Goal: Task Accomplishment & Management: Use online tool/utility

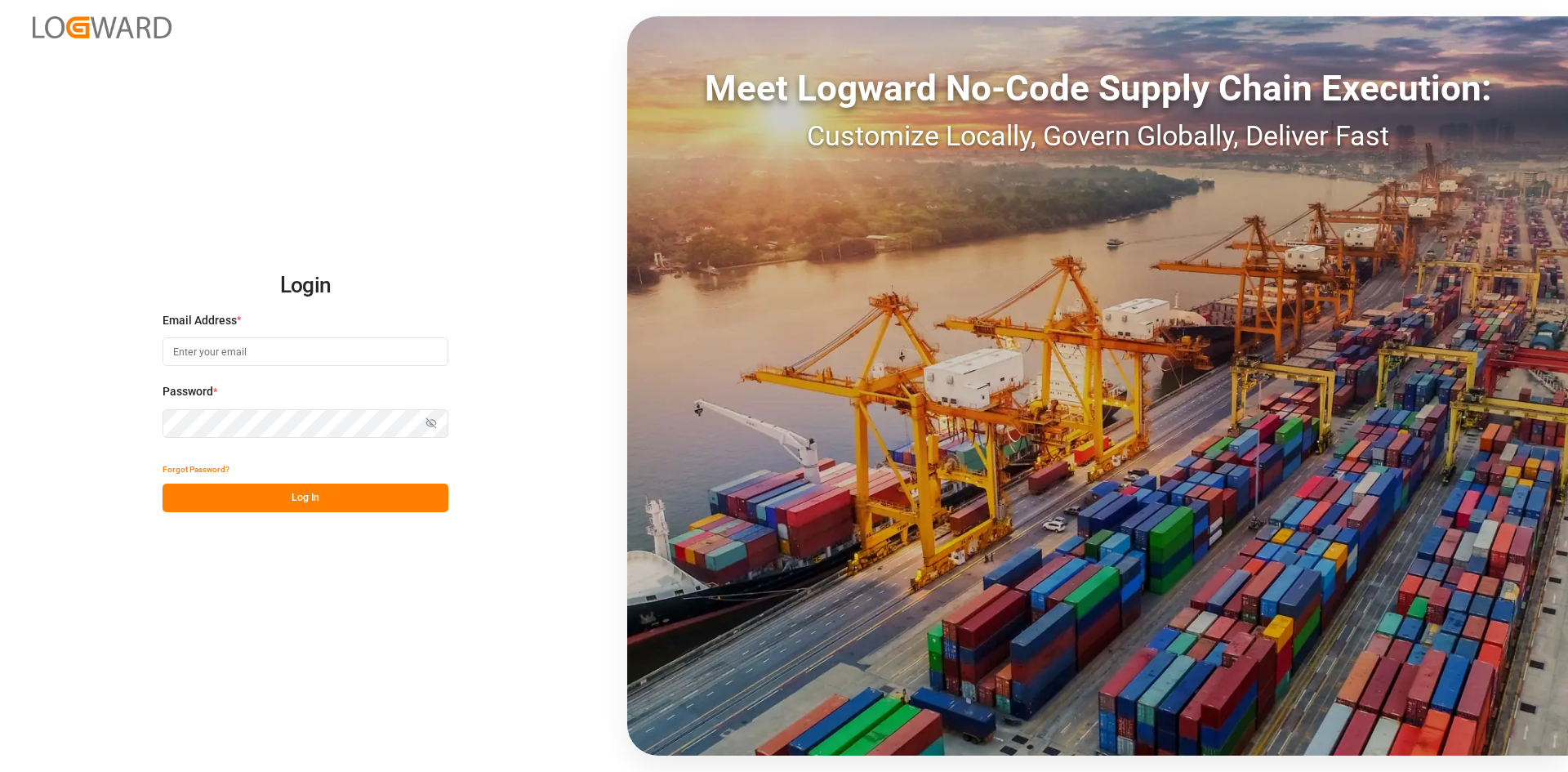
click at [263, 352] on input at bounding box center [306, 352] width 286 height 28
type input "[PERSON_NAME][EMAIL_ADDRESS][PERSON_NAME][DOMAIN_NAME]"
click at [392, 499] on button "Log In" at bounding box center [306, 498] width 286 height 28
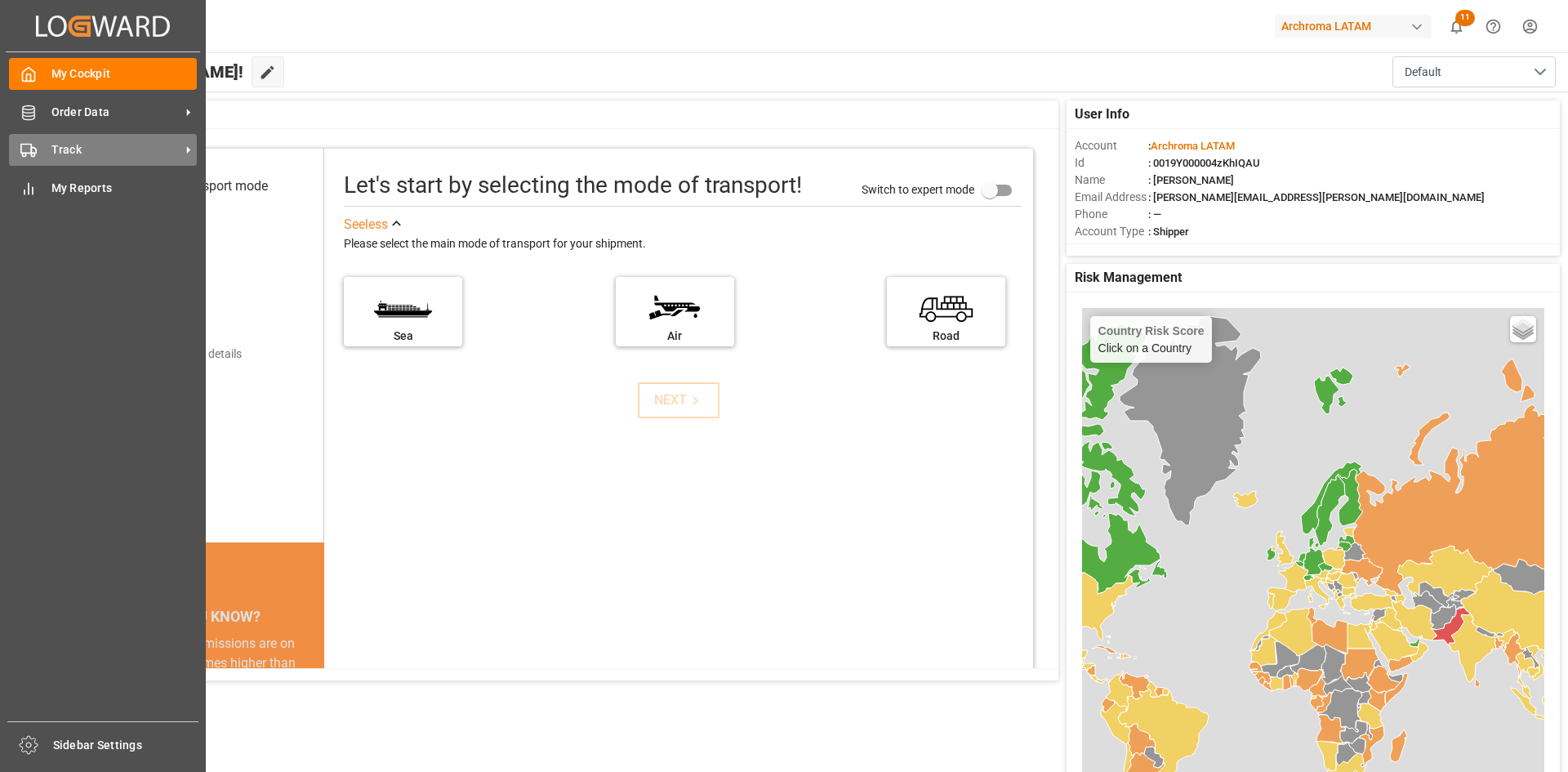
click at [23, 150] on icon at bounding box center [29, 150] width 17 height 17
click at [35, 144] on icon at bounding box center [29, 150] width 17 height 17
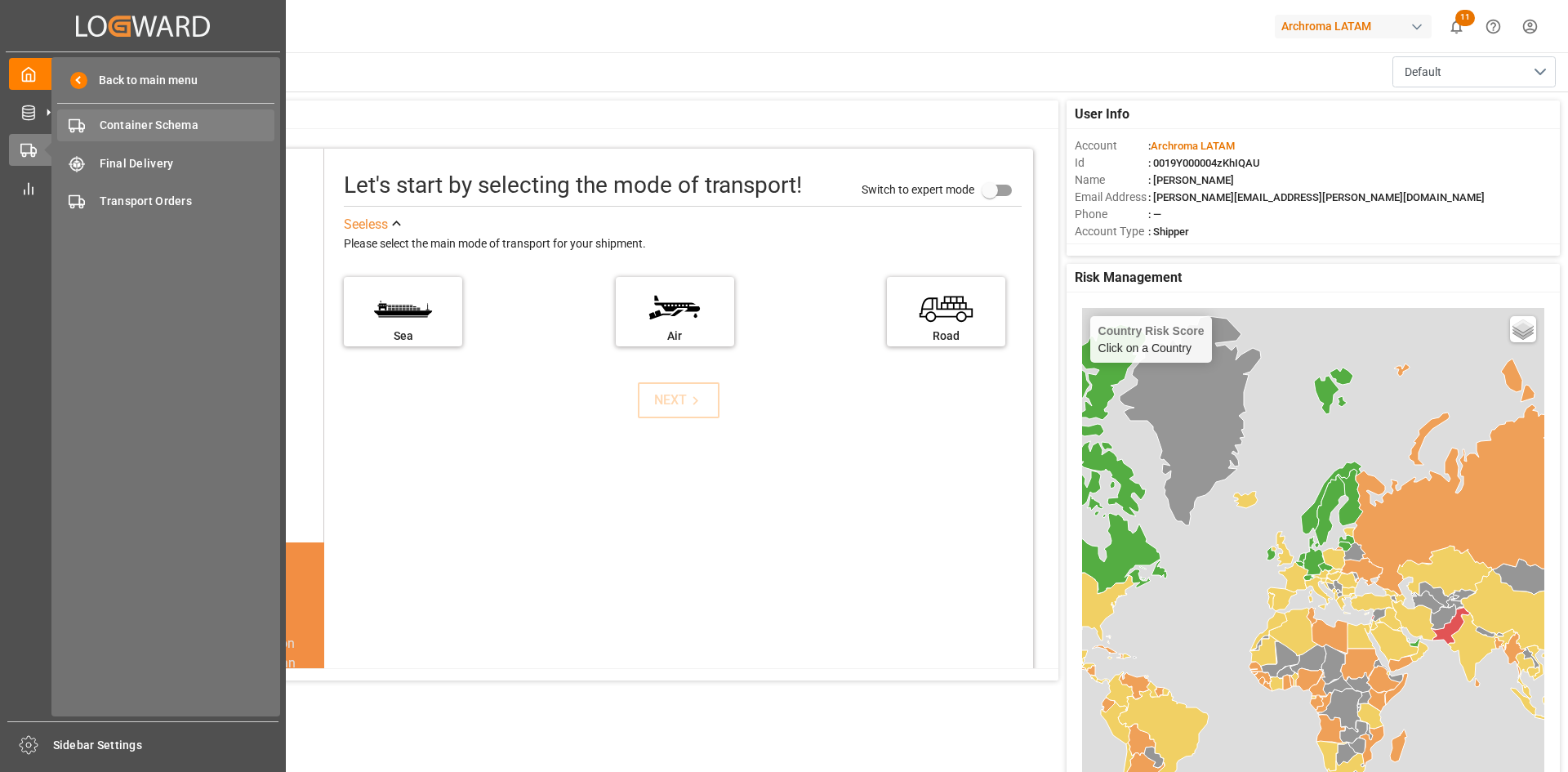
click at [131, 127] on span "Container Schema" at bounding box center [187, 125] width 175 height 17
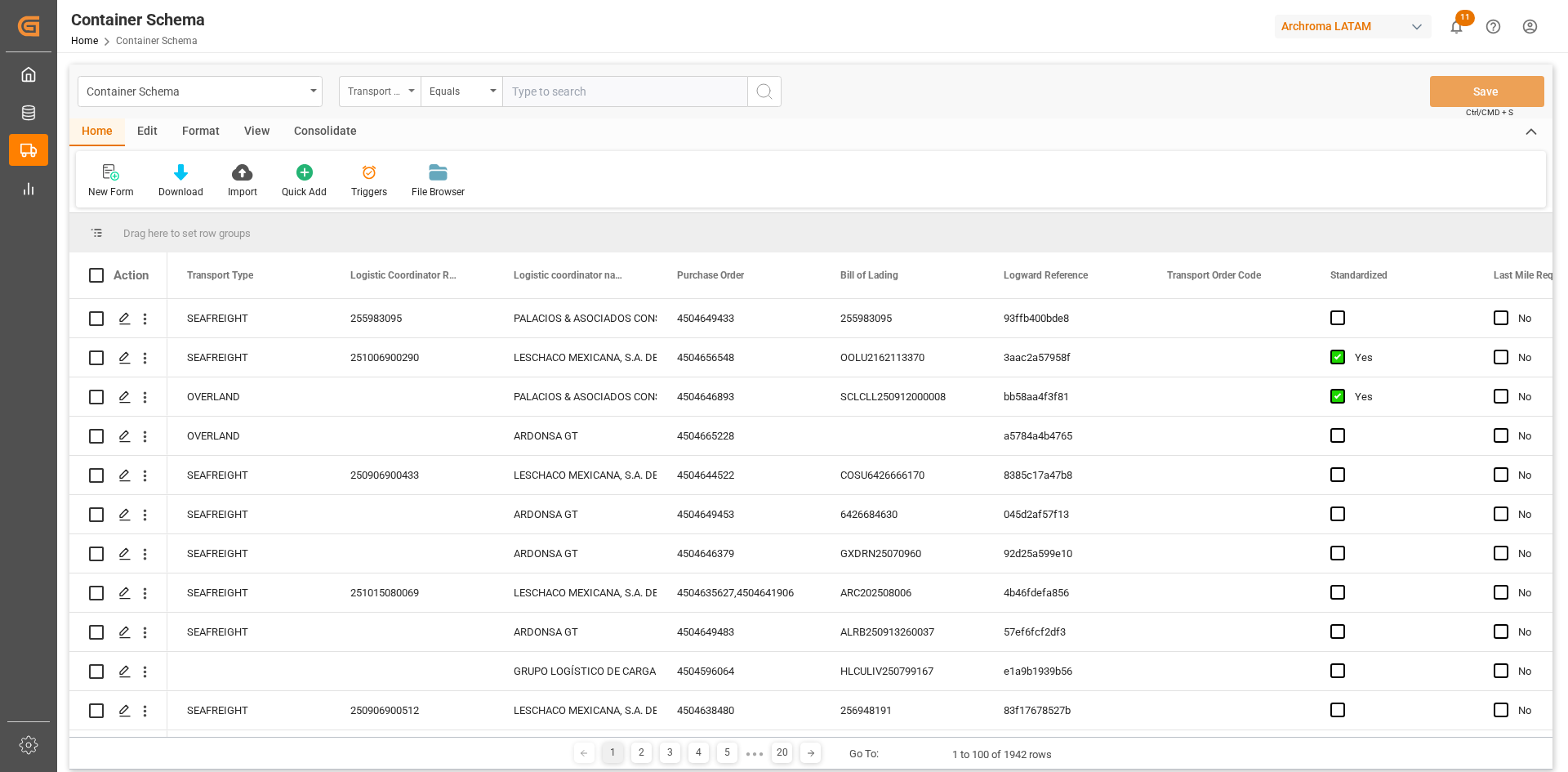
click at [401, 83] on div "Transport Type" at bounding box center [376, 89] width 56 height 19
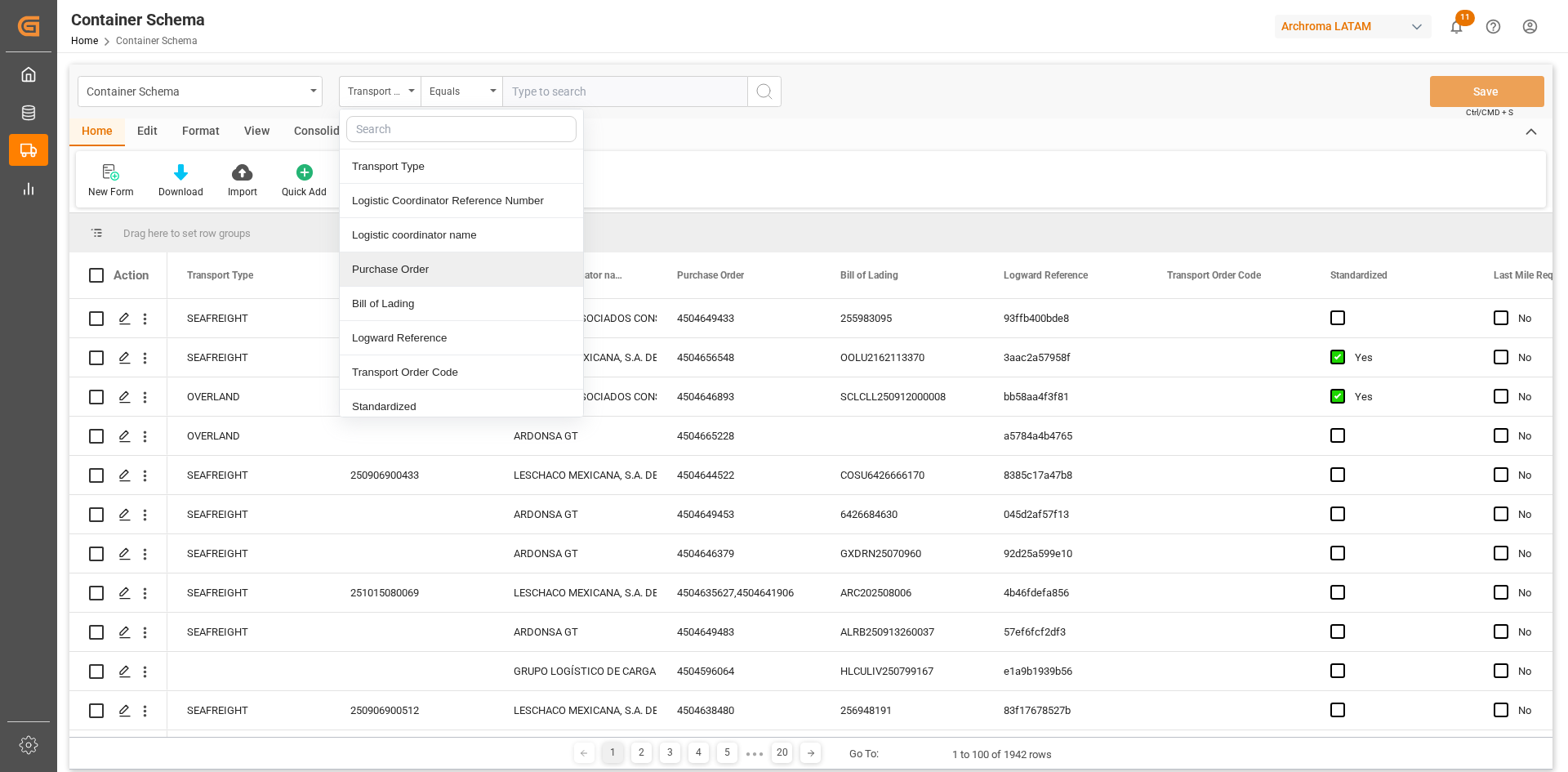
click at [430, 266] on div "Purchase Order" at bounding box center [461, 269] width 243 height 34
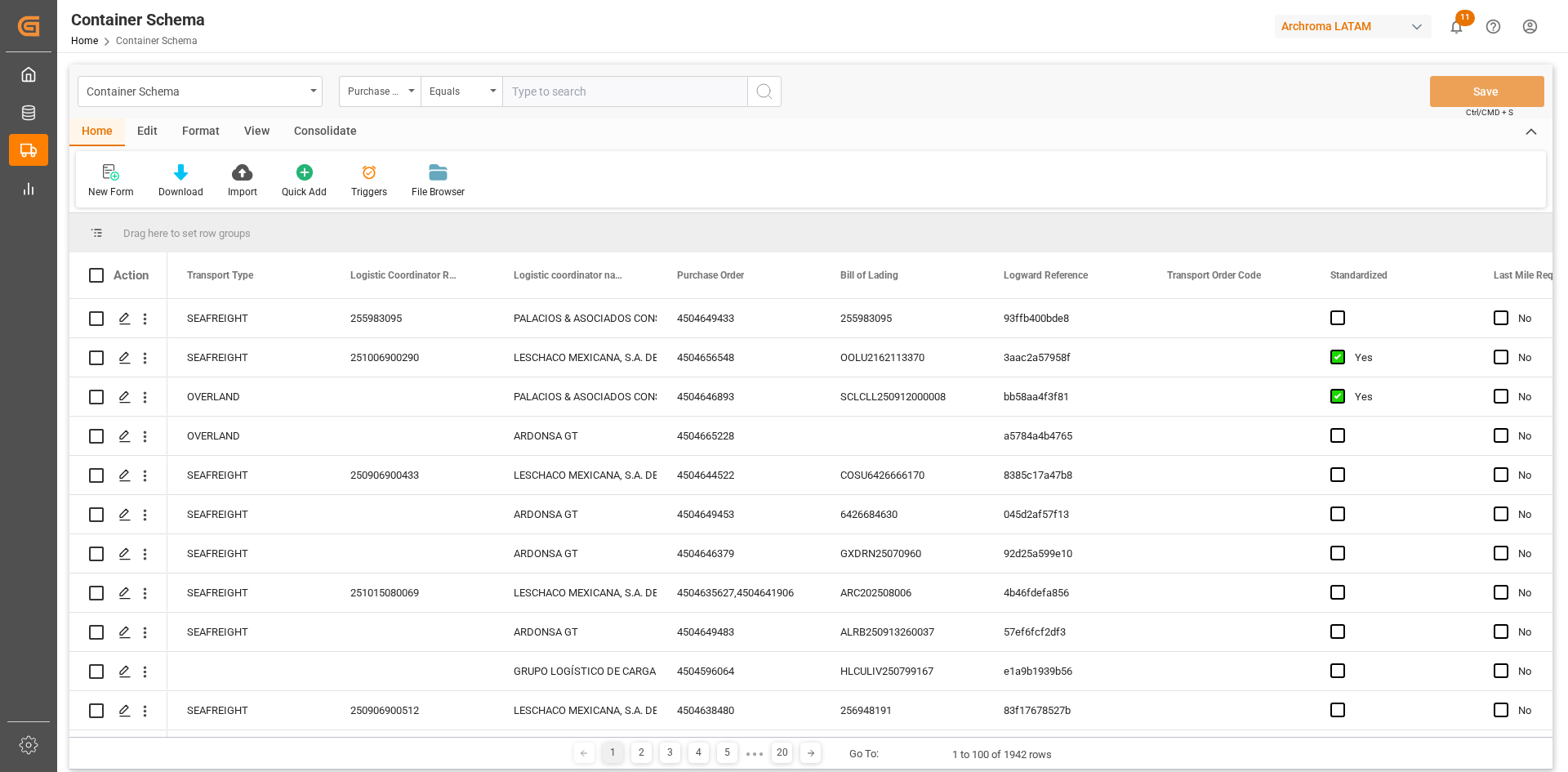
click at [559, 87] on input "text" at bounding box center [624, 91] width 245 height 31
paste input "4504650037"
type input "4504650037"
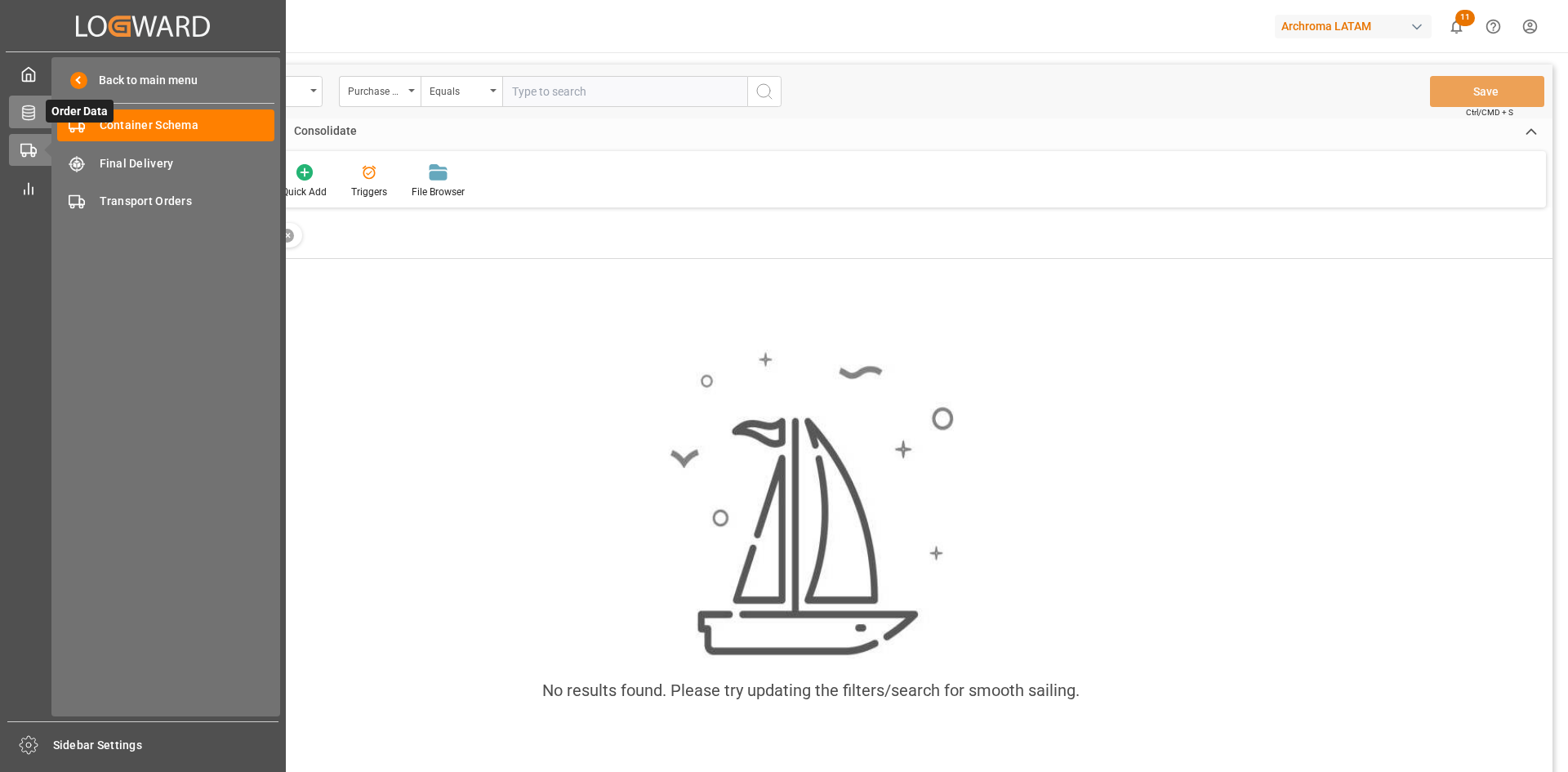
click at [28, 117] on icon at bounding box center [29, 113] width 17 height 17
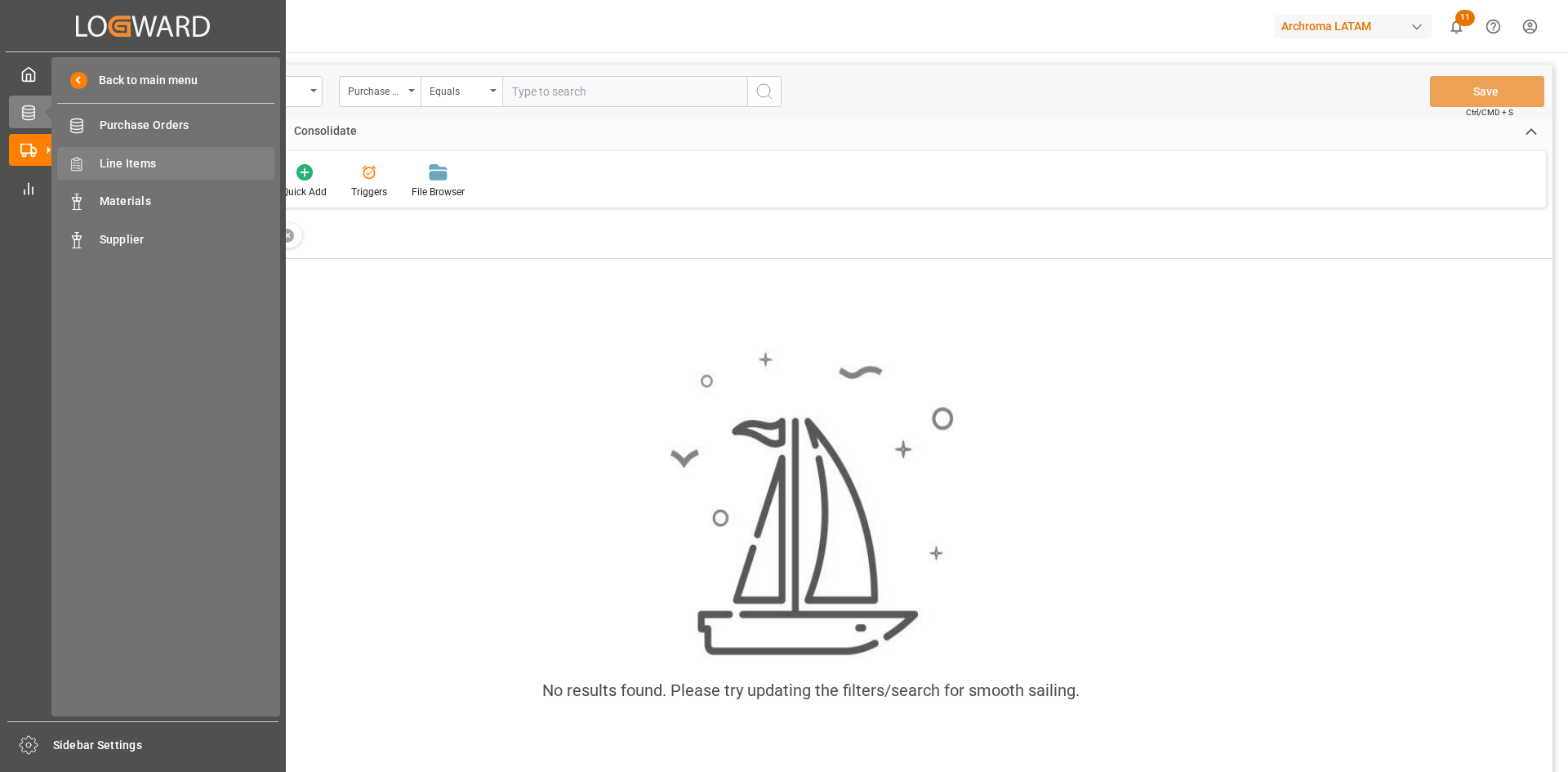
click at [152, 158] on span "Line Items" at bounding box center [187, 164] width 175 height 17
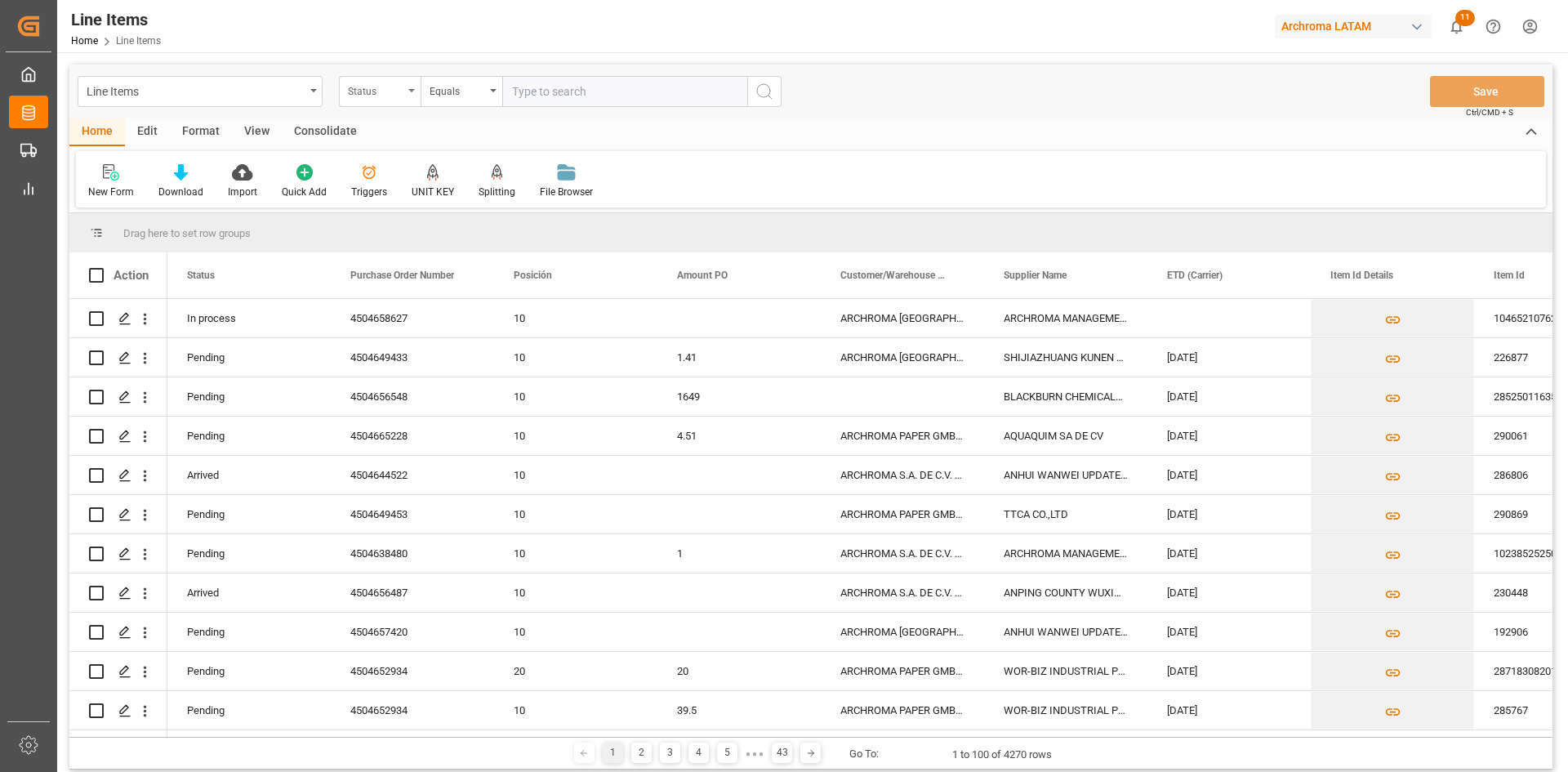
click at [401, 94] on div "Status" at bounding box center [376, 89] width 56 height 19
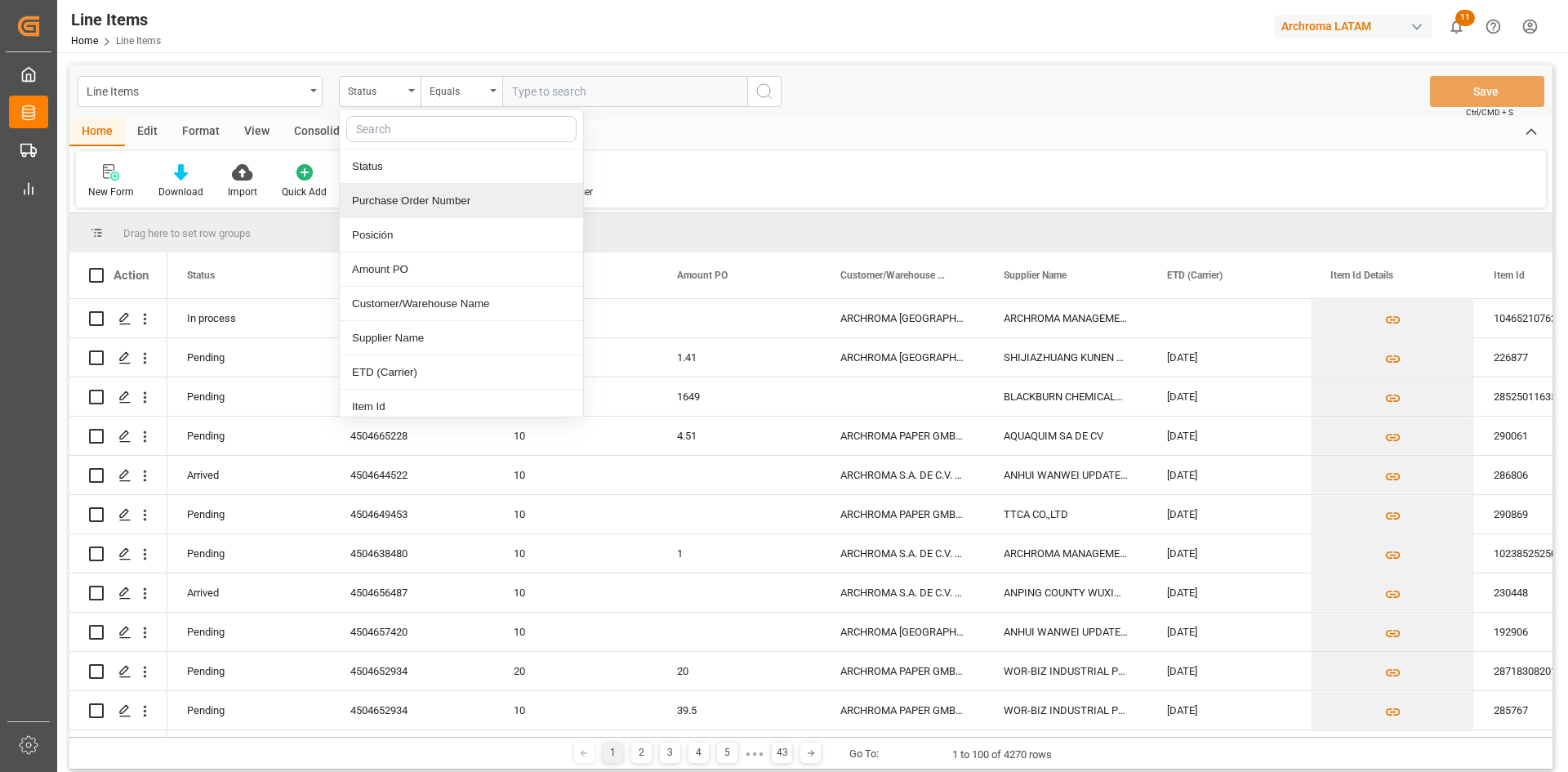
click at [431, 203] on div "Purchase Order Number" at bounding box center [461, 200] width 243 height 34
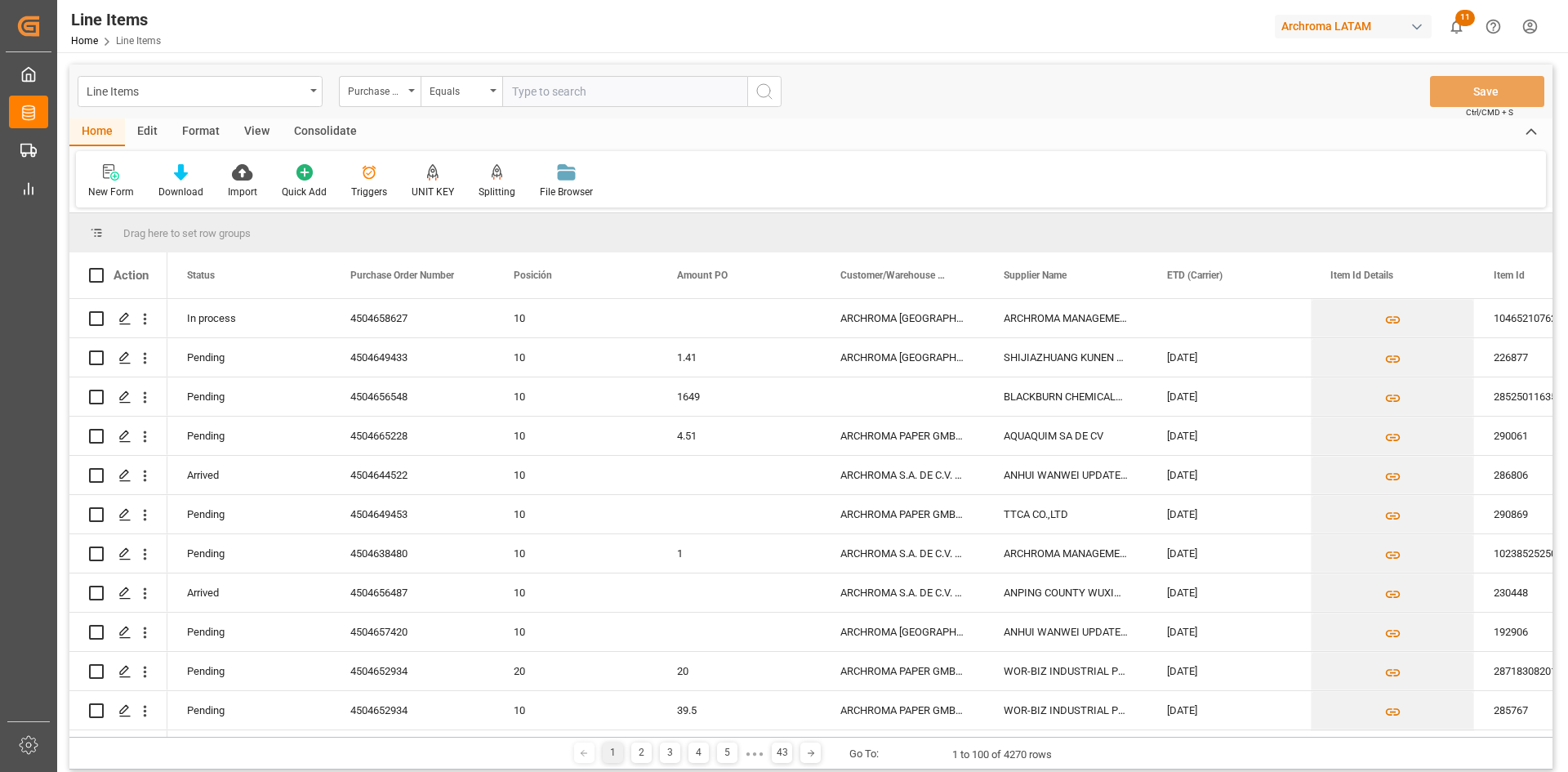
click at [581, 97] on input "text" at bounding box center [624, 91] width 245 height 31
paste input "BCN0281502"
click at [577, 88] on input "BCN0281502" at bounding box center [624, 91] width 245 height 31
drag, startPoint x: 582, startPoint y: 88, endPoint x: 516, endPoint y: 88, distance: 66.0
click at [516, 88] on input "BCN0281502" at bounding box center [624, 91] width 245 height 31
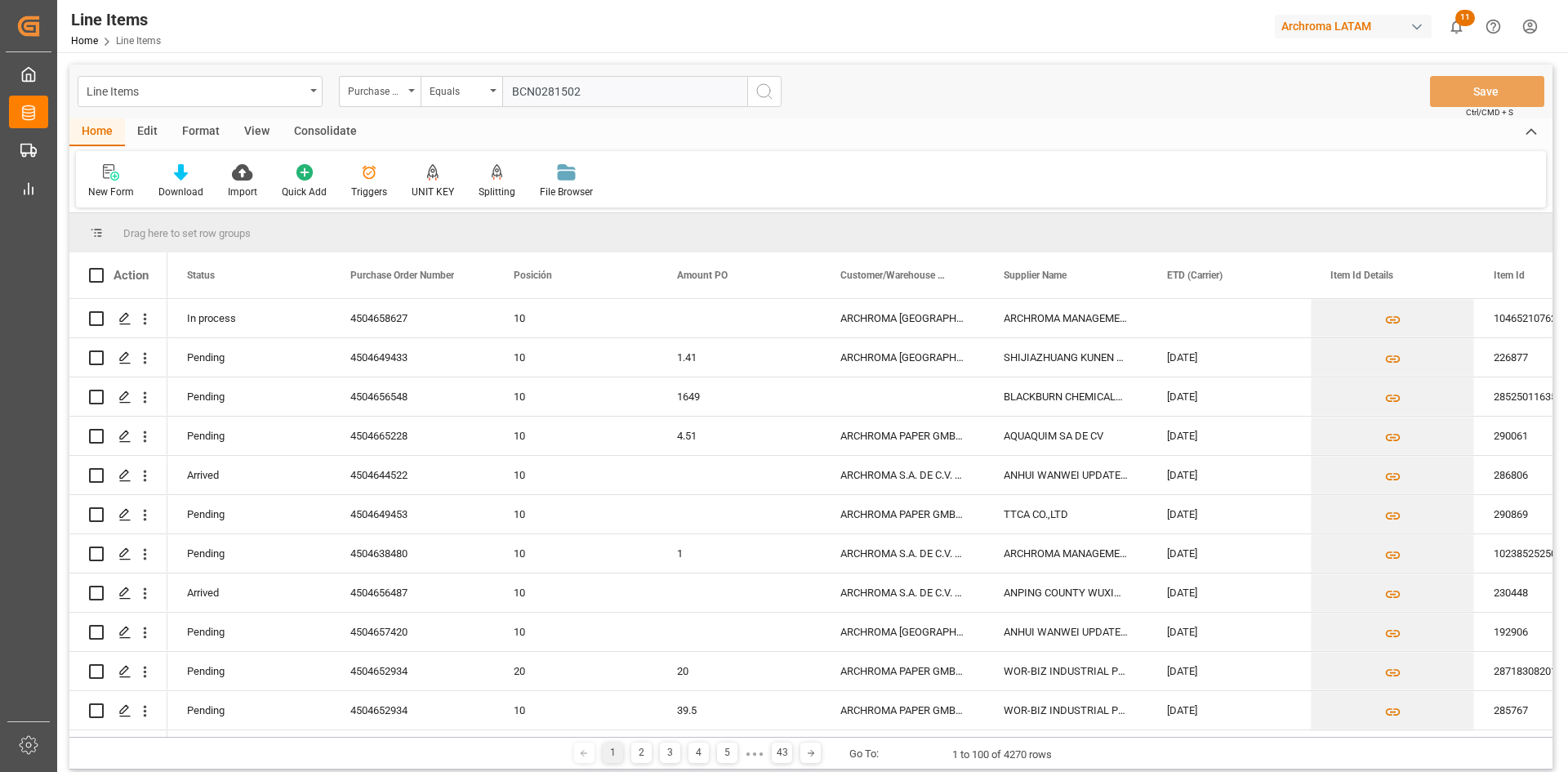
type input "B"
paste input "4504650037"
type input "4504650037"
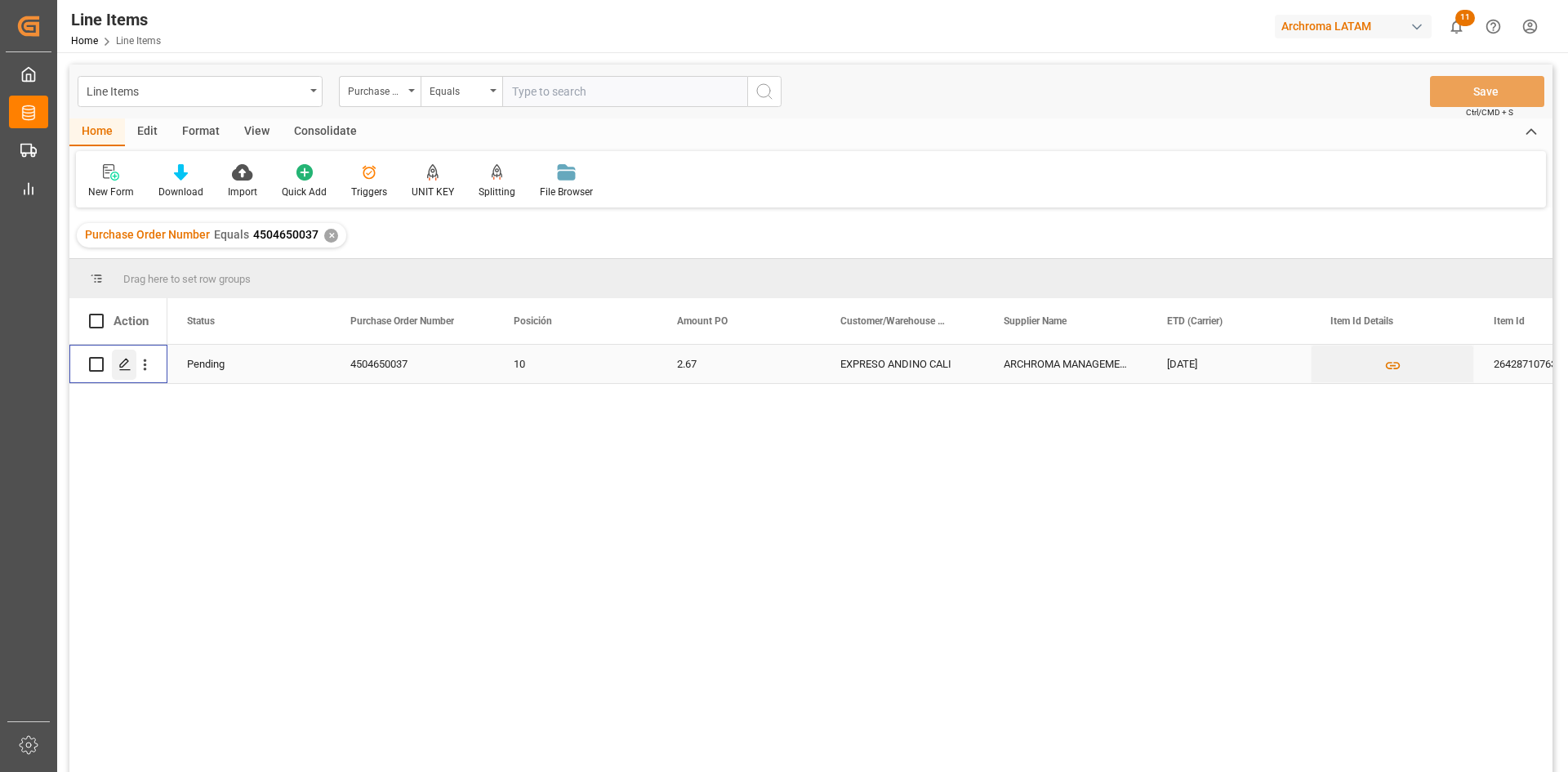
click at [120, 362] on icon "Press SPACE to select this row." at bounding box center [125, 364] width 13 height 13
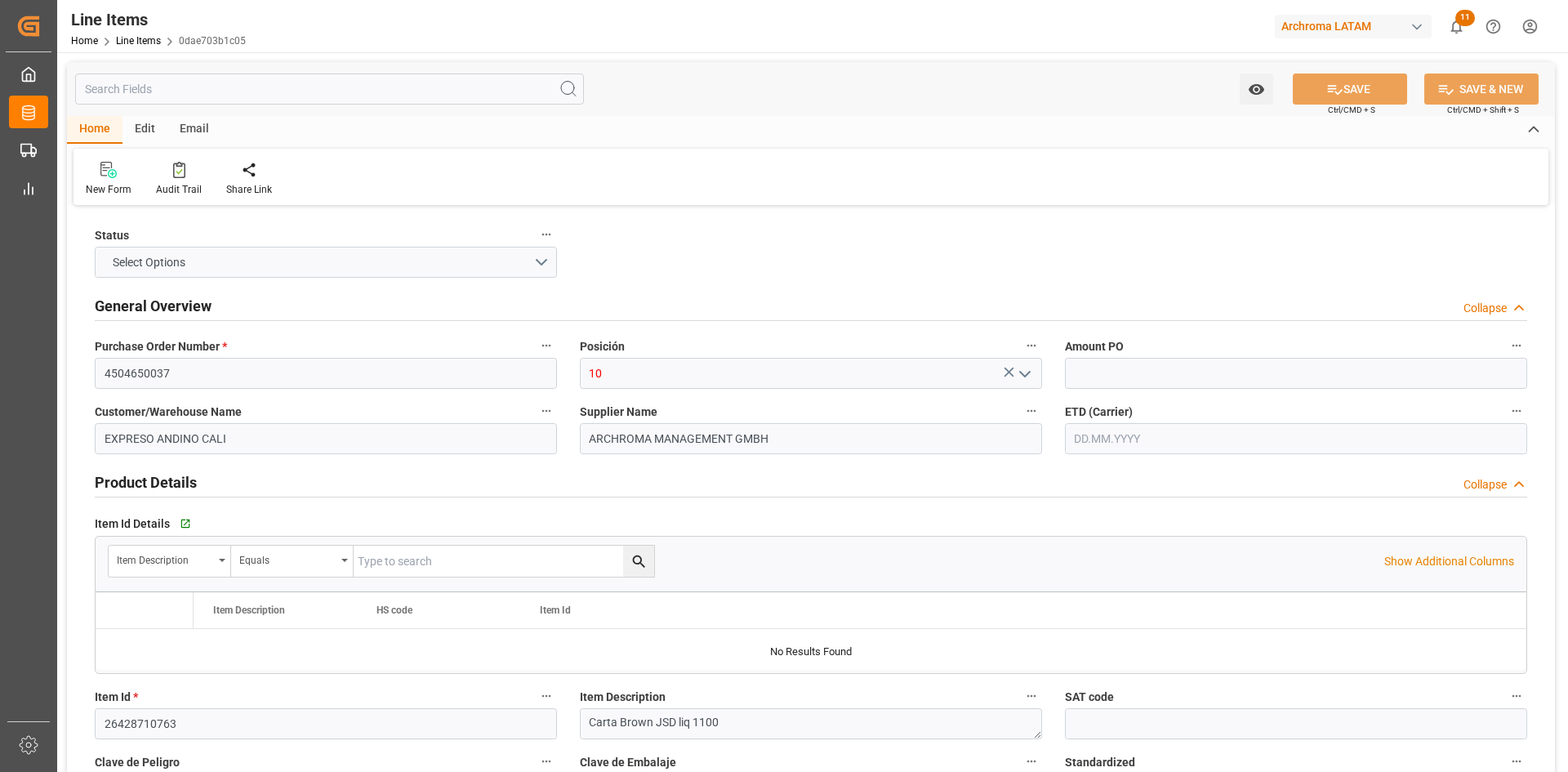
type input "4504650037"
type input "10"
type input "EXPRESO ANDINO CALI"
type input "ARCHROMA MANAGEMENT GMBH"
type input "26428710763"
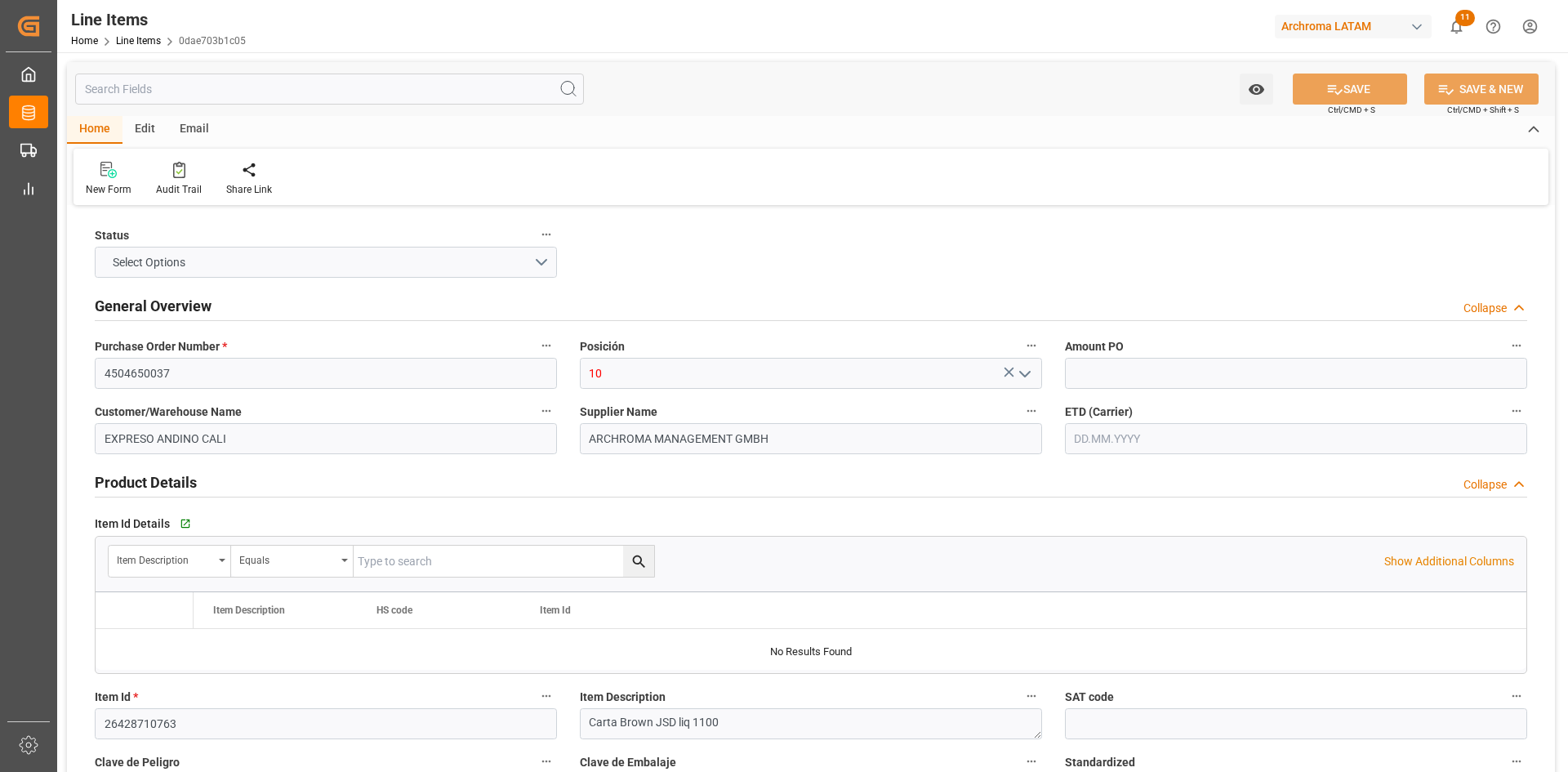
type textarea "Carta Brown JSD liq 1100"
type input "KGM"
type input "KM"
type textarea "9539102651"
type input "USD"
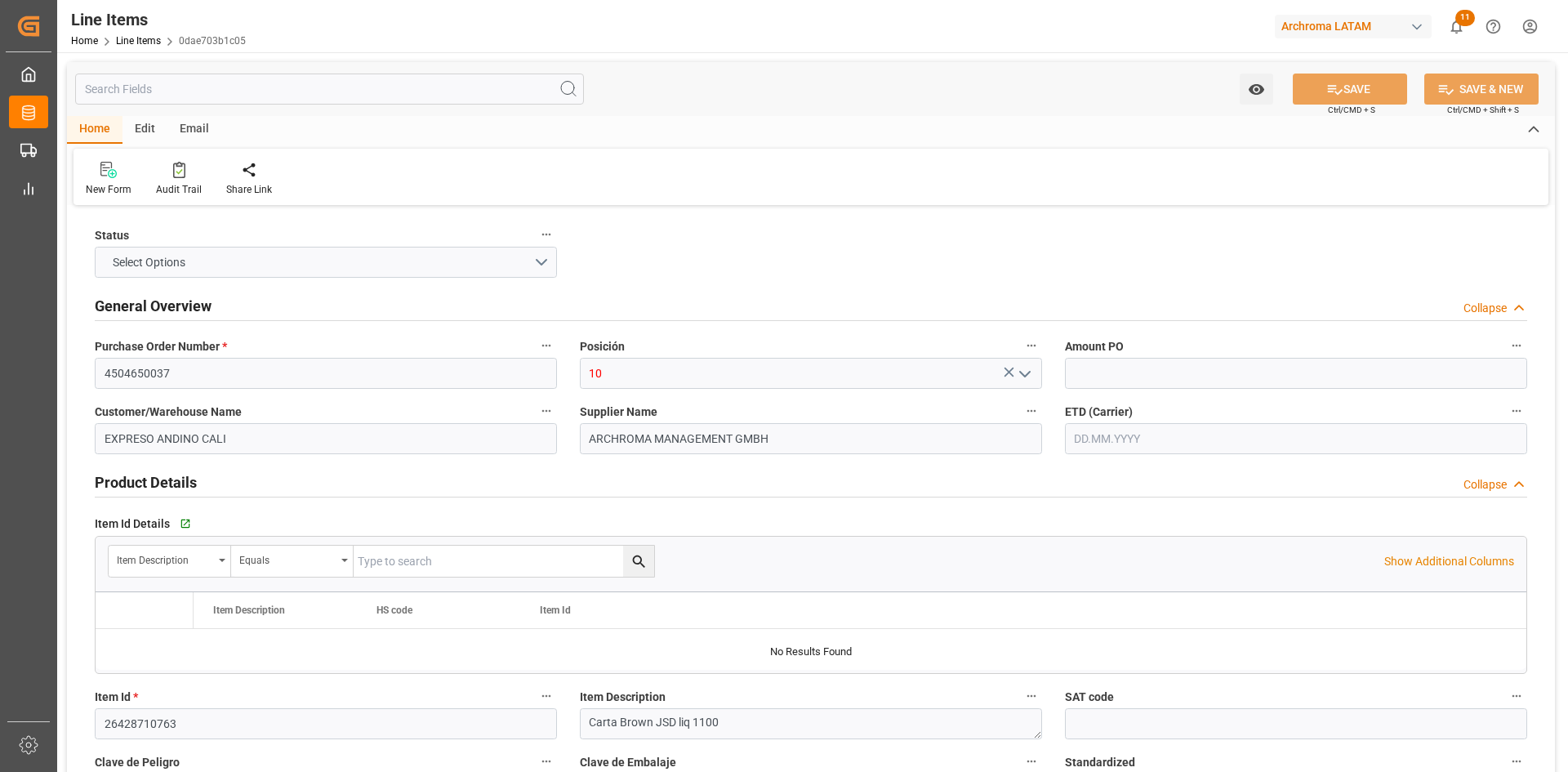
type input "OVERLAND"
type textarea "CARTAGENA"
type input "2001"
type textarea "PT"
type input "CIF"
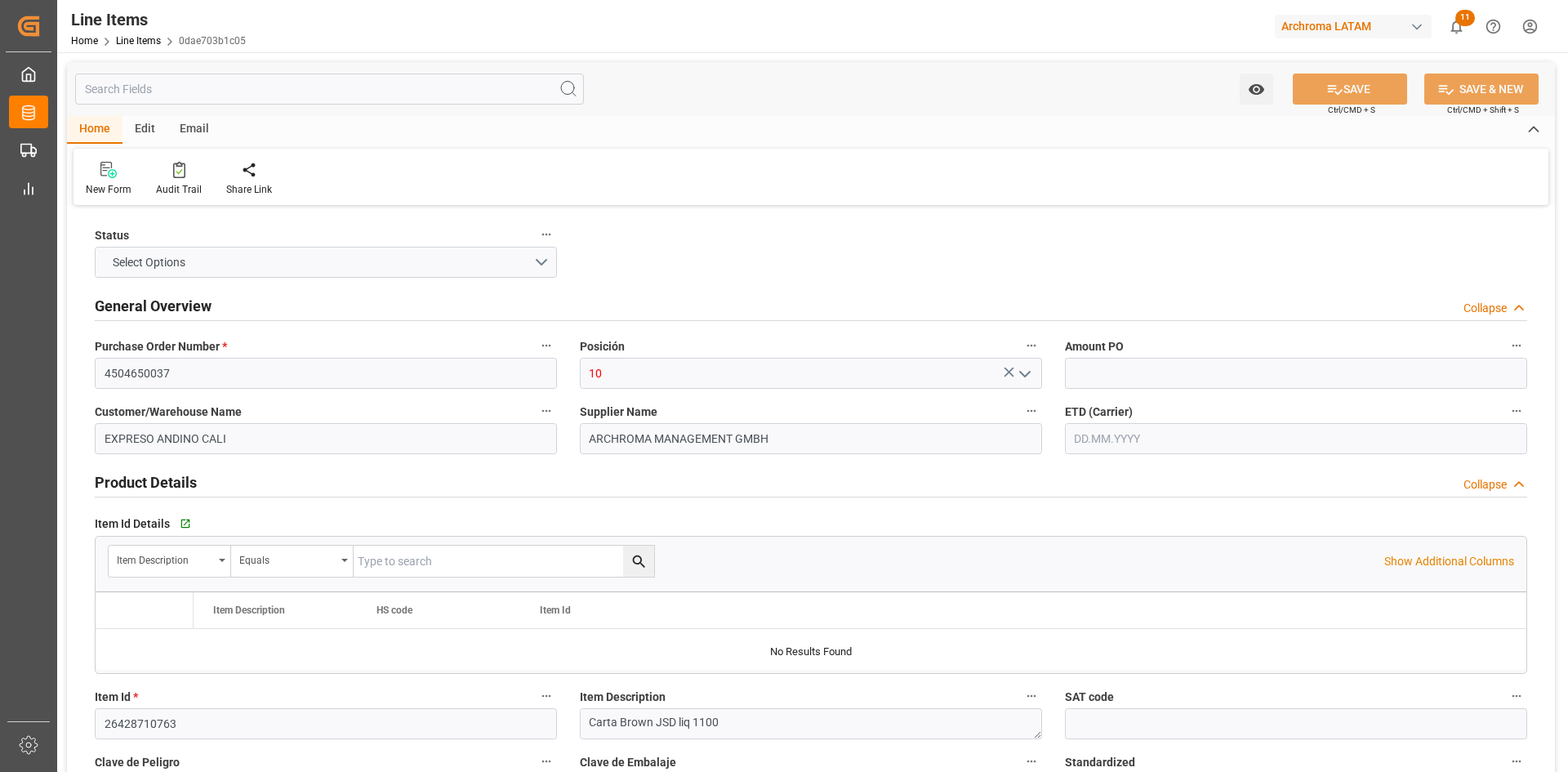
type input "DSV AIR & SEA, S.A. DE C.V."
type input "ESPAÑA"
type textarea "Definitivo"
type input "ed80b9bb31b8"
type input "2.67"
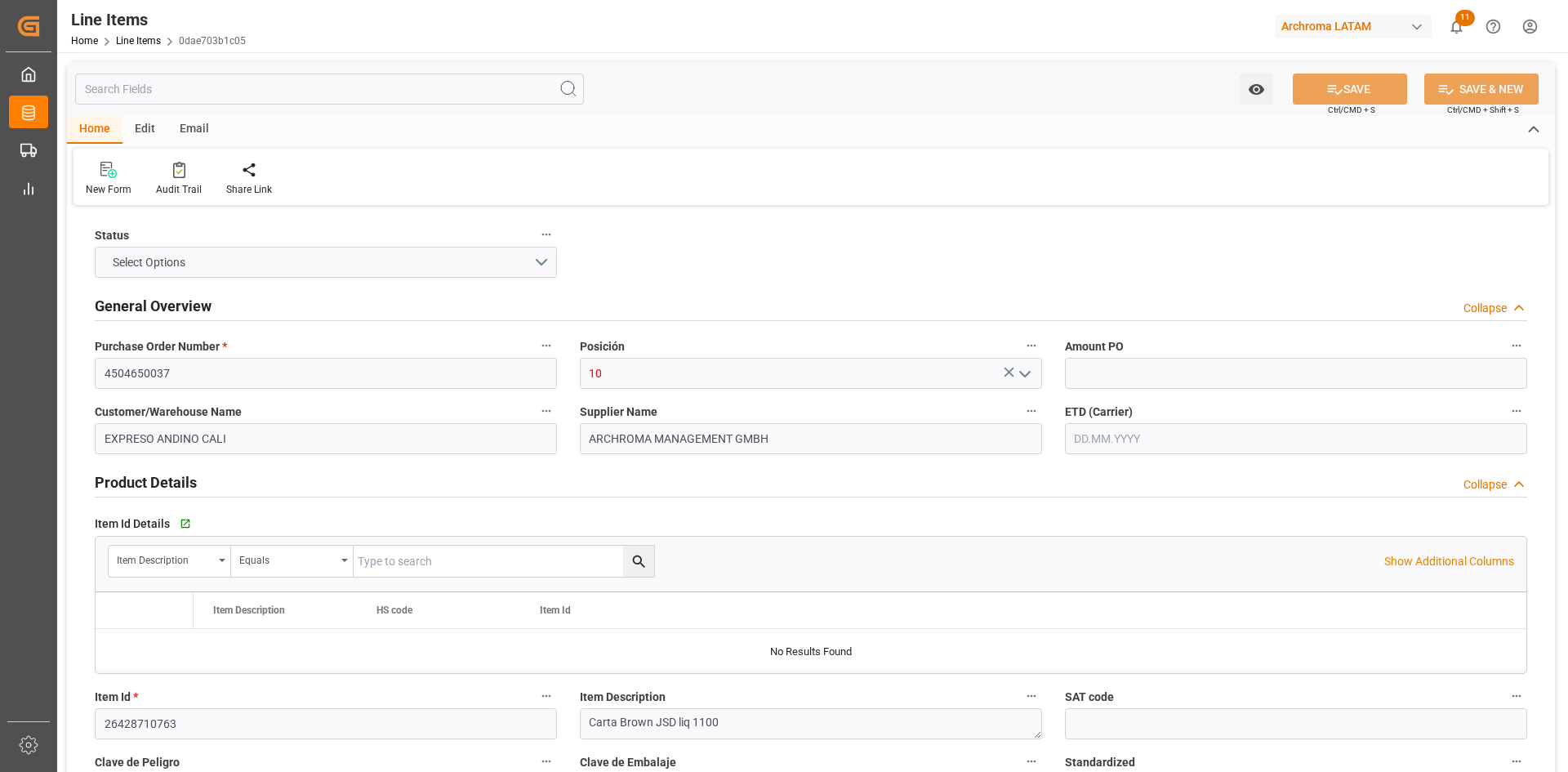
type input "6600"
type input "2200"
type input "2318.8"
type input "5874"
type input "320414"
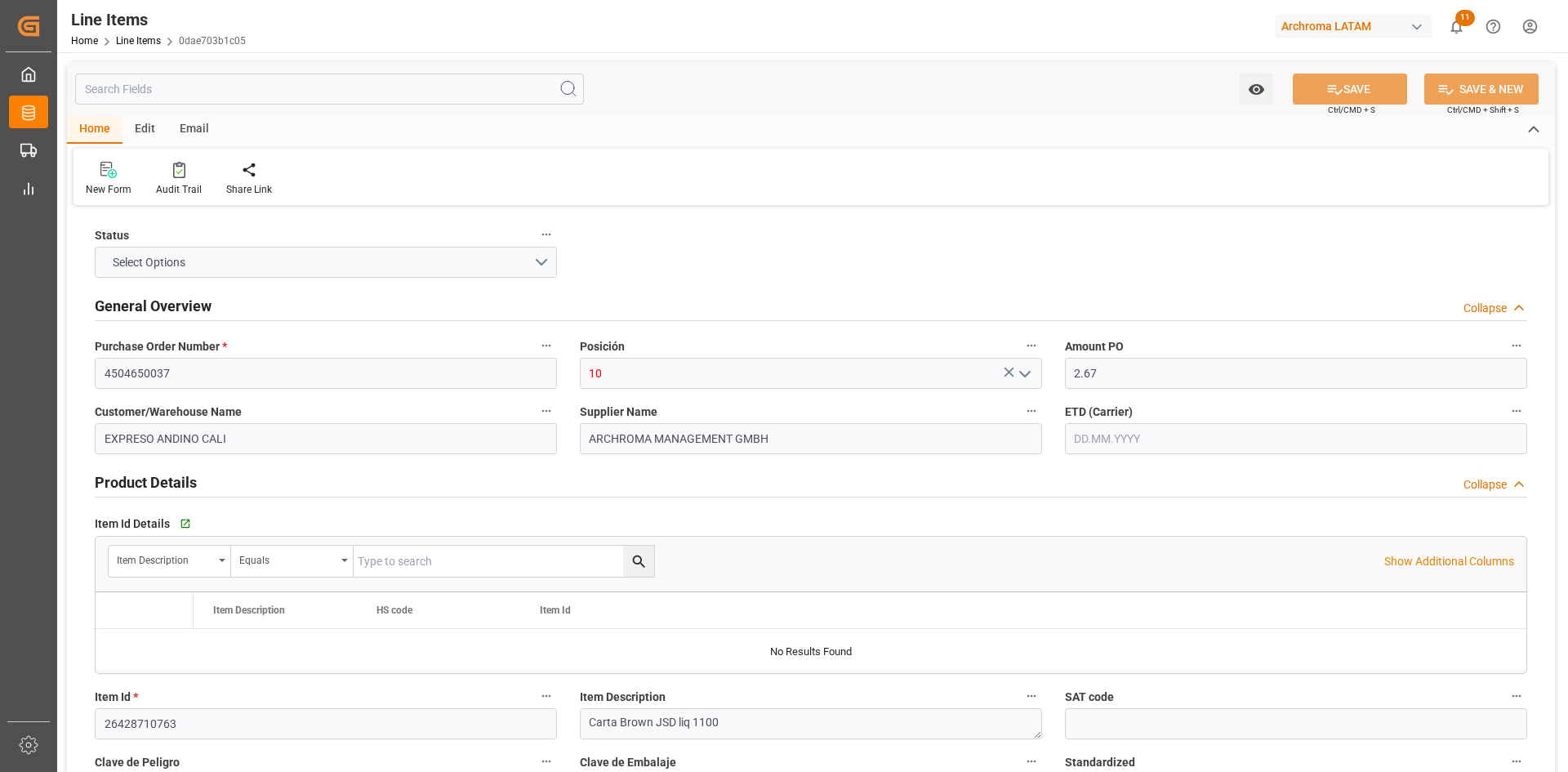
type input "01.09.2025"
type input "27.08.2025"
type input "24.09.2025 10:19"
type input "06.08.2025 21:12"
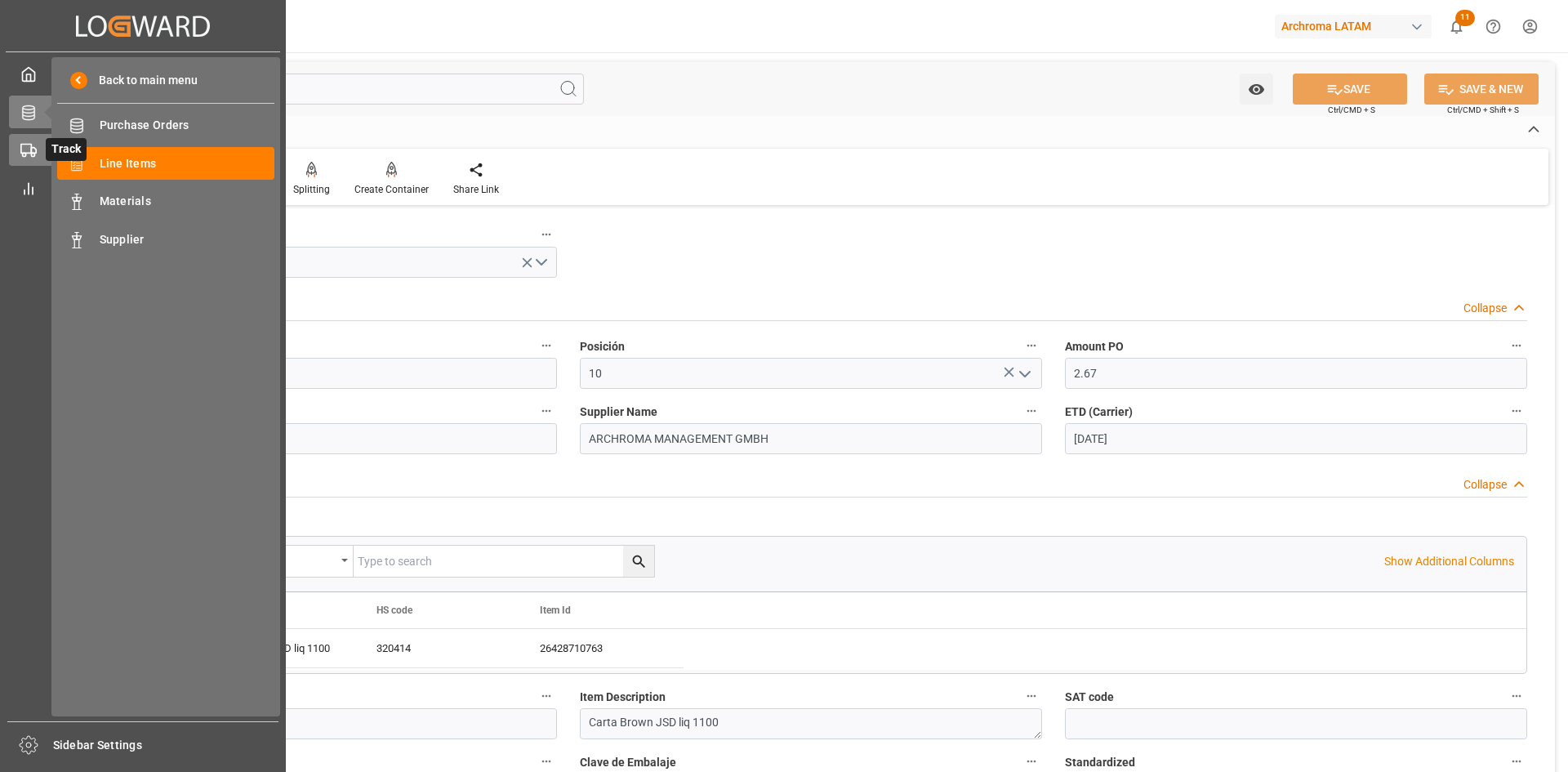
click at [28, 155] on icon at bounding box center [29, 150] width 17 height 17
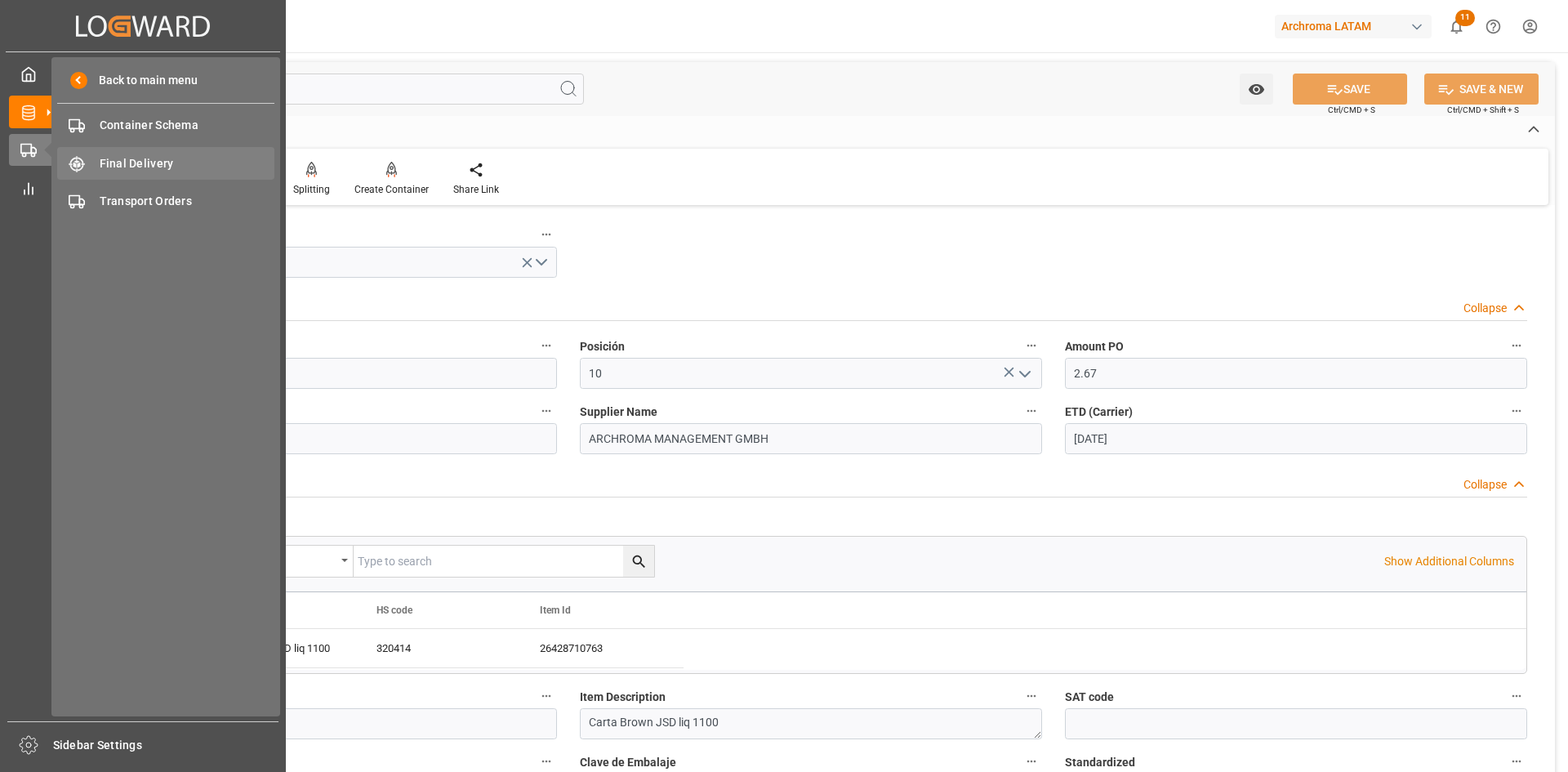
click at [160, 167] on span "Final Delivery" at bounding box center [187, 164] width 175 height 17
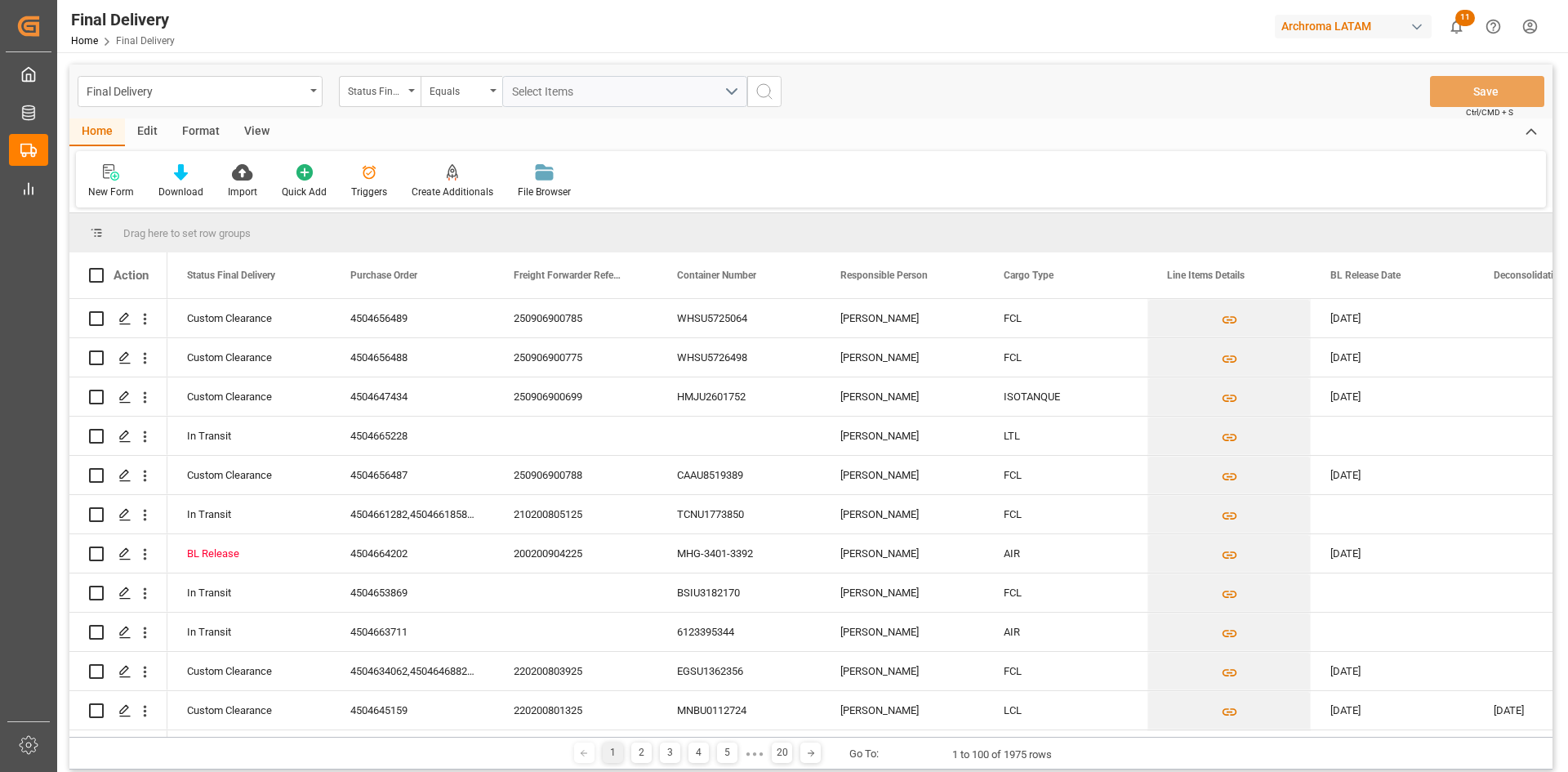
click at [389, 97] on div "Status Final Delivery" at bounding box center [376, 89] width 56 height 19
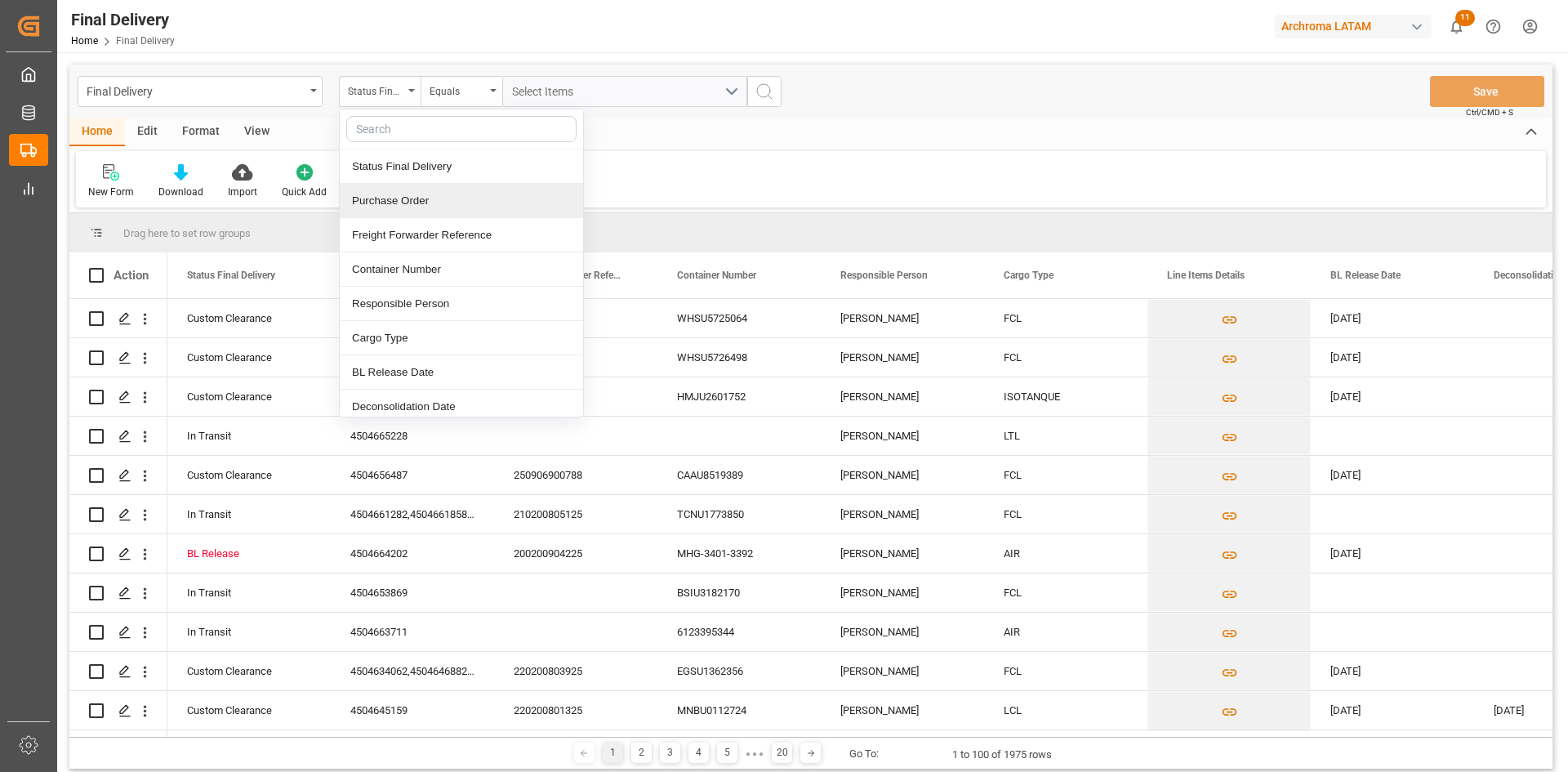
click at [429, 203] on div "Purchase Order" at bounding box center [461, 200] width 243 height 34
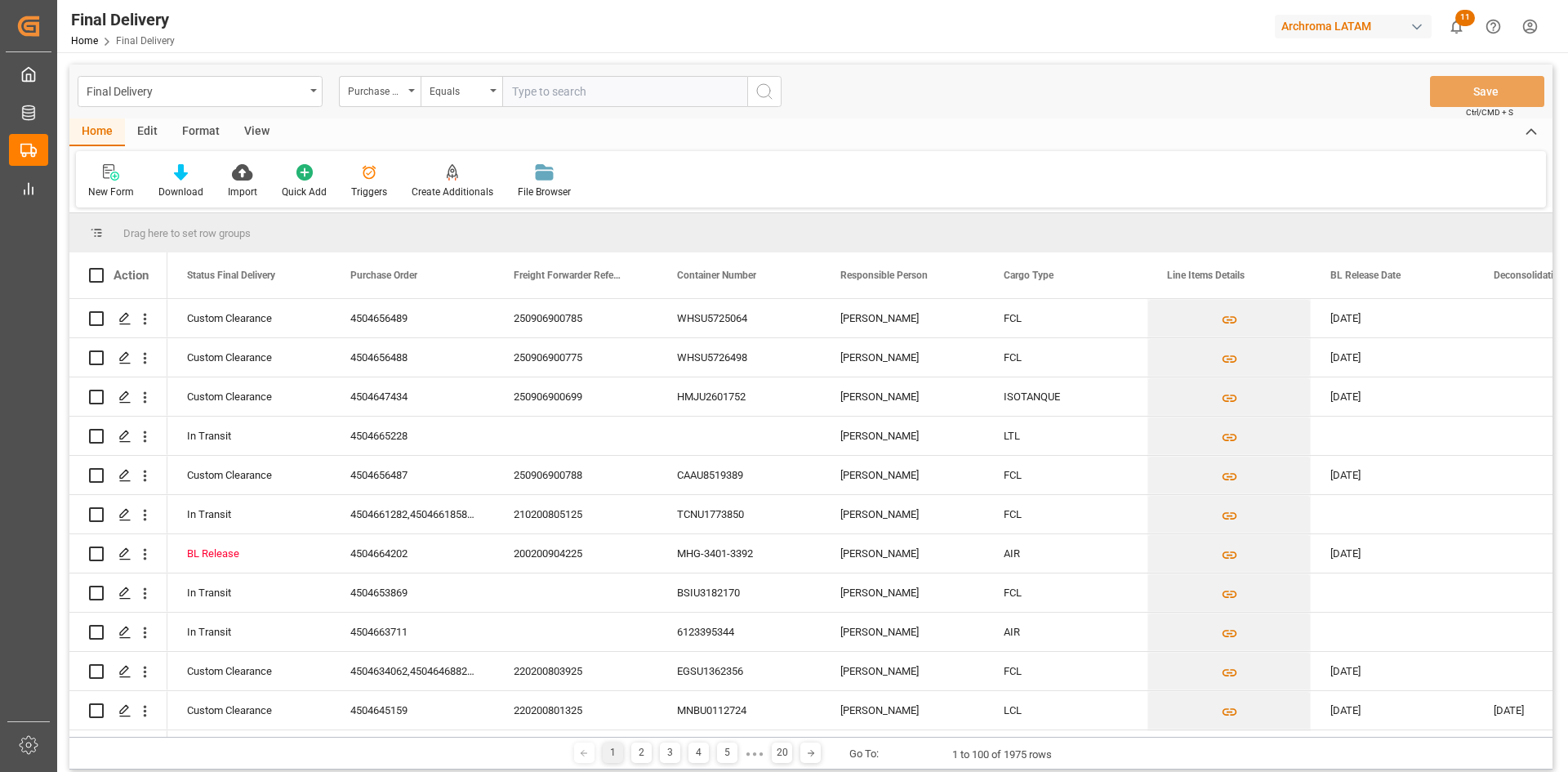
click at [612, 90] on input "text" at bounding box center [624, 91] width 245 height 31
type input "4504649491"
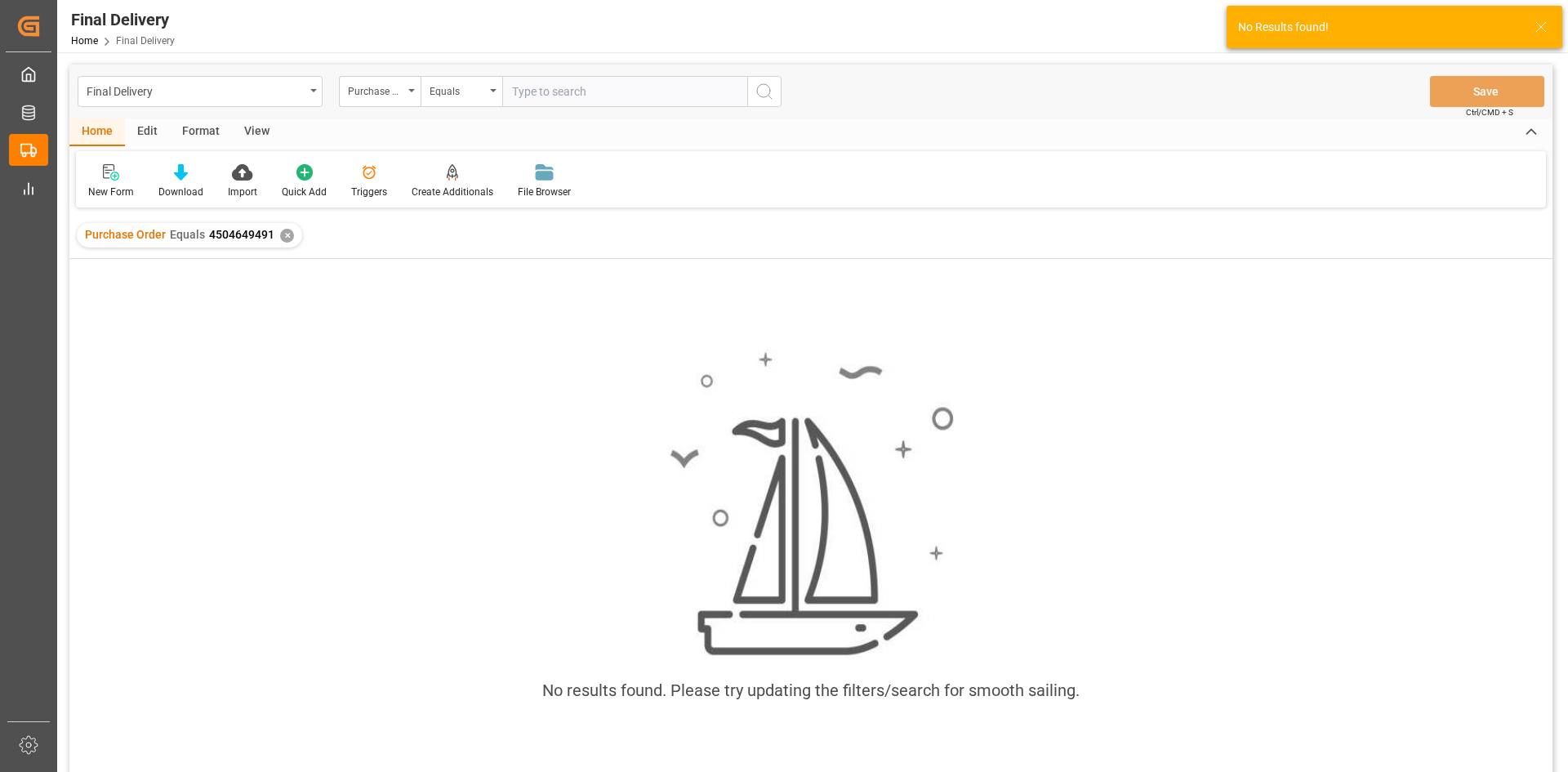
click at [280, 235] on div "✕" at bounding box center [287, 235] width 14 height 14
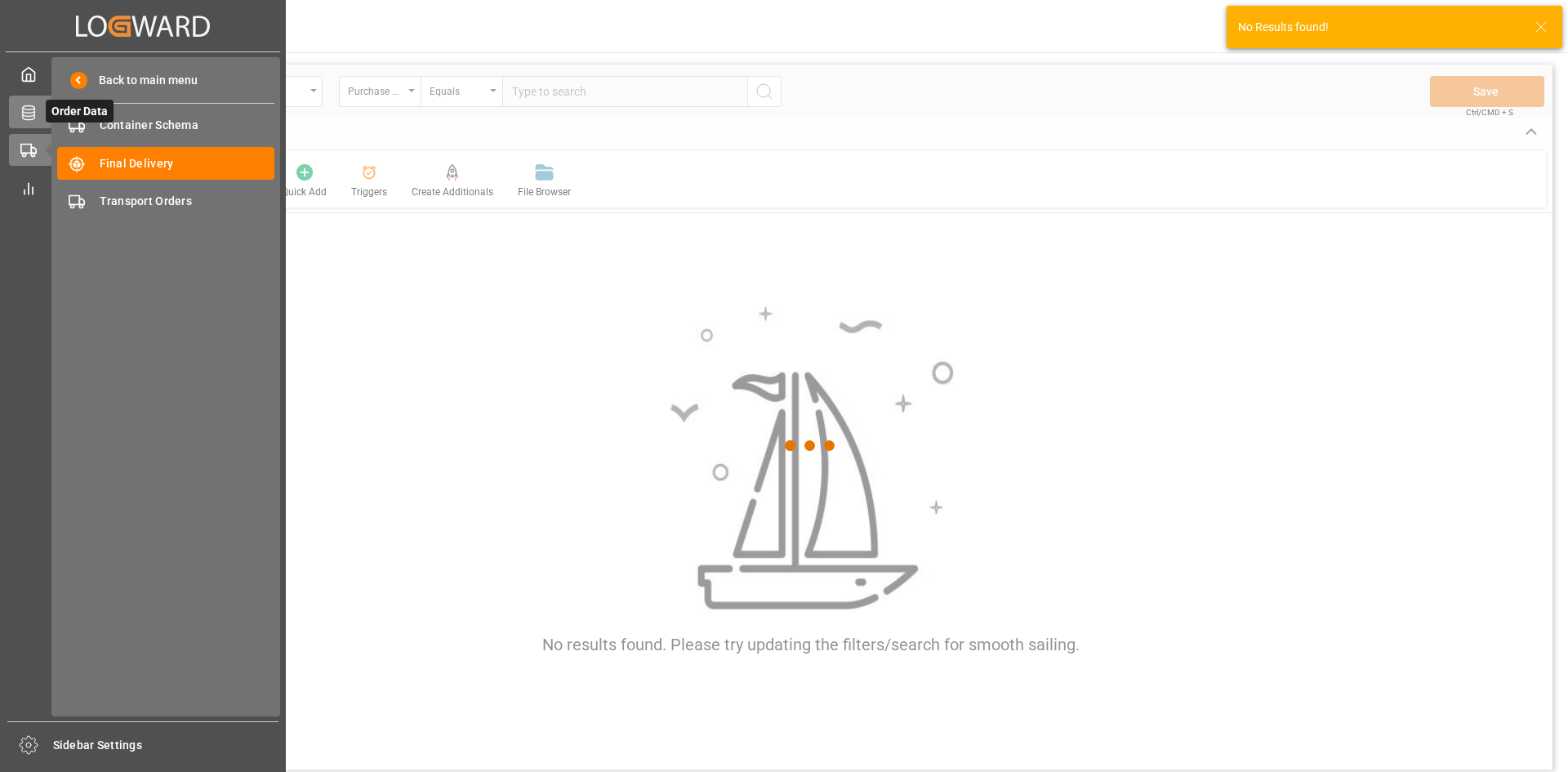
click at [41, 106] on icon at bounding box center [48, 112] width 17 height 17
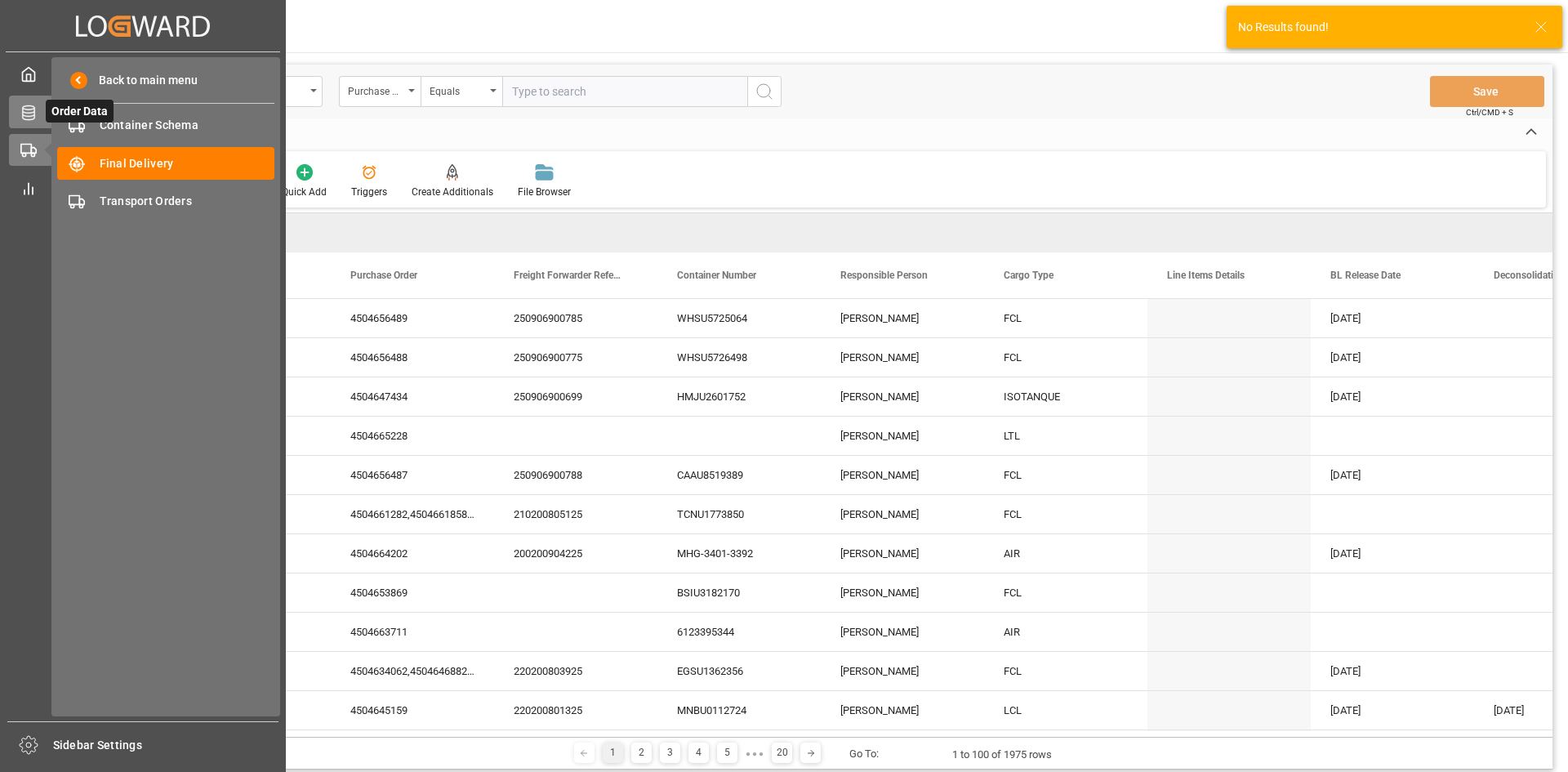
click at [27, 111] on icon at bounding box center [29, 113] width 17 height 17
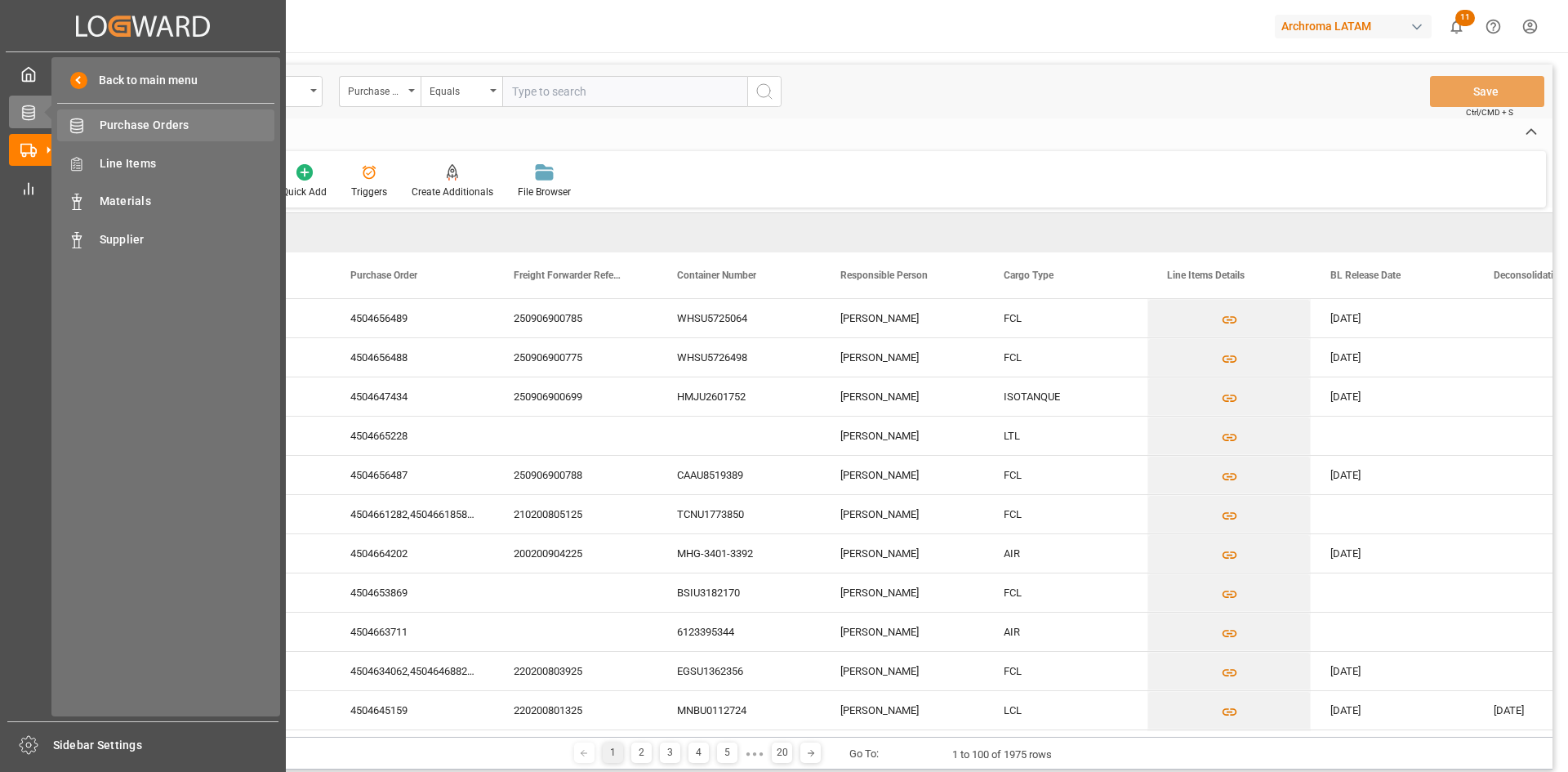
click at [170, 120] on span "Purchase Orders" at bounding box center [187, 125] width 175 height 17
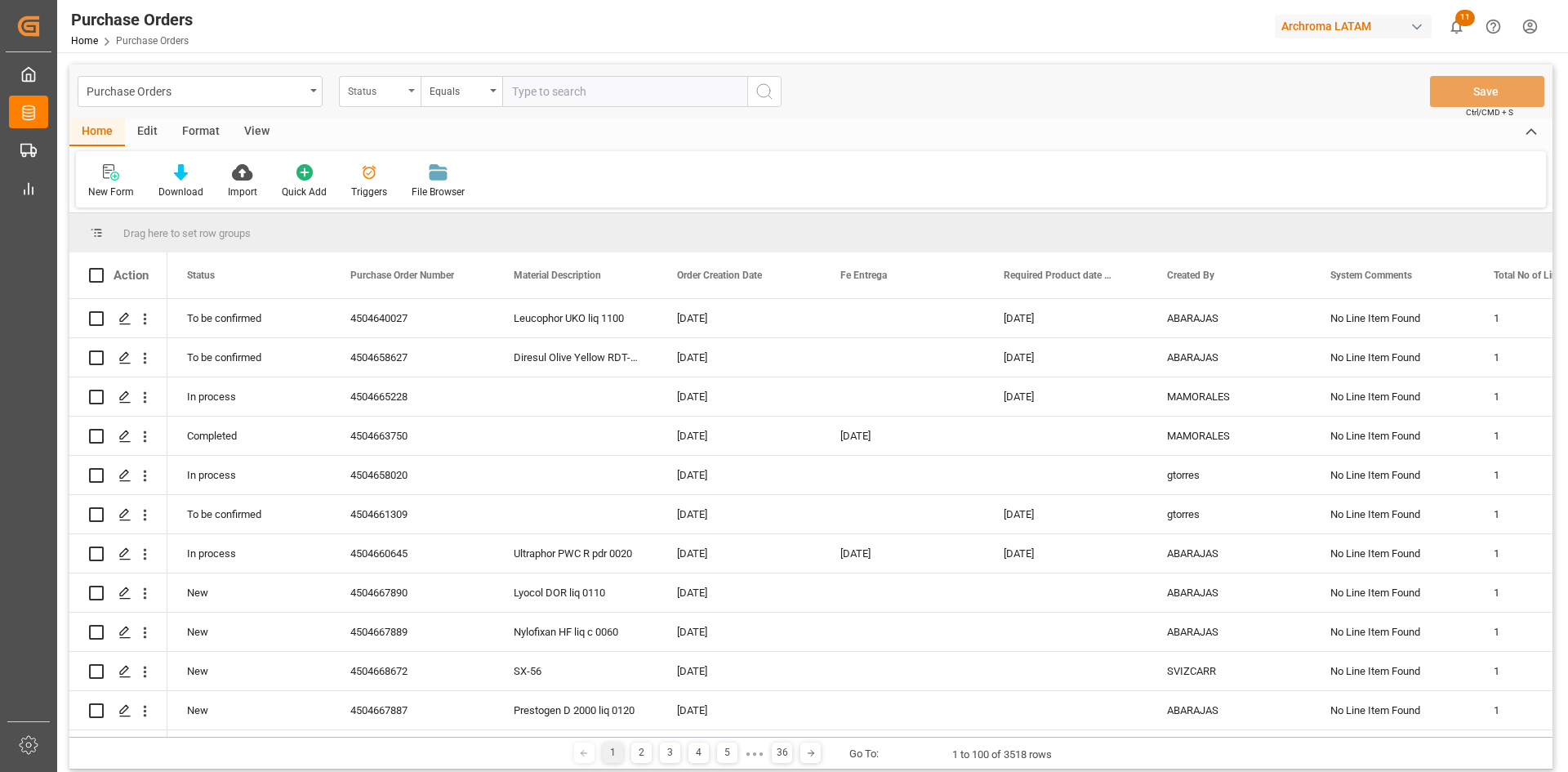
click at [401, 85] on div "Status" at bounding box center [376, 89] width 56 height 19
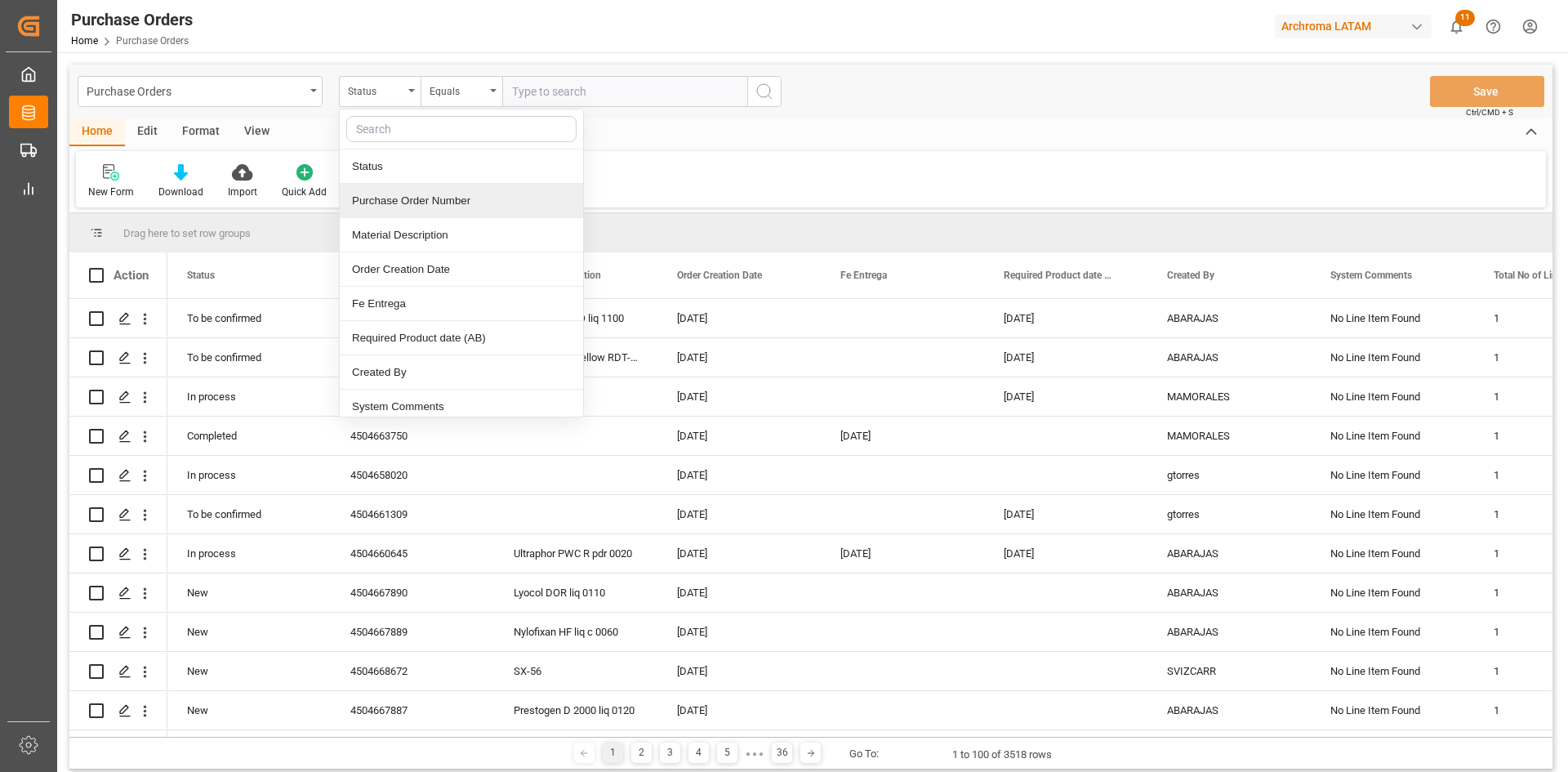
click at [444, 203] on div "Purchase Order Number" at bounding box center [461, 200] width 243 height 34
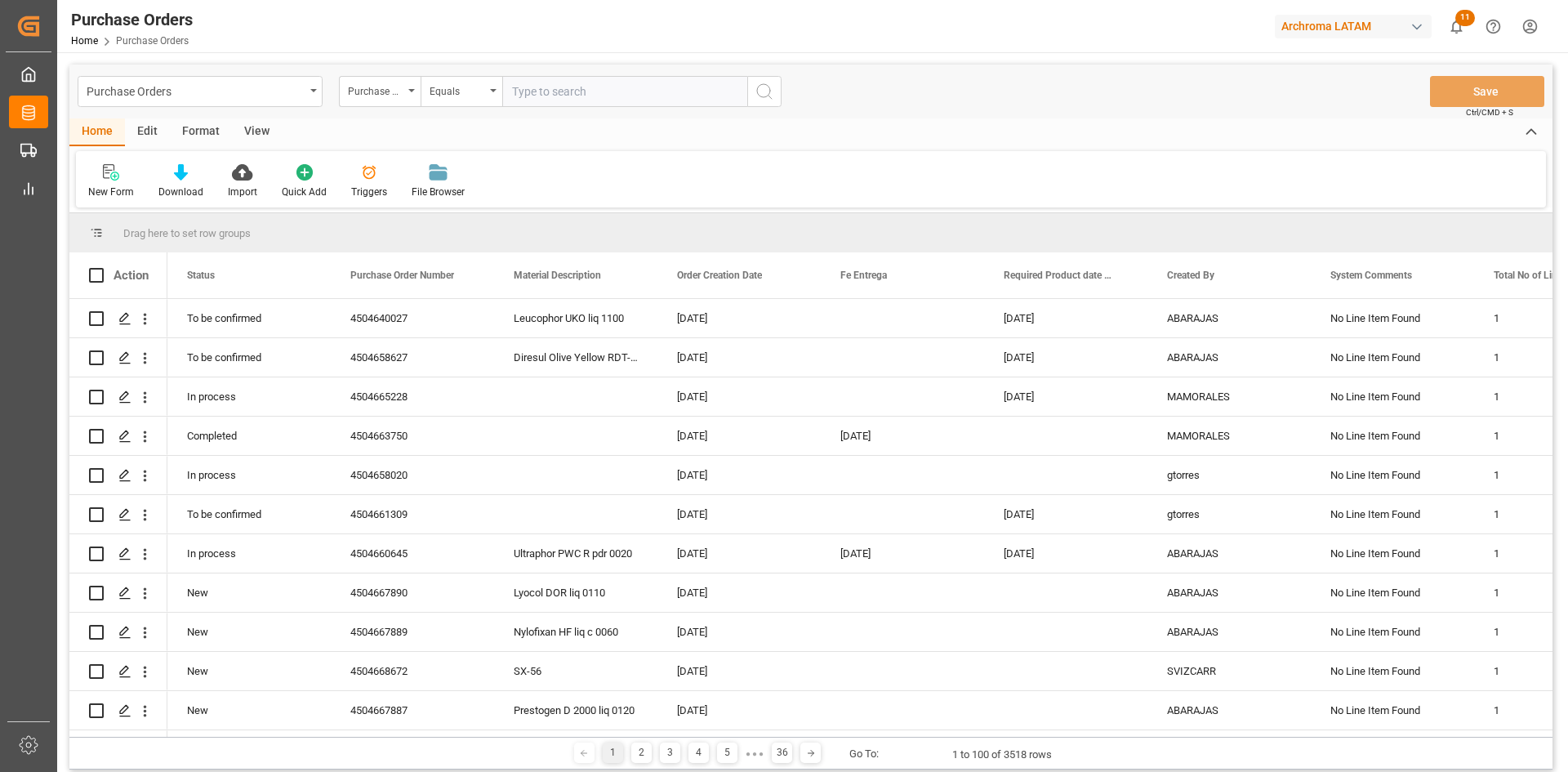
click at [594, 84] on input "text" at bounding box center [624, 91] width 245 height 31
paste input "4504649491"
type input "4504649491"
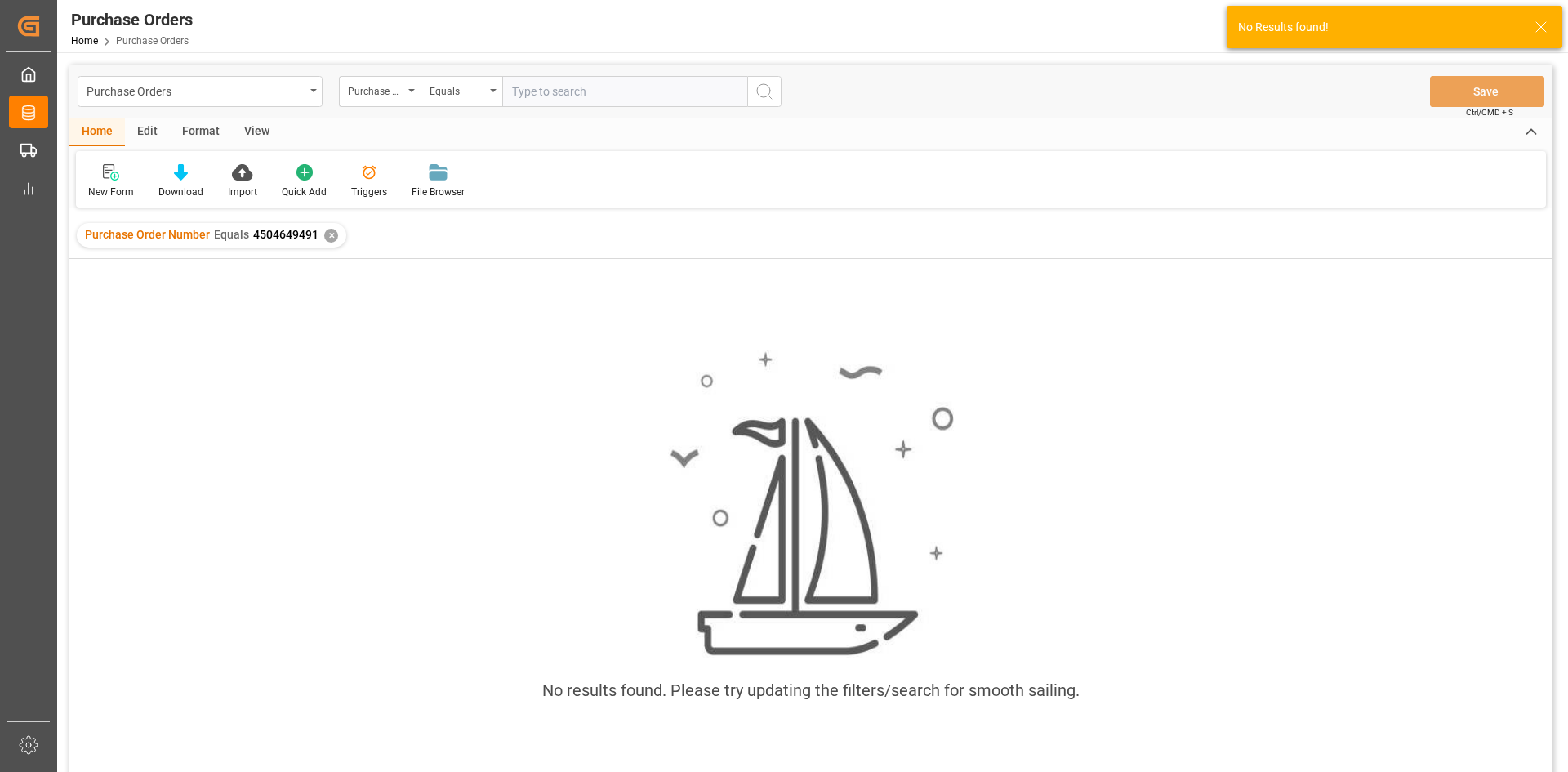
click at [334, 236] on div "✕" at bounding box center [331, 235] width 14 height 14
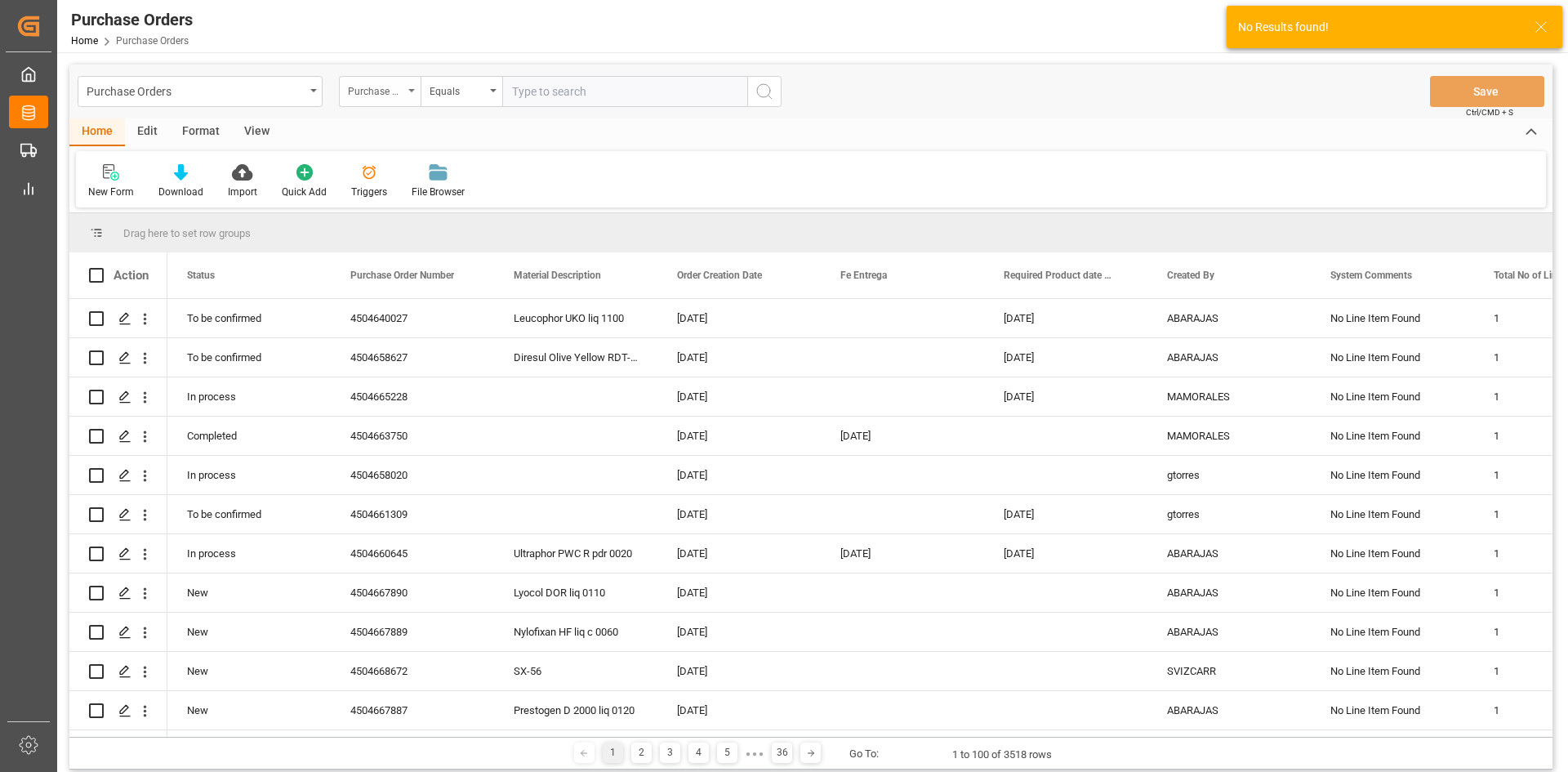
click at [395, 94] on div "Purchase Order Number" at bounding box center [376, 89] width 56 height 19
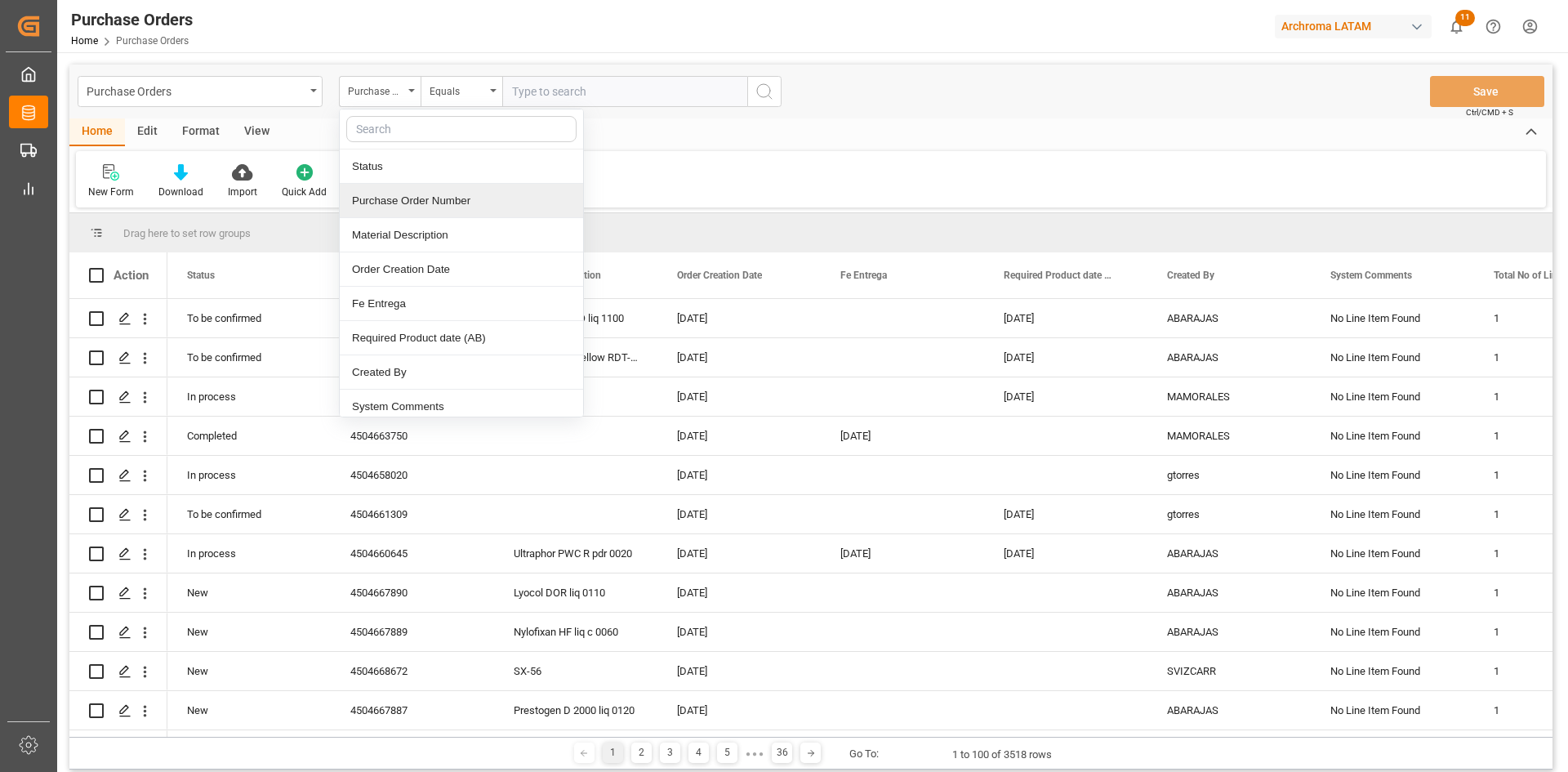
click at [455, 191] on div "Purchase Order Number" at bounding box center [461, 200] width 243 height 34
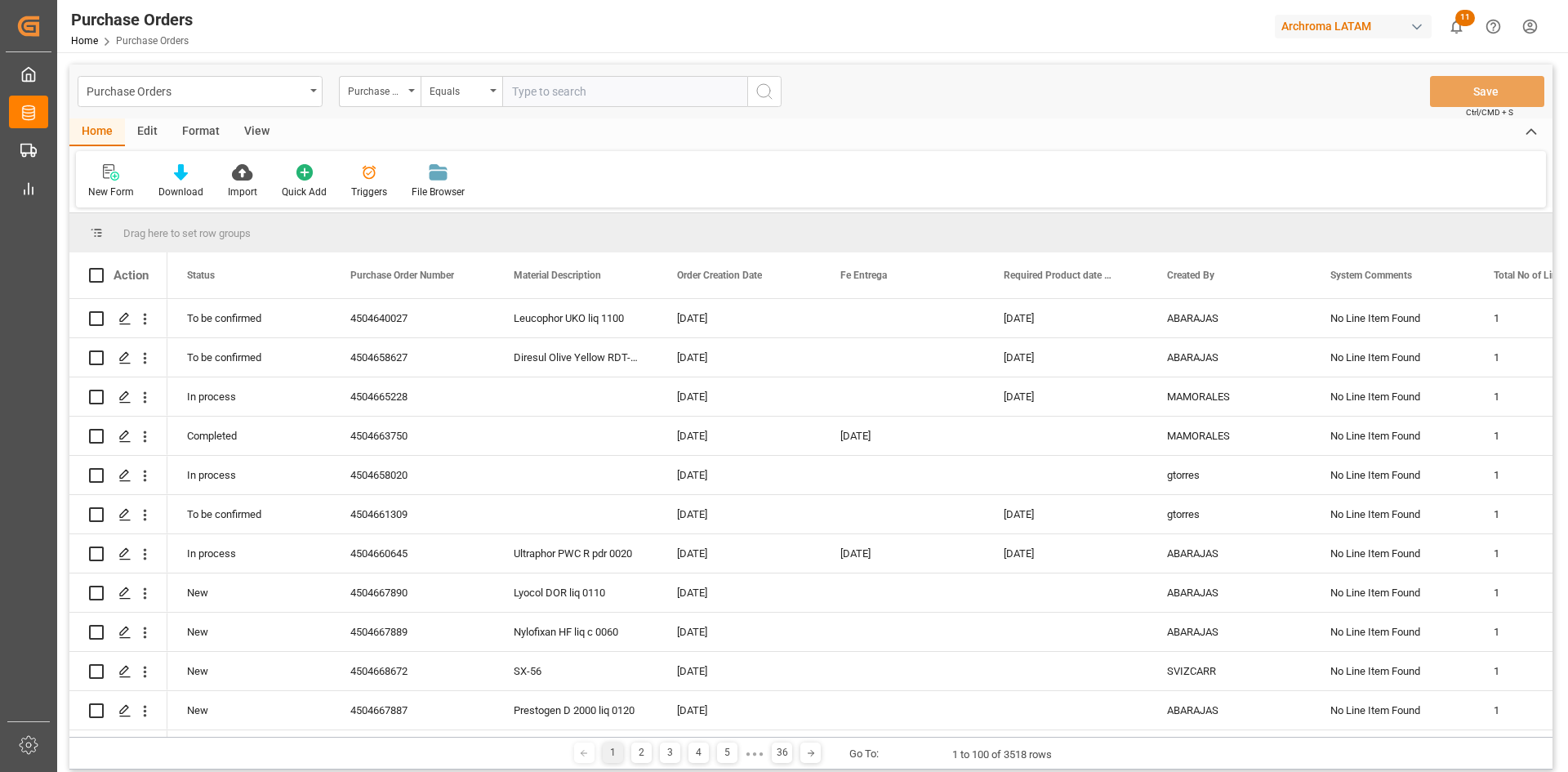
click at [538, 103] on input "text" at bounding box center [624, 91] width 245 height 31
paste input "4504649491"
type input "4504649491"
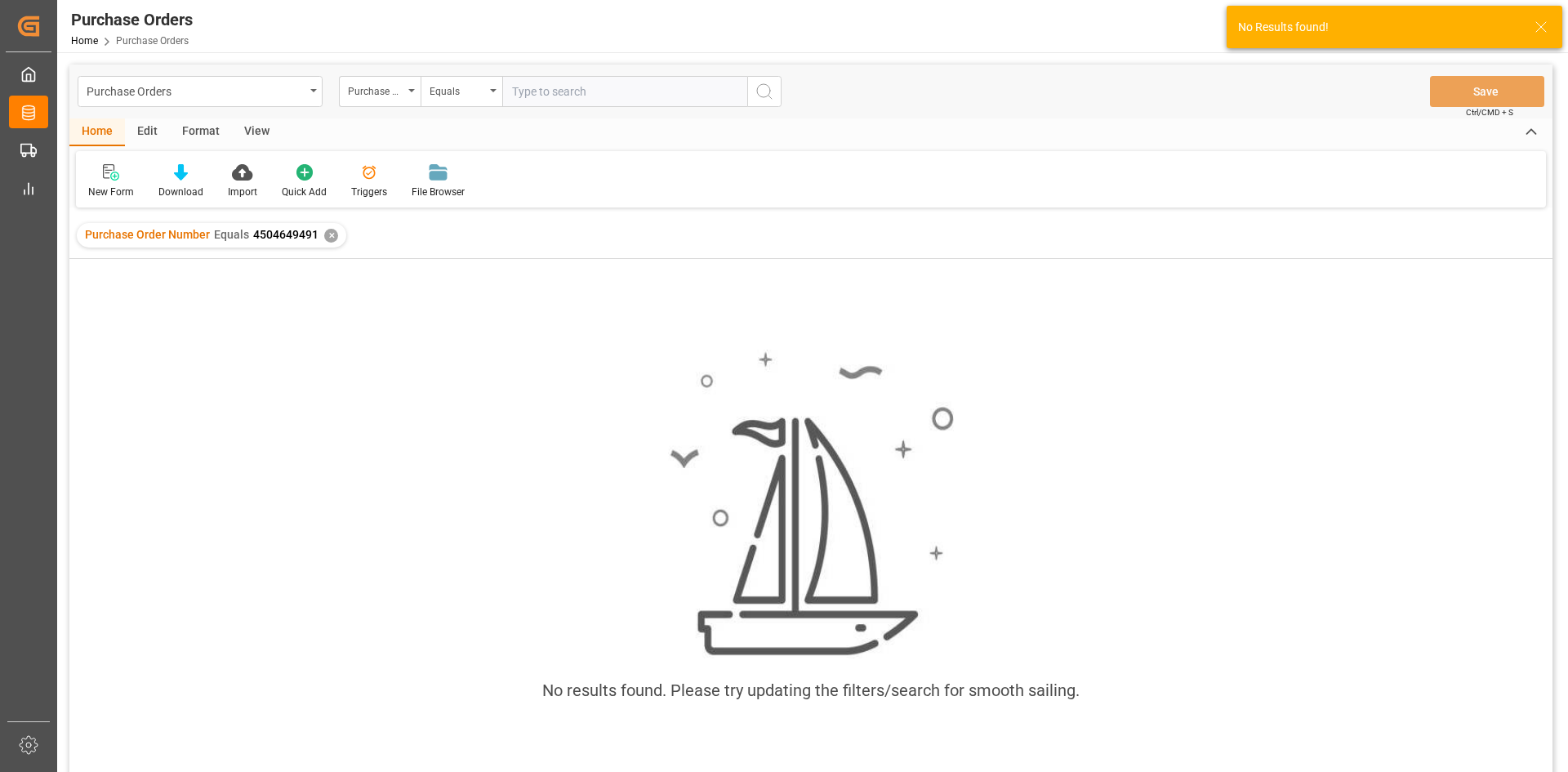
click at [332, 230] on div "✕" at bounding box center [331, 235] width 14 height 14
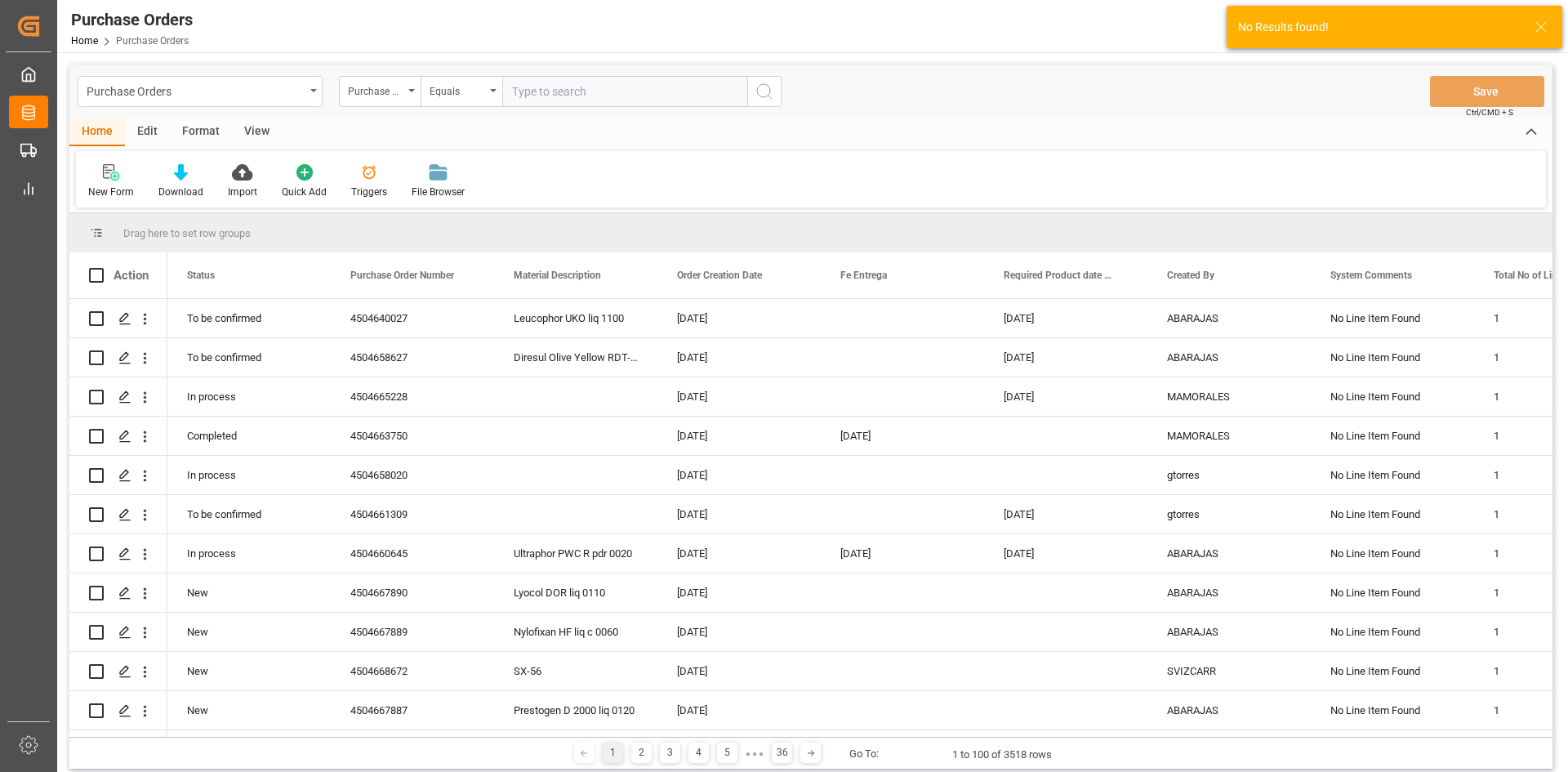
click at [116, 171] on icon at bounding box center [111, 173] width 17 height 17
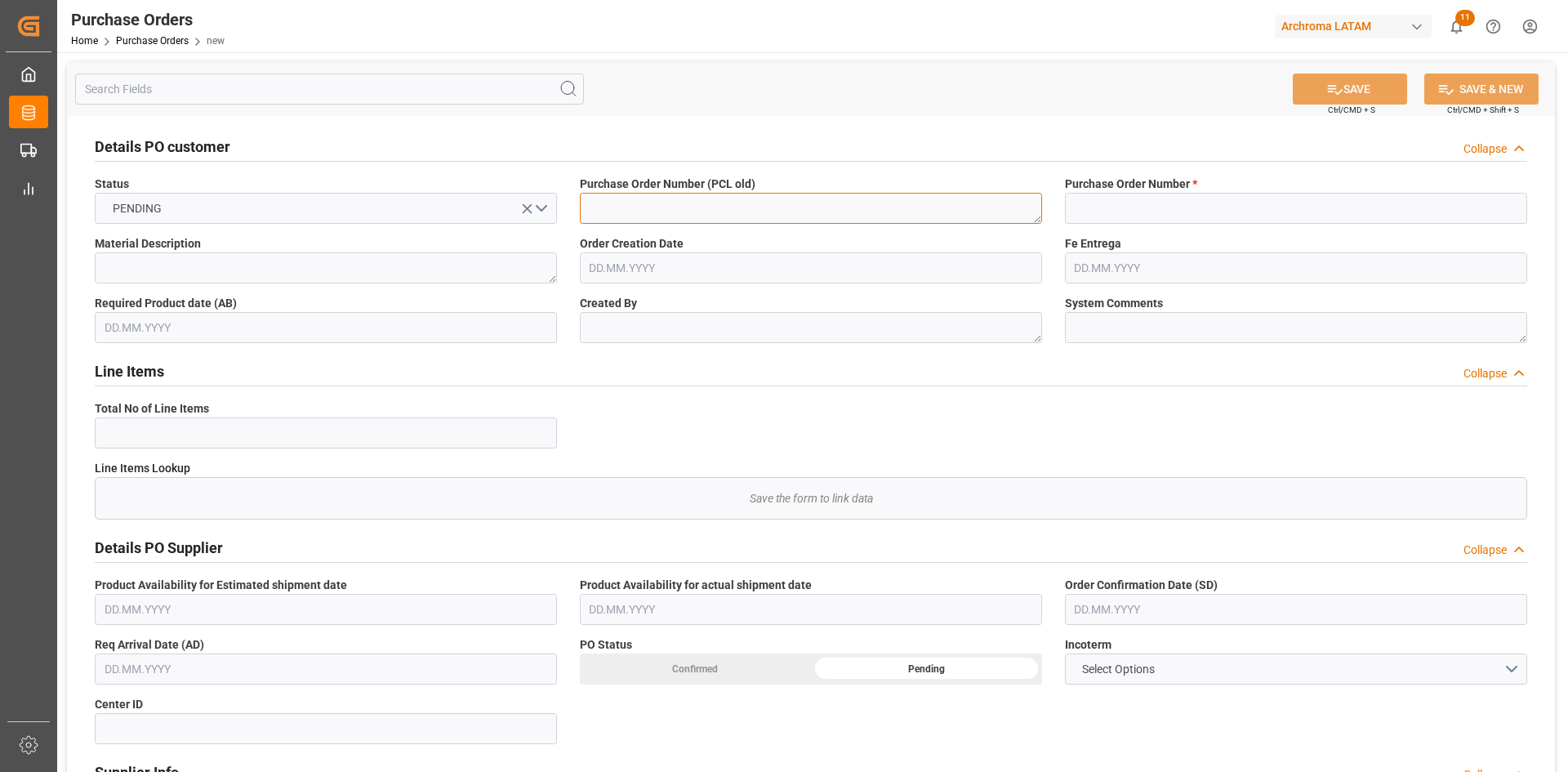
click at [731, 214] on textarea at bounding box center [811, 208] width 462 height 31
paste textarea "4504649491"
type textarea "4504649491"
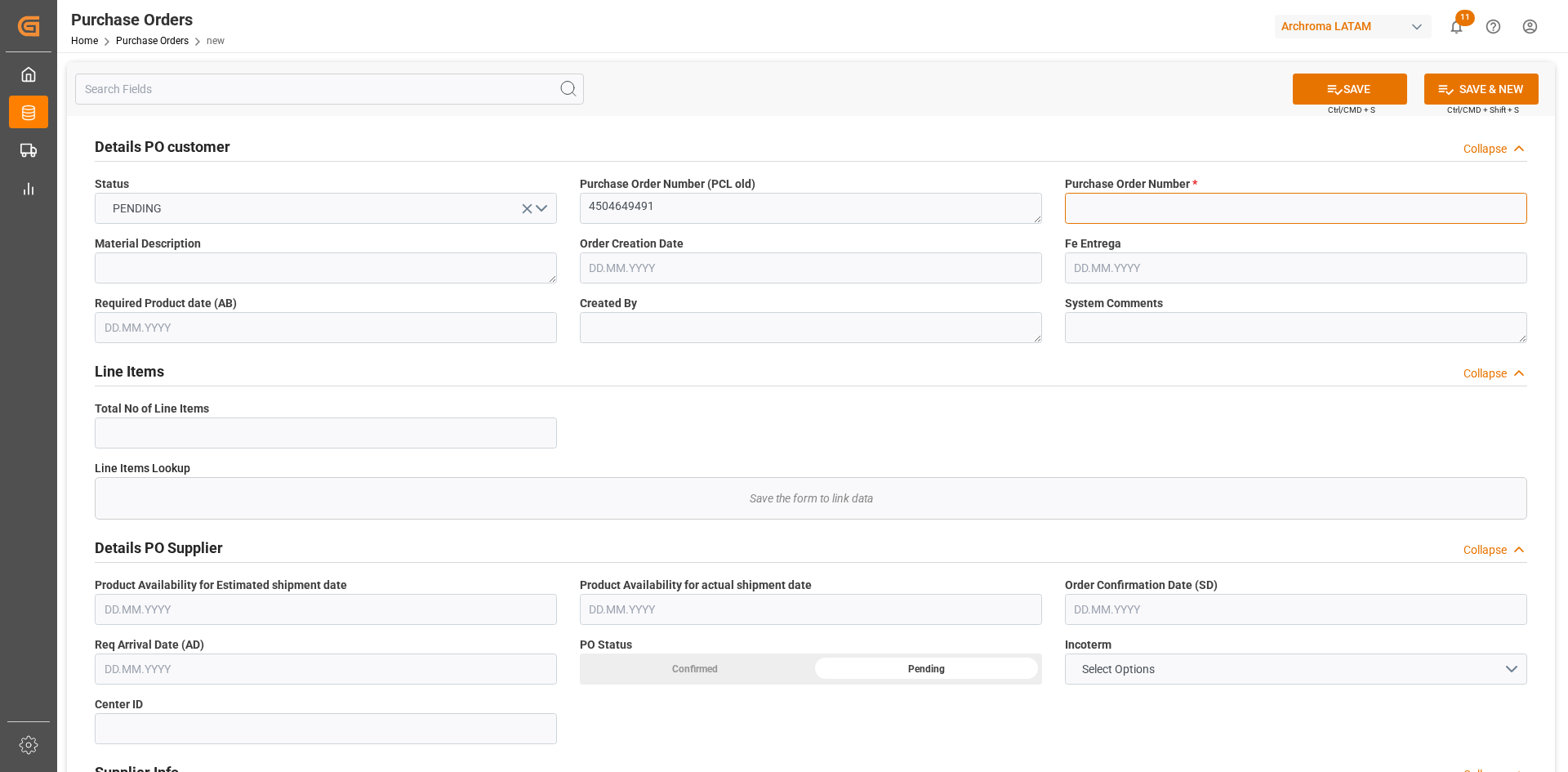
click at [1151, 208] on input at bounding box center [1295, 208] width 462 height 31
paste input "4504649491"
type input "4504649491"
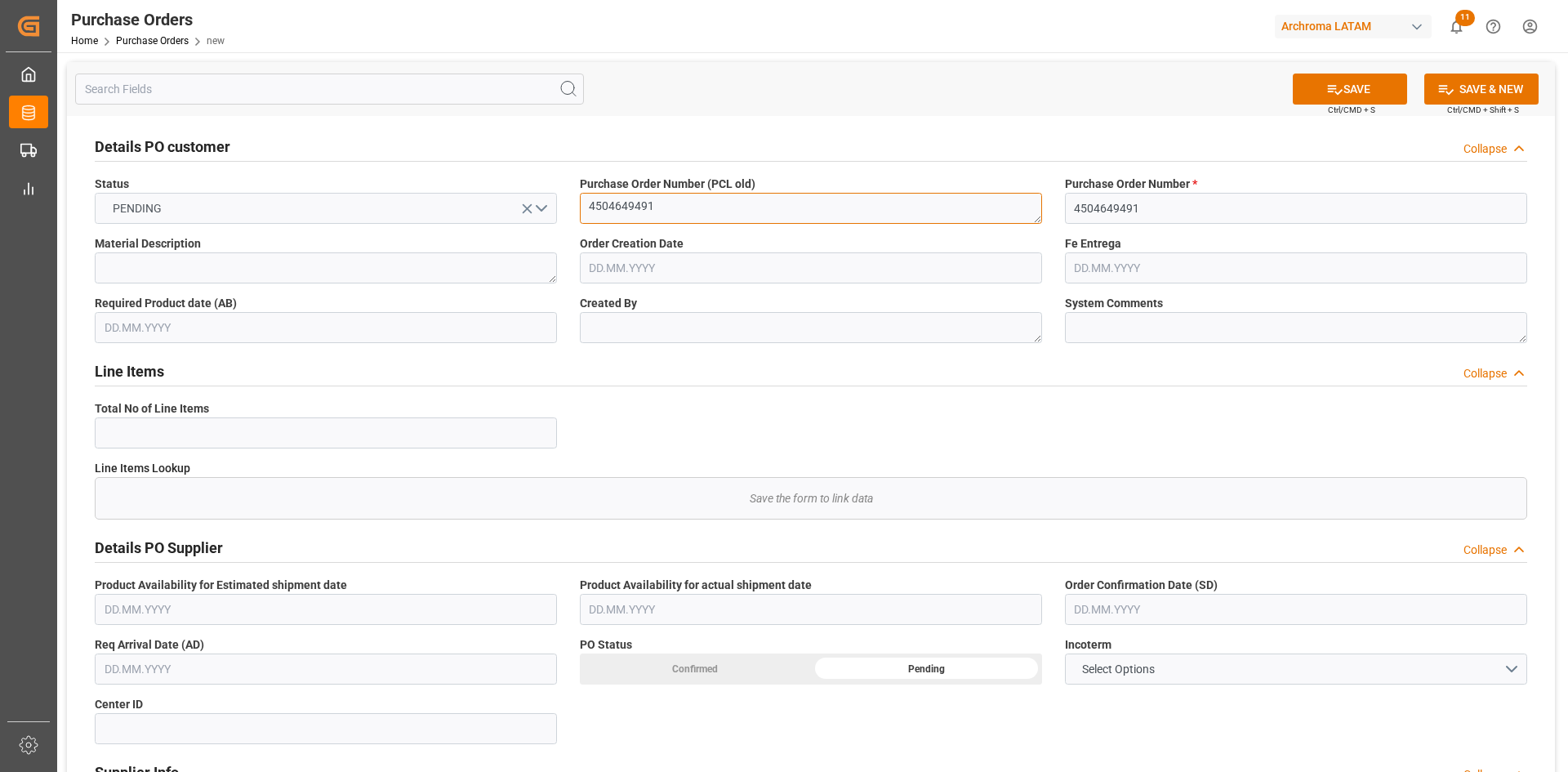
drag, startPoint x: 803, startPoint y: 201, endPoint x: 553, endPoint y: 208, distance: 250.1
click at [553, 208] on div "Details PO customer Collapse Status PENDING Purchase Order Number (PCL old) 450…" at bounding box center [811, 694] width 1487 height 1156
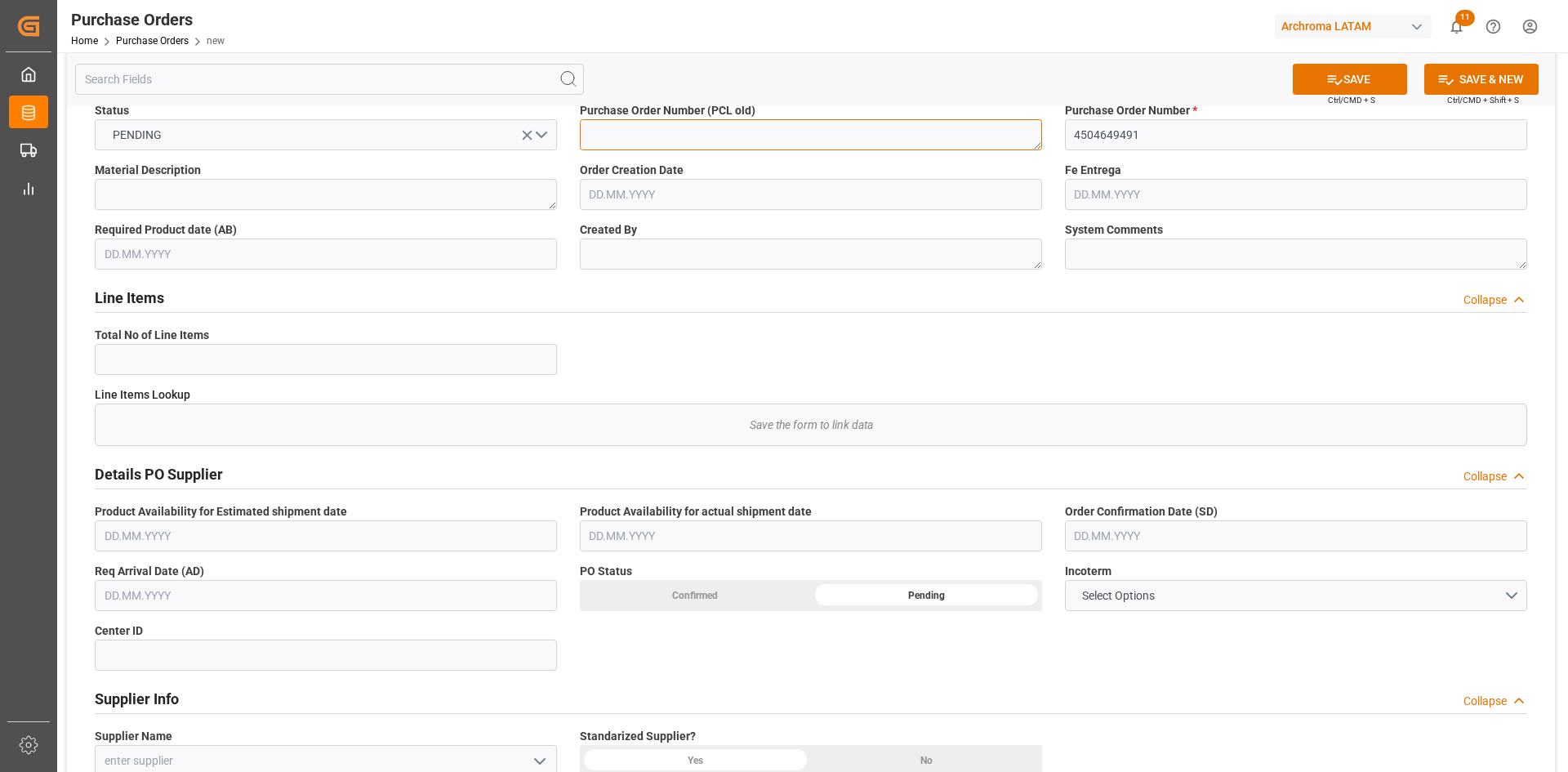
scroll to position [164, 0]
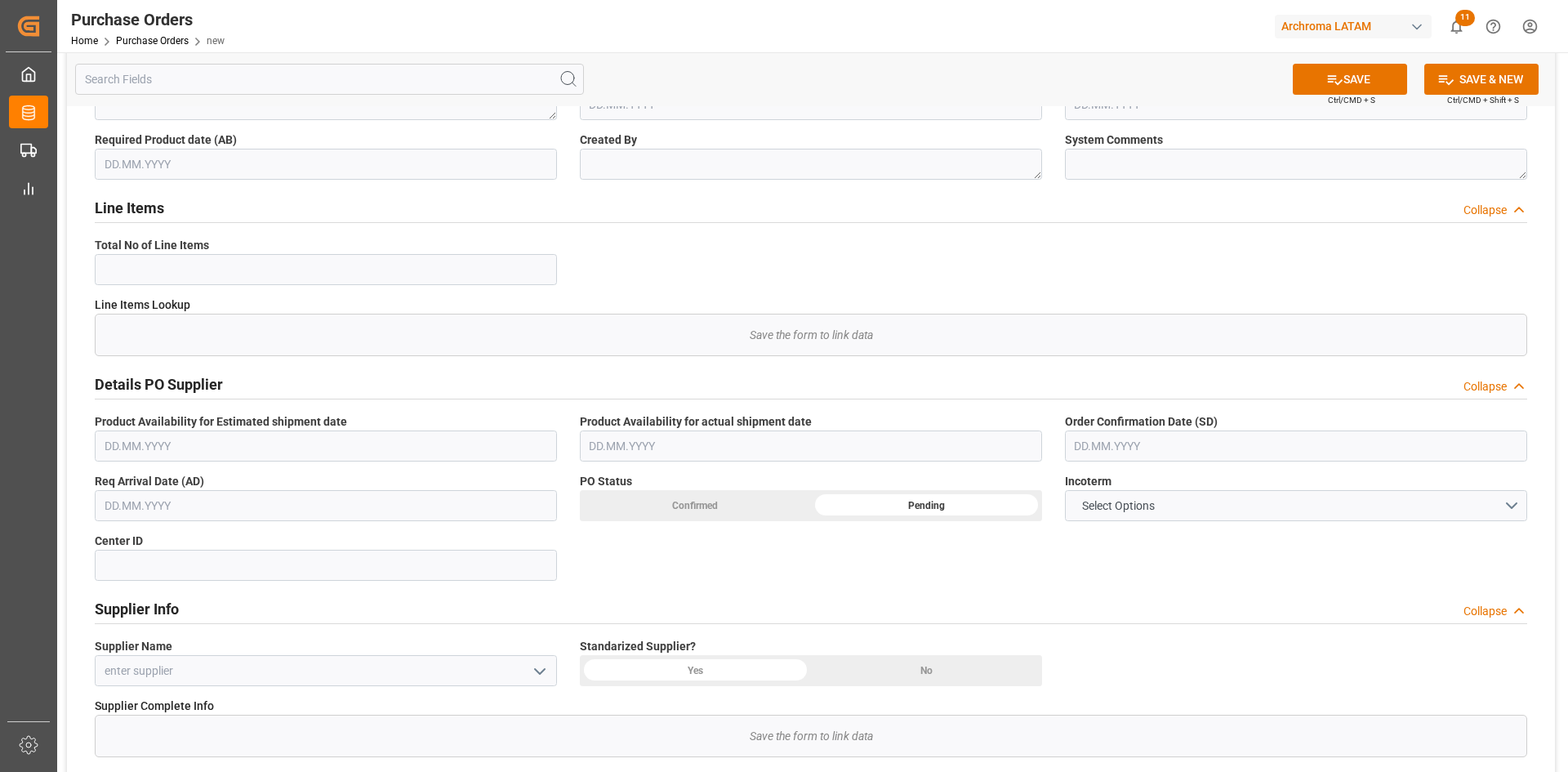
click at [1186, 453] on input "text" at bounding box center [1295, 445] width 462 height 31
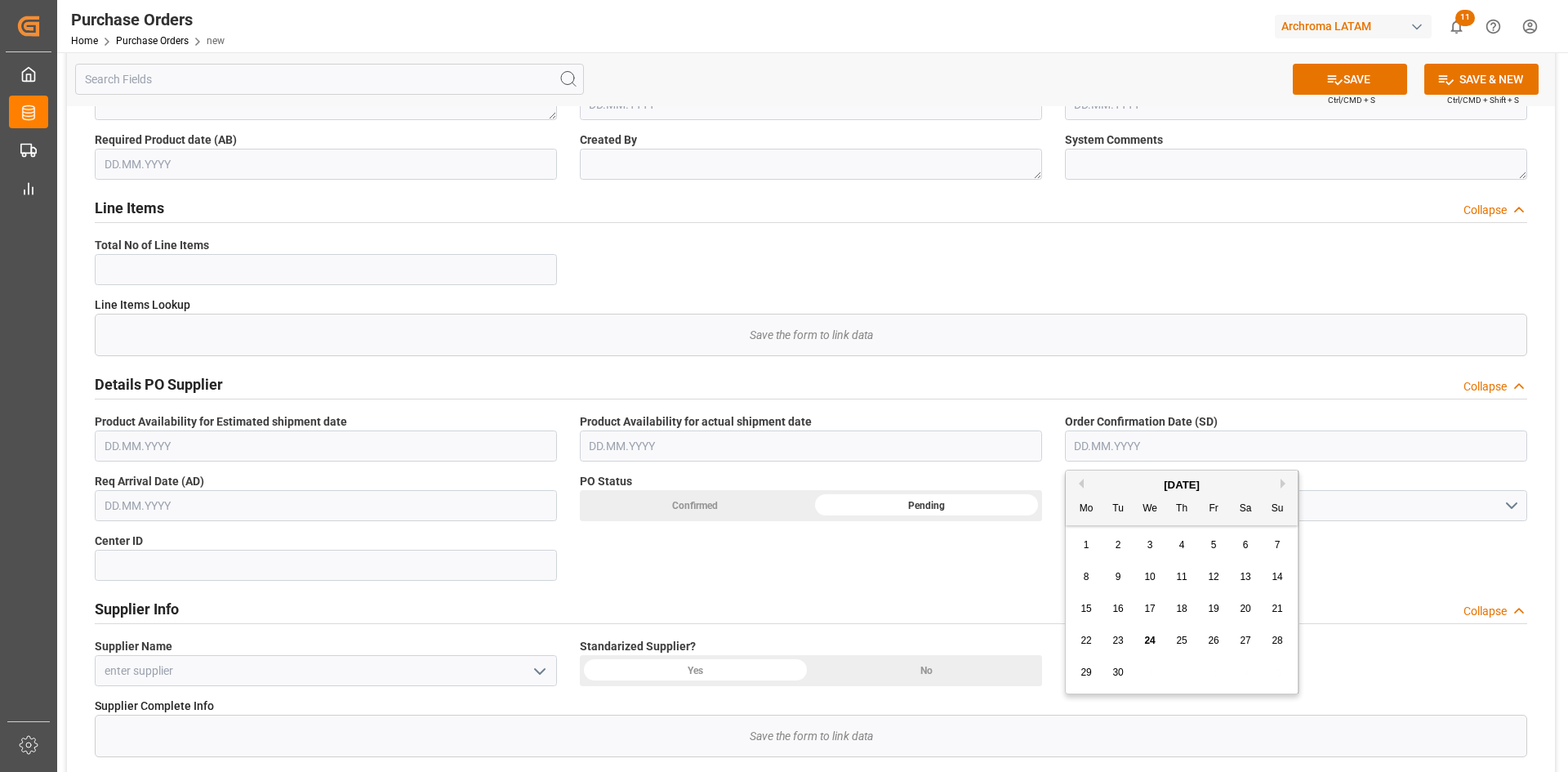
click at [1094, 607] on div "15" at bounding box center [1086, 609] width 21 height 20
type input "15.09.2025"
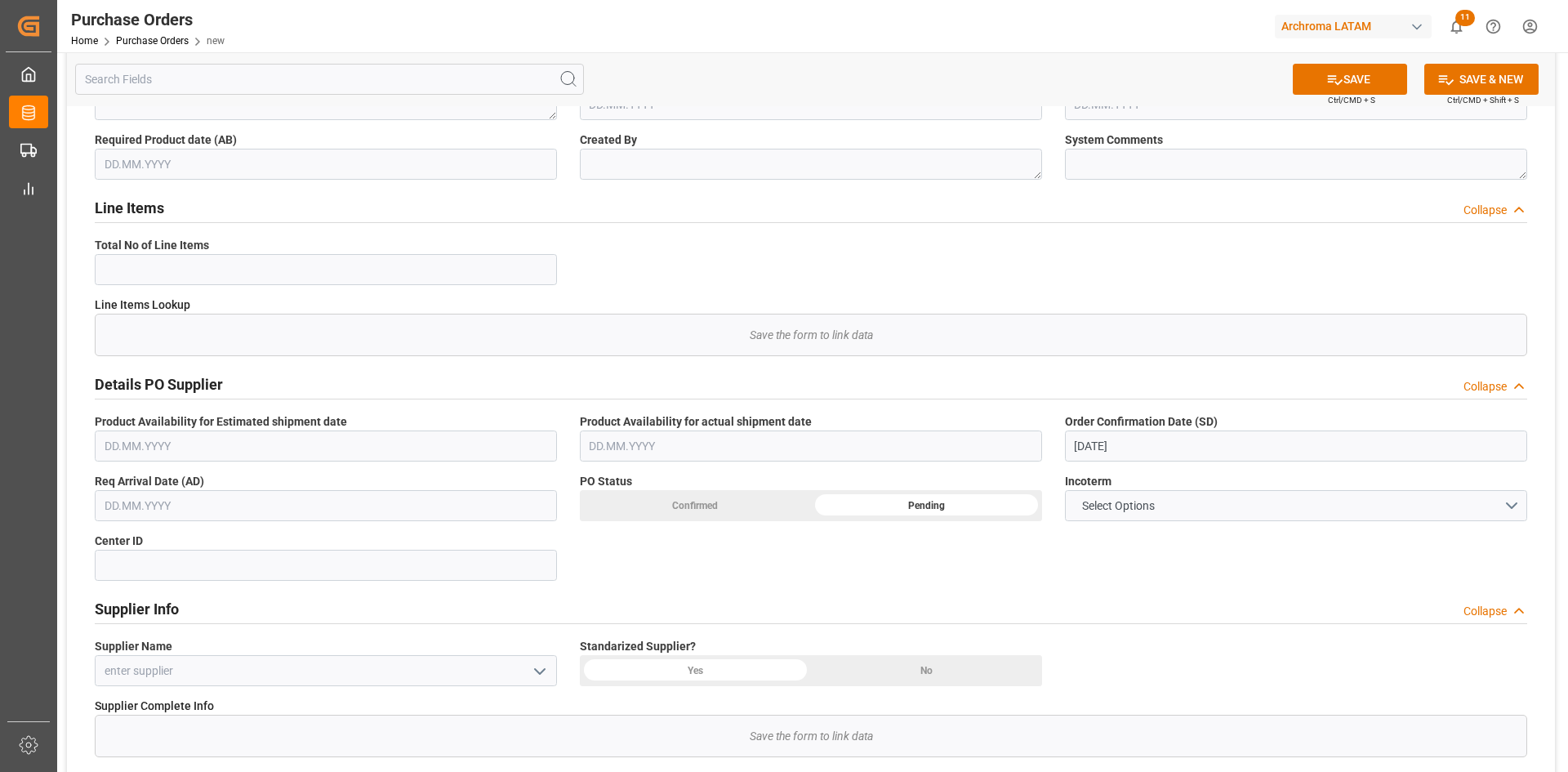
click at [440, 494] on input "text" at bounding box center [326, 505] width 462 height 31
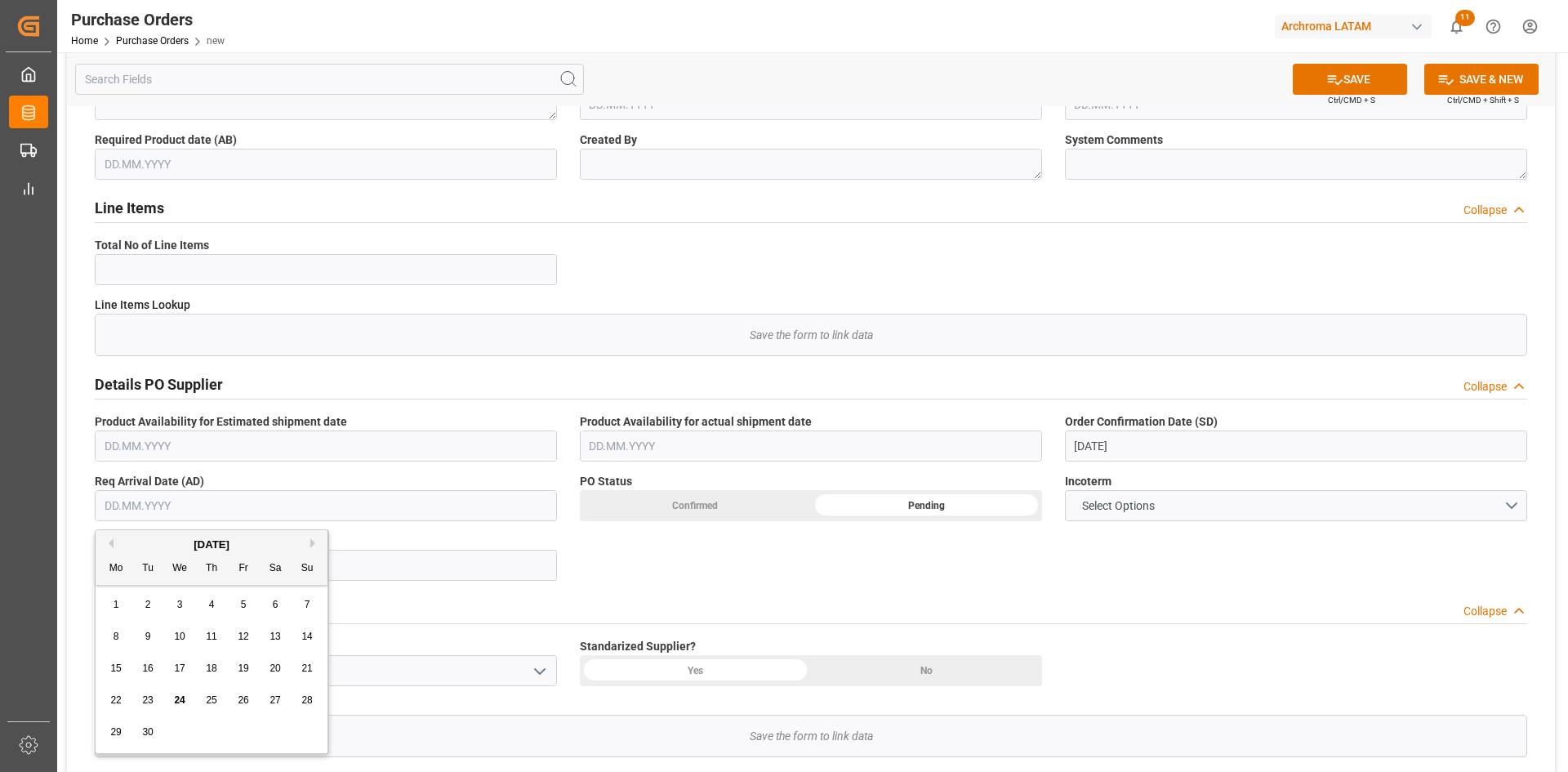
click at [211, 667] on span "18" at bounding box center [211, 668] width 11 height 12
type input "18.09.2025"
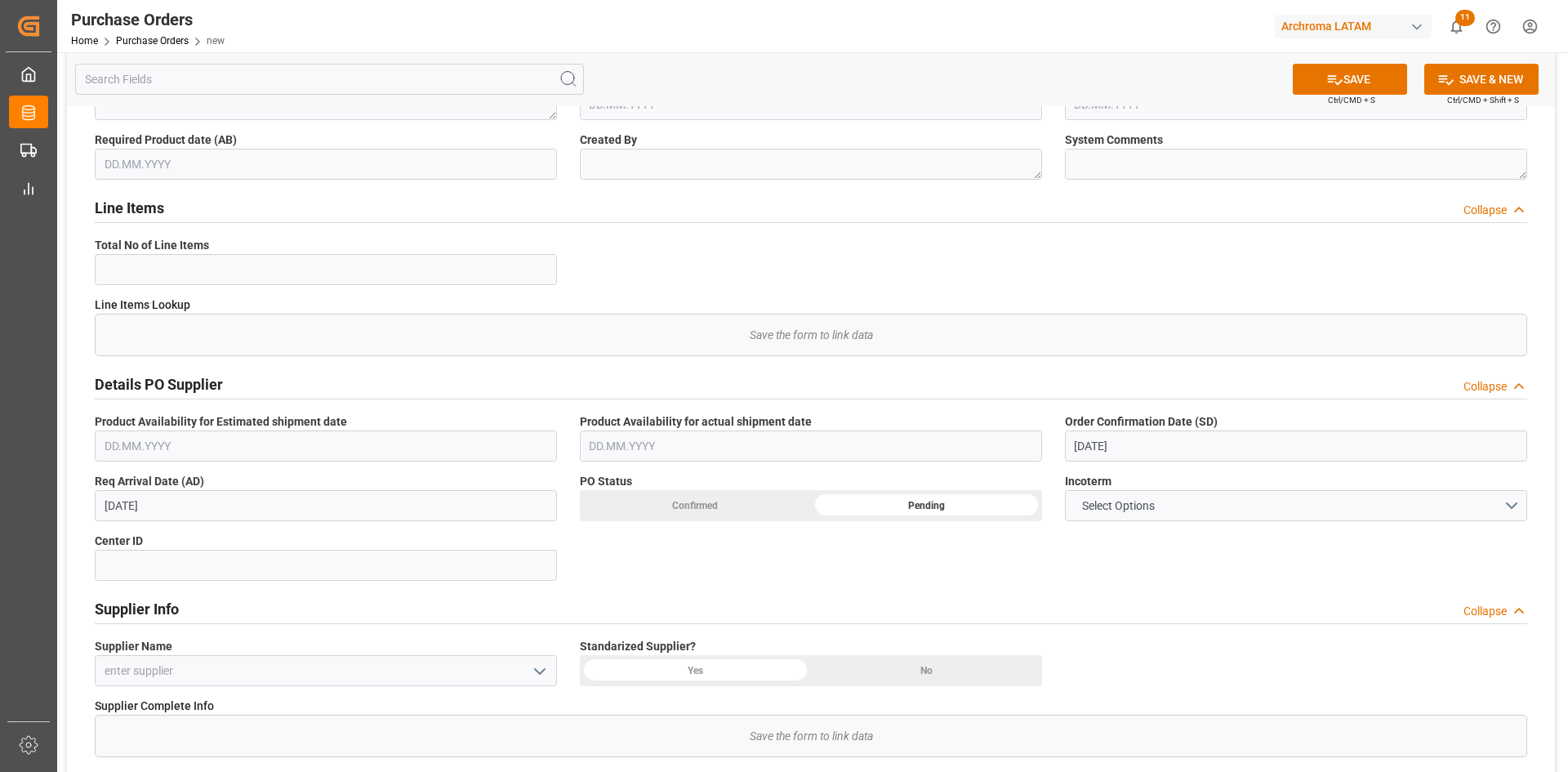
click at [766, 510] on div "Confirmed" at bounding box center [696, 505] width 231 height 31
click at [1508, 507] on button "Select Options" at bounding box center [1295, 505] width 462 height 31
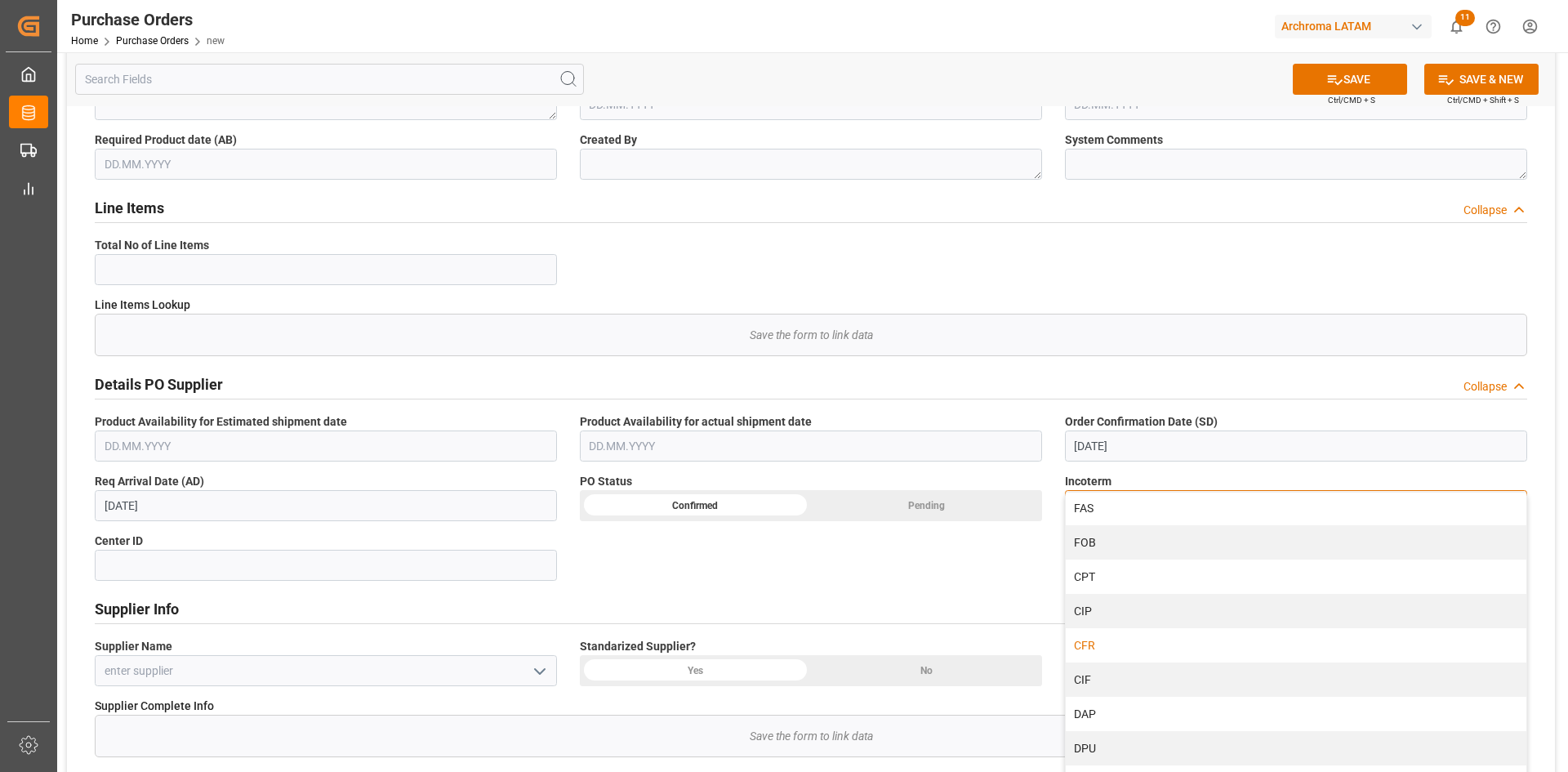
scroll to position [327, 0]
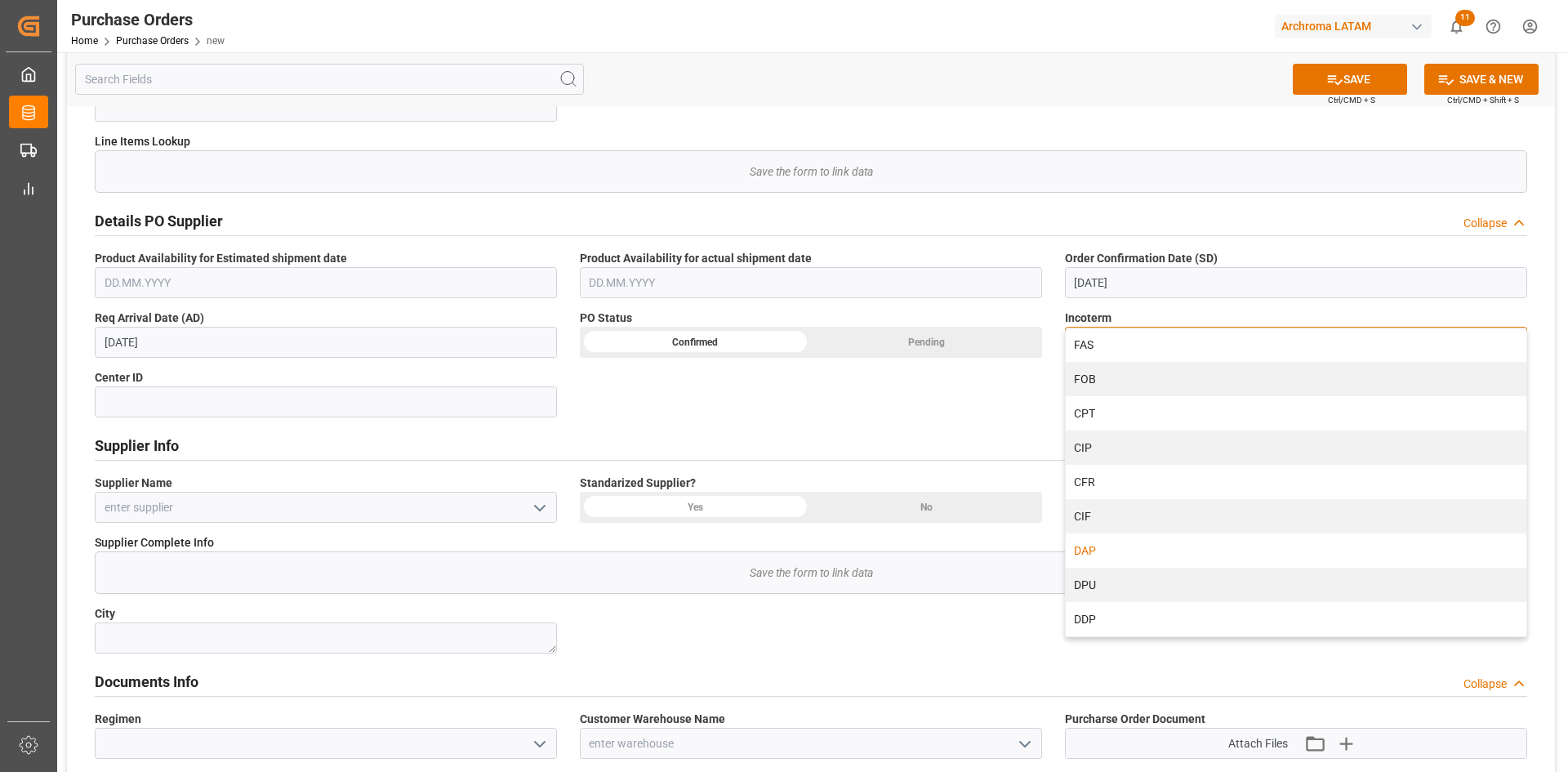
click at [1112, 551] on div "DAP" at bounding box center [1295, 550] width 460 height 34
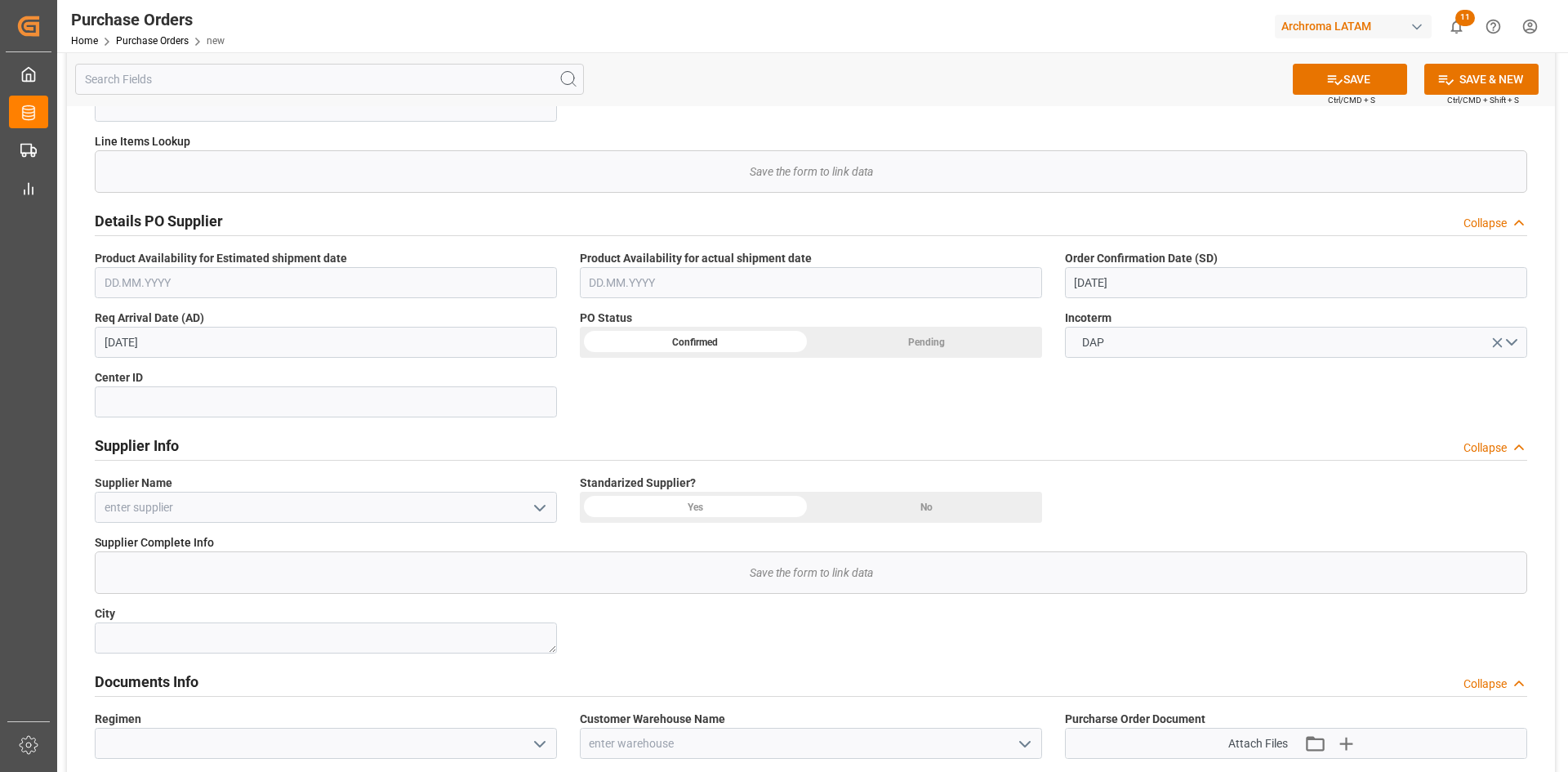
click at [539, 505] on icon "open menu" at bounding box center [540, 508] width 20 height 20
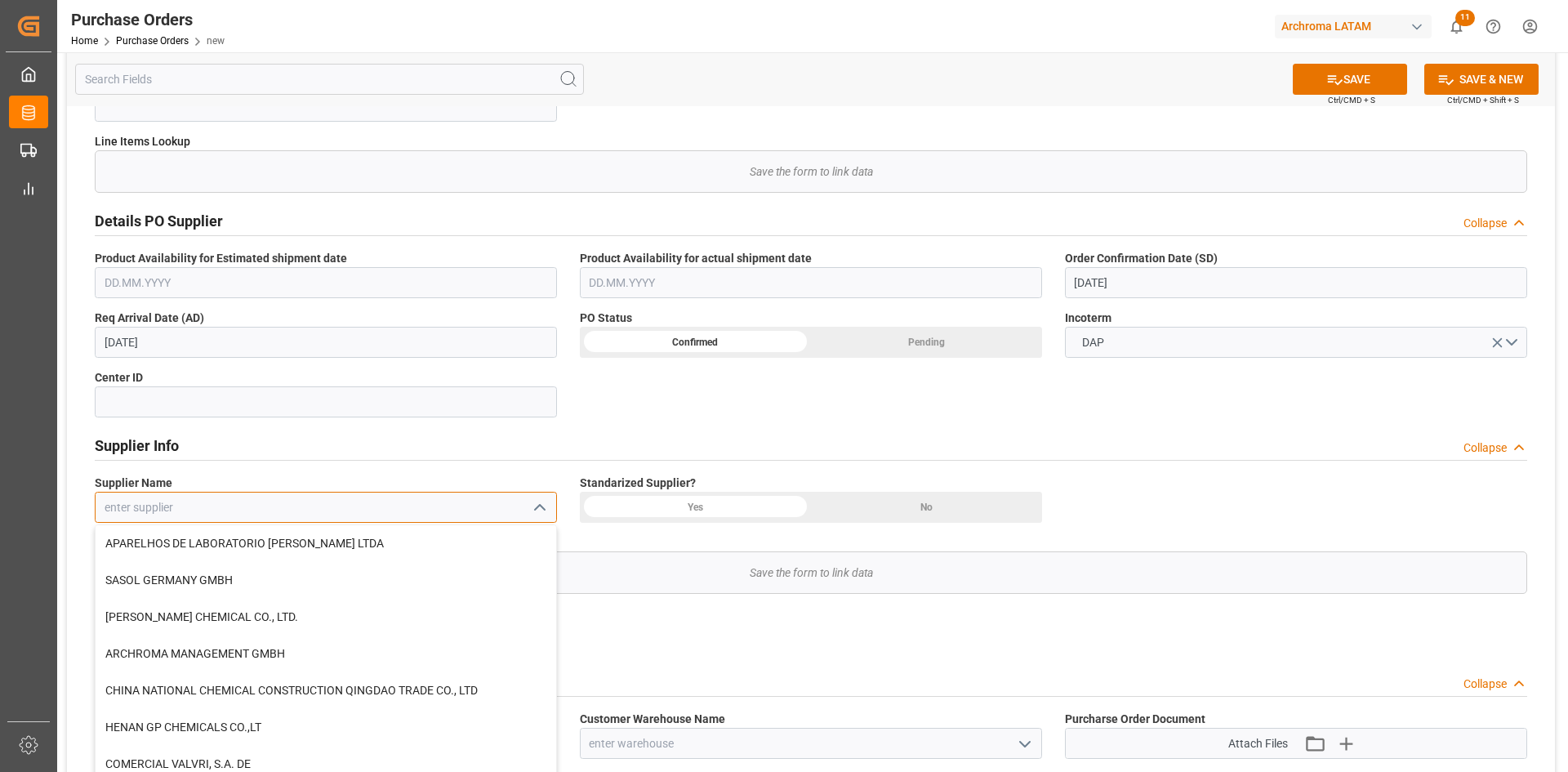
click at [219, 509] on input at bounding box center [326, 507] width 462 height 31
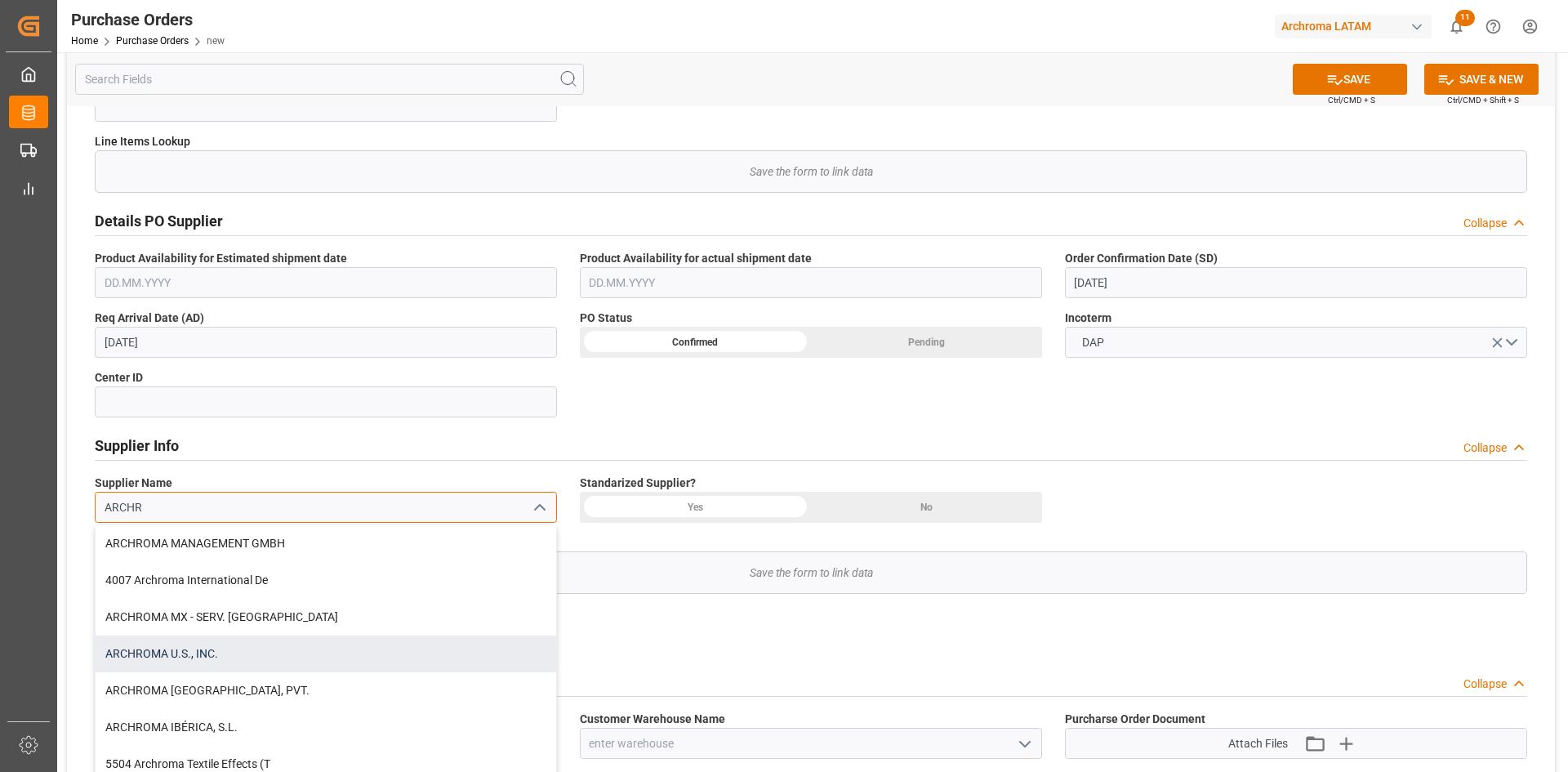
click at [226, 647] on div "ARCHROMA U.S., INC." at bounding box center [326, 653] width 460 height 37
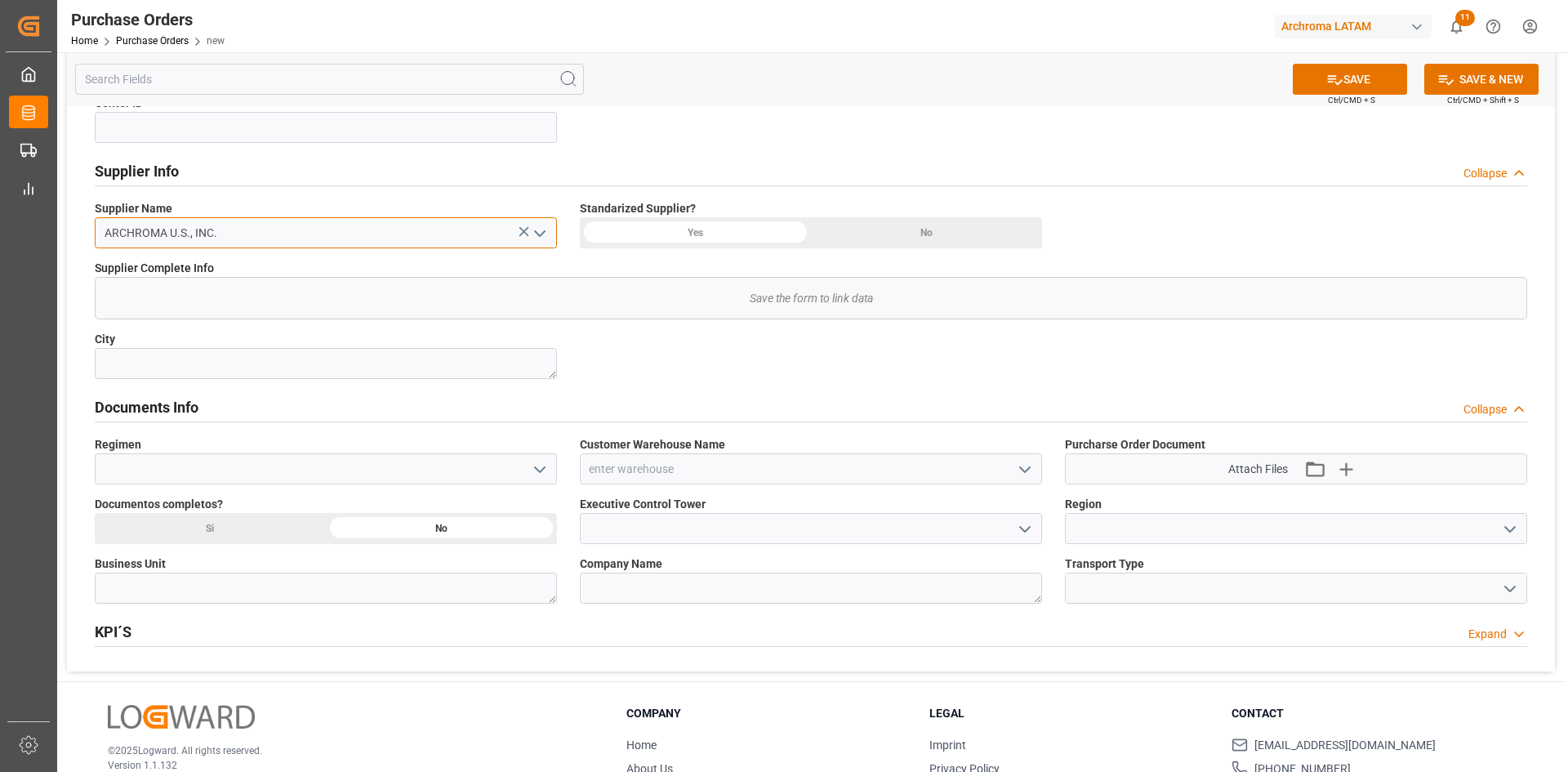
scroll to position [653, 0]
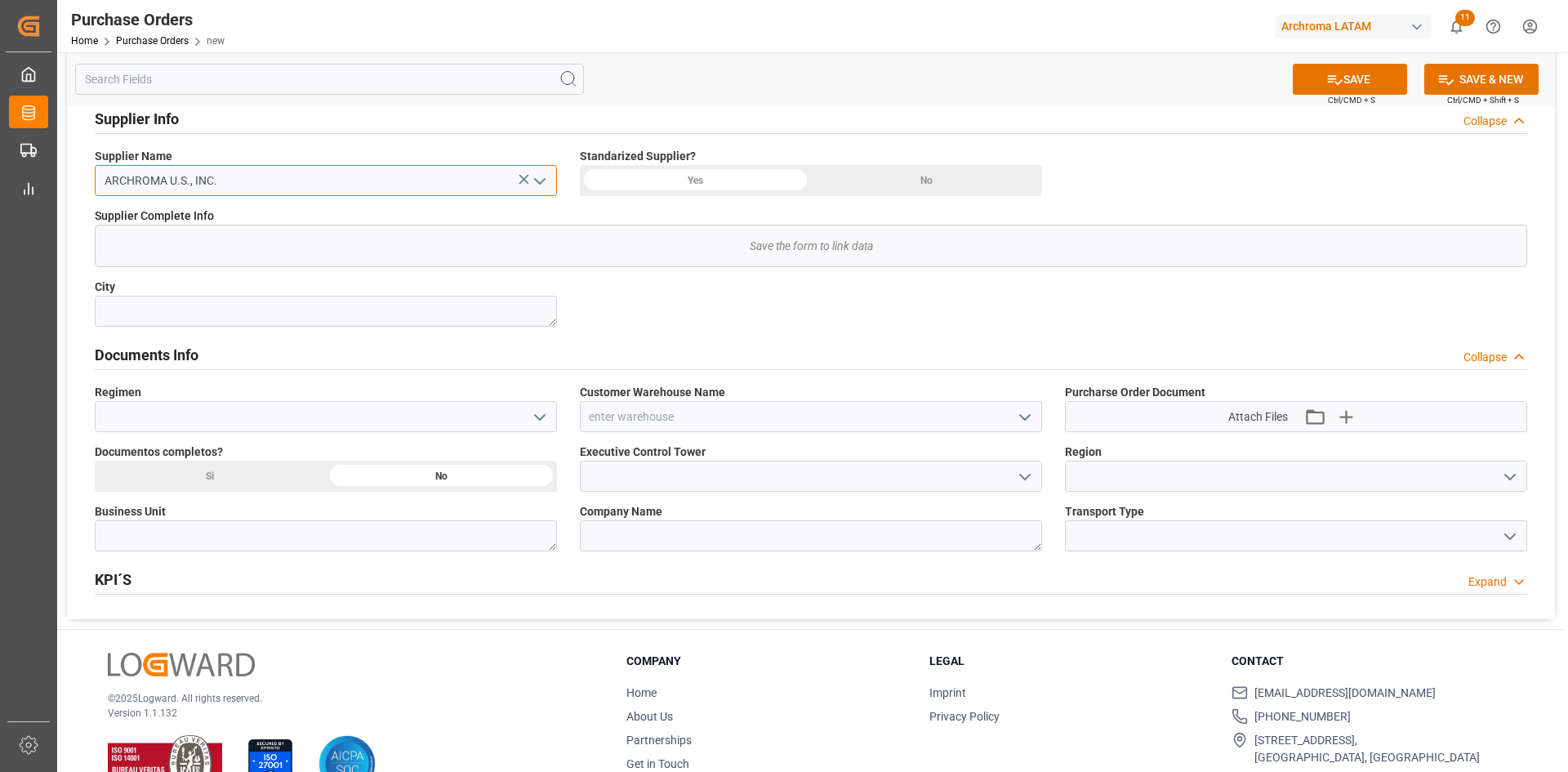
type input "ARCHROMA U.S., INC."
click at [281, 406] on input at bounding box center [326, 416] width 462 height 31
click at [535, 412] on icon "open menu" at bounding box center [540, 417] width 20 height 20
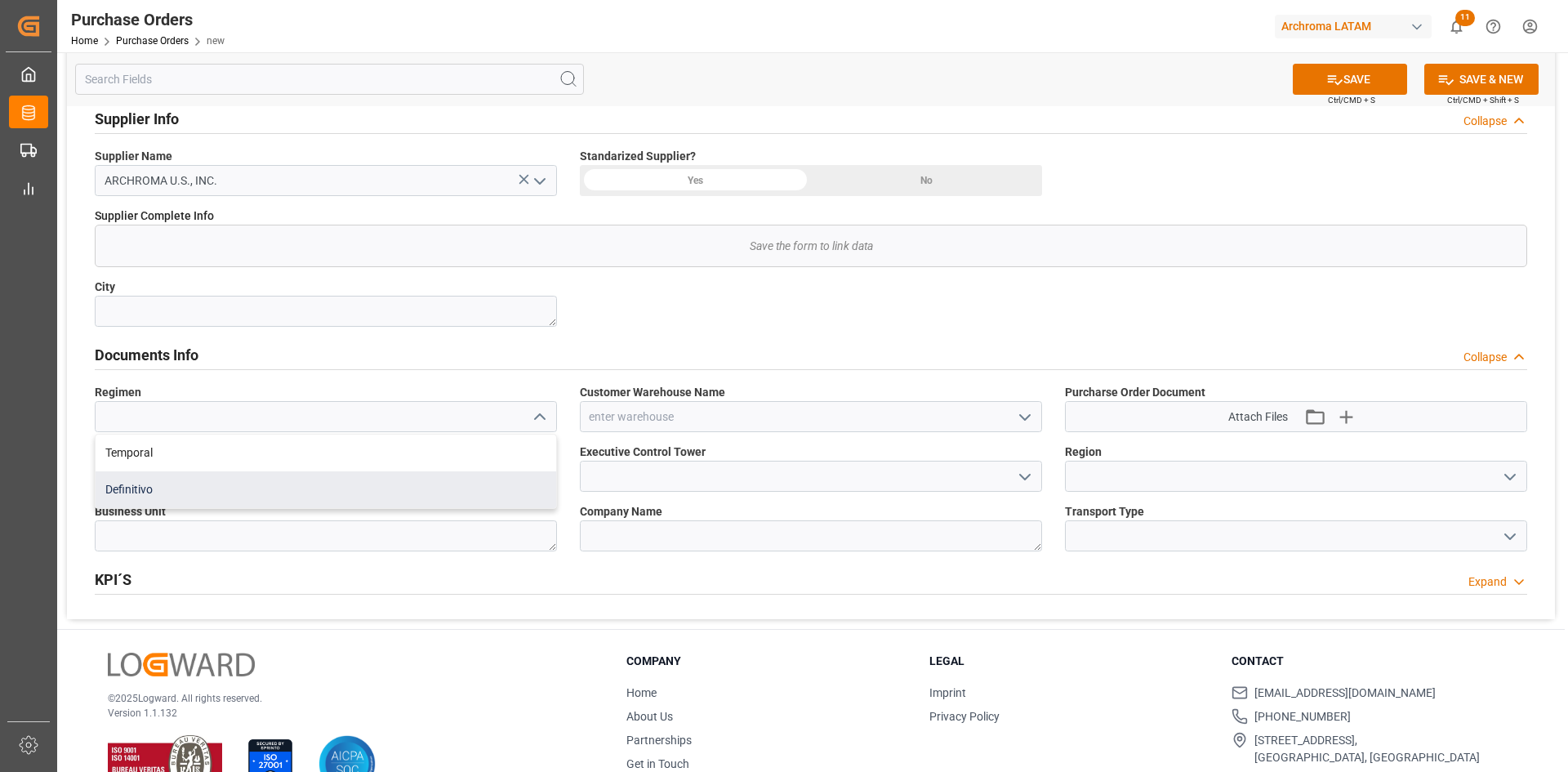
click at [219, 479] on div "Definitivo" at bounding box center [326, 489] width 460 height 37
type input "Definitivo"
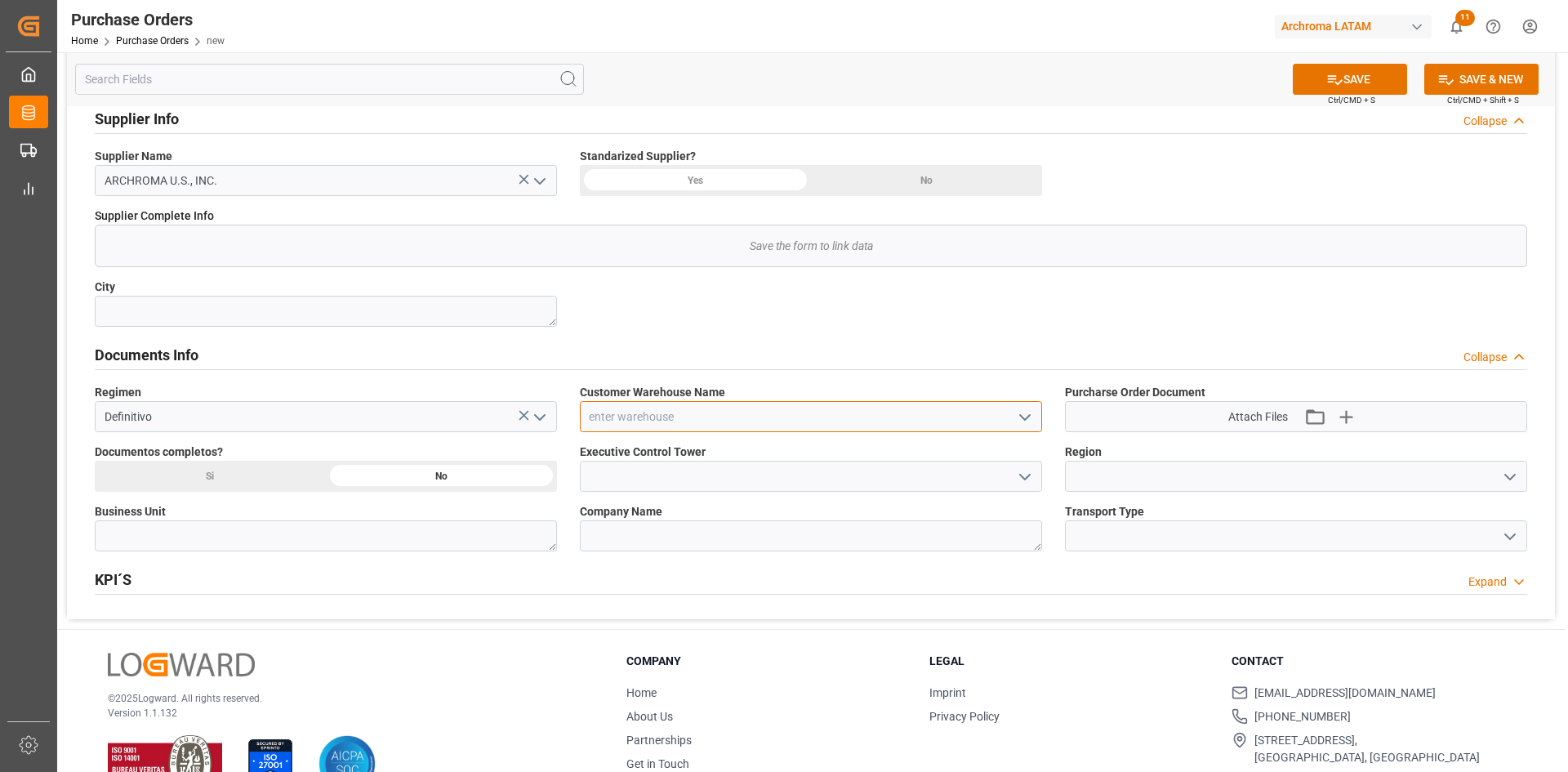
click at [684, 415] on input at bounding box center [811, 416] width 462 height 31
click at [1018, 410] on icon "open menu" at bounding box center [1025, 417] width 20 height 20
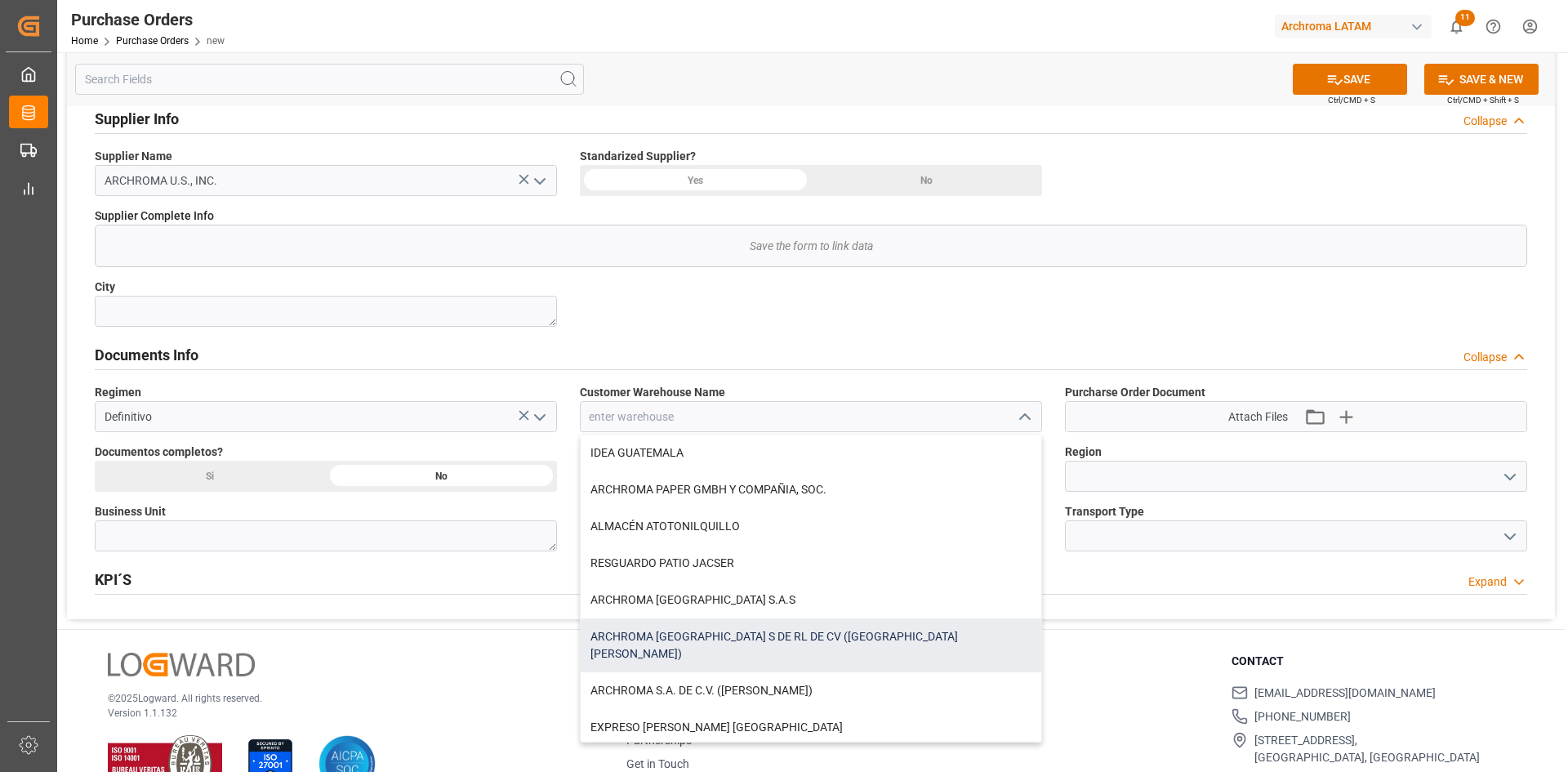
click at [865, 635] on div "ARCHROMA MEXICO S DE RL DE CV (SANTA CLARA)" at bounding box center [811, 645] width 460 height 54
type input "ARCHROMA MEXICO S DE RL DE CV (SANTA CLARA)"
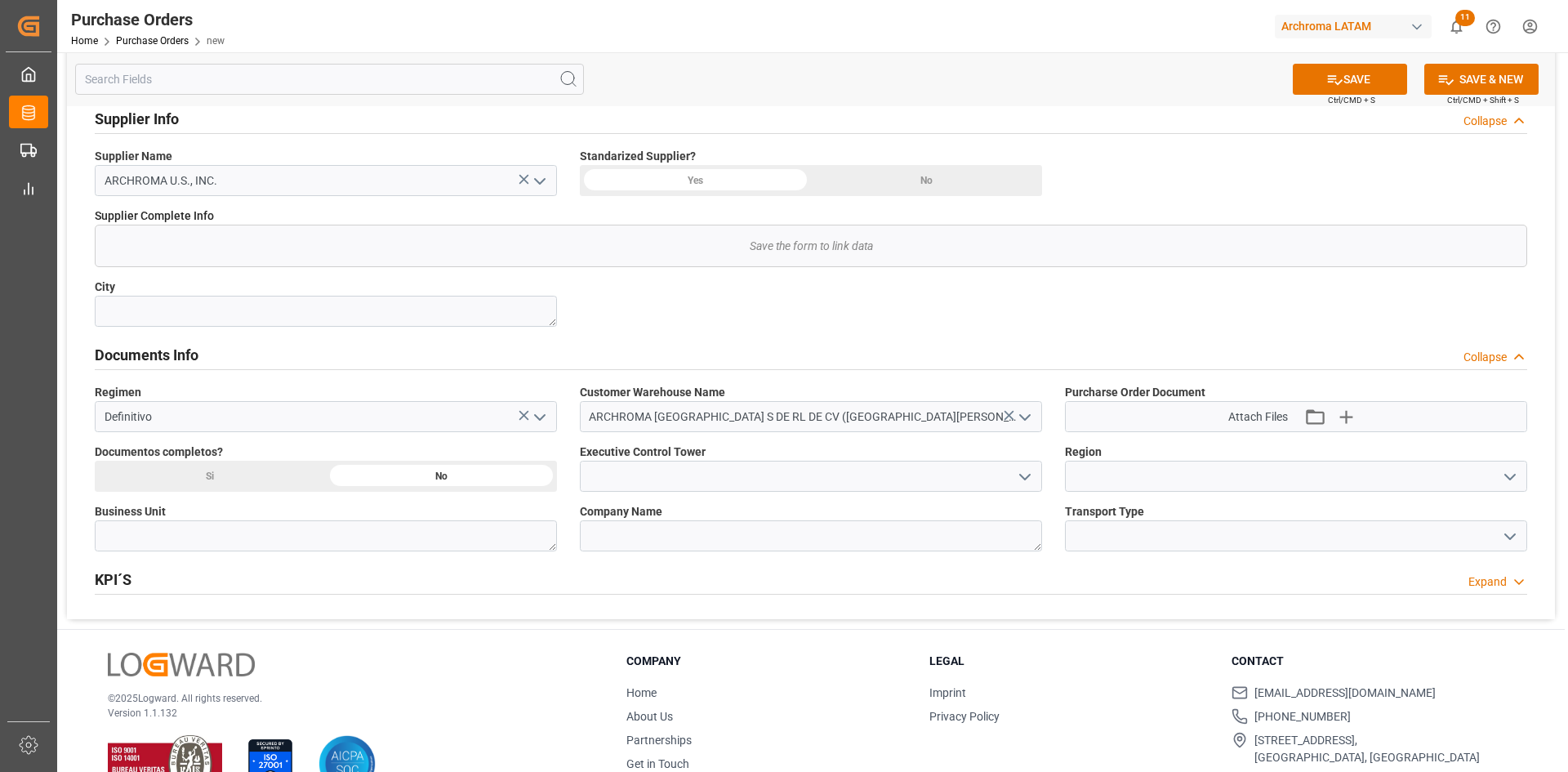
click at [1029, 470] on icon "open menu" at bounding box center [1025, 477] width 20 height 20
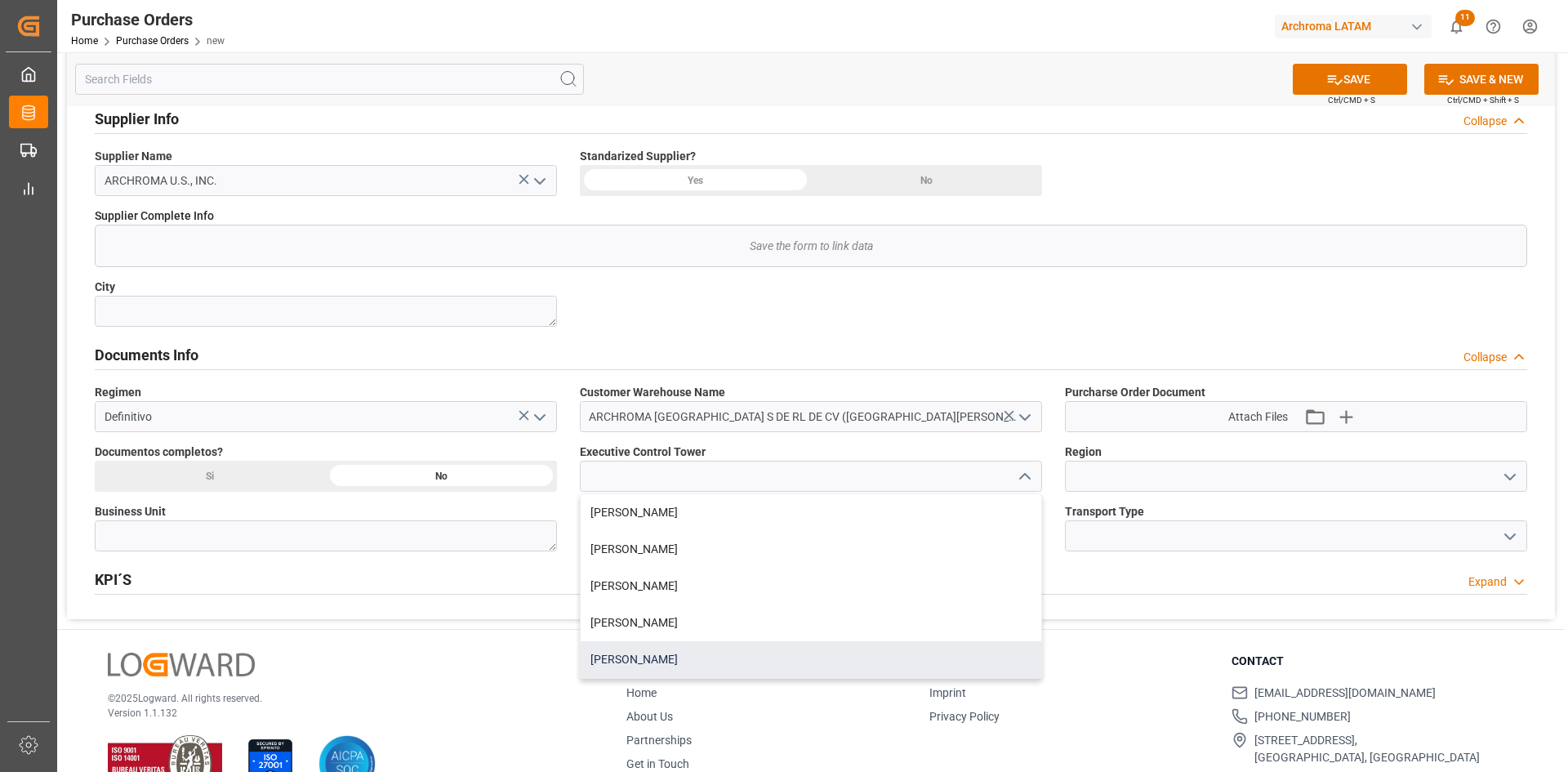
click at [672, 661] on div "[PERSON_NAME]" at bounding box center [811, 659] width 460 height 37
type input "[PERSON_NAME]"
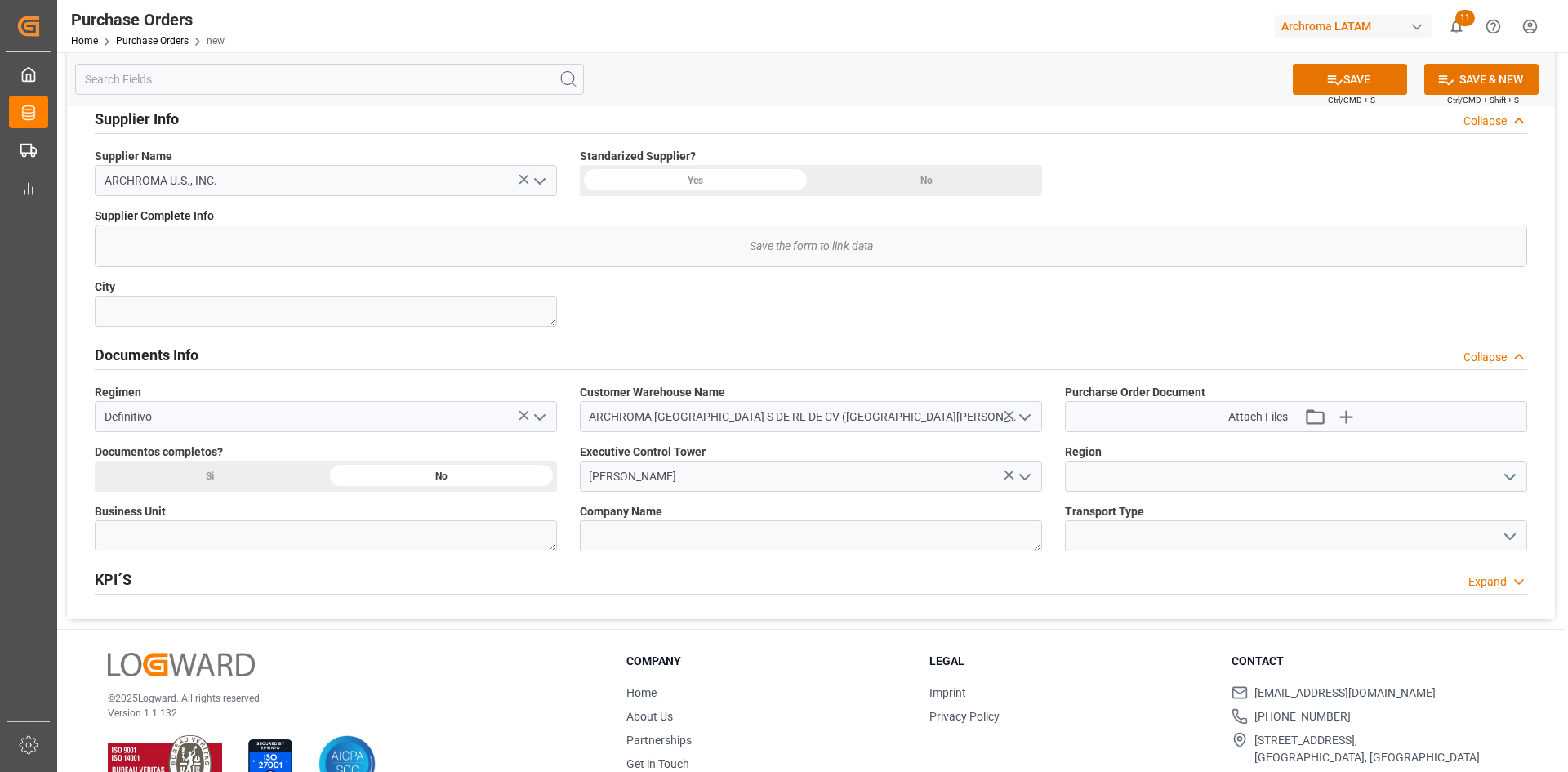
click at [1510, 476] on icon "open menu" at bounding box center [1510, 477] width 20 height 20
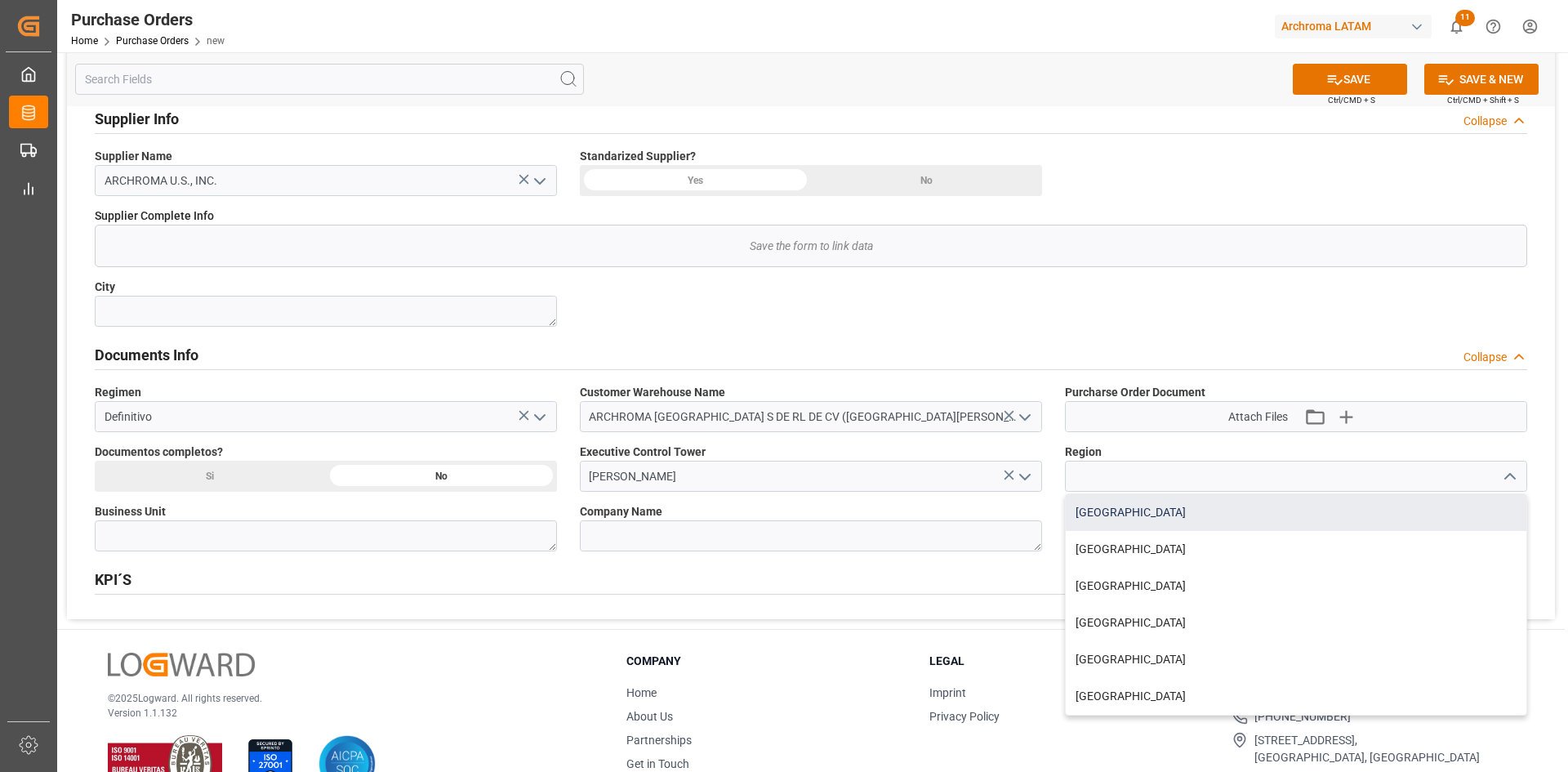
drag, startPoint x: 1142, startPoint y: 516, endPoint x: 1081, endPoint y: 524, distance: 61.5
click at [1141, 516] on div "MEXICO" at bounding box center [1295, 512] width 460 height 37
type input "MEXICO"
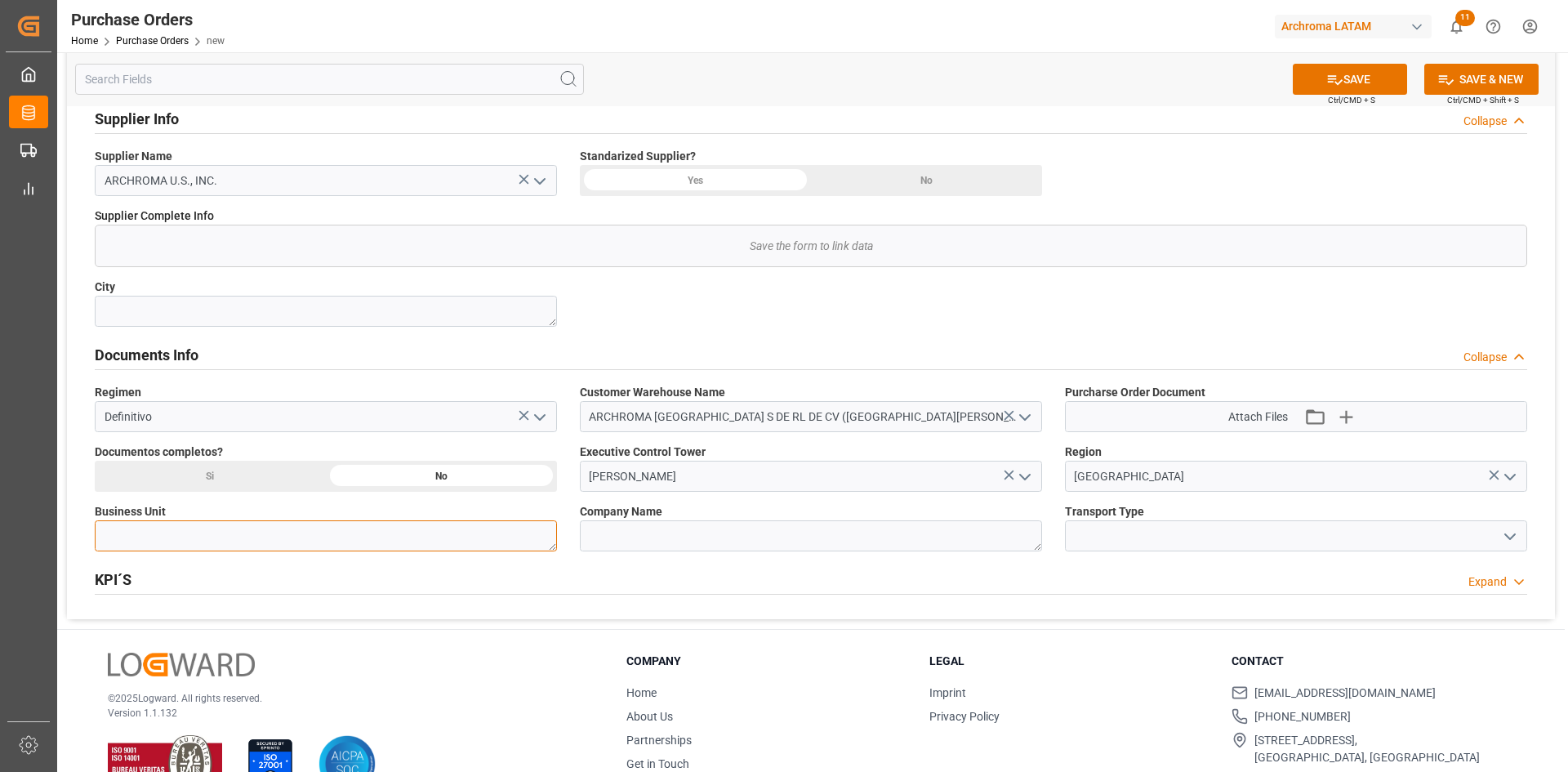
click at [315, 546] on textarea at bounding box center [326, 535] width 462 height 31
type textarea "PT"
click at [1503, 536] on icon "open menu" at bounding box center [1510, 537] width 20 height 20
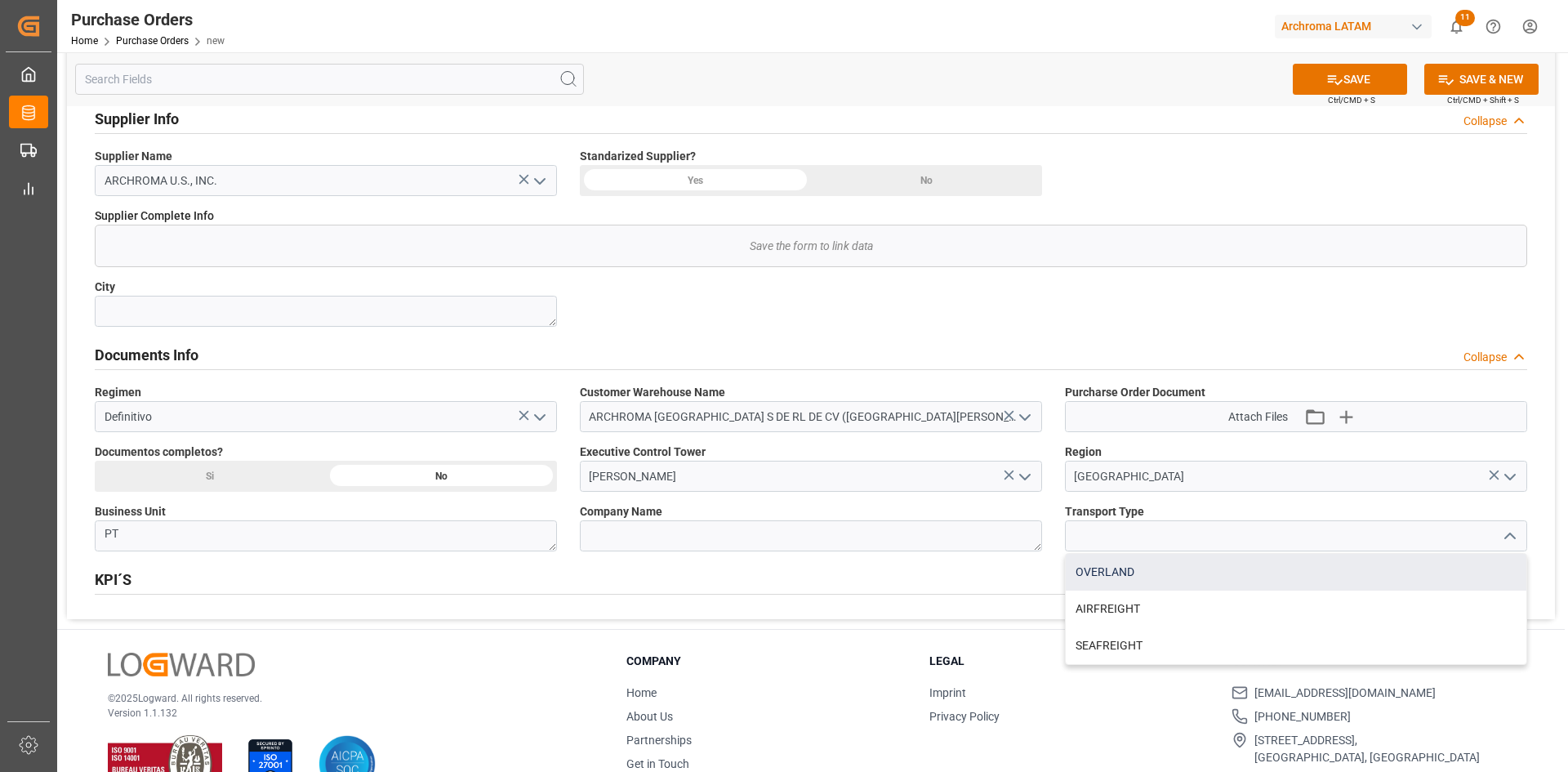
click at [1147, 565] on div "OVERLAND" at bounding box center [1295, 572] width 460 height 37
type input "OVERLAND"
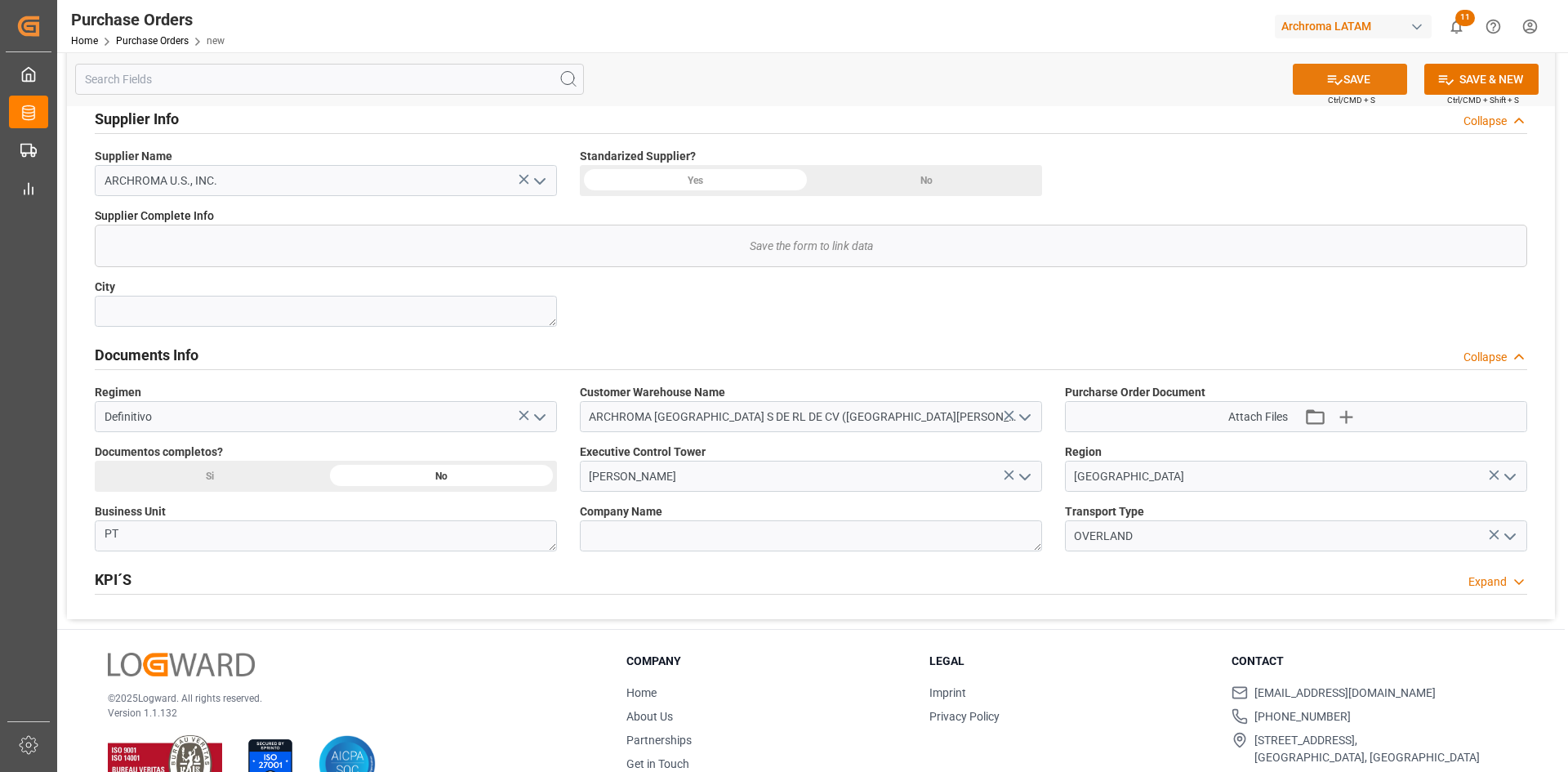
click at [1359, 75] on button "SAVE" at bounding box center [1349, 79] width 115 height 31
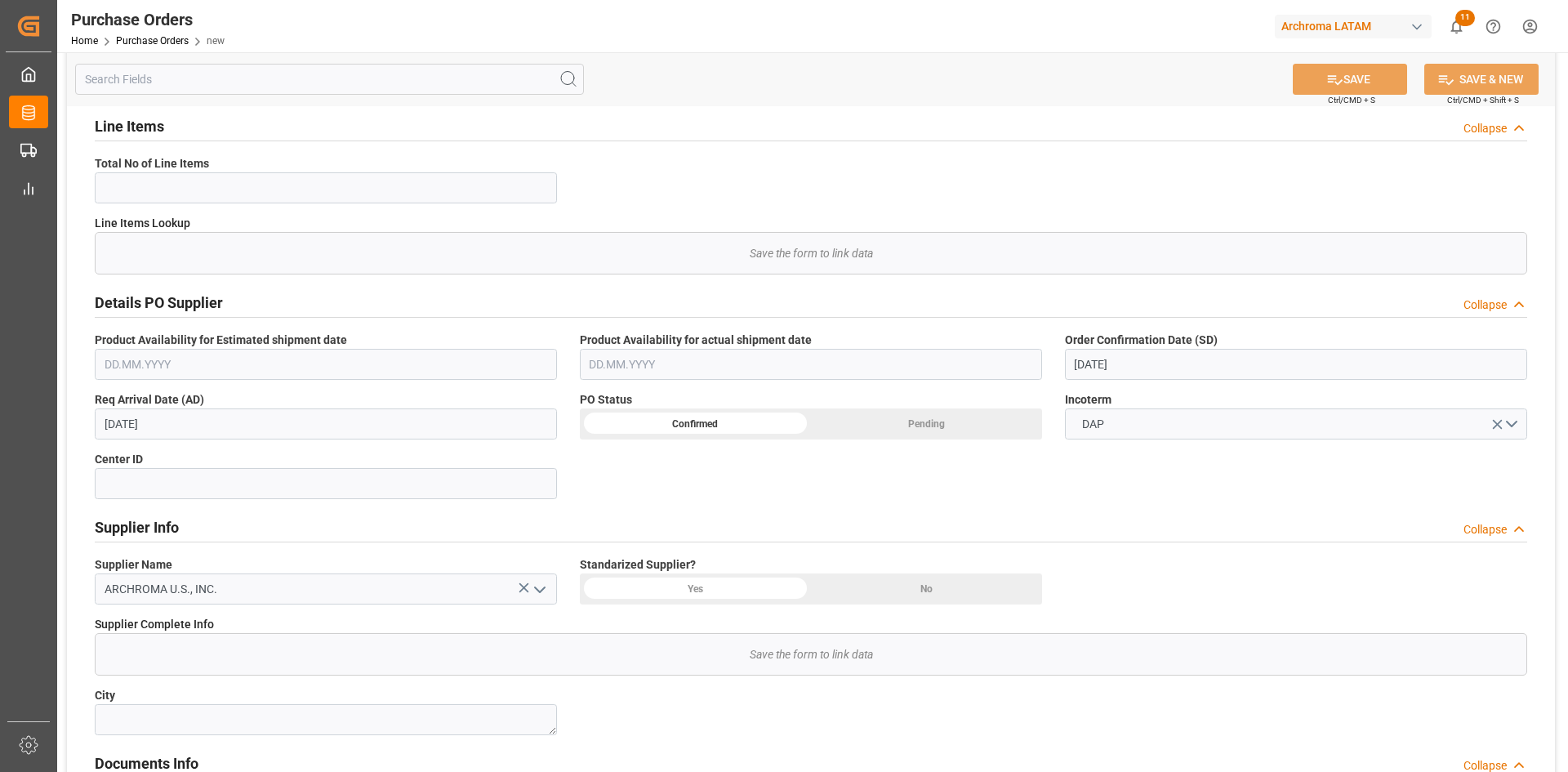
scroll to position [0, 0]
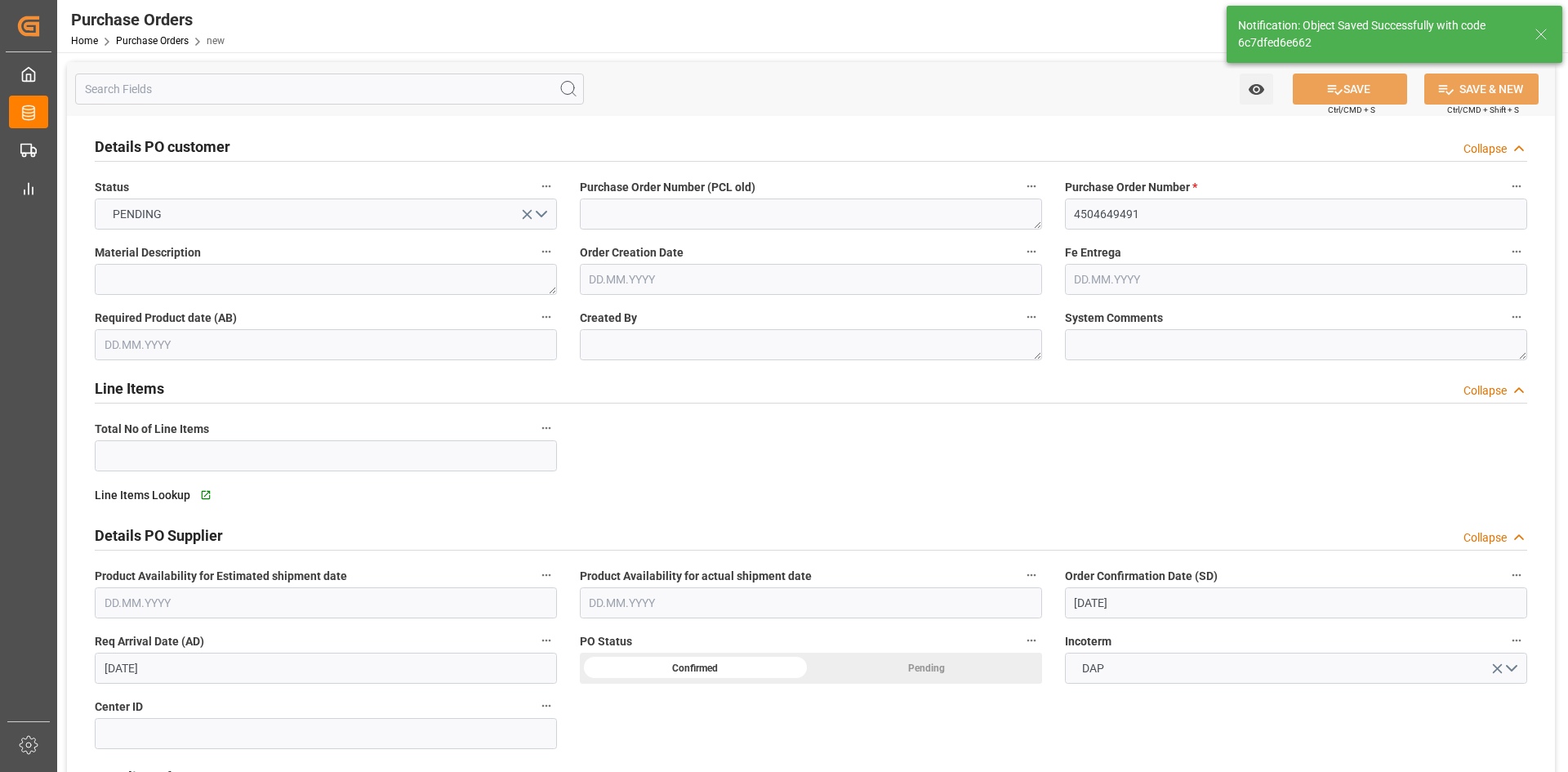
type input "1"
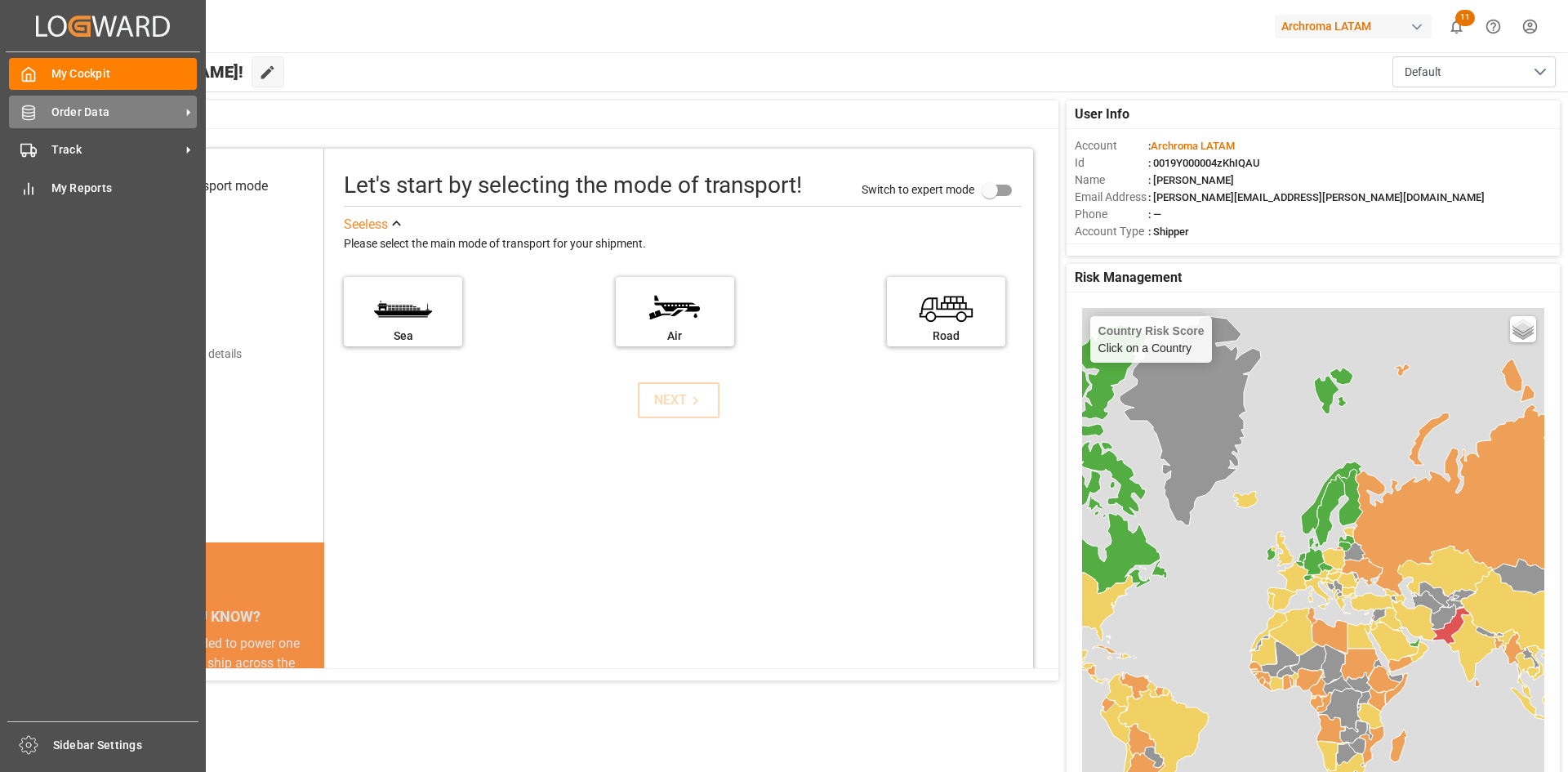
click at [35, 105] on icon at bounding box center [29, 113] width 17 height 17
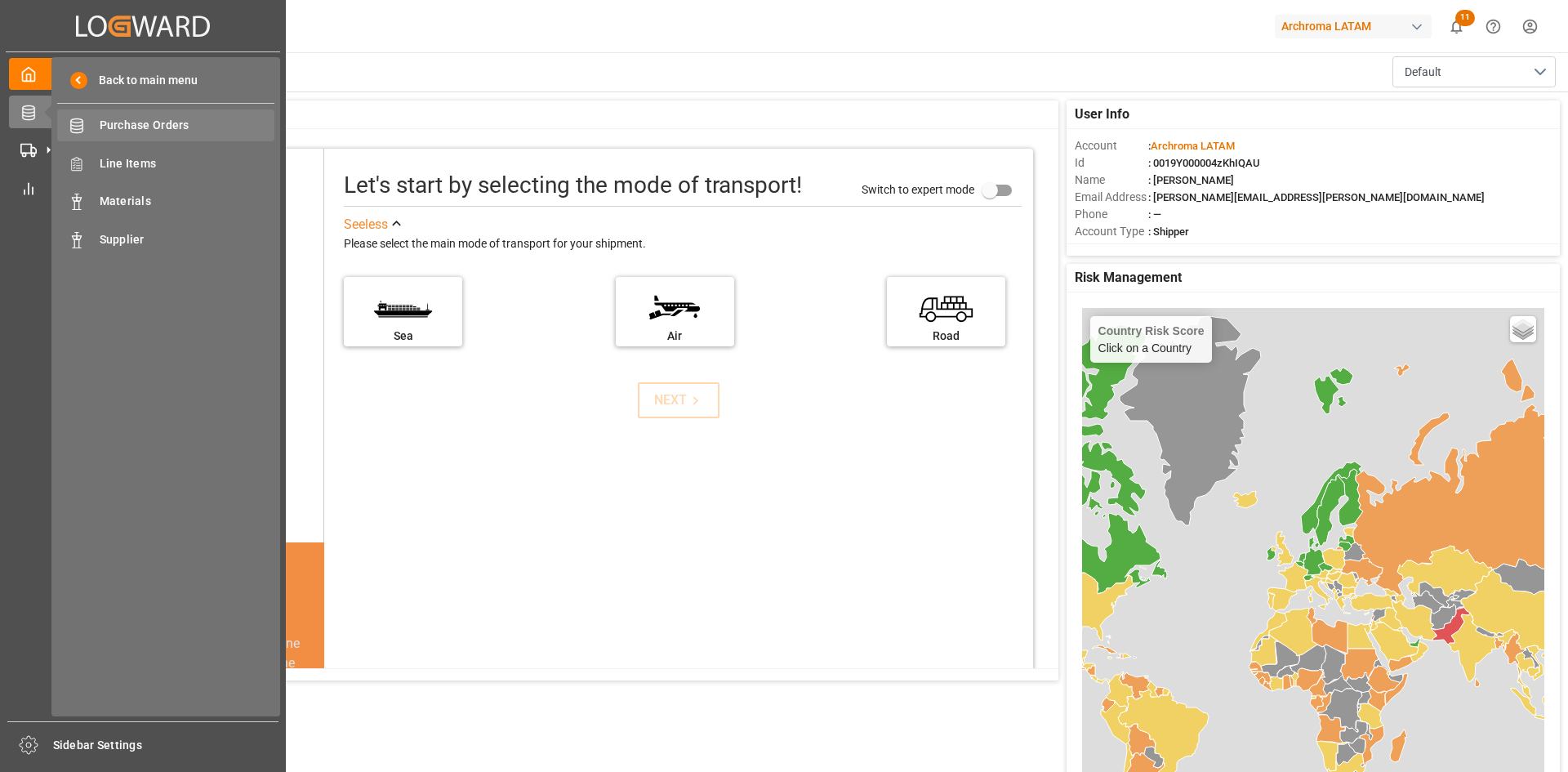
click at [174, 117] on span "Purchase Orders" at bounding box center [187, 125] width 175 height 17
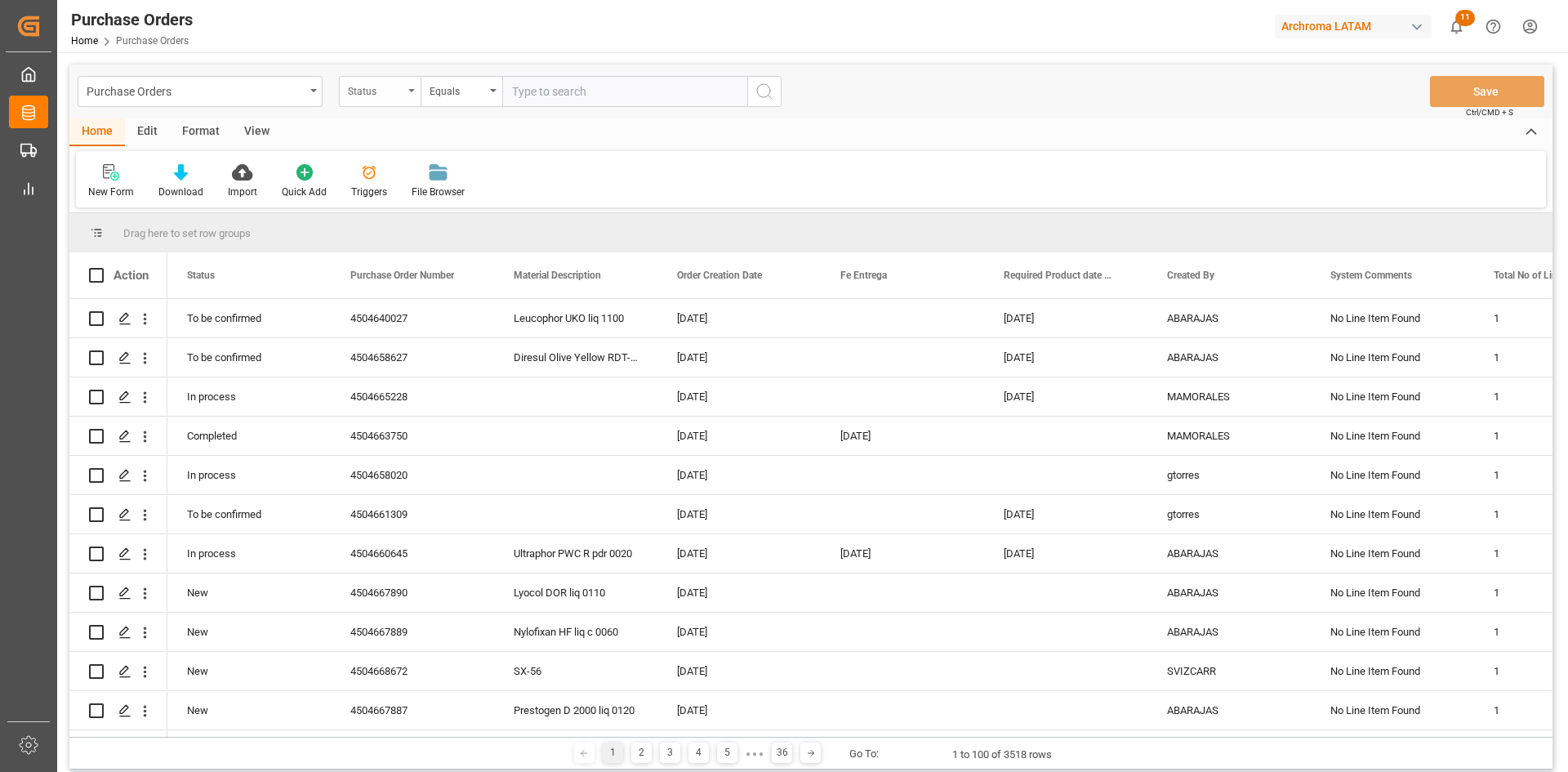
click at [399, 85] on div "Status" at bounding box center [376, 89] width 56 height 19
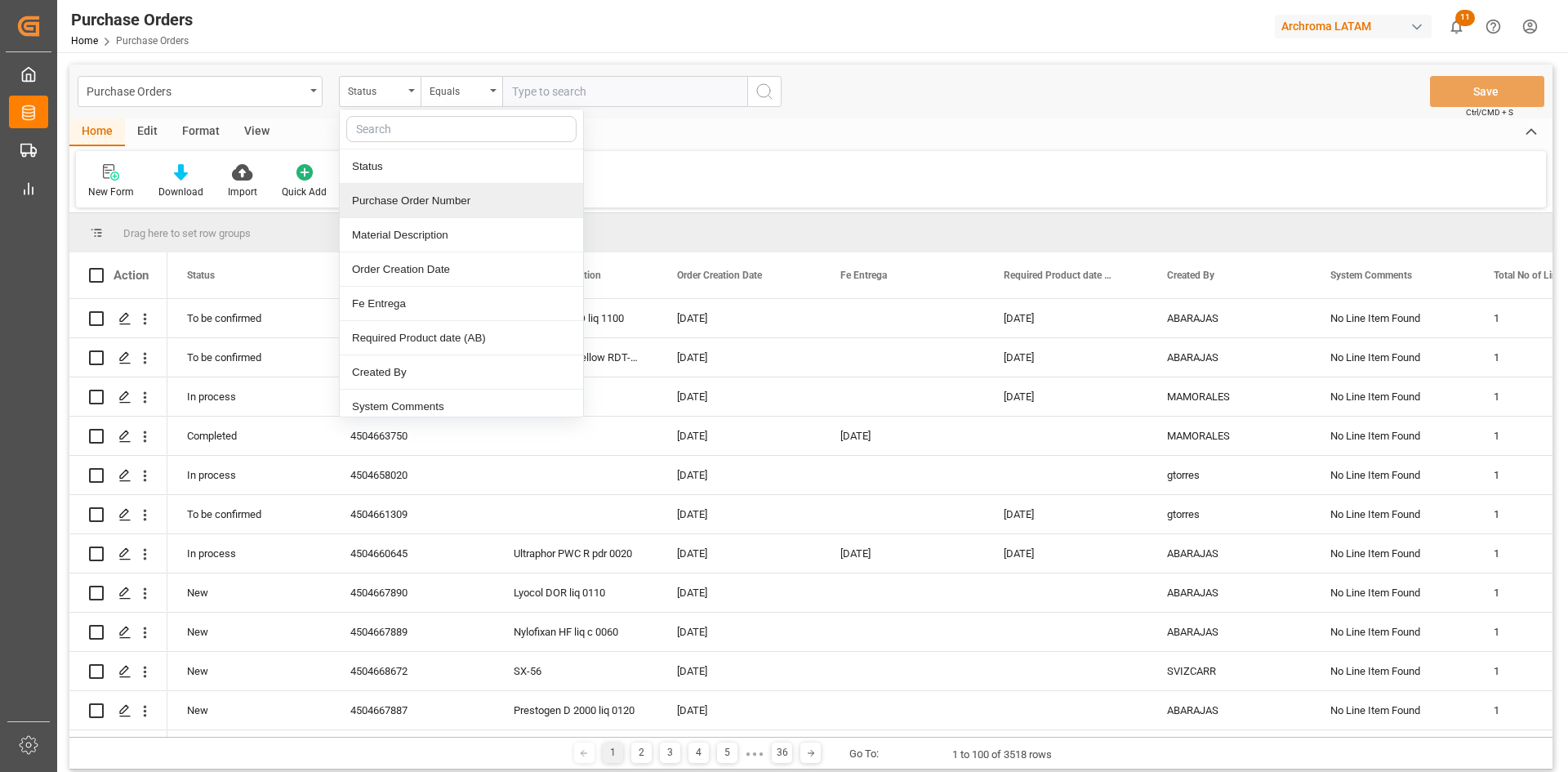
click at [428, 194] on div "Purchase Order Number" at bounding box center [461, 200] width 243 height 34
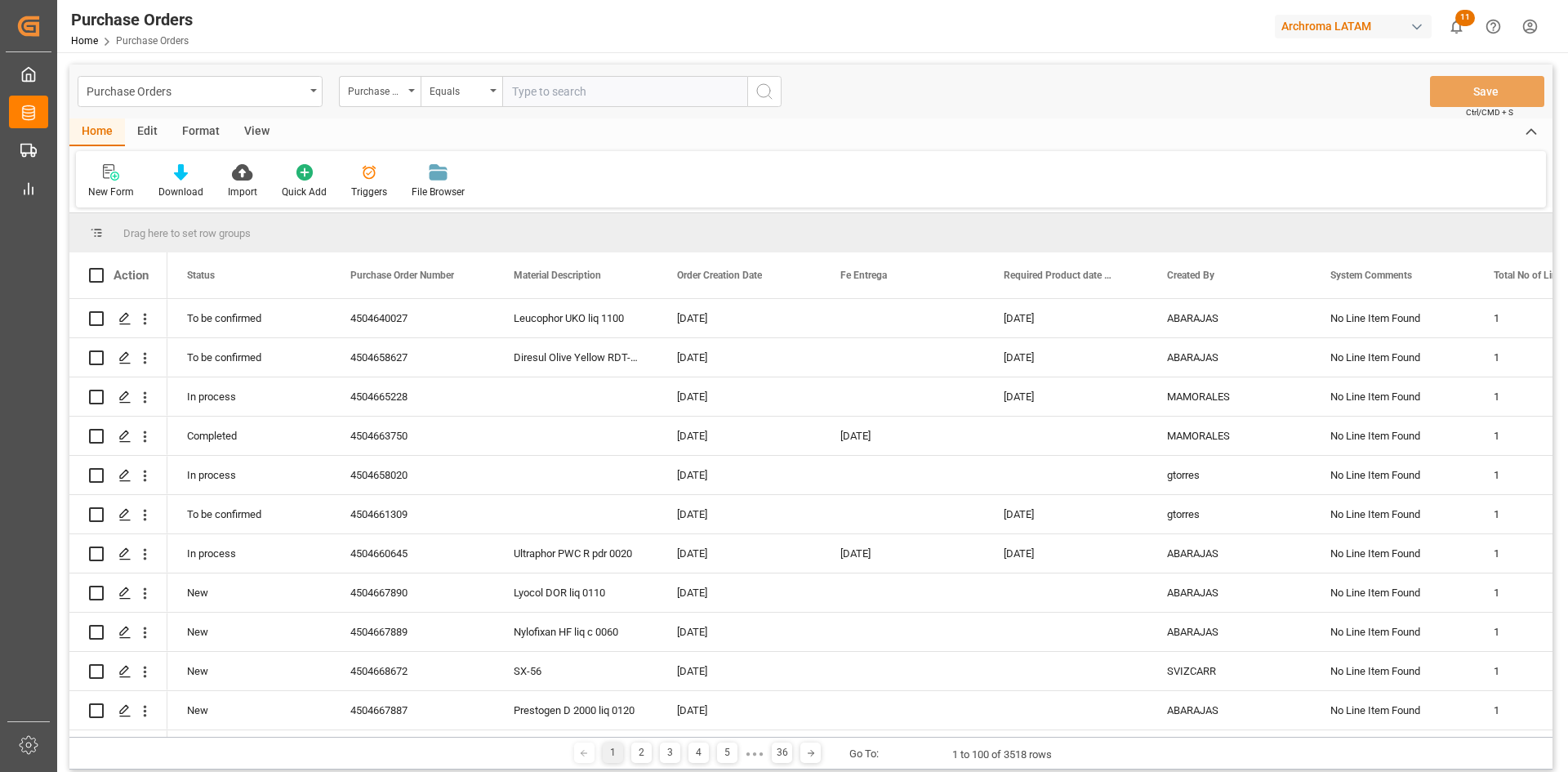
click at [549, 87] on input "text" at bounding box center [624, 91] width 245 height 31
paste input "4504650037"
type input "4504650037"
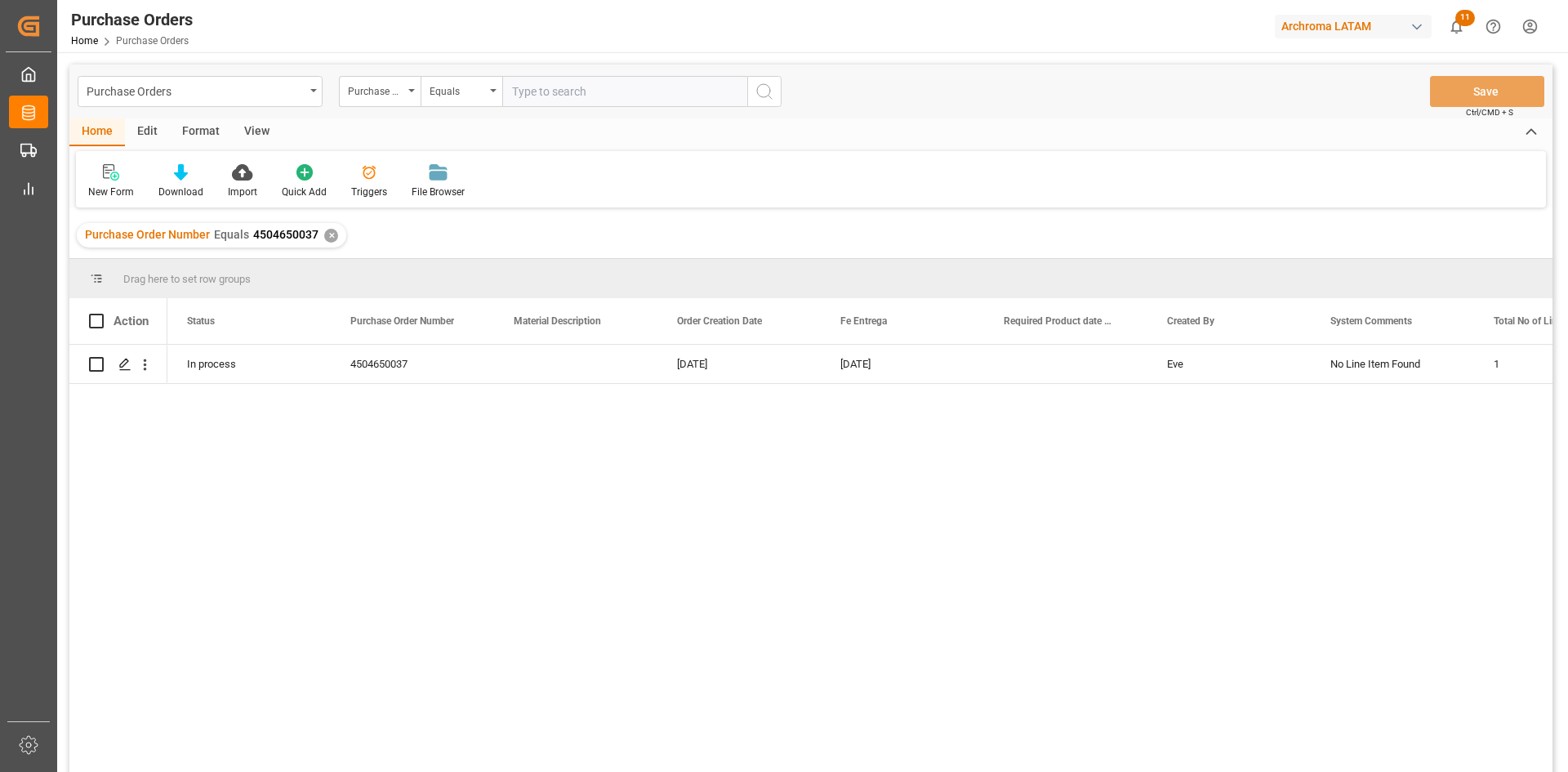
click at [327, 236] on div "✕" at bounding box center [331, 235] width 14 height 14
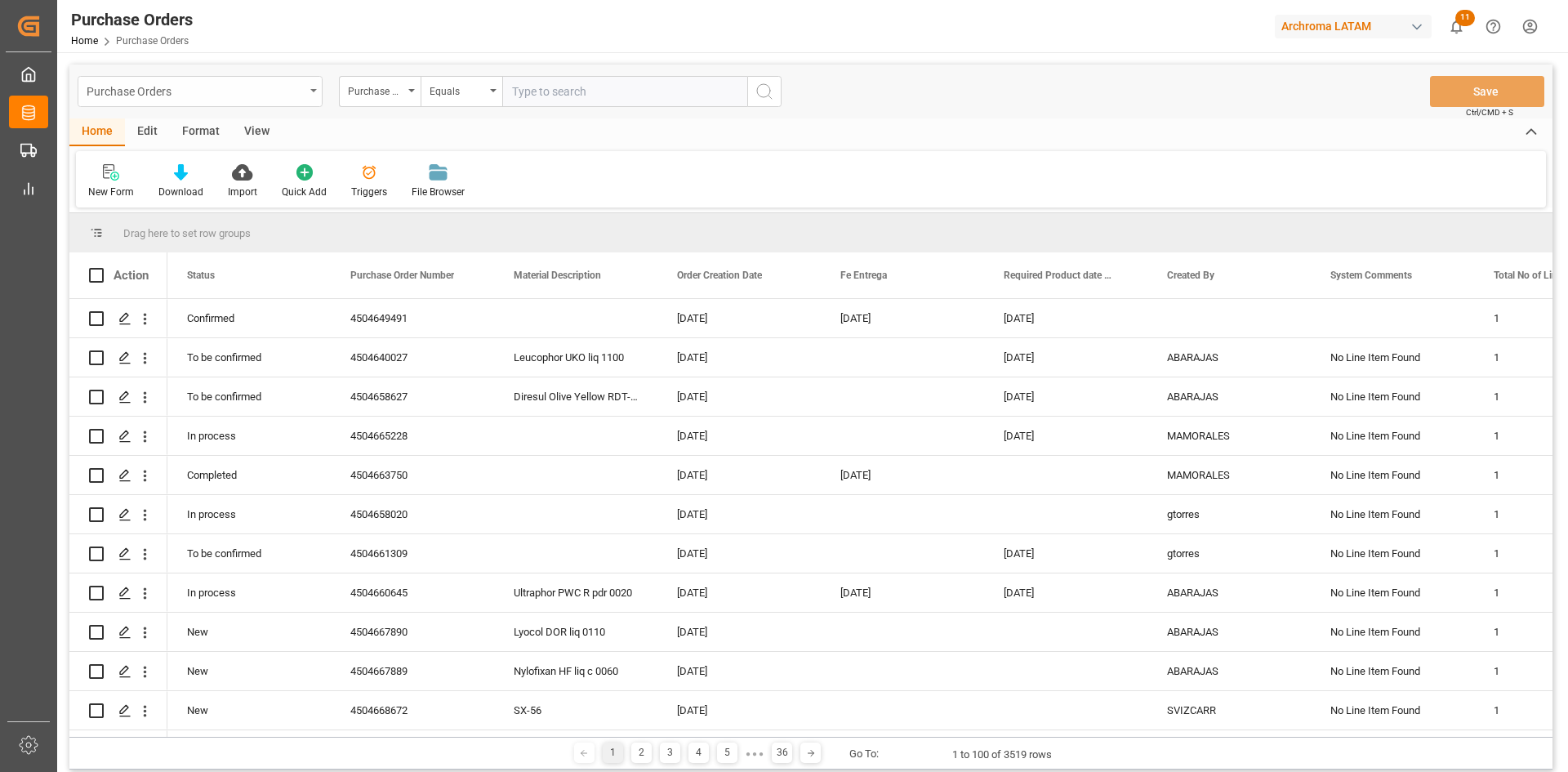
click at [241, 80] on div "Purchase Orders" at bounding box center [195, 90] width 218 height 21
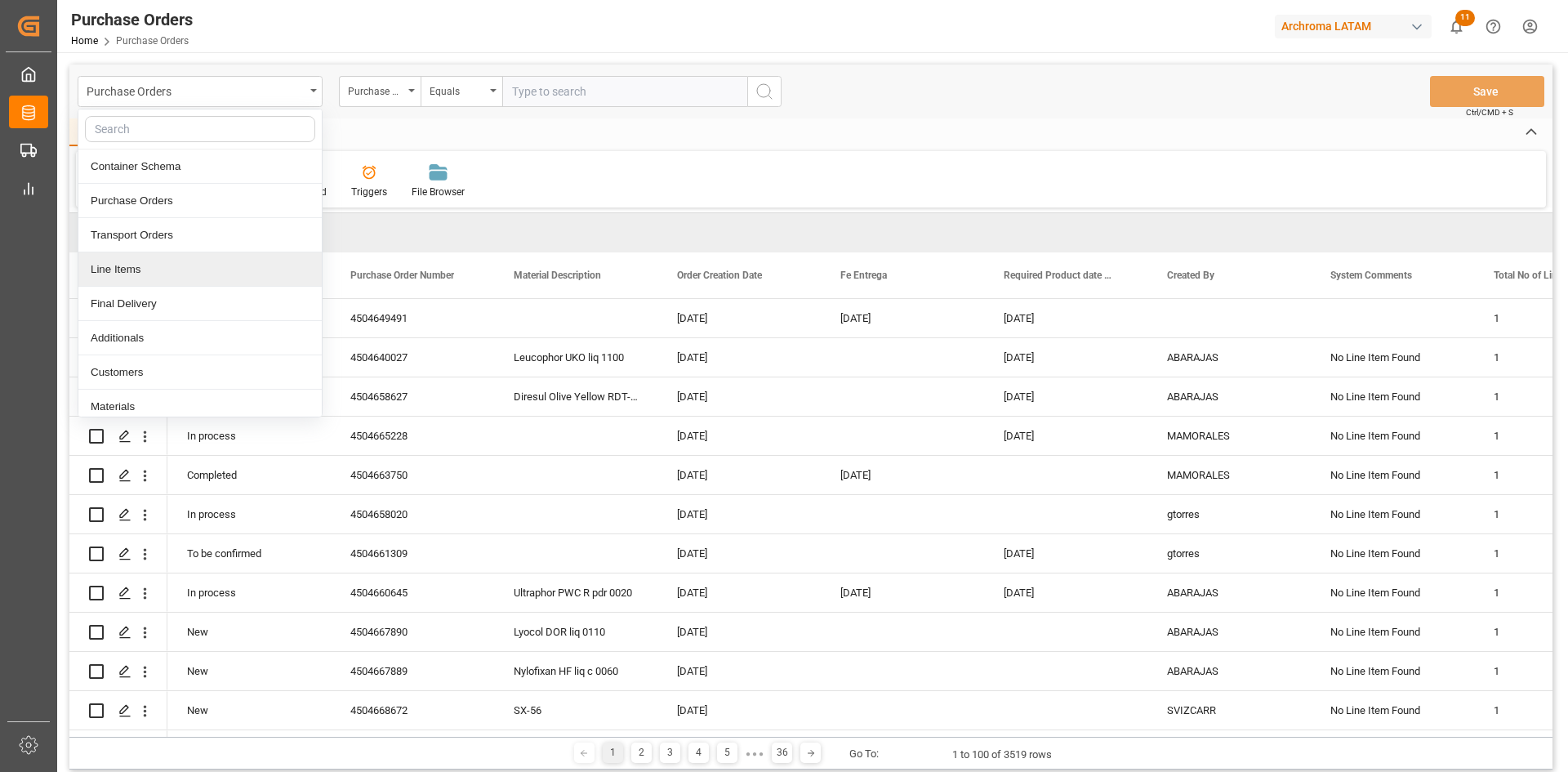
click at [162, 266] on div "Line Items" at bounding box center [199, 269] width 243 height 34
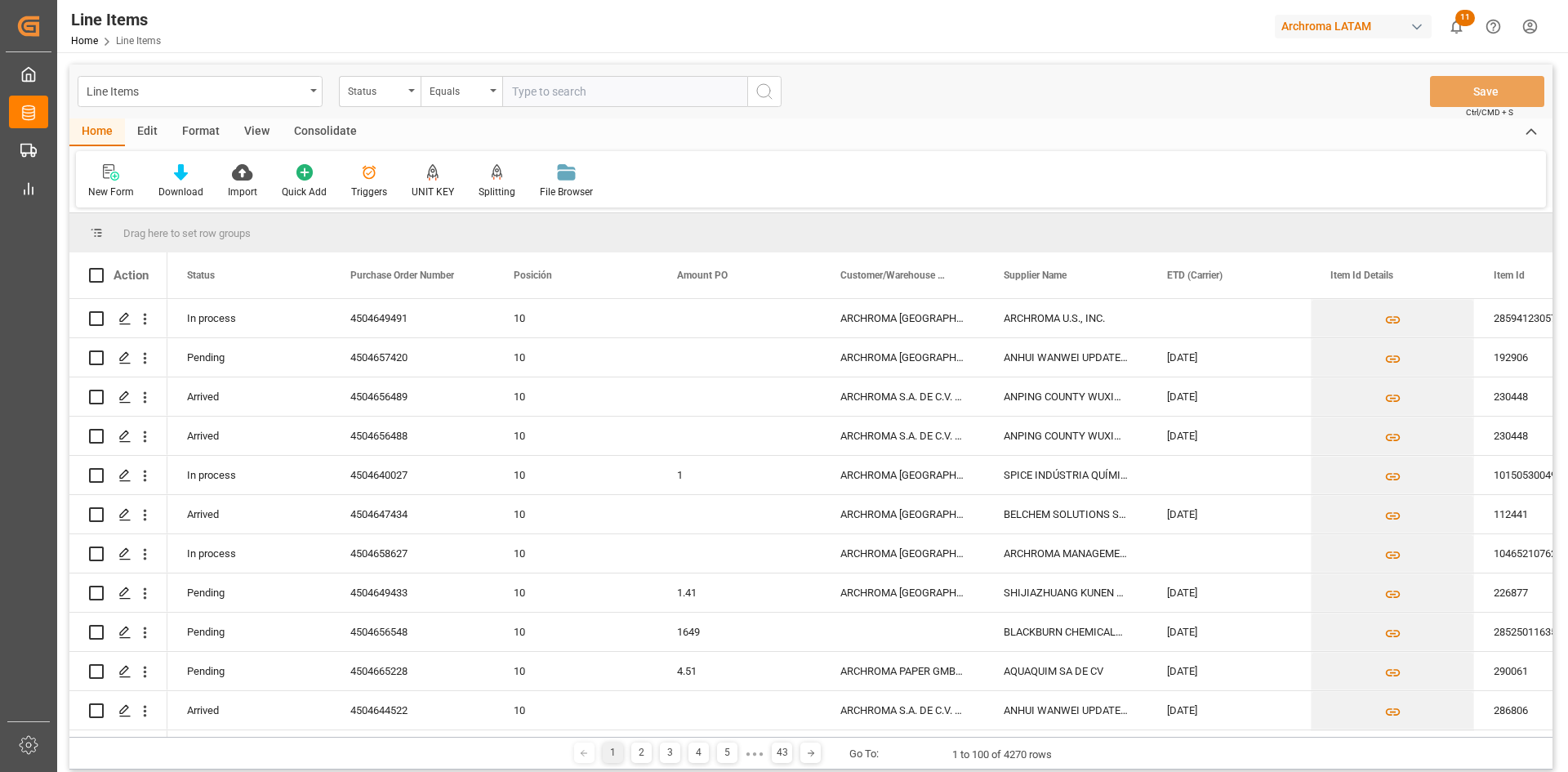
click at [528, 96] on input "text" at bounding box center [624, 91] width 245 height 31
paste input "4504649491"
type input "4504649491"
click at [404, 93] on div "Status" at bounding box center [380, 91] width 81 height 31
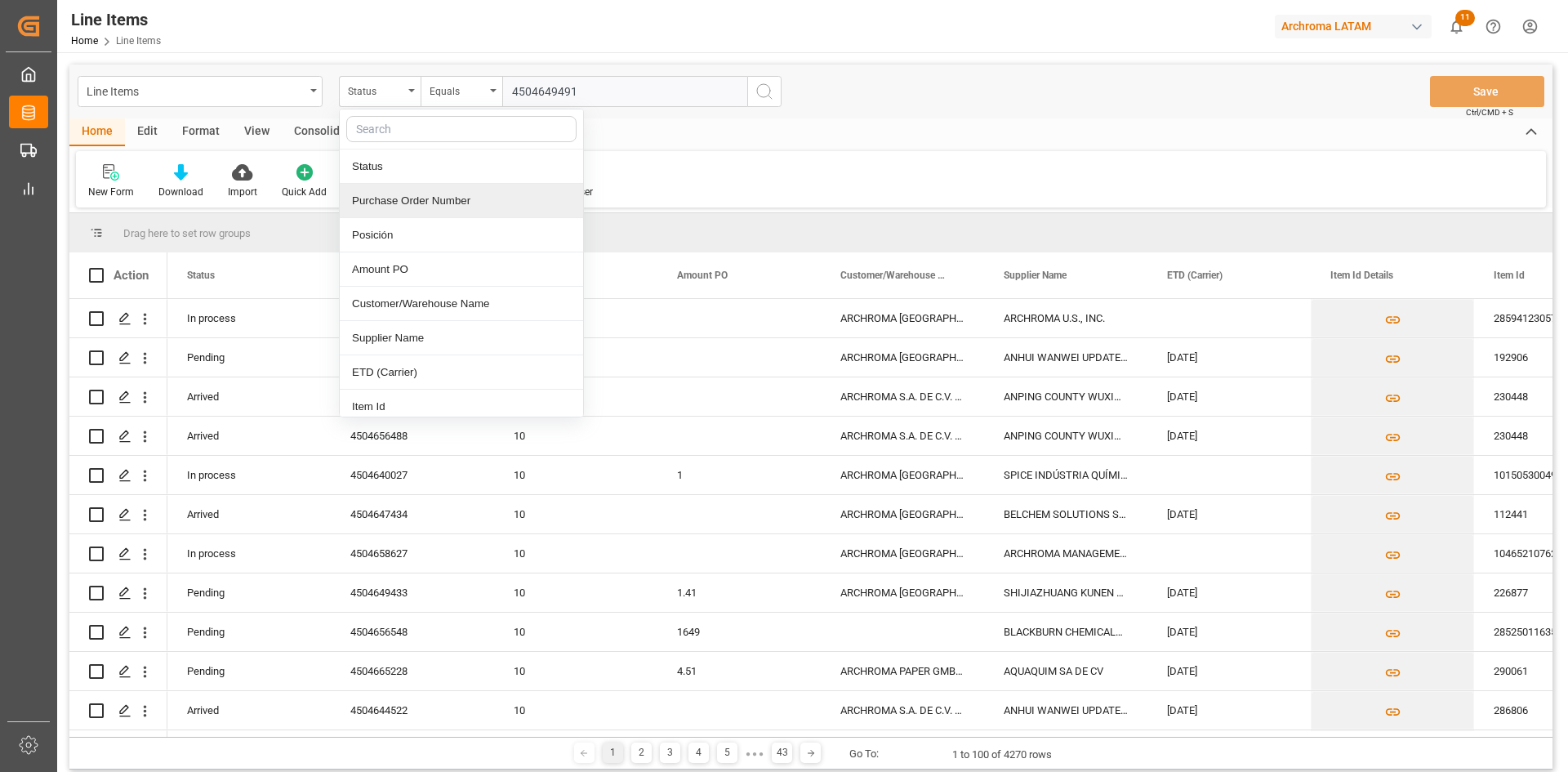
click at [428, 207] on div "Purchase Order Number" at bounding box center [461, 200] width 243 height 34
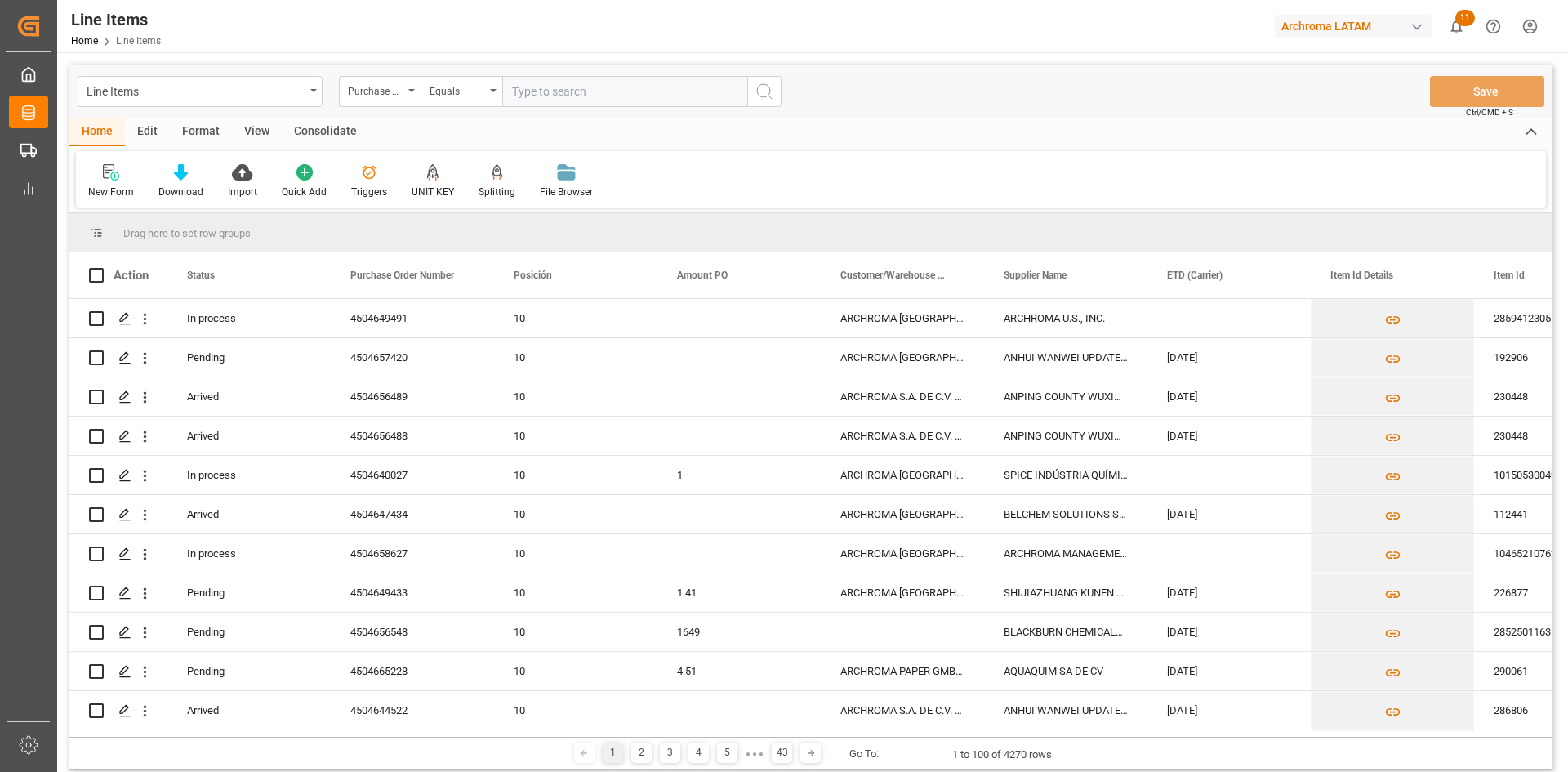
click at [623, 89] on input "text" at bounding box center [624, 91] width 245 height 31
paste input "4504649491"
type input "4504649491"
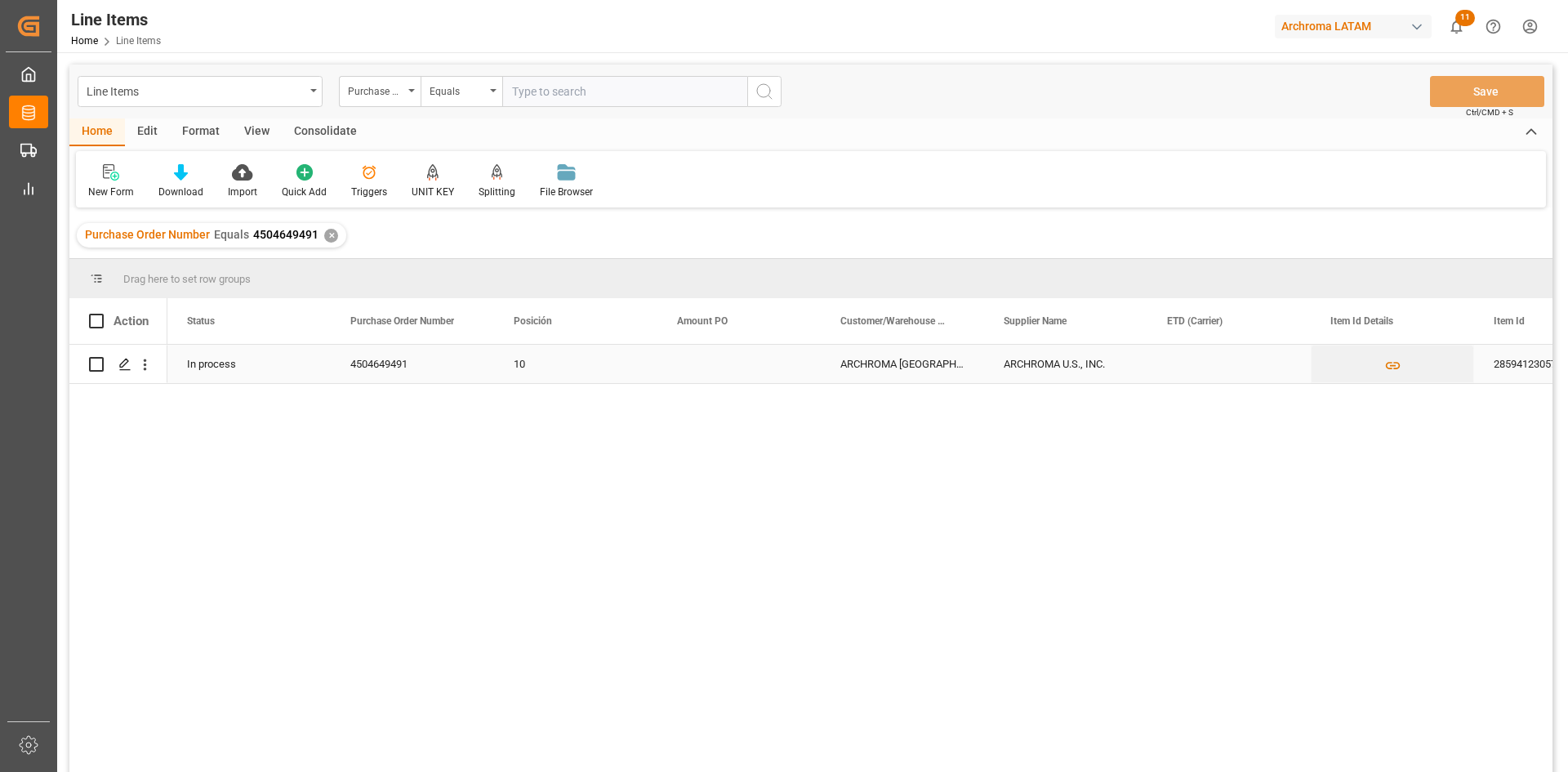
click at [731, 362] on div "Press SPACE to select this row." at bounding box center [739, 364] width 164 height 38
click at [125, 359] on polygon "Press SPACE to select this row." at bounding box center [124, 363] width 8 height 8
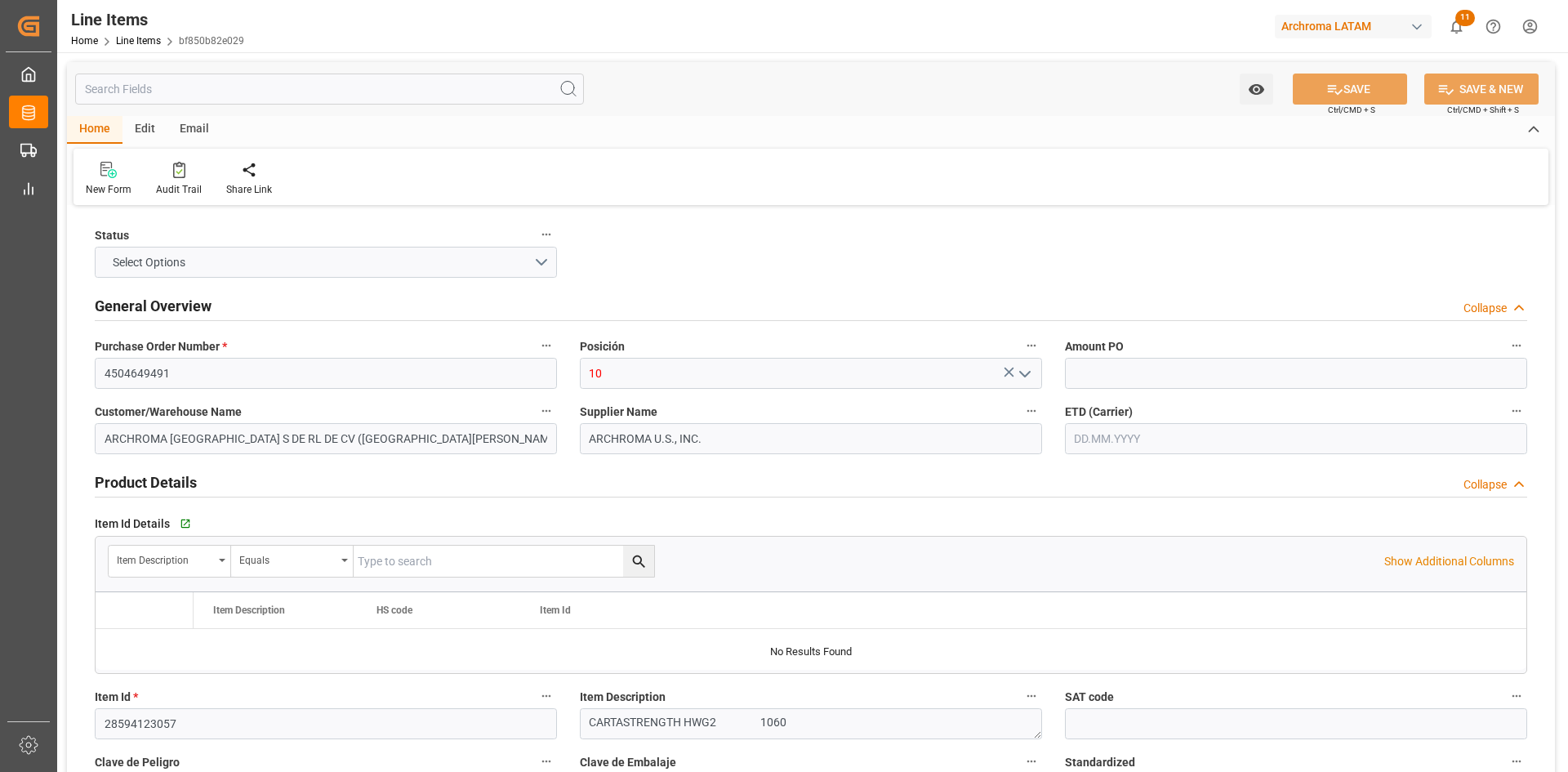
type input "12352401"
type input "18020"
type input "24.09.2025 19:52"
type input "30.07.2025 16:41"
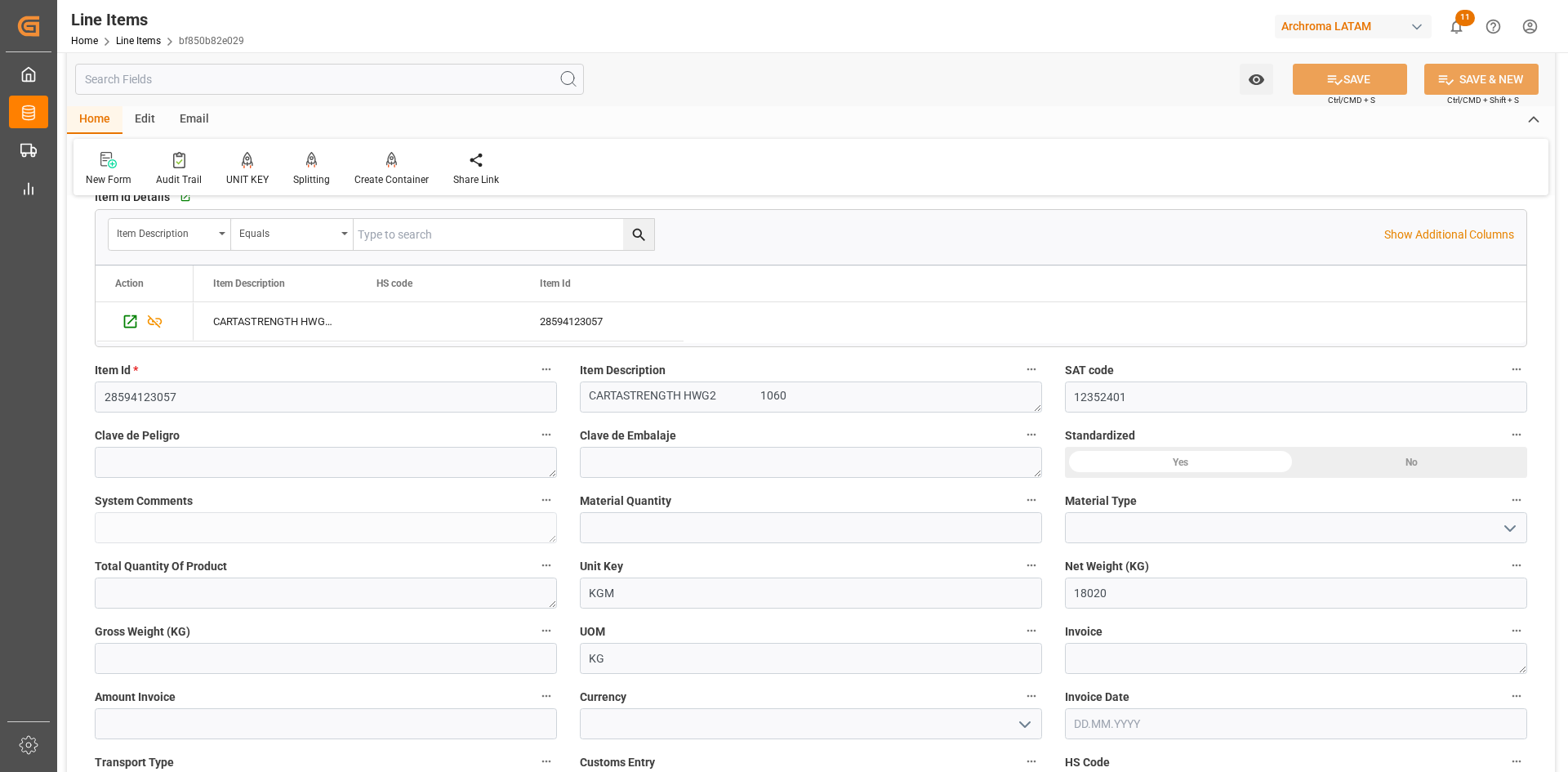
scroll to position [408, 0]
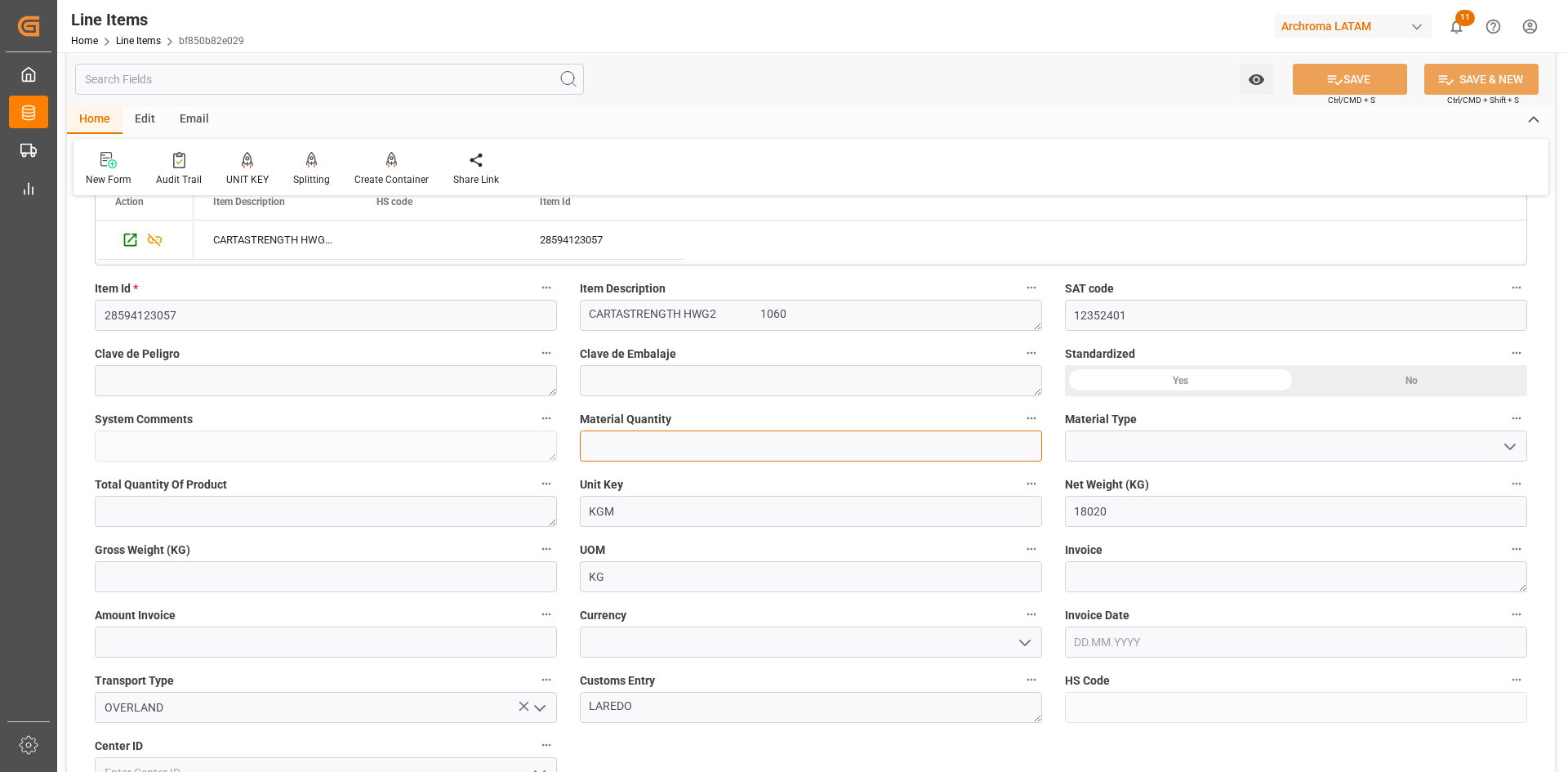
click at [763, 445] on input "text" at bounding box center [811, 445] width 462 height 31
type input "17"
click at [1352, 430] on div "Material Type" at bounding box center [1296, 434] width 485 height 66
click at [1504, 444] on icon "open menu" at bounding box center [1510, 447] width 20 height 20
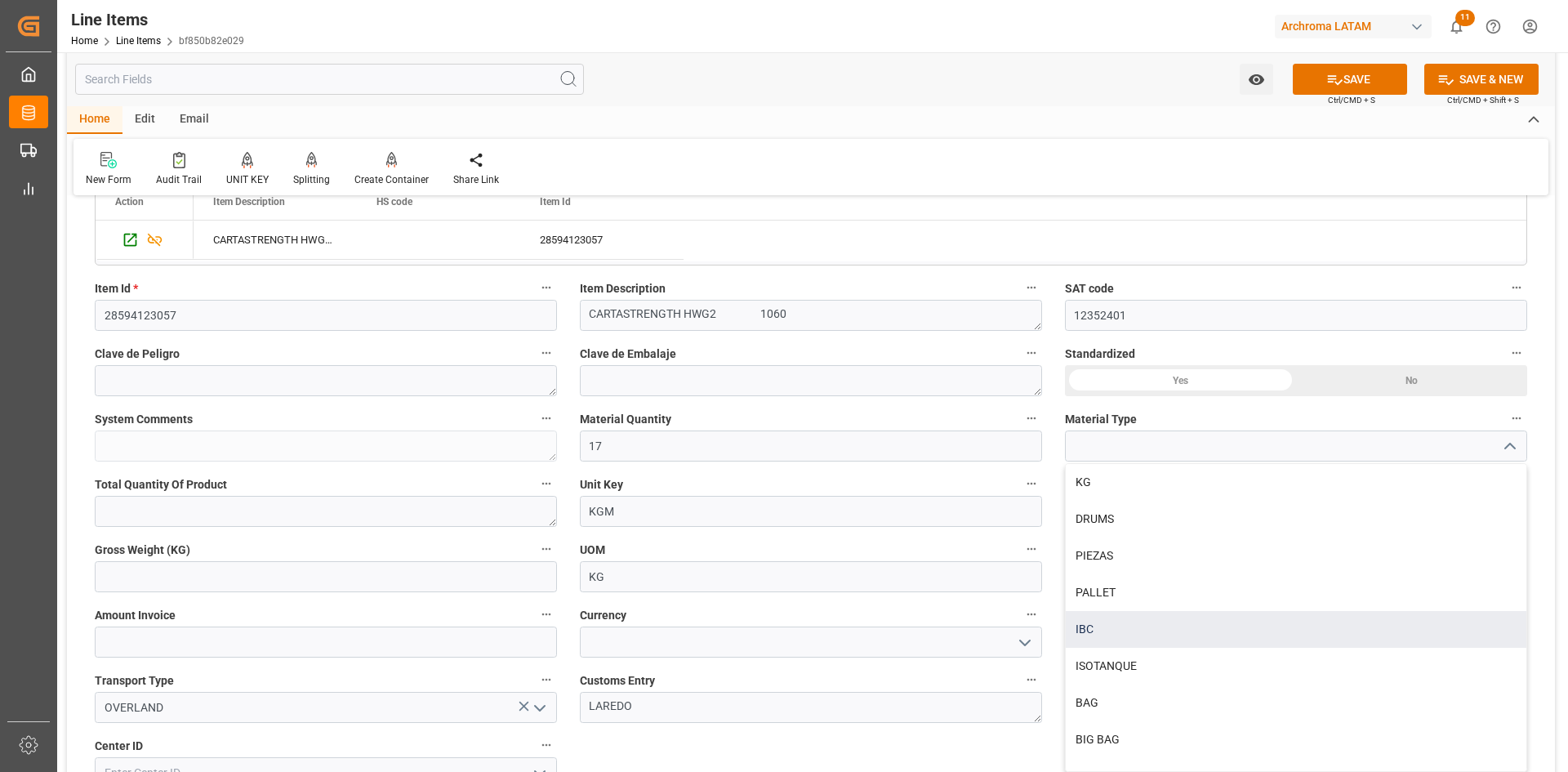
click at [1099, 627] on div "IBC" at bounding box center [1295, 629] width 460 height 37
type input "IBC"
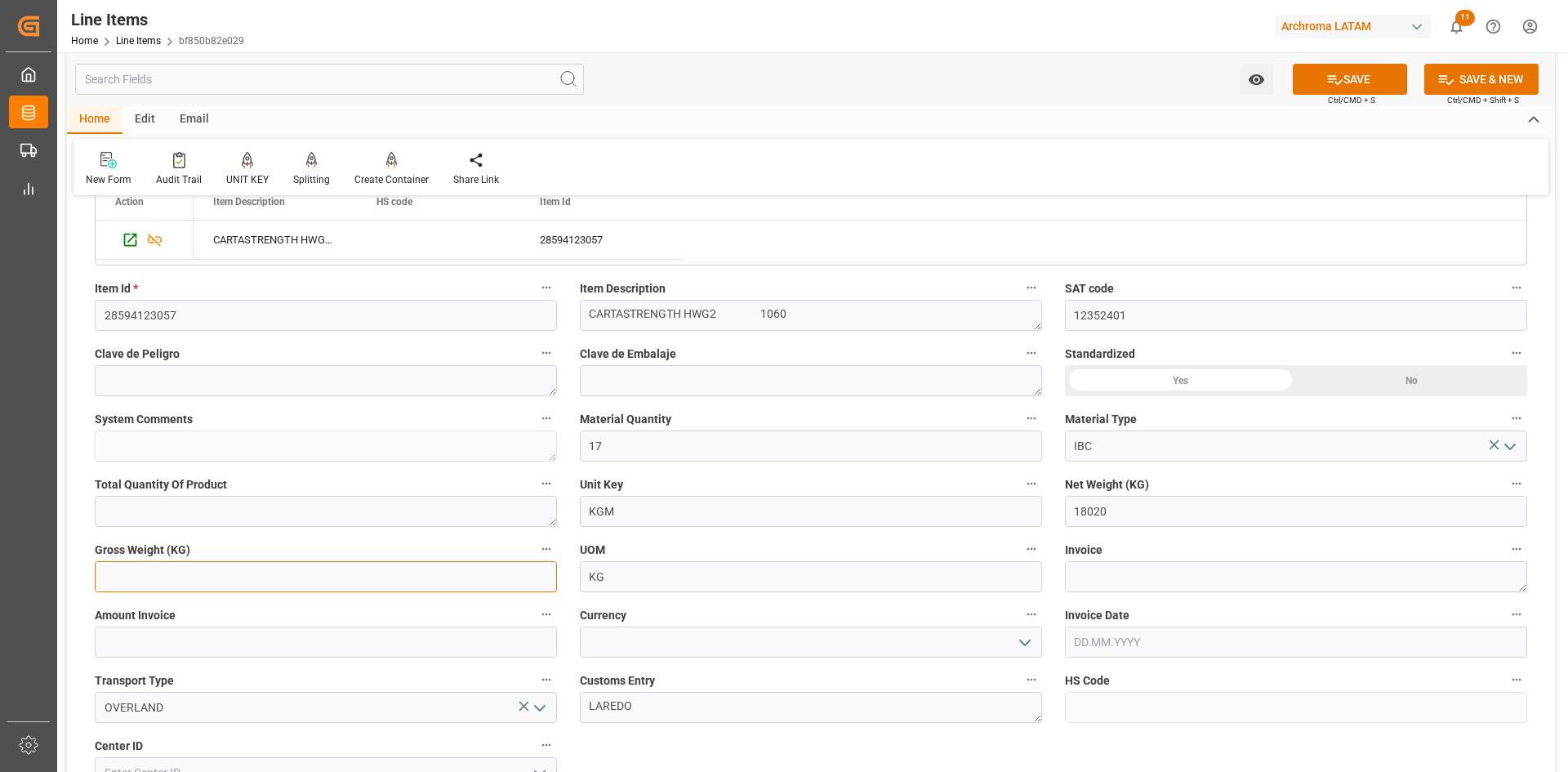
click at [280, 577] on input "text" at bounding box center [326, 576] width 462 height 31
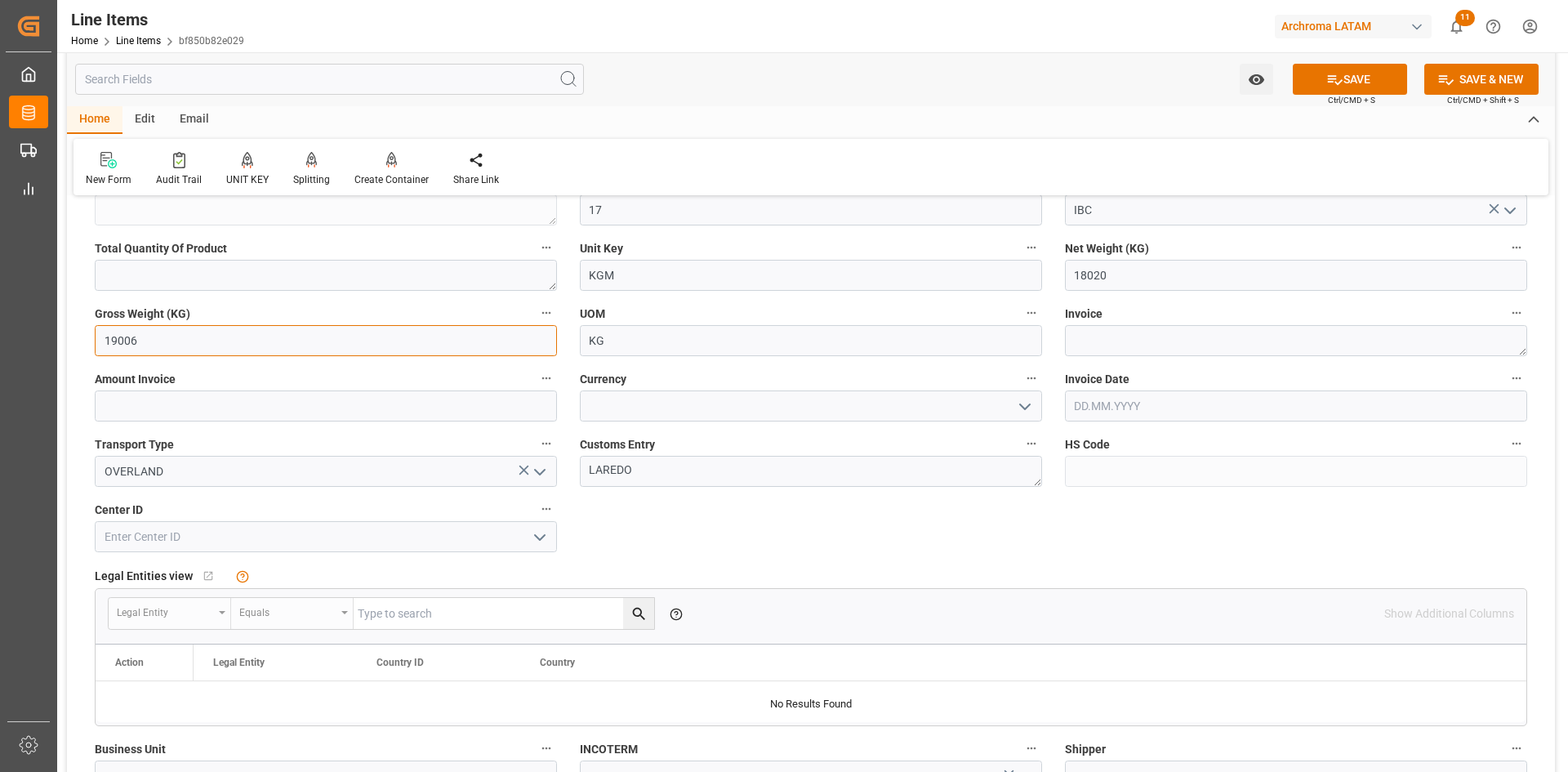
scroll to position [653, 0]
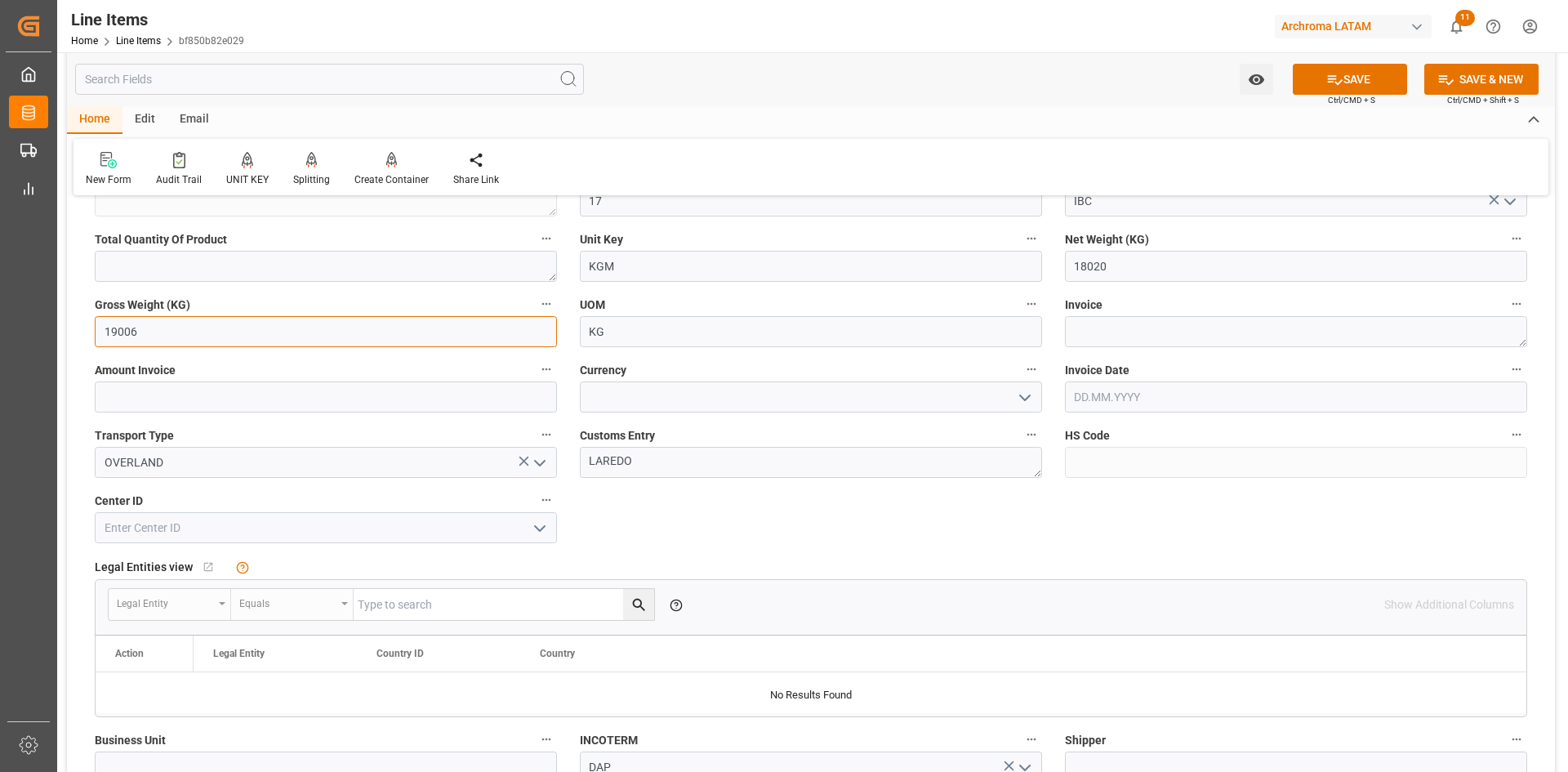
type input "19006"
click at [1115, 326] on textarea at bounding box center [1295, 331] width 462 height 31
paste textarea "9021167598"
type textarea "9021167598"
click at [281, 406] on input "text" at bounding box center [326, 396] width 462 height 31
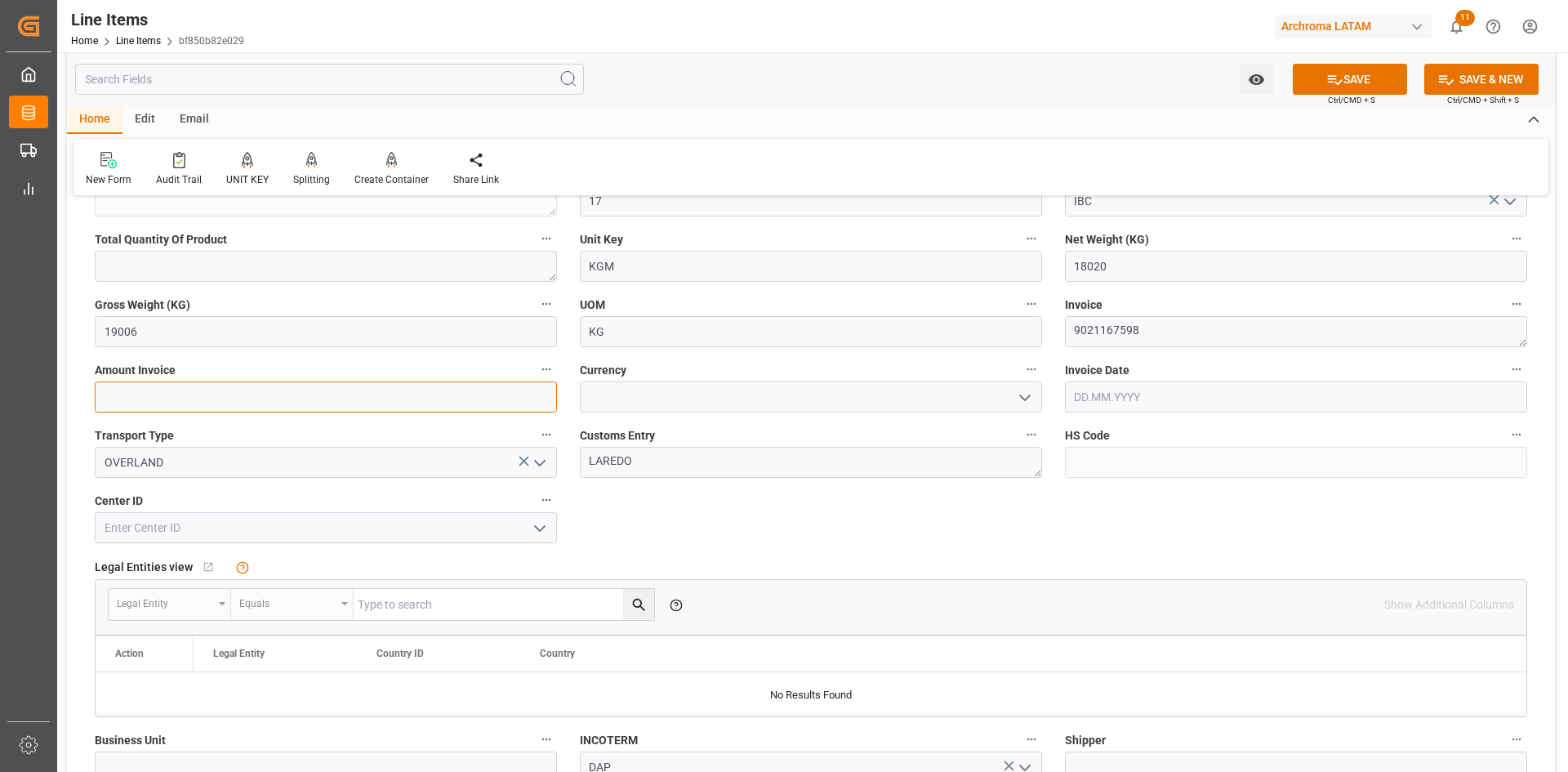
click at [266, 397] on input "text" at bounding box center [326, 396] width 462 height 31
type input "22164.60"
click at [1029, 397] on polyline "open menu" at bounding box center [1025, 398] width 10 height 5
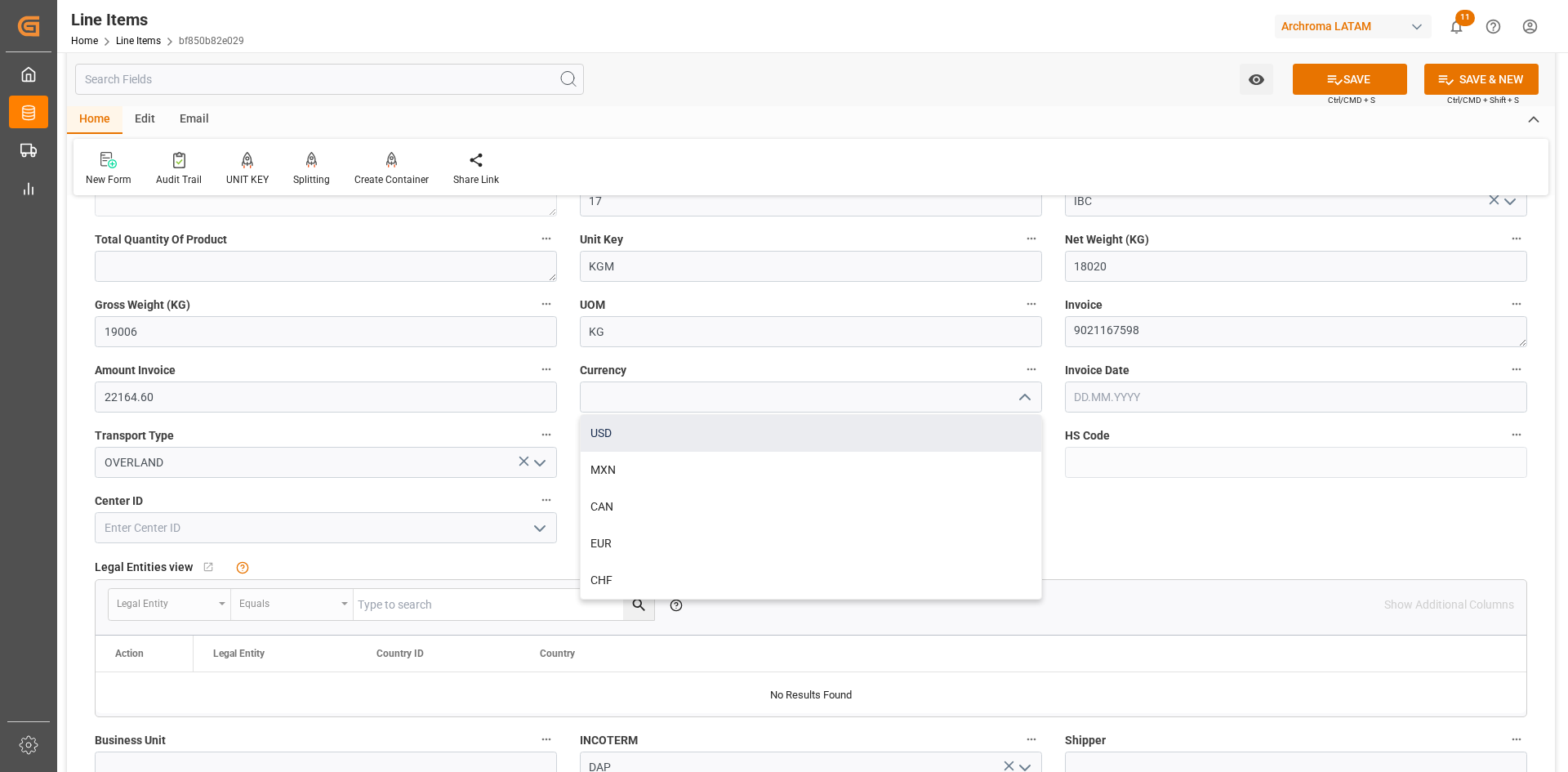
click at [704, 426] on div "USD" at bounding box center [811, 433] width 460 height 37
type input "USD"
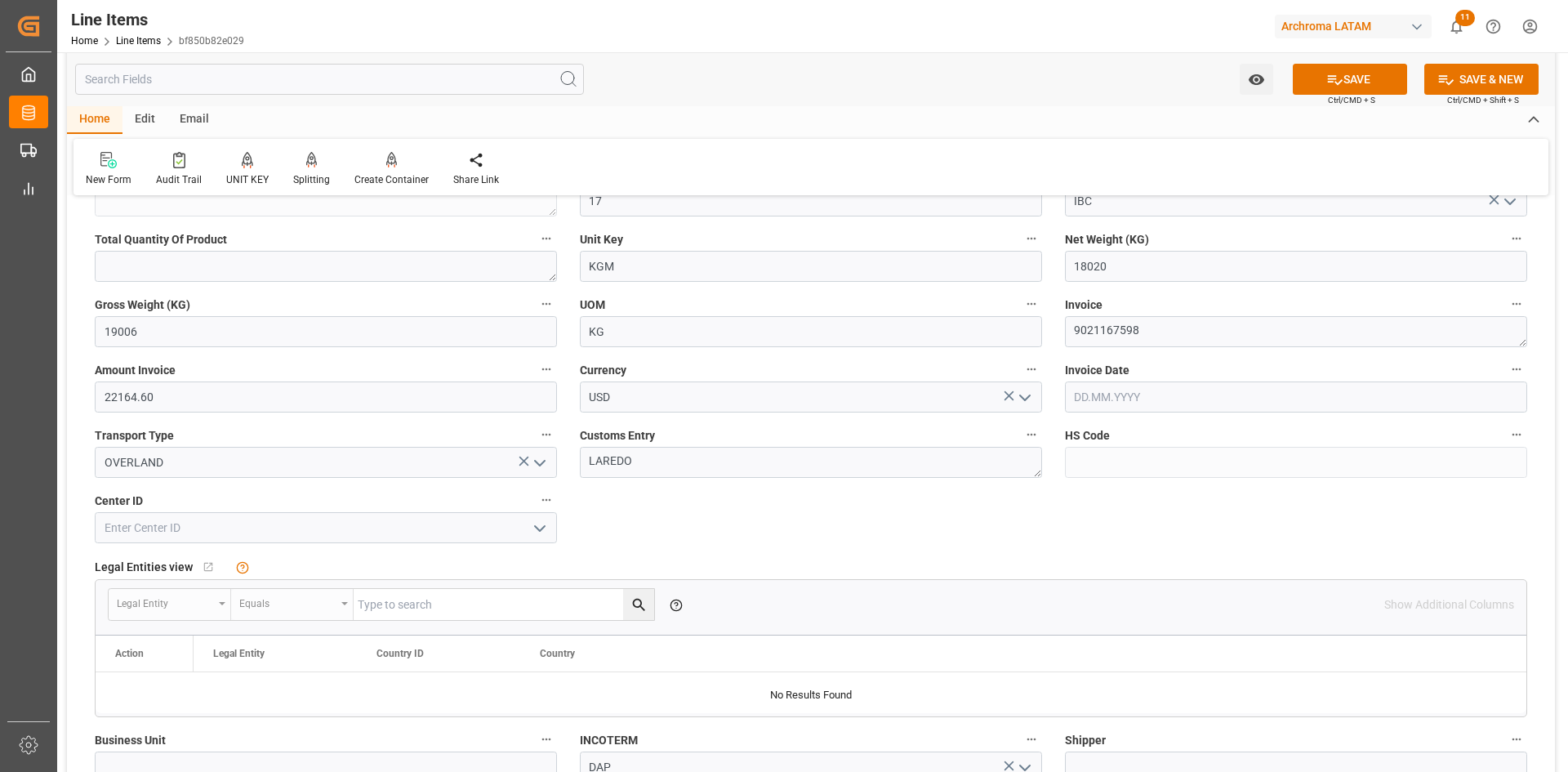
click at [1177, 391] on input "text" at bounding box center [1295, 396] width 462 height 31
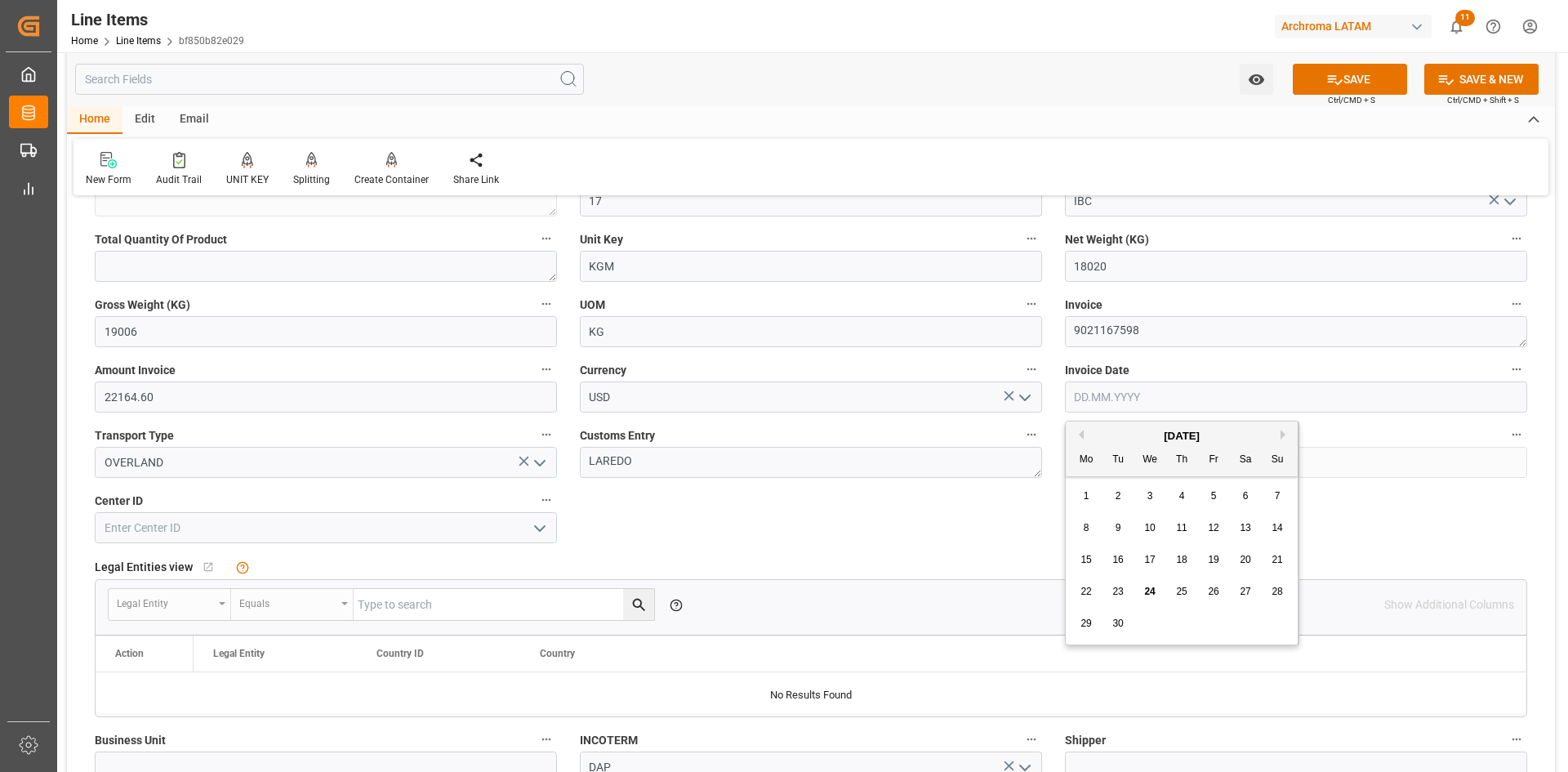
click at [1113, 435] on div "[DATE]" at bounding box center [1181, 436] width 232 height 17
click at [1147, 562] on span "17" at bounding box center [1149, 559] width 11 height 12
type input "17.09.2025"
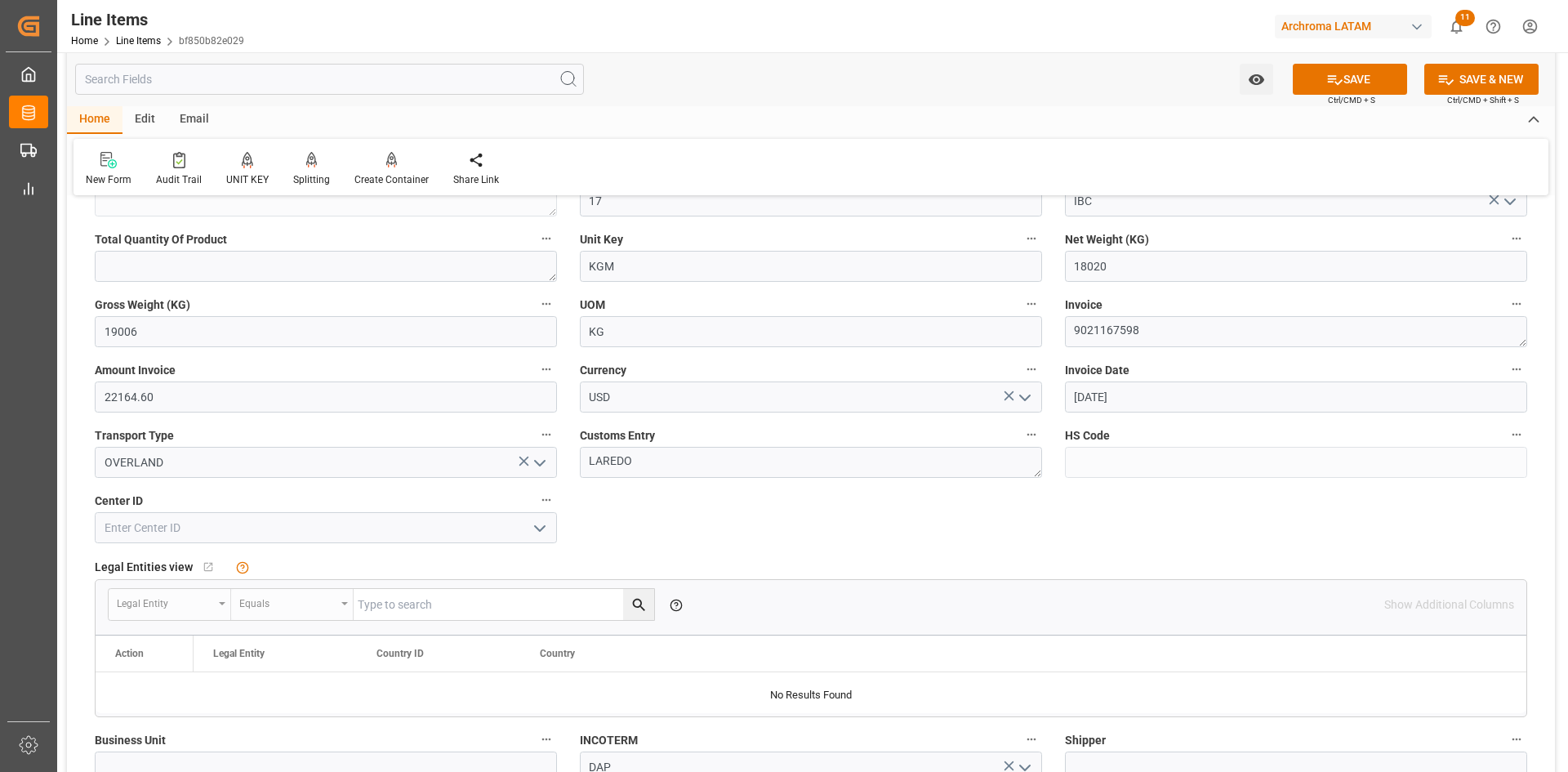
click at [536, 527] on polyline "open menu" at bounding box center [540, 529] width 10 height 5
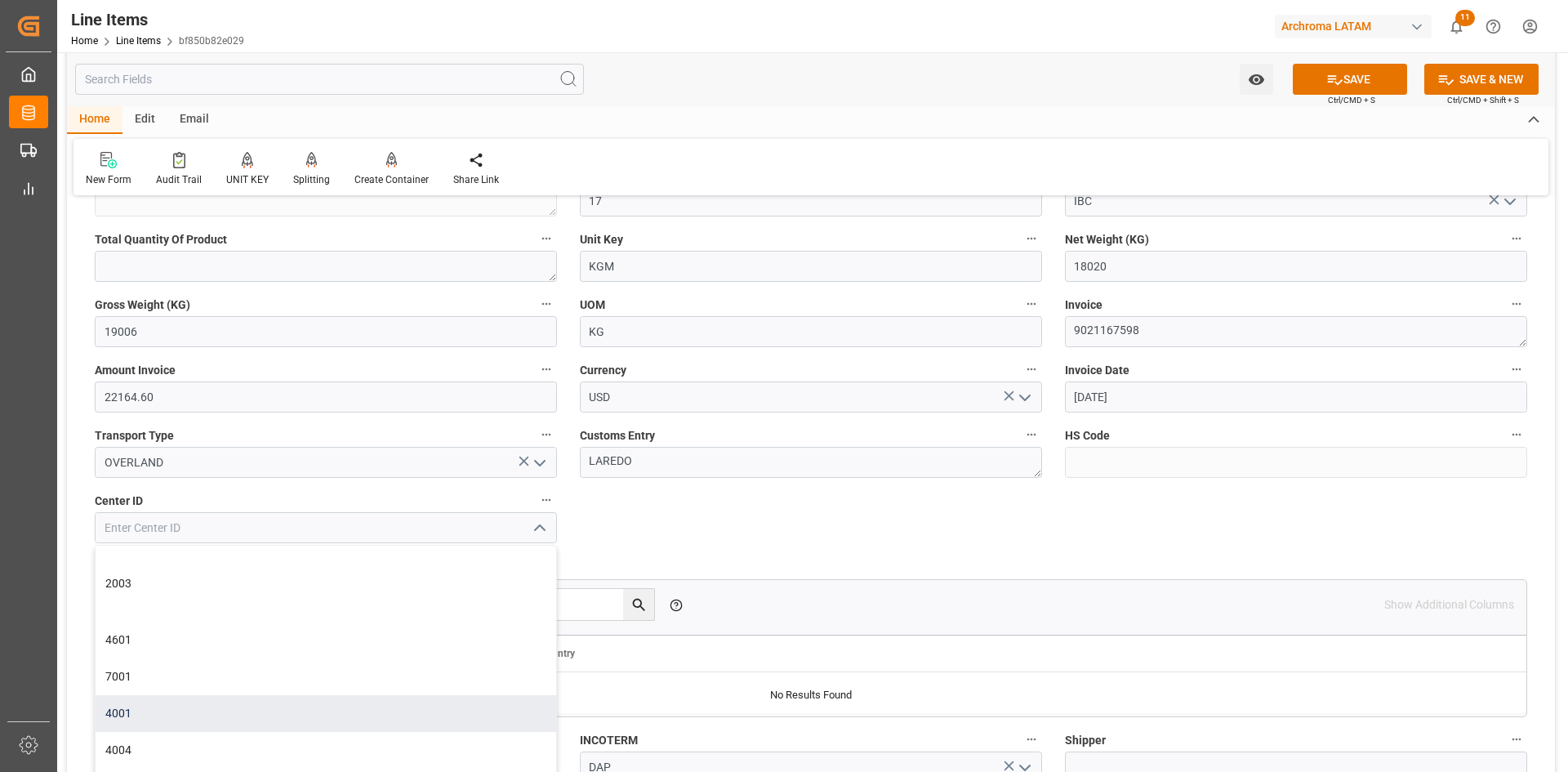
click at [158, 708] on div "4001" at bounding box center [326, 713] width 460 height 37
type input "4001"
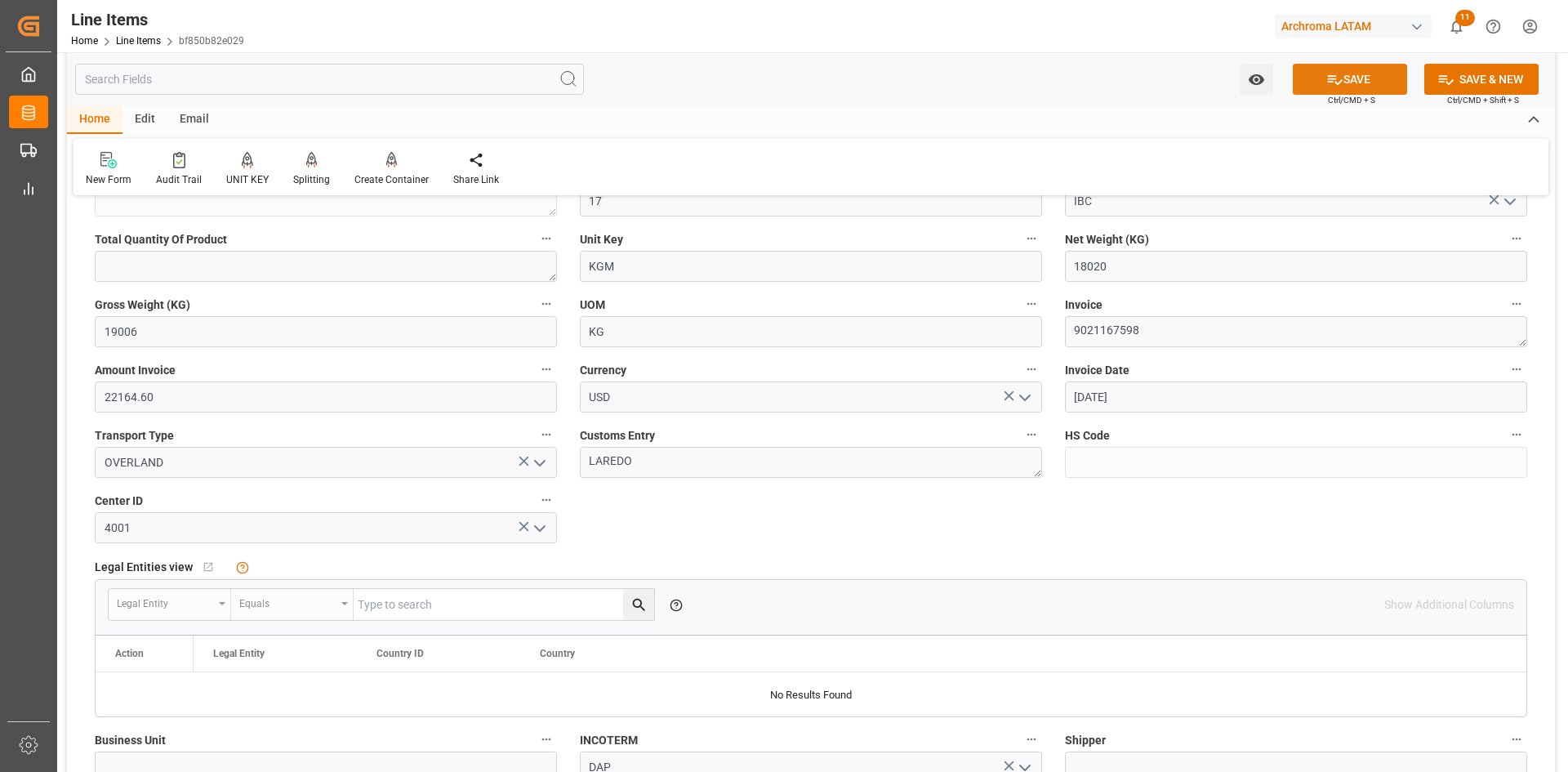
click at [1335, 82] on icon at bounding box center [1335, 80] width 15 height 10
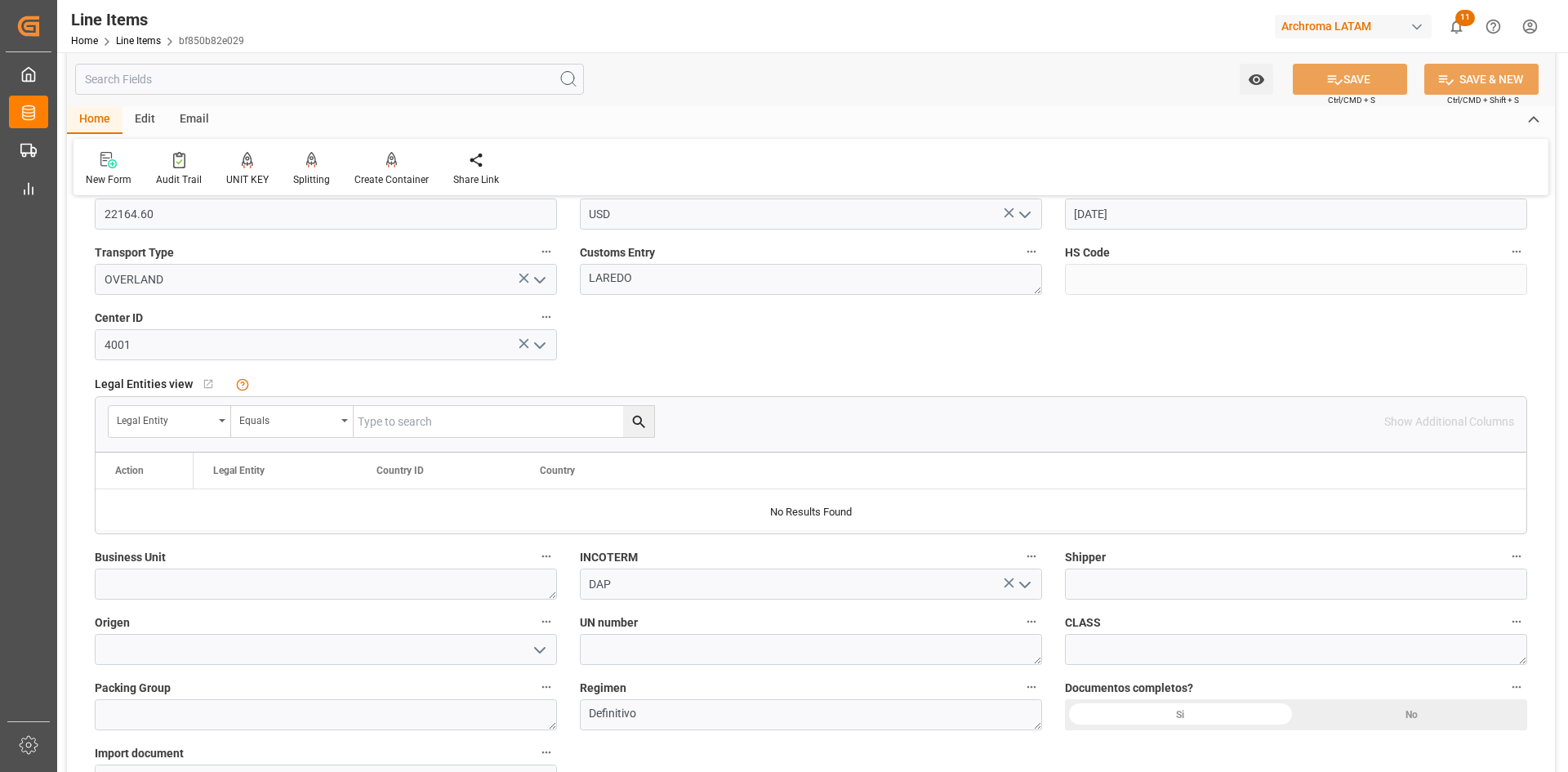
scroll to position [898, 0]
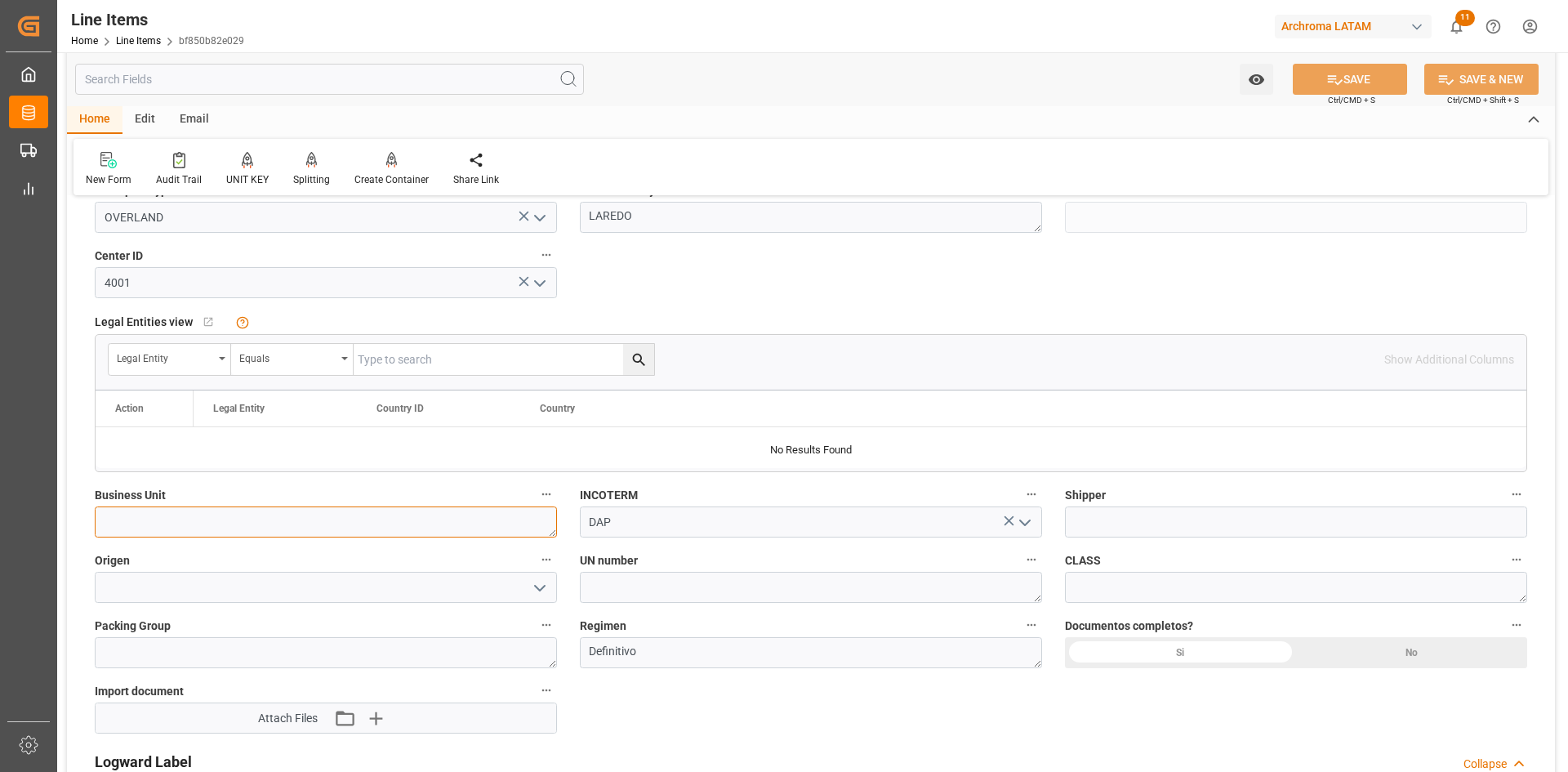
click at [519, 520] on textarea at bounding box center [326, 521] width 462 height 31
type textarea "P"
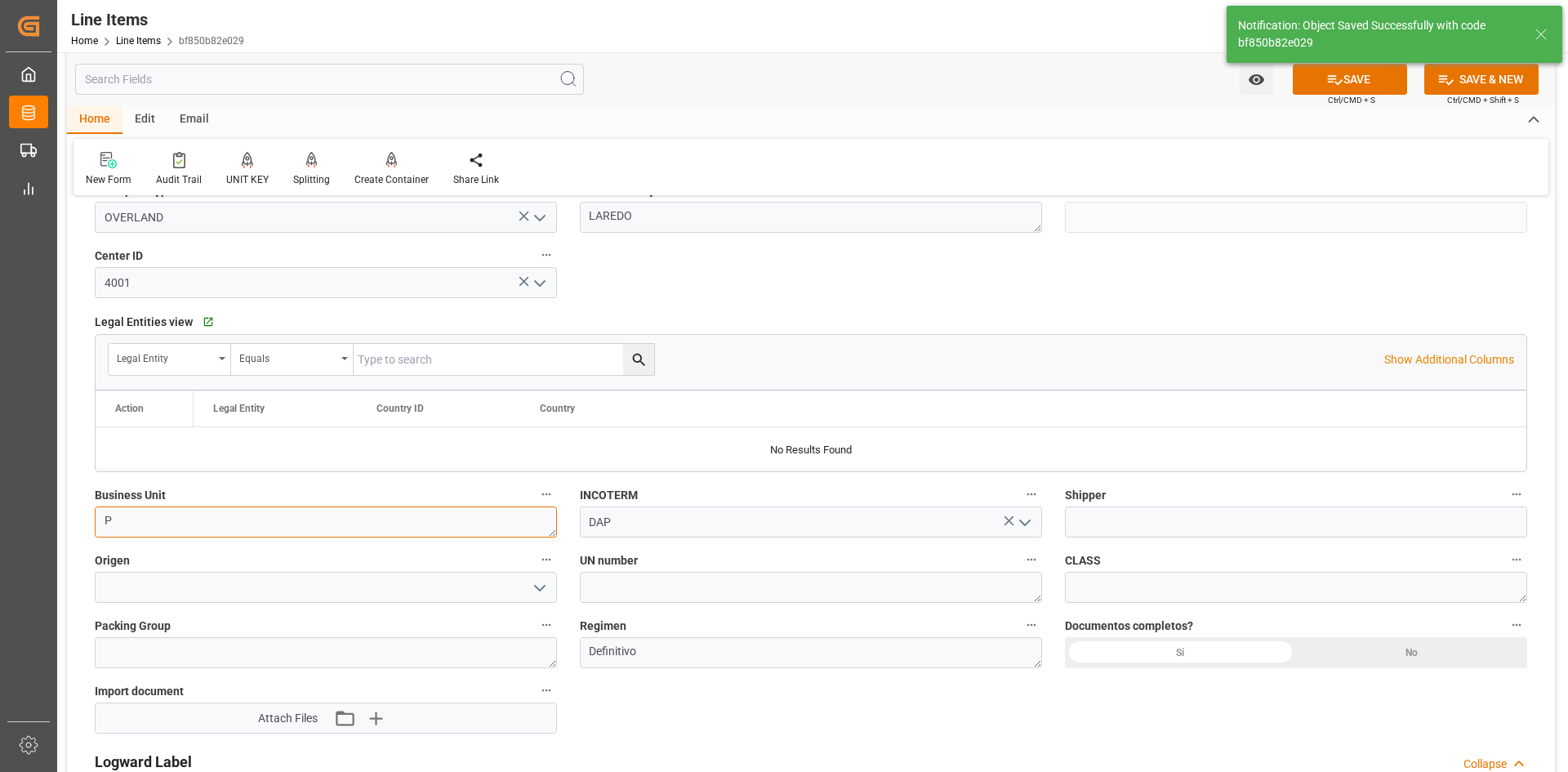
type textarea "17 IBC"
type textarea "PT"
type input "24.09.2025 19:54"
type textarea "PT"
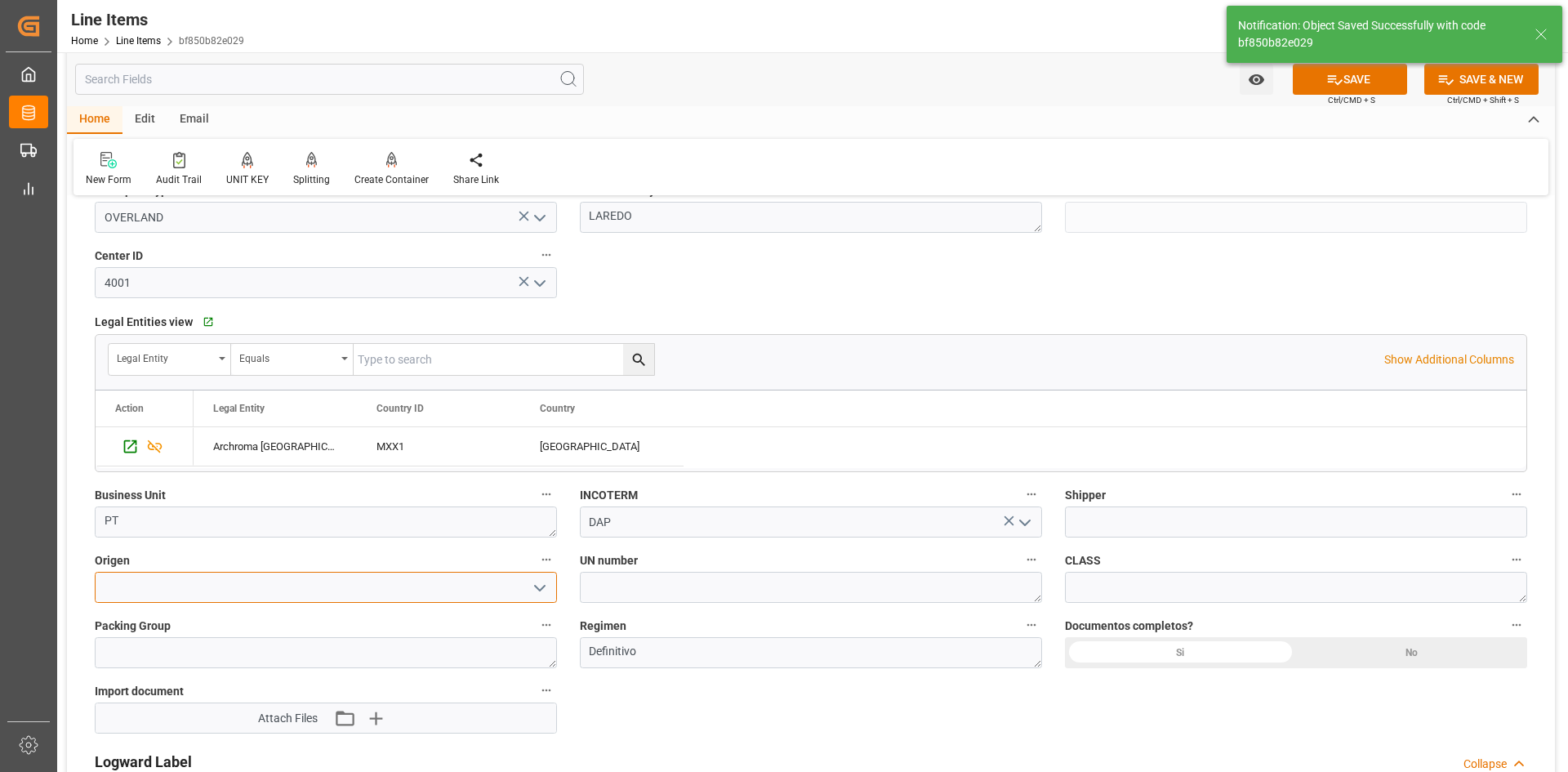
click at [447, 581] on input at bounding box center [326, 587] width 462 height 31
click at [536, 584] on icon "open menu" at bounding box center [540, 588] width 20 height 20
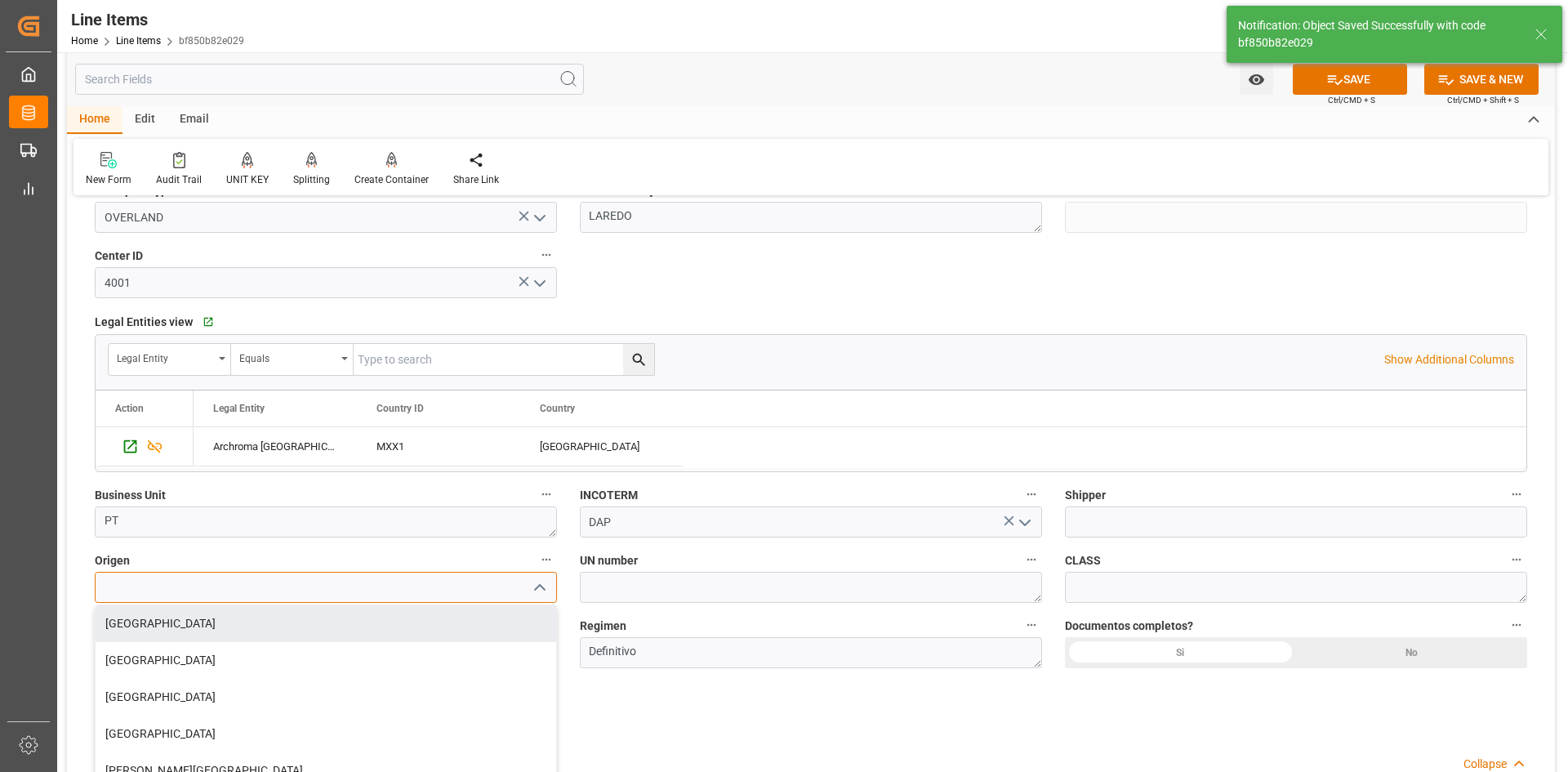
click at [220, 597] on input at bounding box center [326, 587] width 462 height 31
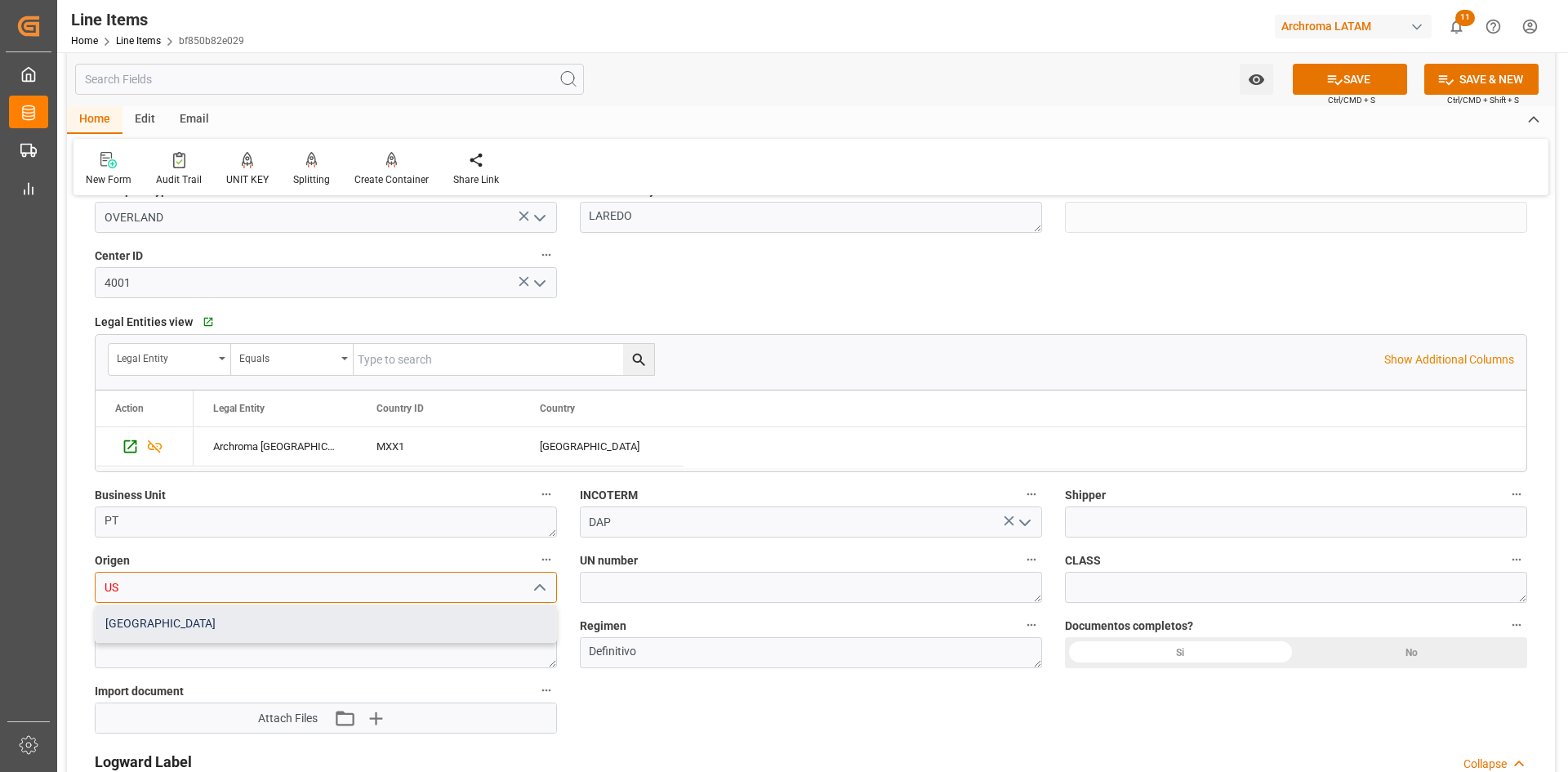
click at [196, 617] on div "USA" at bounding box center [326, 623] width 460 height 37
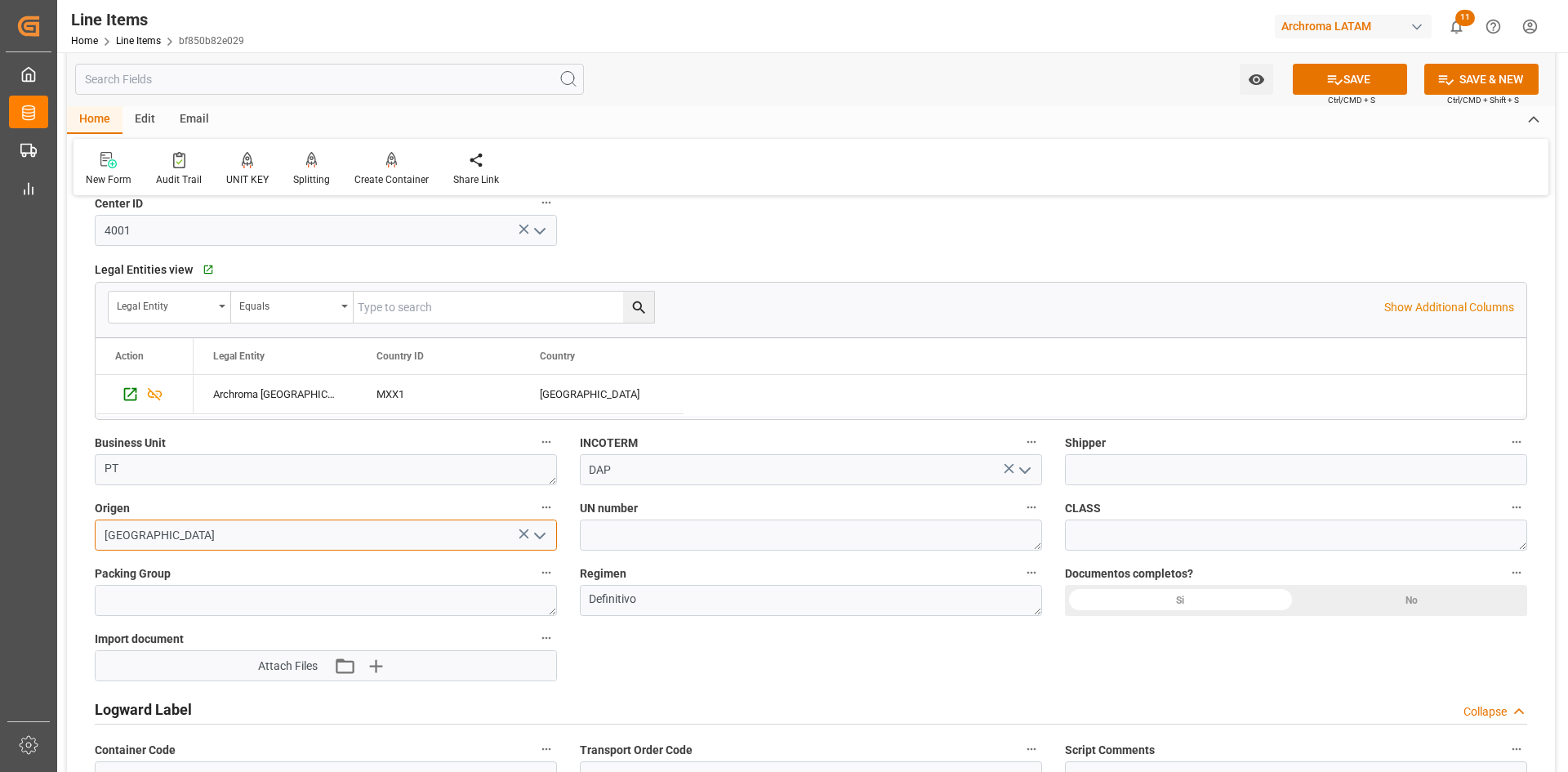
scroll to position [980, 0]
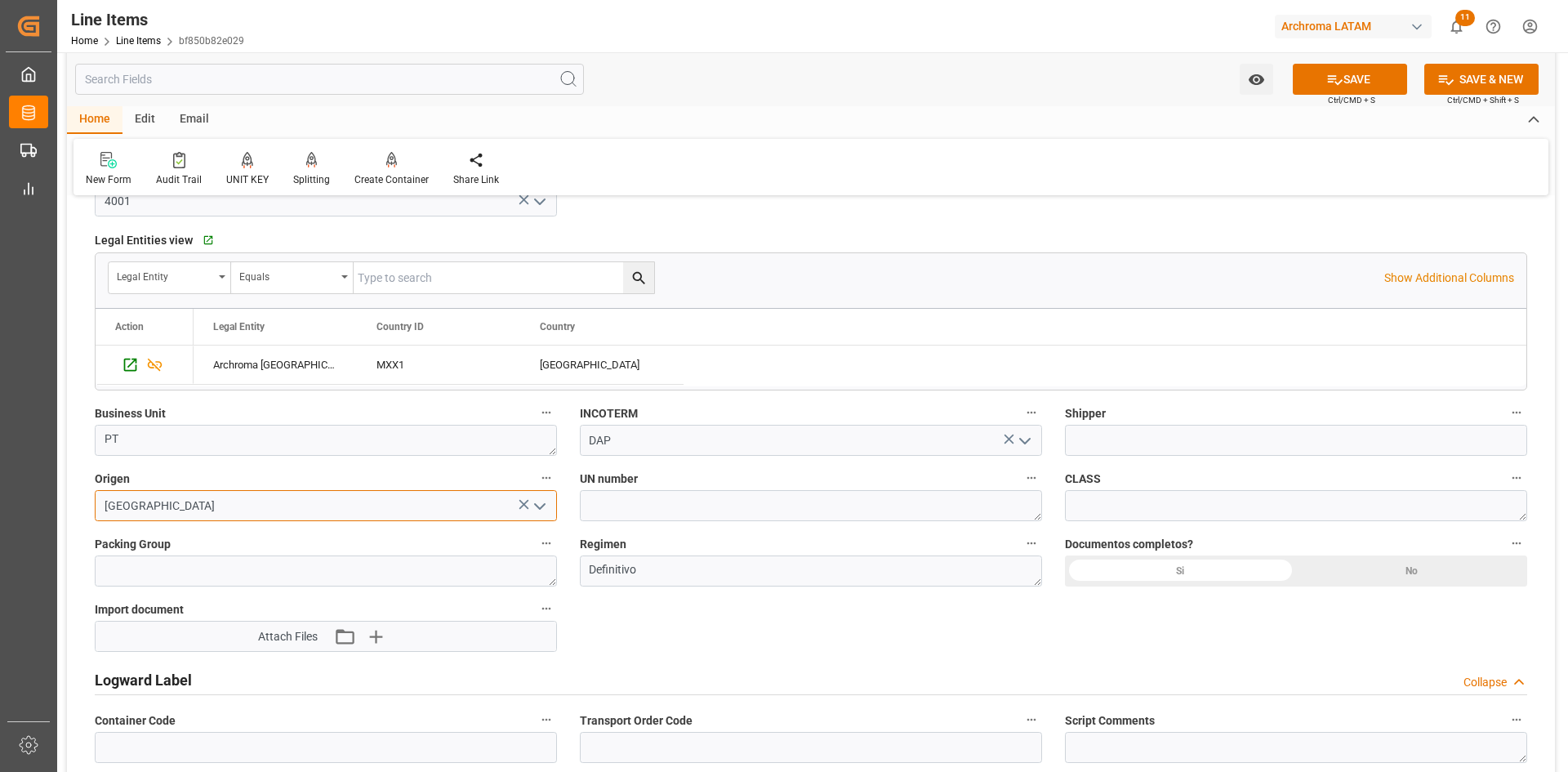
type input "USA"
click at [1204, 578] on div "Si" at bounding box center [1180, 570] width 231 height 31
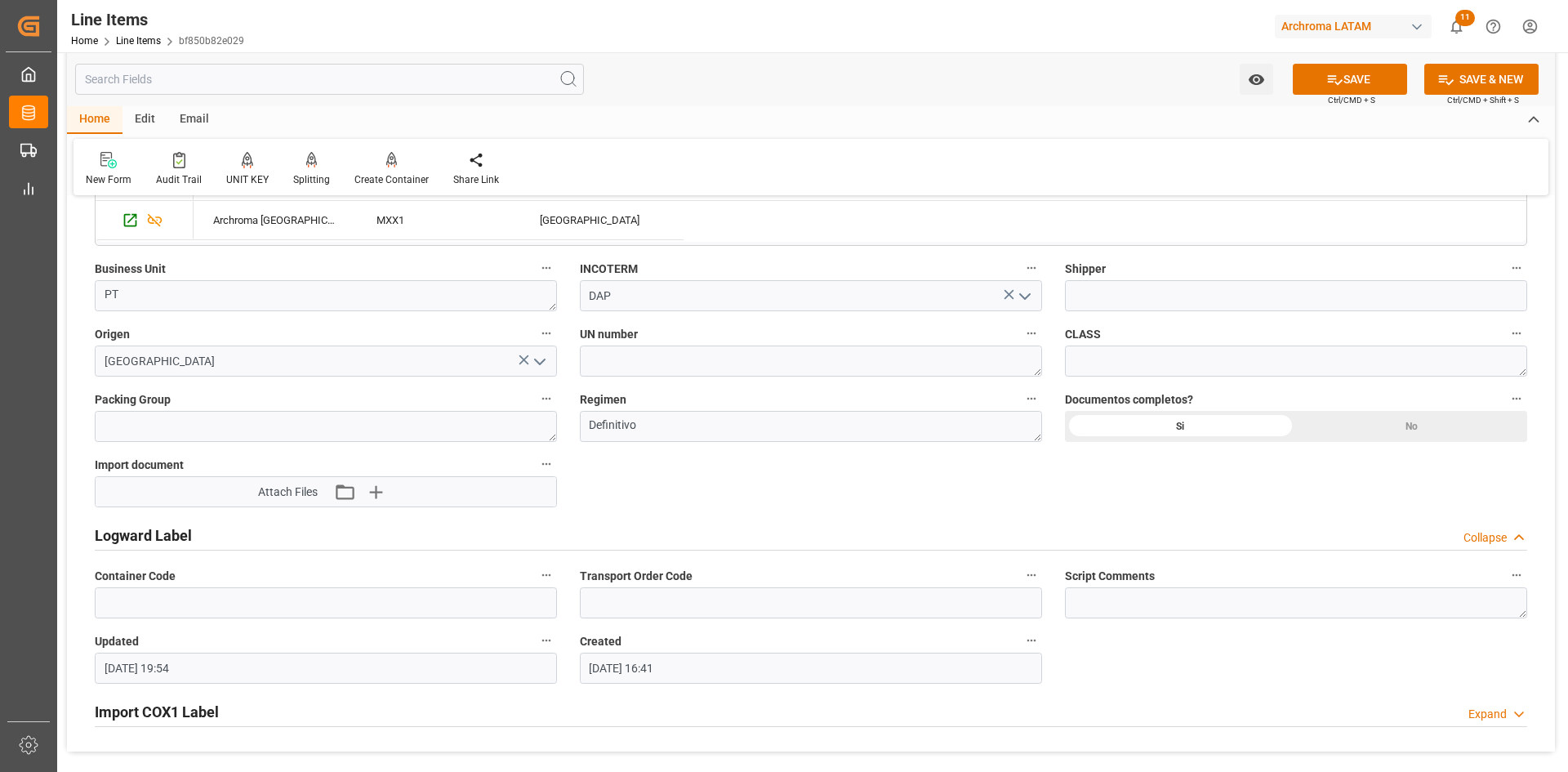
scroll to position [1143, 0]
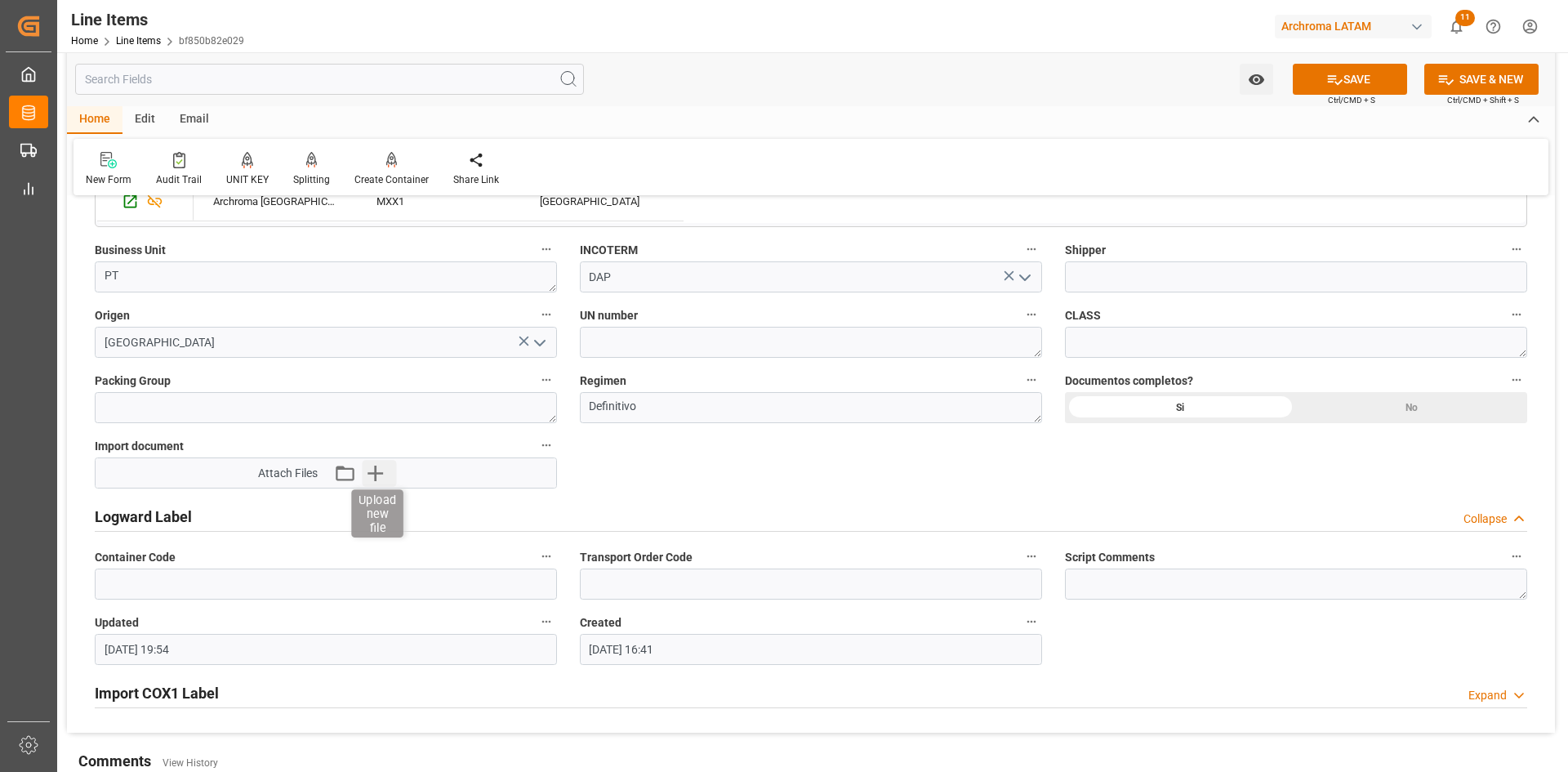
click at [381, 468] on icon "button" at bounding box center [374, 472] width 26 height 26
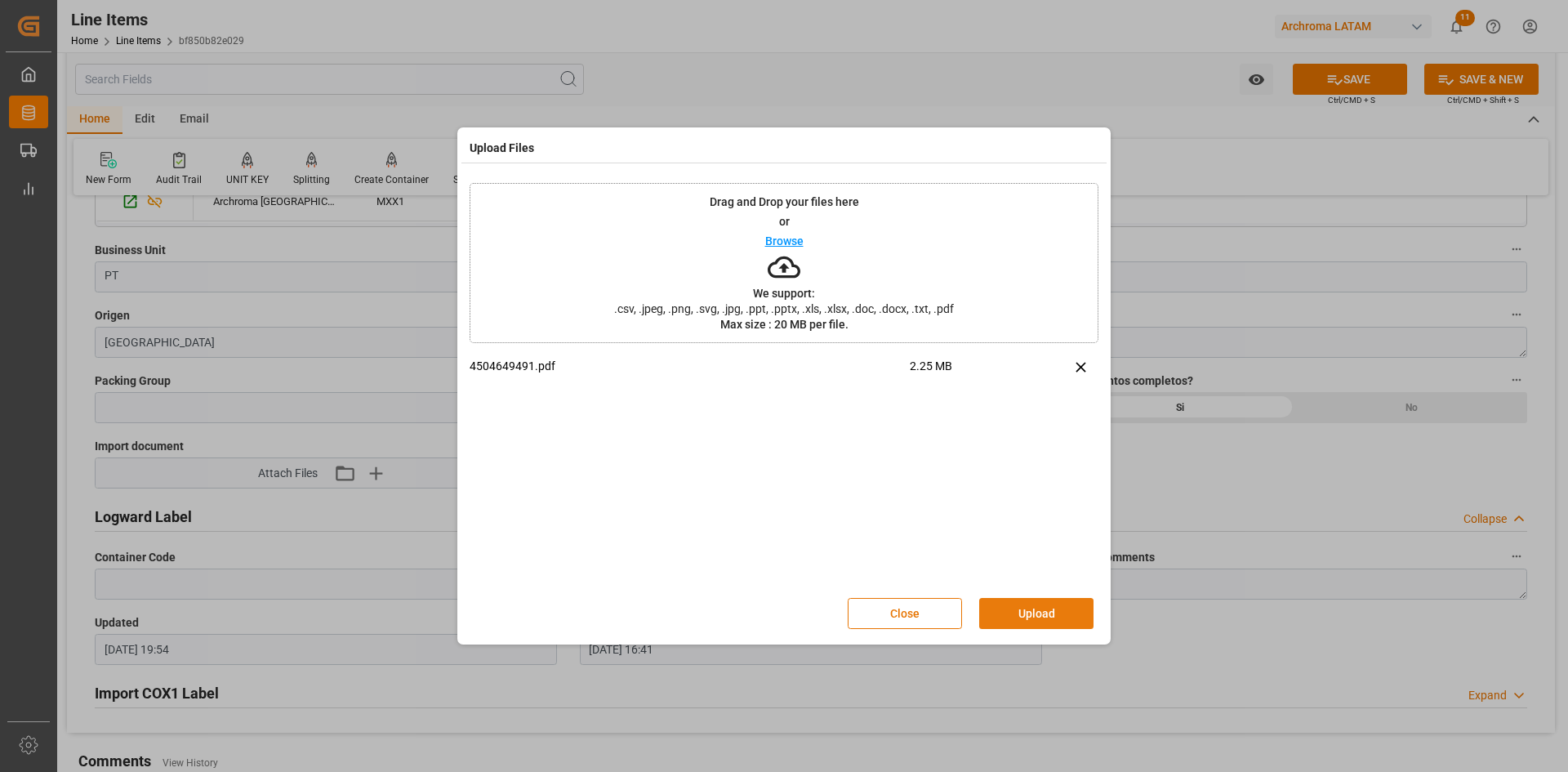
click at [1045, 617] on button "Upload" at bounding box center [1036, 612] width 115 height 31
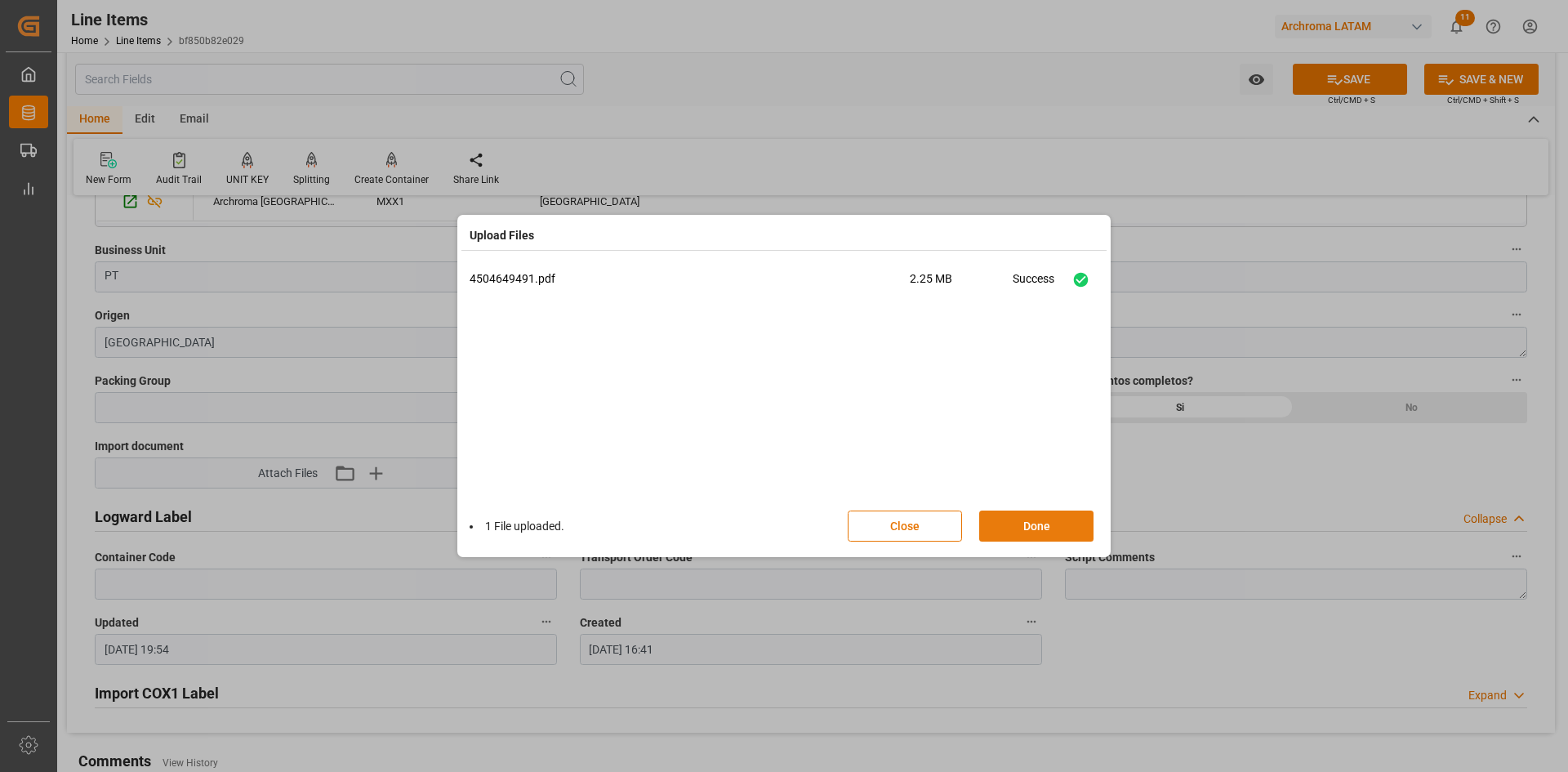
click at [1063, 518] on button "Done" at bounding box center [1036, 525] width 115 height 31
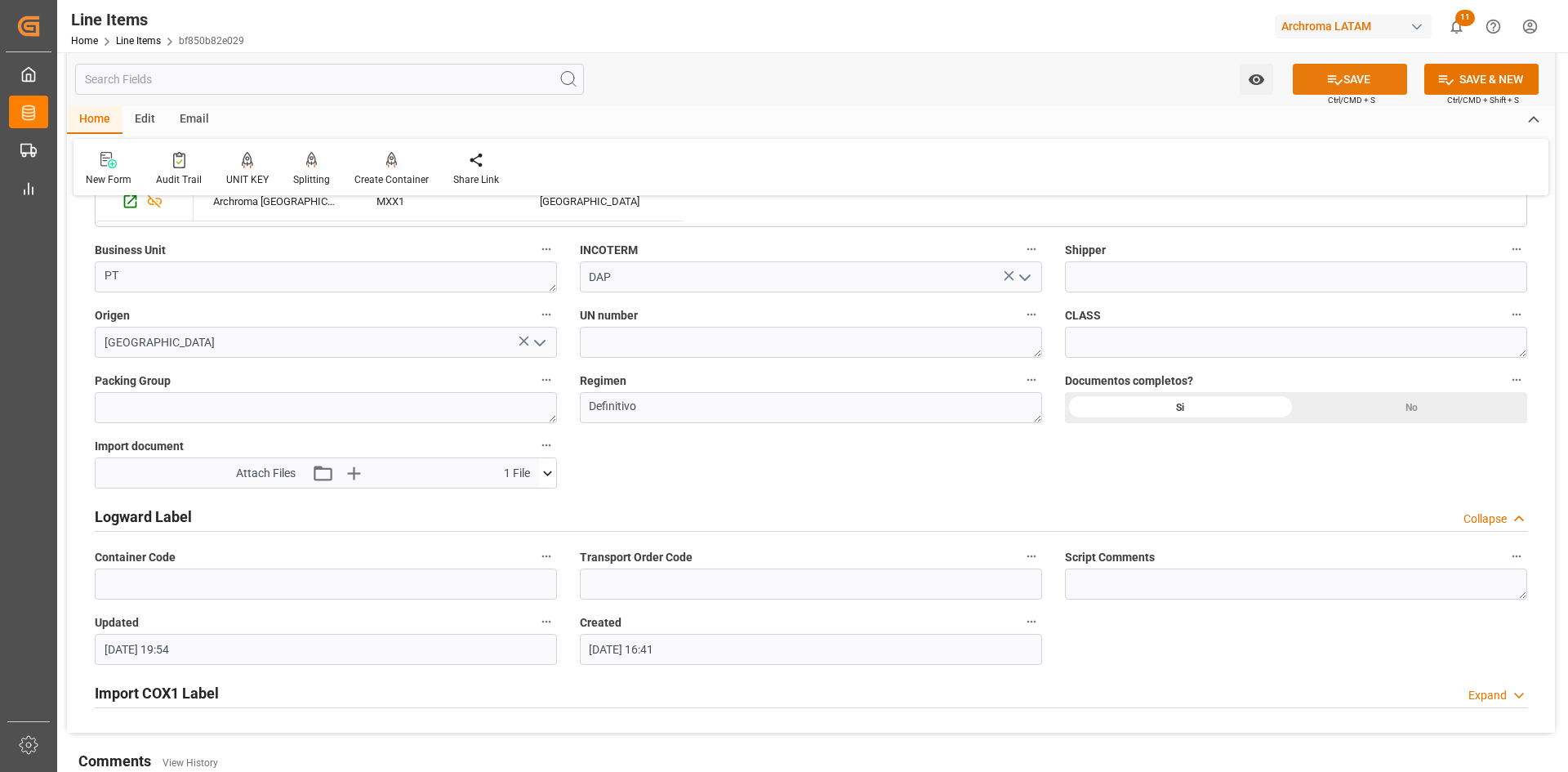
click at [1388, 73] on button "SAVE" at bounding box center [1349, 79] width 115 height 31
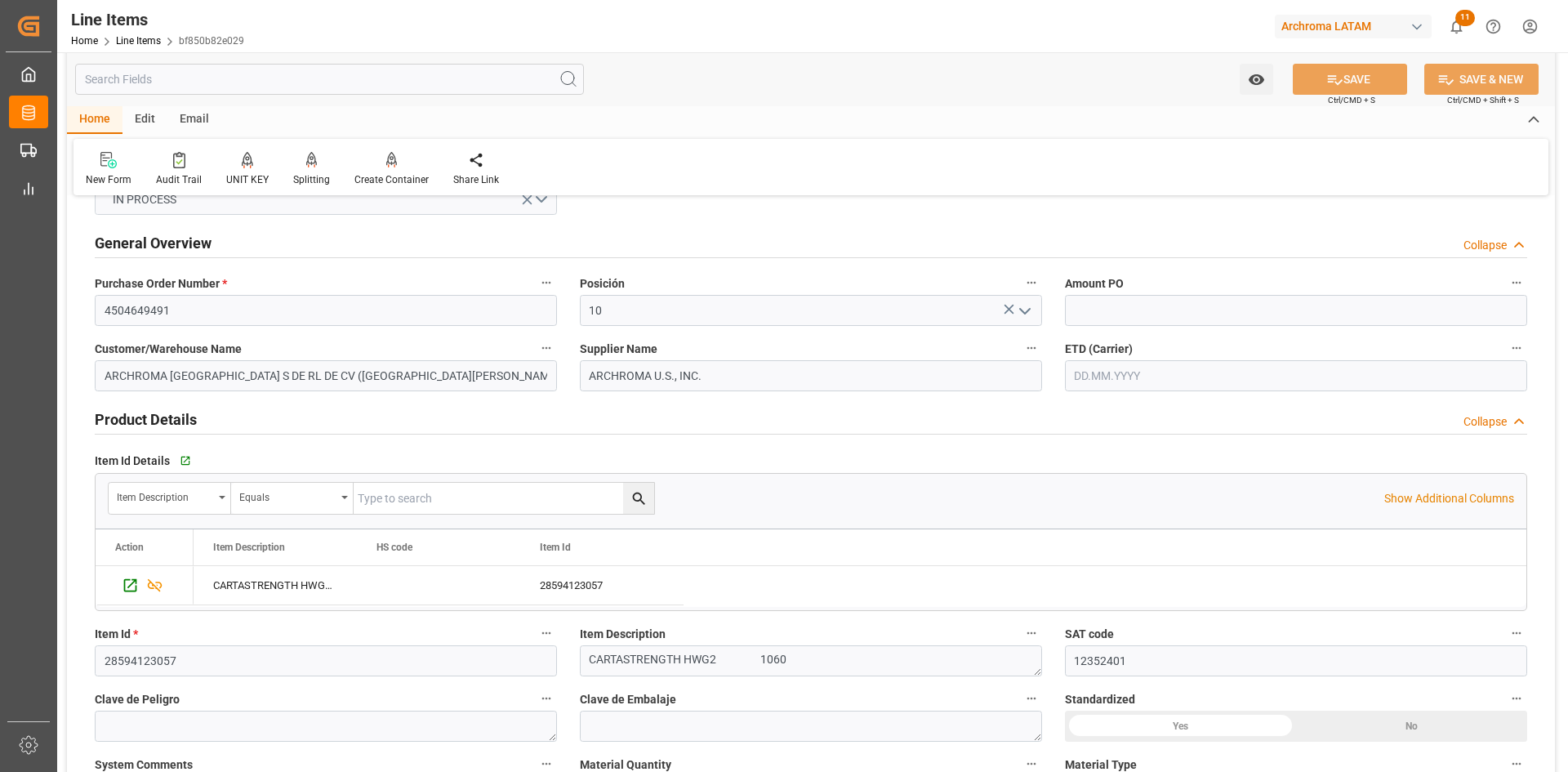
scroll to position [0, 0]
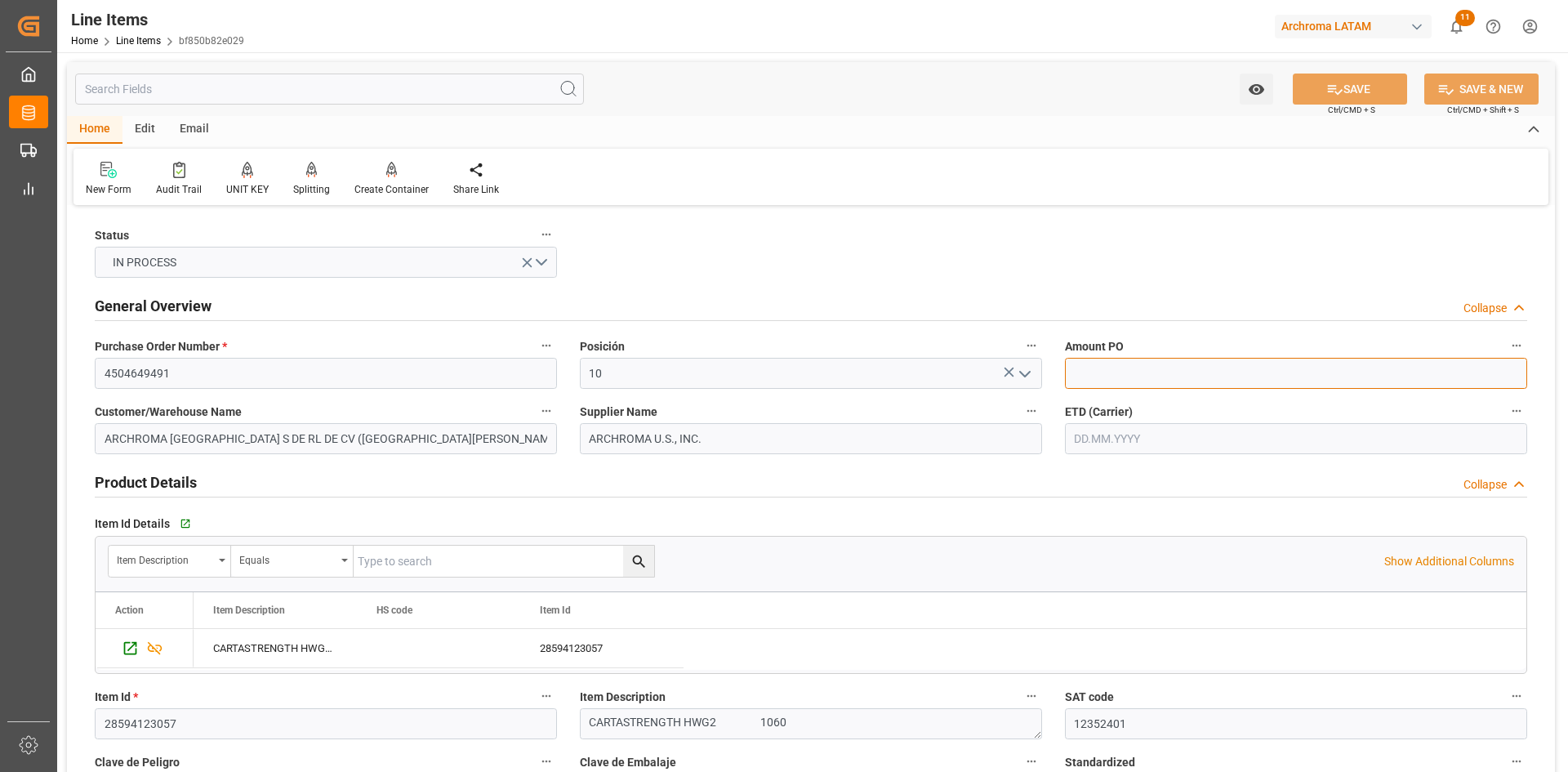
click at [1179, 367] on input "text" at bounding box center [1295, 372] width 462 height 31
type input "1.23"
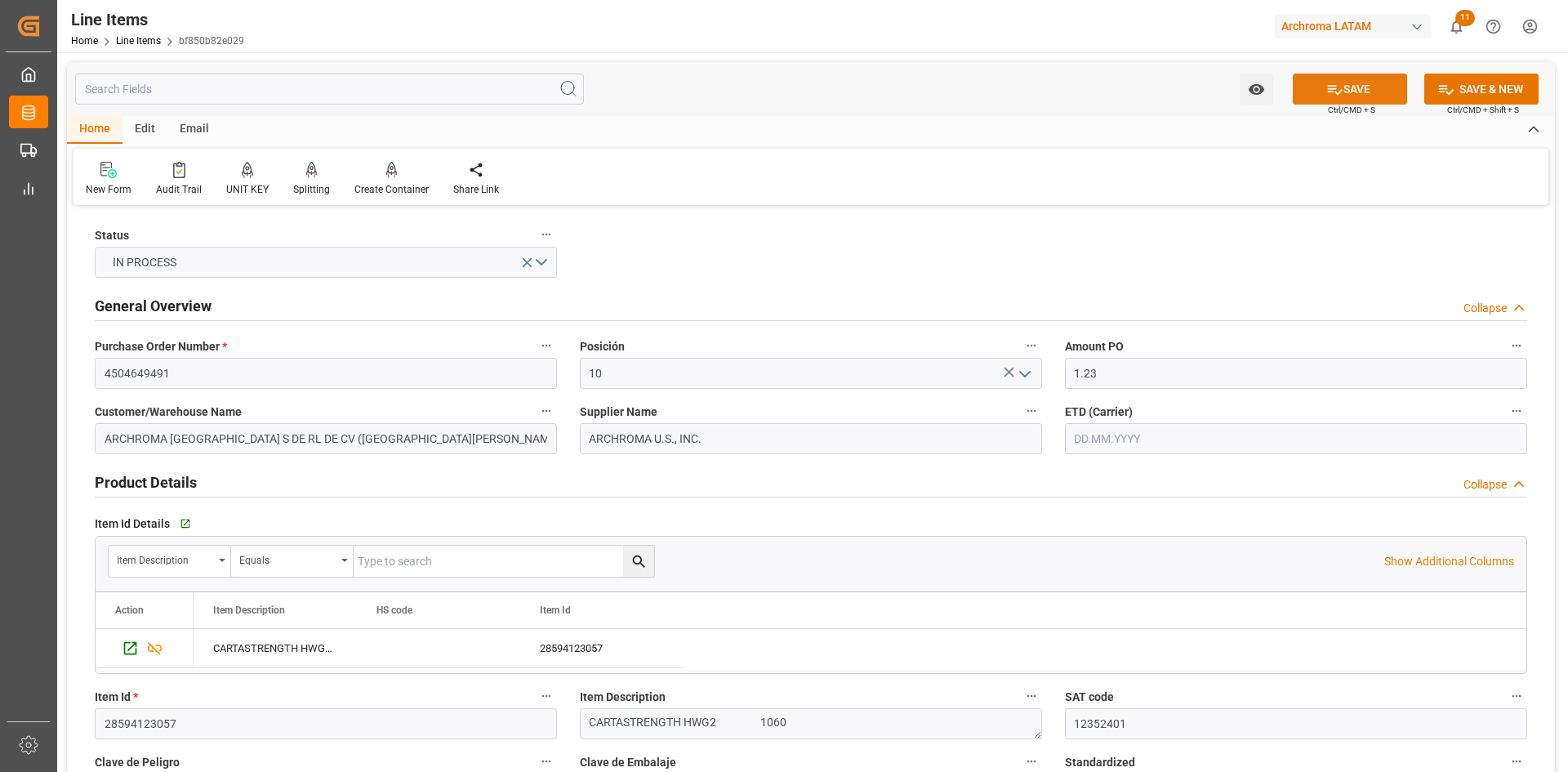
click at [1388, 76] on button "SAVE" at bounding box center [1349, 88] width 115 height 31
type input "24.09.2025 19:55"
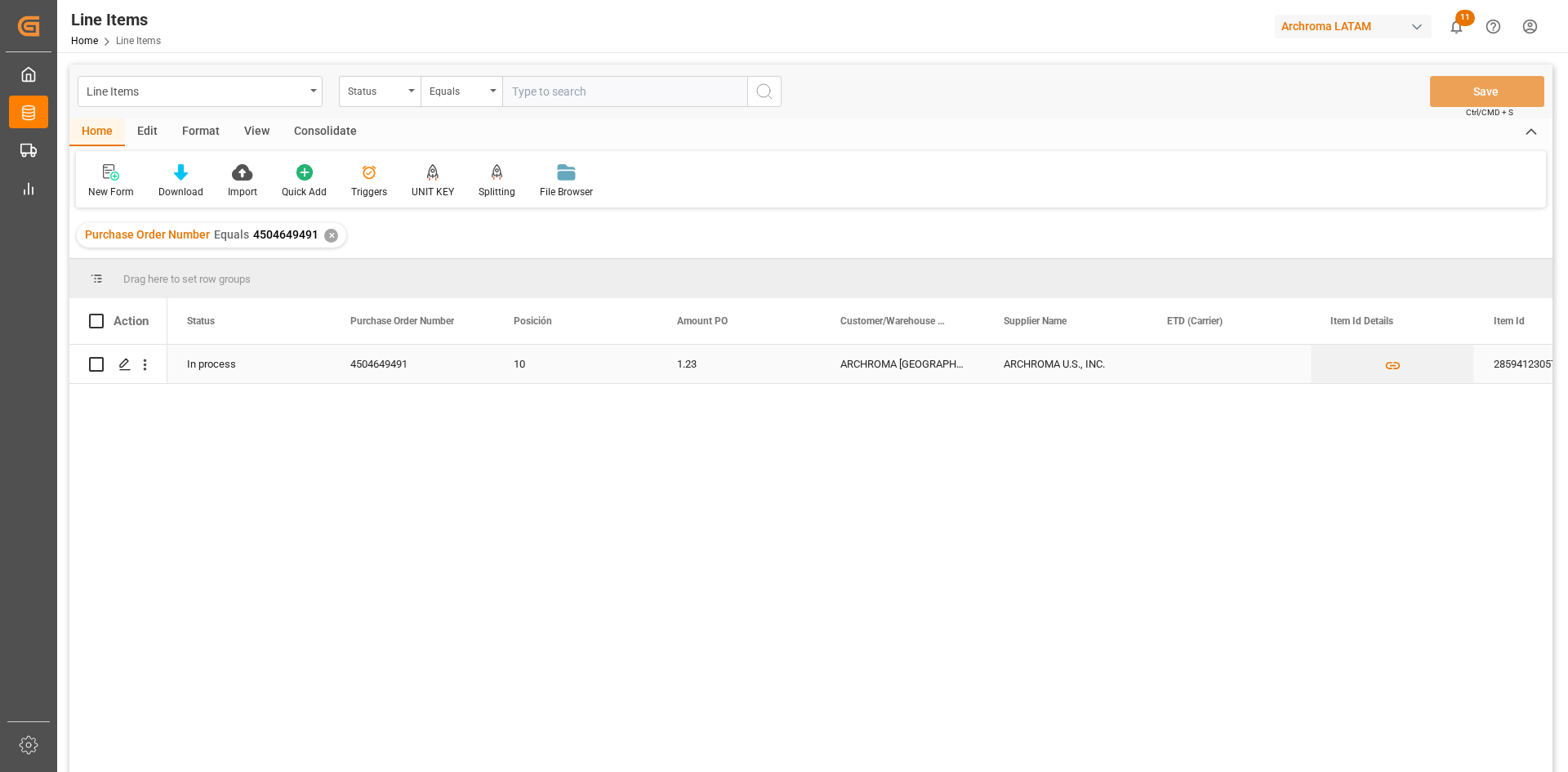
click at [99, 365] on input "Press Space to toggle row selection (unchecked)" at bounding box center [96, 364] width 15 height 15
checkbox input "true"
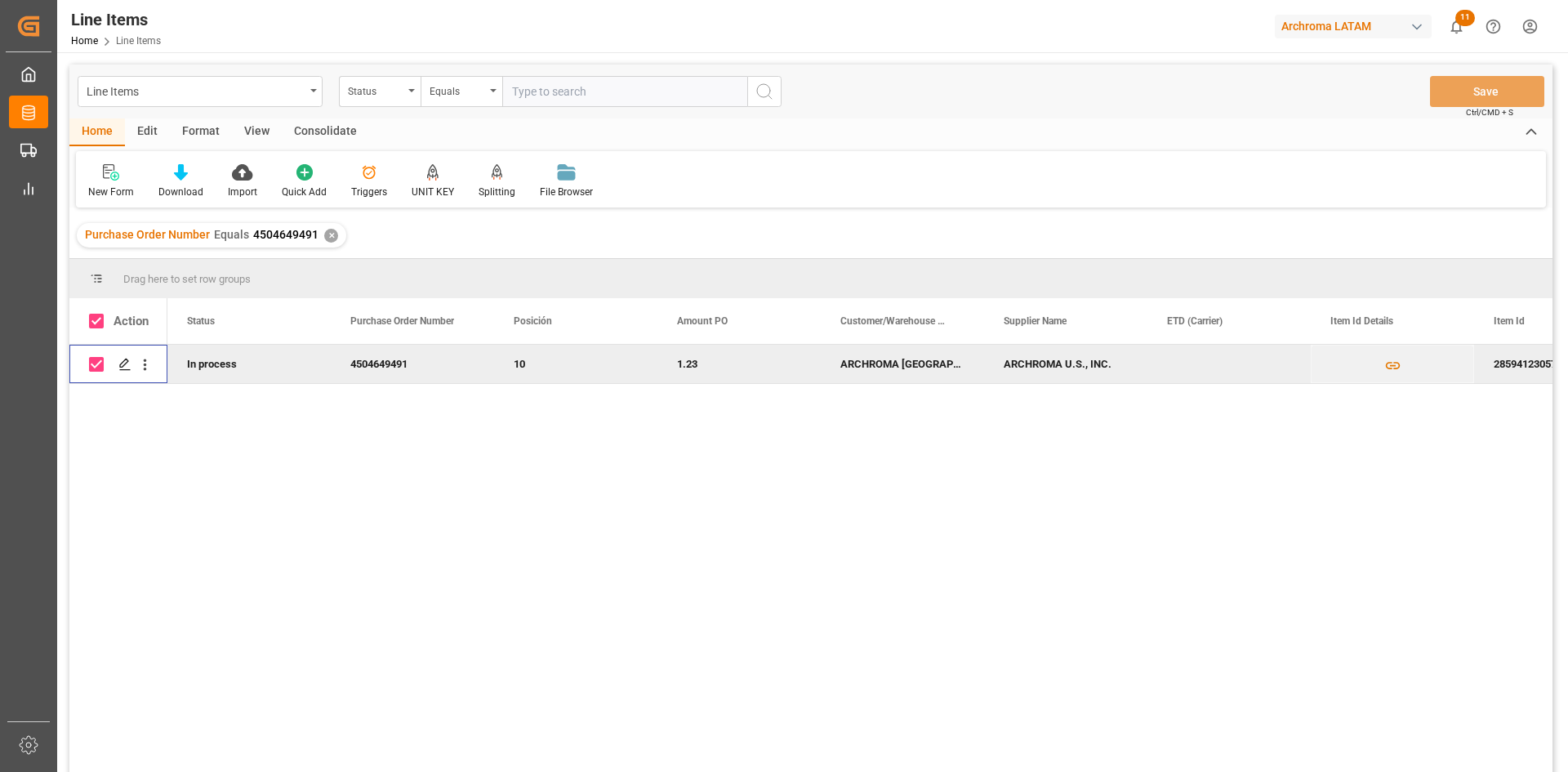
click at [315, 131] on div "Consolidate" at bounding box center [325, 131] width 87 height 27
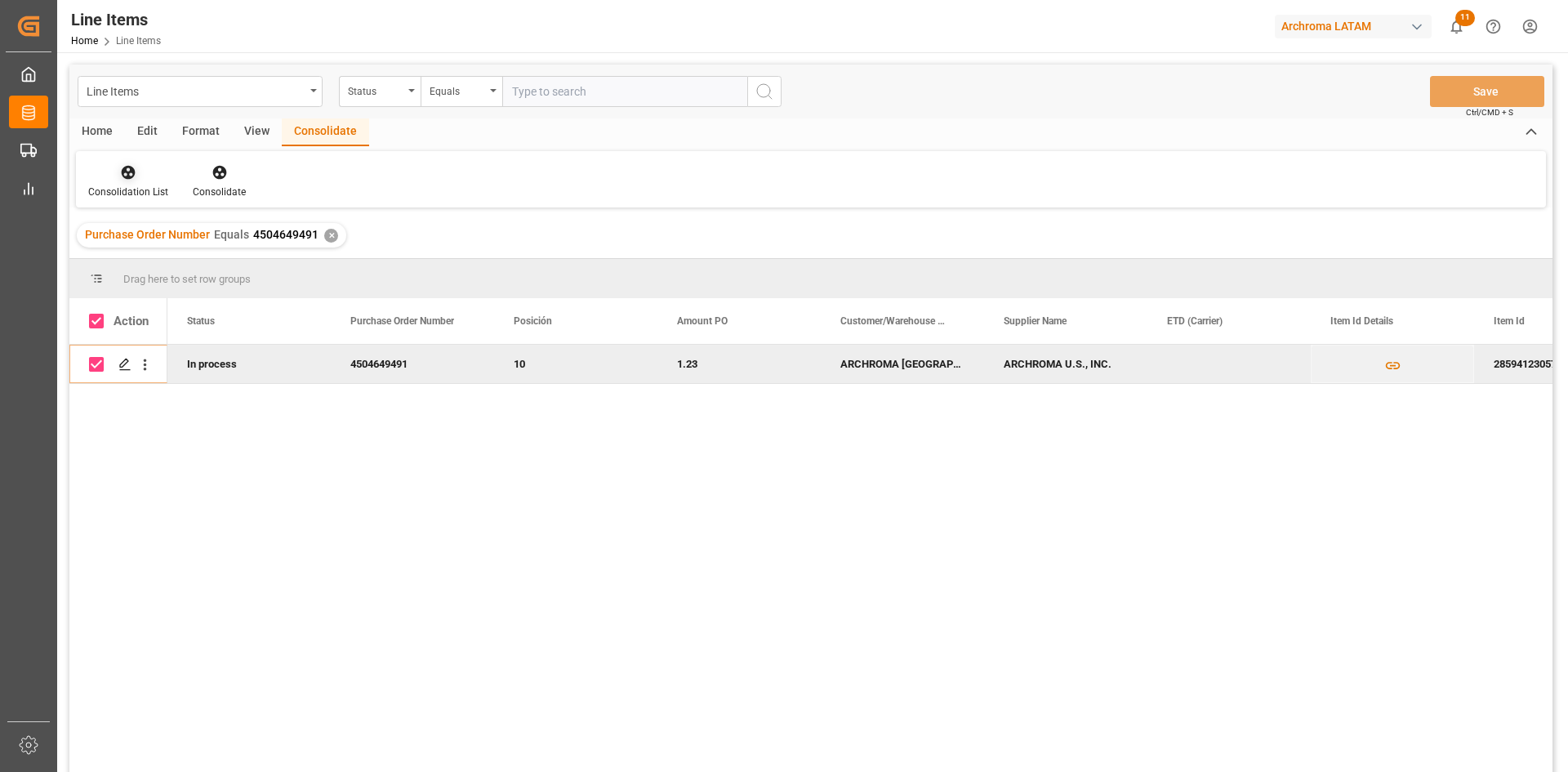
click at [123, 194] on div "Consolidation List" at bounding box center [128, 192] width 80 height 15
click at [235, 232] on div "Line Items Status Equals Save Ctrl/CMD + S Home Edit Format View Consolidate Co…" at bounding box center [811, 440] width 1482 height 750
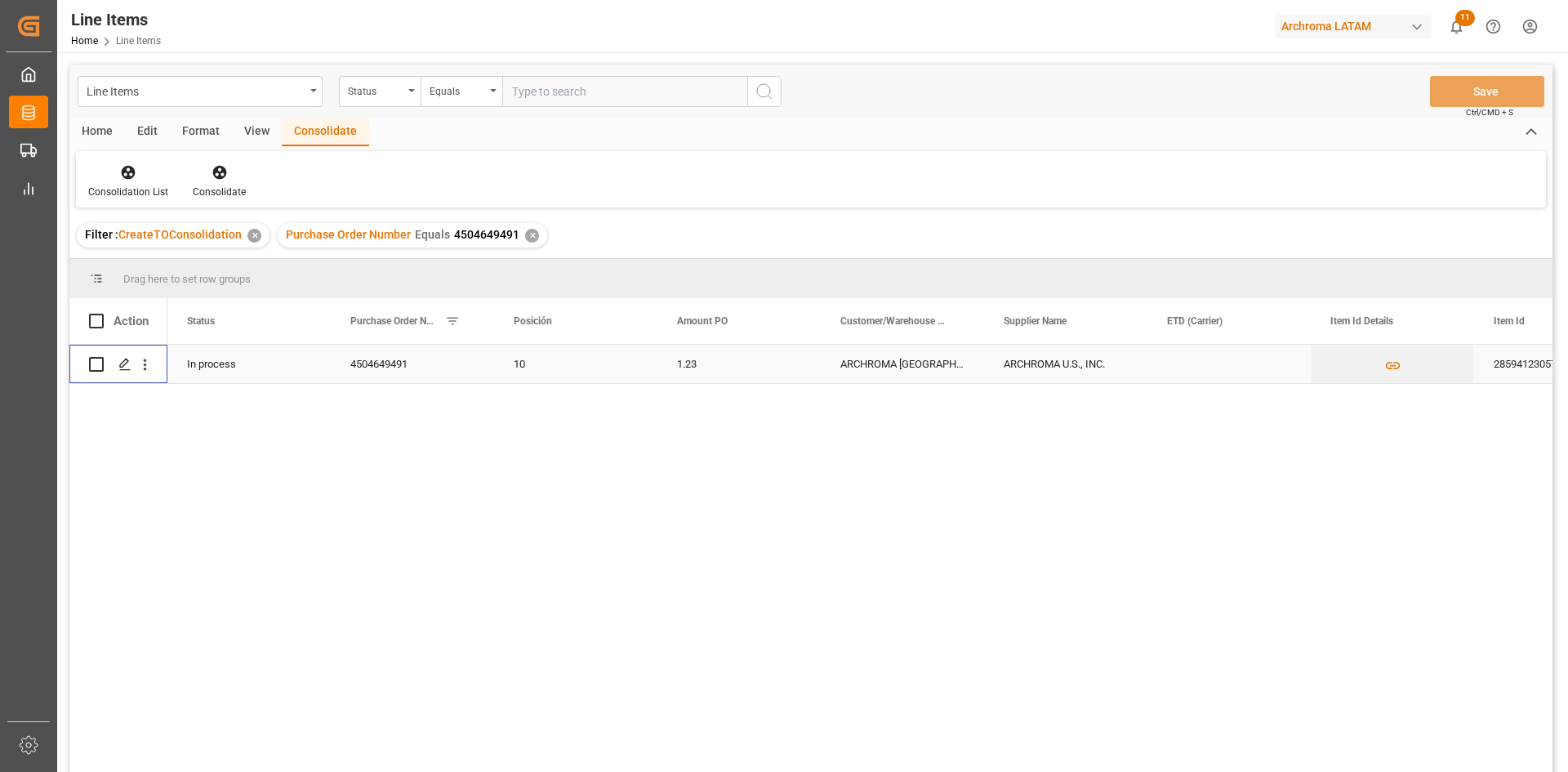
click at [96, 366] on input "Press Space to toggle row selection (unchecked)" at bounding box center [96, 364] width 15 height 15
checkbox input "true"
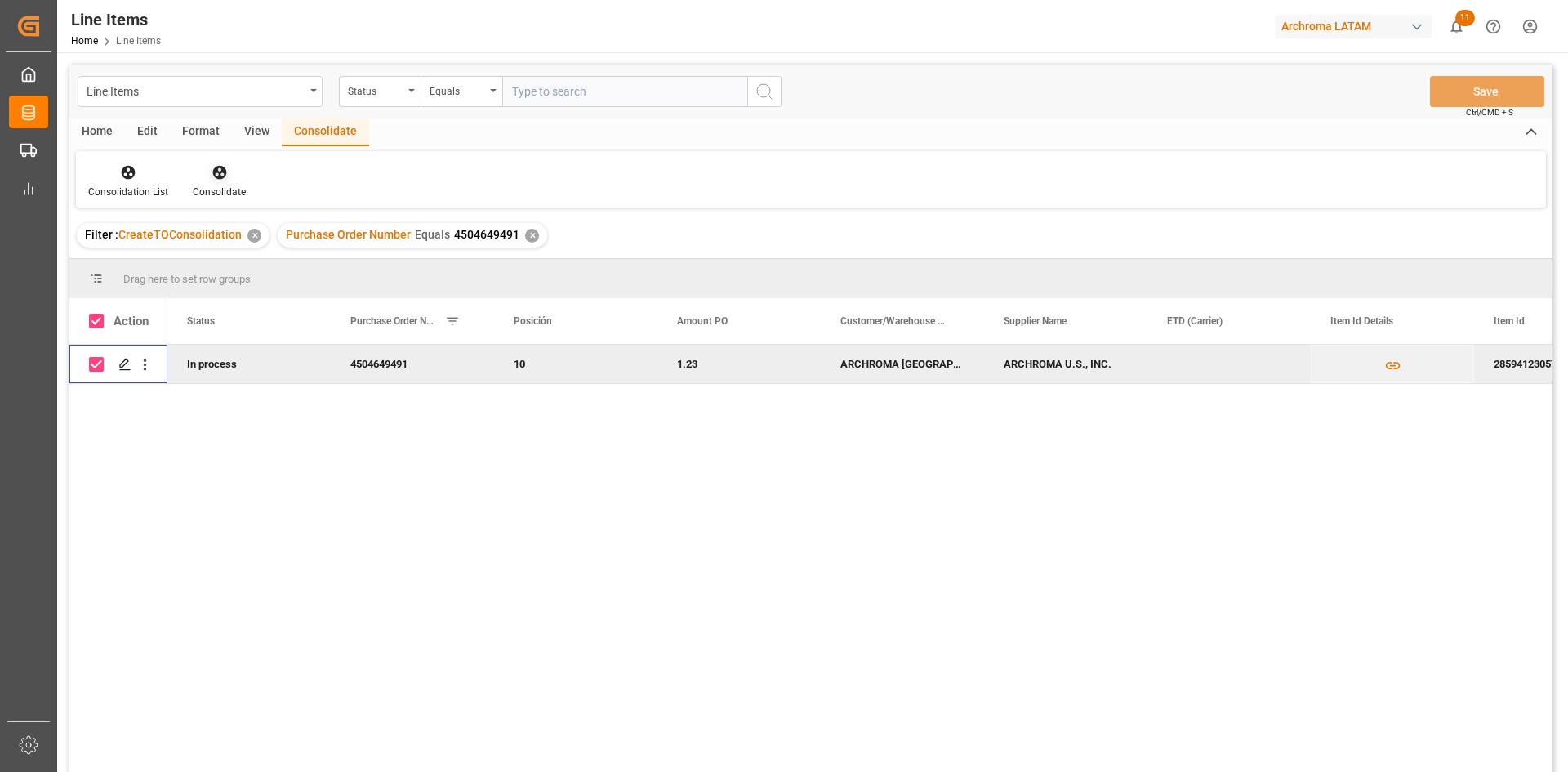
click at [223, 170] on icon at bounding box center [219, 172] width 14 height 14
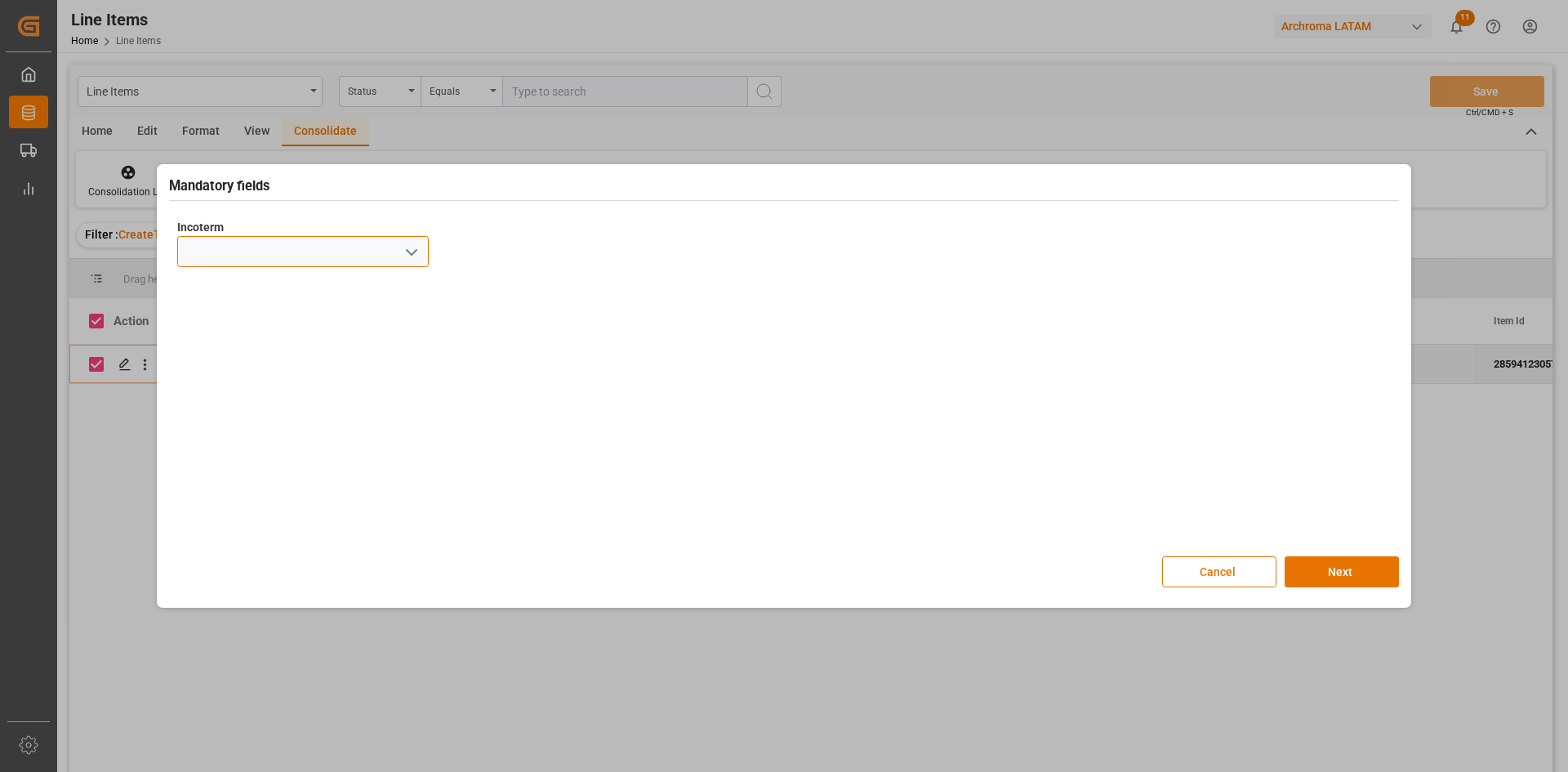
click at [394, 252] on input at bounding box center [302, 251] width 252 height 31
click at [415, 252] on polyline "open menu" at bounding box center [411, 253] width 10 height 5
click at [236, 522] on div "DAP" at bounding box center [302, 537] width 250 height 37
type input "DAP"
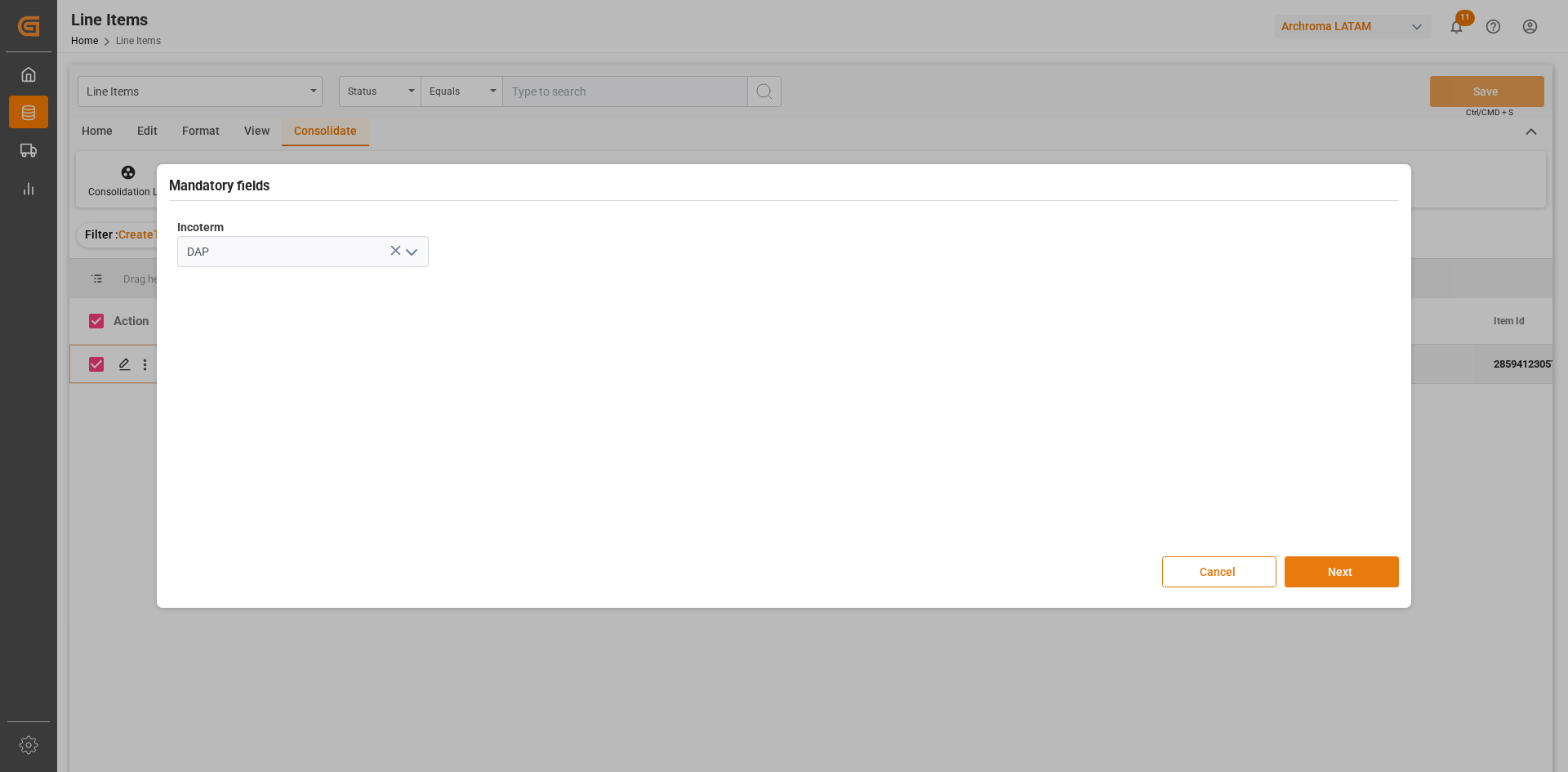
click at [1341, 568] on button "Next" at bounding box center [1342, 571] width 115 height 31
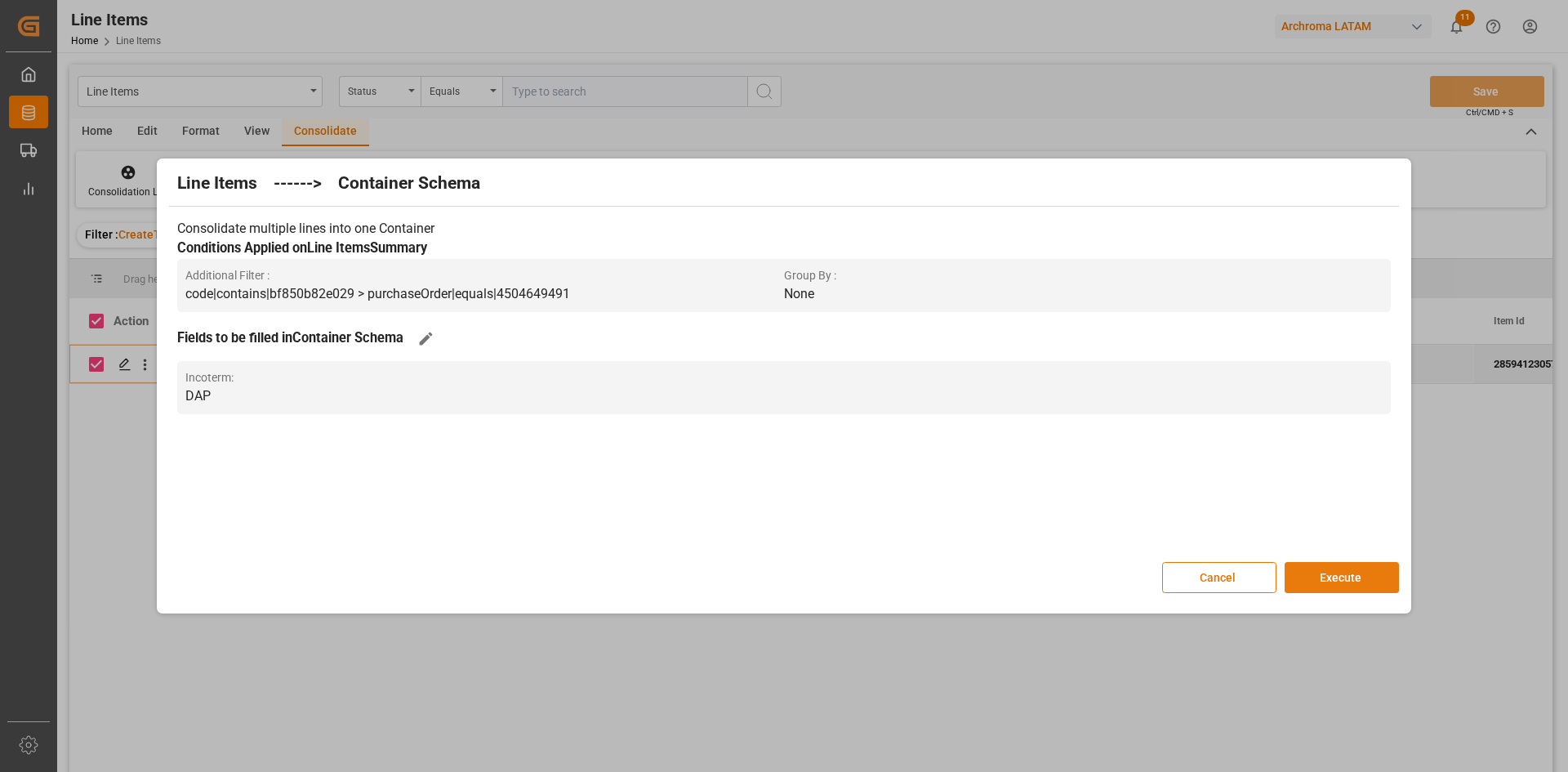
click at [1372, 573] on button "Execute" at bounding box center [1342, 577] width 115 height 31
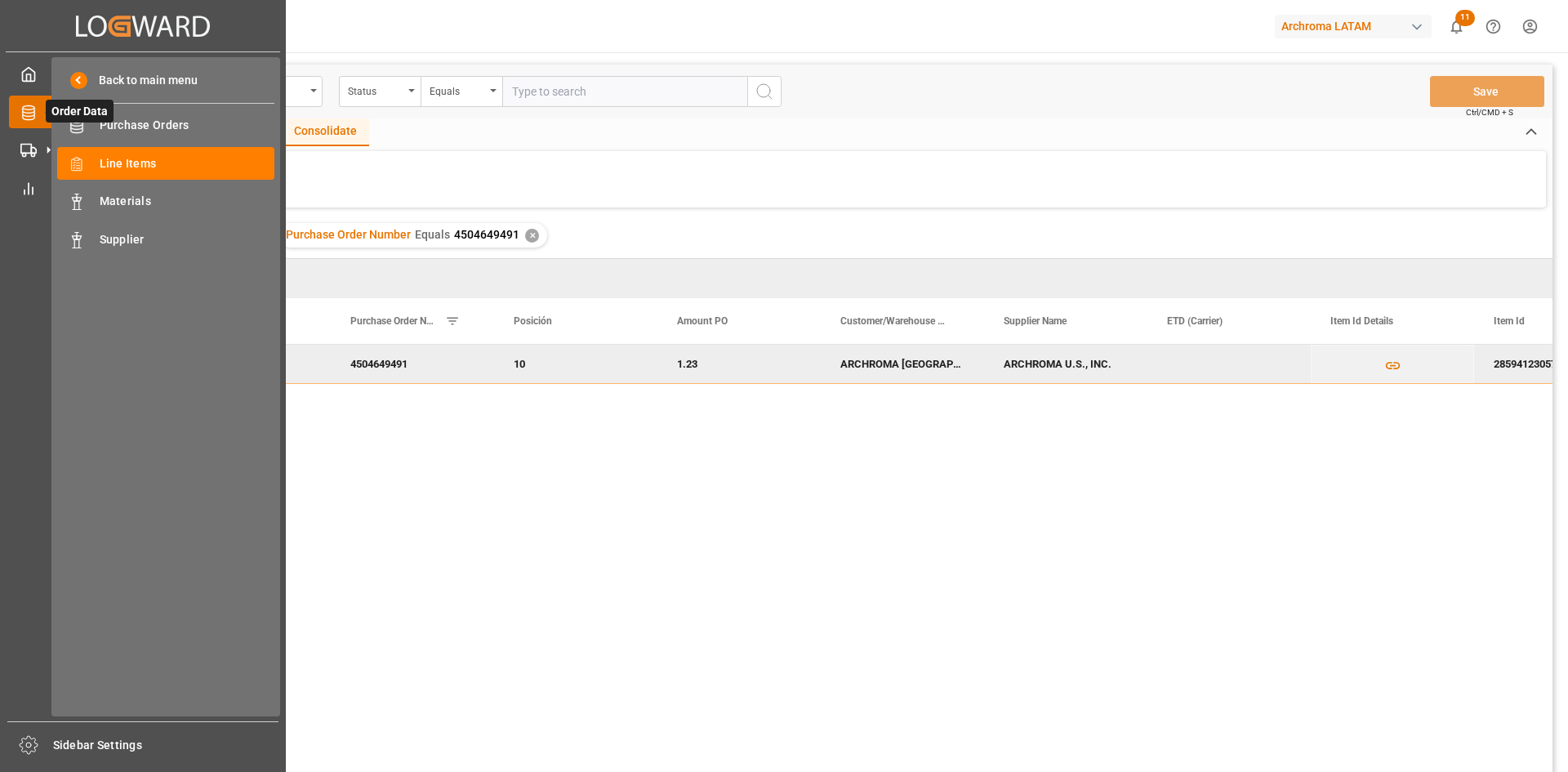
click at [43, 112] on icon at bounding box center [47, 111] width 34 height 34
click at [145, 152] on div "Line Items Line Items" at bounding box center [165, 163] width 217 height 32
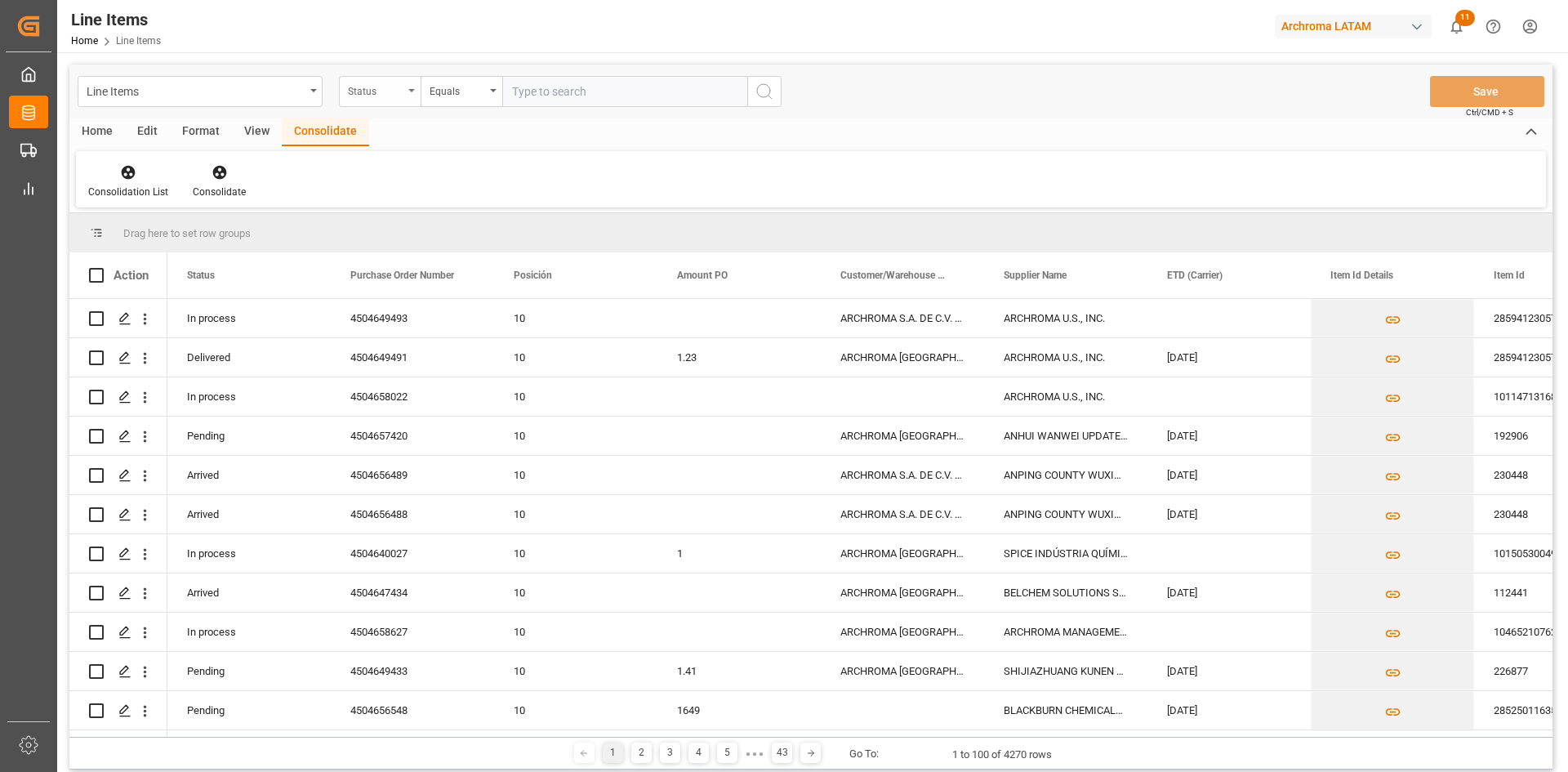
click at [414, 102] on div "Status" at bounding box center [380, 91] width 81 height 31
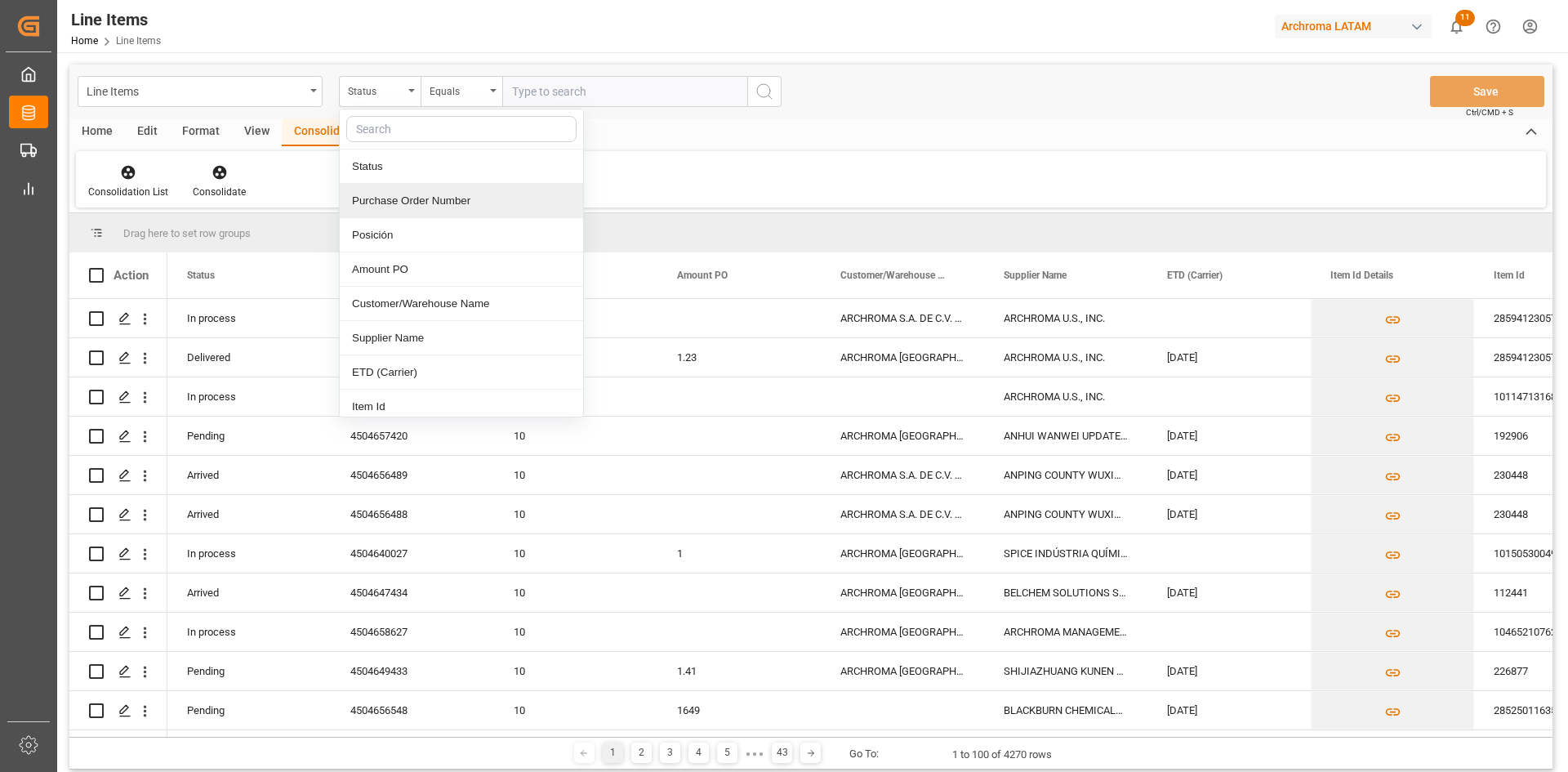
click at [460, 205] on div "Purchase Order Number" at bounding box center [461, 200] width 243 height 34
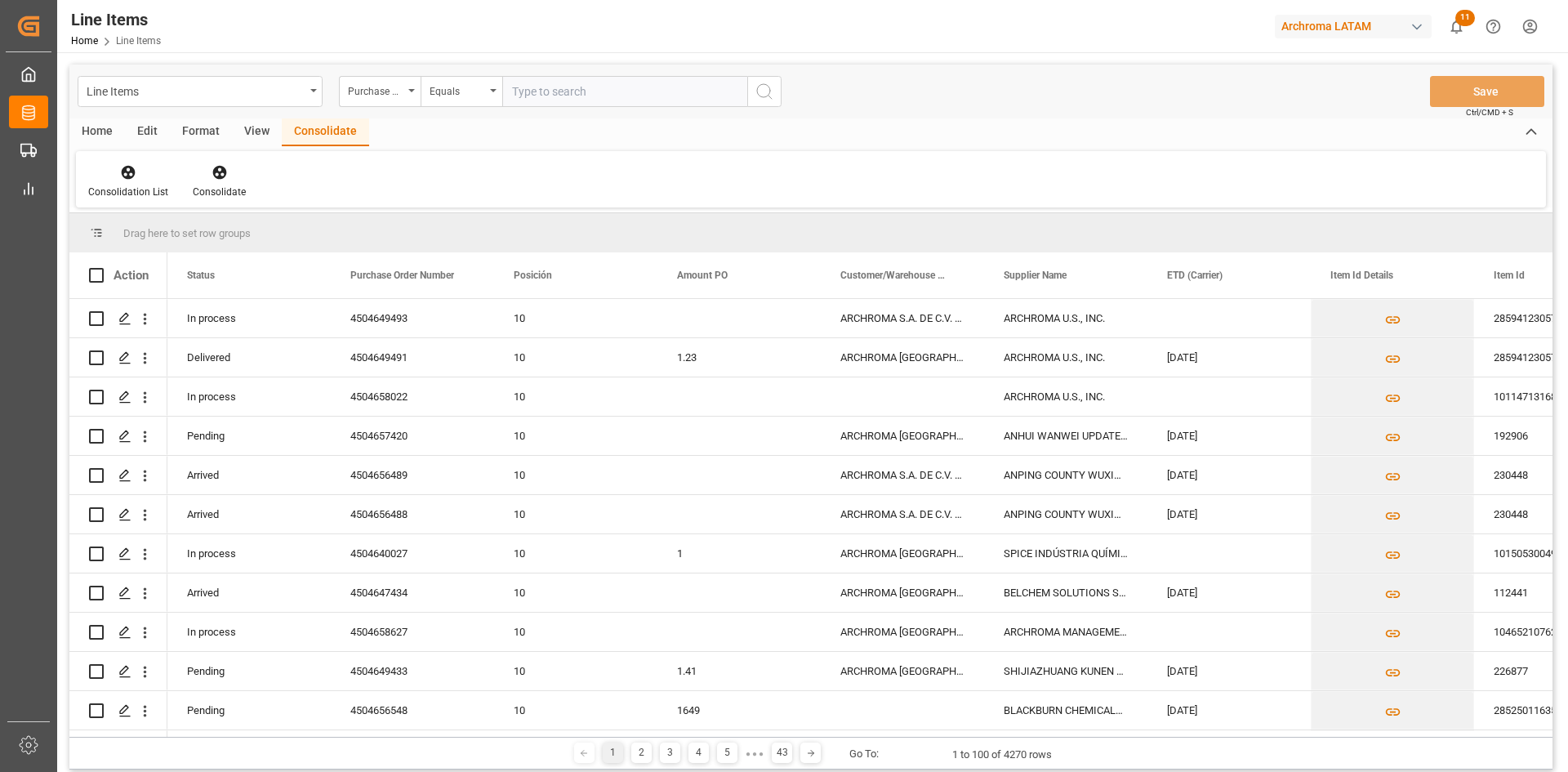
click at [546, 93] on input "text" at bounding box center [624, 91] width 245 height 31
paste input "4504649493"
type input "4504649493"
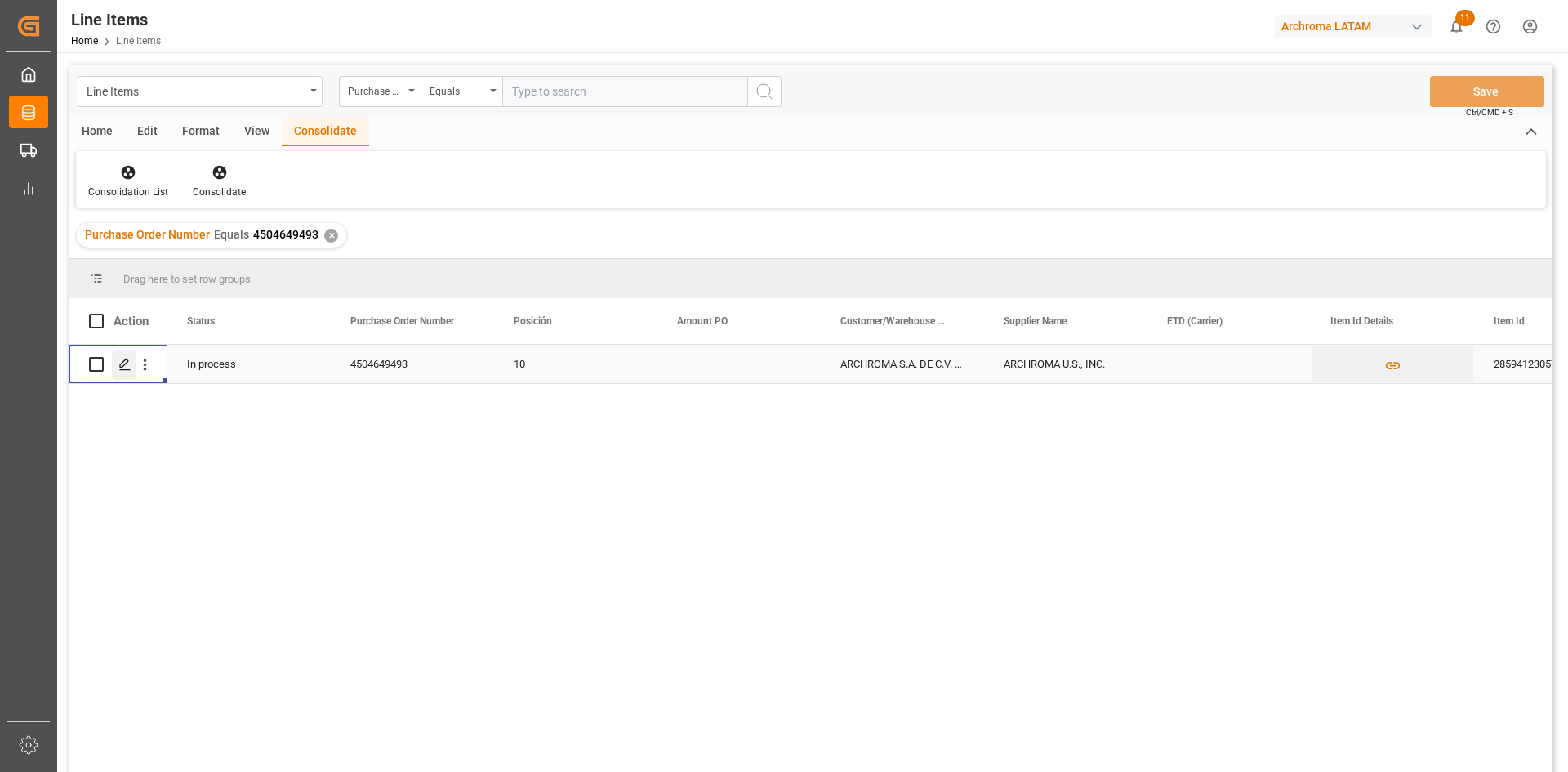
click at [119, 364] on icon "Press SPACE to select this row." at bounding box center [125, 364] width 13 height 13
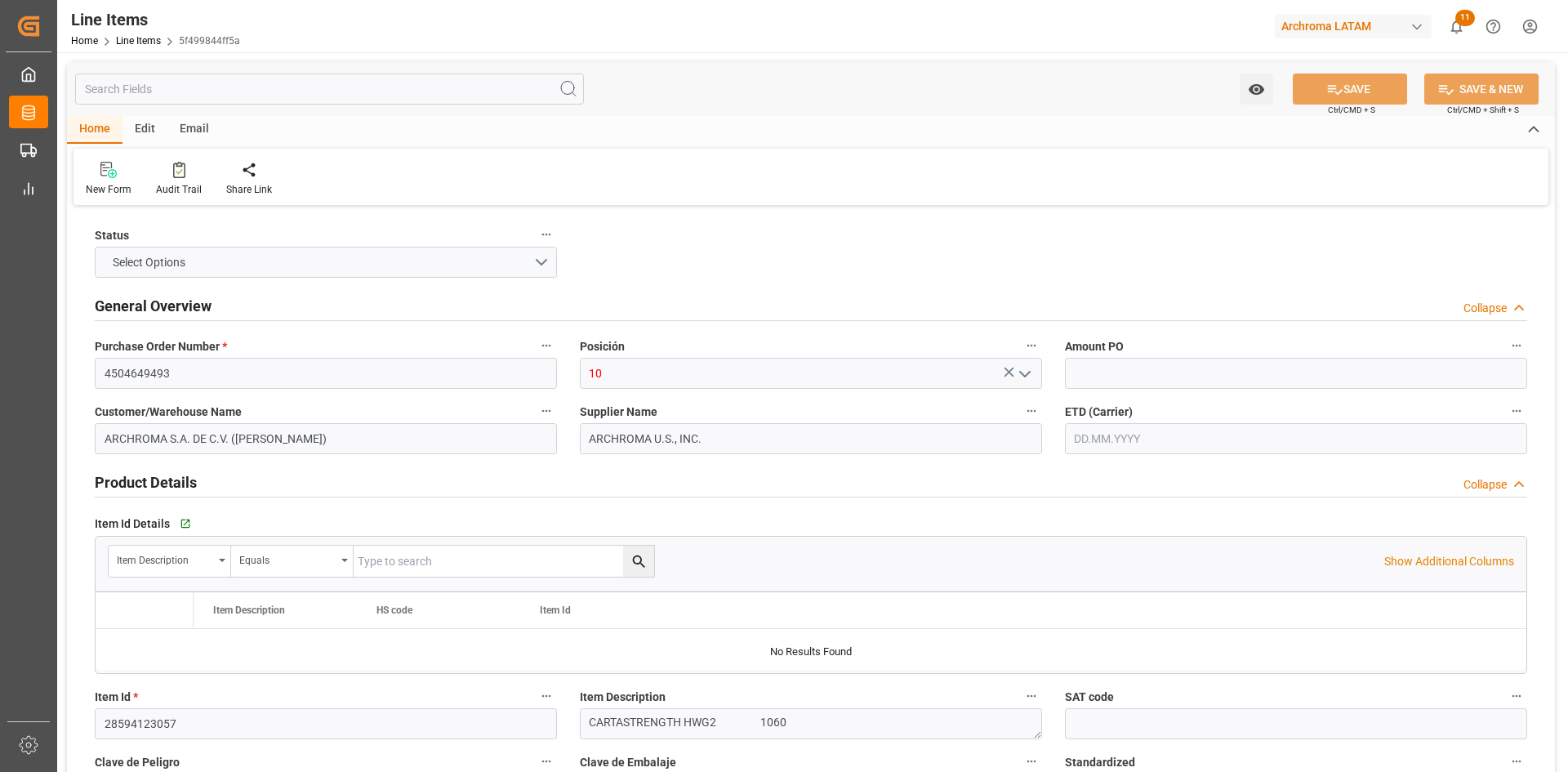
type input "12352401"
type input "18020"
type input "24.09.2025 20:07"
type input "30.07.2025 16:41"
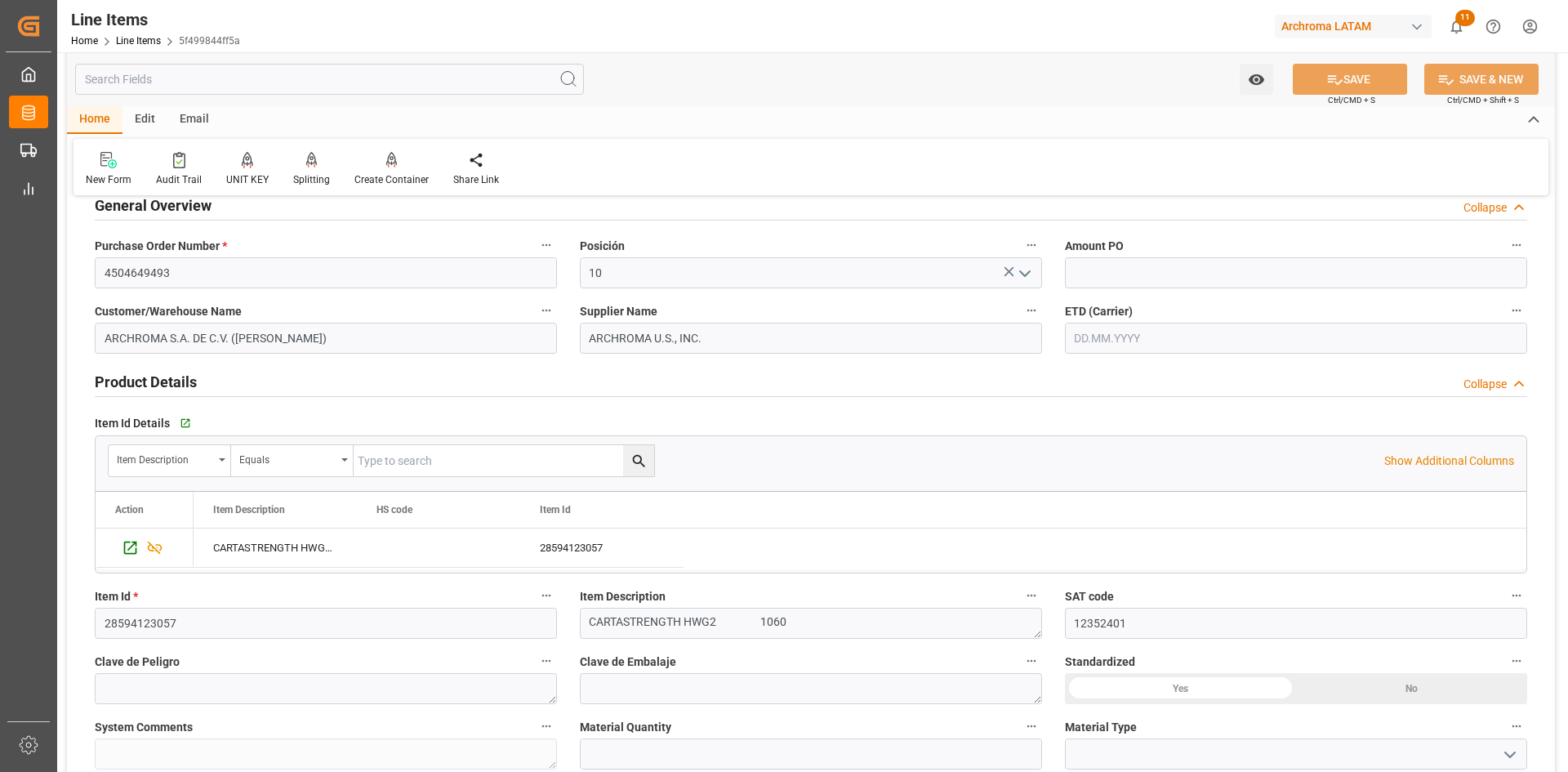
scroll to position [81, 0]
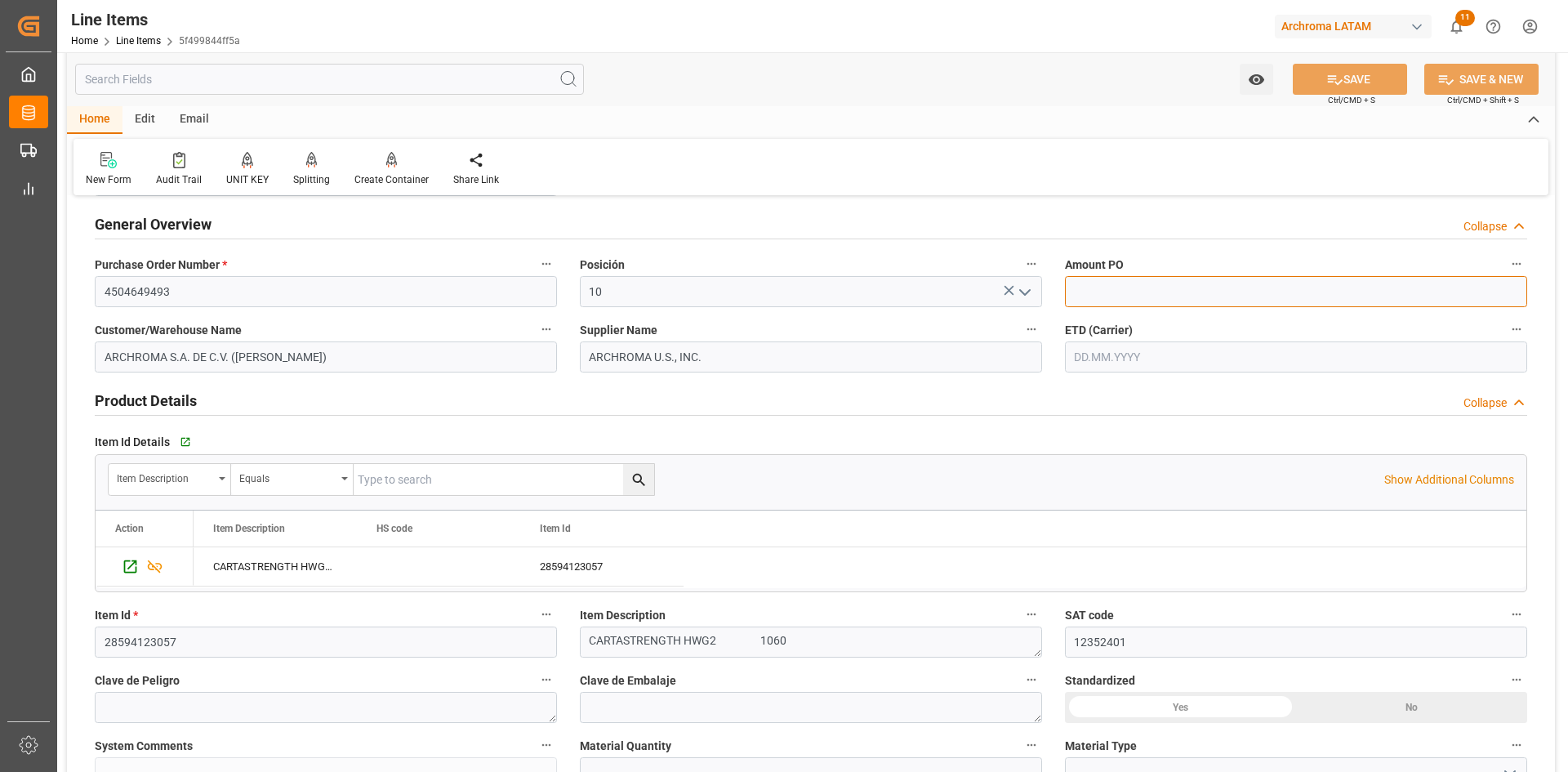
click at [1129, 287] on input "text" at bounding box center [1295, 291] width 462 height 31
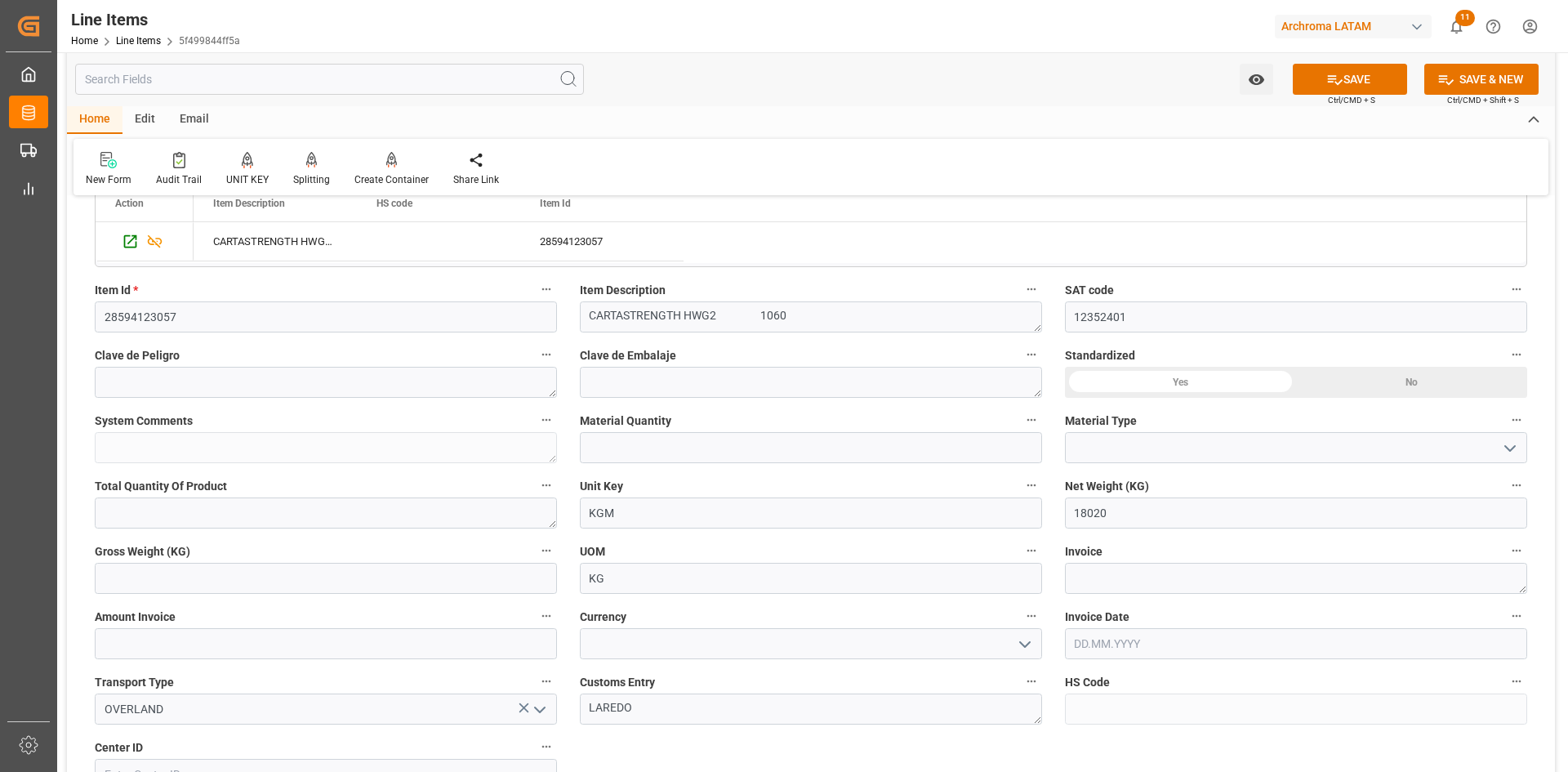
scroll to position [408, 0]
type input "1.23"
click at [719, 450] on input "text" at bounding box center [811, 445] width 462 height 31
type input "17"
click at [1261, 445] on input at bounding box center [1295, 445] width 462 height 31
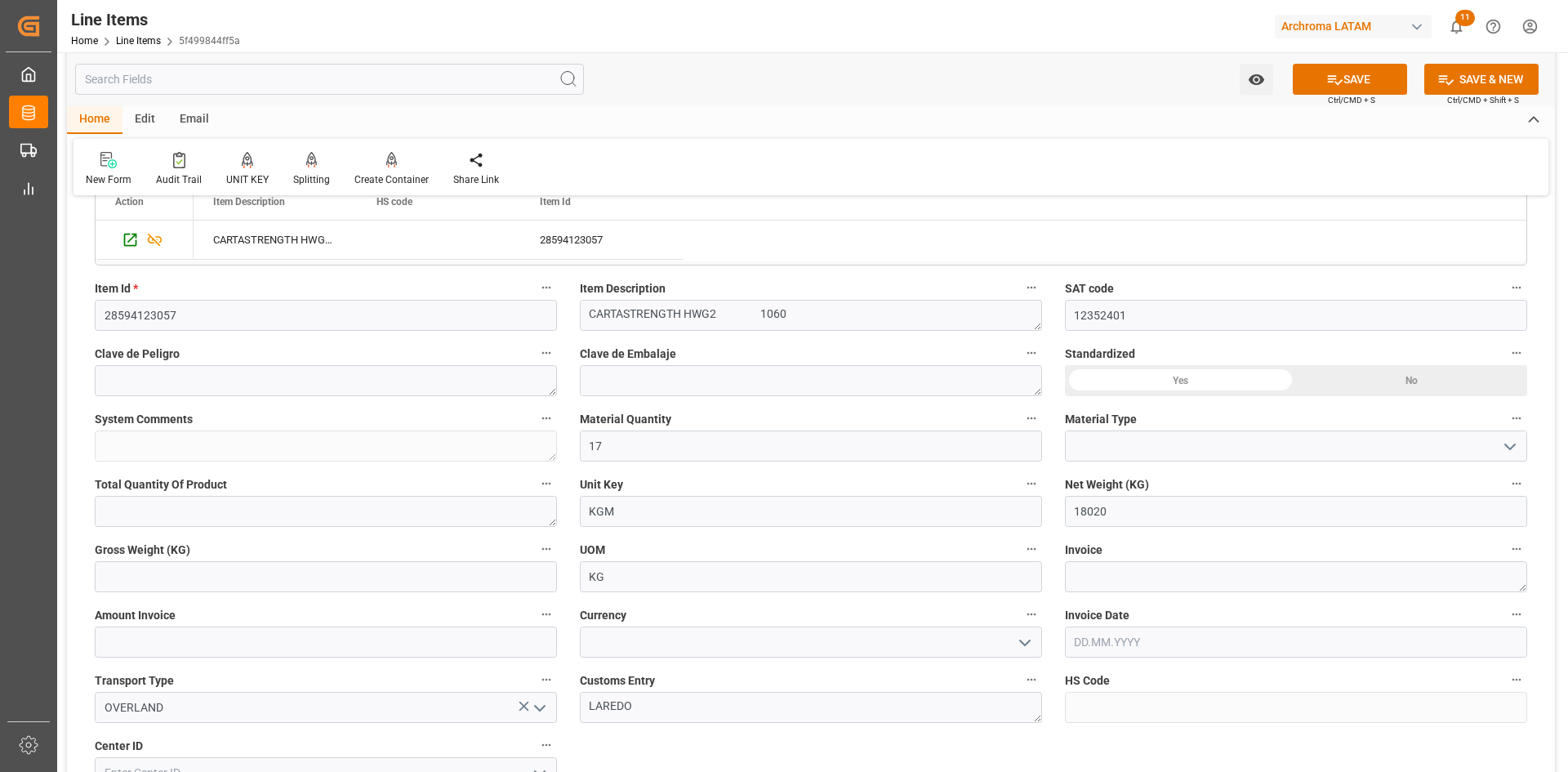
click at [1507, 440] on icon "open menu" at bounding box center [1510, 447] width 20 height 20
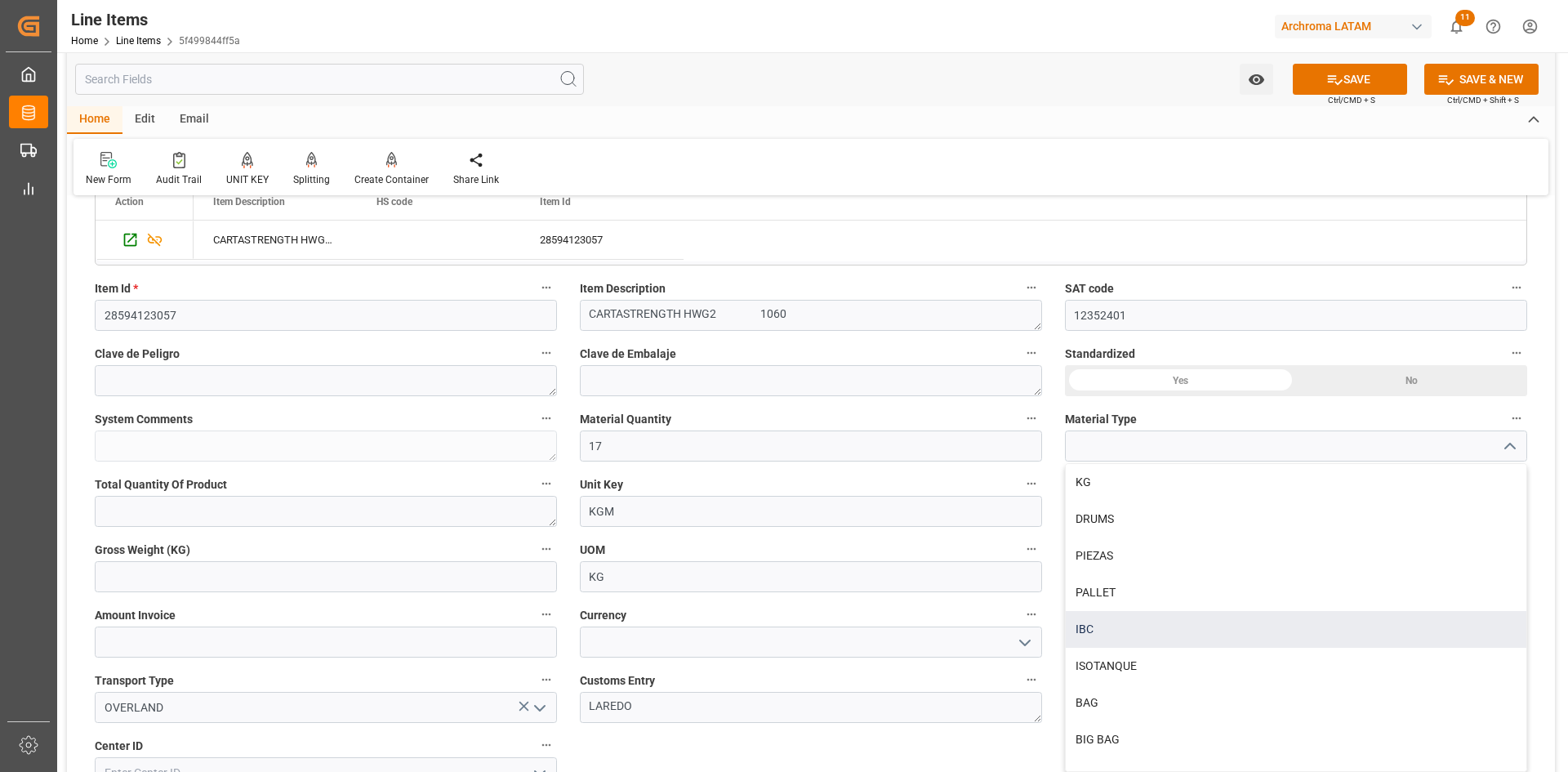
click at [1128, 616] on div "IBC" at bounding box center [1295, 629] width 460 height 37
type input "IBC"
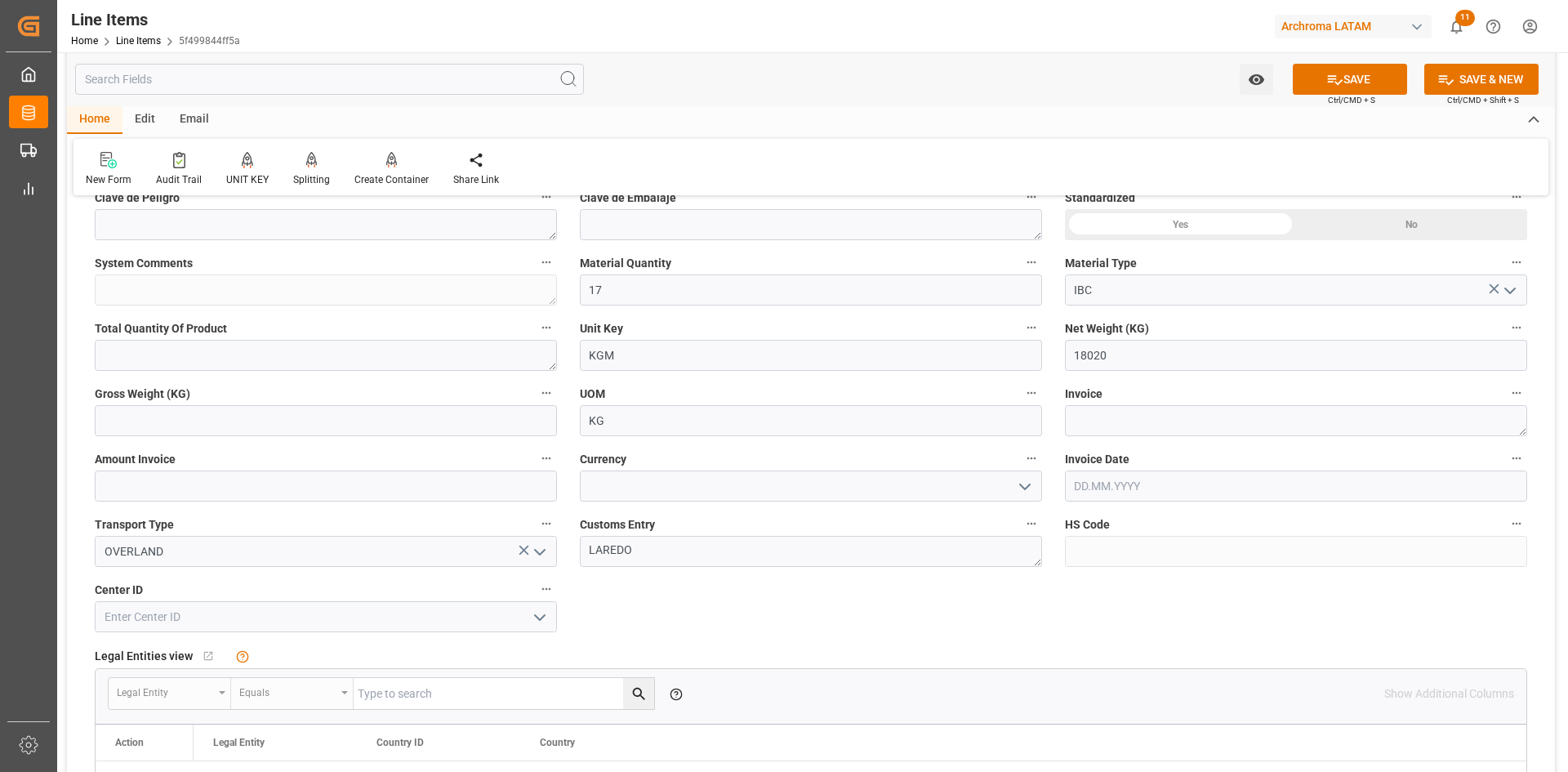
scroll to position [572, 0]
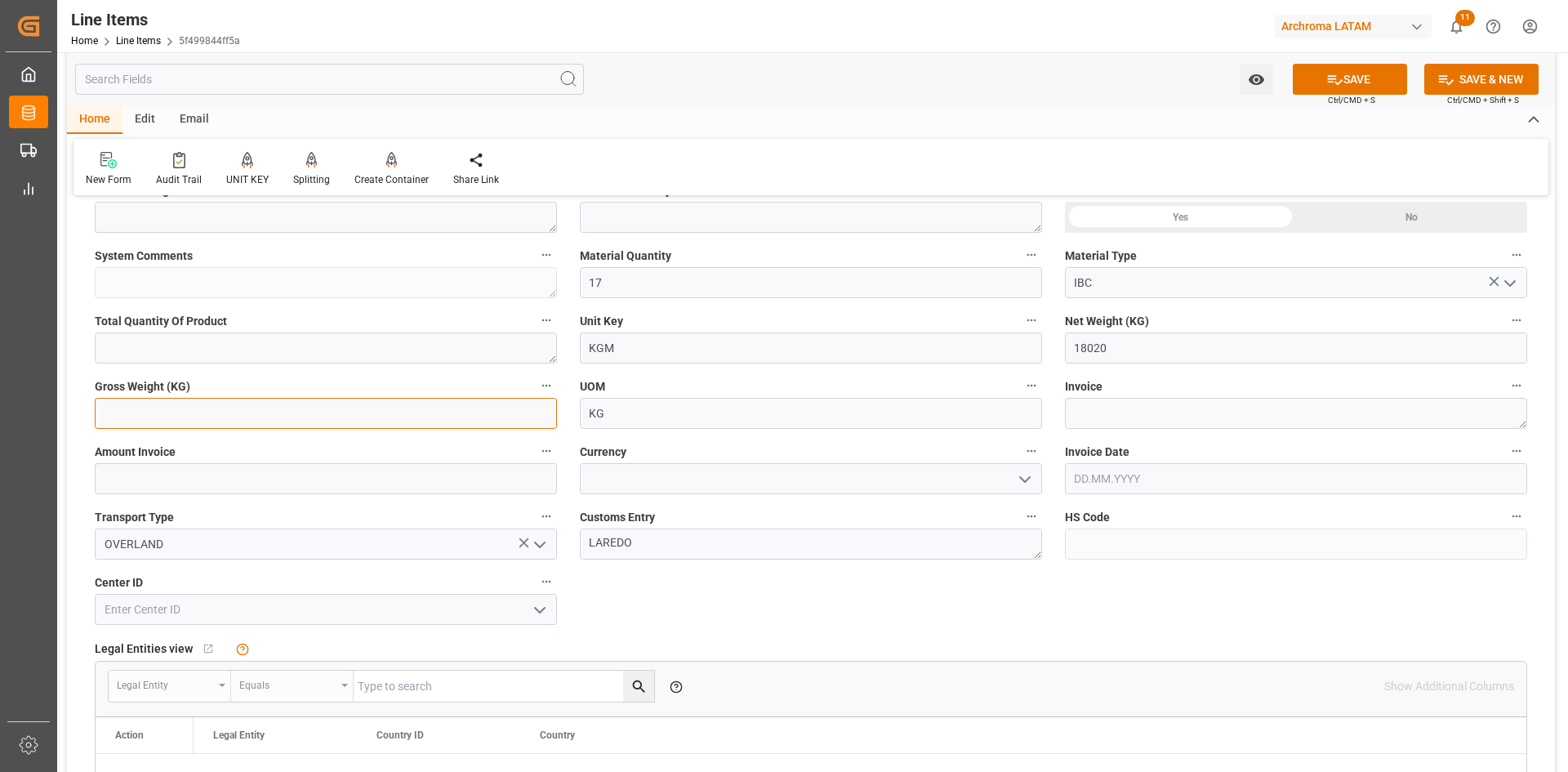
click at [325, 420] on input "text" at bounding box center [326, 413] width 462 height 31
type input "19006"
click at [1151, 411] on textarea at bounding box center [1295, 413] width 462 height 31
click at [1139, 405] on textarea at bounding box center [1295, 413] width 462 height 31
paste textarea "9021167599"
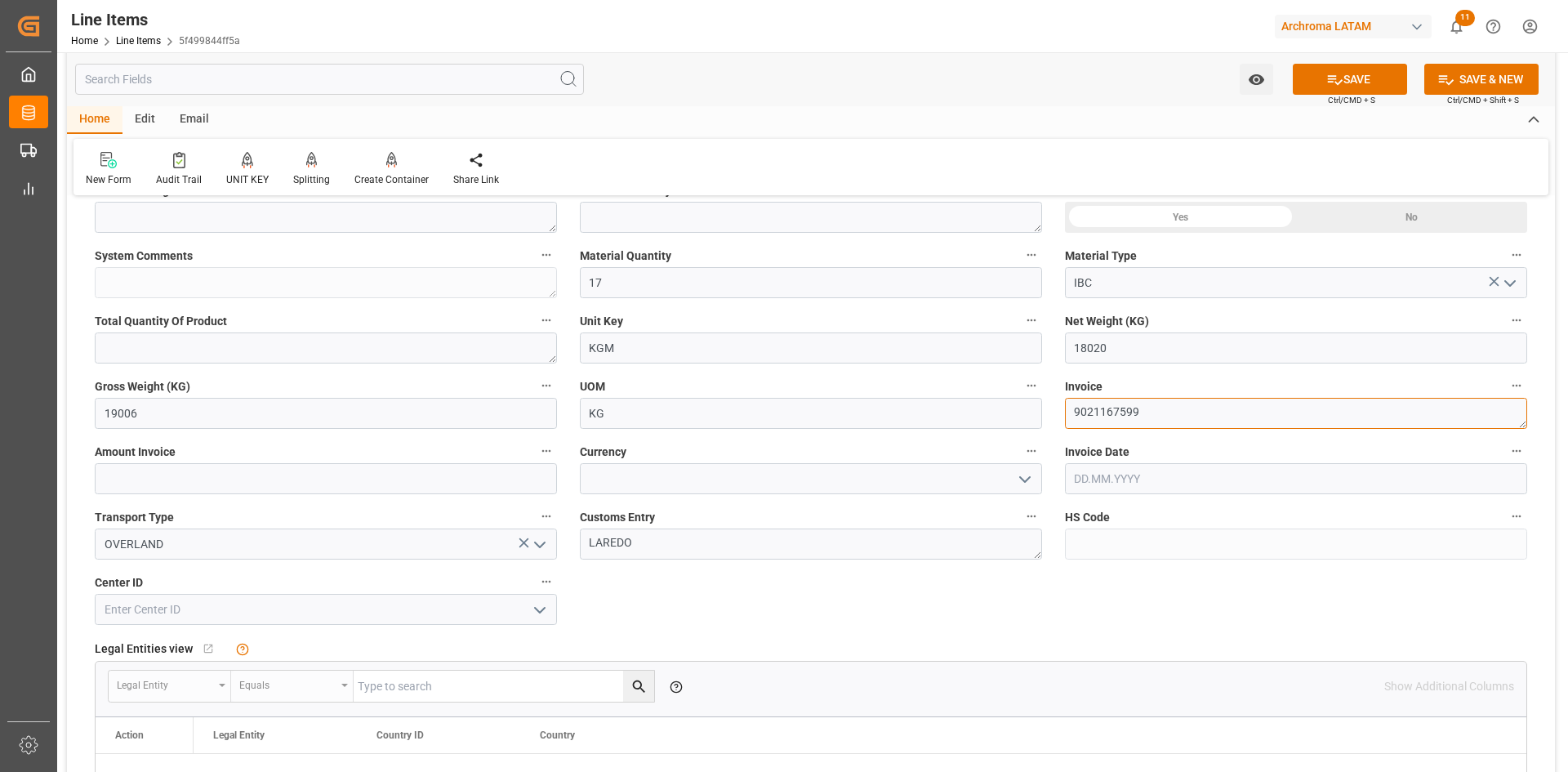
type textarea "9021167599"
click at [1137, 470] on input "text" at bounding box center [1295, 478] width 462 height 31
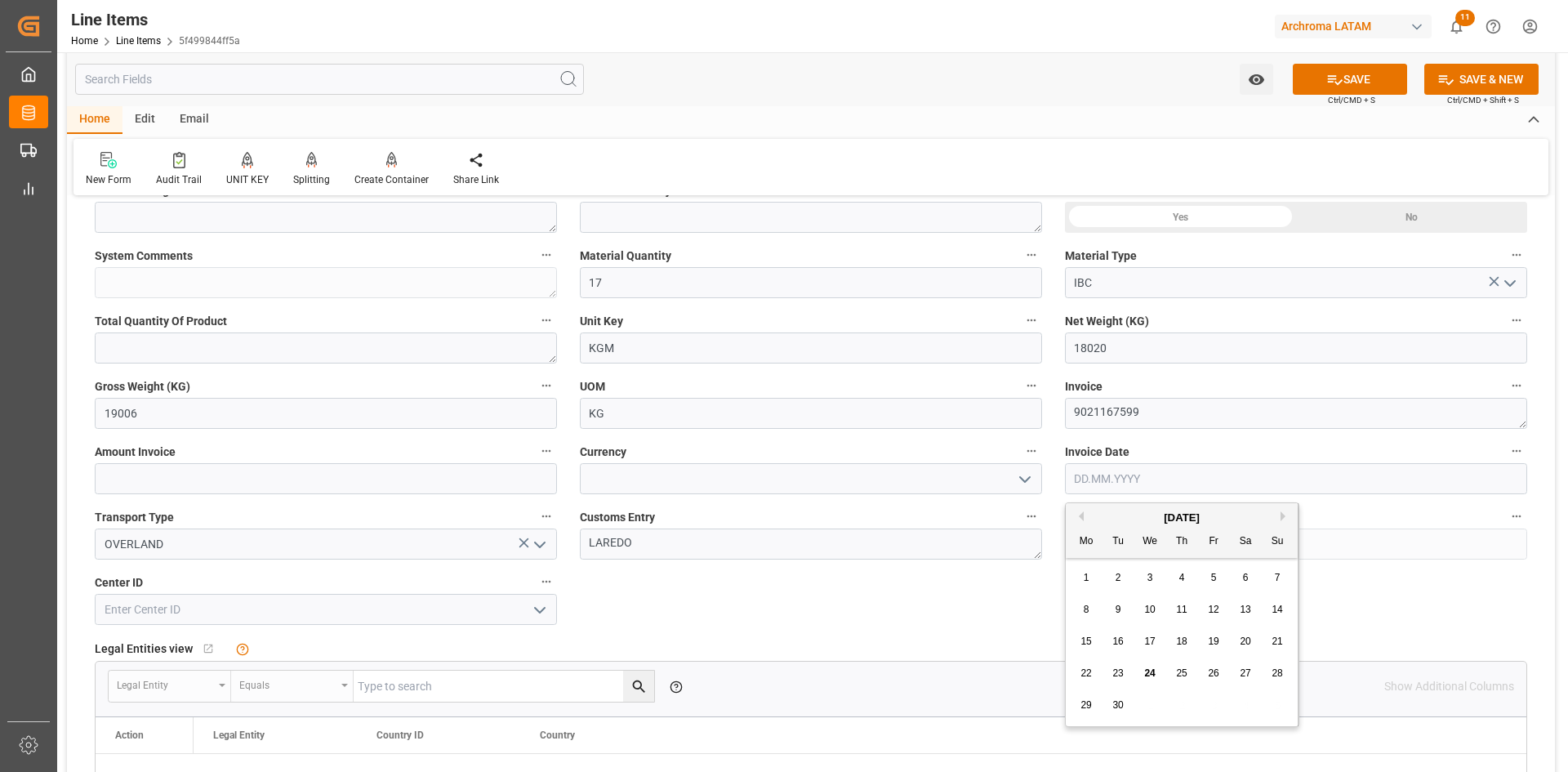
click at [1121, 514] on div "[DATE]" at bounding box center [1181, 518] width 232 height 17
click at [1153, 642] on span "17" at bounding box center [1149, 641] width 11 height 12
type input "17.09.2025"
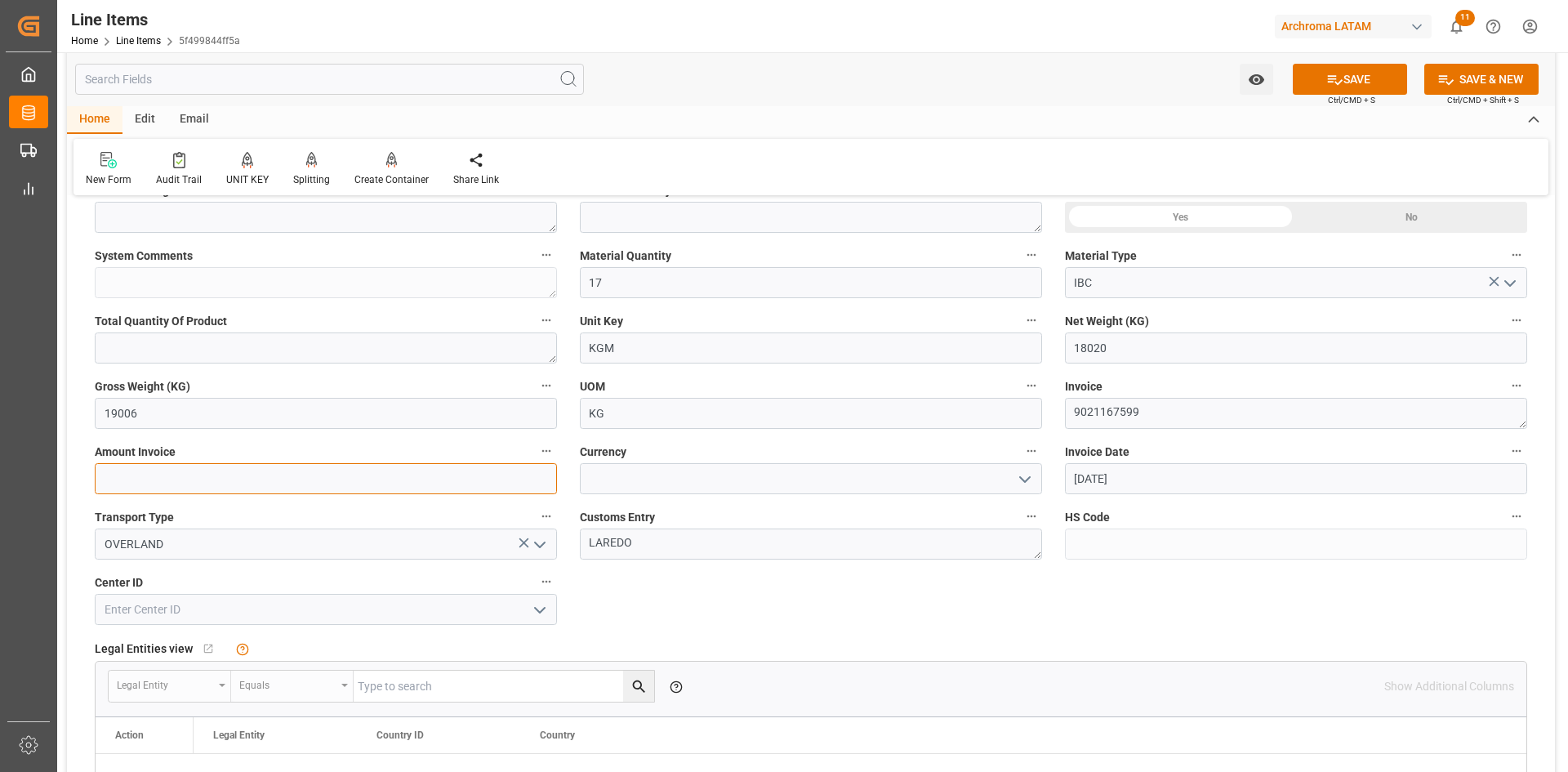
click at [437, 467] on input "text" at bounding box center [326, 478] width 462 height 31
click at [366, 470] on input "text" at bounding box center [326, 478] width 462 height 31
type input "22164.60"
click at [631, 482] on input at bounding box center [811, 478] width 462 height 31
click at [1016, 480] on icon "open menu" at bounding box center [1025, 479] width 20 height 20
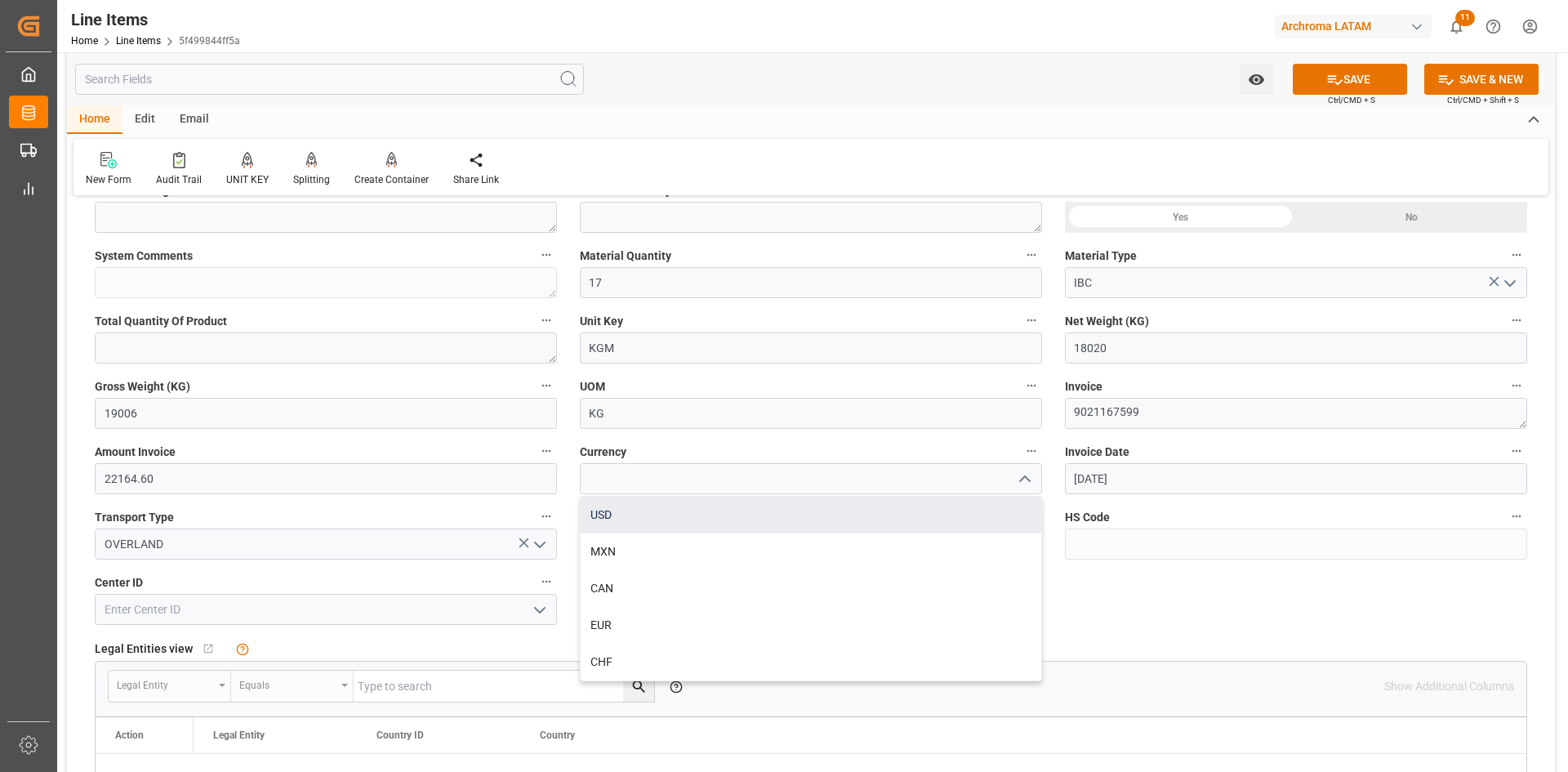
click at [695, 518] on div "USD" at bounding box center [811, 514] width 460 height 37
type input "USD"
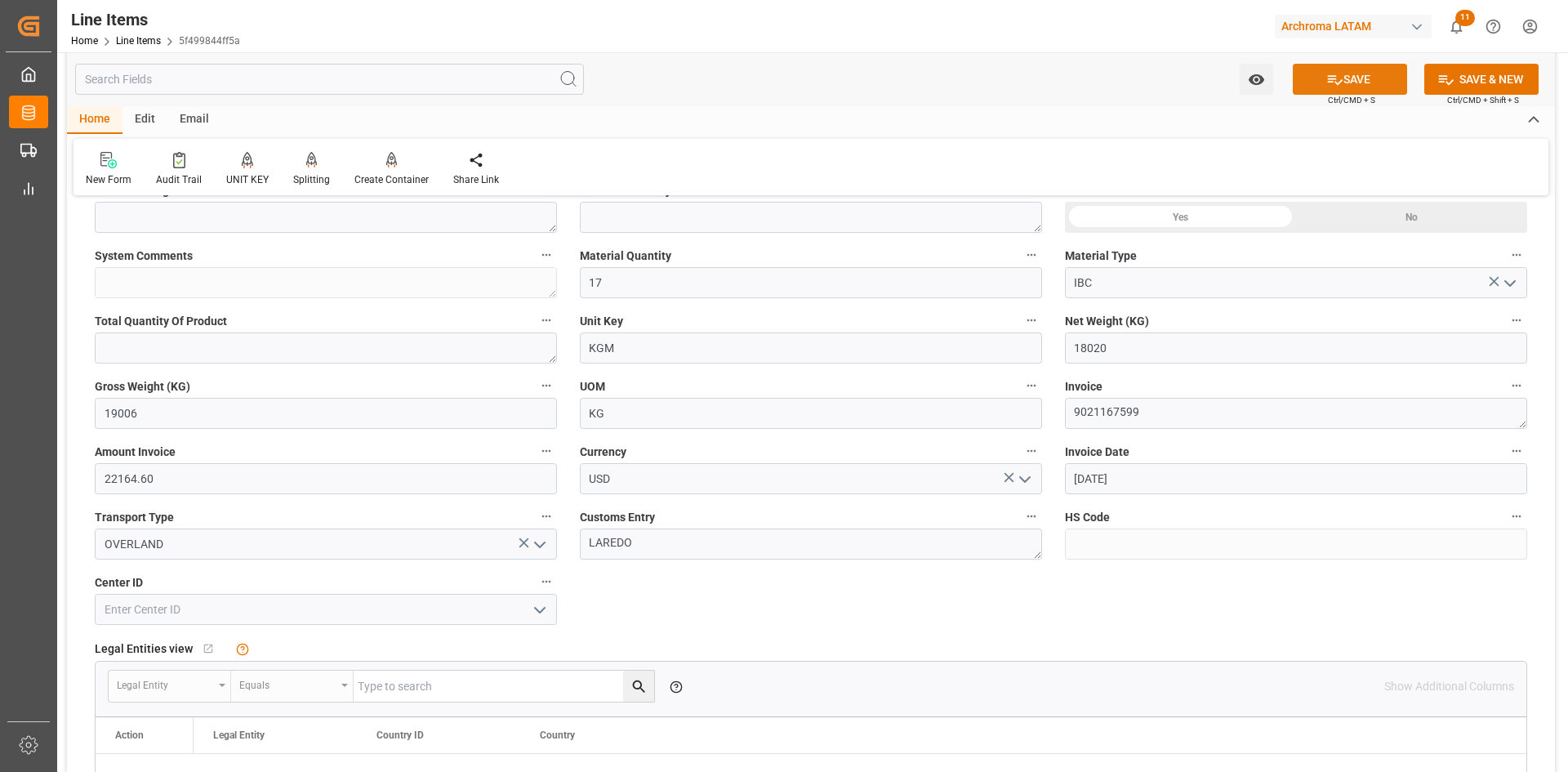
click at [1361, 81] on button "SAVE" at bounding box center [1349, 79] width 115 height 31
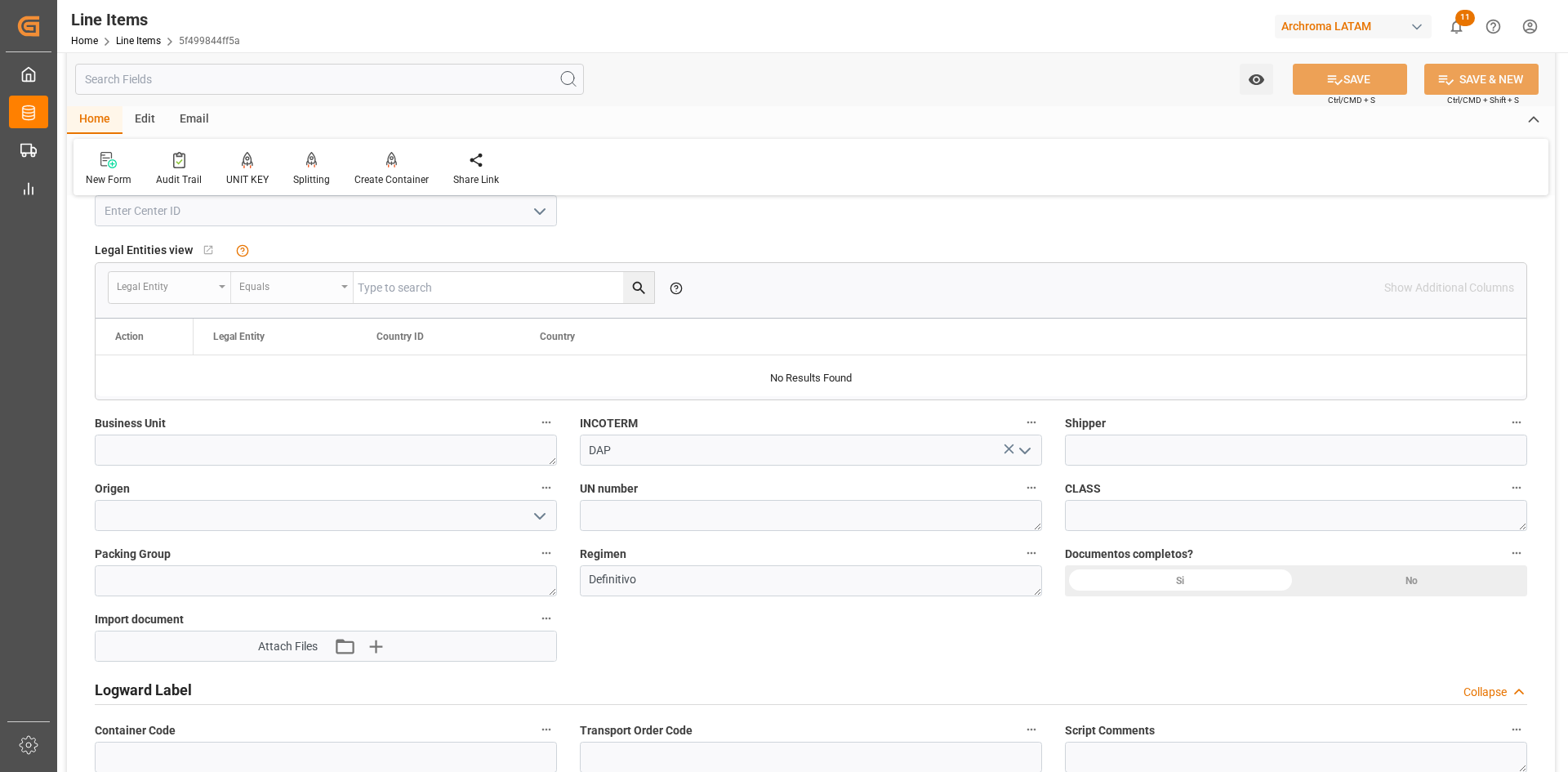
scroll to position [980, 0]
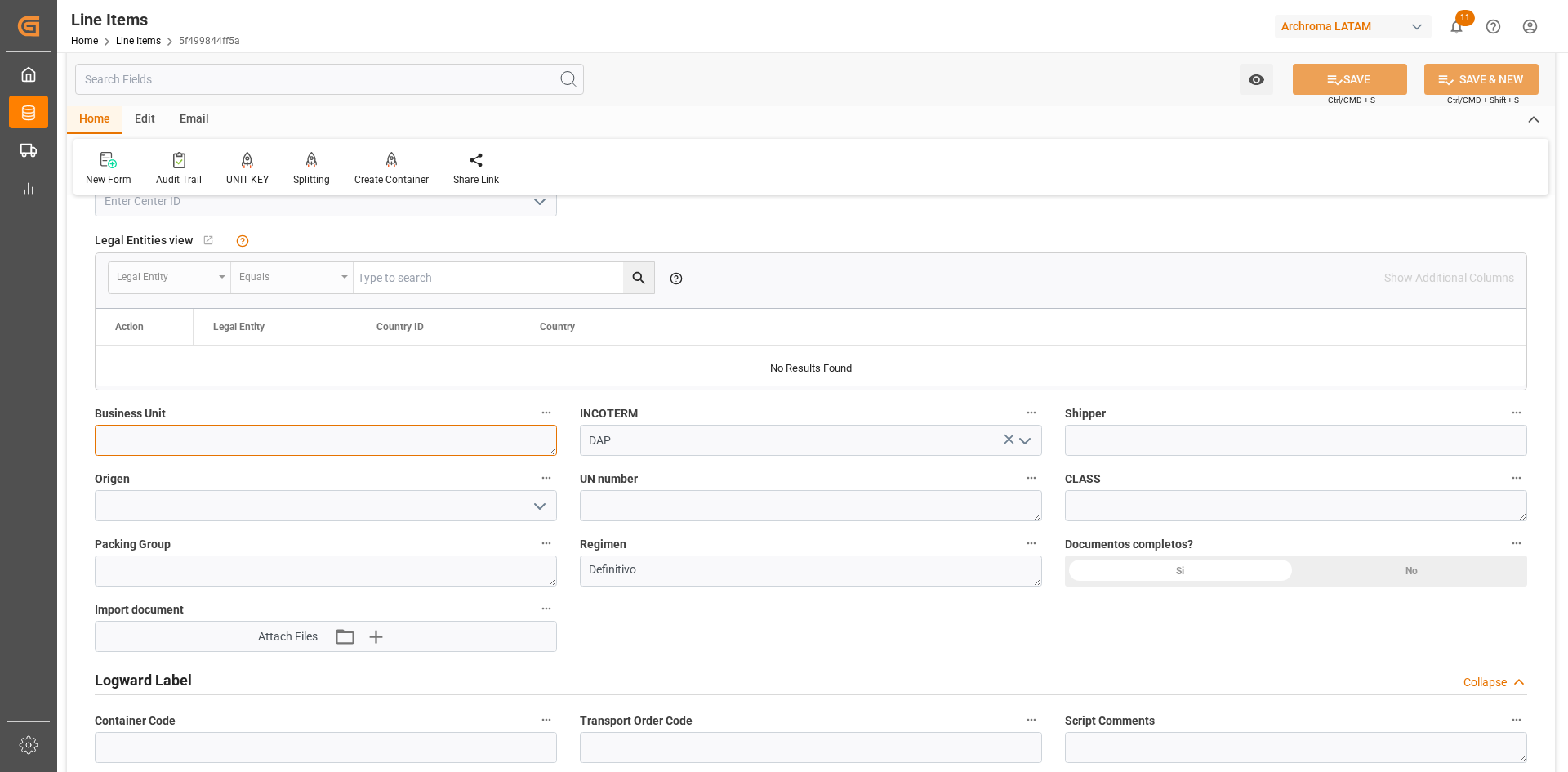
click at [514, 442] on textarea at bounding box center [326, 440] width 462 height 31
type textarea "PT"
type textarea "17 IBC"
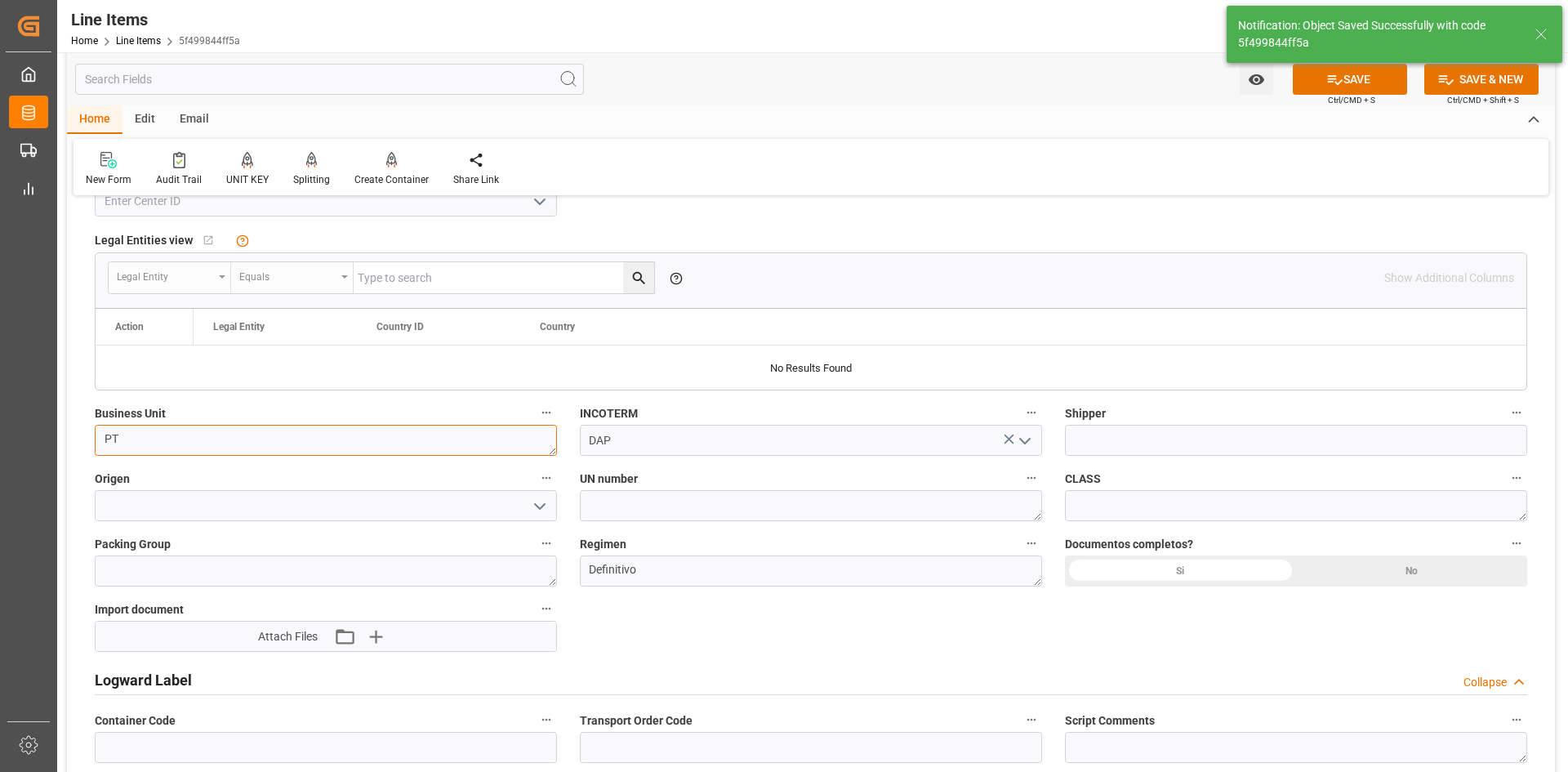
type input "24.09.2025 20:08"
type textarea "PT"
click at [1245, 573] on div "Si" at bounding box center [1180, 570] width 231 height 31
click at [381, 637] on icon "button" at bounding box center [375, 637] width 16 height 16
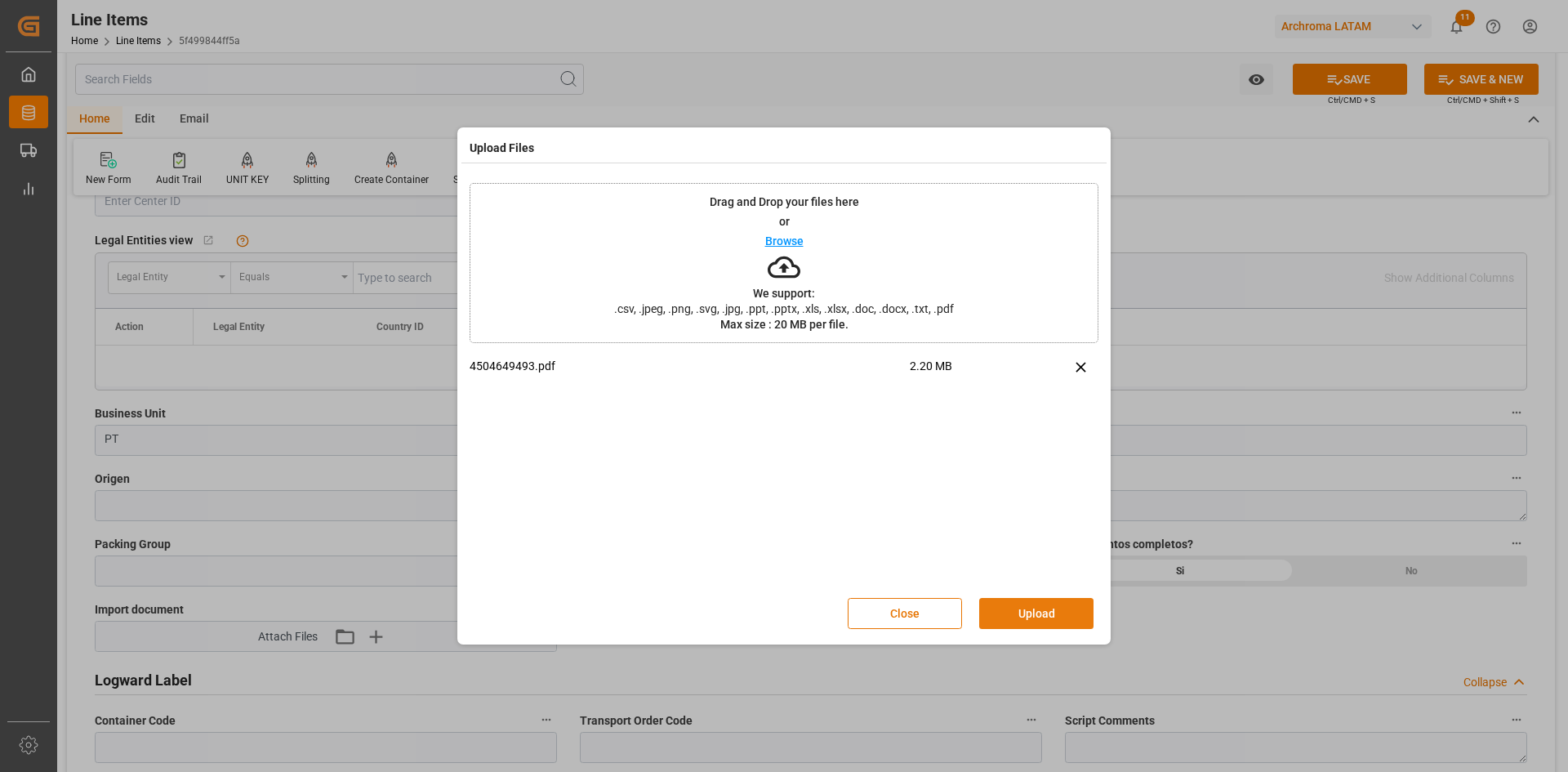
click at [1059, 614] on button "Upload" at bounding box center [1036, 612] width 115 height 31
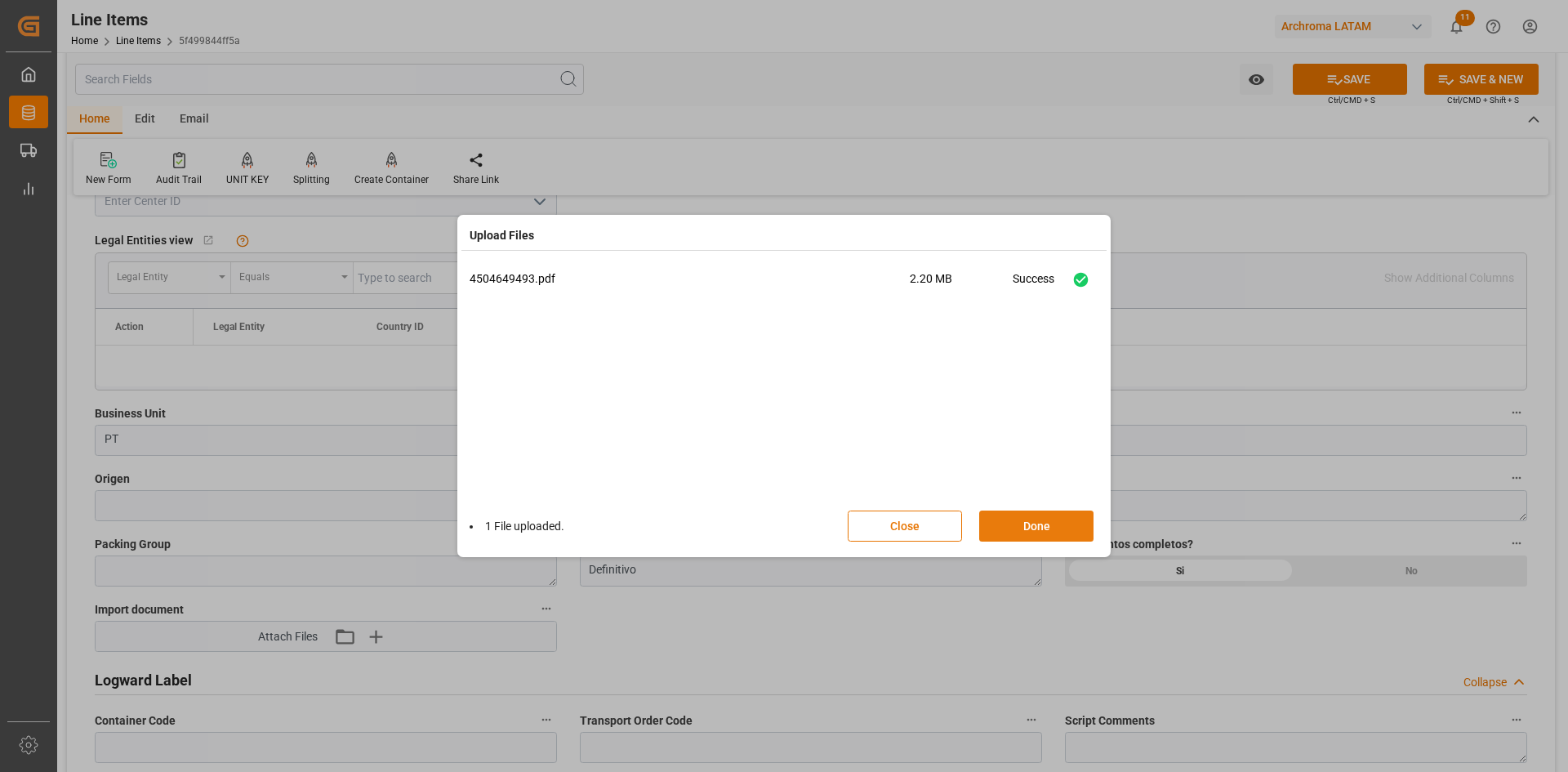
click at [1065, 533] on button "Done" at bounding box center [1036, 525] width 115 height 31
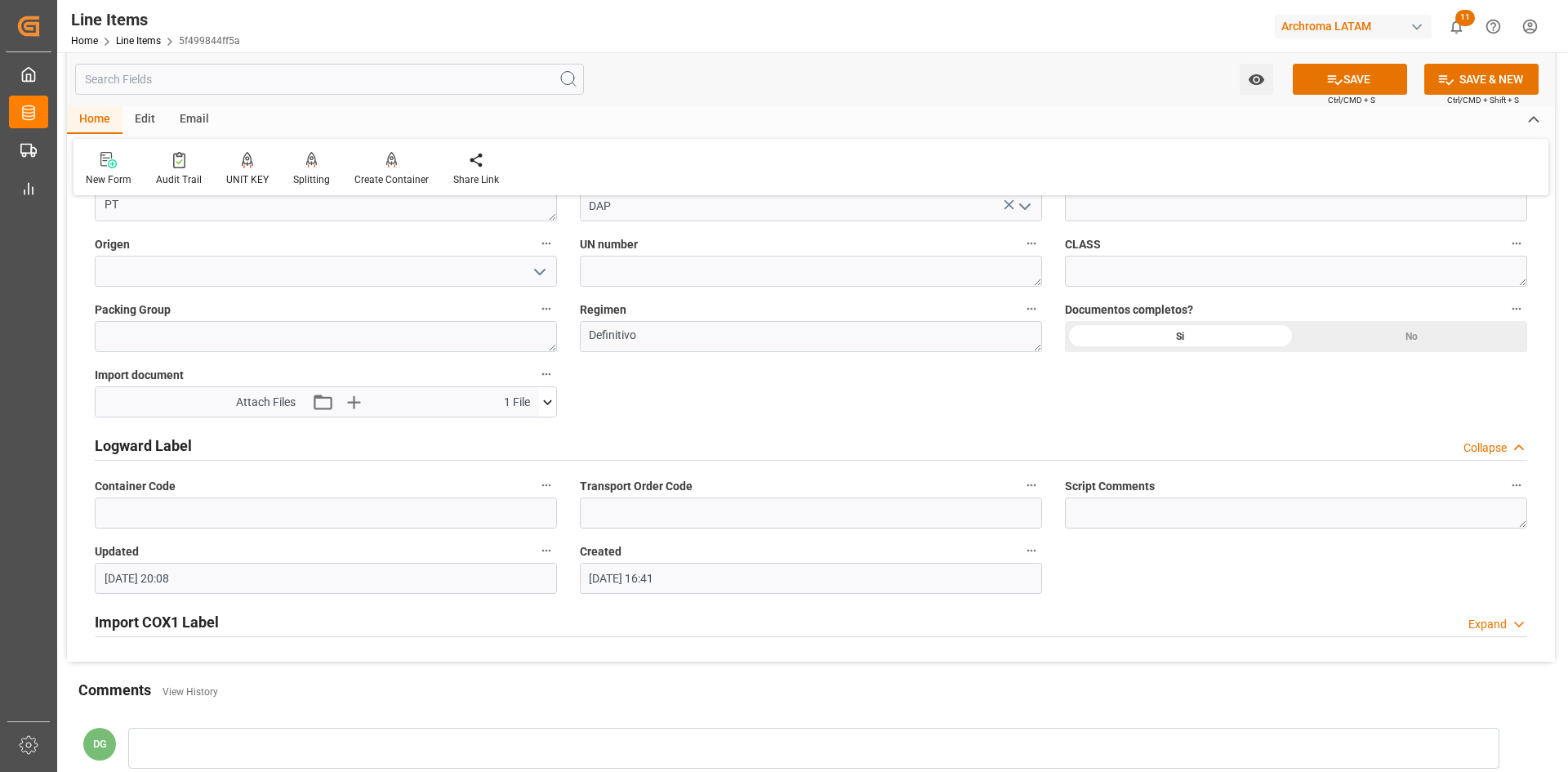
scroll to position [1225, 0]
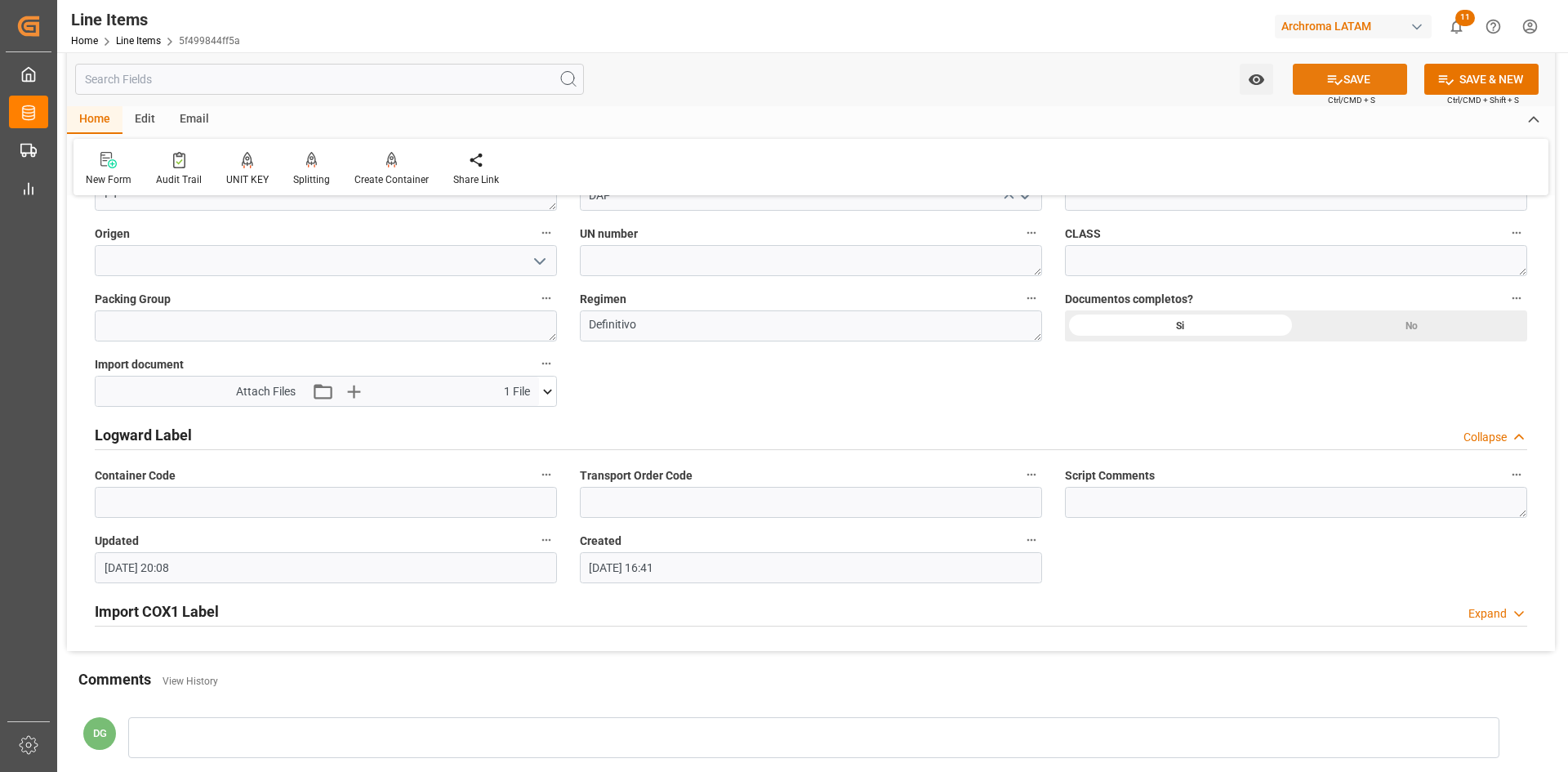
click at [1376, 72] on button "SAVE" at bounding box center [1349, 79] width 115 height 31
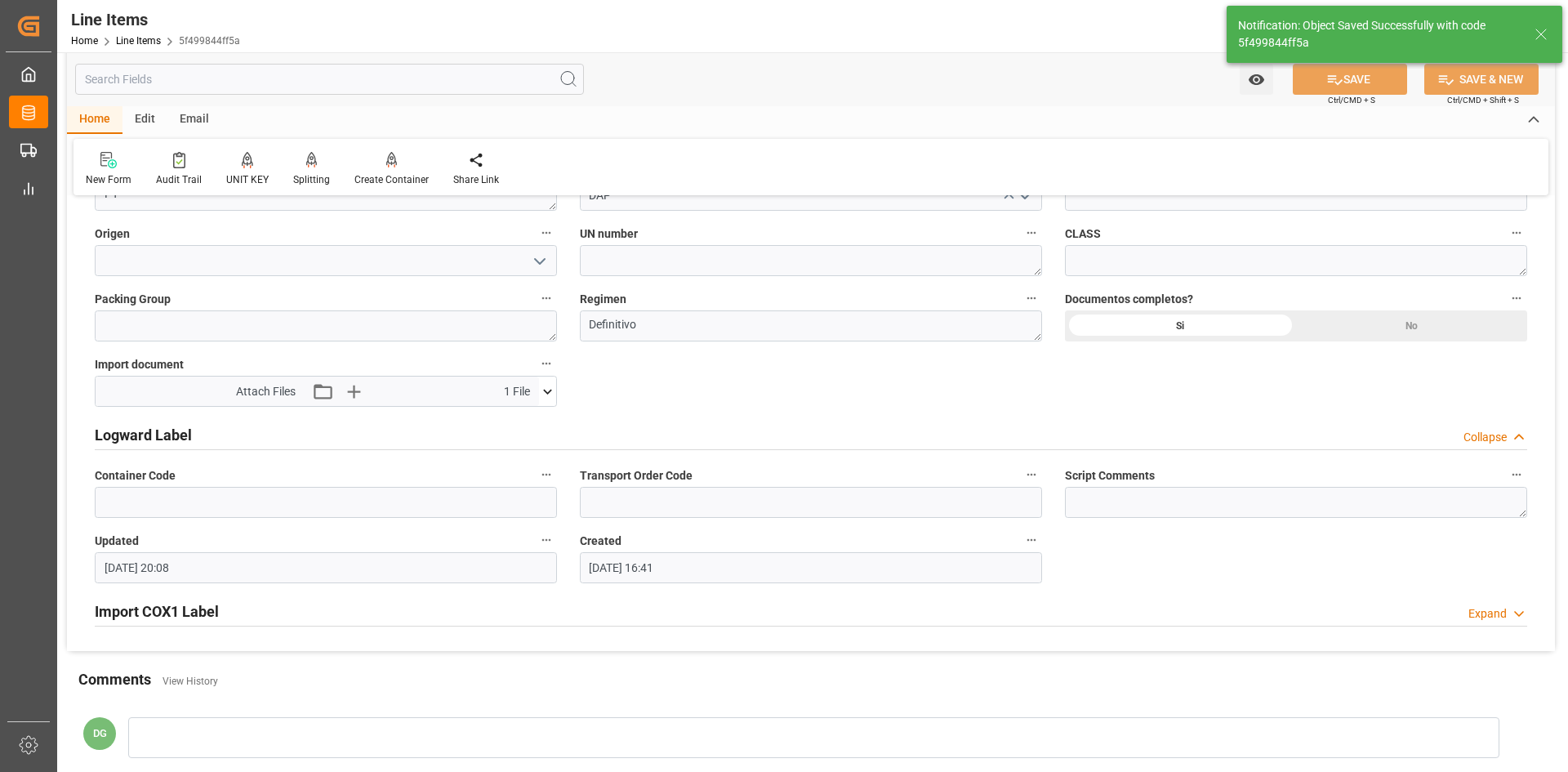
type input "[DATE] 20:09"
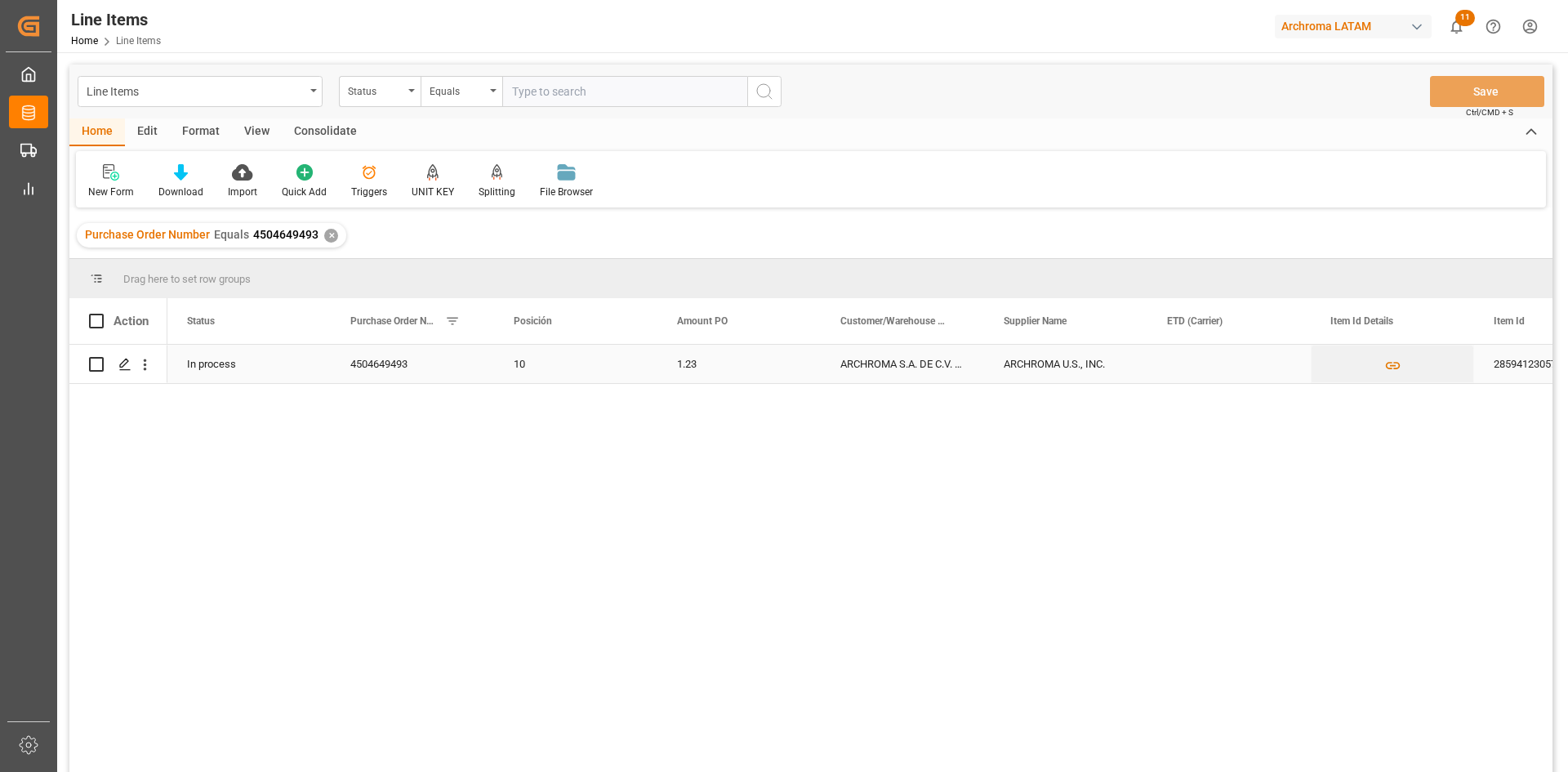
click at [98, 367] on input "Press Space to toggle row selection (unchecked)" at bounding box center [96, 364] width 15 height 15
checkbox input "true"
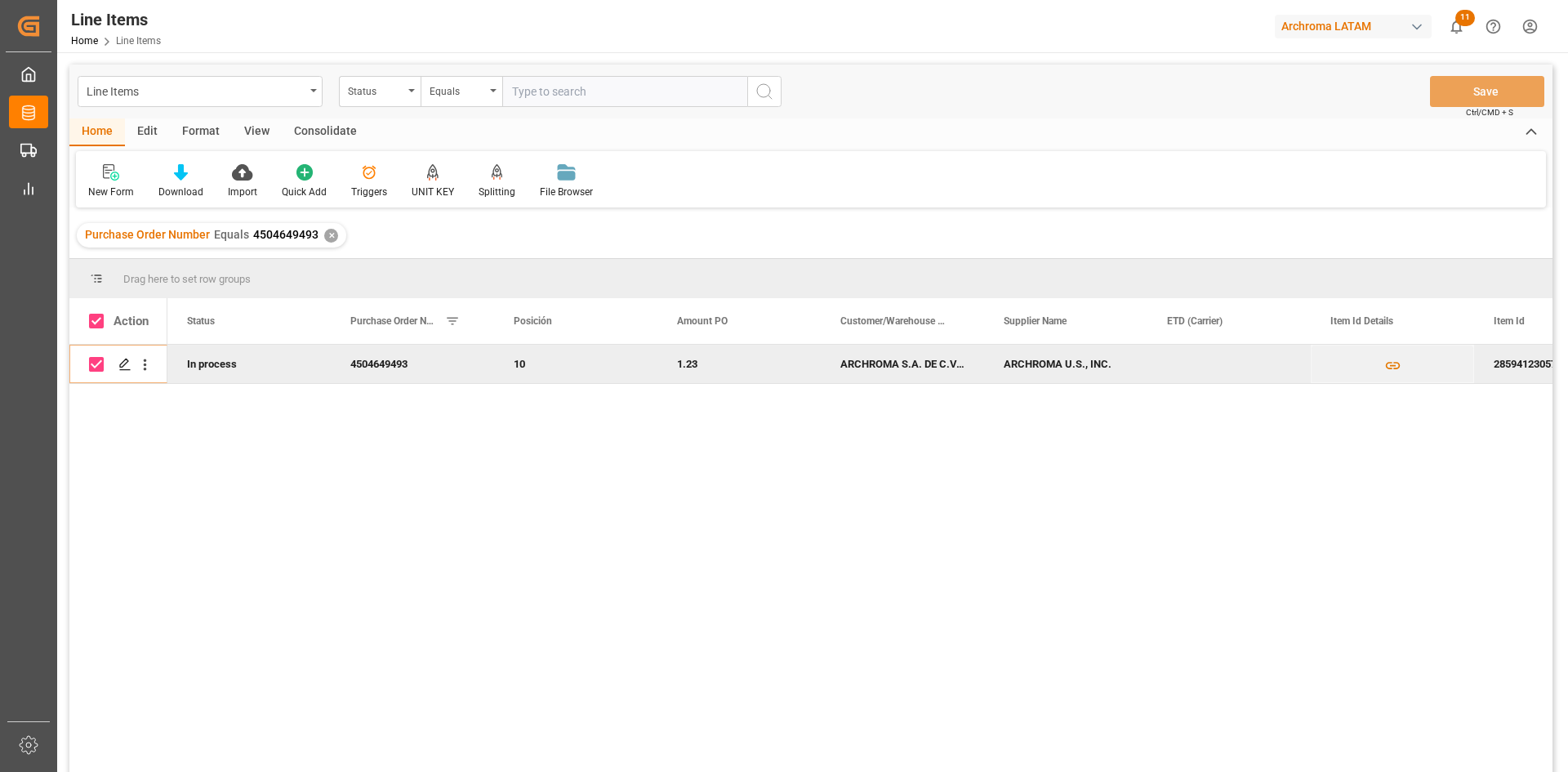
click at [315, 133] on div "Consolidate" at bounding box center [325, 131] width 87 height 27
click at [137, 181] on div "Consolidation List" at bounding box center [128, 181] width 105 height 36
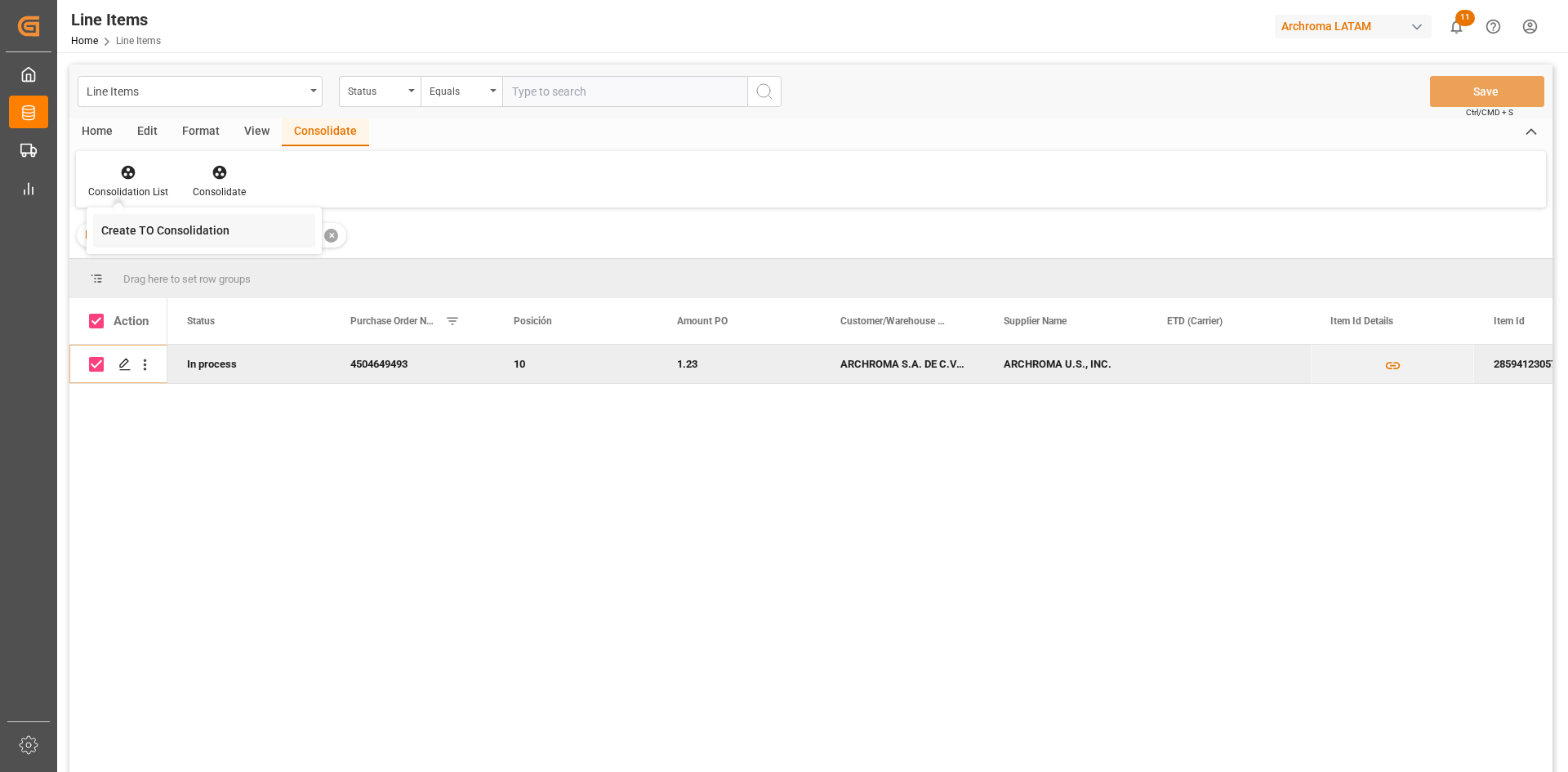
click at [251, 229] on div "Line Items Status Equals Save Ctrl/CMD + S Home Edit Format View Consolidate Co…" at bounding box center [811, 440] width 1482 height 750
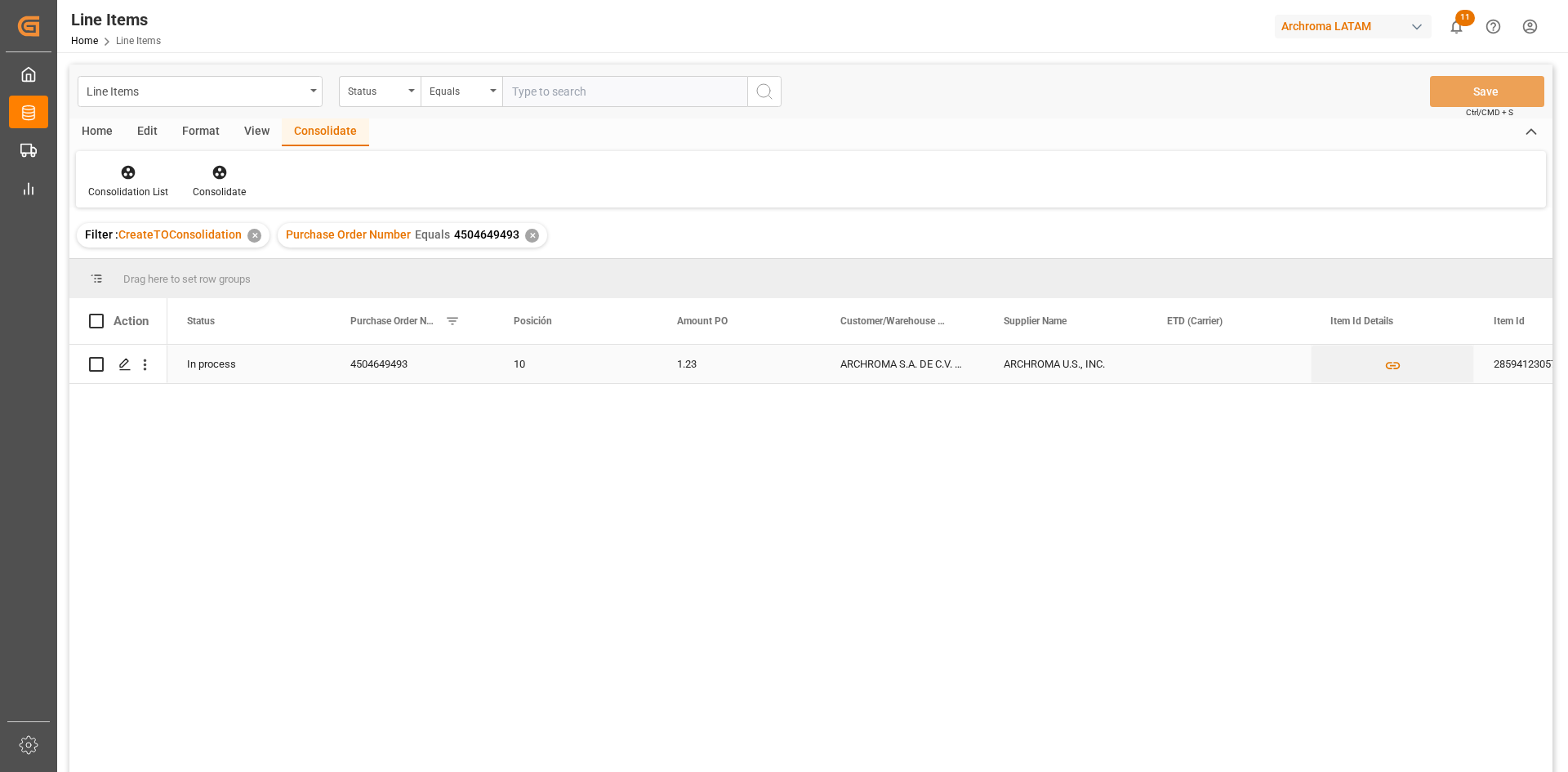
click at [91, 361] on input "Press Space to toggle row selection (unchecked)" at bounding box center [96, 364] width 15 height 15
checkbox input "true"
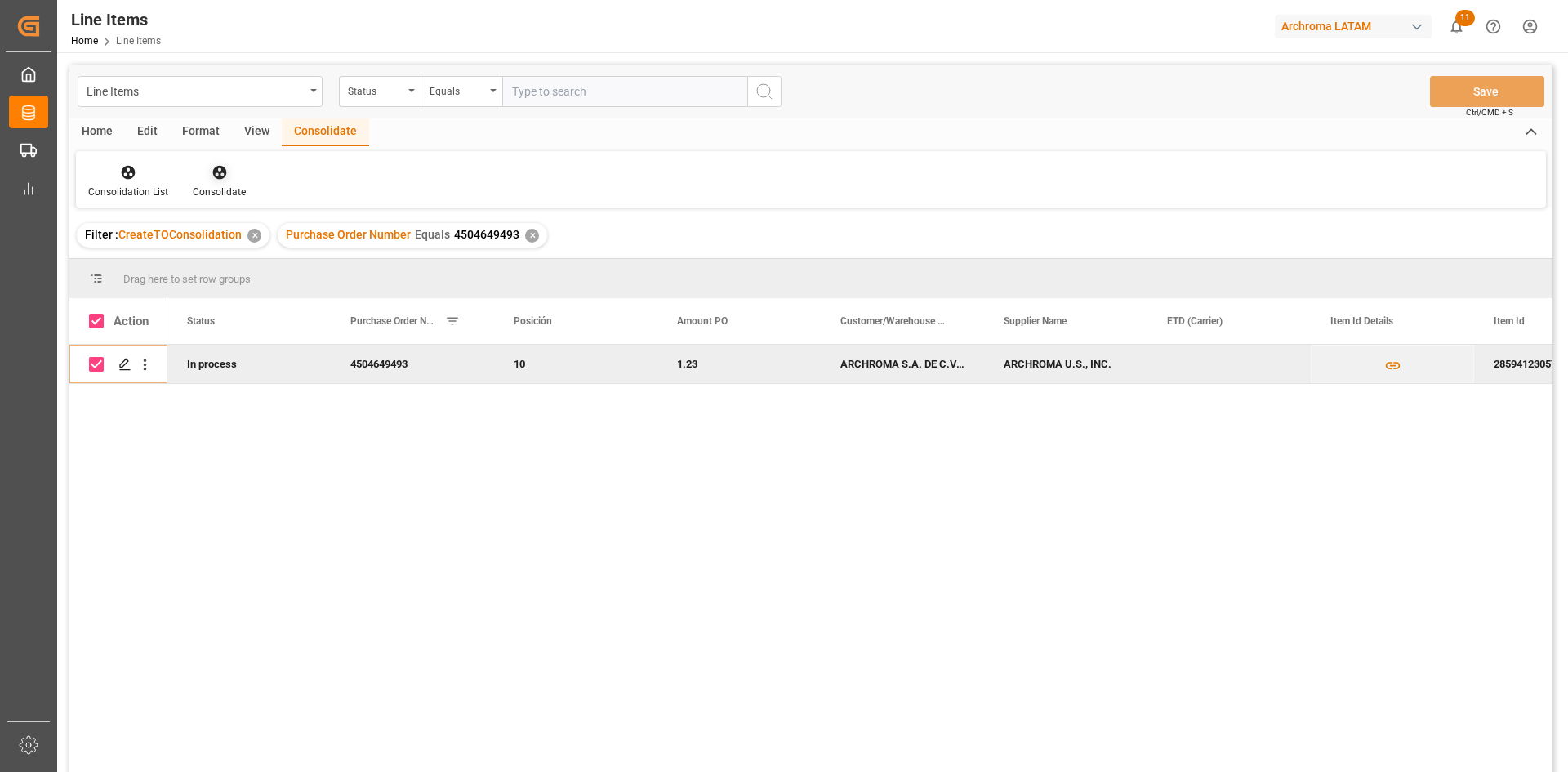
click at [212, 170] on icon at bounding box center [219, 172] width 14 height 14
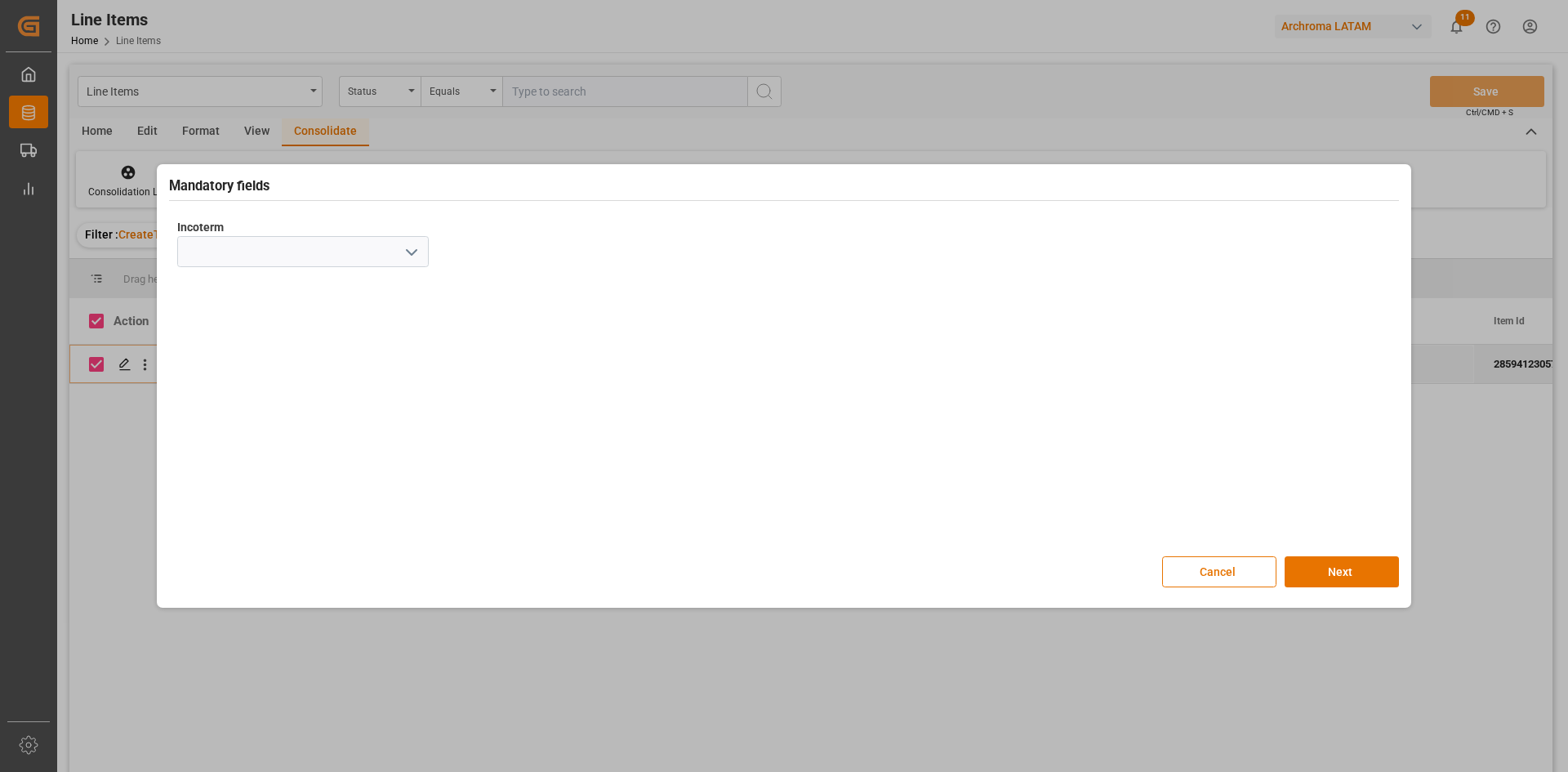
click at [416, 253] on icon "open menu" at bounding box center [411, 253] width 20 height 20
drag, startPoint x: 244, startPoint y: 510, endPoint x: 386, endPoint y: 516, distance: 142.1
click at [244, 511] on div "DAP" at bounding box center [302, 521] width 250 height 37
type input "DAP"
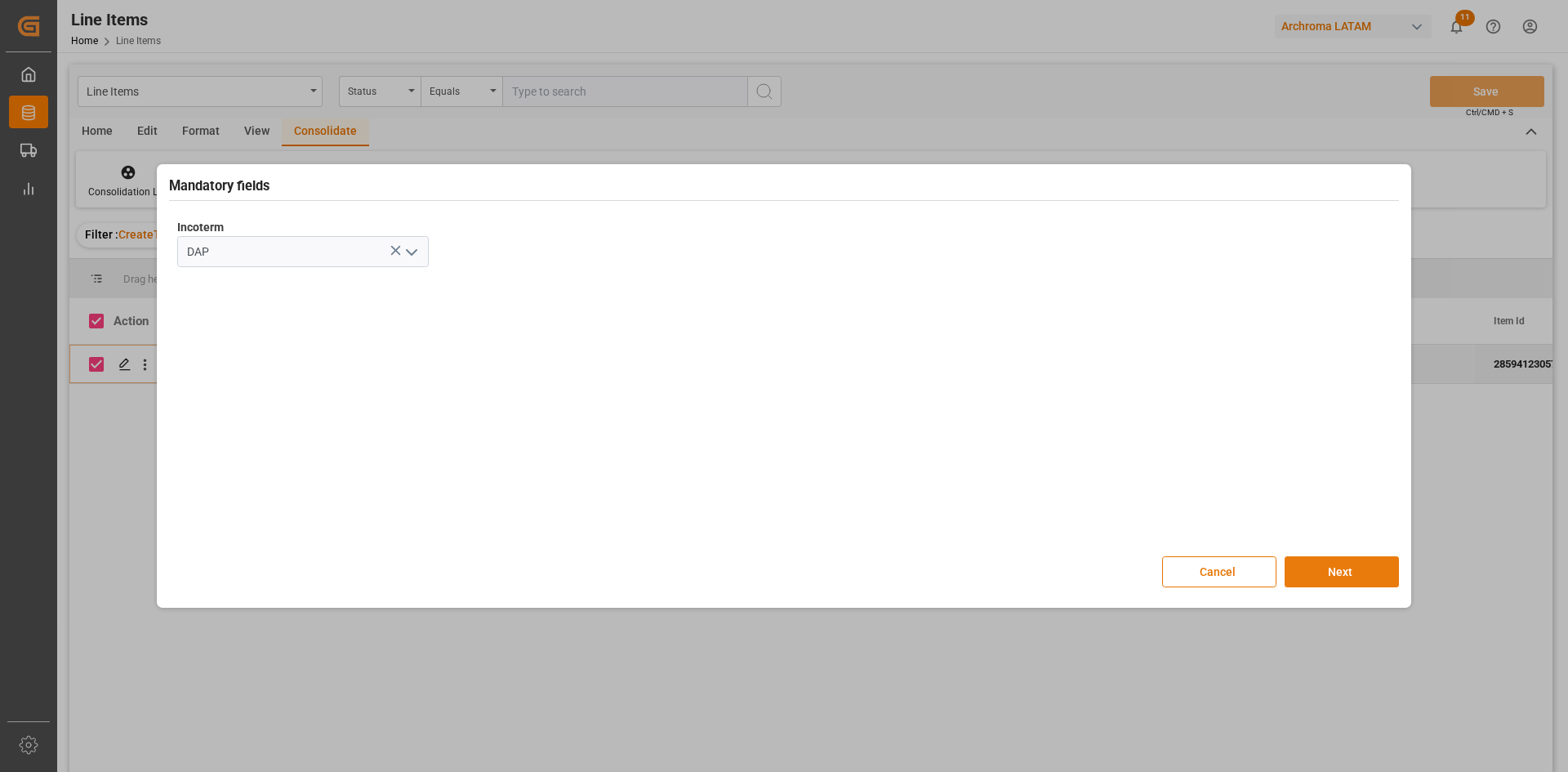
click at [1310, 570] on button "Next" at bounding box center [1342, 571] width 115 height 31
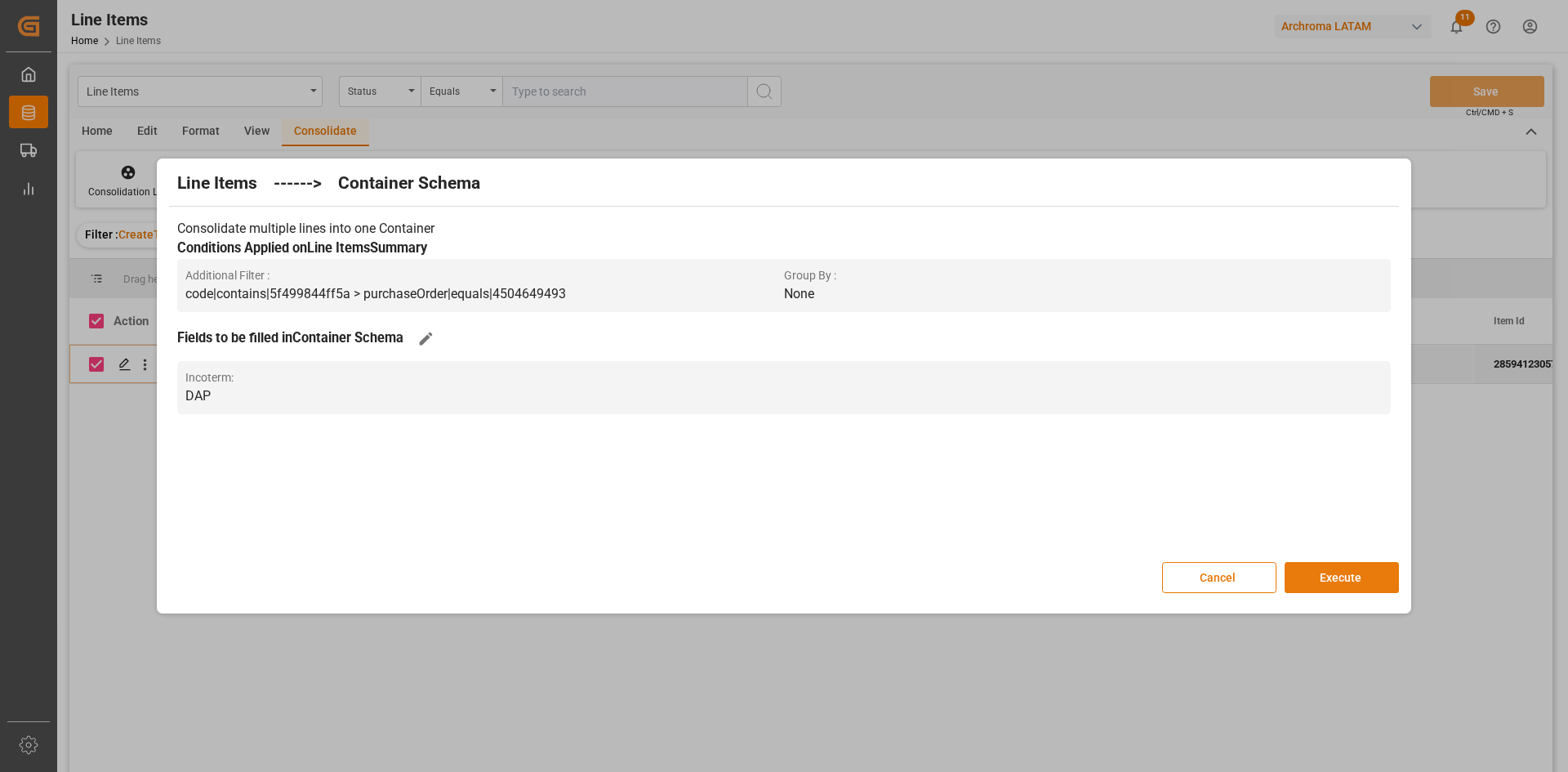
click at [1351, 564] on button "Execute" at bounding box center [1342, 577] width 115 height 31
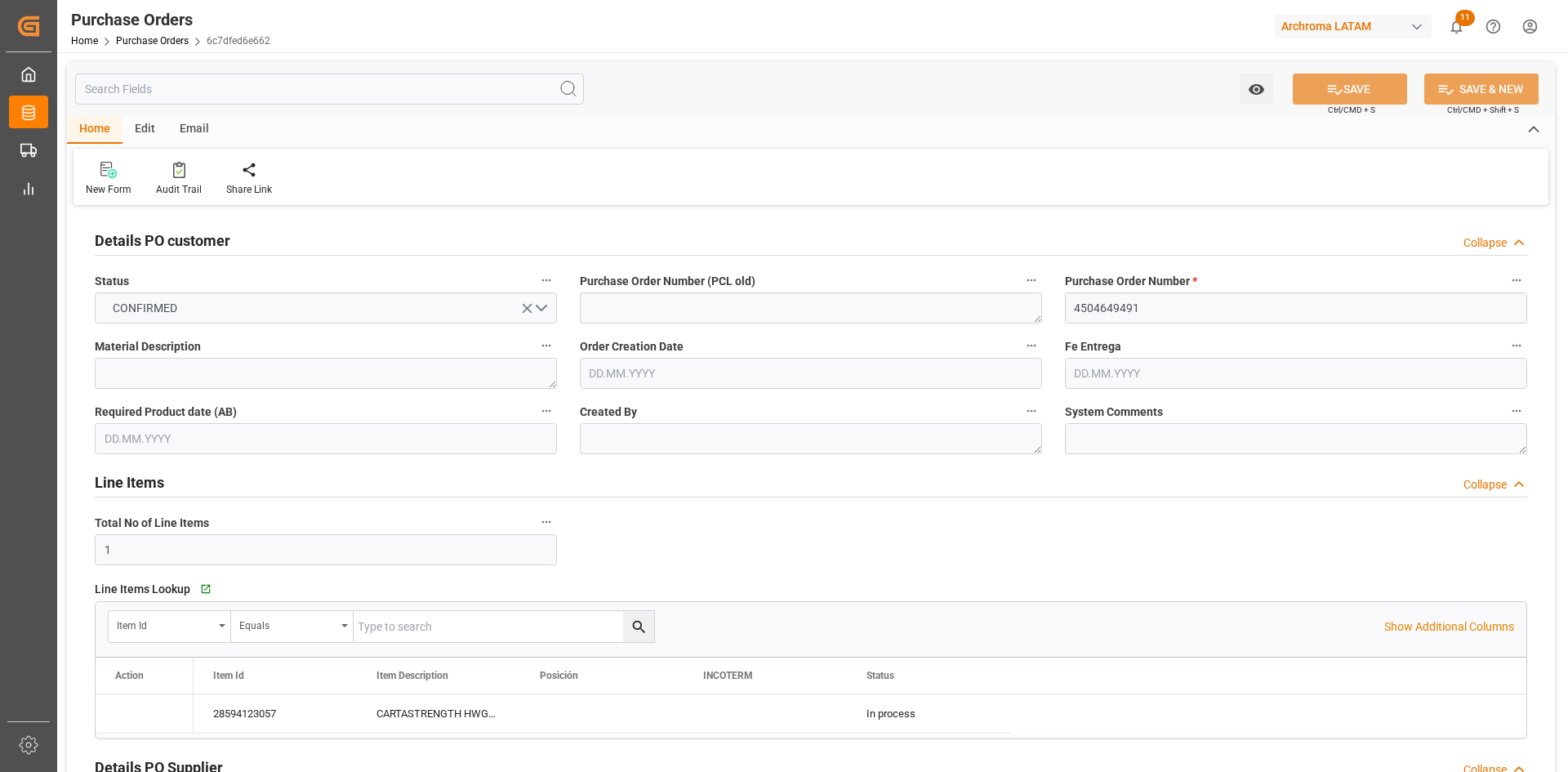
type input "[DATE]"
click at [705, 368] on input "text" at bounding box center [811, 372] width 462 height 31
click at [637, 416] on div "[DATE]" at bounding box center [696, 412] width 232 height 17
click at [637, 472] on div "2" at bounding box center [633, 473] width 21 height 20
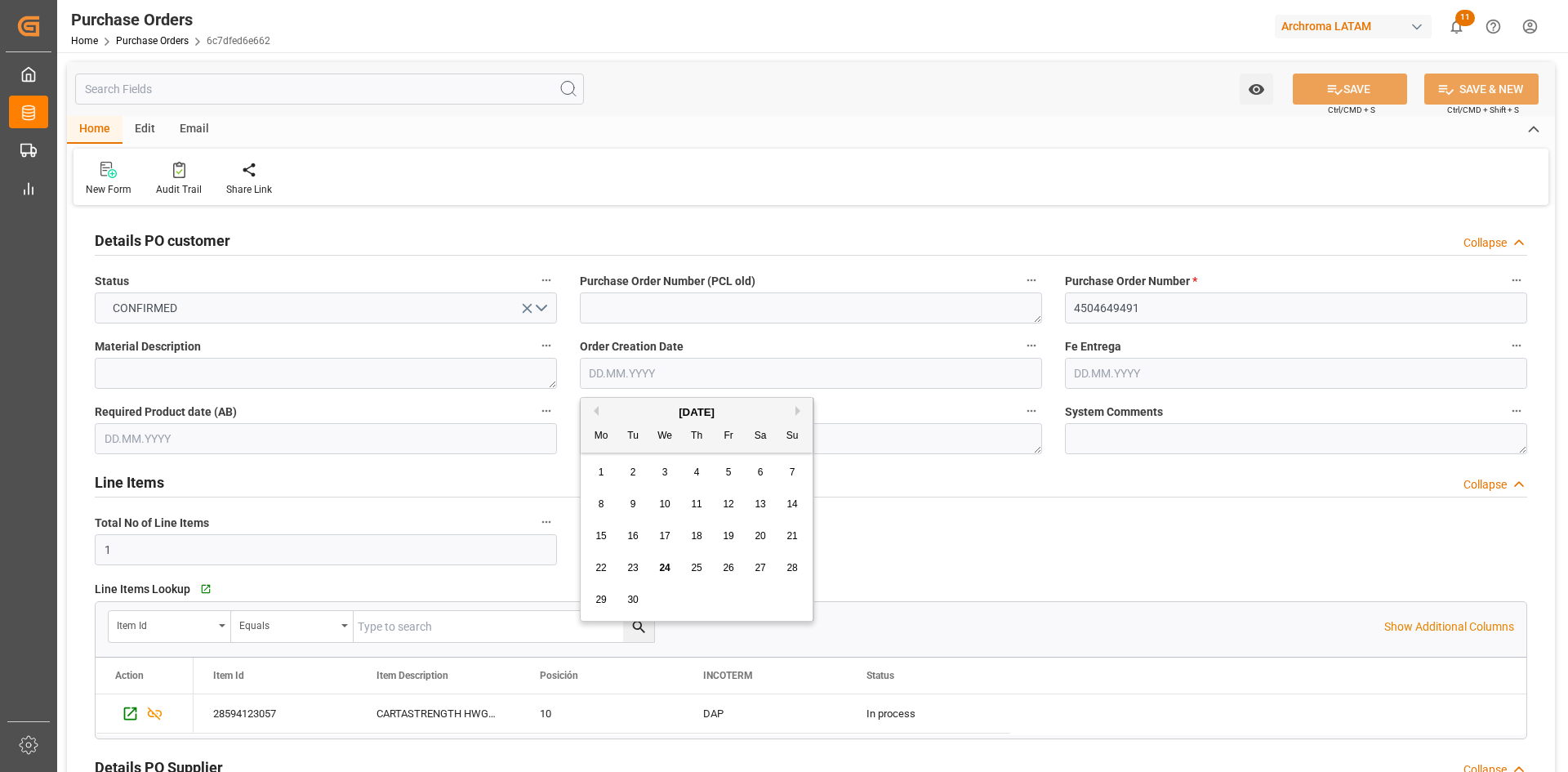
type input "[DATE]"
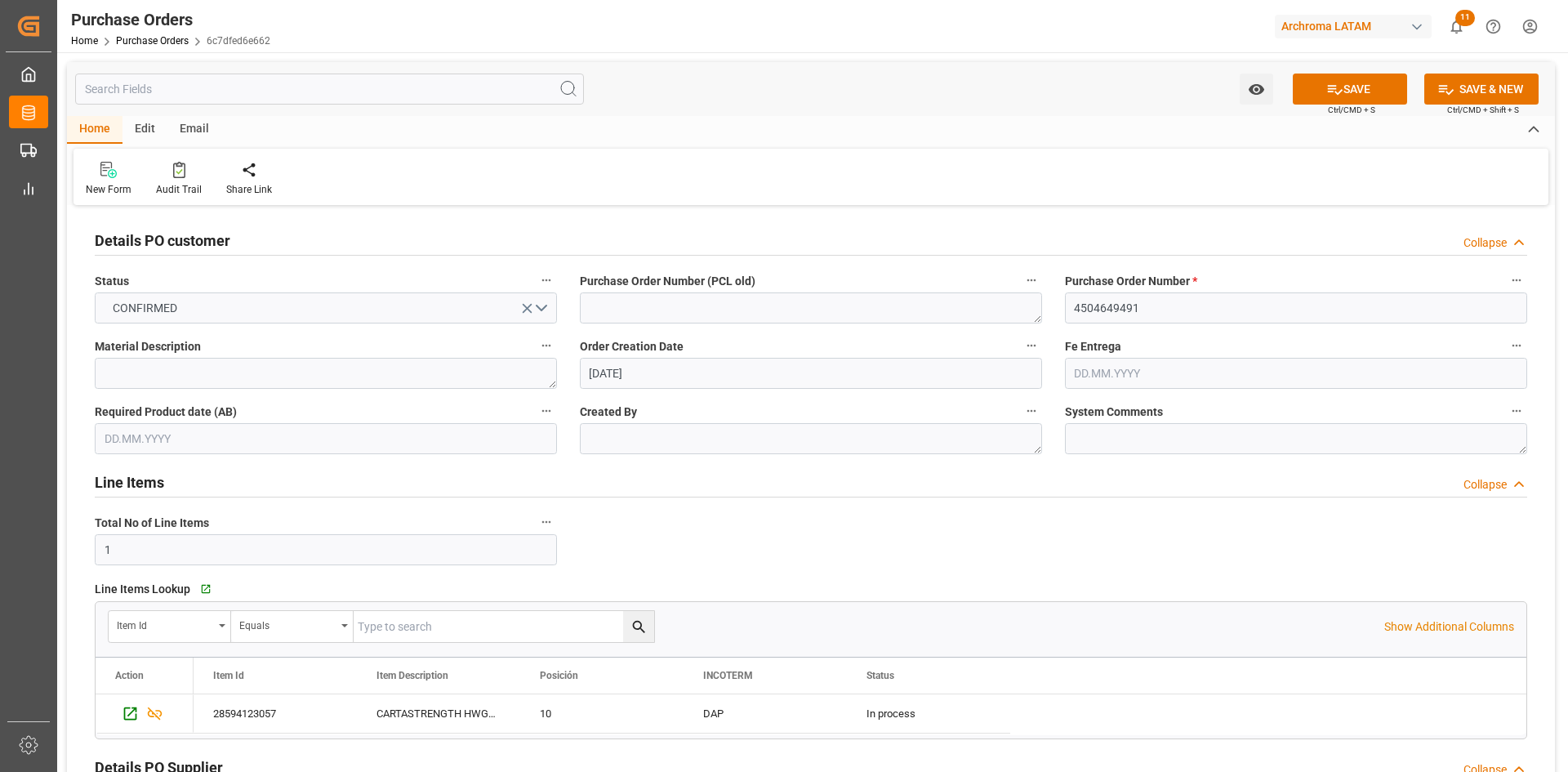
click at [1121, 371] on input "text" at bounding box center [1295, 372] width 462 height 31
click at [1208, 533] on span "19" at bounding box center [1212, 536] width 11 height 12
type input "[DATE]"
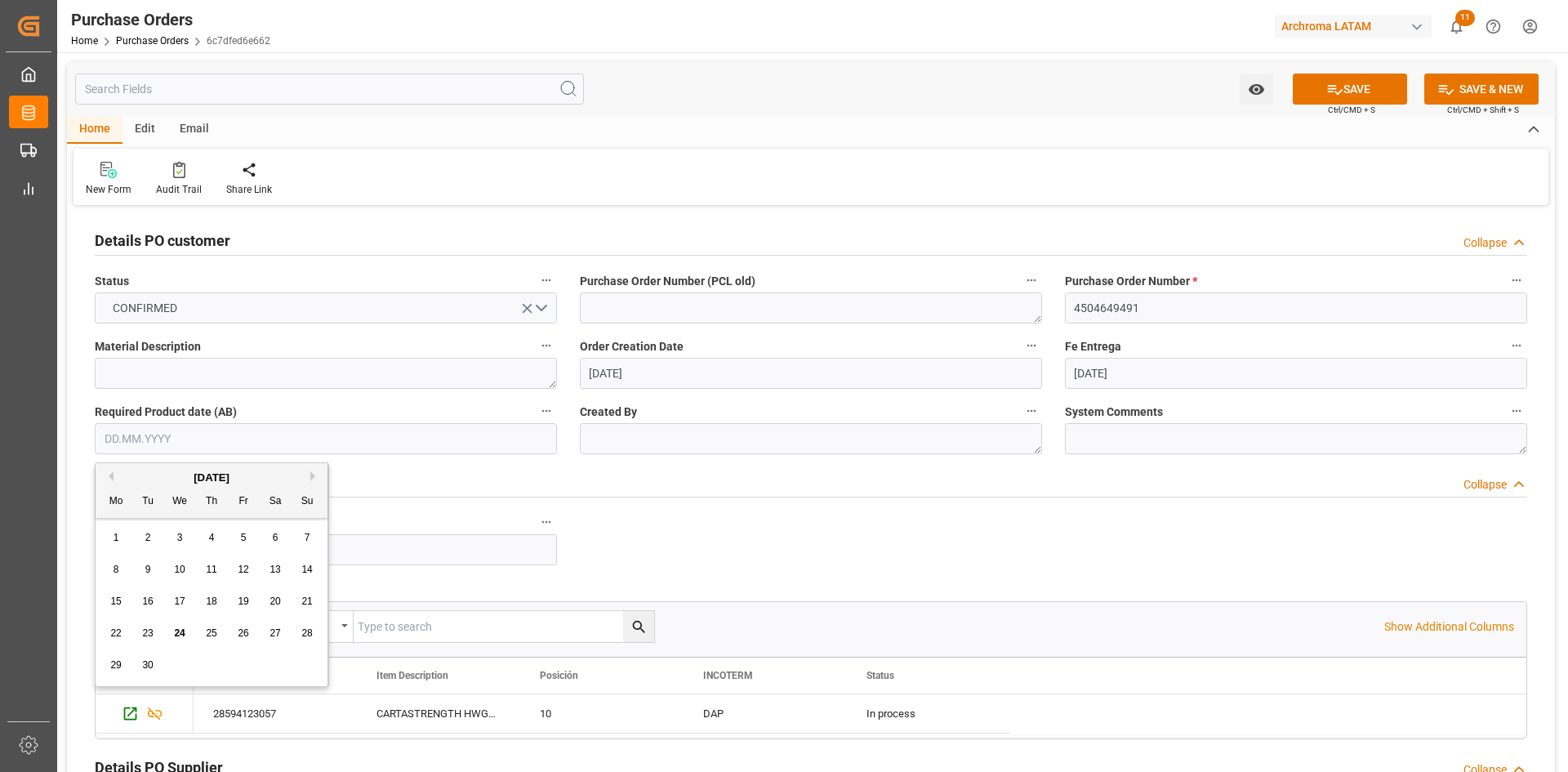
click at [356, 439] on input "text" at bounding box center [326, 438] width 462 height 31
click at [141, 479] on div "[DATE]" at bounding box center [211, 478] width 232 height 17
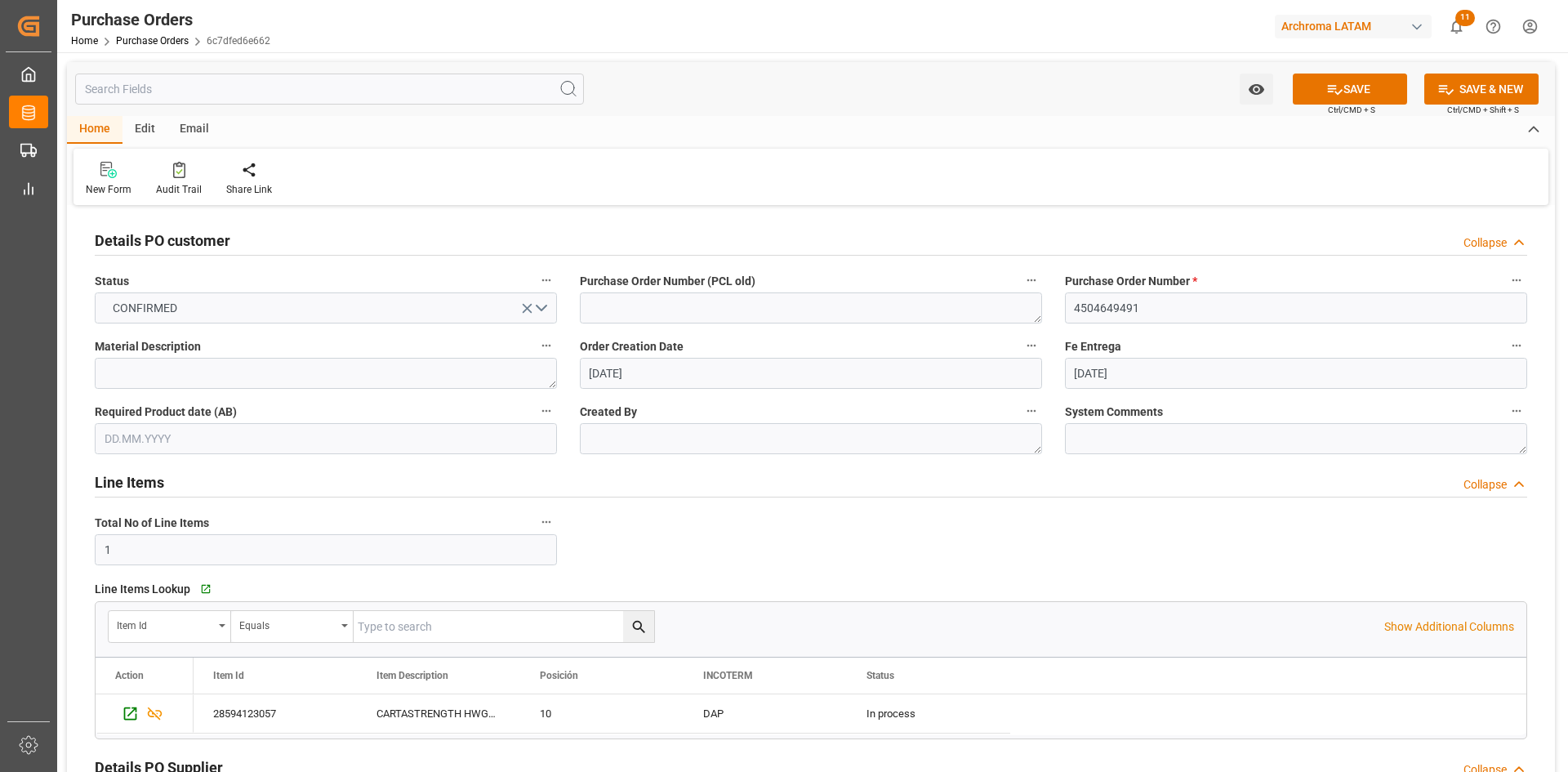
click at [1341, 344] on label "Fe Entrega" at bounding box center [1295, 347] width 462 height 23
click at [1506, 344] on button "Fe Entrega" at bounding box center [1516, 346] width 22 height 22
click at [366, 443] on div at bounding box center [784, 386] width 1568 height 772
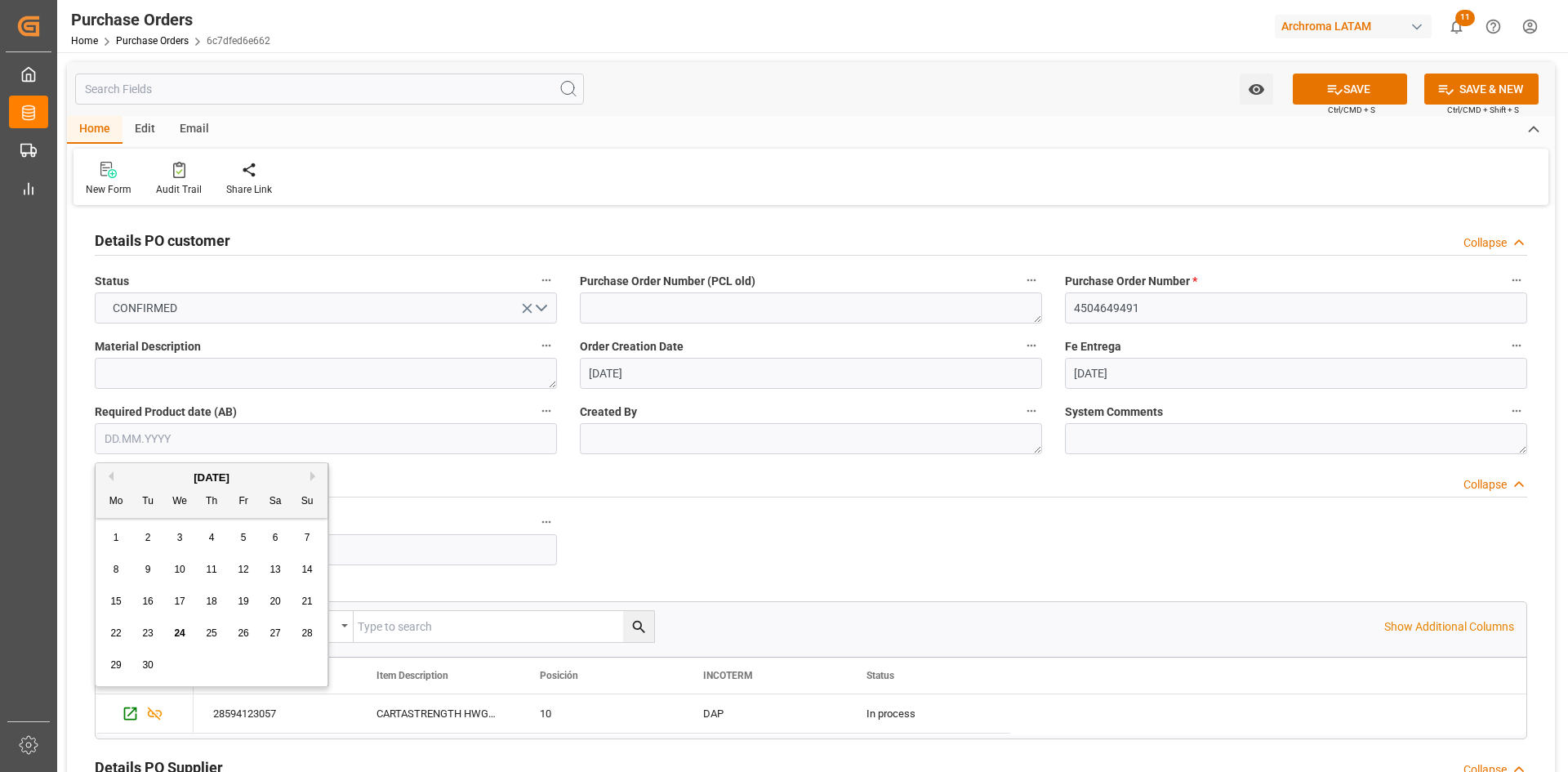
click at [365, 437] on input "text" at bounding box center [326, 438] width 462 height 31
click at [205, 602] on div "18" at bounding box center [212, 602] width 21 height 20
type input "[DATE]"
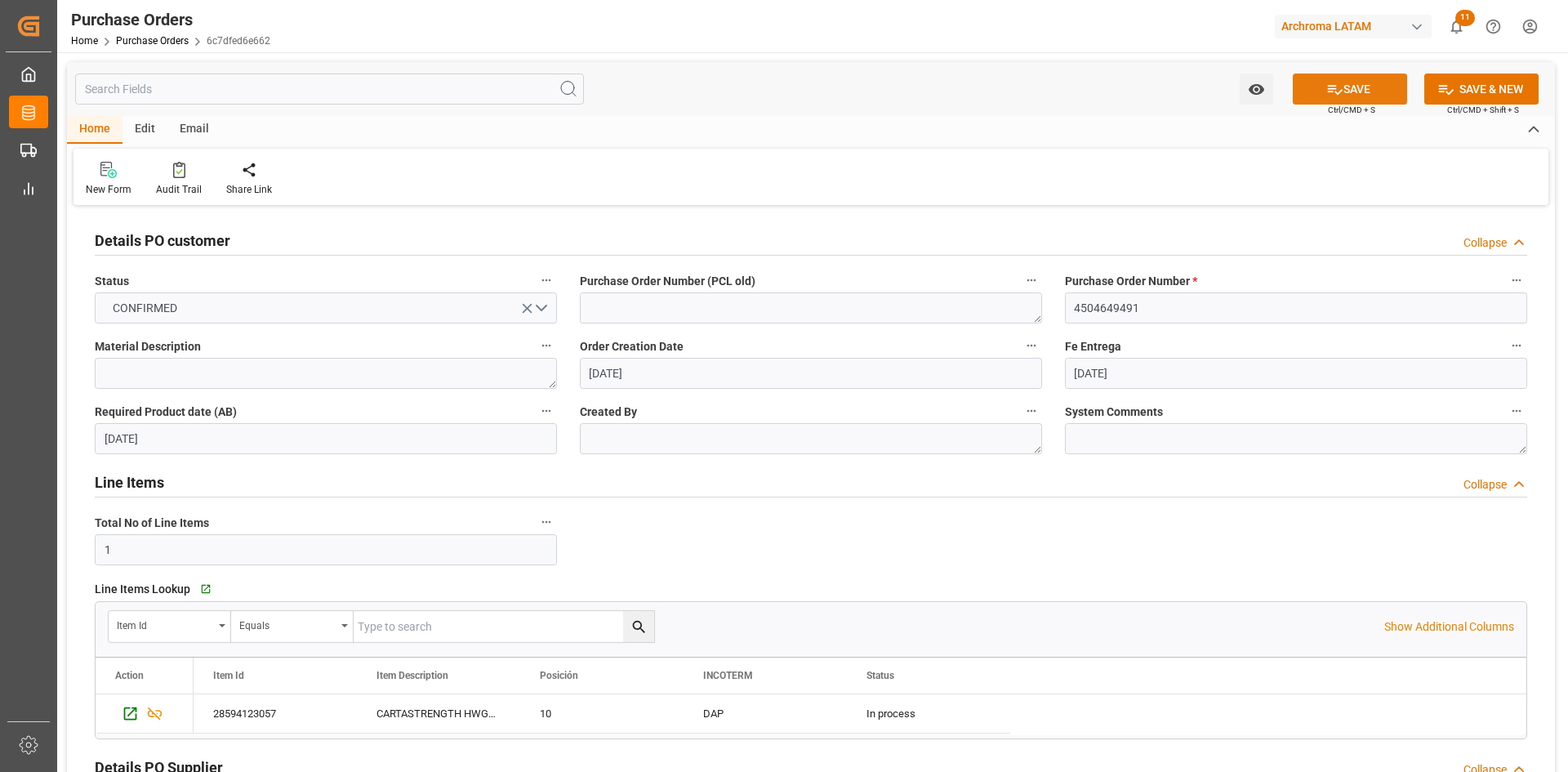
click at [1346, 80] on button "SAVE" at bounding box center [1349, 88] width 115 height 31
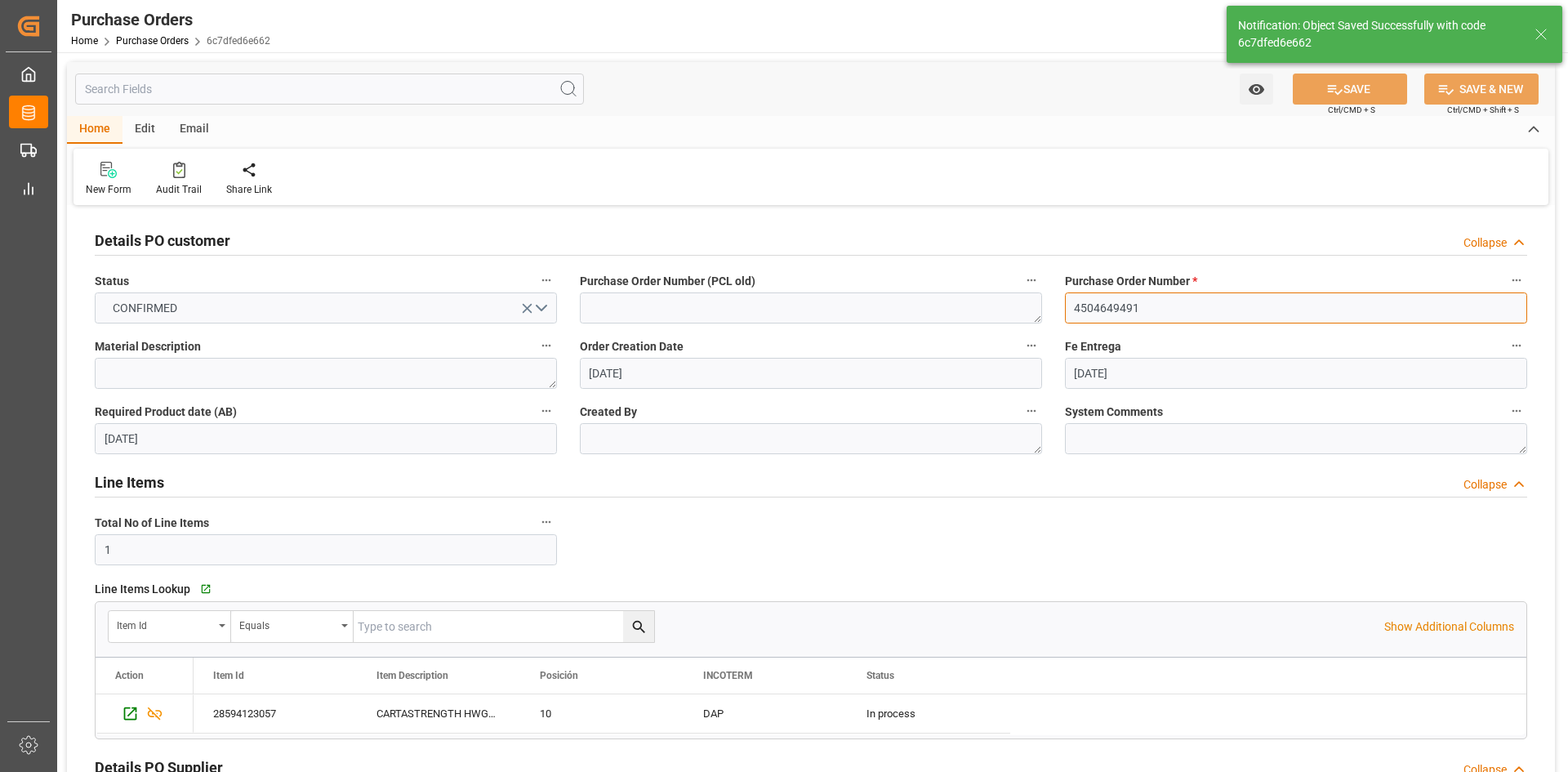
click at [1120, 309] on input "4504649491" at bounding box center [1295, 307] width 462 height 31
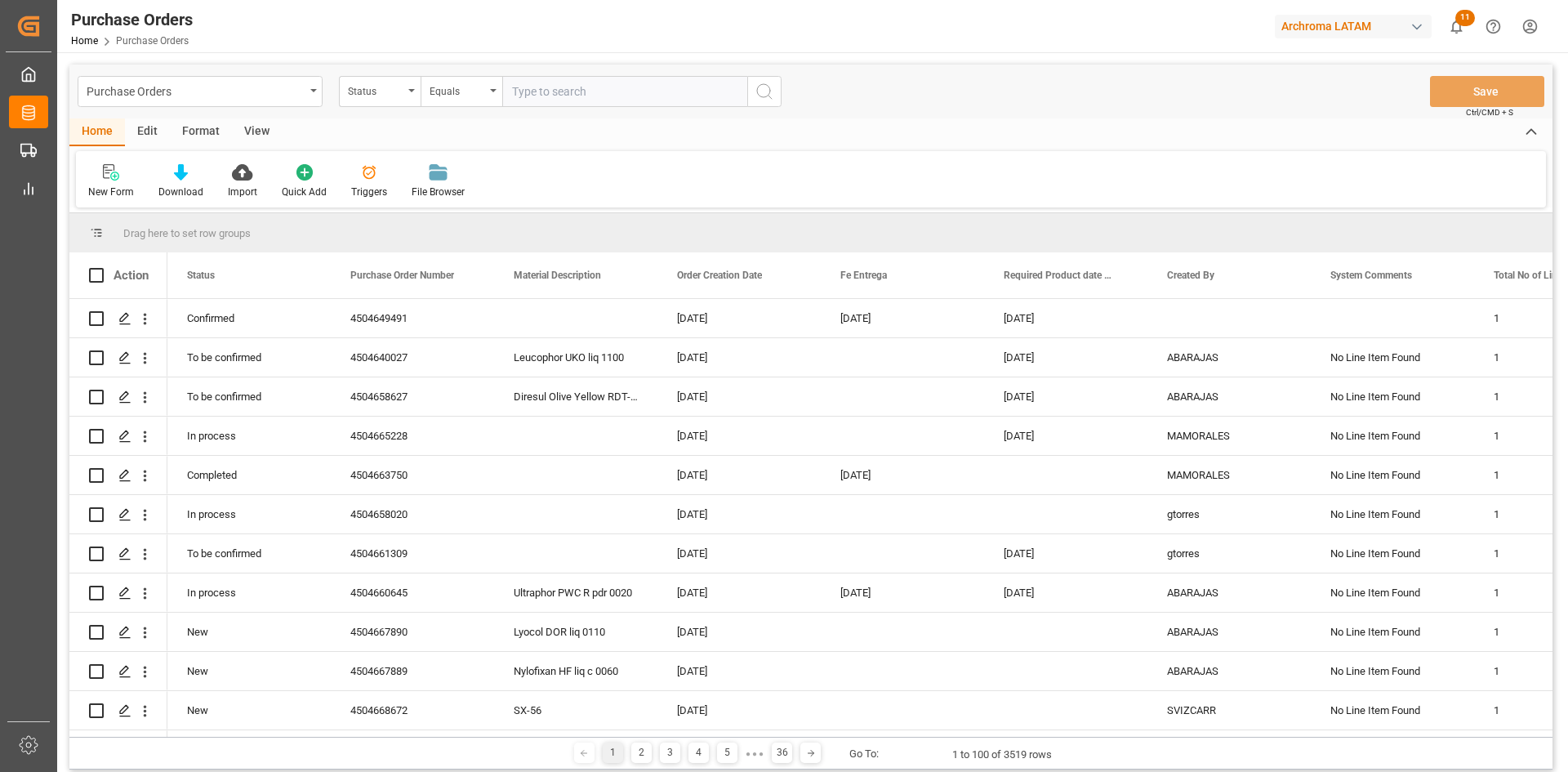
click at [581, 87] on input "text" at bounding box center [624, 91] width 245 height 31
type input "4504649491"
click at [372, 98] on div "Status" at bounding box center [376, 89] width 56 height 19
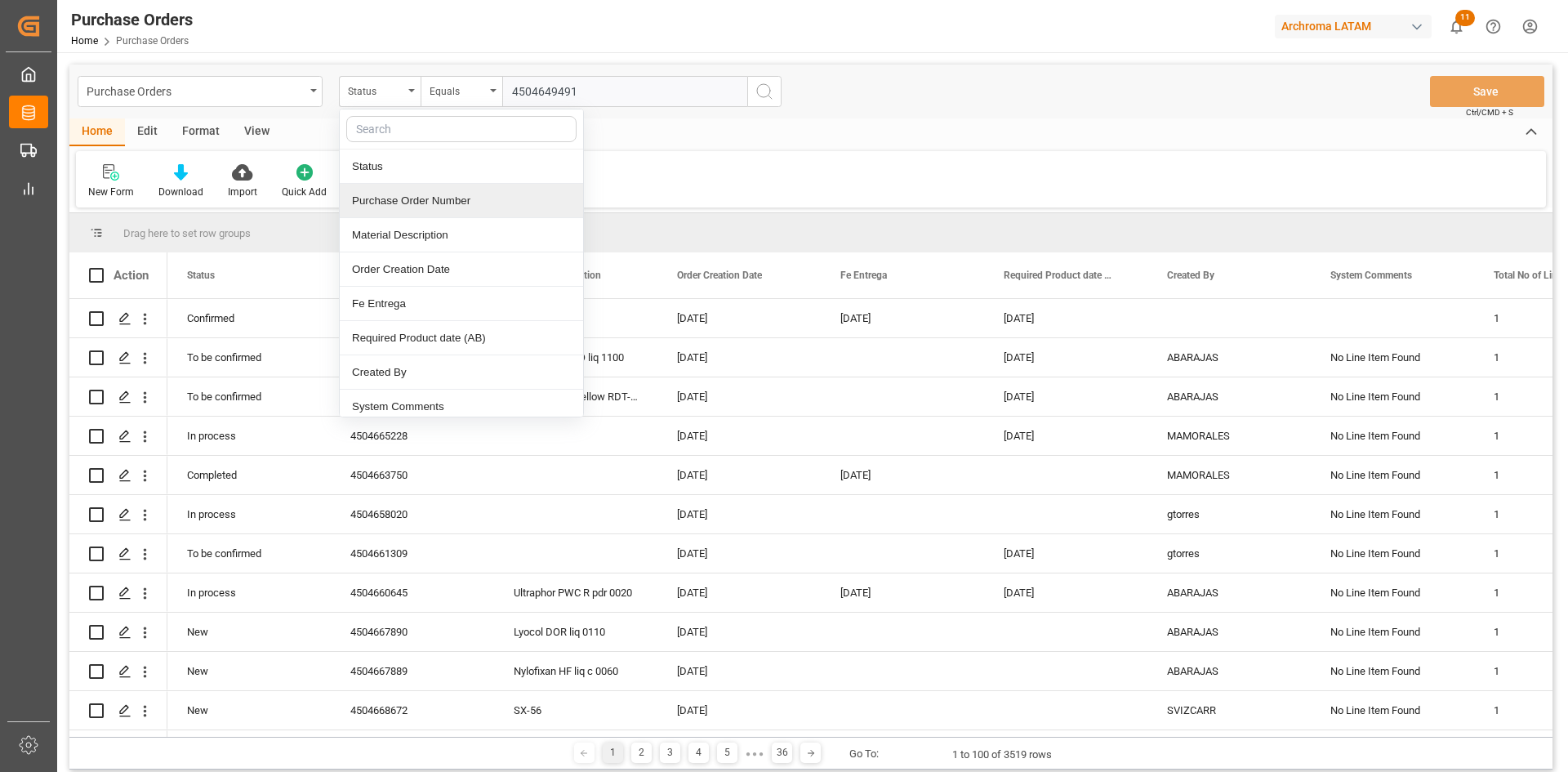
click at [415, 197] on div "Purchase Order Number" at bounding box center [461, 200] width 243 height 34
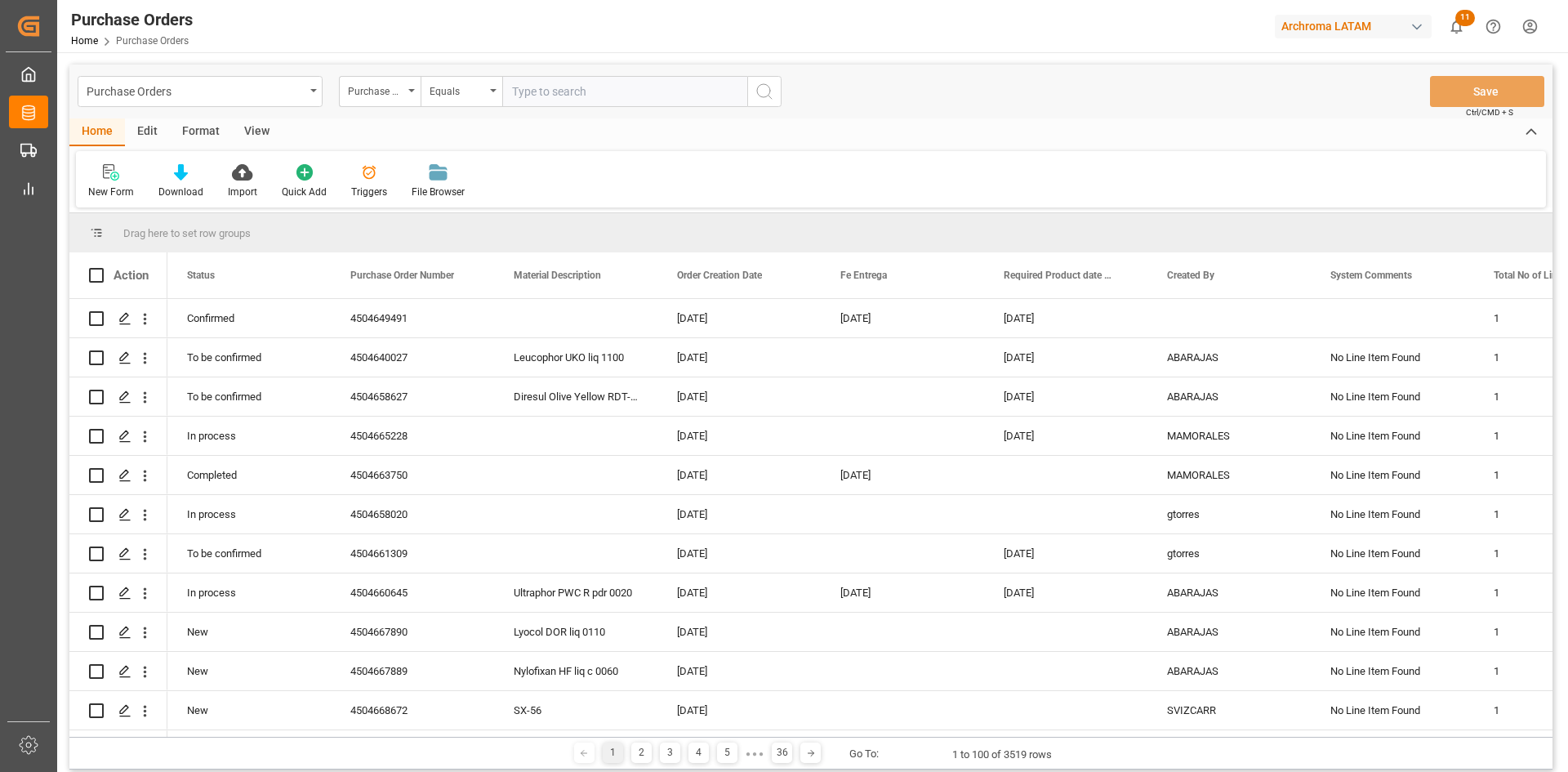
click at [583, 89] on input "text" at bounding box center [624, 91] width 245 height 31
paste input "4504649491"
type input "4504649491"
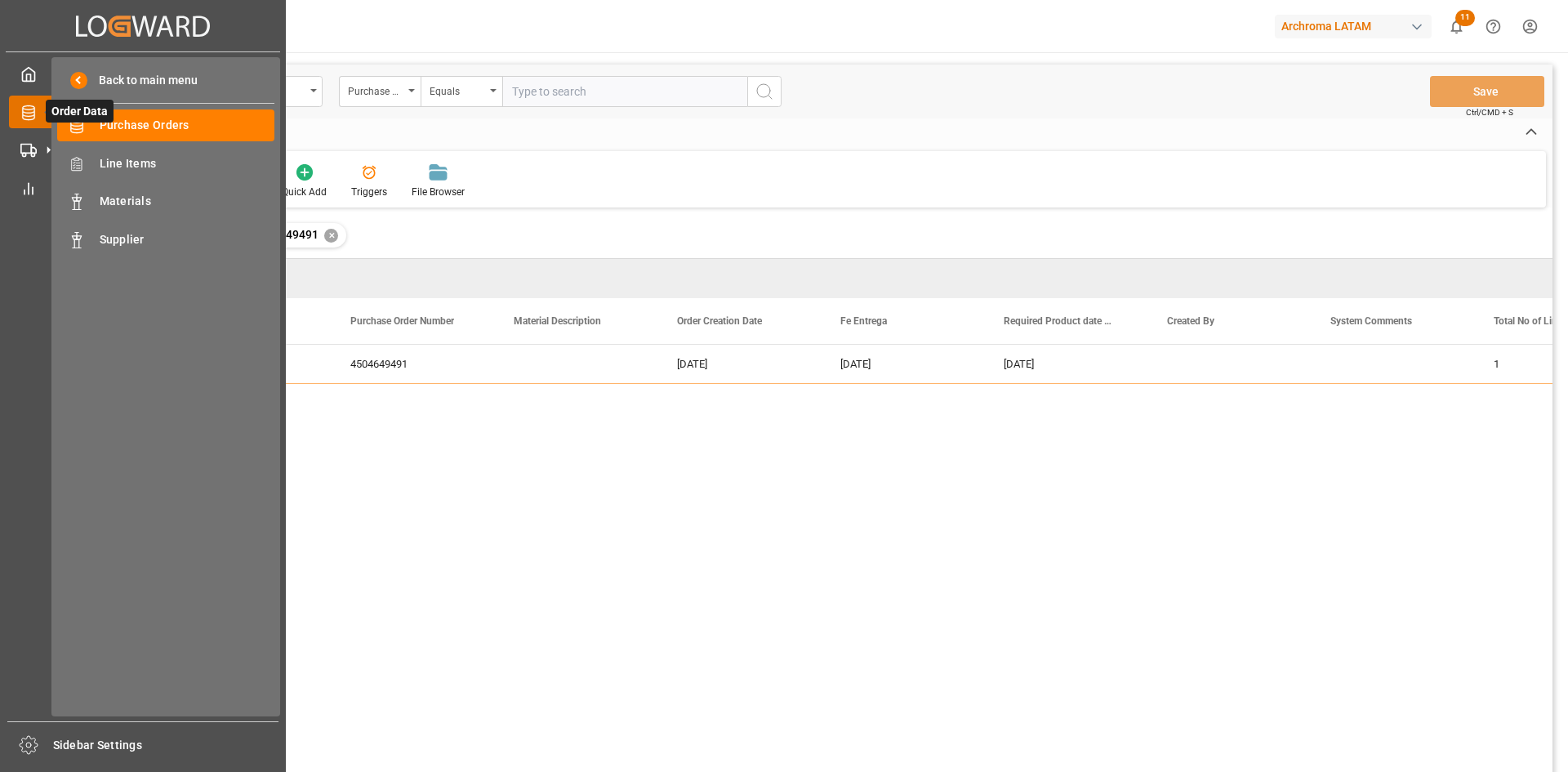
click at [37, 109] on icon at bounding box center [47, 111] width 34 height 34
click at [139, 120] on span "Purchase Orders" at bounding box center [187, 125] width 175 height 17
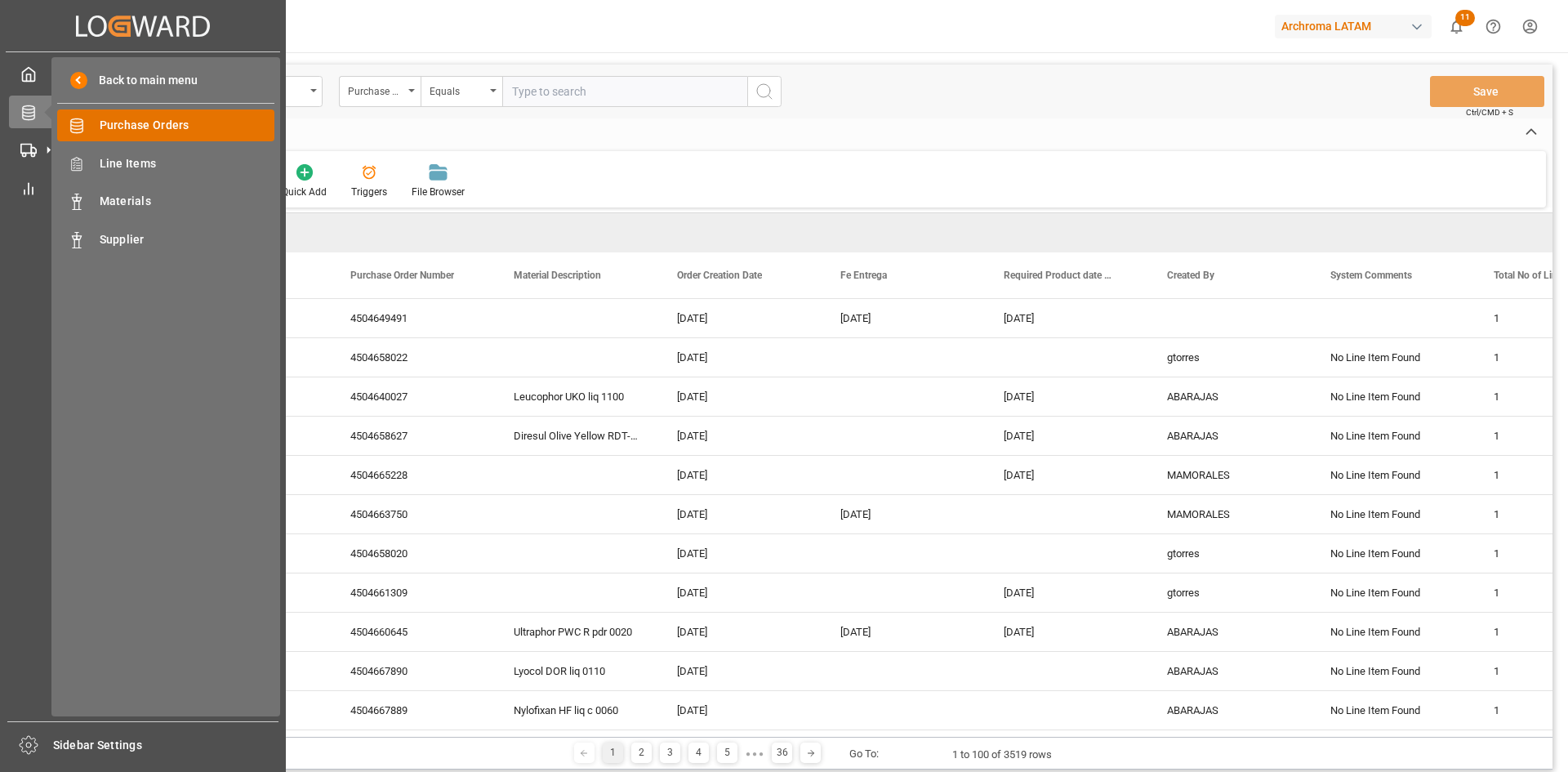
click at [145, 125] on span "Purchase Orders" at bounding box center [187, 125] width 175 height 17
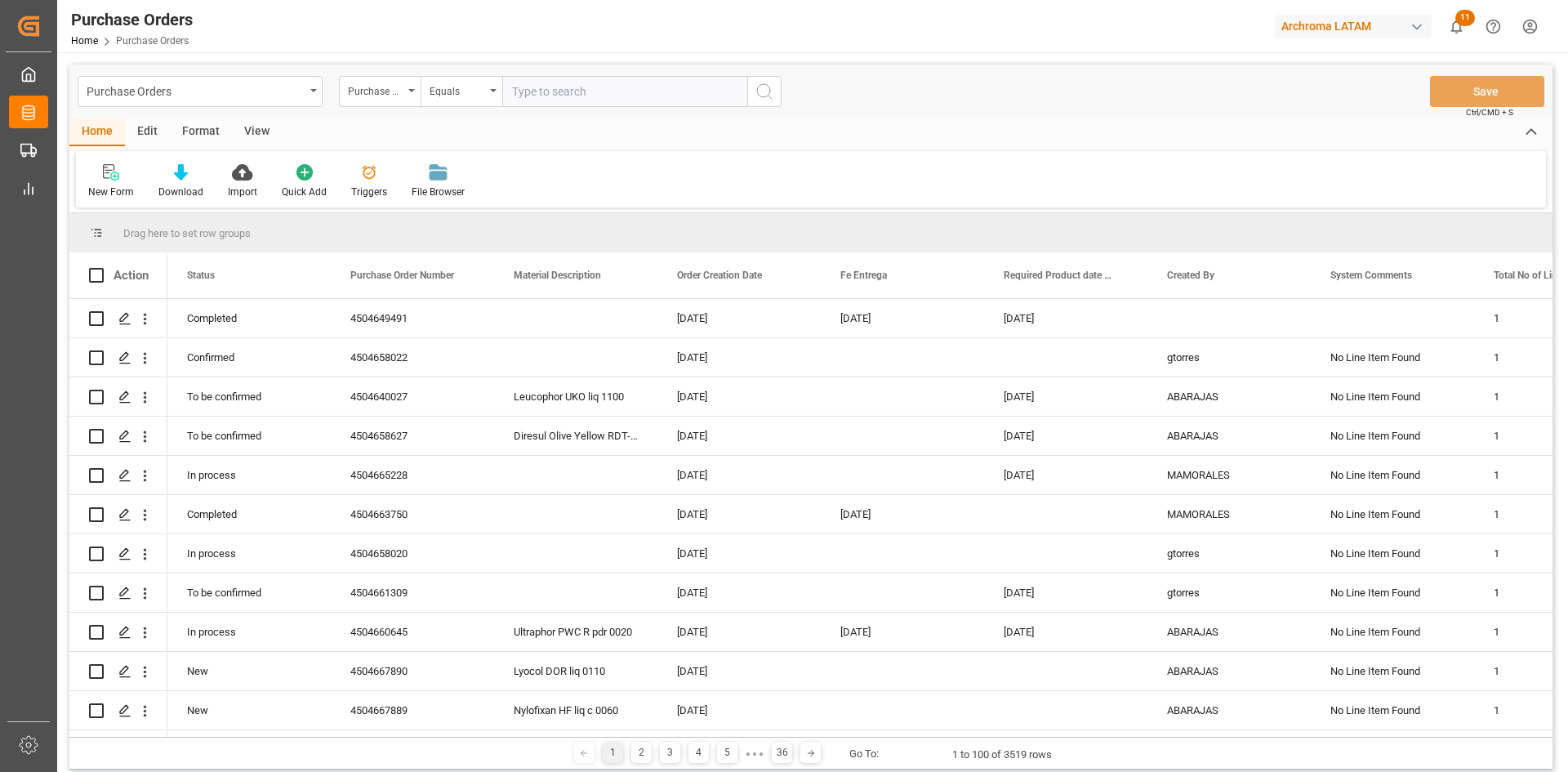
click at [521, 90] on input "text" at bounding box center [624, 91] width 245 height 31
paste input "4504649493"
type input "4504649493"
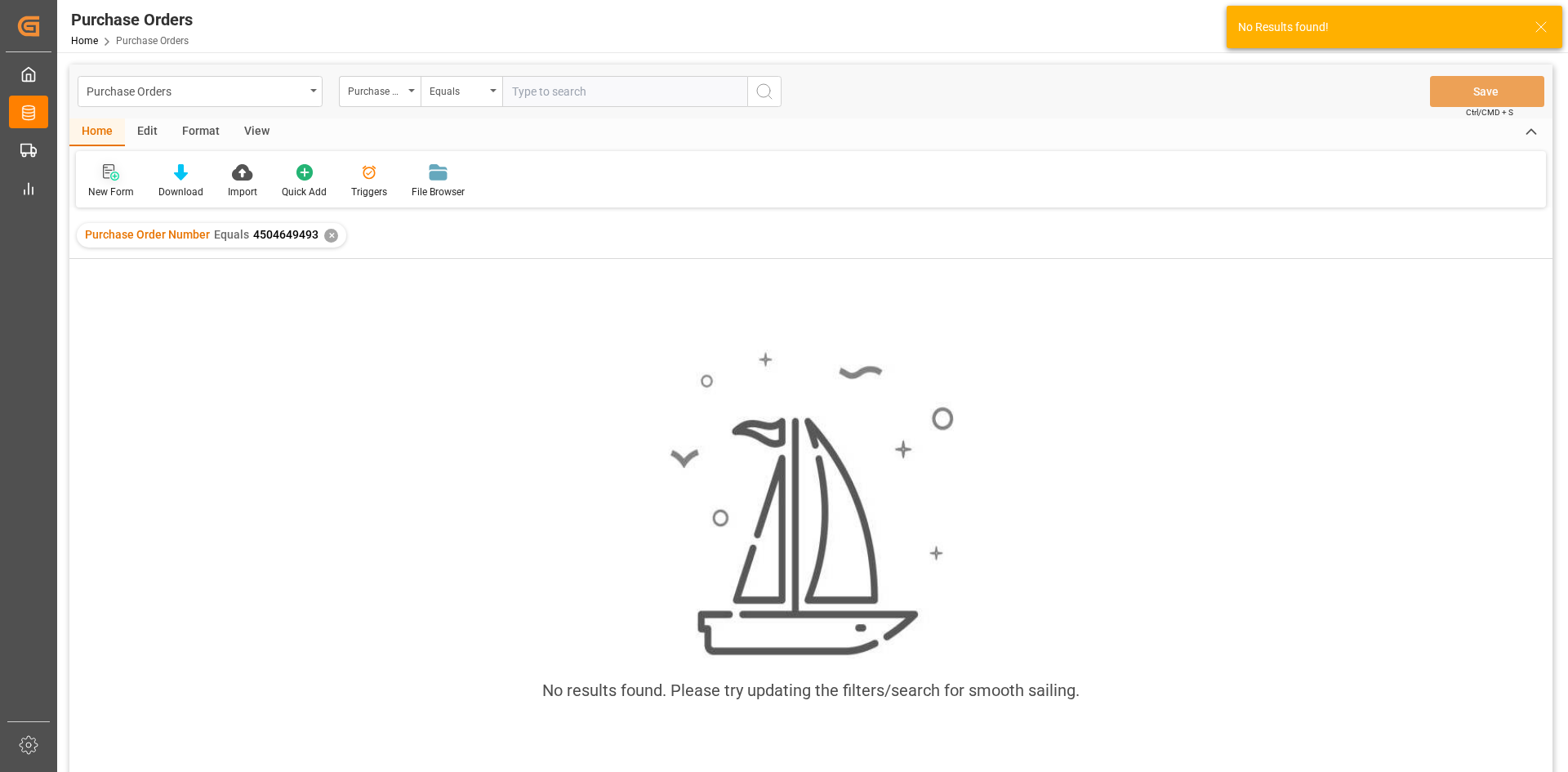
click at [121, 173] on div at bounding box center [111, 172] width 46 height 17
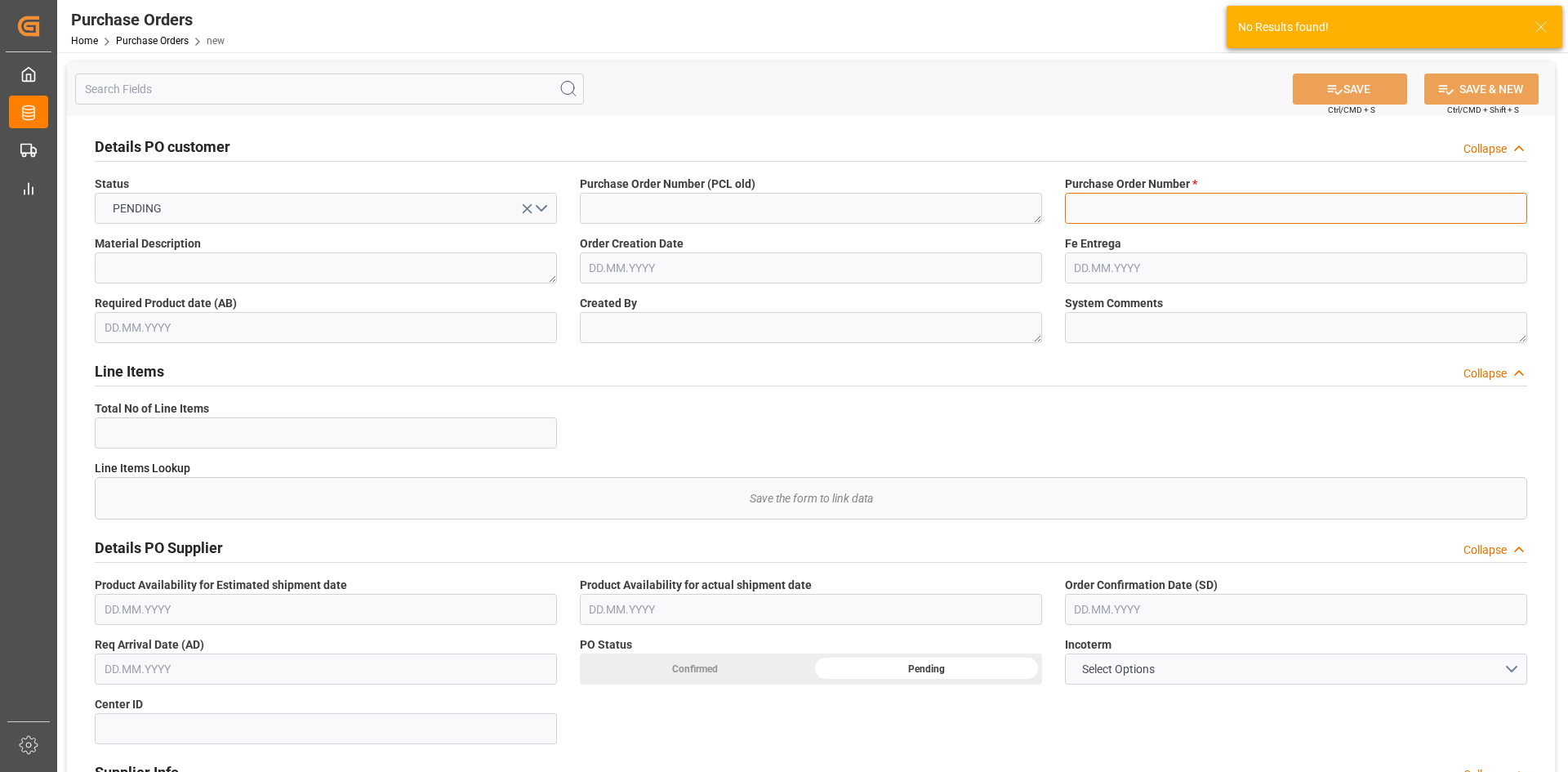
click at [1201, 216] on input at bounding box center [1295, 208] width 462 height 31
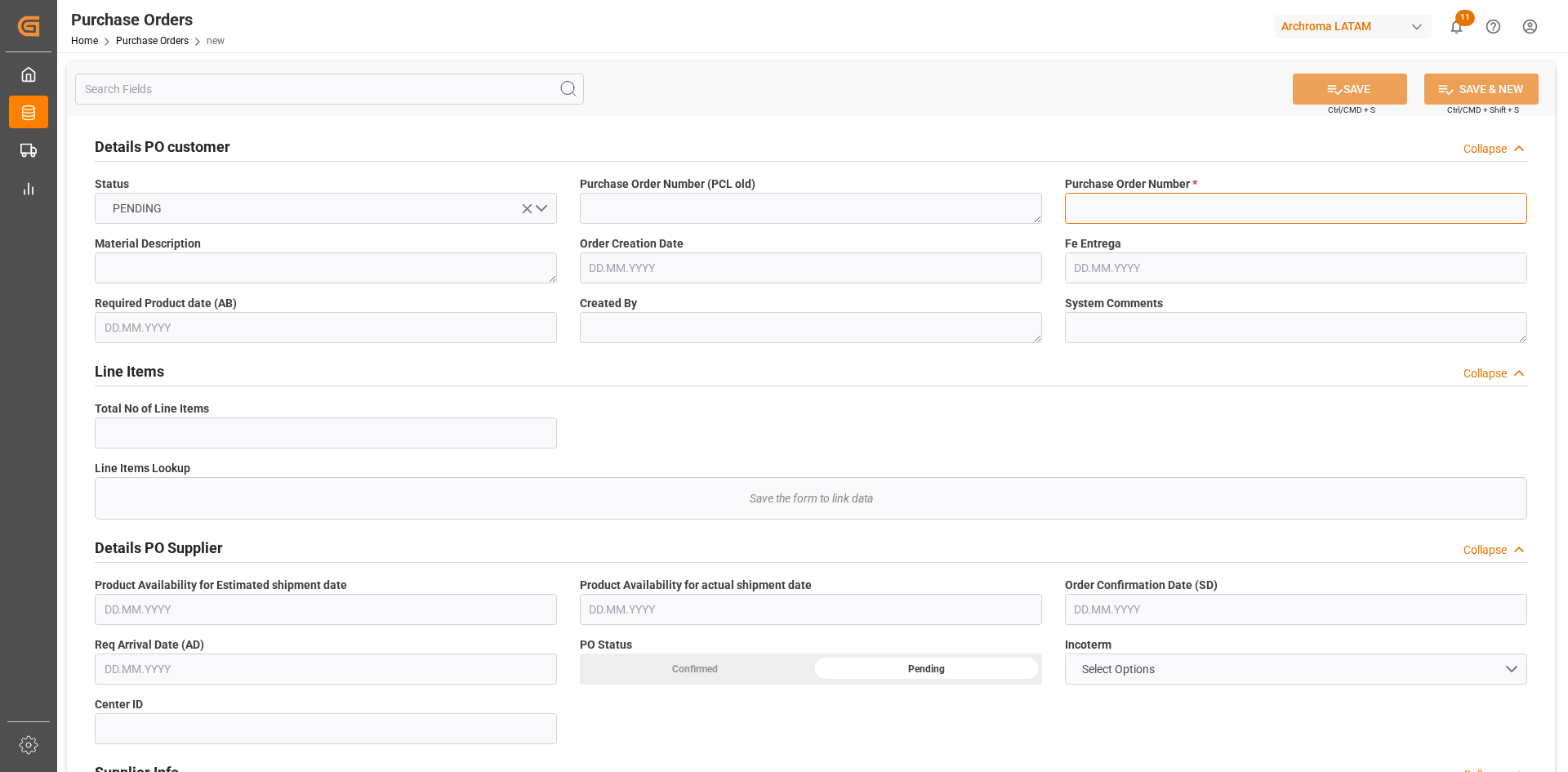
paste input "4504649493"
type input "4504649493"
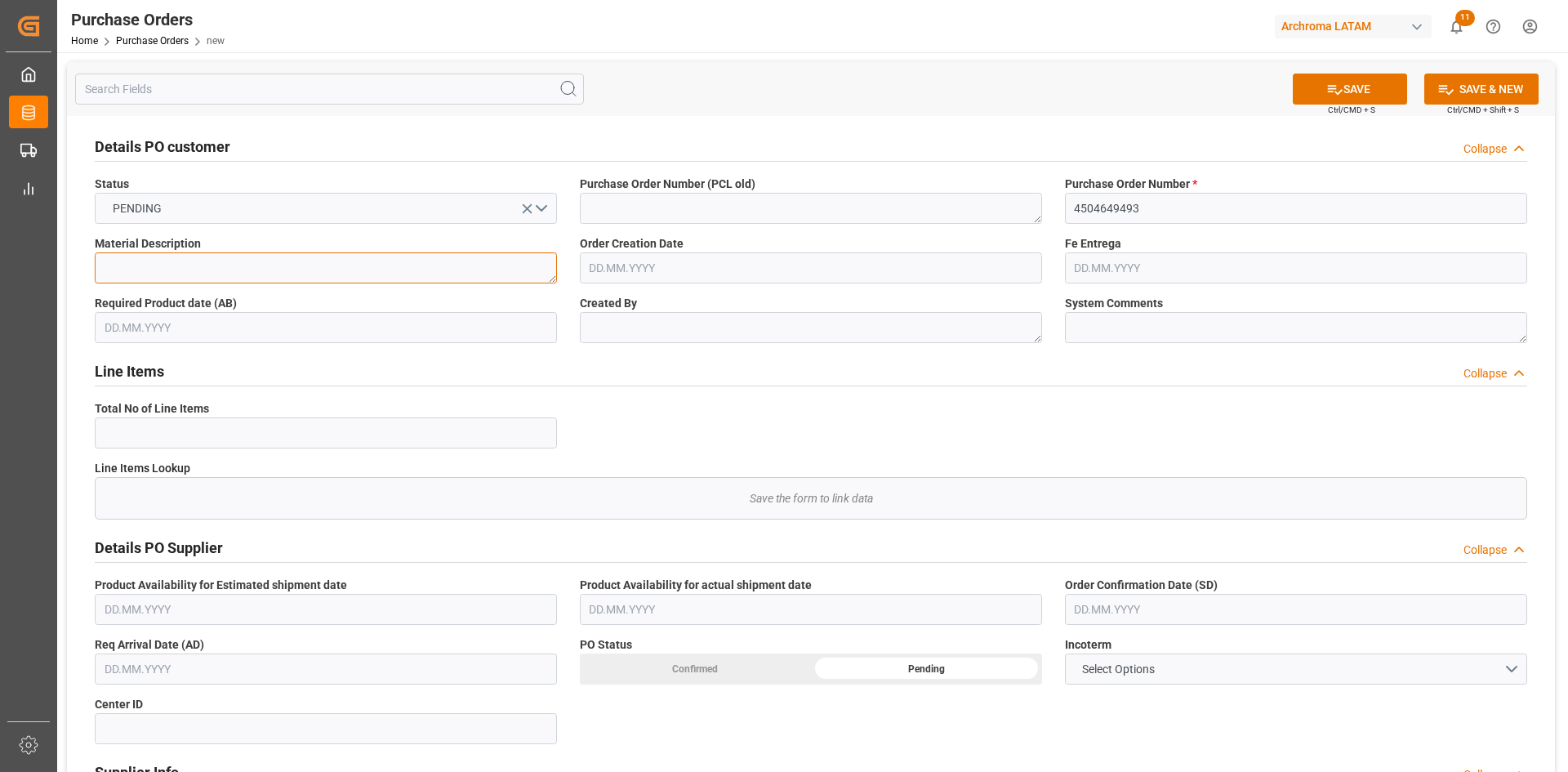
click at [400, 274] on textarea at bounding box center [326, 268] width 462 height 31
click at [712, 274] on input "text" at bounding box center [811, 268] width 462 height 31
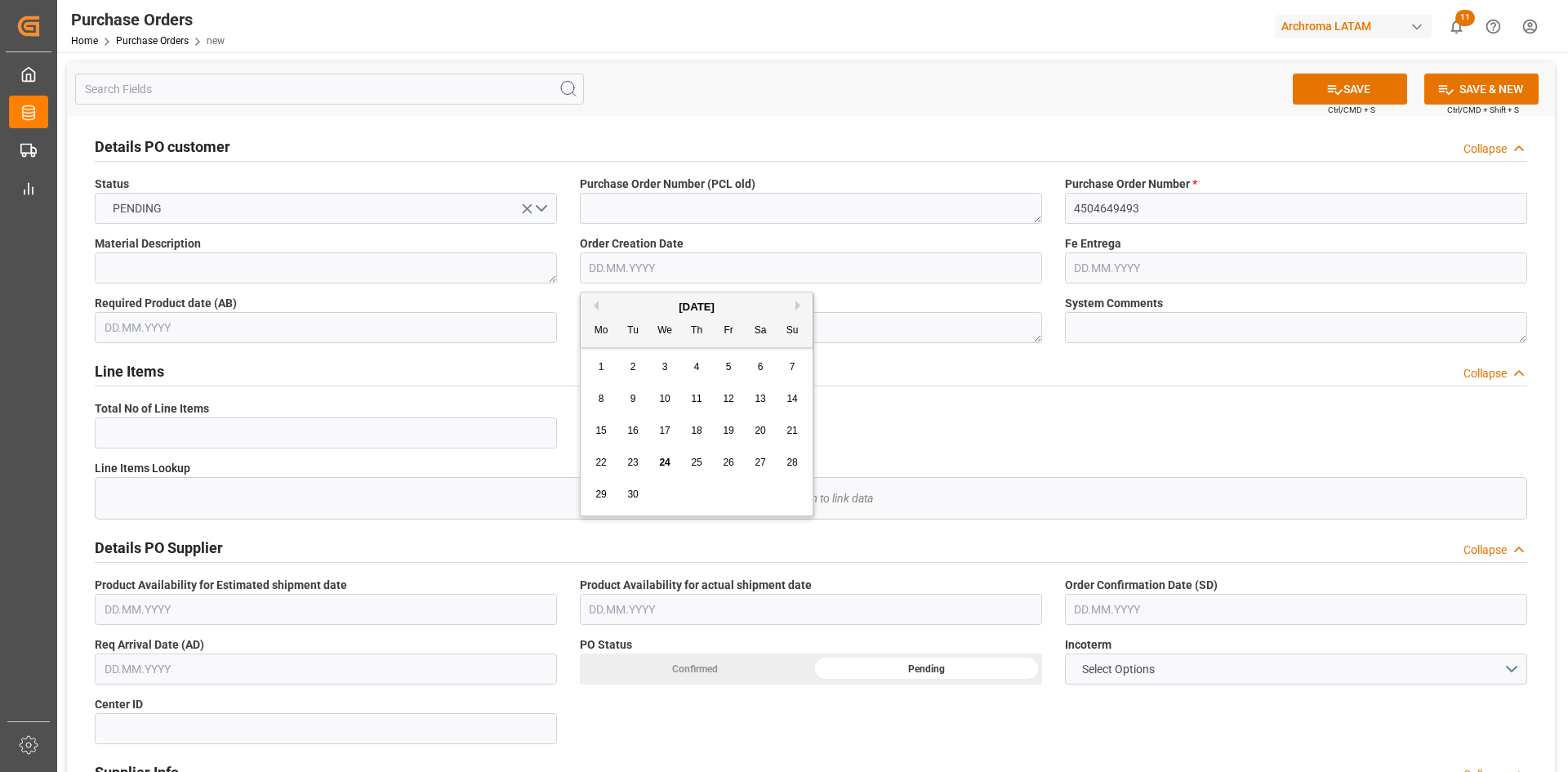
click at [636, 308] on div "[DATE]" at bounding box center [696, 307] width 232 height 17
click at [671, 377] on div "3" at bounding box center [665, 367] width 21 height 20
type input "[DATE]"
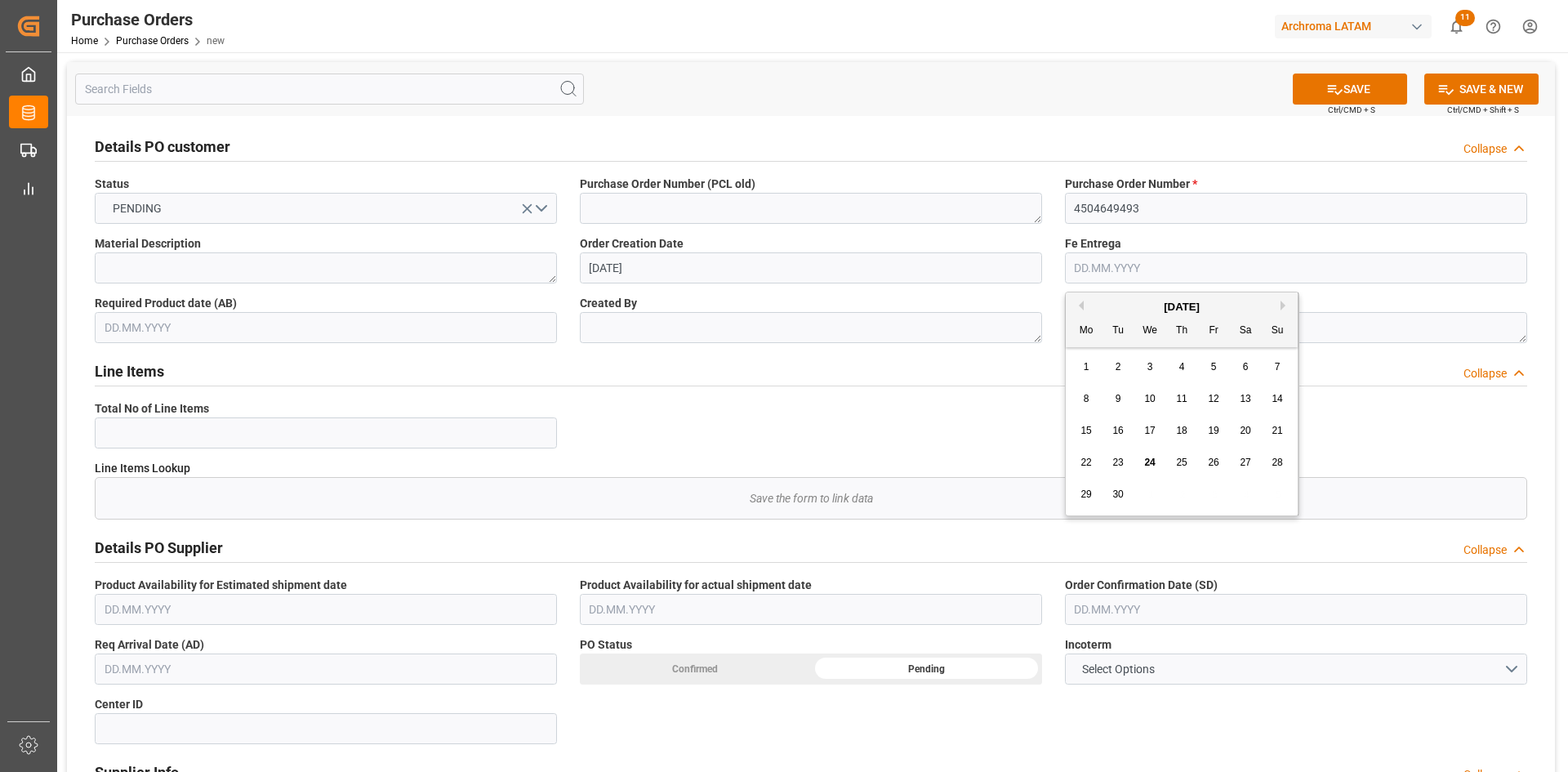
click at [1108, 268] on input "text" at bounding box center [1295, 268] width 462 height 31
click at [1151, 454] on div "24" at bounding box center [1150, 463] width 21 height 20
type input "[DATE]"
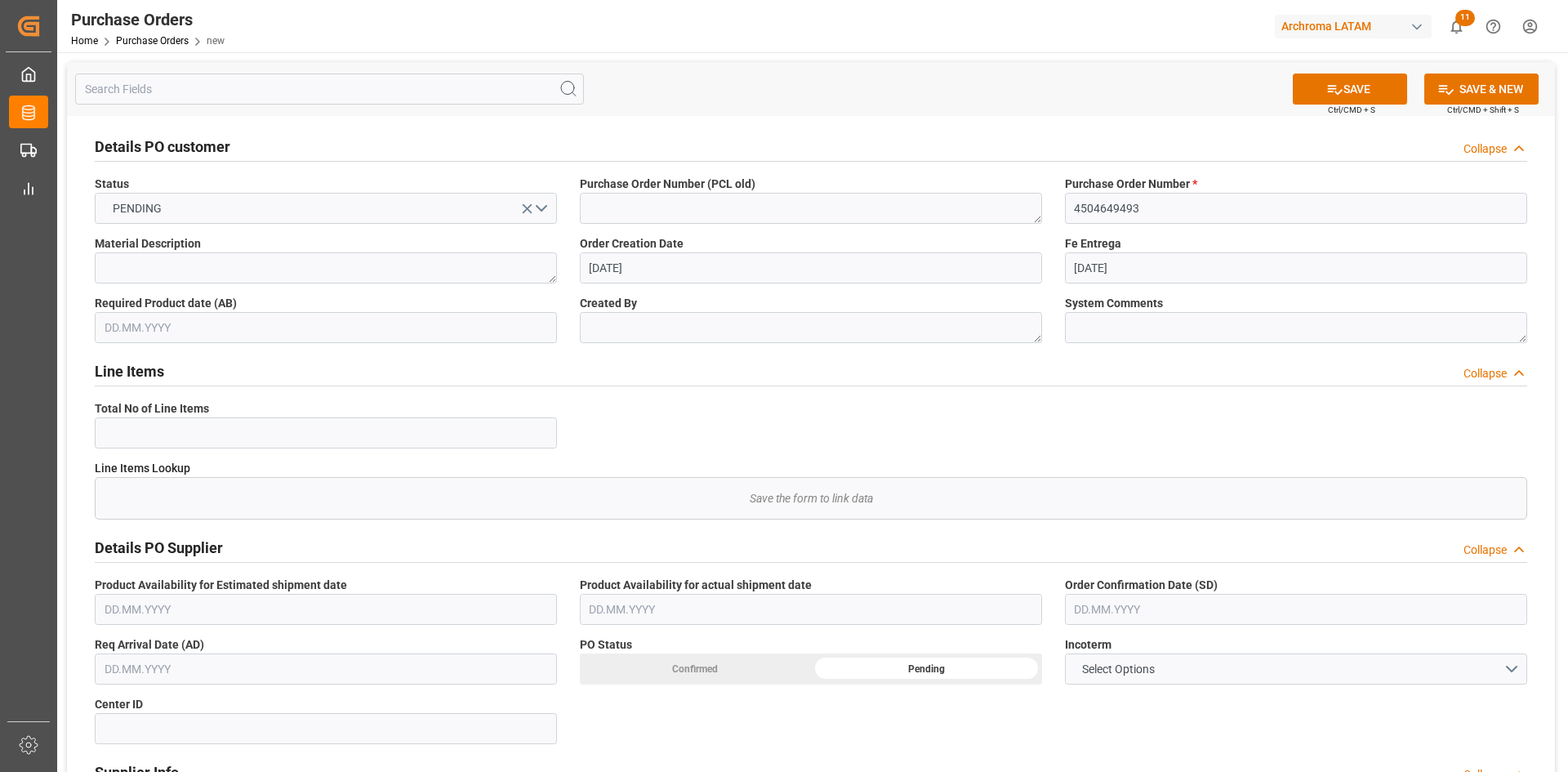
click at [380, 327] on input "text" at bounding box center [326, 327] width 462 height 31
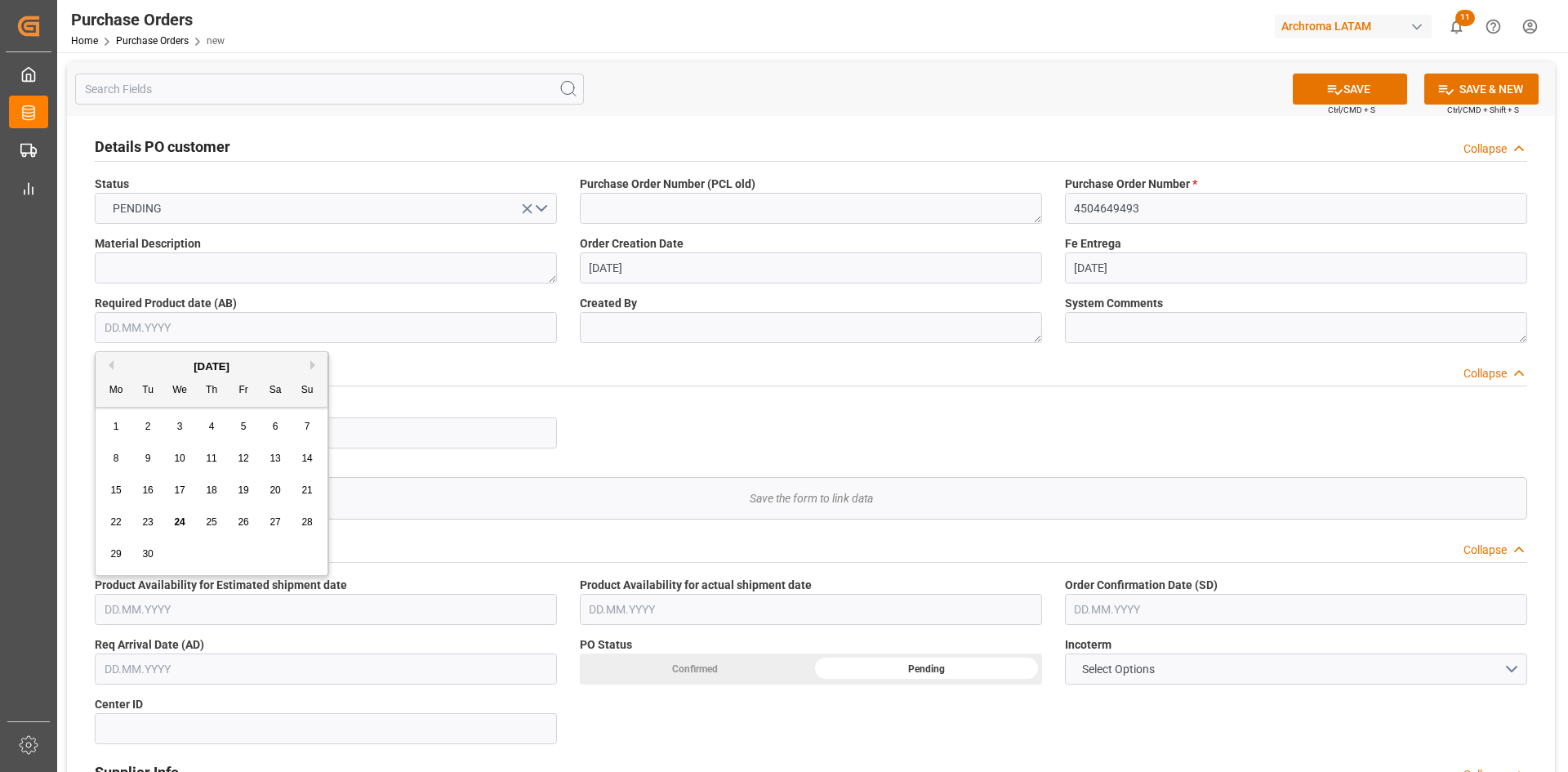
click at [181, 520] on span "24" at bounding box center [179, 522] width 11 height 12
type input "[DATE]"
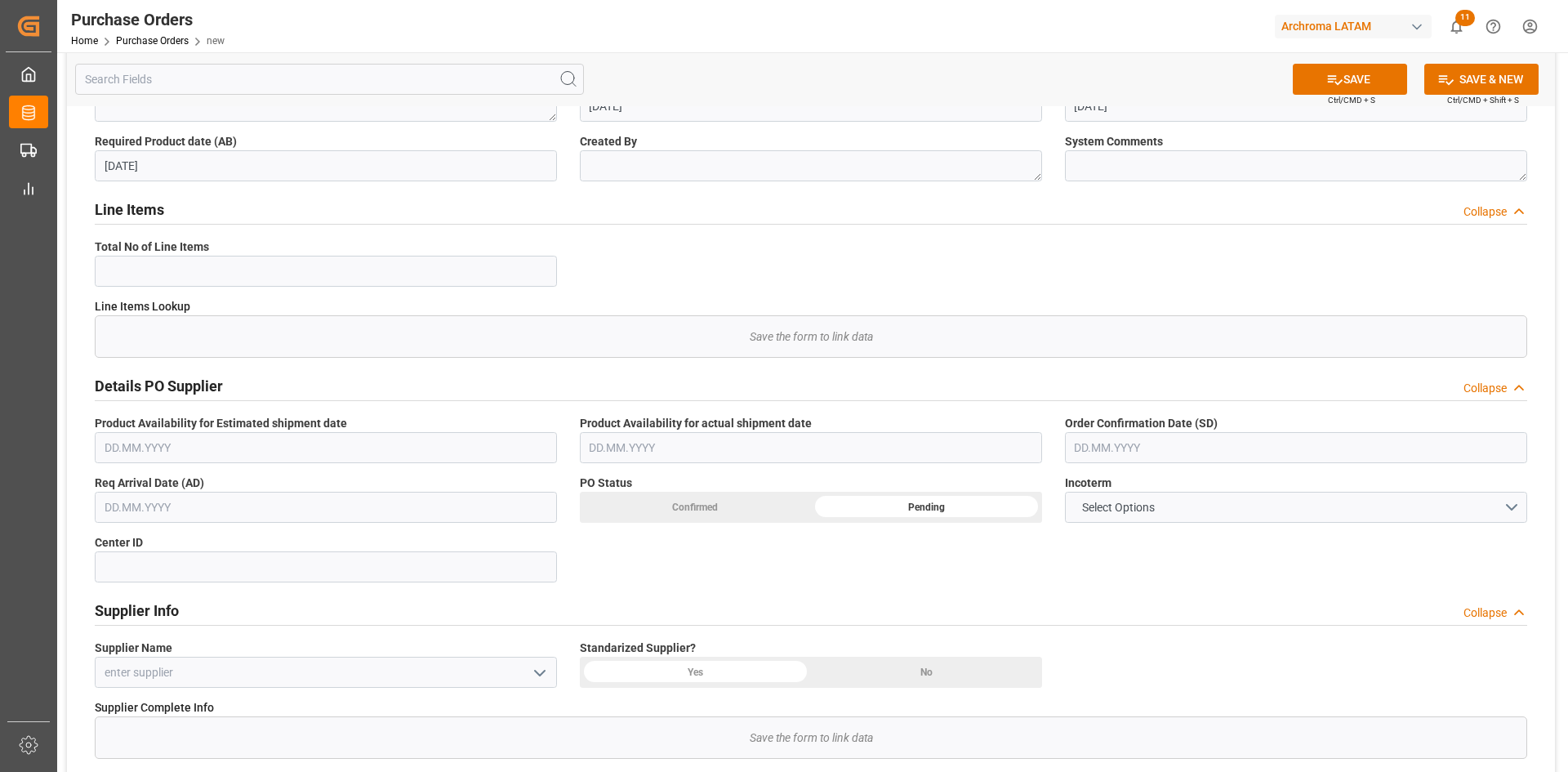
scroll to position [164, 0]
click at [1176, 448] on input "text" at bounding box center [1295, 445] width 462 height 31
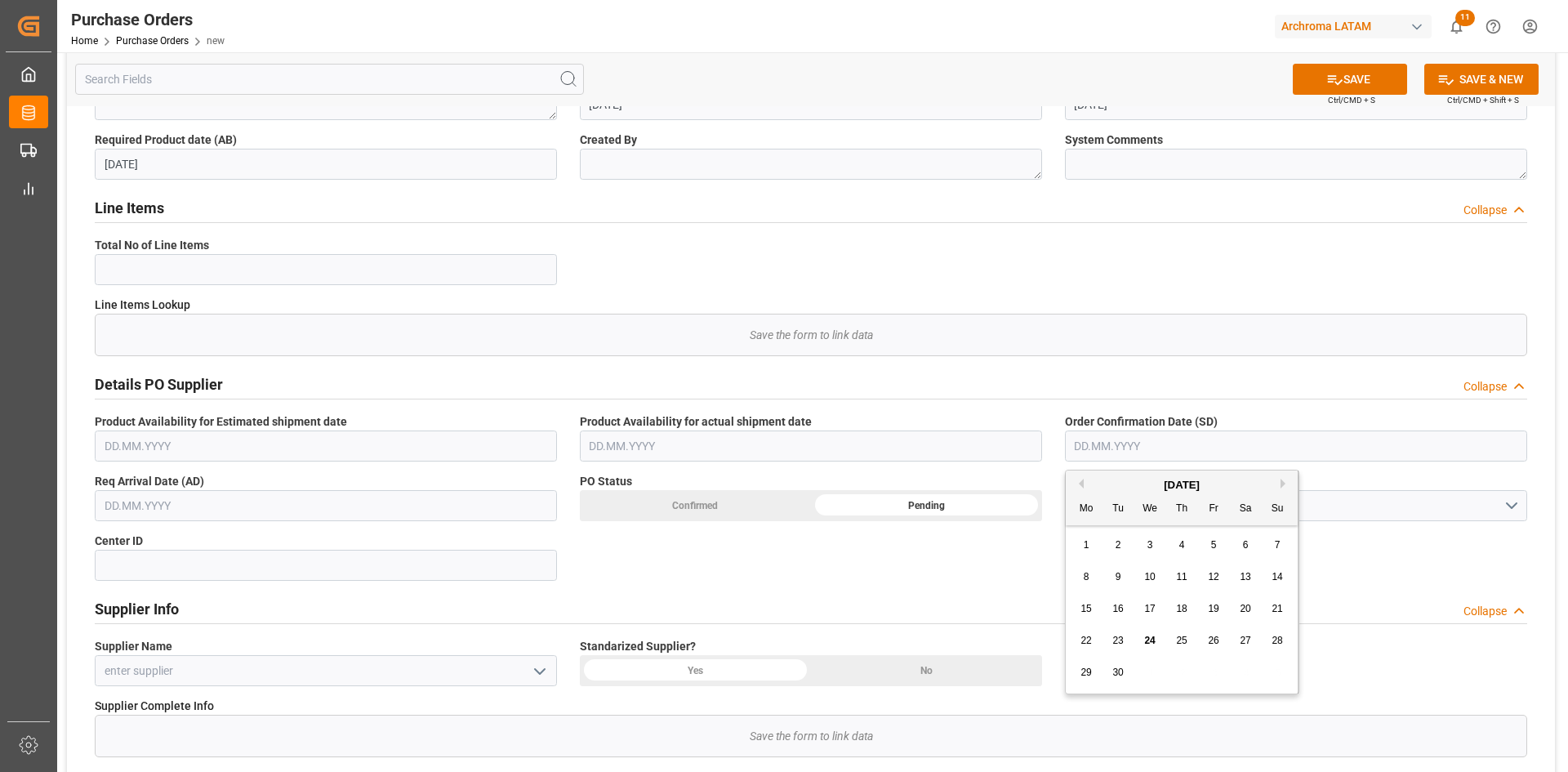
click at [1250, 604] on span "20" at bounding box center [1245, 608] width 11 height 12
type input "[DATE]"
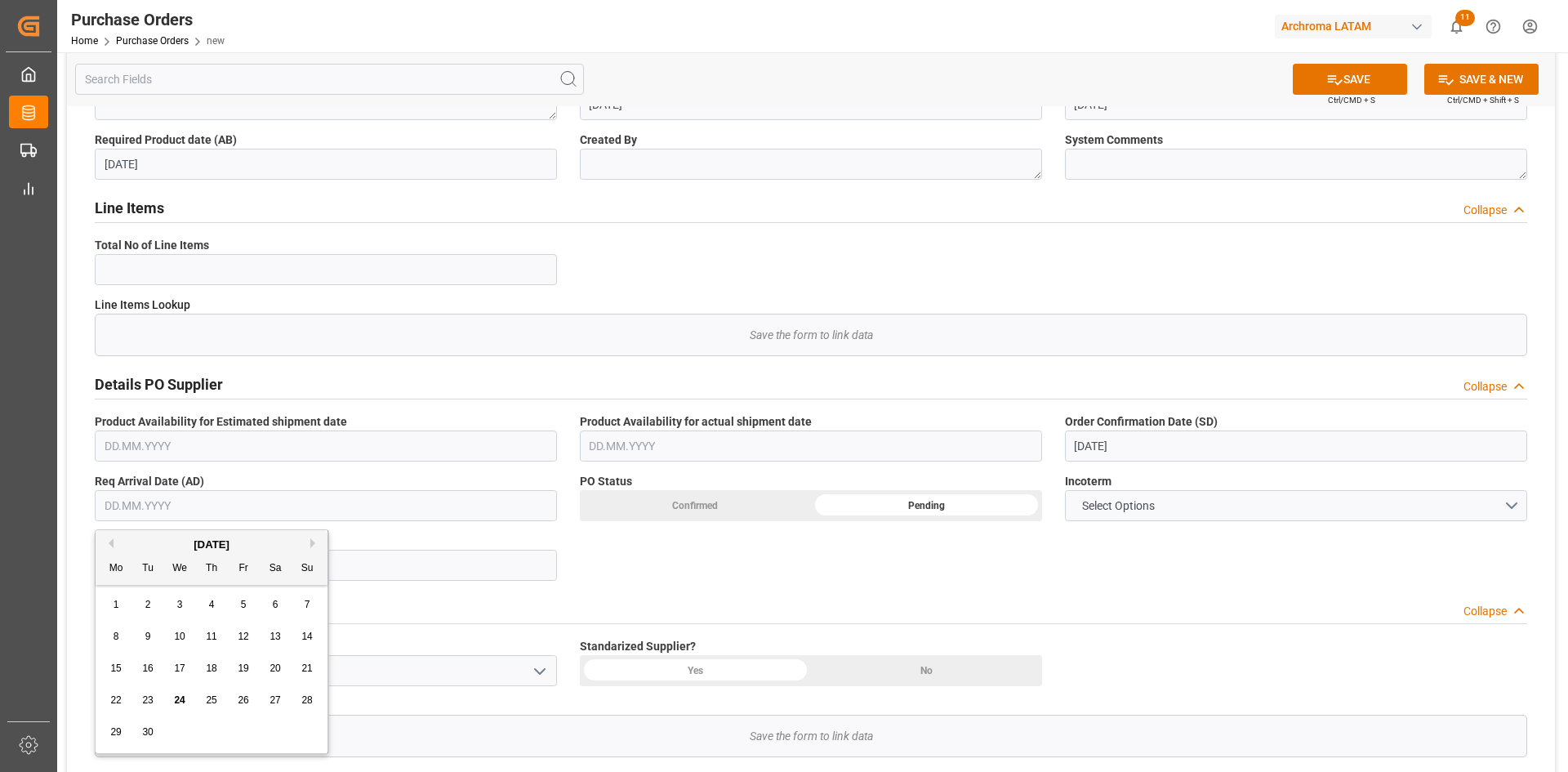
click at [415, 515] on input "text" at bounding box center [326, 505] width 462 height 31
click at [109, 694] on div "22" at bounding box center [116, 701] width 21 height 20
type input "[DATE]"
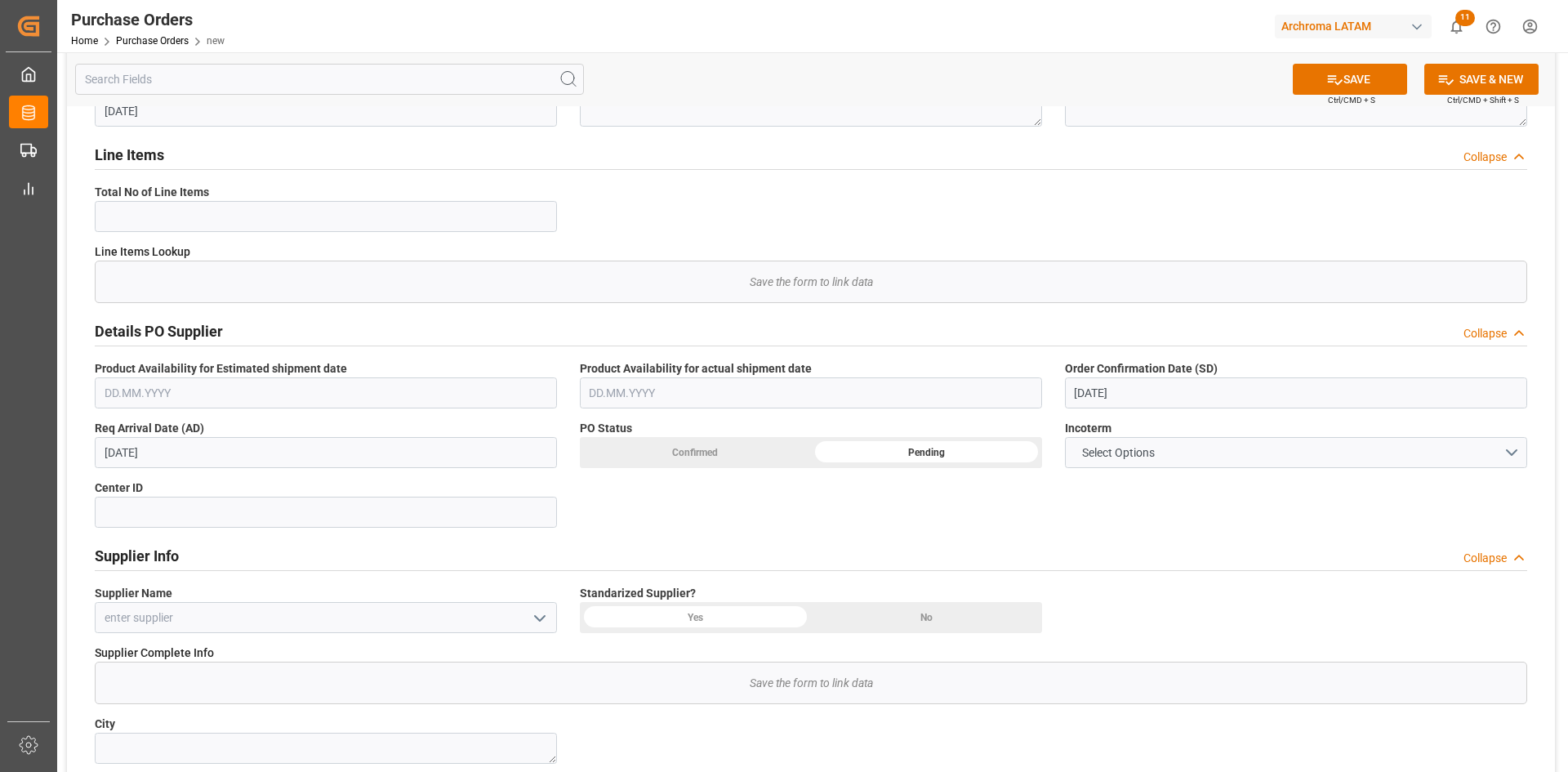
scroll to position [245, 0]
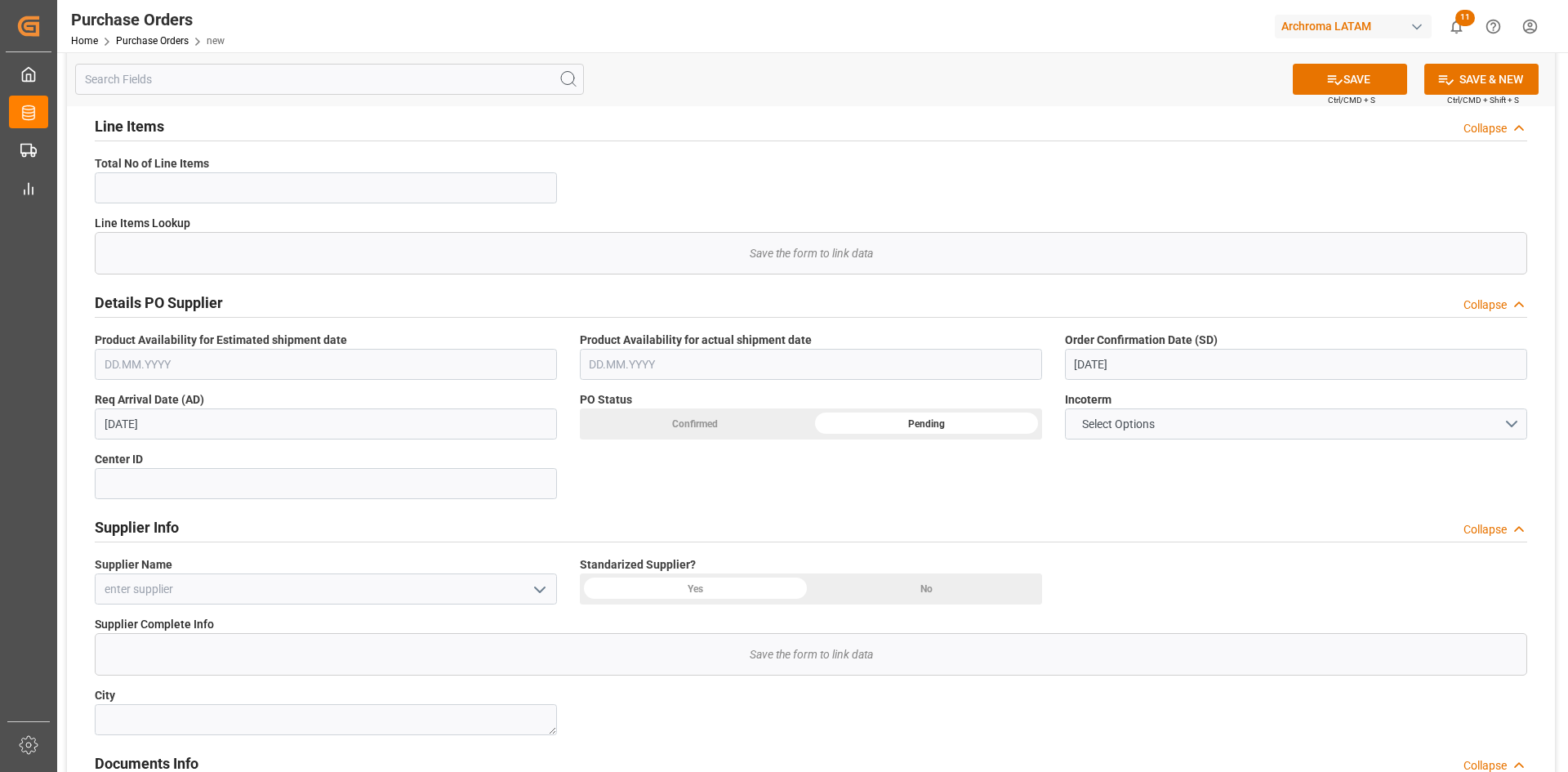
click at [769, 424] on div "Confirmed" at bounding box center [696, 423] width 231 height 31
click at [1487, 424] on button "Select Options" at bounding box center [1295, 423] width 462 height 31
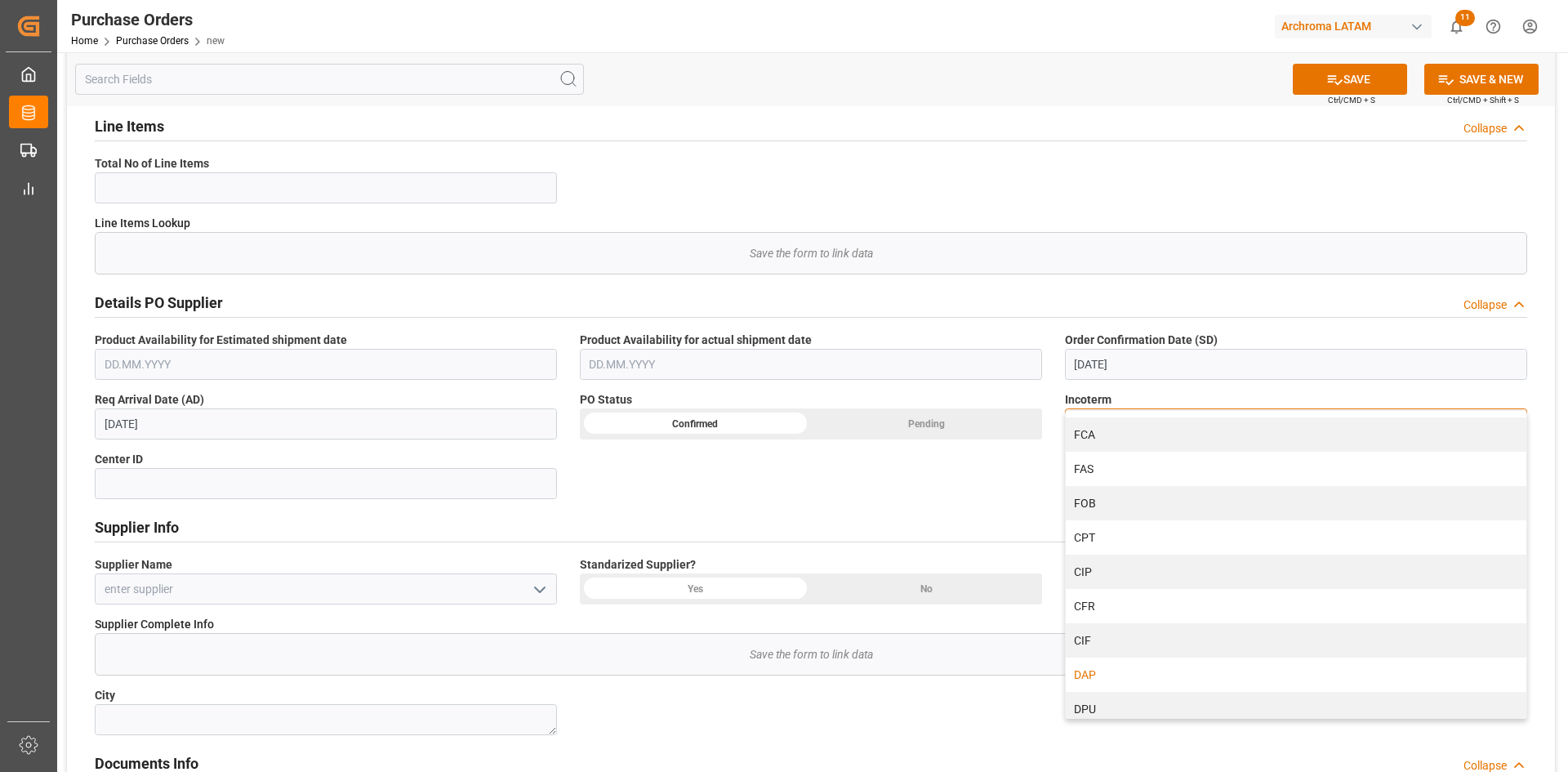
scroll to position [71, 0]
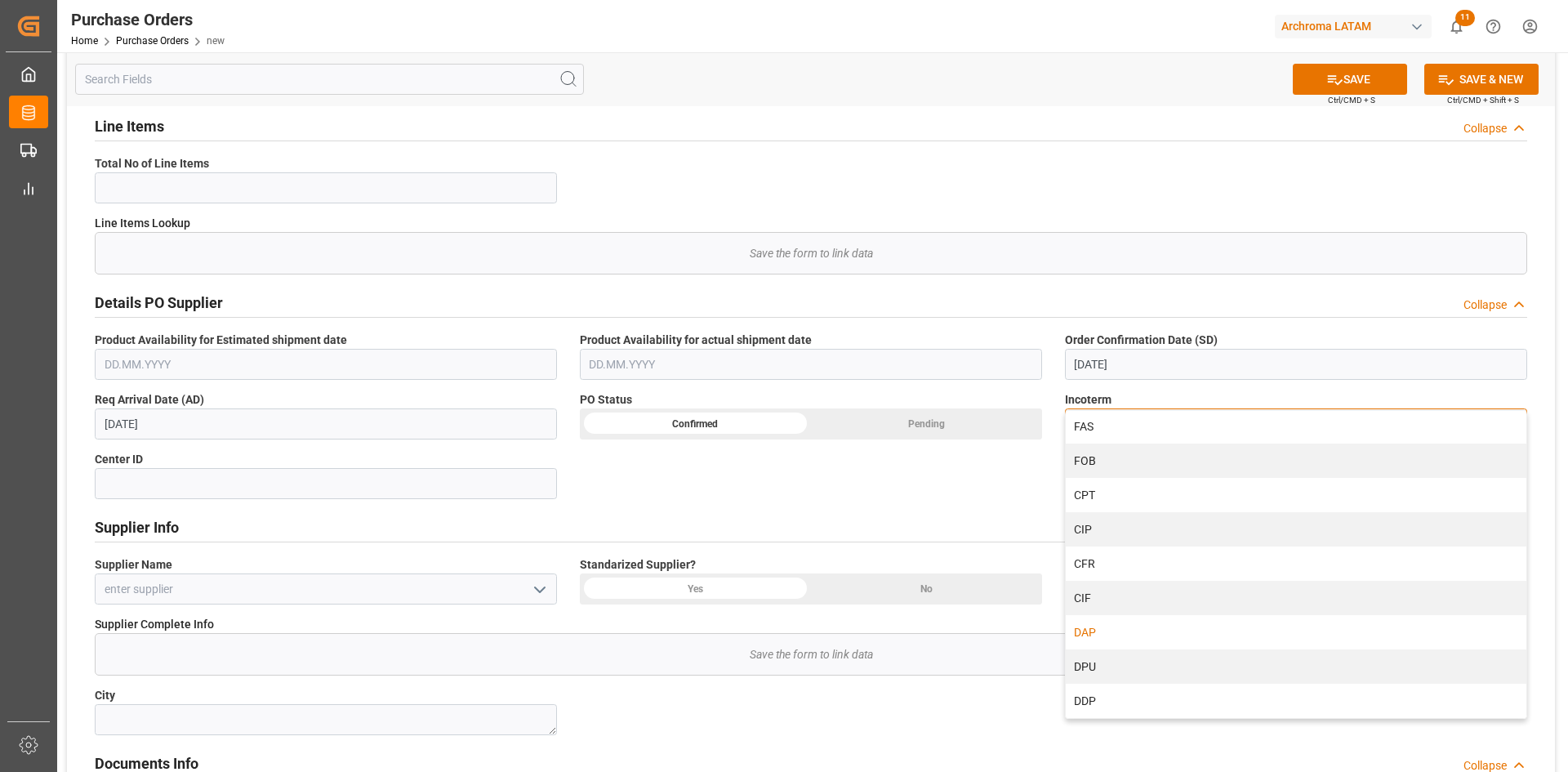
click at [1096, 630] on div "DAP" at bounding box center [1295, 632] width 460 height 34
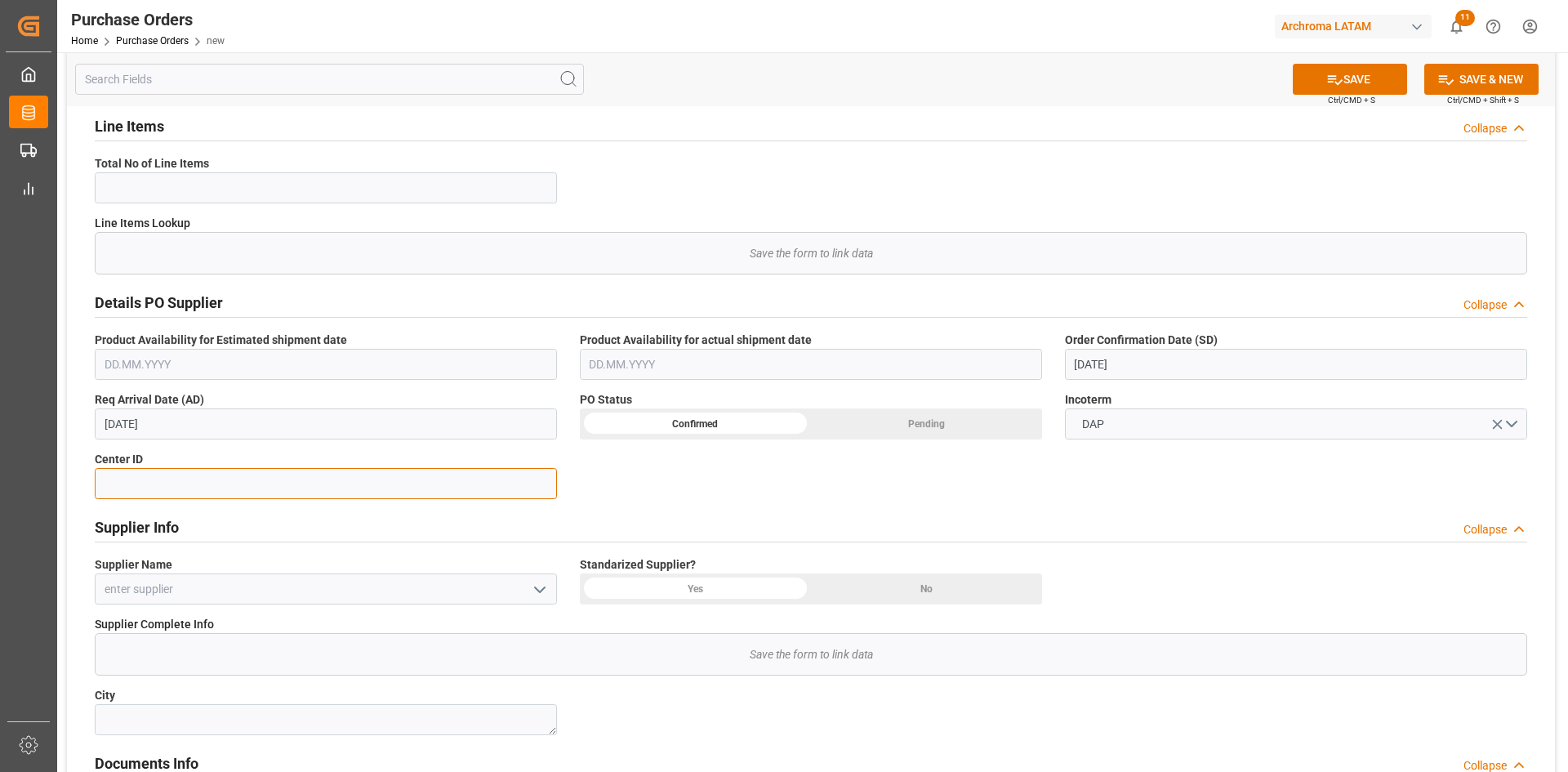
click at [281, 489] on input at bounding box center [326, 483] width 462 height 31
type input "1"
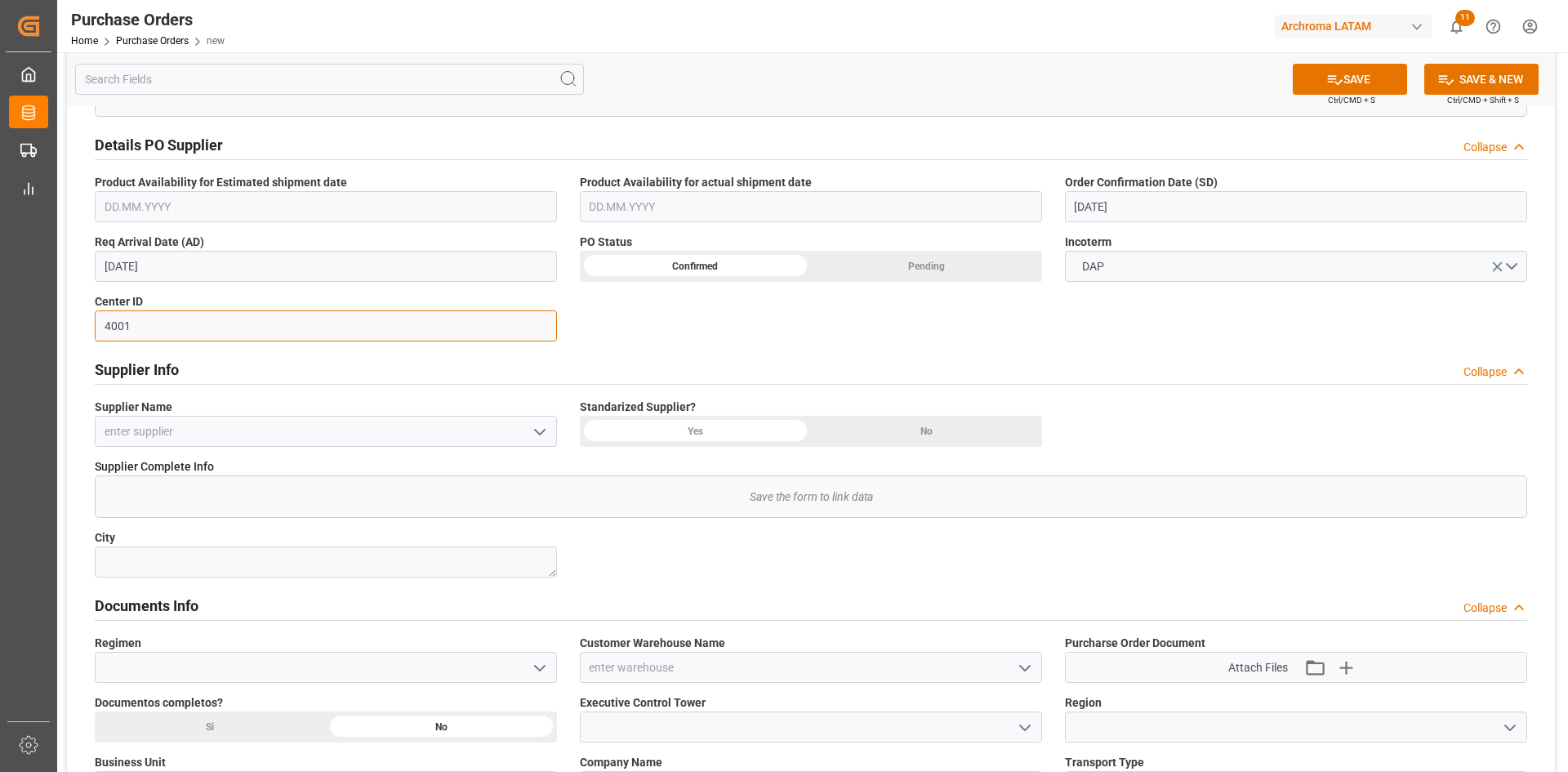
scroll to position [408, 0]
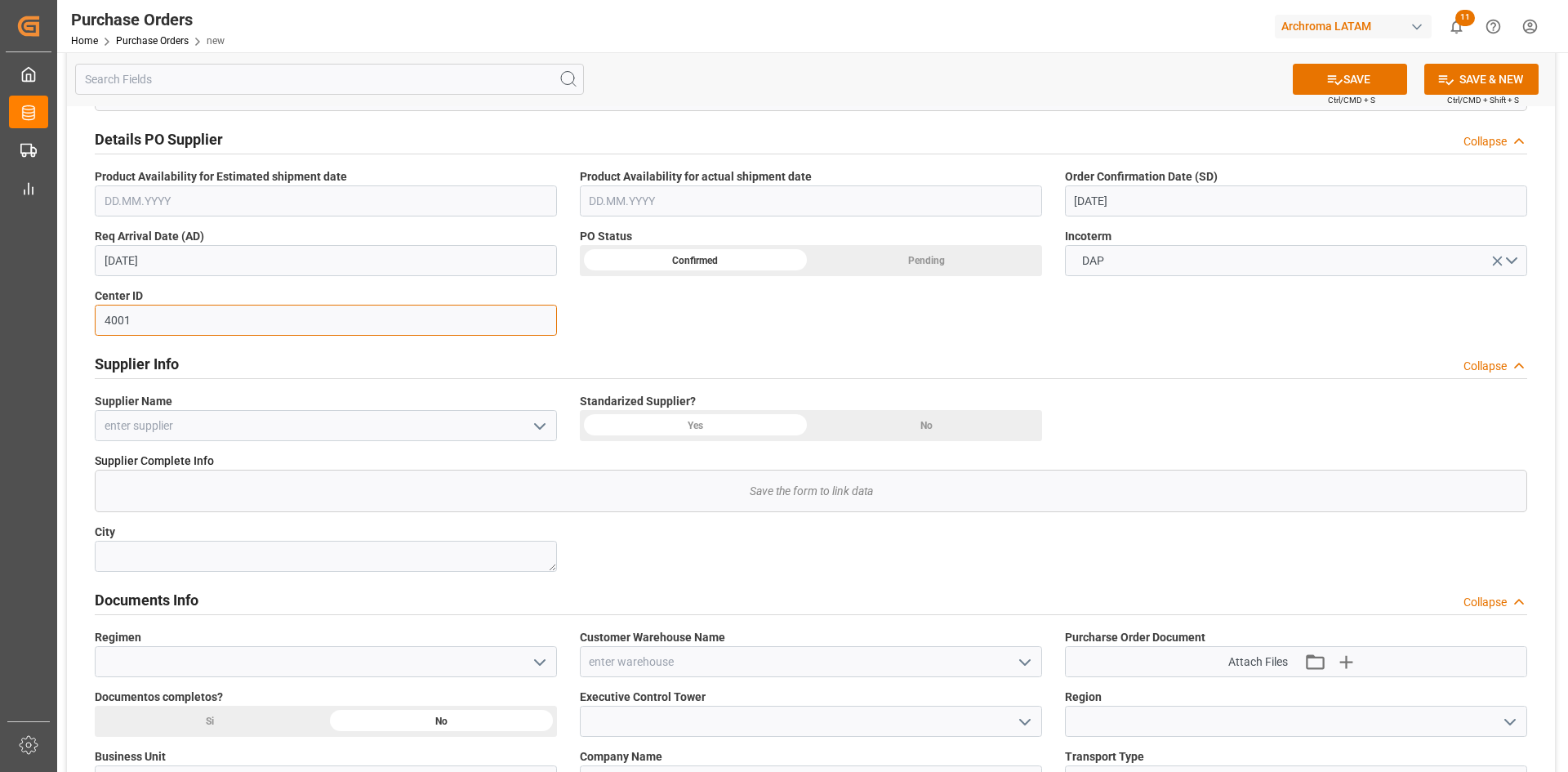
type input "4001"
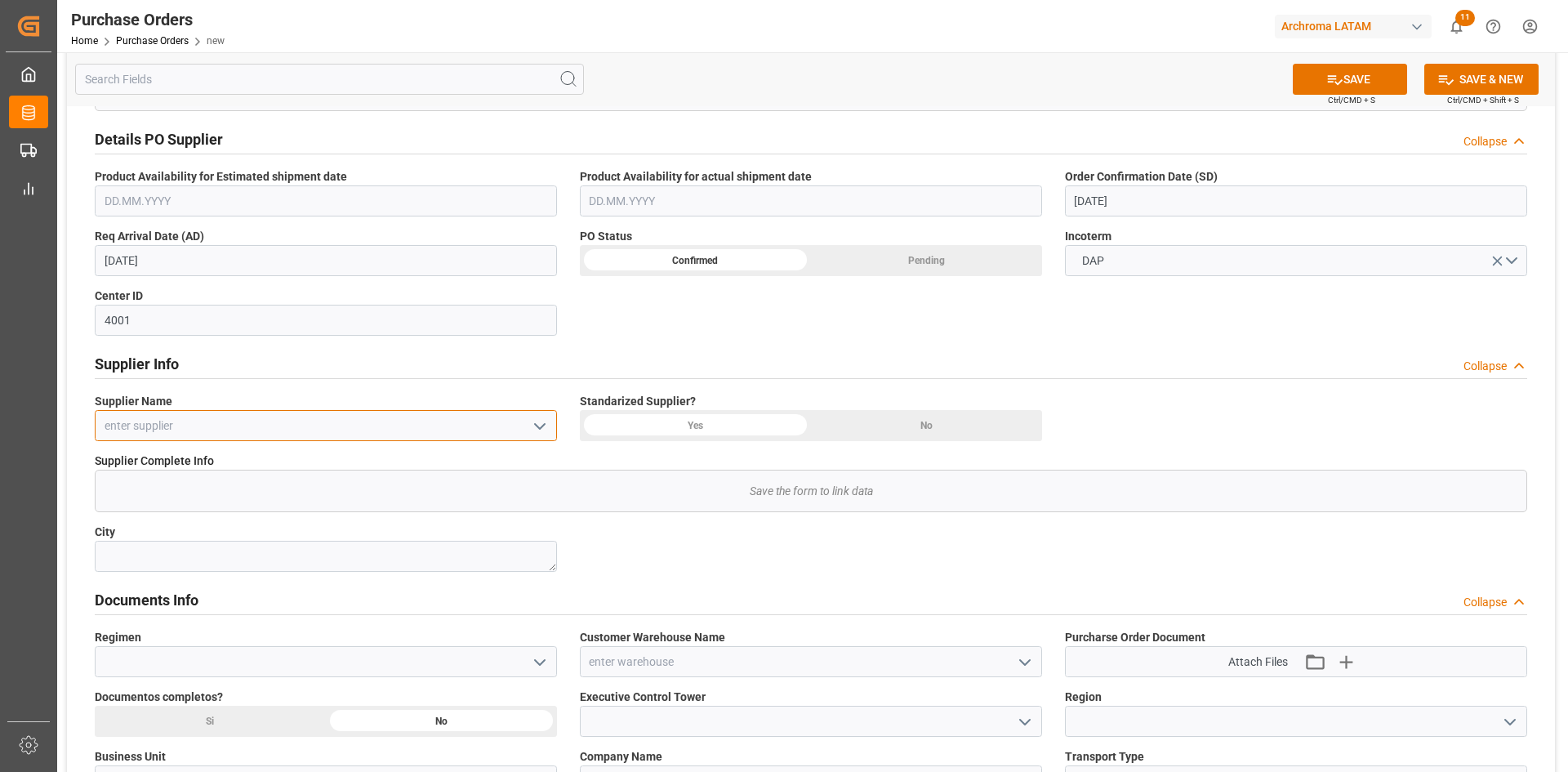
click at [534, 412] on input at bounding box center [326, 425] width 462 height 31
click at [539, 427] on polyline "open menu" at bounding box center [540, 426] width 10 height 5
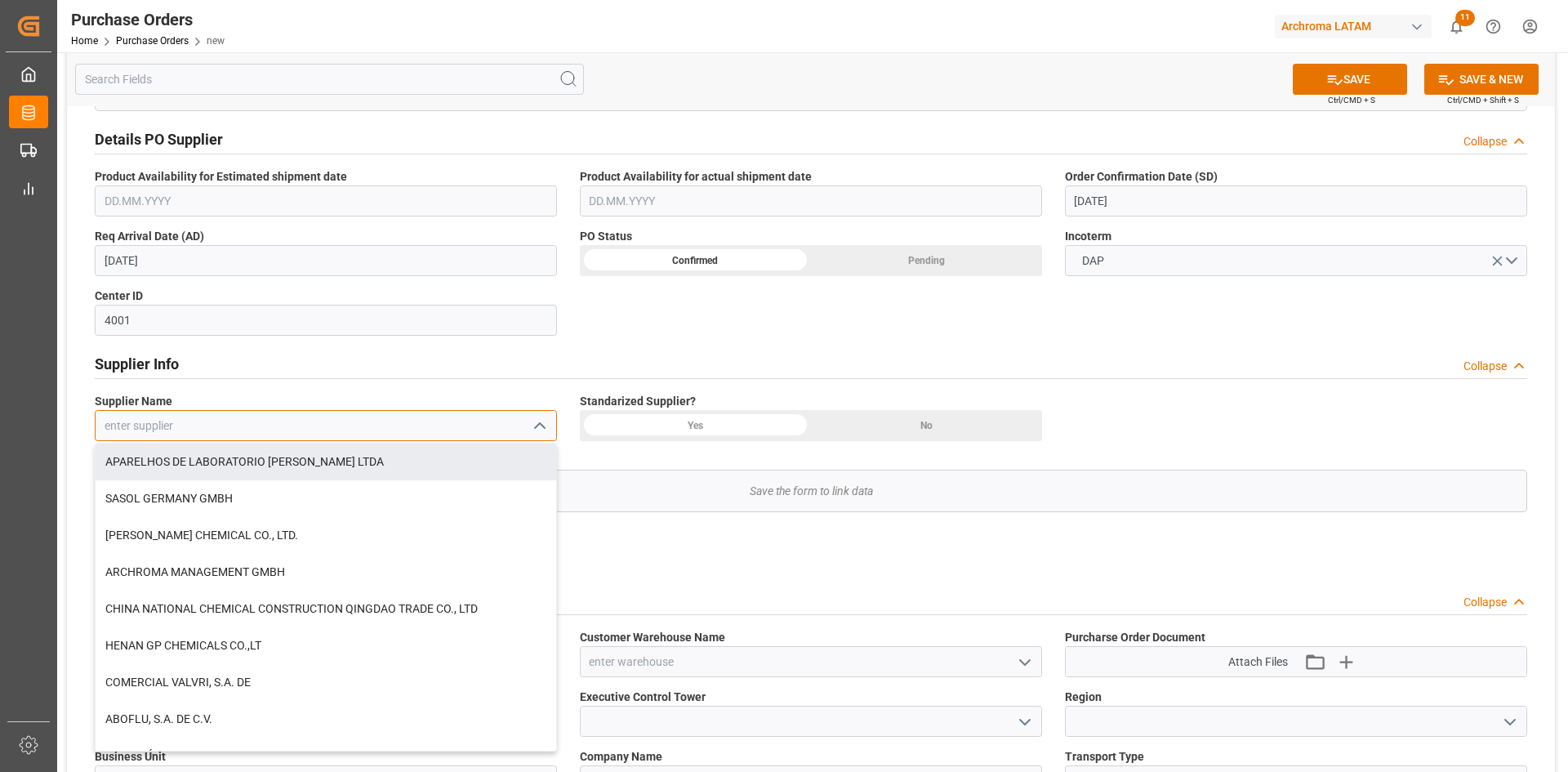
click at [232, 423] on input at bounding box center [326, 425] width 462 height 31
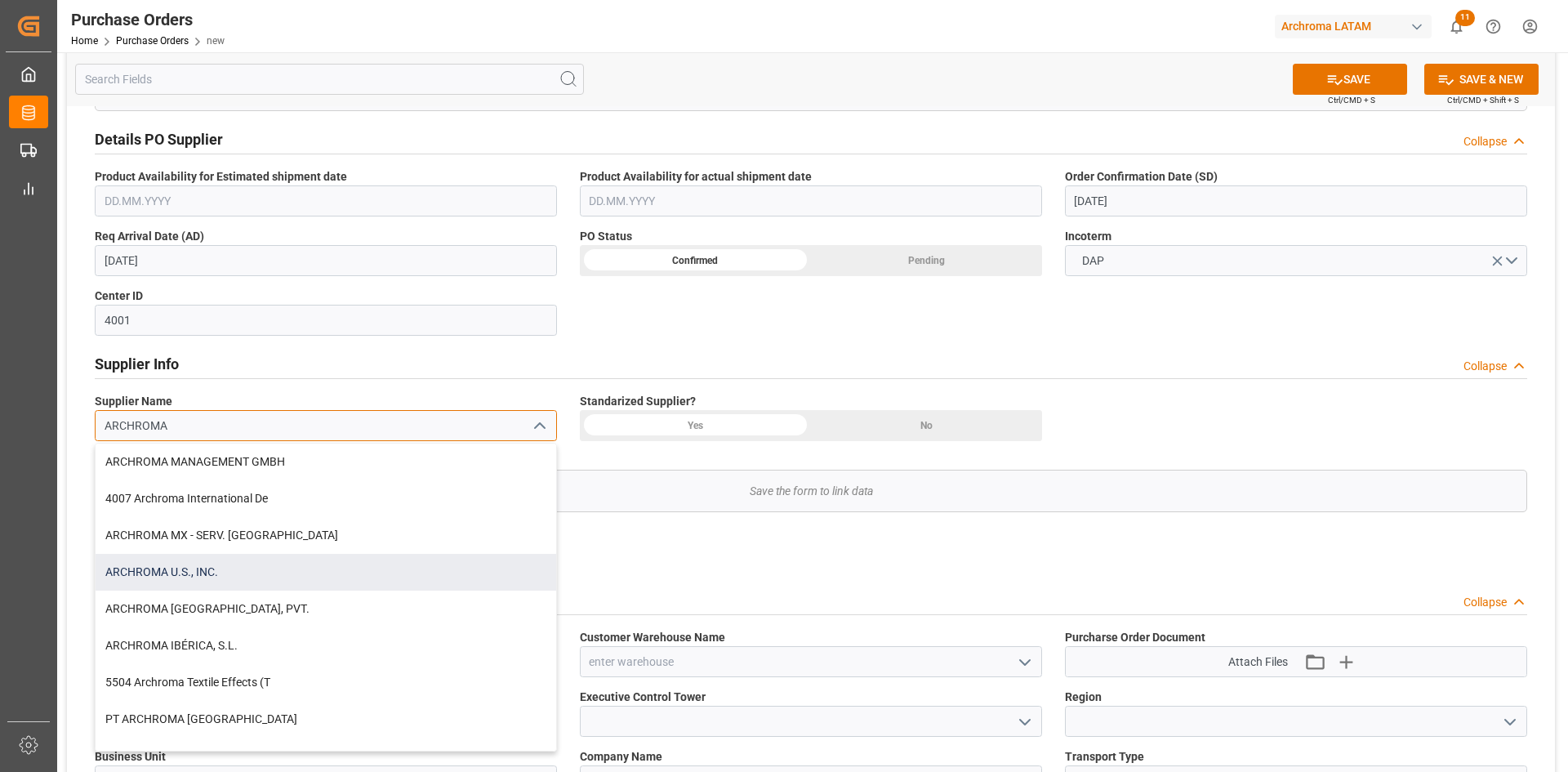
click at [216, 564] on div "ARCHROMA U.S., INC." at bounding box center [326, 572] width 460 height 37
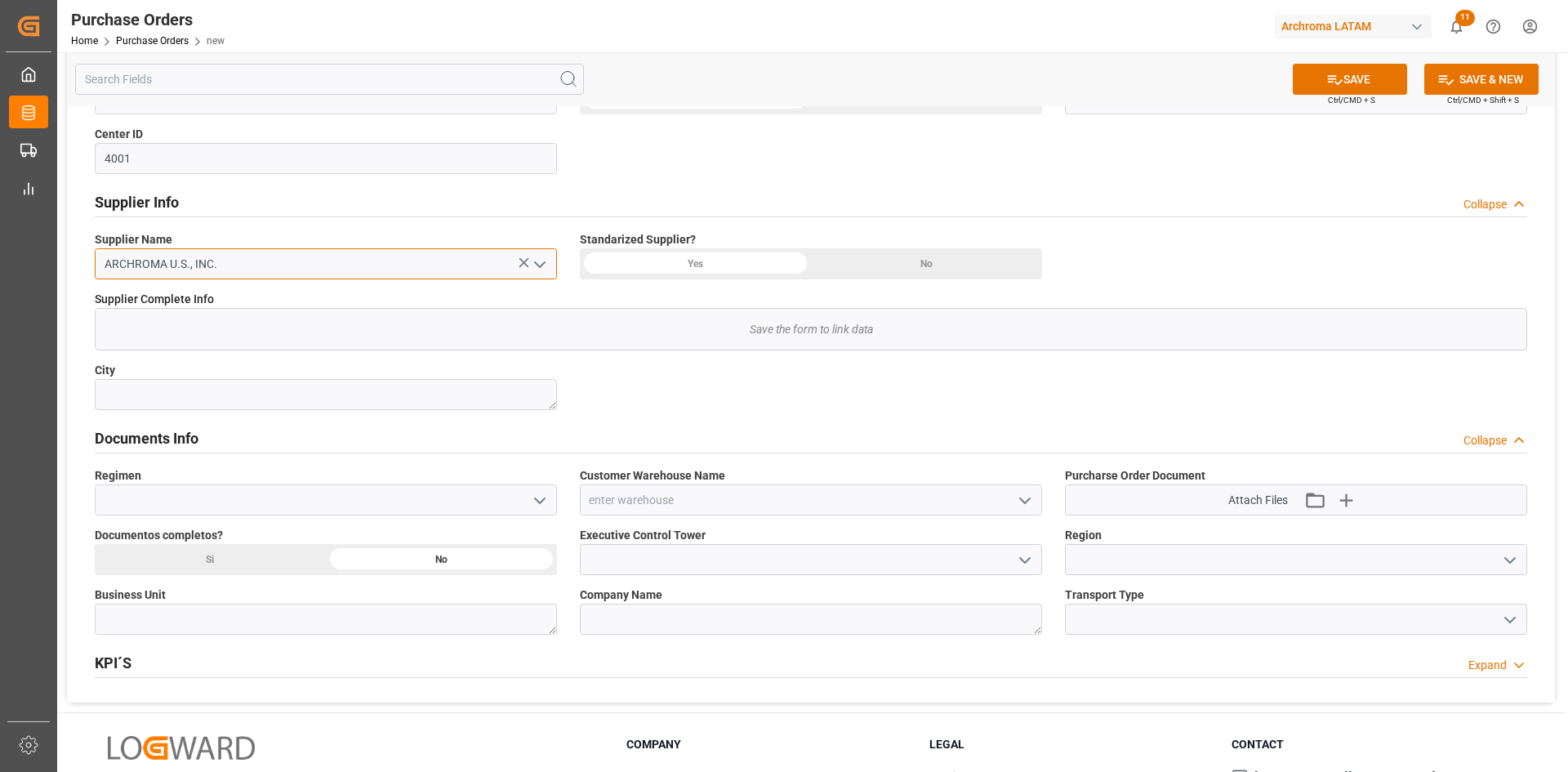
scroll to position [572, 0]
type input "ARCHROMA U.S., INC."
click at [748, 276] on div "Yes" at bounding box center [696, 262] width 231 height 31
click at [297, 395] on textarea at bounding box center [326, 392] width 462 height 31
click at [538, 502] on icon "open menu" at bounding box center [540, 499] width 20 height 20
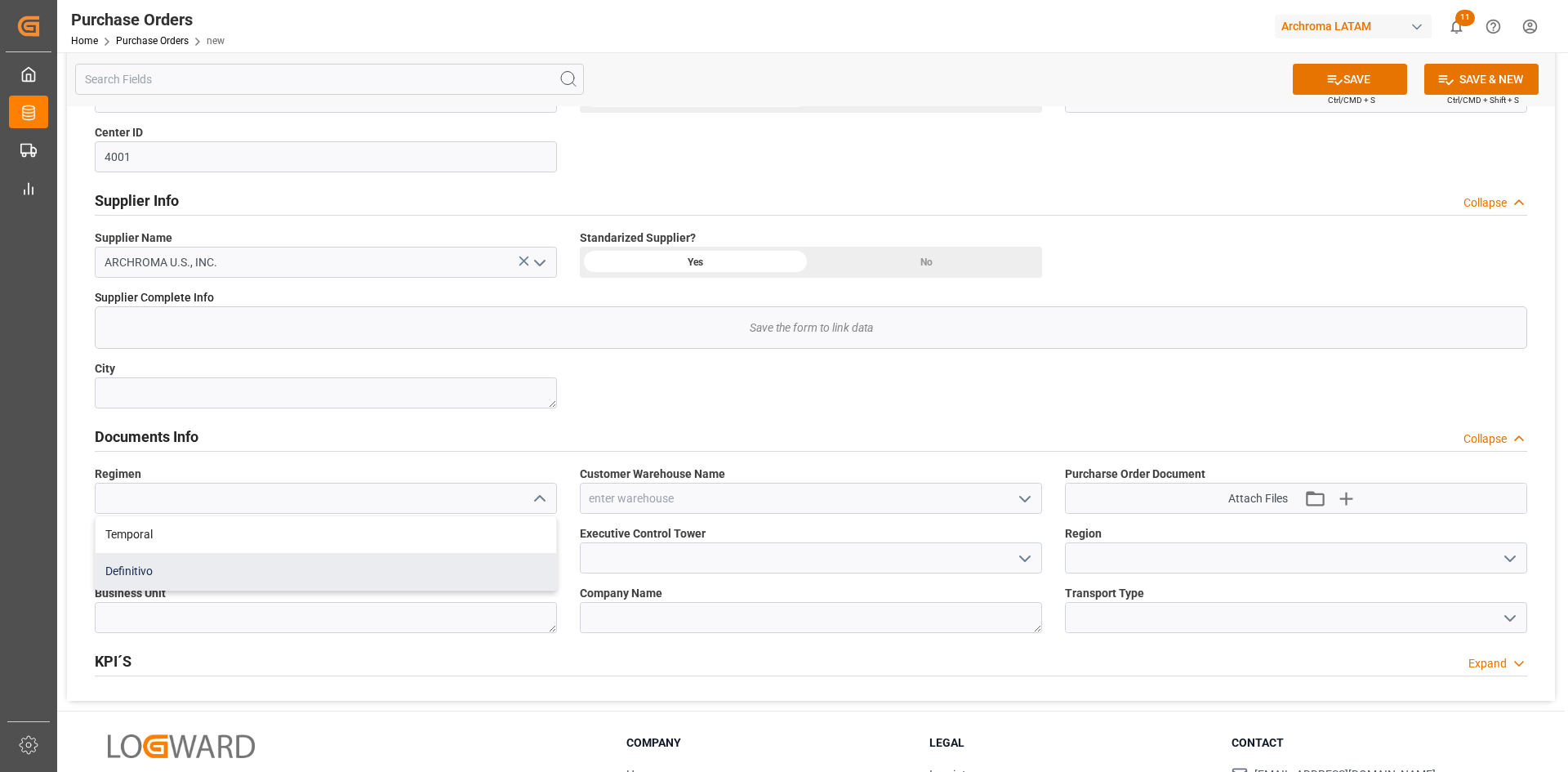
click at [202, 566] on div "Definitivo" at bounding box center [326, 571] width 460 height 37
type input "Definitivo"
click at [1023, 498] on icon "open menu" at bounding box center [1025, 499] width 20 height 20
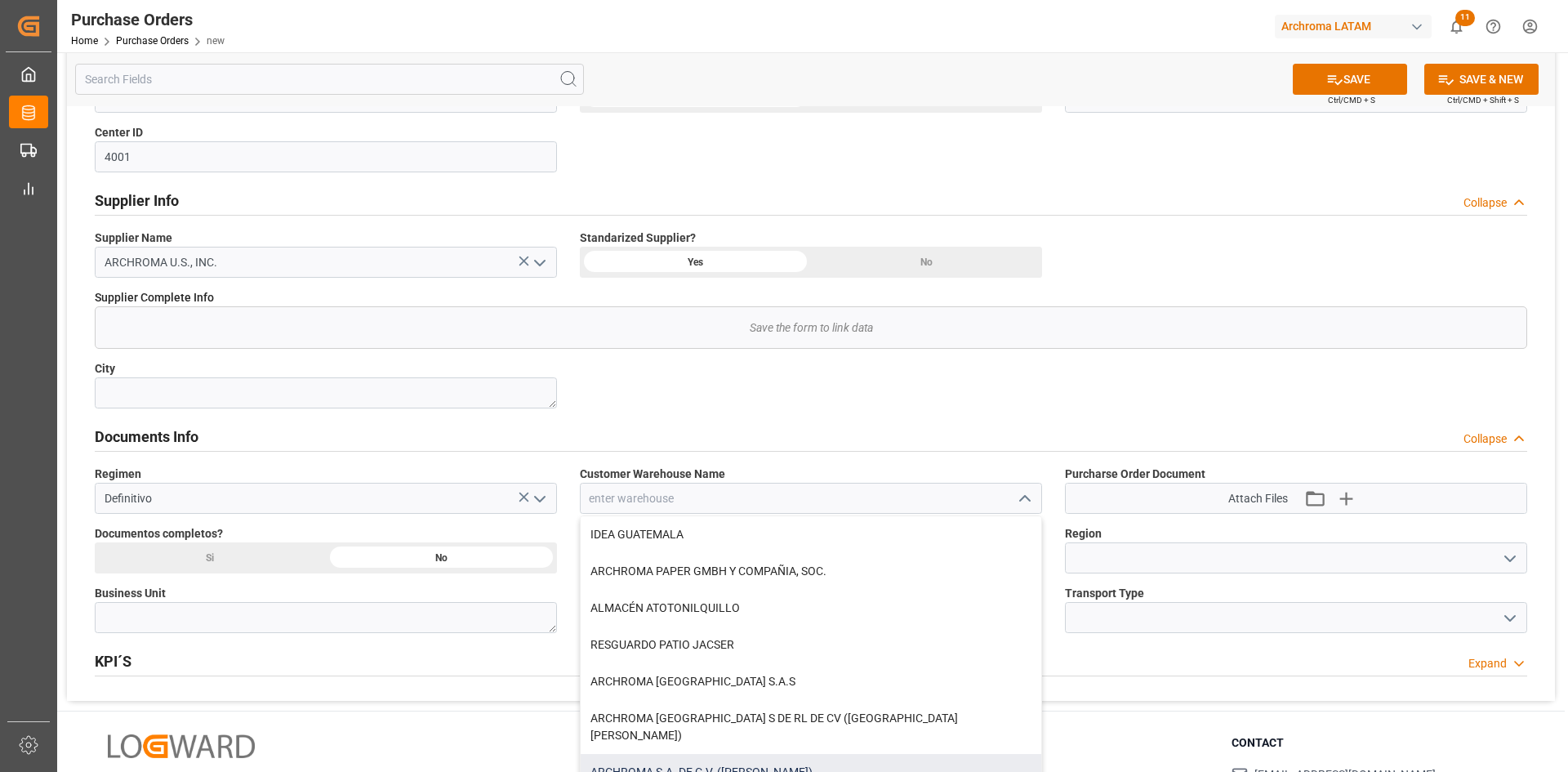
click at [775, 754] on div "ARCHROMA S.A. DE C.V. ([PERSON_NAME])" at bounding box center [811, 772] width 460 height 37
type input "ARCHROMA S.A. DE C.V. ([PERSON_NAME])"
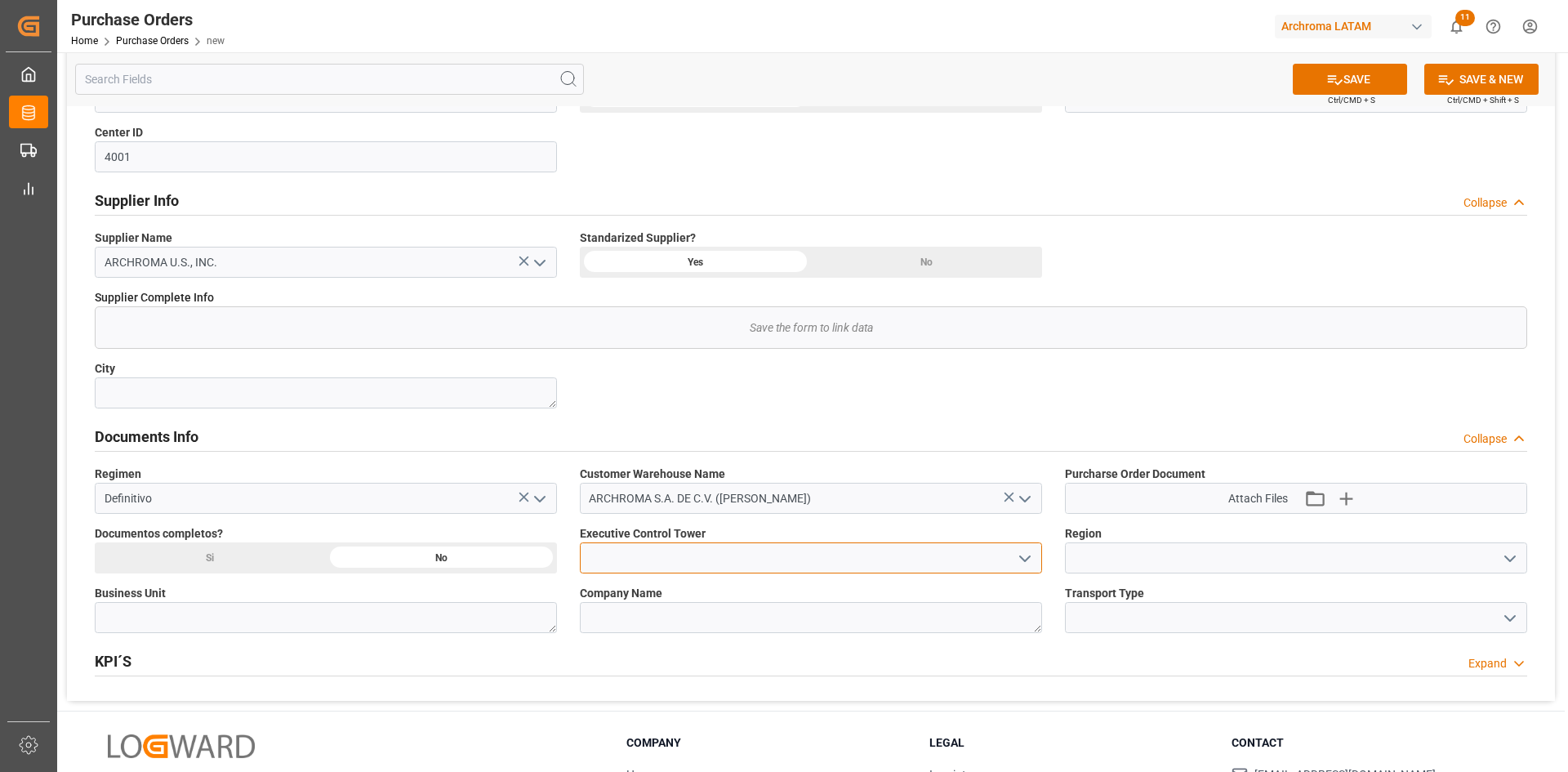
click at [929, 558] on input at bounding box center [811, 557] width 462 height 31
click at [1029, 553] on icon "open menu" at bounding box center [1025, 558] width 20 height 20
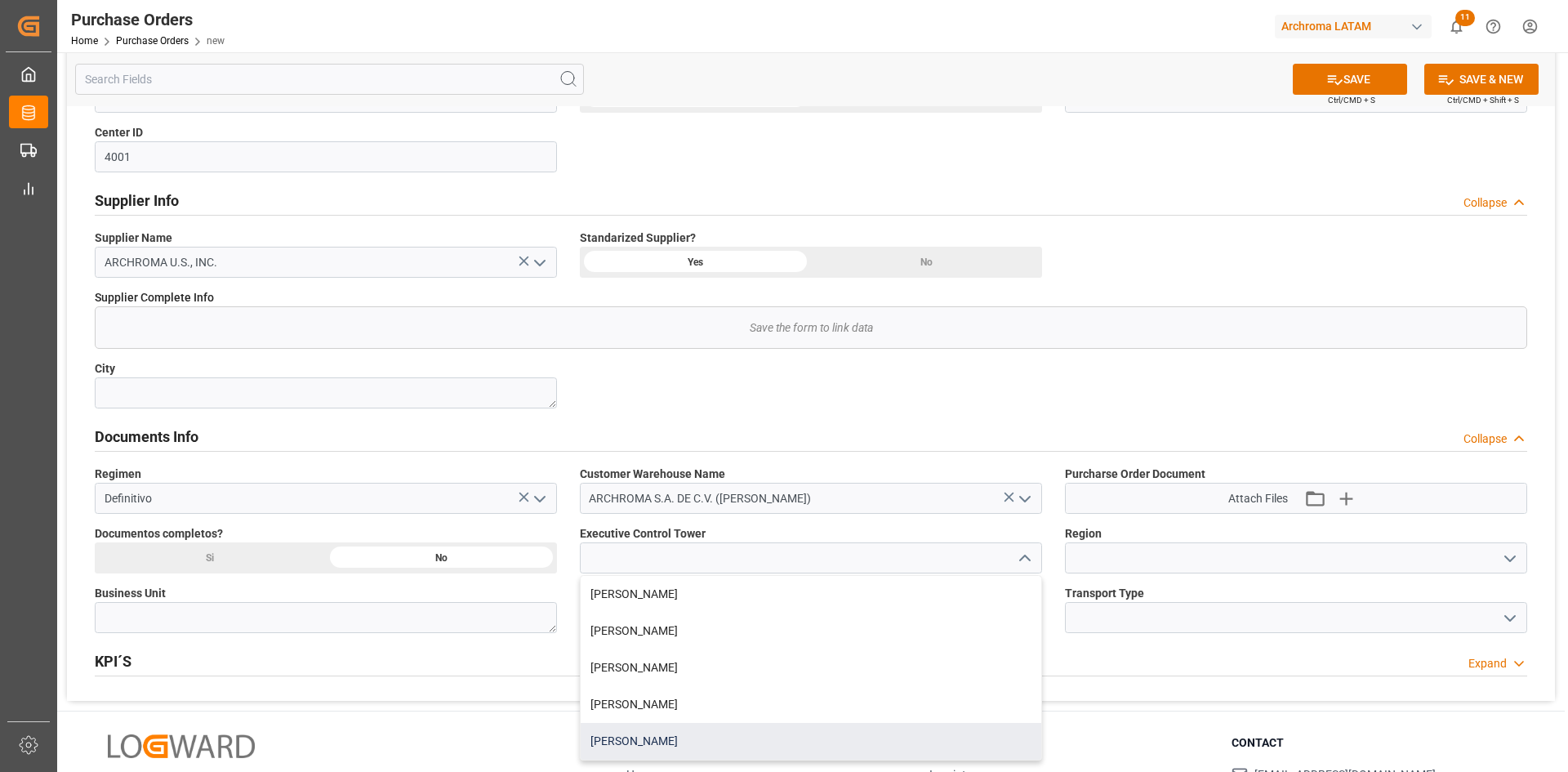
click at [627, 735] on div "[PERSON_NAME]" at bounding box center [811, 741] width 460 height 37
type input "[PERSON_NAME]"
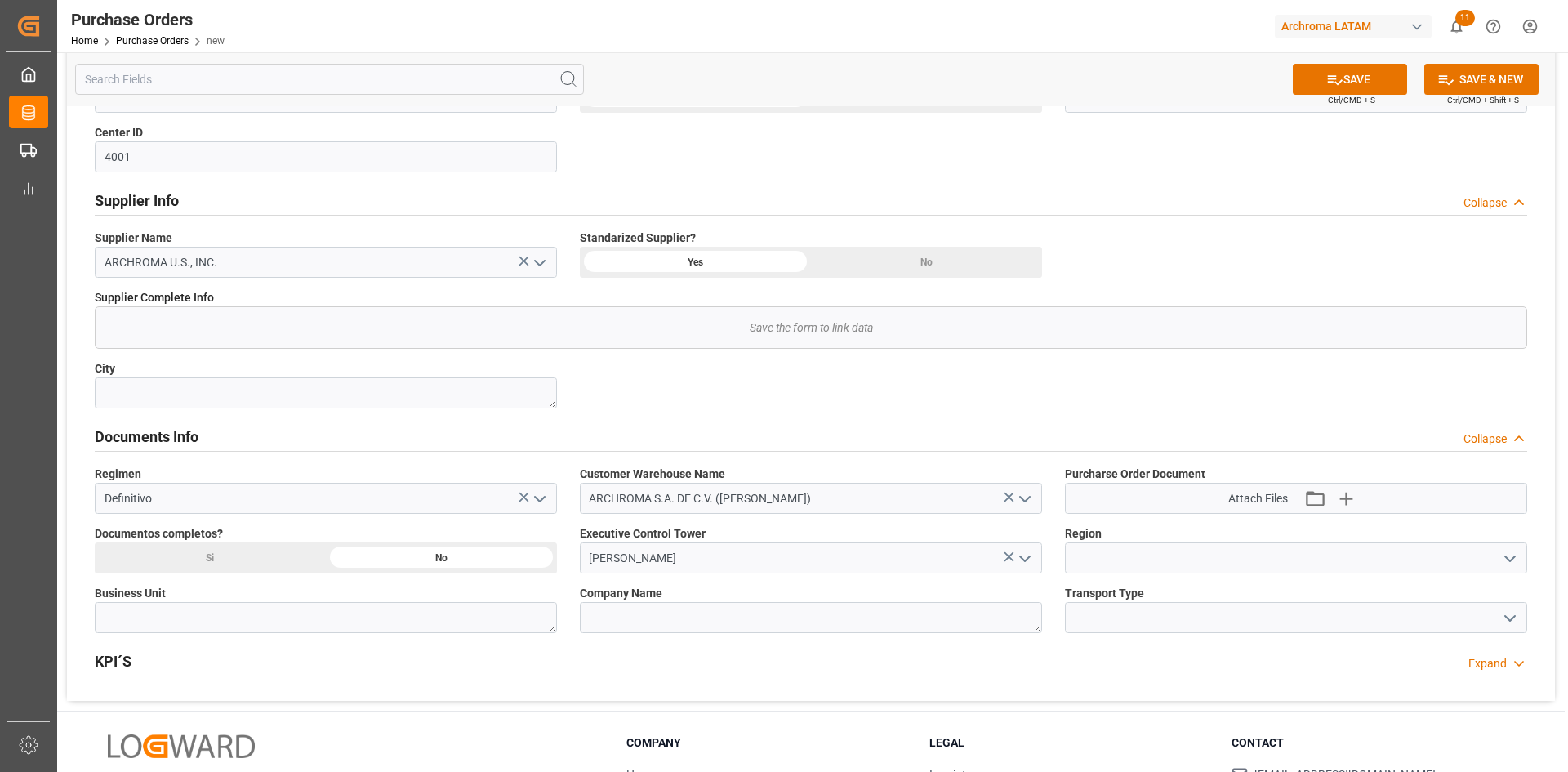
click at [1514, 556] on polyline "open menu" at bounding box center [1510, 558] width 10 height 5
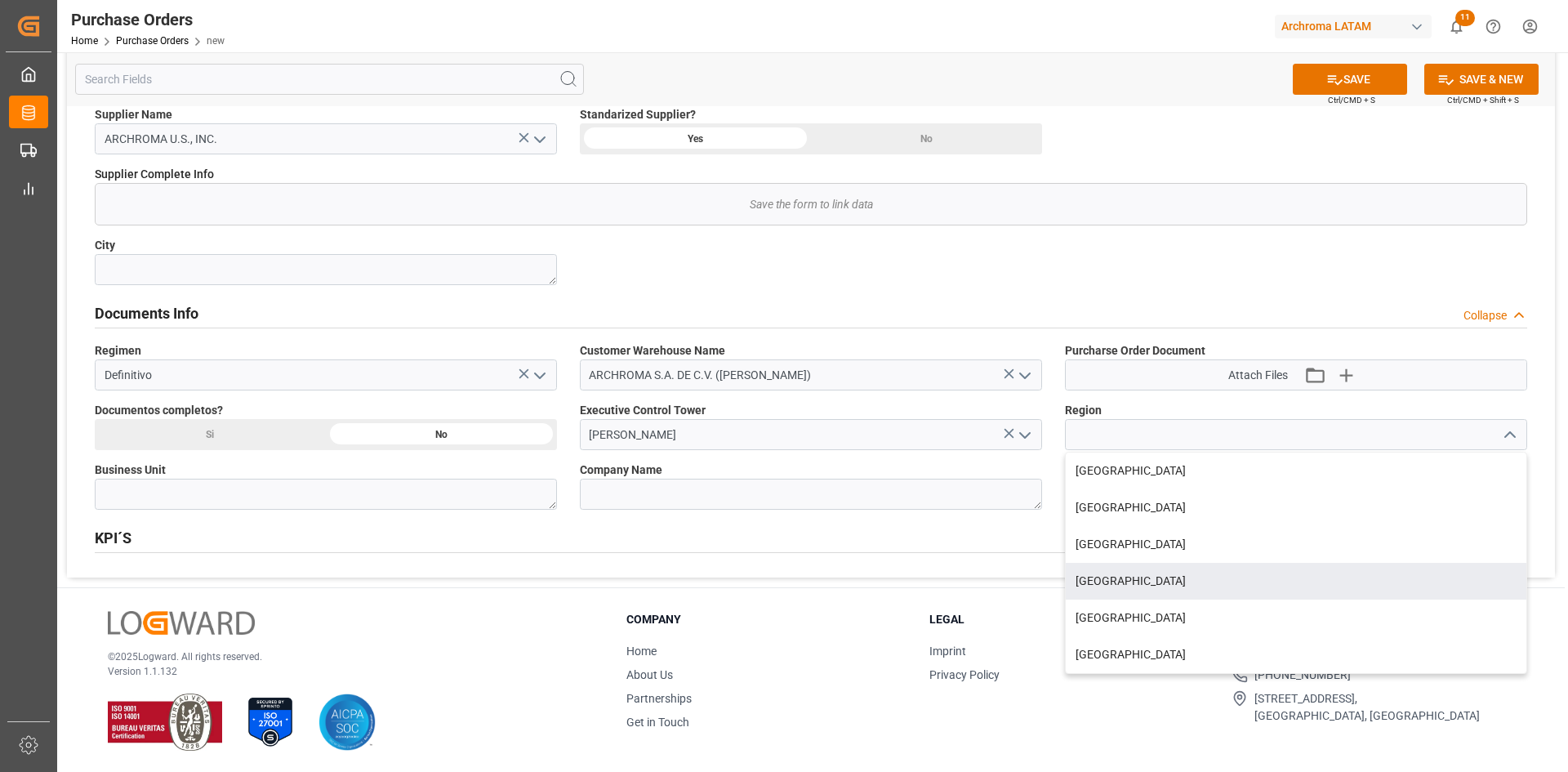
scroll to position [696, 0]
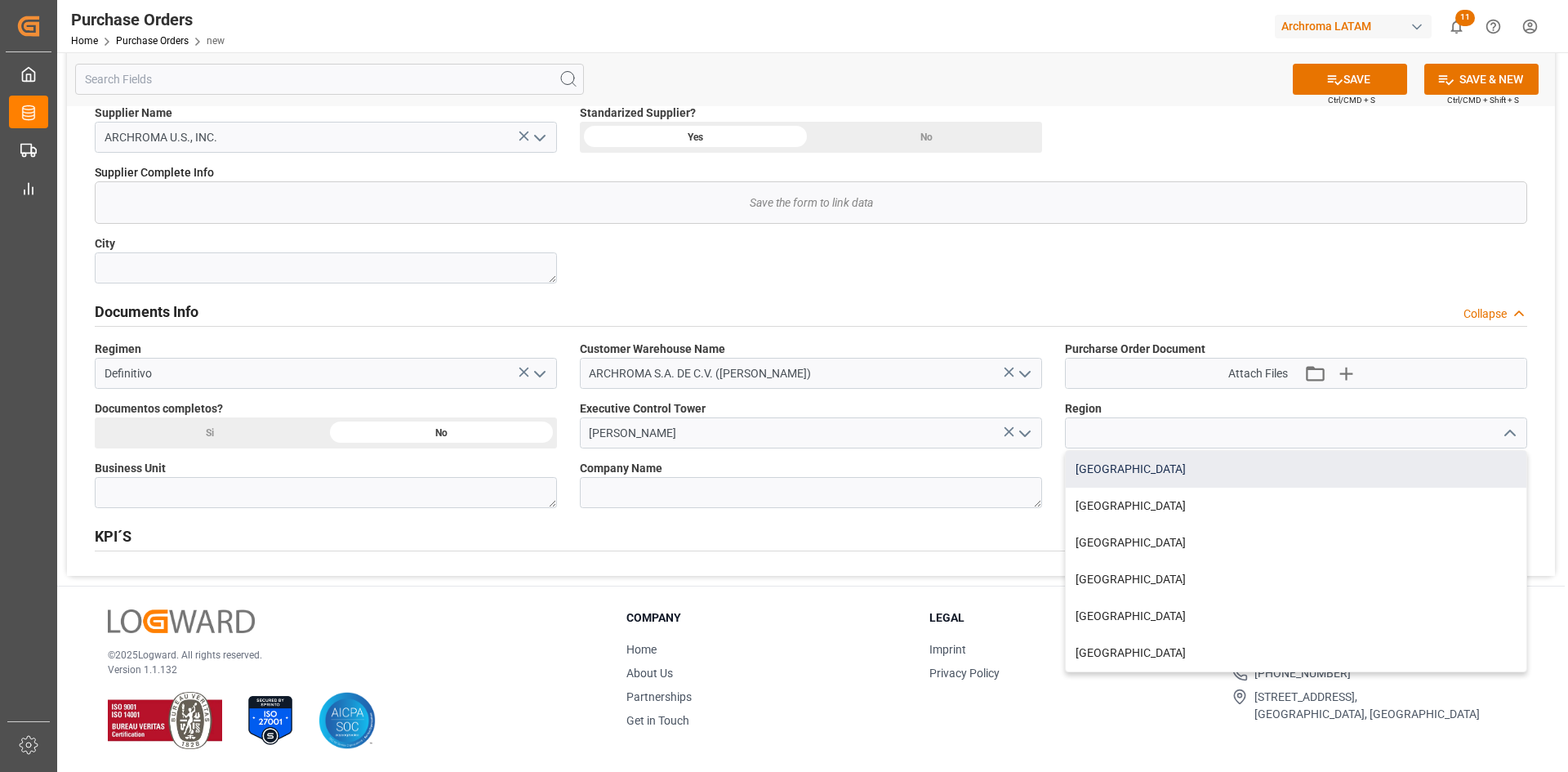
click at [1132, 466] on div "MEXICO" at bounding box center [1295, 469] width 460 height 37
type input "MEXICO"
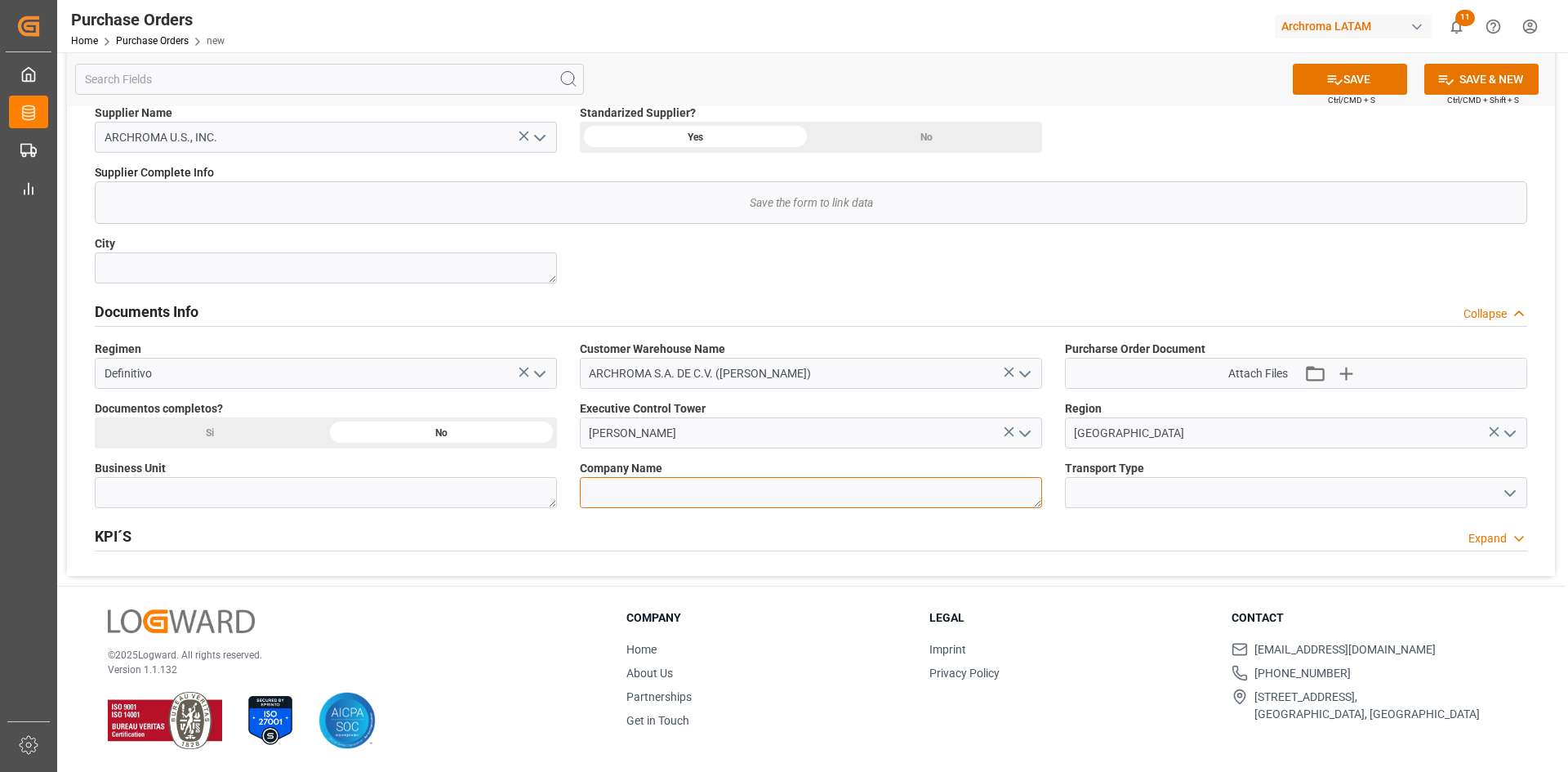
click at [941, 482] on textarea at bounding box center [811, 492] width 462 height 31
click at [297, 485] on textarea at bounding box center [326, 492] width 462 height 31
type textarea "PT"
click at [1232, 493] on input at bounding box center [1295, 492] width 462 height 31
click at [1507, 487] on icon "open menu" at bounding box center [1510, 494] width 20 height 20
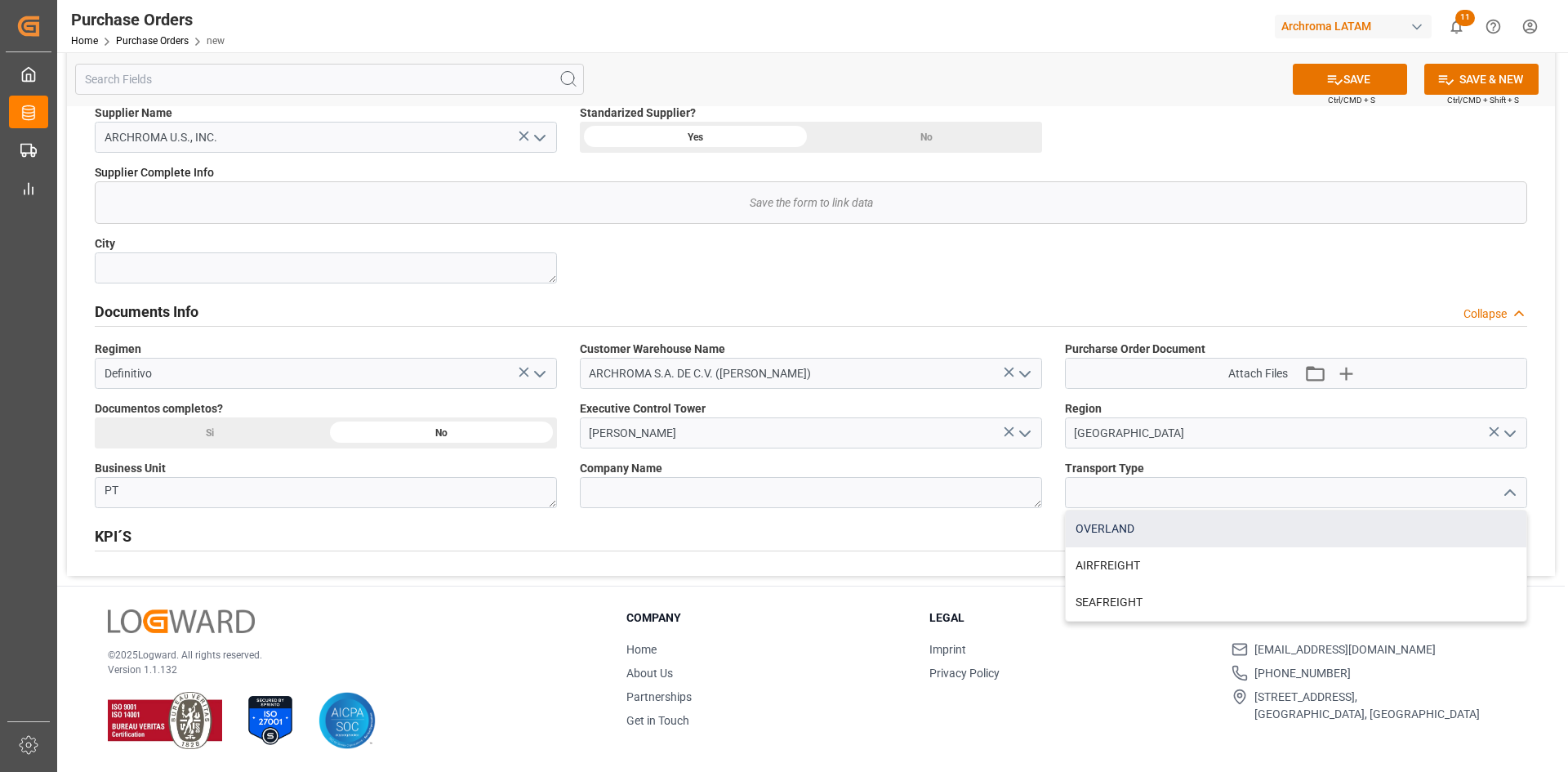
click at [1145, 531] on div "OVERLAND" at bounding box center [1295, 529] width 460 height 37
type input "OVERLAND"
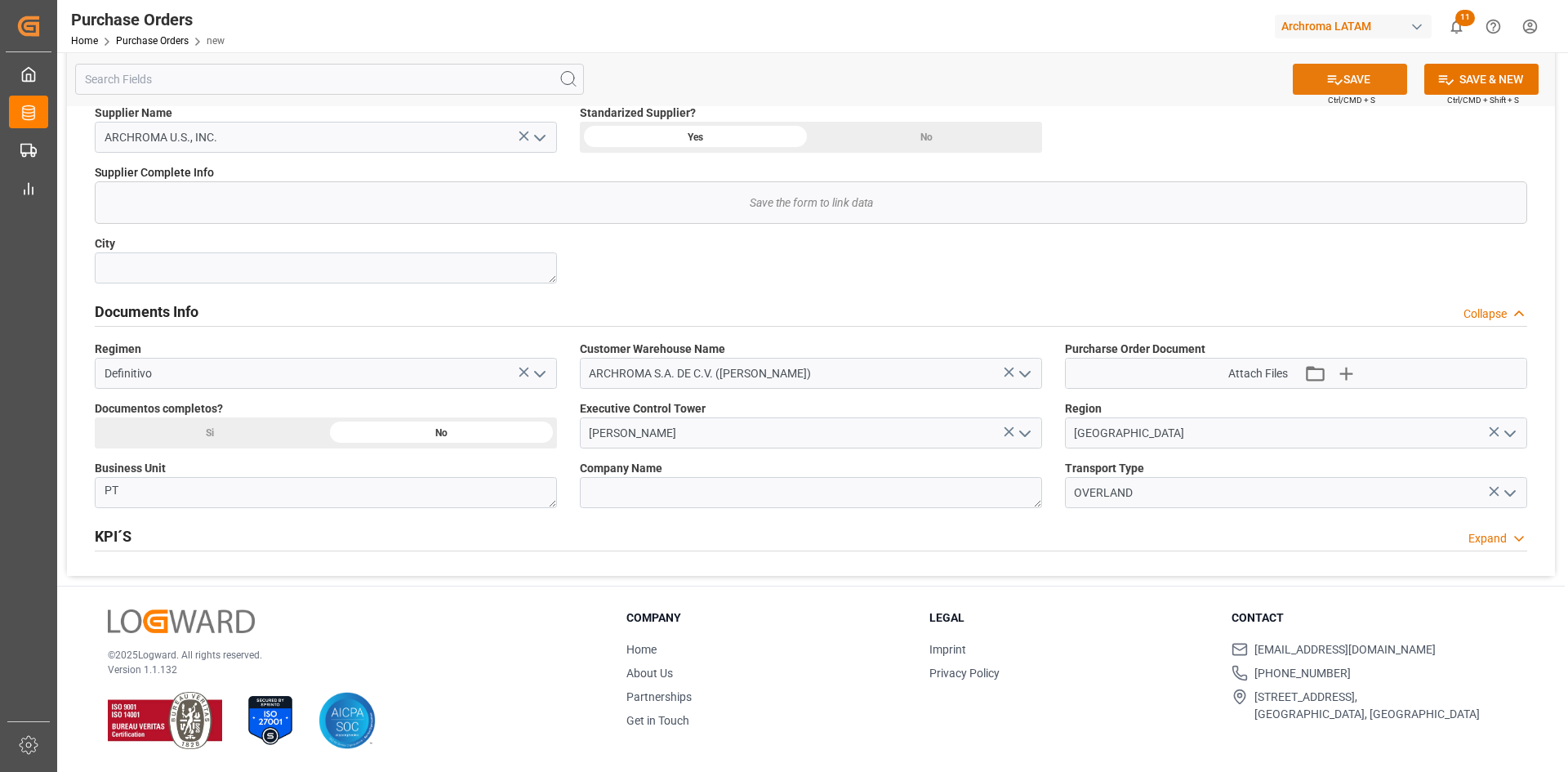
click at [1330, 83] on icon at bounding box center [1335, 79] width 17 height 17
type input "1"
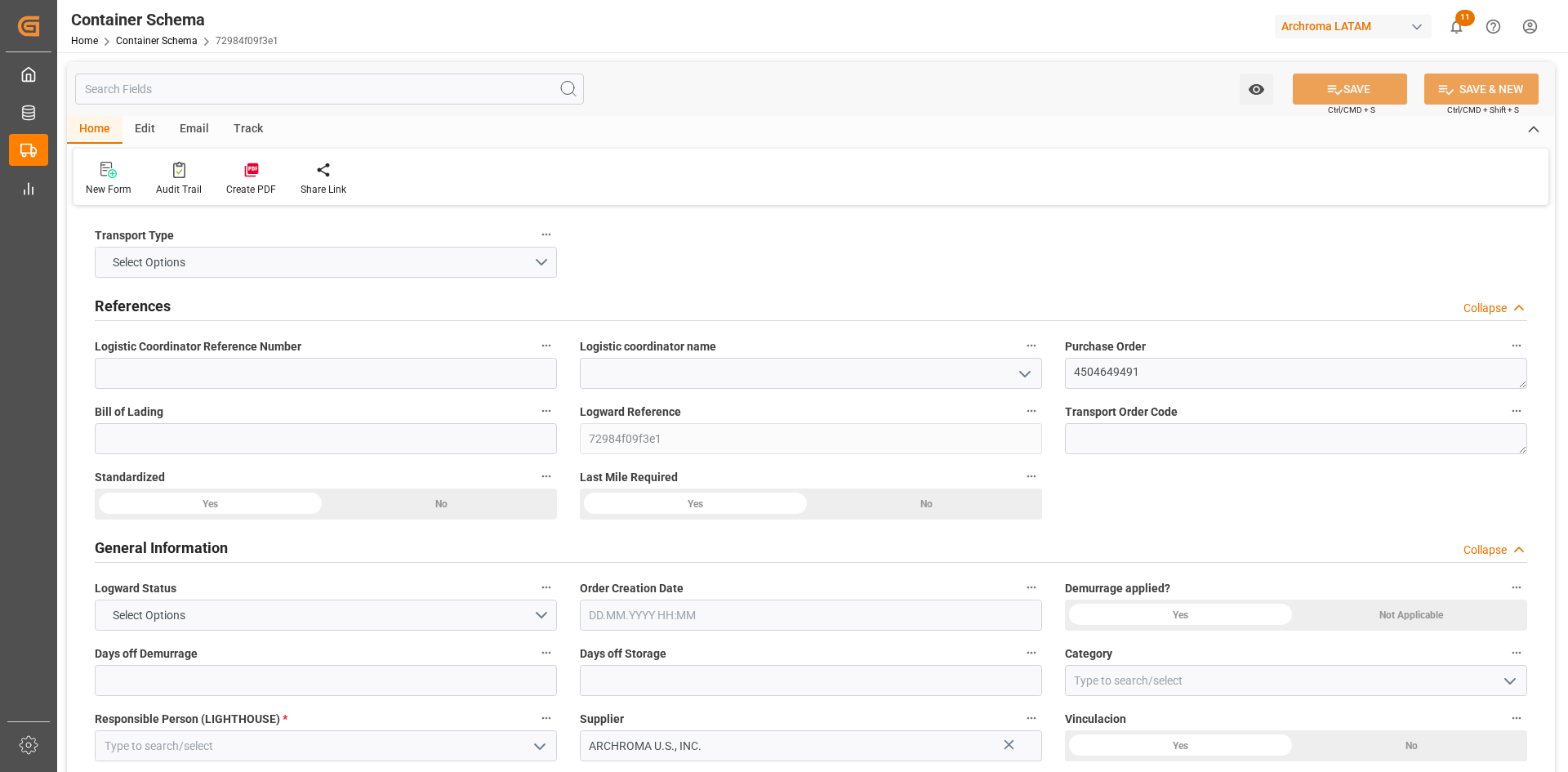
type input "0"
type input "1"
type input "17"
type input "18020"
type input "19006"
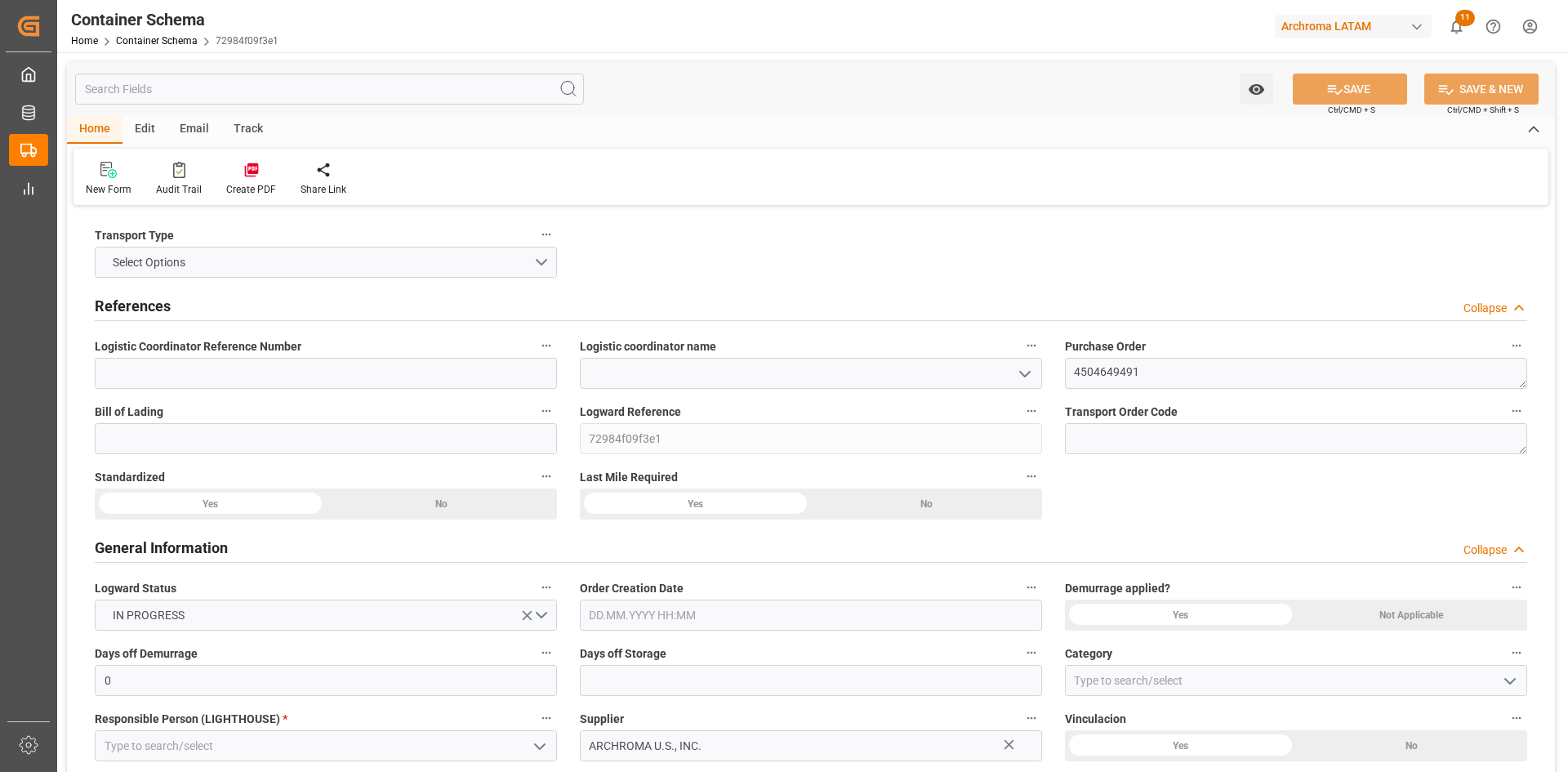
drag, startPoint x: 1025, startPoint y: 374, endPoint x: 1021, endPoint y: 382, distance: 8.9
click at [1025, 374] on icon "open menu" at bounding box center [1025, 374] width 20 height 20
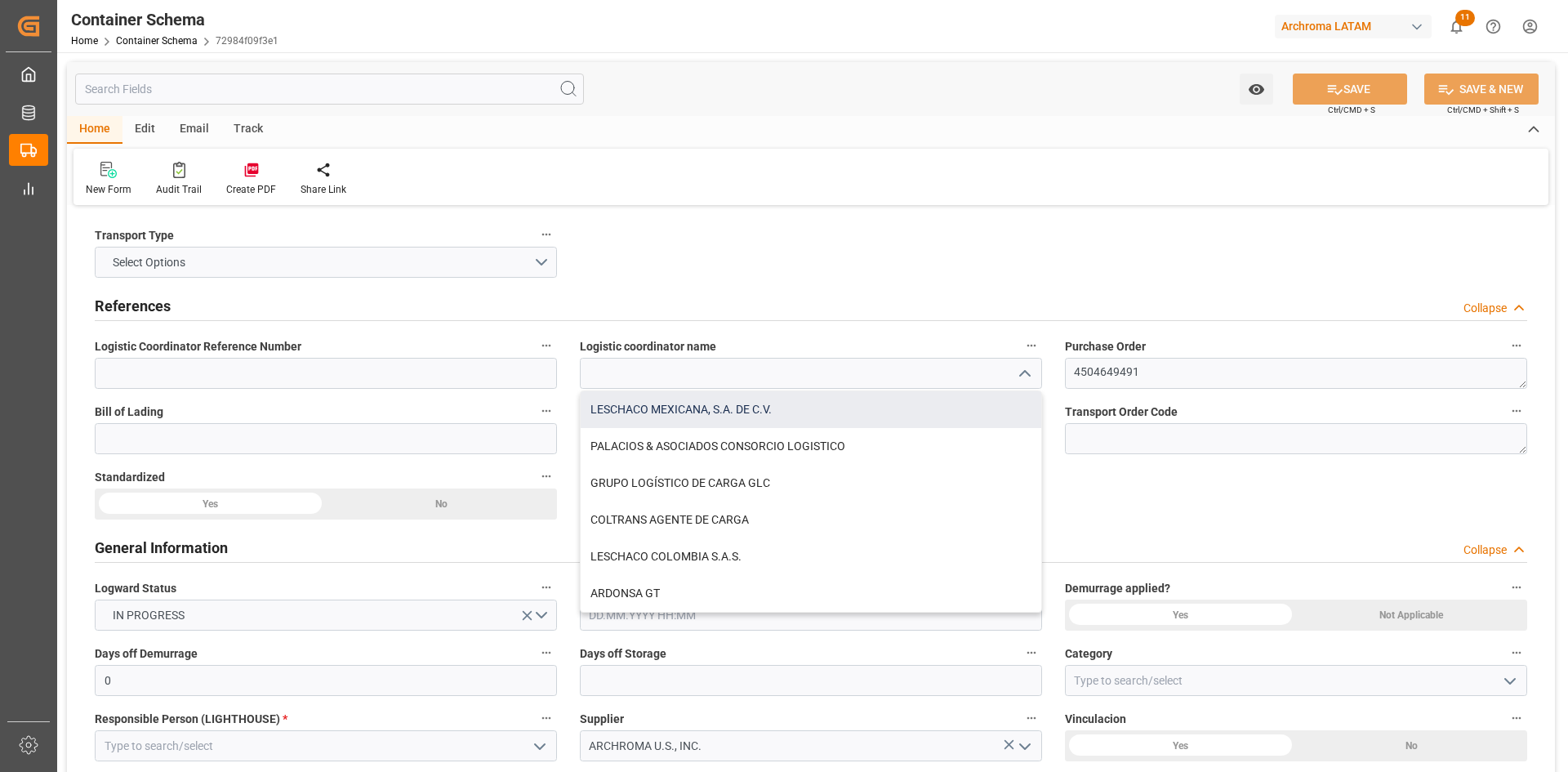
click at [781, 411] on div "LESCHACO MEXICANA, S.A. DE C.V." at bounding box center [811, 410] width 460 height 37
type input "LESCHACO MEXICANA, S.A. DE C.V."
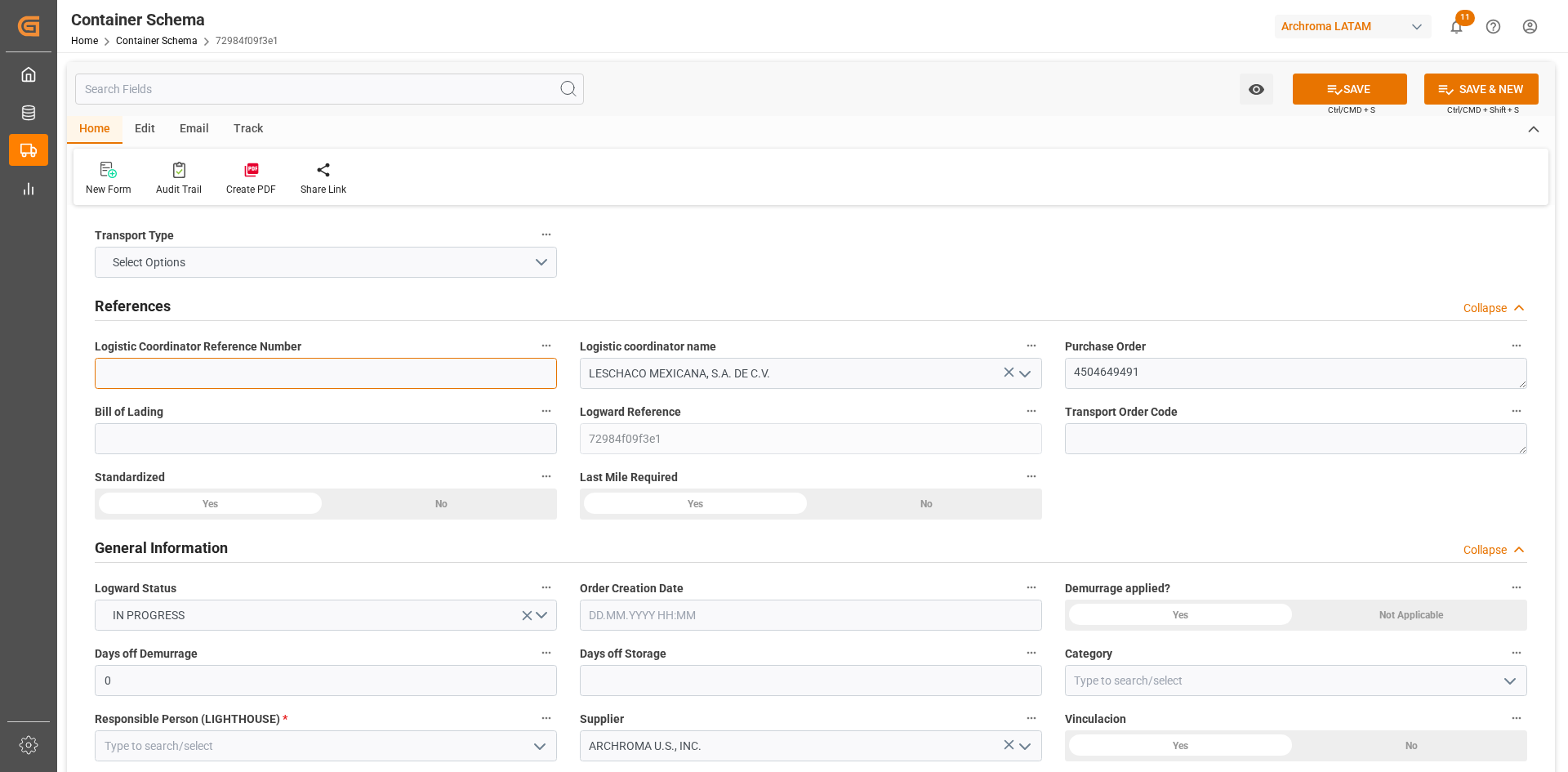
click at [287, 375] on input at bounding box center [326, 372] width 462 height 31
click at [300, 371] on input at bounding box center [326, 372] width 462 height 31
paste input "250906990223"
type input "250906990223"
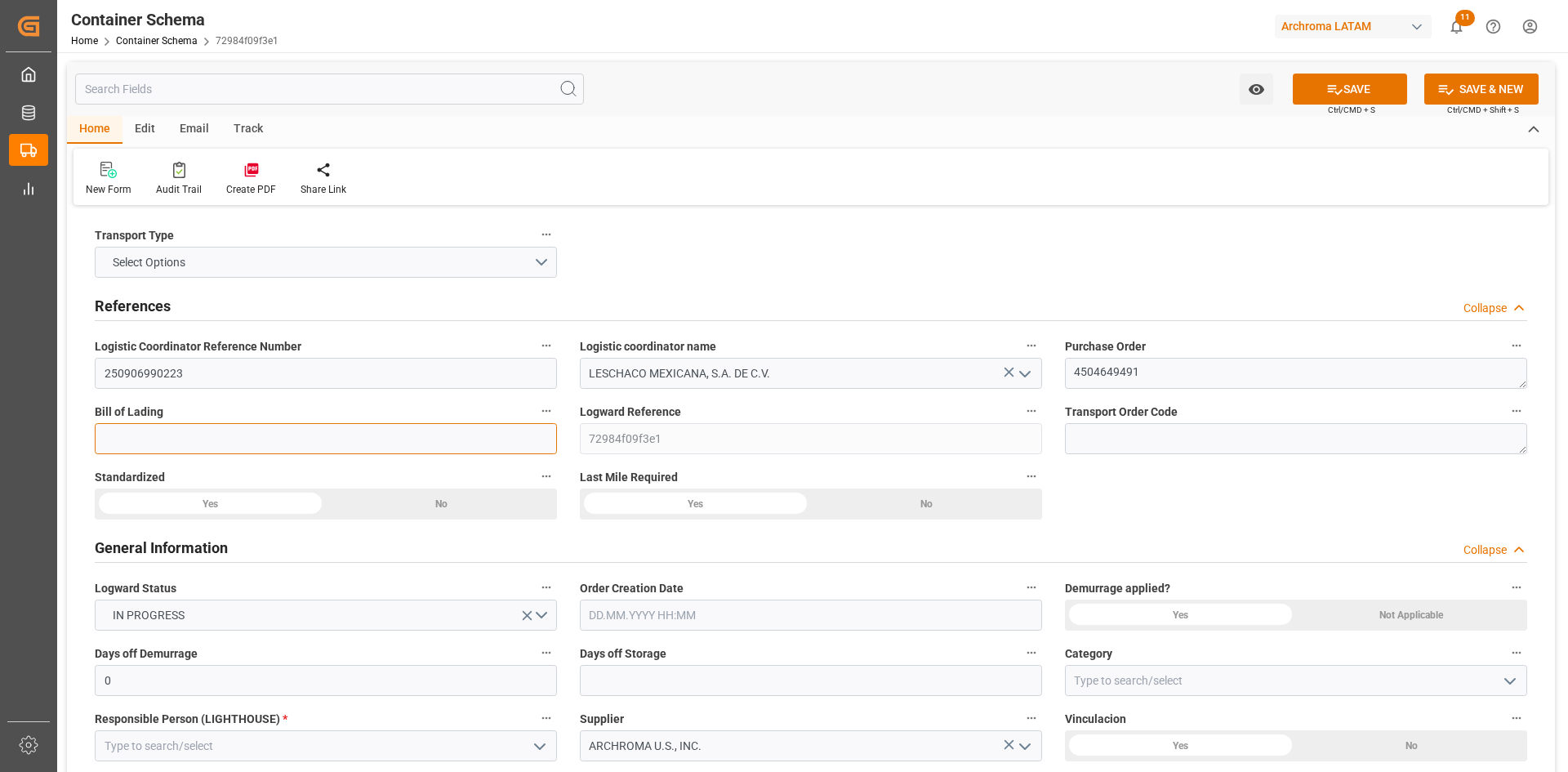
drag, startPoint x: 276, startPoint y: 437, endPoint x: 21, endPoint y: 443, distance: 255.1
click at [276, 437] on input at bounding box center [326, 438] width 462 height 31
type input "ARCH-1466"
click at [233, 504] on div "Yes" at bounding box center [210, 504] width 231 height 31
click at [763, 501] on div "Yes" at bounding box center [696, 504] width 231 height 31
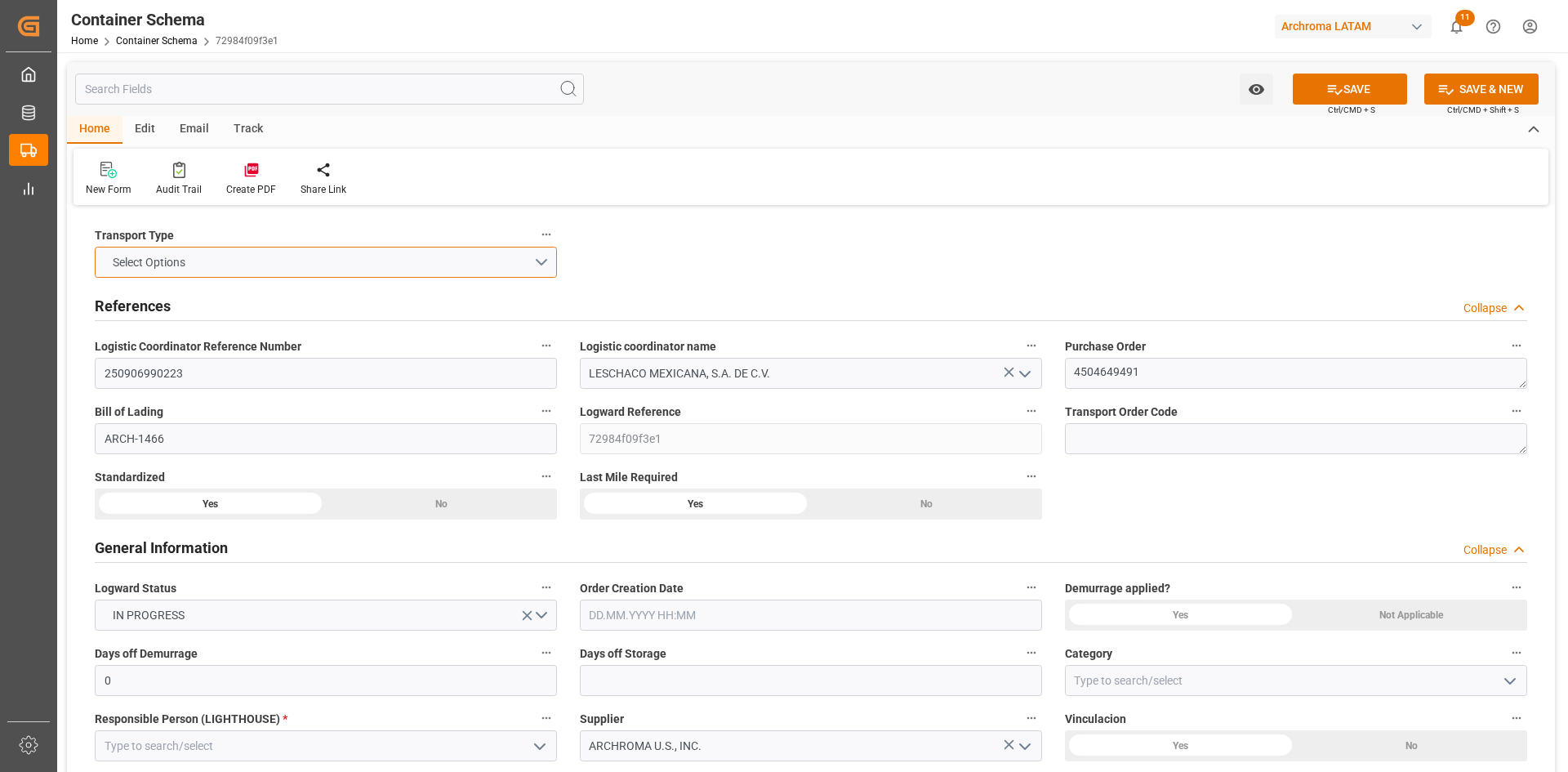
click at [542, 258] on button "Select Options" at bounding box center [326, 262] width 462 height 31
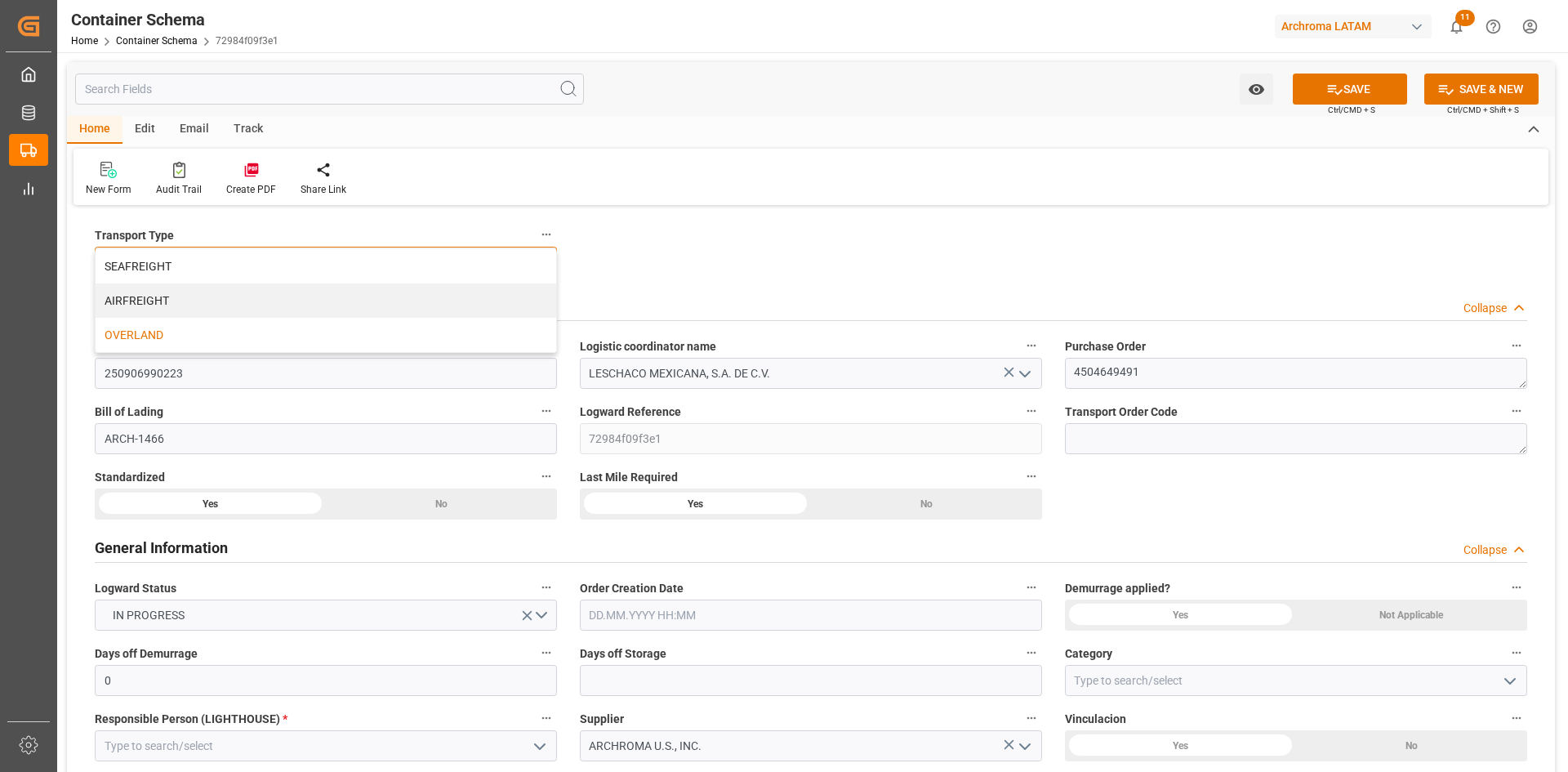
click at [210, 325] on div "OVERLAND" at bounding box center [326, 334] width 460 height 34
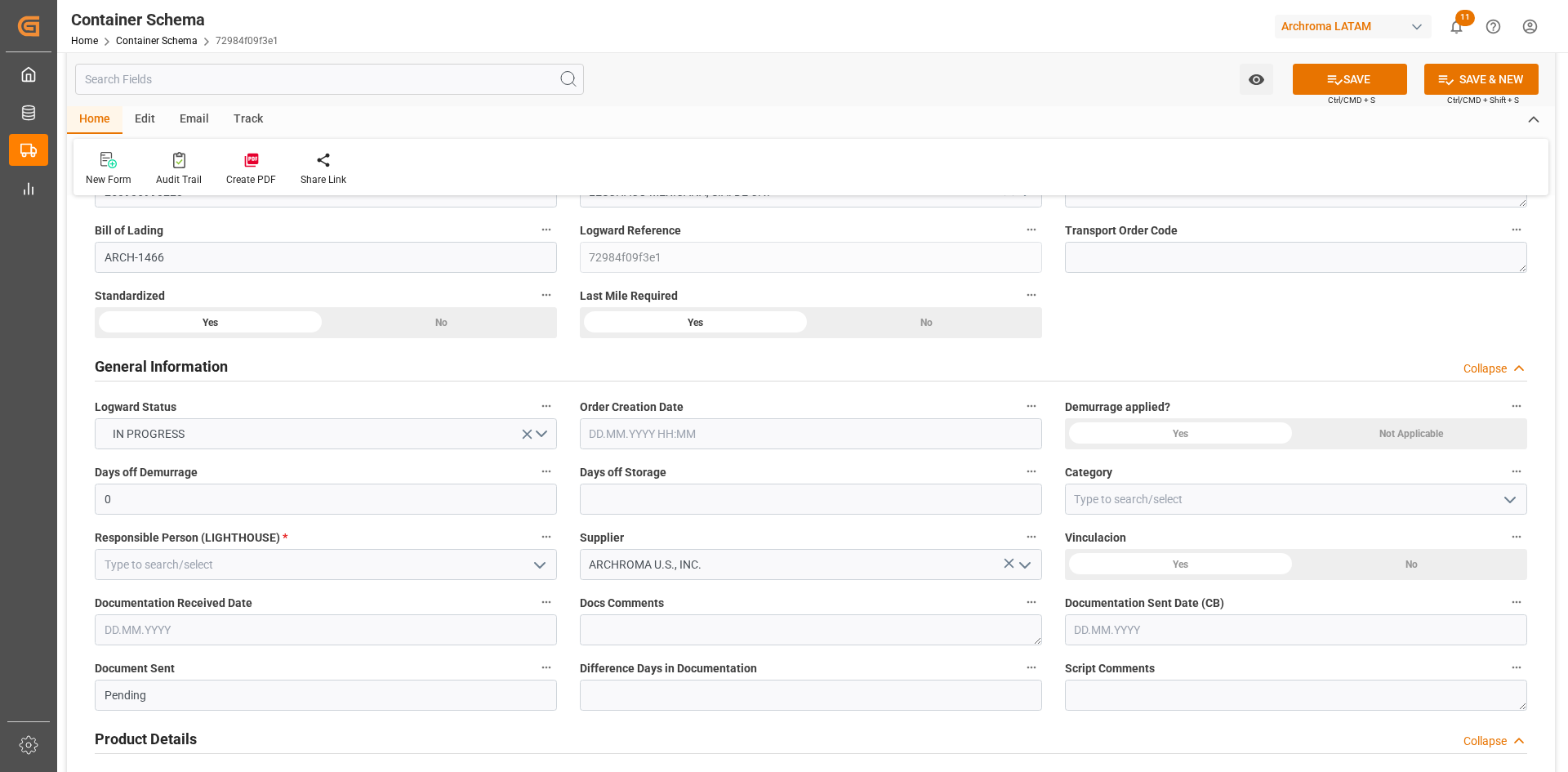
scroll to position [164, 0]
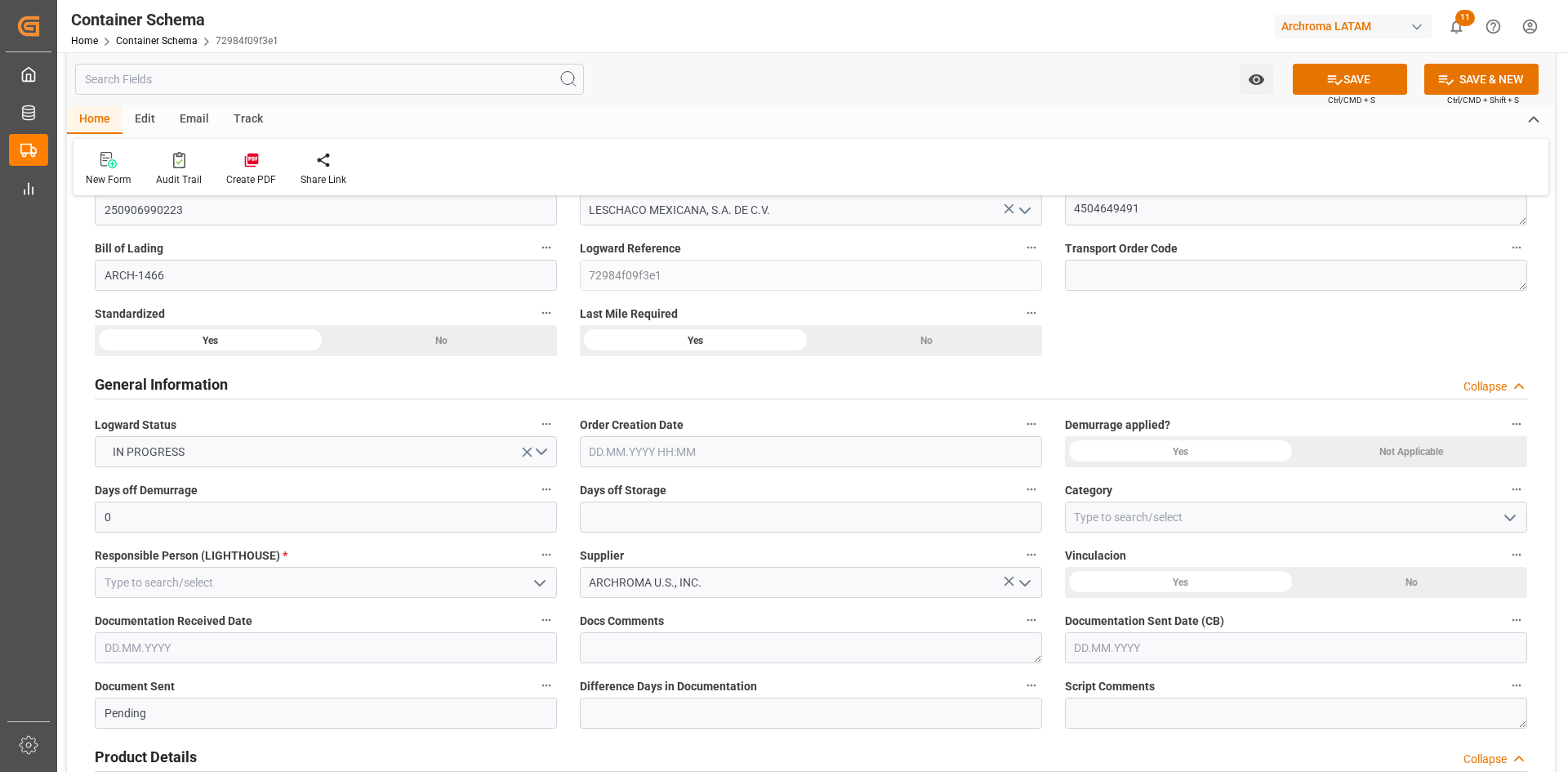
click at [1408, 447] on div "Not Applicable" at bounding box center [1411, 451] width 231 height 31
click at [696, 449] on input "text" at bounding box center [811, 451] width 462 height 31
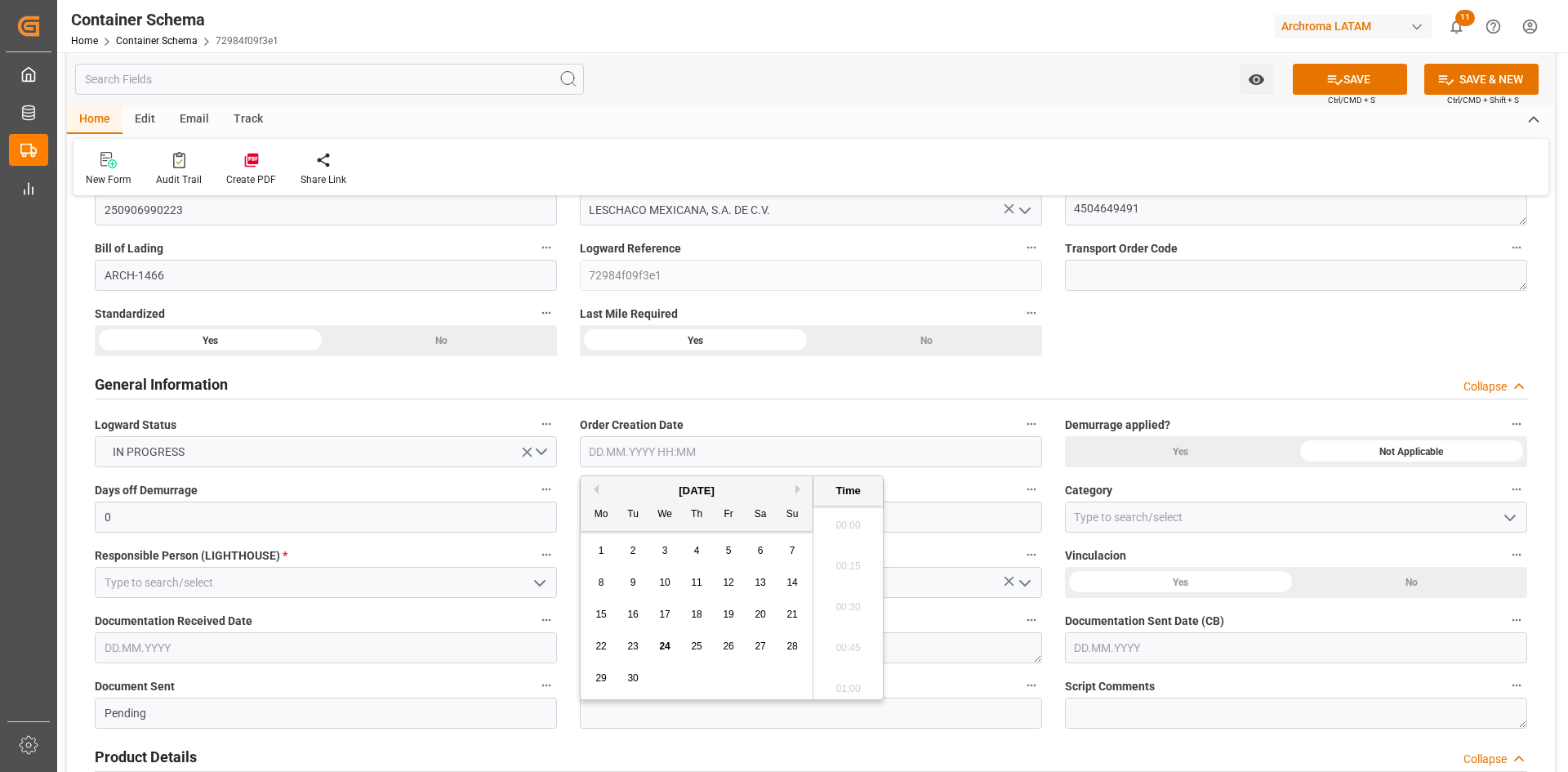
scroll to position [2170, 0]
click at [634, 483] on div "[DATE]" at bounding box center [696, 491] width 232 height 17
click at [595, 649] on span "22" at bounding box center [600, 646] width 11 height 12
type input "[DATE] 00:00"
click at [975, 388] on div "General Information Collapse" at bounding box center [811, 382] width 1433 height 31
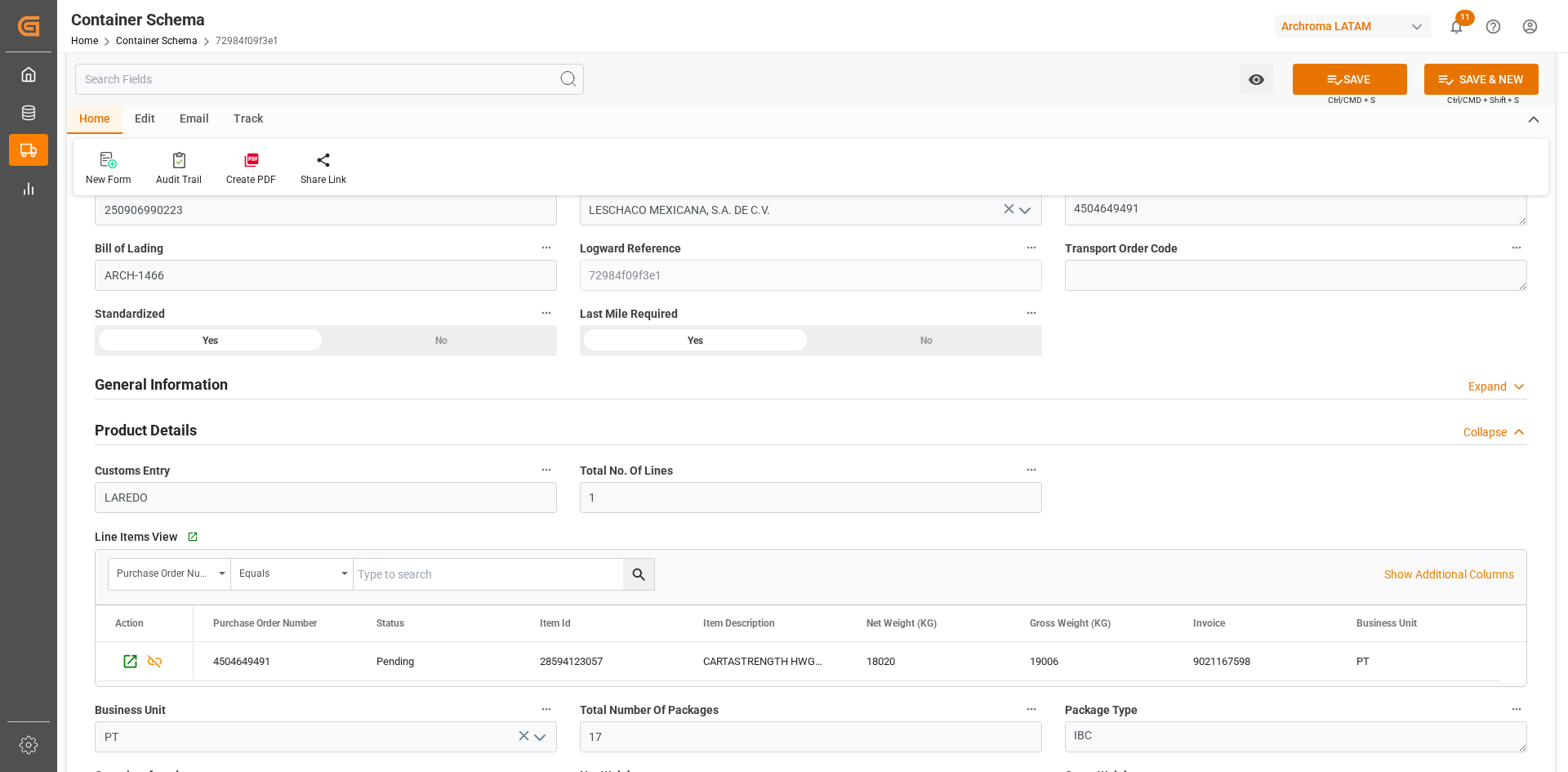
click at [777, 389] on div "General Information Expand" at bounding box center [811, 382] width 1433 height 31
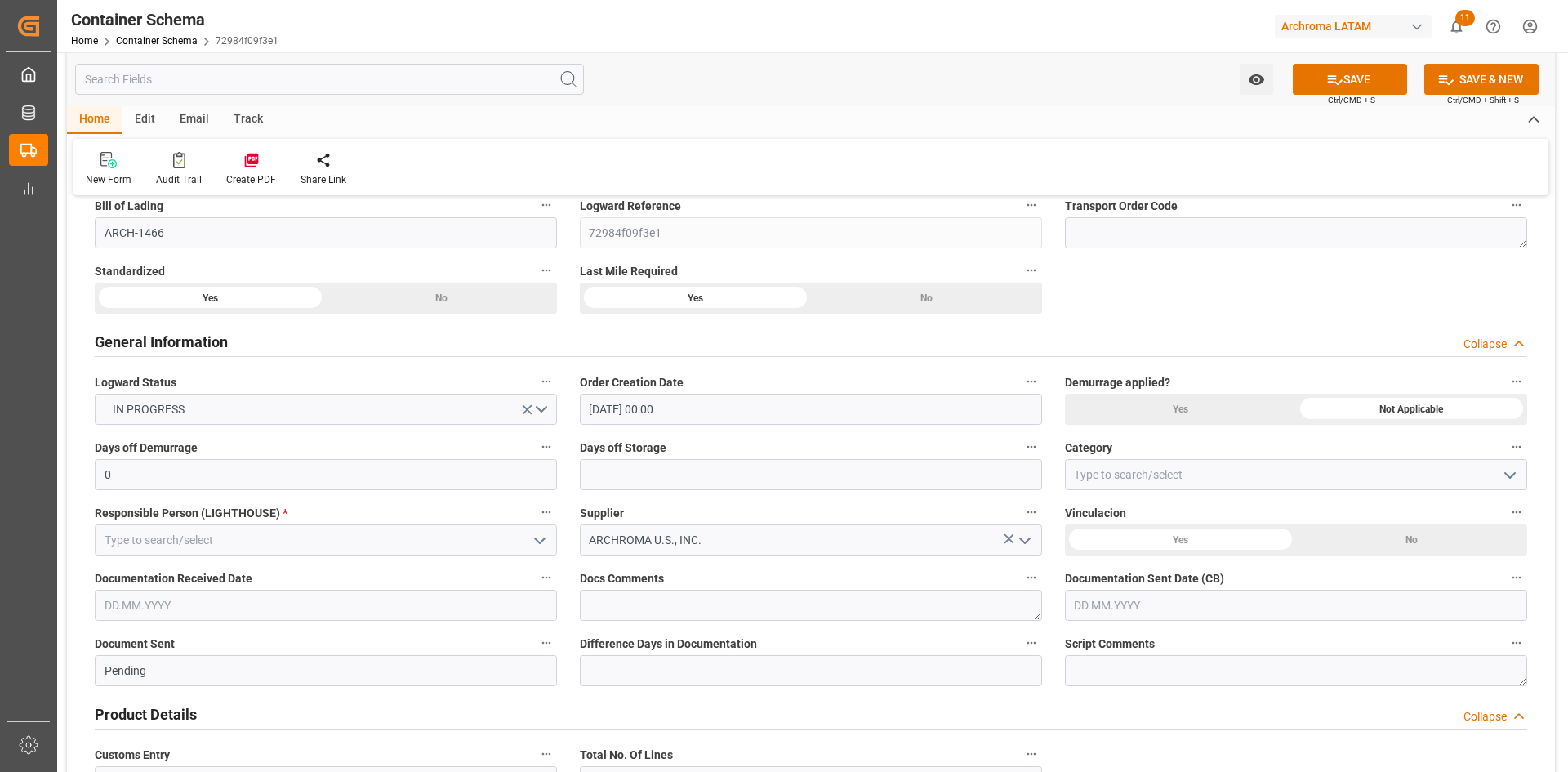
scroll to position [245, 0]
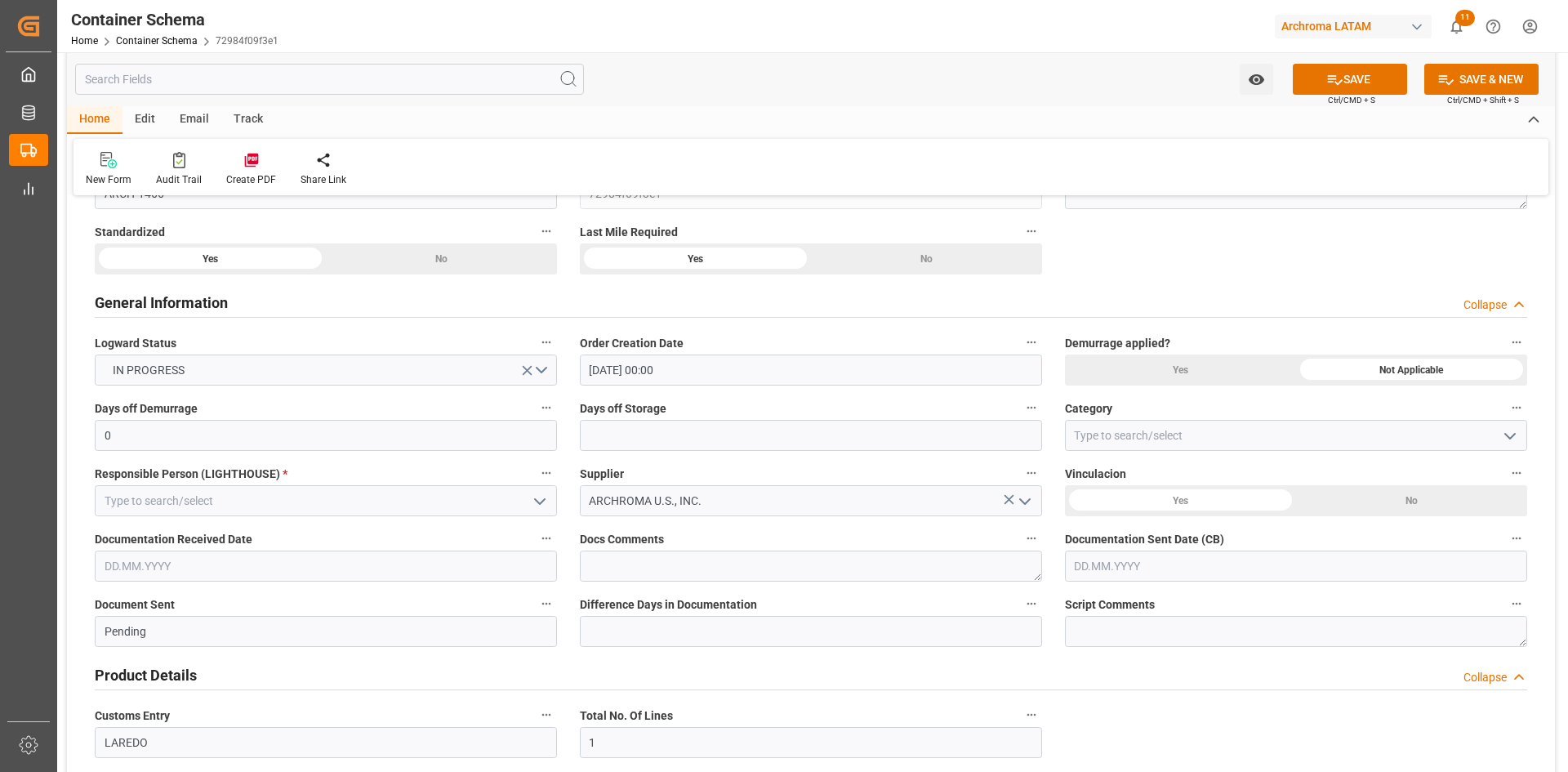
click at [1367, 493] on div "No" at bounding box center [1411, 500] width 231 height 31
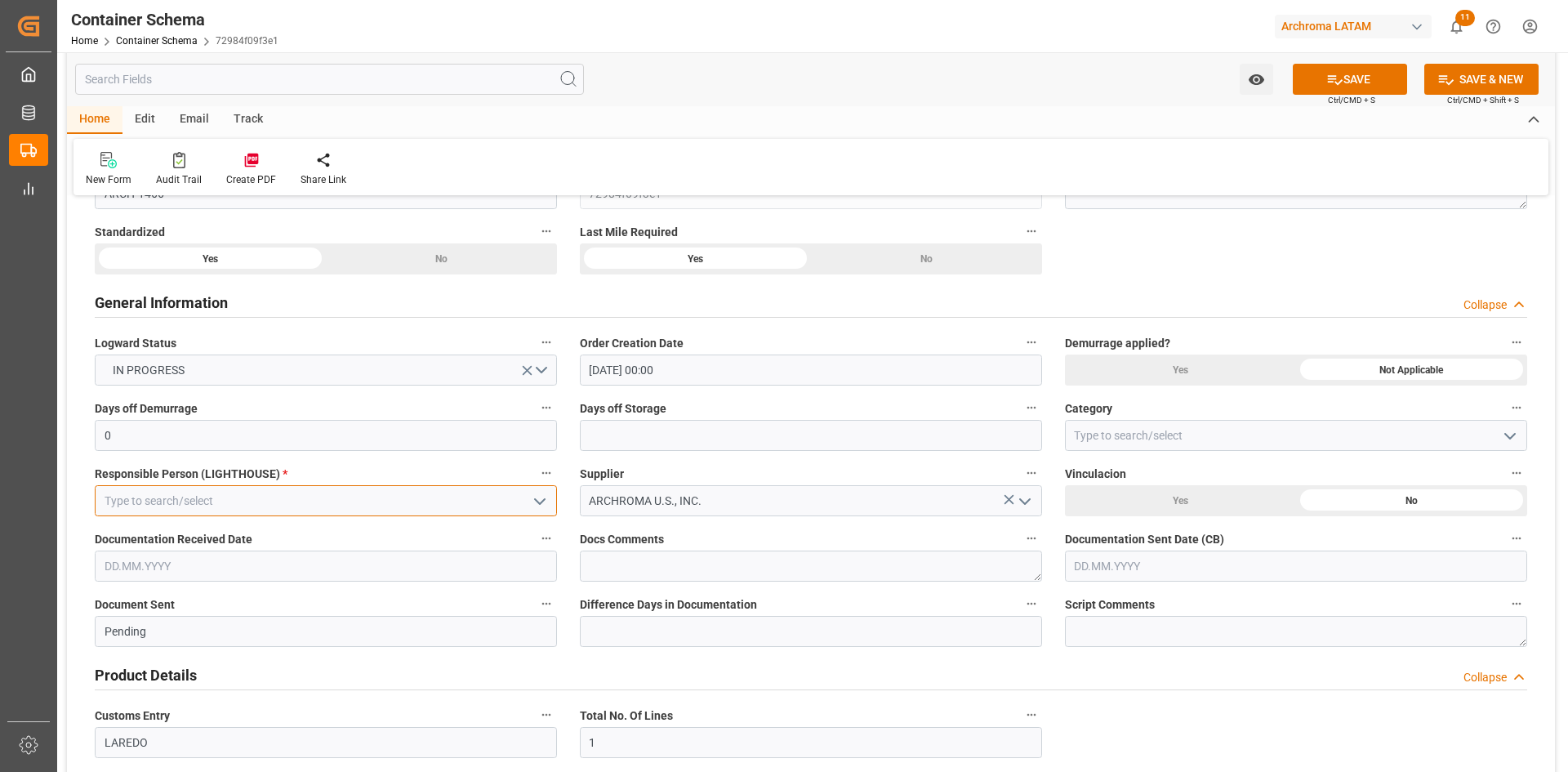
click at [386, 496] on input at bounding box center [326, 500] width 462 height 31
click at [544, 502] on icon "open menu" at bounding box center [540, 502] width 20 height 20
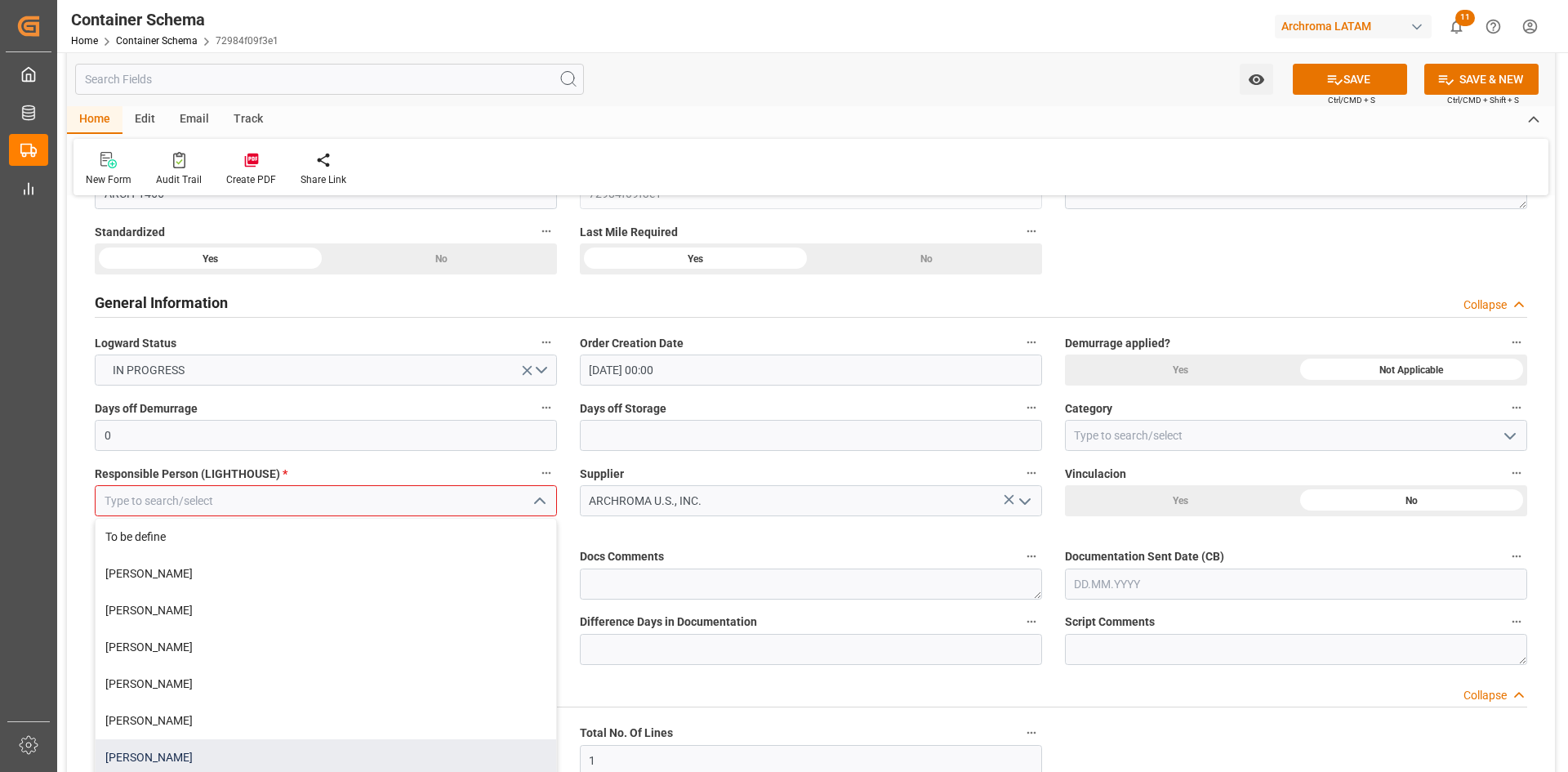
click at [186, 749] on div "[PERSON_NAME]" at bounding box center [326, 757] width 460 height 37
type input "[PERSON_NAME]"
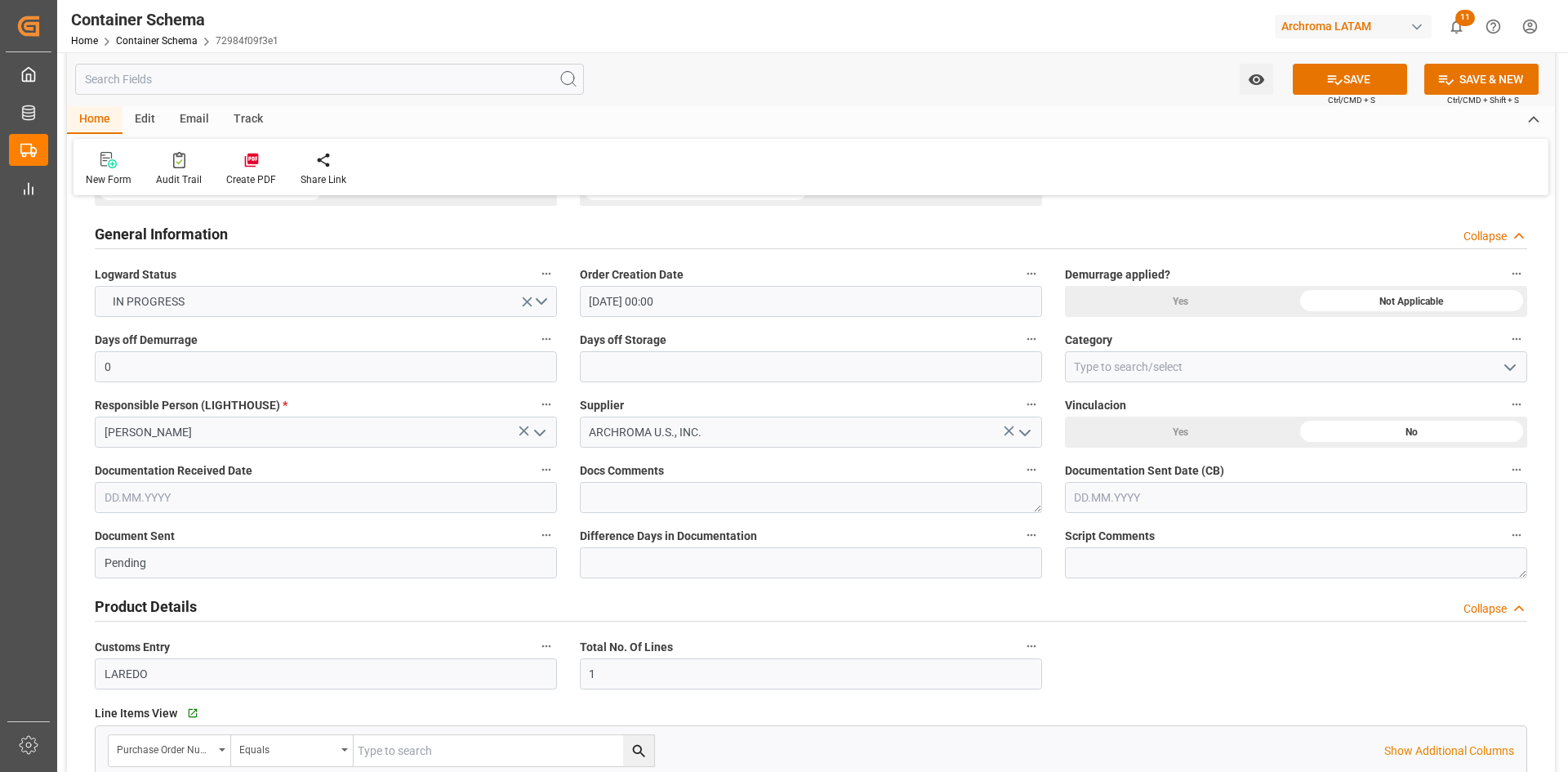
scroll to position [408, 0]
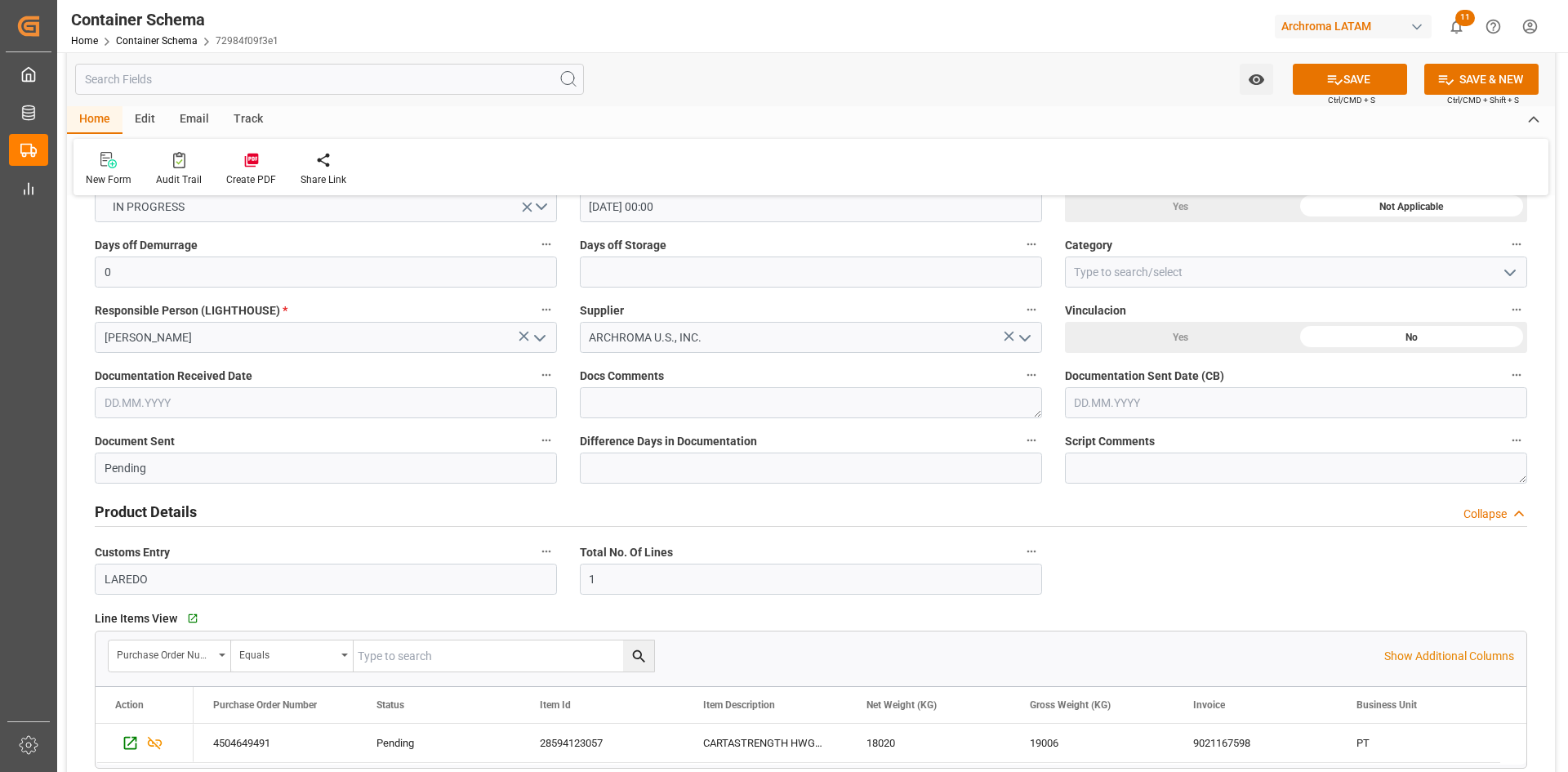
click at [321, 401] on input "text" at bounding box center [326, 402] width 462 height 31
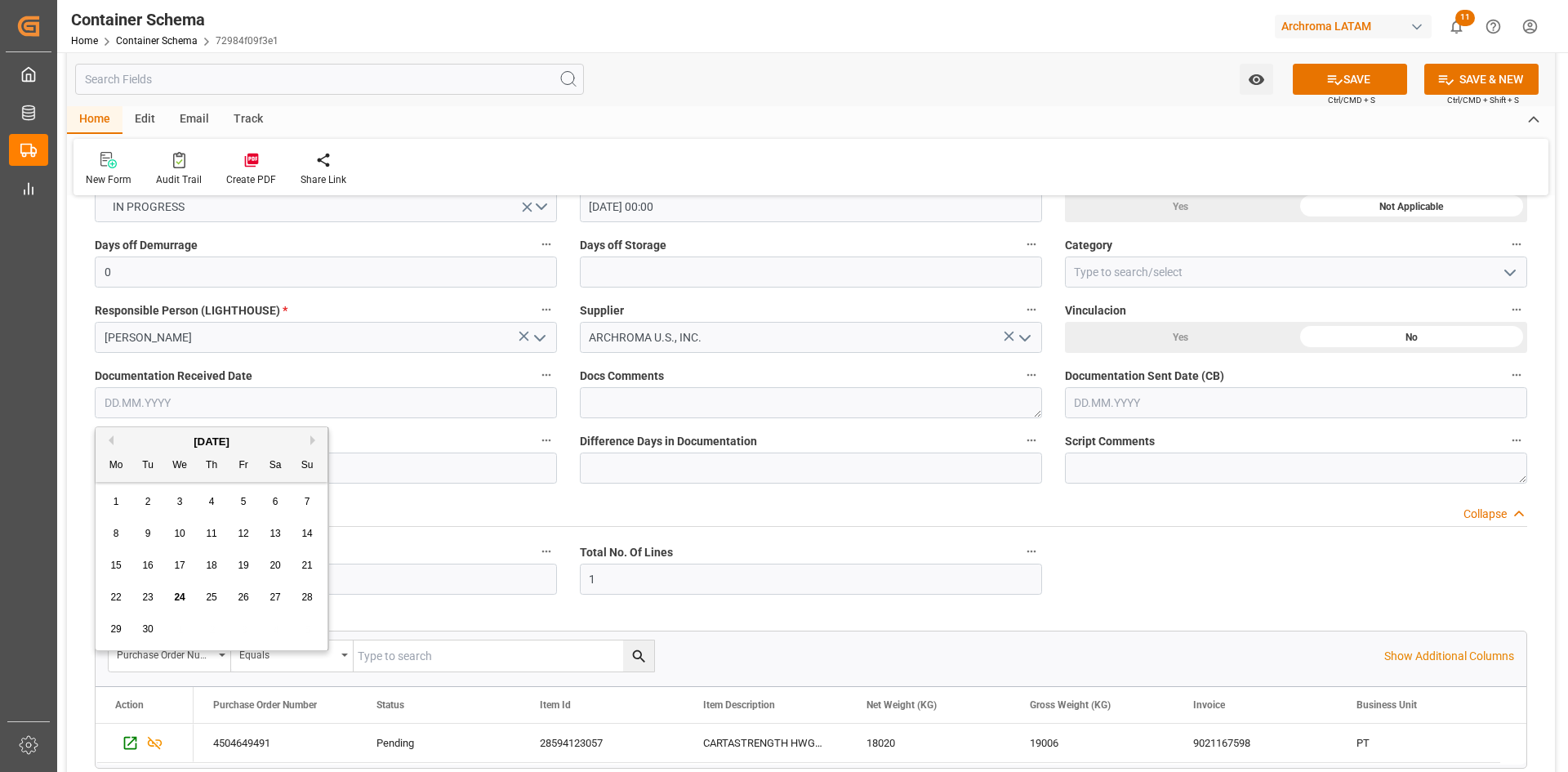
click at [209, 568] on span "18" at bounding box center [211, 565] width 11 height 12
type input "18.09.2025"
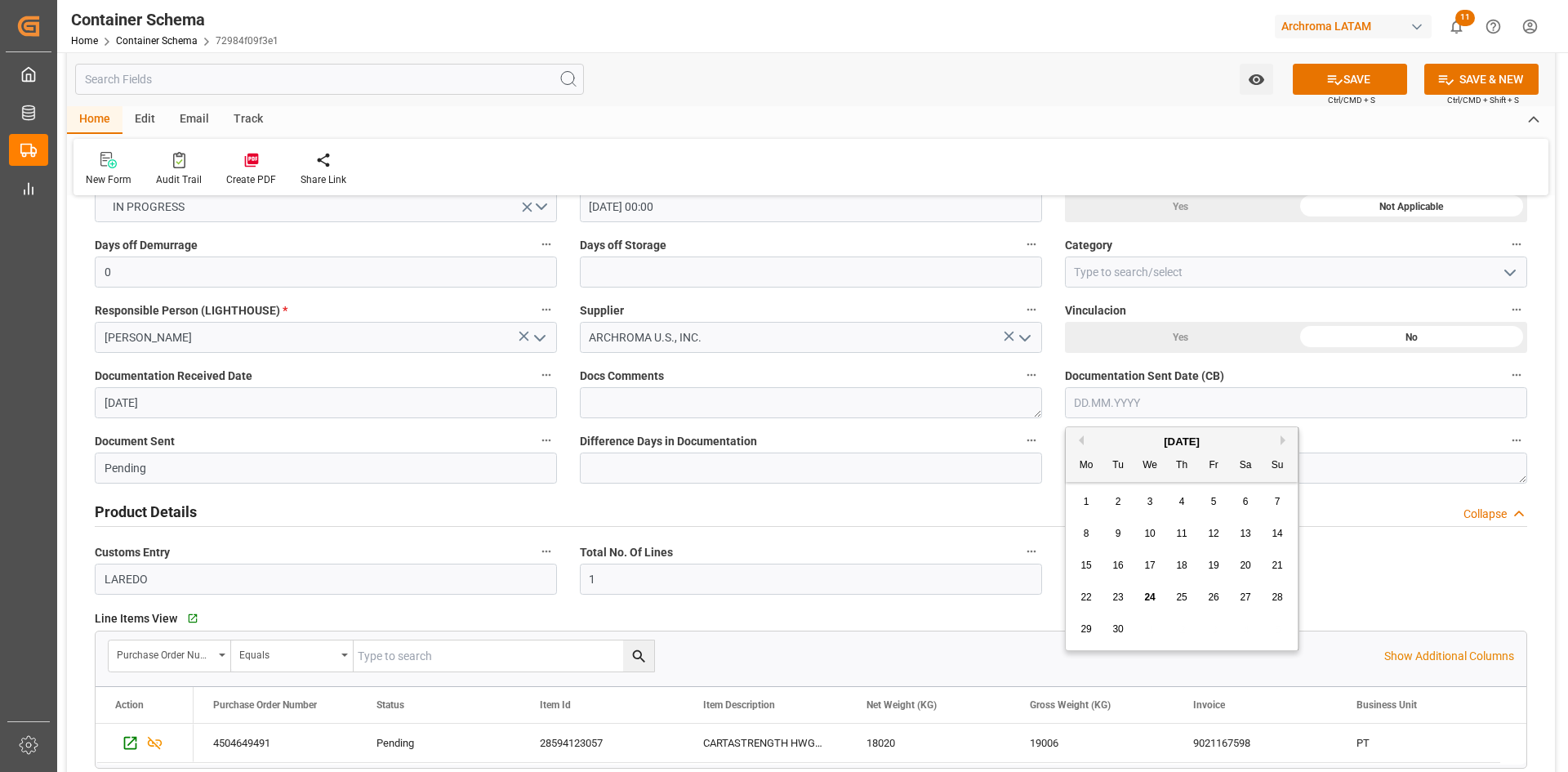
click at [1264, 401] on input "text" at bounding box center [1295, 402] width 462 height 31
click at [1189, 563] on div "18" at bounding box center [1182, 566] width 21 height 20
type input "18.09.2025"
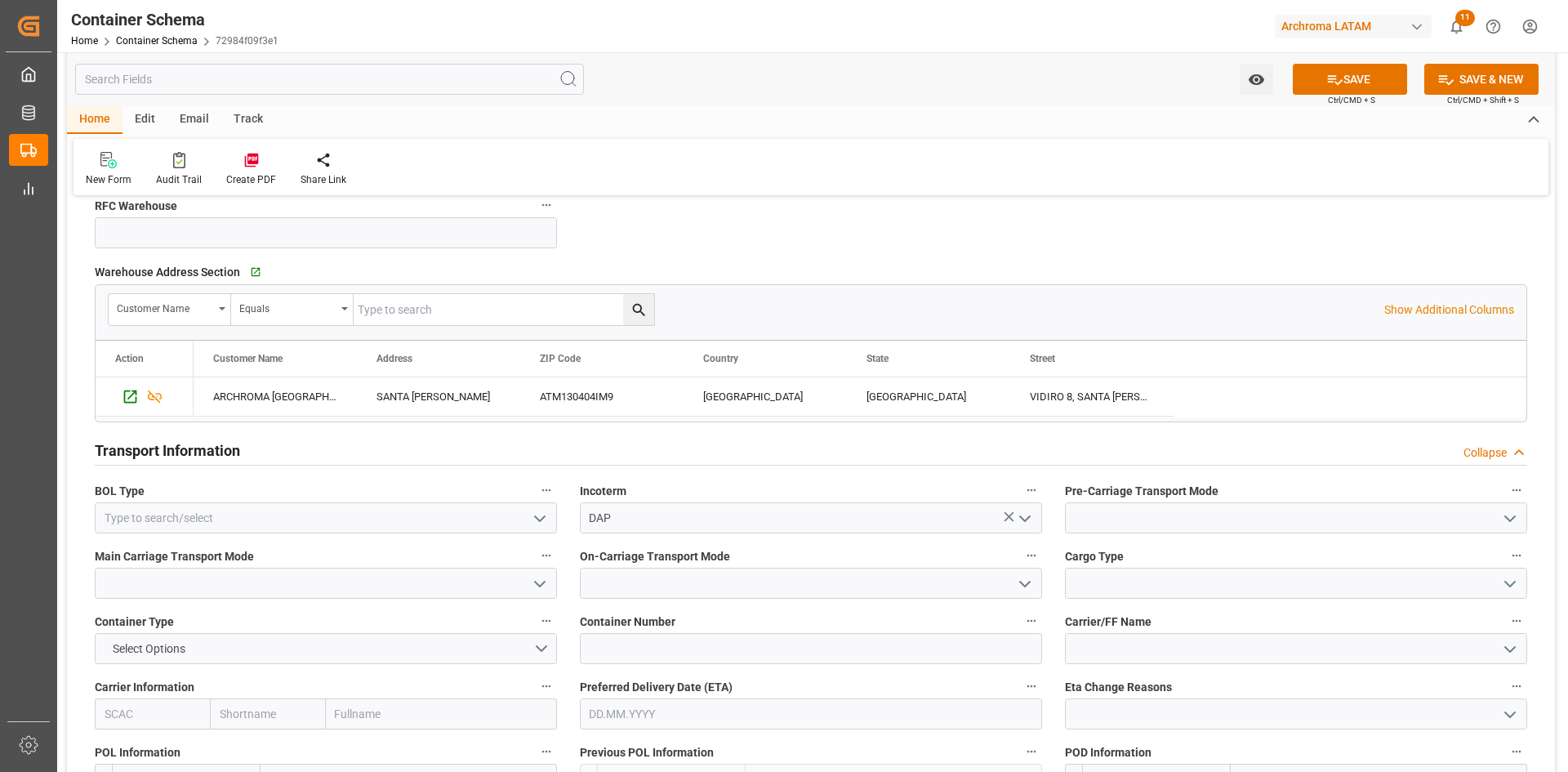
scroll to position [1225, 0]
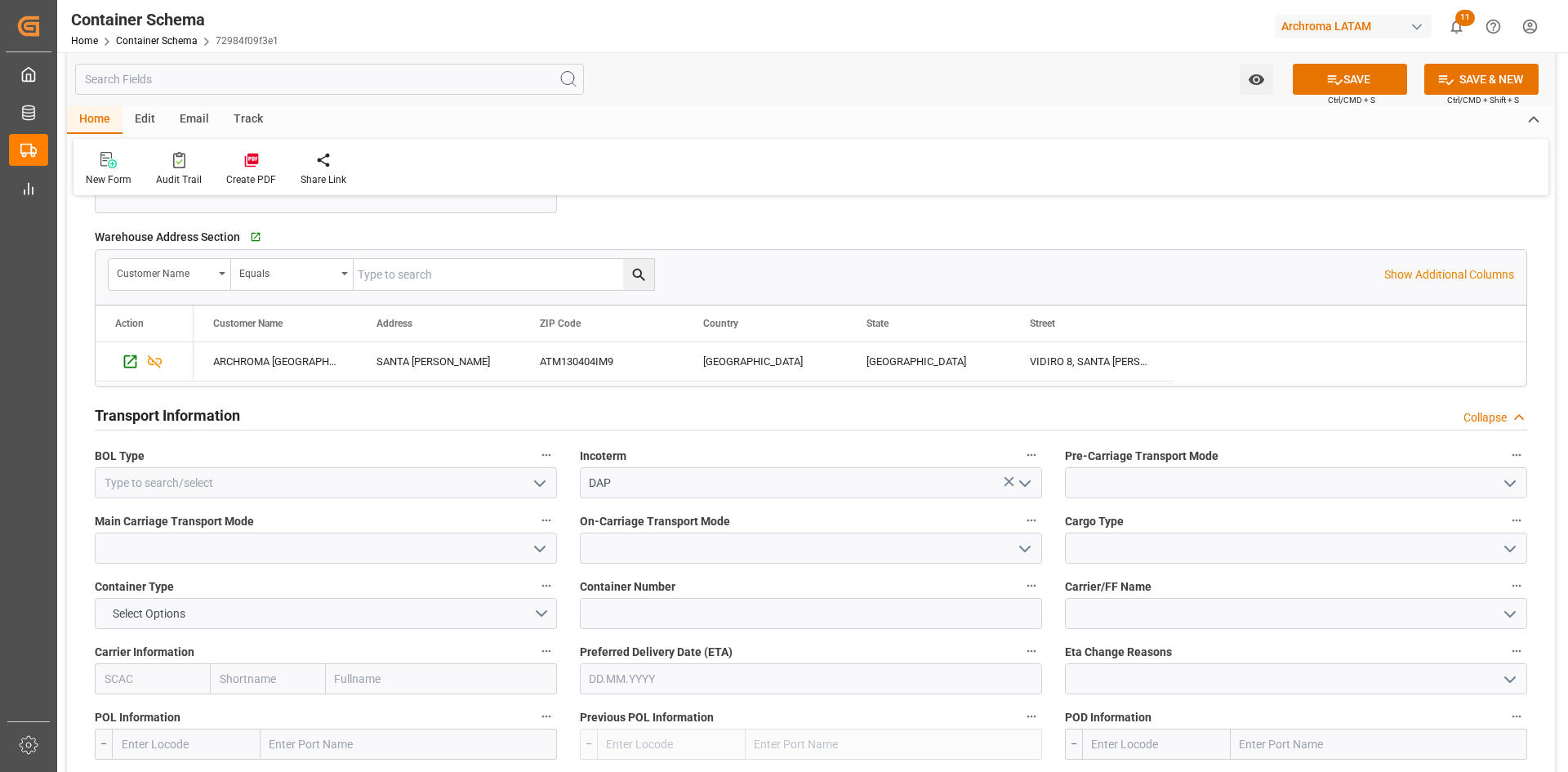
click at [536, 480] on icon "open menu" at bounding box center [540, 484] width 20 height 20
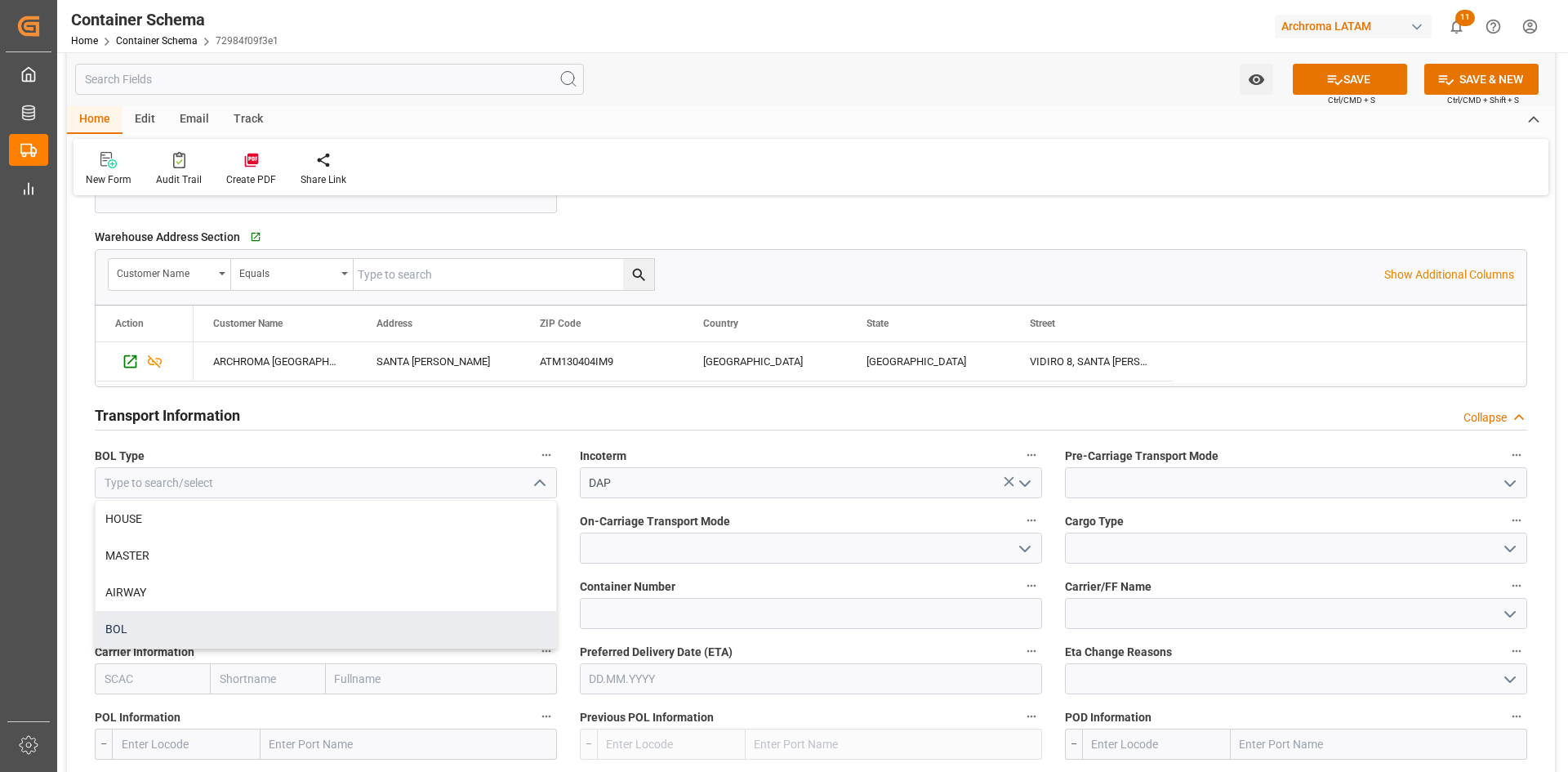
click at [156, 625] on div "BOL" at bounding box center [326, 629] width 460 height 37
type input "BOL"
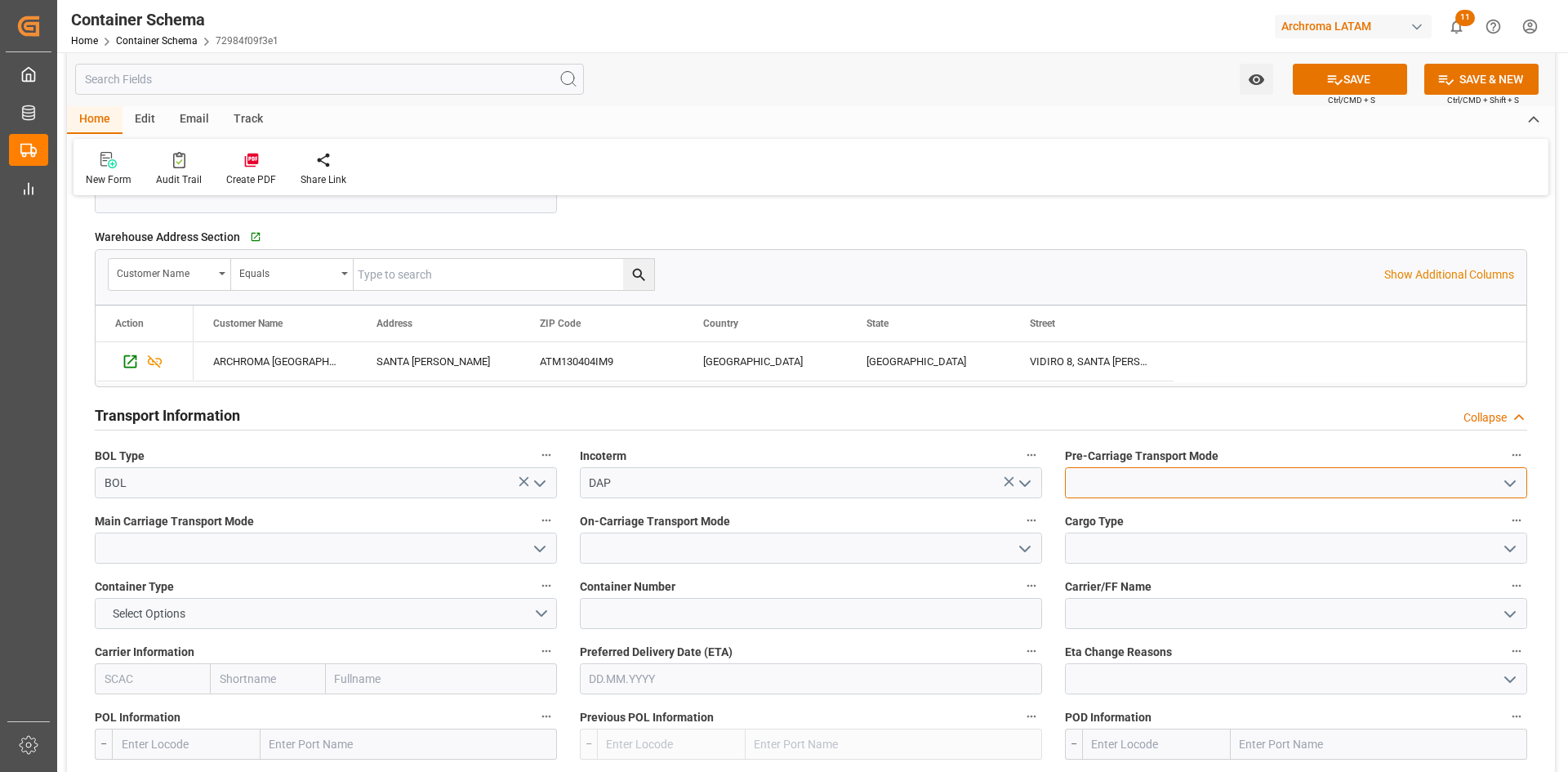
click at [1309, 471] on input at bounding box center [1295, 482] width 462 height 31
click at [1507, 480] on icon "open menu" at bounding box center [1510, 484] width 20 height 20
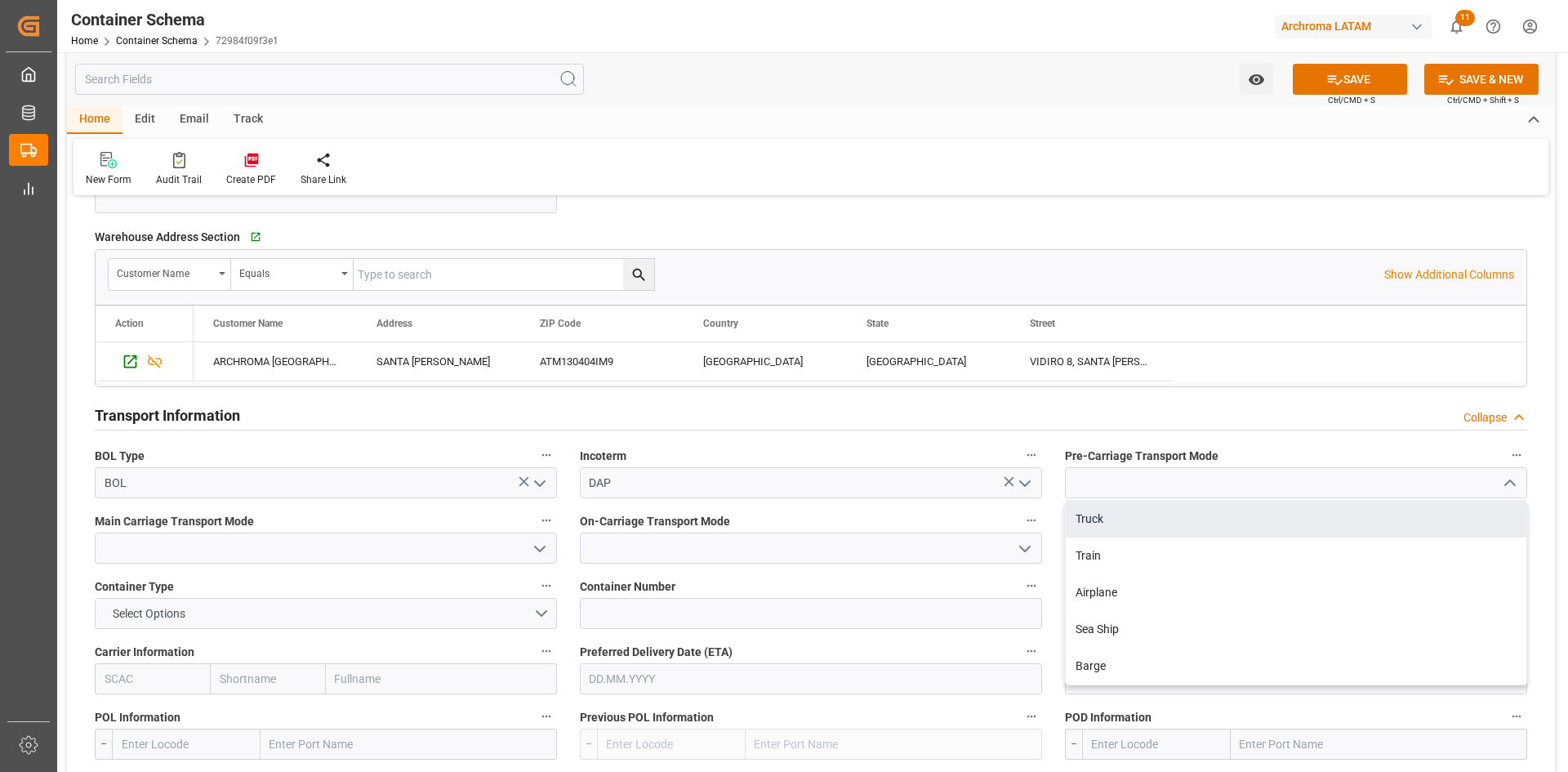
click at [1152, 523] on div "Truck" at bounding box center [1295, 519] width 460 height 37
type input "Truck"
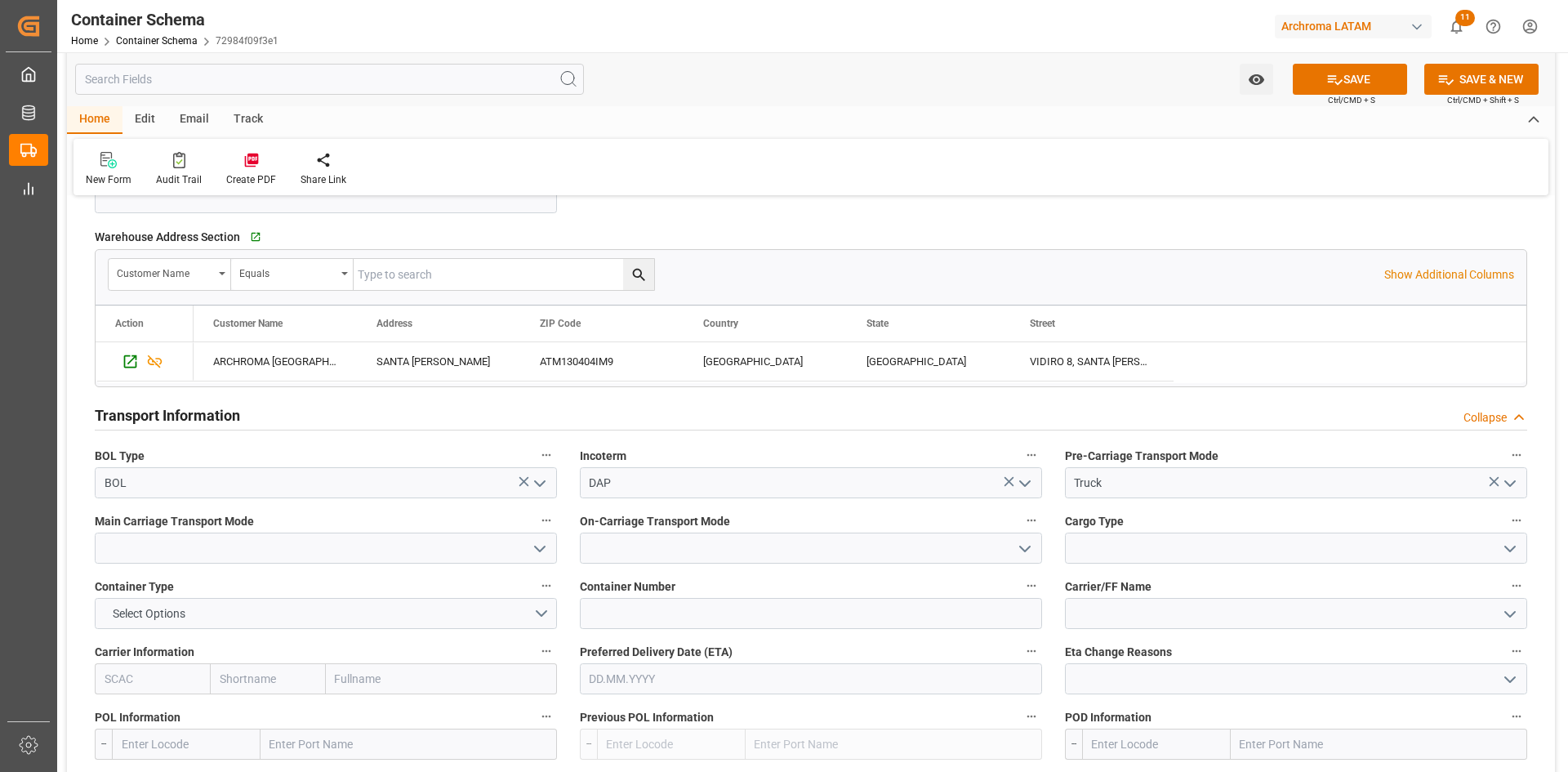
click at [532, 548] on icon "open menu" at bounding box center [540, 549] width 20 height 20
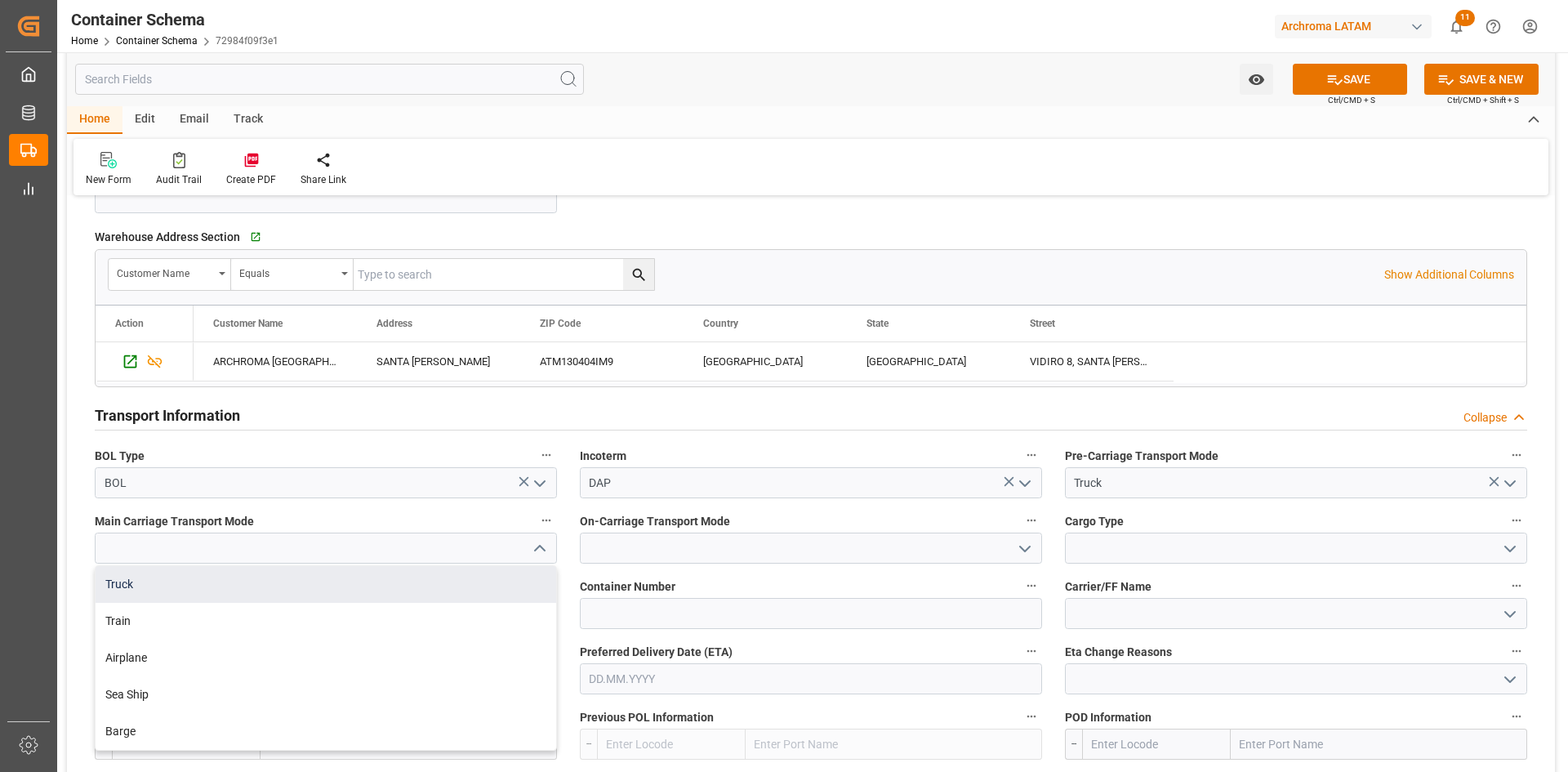
click at [295, 578] on div "Truck" at bounding box center [326, 584] width 460 height 37
type input "Truck"
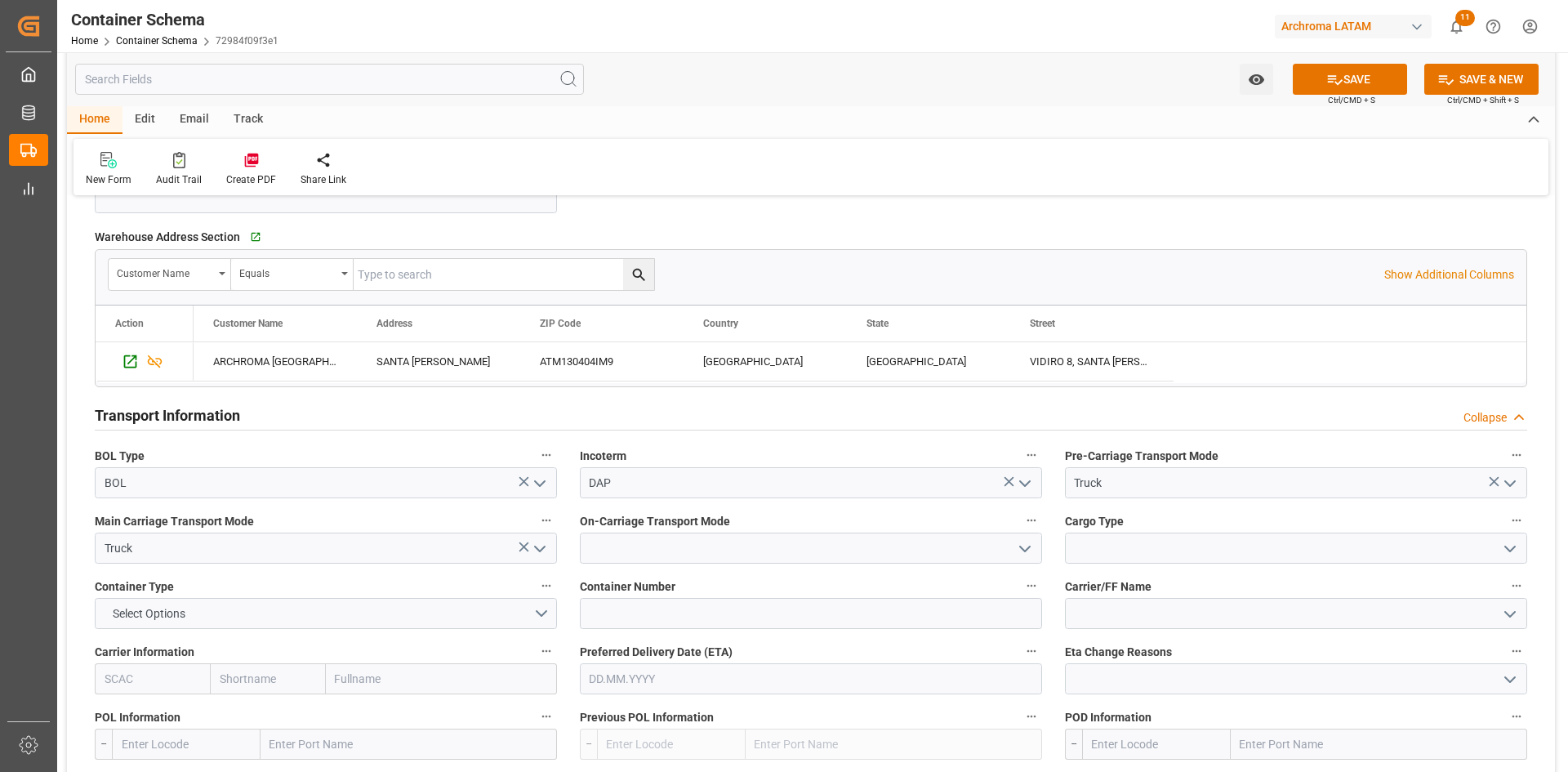
click at [1016, 547] on icon "open menu" at bounding box center [1025, 549] width 20 height 20
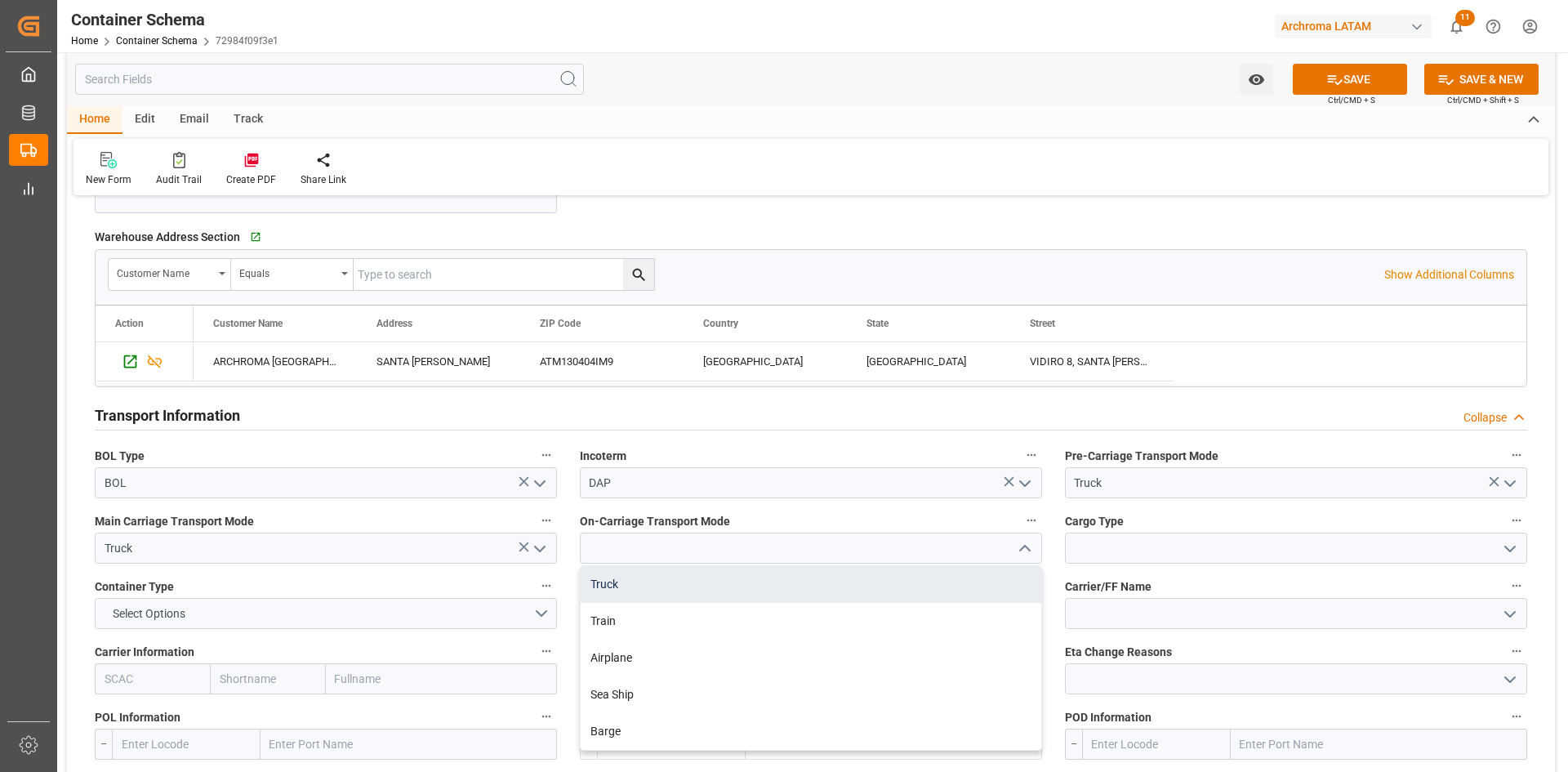
click at [760, 594] on div "Truck" at bounding box center [811, 584] width 460 height 37
type input "Truck"
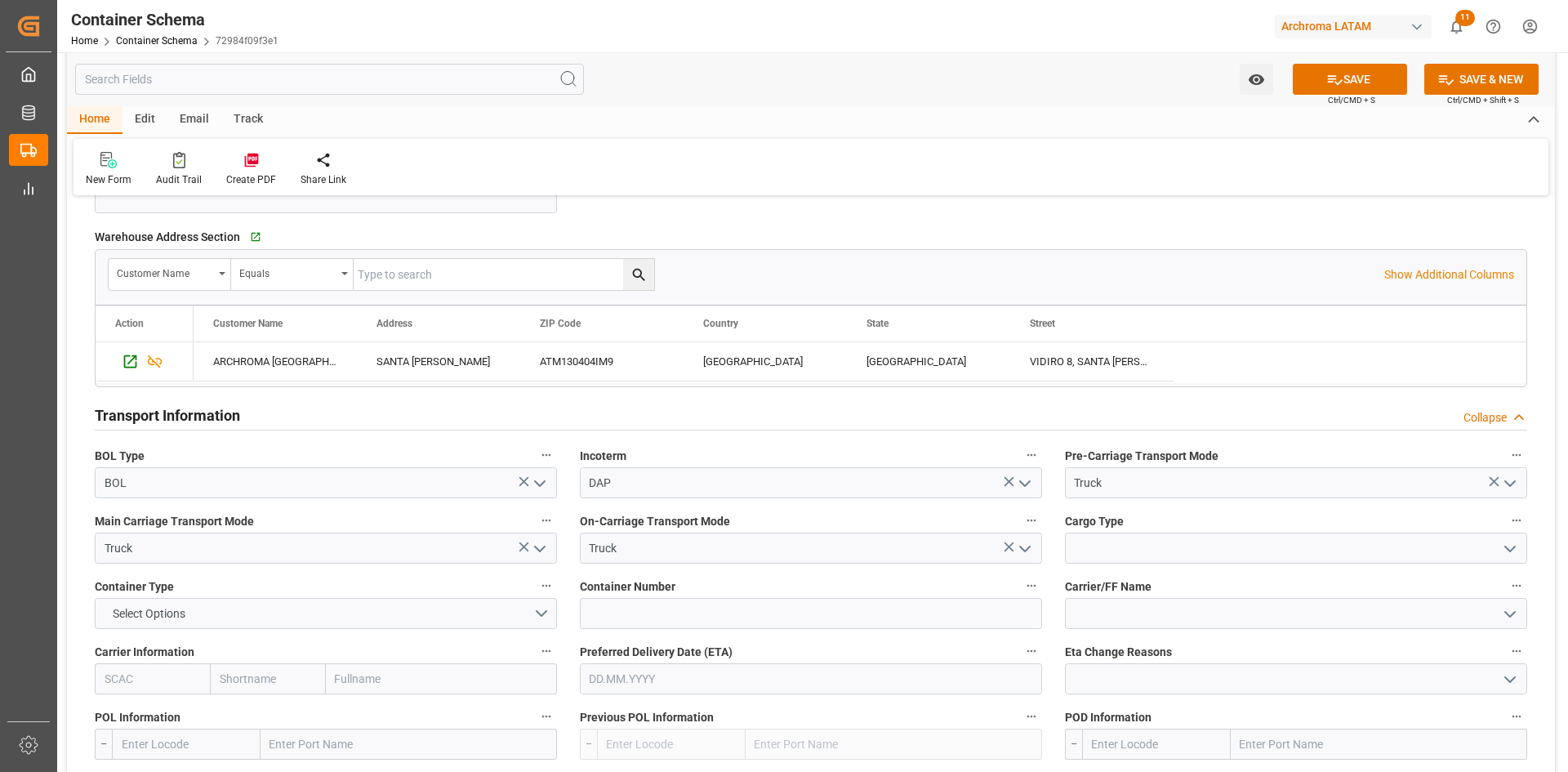
click at [1511, 543] on icon "open menu" at bounding box center [1510, 549] width 20 height 20
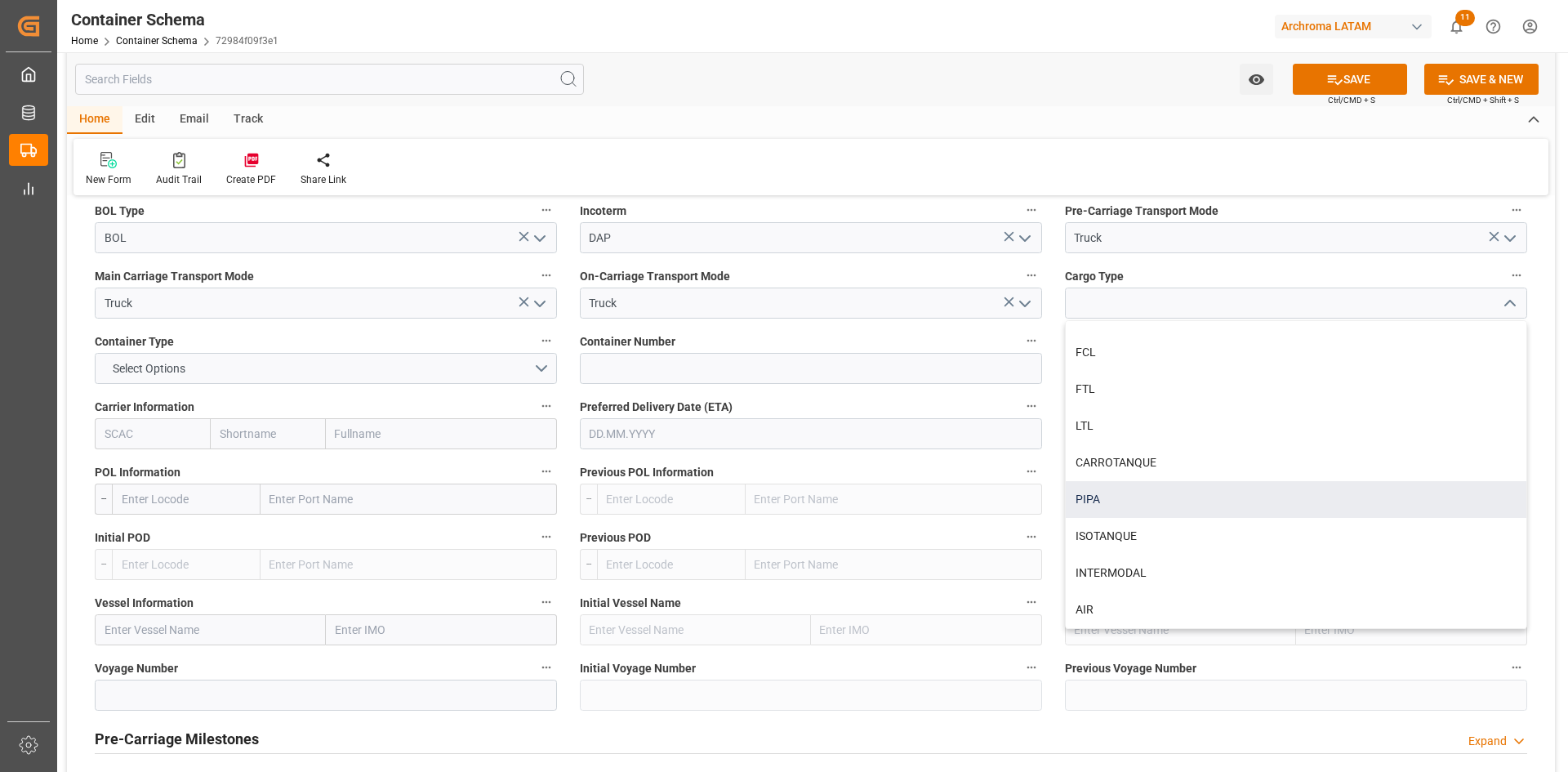
scroll to position [0, 0]
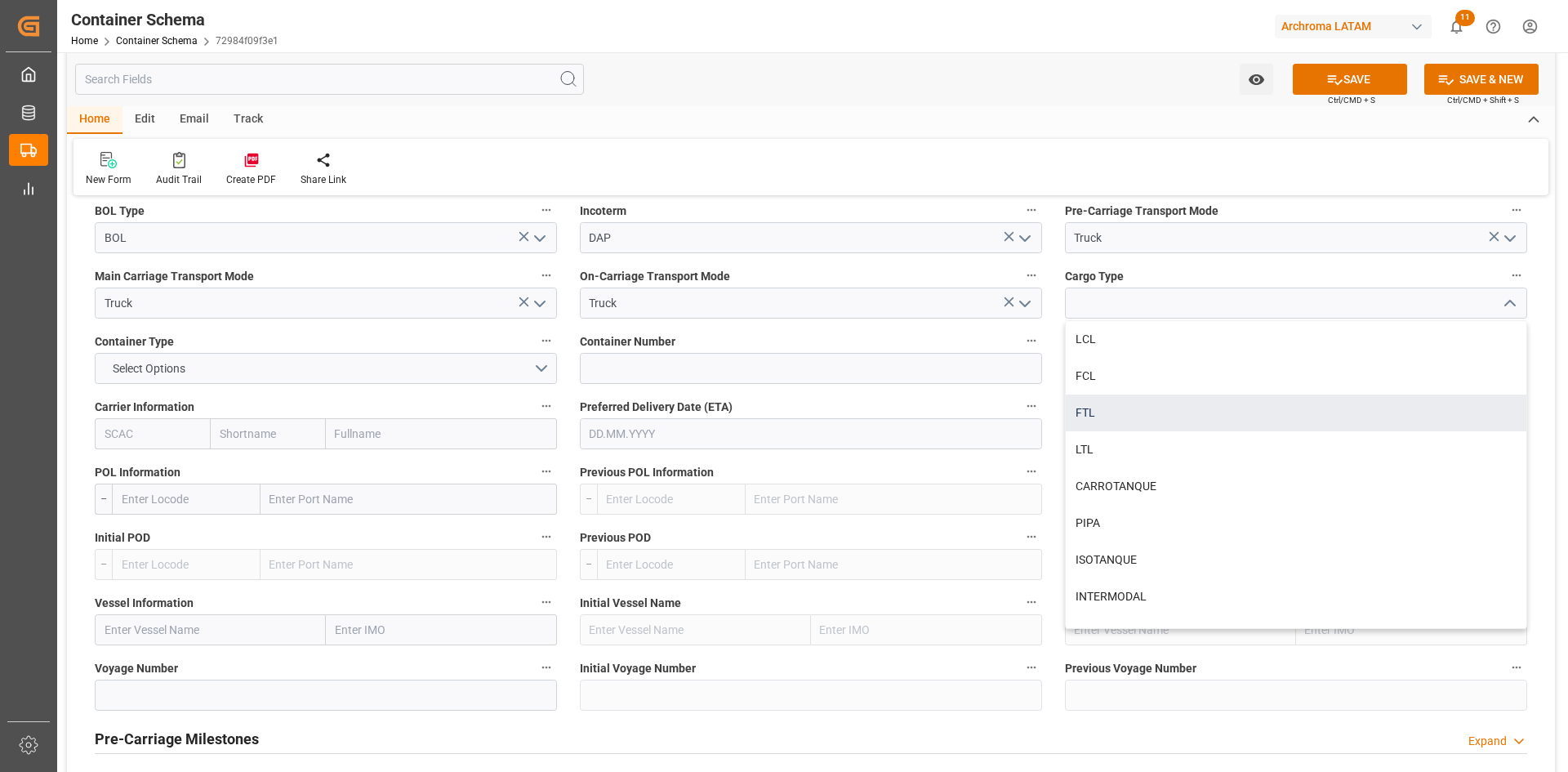
click at [1120, 407] on div "FTL" at bounding box center [1295, 413] width 460 height 37
type input "FTL"
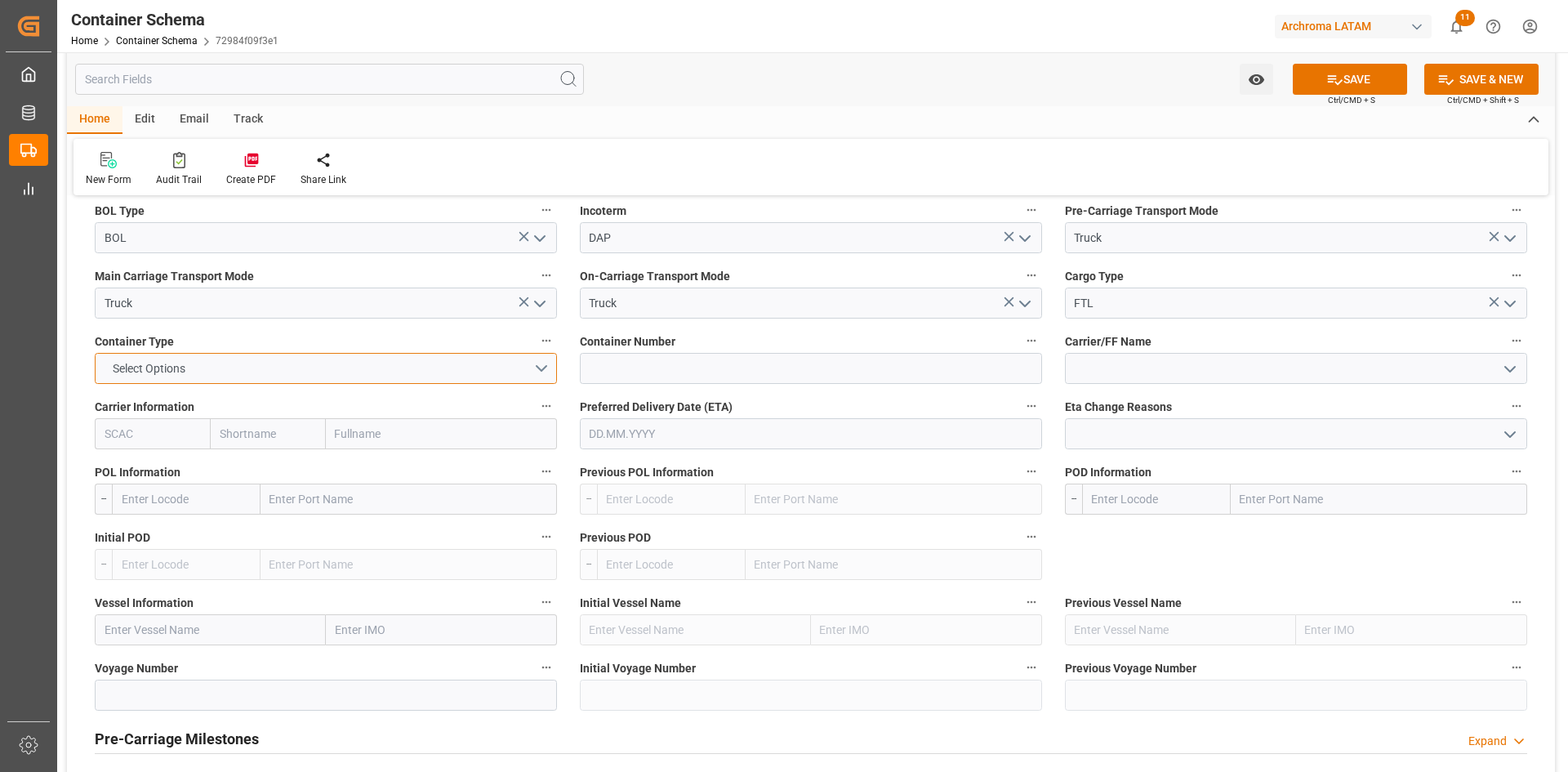
click at [534, 371] on button "Select Options" at bounding box center [326, 367] width 462 height 31
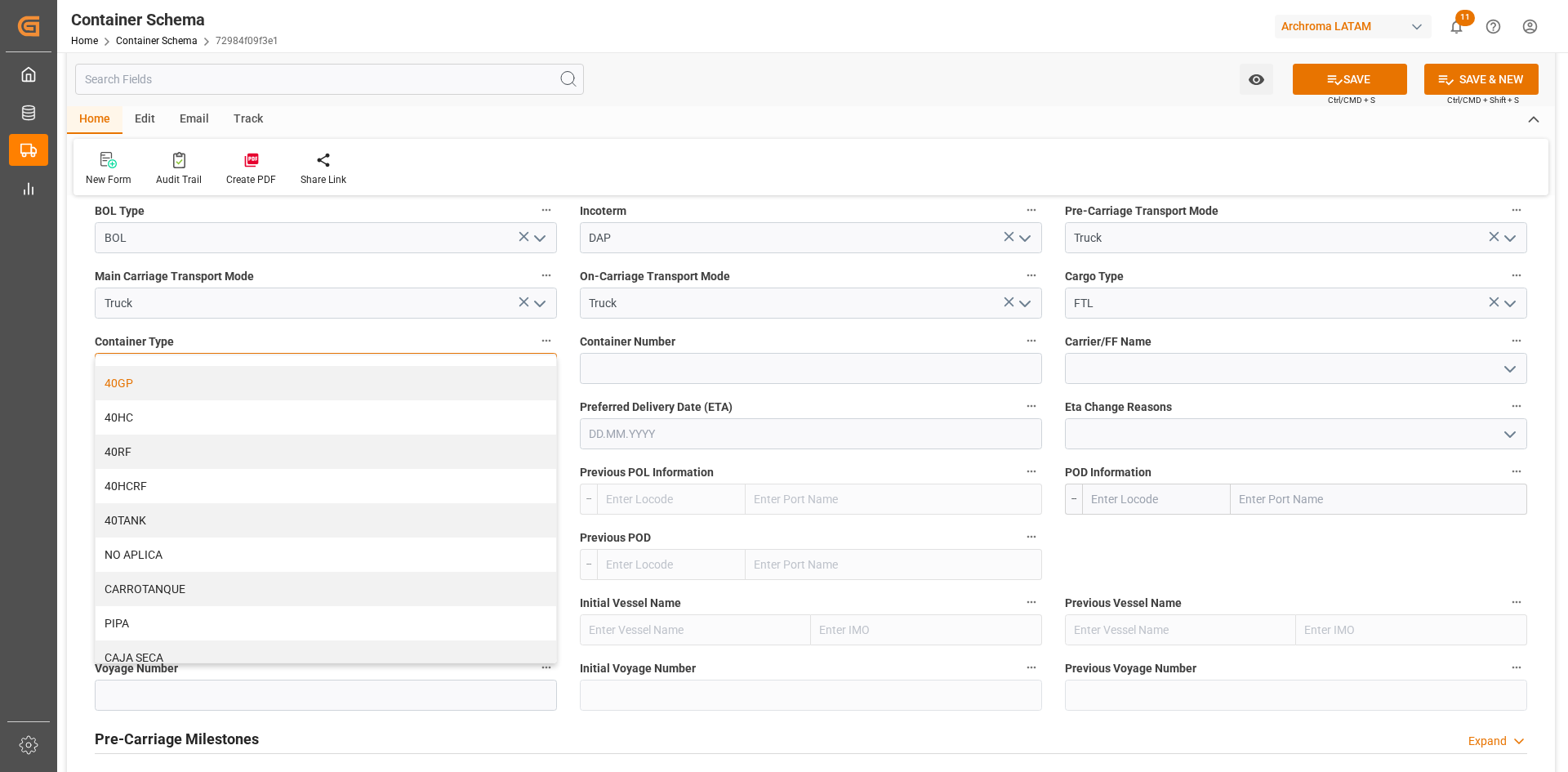
scroll to position [105, 0]
click at [182, 637] on div "CAJA SECA" at bounding box center [326, 645] width 460 height 34
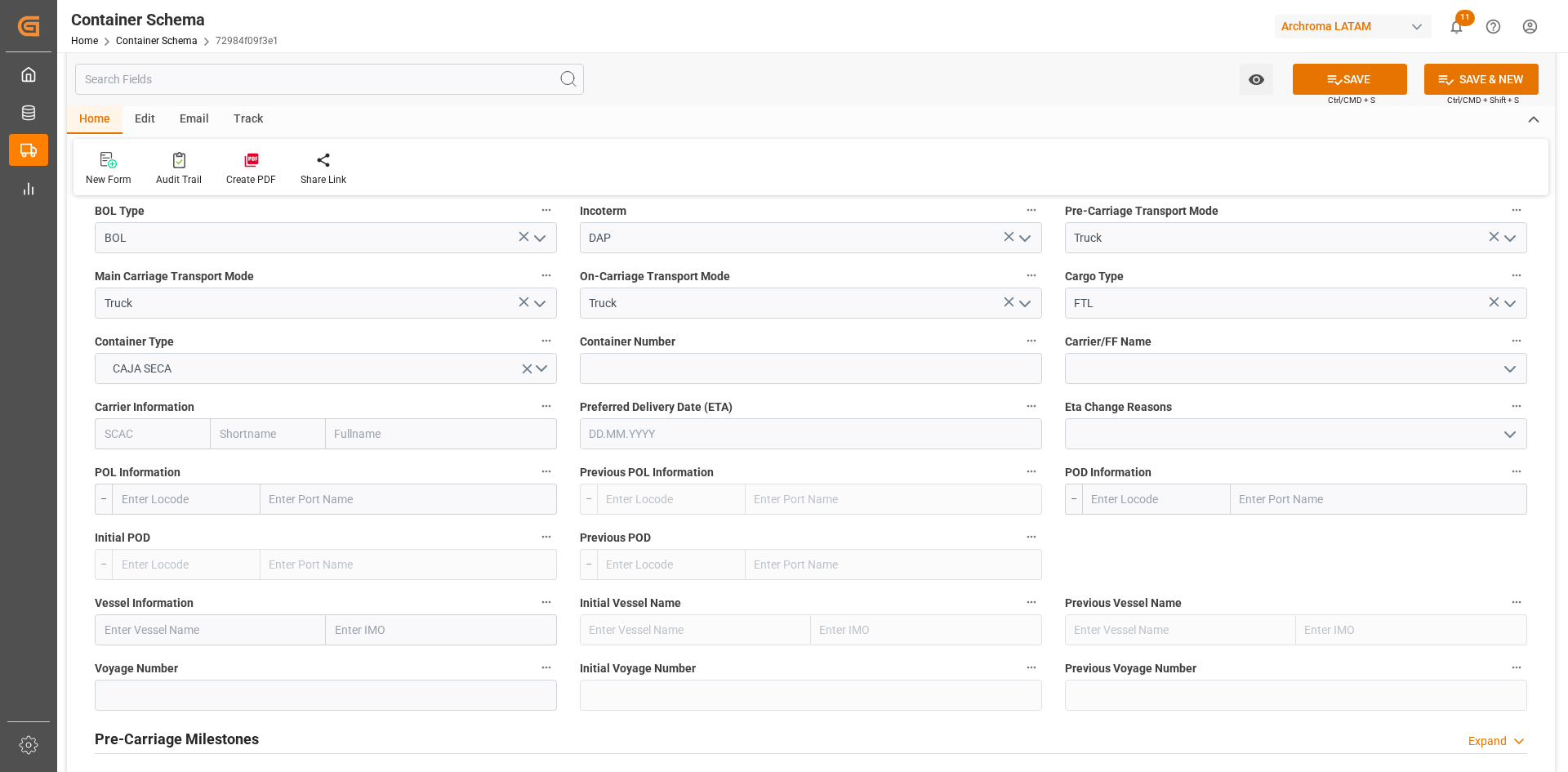
click at [386, 499] on input "text" at bounding box center [408, 499] width 297 height 31
type input "USLRD"
click at [333, 539] on span "Laredo - USLRD" at bounding box center [308, 535] width 75 height 13
type input "USLRD"
type input "Laredo"
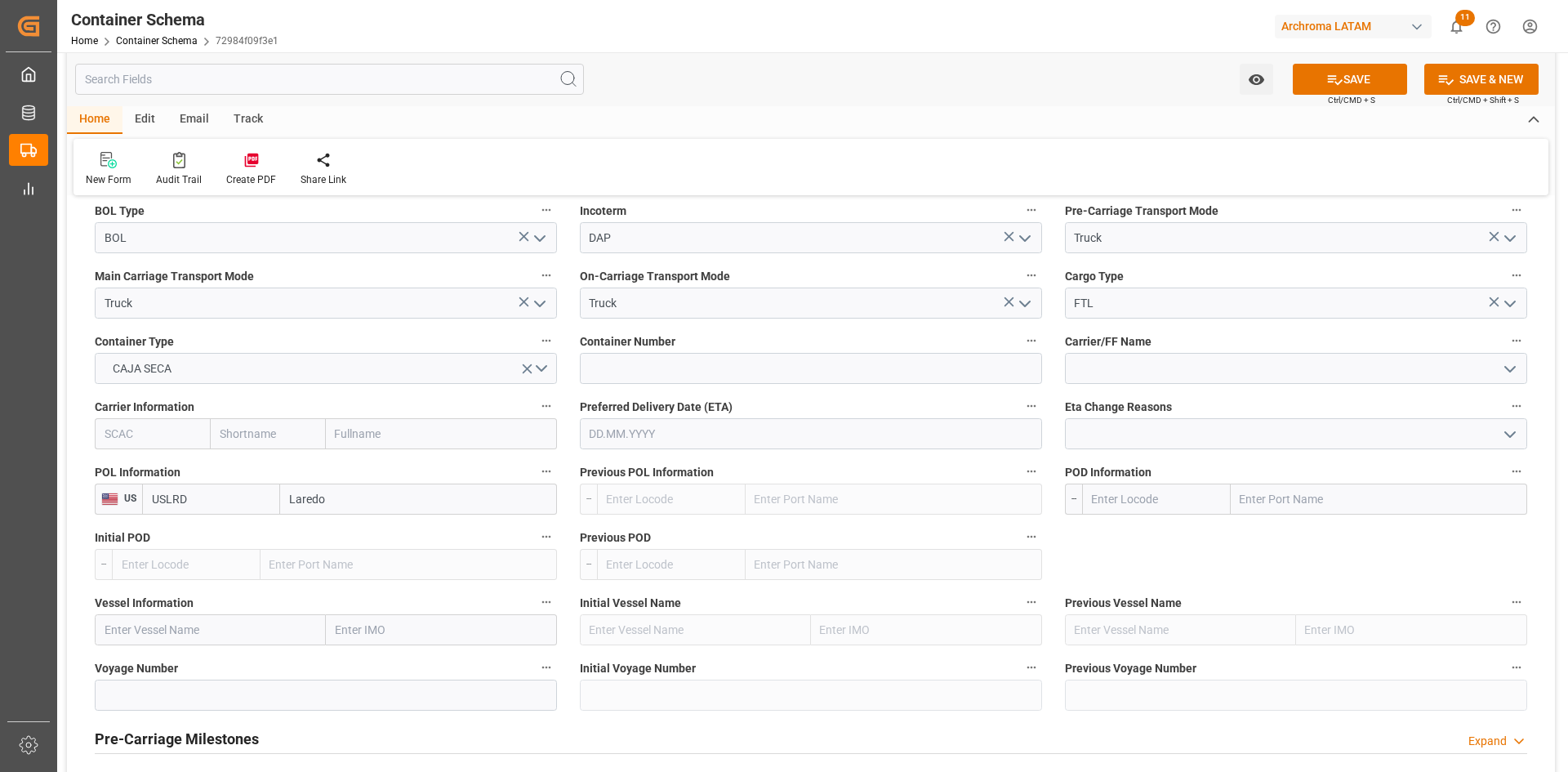
click at [1264, 498] on input "text" at bounding box center [1379, 499] width 297 height 31
type input "MXNLD"
click at [1287, 531] on b "Nuevo Laredo" at bounding box center [1277, 535] width 72 height 13
type input "MXNLD"
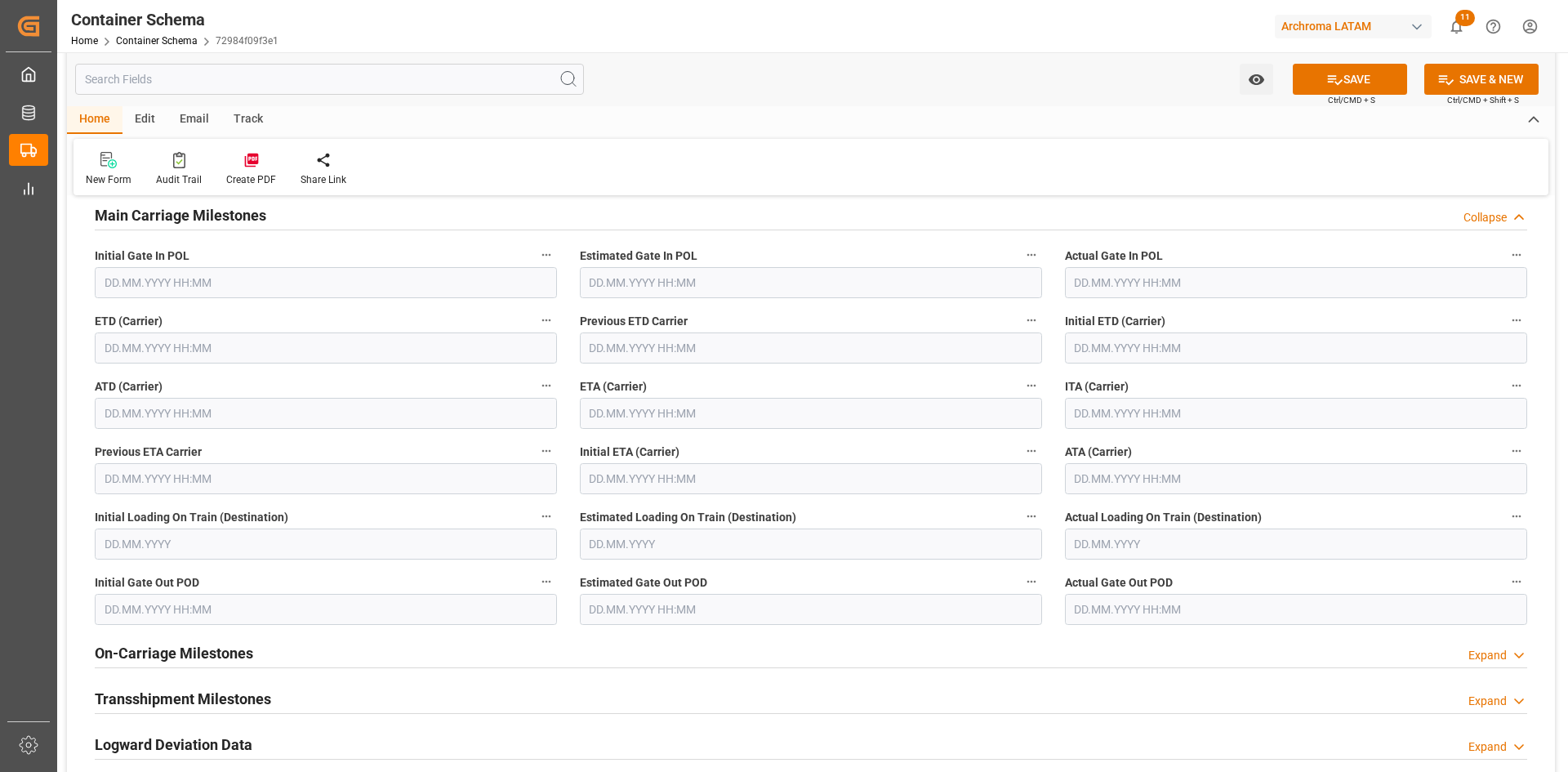
scroll to position [2042, 0]
type input "Nuevo Laredo"
click at [693, 406] on input "text" at bounding box center [811, 411] width 462 height 31
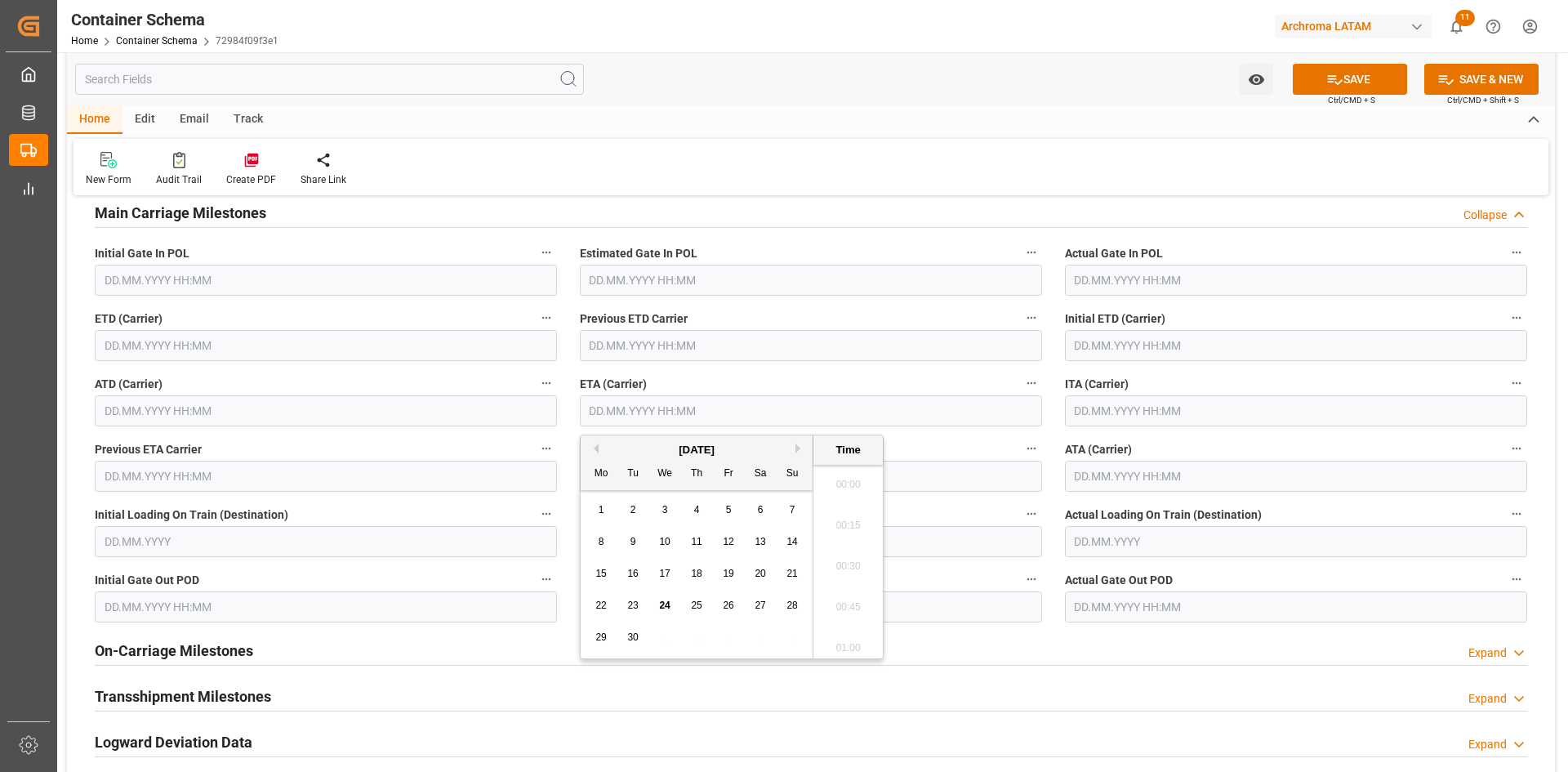
scroll to position [2170, 0]
click at [696, 571] on span "18" at bounding box center [696, 573] width 11 height 12
type input "18.09.2025 00:00"
click at [211, 350] on input "text" at bounding box center [326, 345] width 462 height 31
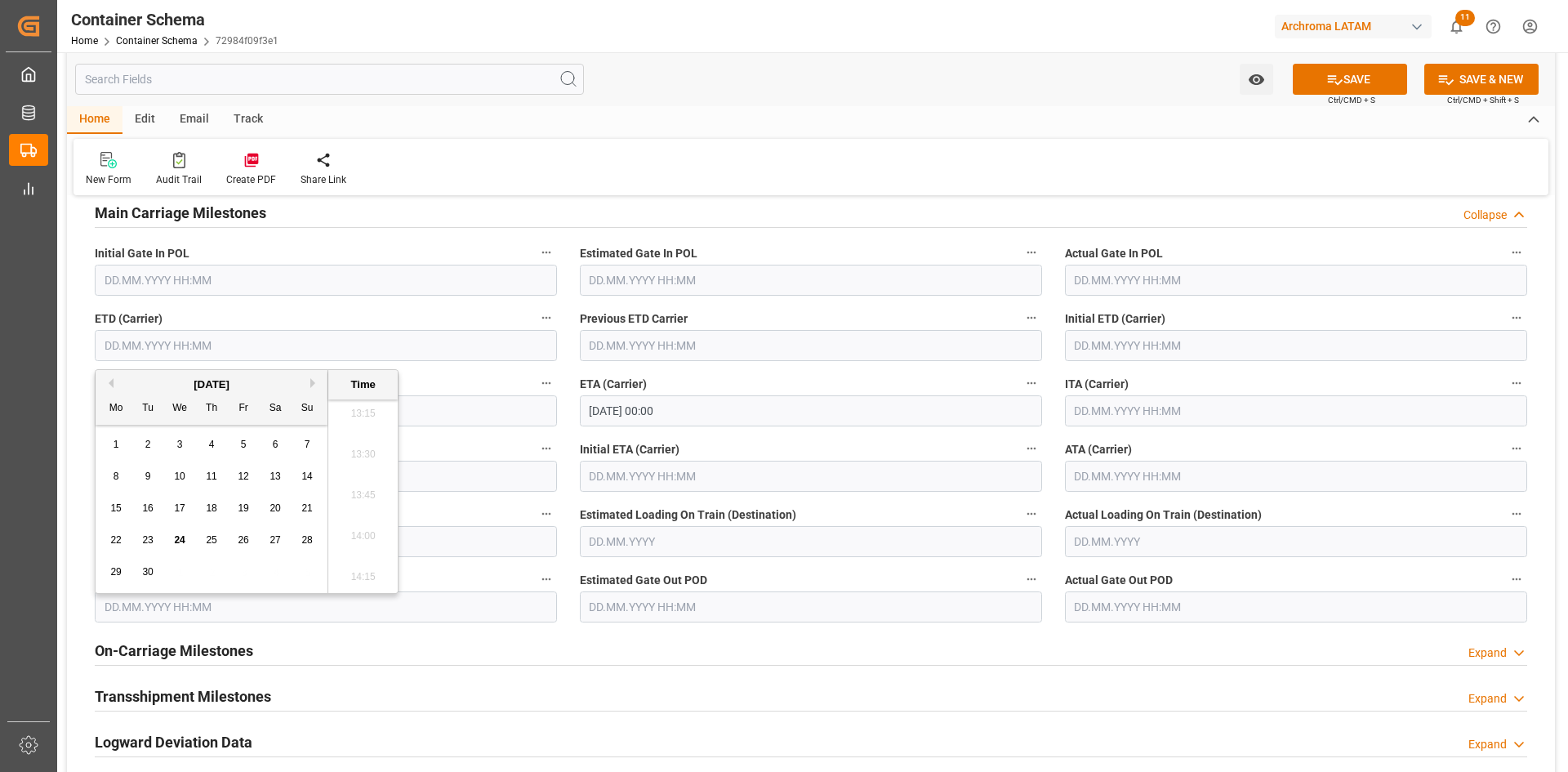
click at [148, 510] on span "16" at bounding box center [147, 508] width 11 height 12
type input "16.09.2025 00:00"
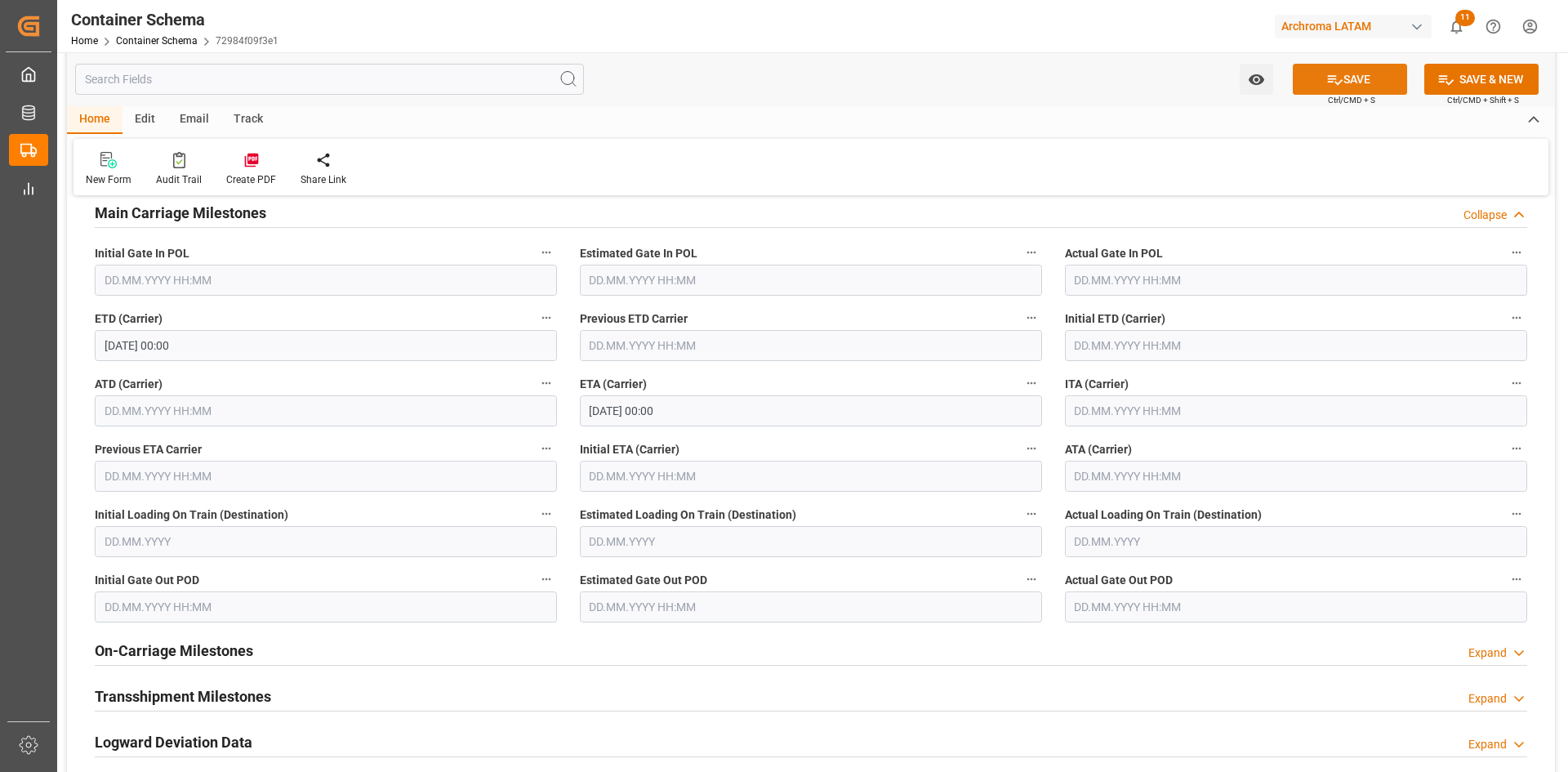
drag, startPoint x: 1390, startPoint y: 85, endPoint x: 1390, endPoint y: 125, distance: 40.0
click at [1390, 87] on button "SAVE" at bounding box center [1349, 79] width 115 height 31
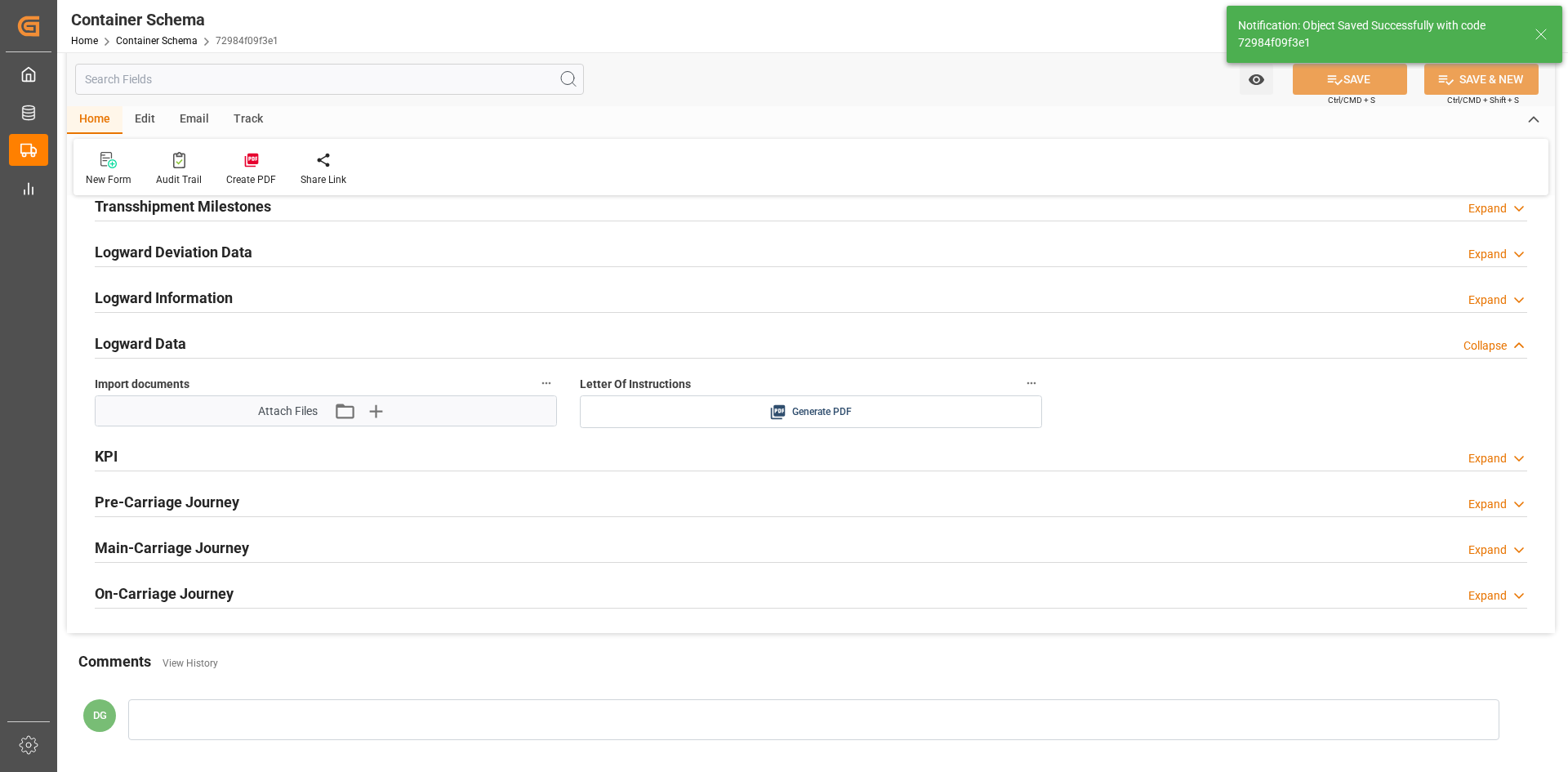
type input "250906990223"
type input "Document Sent"
type input "MXNLD"
type input "Nuevo Laredo"
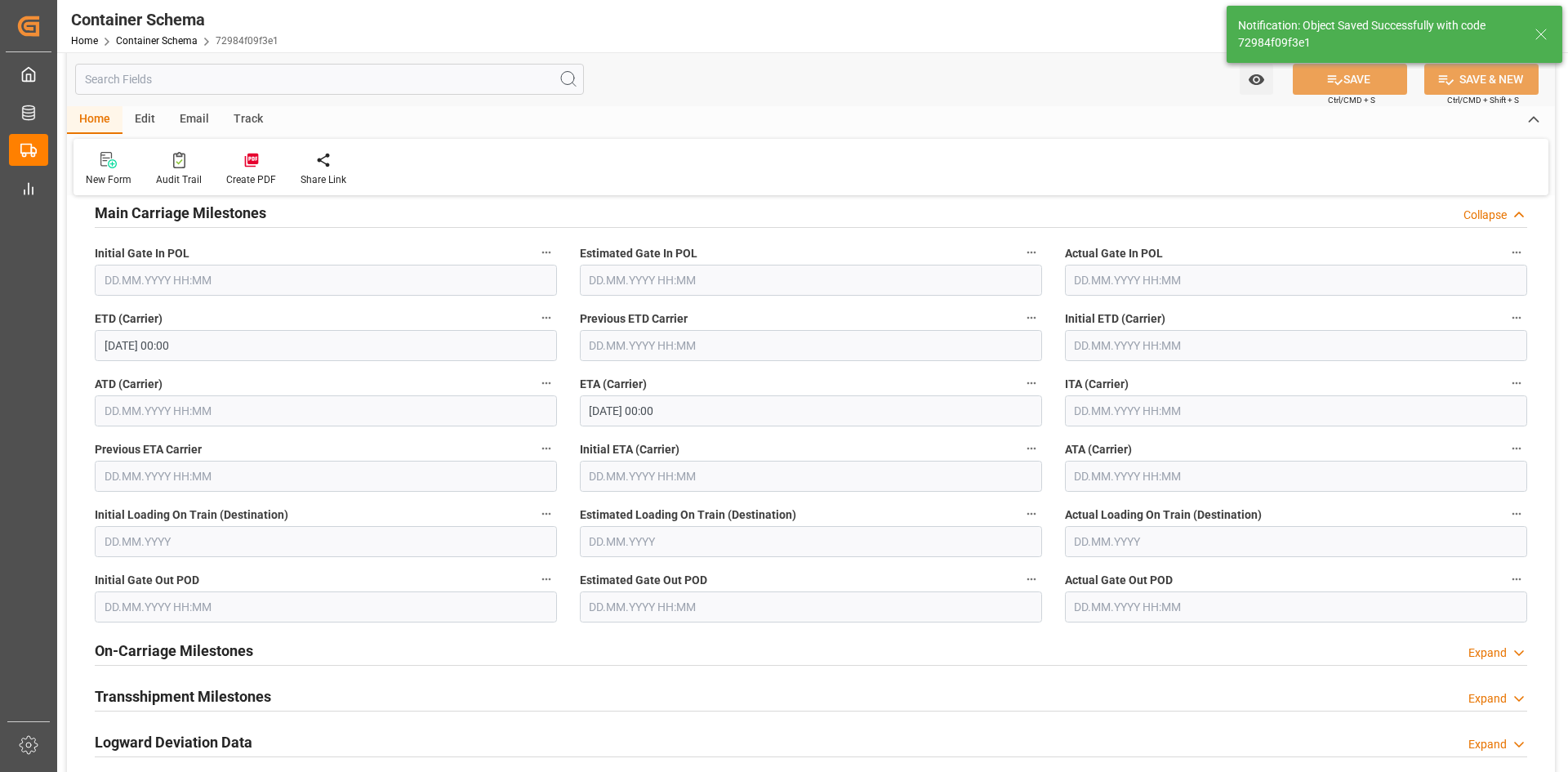
type input "18.09.2025 00:00"
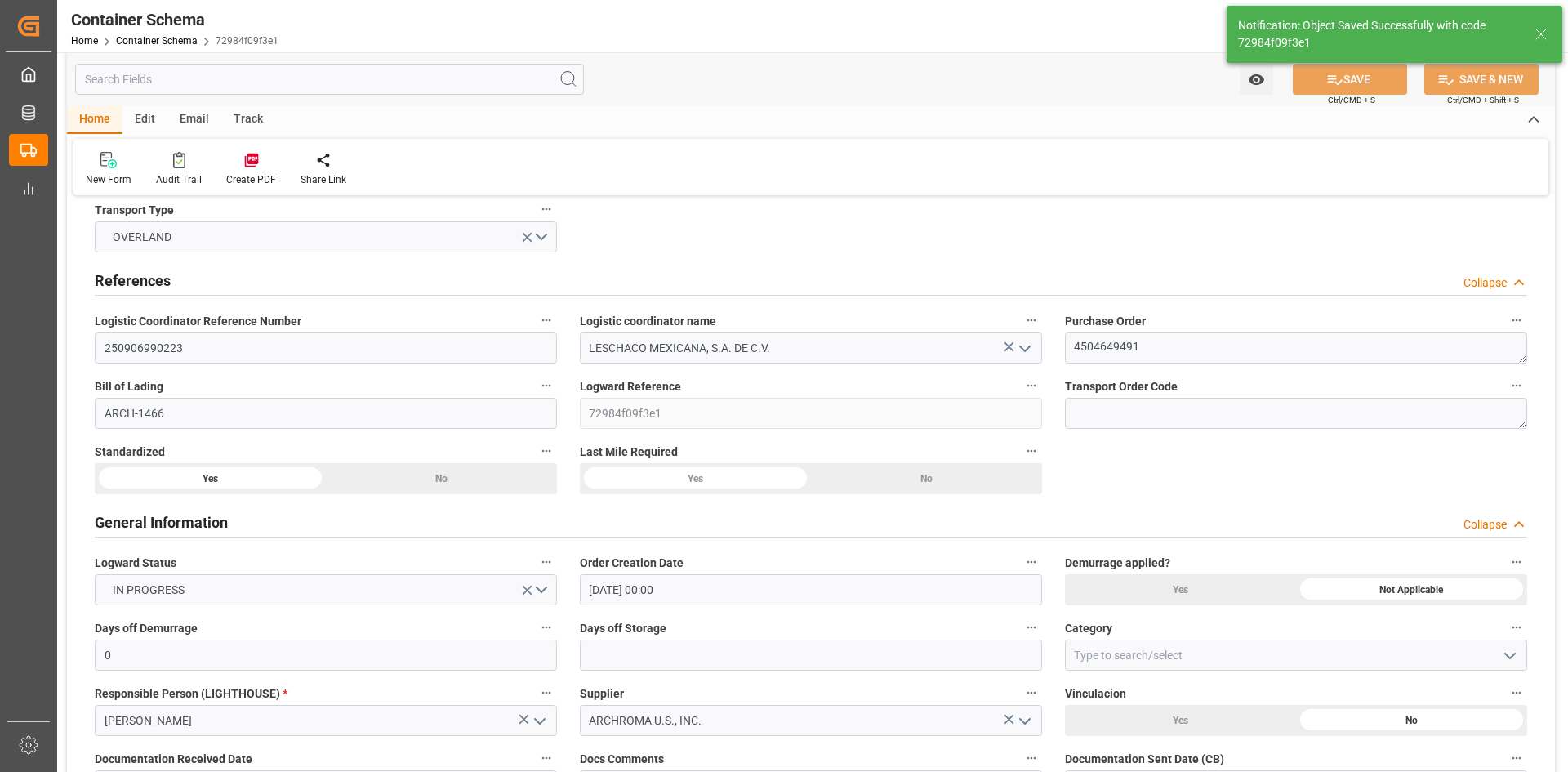
scroll to position [0, 0]
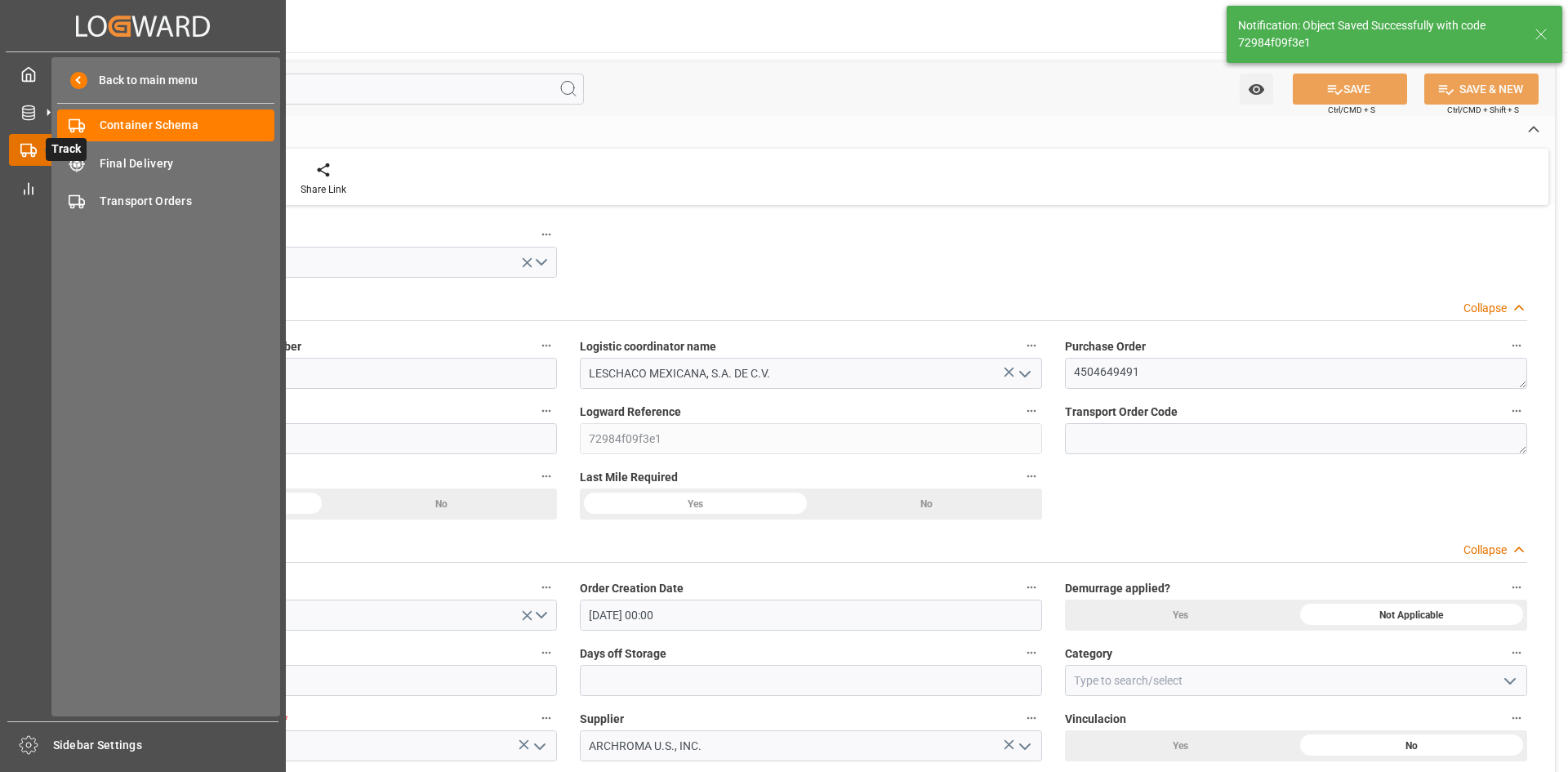
click at [22, 152] on rect at bounding box center [27, 149] width 10 height 9
click at [150, 155] on span "Final Delivery" at bounding box center [187, 164] width 175 height 17
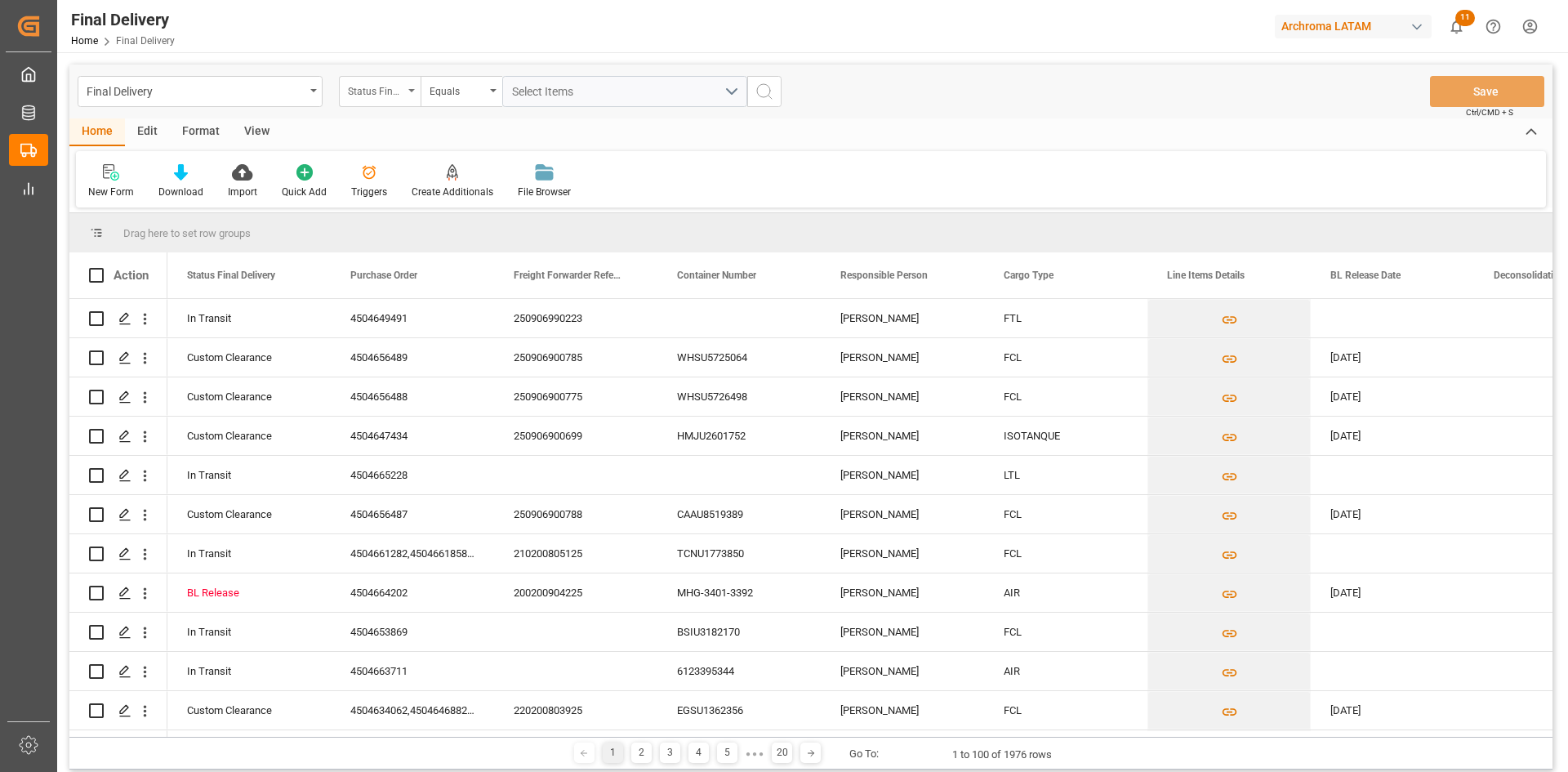
click at [385, 86] on div "Status Final Delivery" at bounding box center [376, 89] width 56 height 19
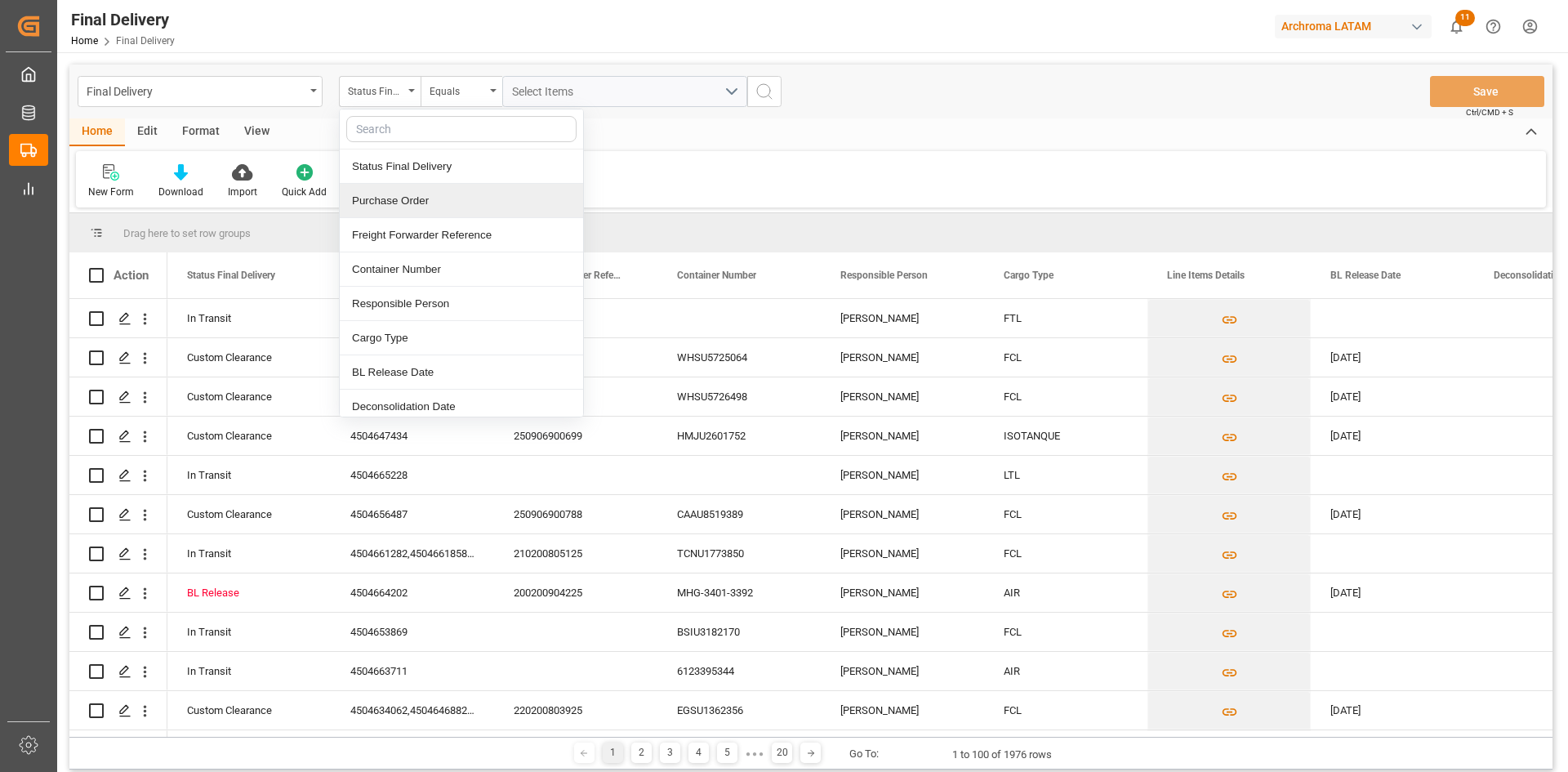
click at [416, 189] on div "Purchase Order" at bounding box center [461, 200] width 243 height 34
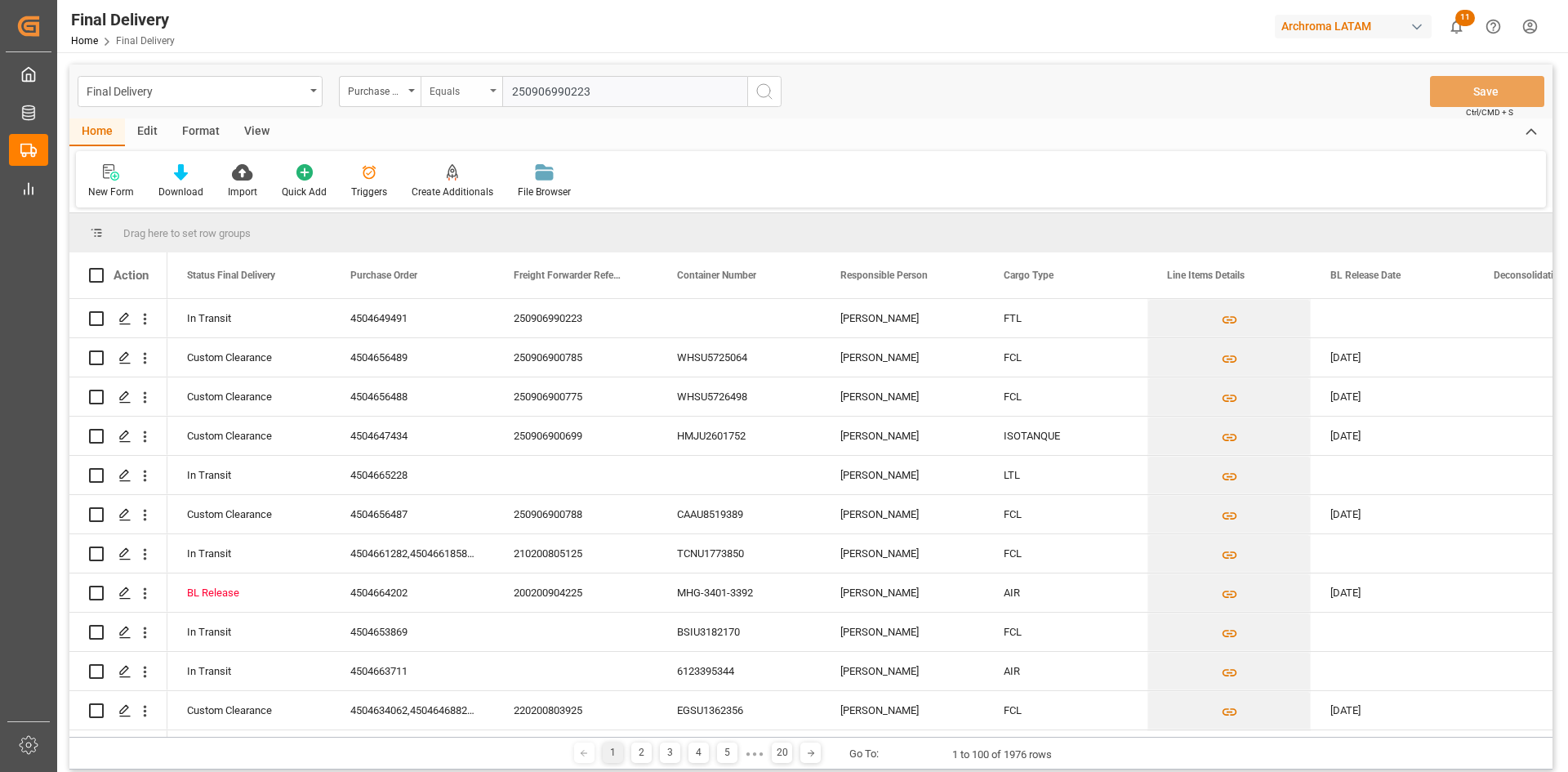
drag, startPoint x: 602, startPoint y: 81, endPoint x: 498, endPoint y: 89, distance: 104.3
click at [498, 89] on div "Purchase Order Equals 250906990223" at bounding box center [560, 91] width 443 height 31
click at [619, 83] on input "250906990223" at bounding box center [624, 91] width 245 height 31
type input "250906990223"
click at [401, 84] on div "Purchase Order" at bounding box center [376, 89] width 56 height 19
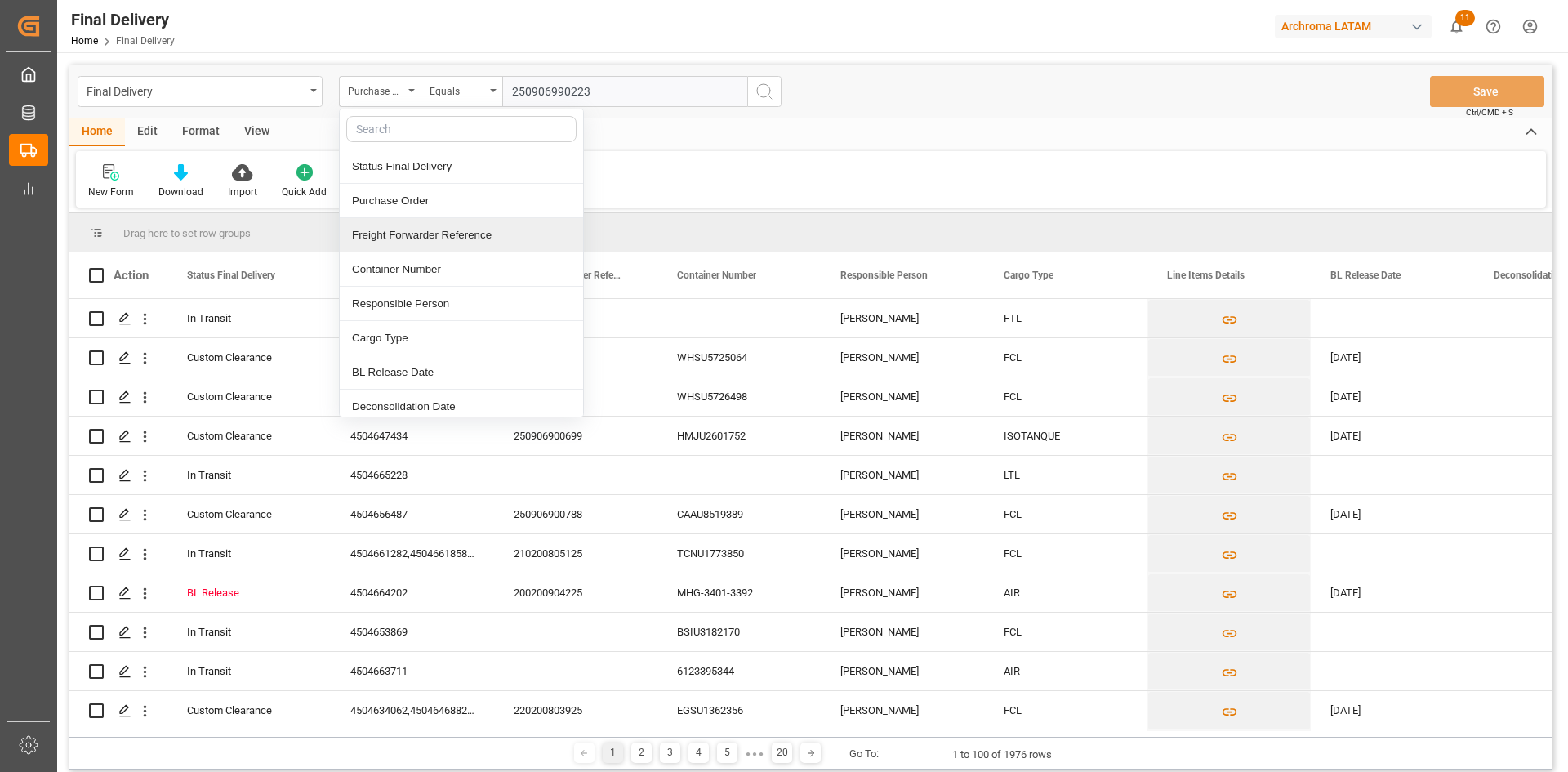
click at [460, 224] on div "Freight Forwarder Reference" at bounding box center [461, 234] width 243 height 34
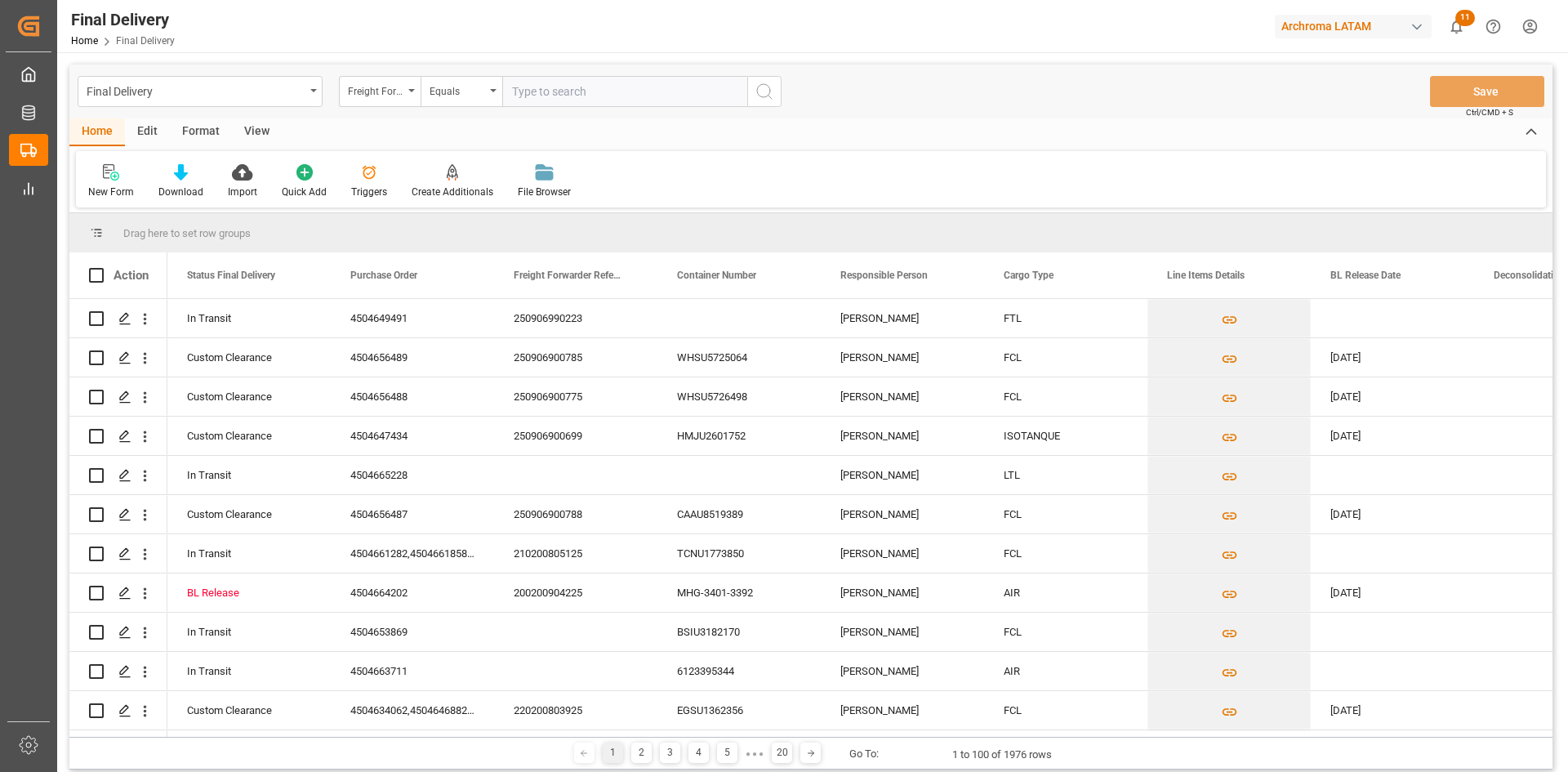
click at [573, 96] on input "text" at bounding box center [624, 91] width 245 height 31
paste input "250906990223"
type input "250906990223"
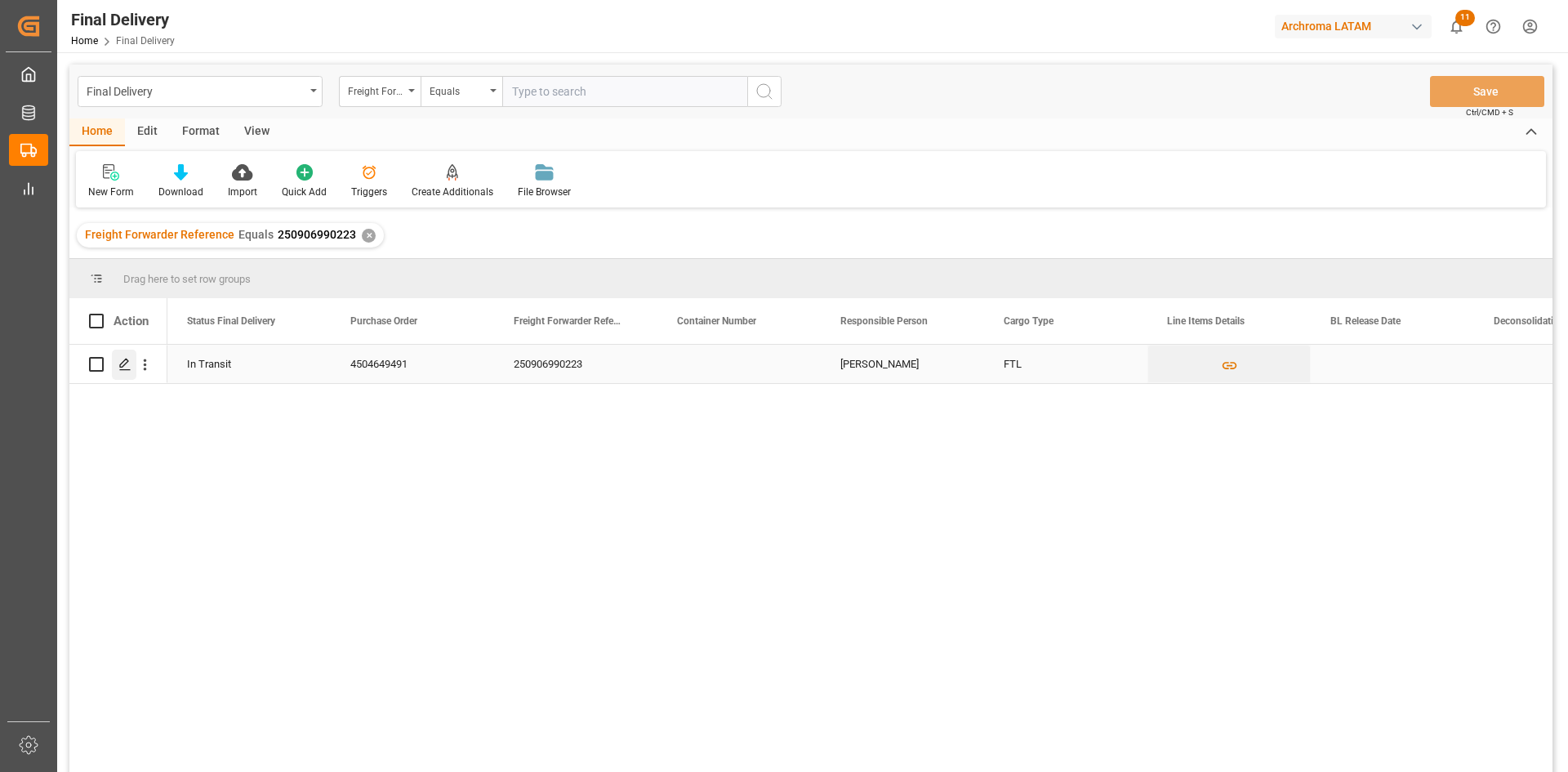
click at [126, 365] on icon "Press SPACE to select this row." at bounding box center [125, 364] width 13 height 13
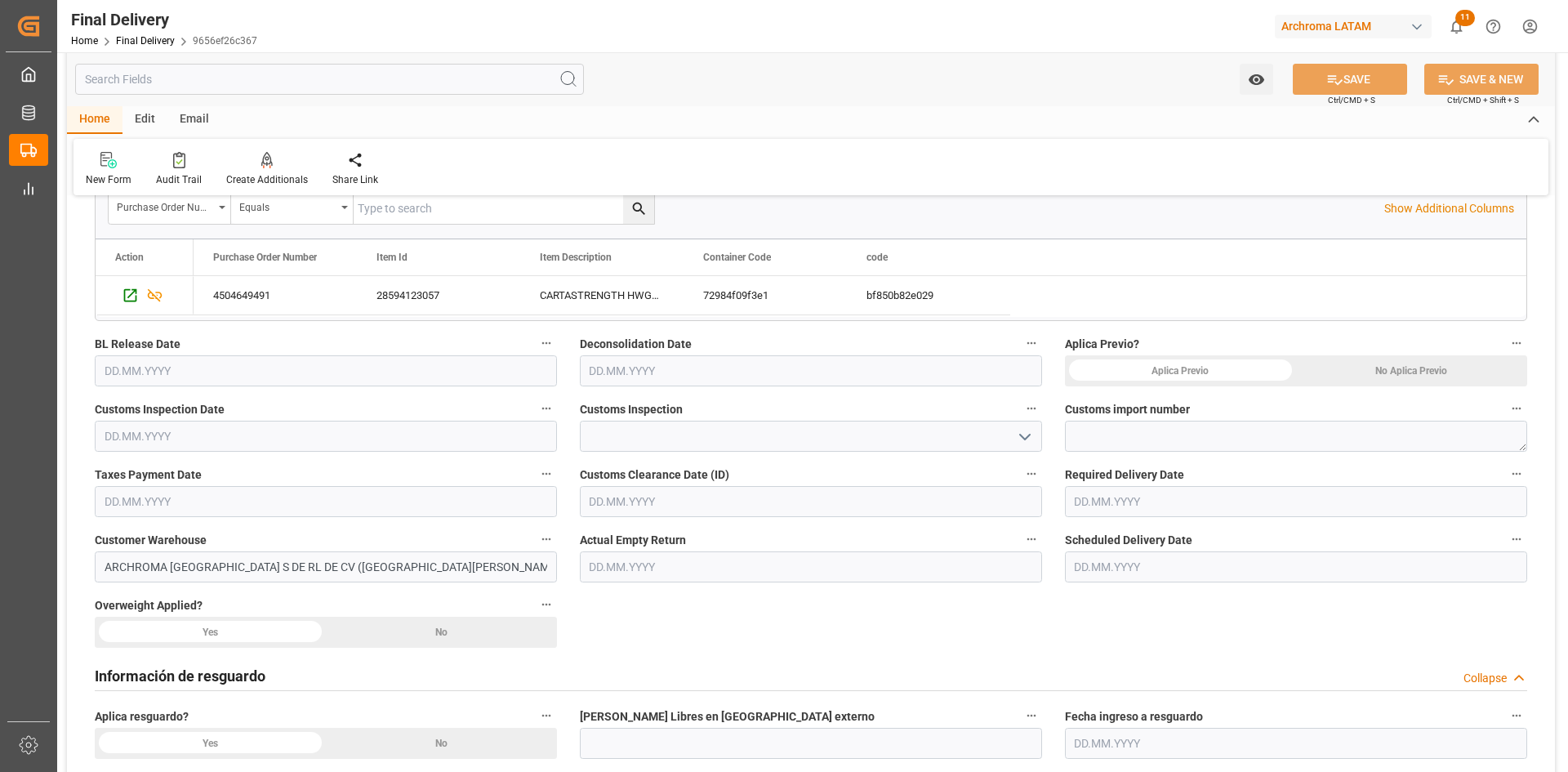
scroll to position [327, 0]
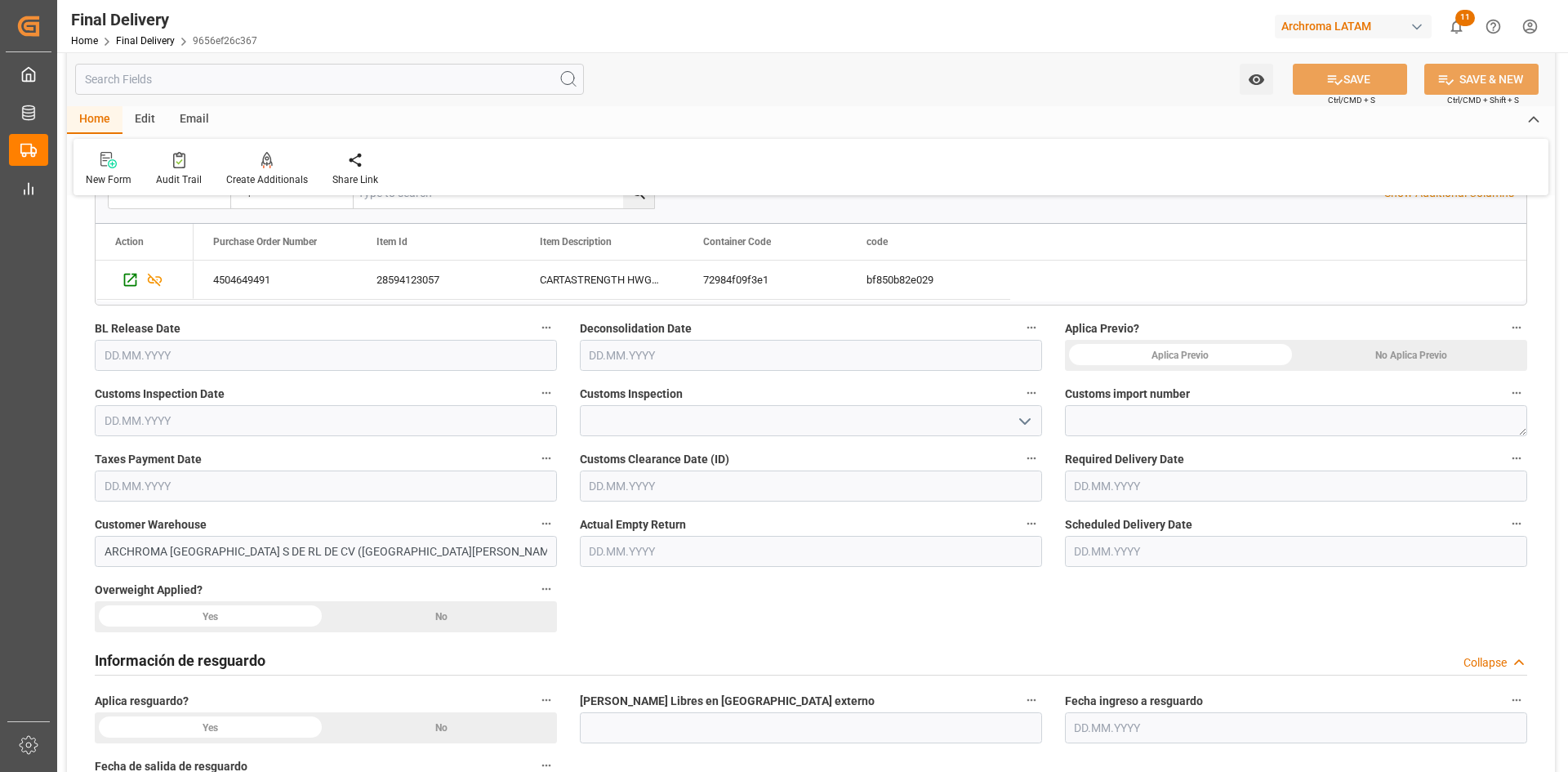
click at [1369, 345] on div "No Aplica Previo" at bounding box center [1411, 355] width 231 height 31
click at [381, 419] on input "text" at bounding box center [326, 420] width 462 height 31
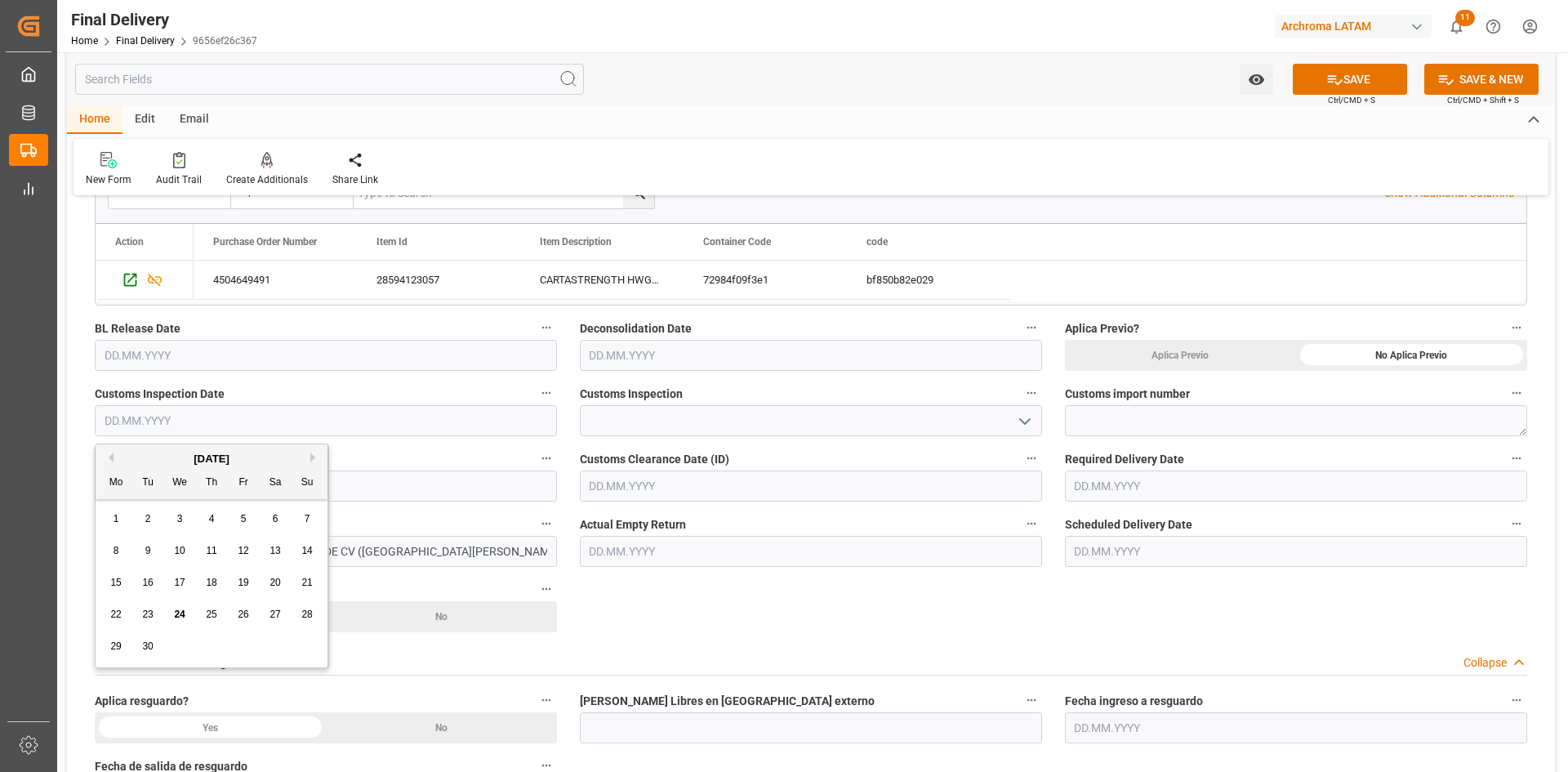
click at [176, 450] on div "[DATE]" at bounding box center [211, 459] width 232 height 17
click at [227, 416] on input "text" at bounding box center [326, 420] width 462 height 31
click at [120, 611] on span "22" at bounding box center [116, 614] width 11 height 12
type input "[DATE]"
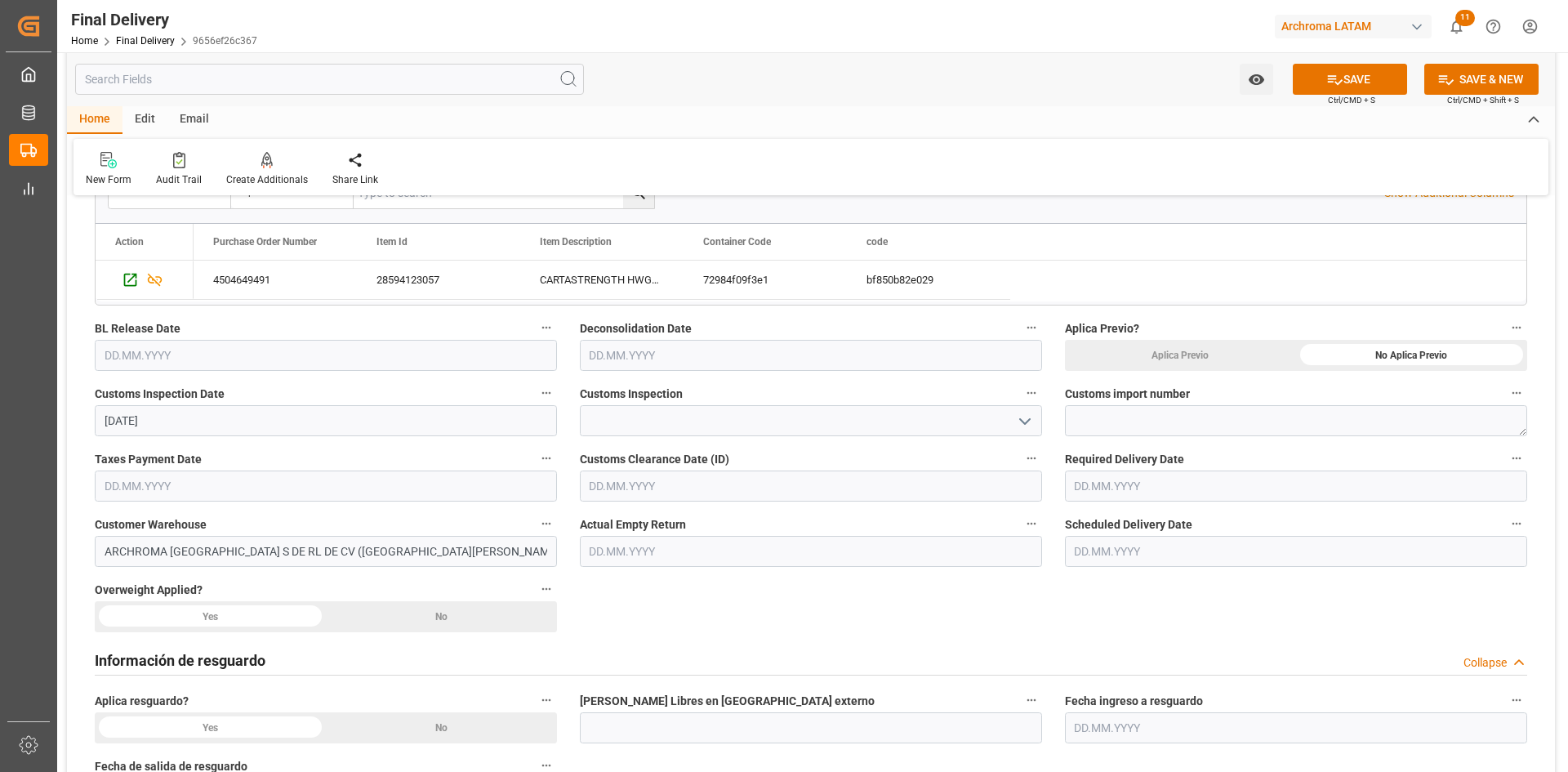
click at [1023, 425] on icon "open menu" at bounding box center [1025, 421] width 20 height 20
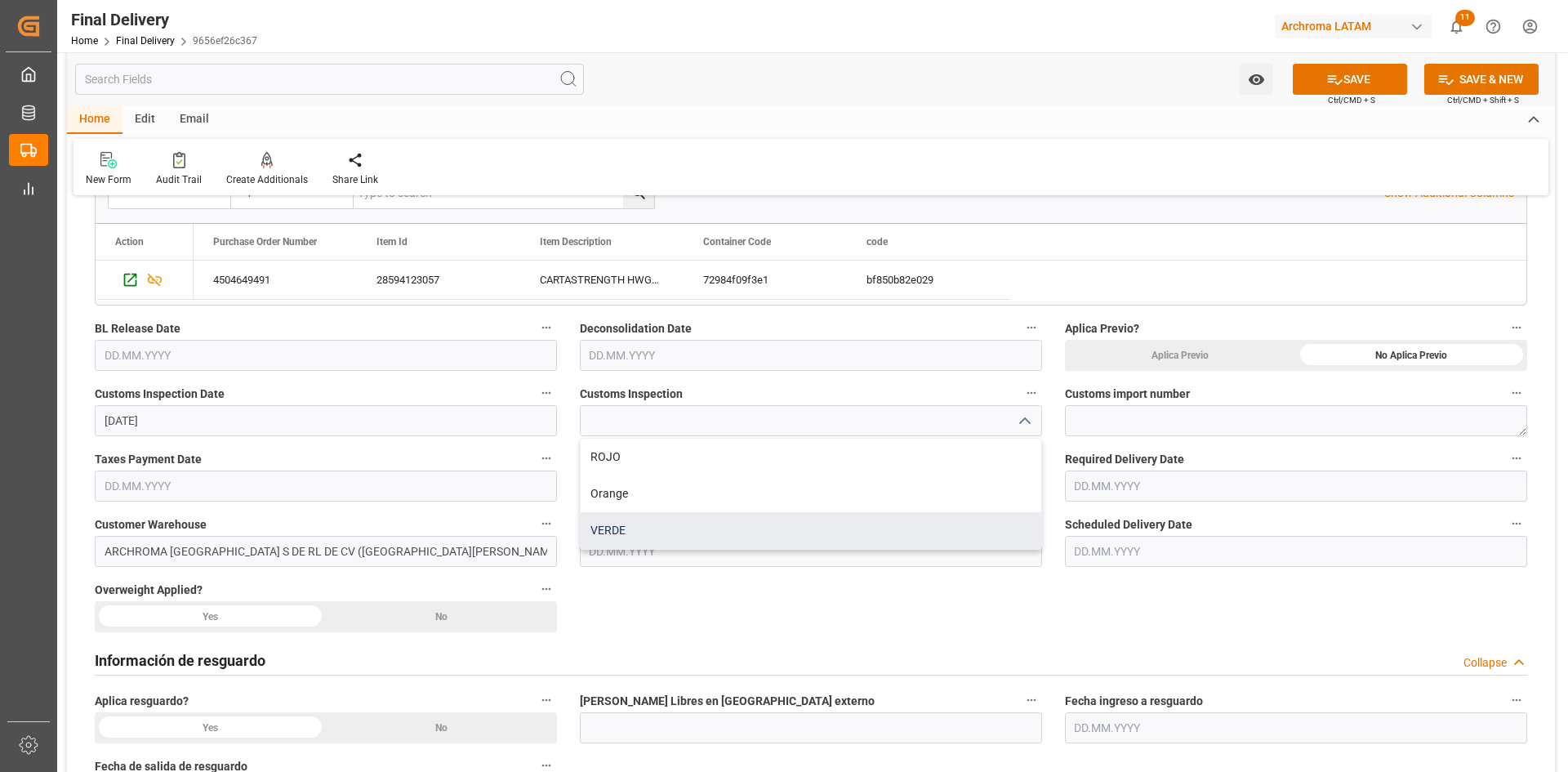
click at [641, 514] on div "VERDE" at bounding box center [811, 530] width 460 height 37
type input "VERDE"
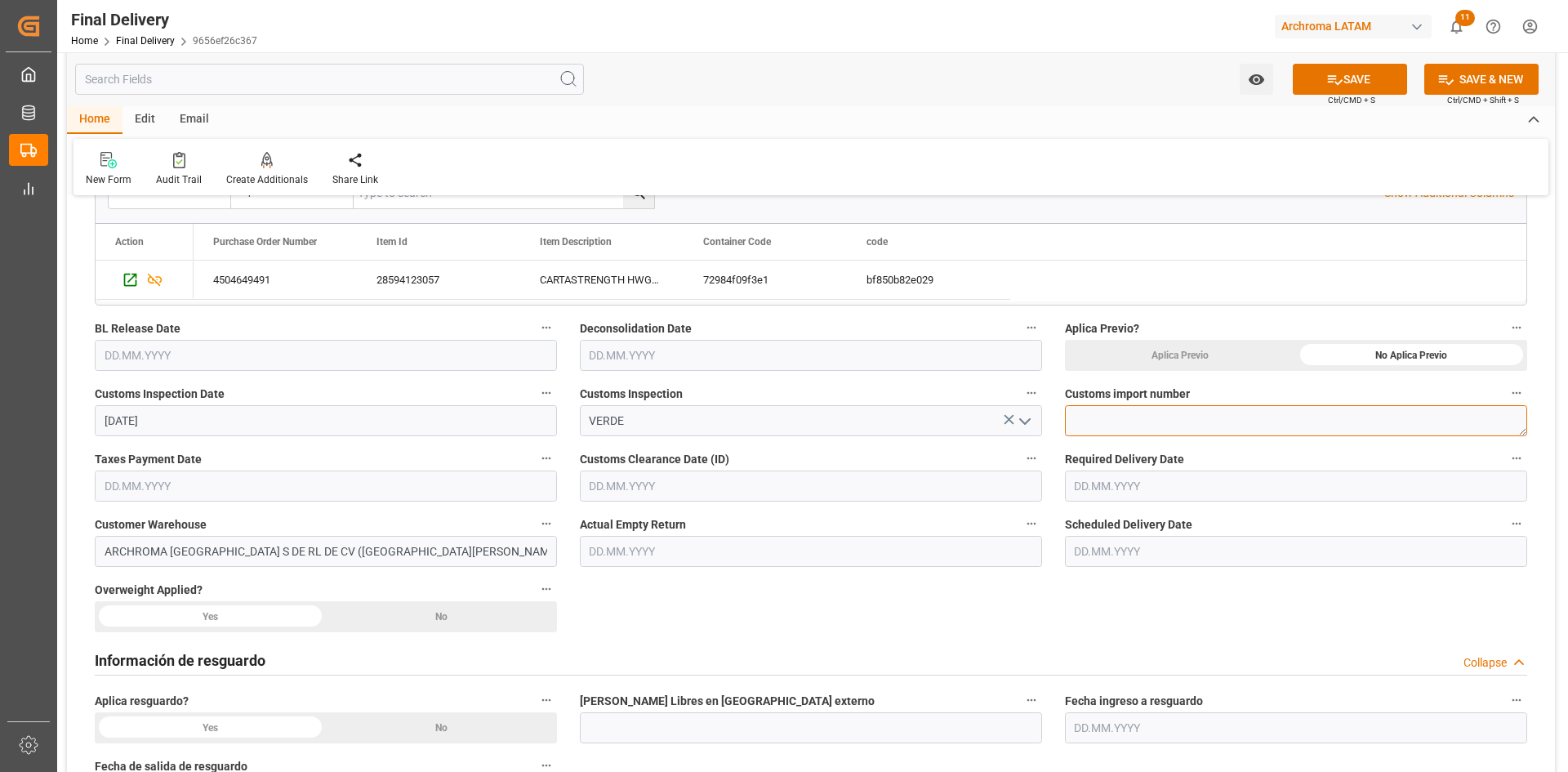
click at [1209, 421] on textarea at bounding box center [1295, 420] width 462 height 31
paste textarea "25 24 3617 5009330"
type textarea "25 24 3617 5009330"
click at [366, 484] on input "text" at bounding box center [326, 485] width 462 height 31
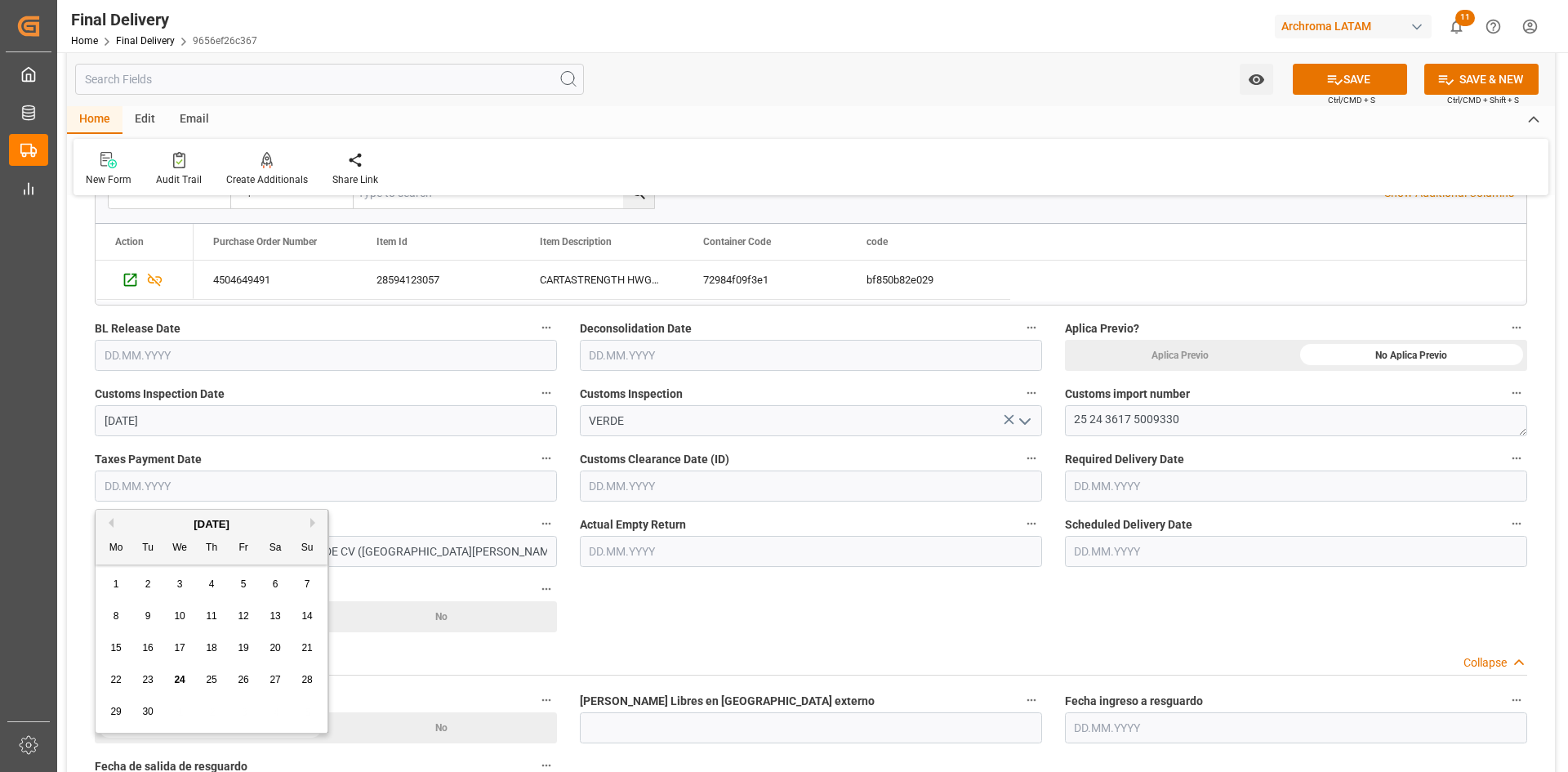
click at [121, 676] on div "22" at bounding box center [116, 681] width 21 height 20
type input "[DATE]"
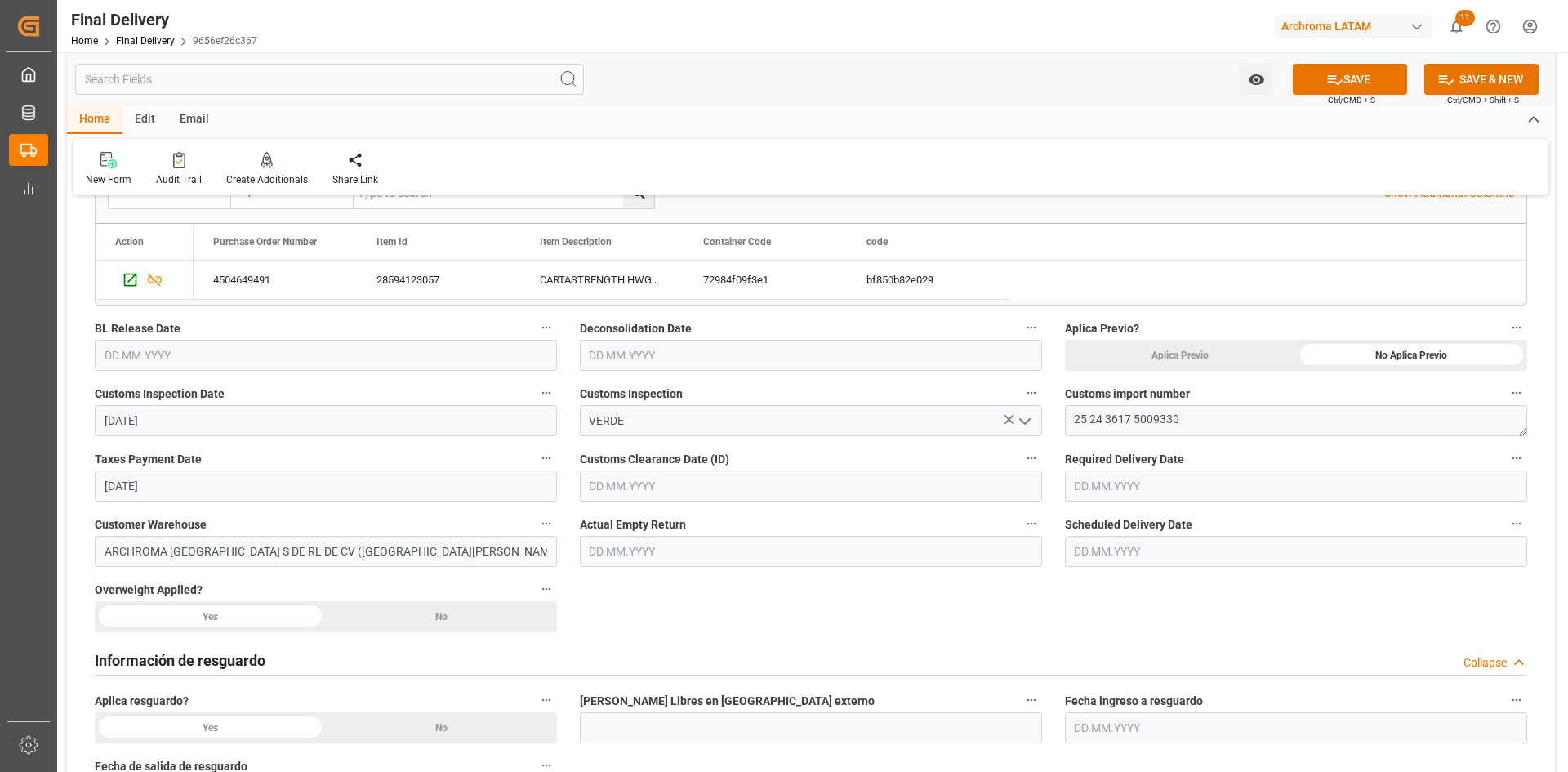
click at [671, 476] on input "text" at bounding box center [811, 485] width 462 height 31
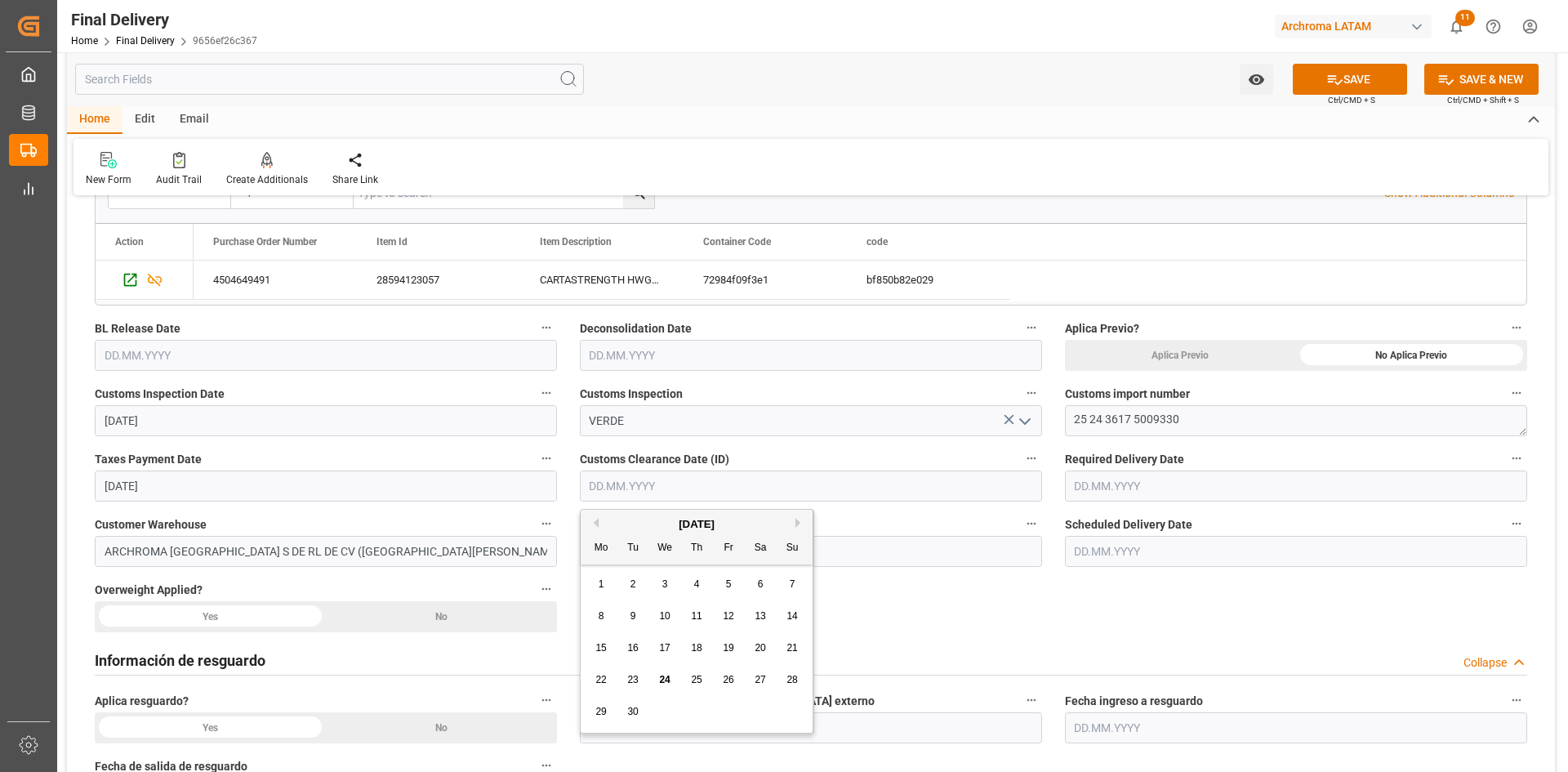
click at [601, 681] on span "22" at bounding box center [600, 680] width 11 height 12
type input "[DATE]"
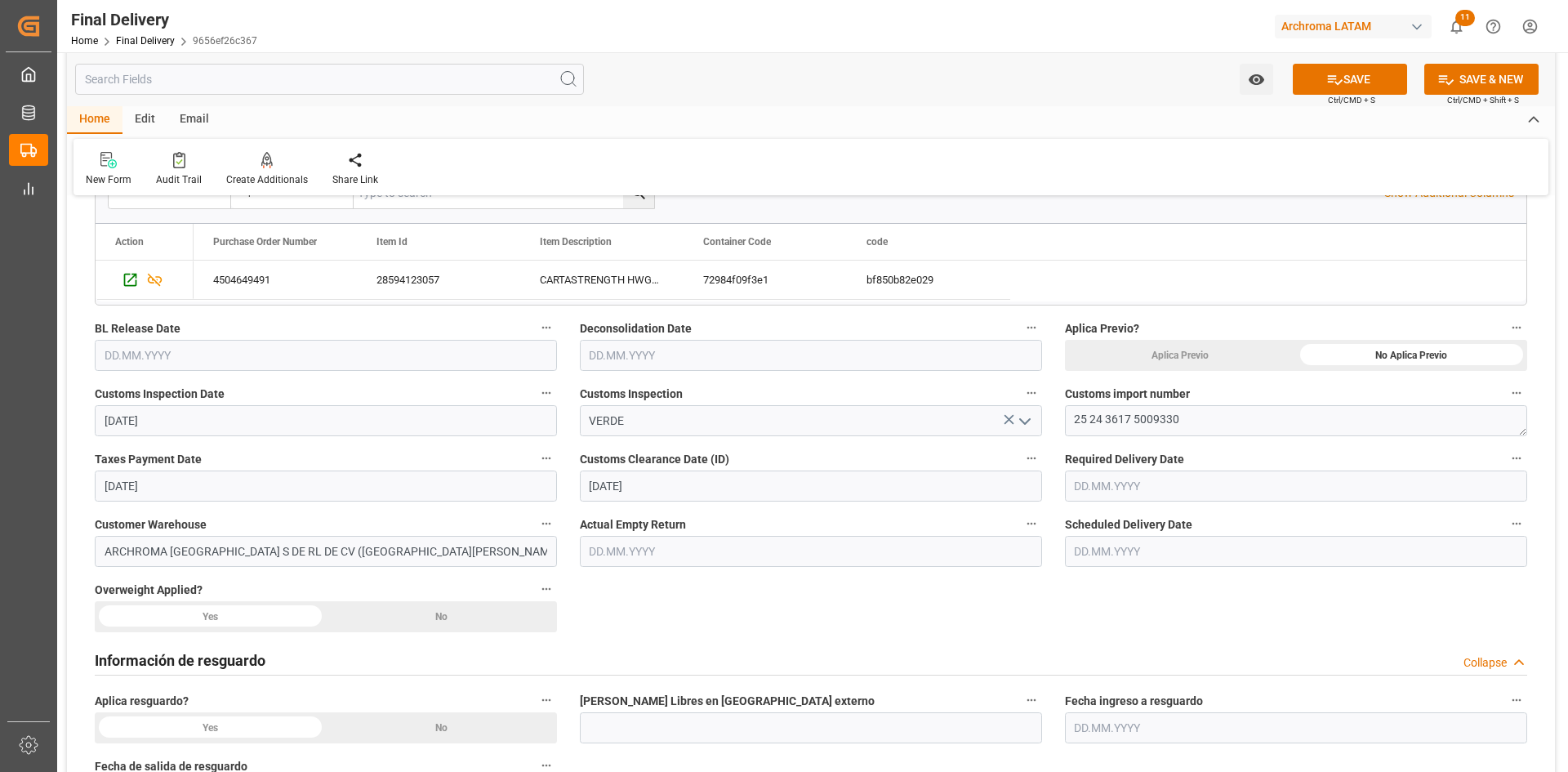
click at [1172, 489] on input "text" at bounding box center [1295, 485] width 462 height 31
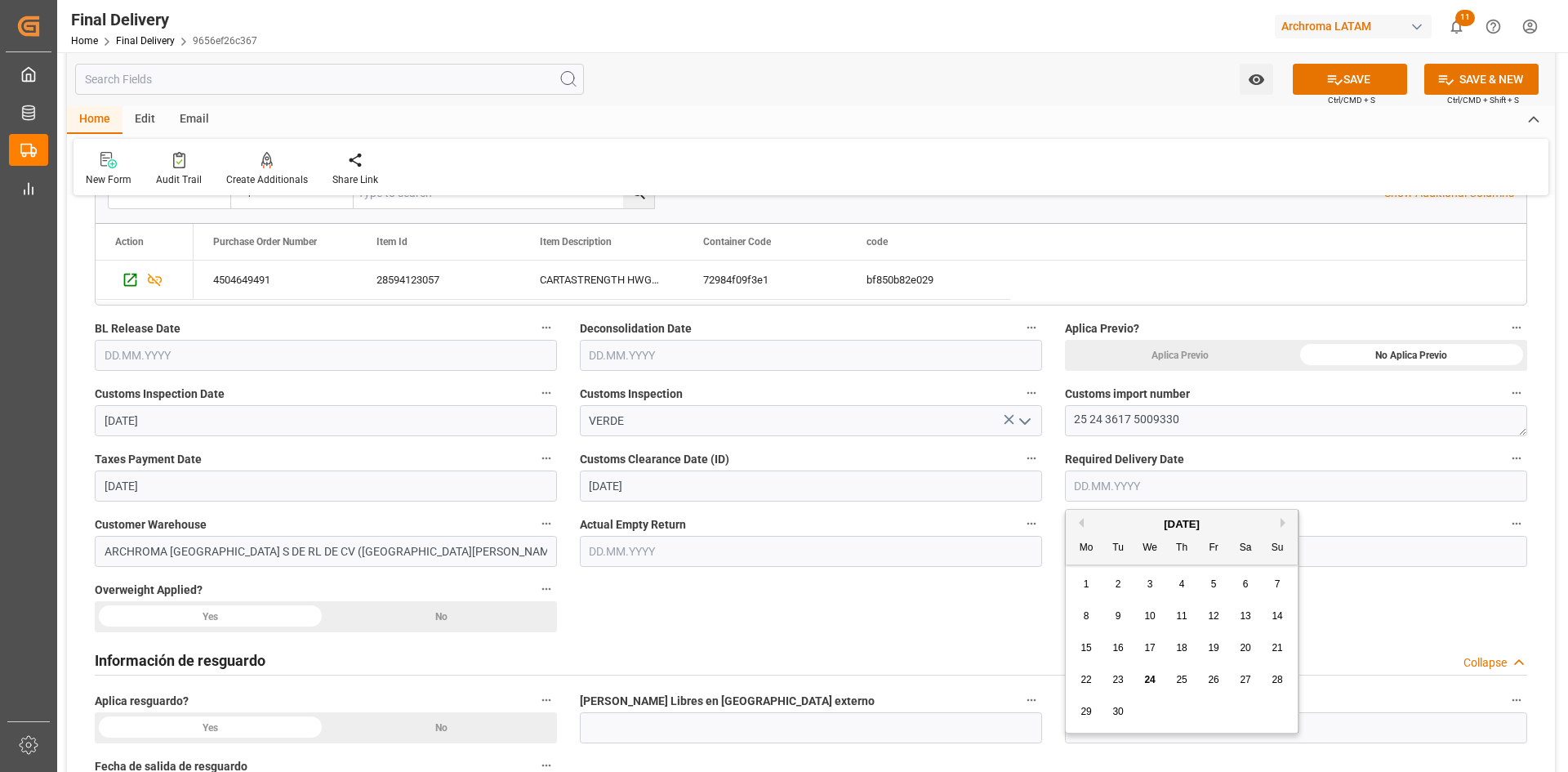
click at [1148, 682] on span "24" at bounding box center [1149, 680] width 11 height 12
type input "[DATE]"
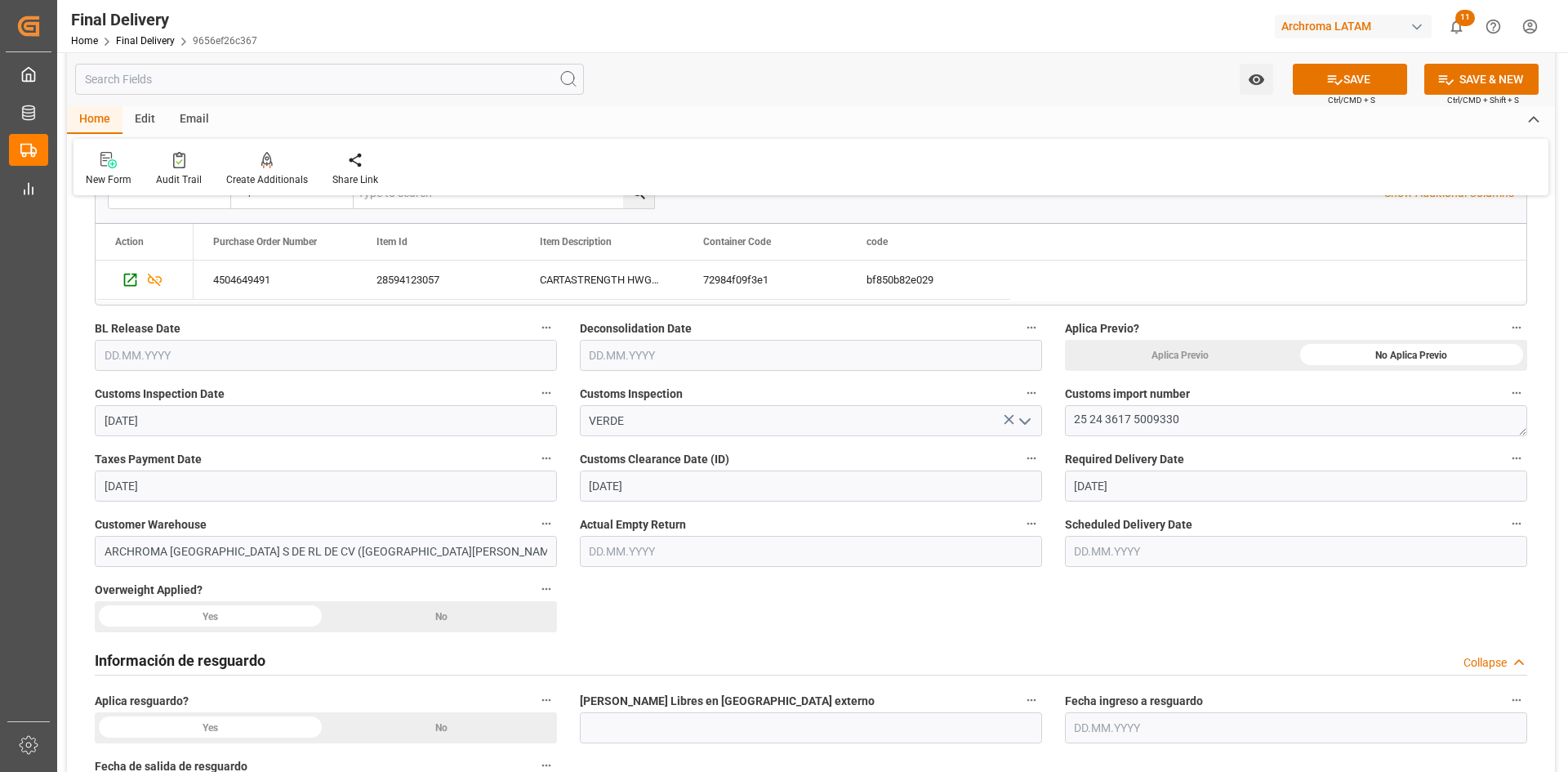
click at [1153, 550] on input "text" at bounding box center [1295, 551] width 462 height 31
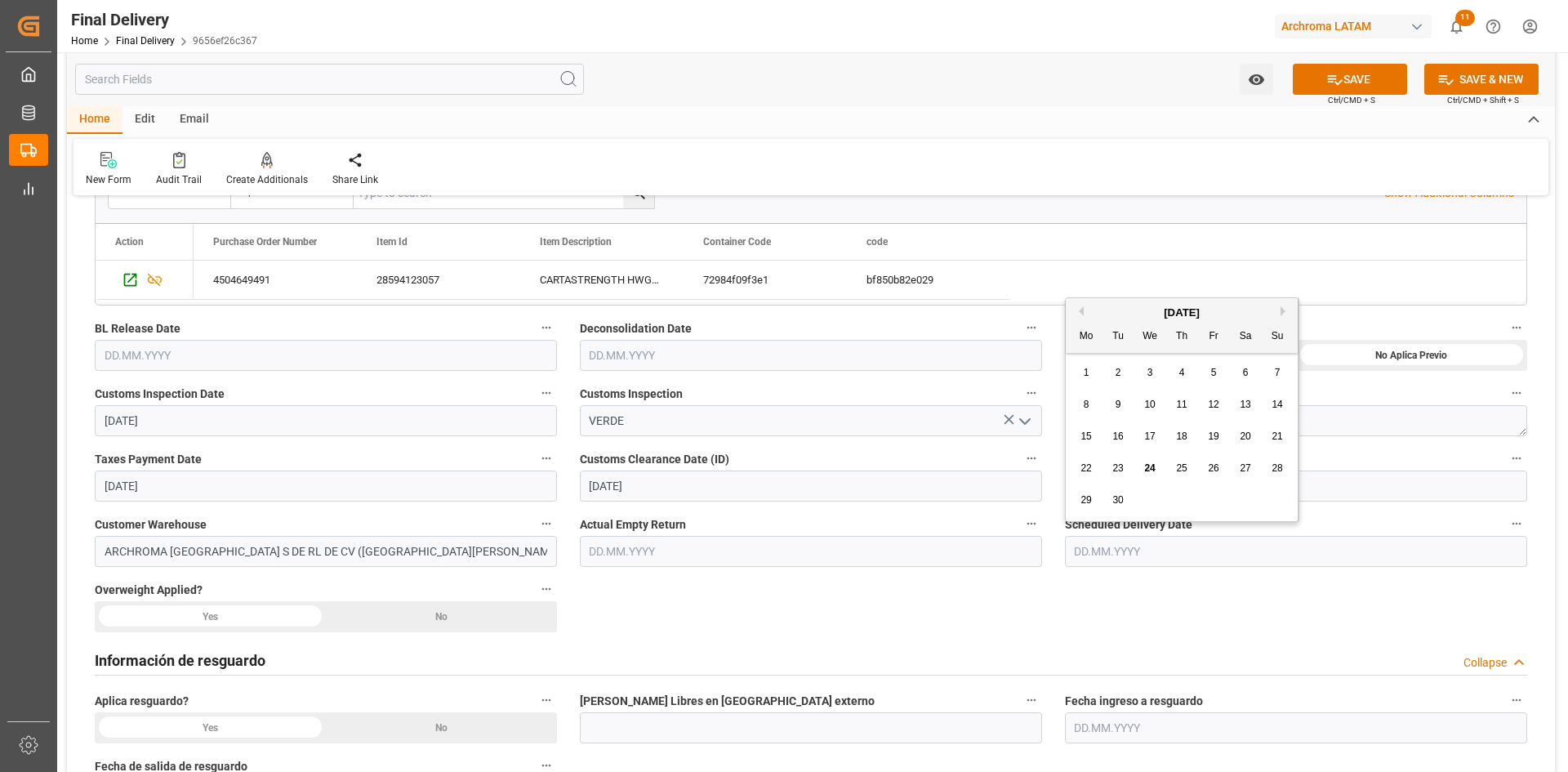
click at [1152, 468] on span "24" at bounding box center [1149, 468] width 11 height 12
type input "[DATE]"
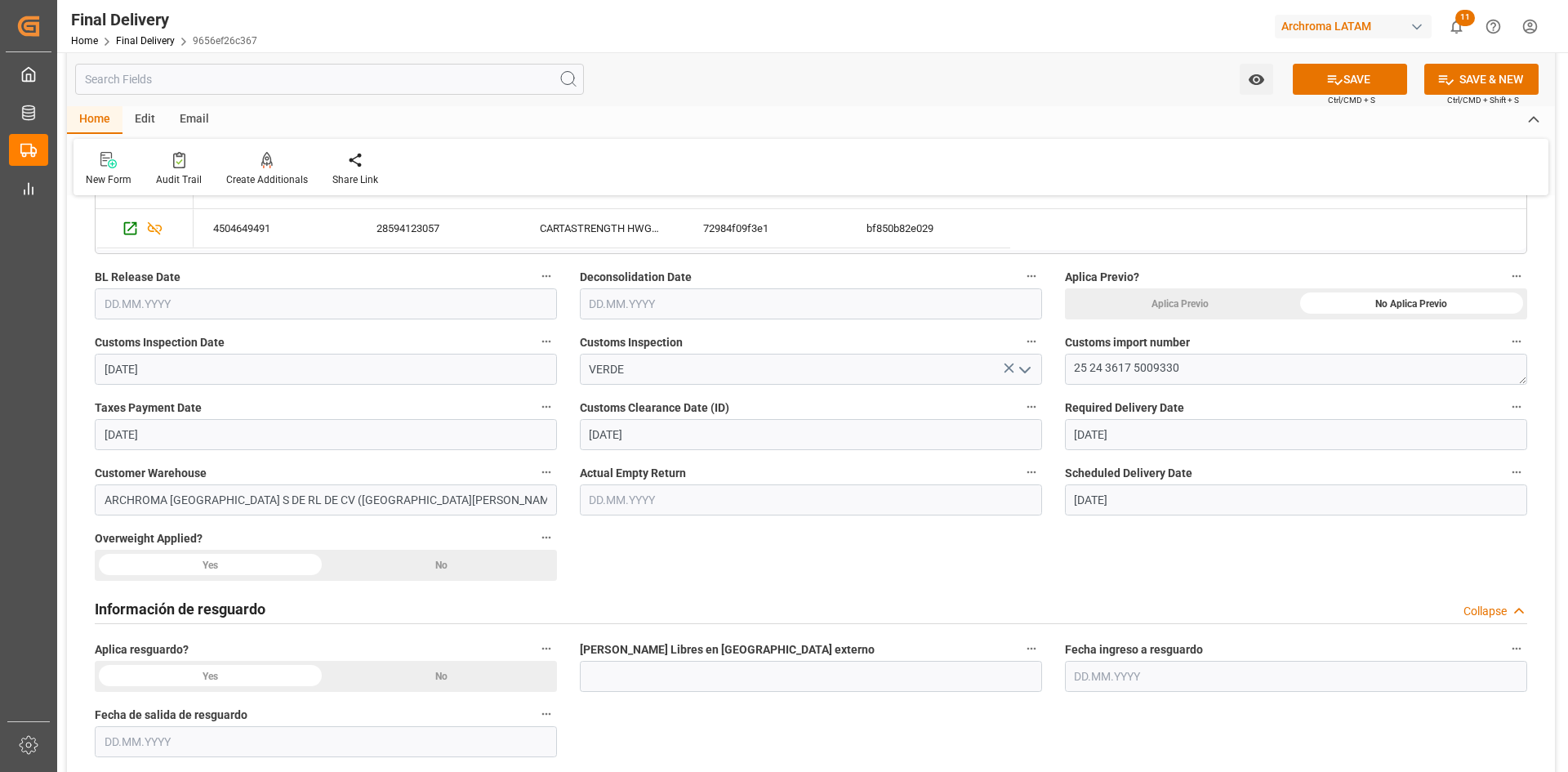
scroll to position [572, 0]
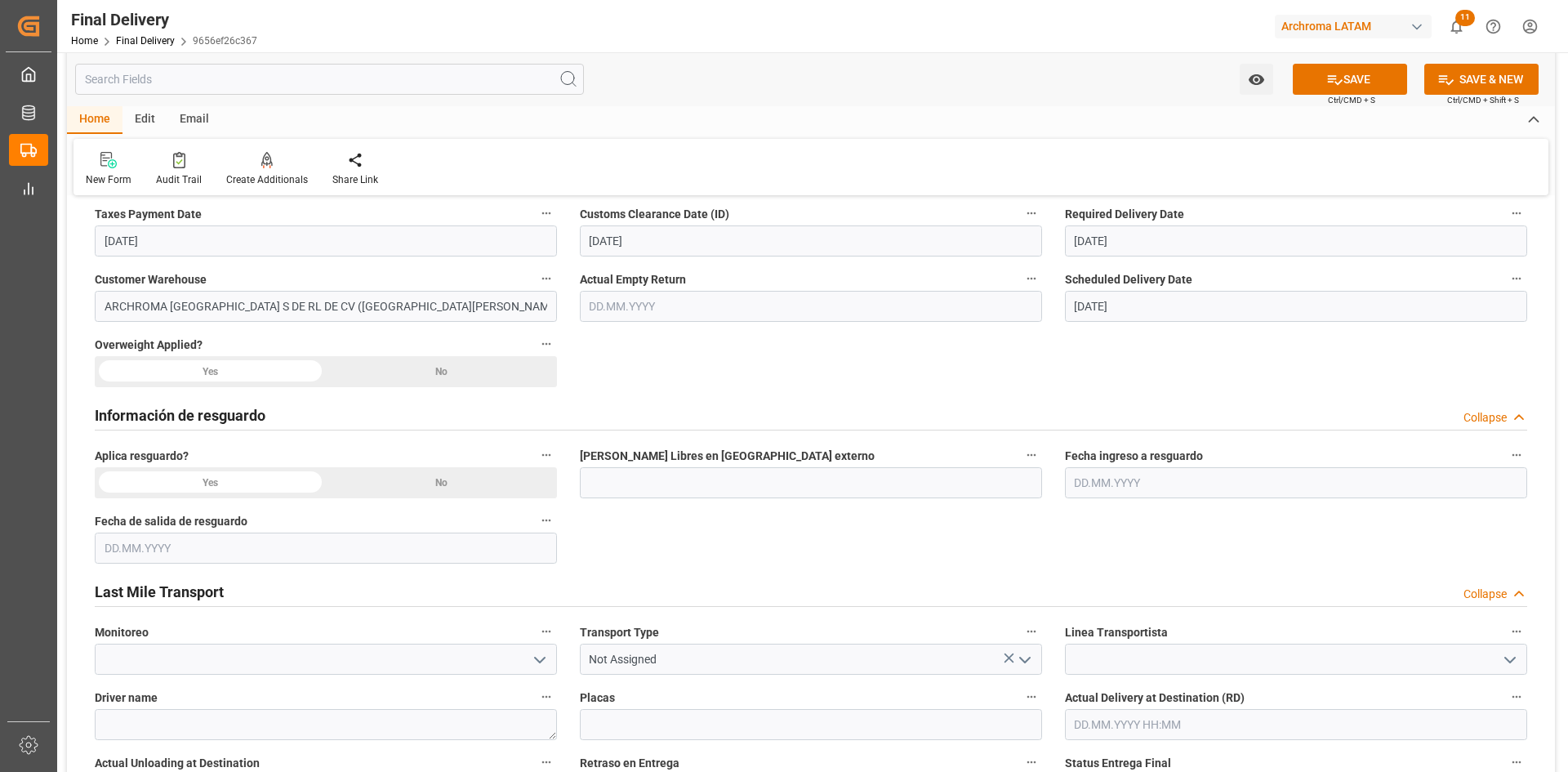
click at [440, 478] on div "No" at bounding box center [441, 482] width 231 height 31
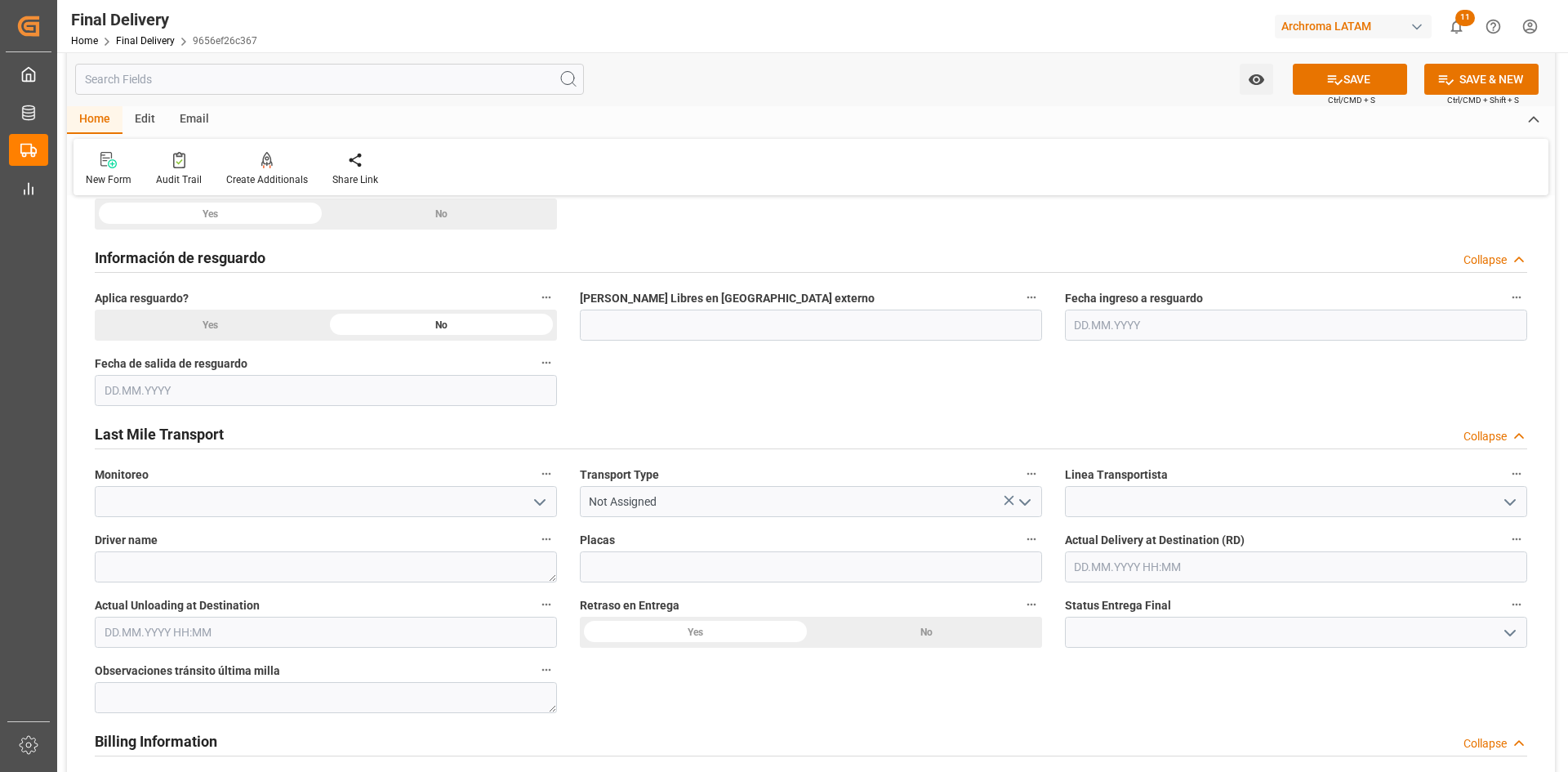
scroll to position [735, 0]
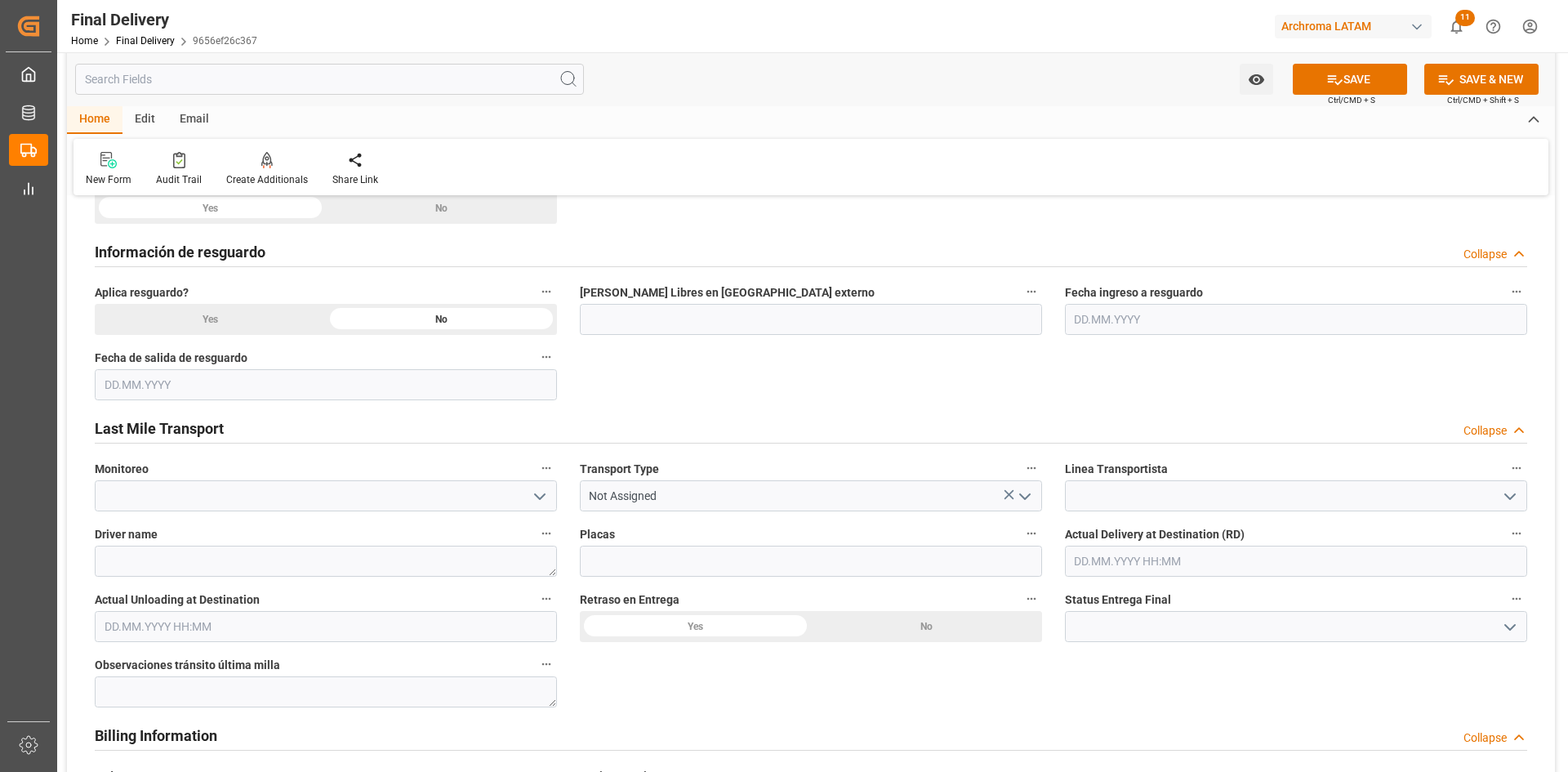
click at [540, 500] on icon "open menu" at bounding box center [540, 497] width 20 height 20
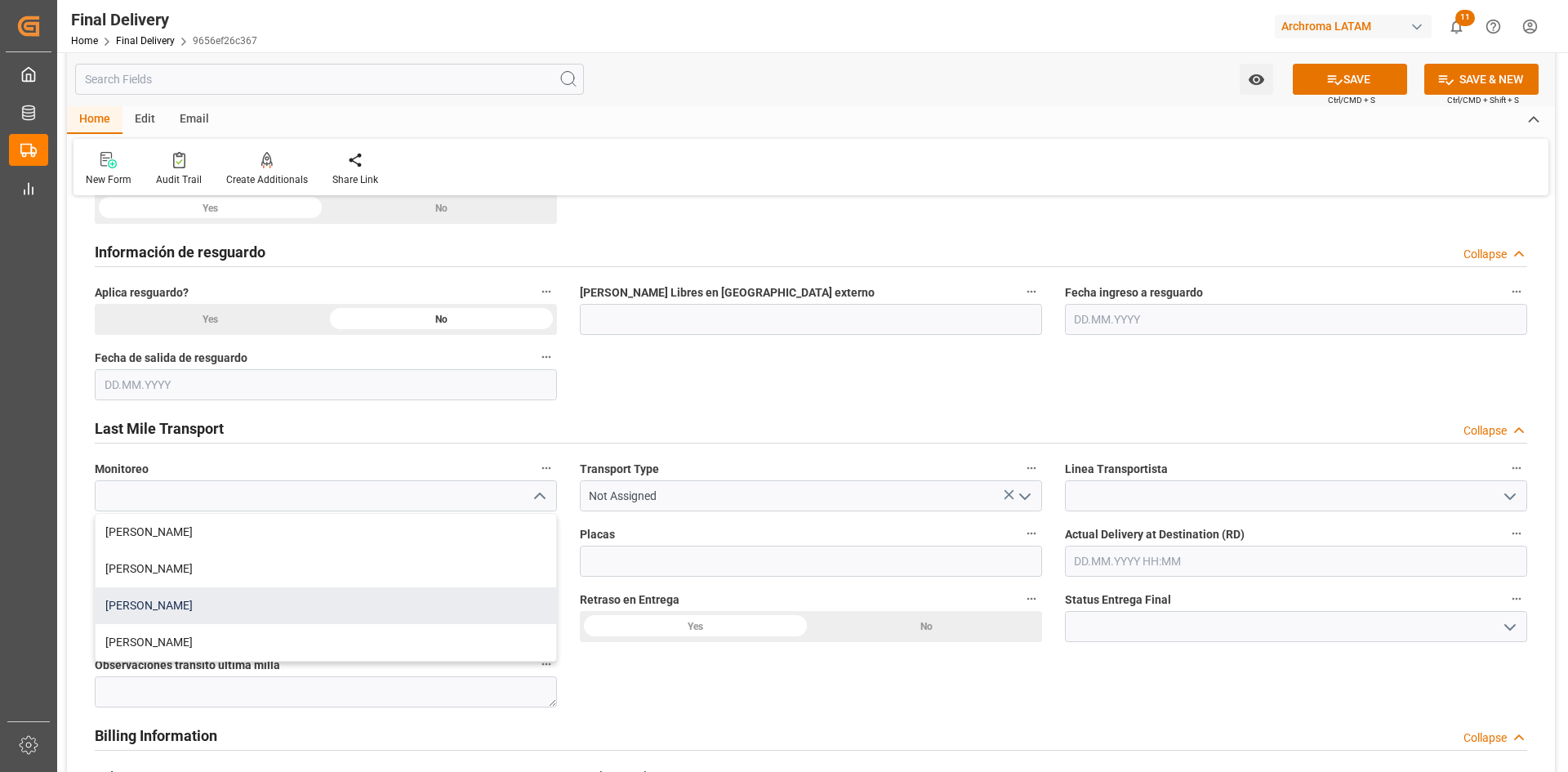
click at [232, 597] on div "Blanca Vazquez" at bounding box center [326, 606] width 460 height 37
type input "Blanca Vazquez"
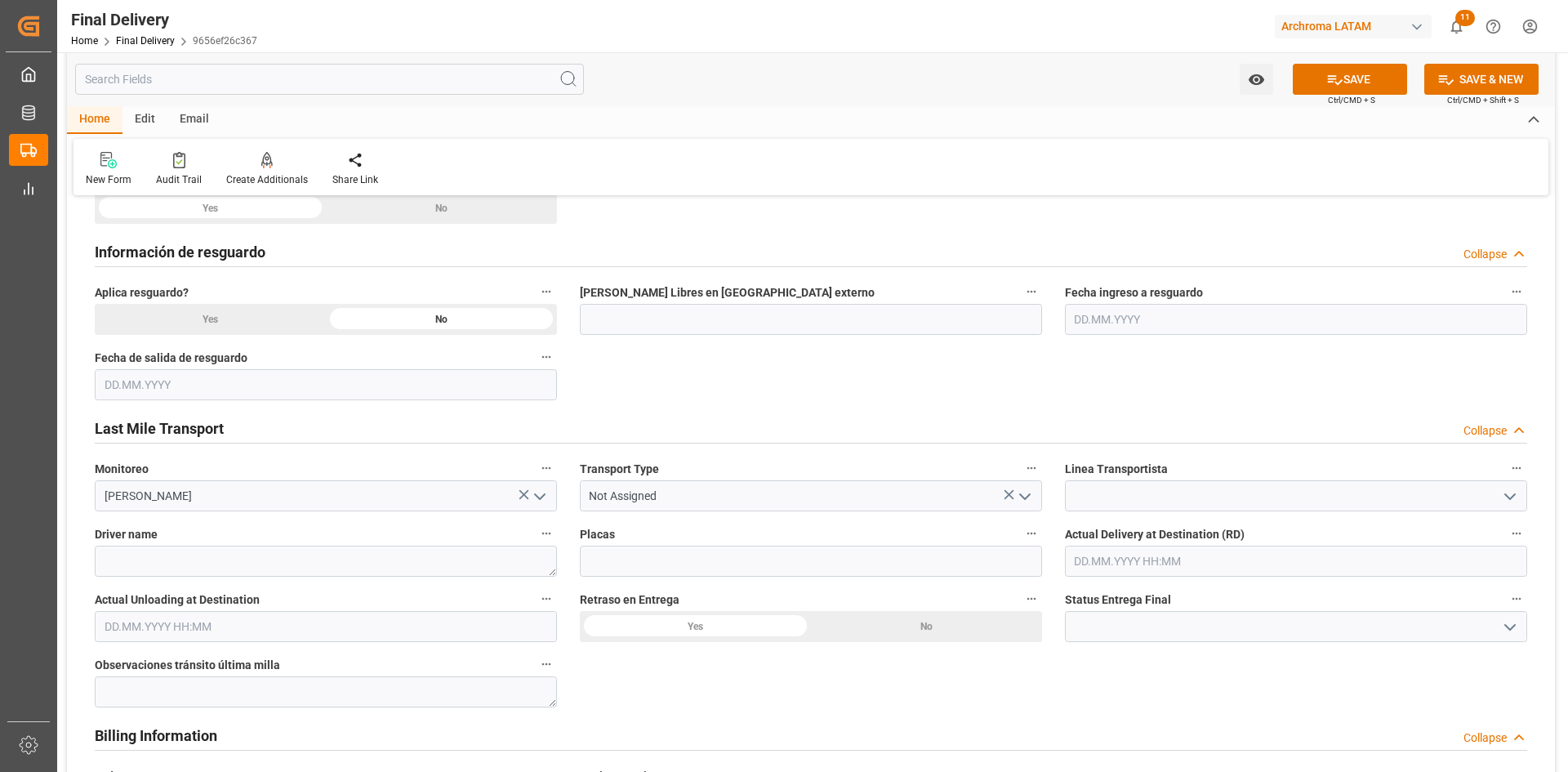
click at [1029, 494] on polyline "open menu" at bounding box center [1025, 496] width 10 height 5
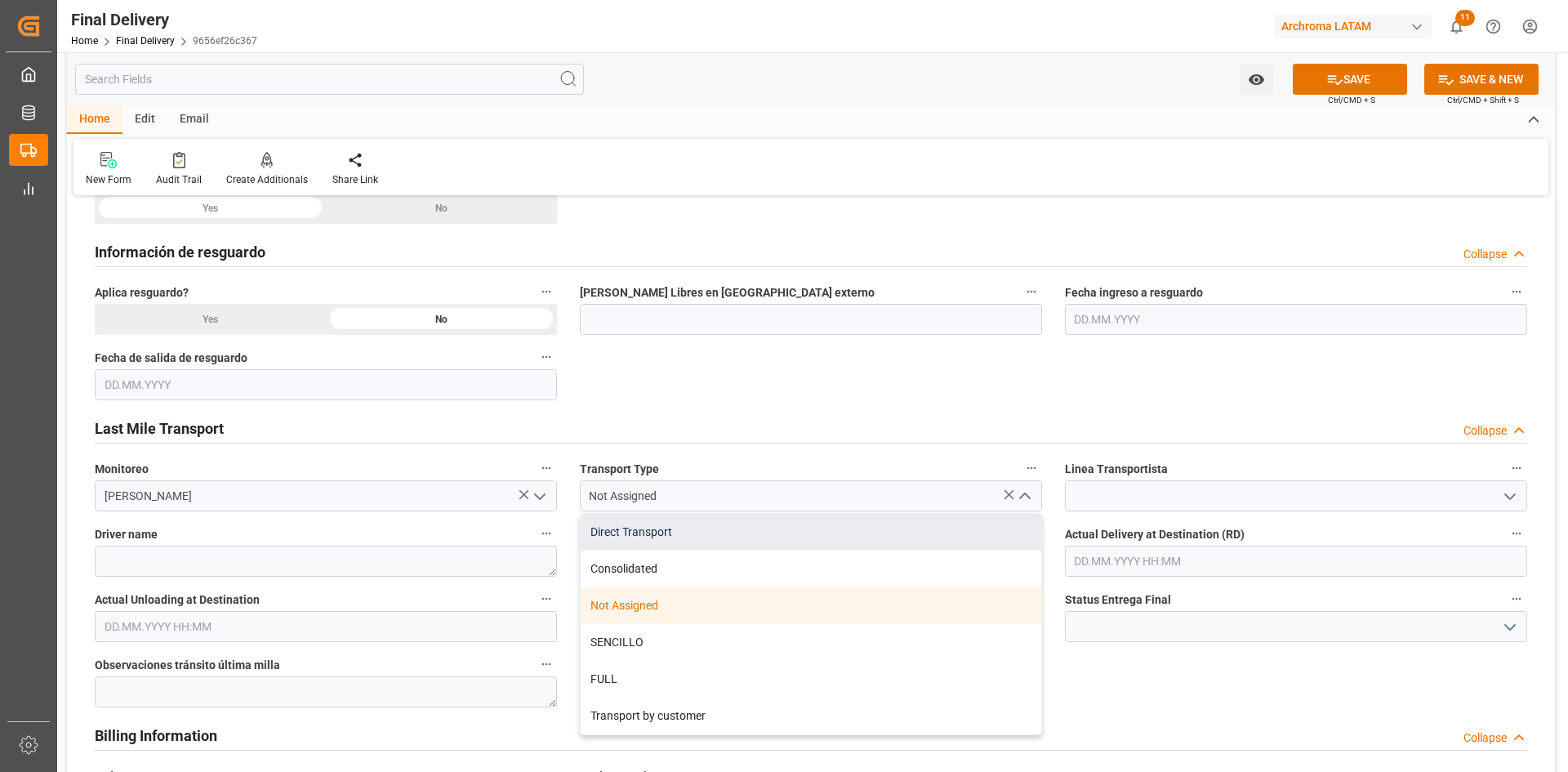
click at [648, 525] on div "Direct Transport" at bounding box center [811, 532] width 460 height 37
type input "Direct Transport"
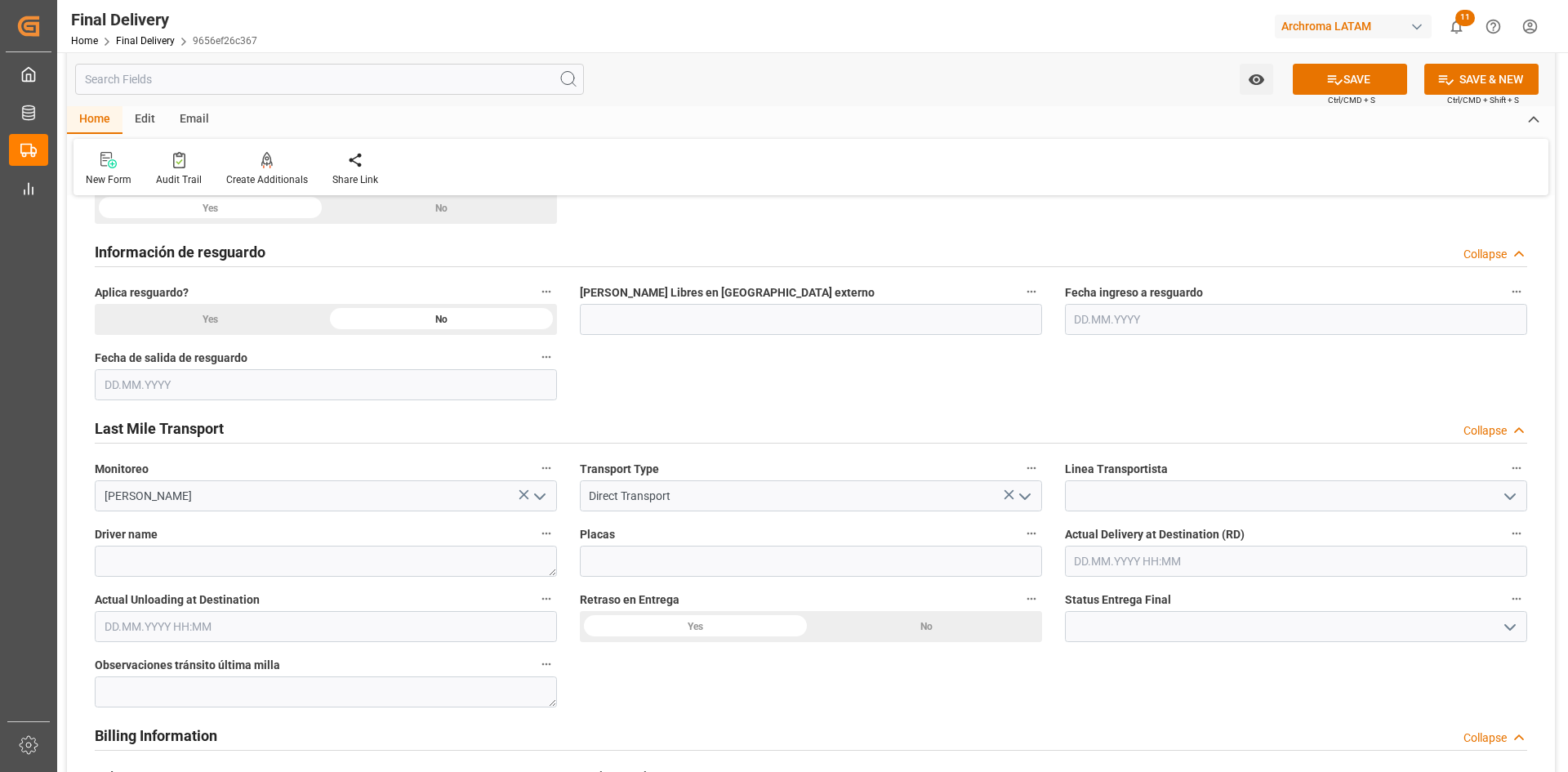
click at [1517, 490] on icon "open menu" at bounding box center [1510, 497] width 20 height 20
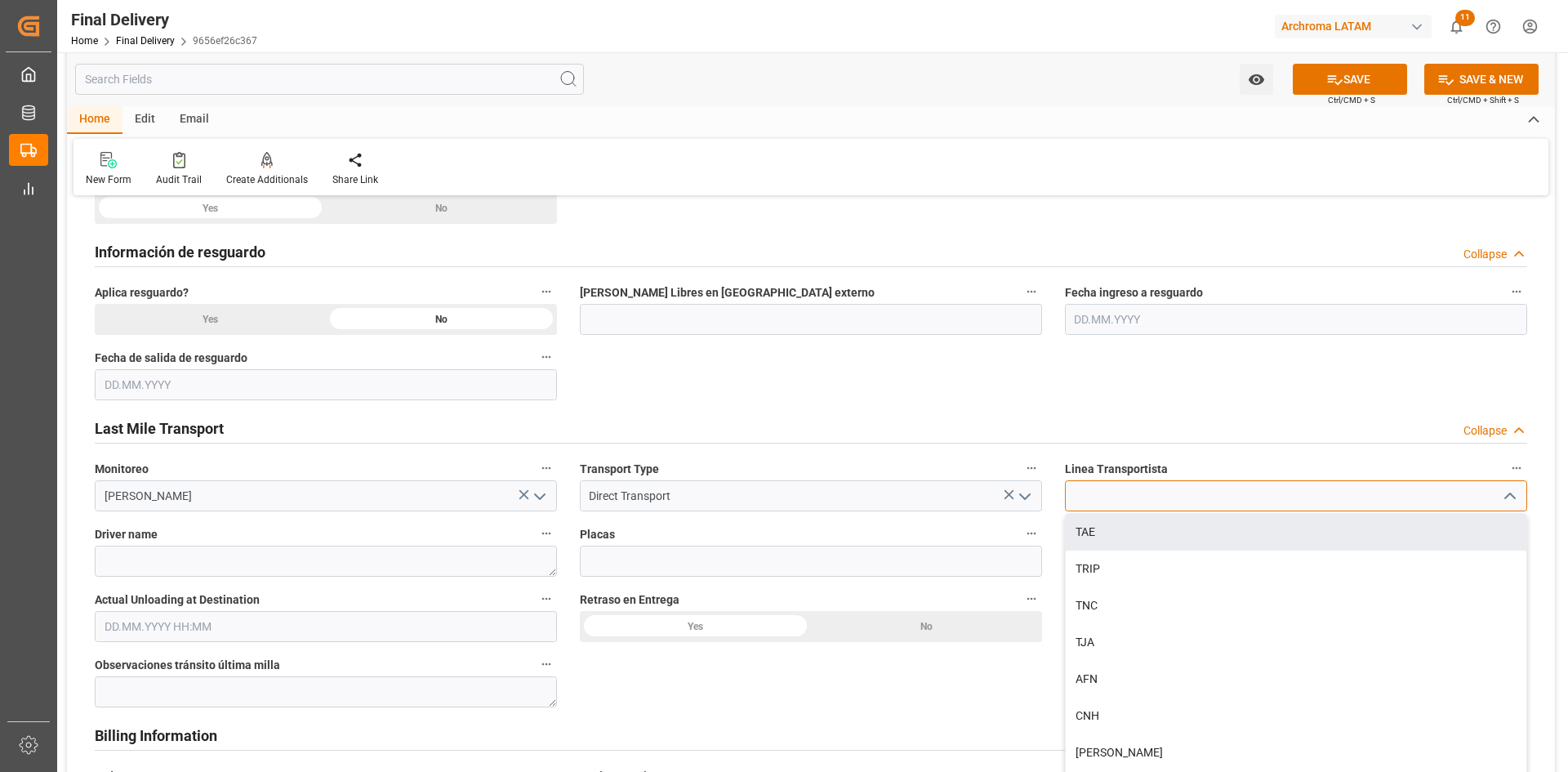
click at [1131, 499] on input at bounding box center [1295, 495] width 462 height 31
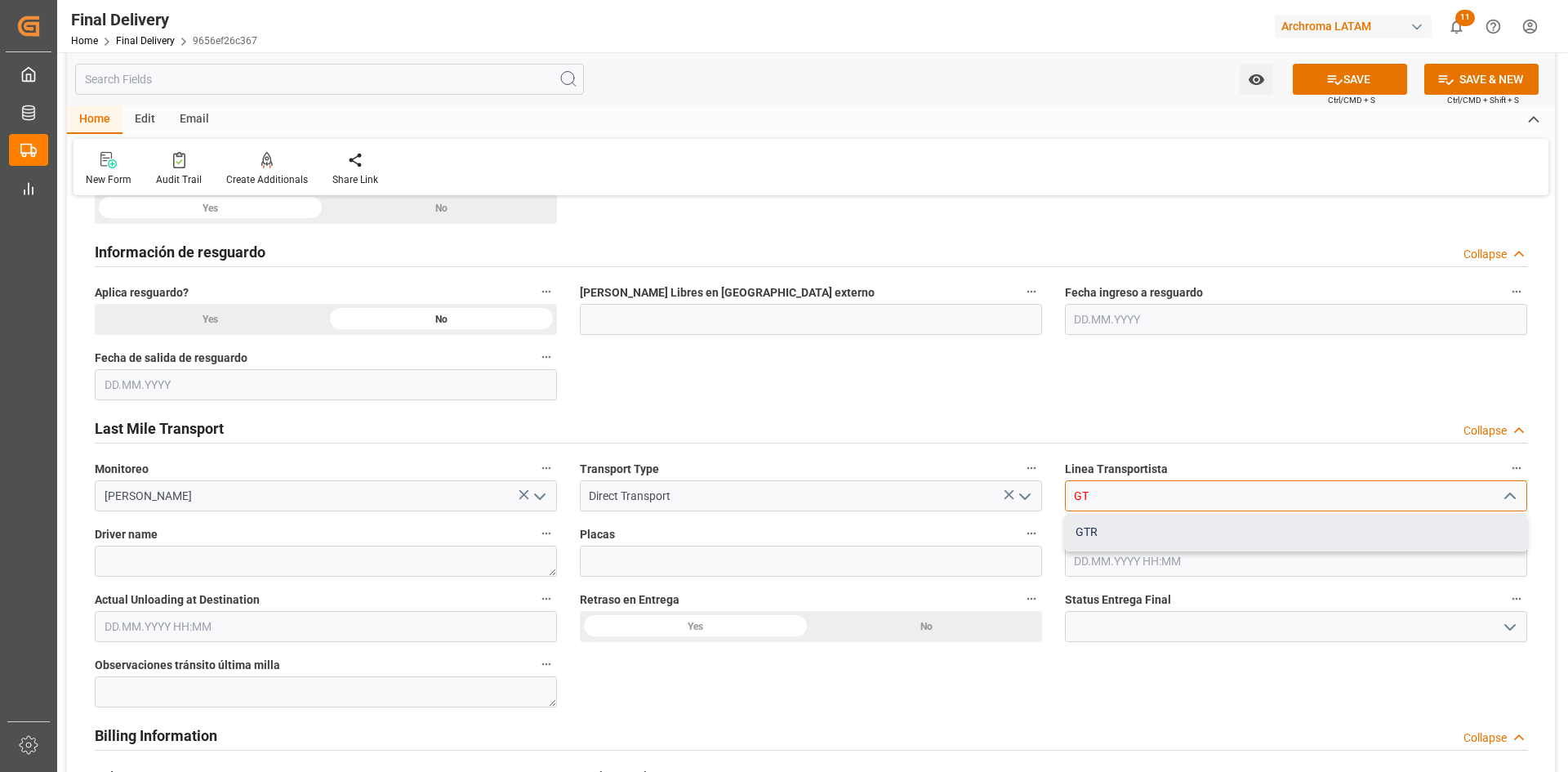
click at [1118, 530] on div "GTR" at bounding box center [1295, 532] width 460 height 37
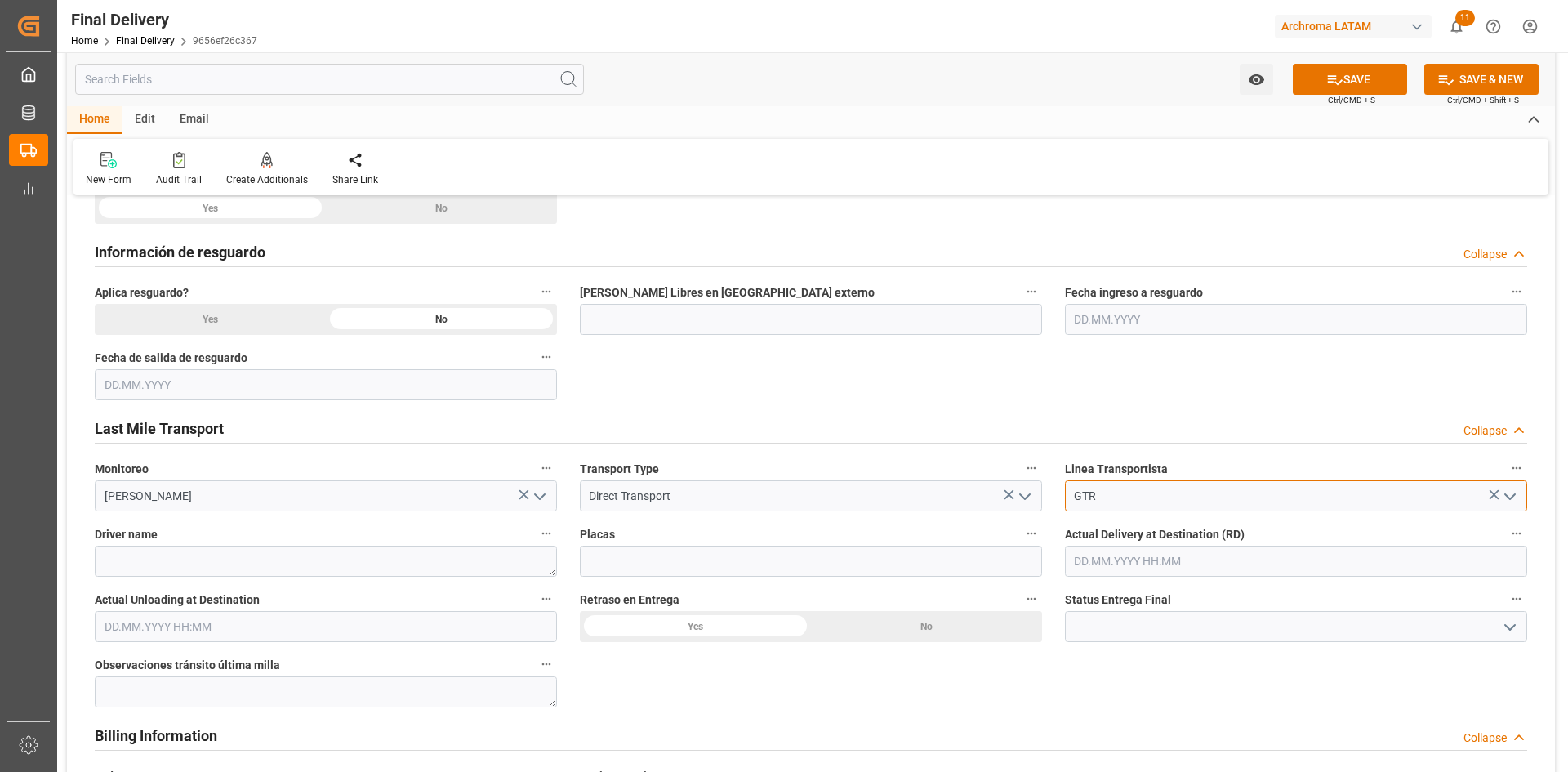
type input "GTR"
click at [302, 565] on textarea at bounding box center [326, 560] width 462 height 31
click at [338, 556] on textarea at bounding box center [326, 560] width 462 height 31
type textarea "DAVALOS ARELLANO PEDRO ERIK"
click at [730, 563] on input at bounding box center [811, 560] width 462 height 31
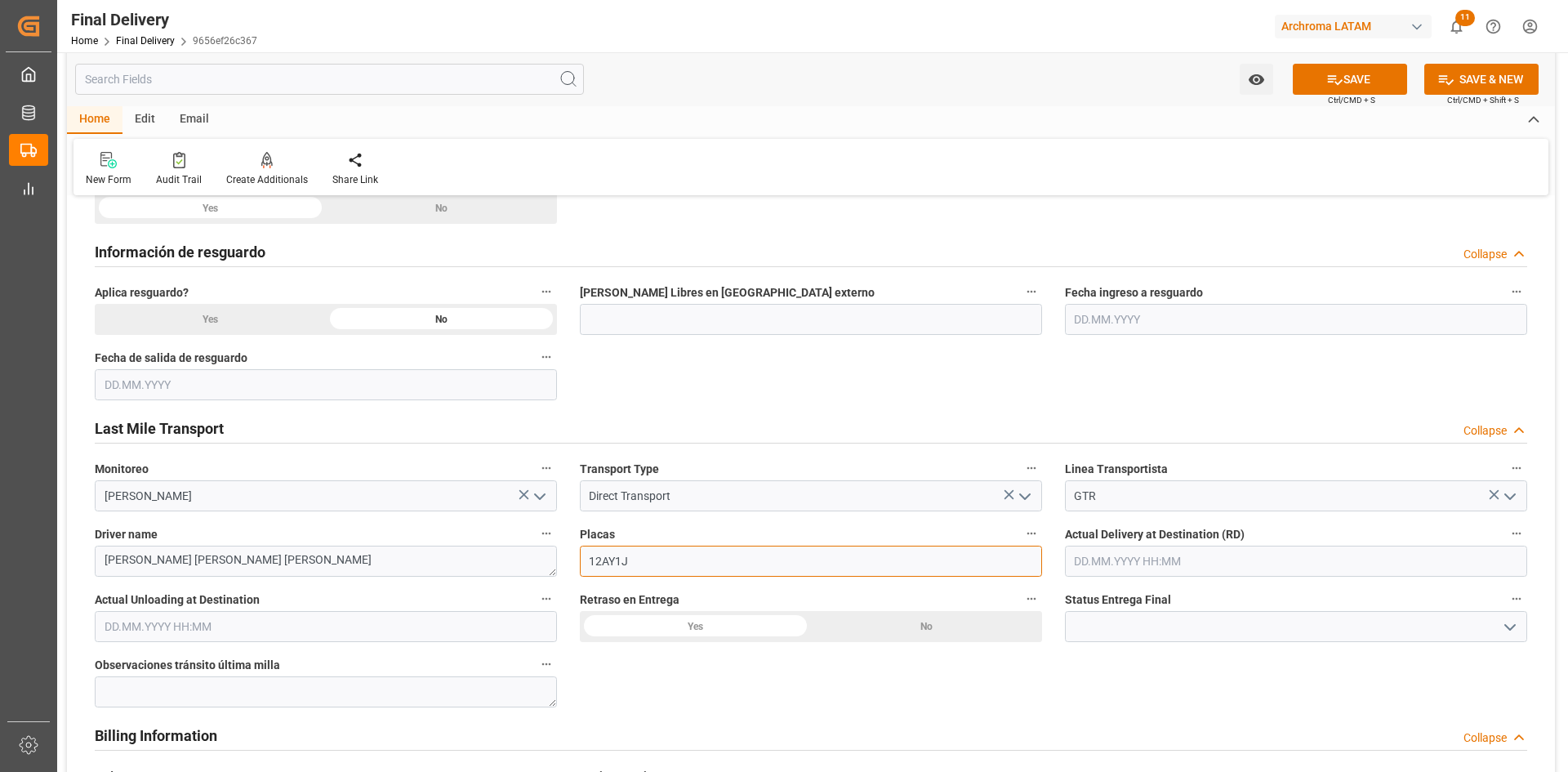
type input "12AY1J"
click at [1285, 564] on input "text" at bounding box center [1295, 560] width 462 height 31
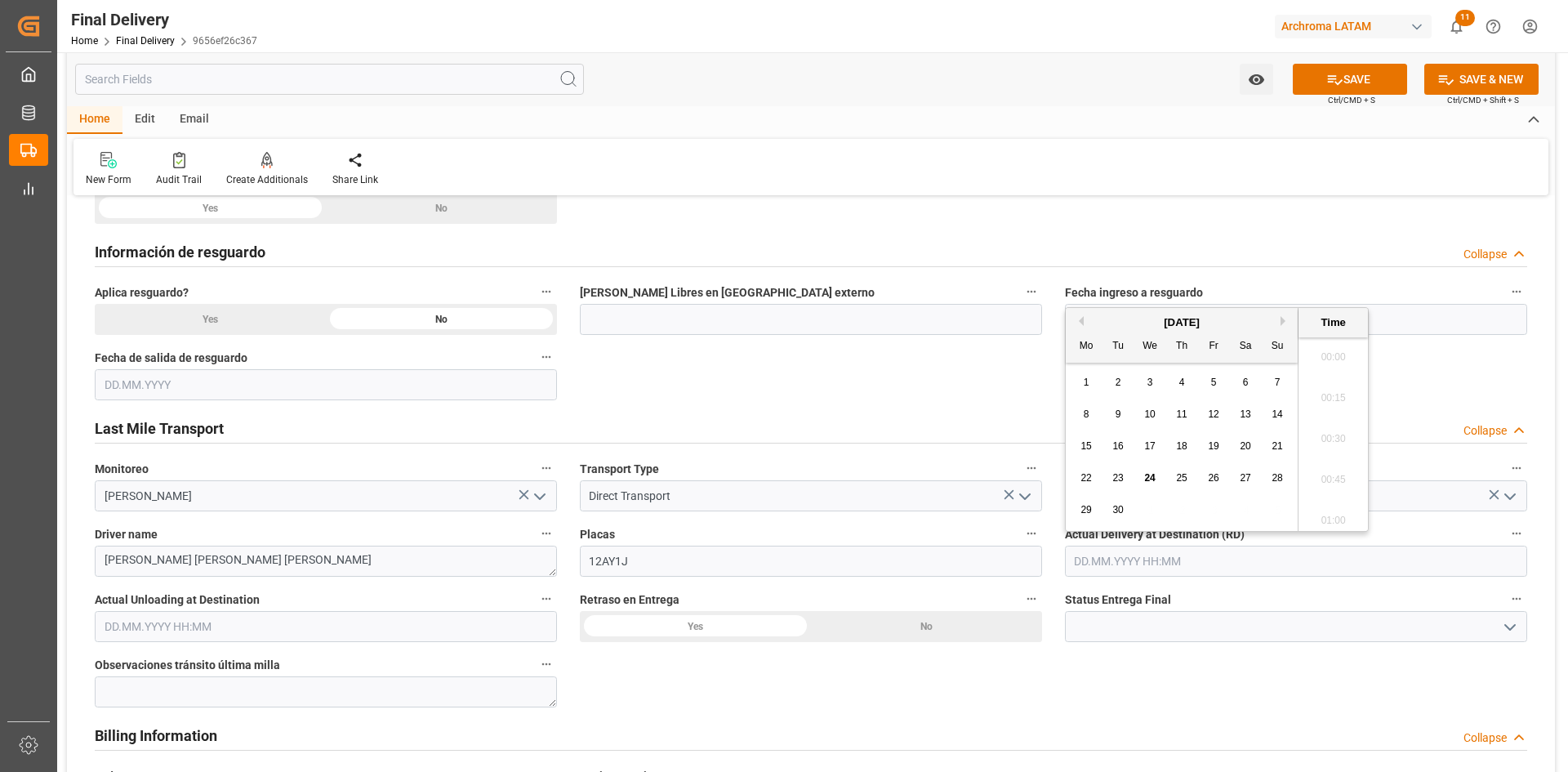
scroll to position [2210, 0]
click at [1153, 472] on span "24" at bounding box center [1149, 478] width 11 height 12
type input "24.09.2025 00:00"
click at [190, 609] on label "Actual Unloading at Destination" at bounding box center [326, 599] width 462 height 23
click at [536, 609] on button "Actual Unloading at Destination" at bounding box center [547, 598] width 22 height 22
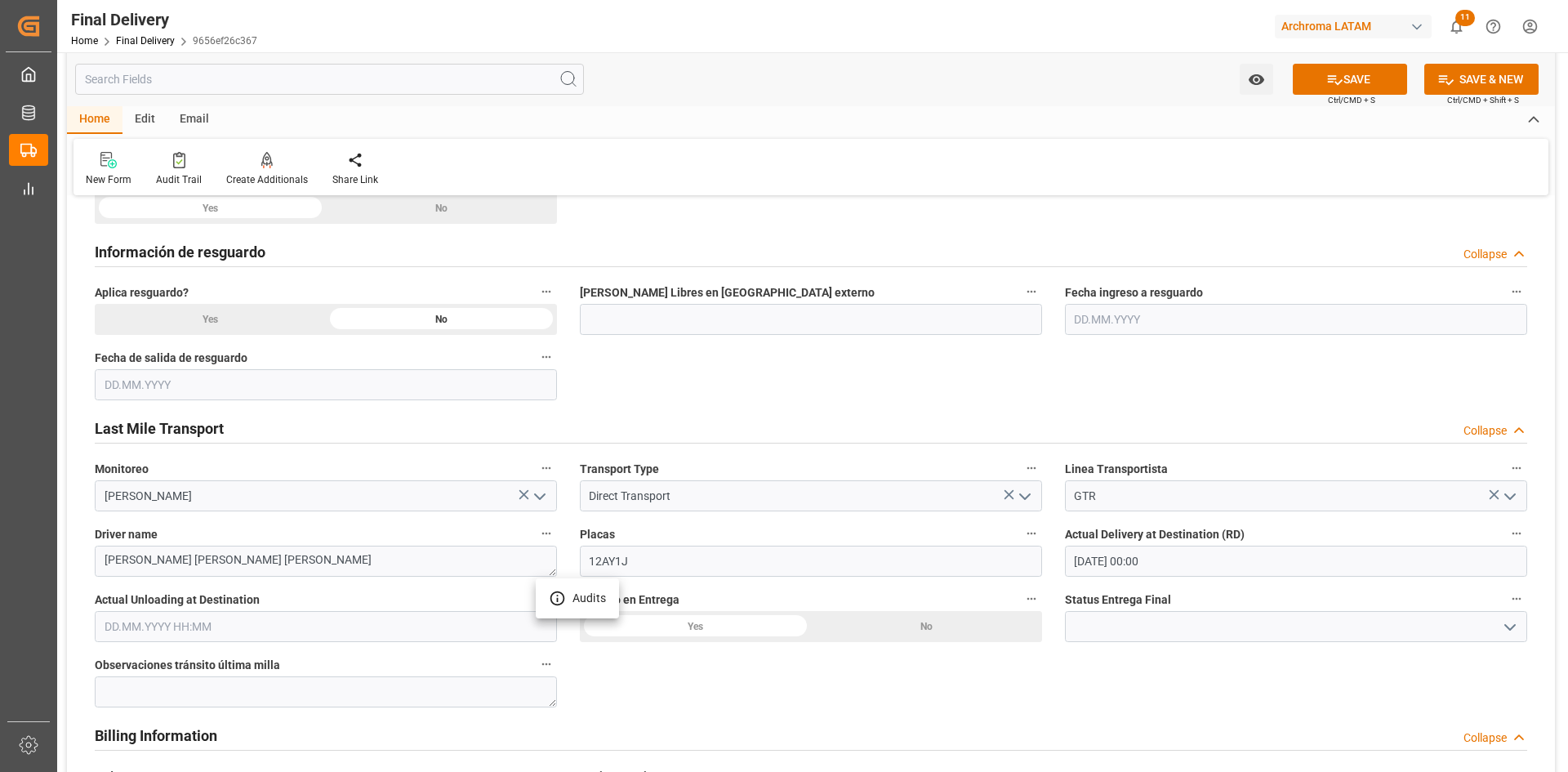
click at [194, 618] on div at bounding box center [784, 386] width 1568 height 772
click at [229, 623] on input "text" at bounding box center [326, 626] width 462 height 31
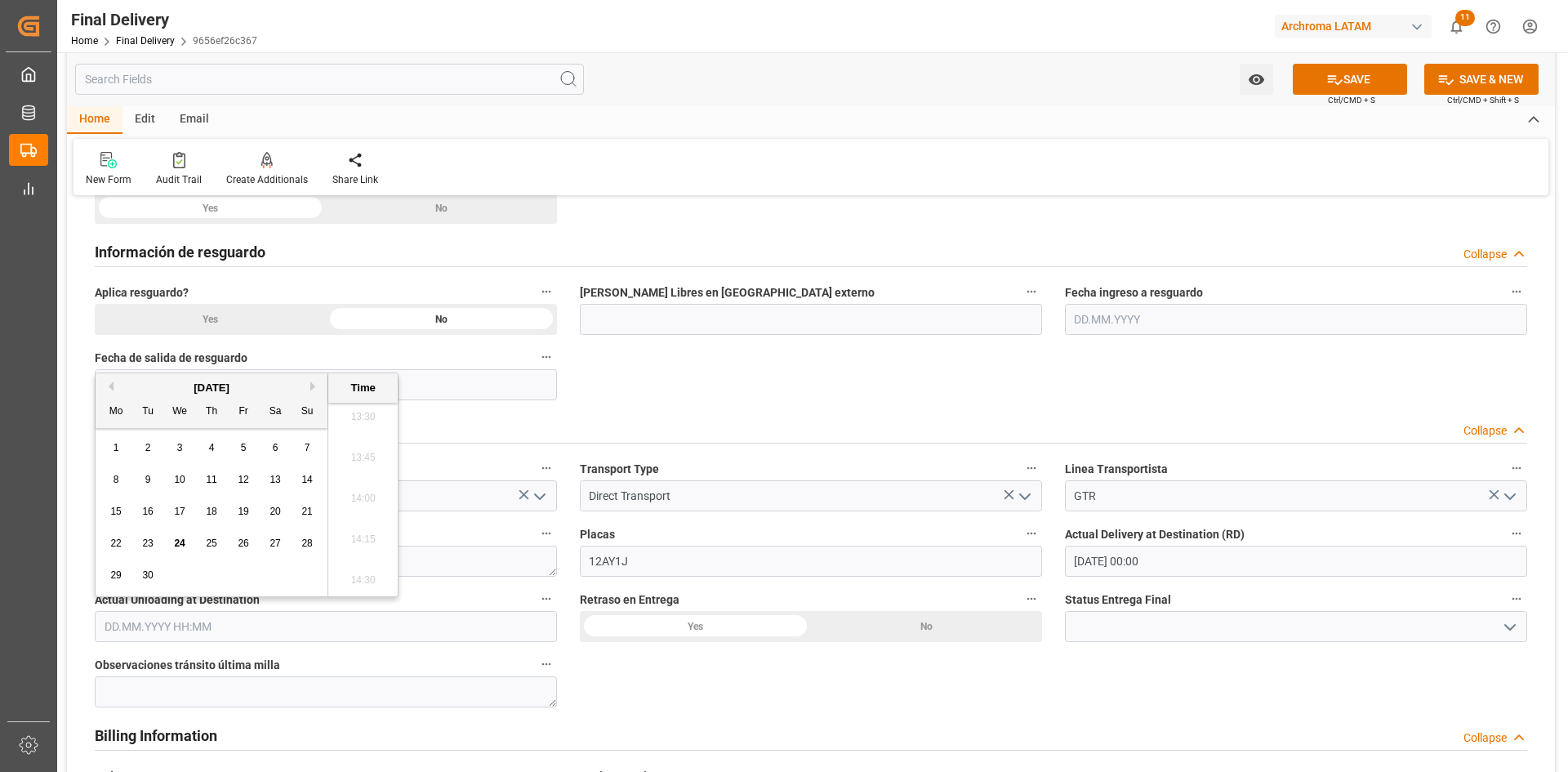
click at [179, 541] on span "24" at bounding box center [179, 543] width 11 height 12
type input "24.09.2025 00:00"
click at [1133, 627] on input at bounding box center [1295, 626] width 462 height 31
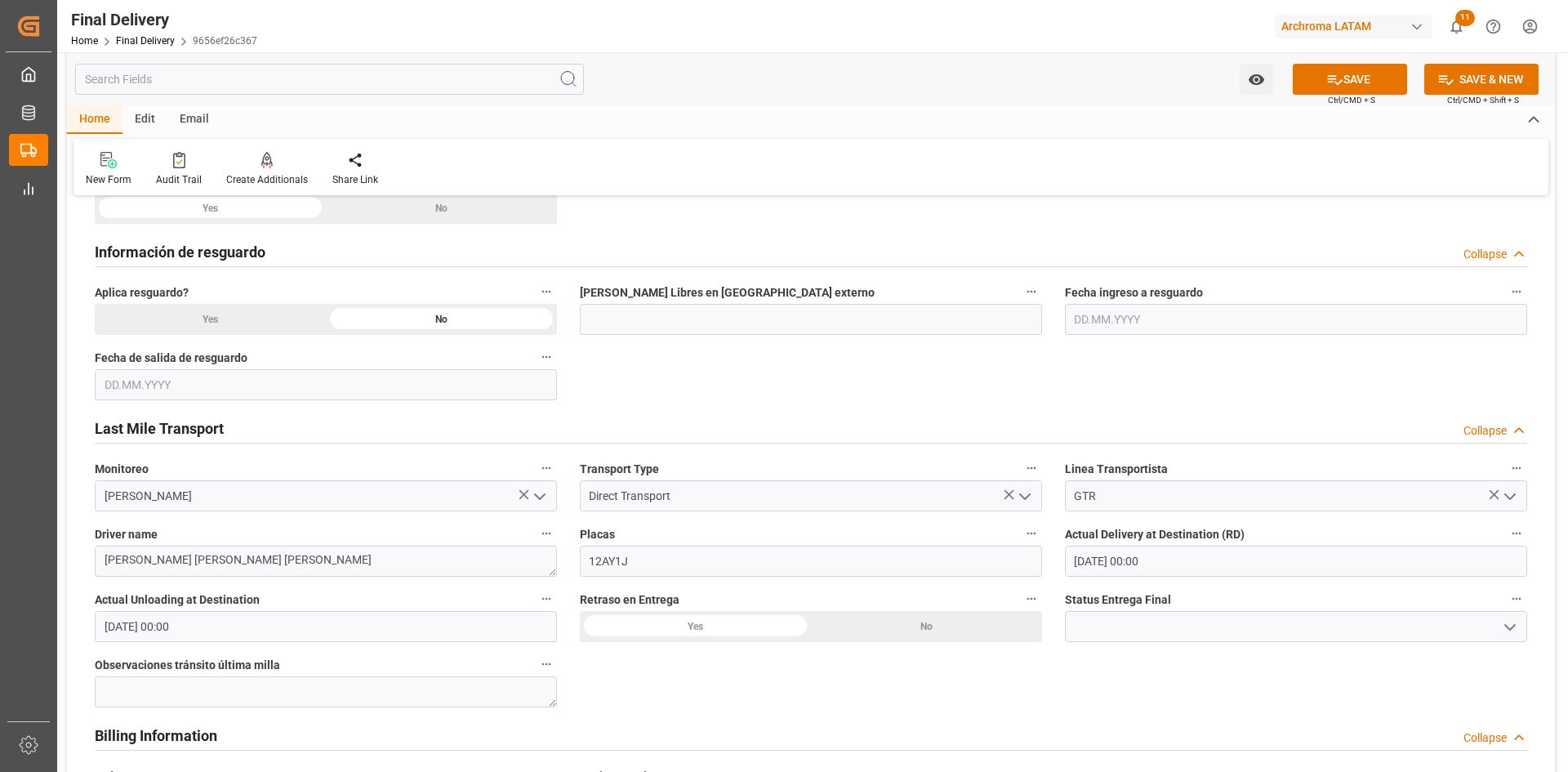
click at [1506, 622] on icon "open menu" at bounding box center [1510, 627] width 20 height 20
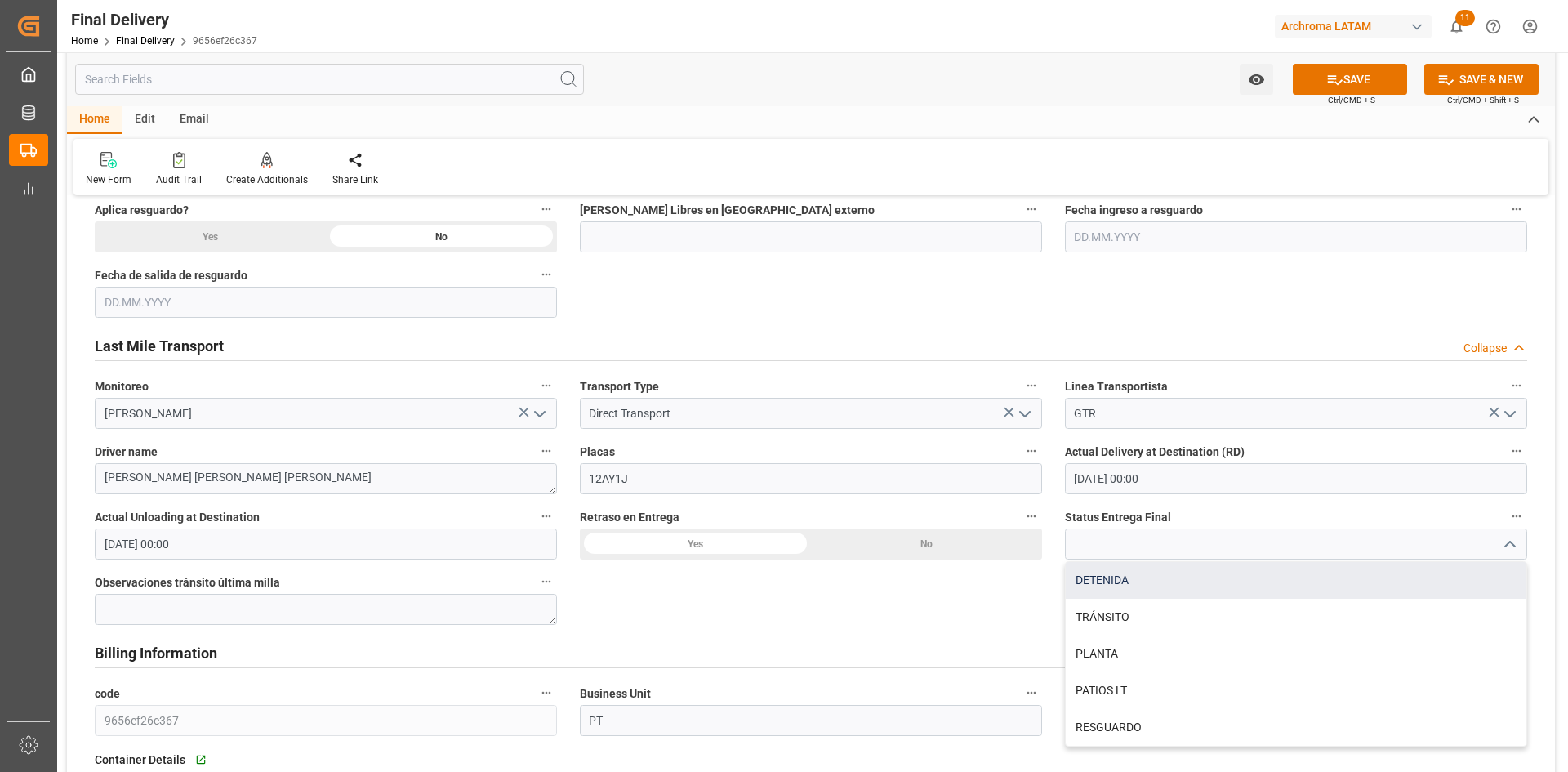
scroll to position [898, 0]
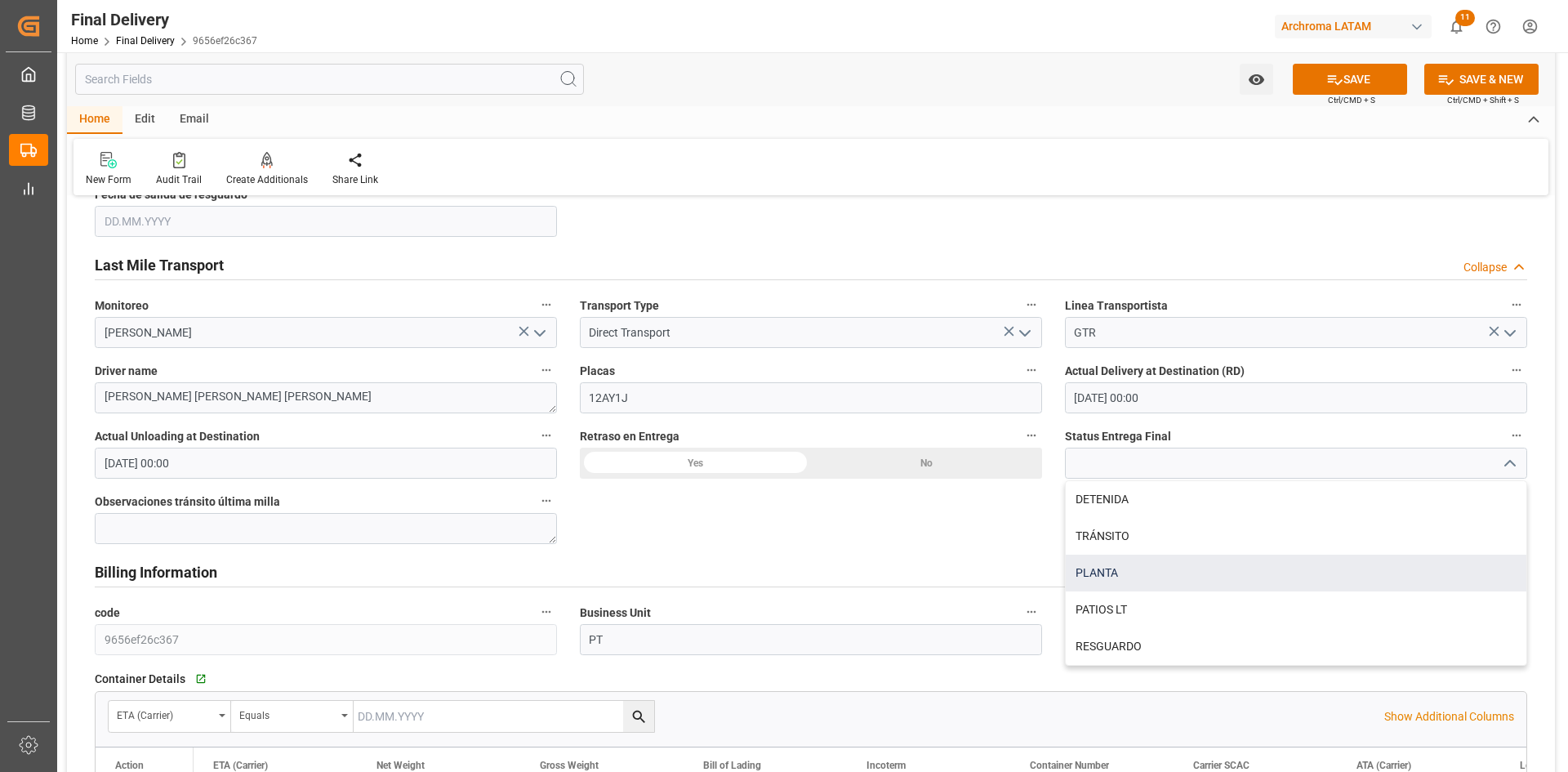
click at [1148, 578] on div "PLANTA" at bounding box center [1295, 573] width 460 height 37
type input "PLANTA"
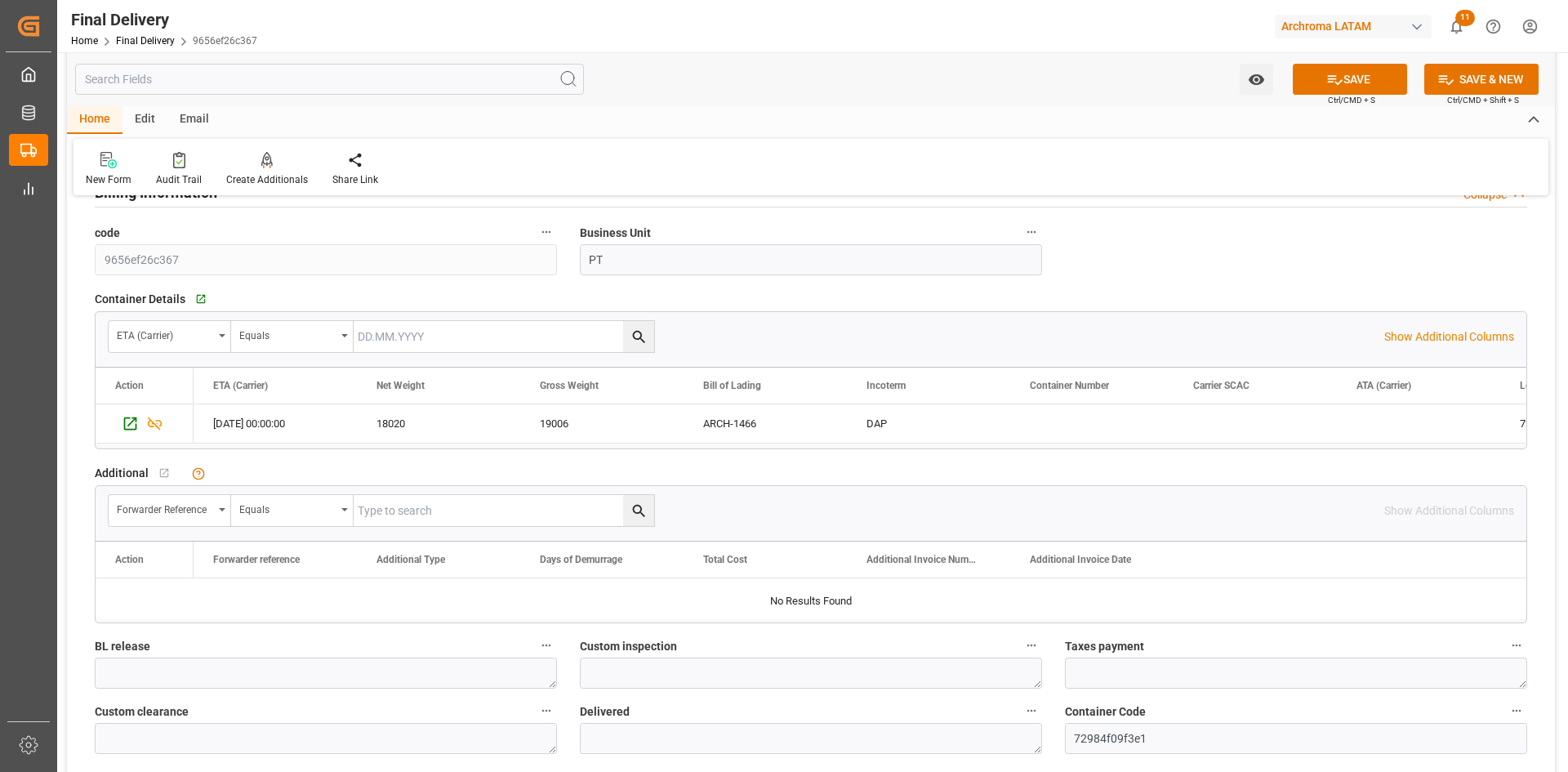
scroll to position [1306, 0]
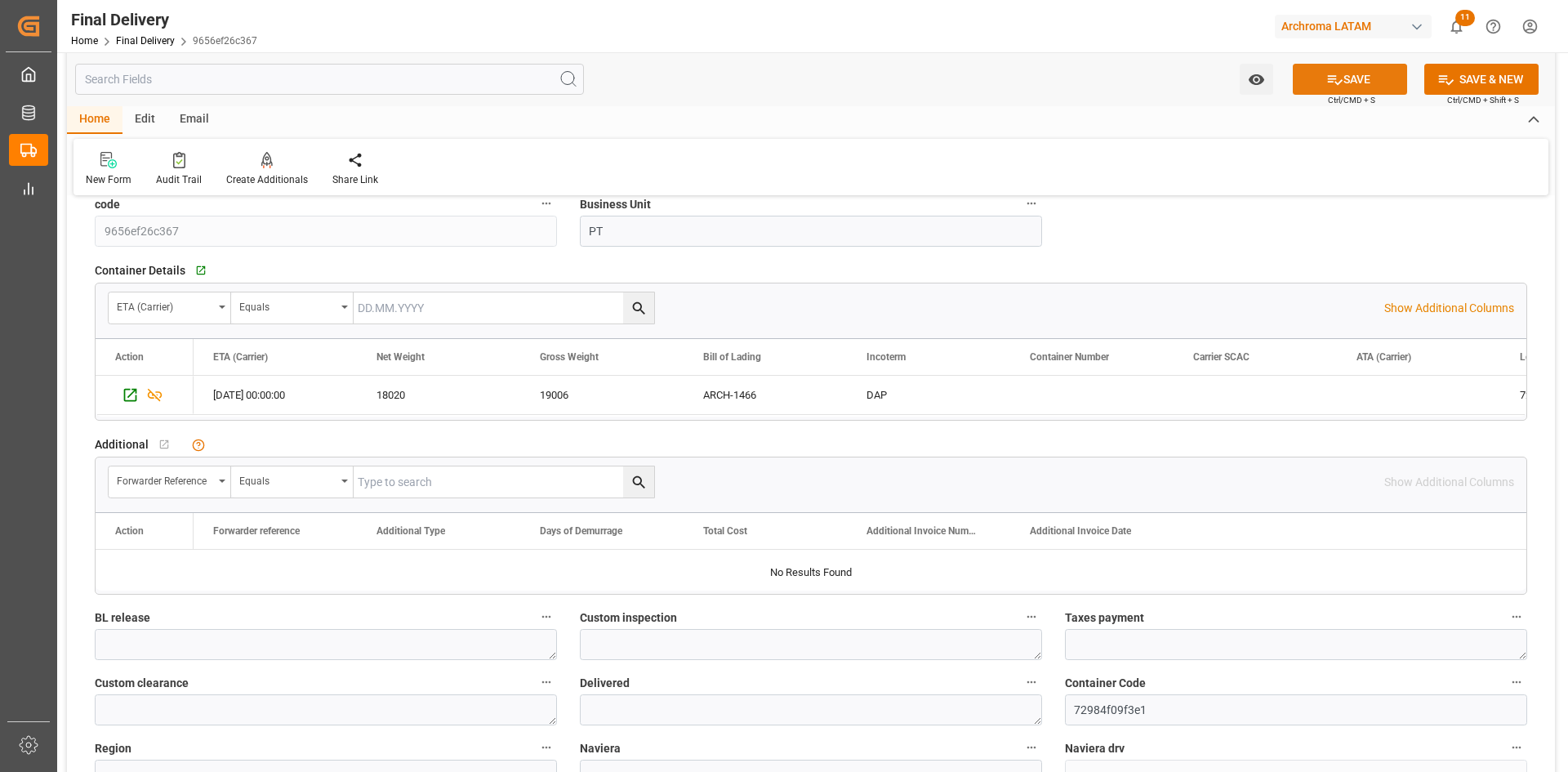
click at [1332, 76] on icon at bounding box center [1335, 80] width 15 height 10
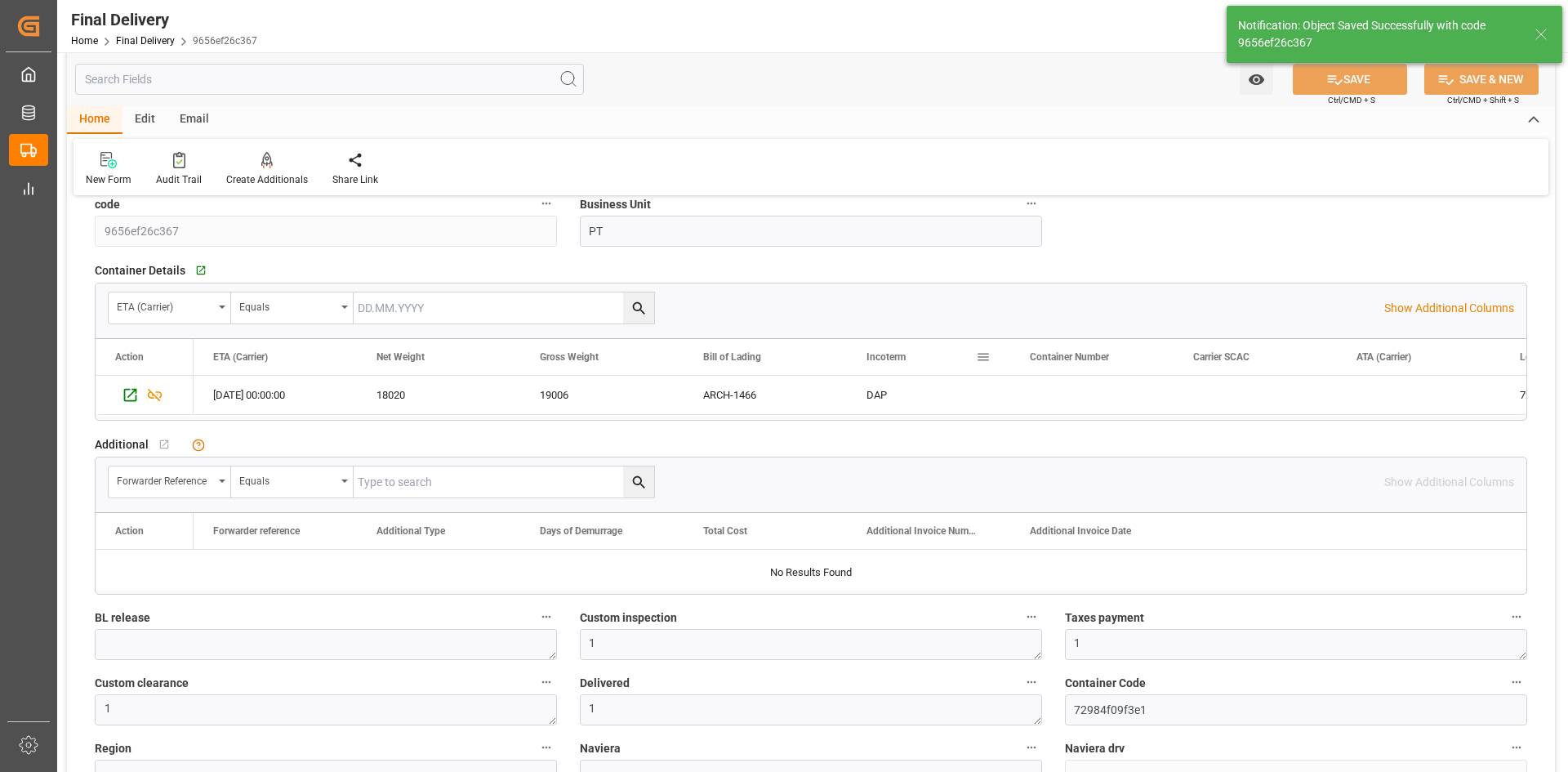
type textarea "DAVALOS ARELLANO PEDRO ERIK"
type textarea "1"
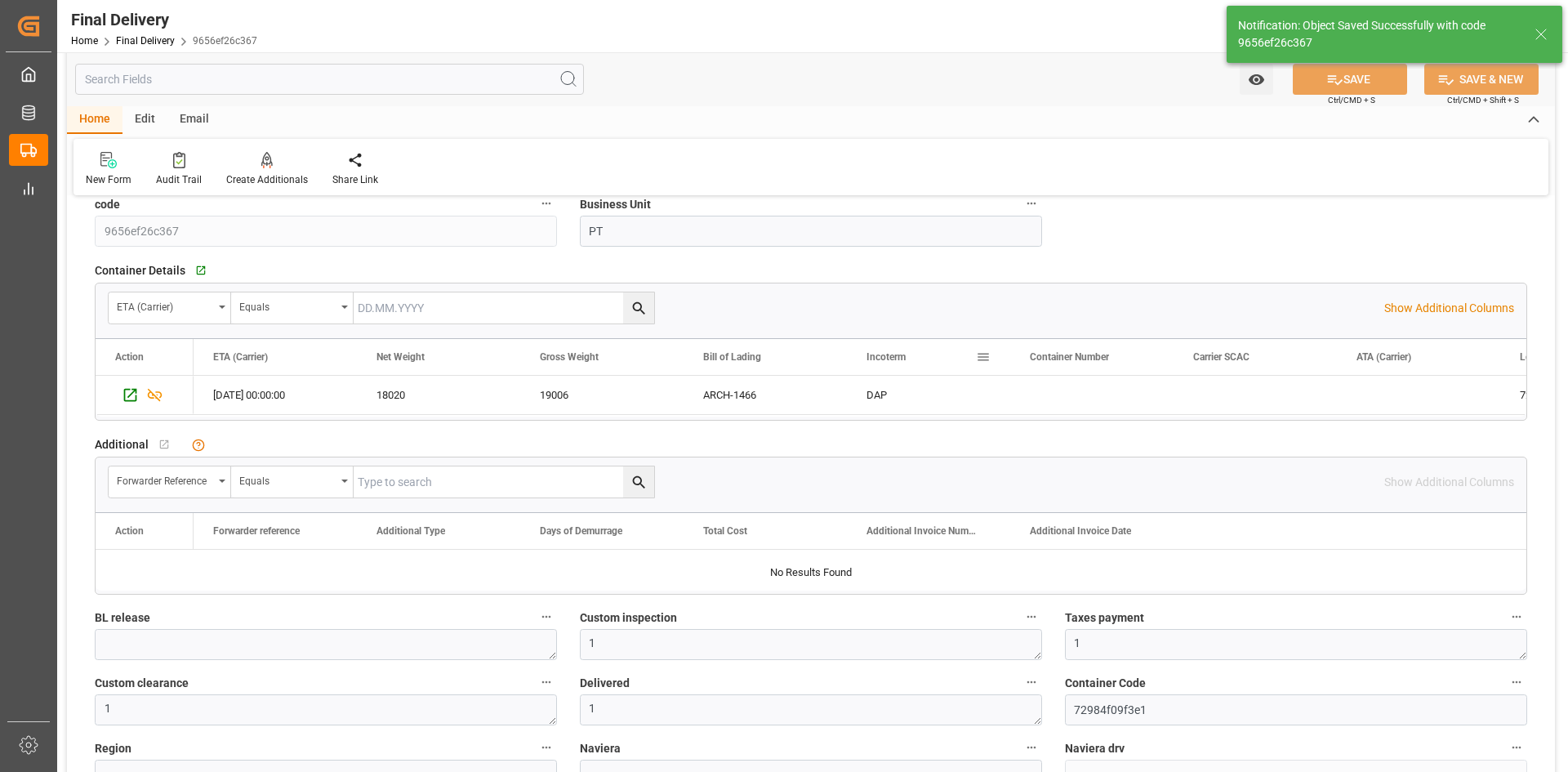
type input "Unloaded"
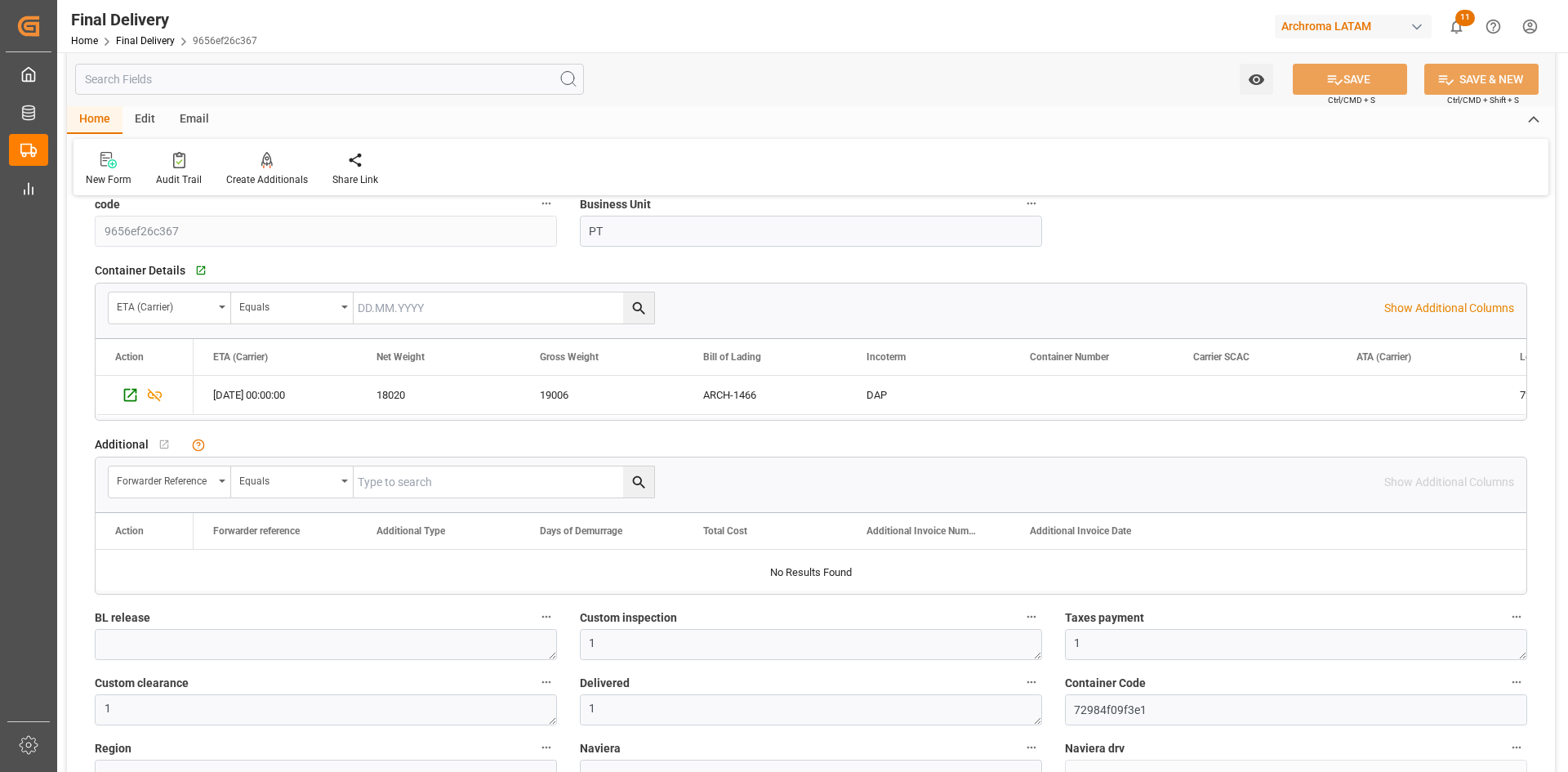
click at [207, 115] on div "Email" at bounding box center [194, 120] width 54 height 27
click at [125, 168] on div at bounding box center [111, 160] width 50 height 17
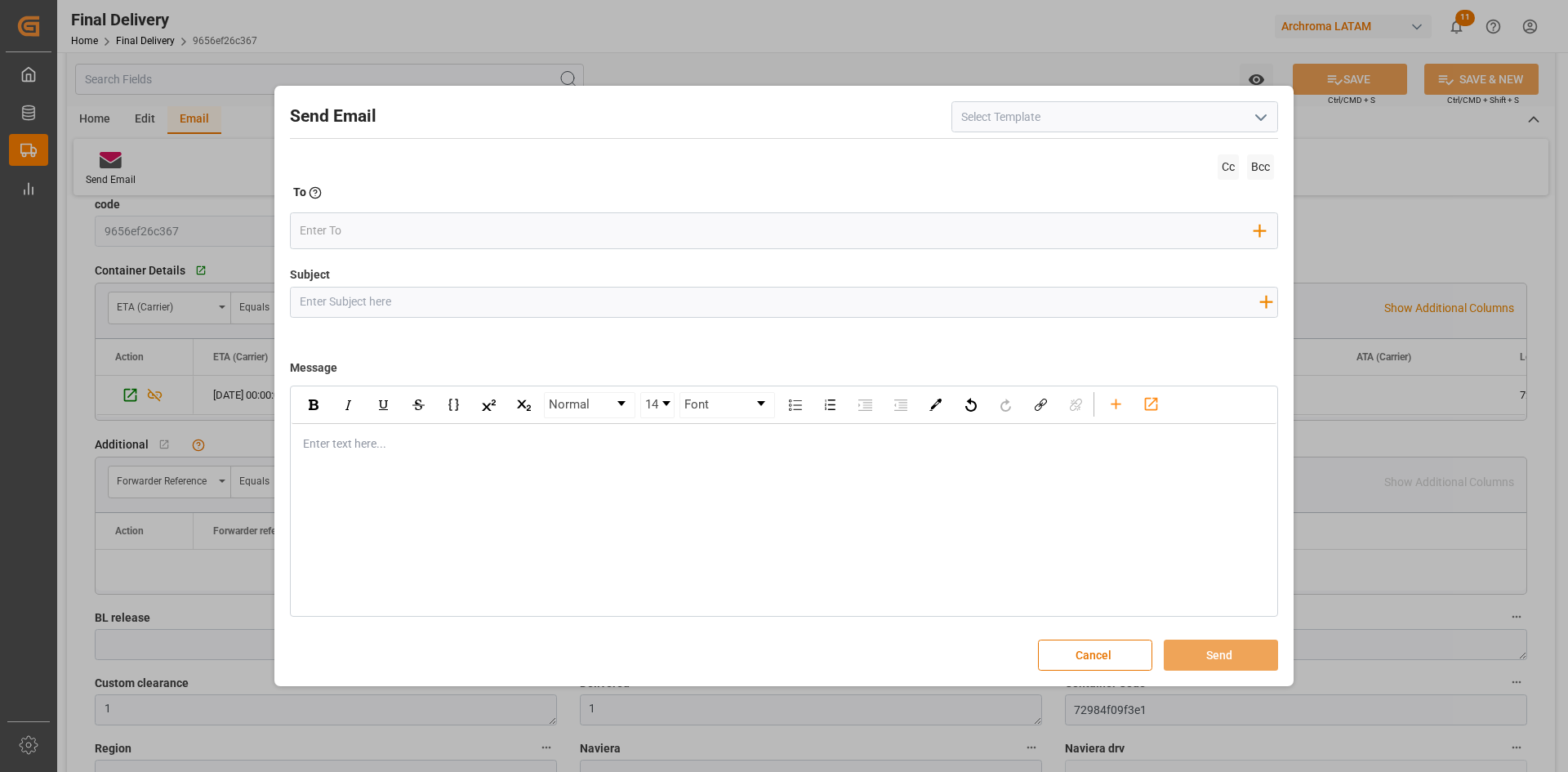
click at [1260, 115] on icon "open menu" at bounding box center [1261, 118] width 20 height 20
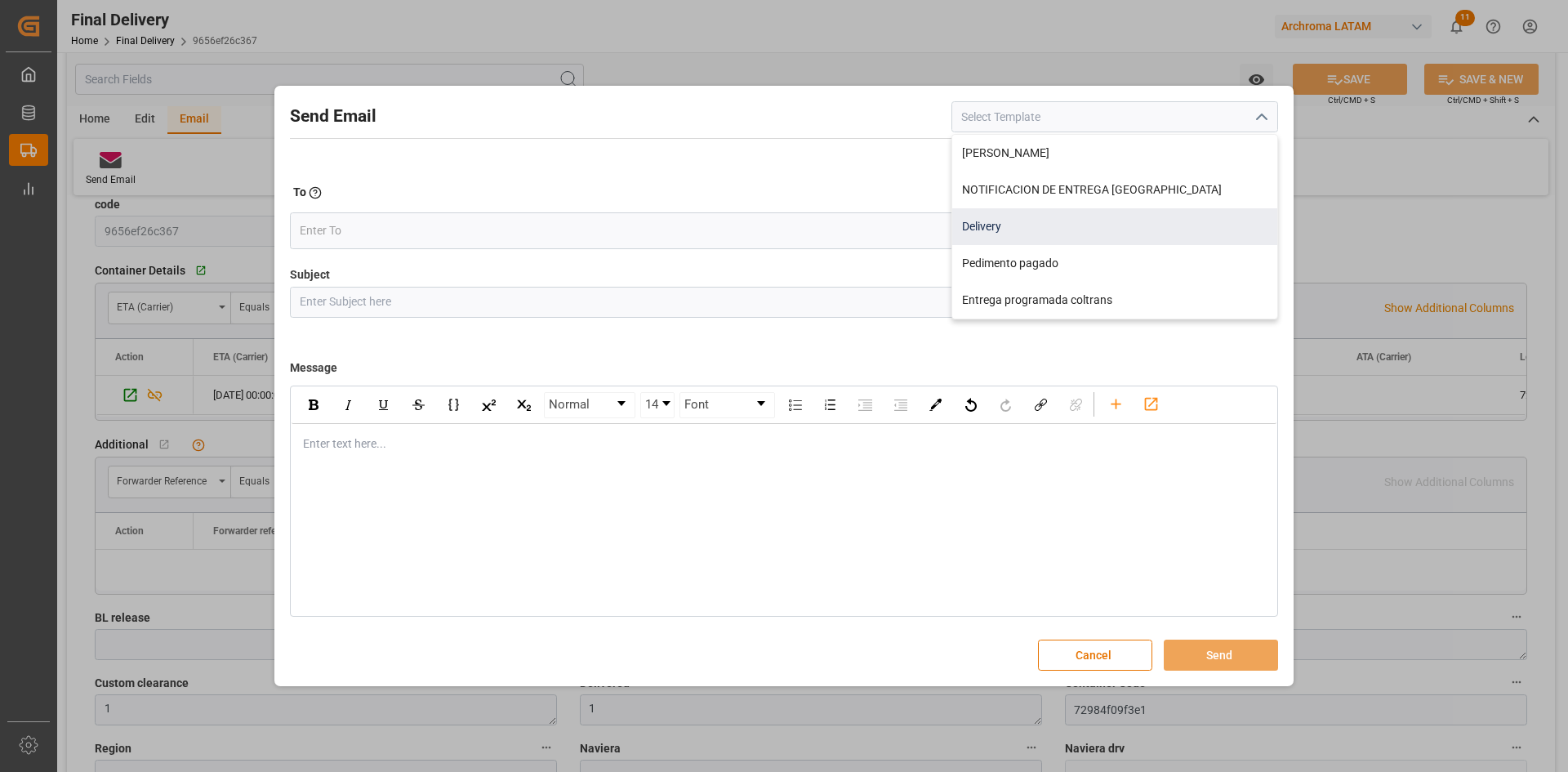
click at [1154, 216] on div "Delivery" at bounding box center [1114, 227] width 325 height 37
type input "Delivery"
type input "Notificacion de Entrega en Planta {{customerWarehouse}} | PO {{purchaseOrder}} …"
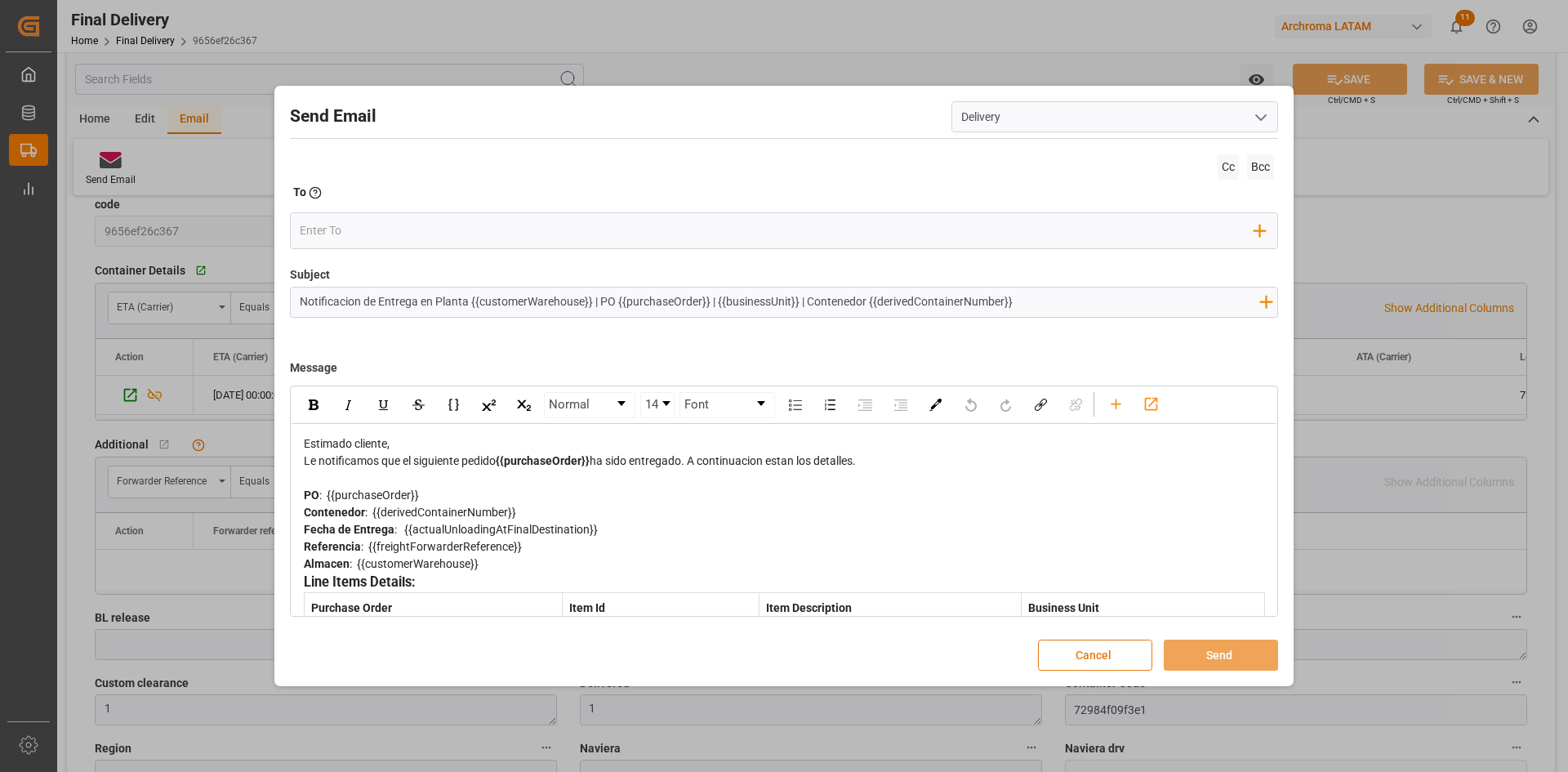
click at [1118, 653] on button "Cancel" at bounding box center [1095, 654] width 115 height 31
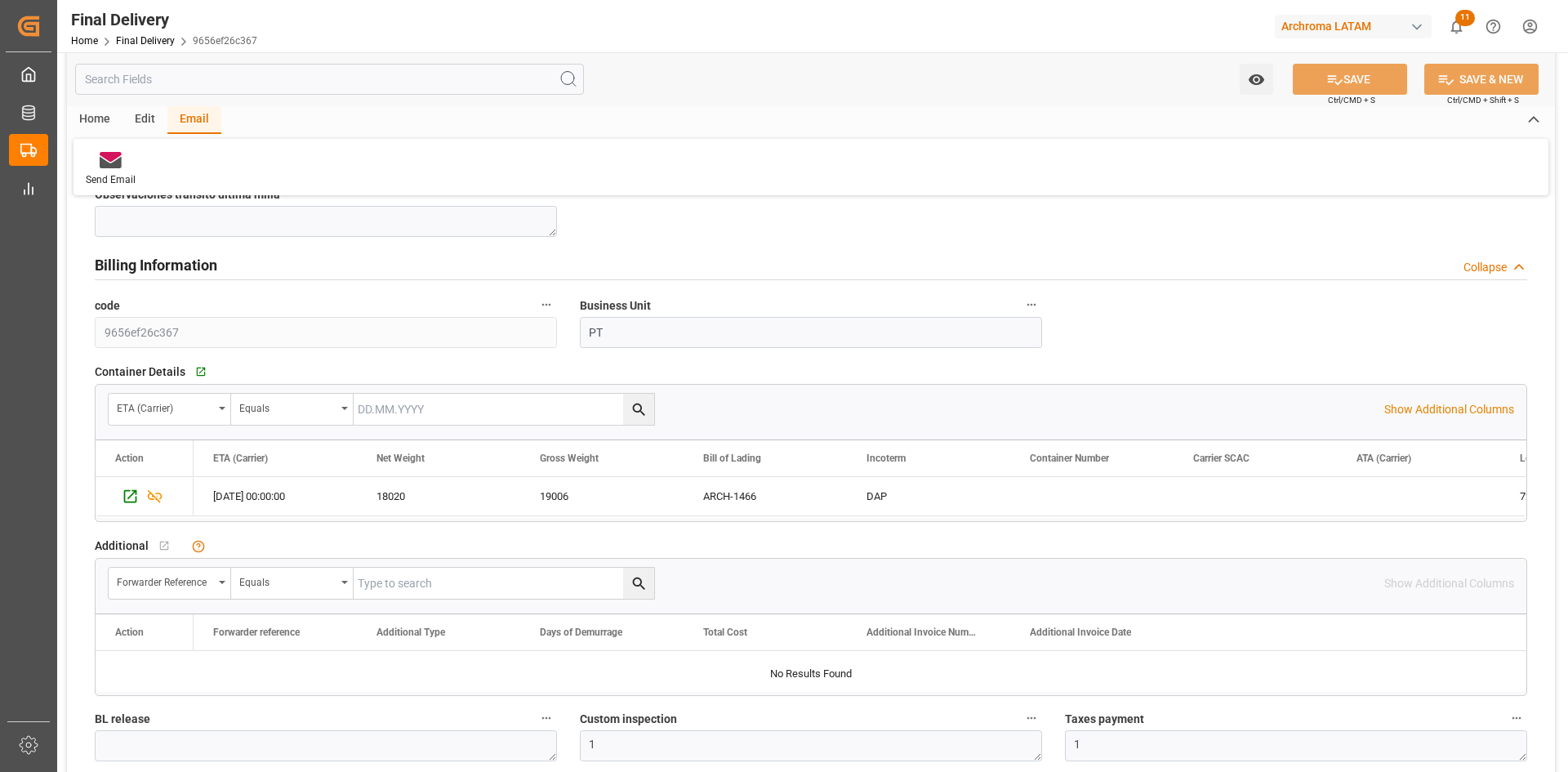
scroll to position [817, 0]
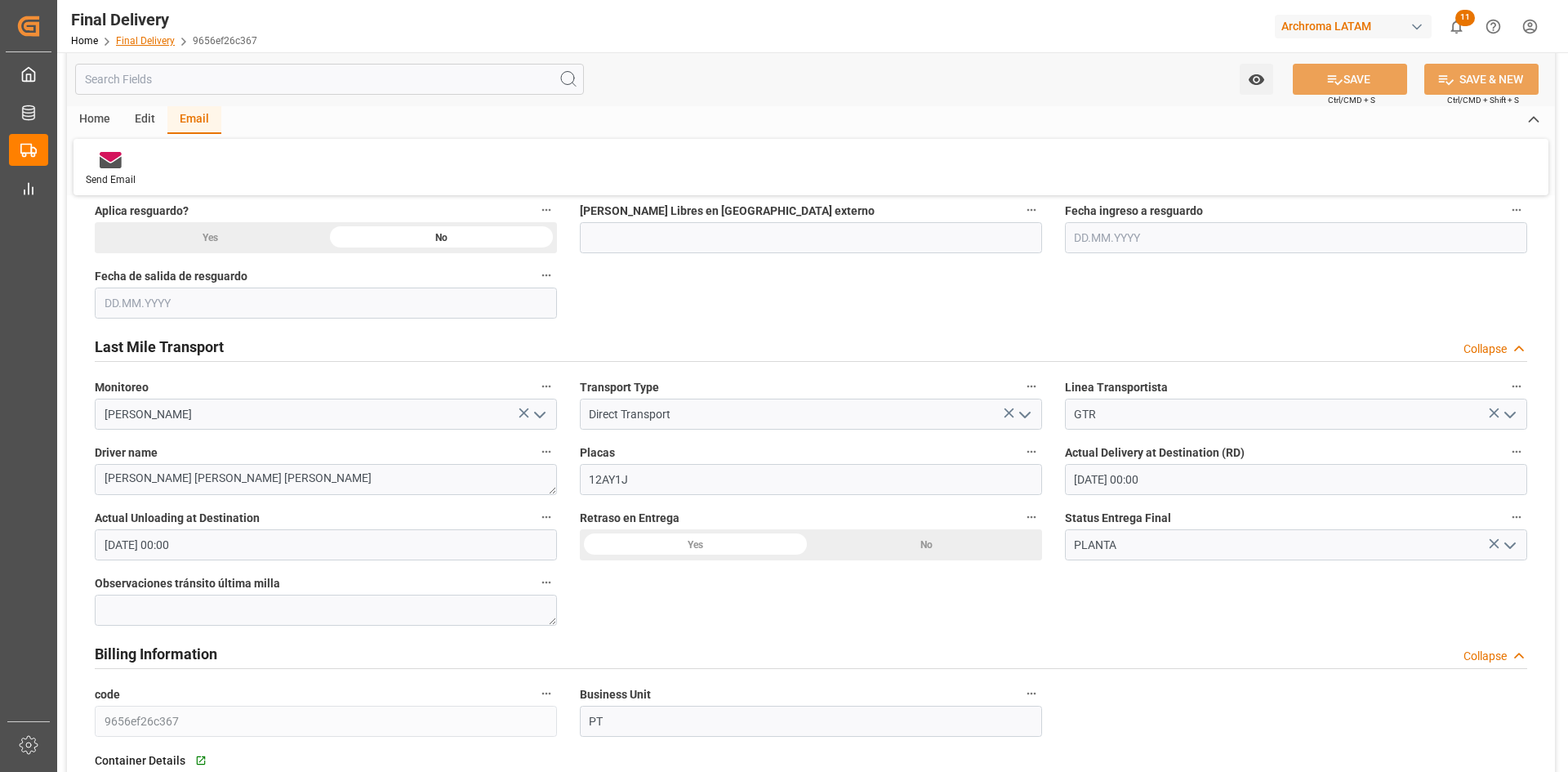
click at [155, 41] on link "Final Delivery" at bounding box center [145, 41] width 59 height 12
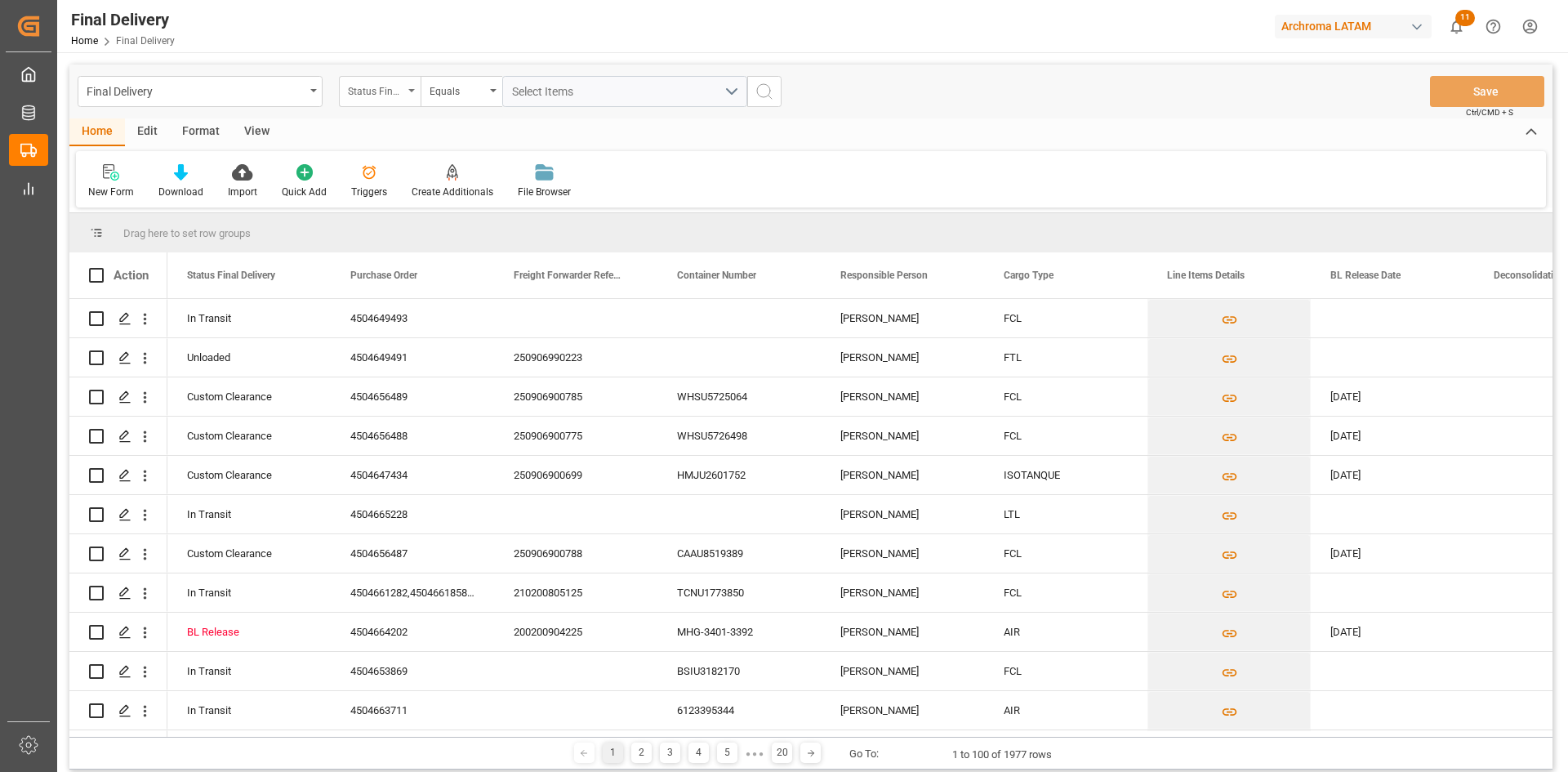
click at [380, 96] on div "Status Final Delivery" at bounding box center [376, 89] width 56 height 19
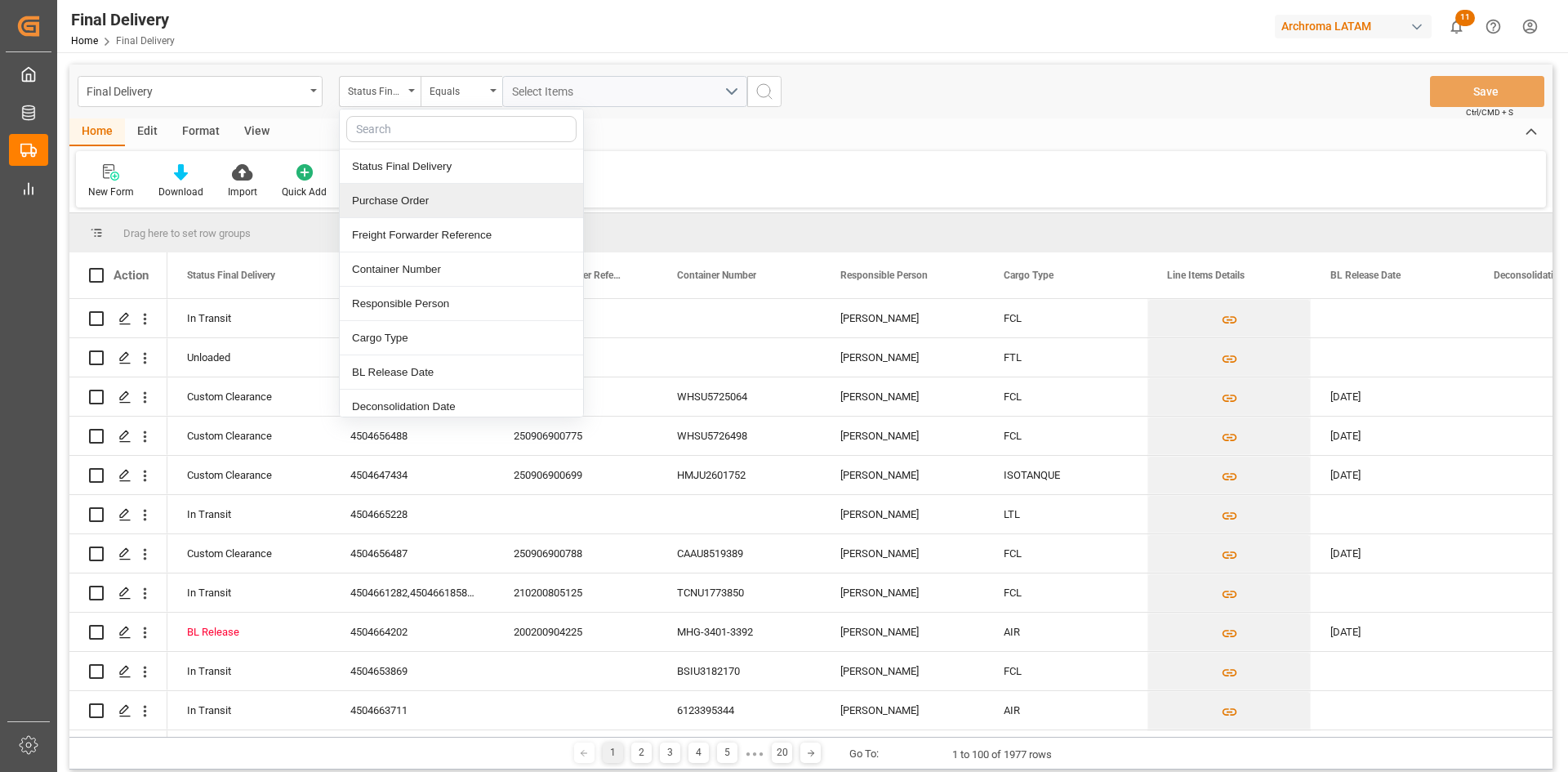
click at [435, 199] on div "Purchase Order" at bounding box center [461, 200] width 243 height 34
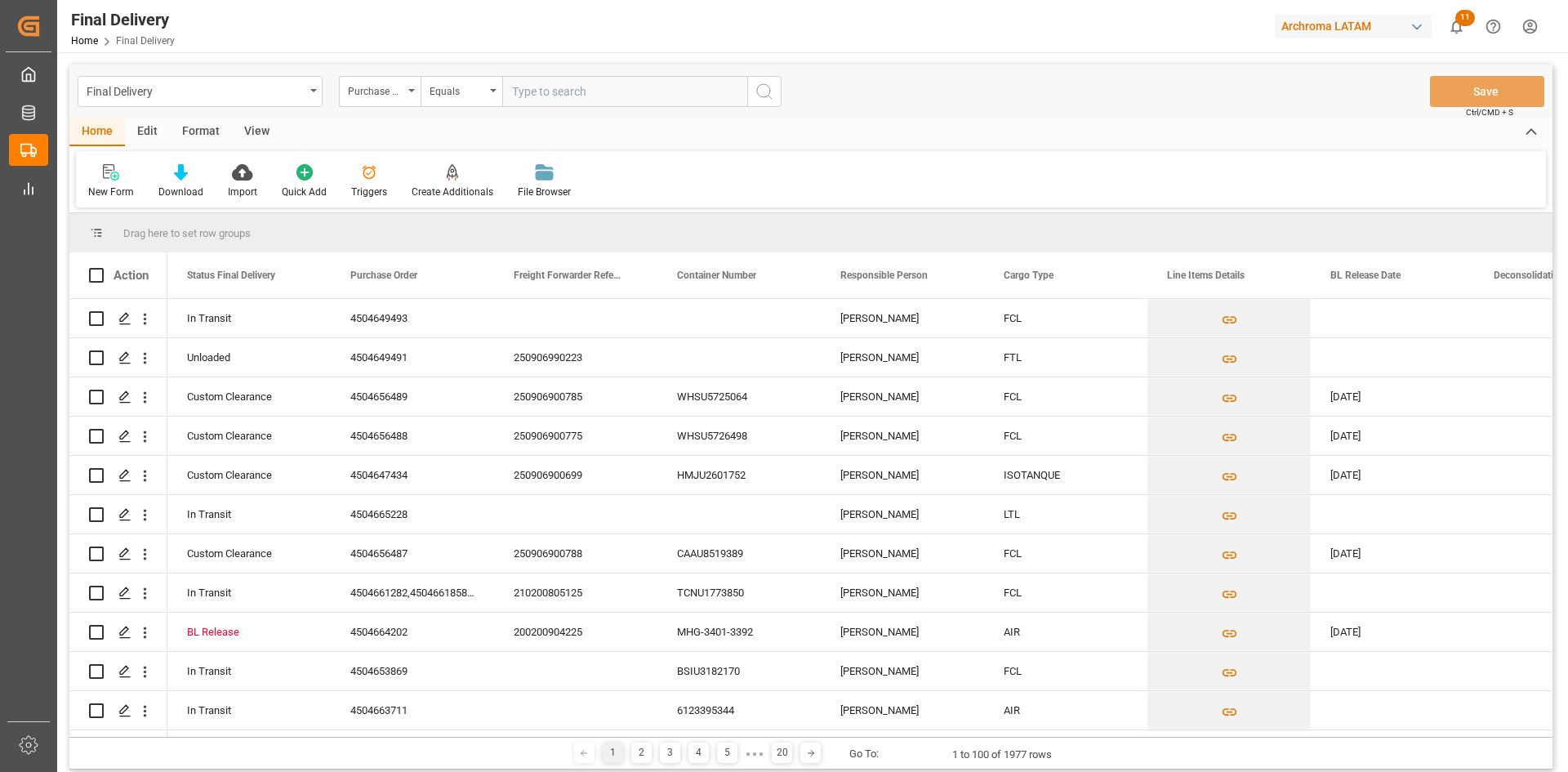
click at [568, 97] on input "text" at bounding box center [624, 91] width 245 height 31
type input "4504649493"
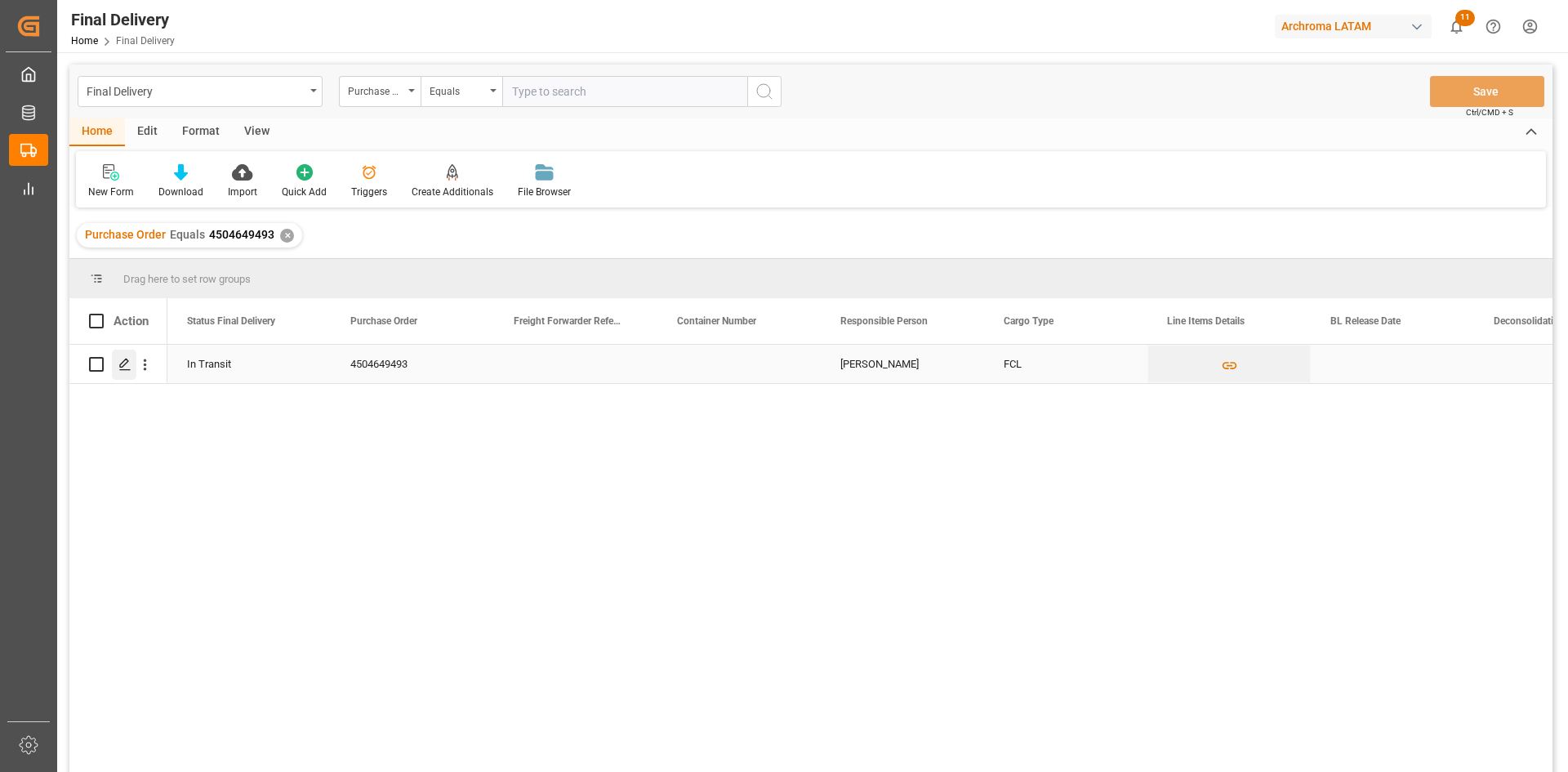
click at [116, 361] on div "Press SPACE to select this row." at bounding box center [124, 365] width 24 height 30
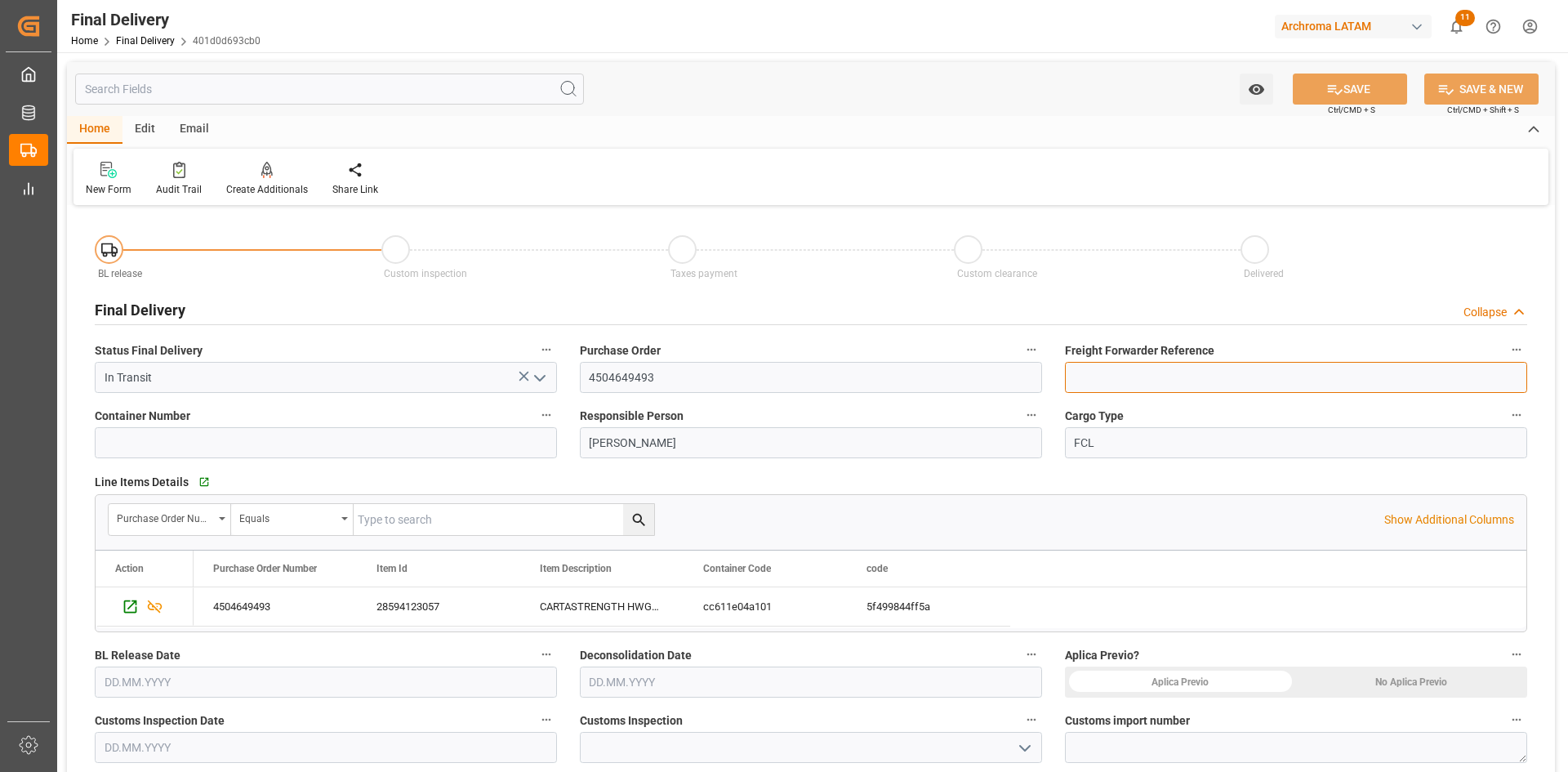
drag, startPoint x: 1201, startPoint y: 375, endPoint x: 1221, endPoint y: 377, distance: 20.1
click at [1201, 375] on input at bounding box center [1295, 376] width 462 height 31
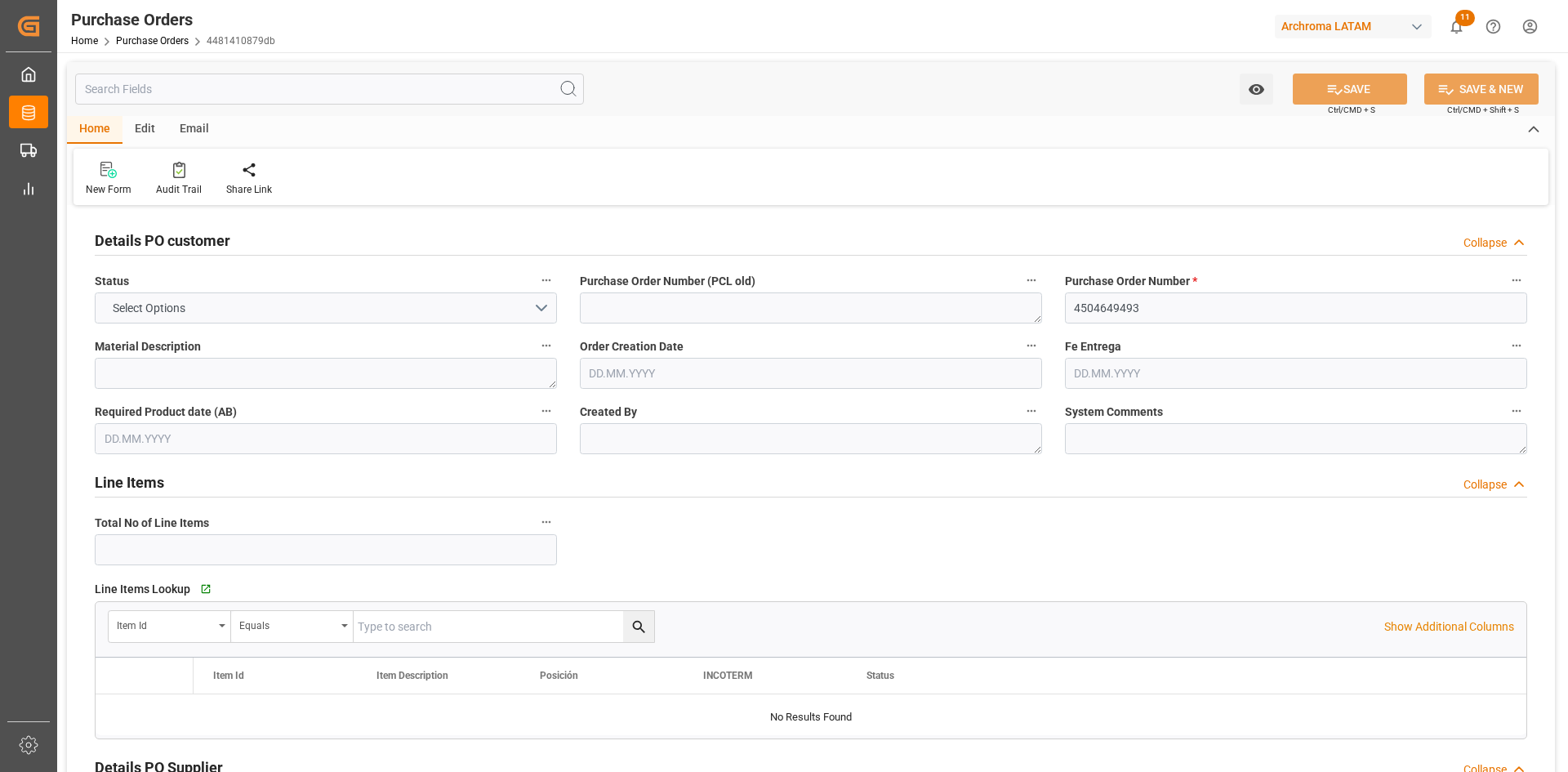
type input "1"
type input "[DATE]"
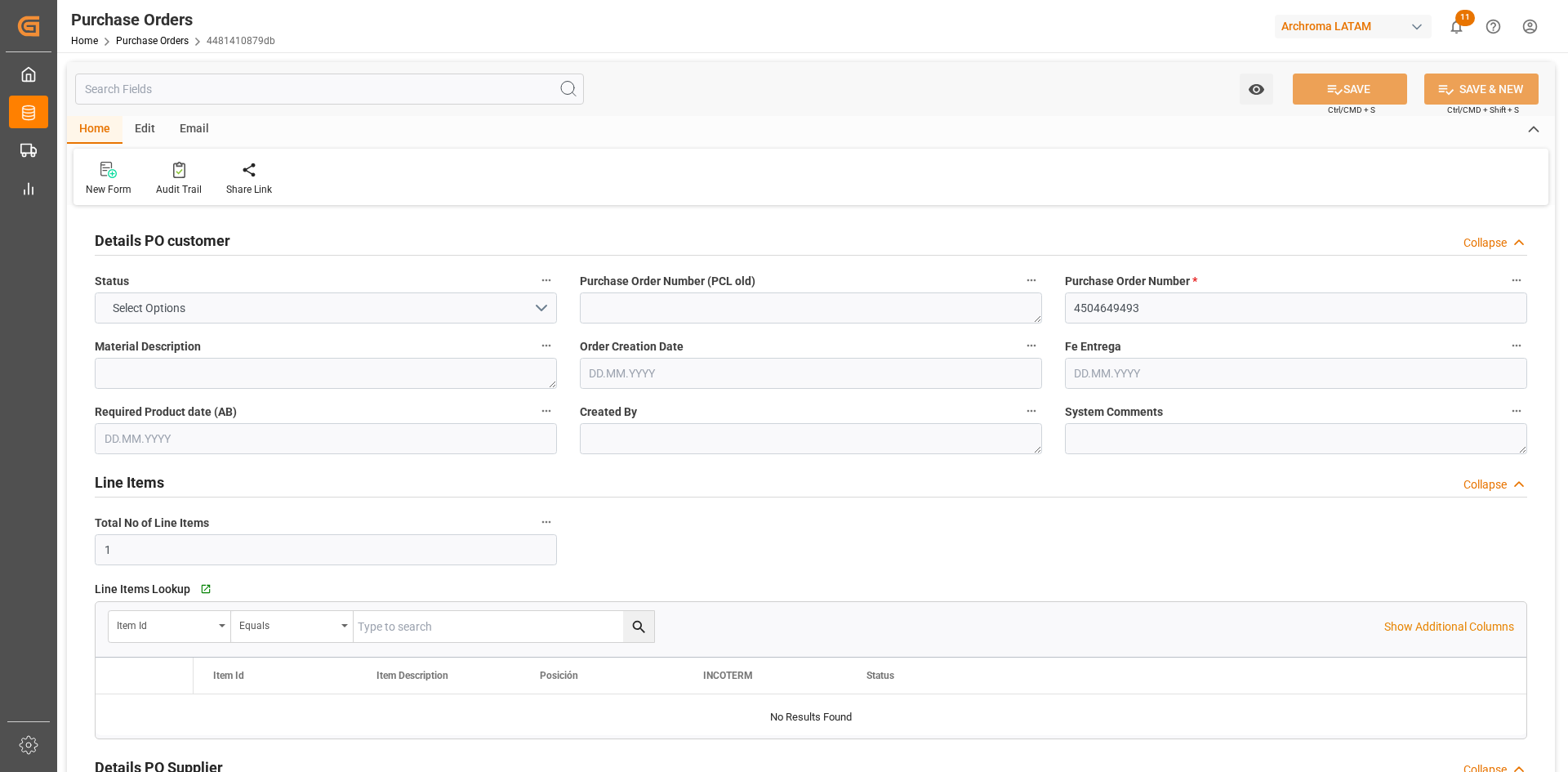
type input "[DATE]"
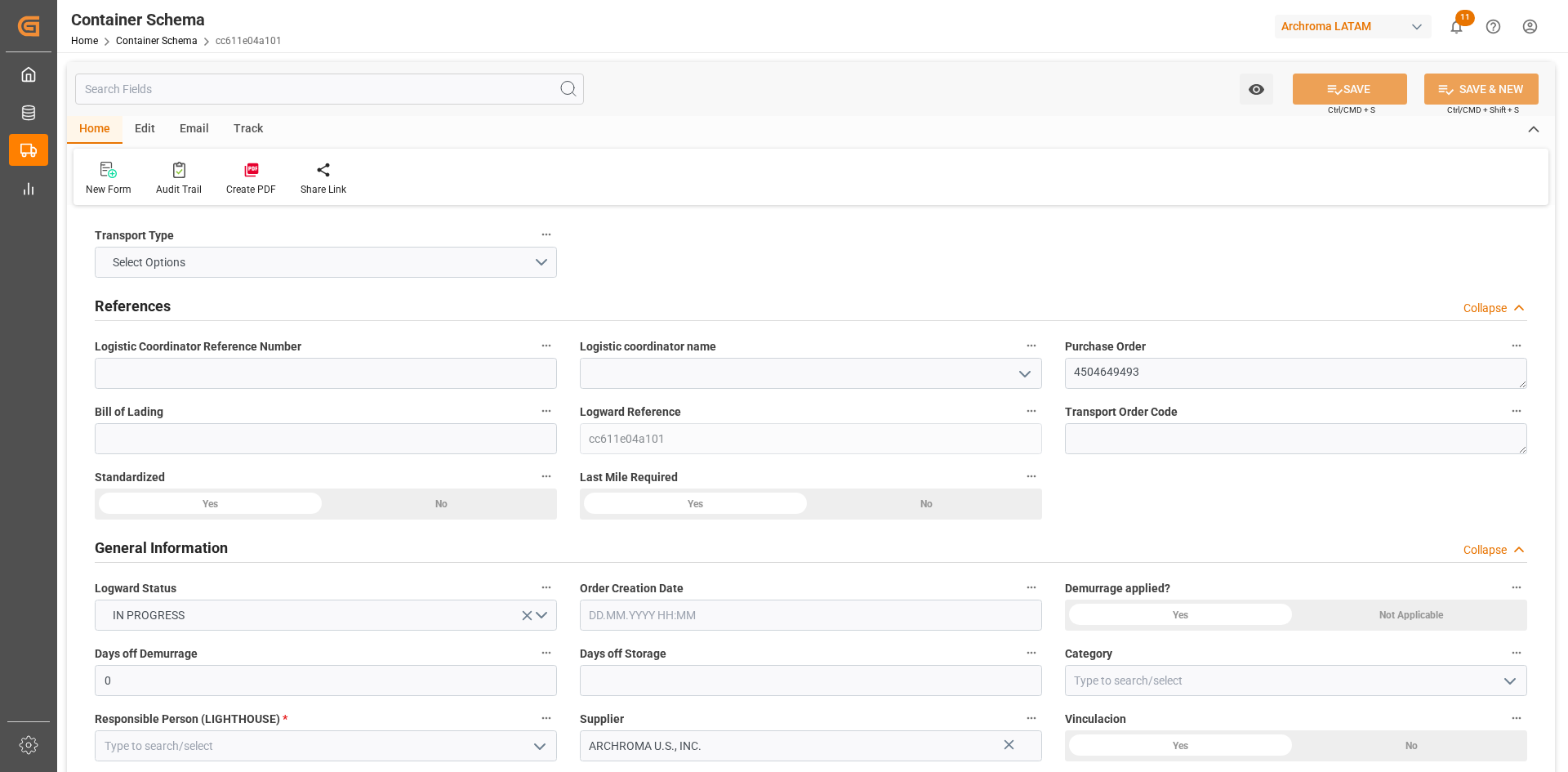
type input "0"
type input "1"
type input "17"
type input "18020"
type input "19006"
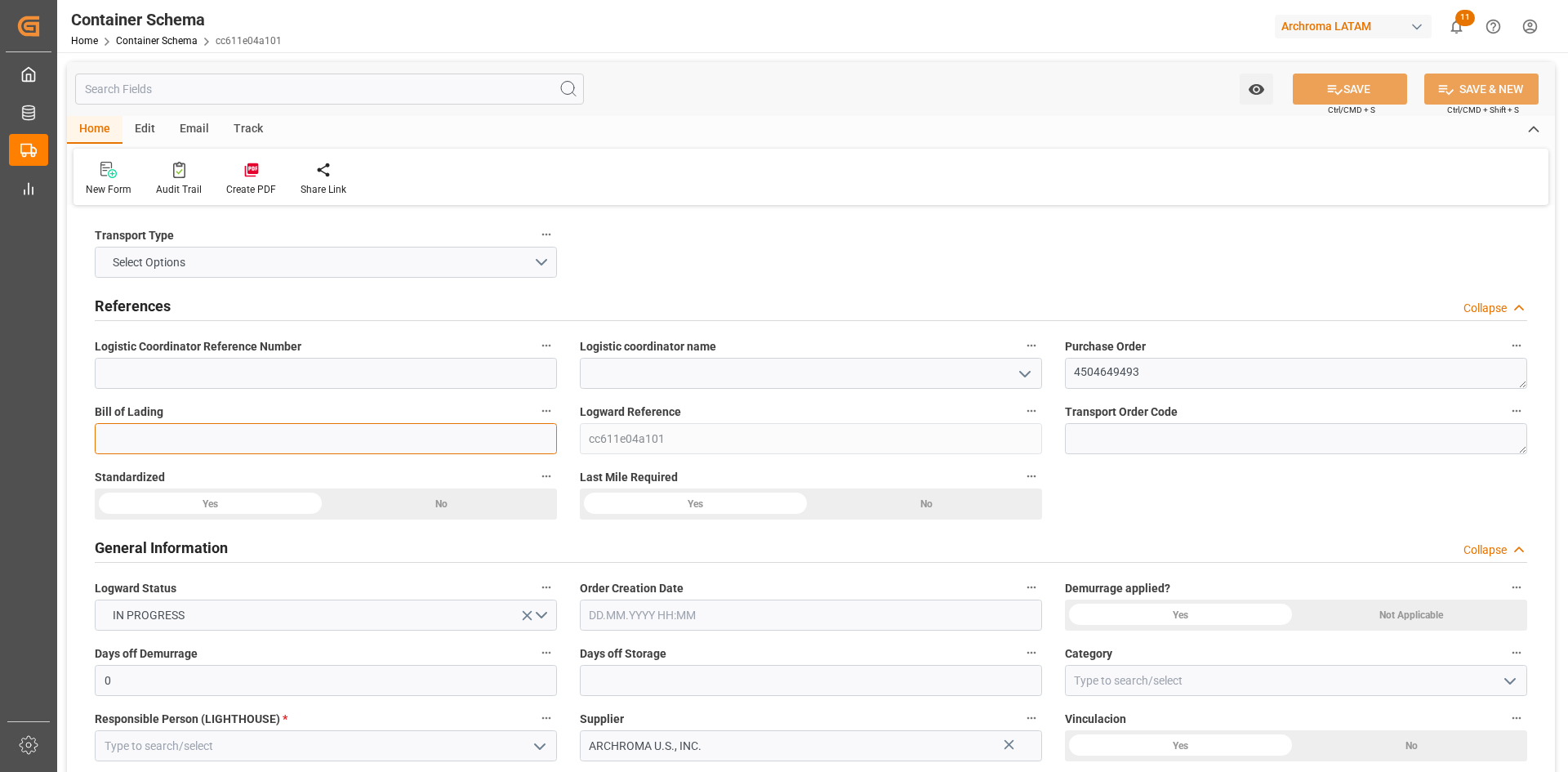
click at [308, 450] on input at bounding box center [326, 438] width 462 height 31
click at [332, 435] on input at bounding box center [326, 438] width 462 height 31
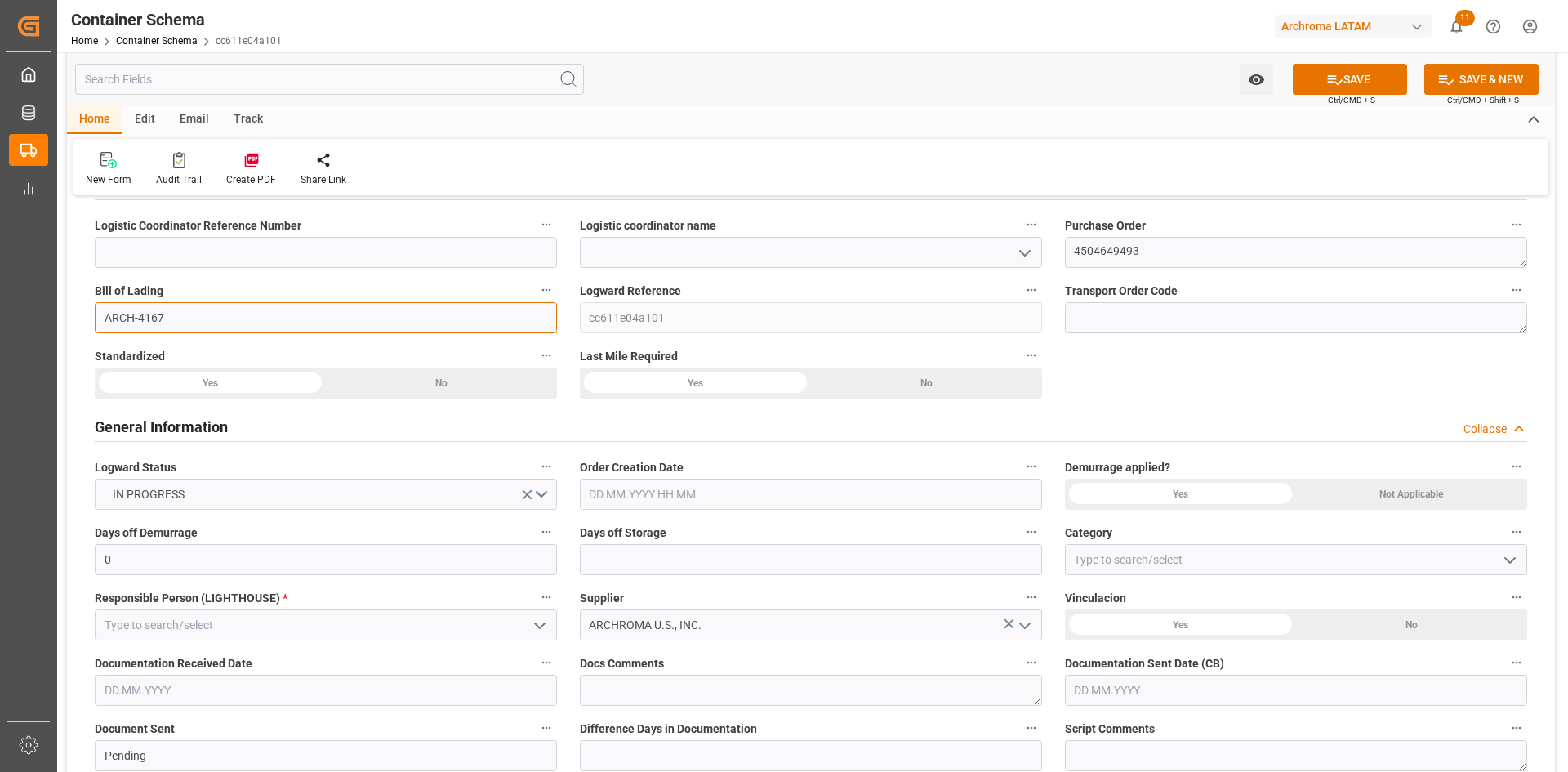
scroll to position [164, 0]
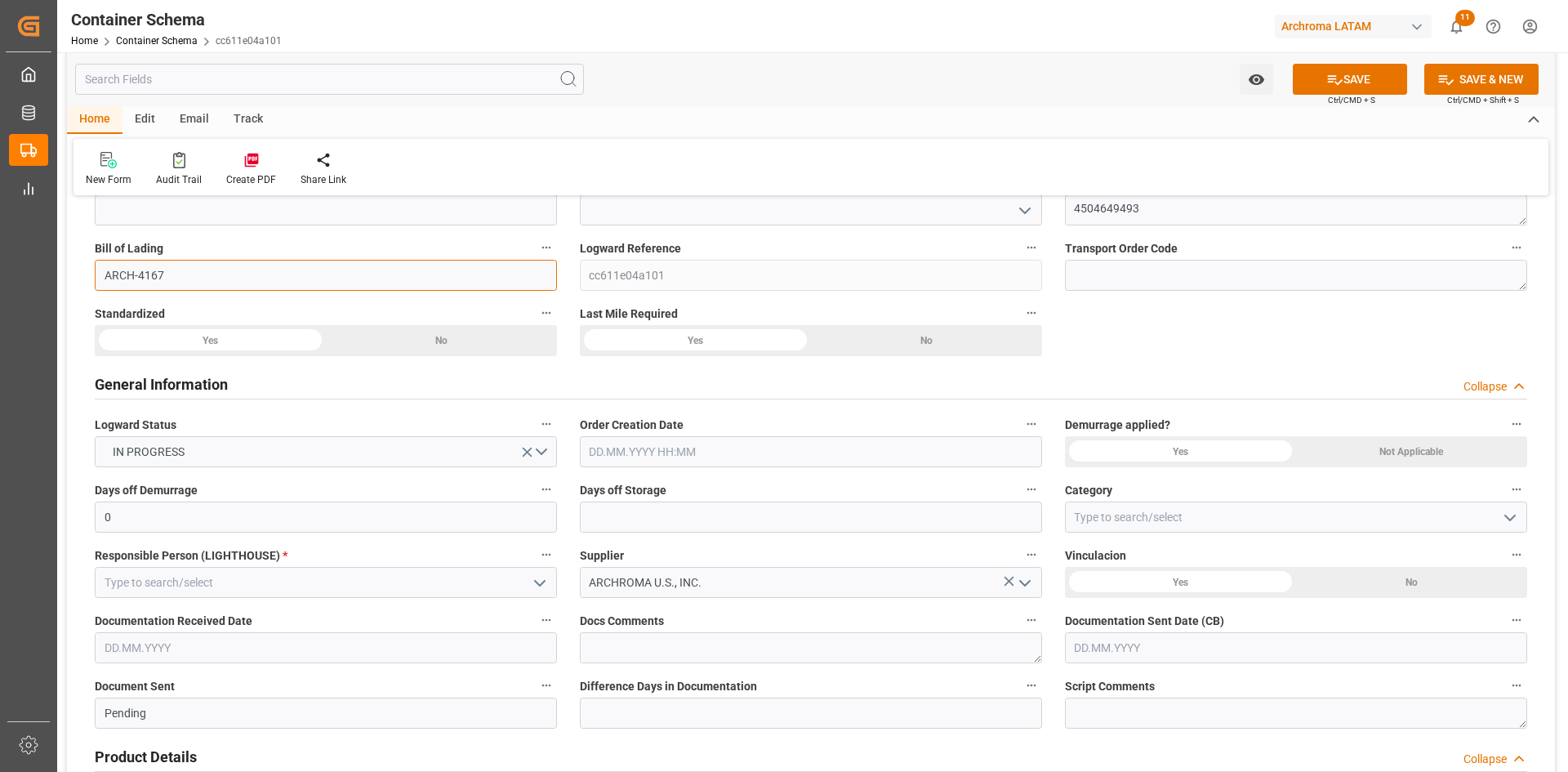
type input "ARCH-4167"
click at [263, 332] on div "Yes" at bounding box center [210, 340] width 231 height 31
click at [930, 332] on div "No" at bounding box center [927, 340] width 231 height 31
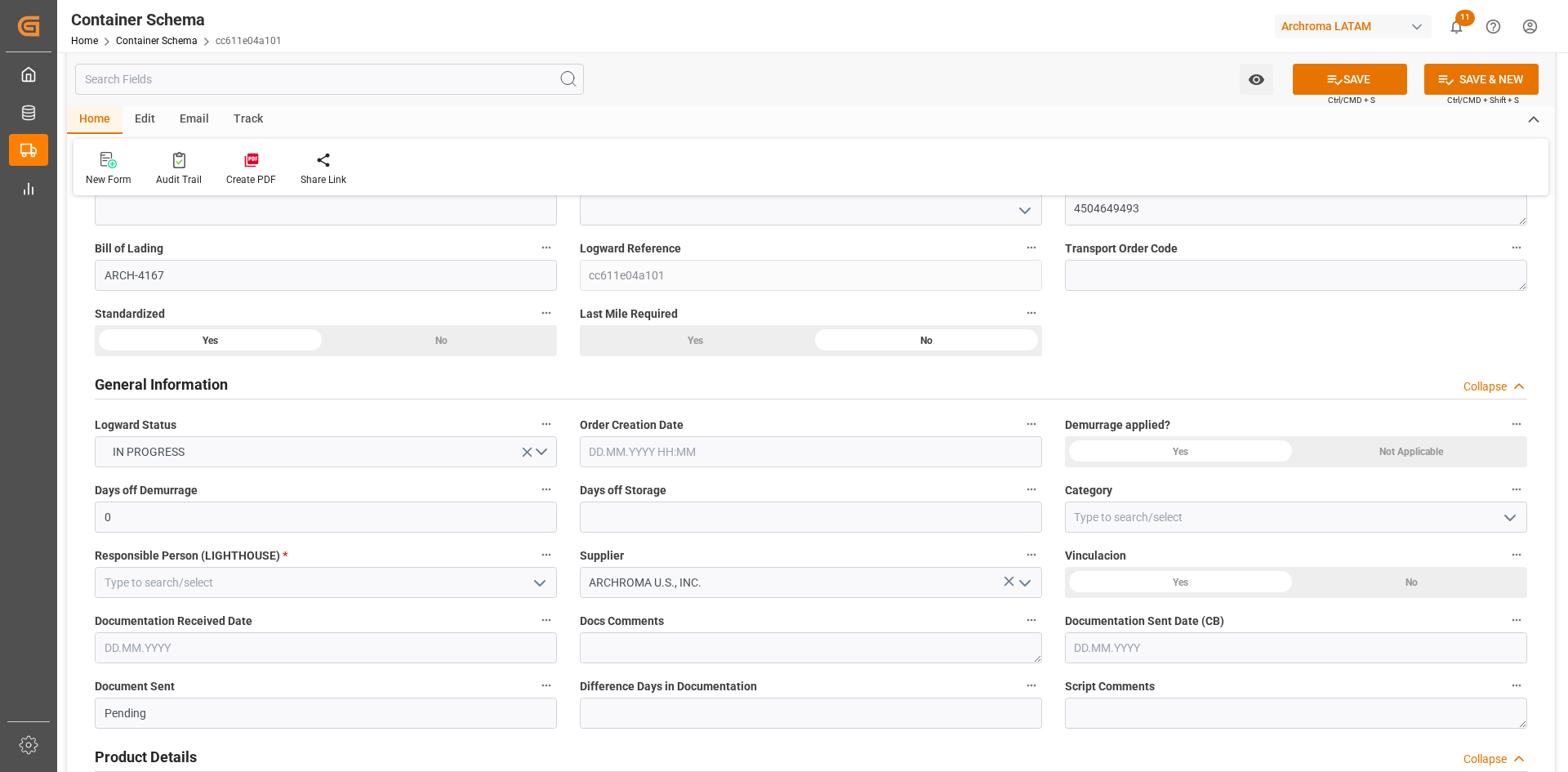
click at [707, 342] on div "Yes" at bounding box center [696, 340] width 231 height 31
click at [838, 455] on input "text" at bounding box center [811, 451] width 462 height 31
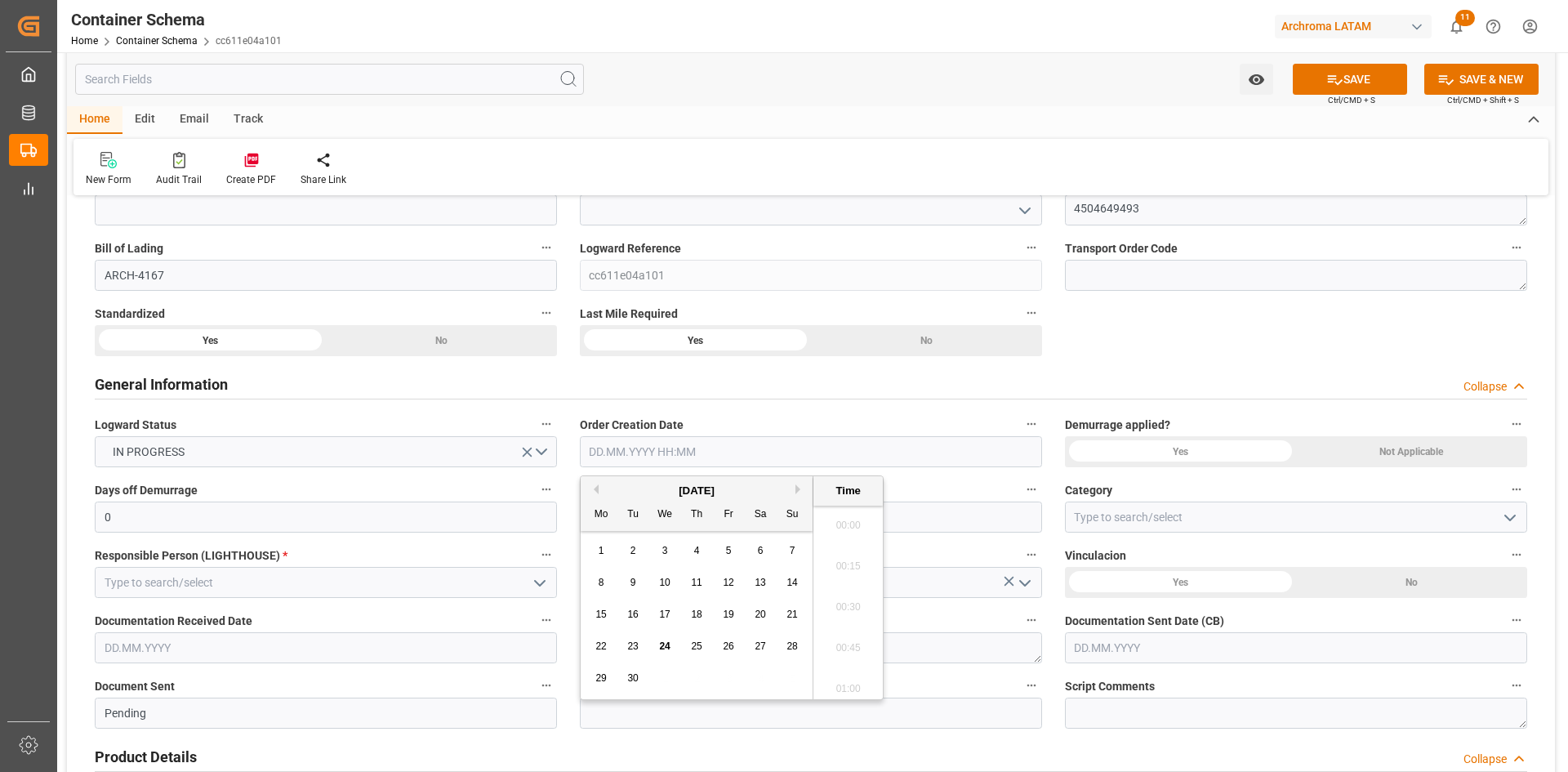
scroll to position [2210, 0]
drag, startPoint x: 595, startPoint y: 647, endPoint x: 680, endPoint y: 629, distance: 86.9
click at [595, 647] on span "22" at bounding box center [600, 646] width 11 height 12
type input "[DATE] 00:00"
click at [1359, 445] on div "Not Applicable" at bounding box center [1411, 451] width 231 height 31
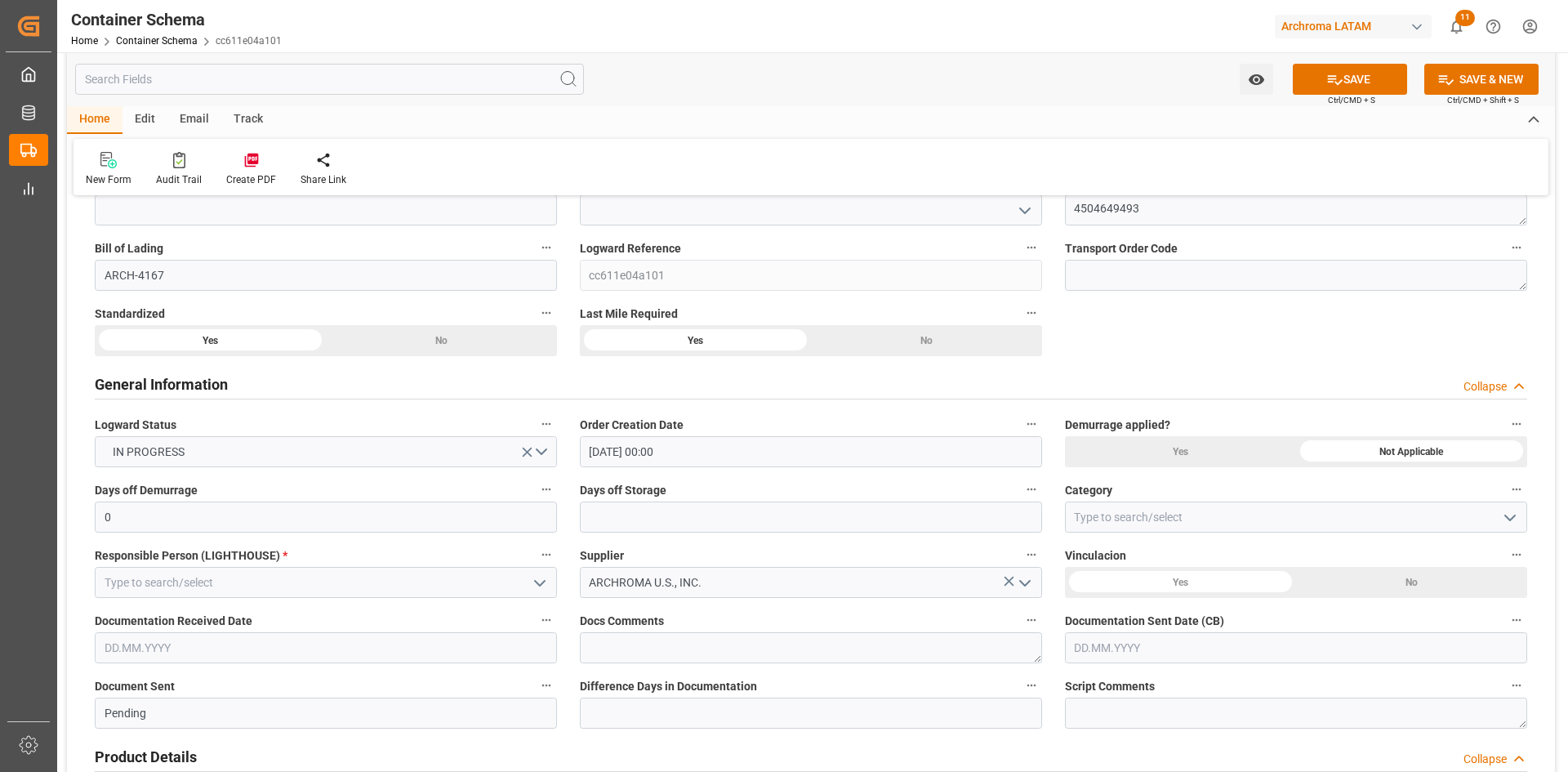
click at [1356, 584] on div "No" at bounding box center [1411, 582] width 231 height 31
click at [1516, 516] on icon "open menu" at bounding box center [1510, 518] width 20 height 20
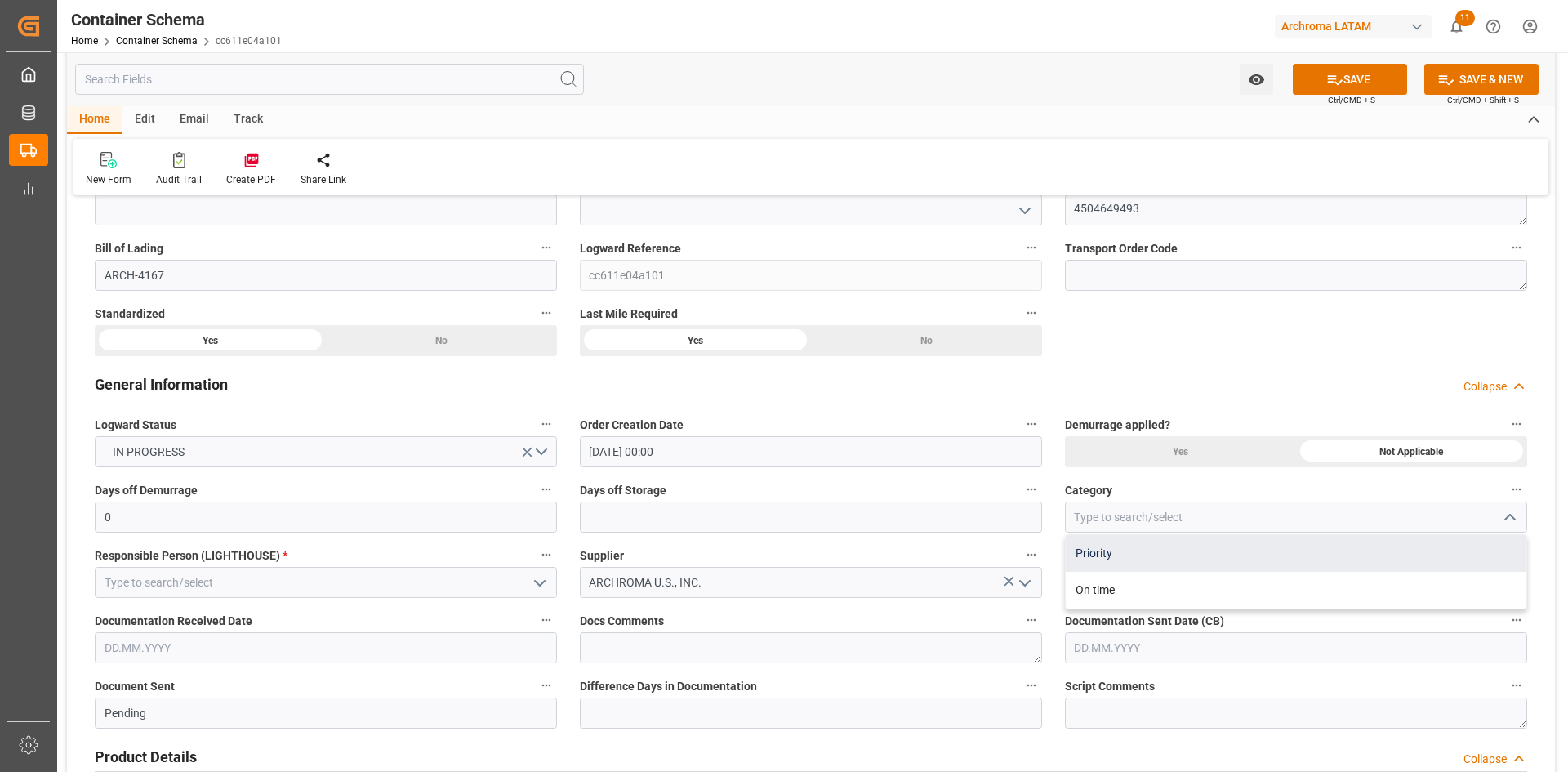
click at [1150, 555] on div "Priority" at bounding box center [1295, 553] width 460 height 37
type input "Priority"
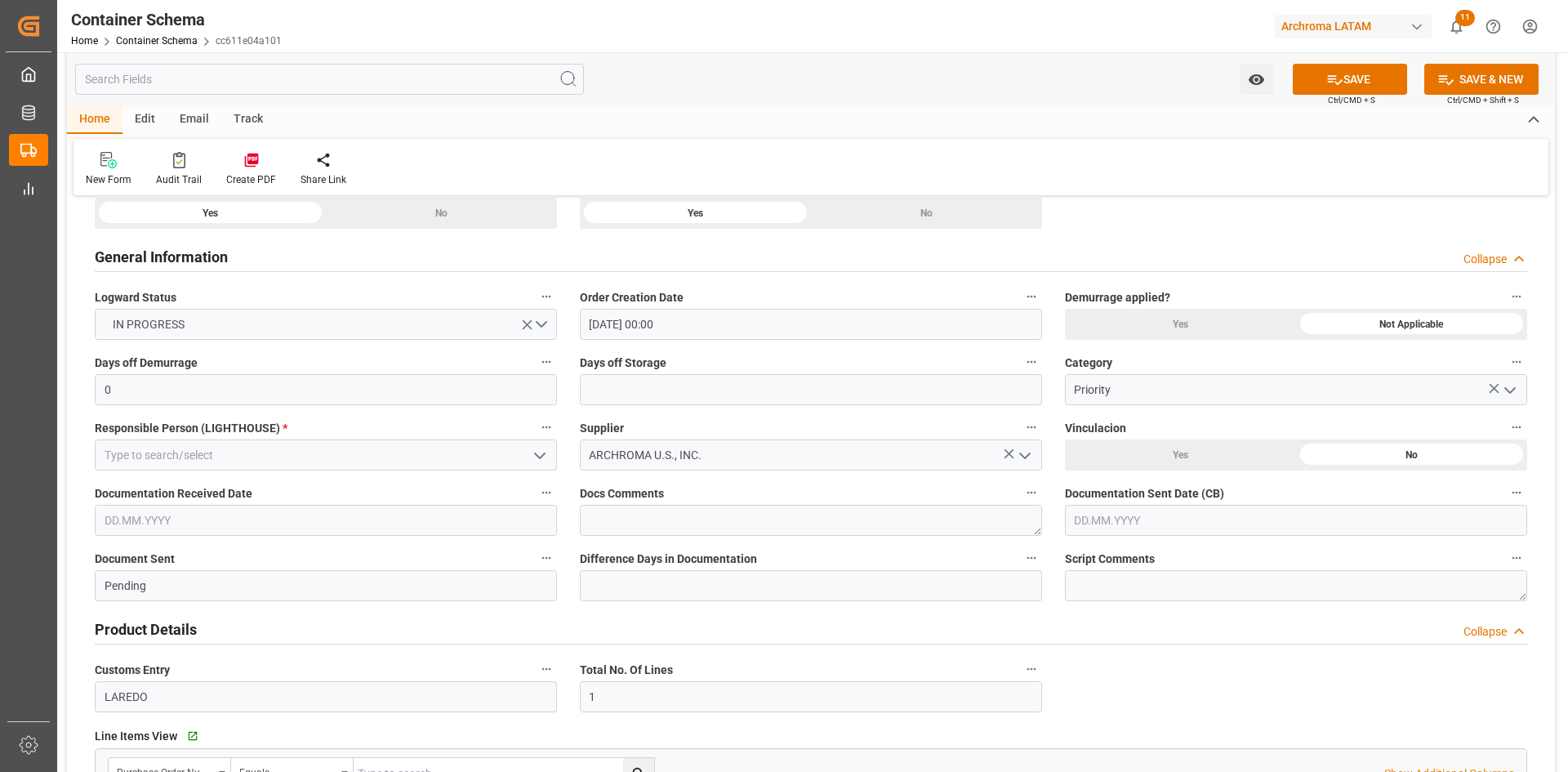
scroll to position [327, 0]
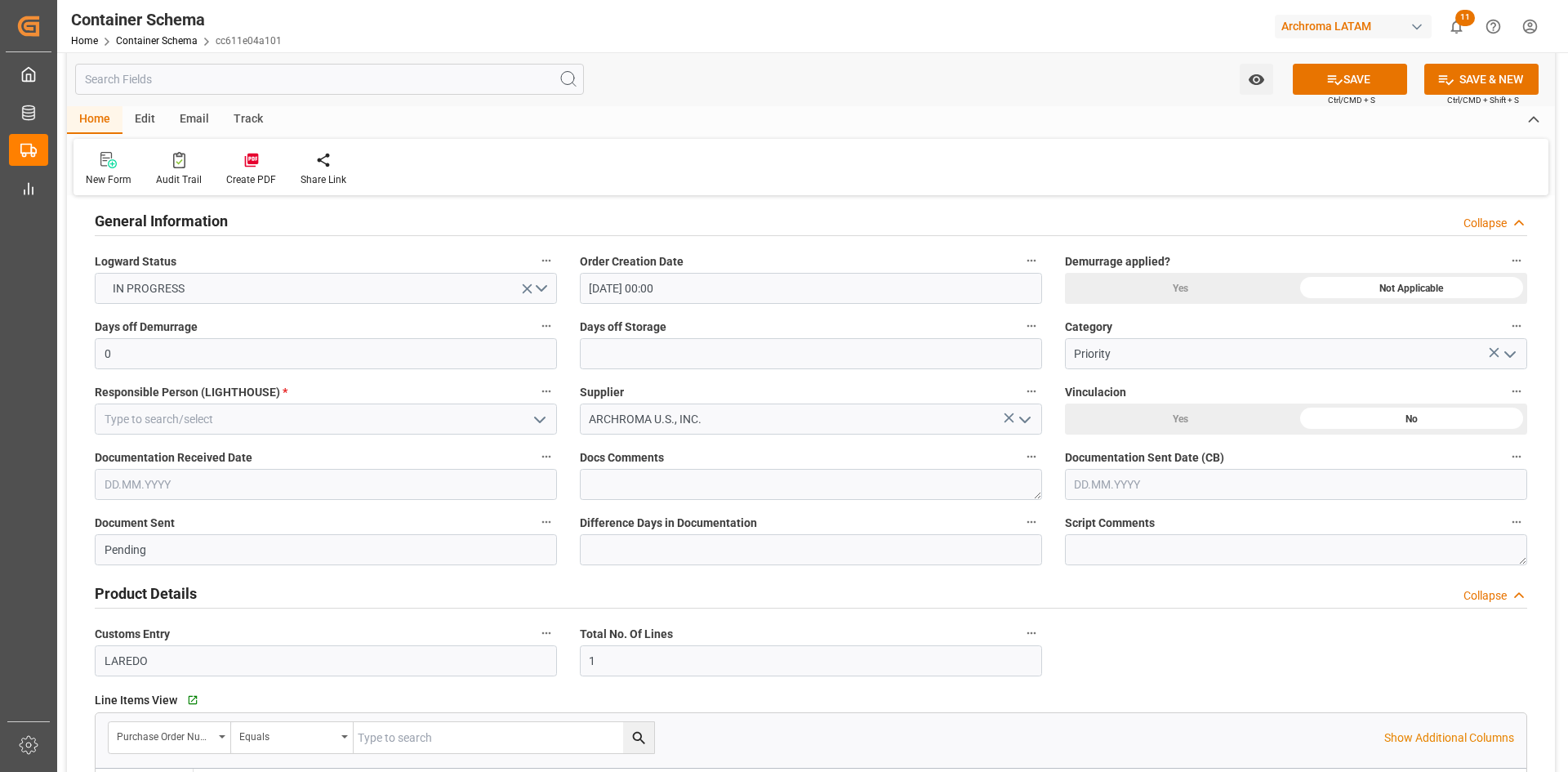
click at [543, 422] on icon "open menu" at bounding box center [540, 420] width 20 height 20
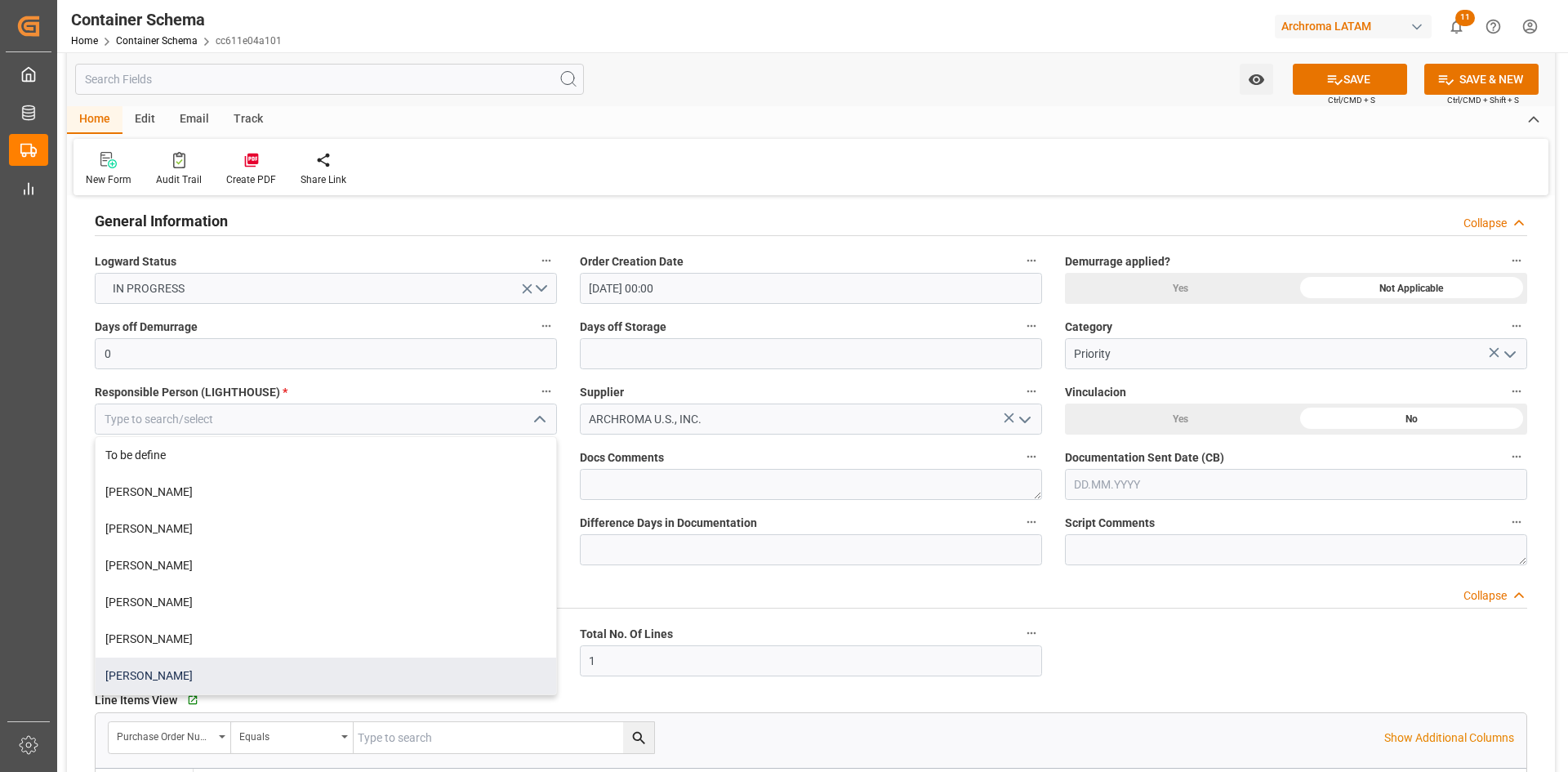
click at [179, 676] on div "[PERSON_NAME]" at bounding box center [326, 676] width 460 height 37
type input "[PERSON_NAME]"
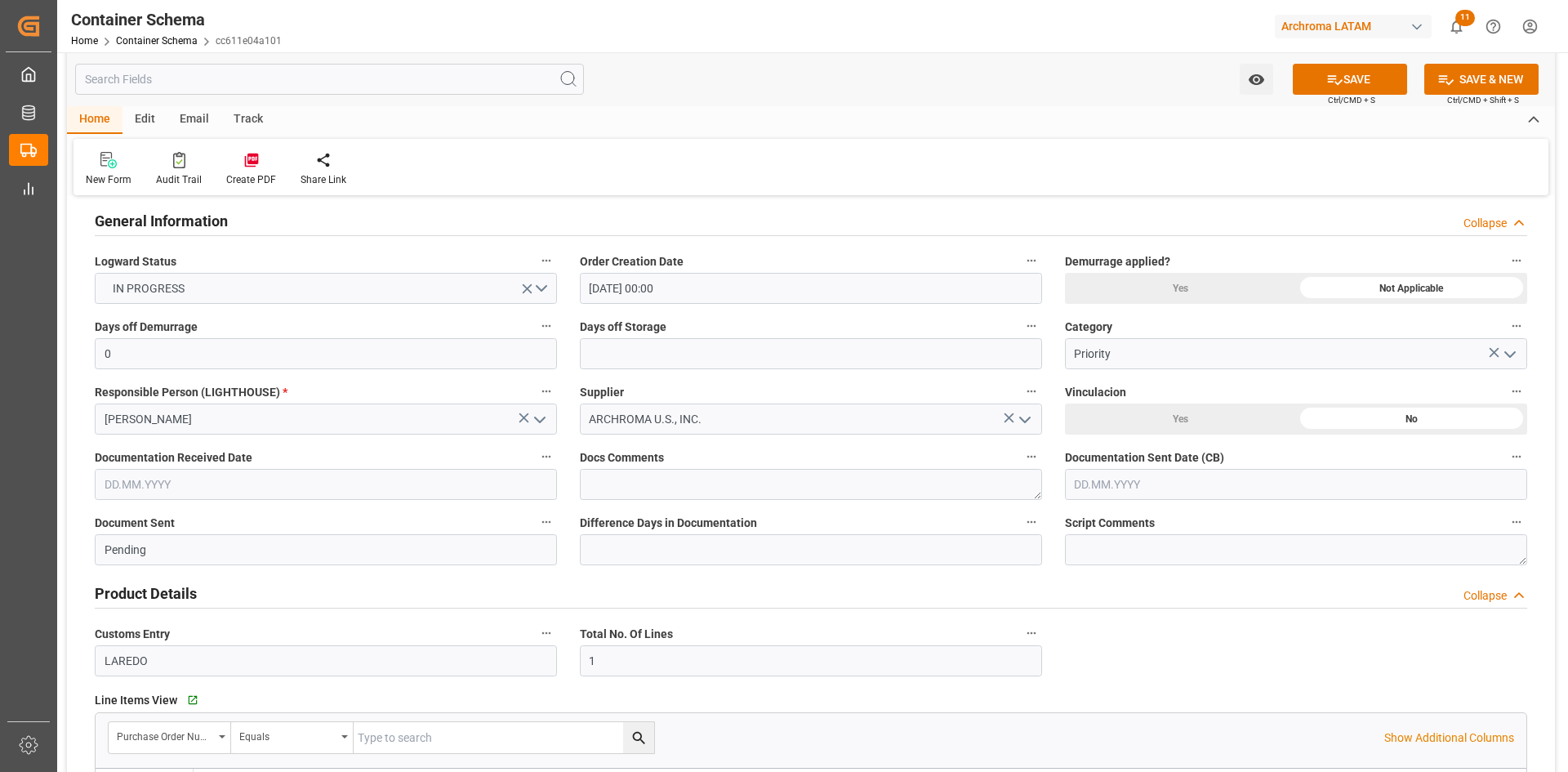
click at [322, 485] on input "text" at bounding box center [326, 484] width 462 height 31
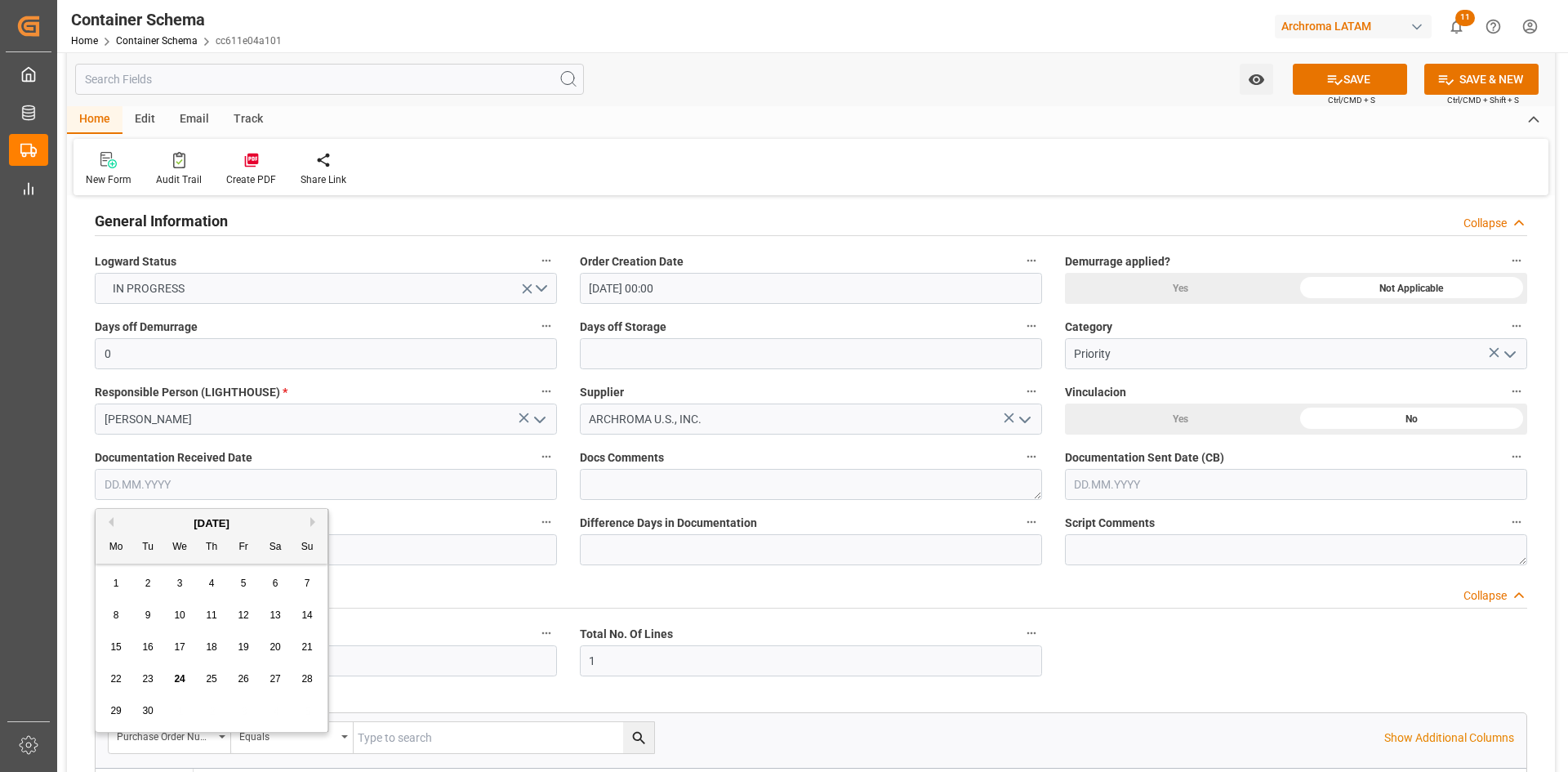
click at [253, 649] on div "19" at bounding box center [243, 647] width 21 height 20
type input "[DATE]"
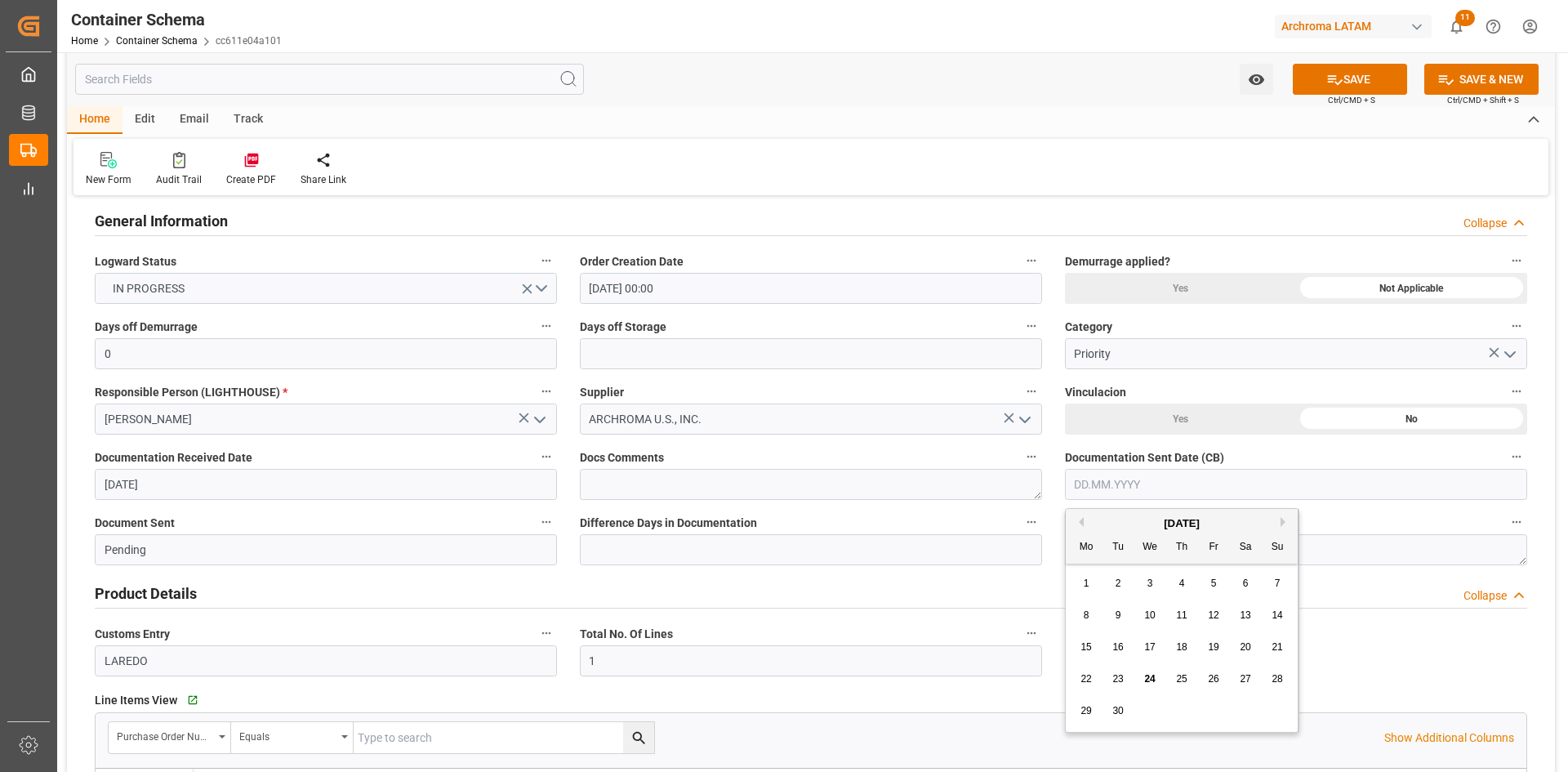
click at [1212, 492] on input "text" at bounding box center [1295, 484] width 462 height 31
click at [1249, 644] on span "20" at bounding box center [1245, 647] width 11 height 12
type input "20.09.2025"
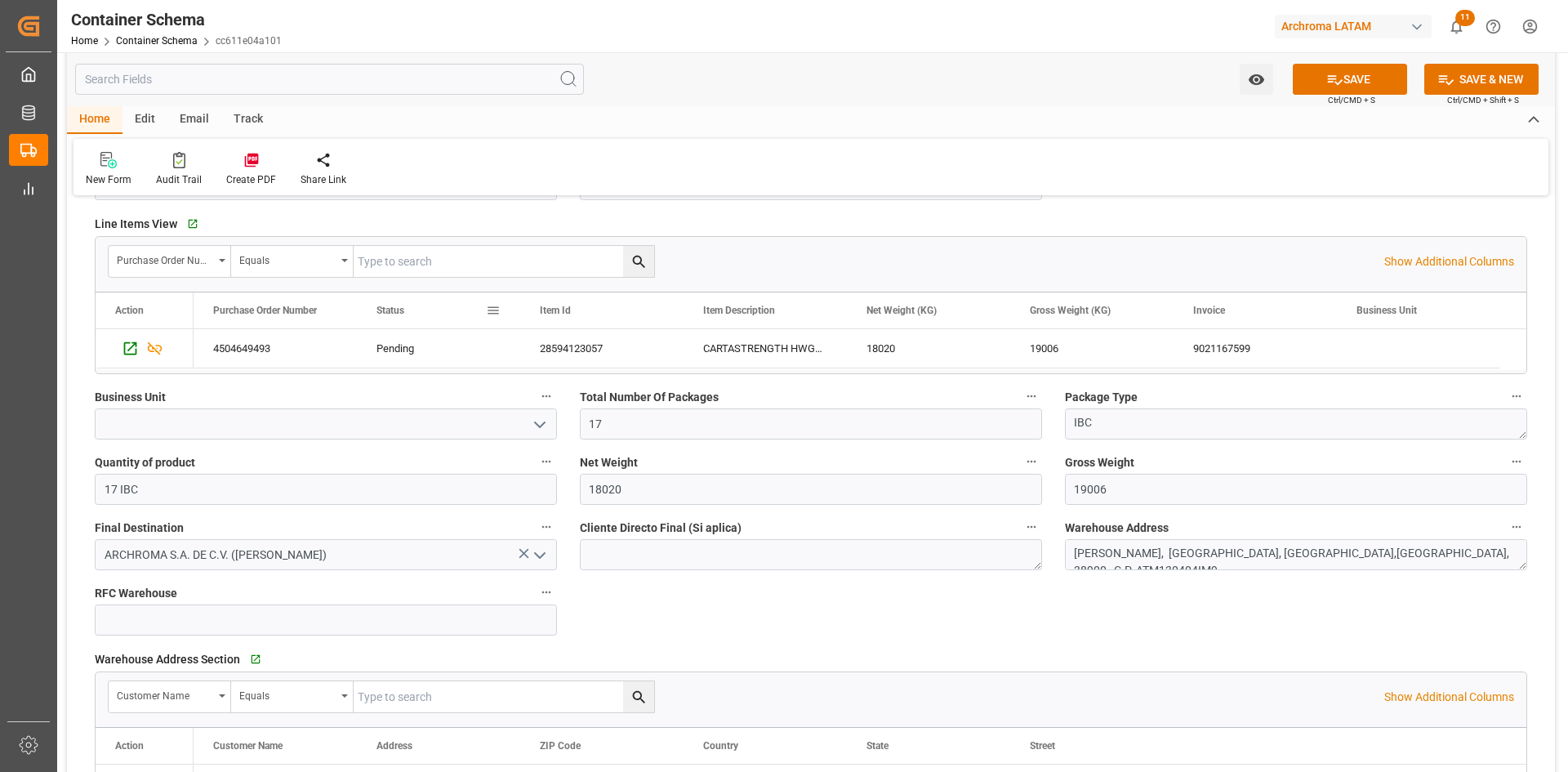
scroll to position [817, 0]
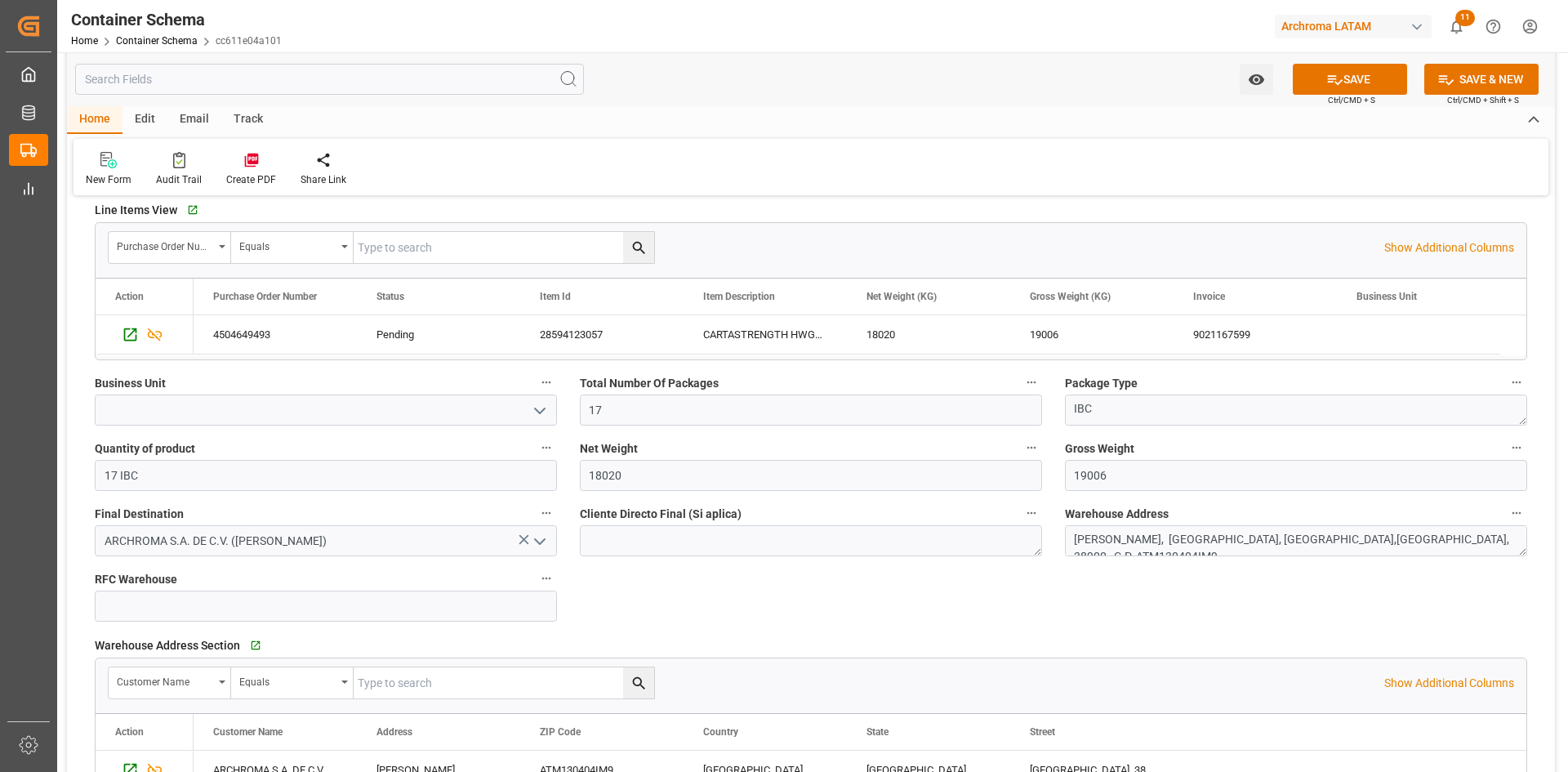
click at [530, 411] on icon "open menu" at bounding box center [540, 411] width 20 height 20
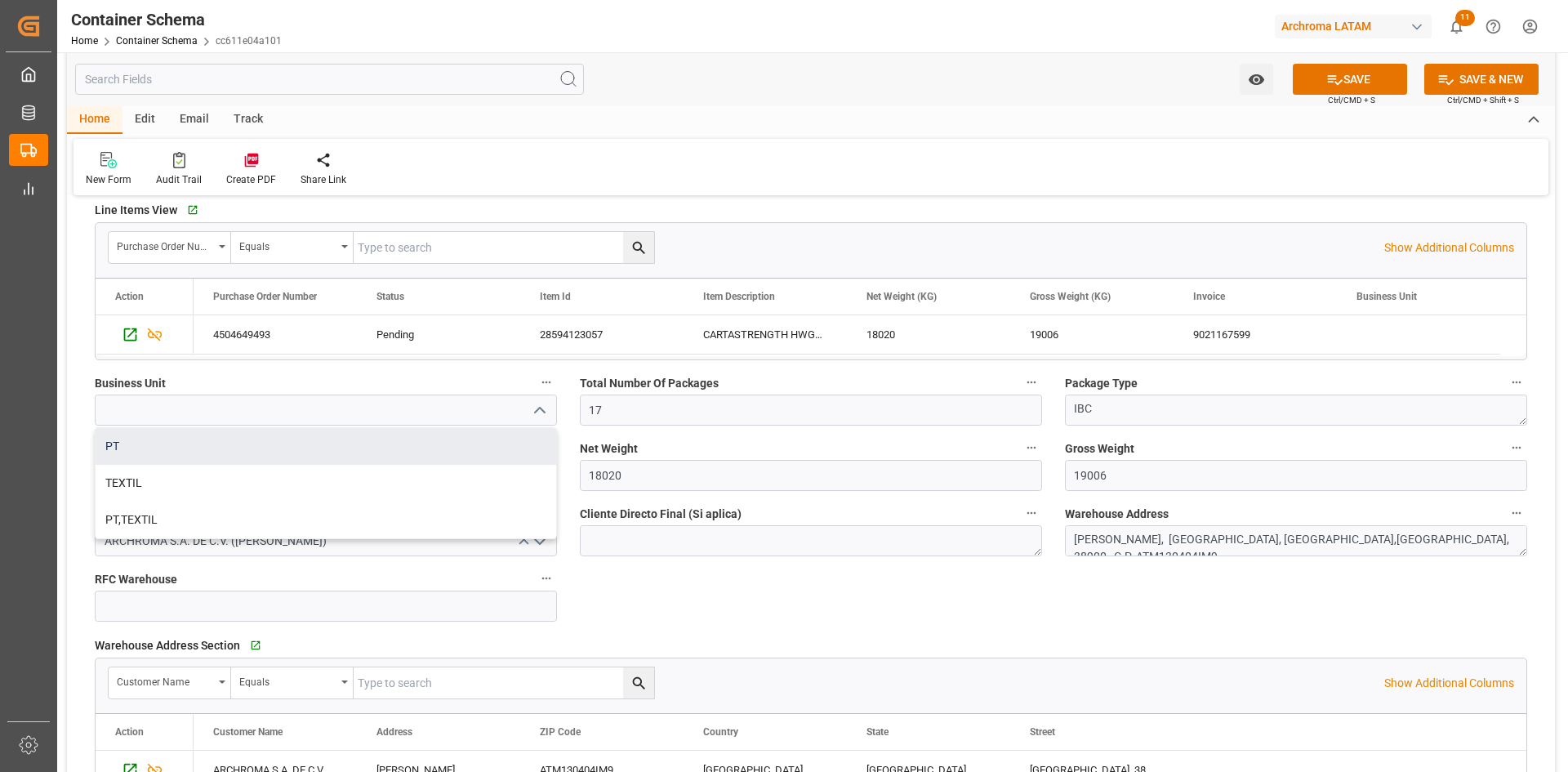
click at [219, 452] on div "PT" at bounding box center [326, 446] width 460 height 37
type input "PT"
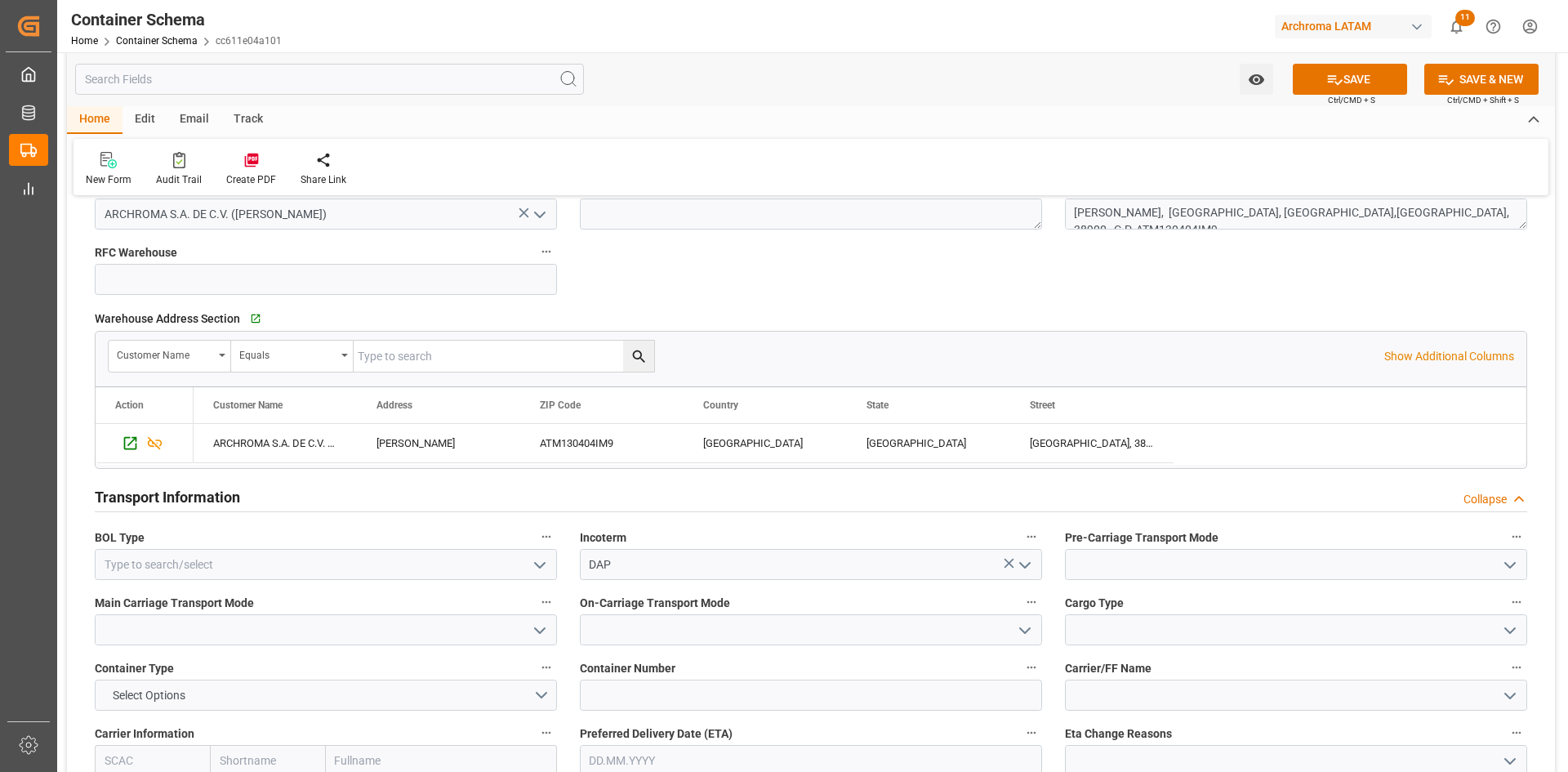
scroll to position [1388, 0]
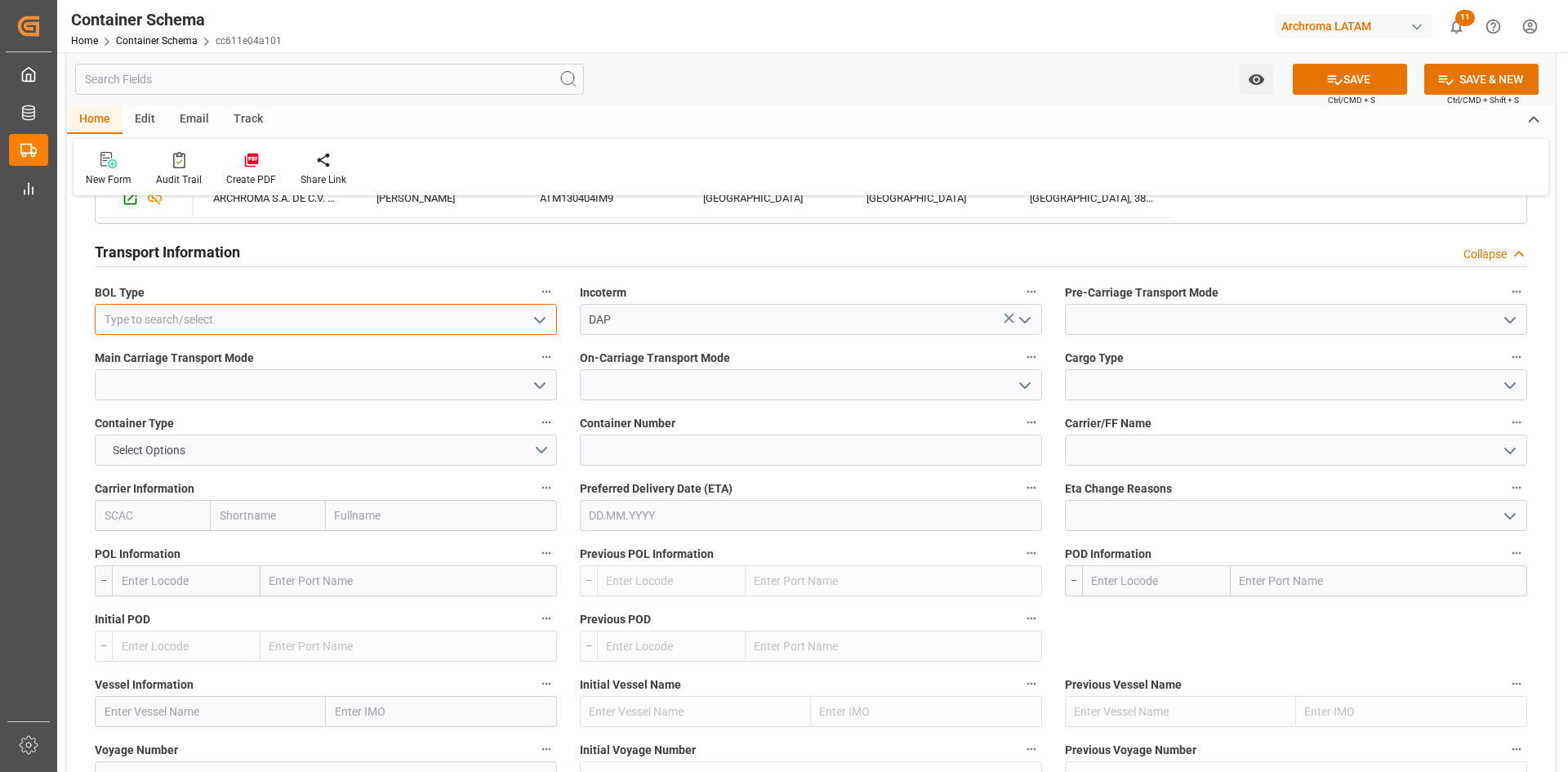
click at [550, 323] on input at bounding box center [326, 319] width 462 height 31
click at [543, 322] on icon "open menu" at bounding box center [540, 320] width 20 height 20
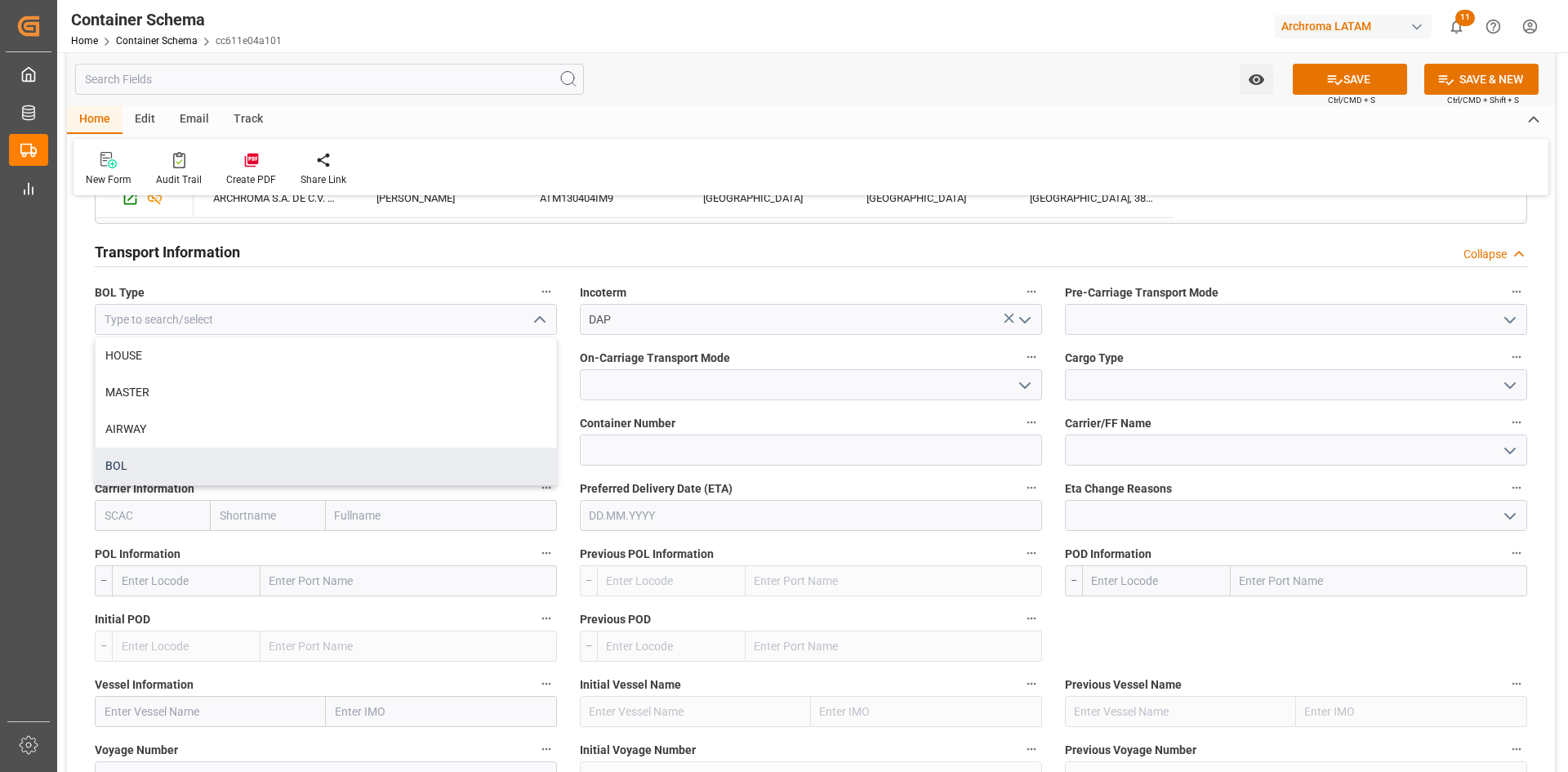
click at [220, 454] on div "BOL" at bounding box center [326, 465] width 460 height 37
type input "BOL"
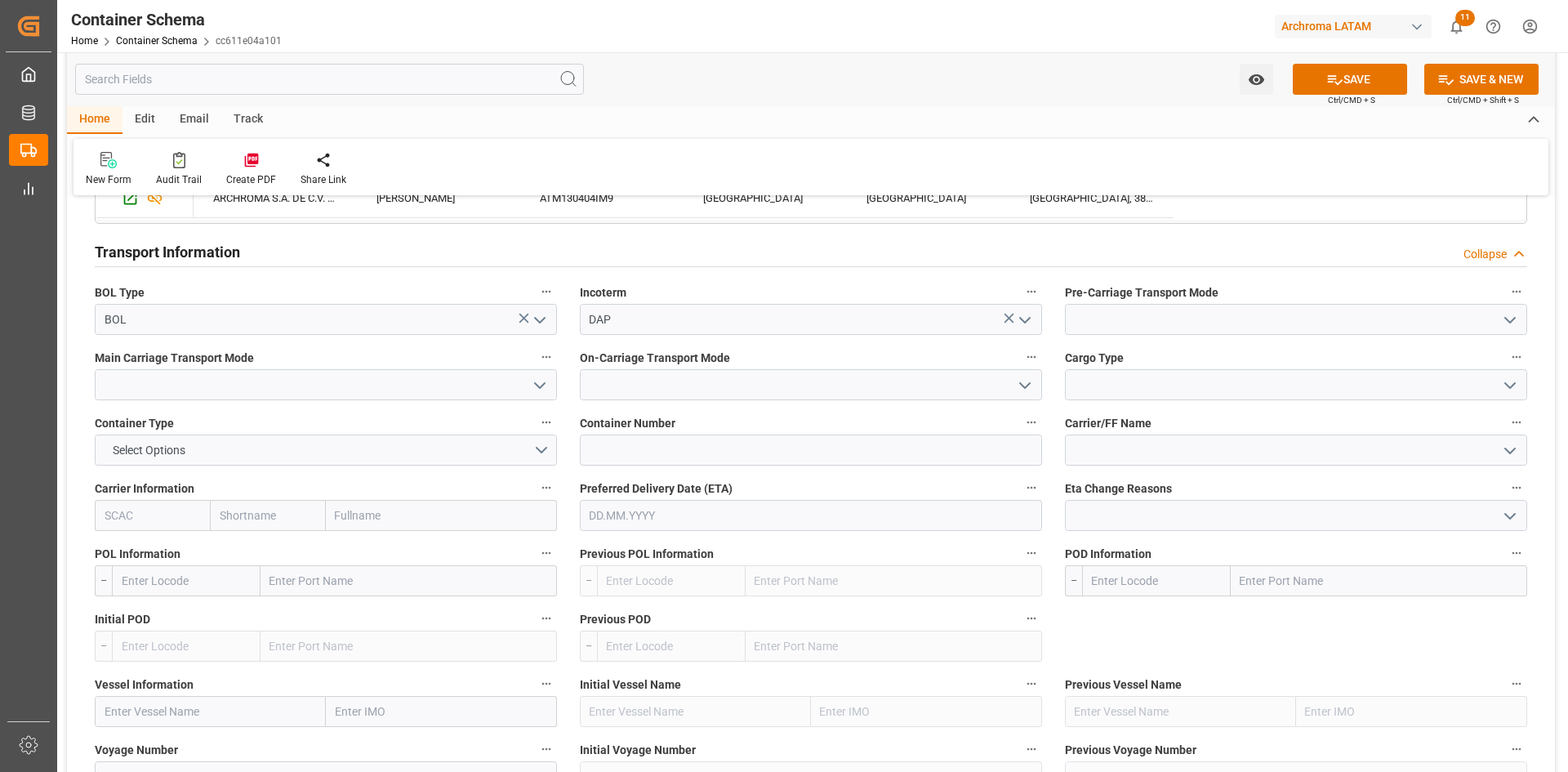
click at [1510, 319] on icon "open menu" at bounding box center [1510, 320] width 20 height 20
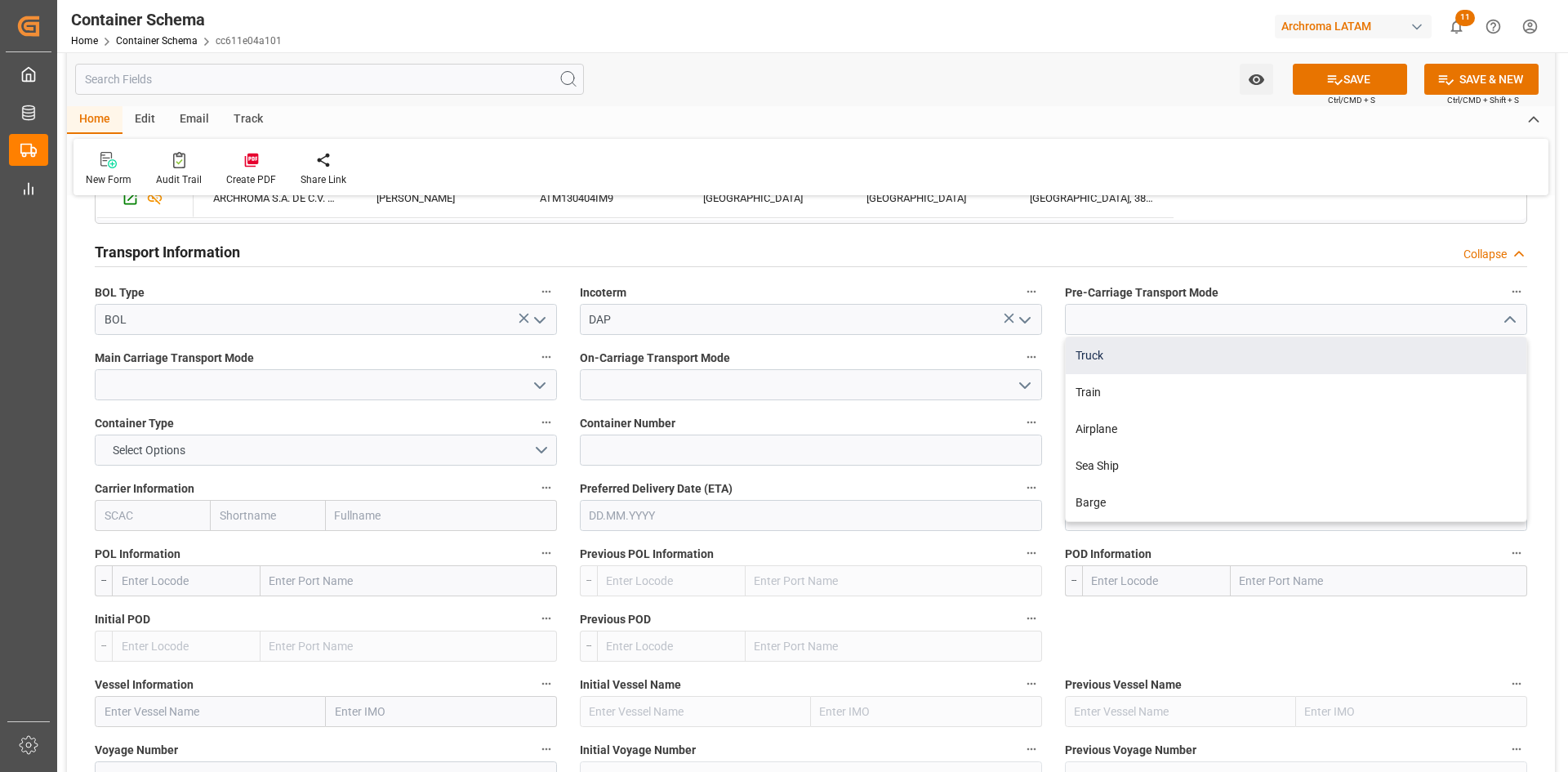
click at [1165, 357] on div "Truck" at bounding box center [1295, 356] width 460 height 37
type input "Truck"
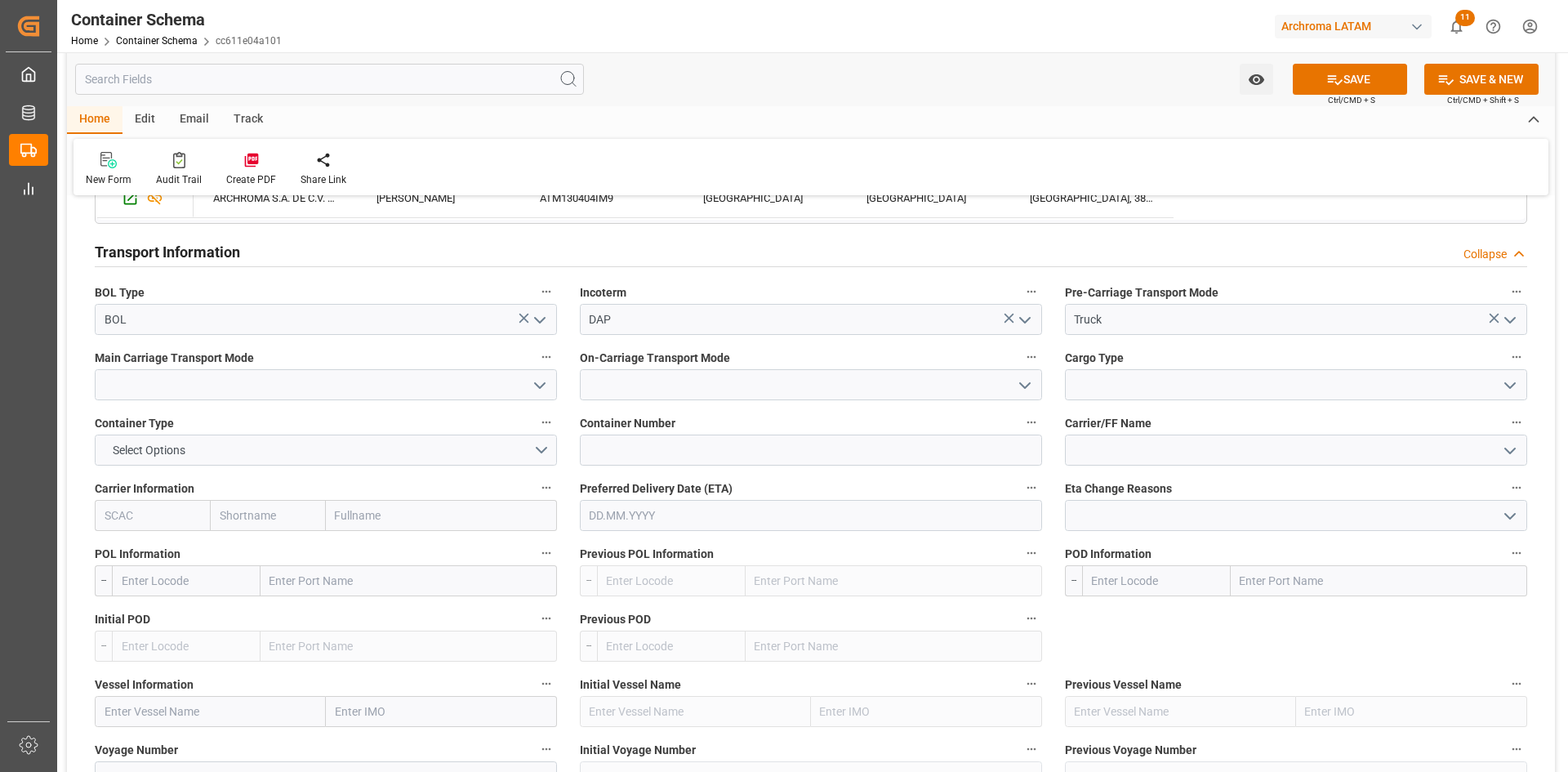
click at [548, 387] on icon "open menu" at bounding box center [540, 386] width 20 height 20
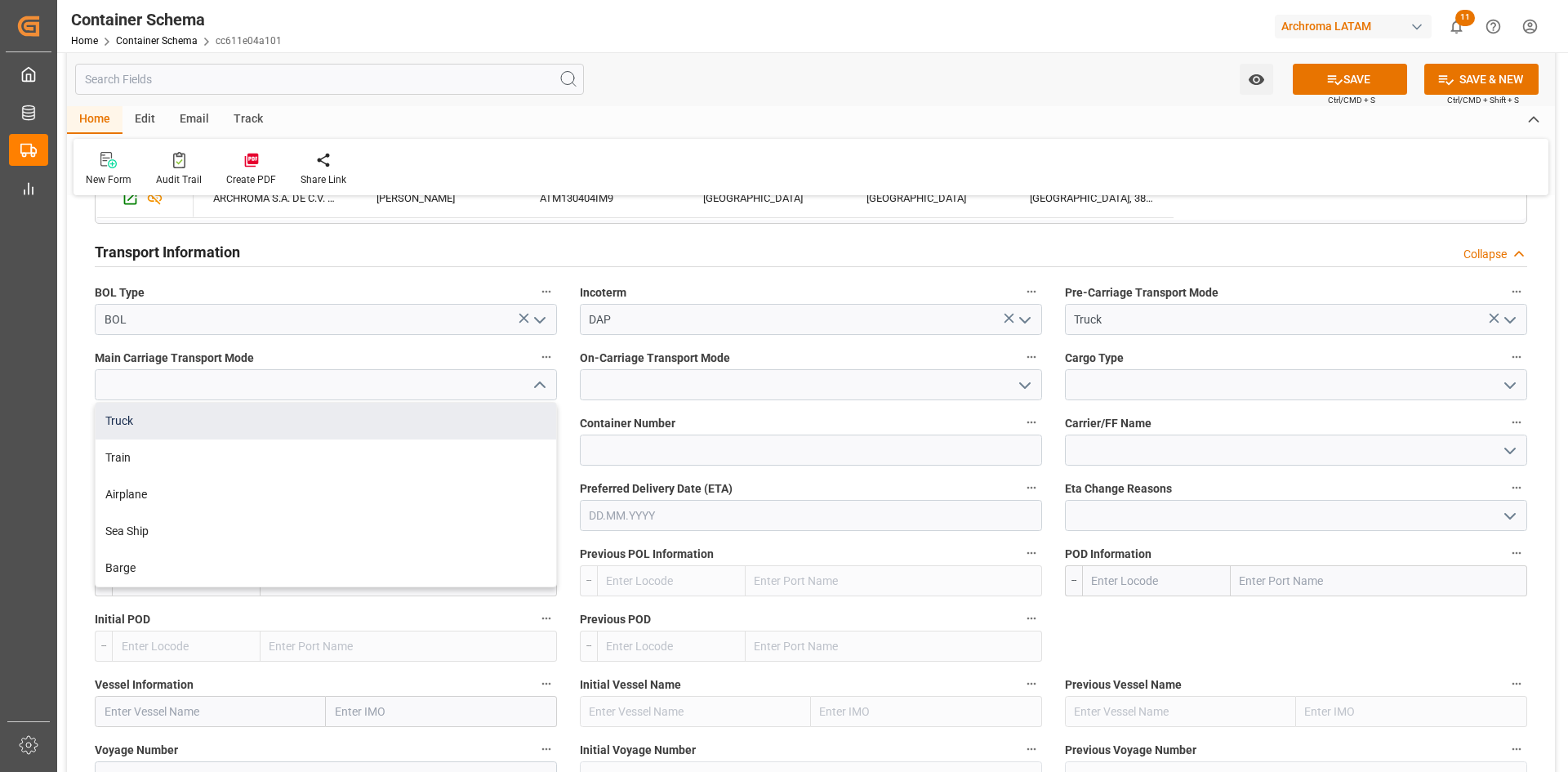
click at [294, 422] on div "Truck" at bounding box center [326, 420] width 460 height 37
type input "Truck"
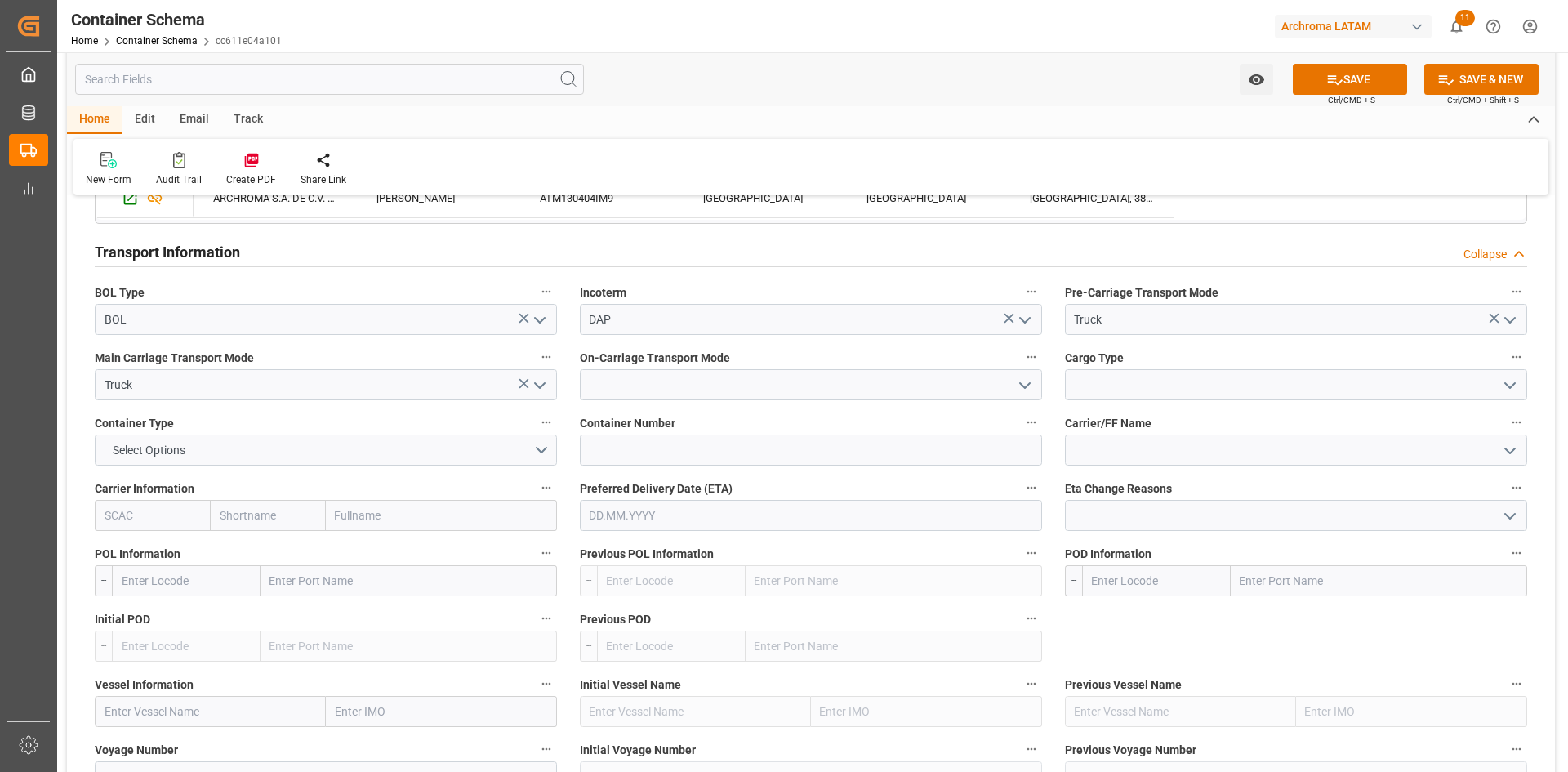
click at [1033, 385] on icon "open menu" at bounding box center [1025, 386] width 20 height 20
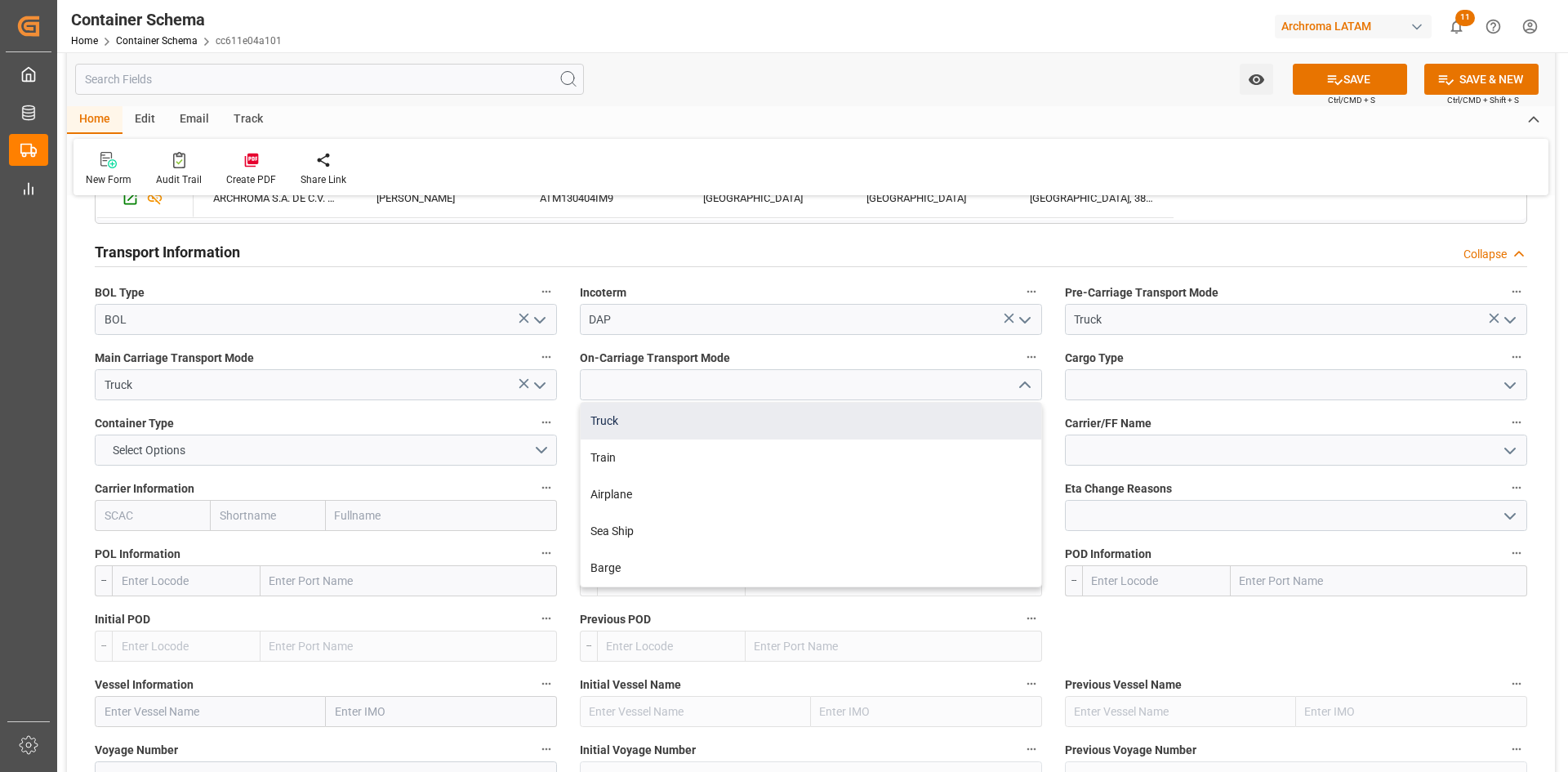
click at [745, 417] on div "Truck" at bounding box center [811, 420] width 460 height 37
type input "Truck"
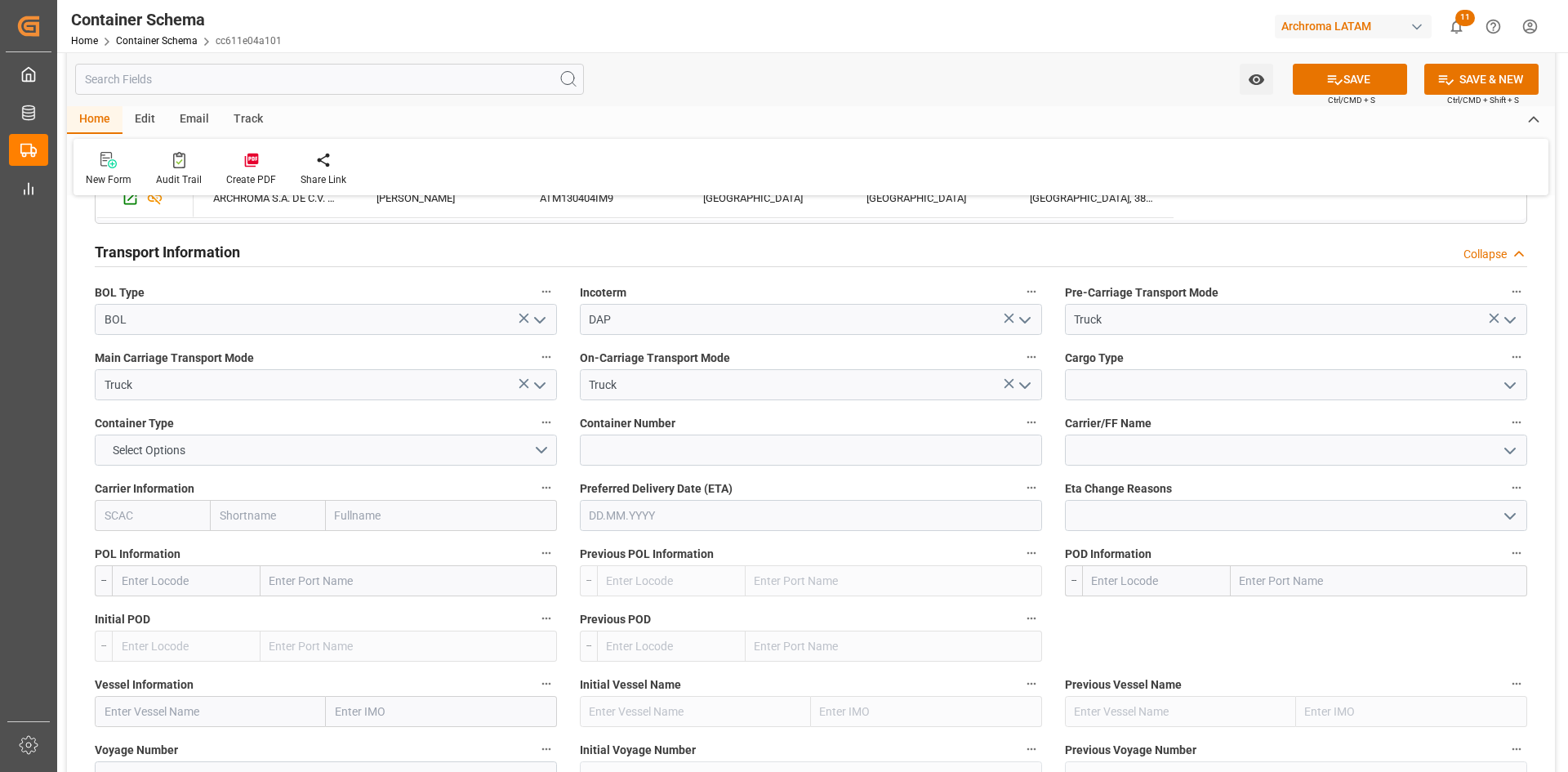
click at [1508, 387] on polyline "open menu" at bounding box center [1510, 386] width 10 height 5
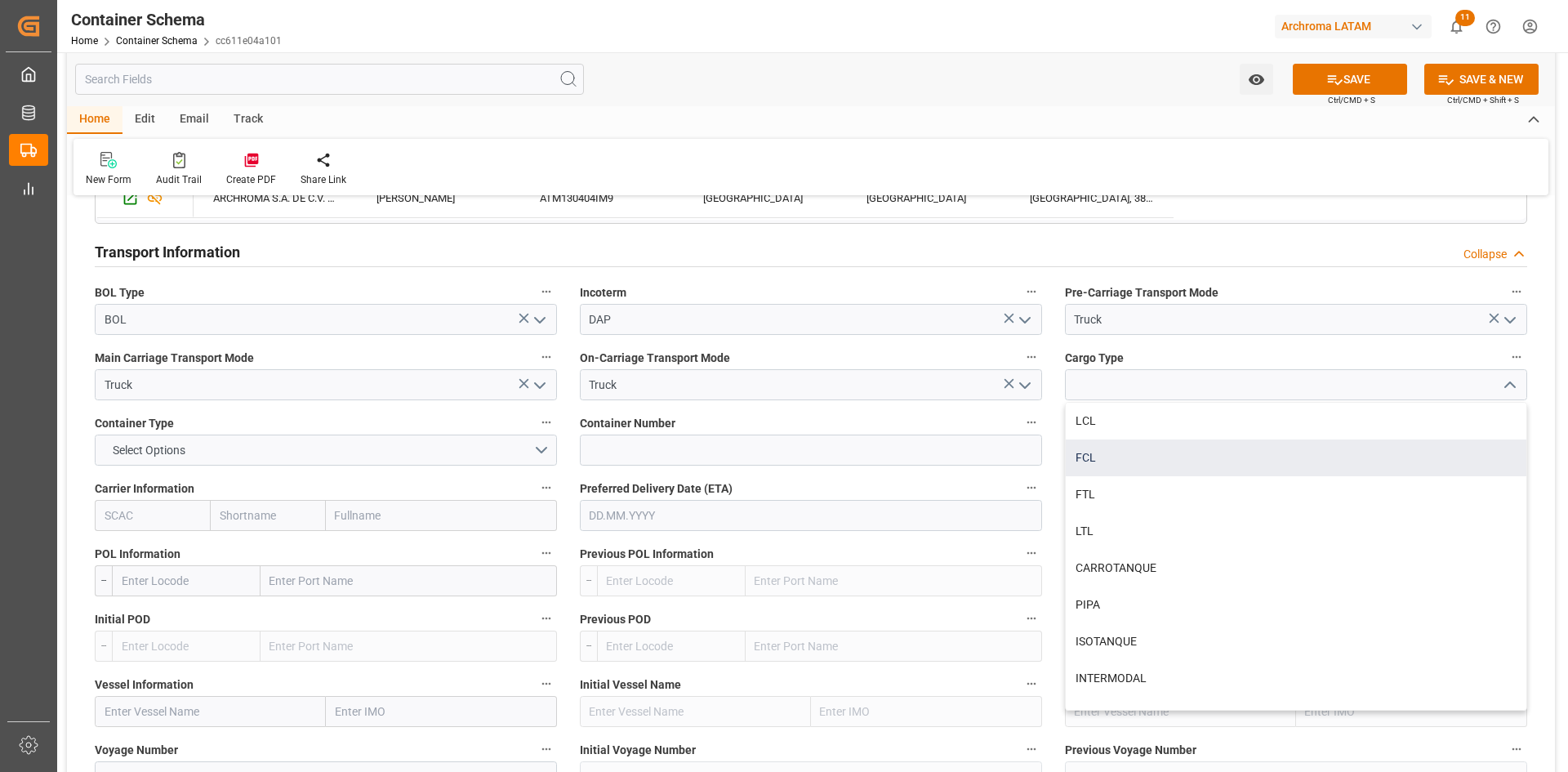
click at [1129, 451] on div "FCL" at bounding box center [1295, 458] width 460 height 37
type input "FCL"
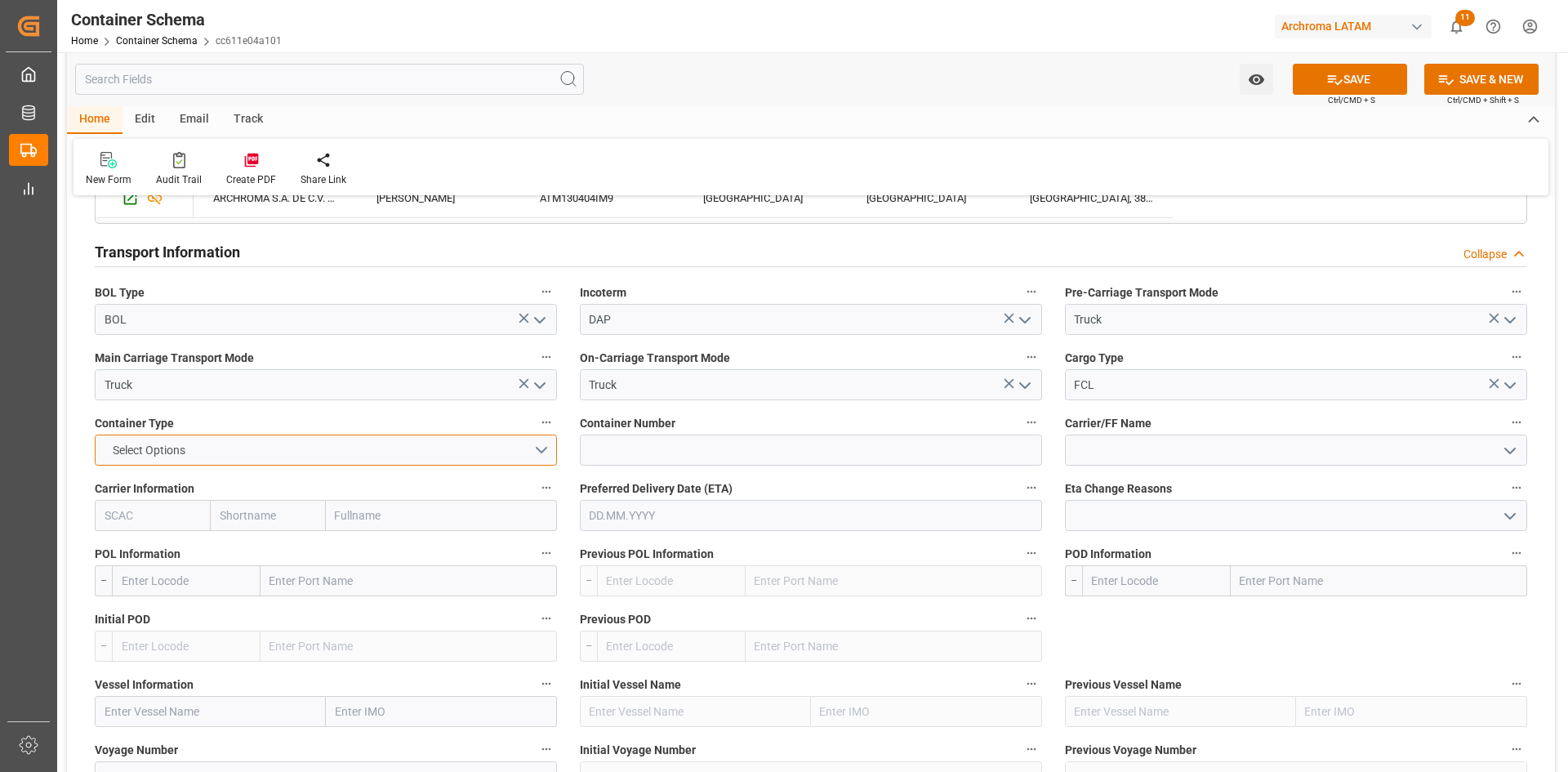
click at [545, 447] on button "Select Options" at bounding box center [326, 450] width 462 height 31
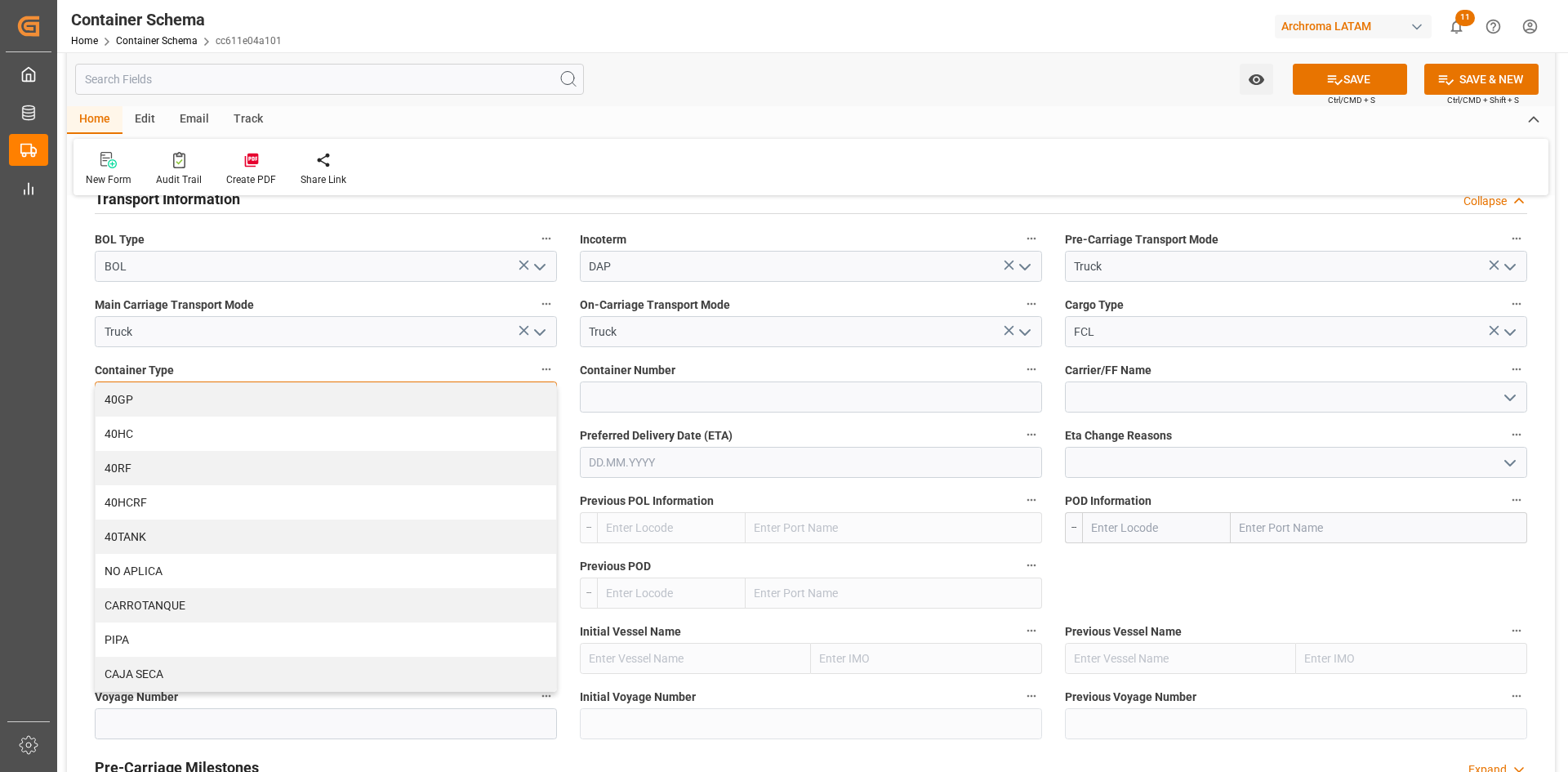
scroll to position [1470, 0]
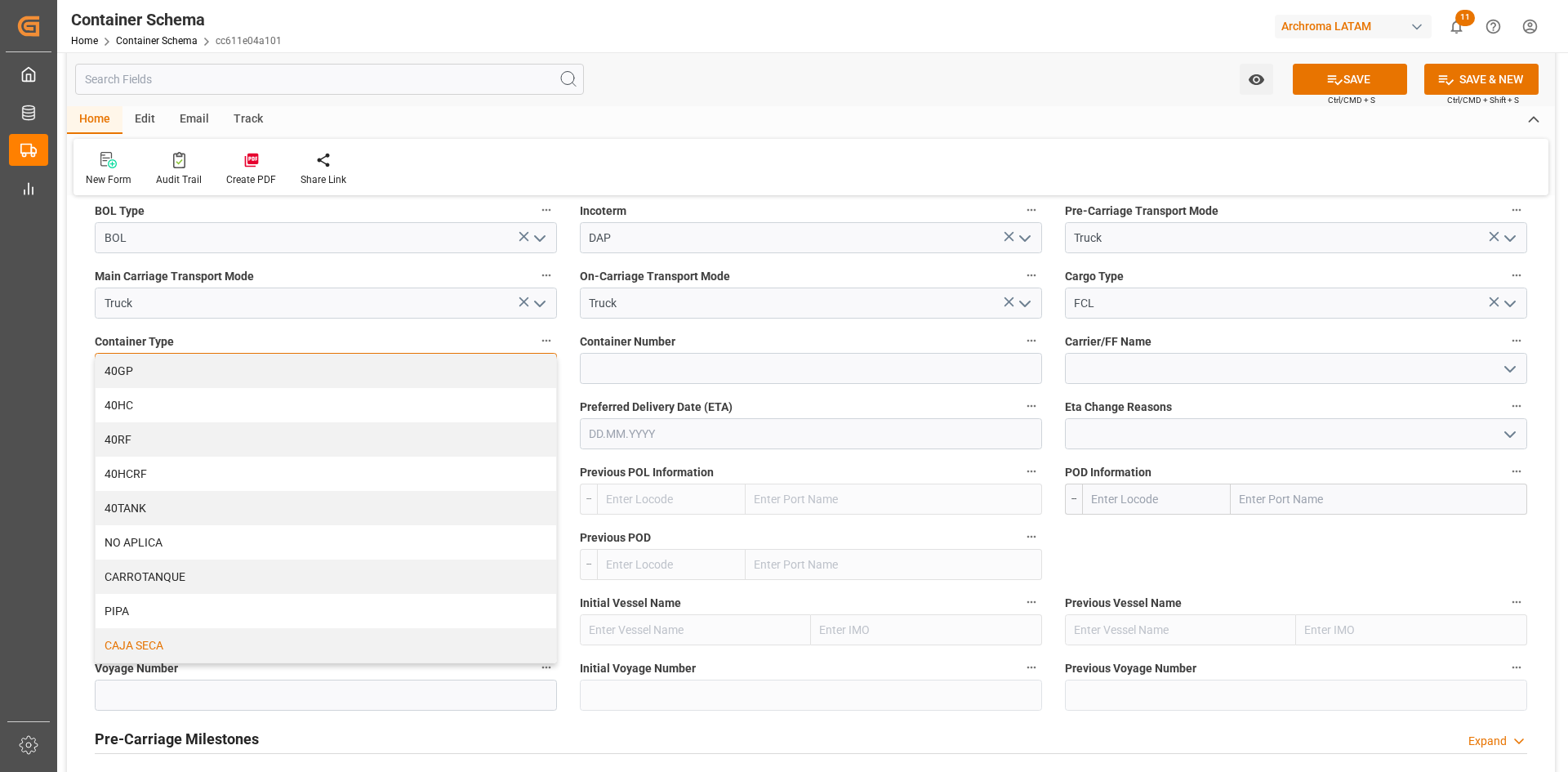
click at [181, 640] on div "CAJA SECA" at bounding box center [326, 645] width 460 height 34
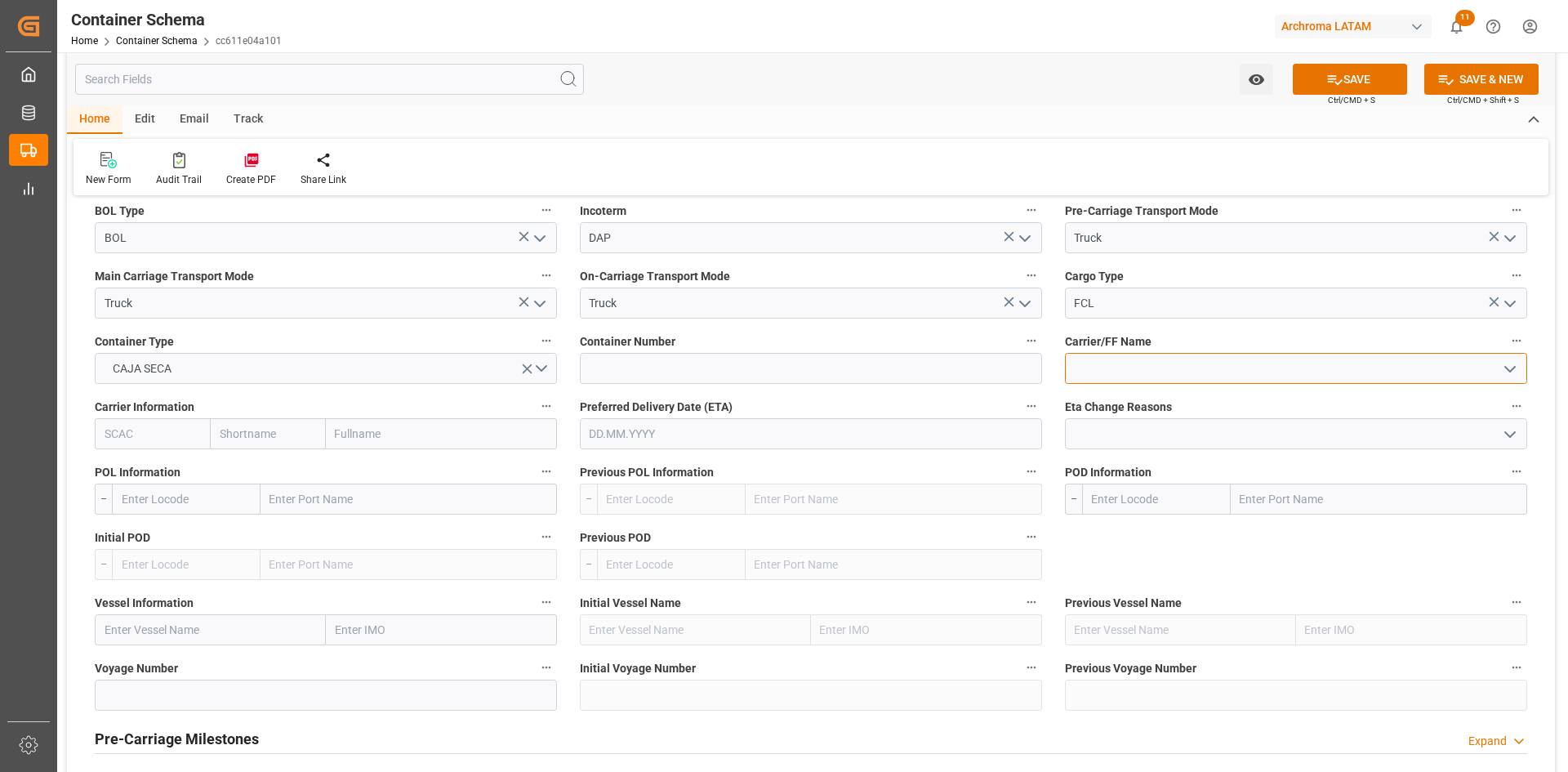
drag, startPoint x: 1191, startPoint y: 361, endPoint x: 1245, endPoint y: 365, distance: 54.1
click at [1192, 361] on input at bounding box center [1295, 367] width 462 height 31
click at [356, 505] on input "text" at bounding box center [408, 499] width 297 height 31
type input "USLRD"
click at [338, 536] on span "Laredo - USLRD" at bounding box center [308, 535] width 75 height 13
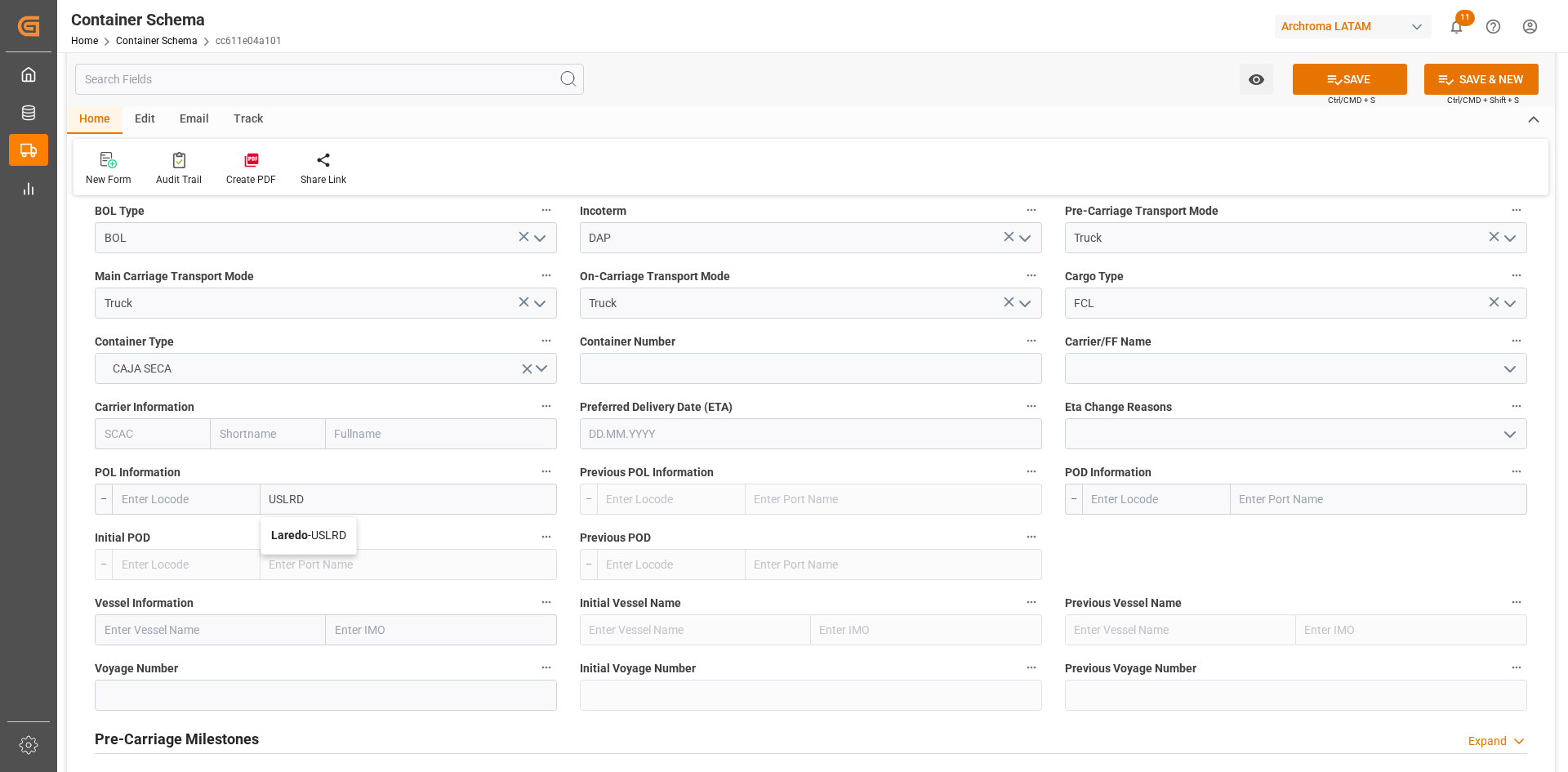
type input "USLRD"
type input "Laredo"
click at [1330, 502] on input "text" at bounding box center [1379, 499] width 297 height 31
type input "MXNLD"
click at [1291, 530] on b "Nuevo Laredo" at bounding box center [1277, 535] width 72 height 13
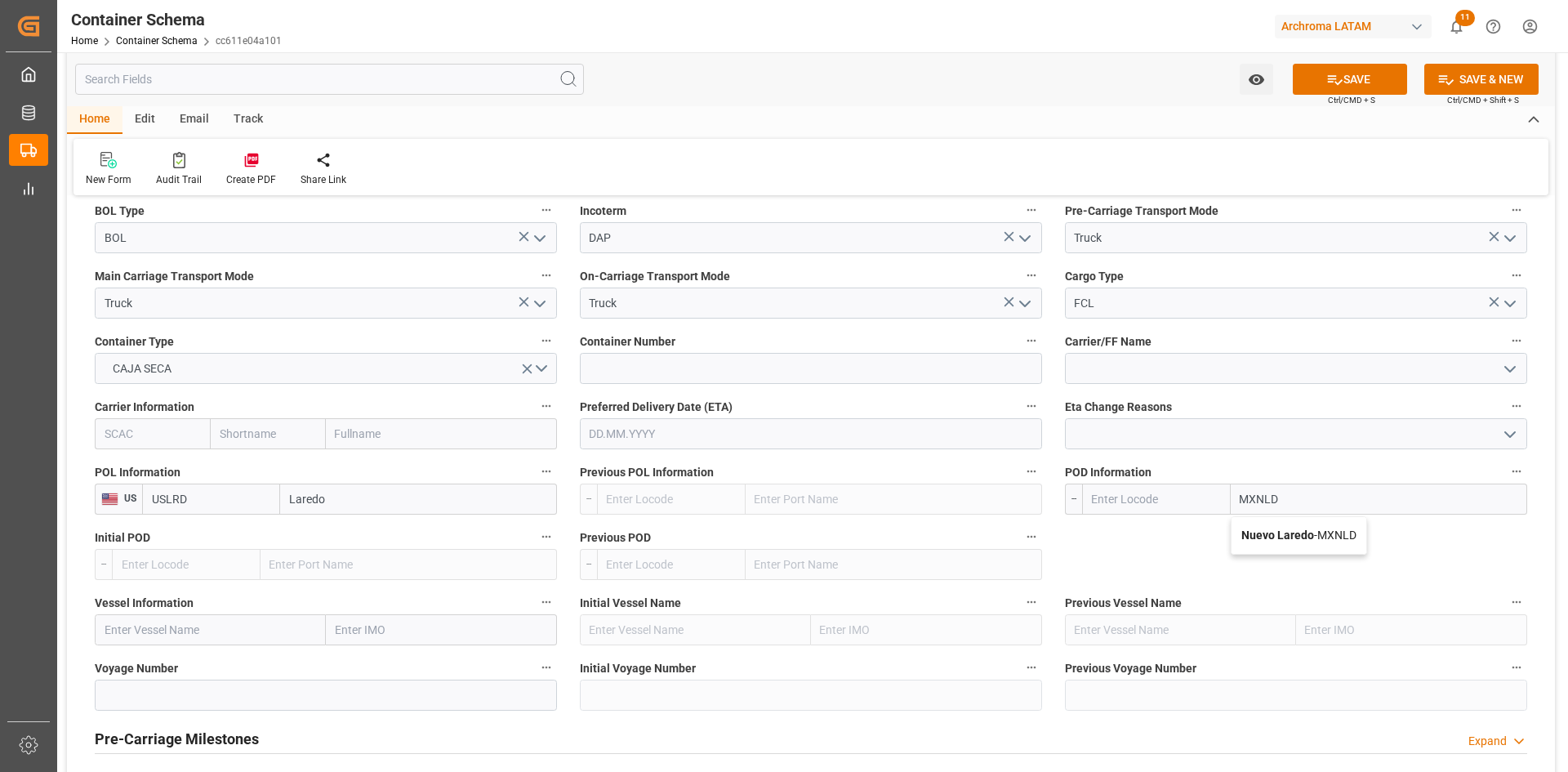
type input "MXNLD"
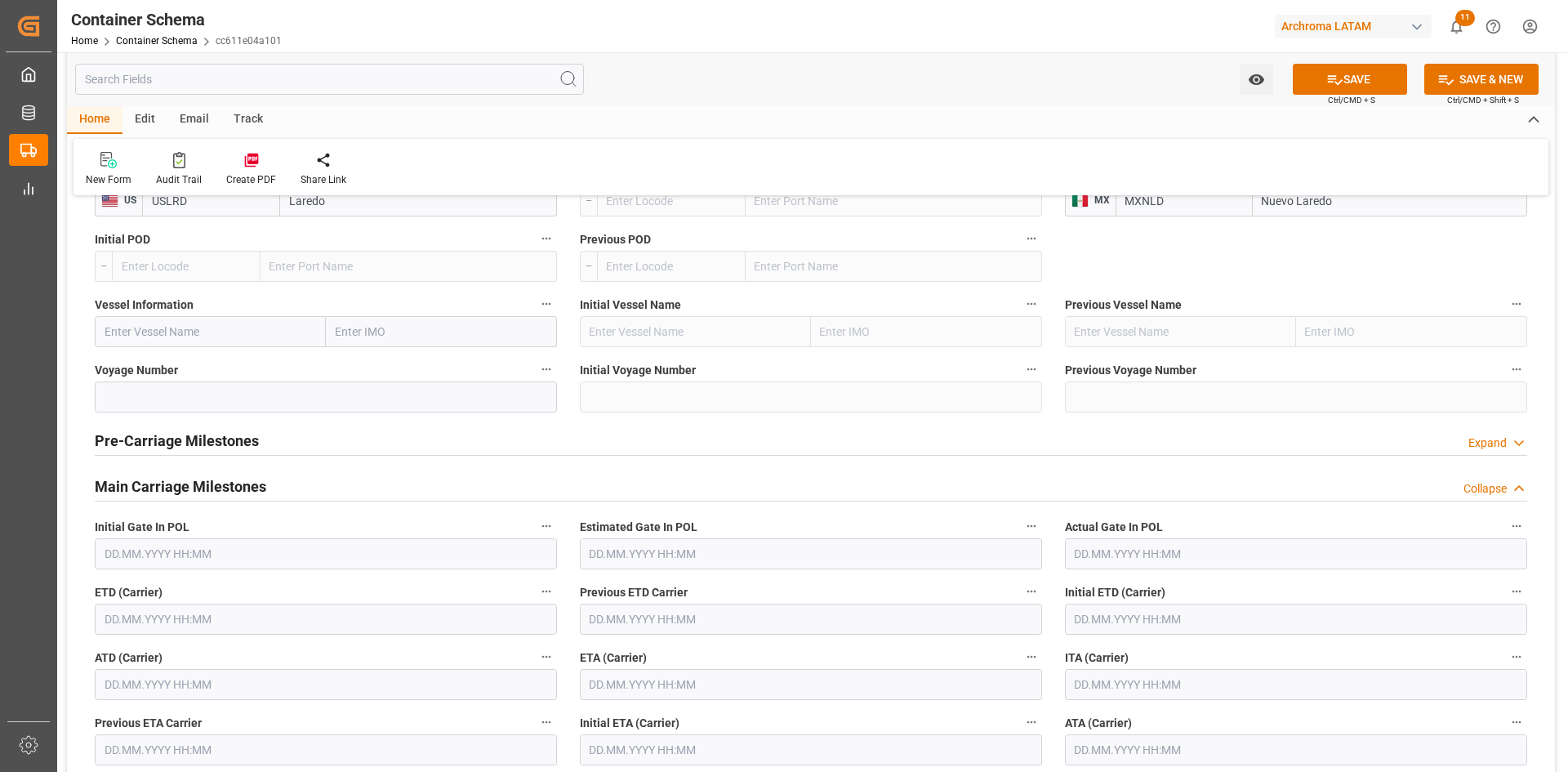
scroll to position [1797, 0]
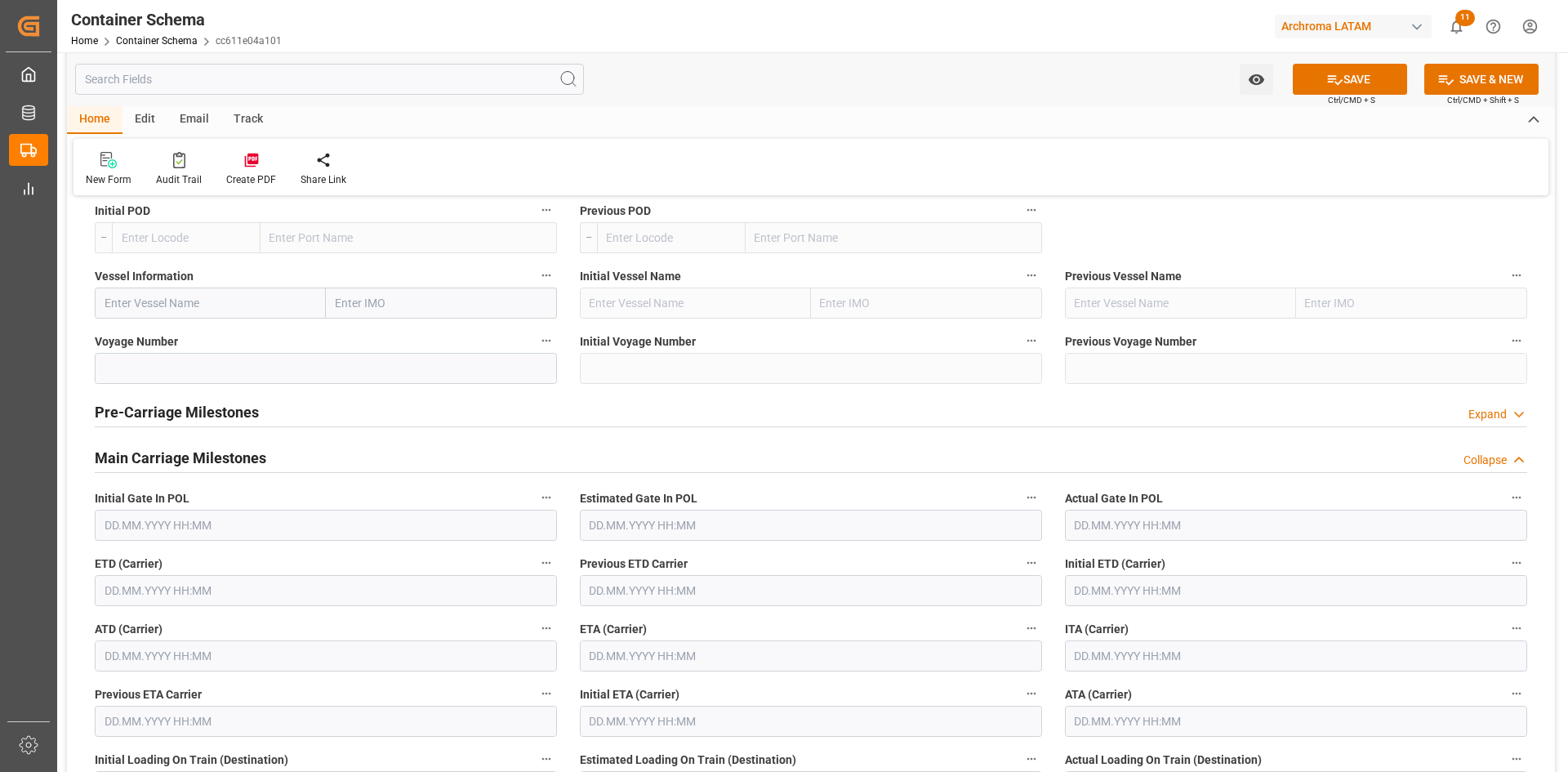
type input "Nuevo Laredo"
click at [714, 659] on input "text" at bounding box center [811, 655] width 462 height 31
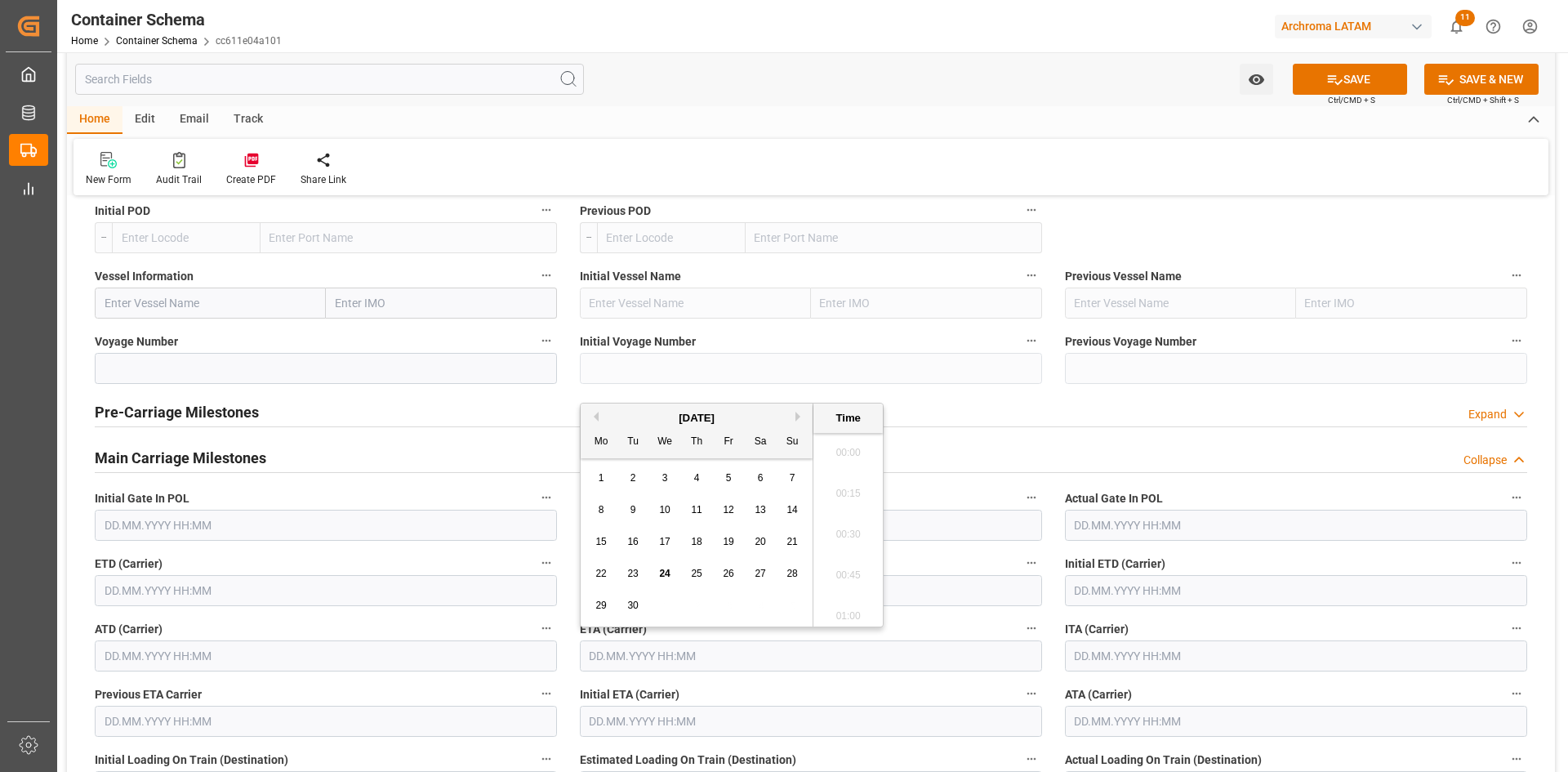
scroll to position [2210, 0]
click at [730, 545] on span "19" at bounding box center [728, 542] width 11 height 12
type input "19.09.2025 00:00"
click at [264, 588] on input "text" at bounding box center [326, 590] width 462 height 31
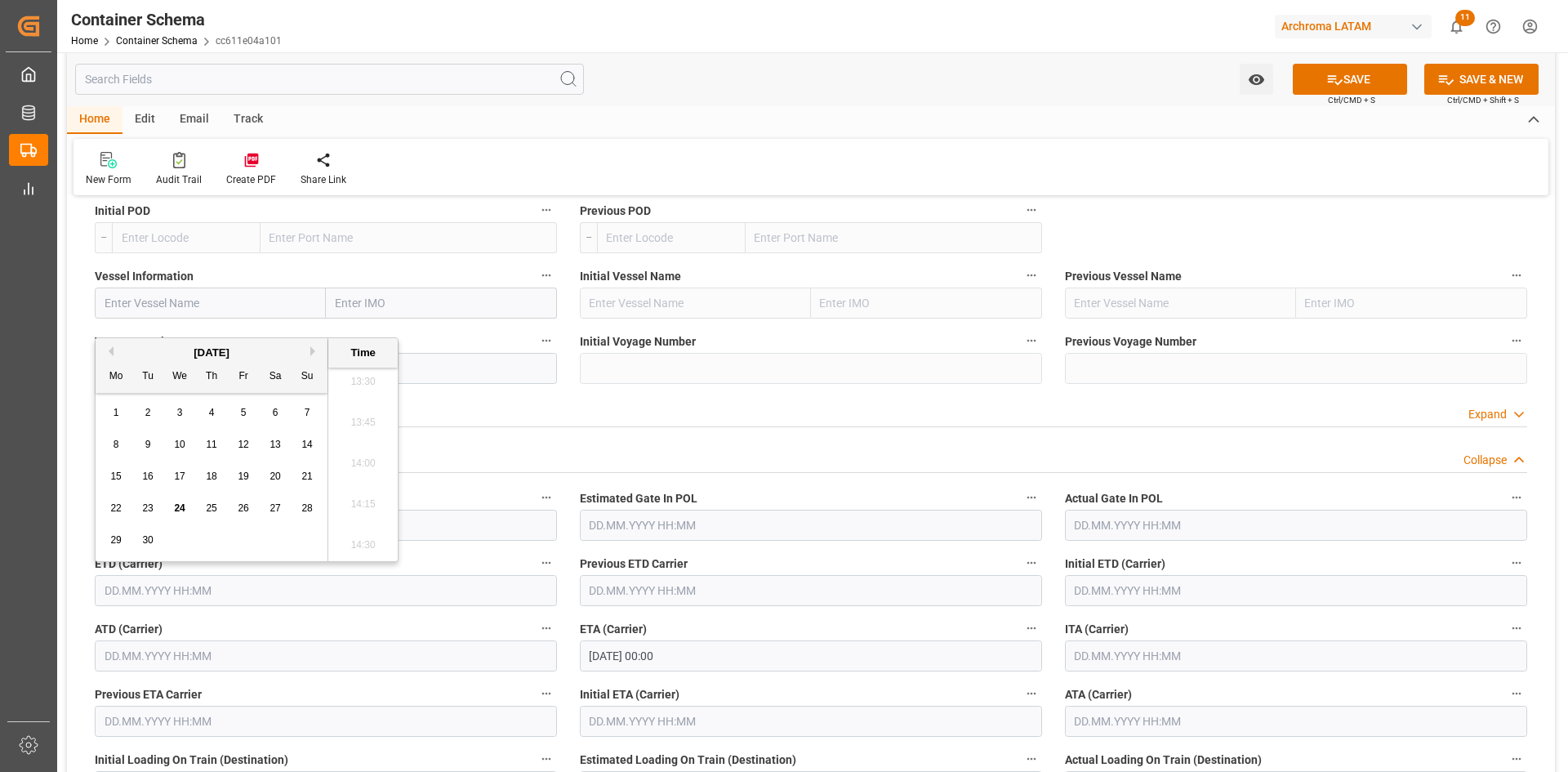
click at [181, 475] on span "17" at bounding box center [179, 476] width 11 height 12
type input "17.09.2025 00:00"
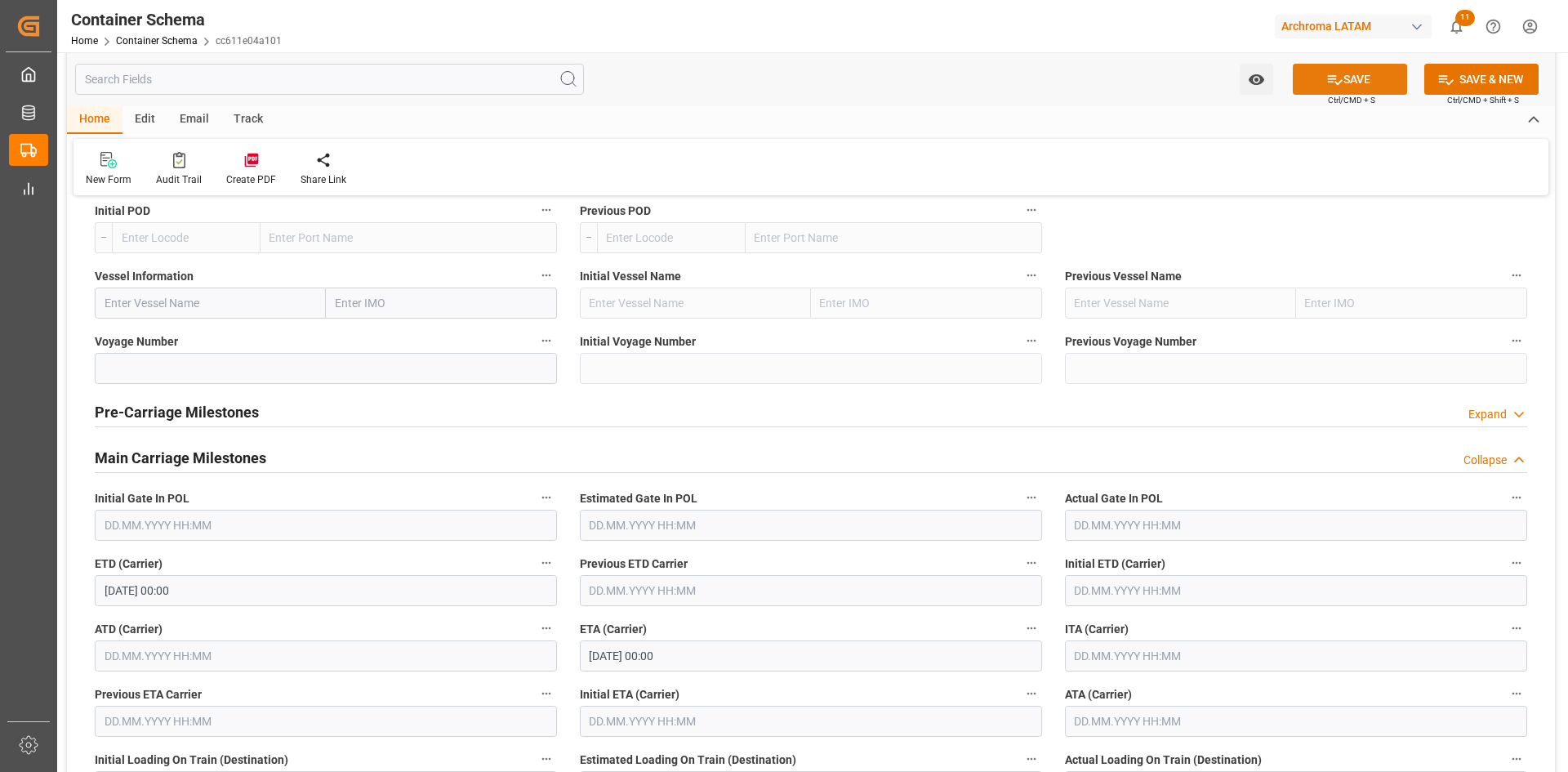
click at [1379, 71] on button "SAVE" at bounding box center [1349, 79] width 115 height 31
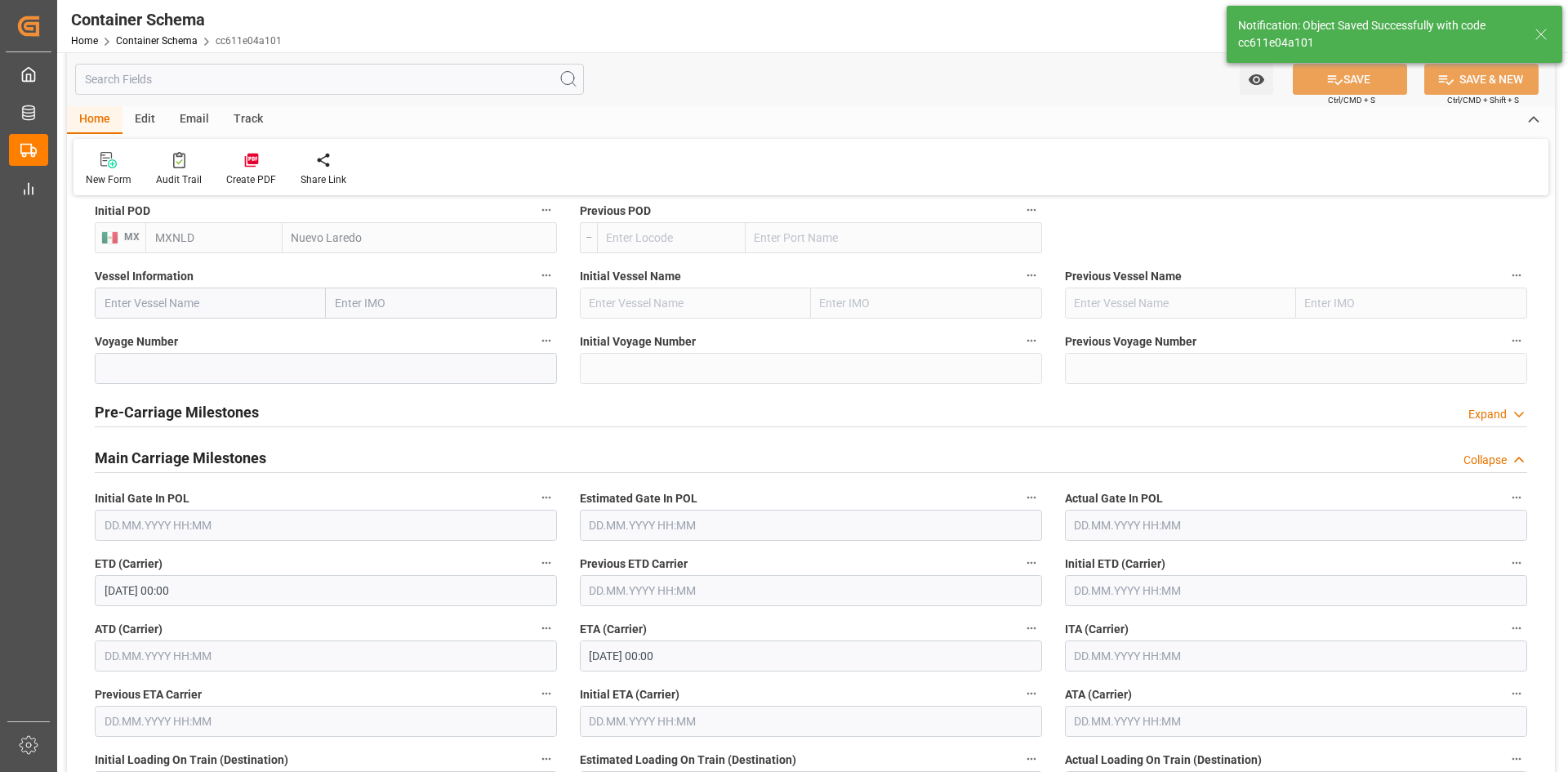
type input "Document Sent"
type input "MXNLD"
type input "Nuevo Laredo"
type input "19.09.2025 00:00"
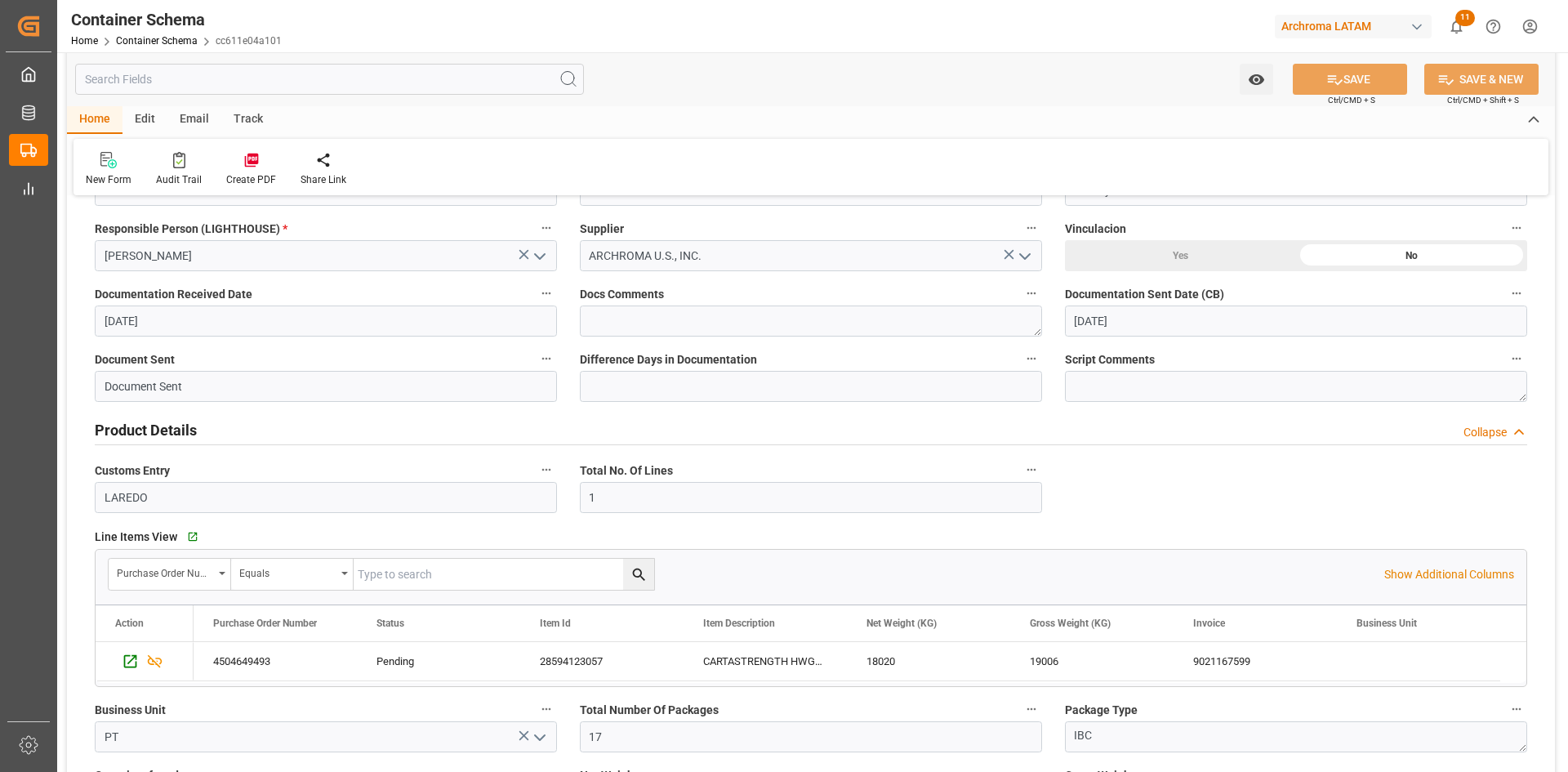
scroll to position [0, 0]
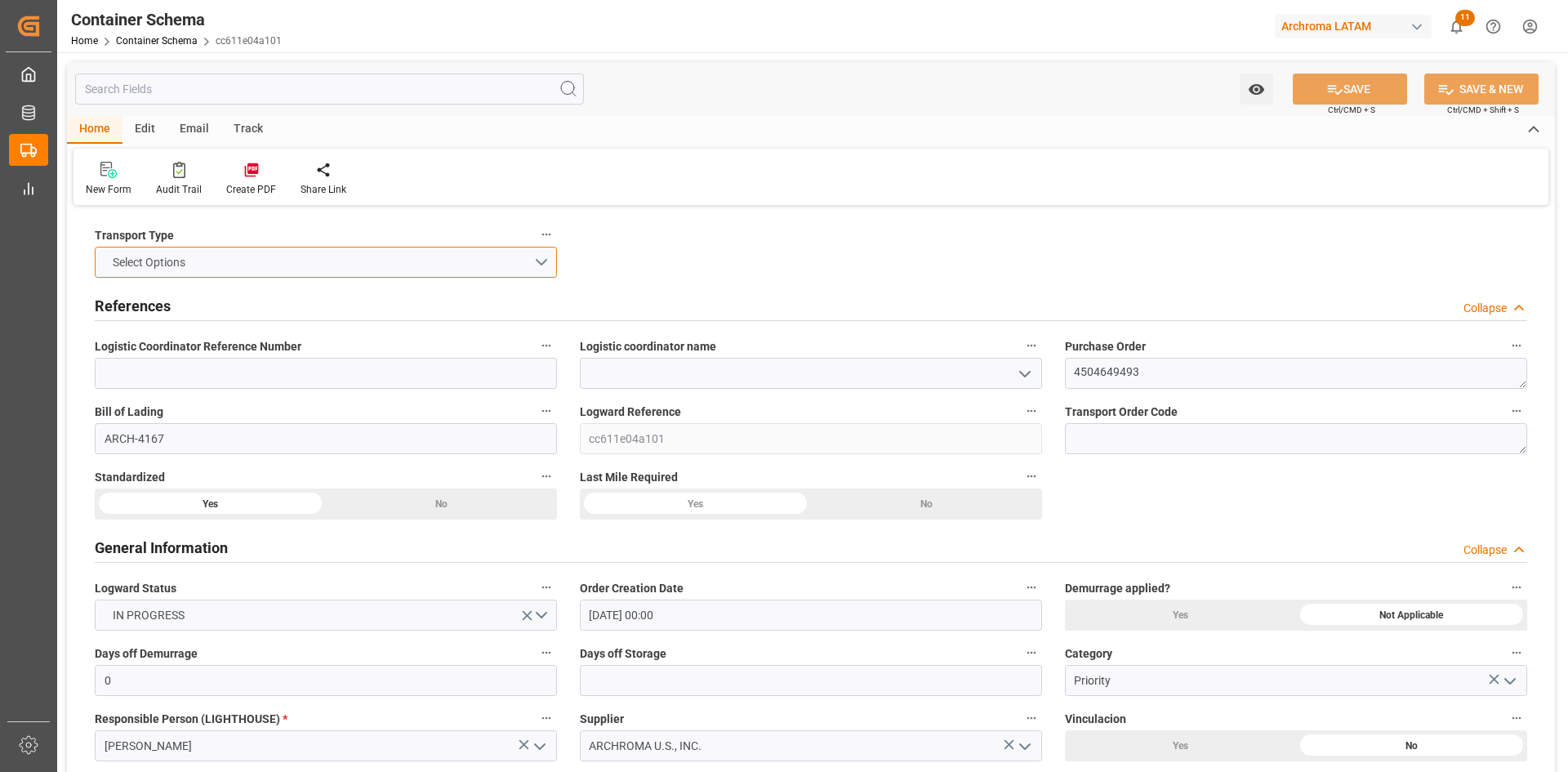
click at [541, 256] on button "Select Options" at bounding box center [326, 262] width 462 height 31
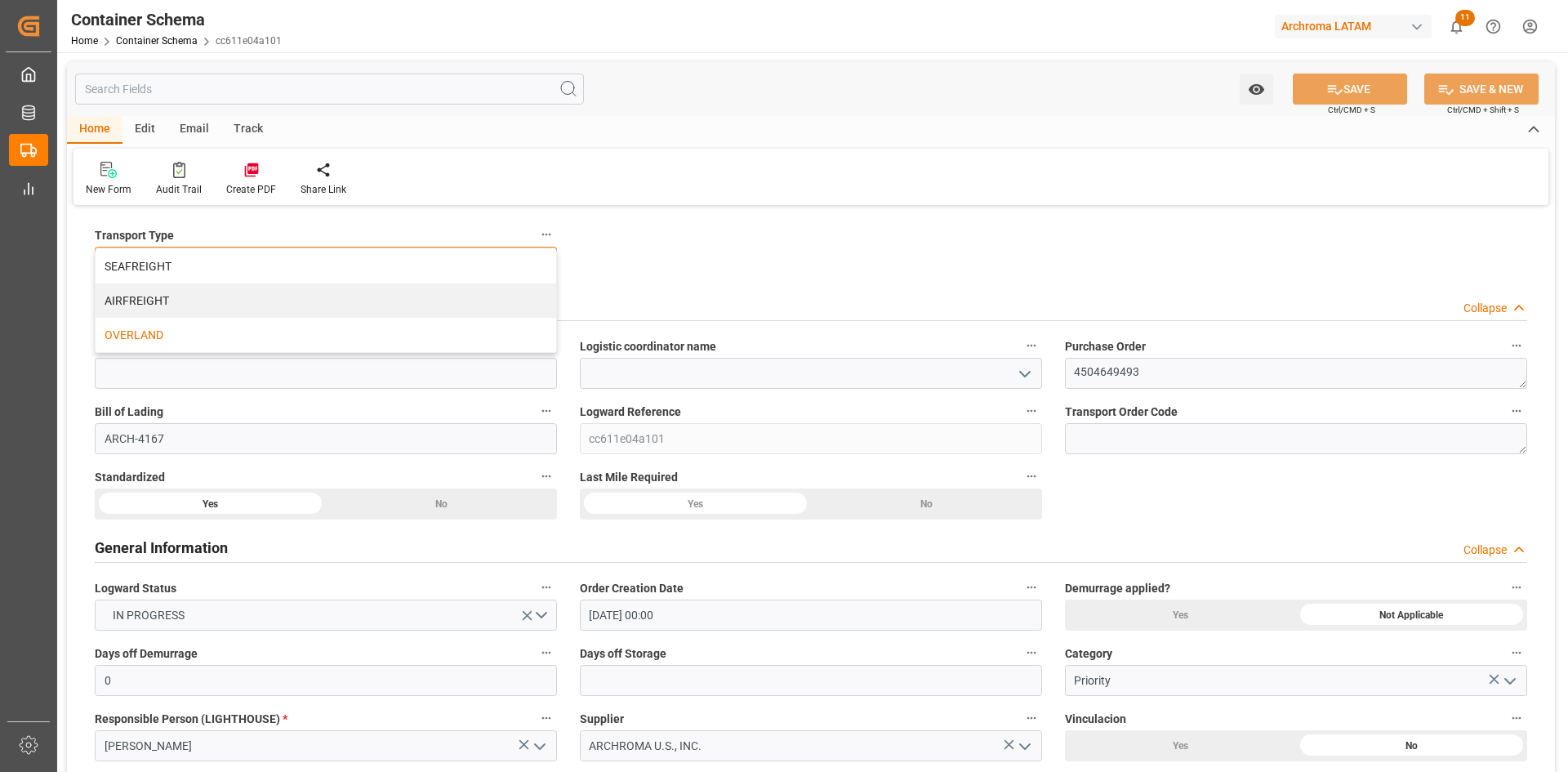
click at [210, 330] on div "OVERLAND" at bounding box center [326, 334] width 460 height 34
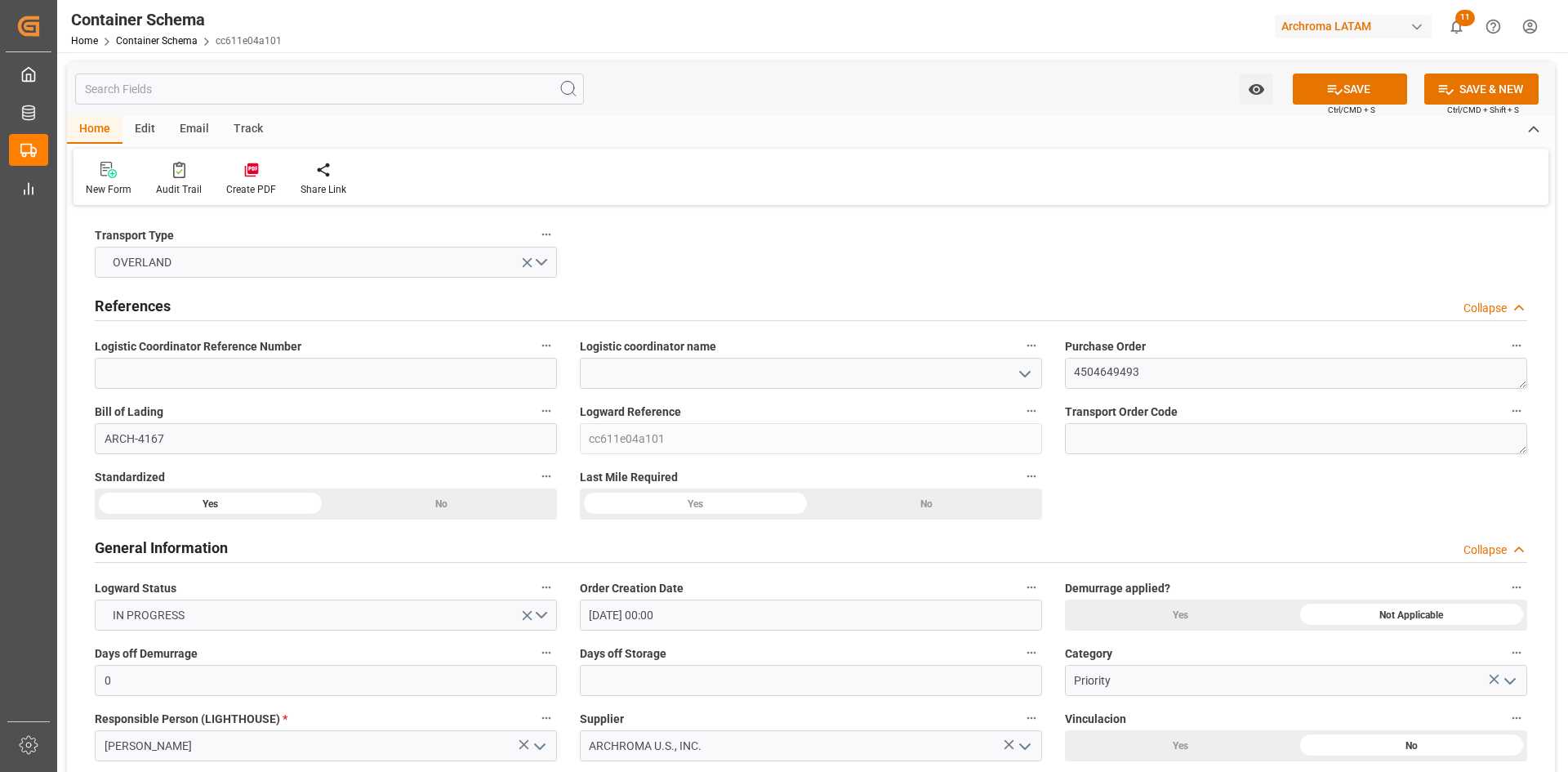
click at [1344, 95] on button "SAVE" at bounding box center [1349, 88] width 115 height 31
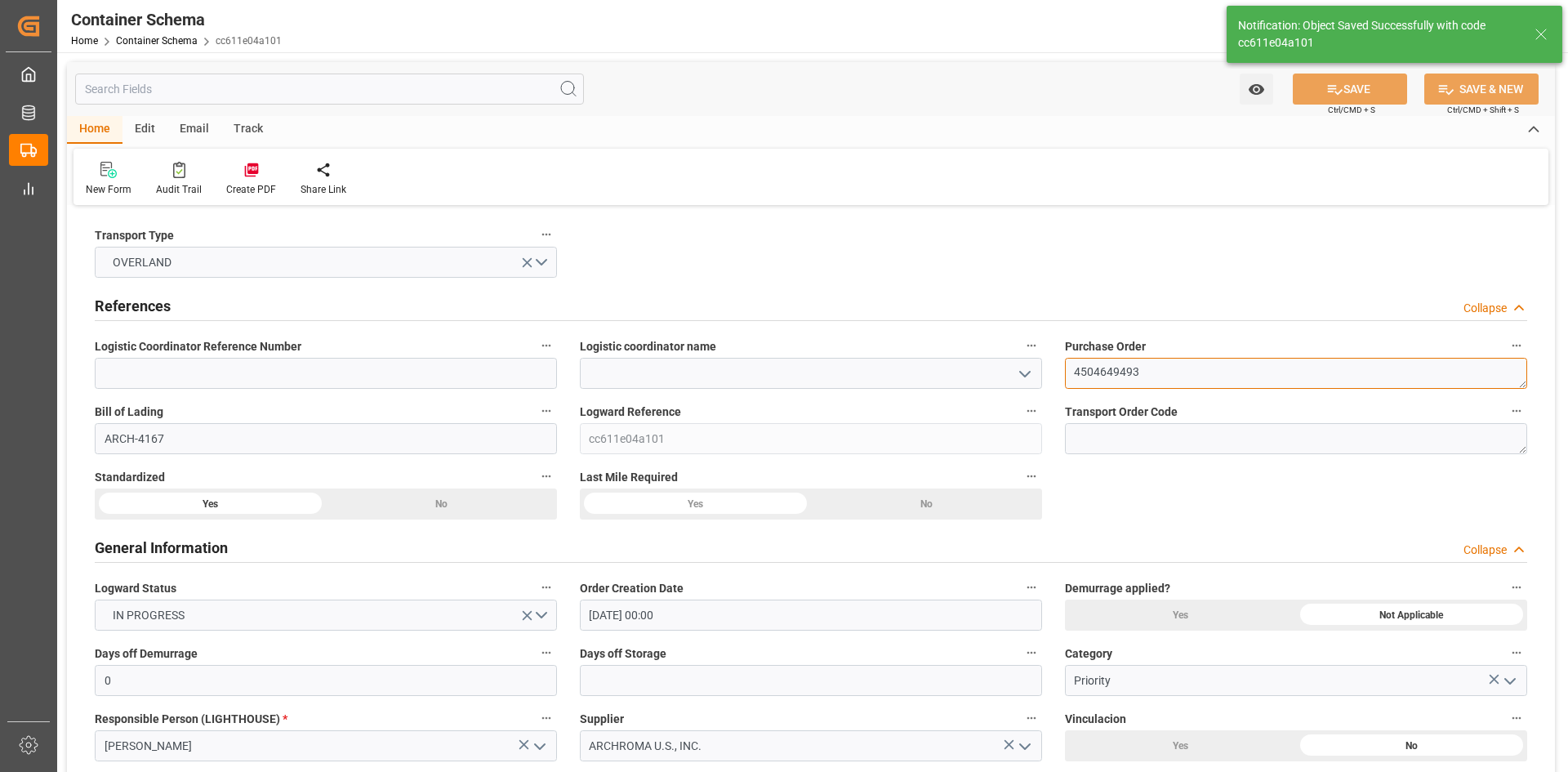
drag, startPoint x: 1189, startPoint y: 372, endPoint x: 1061, endPoint y: 373, distance: 128.0
click at [1061, 373] on div "Purchase Order 4504649493" at bounding box center [1296, 361] width 485 height 66
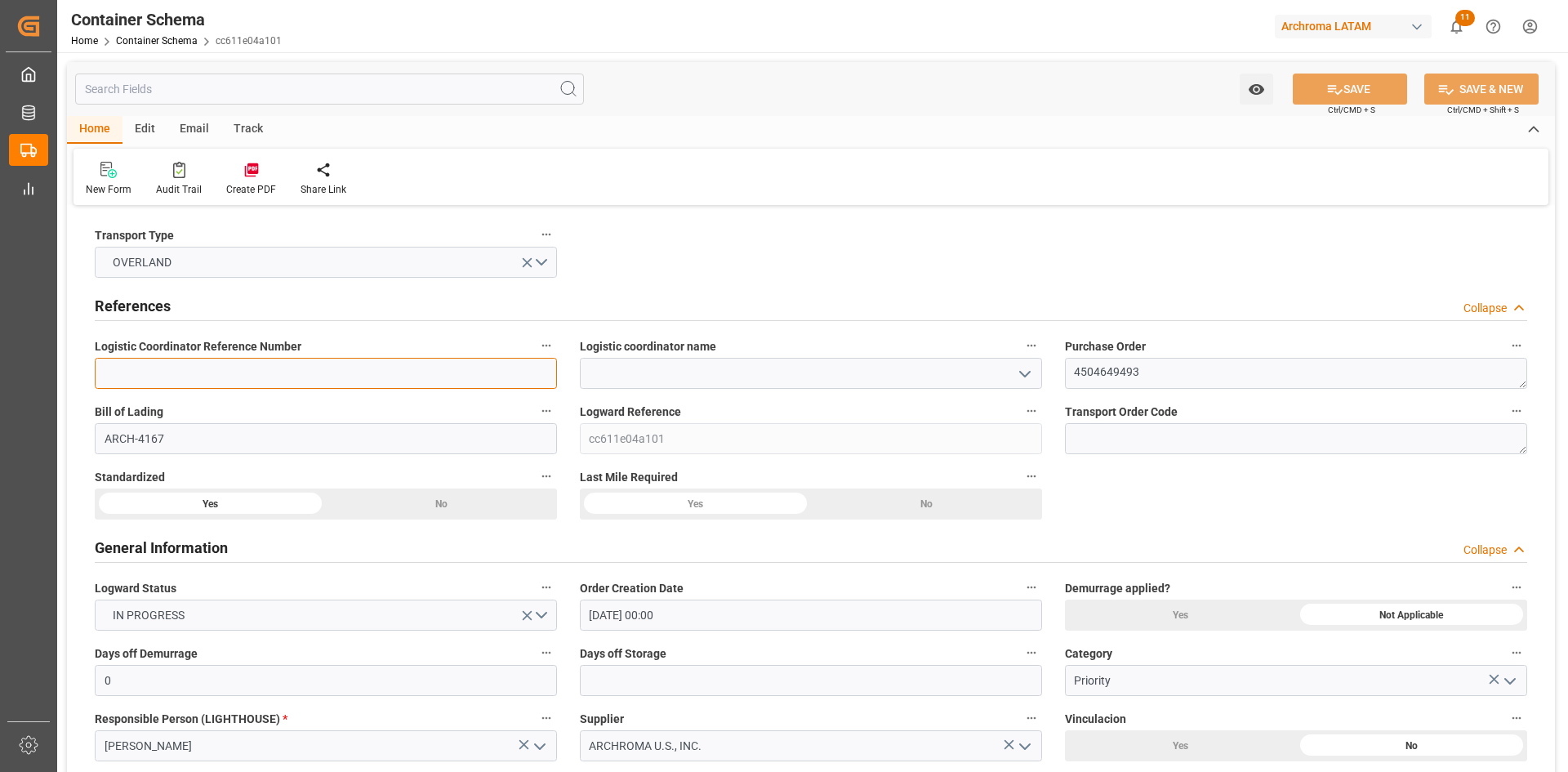
click at [387, 371] on input at bounding box center [326, 372] width 462 height 31
paste input "250906990224"
type input "250906990224"
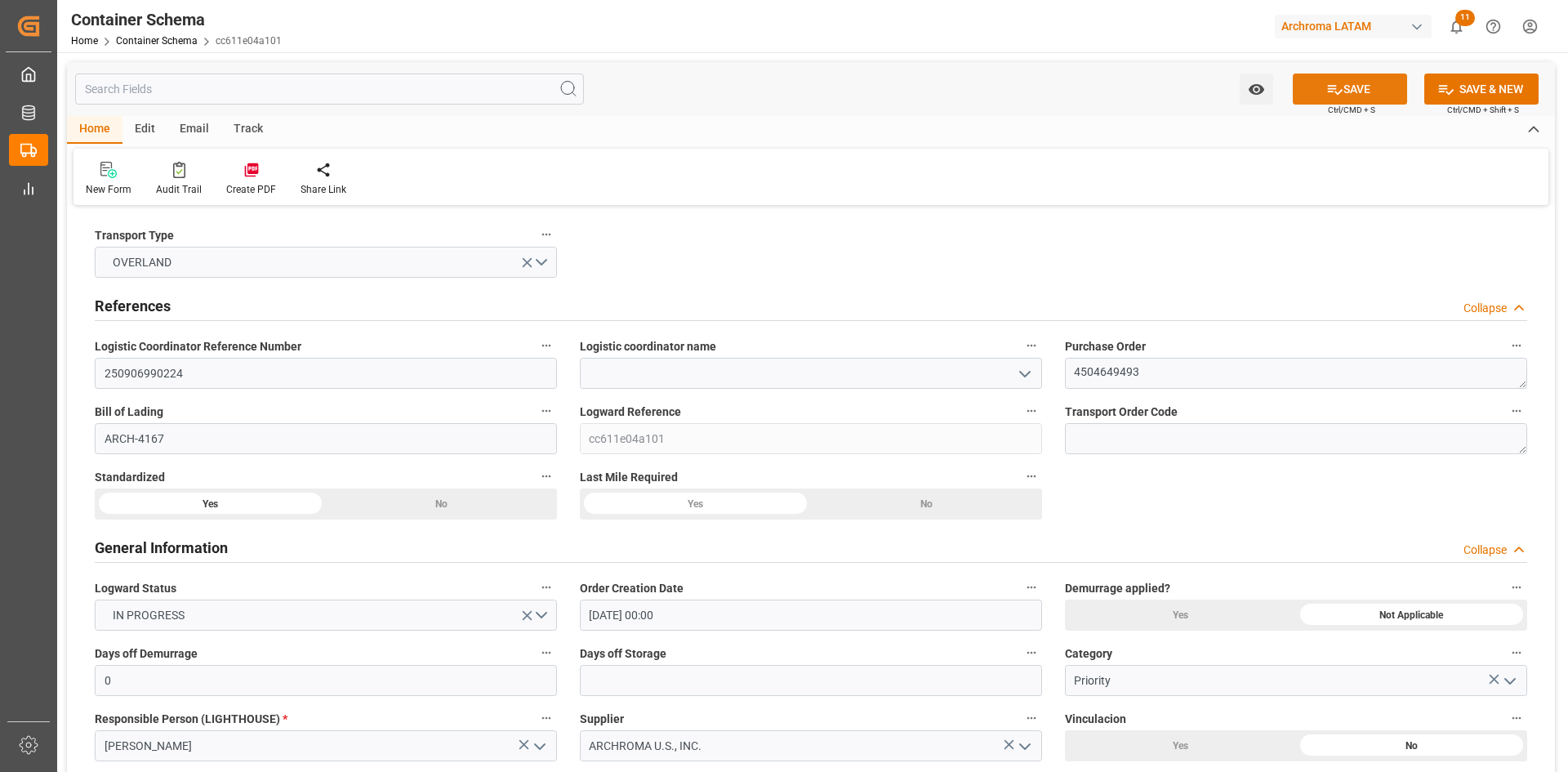
click at [1346, 90] on button "SAVE" at bounding box center [1349, 88] width 115 height 31
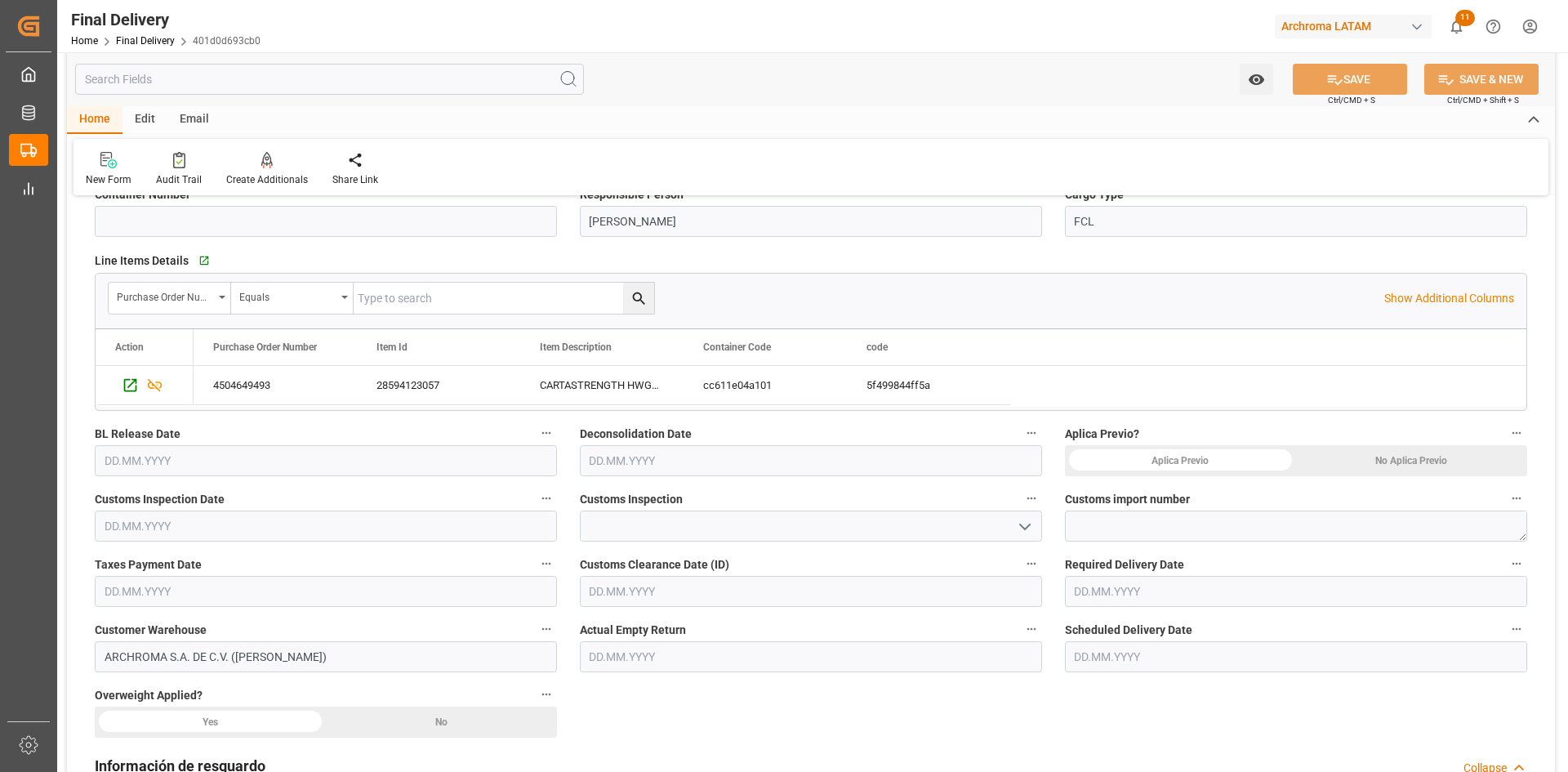
scroll to position [245, 0]
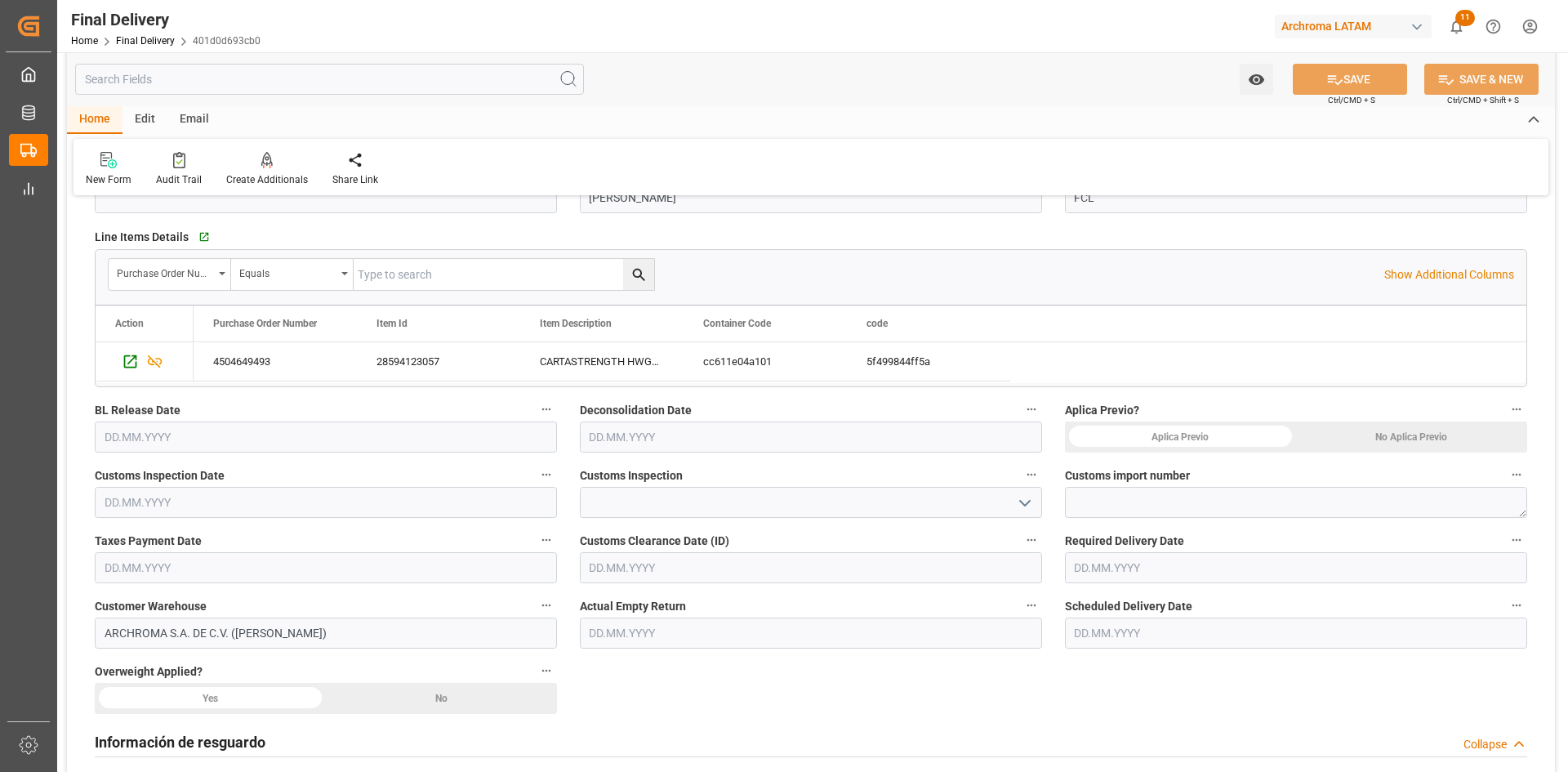
click at [1359, 435] on div "No Aplica Previo" at bounding box center [1411, 436] width 231 height 31
click at [286, 503] on input "text" at bounding box center [326, 502] width 462 height 31
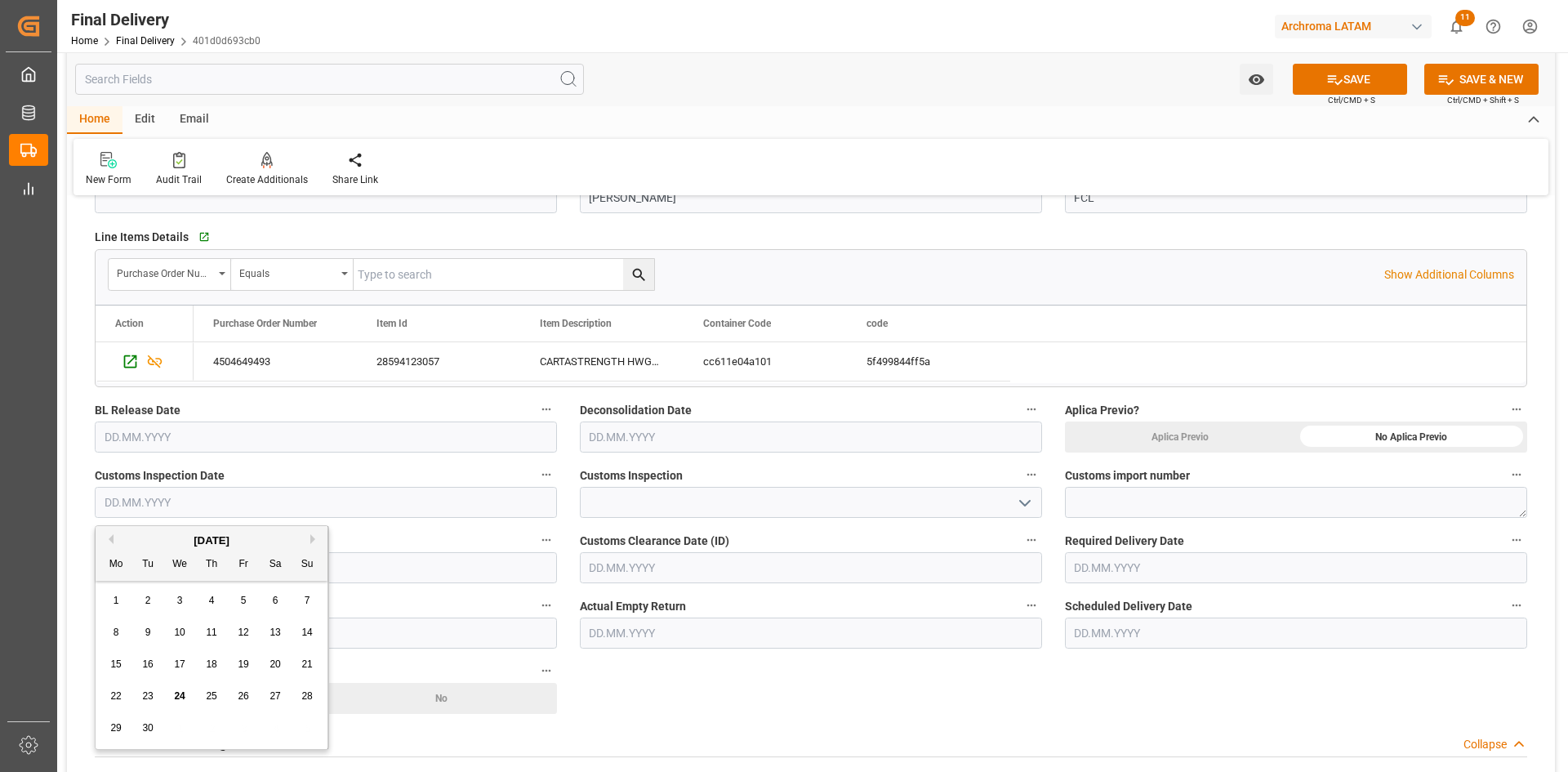
click at [113, 693] on span "22" at bounding box center [116, 696] width 11 height 12
type input "[DATE]"
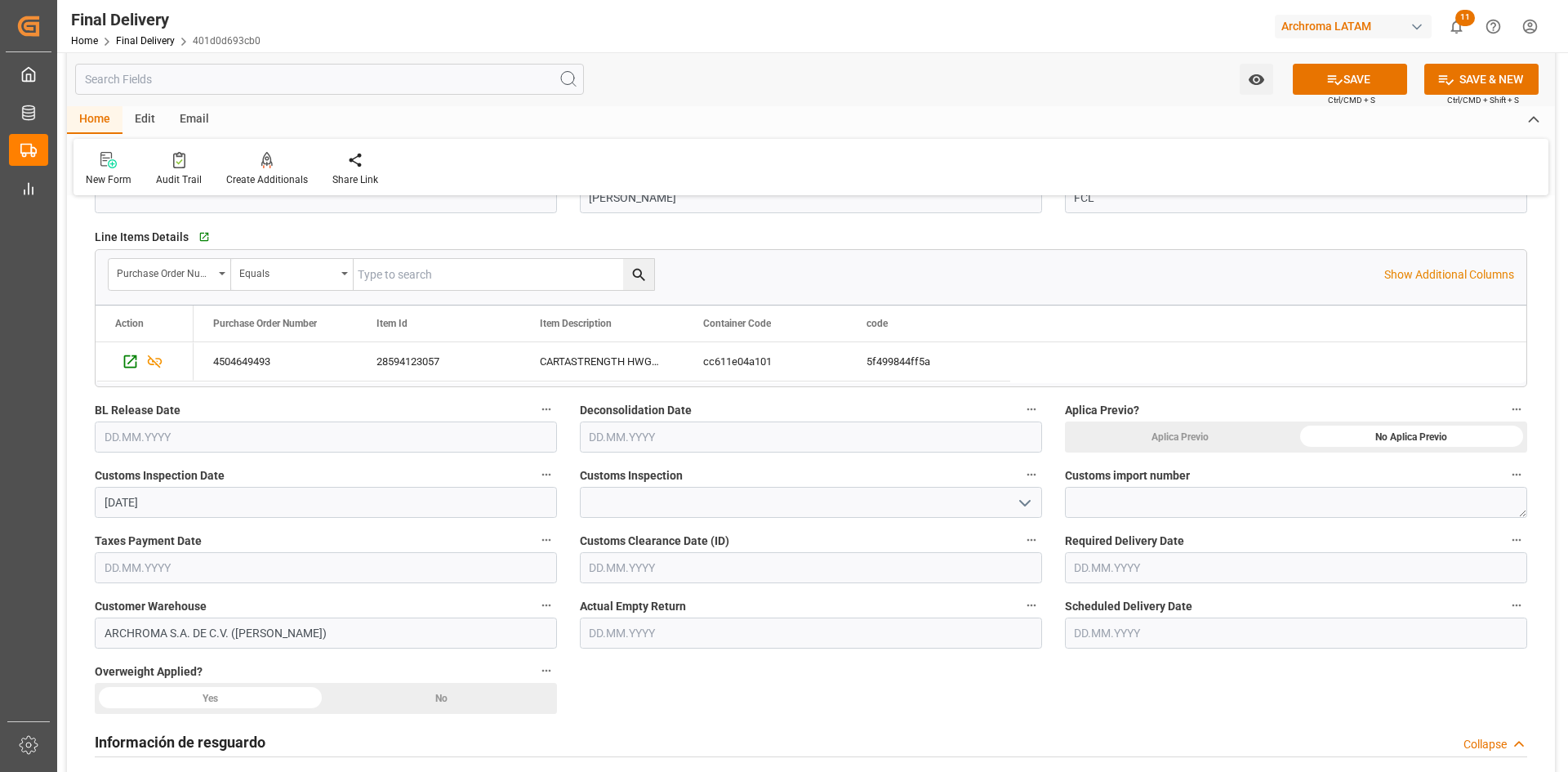
click at [1024, 494] on icon "open menu" at bounding box center [1025, 504] width 20 height 20
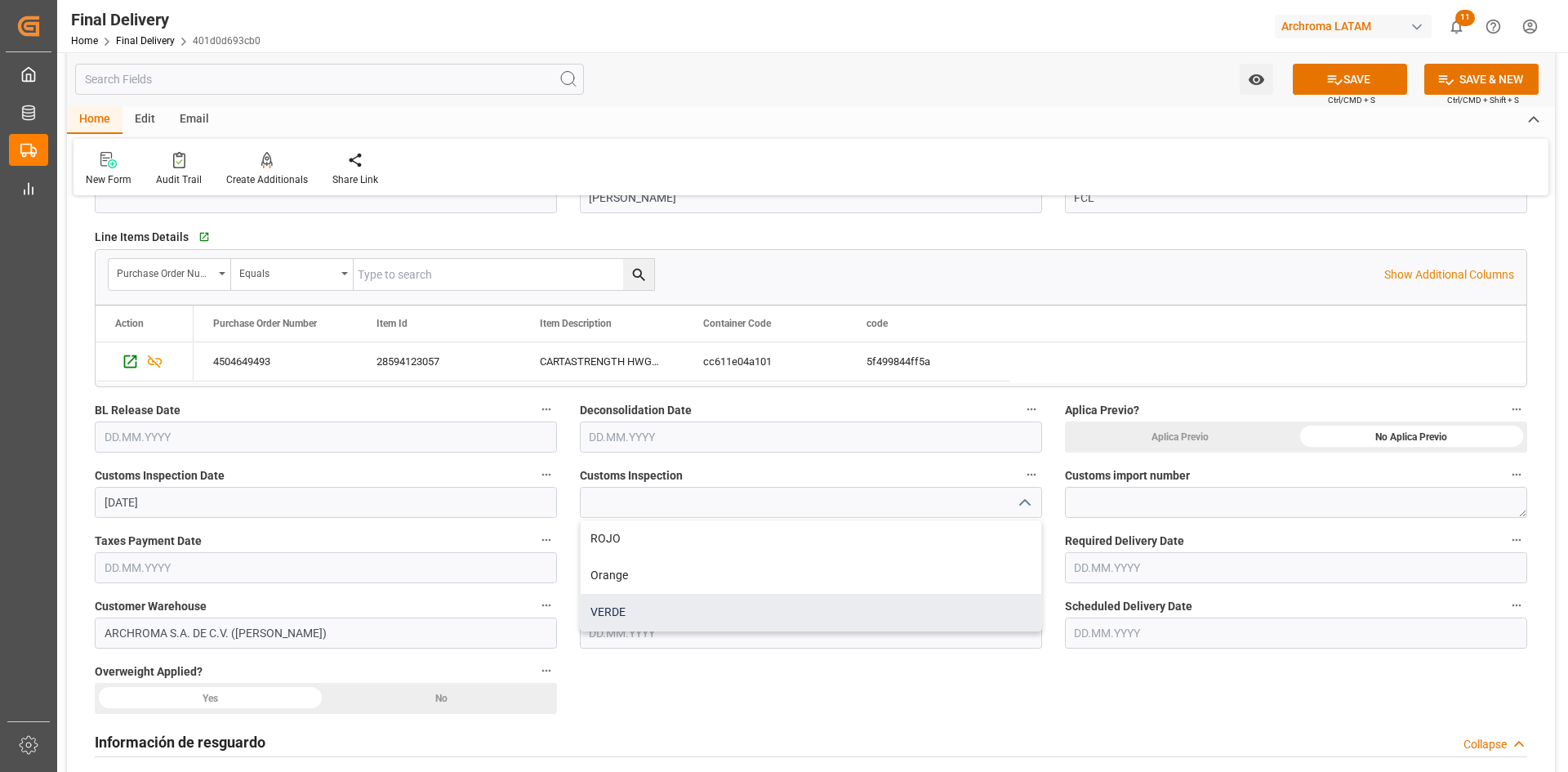
click at [646, 602] on div "VERDE" at bounding box center [811, 612] width 460 height 37
type input "VERDE"
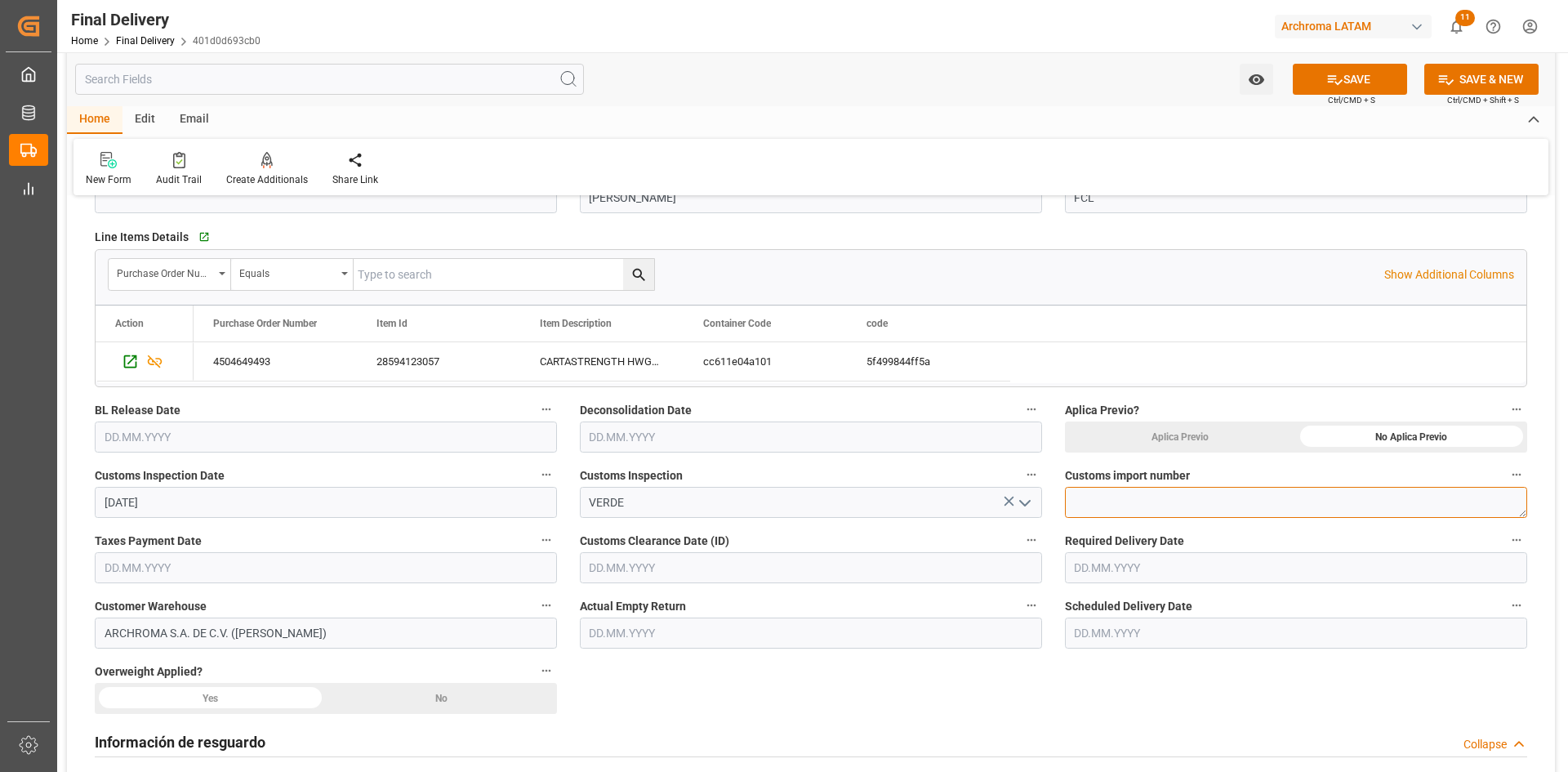
click at [1151, 496] on textarea at bounding box center [1295, 502] width 462 height 31
paste textarea "25 24 3617 5009373"
type textarea "25 24 3617 5009373"
click at [274, 569] on input "text" at bounding box center [326, 567] width 462 height 31
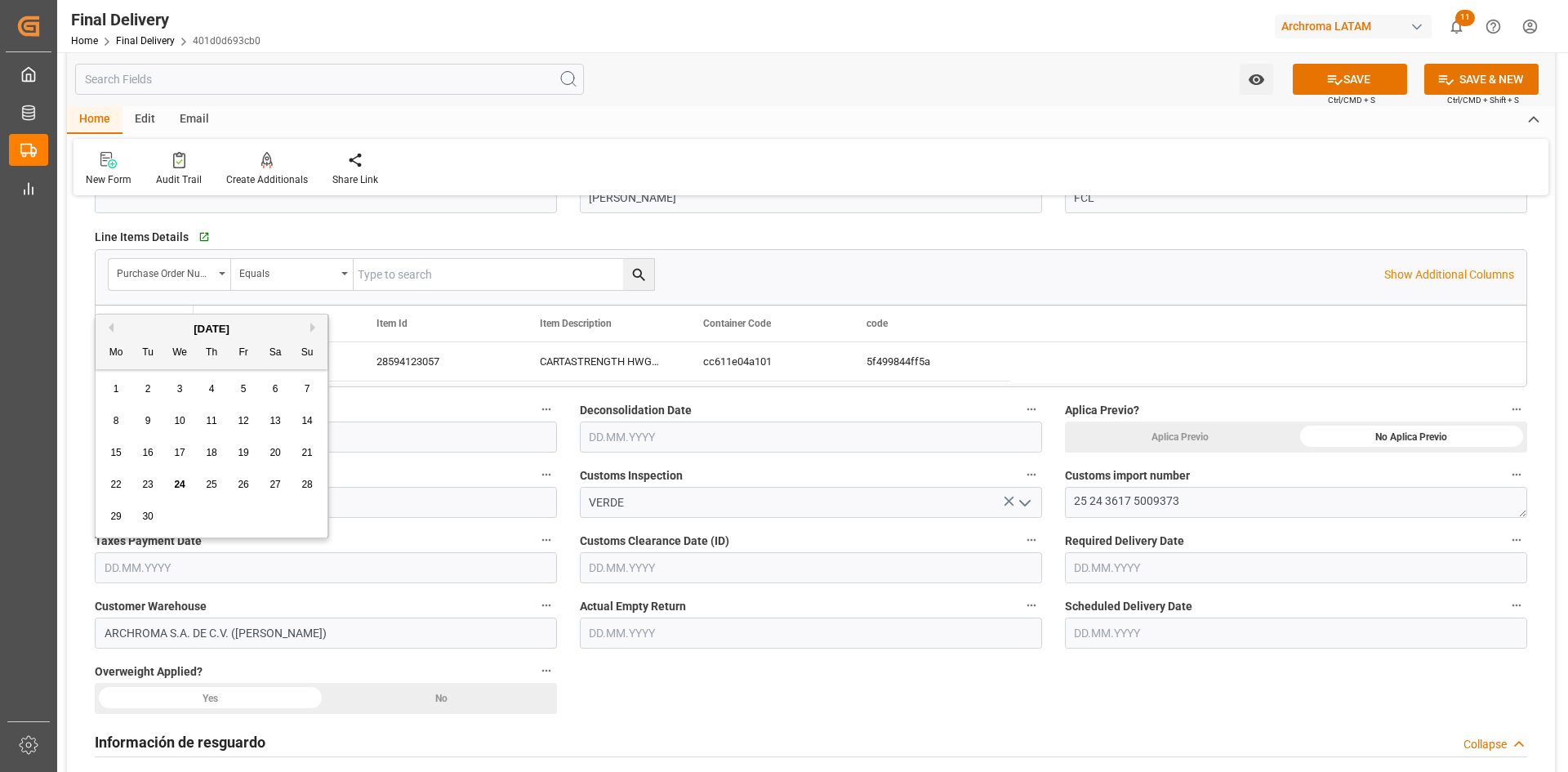
click at [124, 482] on div "22" at bounding box center [116, 485] width 21 height 20
type input "[DATE]"
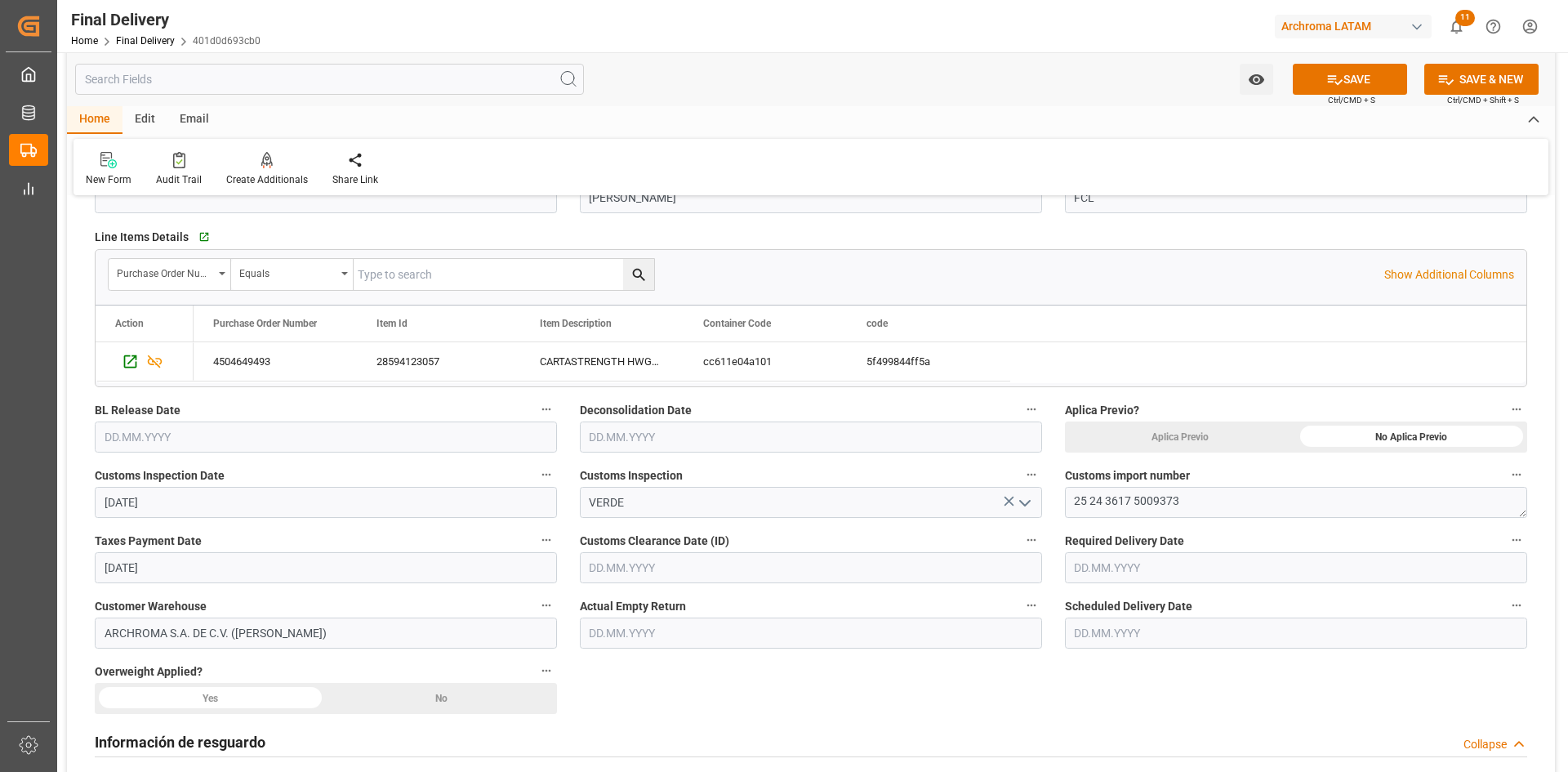
click at [779, 561] on input "text" at bounding box center [811, 567] width 462 height 31
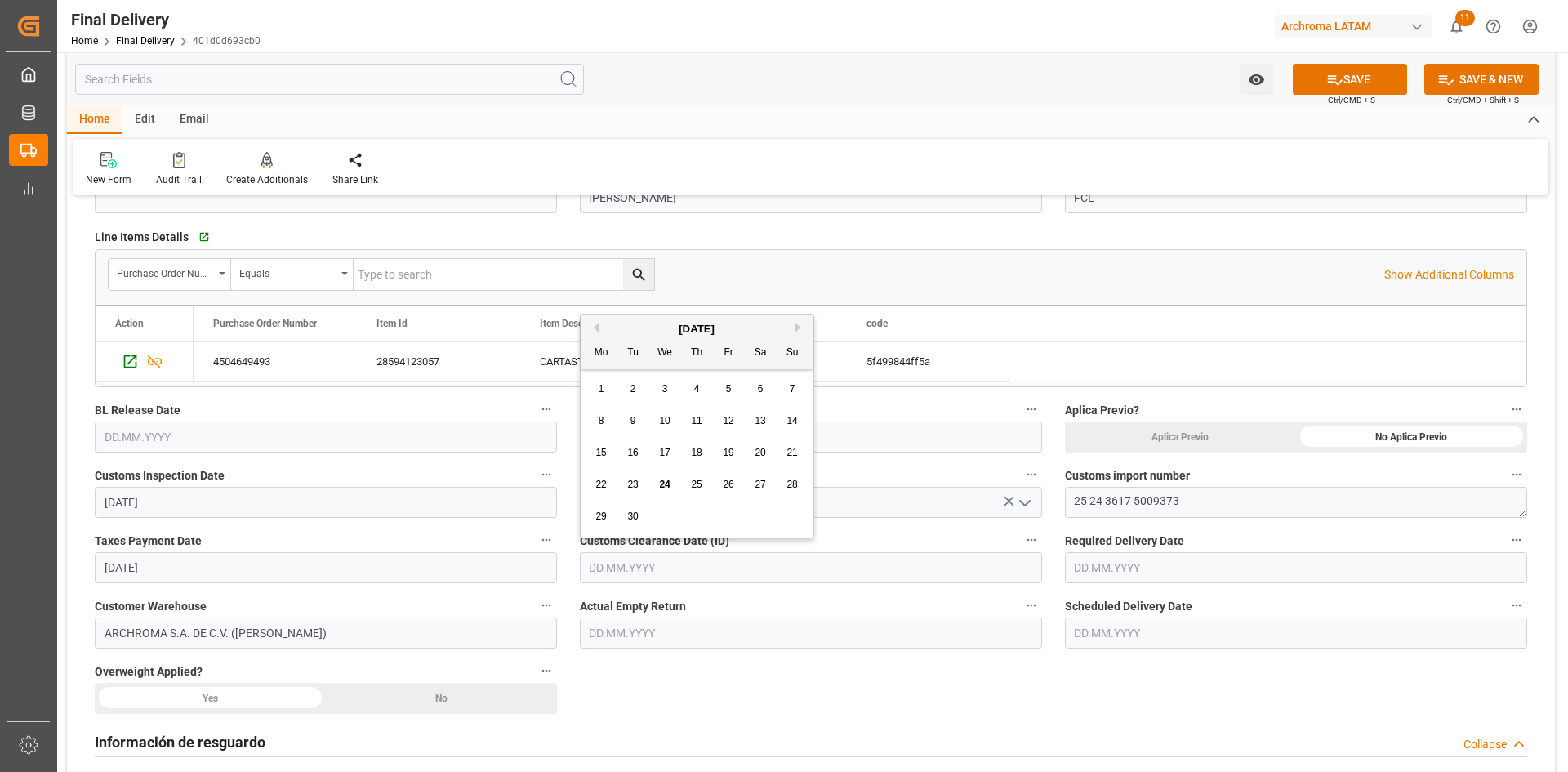
click at [598, 488] on span "22" at bounding box center [600, 484] width 11 height 12
type input "22.09.2025"
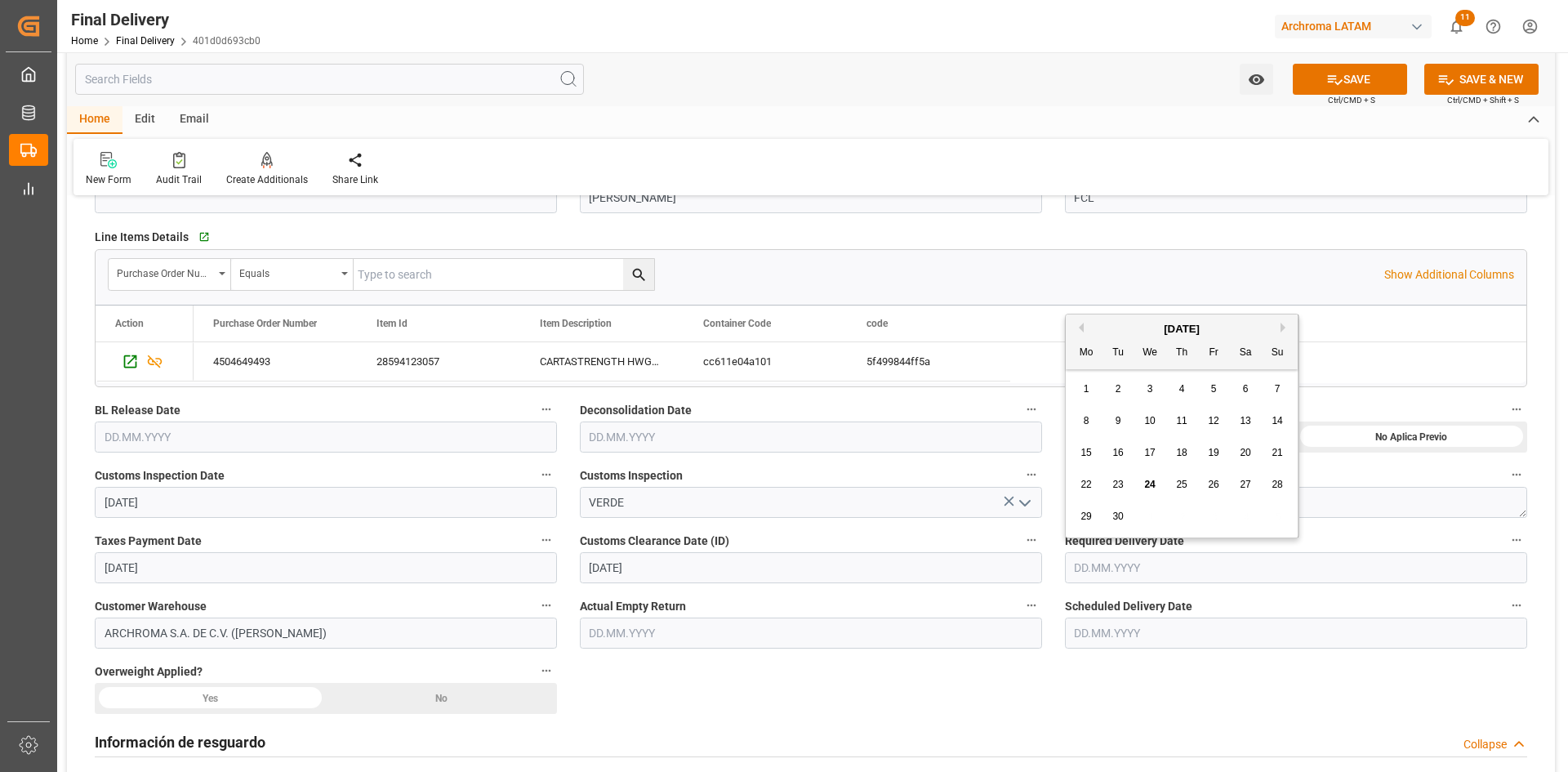
click at [1202, 563] on input "text" at bounding box center [1295, 567] width 462 height 31
click at [1155, 482] on div "24" at bounding box center [1150, 485] width 21 height 20
type input "[DATE]"
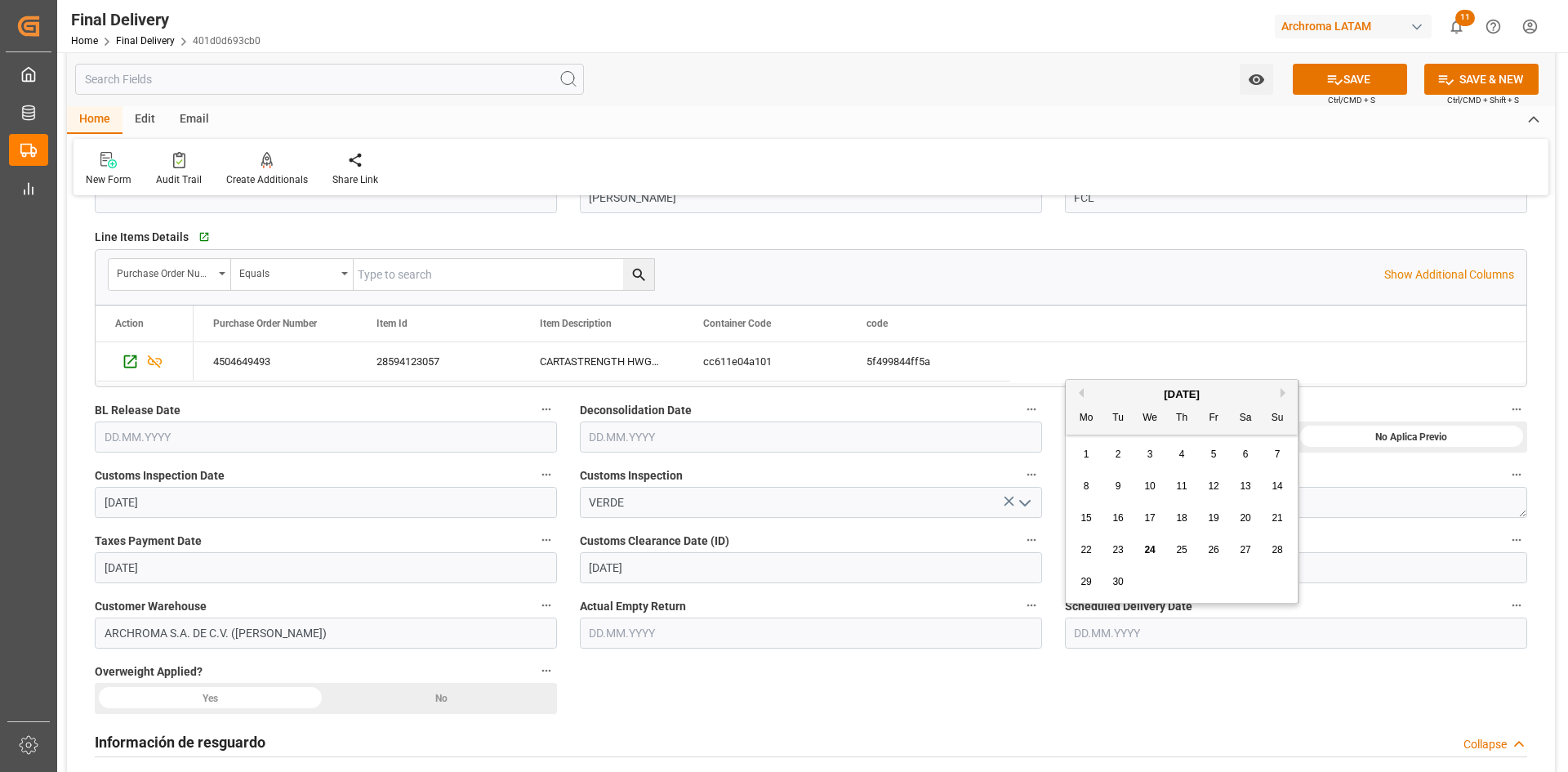
click at [1106, 636] on input "text" at bounding box center [1295, 632] width 462 height 31
click at [1148, 544] on span "24" at bounding box center [1149, 549] width 11 height 12
type input "[DATE]"
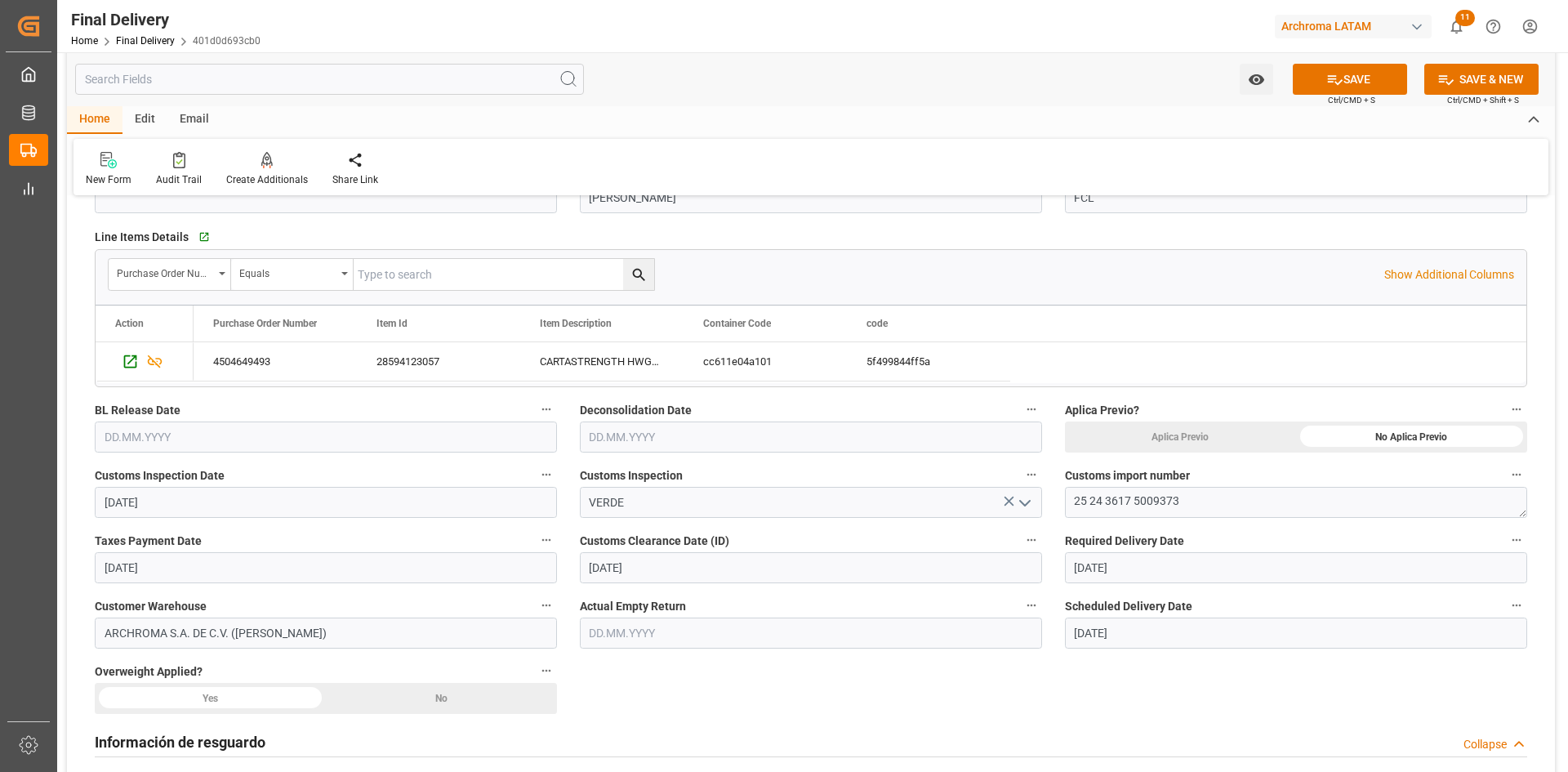
click at [735, 635] on input "text" at bounding box center [811, 632] width 462 height 31
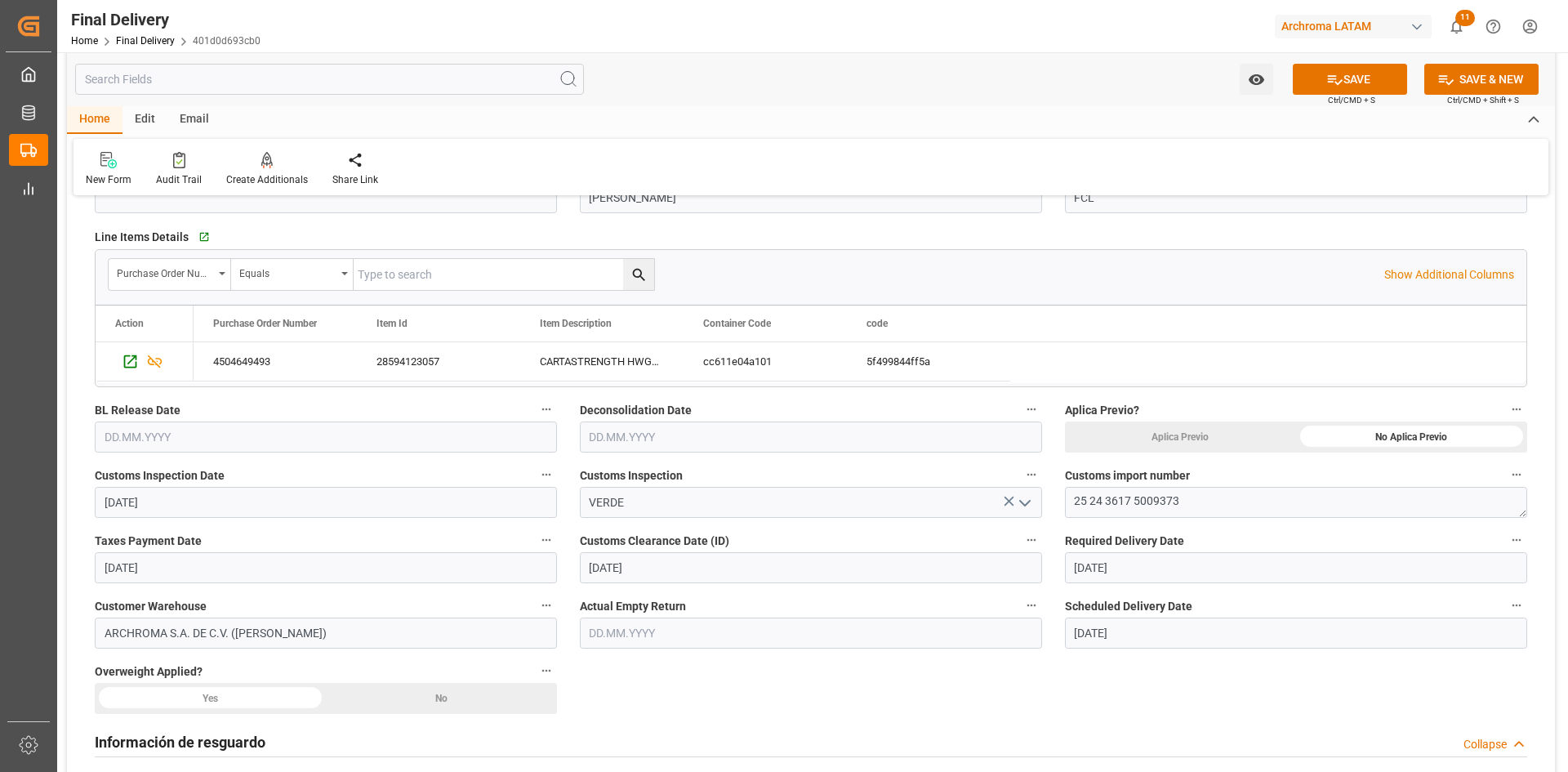
click at [433, 698] on div "No" at bounding box center [441, 697] width 231 height 31
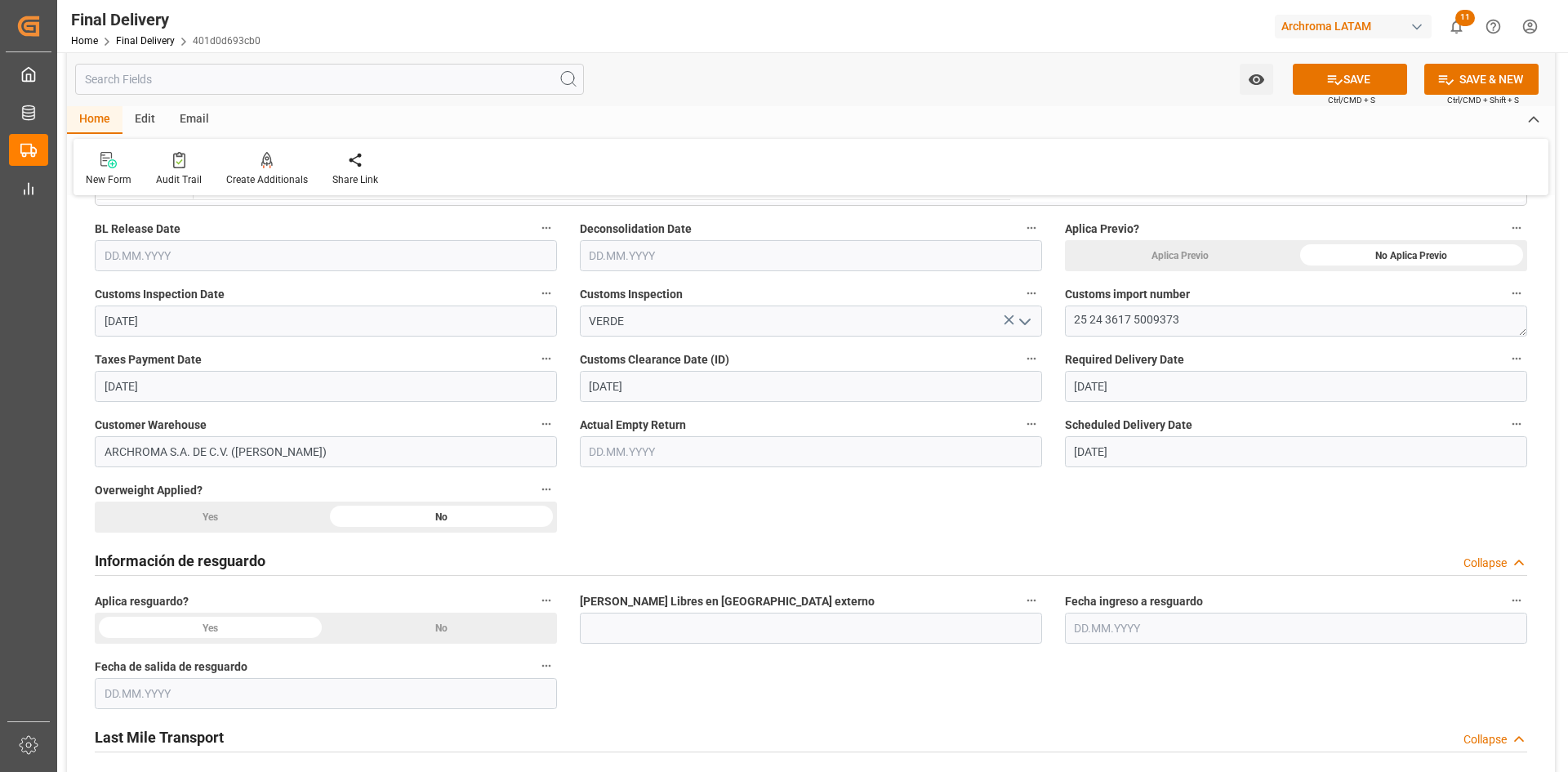
scroll to position [490, 0]
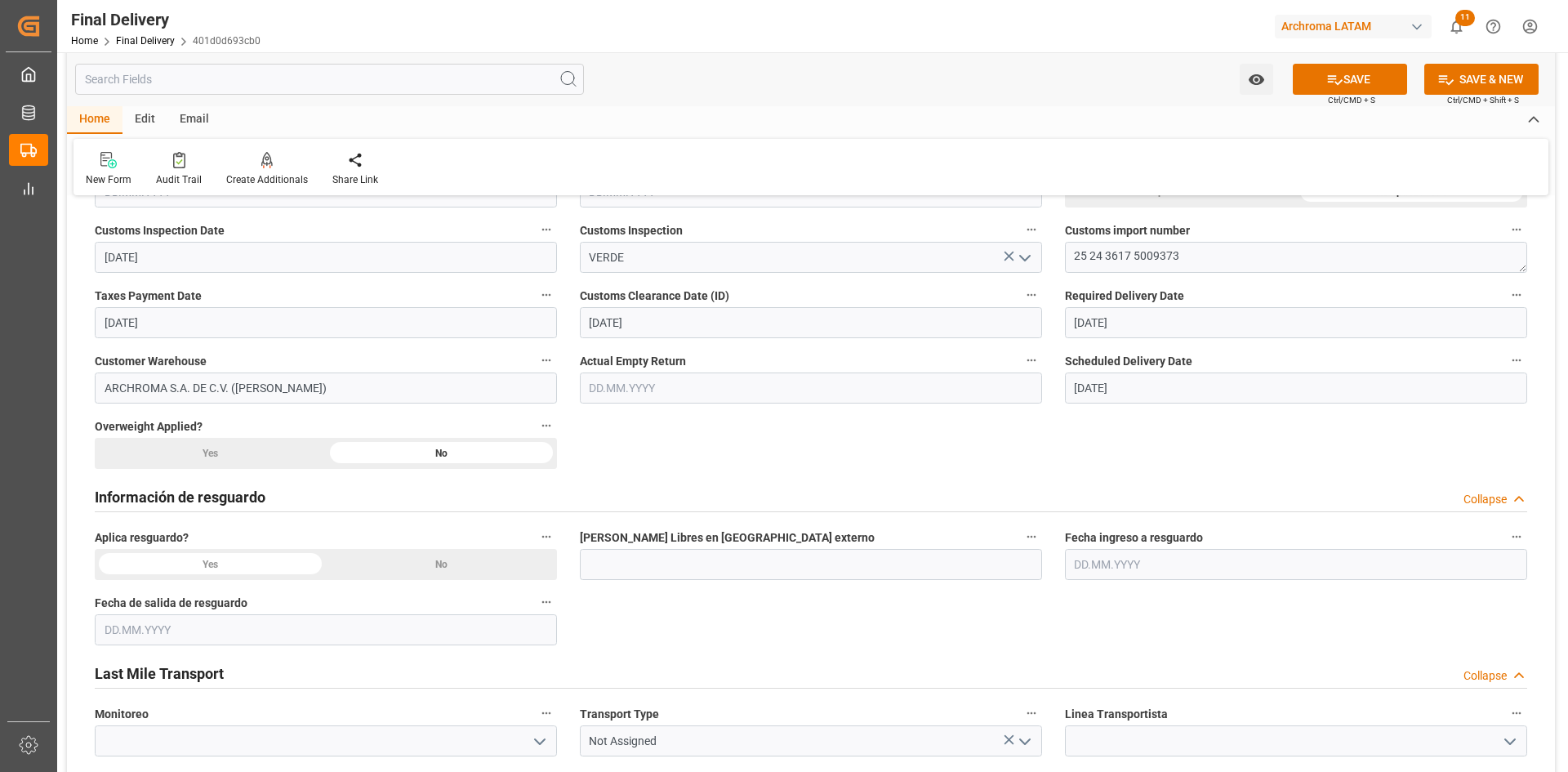
click at [445, 564] on div "No" at bounding box center [441, 563] width 231 height 31
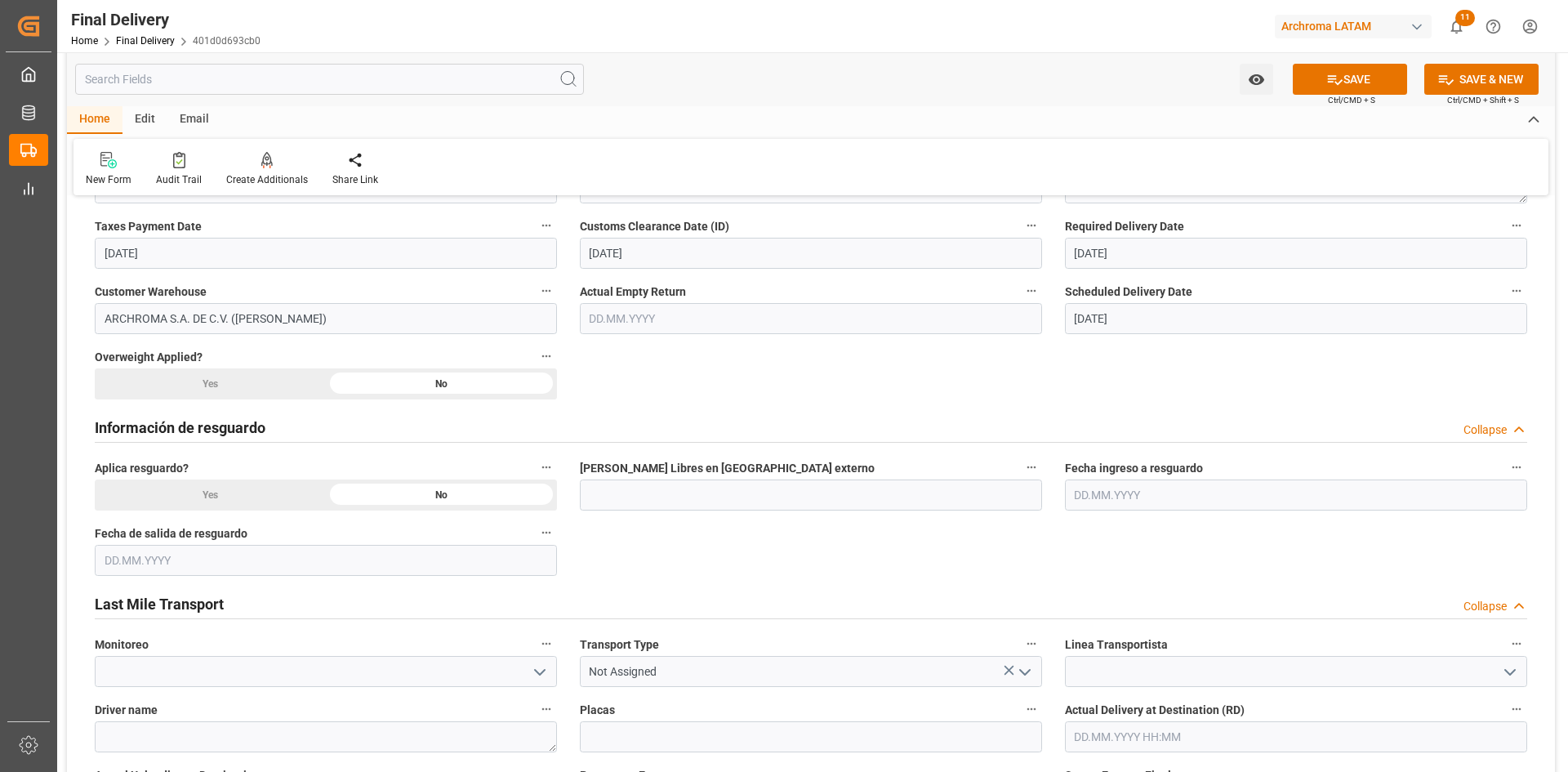
scroll to position [653, 0]
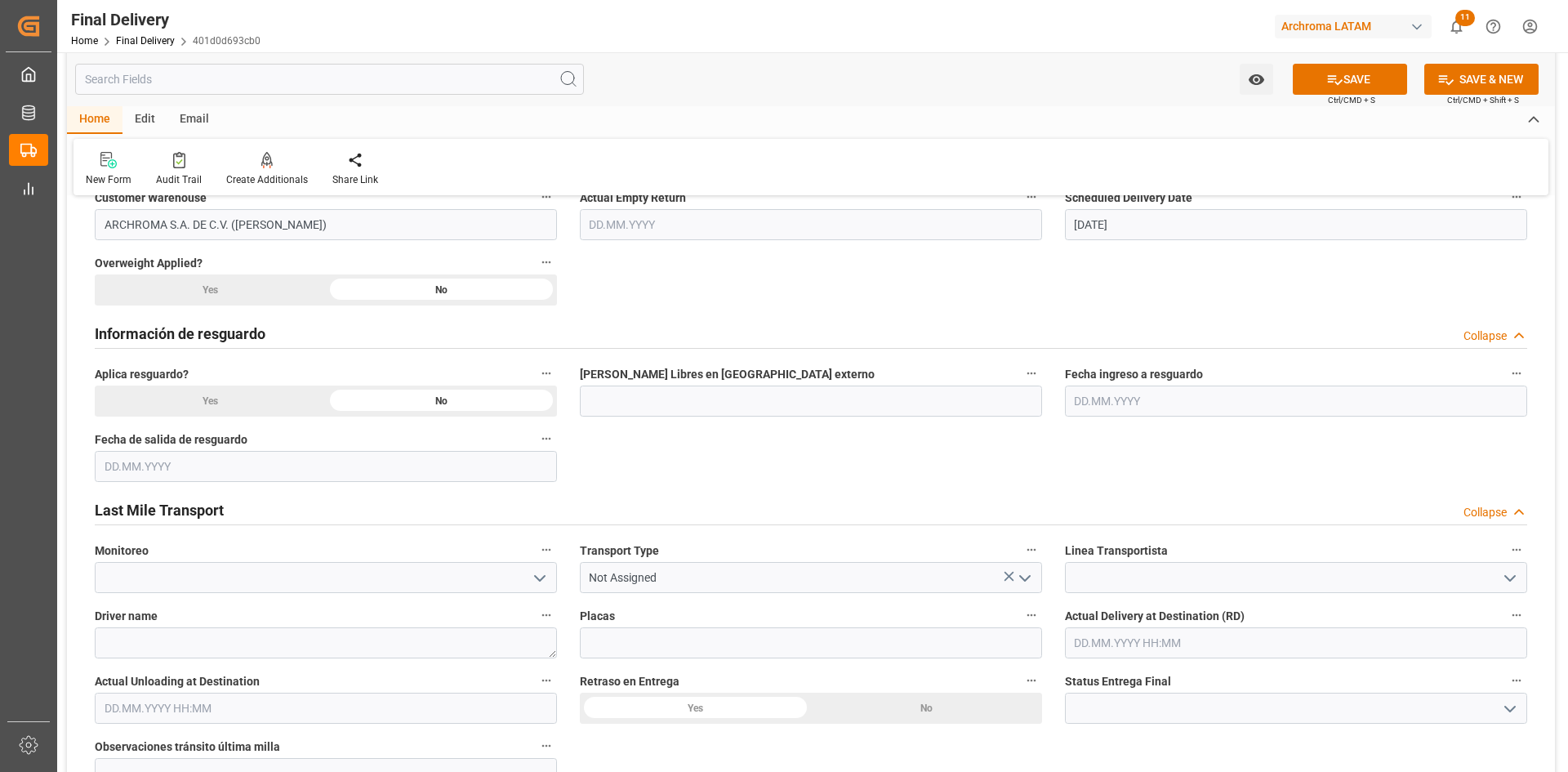
click at [540, 581] on icon "open menu" at bounding box center [540, 578] width 20 height 20
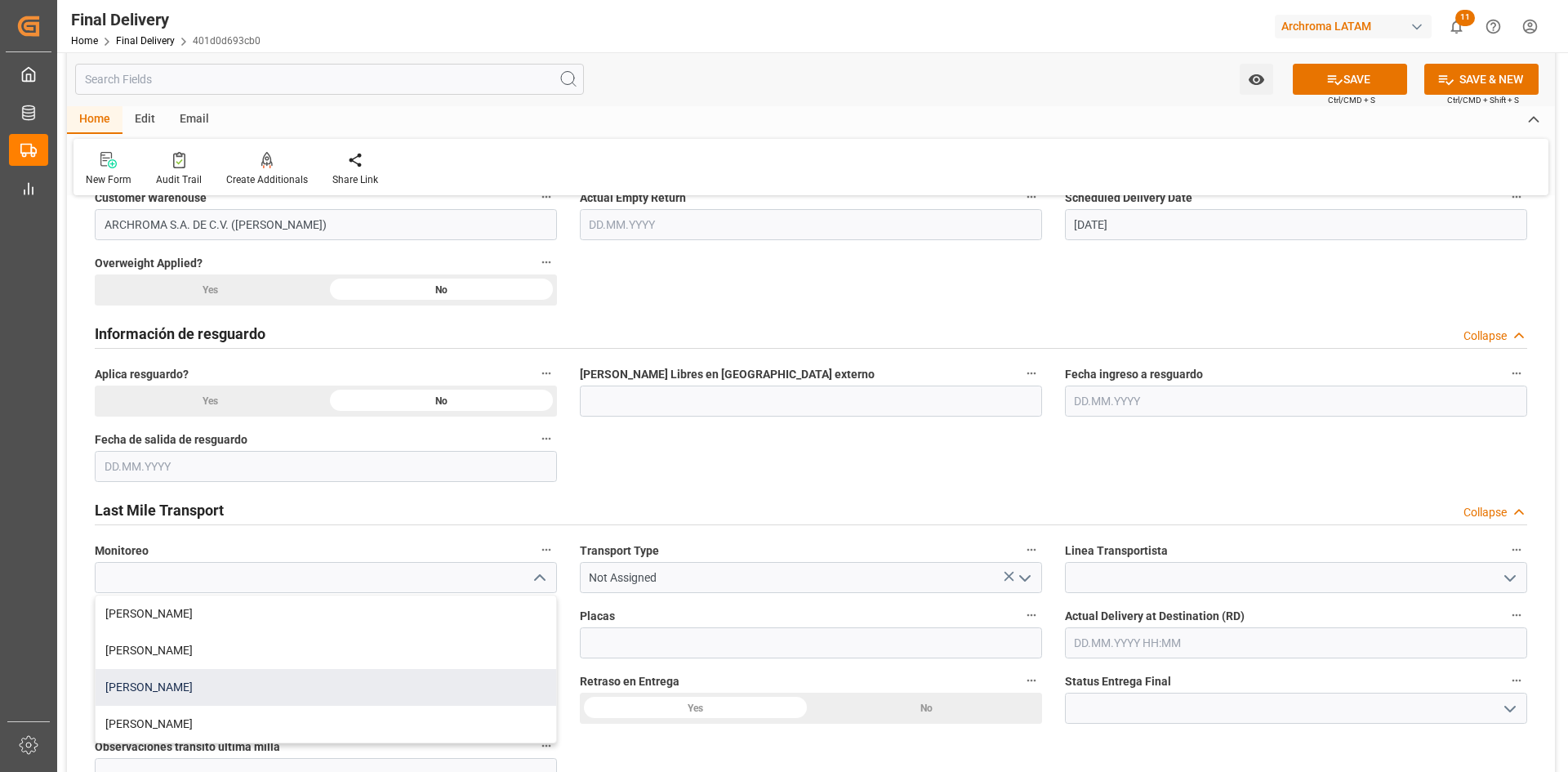
click at [238, 691] on div "Blanca Vazquez" at bounding box center [326, 687] width 460 height 37
type input "Blanca Vazquez"
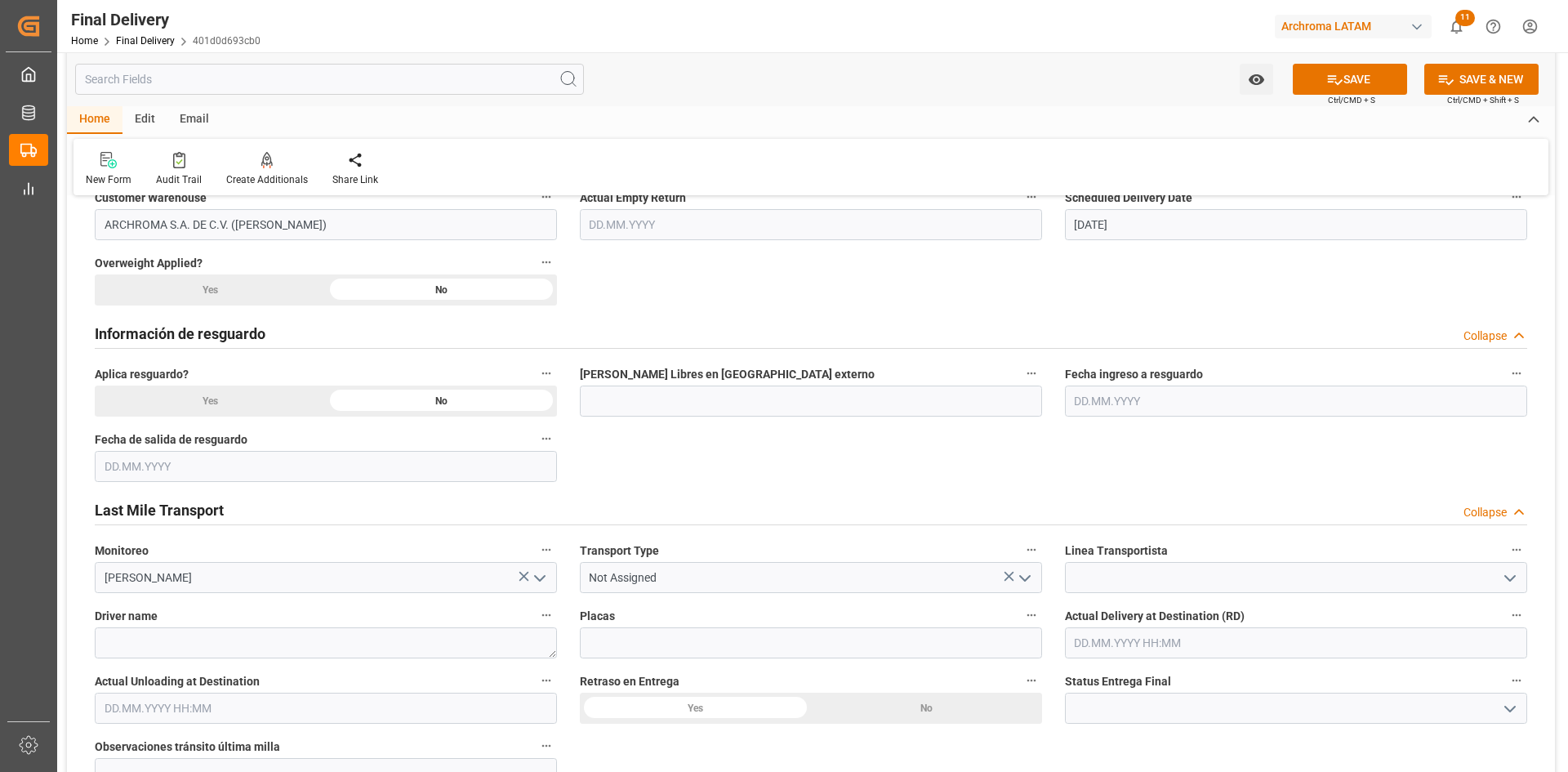
click at [1031, 574] on icon "open menu" at bounding box center [1025, 578] width 20 height 20
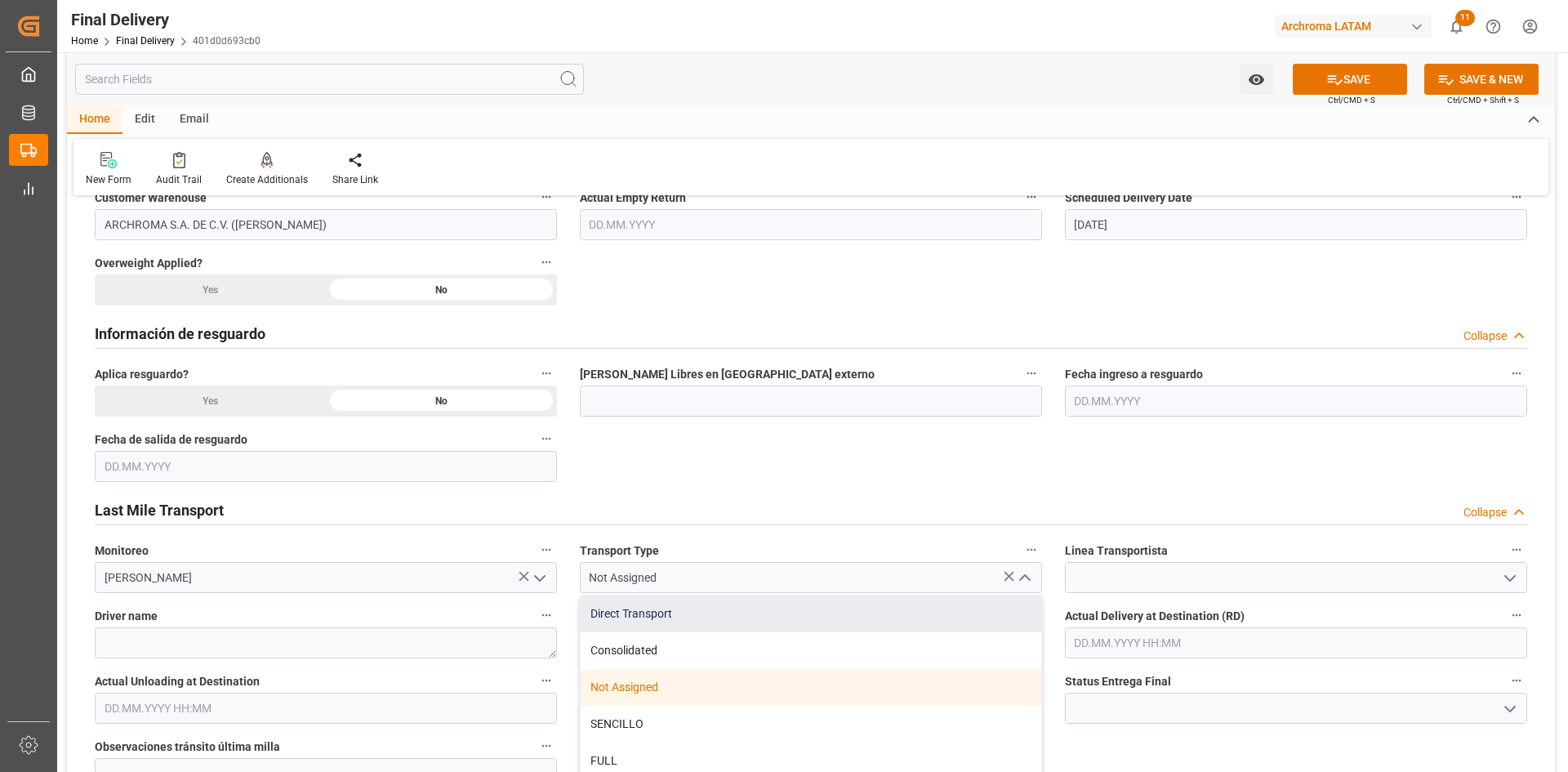
click at [678, 619] on div "Direct Transport" at bounding box center [811, 613] width 460 height 37
type input "Direct Transport"
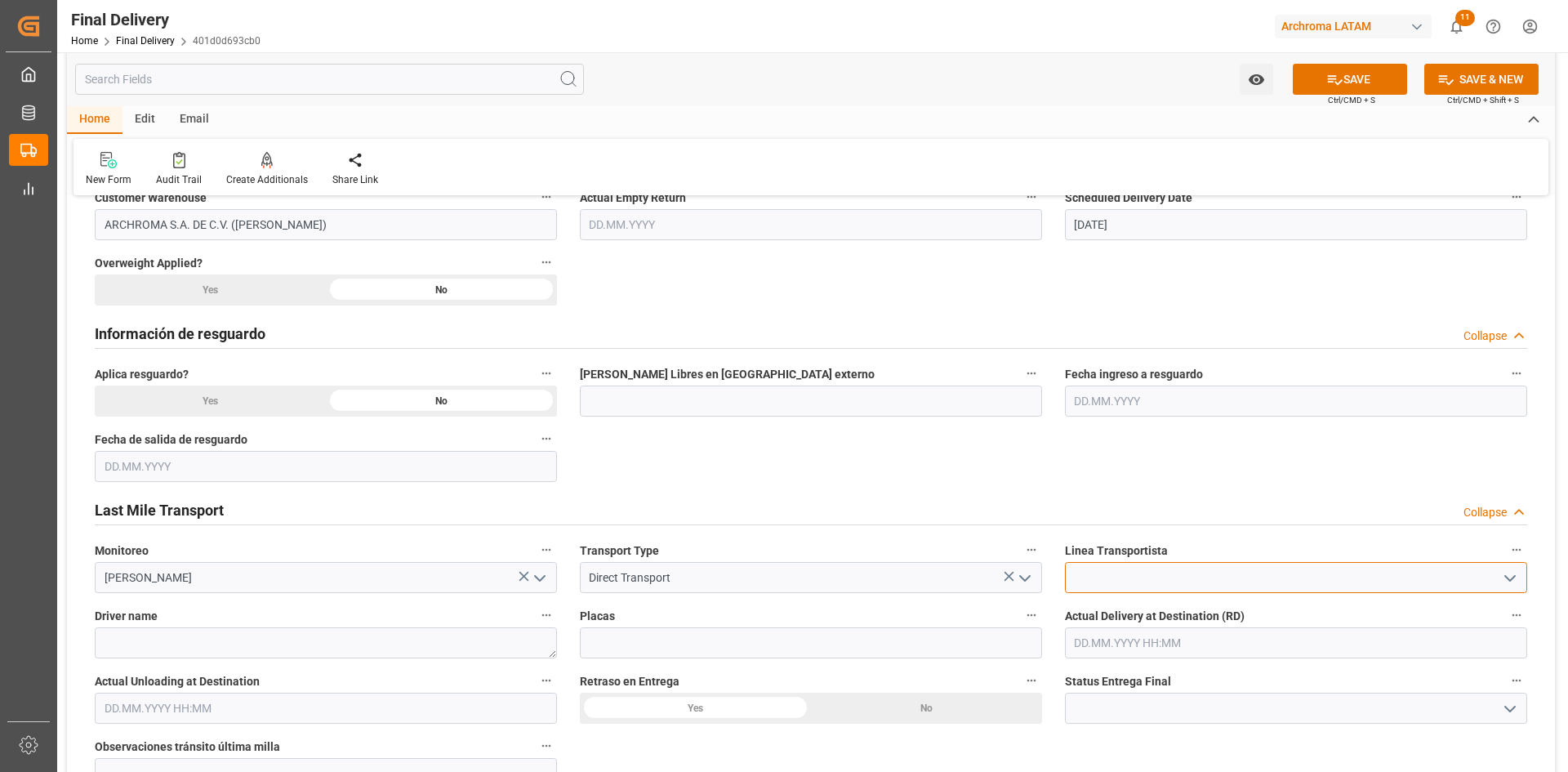
click at [1160, 586] on input at bounding box center [1295, 577] width 462 height 31
click at [1516, 577] on icon "open menu" at bounding box center [1510, 578] width 20 height 20
click at [1217, 574] on input at bounding box center [1295, 577] width 462 height 31
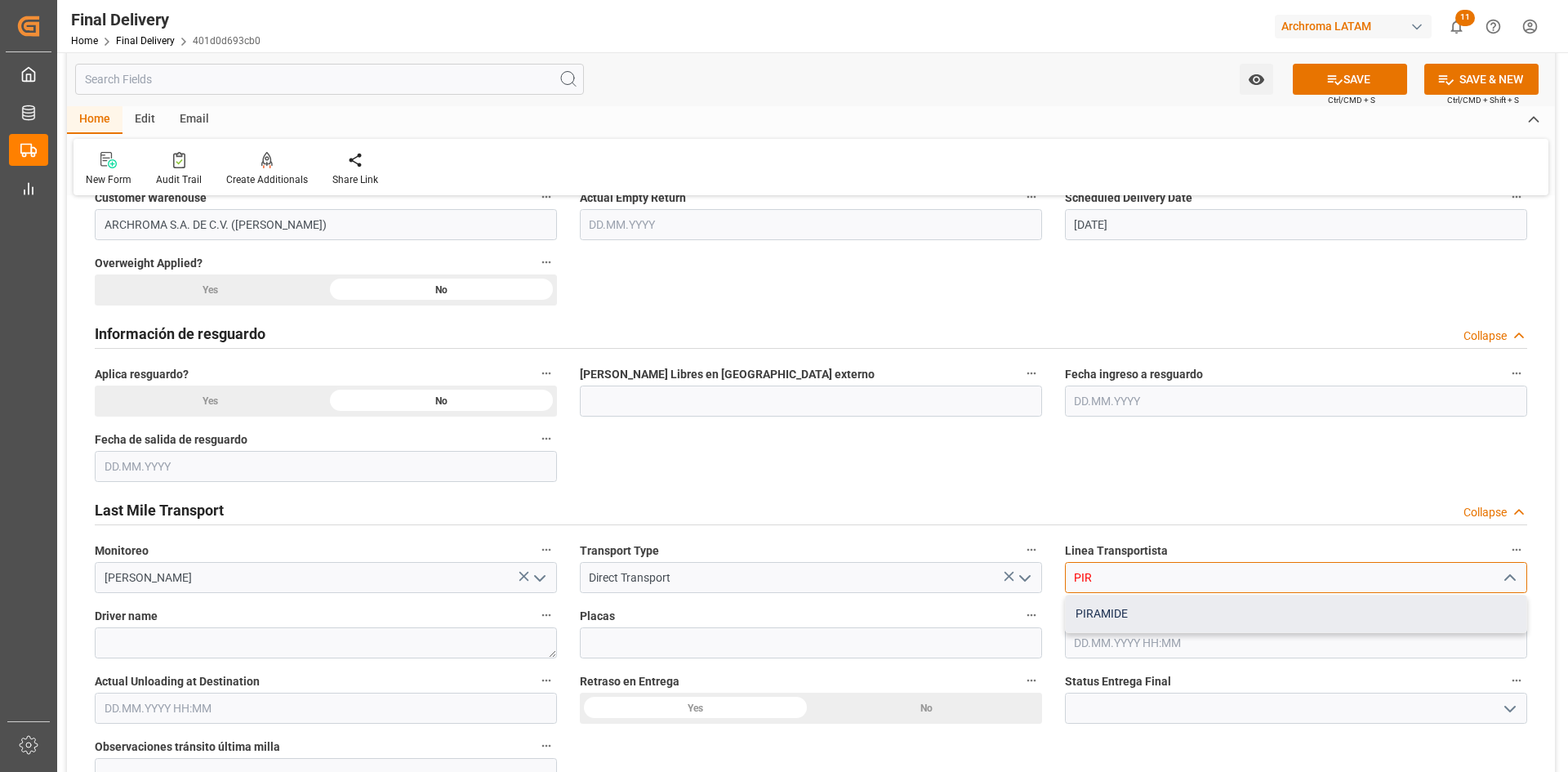
click at [1101, 610] on div "PIRAMIDE" at bounding box center [1295, 613] width 460 height 37
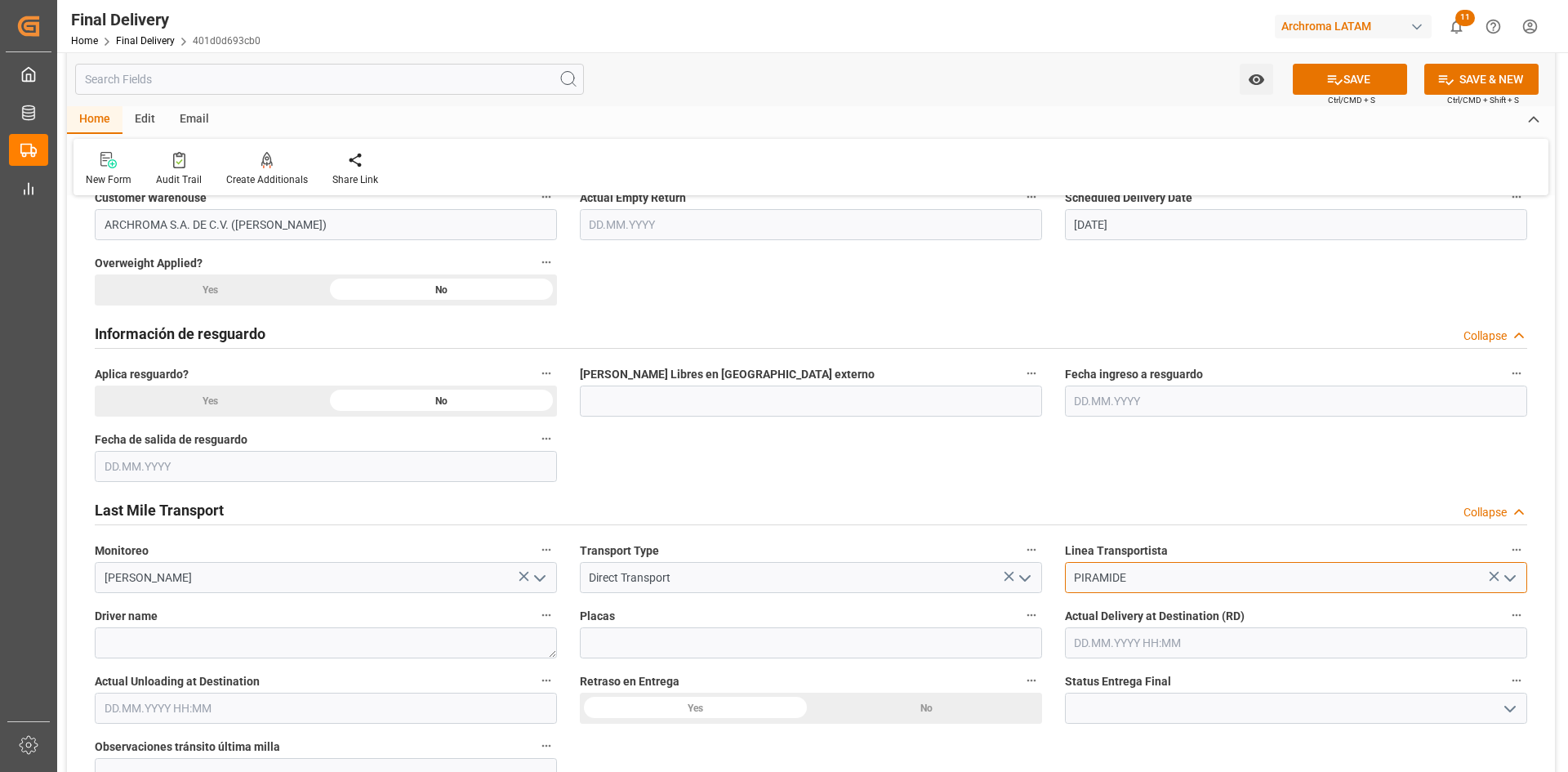
type input "PIRAMIDE"
click at [513, 640] on textarea at bounding box center [326, 642] width 462 height 31
click at [311, 637] on textarea at bounding box center [326, 642] width 462 height 31
type textarea "MIGUEL ANGEL LUNA ARRIAGA"
click at [813, 637] on input at bounding box center [811, 642] width 462 height 31
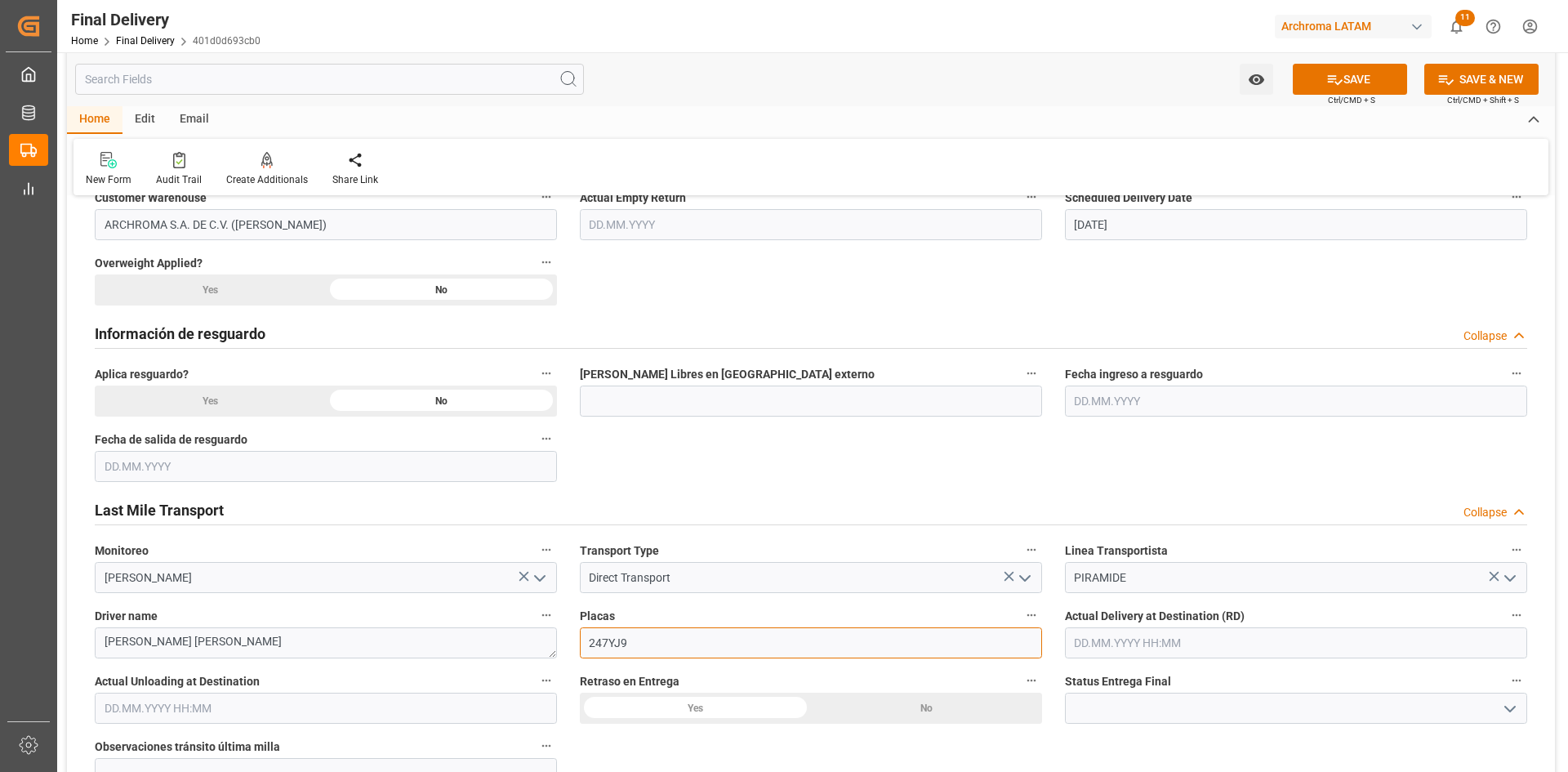
type input "247YJ9"
click at [1325, 632] on input "text" at bounding box center [1295, 642] width 462 height 31
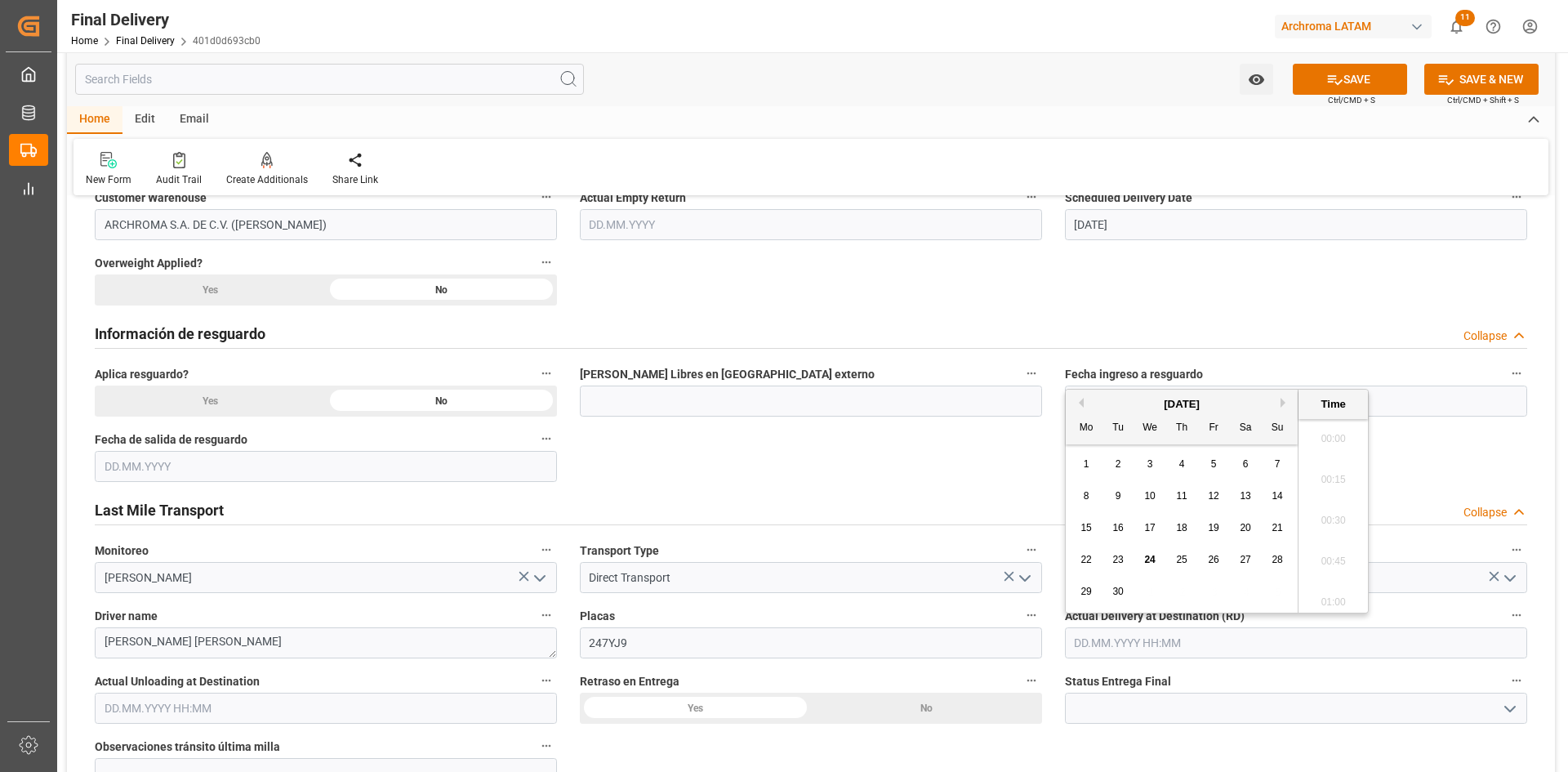
scroll to position [2251, 0]
click at [1151, 561] on span "24" at bounding box center [1149, 559] width 11 height 12
type input "[DATE] 00:00"
click at [382, 717] on input "text" at bounding box center [326, 707] width 462 height 31
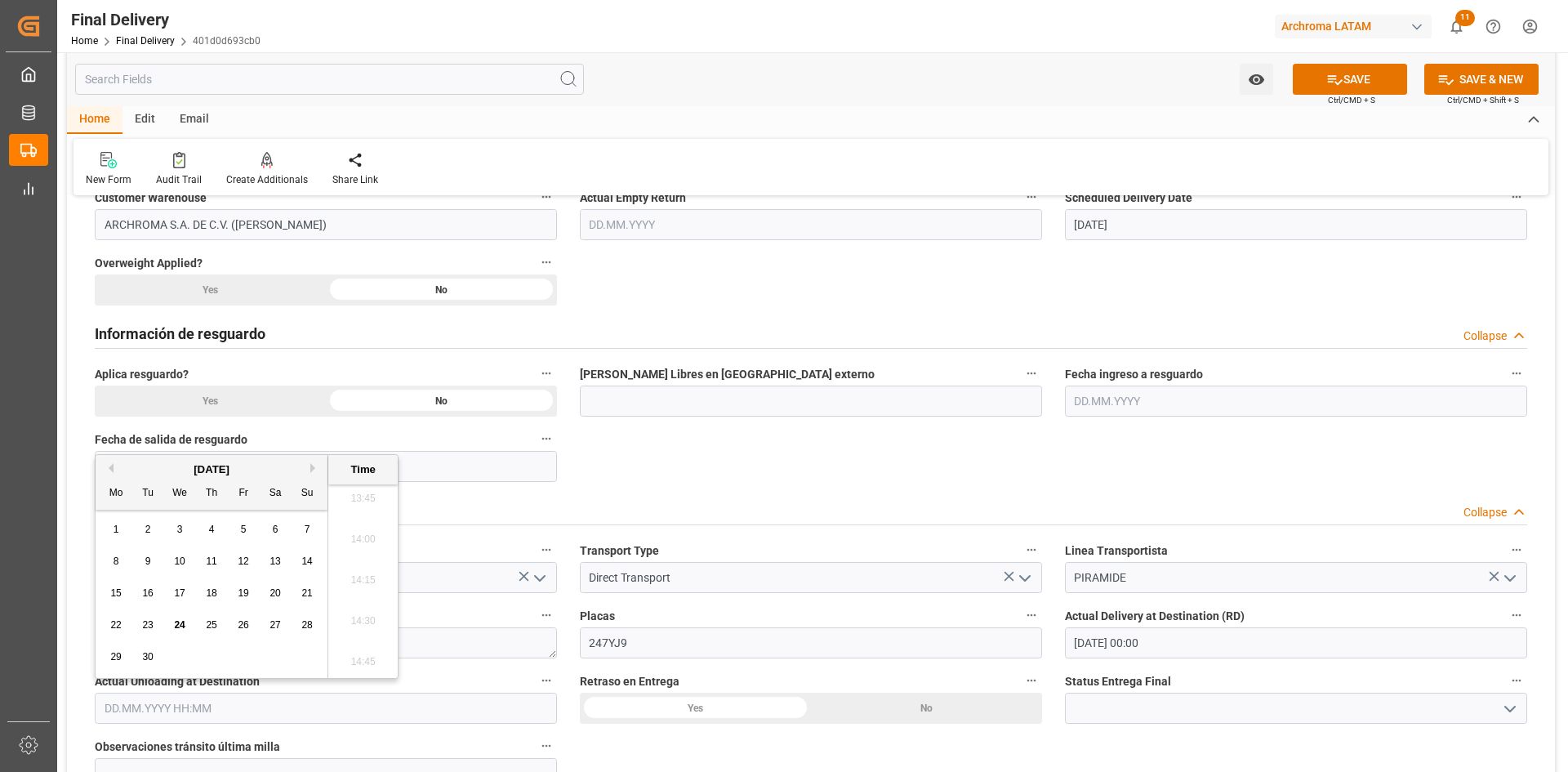
click at [181, 623] on span "24" at bounding box center [179, 625] width 11 height 12
type input "[DATE] 00:00"
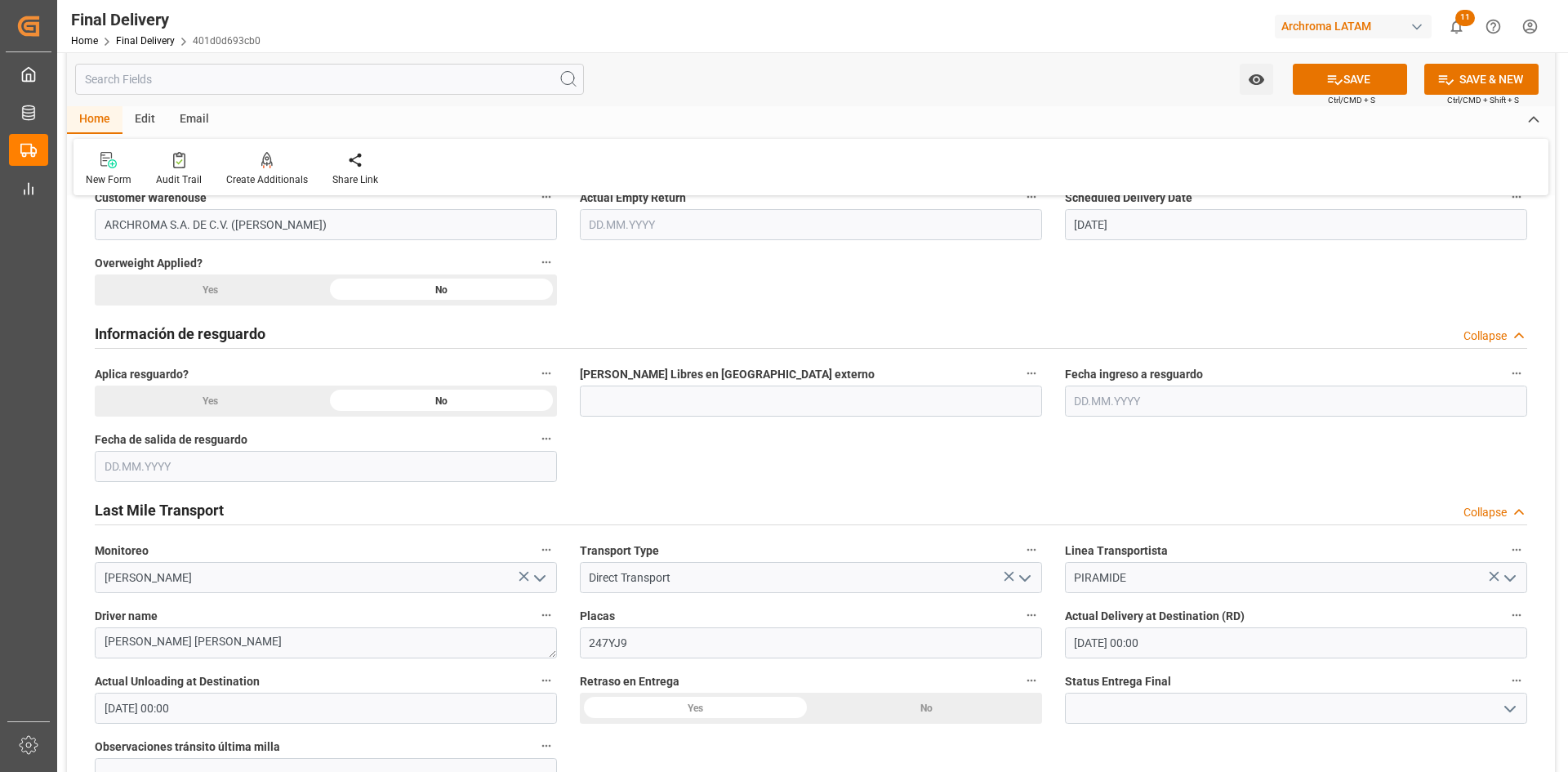
click at [892, 715] on div "No" at bounding box center [927, 707] width 231 height 31
click at [1240, 699] on input at bounding box center [1295, 707] width 462 height 31
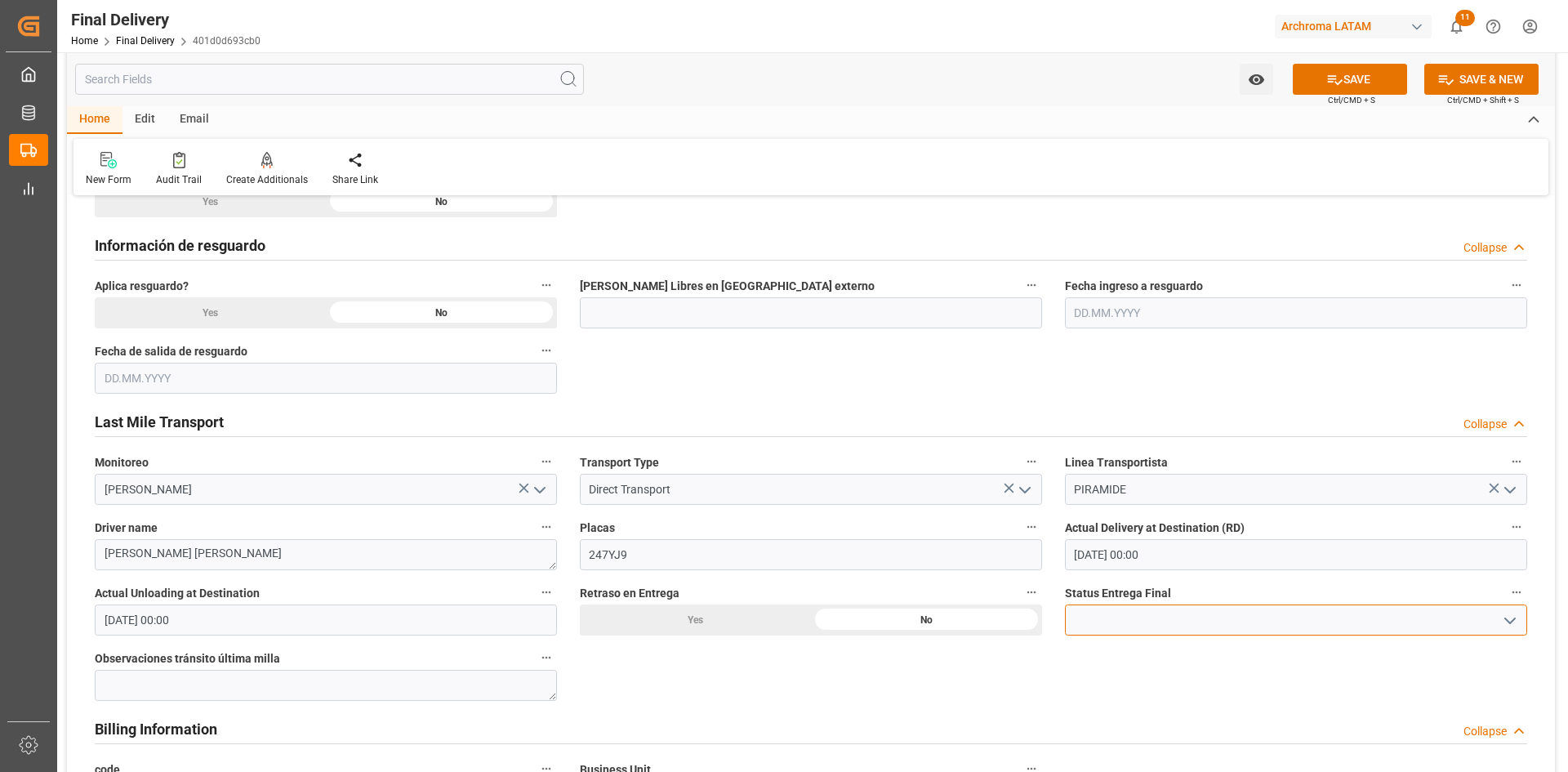
scroll to position [898, 0]
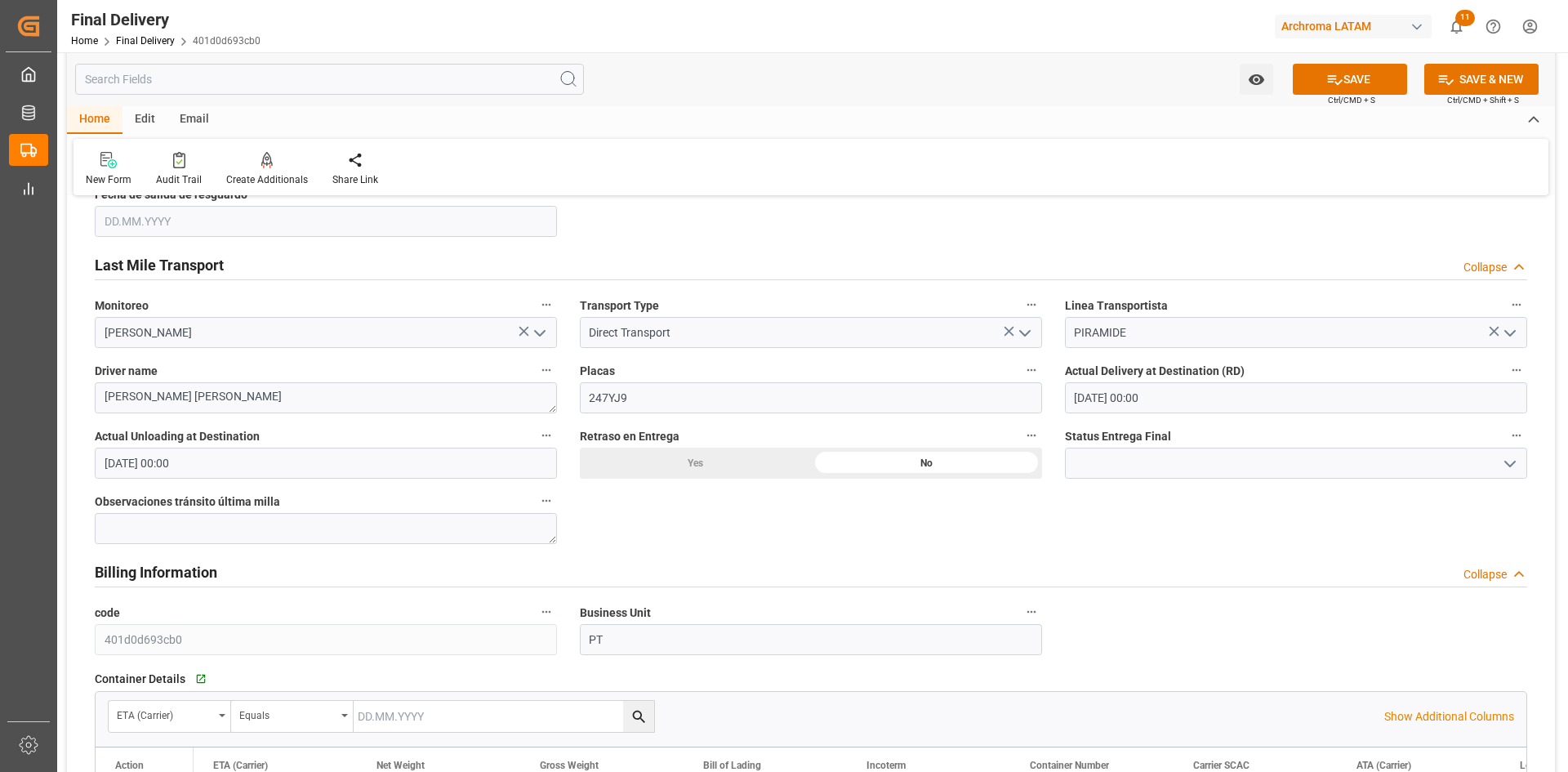
click at [1500, 462] on icon "open menu" at bounding box center [1510, 464] width 20 height 20
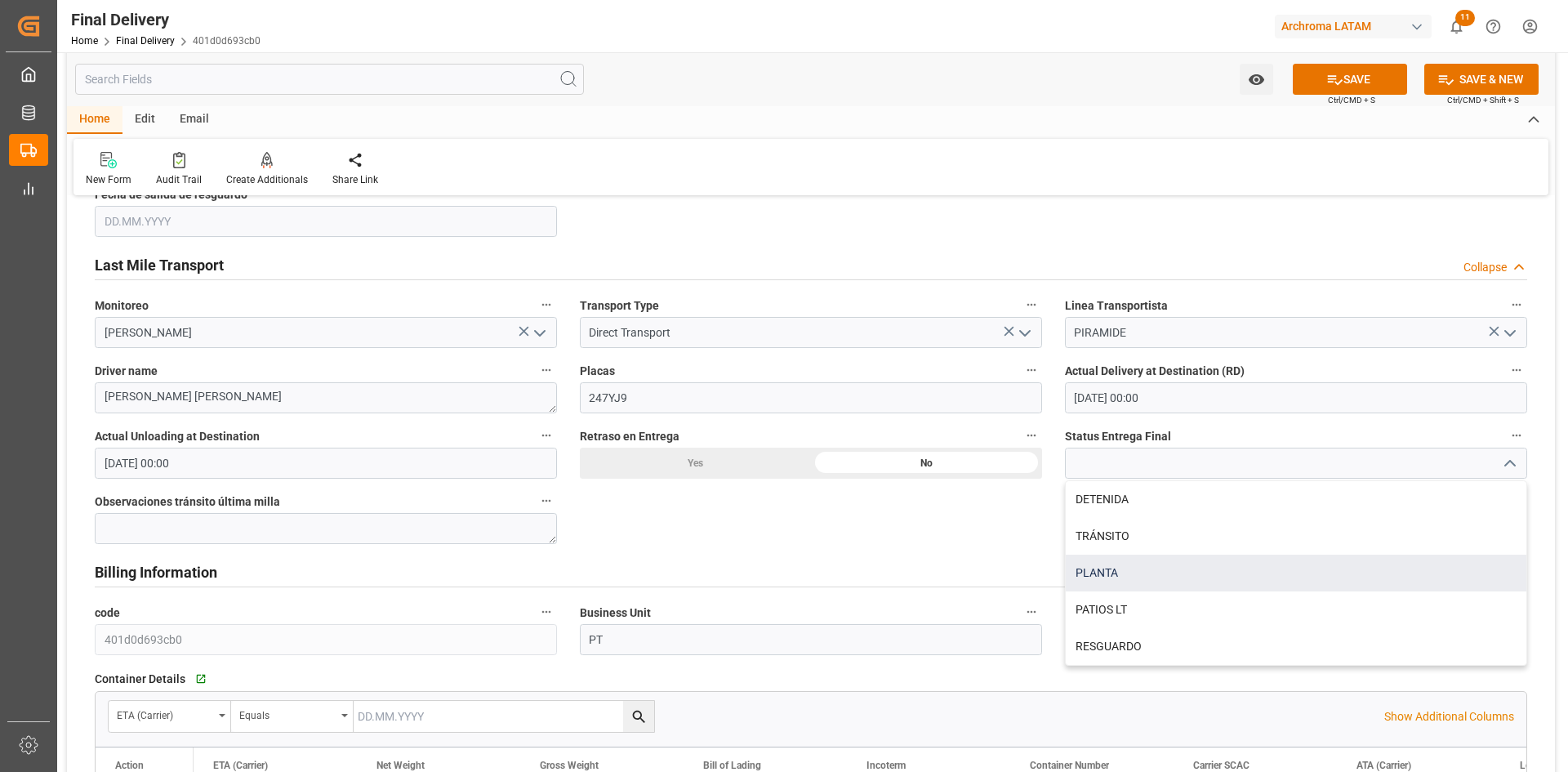
click at [1136, 559] on div "PLANTA" at bounding box center [1295, 573] width 460 height 37
type input "PLANTA"
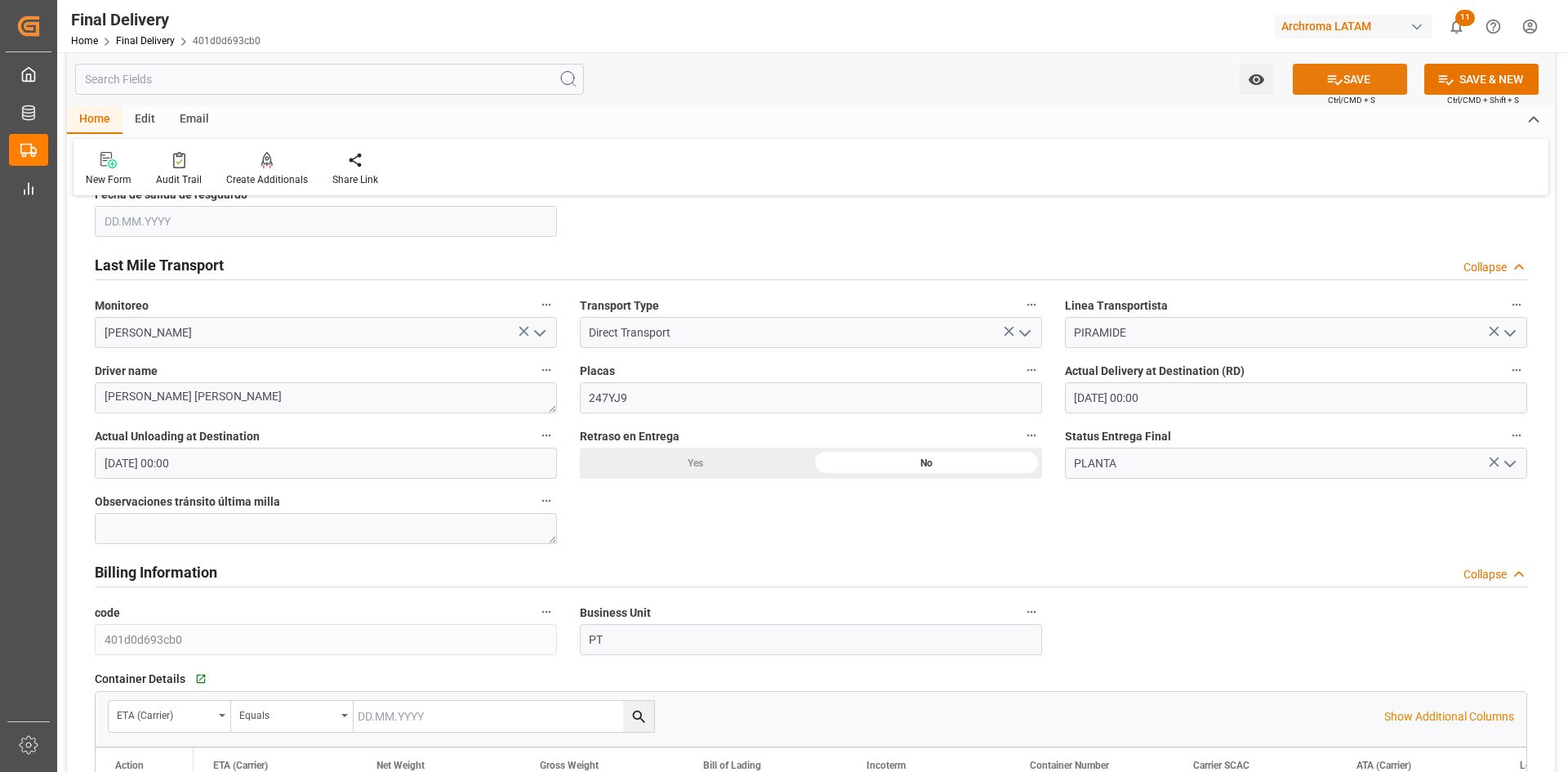
click at [1333, 79] on icon at bounding box center [1335, 80] width 15 height 10
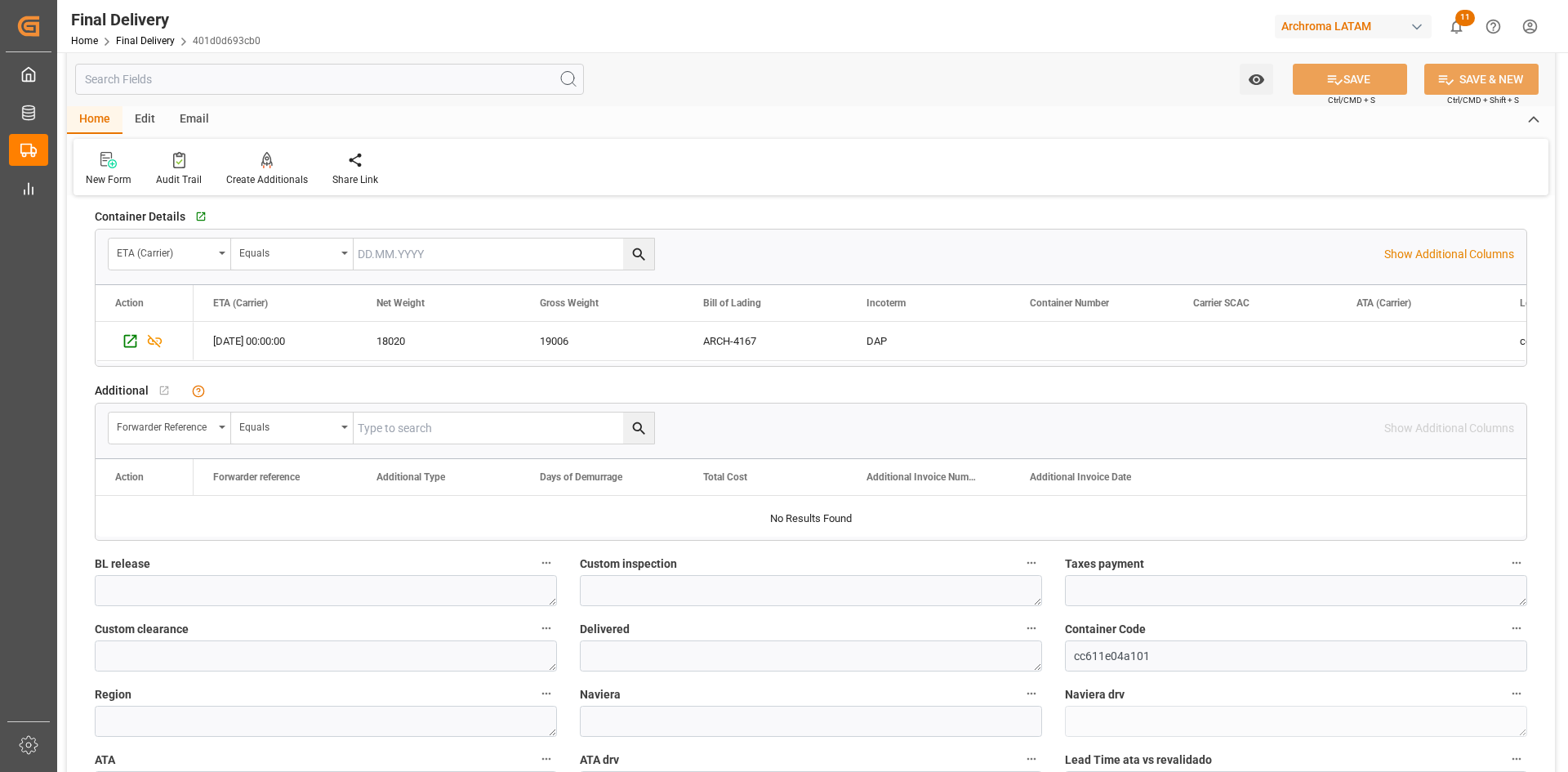
scroll to position [0, 0]
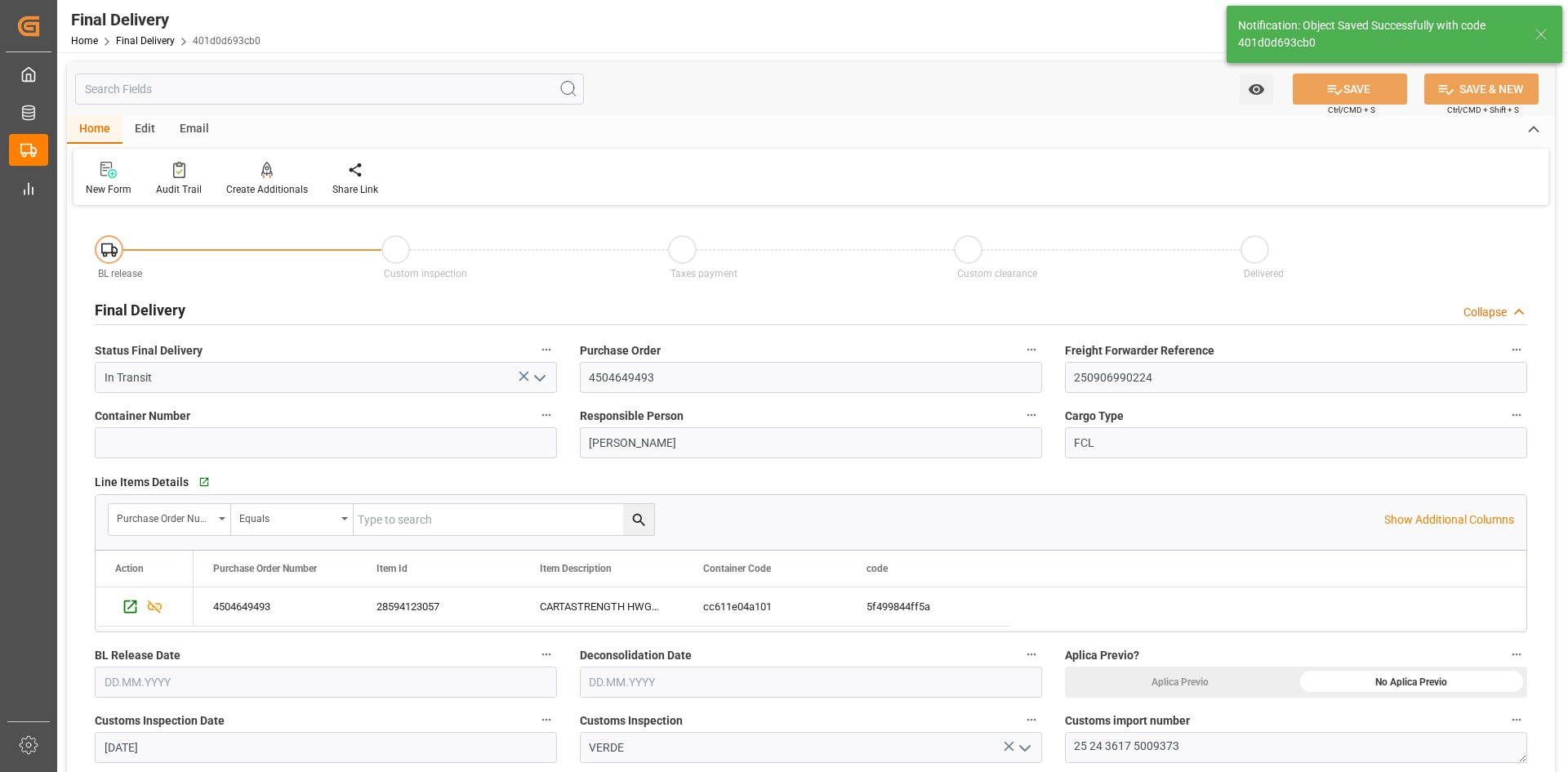
type textarea "[PERSON_NAME] [PERSON_NAME]"
type textarea "1"
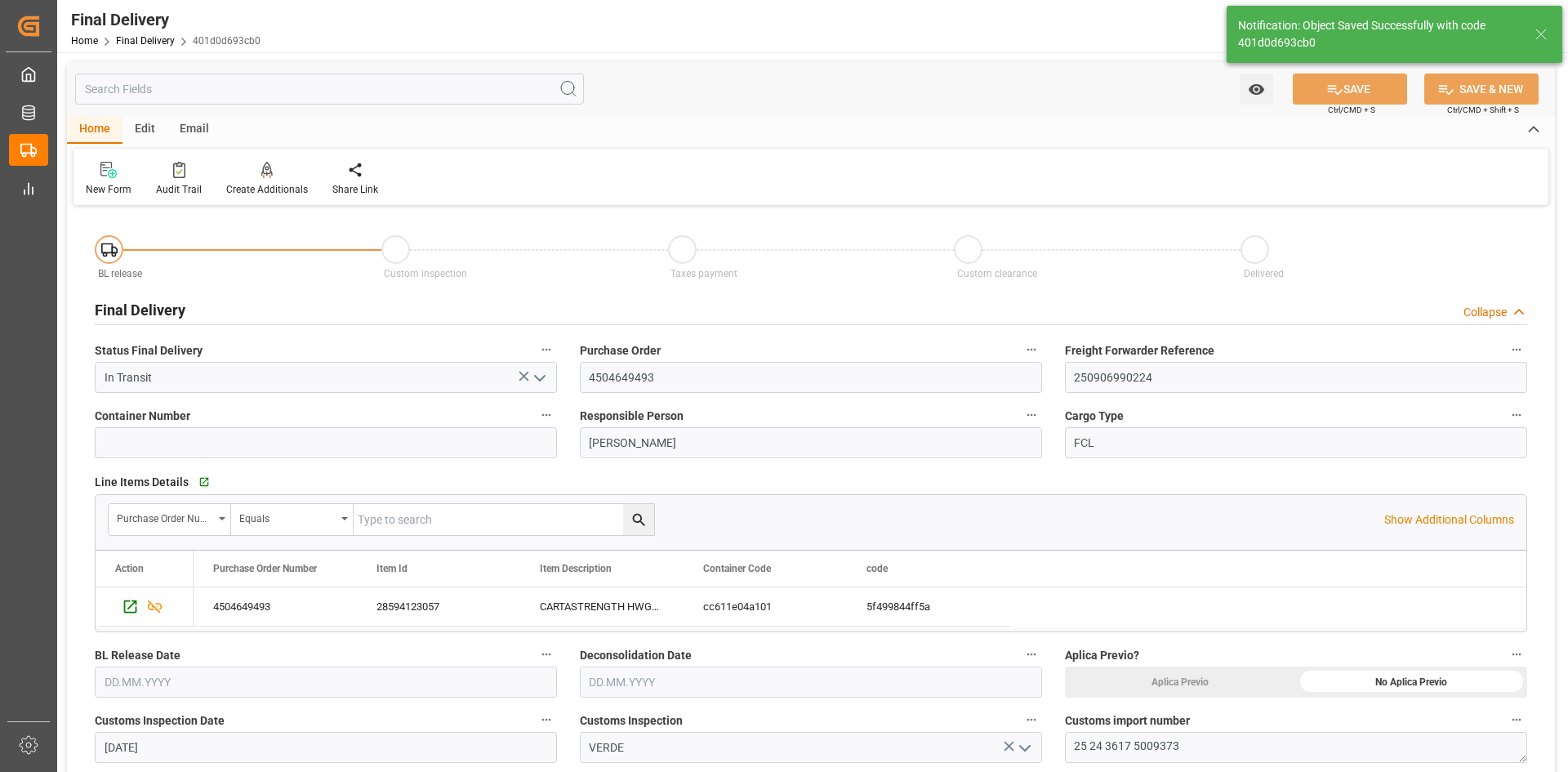
type input "Unloaded"
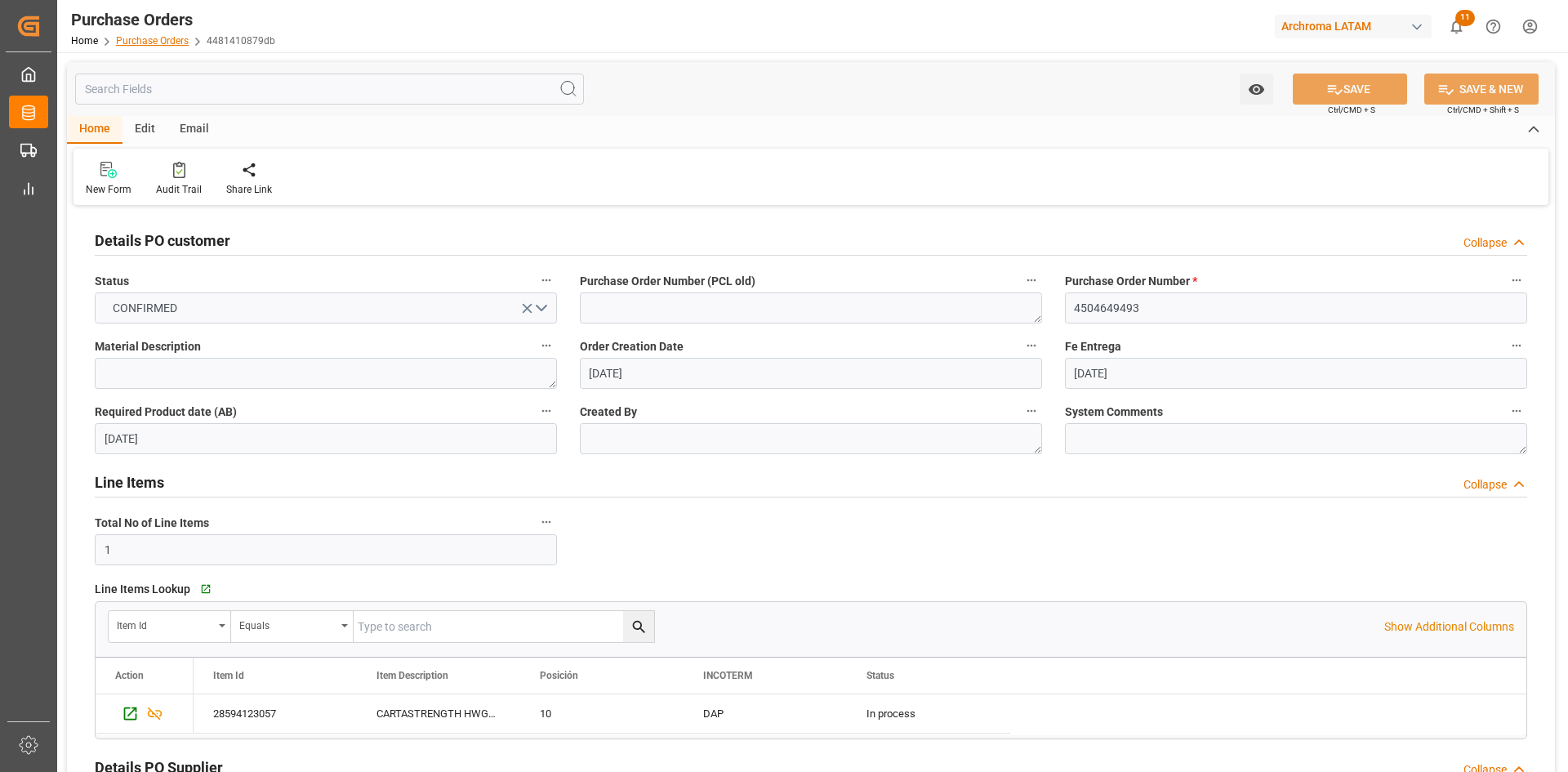
click at [135, 43] on link "Purchase Orders" at bounding box center [152, 41] width 72 height 12
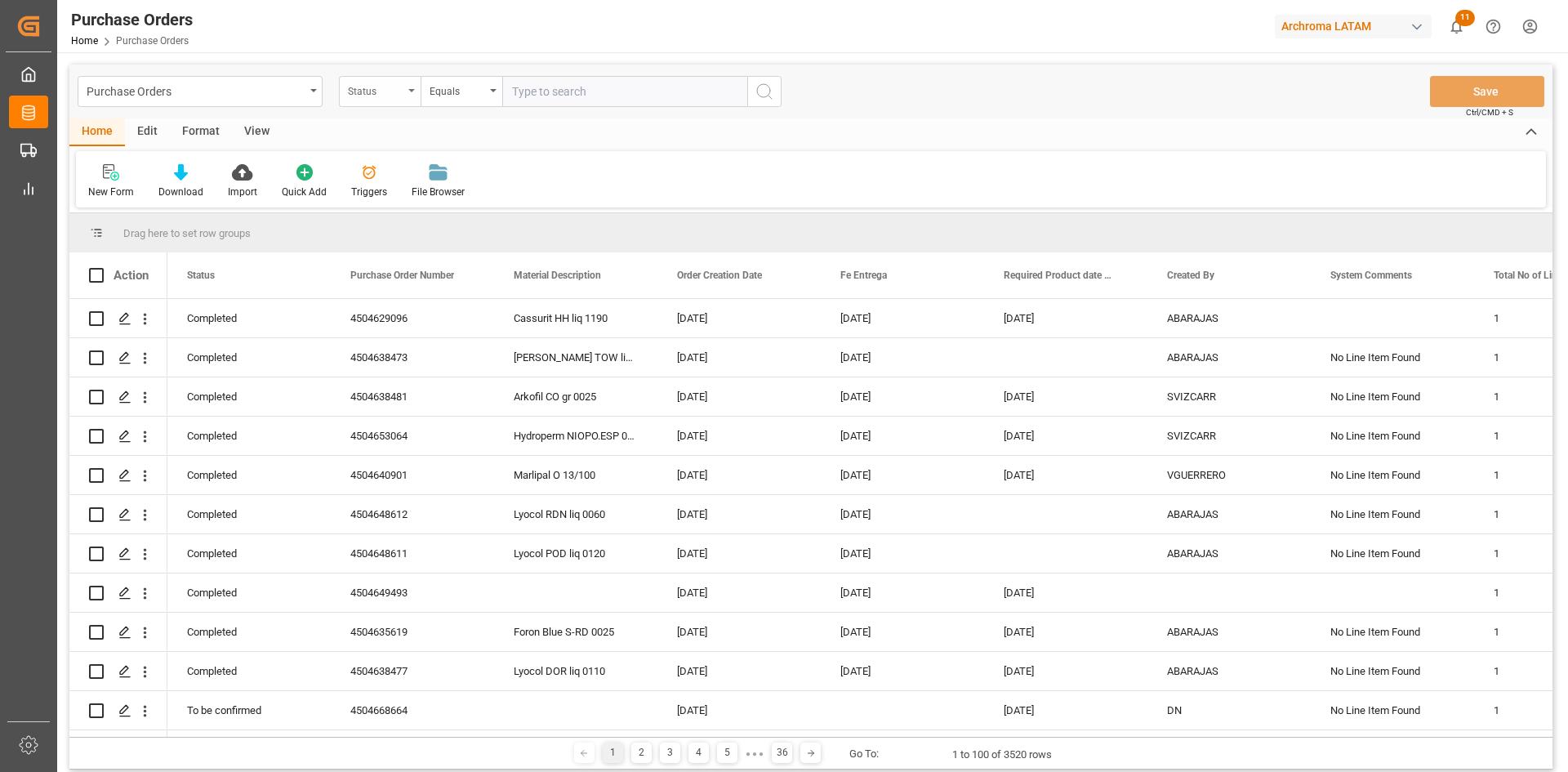
click at [399, 94] on div "Status" at bounding box center [376, 89] width 56 height 19
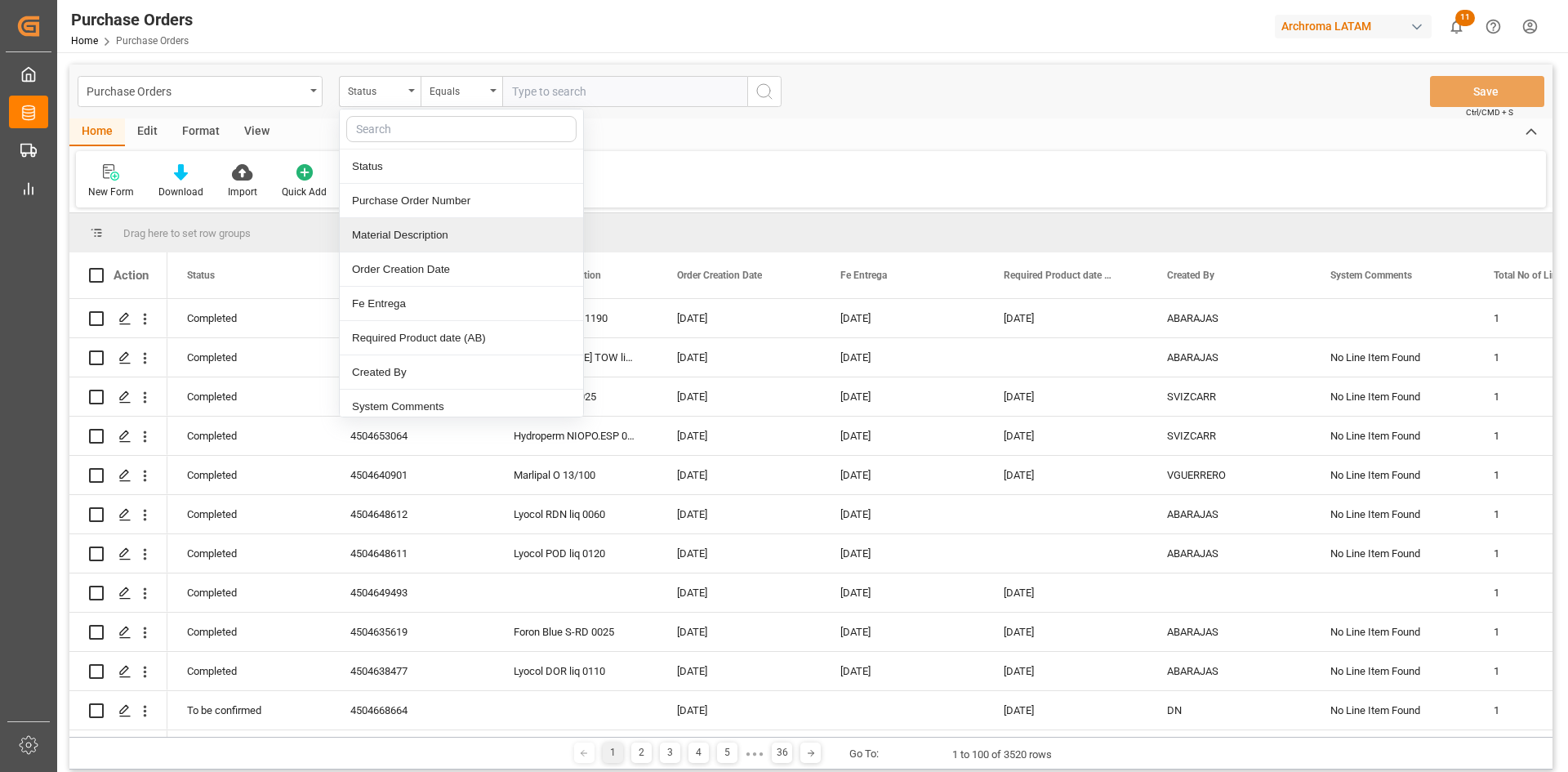
click at [435, 199] on div "Purchase Order Number" at bounding box center [461, 200] width 243 height 34
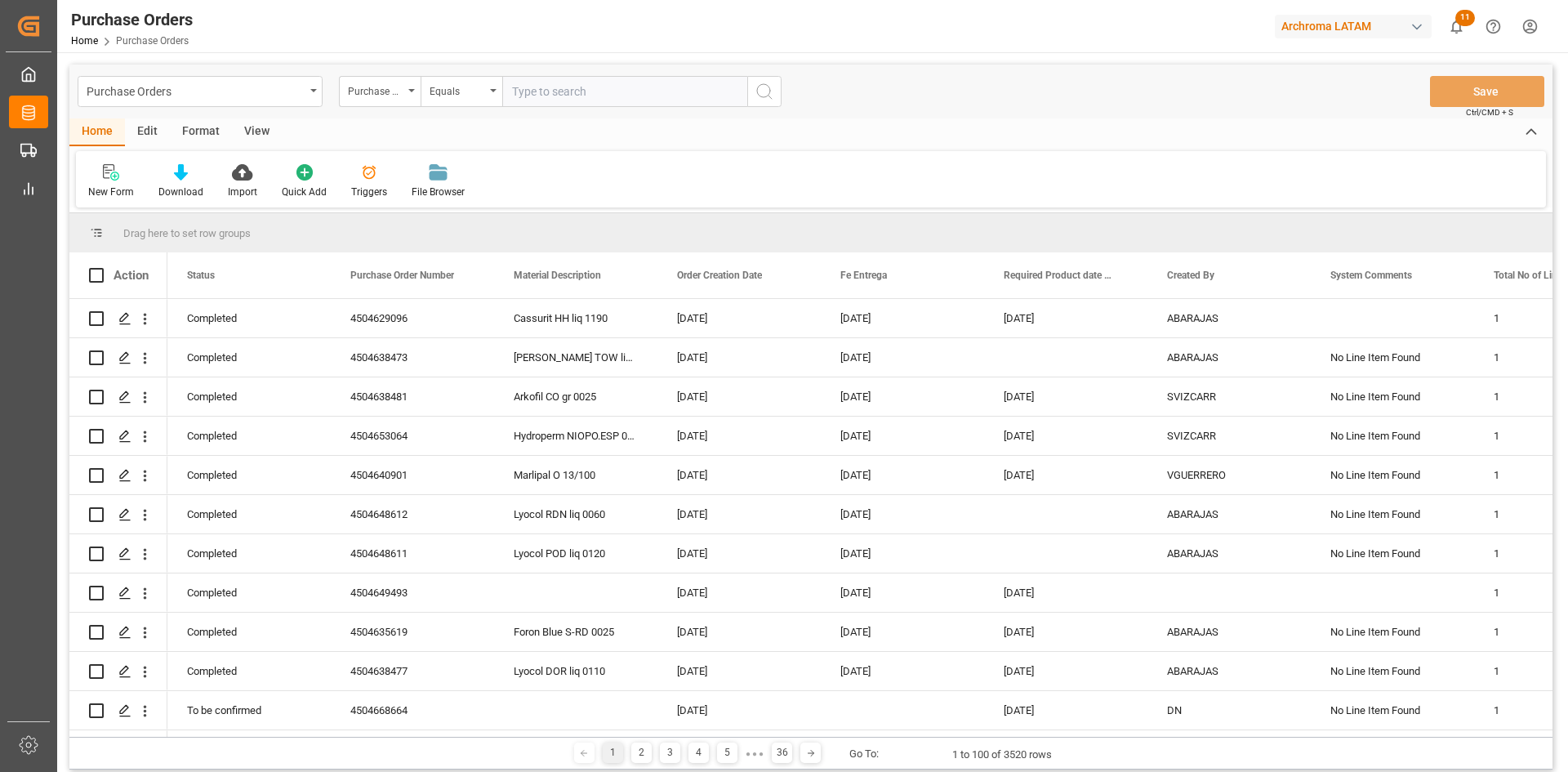
click at [549, 92] on input "text" at bounding box center [624, 91] width 245 height 31
paste input "4504663854"
type input "4504663854"
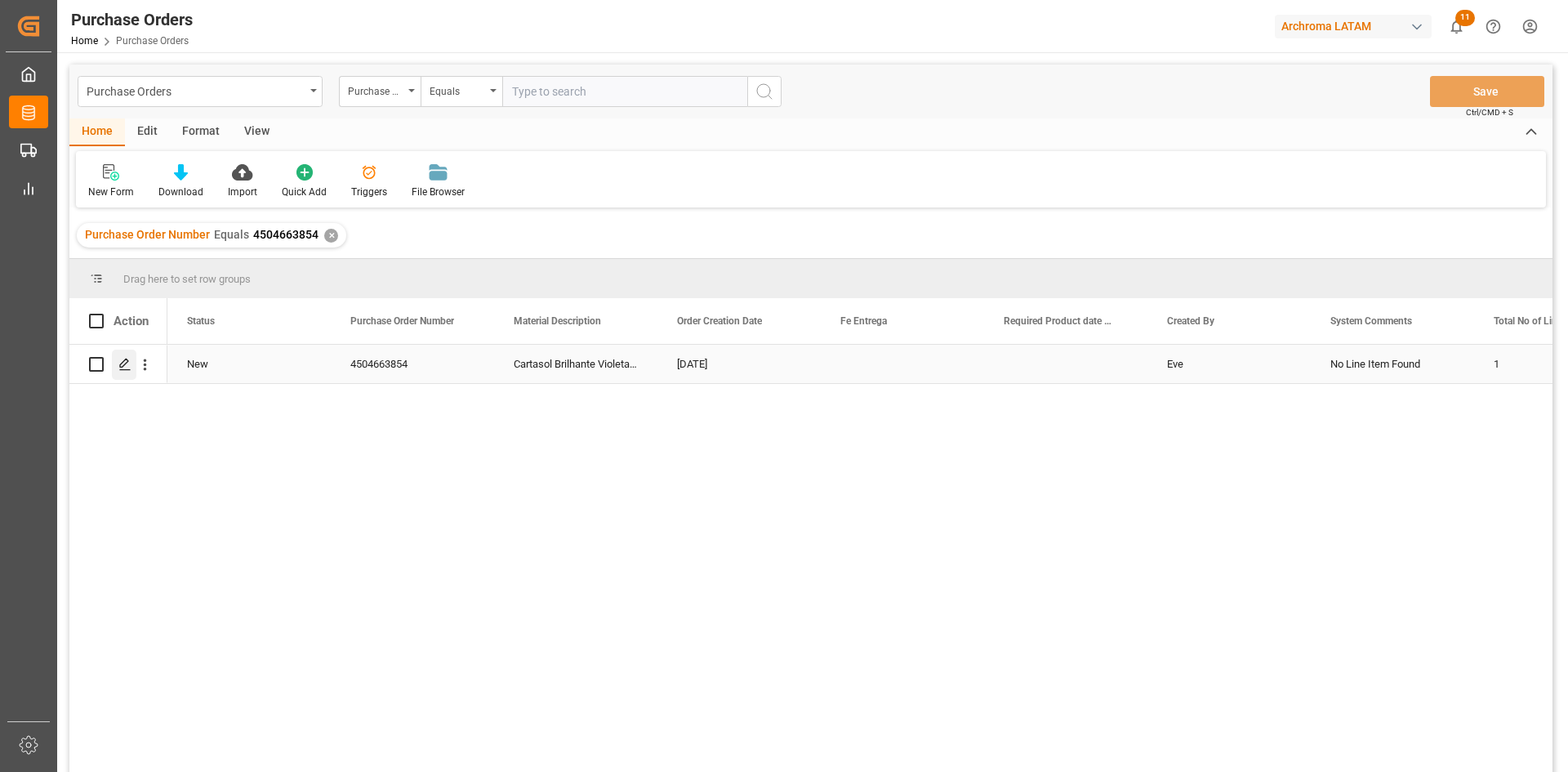
click at [128, 366] on icon "Press SPACE to select this row." at bounding box center [125, 364] width 13 height 13
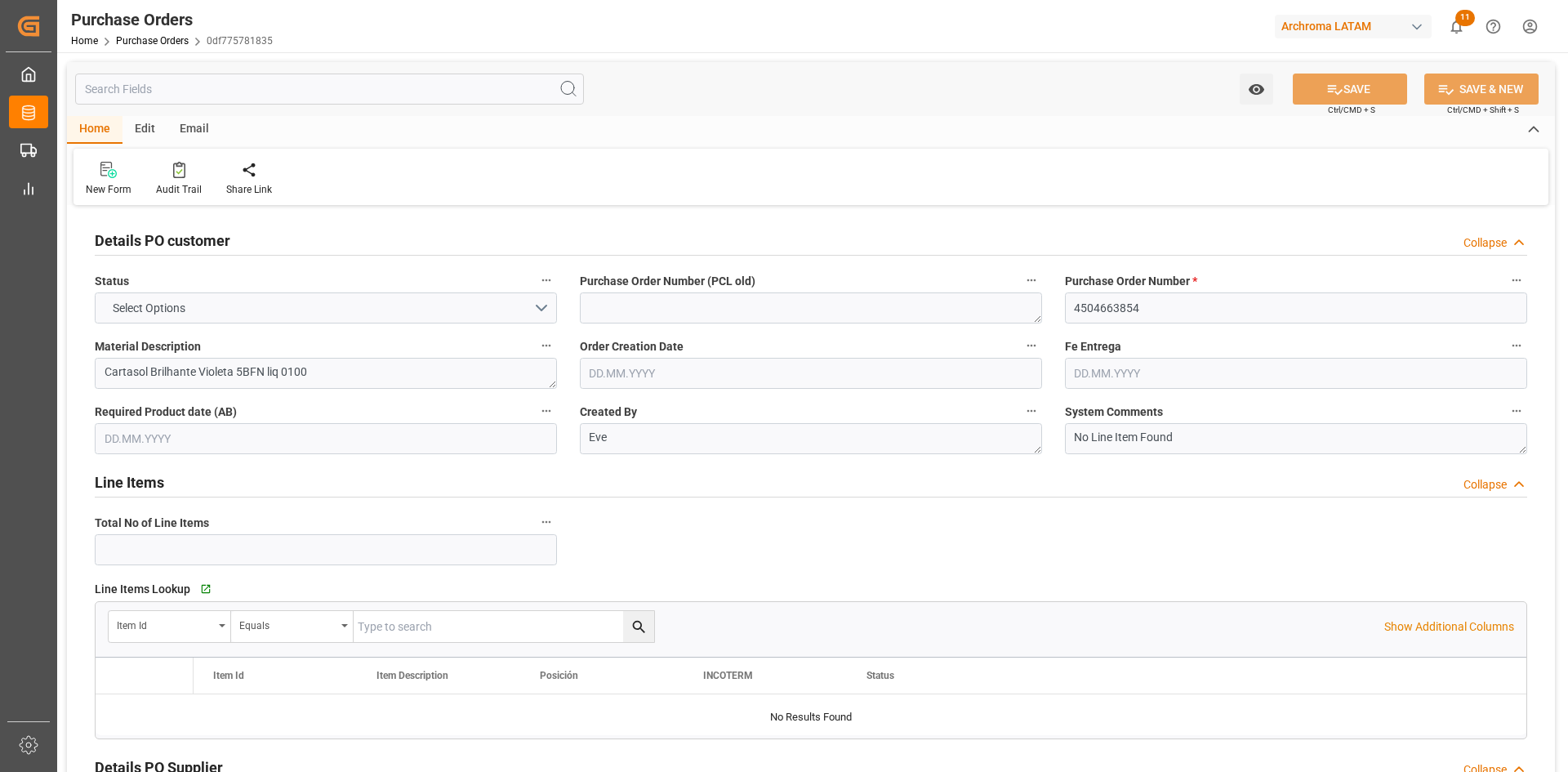
type input "1"
type input "[DATE]"
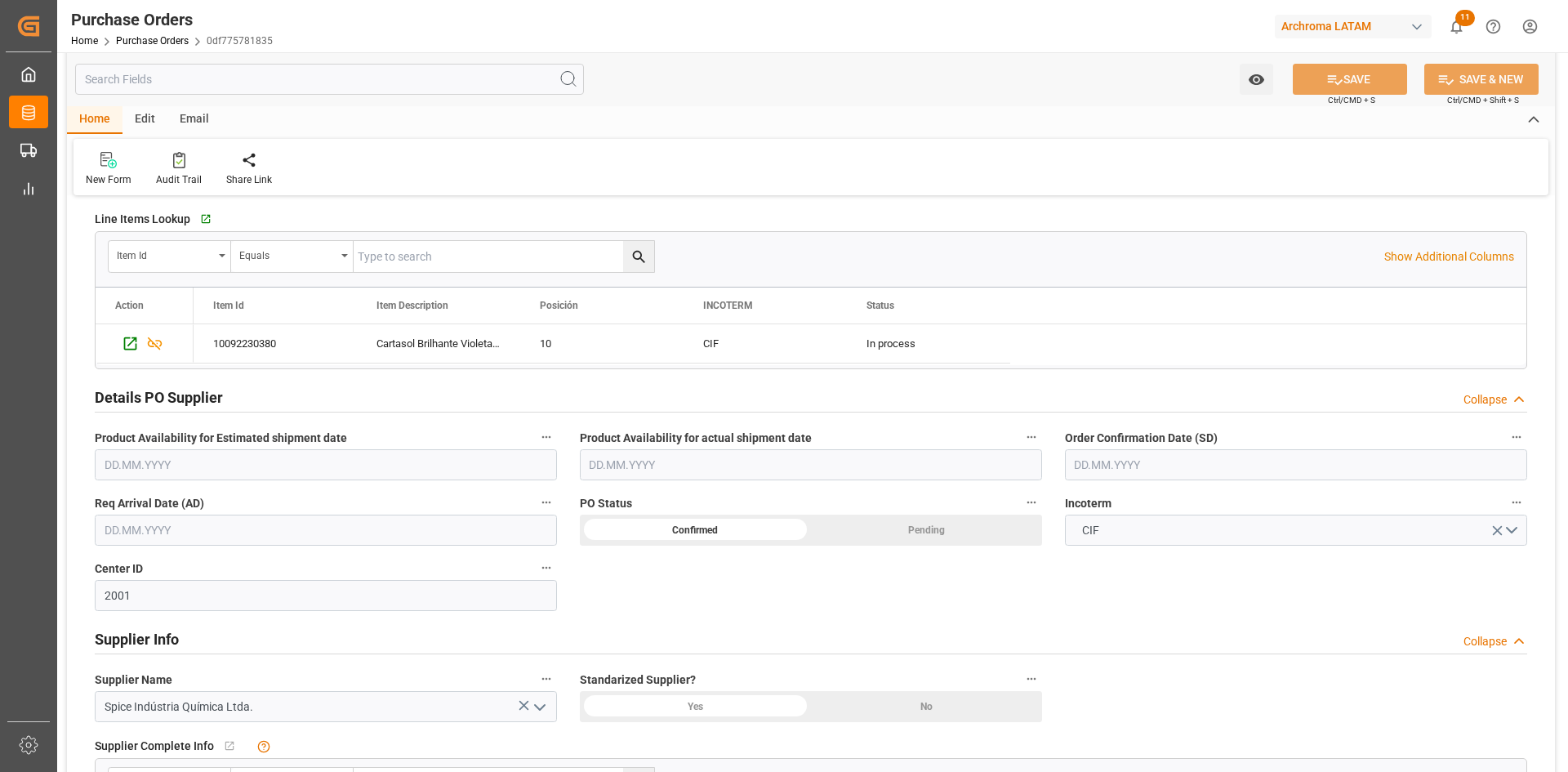
scroll to position [408, 0]
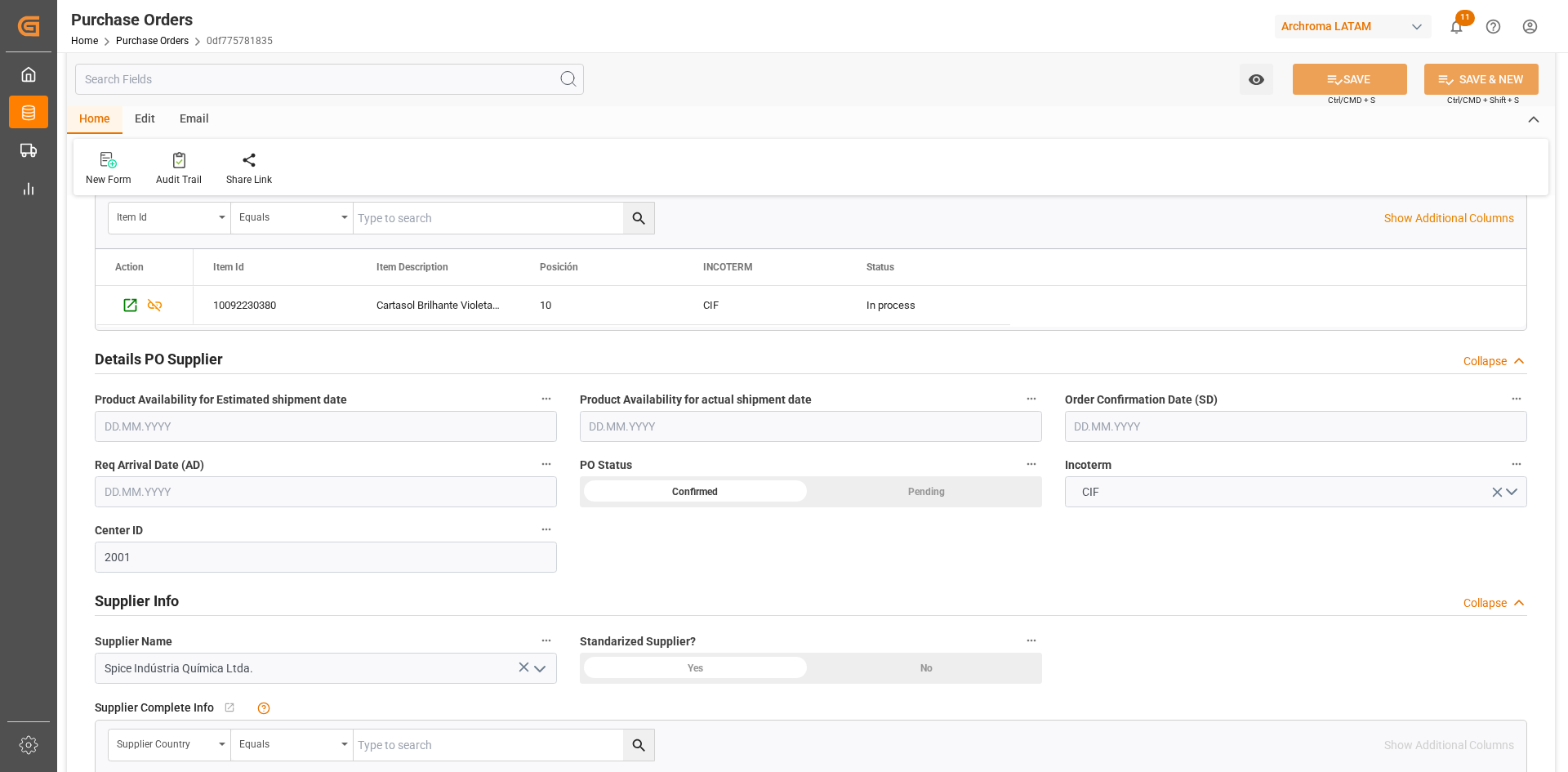
click at [1104, 430] on input "text" at bounding box center [1295, 425] width 462 height 31
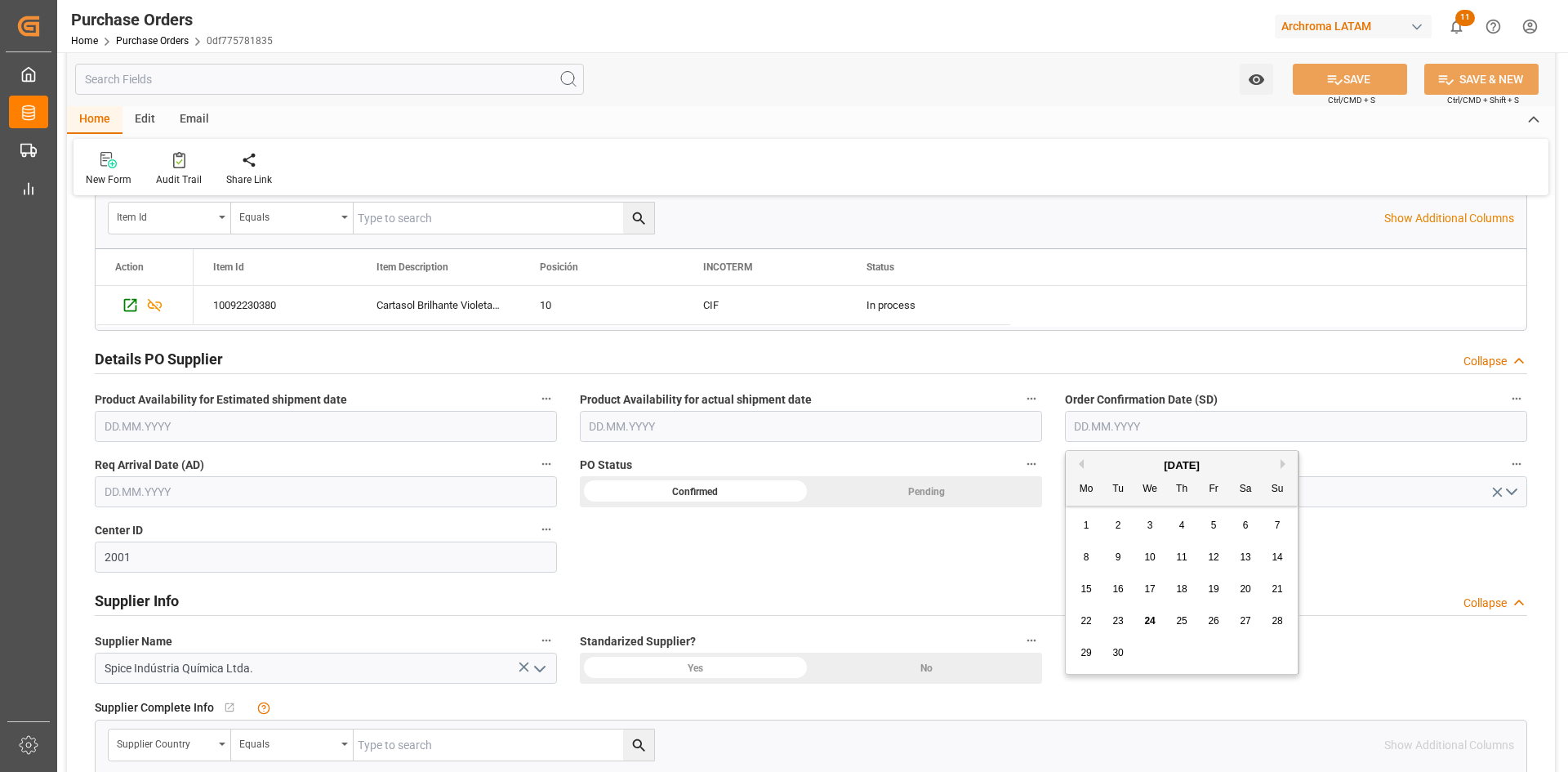
click at [1108, 470] on div "[DATE]" at bounding box center [1181, 465] width 232 height 17
click at [1250, 526] on div "6" at bounding box center [1246, 526] width 21 height 20
drag, startPoint x: 1184, startPoint y: 432, endPoint x: 1206, endPoint y: 438, distance: 22.8
click at [1184, 433] on input "[DATE]" at bounding box center [1295, 425] width 462 height 31
click at [1275, 460] on div "[DATE]" at bounding box center [1181, 465] width 232 height 17
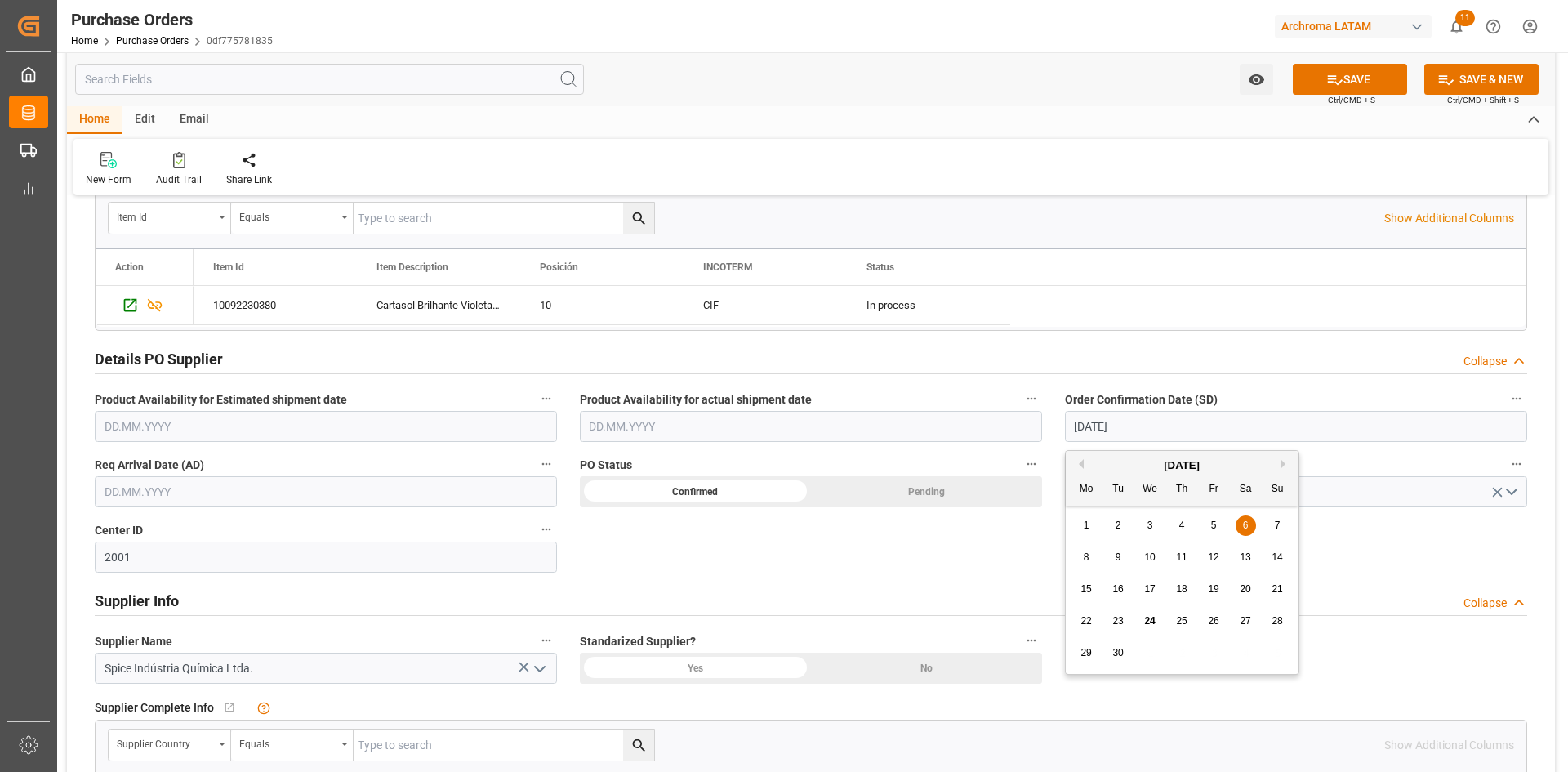
click at [1281, 460] on button "Next Month" at bounding box center [1285, 464] width 10 height 10
click at [1077, 560] on div "6" at bounding box center [1086, 558] width 21 height 20
type input "[DATE]"
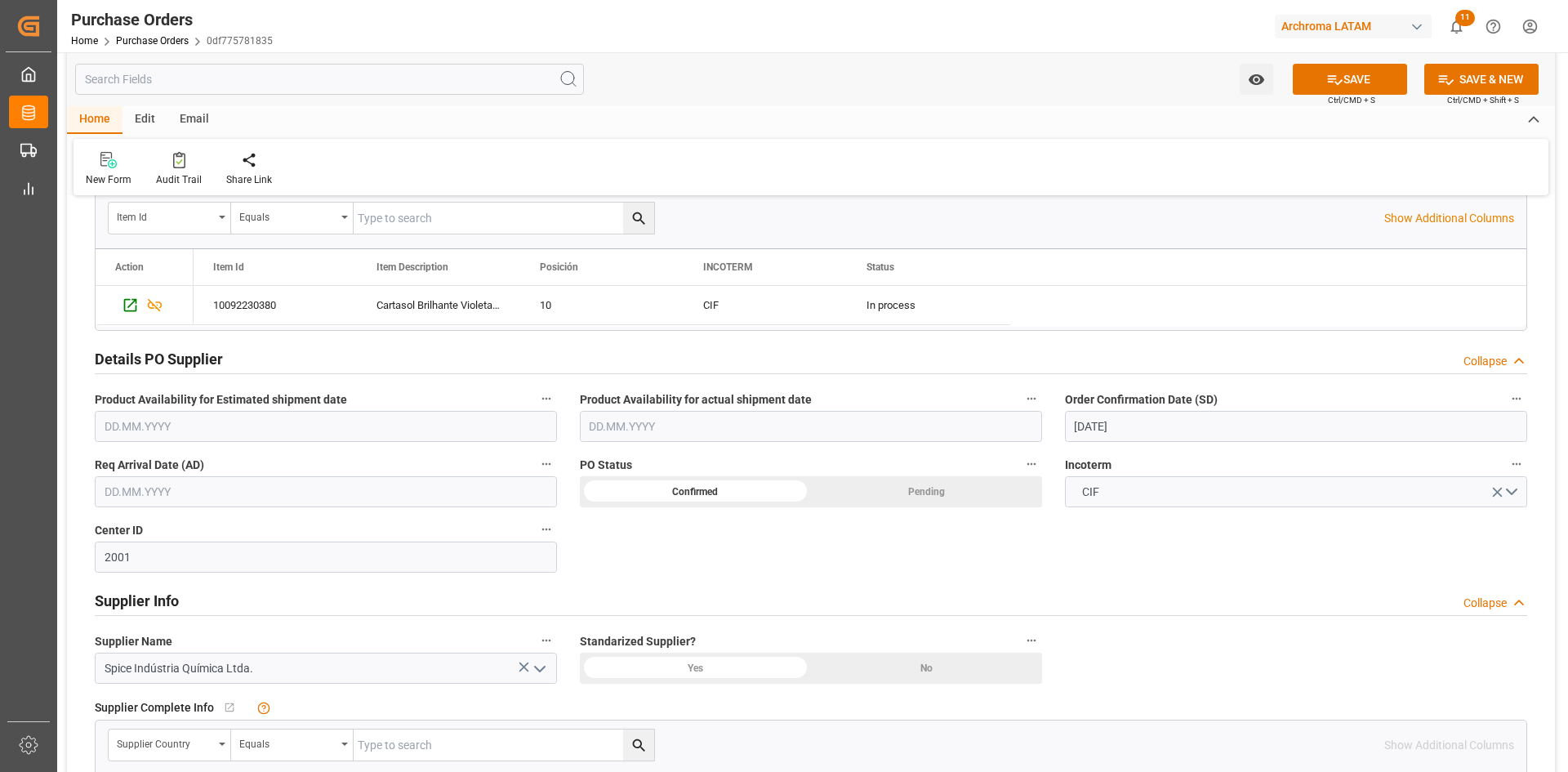
click at [313, 495] on input "text" at bounding box center [326, 491] width 462 height 31
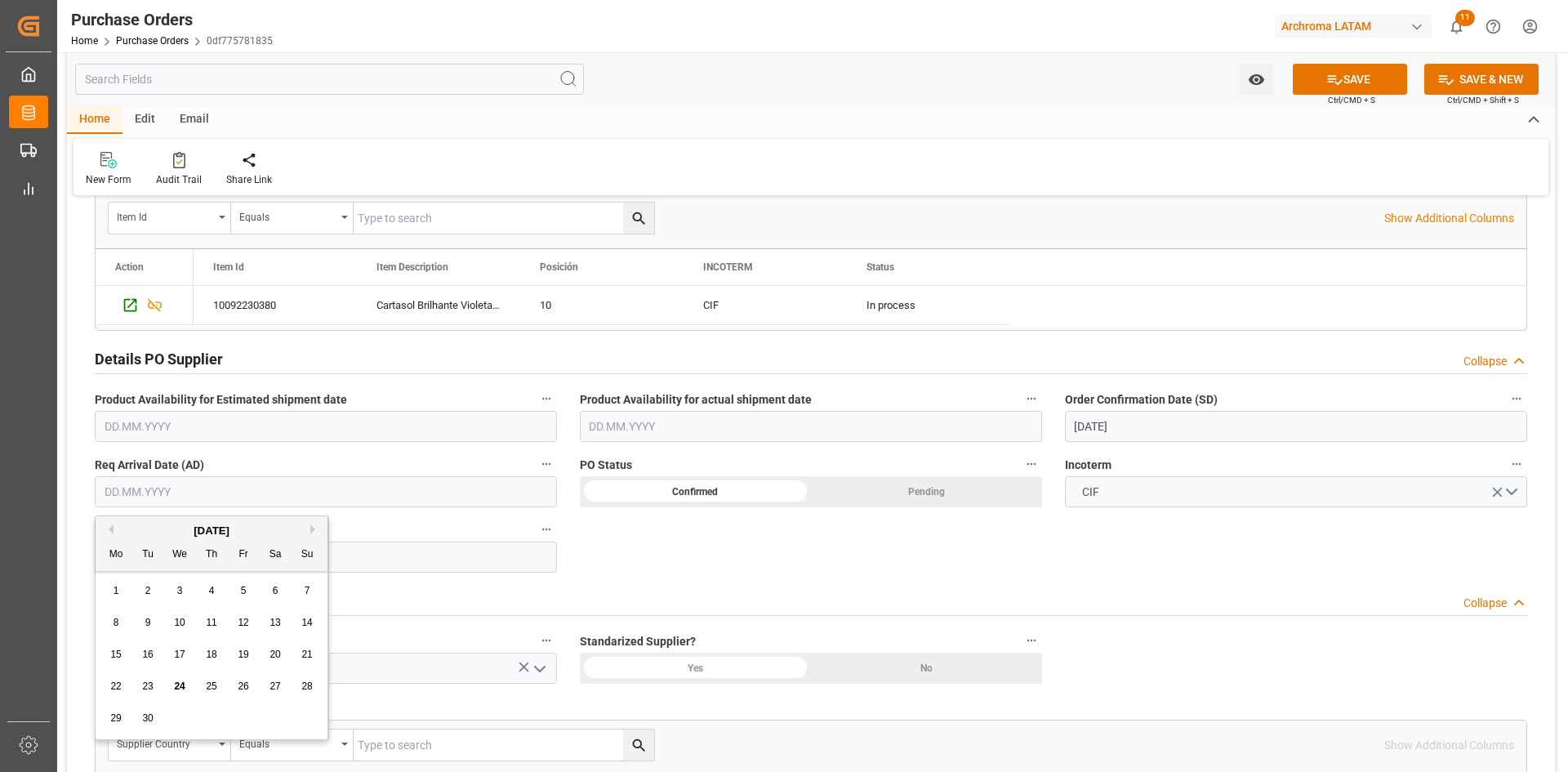
click at [307, 659] on span "21" at bounding box center [307, 654] width 11 height 12
click at [476, 495] on input "[DATE]" at bounding box center [326, 491] width 462 height 31
click at [309, 525] on div "[DATE]" at bounding box center [211, 531] width 232 height 17
click at [310, 529] on button "Next Month" at bounding box center [315, 529] width 10 height 10
click at [145, 682] on span "21" at bounding box center [147, 686] width 11 height 12
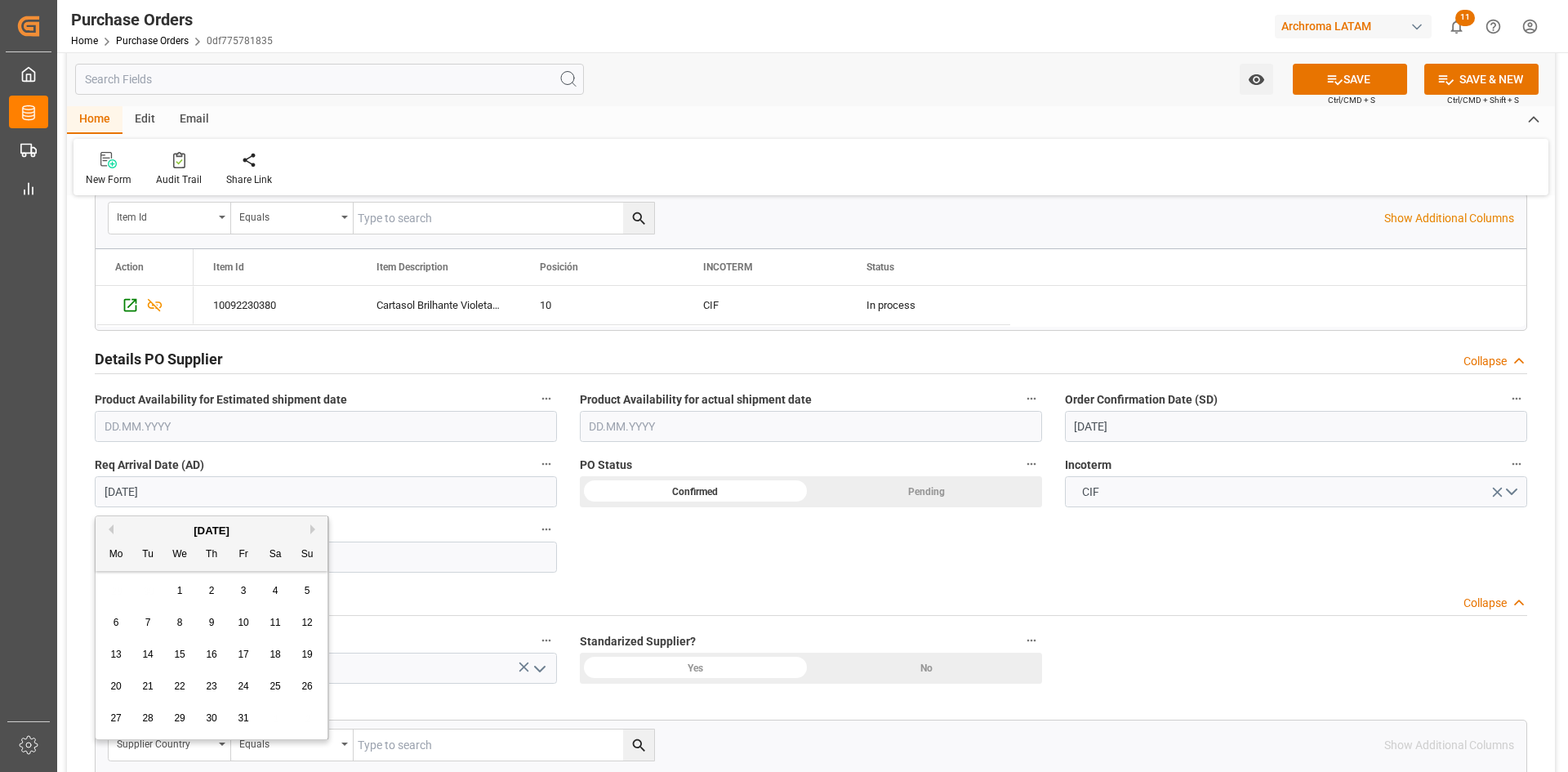
type input "[DATE]"
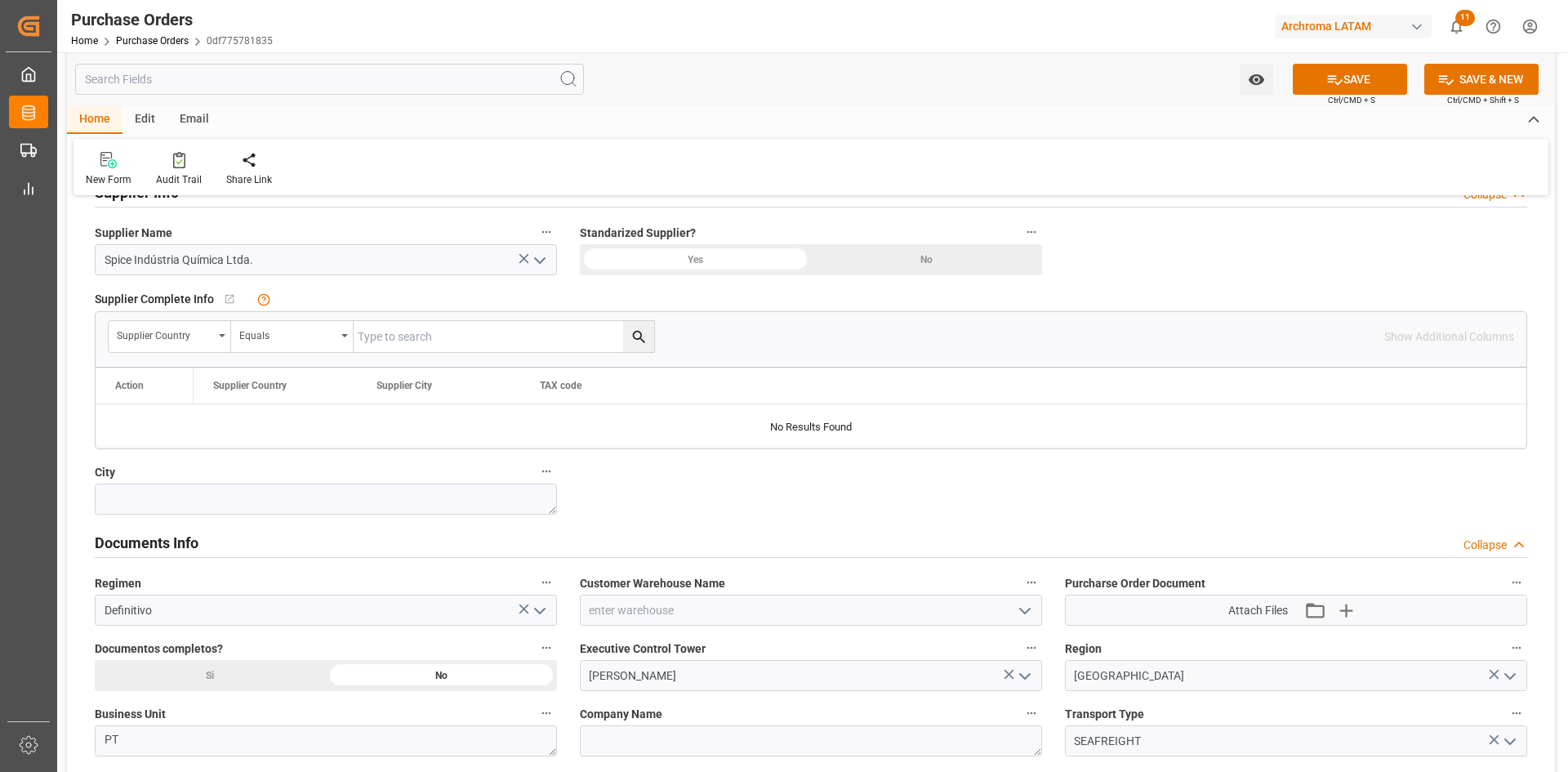
scroll to position [898, 0]
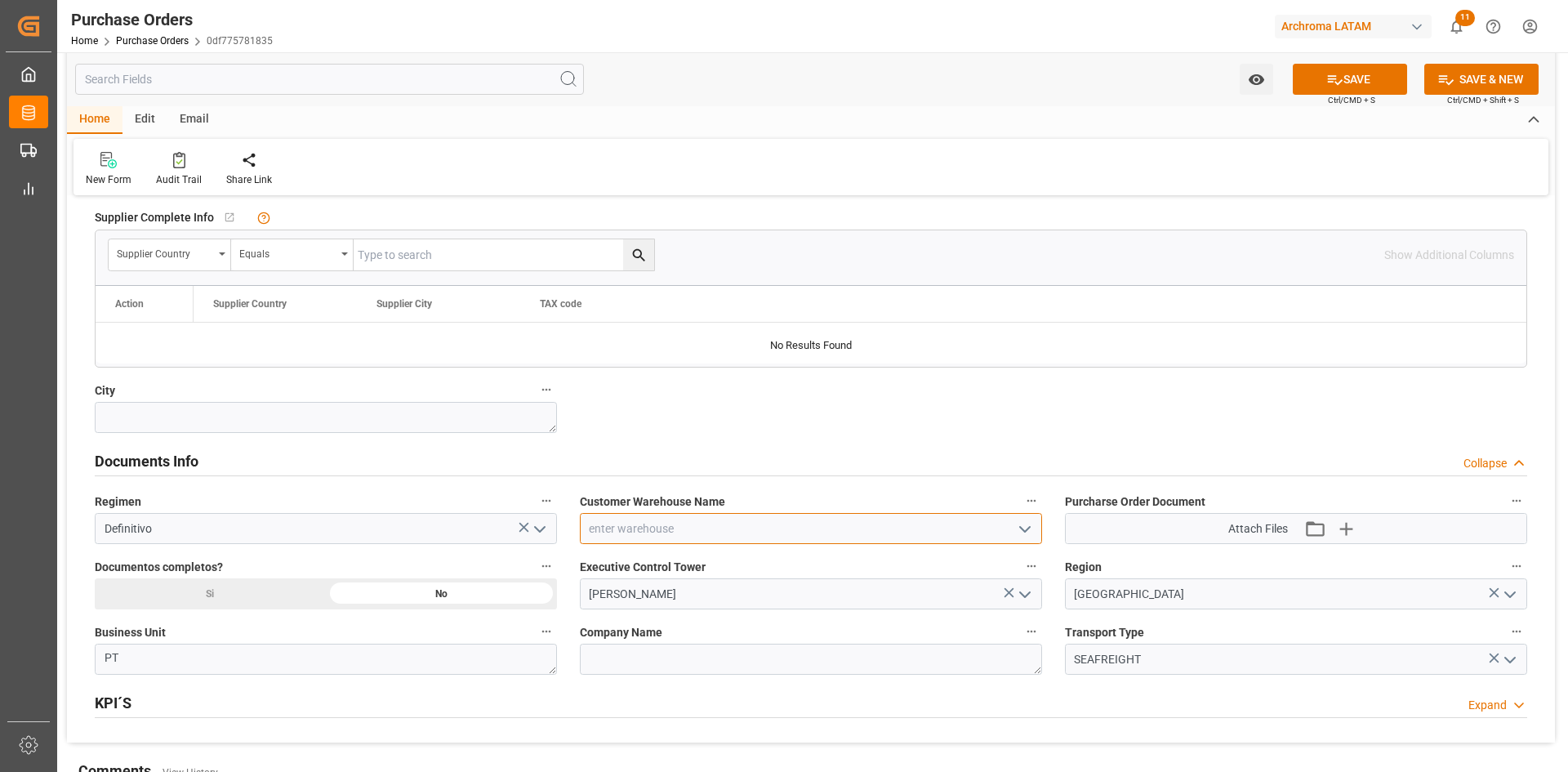
click at [793, 526] on input at bounding box center [811, 528] width 462 height 31
click at [1020, 527] on polyline "open menu" at bounding box center [1025, 529] width 10 height 5
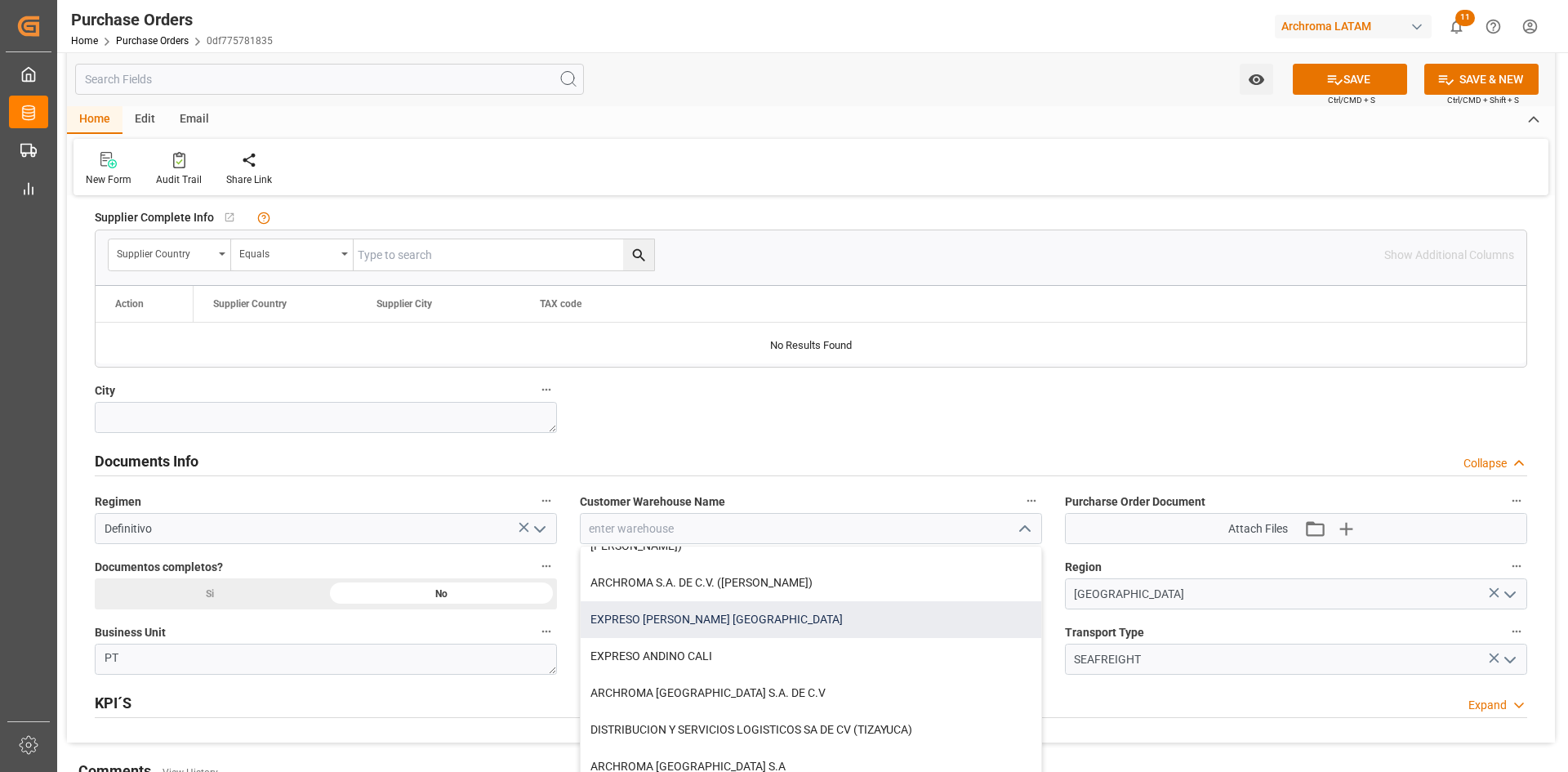
scroll to position [244, 0]
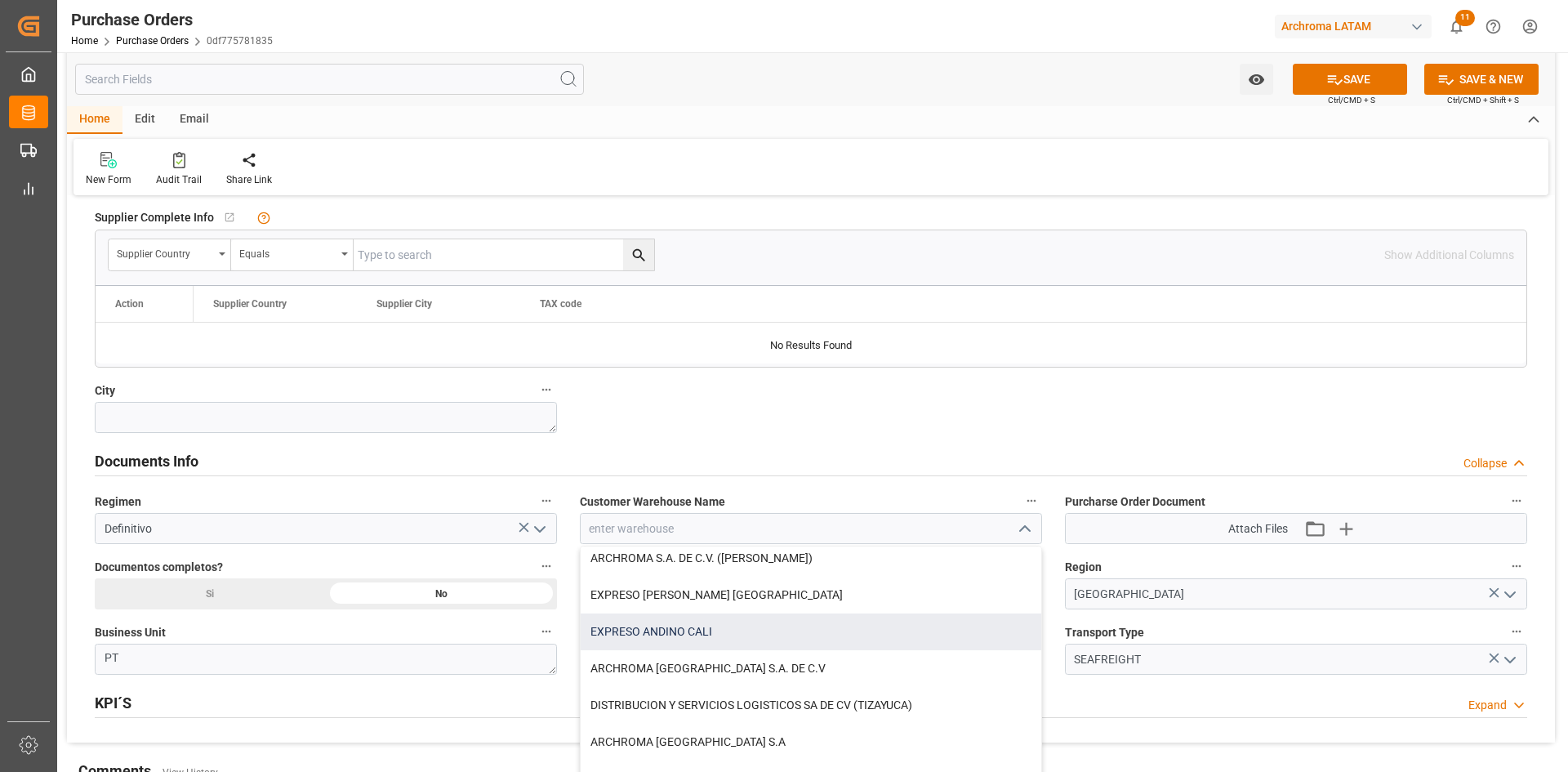
click at [730, 619] on div "EXPRESO ANDINO CALI" at bounding box center [811, 632] width 460 height 37
type input "EXPRESO ANDINO CALI"
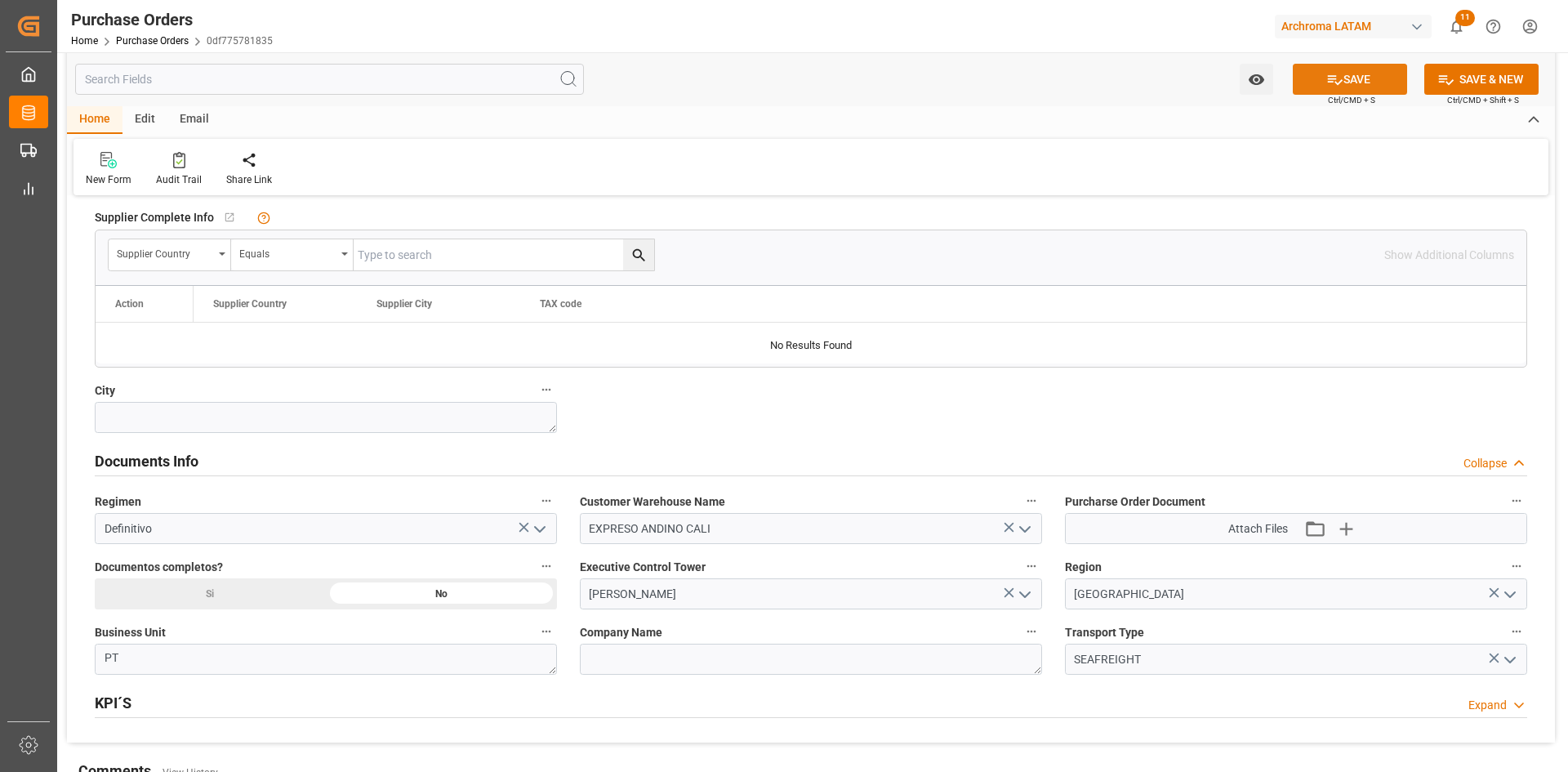
click at [1327, 84] on icon at bounding box center [1335, 79] width 17 height 17
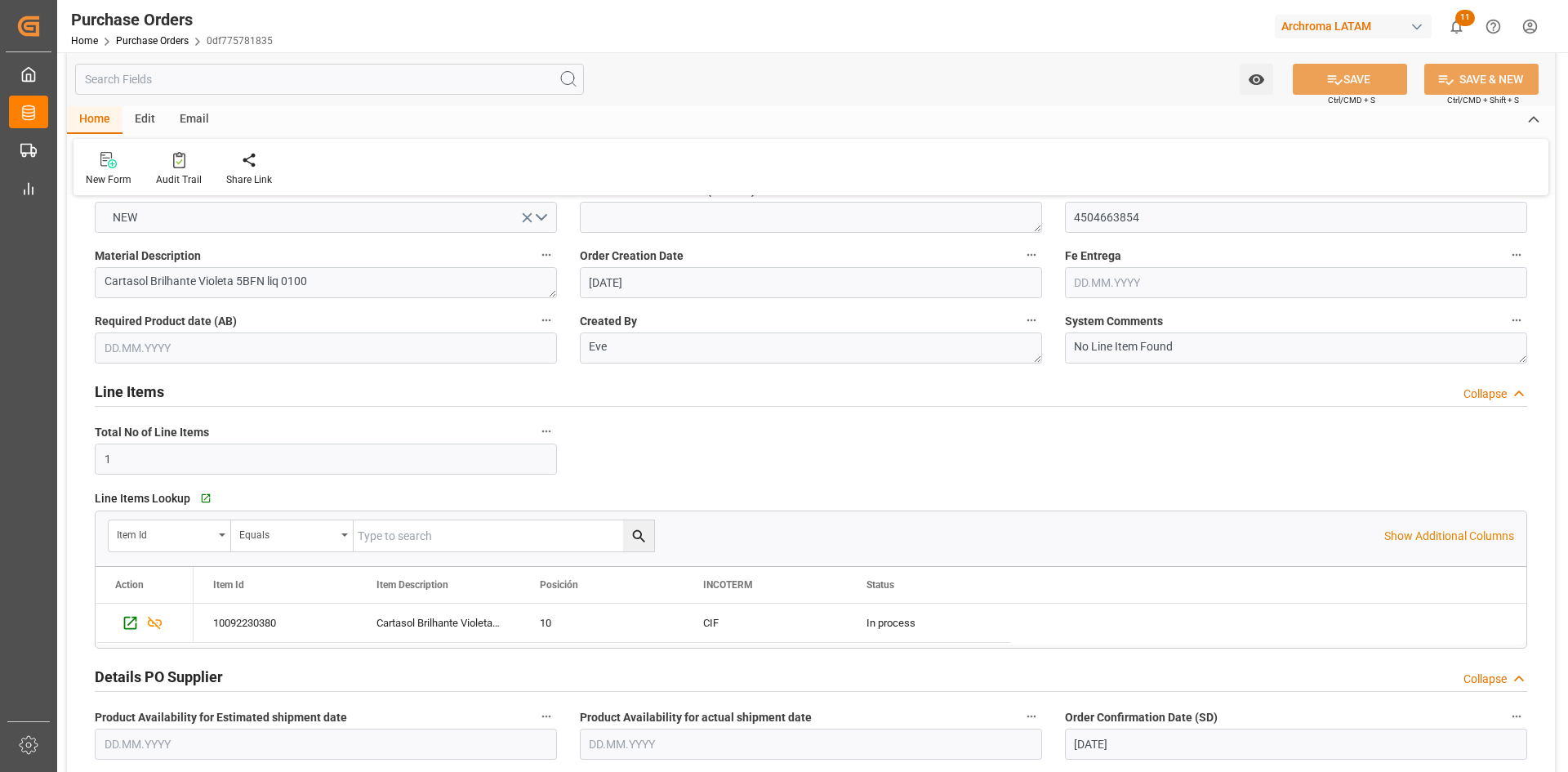
scroll to position [0, 0]
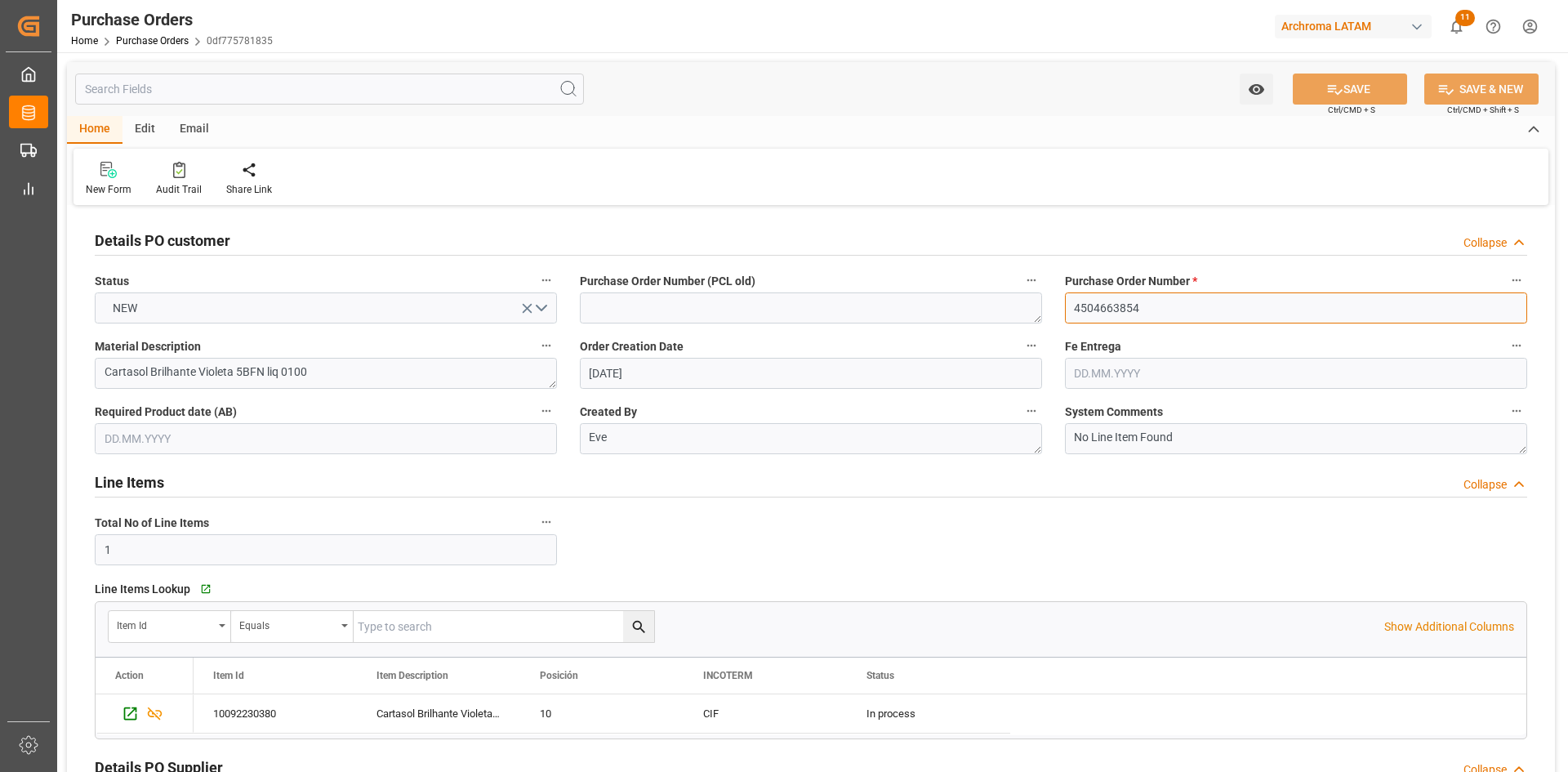
click at [1121, 302] on input "4504663854" at bounding box center [1295, 307] width 462 height 31
click at [23, 111] on icon at bounding box center [28, 113] width 12 height 15
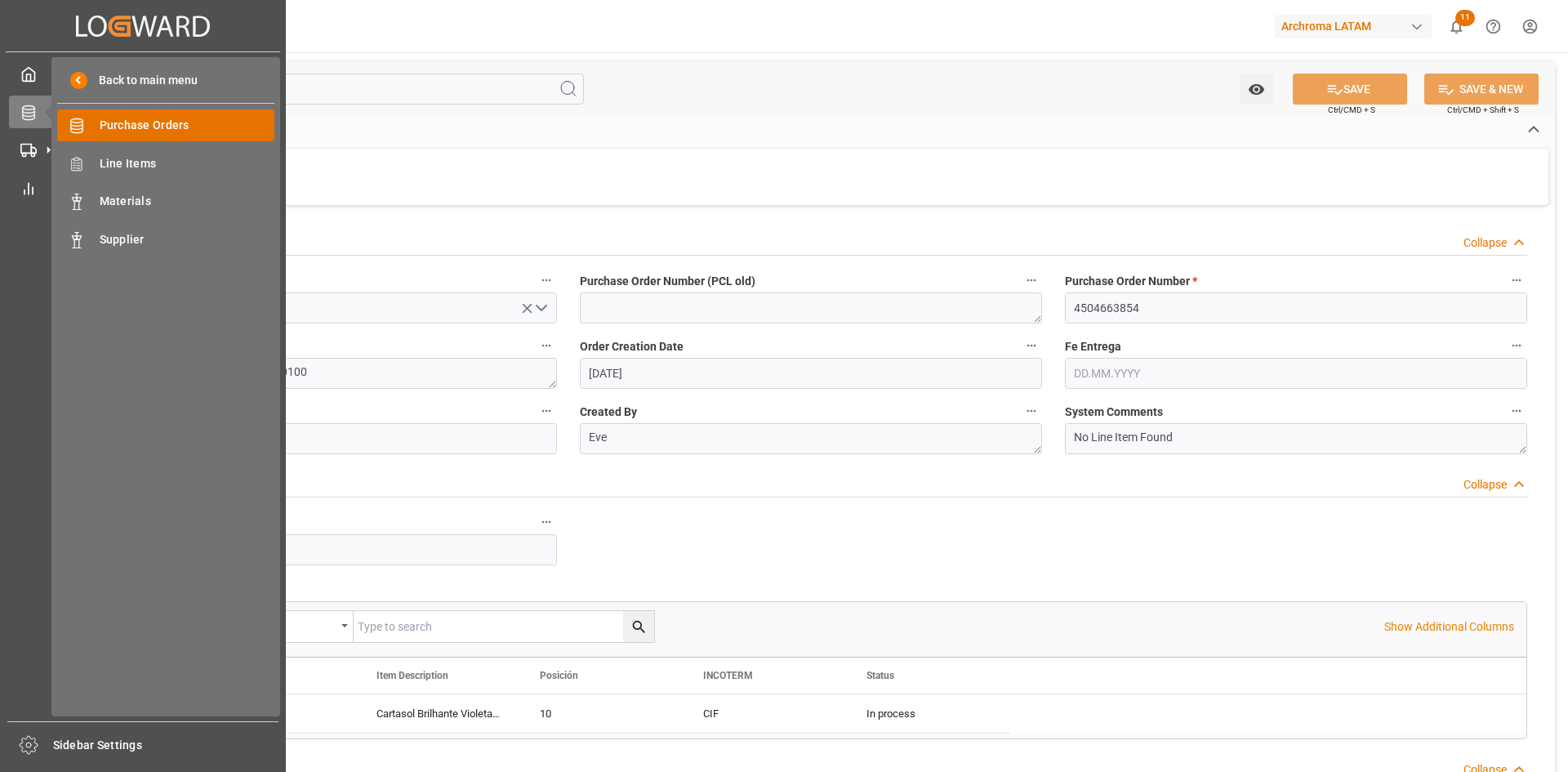
click at [150, 118] on span "Purchase Orders" at bounding box center [187, 125] width 175 height 17
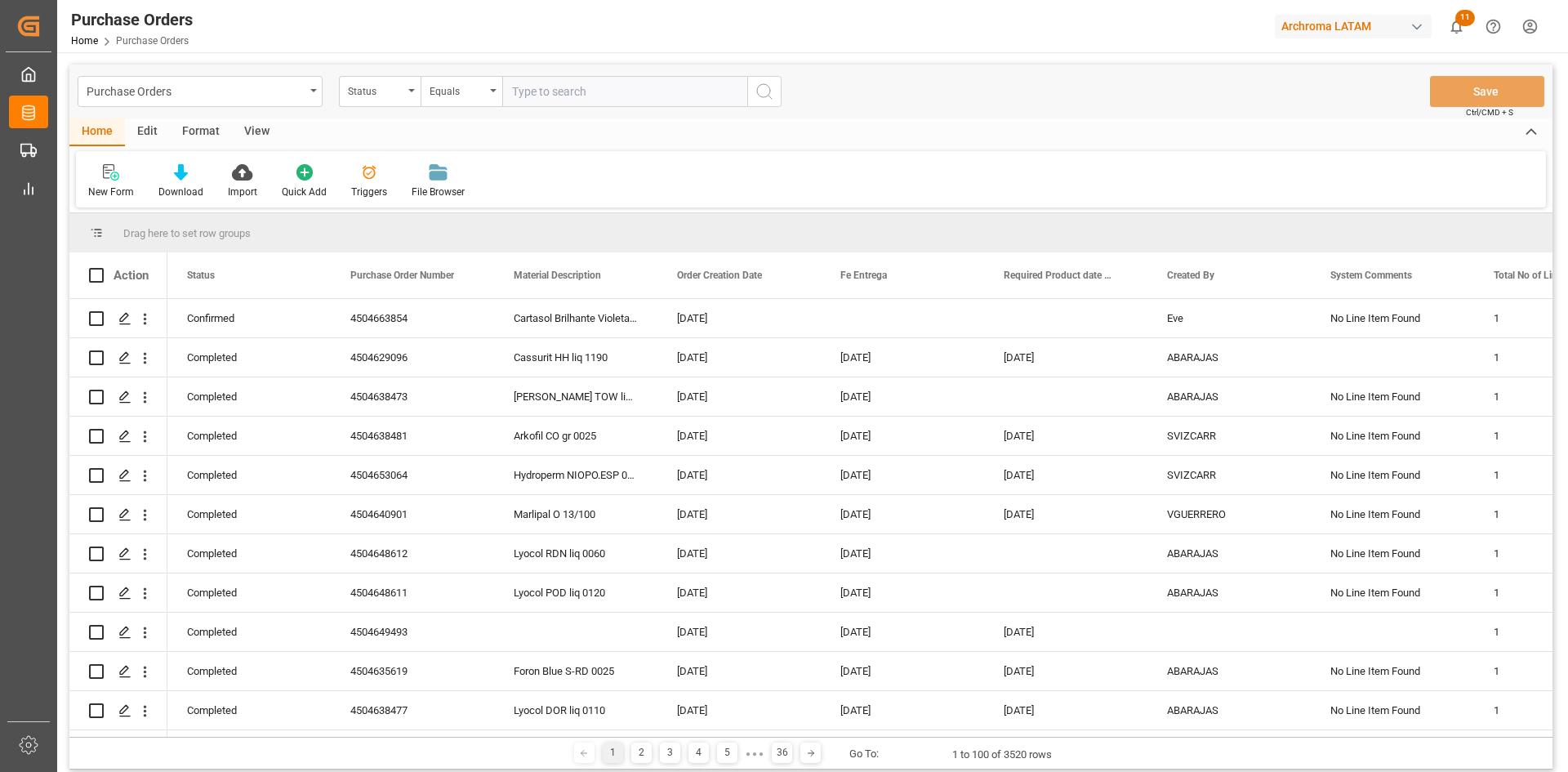
click at [409, 94] on div "Status" at bounding box center [380, 91] width 81 height 31
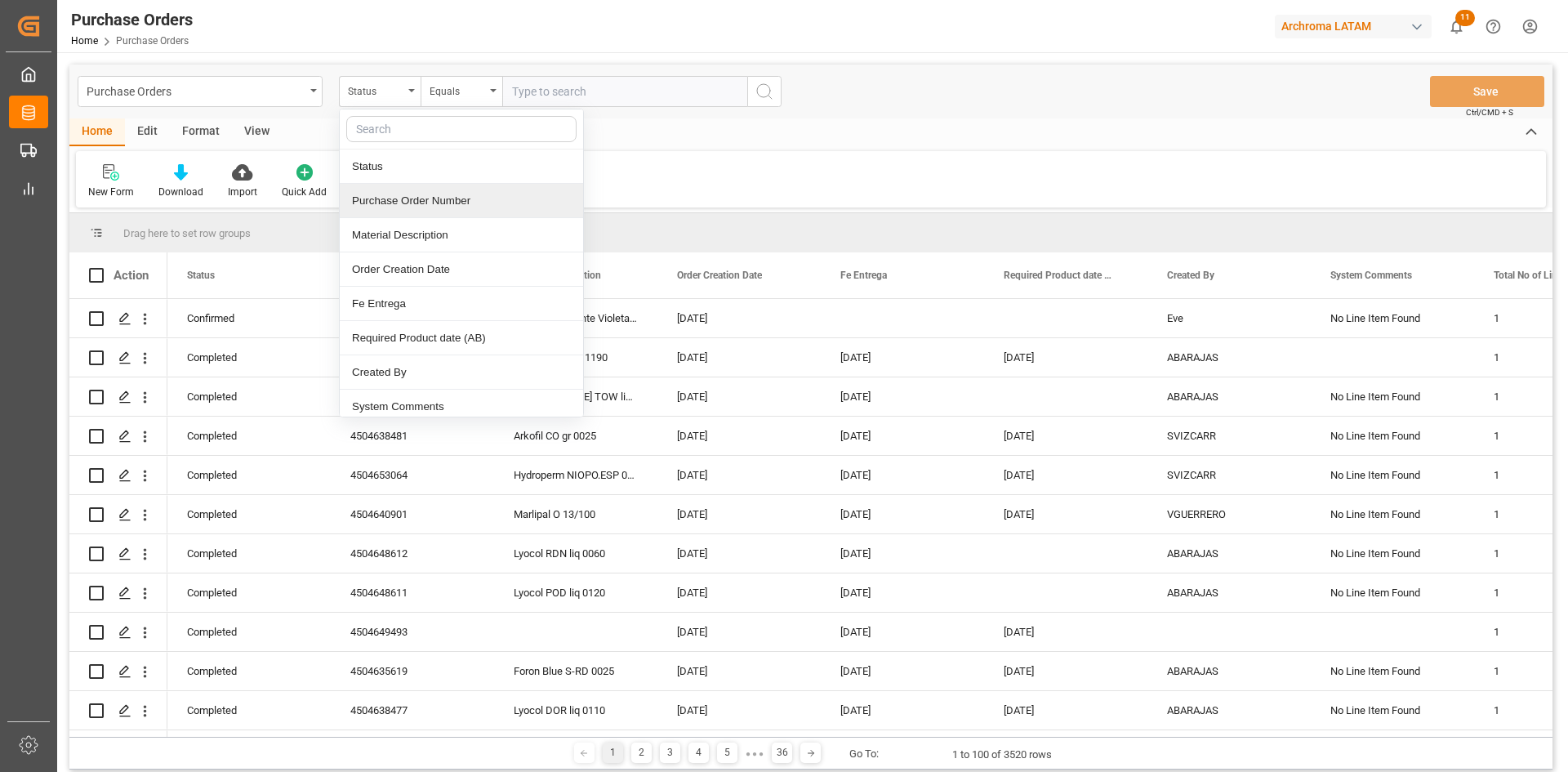
drag, startPoint x: 435, startPoint y: 201, endPoint x: 446, endPoint y: 189, distance: 16.3
click at [436, 201] on div "Purchase Order Number" at bounding box center [461, 200] width 243 height 34
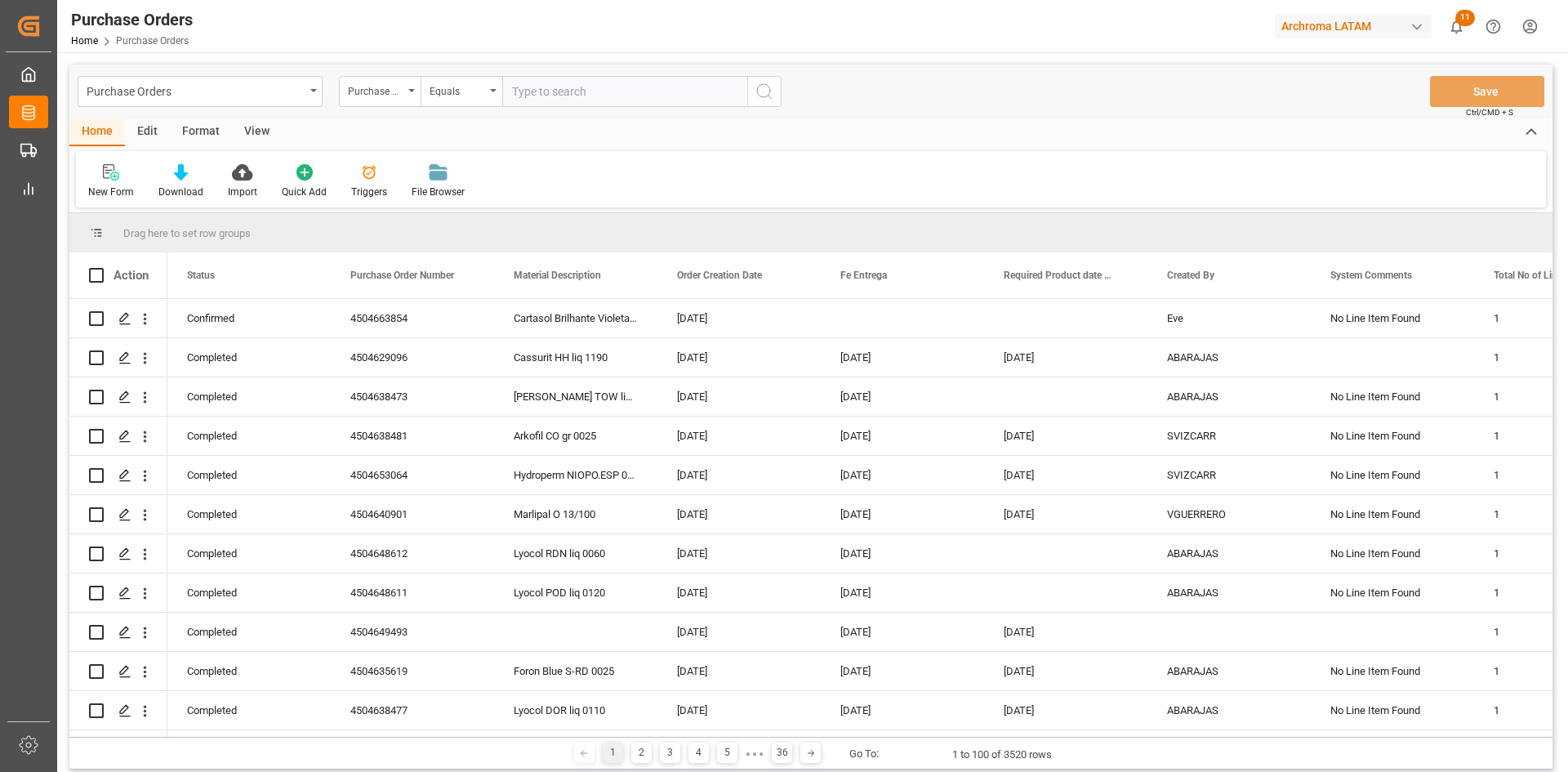
click at [549, 81] on input "text" at bounding box center [624, 91] width 245 height 31
paste input "4504640910"
type input "4504640910"
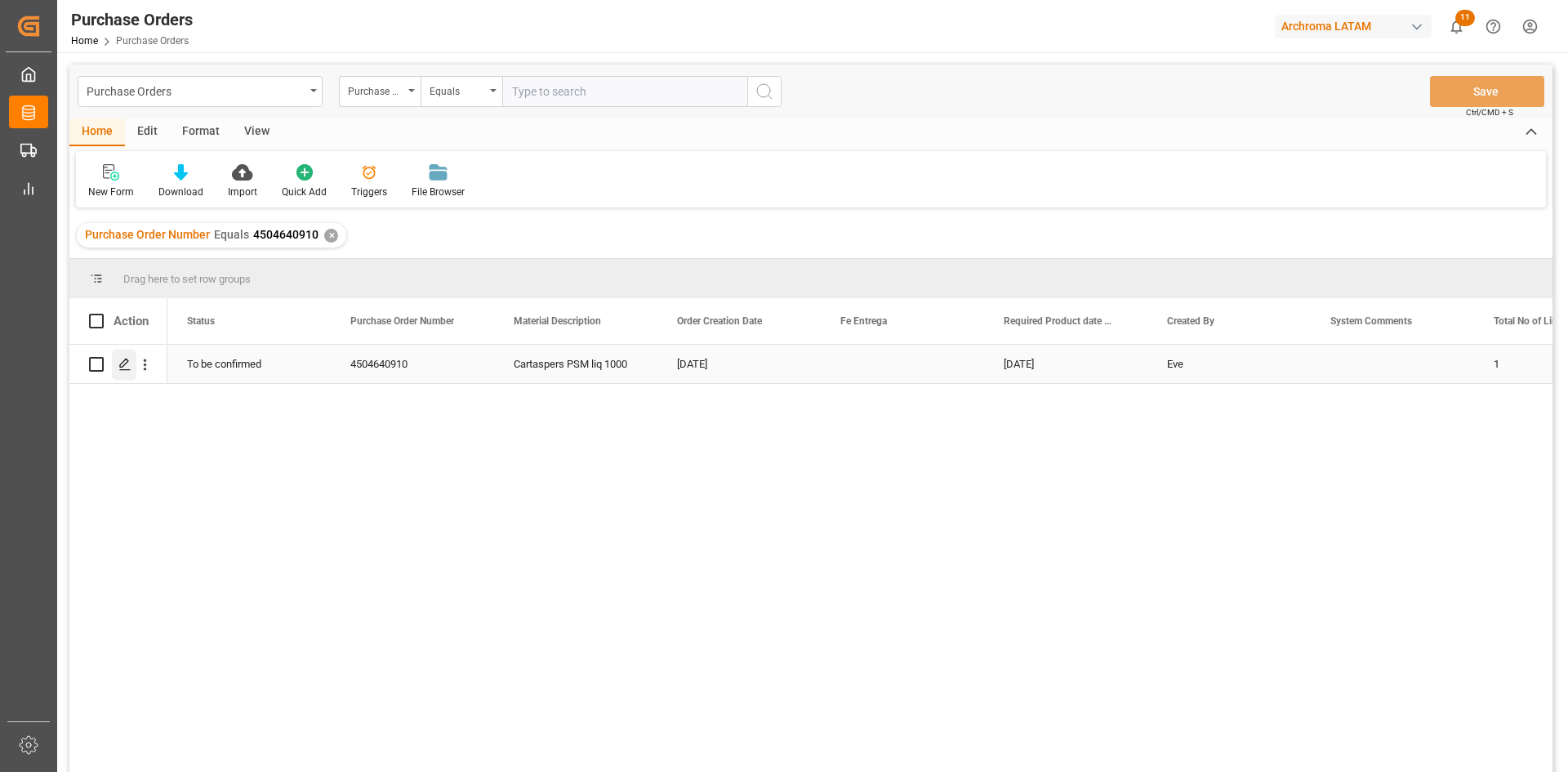
click at [129, 374] on div "Press SPACE to select this row." at bounding box center [124, 365] width 24 height 30
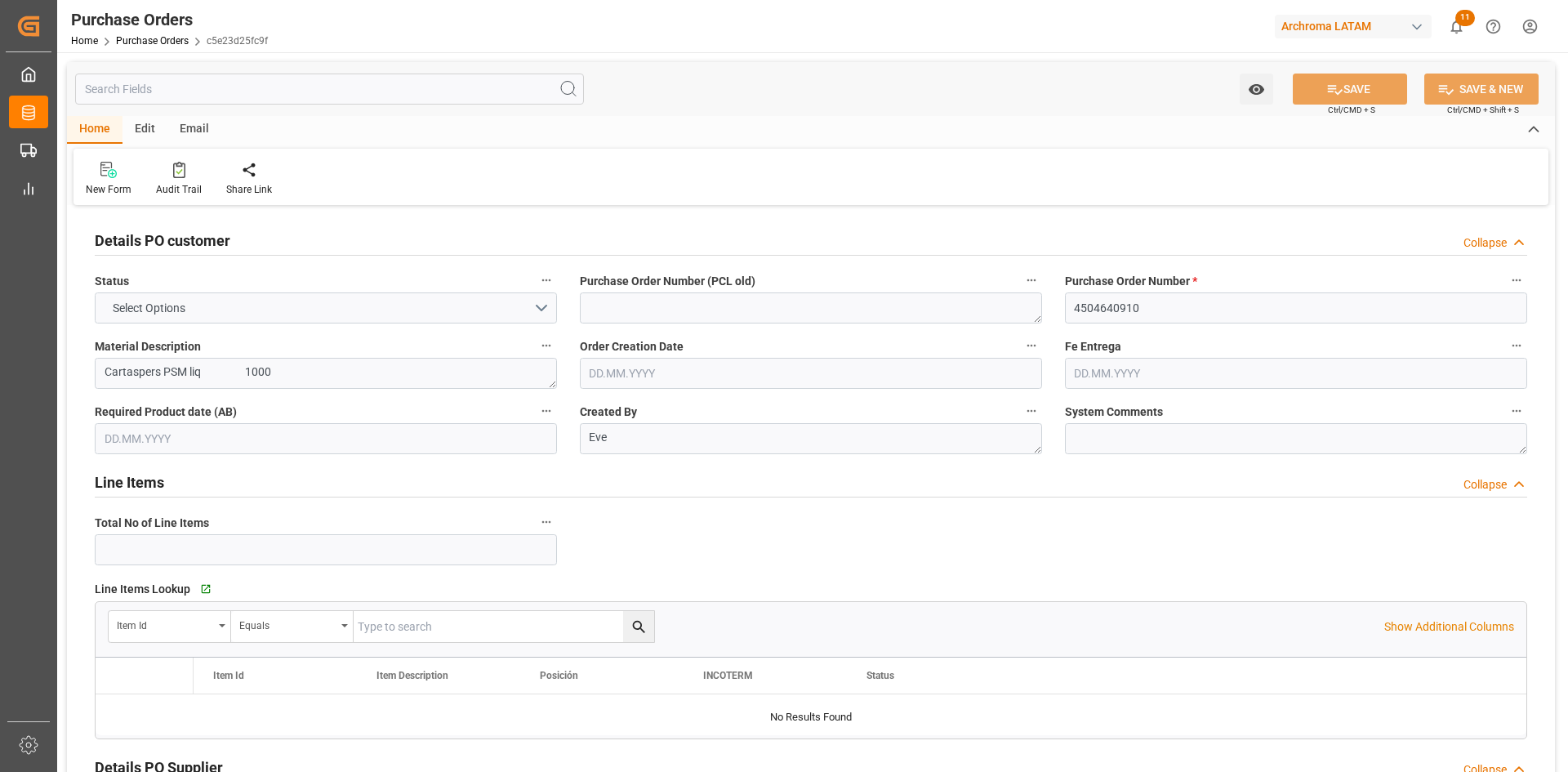
type input "1"
type input "[DATE]"
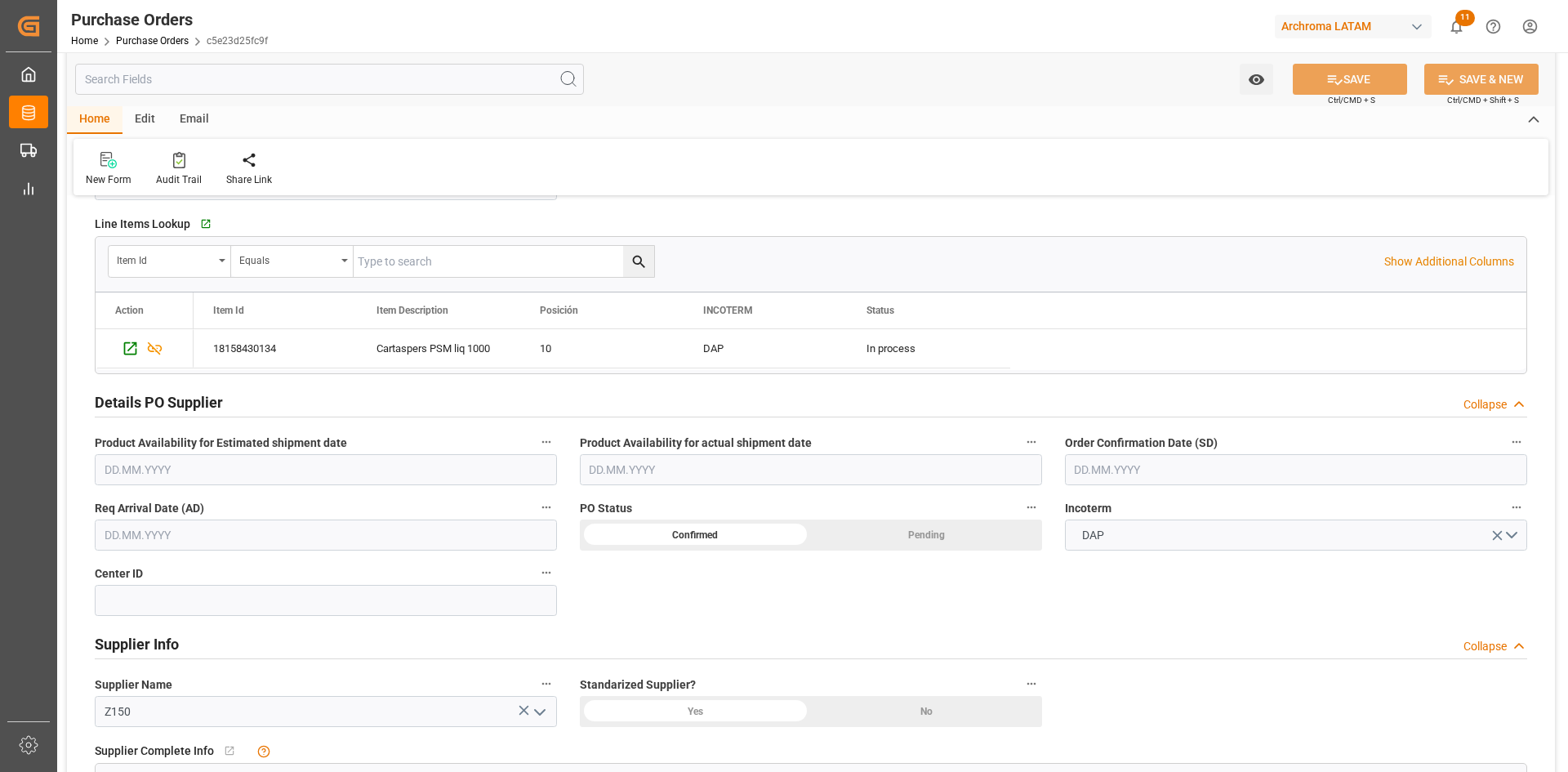
scroll to position [408, 0]
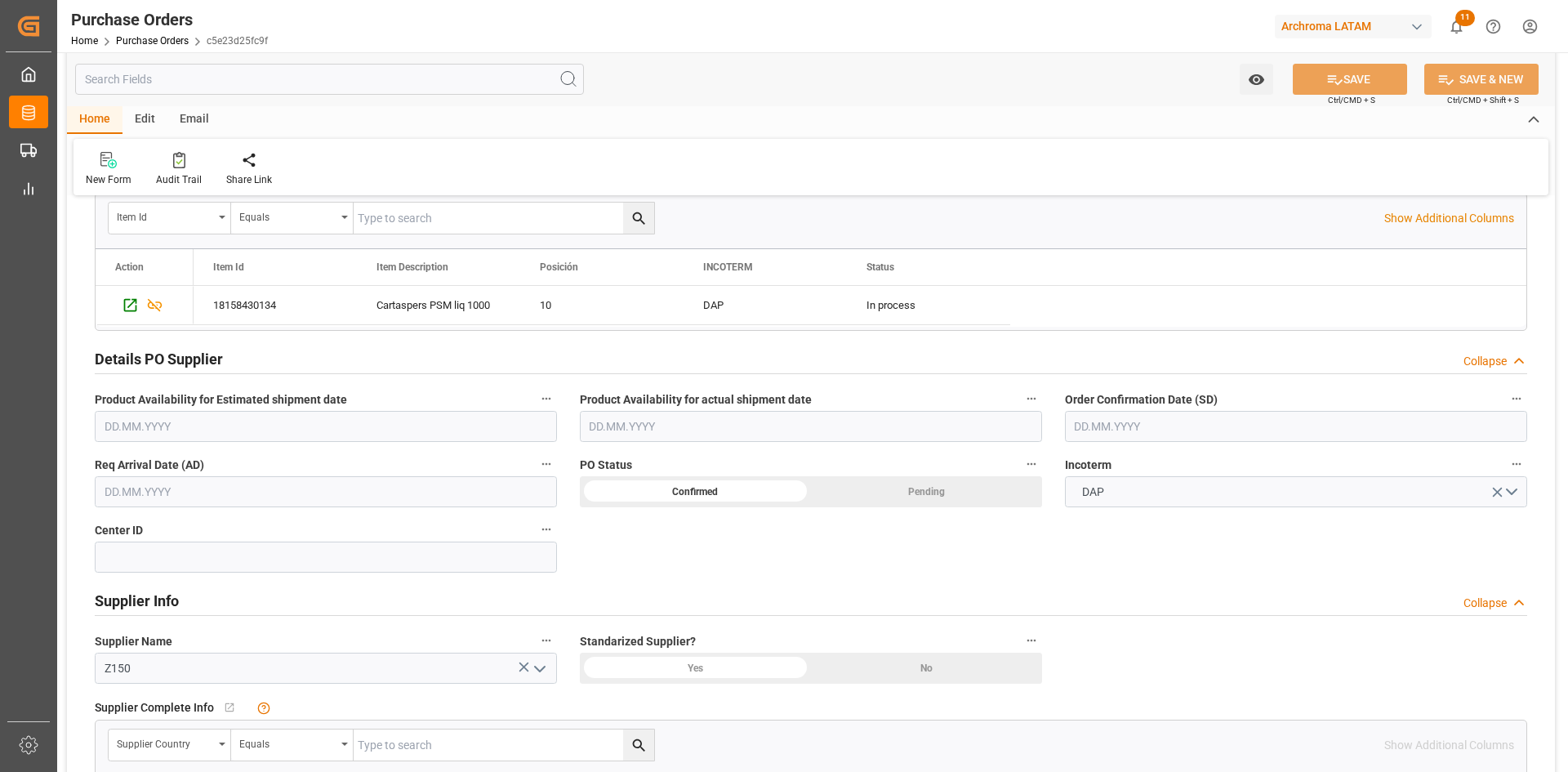
click at [247, 484] on input "text" at bounding box center [326, 491] width 462 height 31
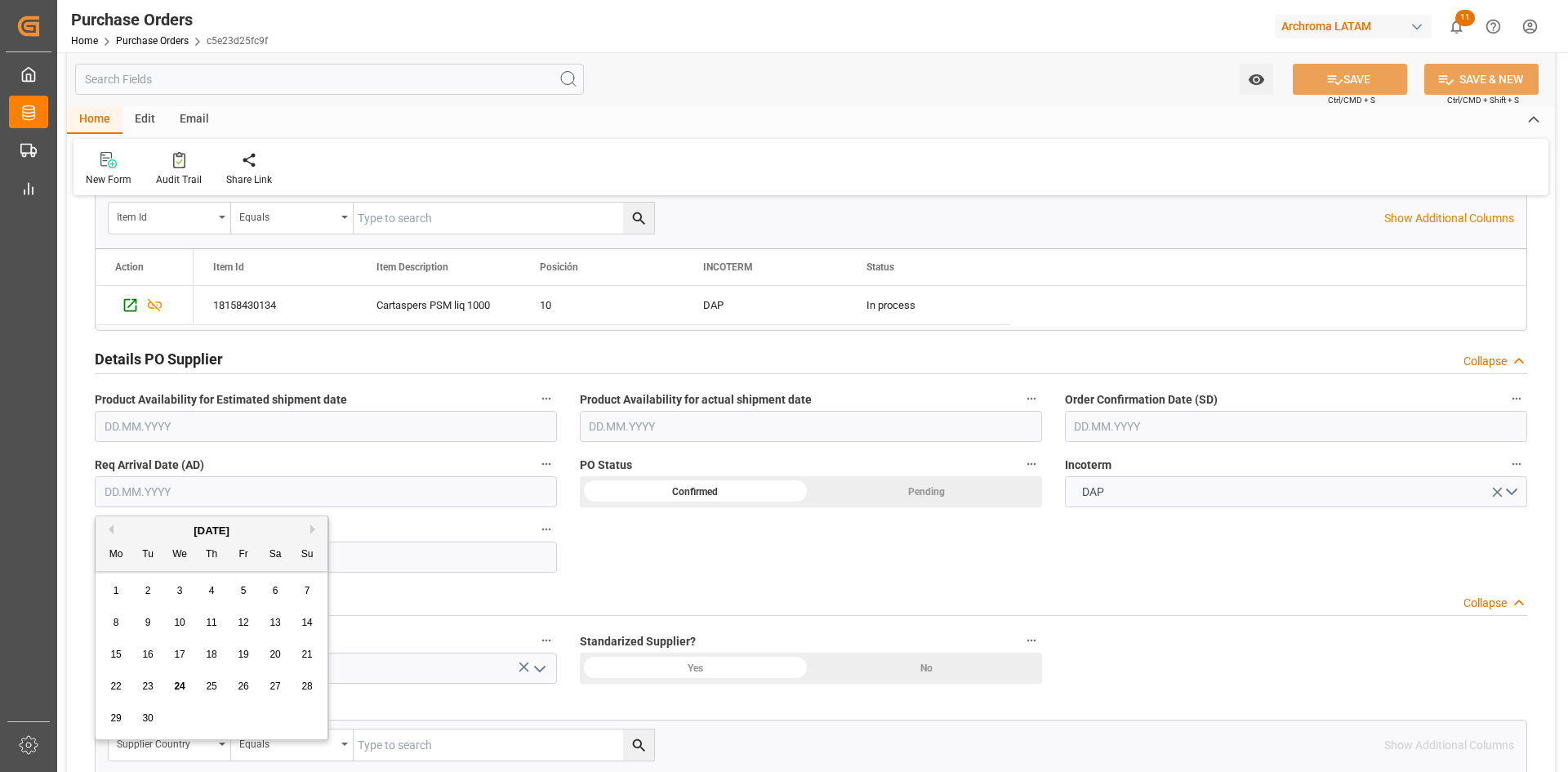
click at [145, 627] on span "9" at bounding box center [148, 622] width 6 height 12
type input "[DATE]"
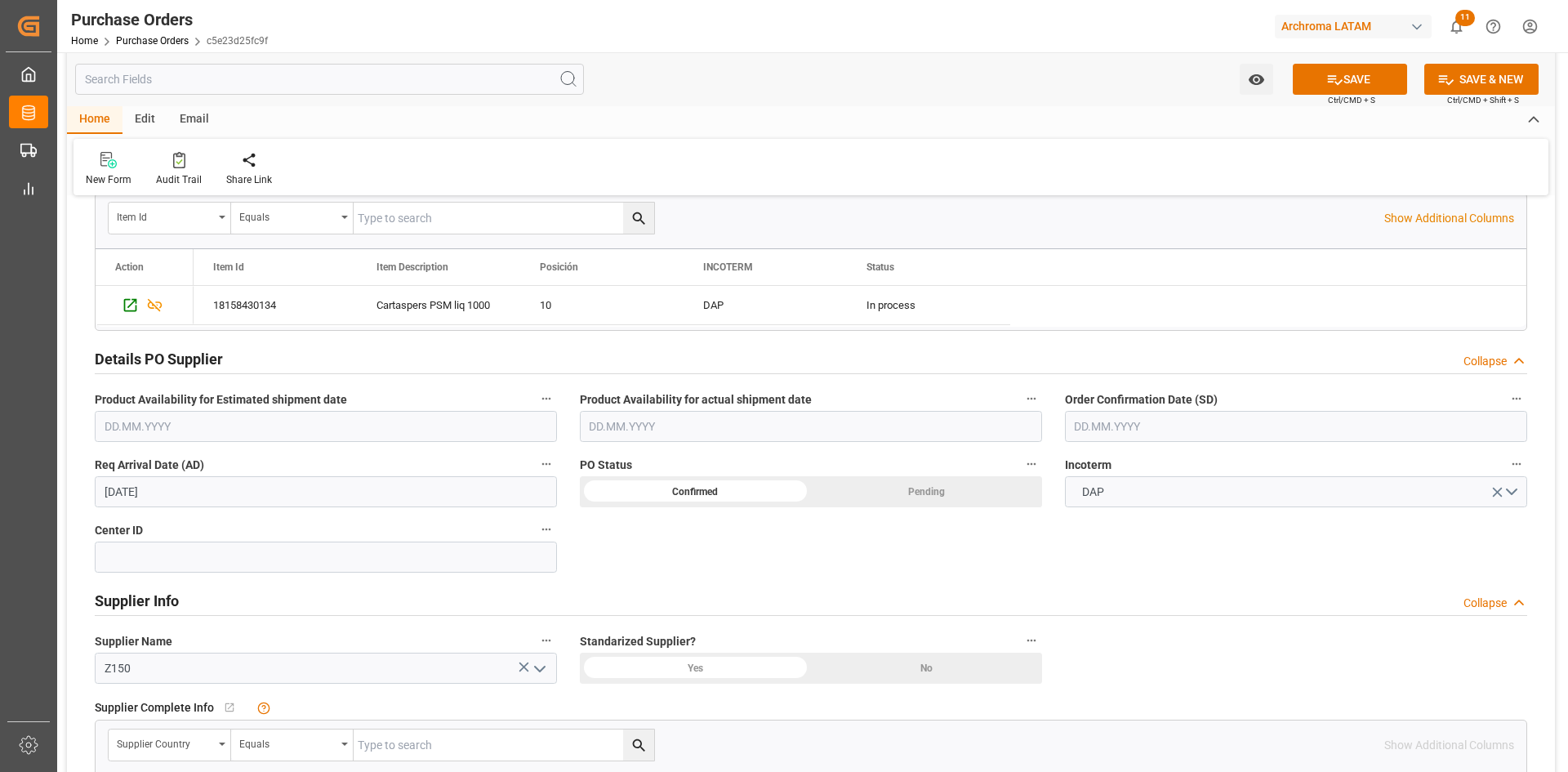
click at [1282, 415] on input "text" at bounding box center [1295, 425] width 462 height 31
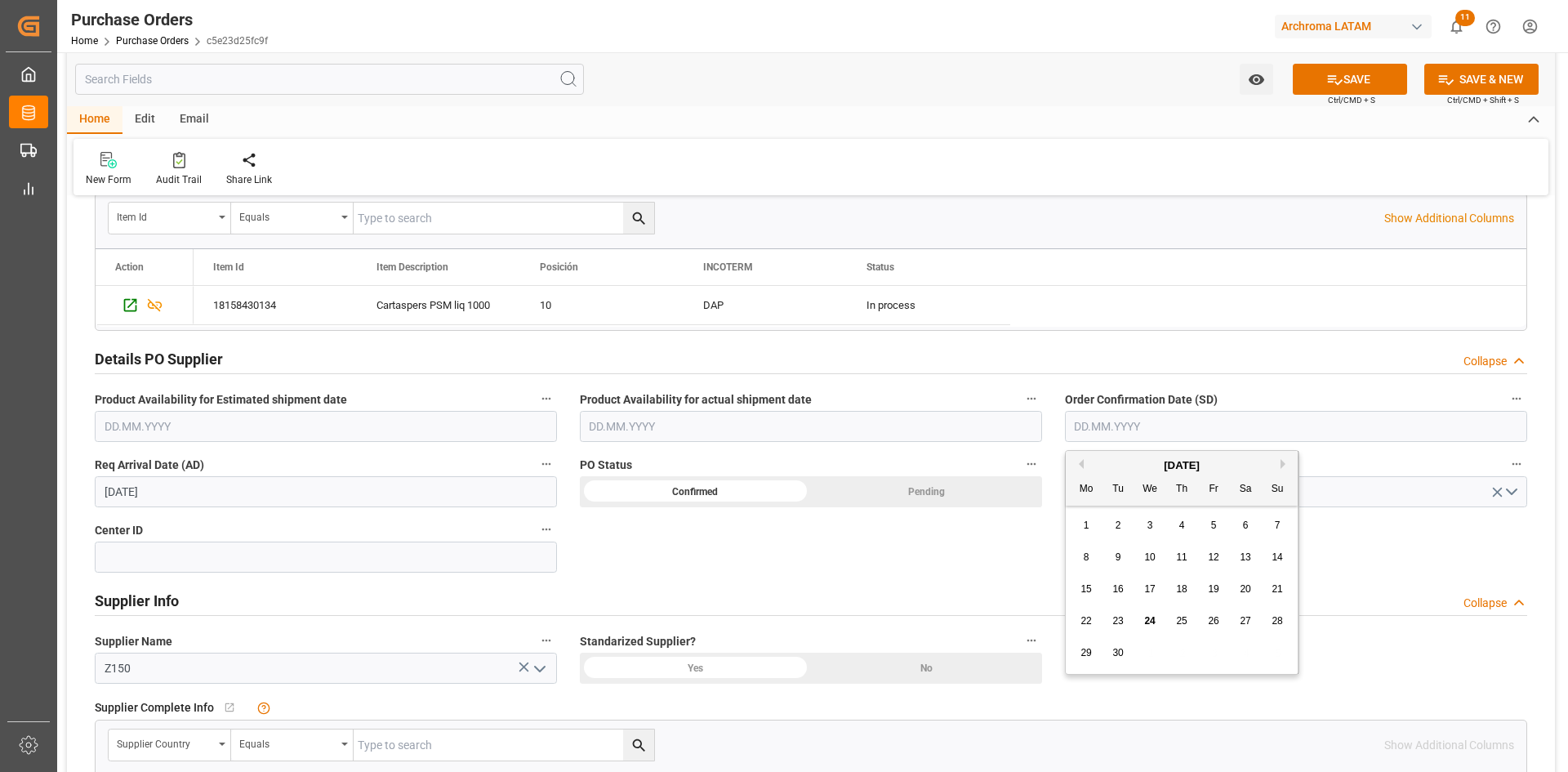
click at [1122, 460] on div "[DATE]" at bounding box center [1181, 465] width 232 height 17
click at [1218, 528] on div "5" at bounding box center [1213, 526] width 21 height 20
type input "[DATE]"
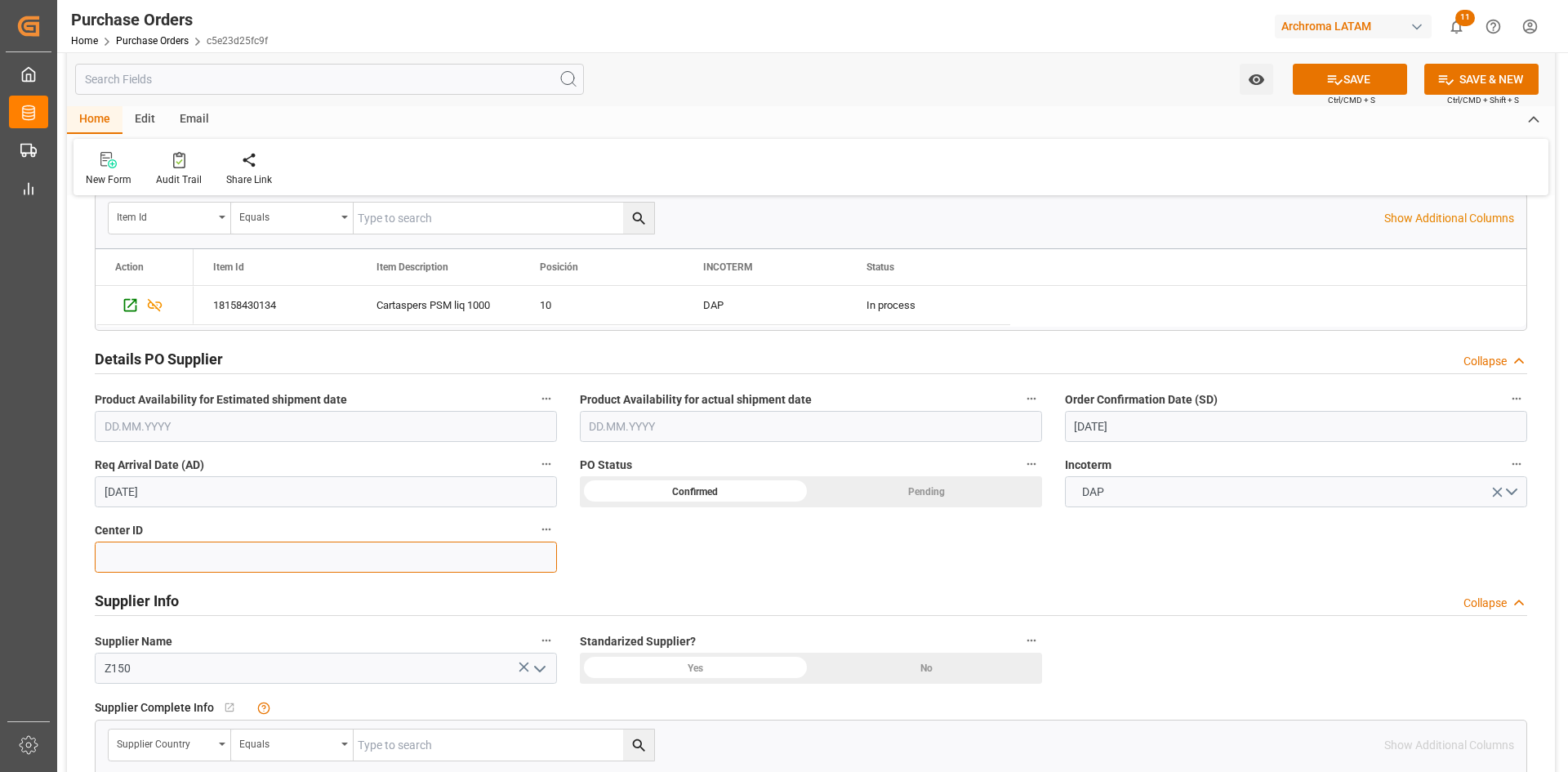
click at [186, 544] on input at bounding box center [326, 556] width 462 height 31
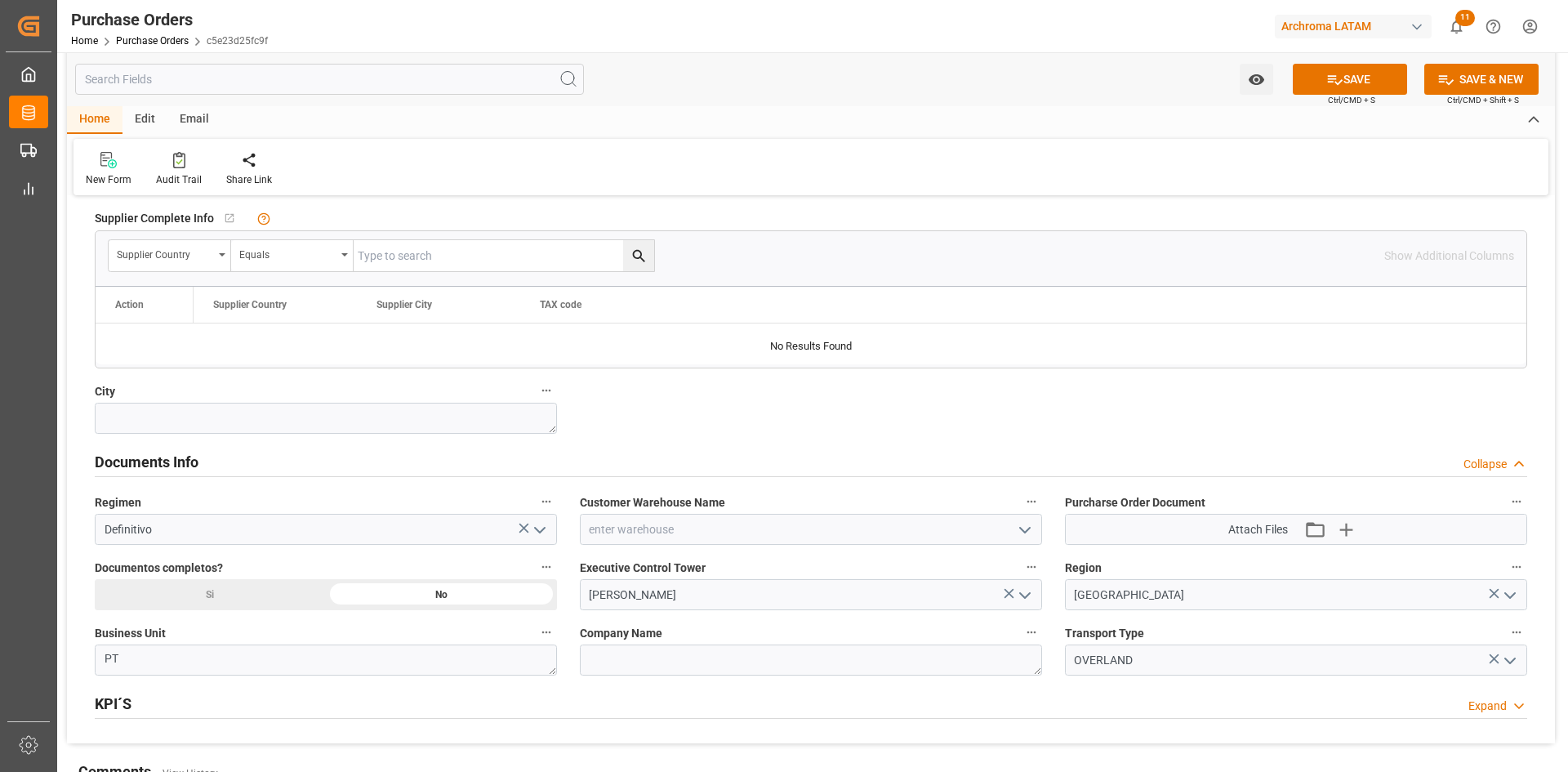
scroll to position [898, 0]
type input "4001"
drag, startPoint x: 747, startPoint y: 528, endPoint x: 820, endPoint y: 528, distance: 73.0
click at [748, 528] on input at bounding box center [811, 528] width 462 height 31
click at [1032, 524] on icon "open menu" at bounding box center [1025, 529] width 20 height 20
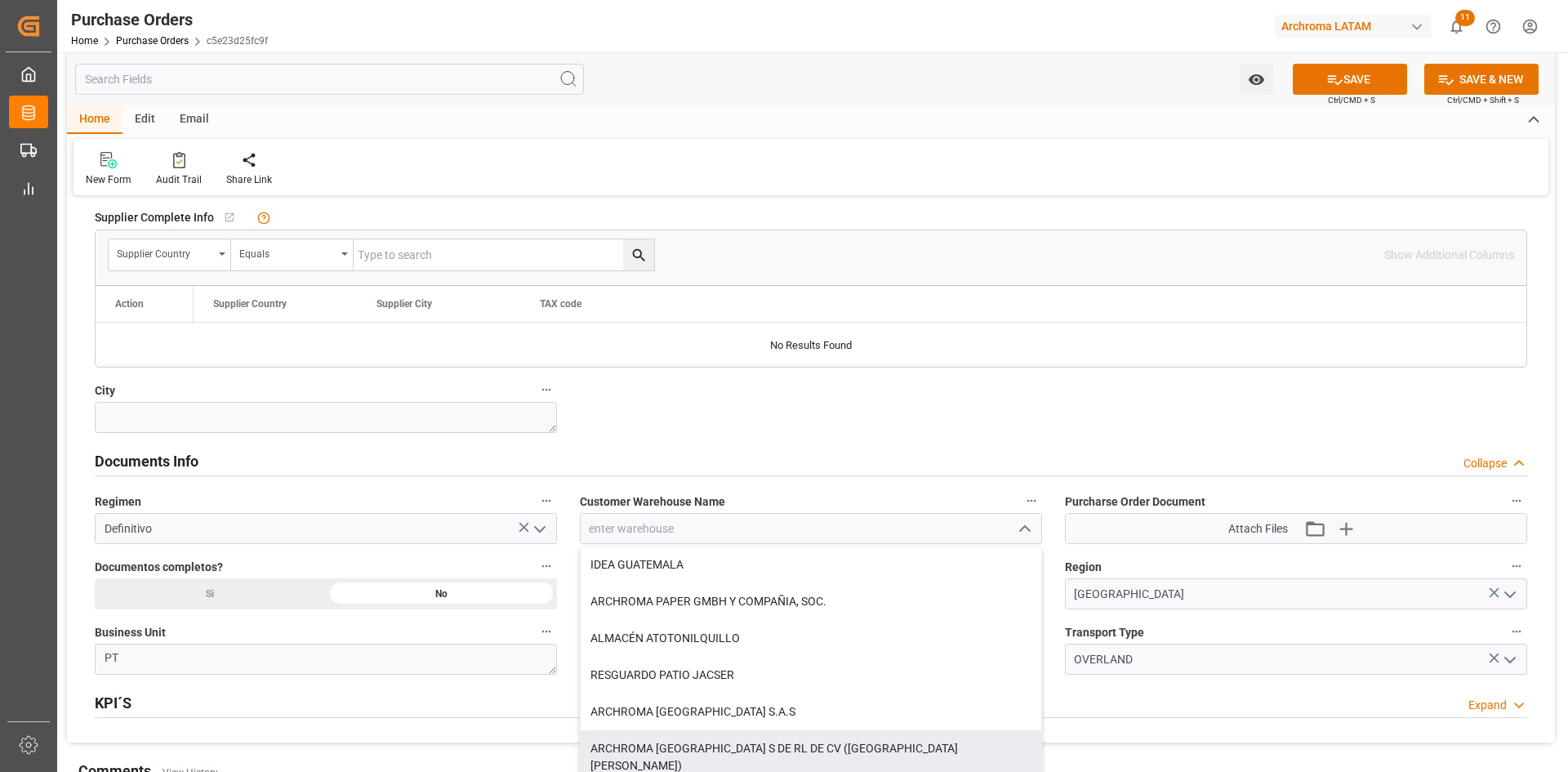
click at [847, 740] on div "ARCHROMA [GEOGRAPHIC_DATA] S DE RL DE CV ([GEOGRAPHIC_DATA][PERSON_NAME])" at bounding box center [811, 756] width 460 height 54
type input "ARCHROMA [GEOGRAPHIC_DATA] S DE RL DE CV ([GEOGRAPHIC_DATA][PERSON_NAME])"
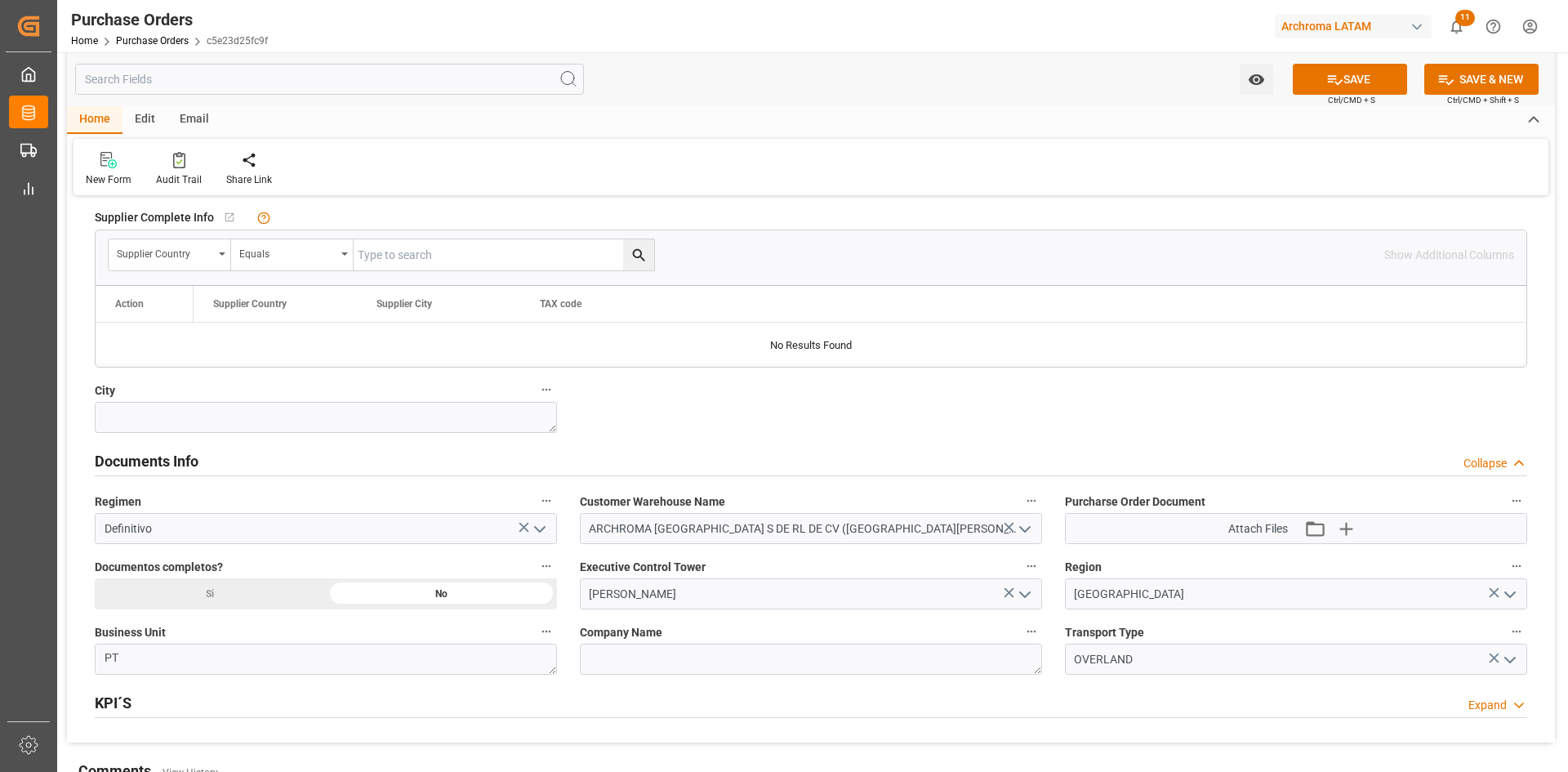
click at [1028, 599] on icon "open menu" at bounding box center [1025, 595] width 20 height 20
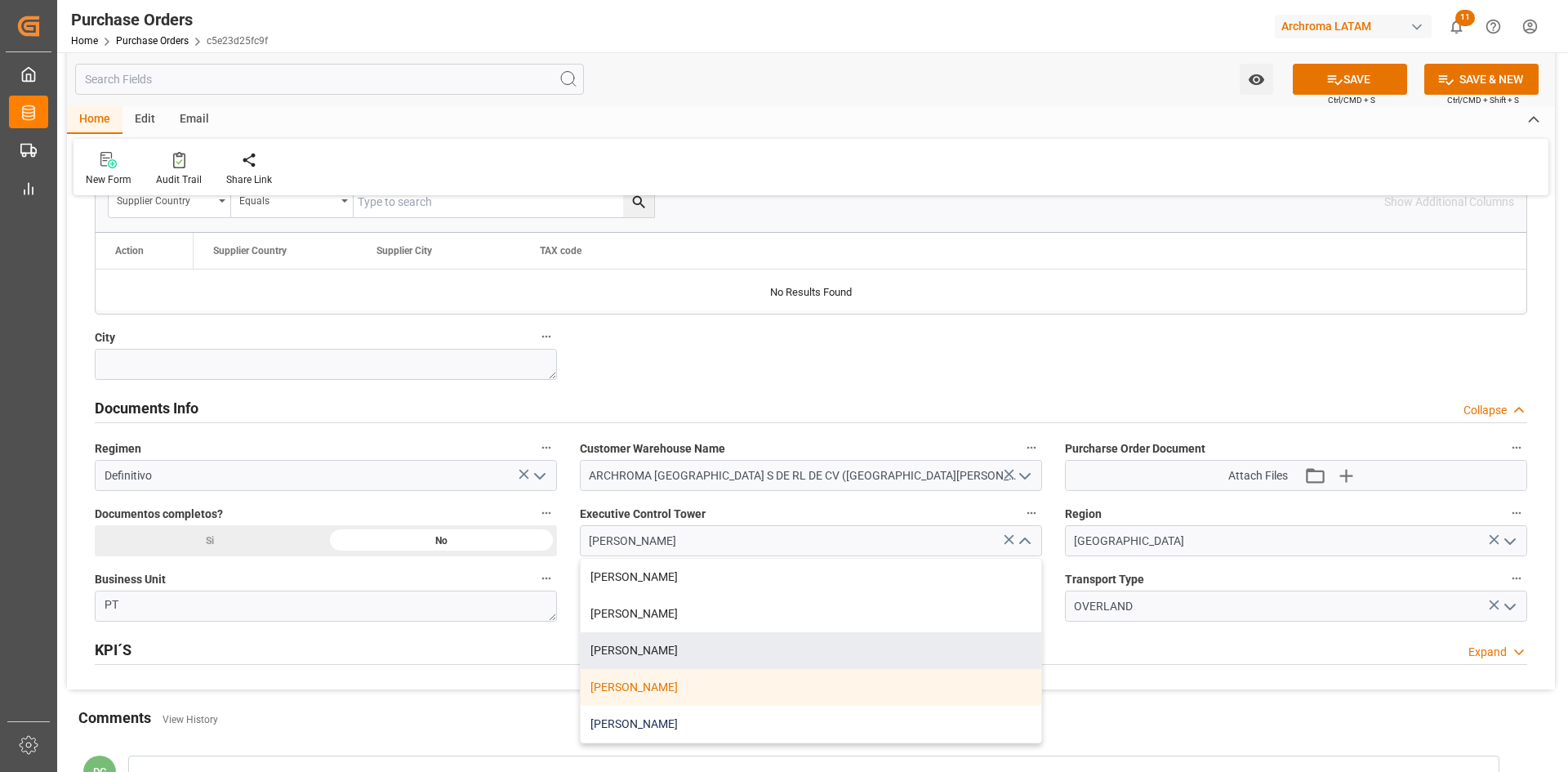
scroll to position [980, 0]
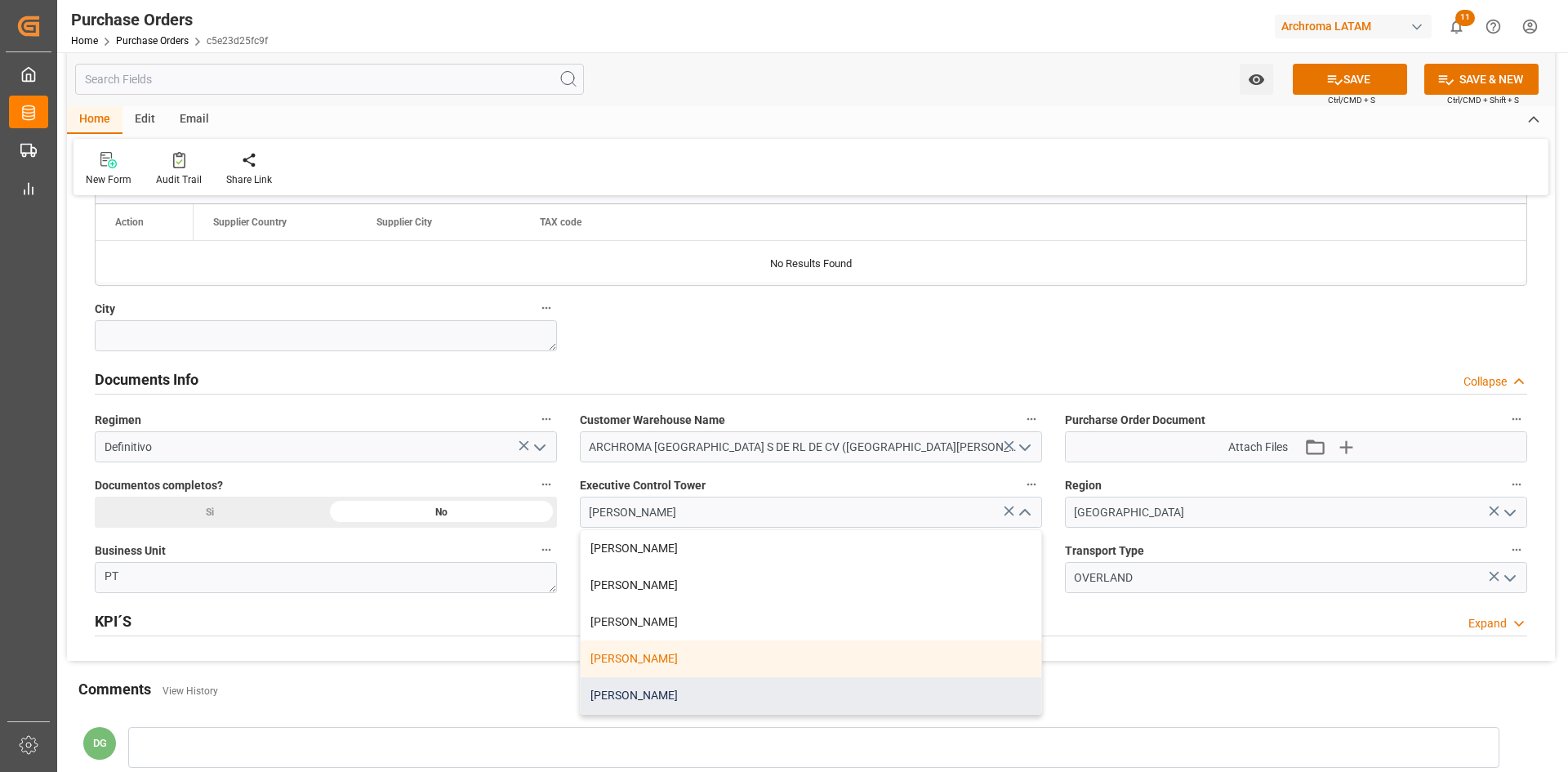
click at [667, 696] on div "[PERSON_NAME]" at bounding box center [811, 696] width 460 height 37
type input "[PERSON_NAME]"
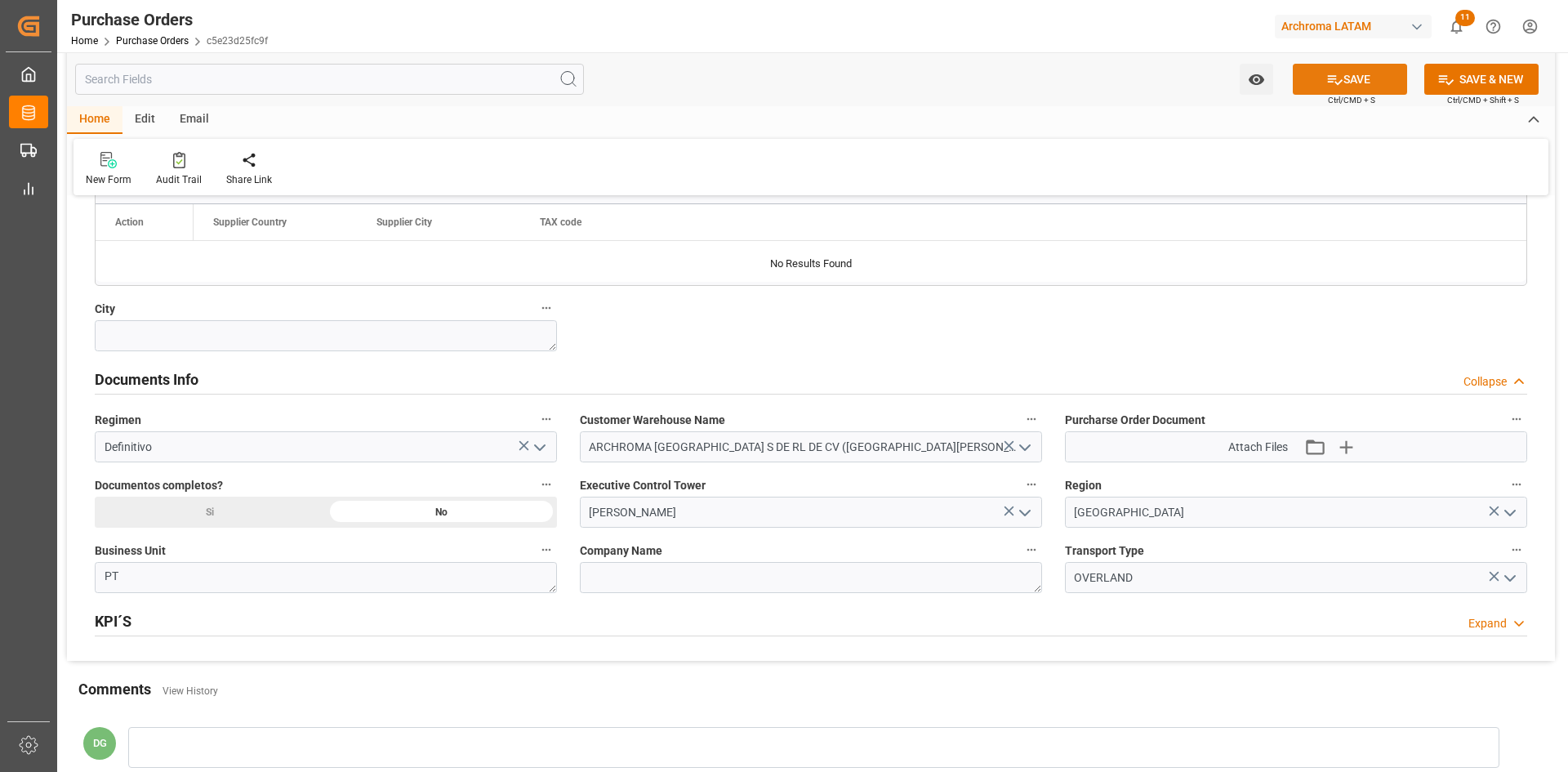
click at [1364, 71] on button "SAVE" at bounding box center [1349, 79] width 115 height 31
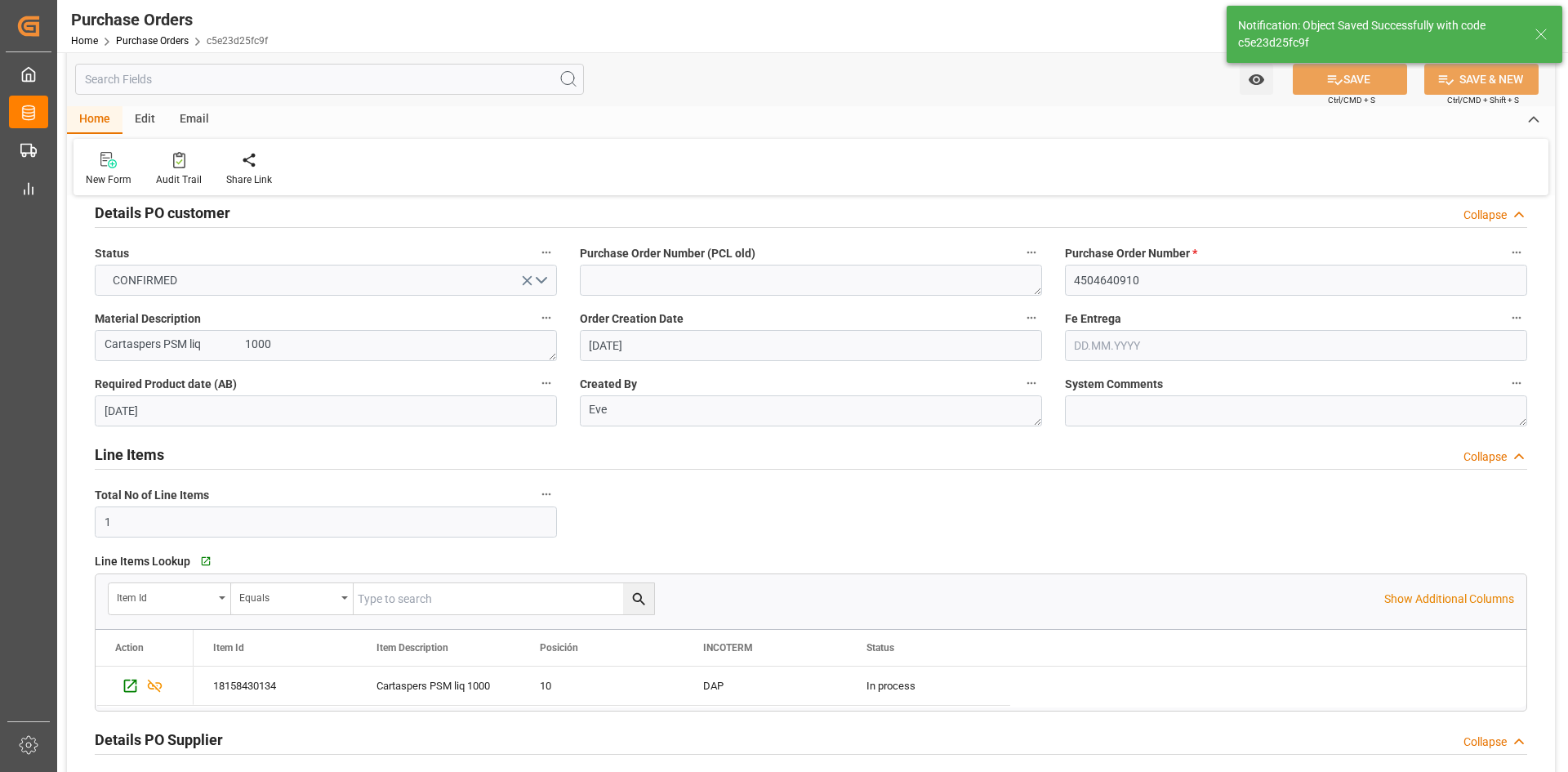
scroll to position [0, 0]
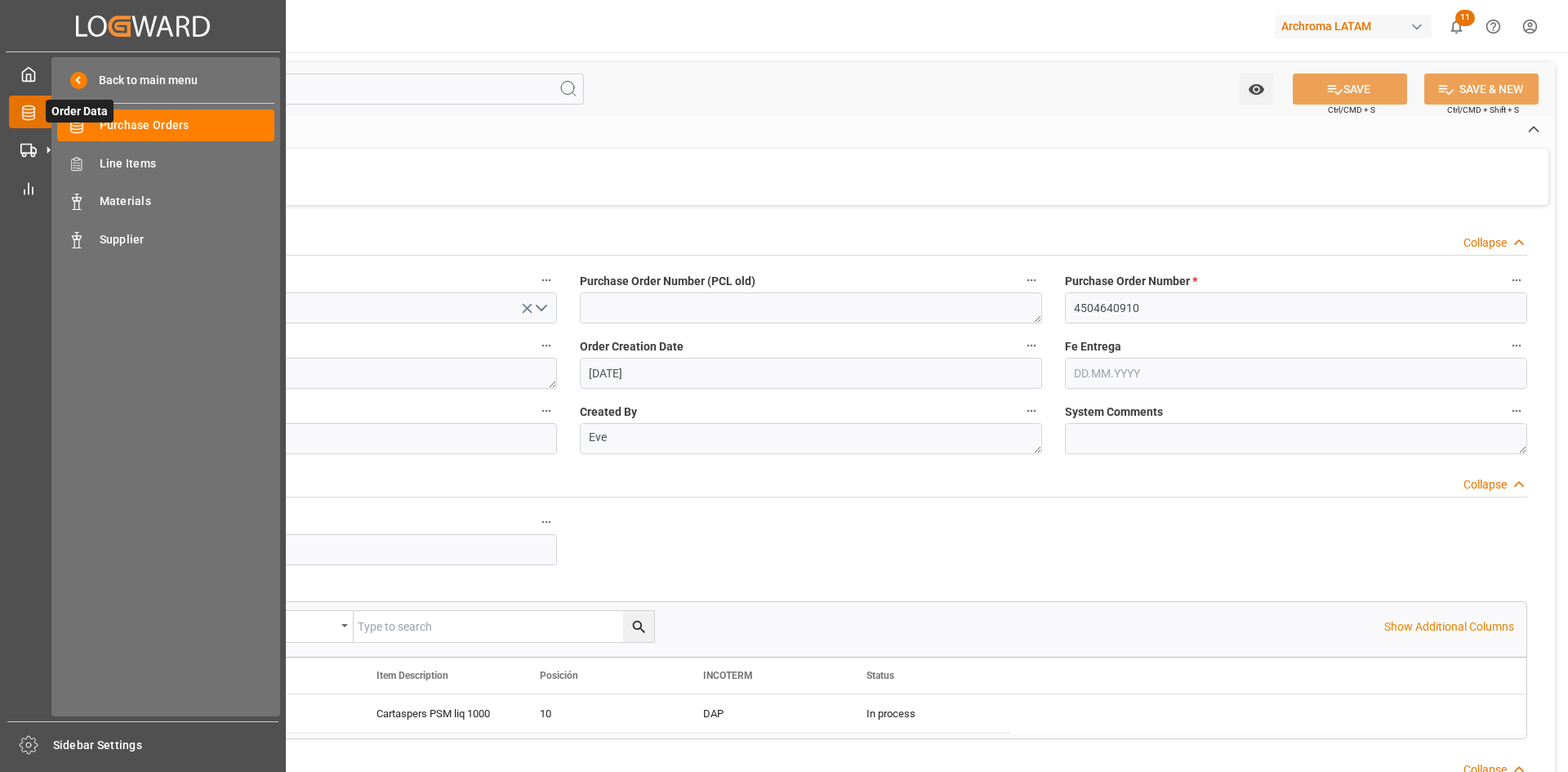
click at [37, 112] on icon at bounding box center [47, 111] width 34 height 34
click at [179, 117] on span "Purchase Orders" at bounding box center [187, 125] width 175 height 17
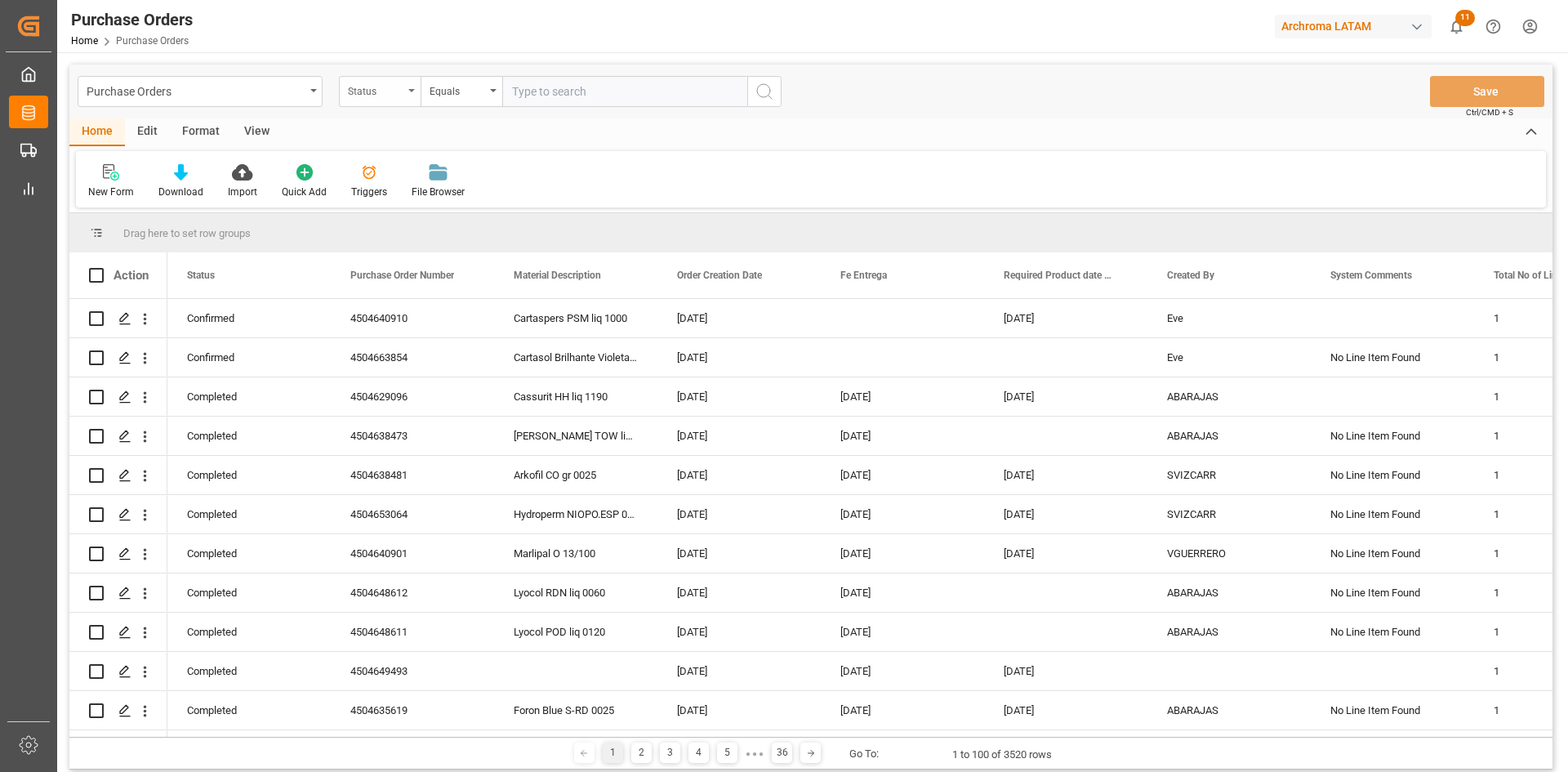
click at [370, 95] on div "Status" at bounding box center [376, 89] width 56 height 19
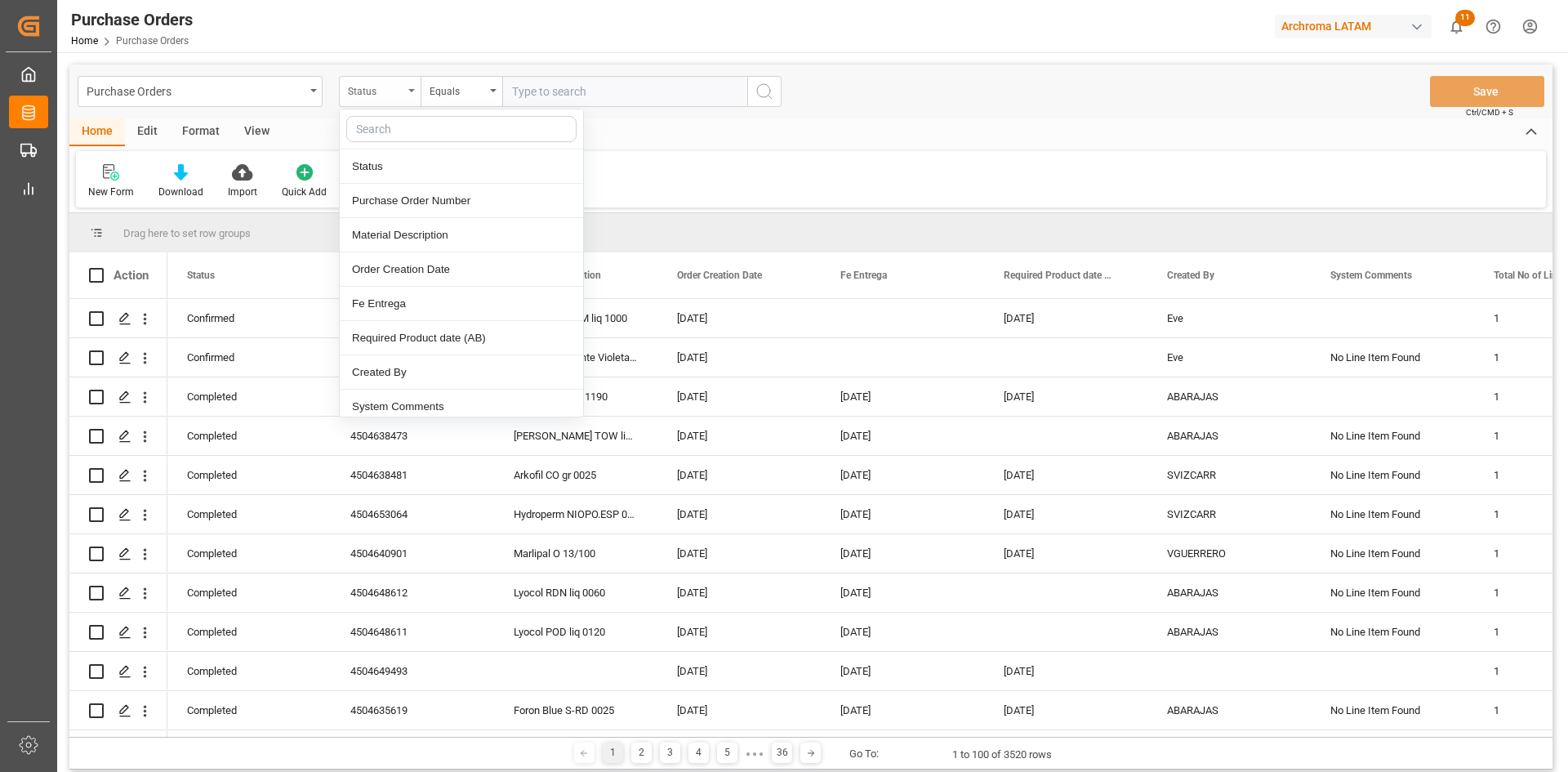
click at [376, 85] on div "Status" at bounding box center [376, 89] width 56 height 19
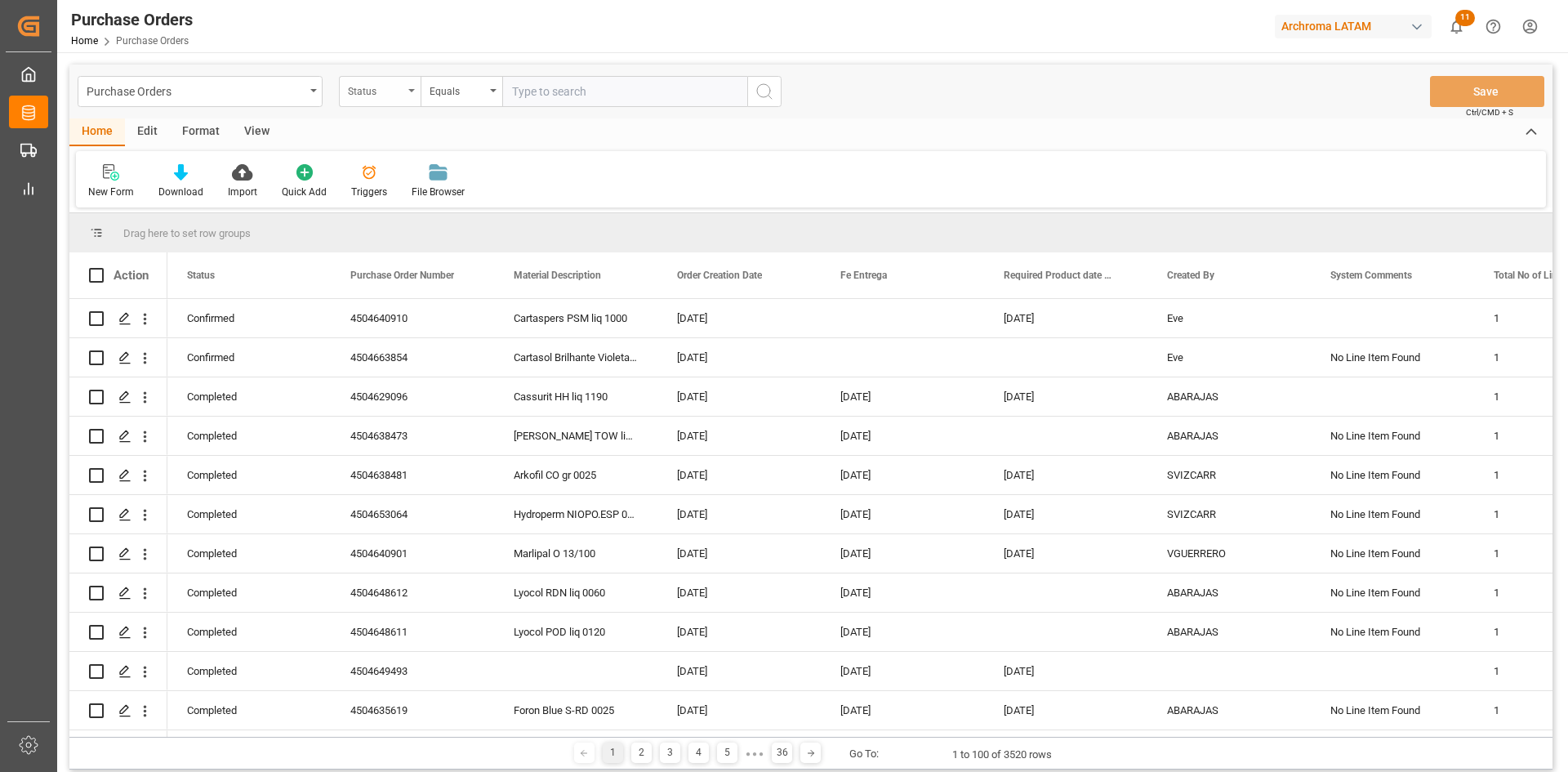
click at [391, 96] on div "Status" at bounding box center [376, 89] width 56 height 19
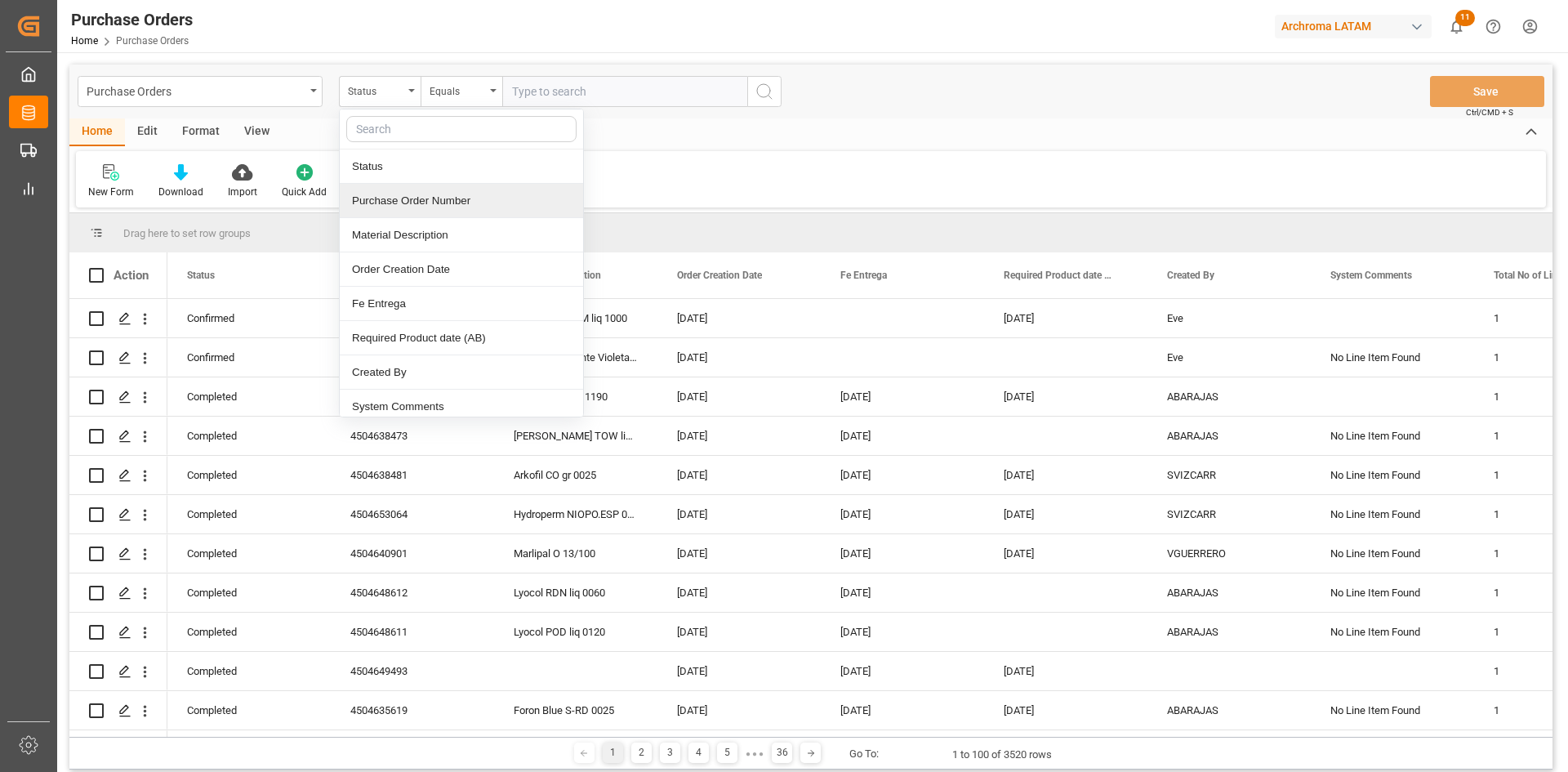
click at [457, 200] on div "Purchase Order Number" at bounding box center [461, 200] width 243 height 34
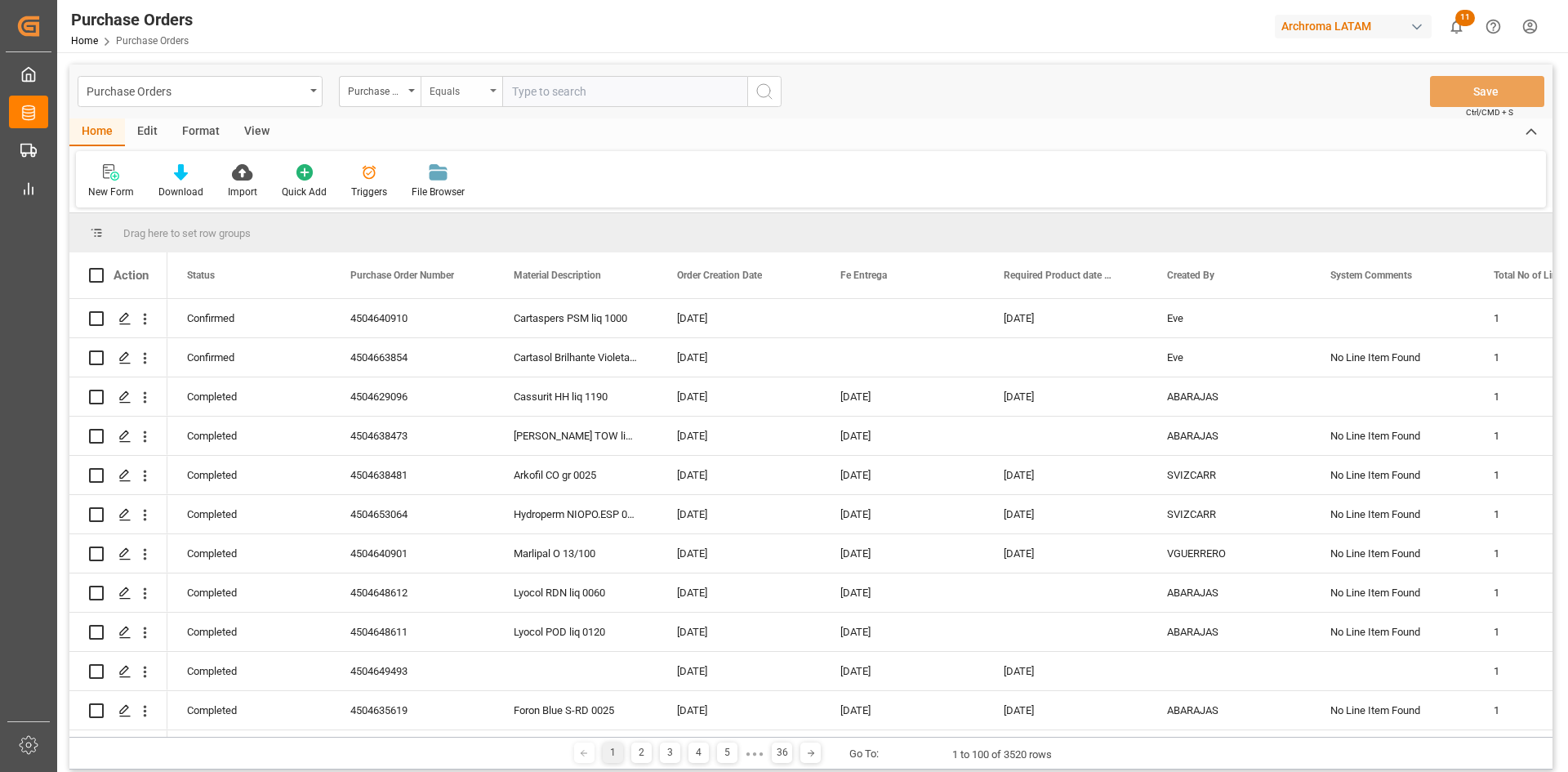
click at [493, 80] on div "Equals" at bounding box center [461, 91] width 81 height 31
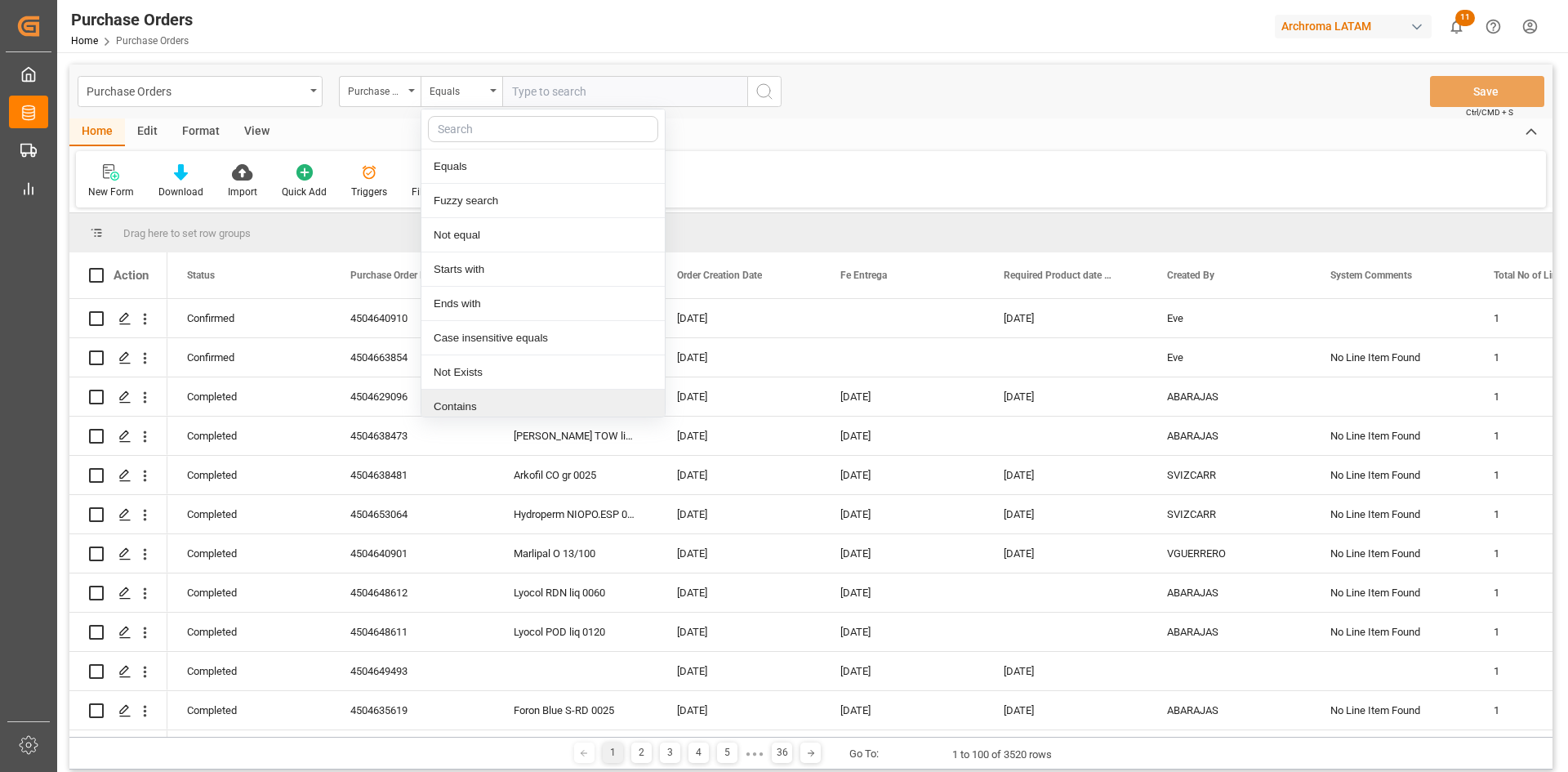
click at [462, 404] on div "Contains" at bounding box center [543, 406] width 243 height 34
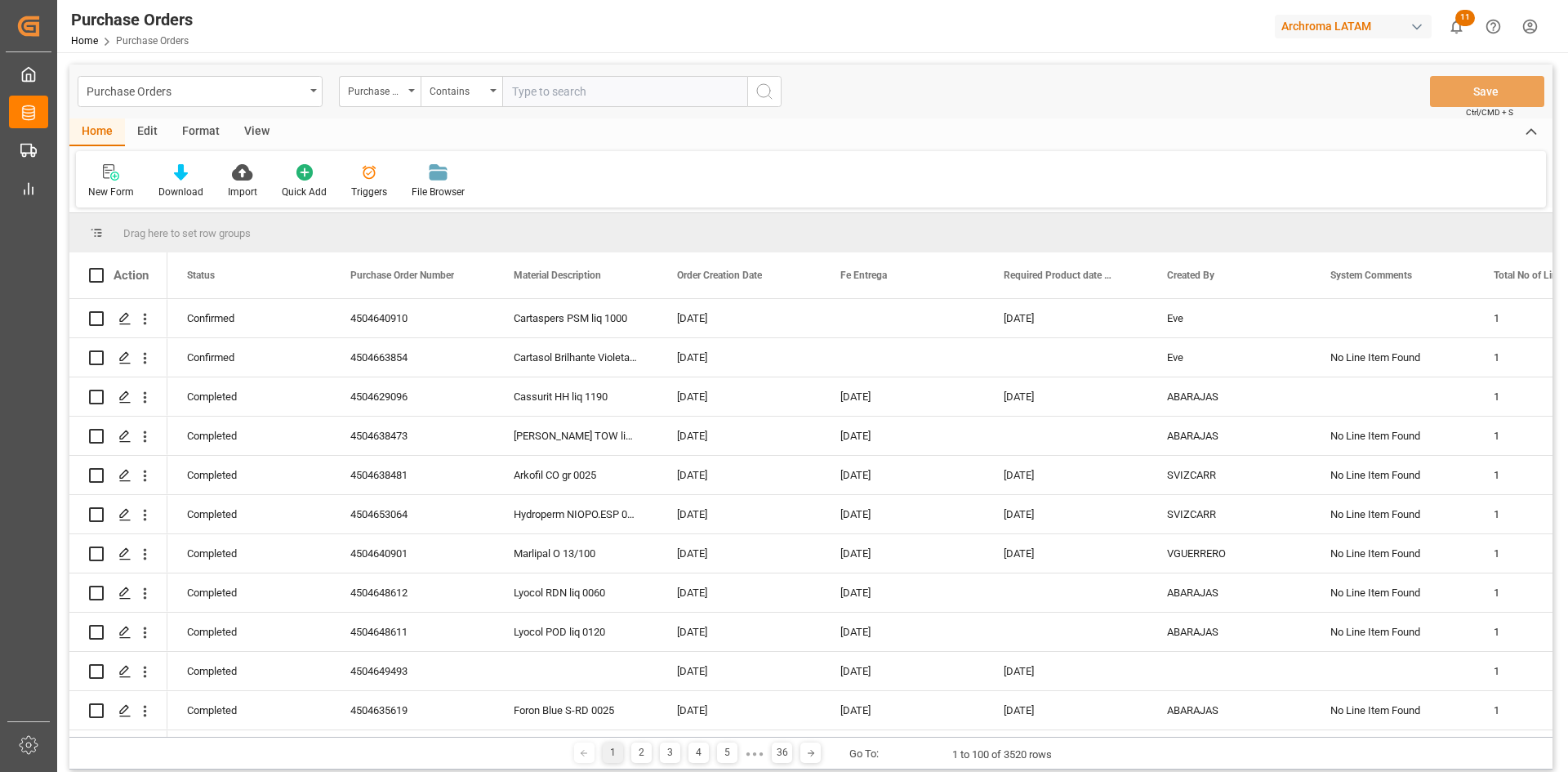
paste input "4504650037,4504656916,4504656917"
type input "4504650037,4504656916,4504656917"
click at [759, 89] on icon "search button" at bounding box center [764, 91] width 20 height 20
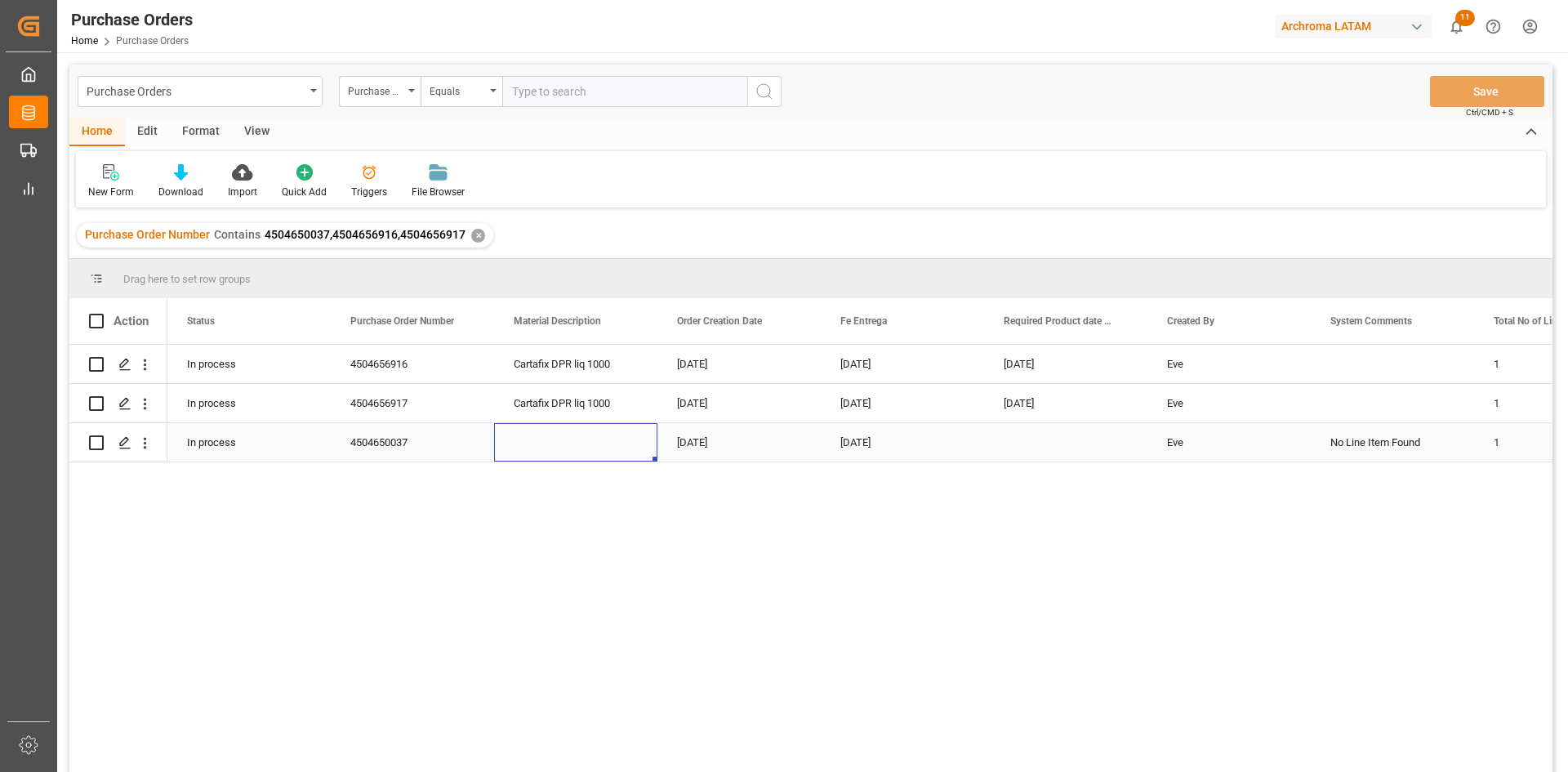
click at [586, 444] on div "Press SPACE to select this row." at bounding box center [575, 442] width 164 height 38
click at [998, 446] on div "Press SPACE to select this row." at bounding box center [1065, 442] width 164 height 38
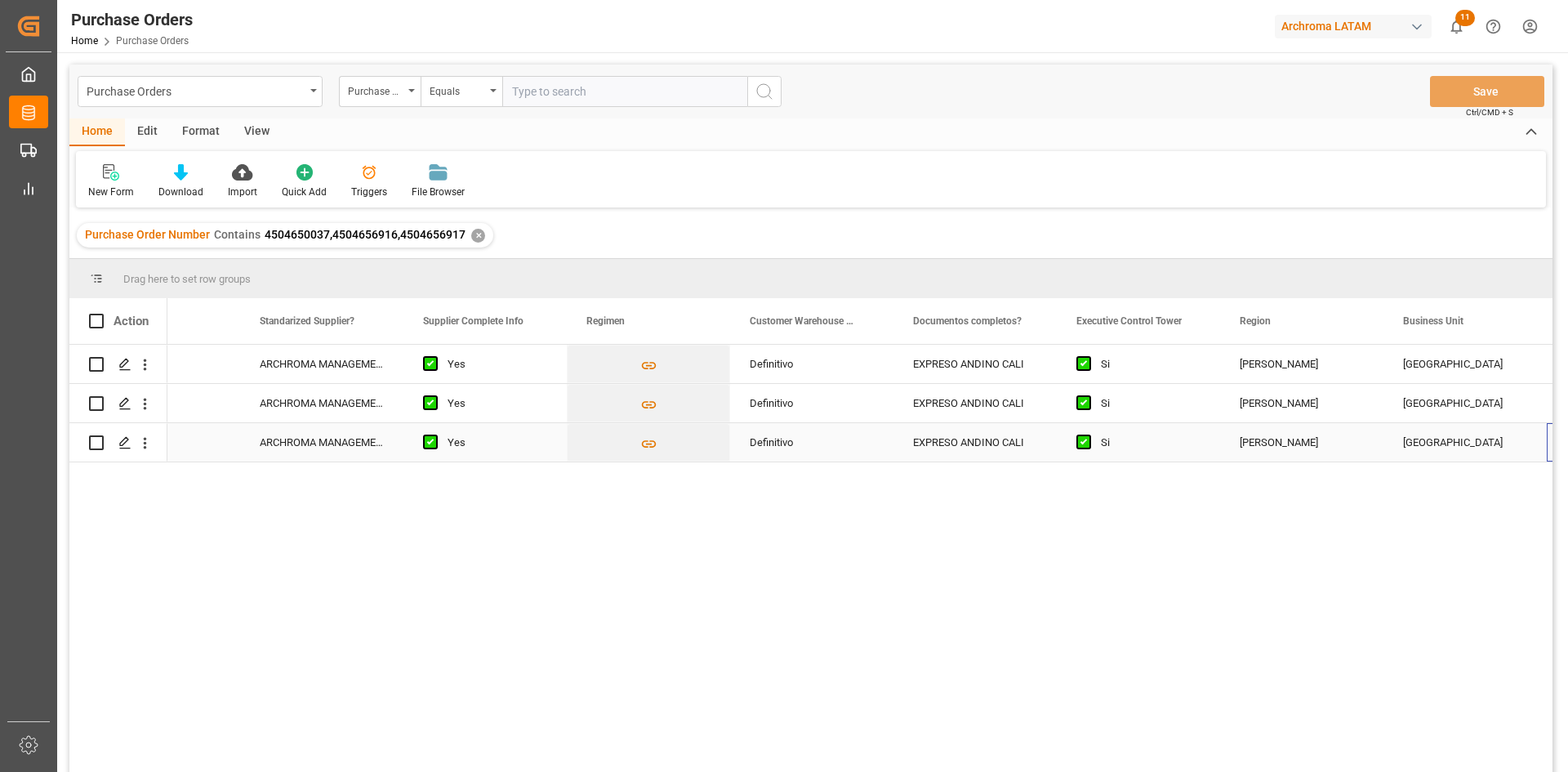
scroll to position [0, 2540]
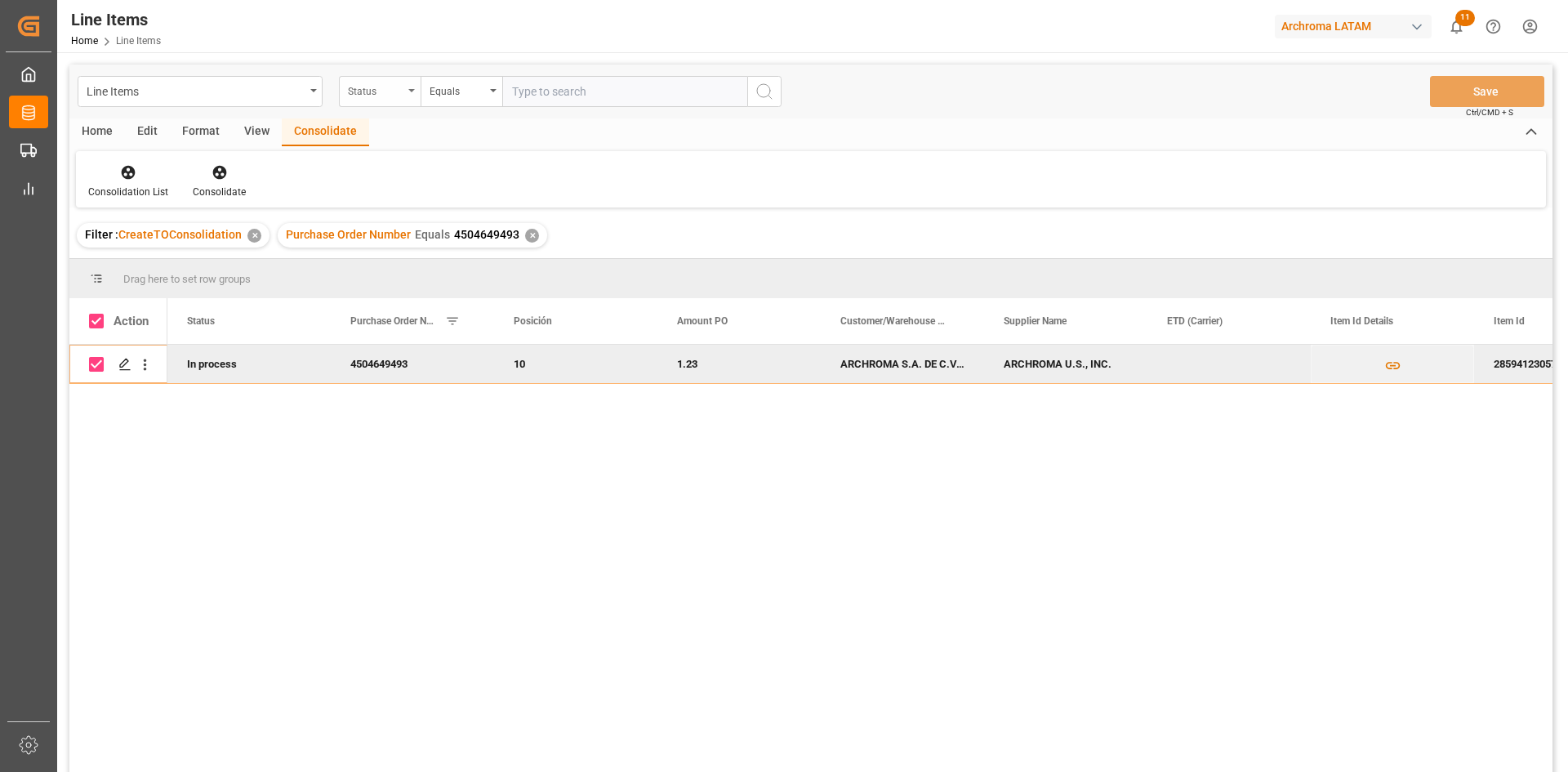
click at [367, 92] on div "Status" at bounding box center [376, 89] width 56 height 19
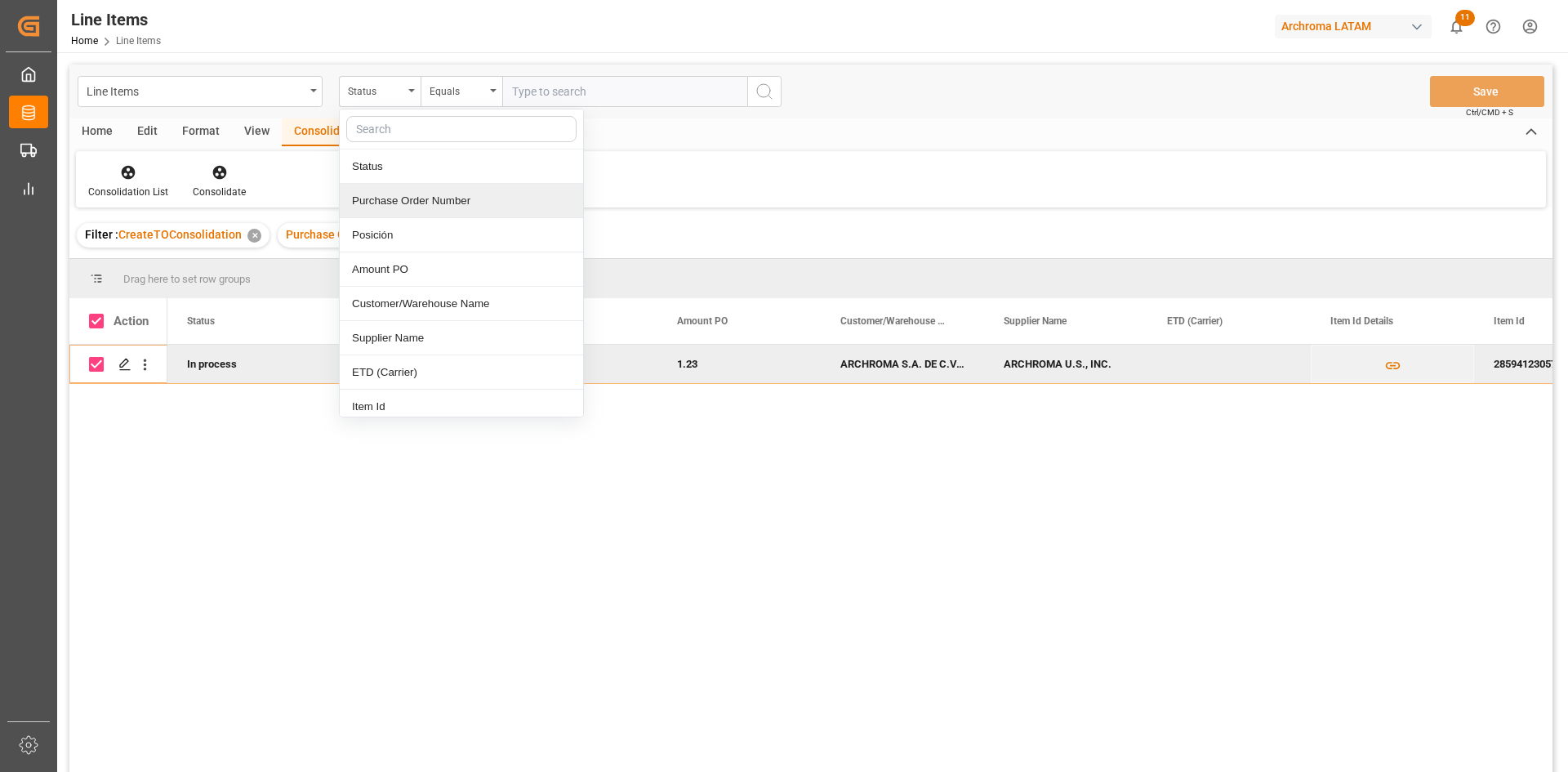
click at [446, 194] on div "Purchase Order Number" at bounding box center [461, 200] width 243 height 34
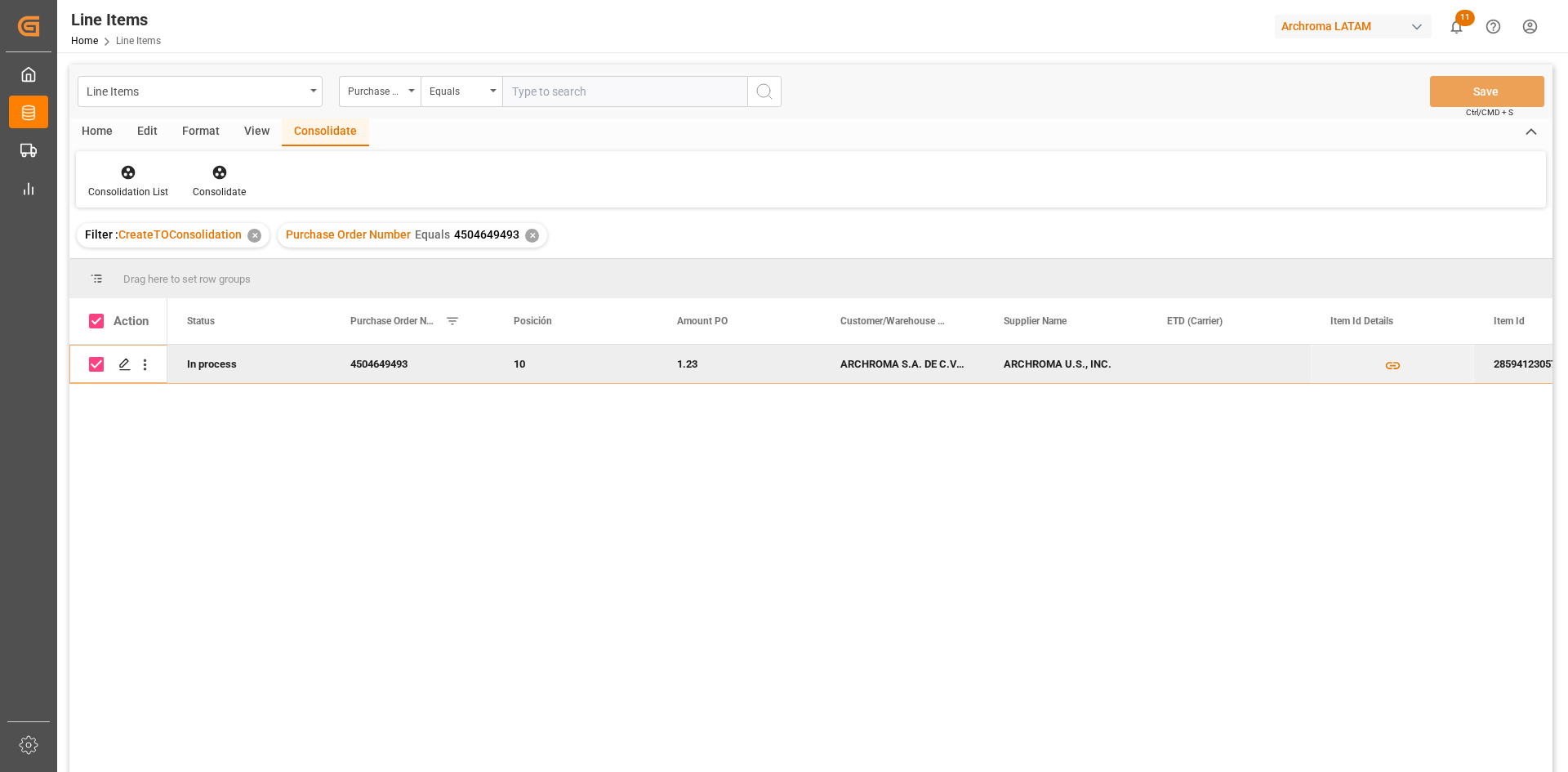
click at [519, 86] on input "text" at bounding box center [624, 91] width 245 height 31
paste input "4504663854"
type input "4504663854"
click at [530, 240] on div "✕" at bounding box center [532, 235] width 14 height 14
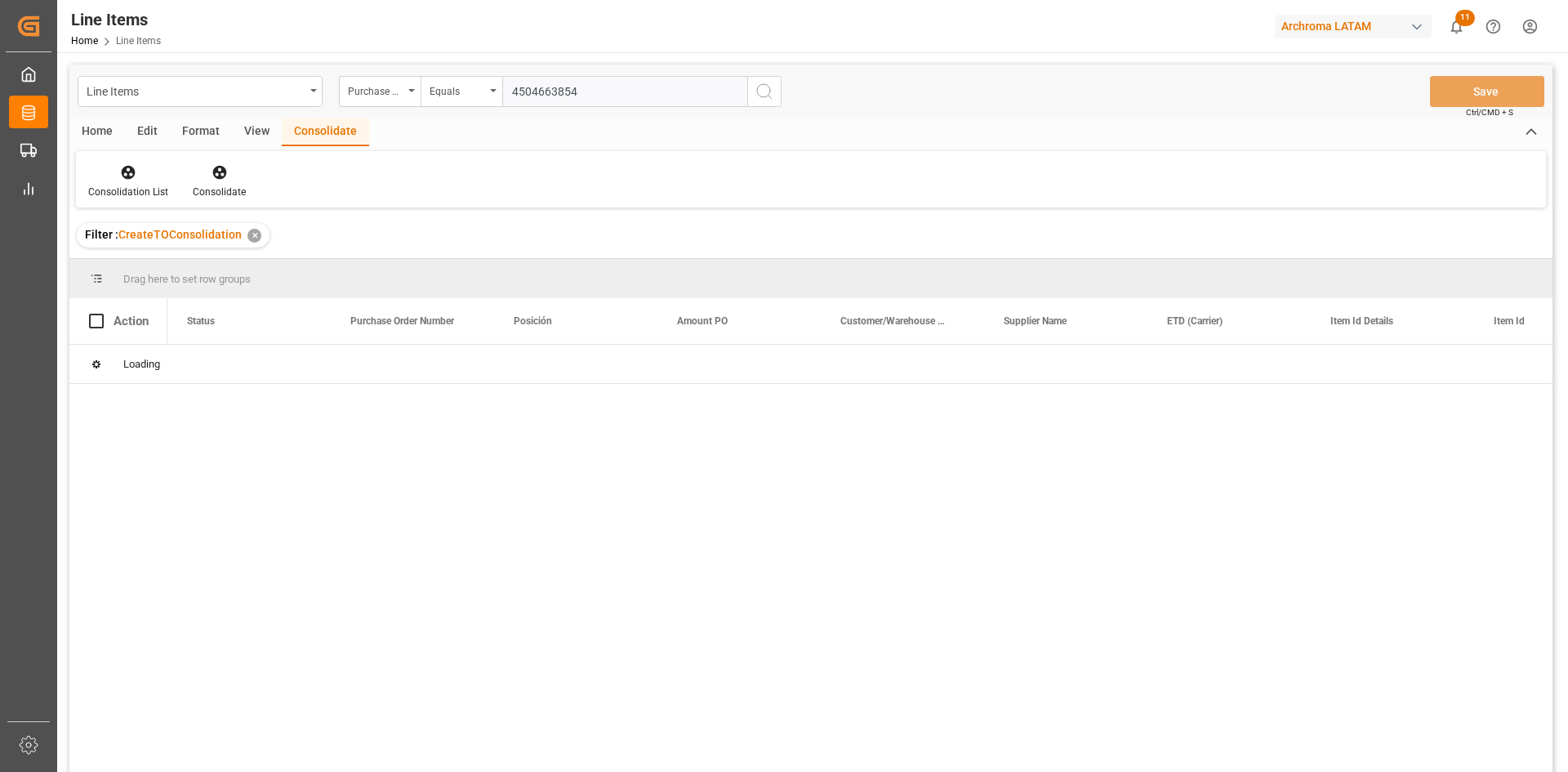
click at [248, 245] on div "Filter : CreateTOConsolidation ✕" at bounding box center [173, 234] width 193 height 24
click at [258, 234] on div "Filter : CreateTOConsolidation ✕" at bounding box center [173, 234] width 193 height 24
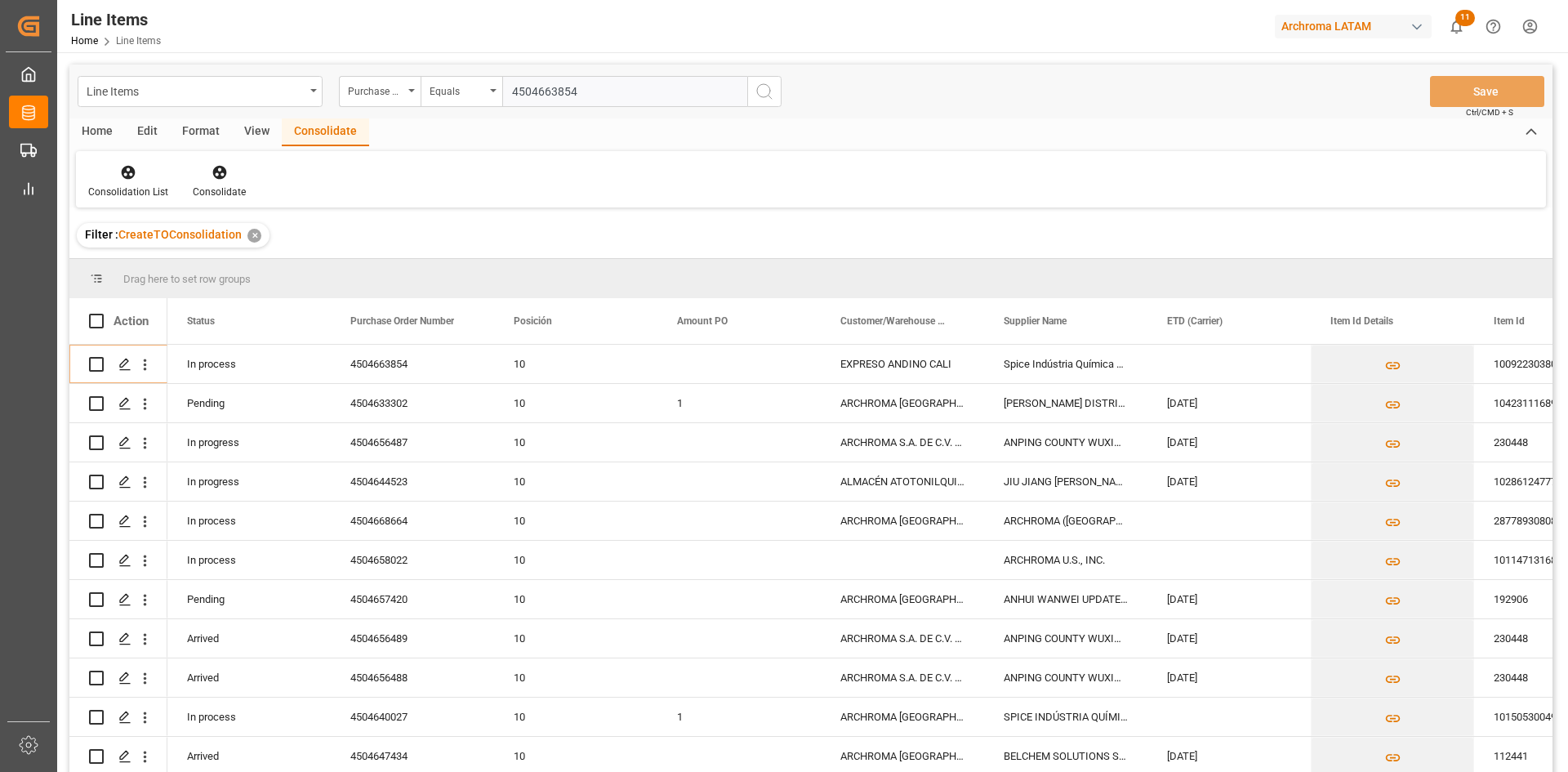
click at [253, 237] on div "✕" at bounding box center [254, 235] width 14 height 14
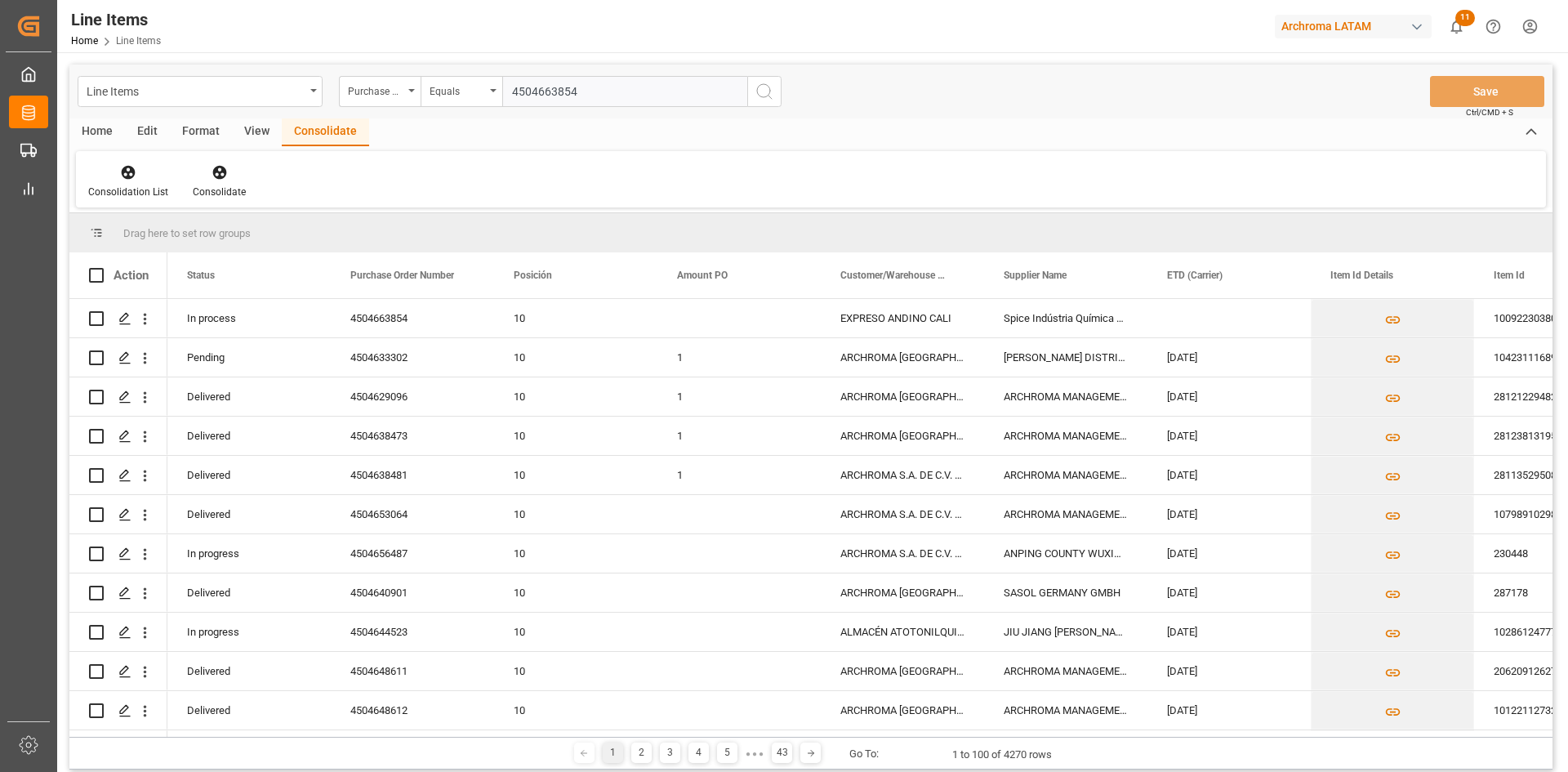
click at [614, 96] on input "4504663854" at bounding box center [624, 91] width 245 height 31
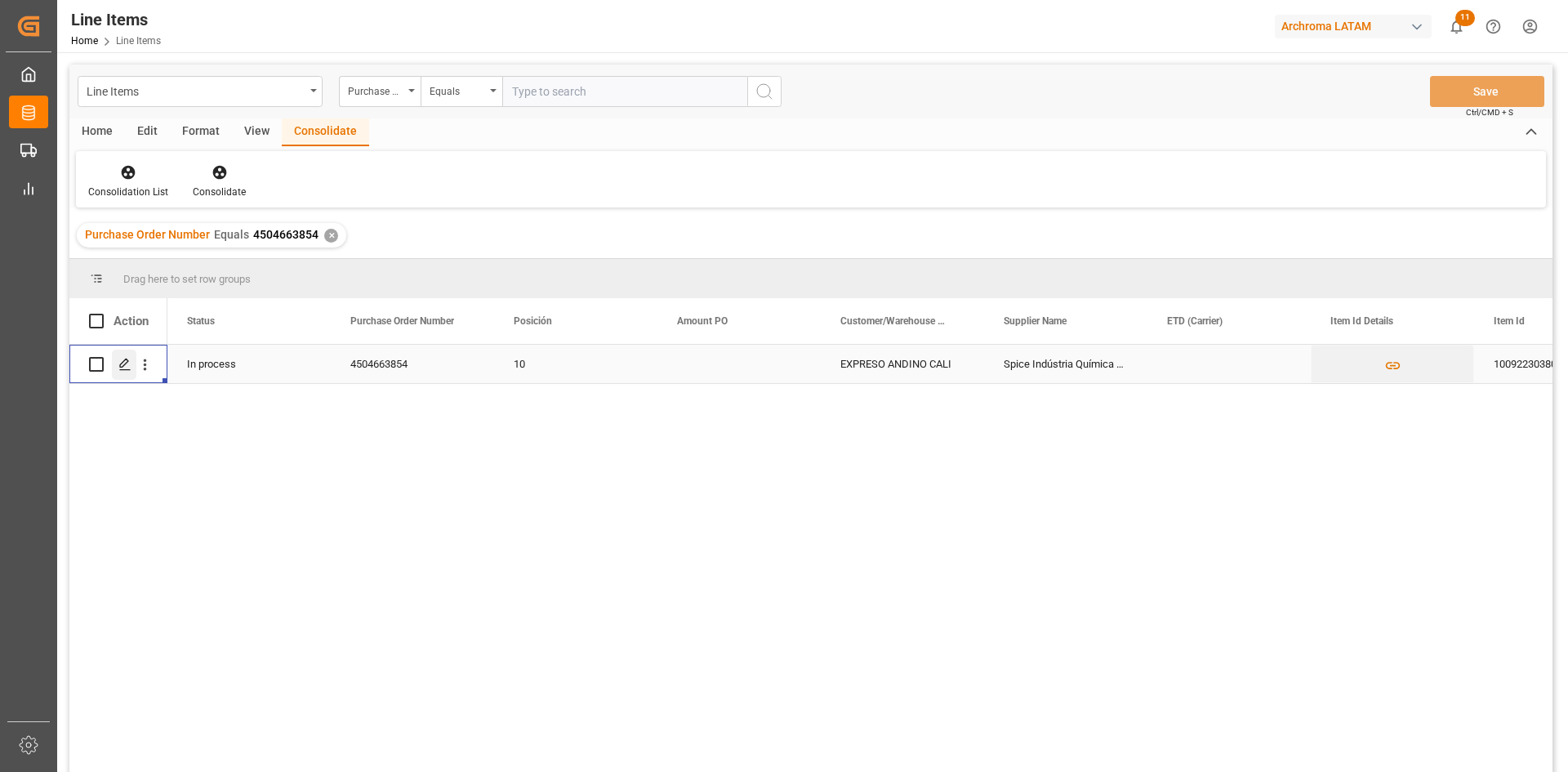
click at [120, 361] on icon "Press SPACE to select this row." at bounding box center [125, 364] width 13 height 13
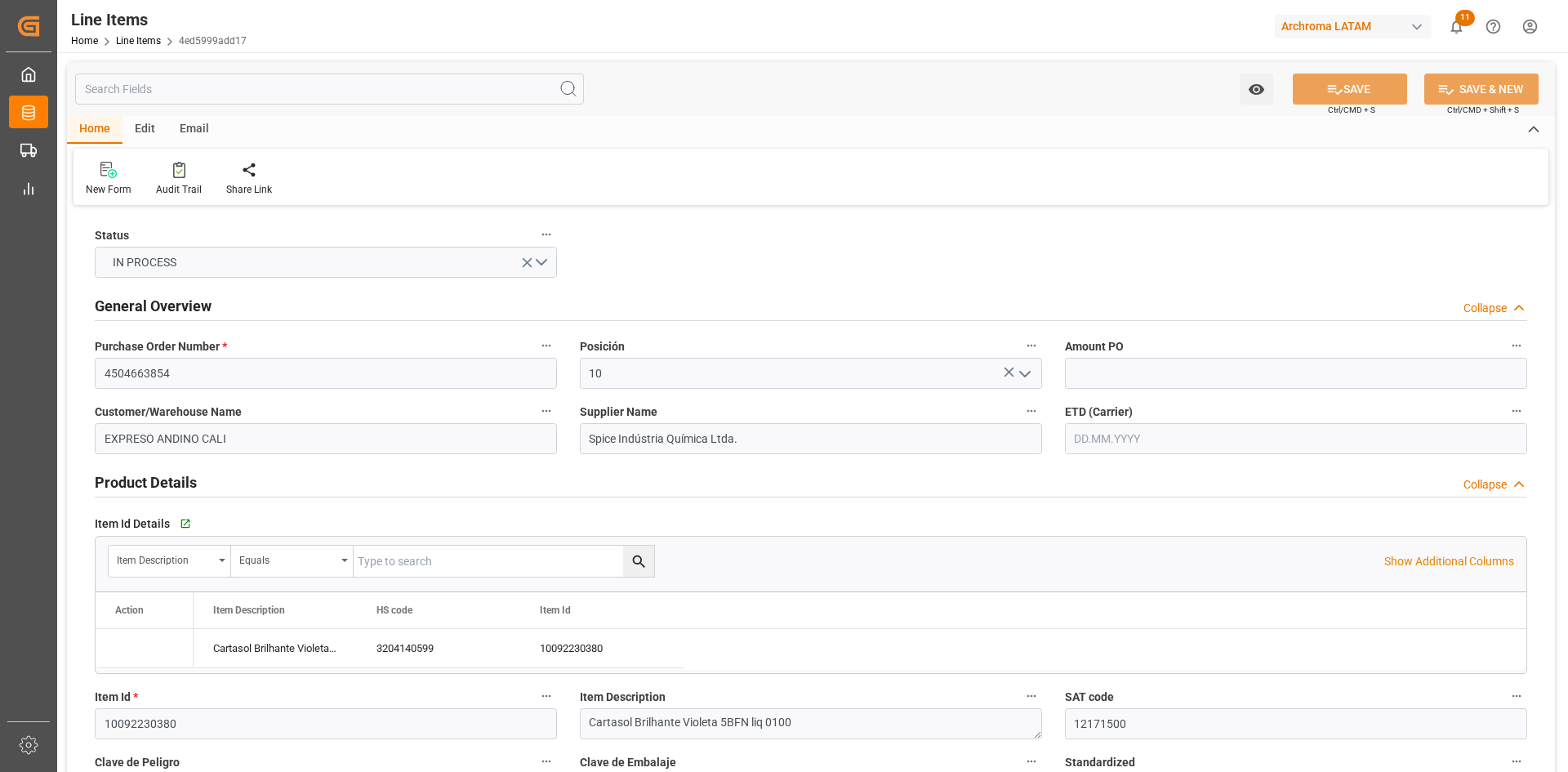
type input "[DATE] 20:47"
type input "[DATE] 06:59"
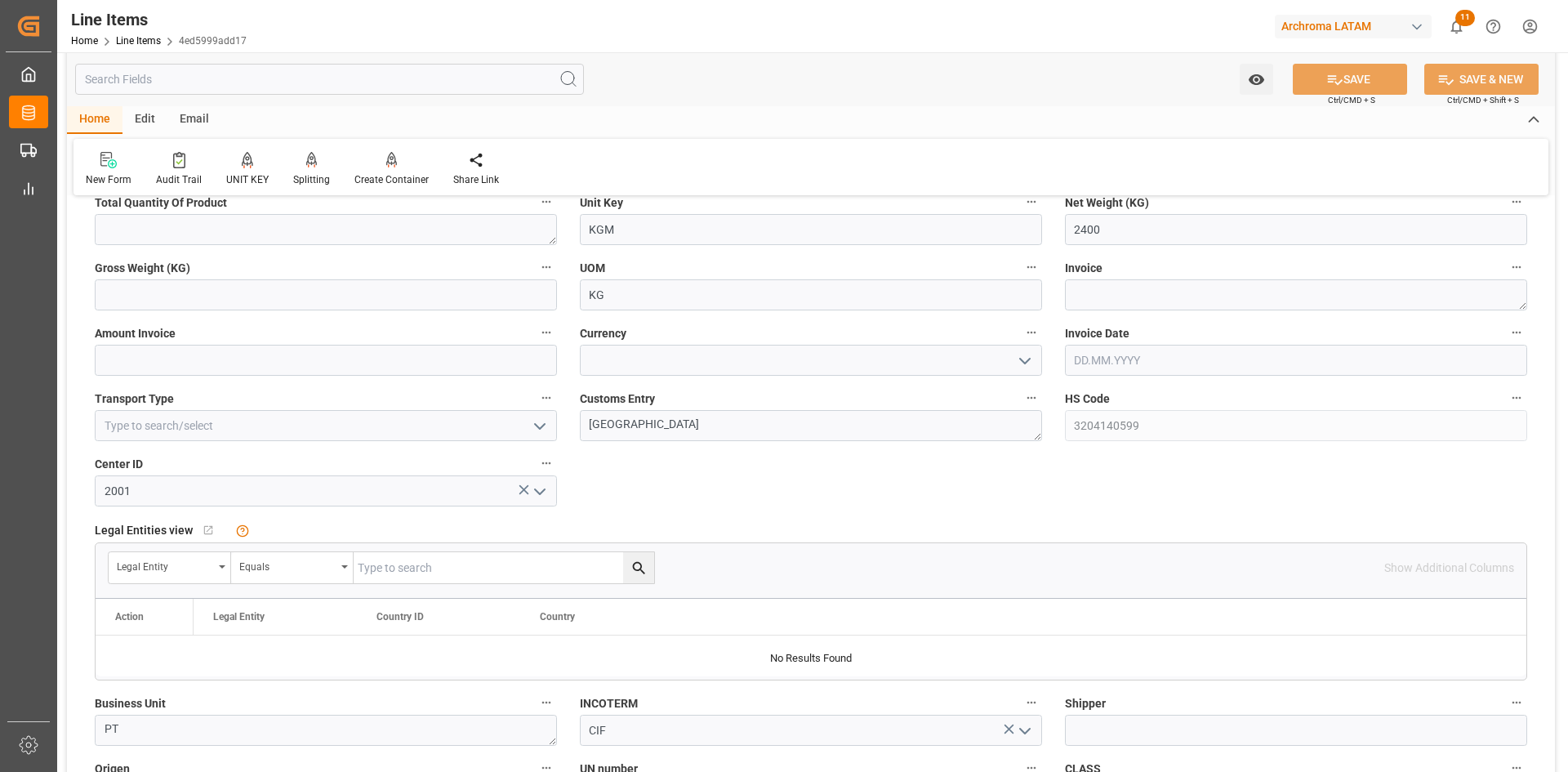
scroll to position [735, 0]
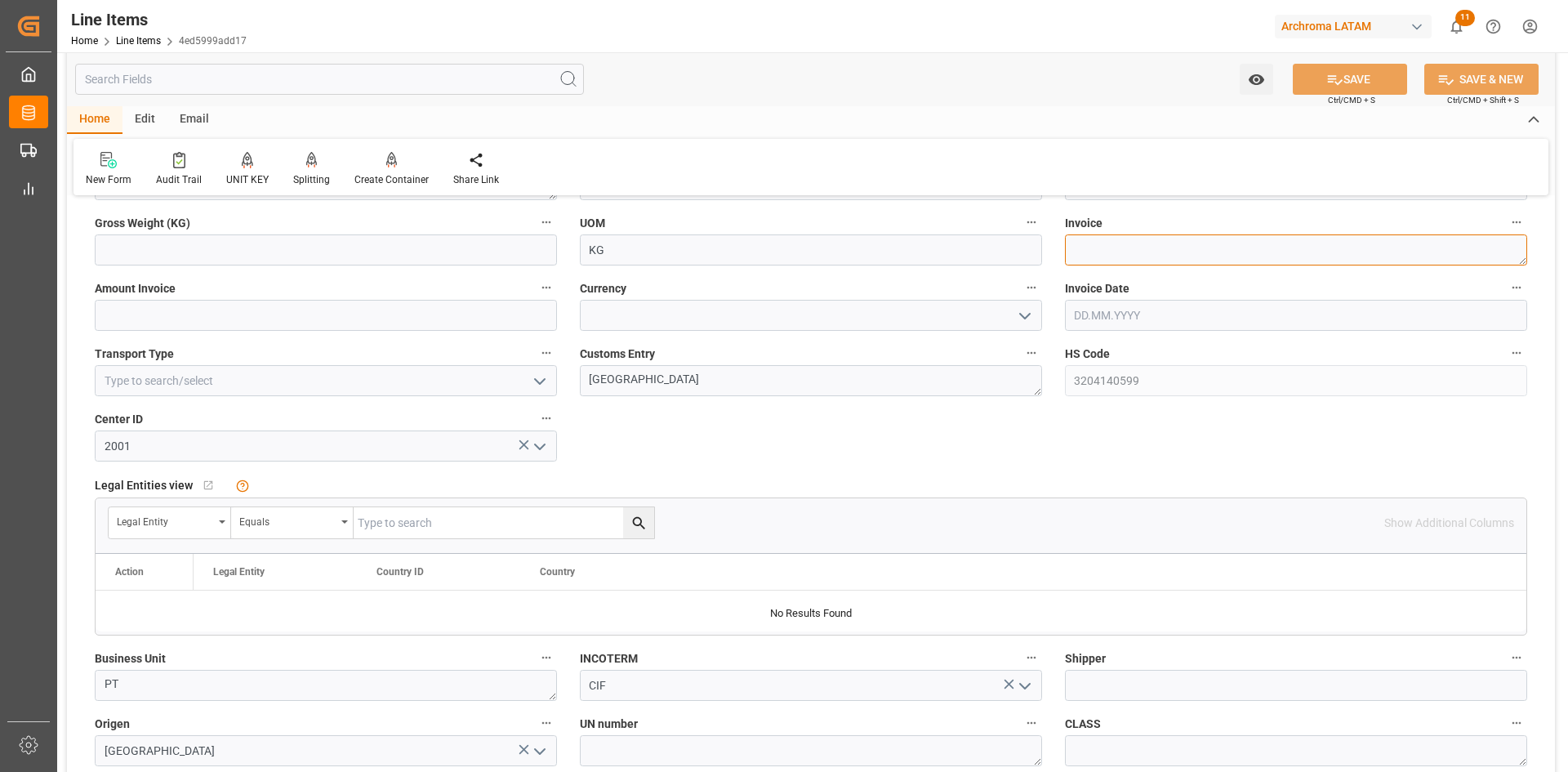
click at [1101, 257] on textarea at bounding box center [1295, 249] width 462 height 31
paste textarea "CEX-25/11819"
type textarea "CEX-25/11819"
click at [1128, 306] on input "text" at bounding box center [1295, 315] width 462 height 31
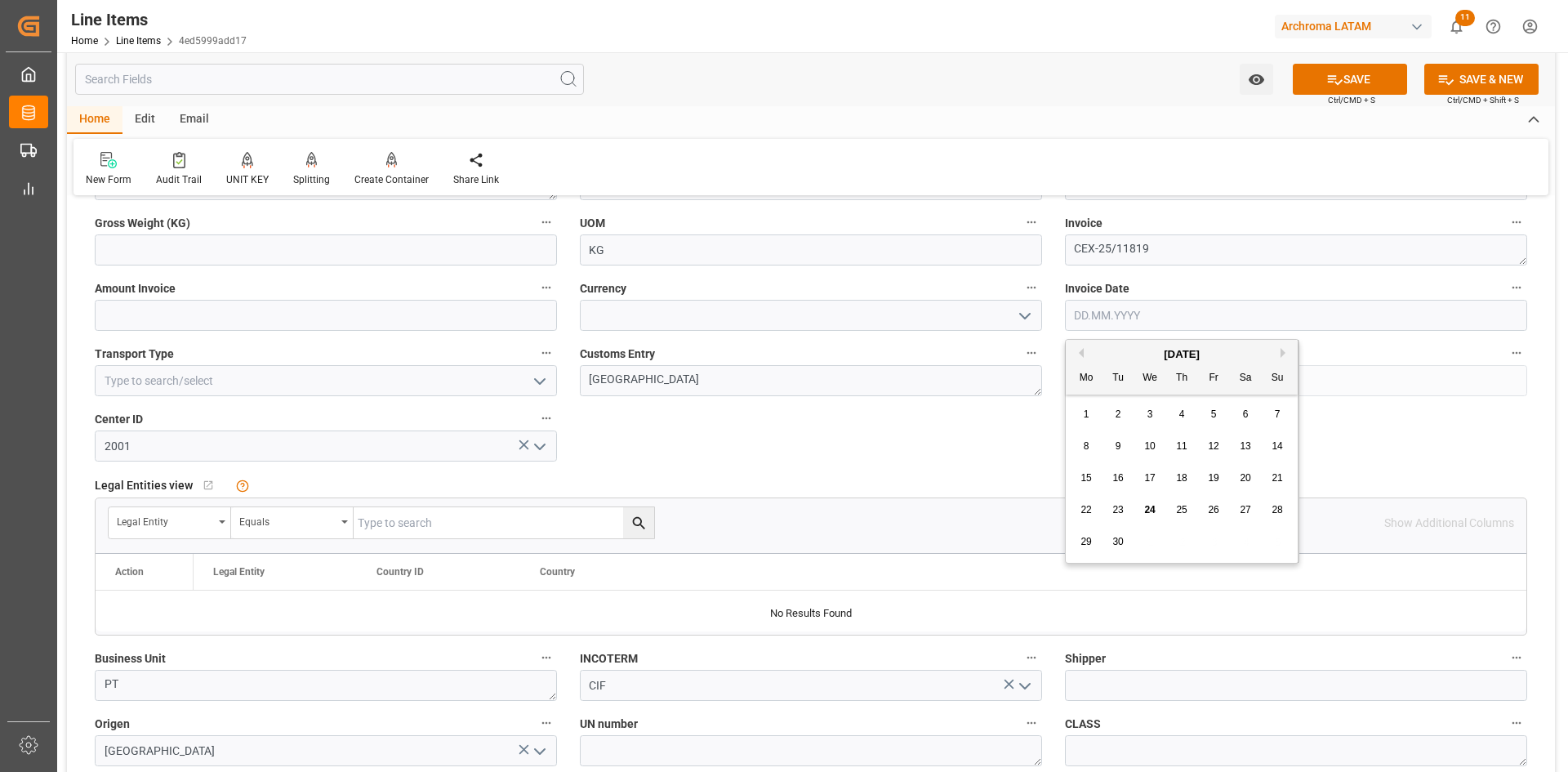
click at [1113, 352] on div "September 2025" at bounding box center [1181, 355] width 232 height 17
click at [1089, 511] on span "22" at bounding box center [1085, 509] width 11 height 12
type input "22.09.2025"
click at [297, 381] on input at bounding box center [326, 380] width 462 height 31
click at [540, 379] on icon "open menu" at bounding box center [540, 381] width 20 height 20
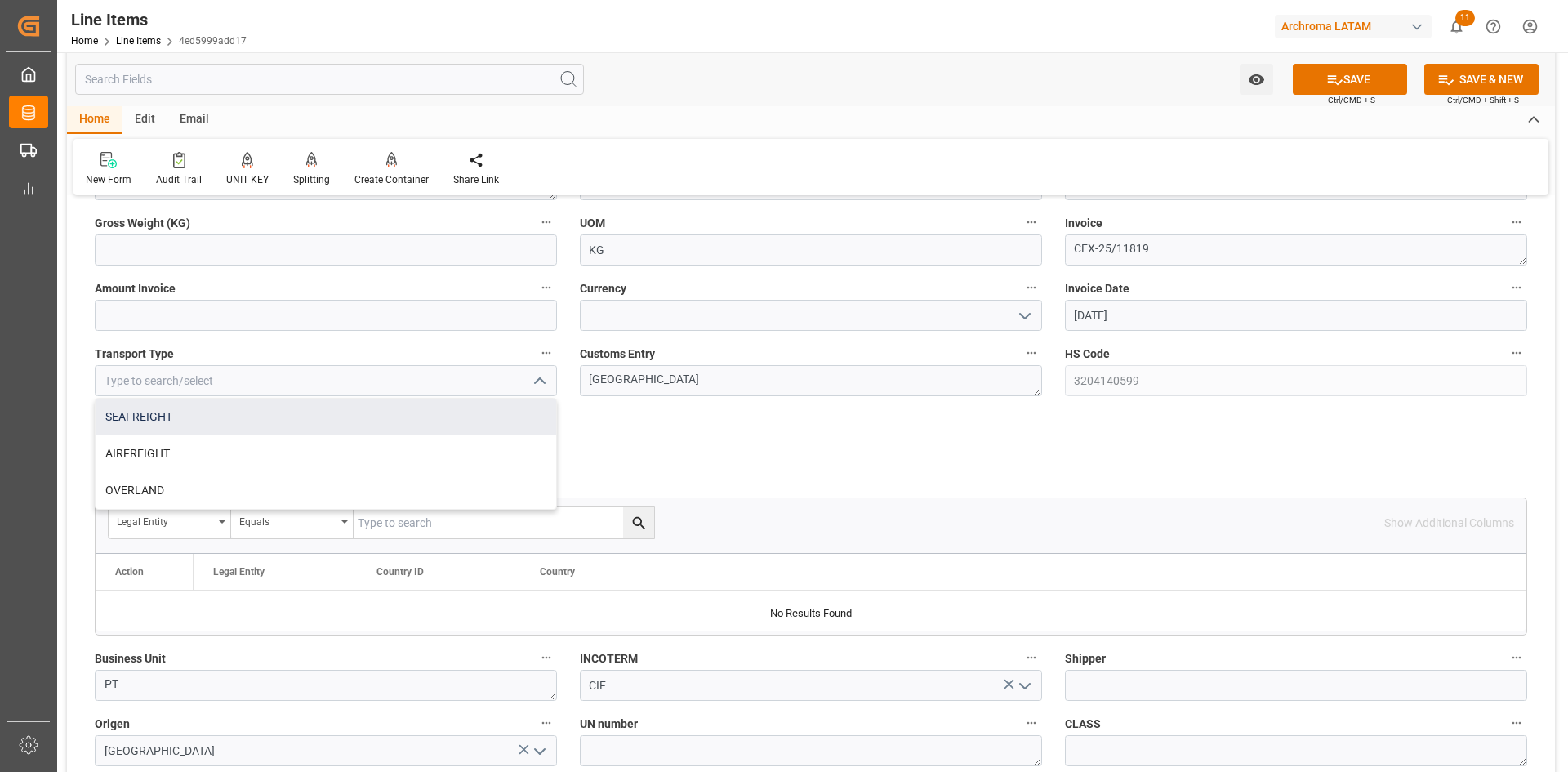
click at [265, 420] on div "SEAFREIGHT" at bounding box center [326, 417] width 460 height 37
type input "SEAFREIGHT"
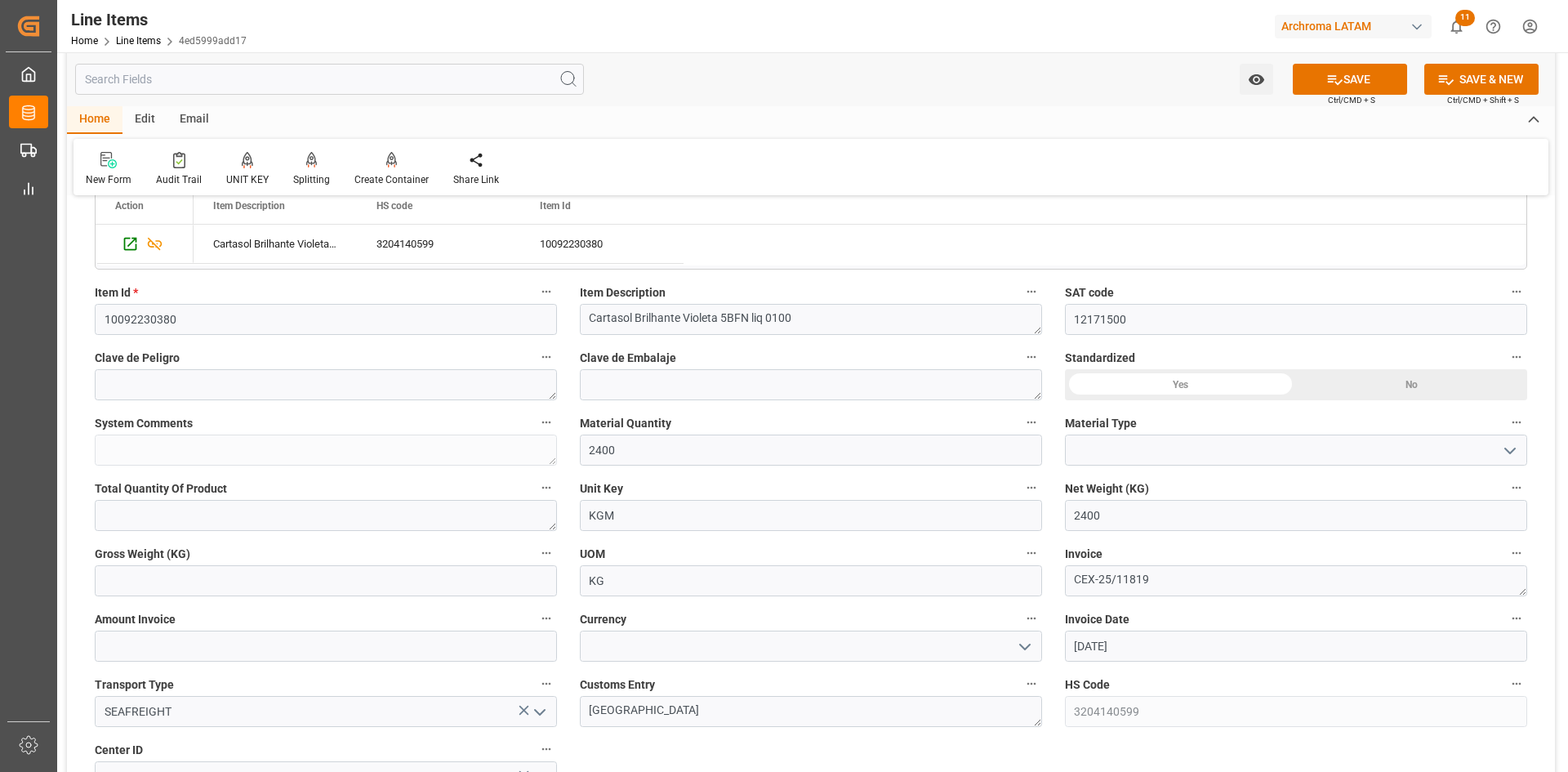
scroll to position [408, 0]
click at [681, 450] on input "2400" at bounding box center [811, 445] width 462 height 31
click at [539, 450] on div "Status IN PROCESS General Overview Collapse Purchase Order Number * 4504663854 …" at bounding box center [811, 634] width 1487 height 1666
type input "24"
click at [1502, 446] on icon "open menu" at bounding box center [1510, 447] width 20 height 20
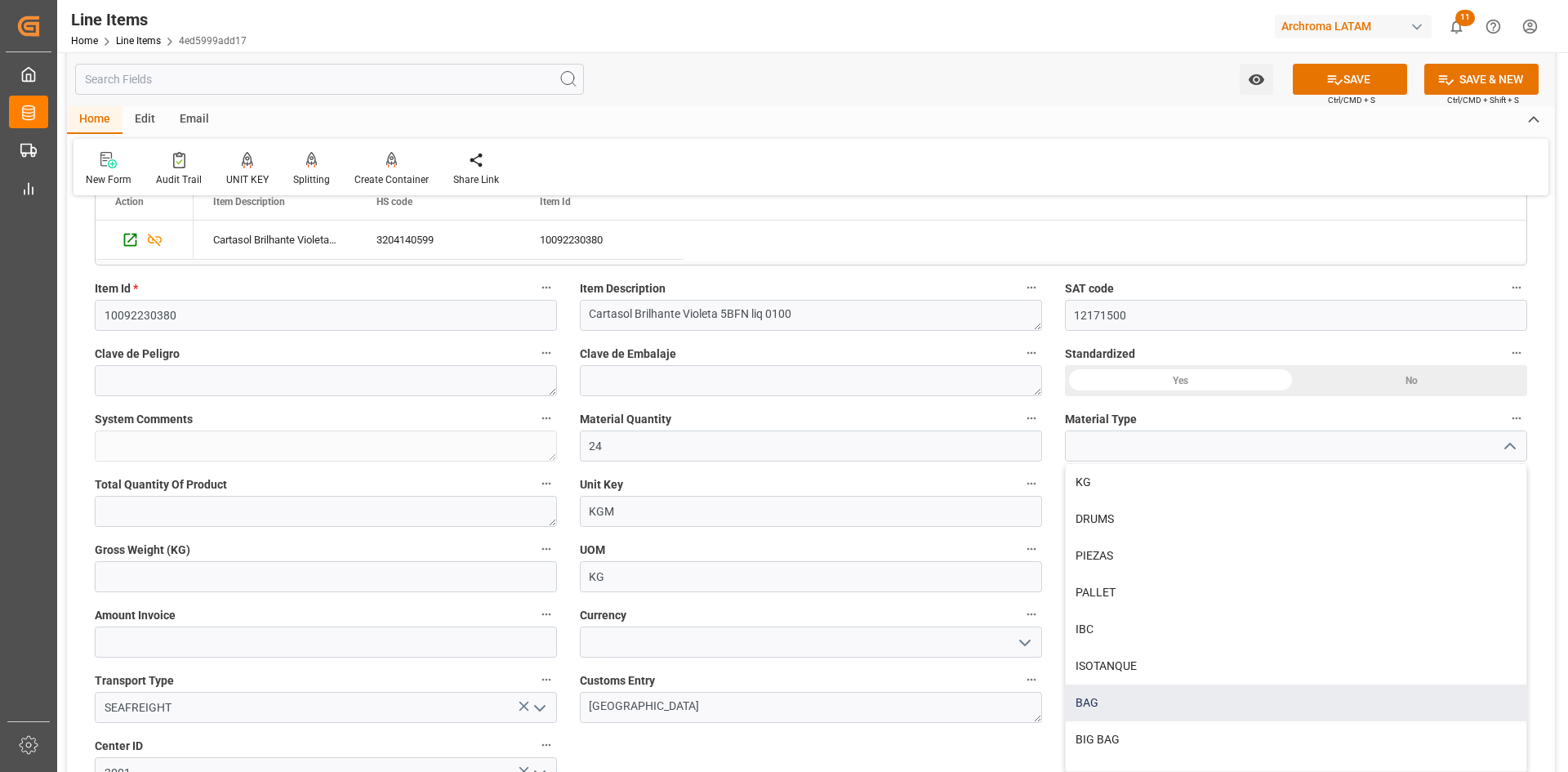
click at [1170, 699] on div "BAG" at bounding box center [1295, 702] width 460 height 37
type input "BAG"
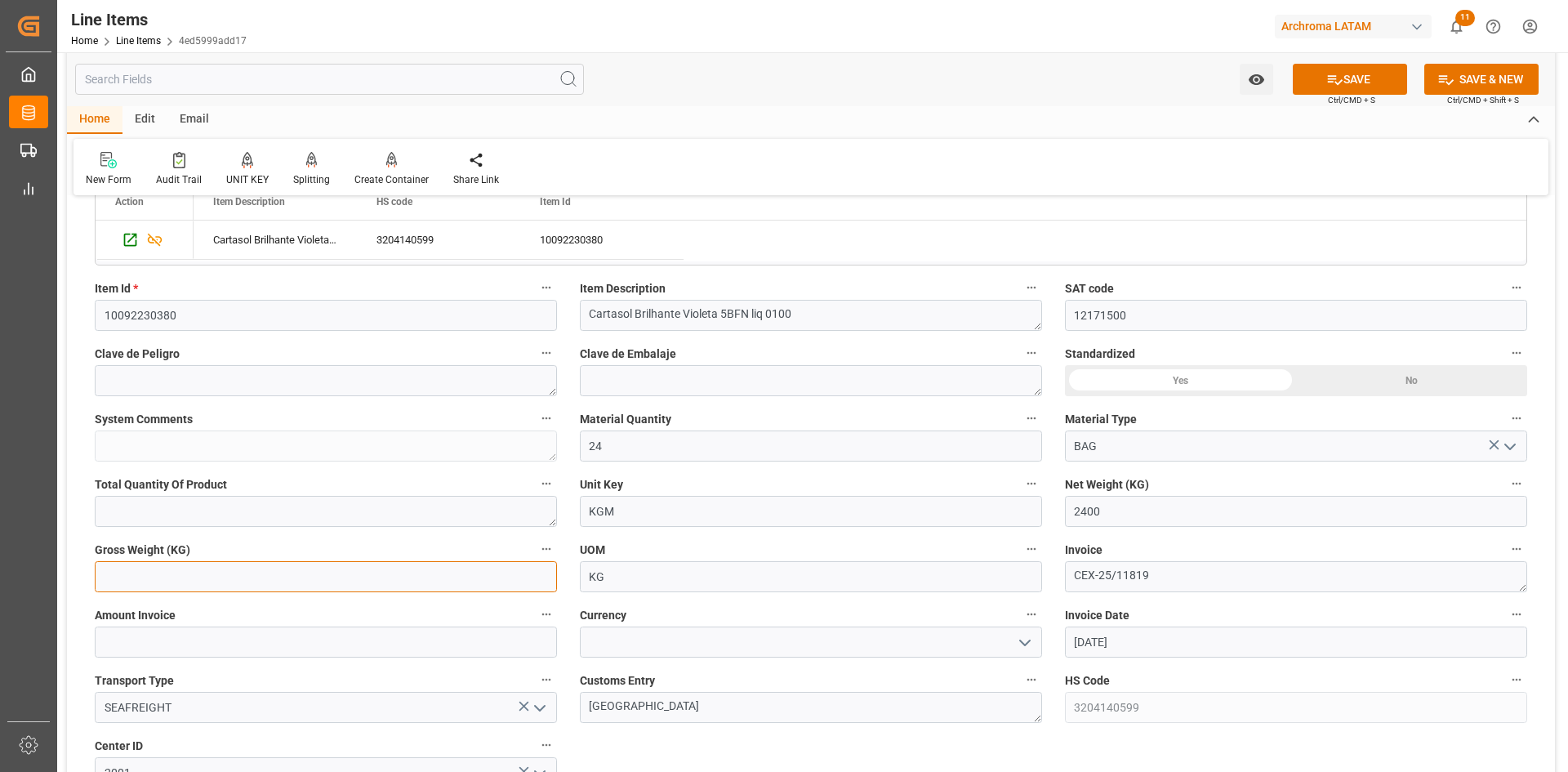
drag, startPoint x: 156, startPoint y: 578, endPoint x: 93, endPoint y: 580, distance: 63.0
click at [156, 578] on input "text" at bounding box center [326, 576] width 462 height 31
type input "2625.200"
click at [298, 640] on input "text" at bounding box center [326, 642] width 462 height 31
click at [170, 635] on input "text" at bounding box center [326, 642] width 462 height 31
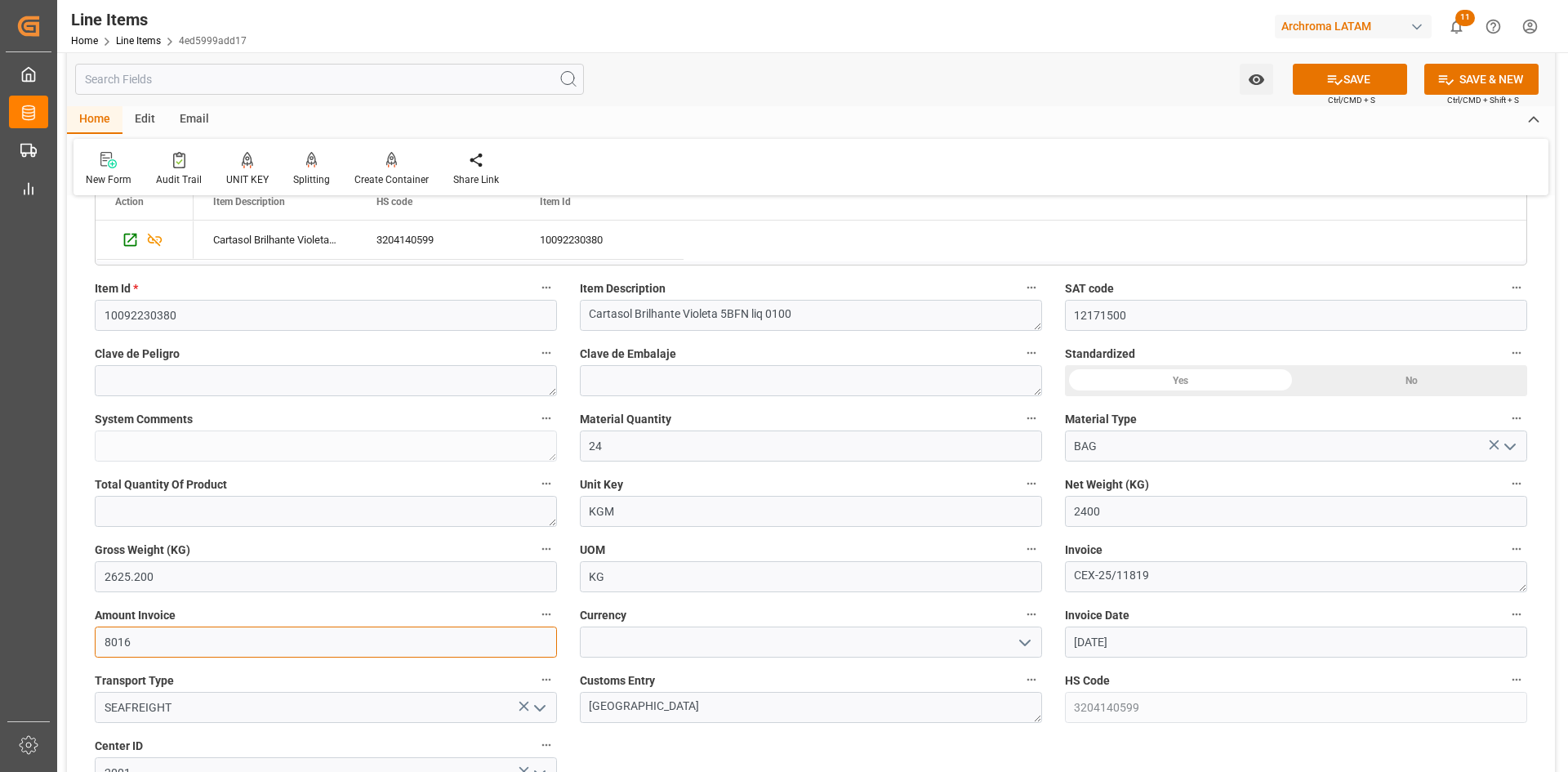
type input "8016"
click at [1013, 645] on button "open menu" at bounding box center [1022, 642] width 24 height 25
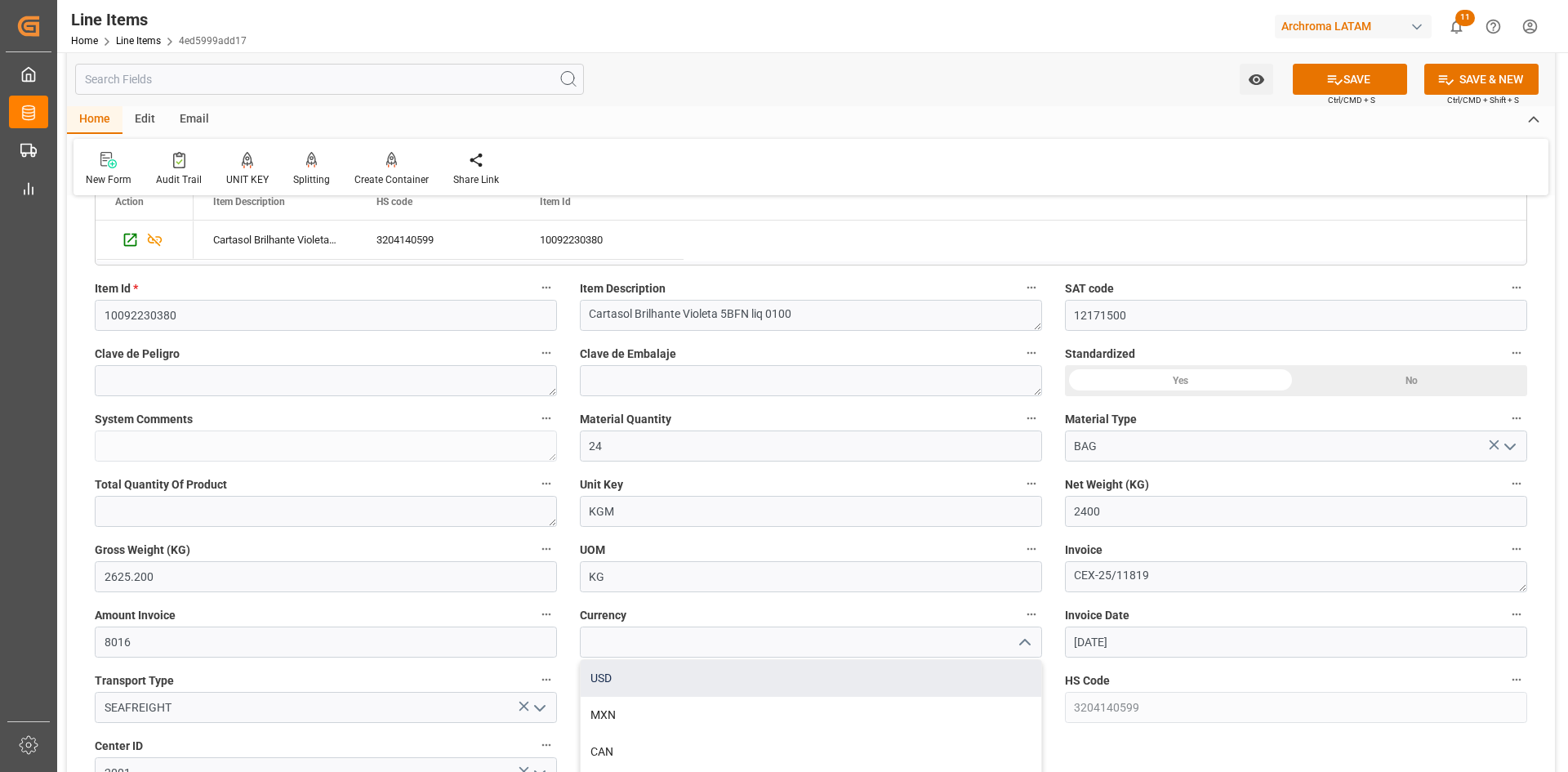
click at [675, 676] on div "USD" at bounding box center [811, 678] width 460 height 37
type input "USD"
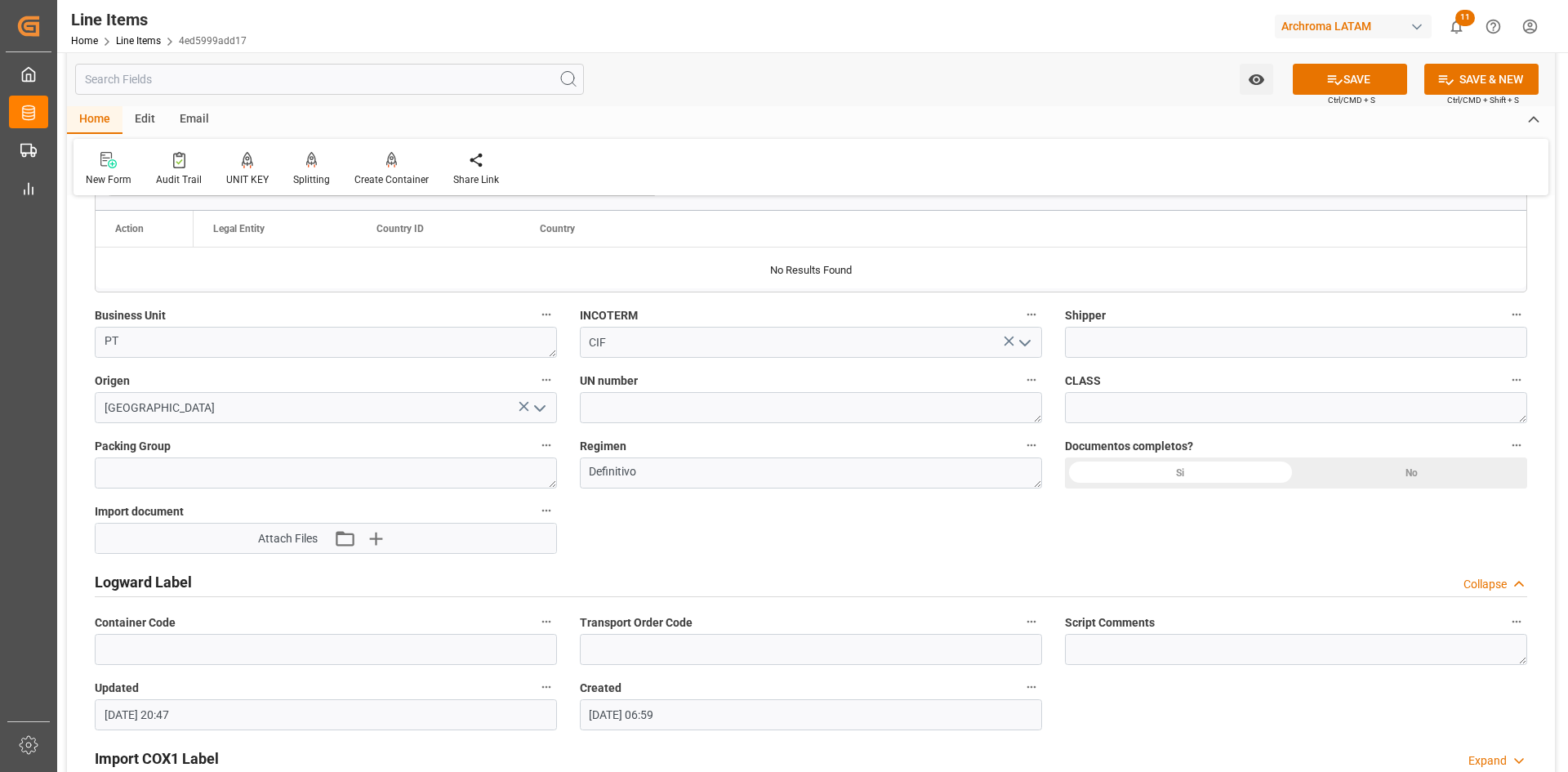
scroll to position [1061, 0]
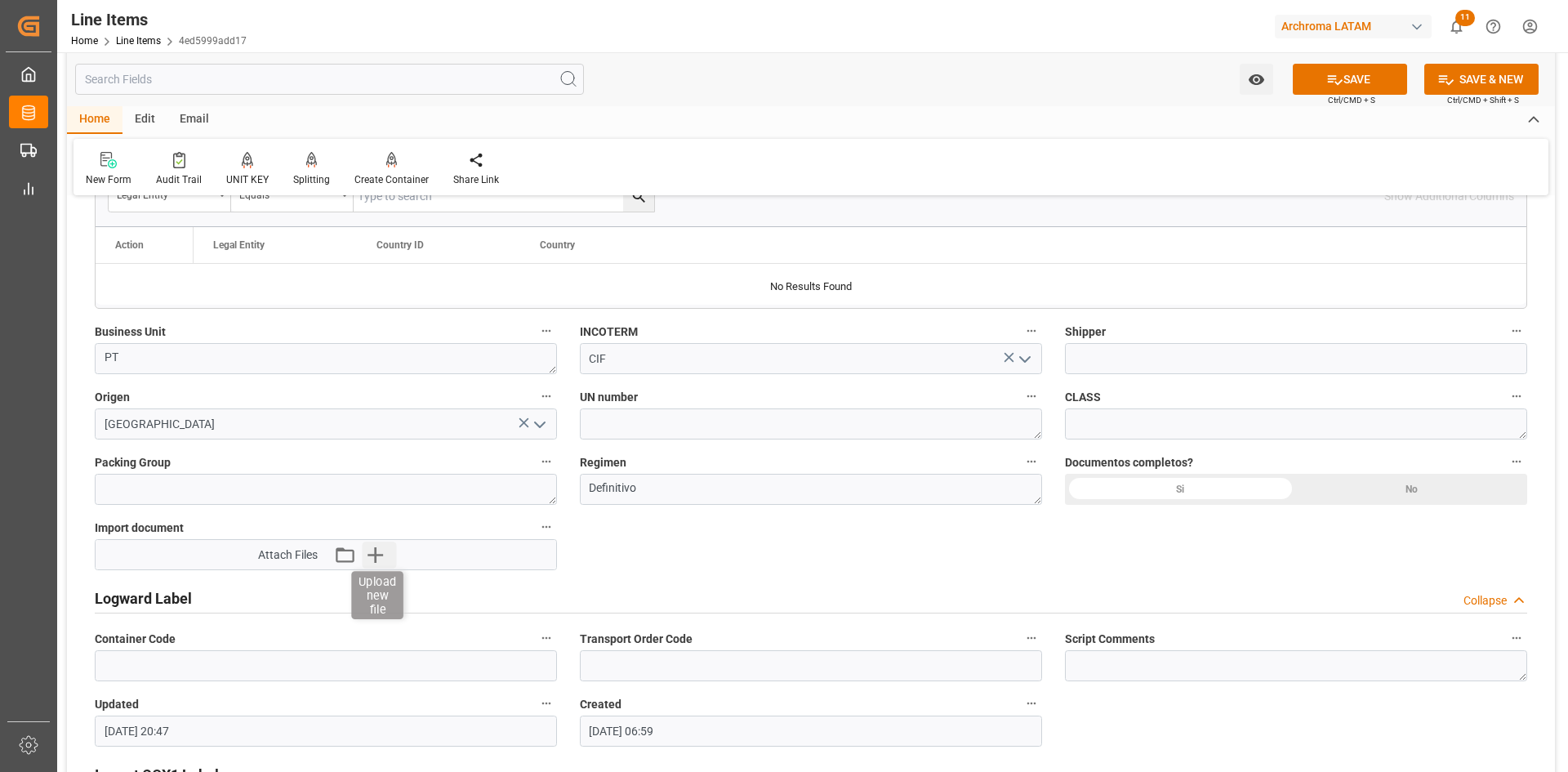
click at [376, 552] on icon "button" at bounding box center [375, 554] width 16 height 16
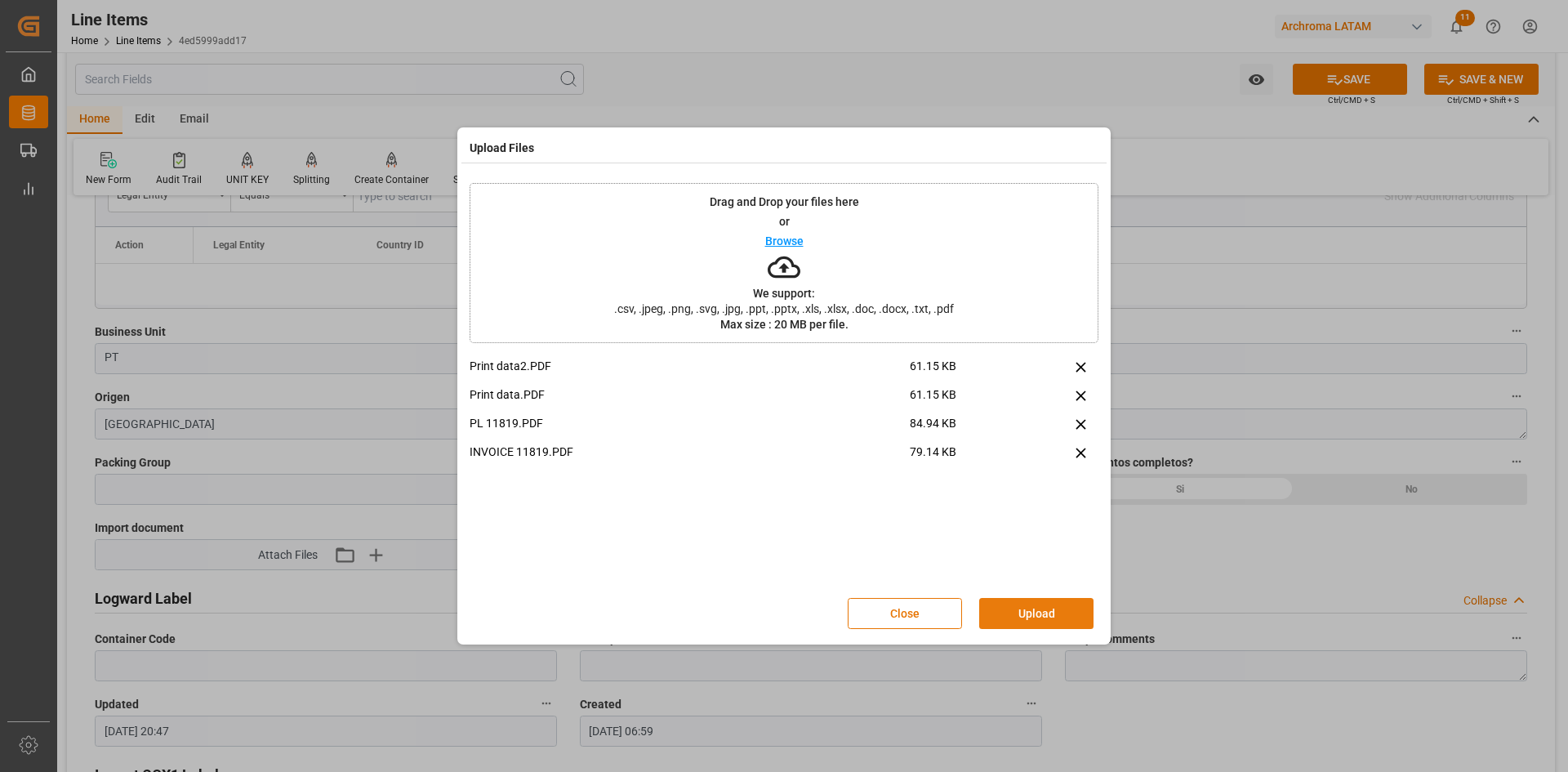
click at [1075, 612] on button "Upload" at bounding box center [1036, 612] width 115 height 31
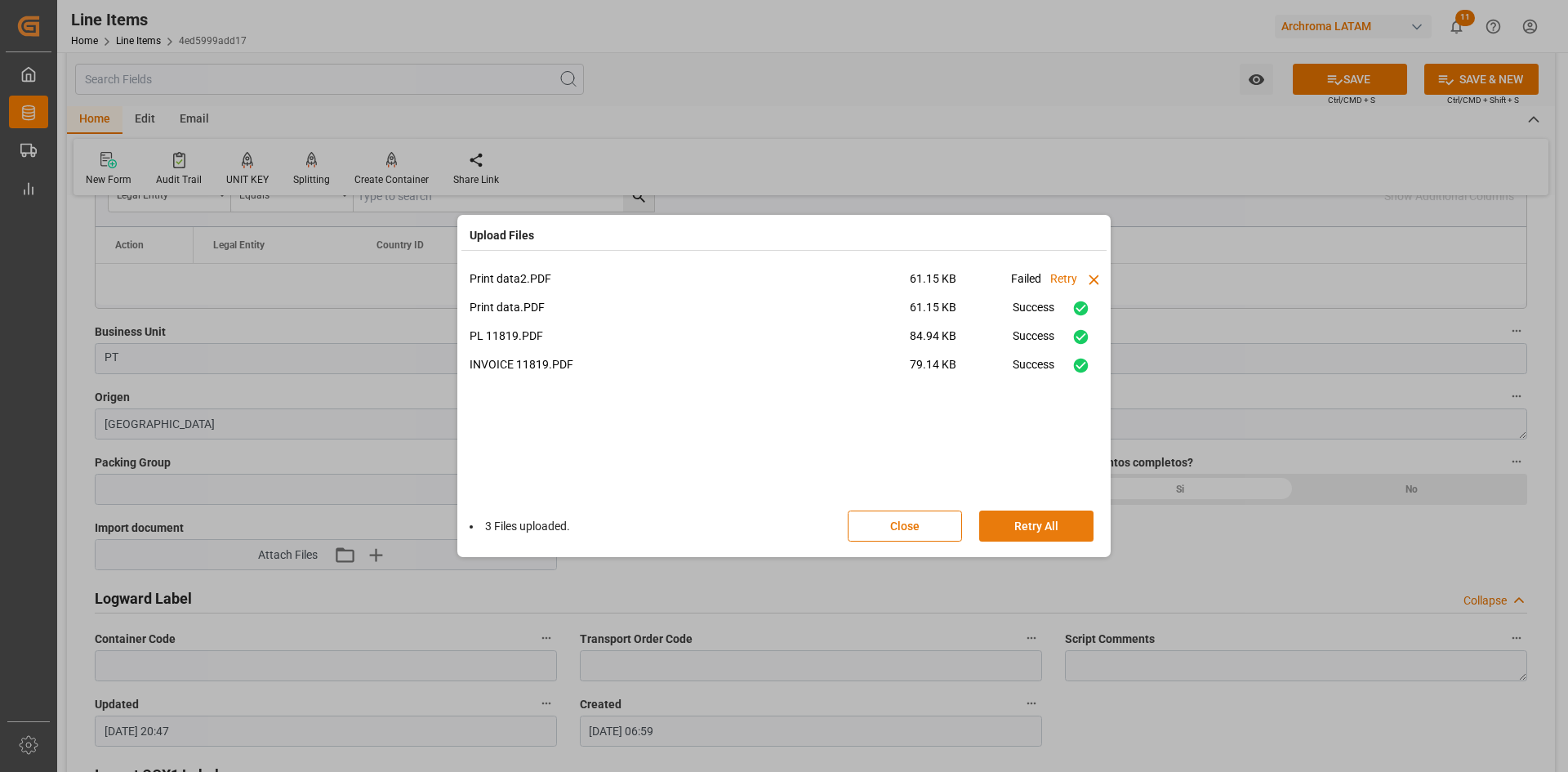
click at [1059, 518] on button "Retry All" at bounding box center [1036, 525] width 115 height 31
click at [1040, 538] on button "Stop" at bounding box center [1036, 525] width 115 height 31
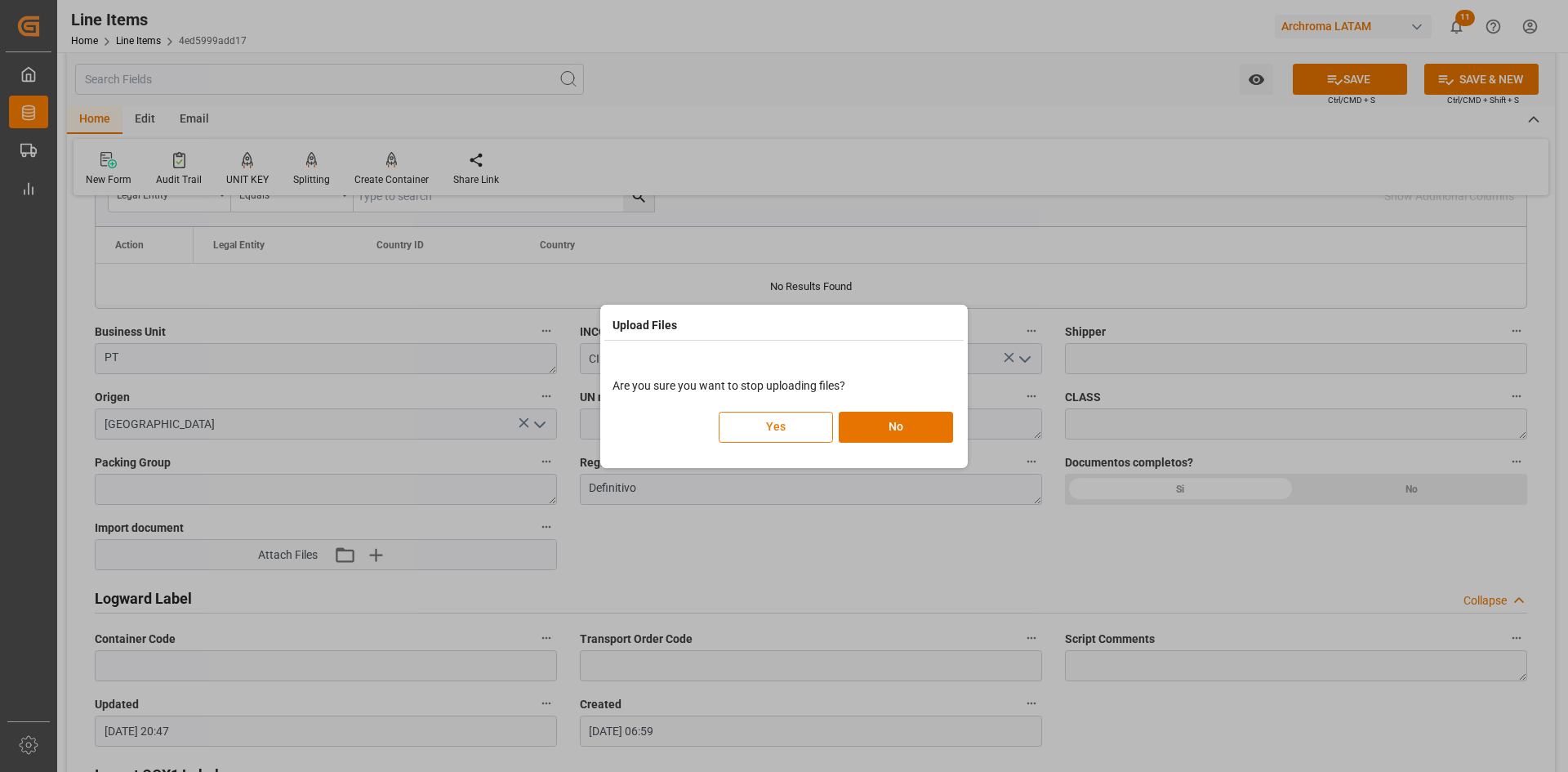
click at [789, 422] on button "Yes" at bounding box center [776, 426] width 115 height 31
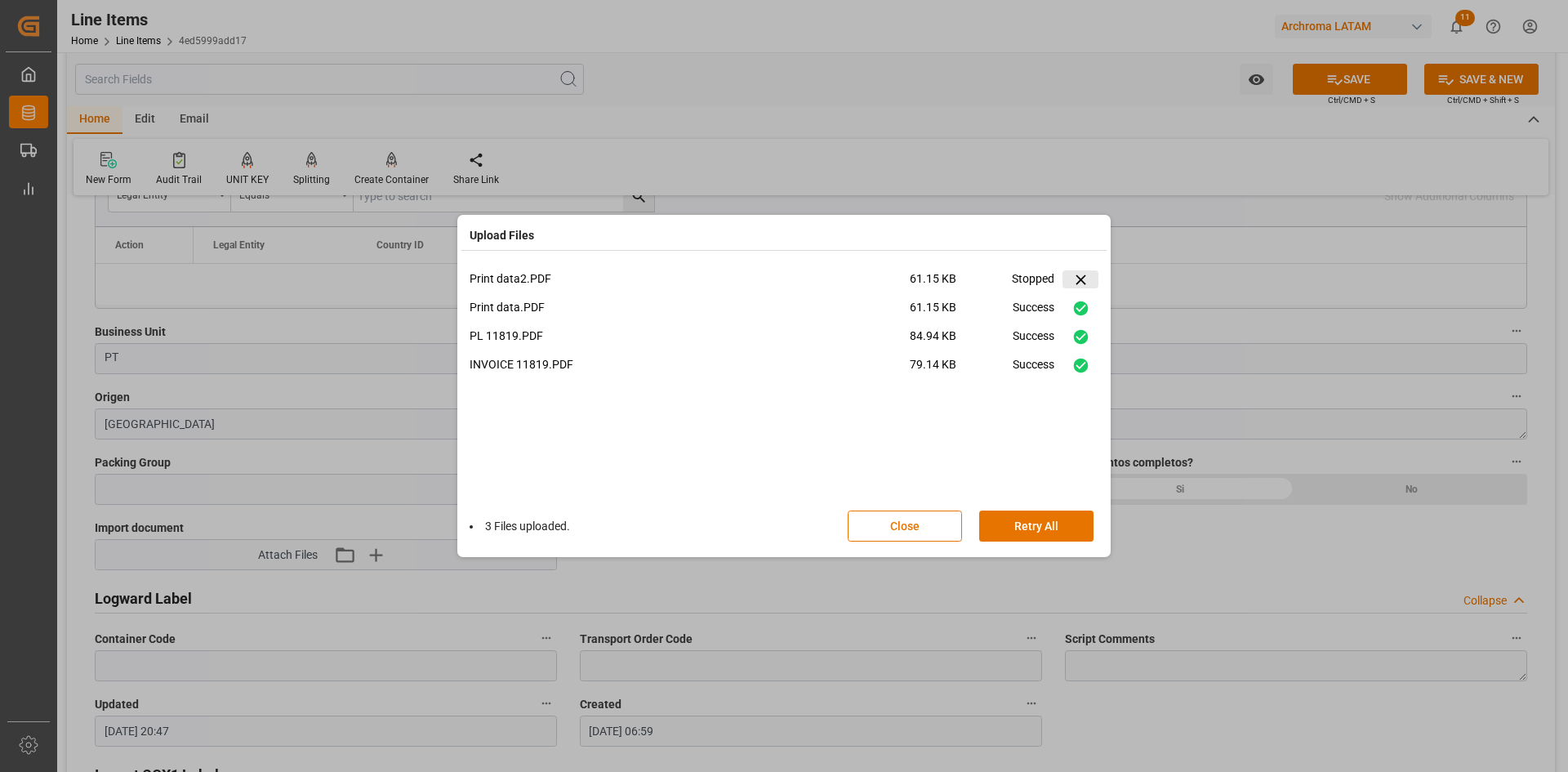
click at [1081, 276] on icon at bounding box center [1080, 279] width 17 height 17
click at [1049, 524] on button "Done" at bounding box center [1036, 525] width 115 height 31
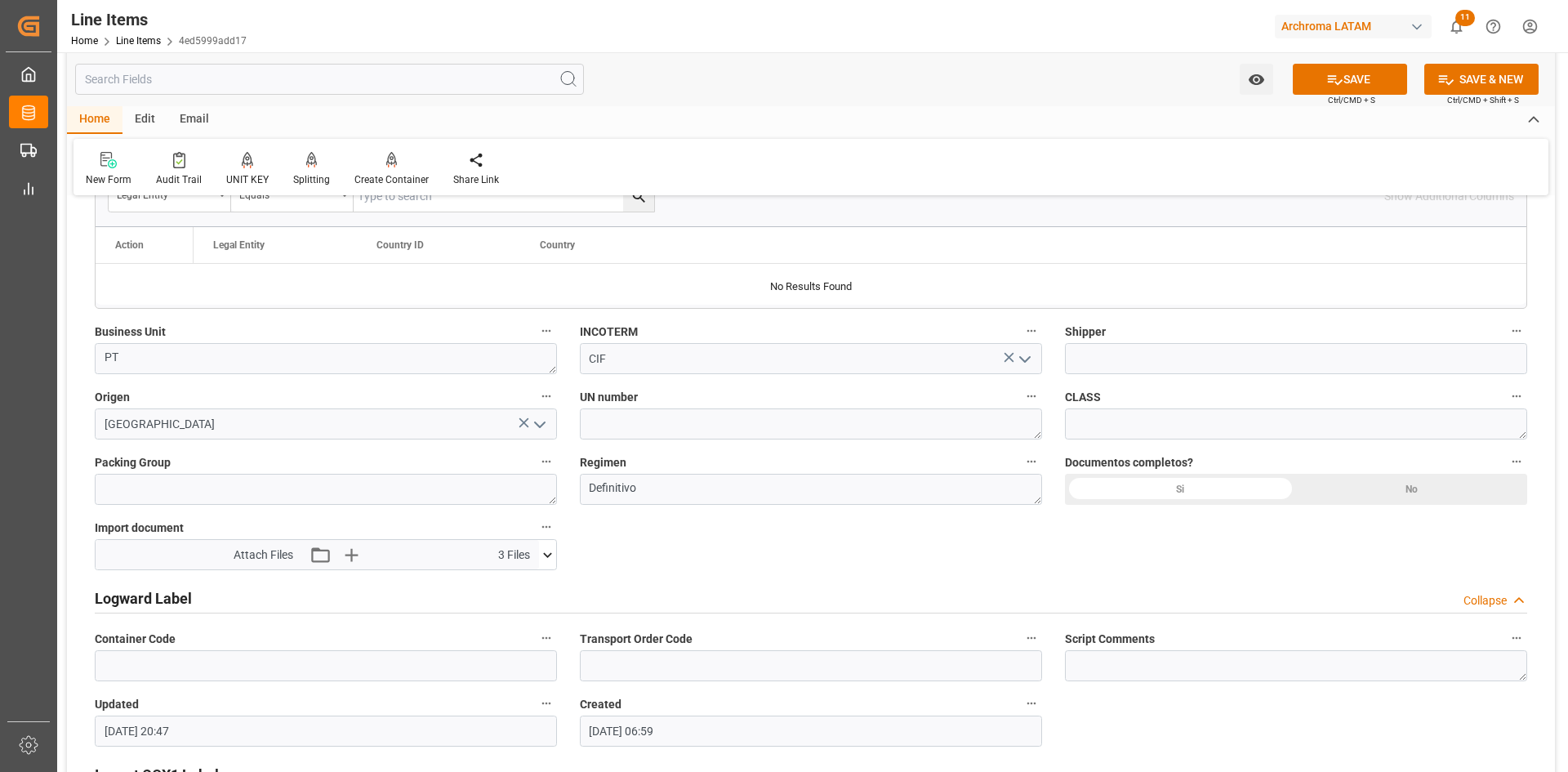
click at [1221, 483] on div "Si" at bounding box center [1180, 489] width 231 height 31
click at [1350, 71] on button "SAVE" at bounding box center [1349, 79] width 115 height 31
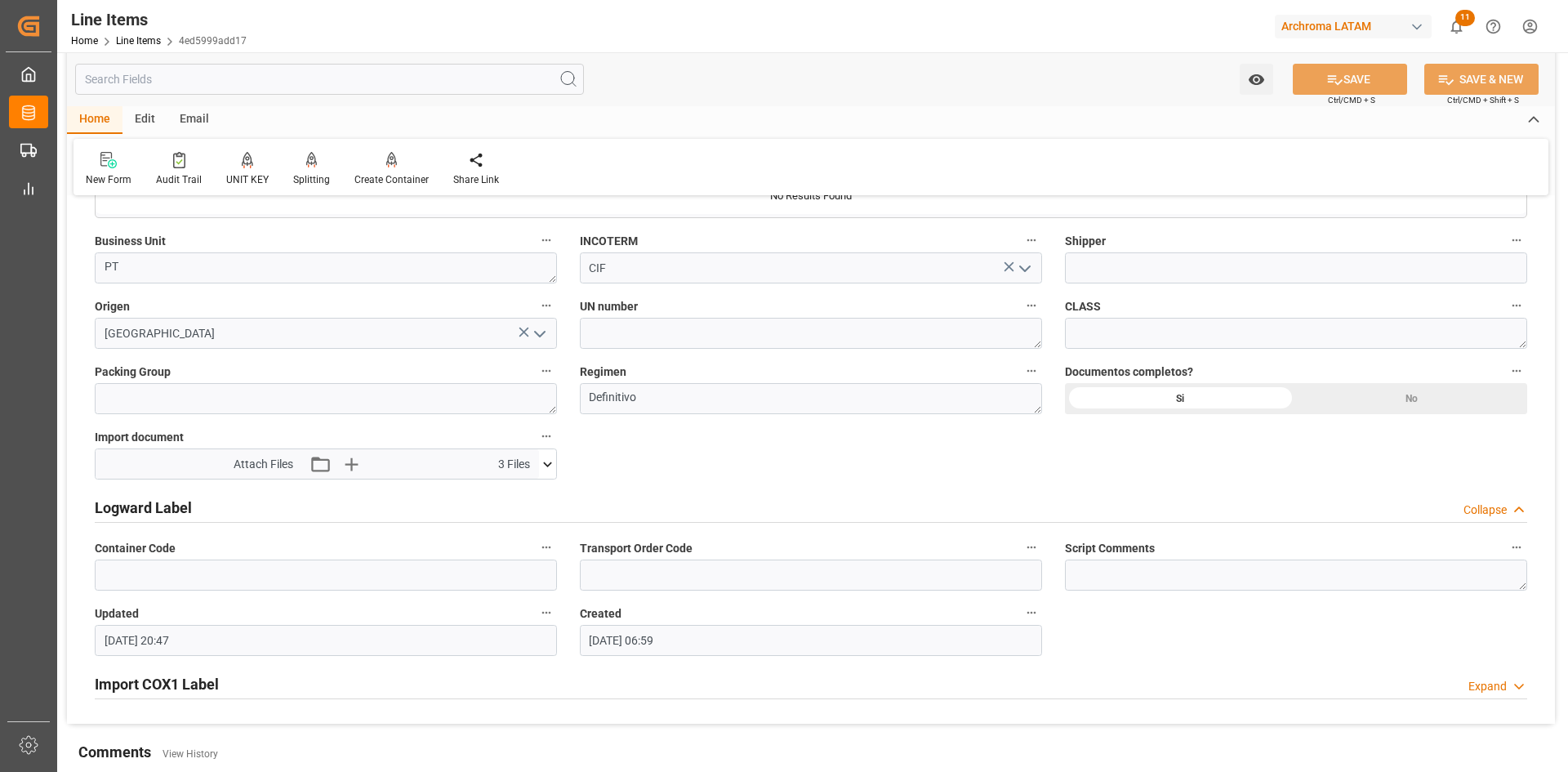
scroll to position [1433, 0]
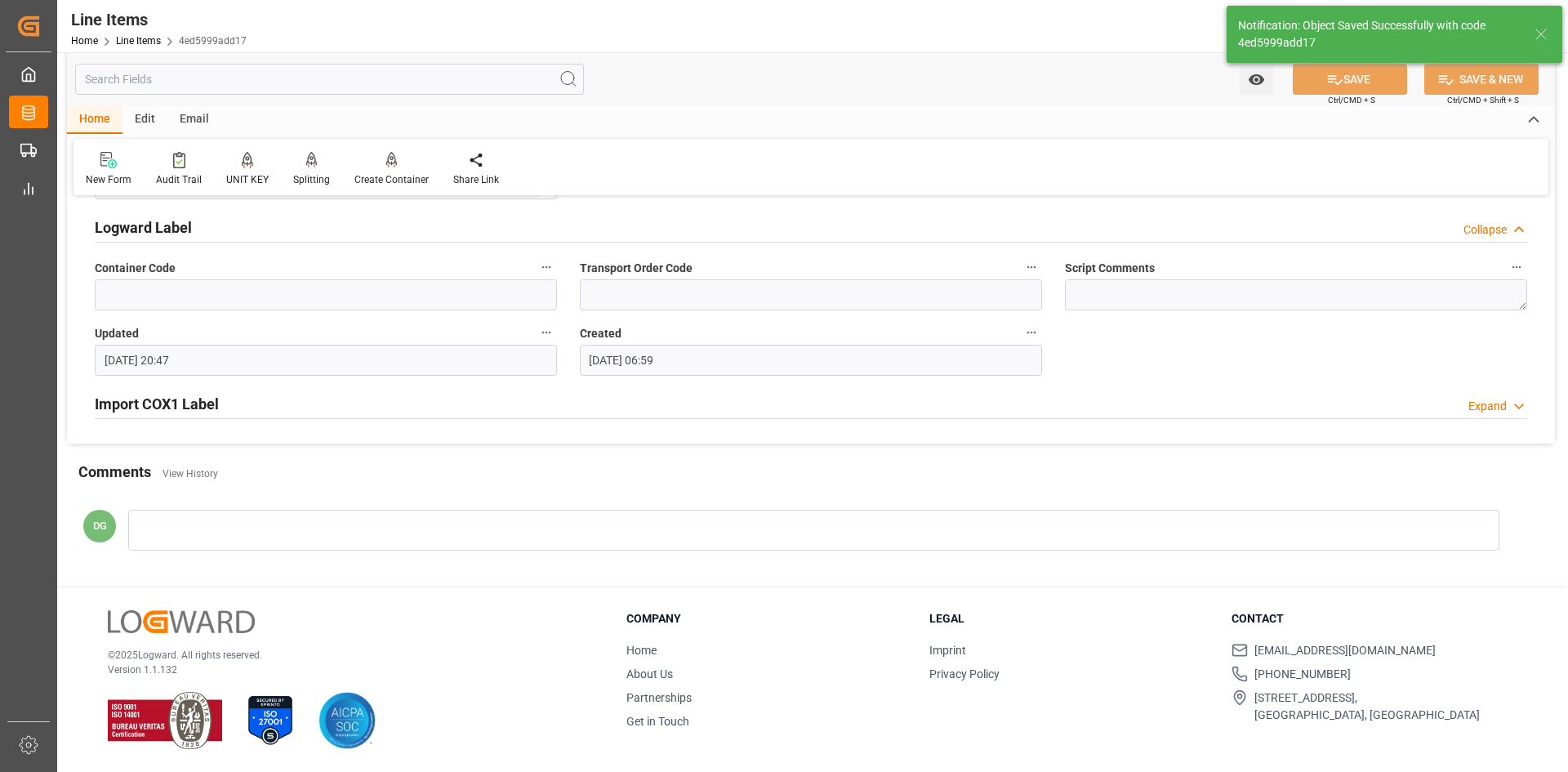
type textarea "24 BAG"
type input "24.09.2025 20:51"
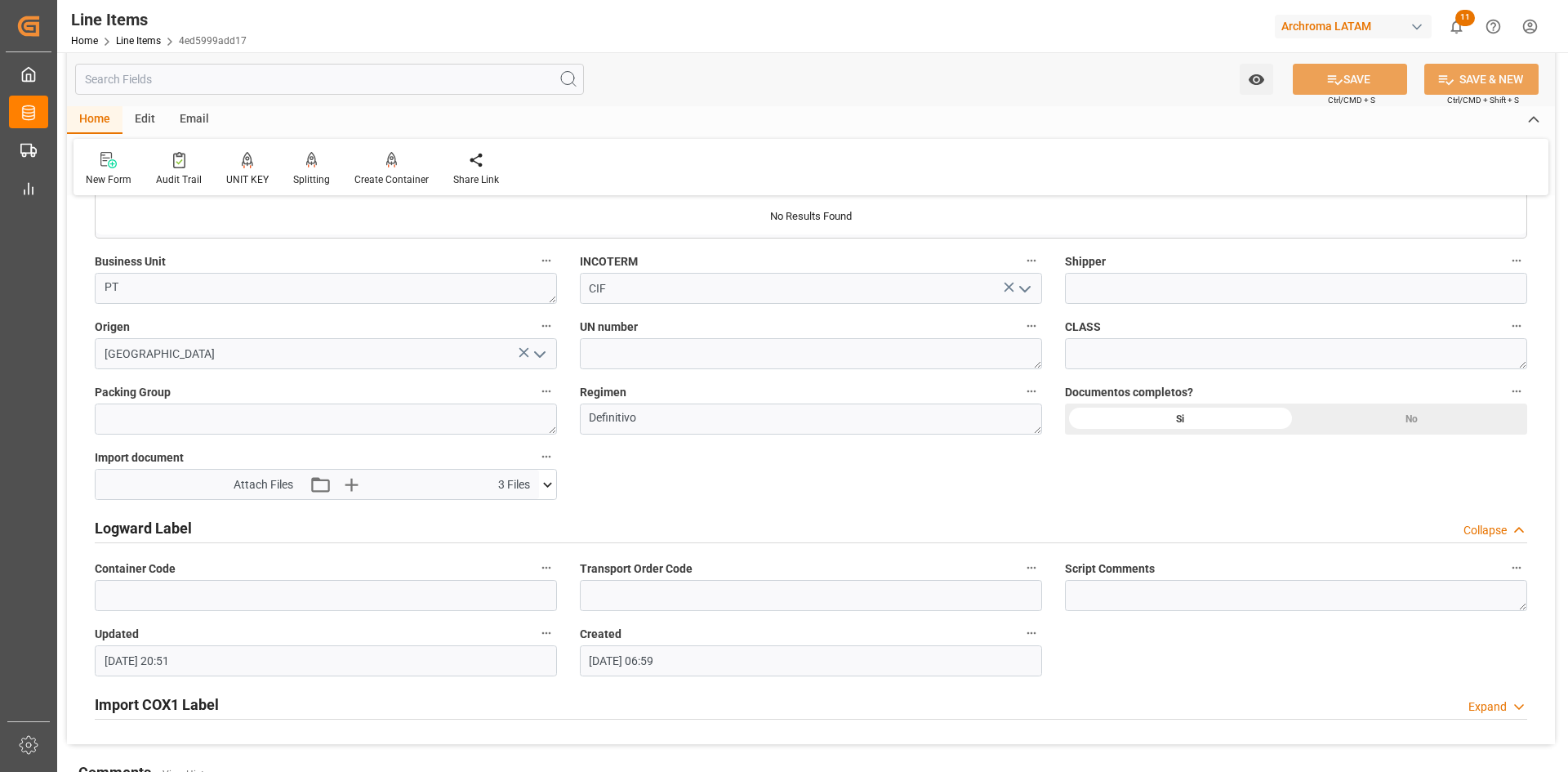
scroll to position [1105, 0]
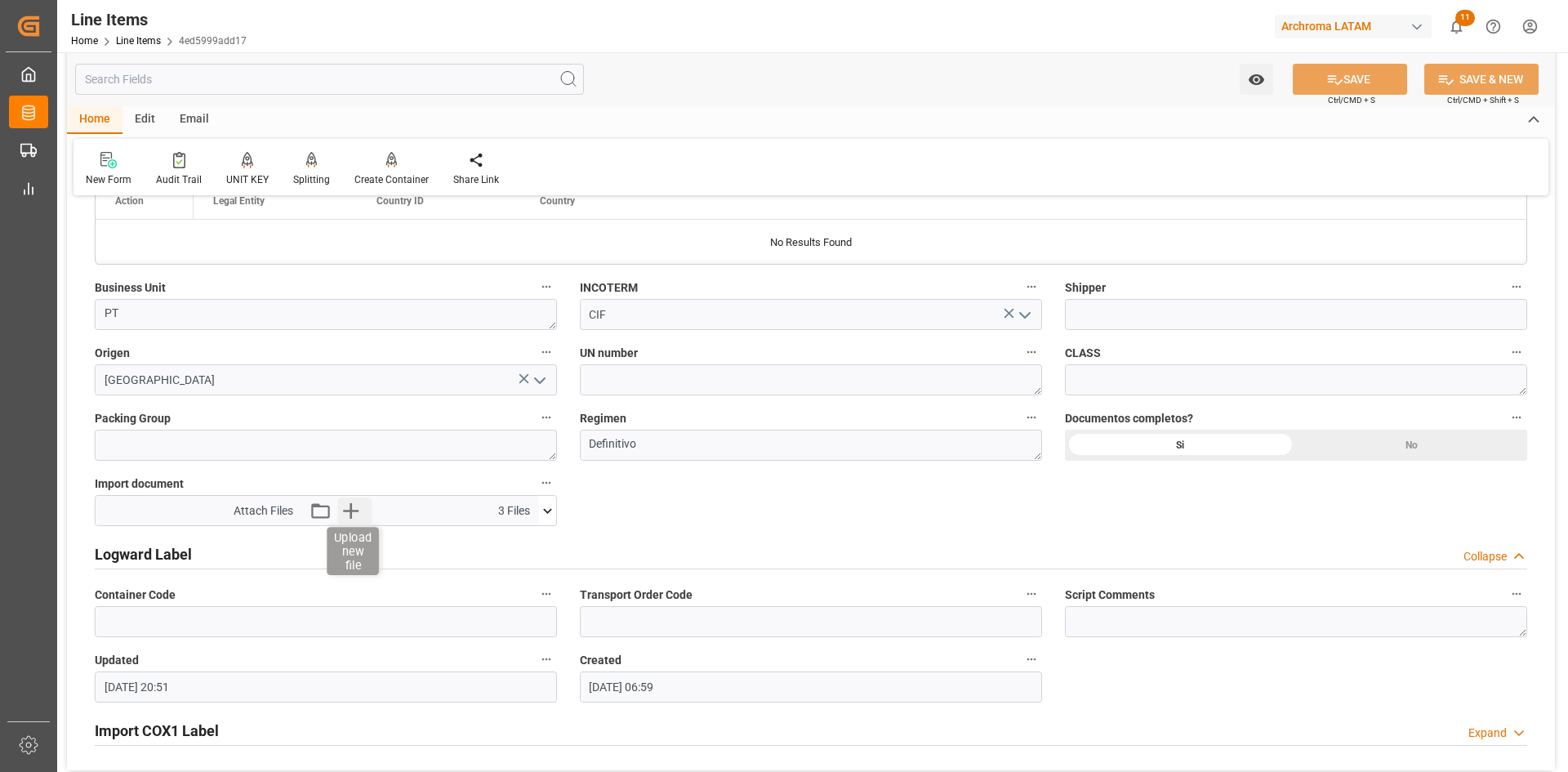
click at [356, 510] on icon "button" at bounding box center [351, 510] width 16 height 16
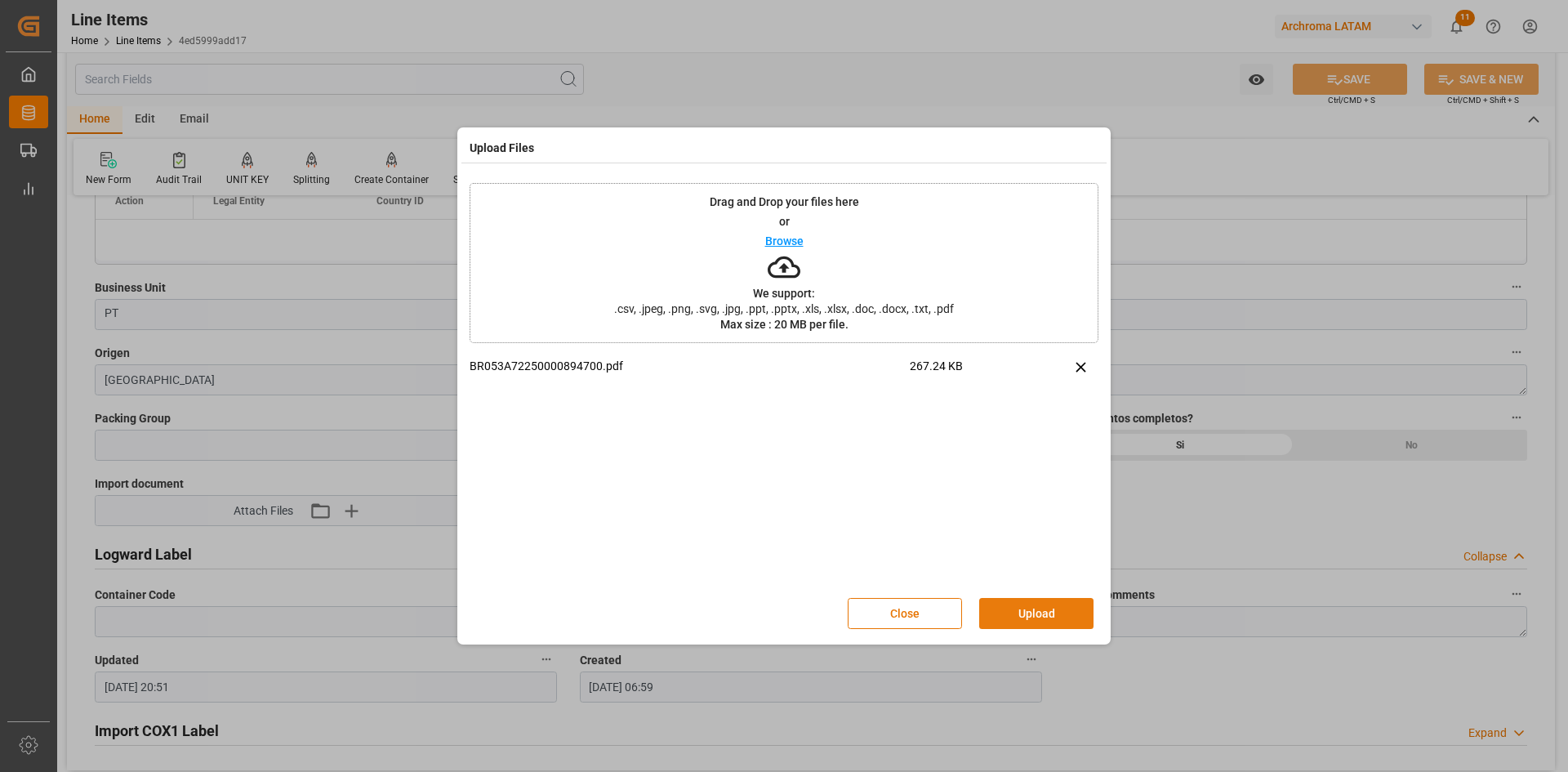
click at [1084, 609] on button "Upload" at bounding box center [1036, 612] width 115 height 31
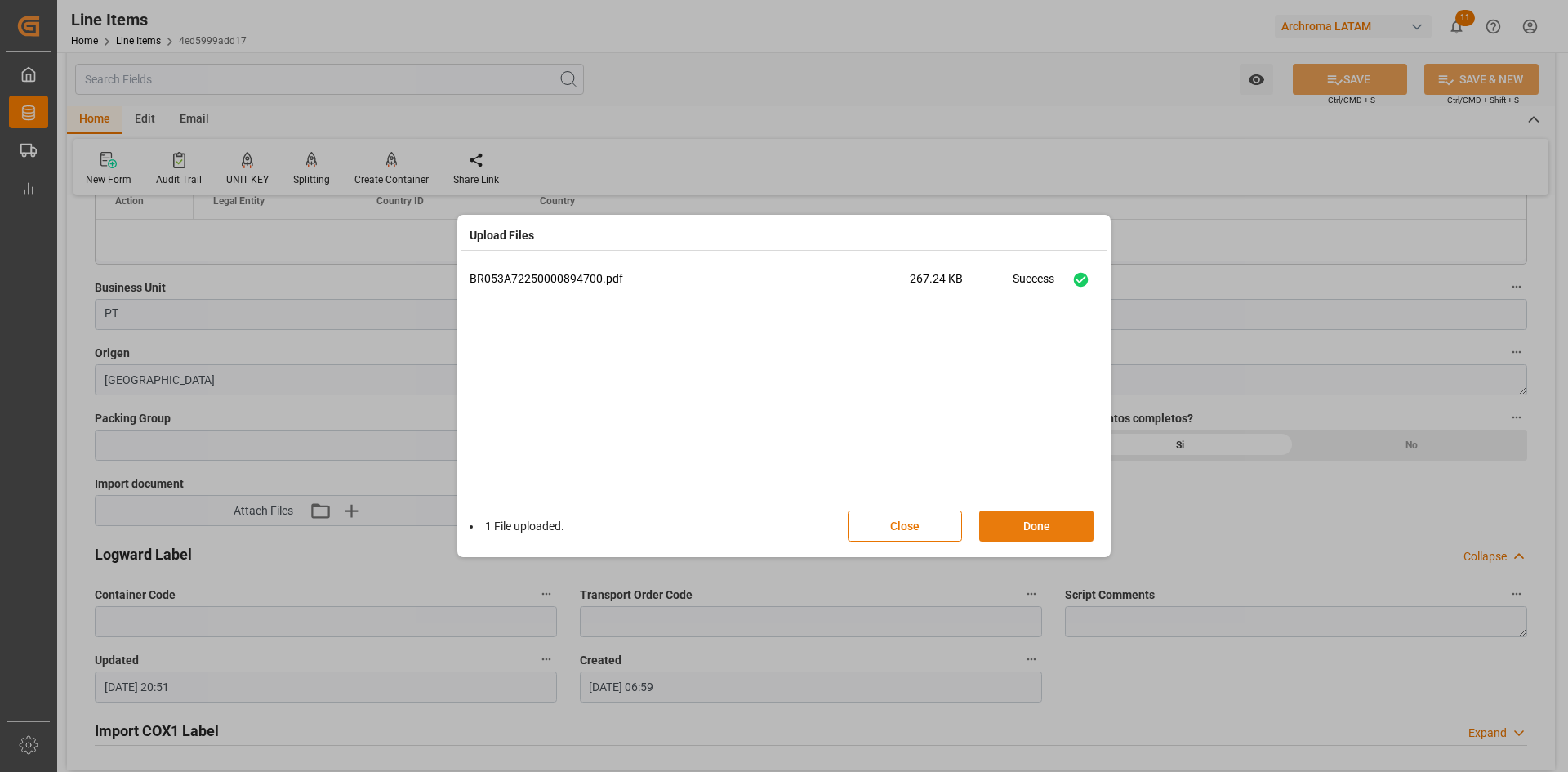
click at [1025, 513] on button "Done" at bounding box center [1036, 525] width 115 height 31
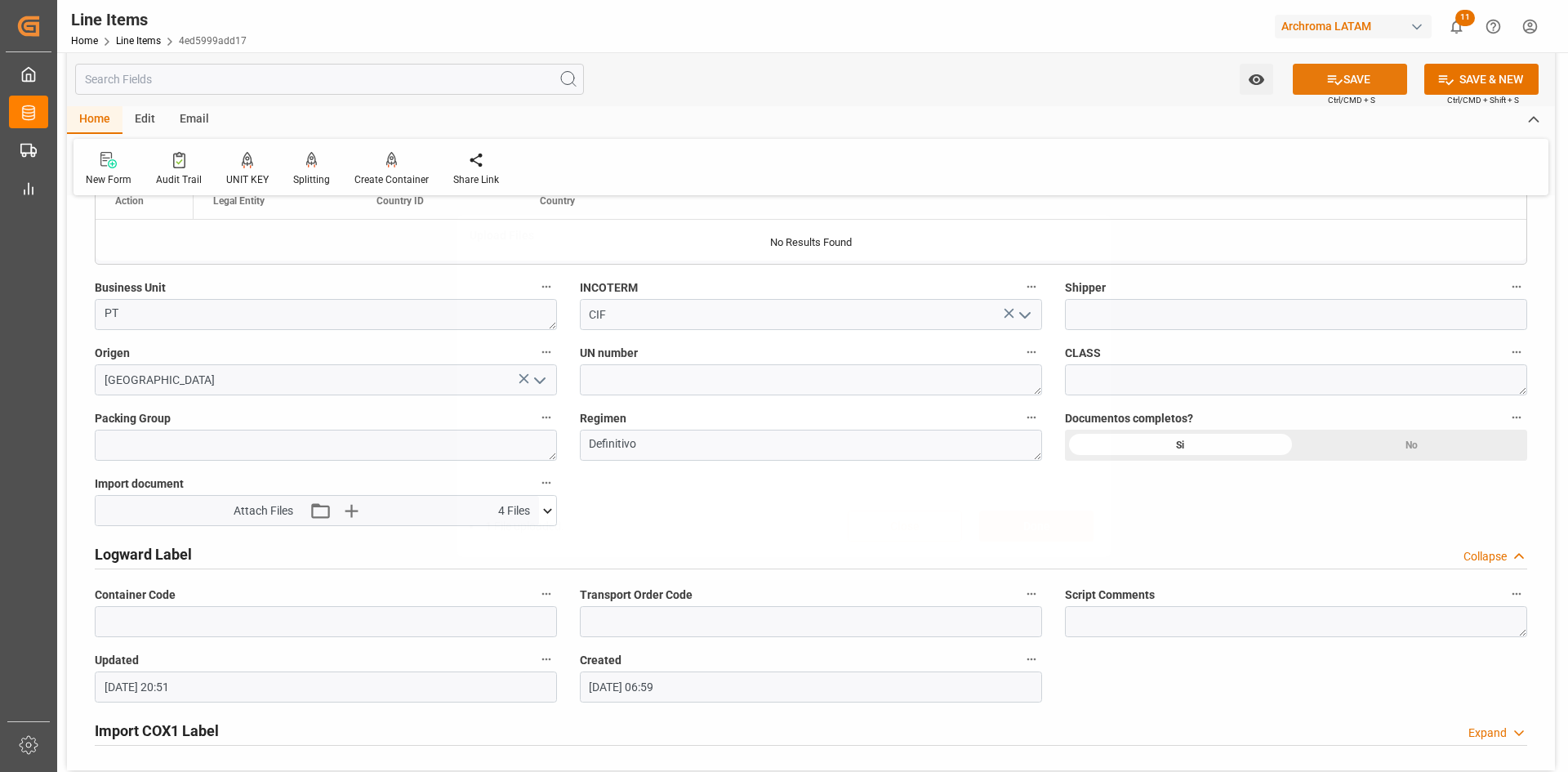
click at [1352, 86] on button "SAVE" at bounding box center [1349, 79] width 115 height 31
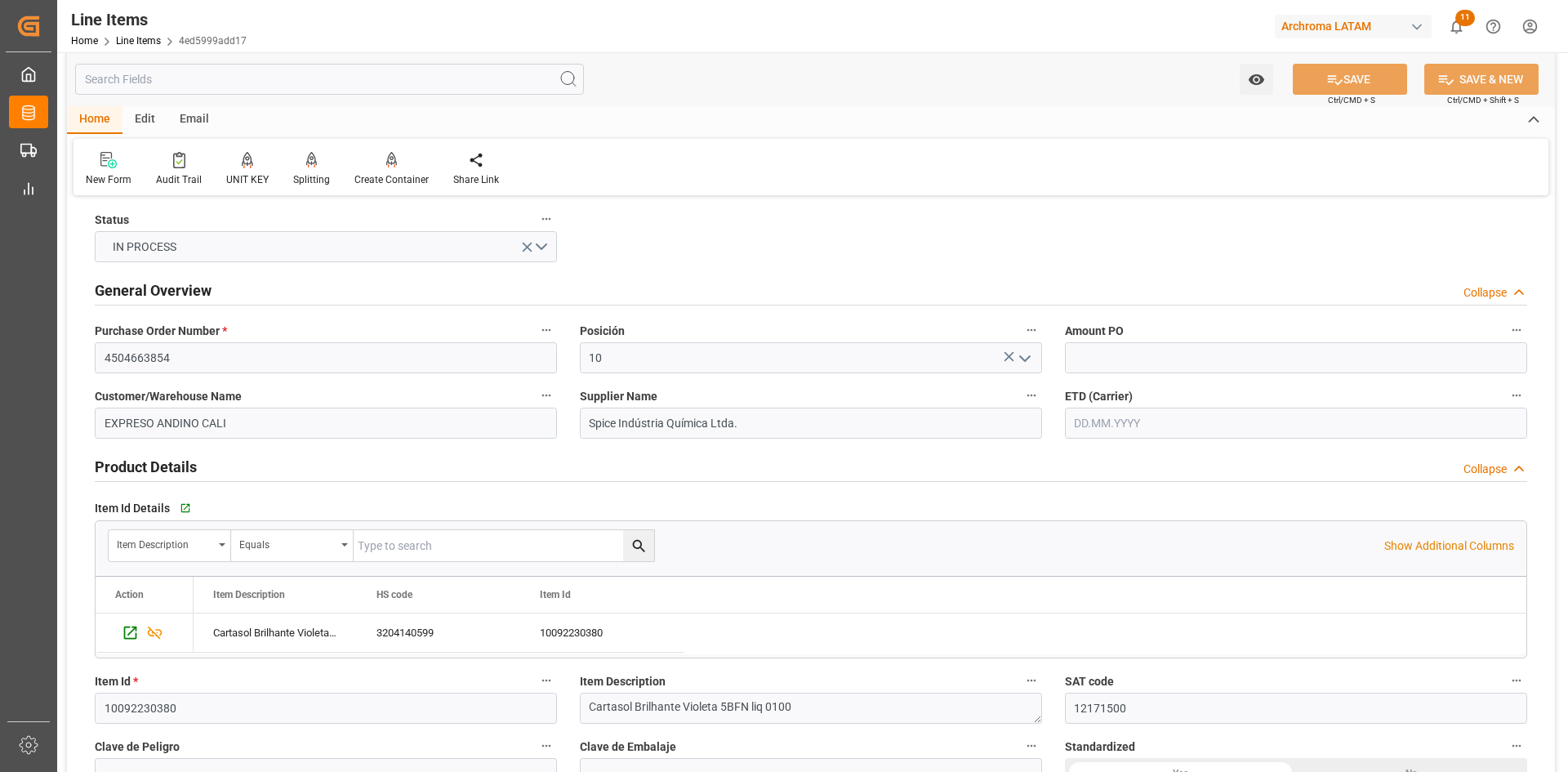
scroll to position [0, 0]
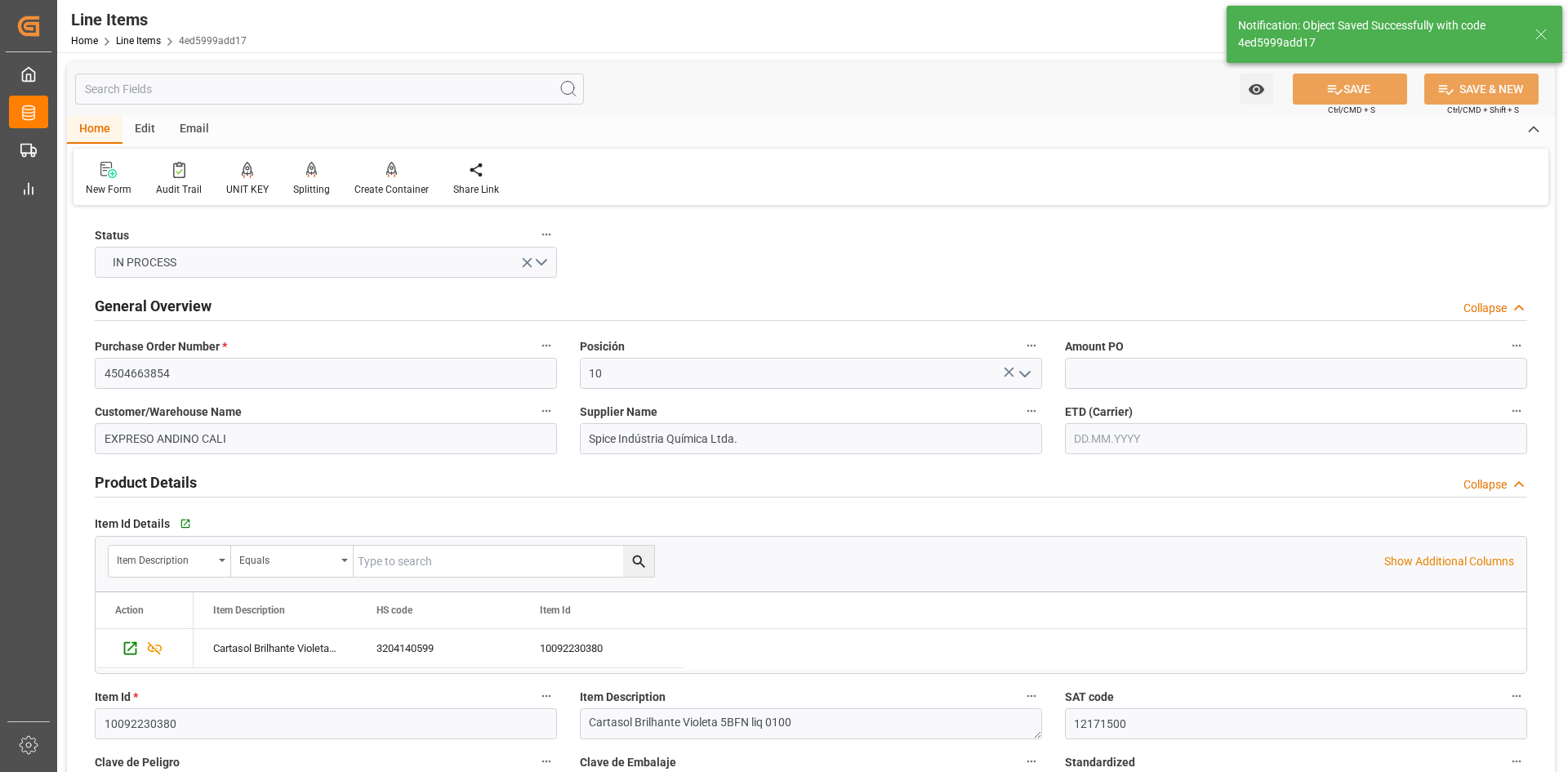
click at [189, 126] on div "Email" at bounding box center [194, 130] width 54 height 27
click at [102, 171] on icon at bounding box center [111, 172] width 22 height 12
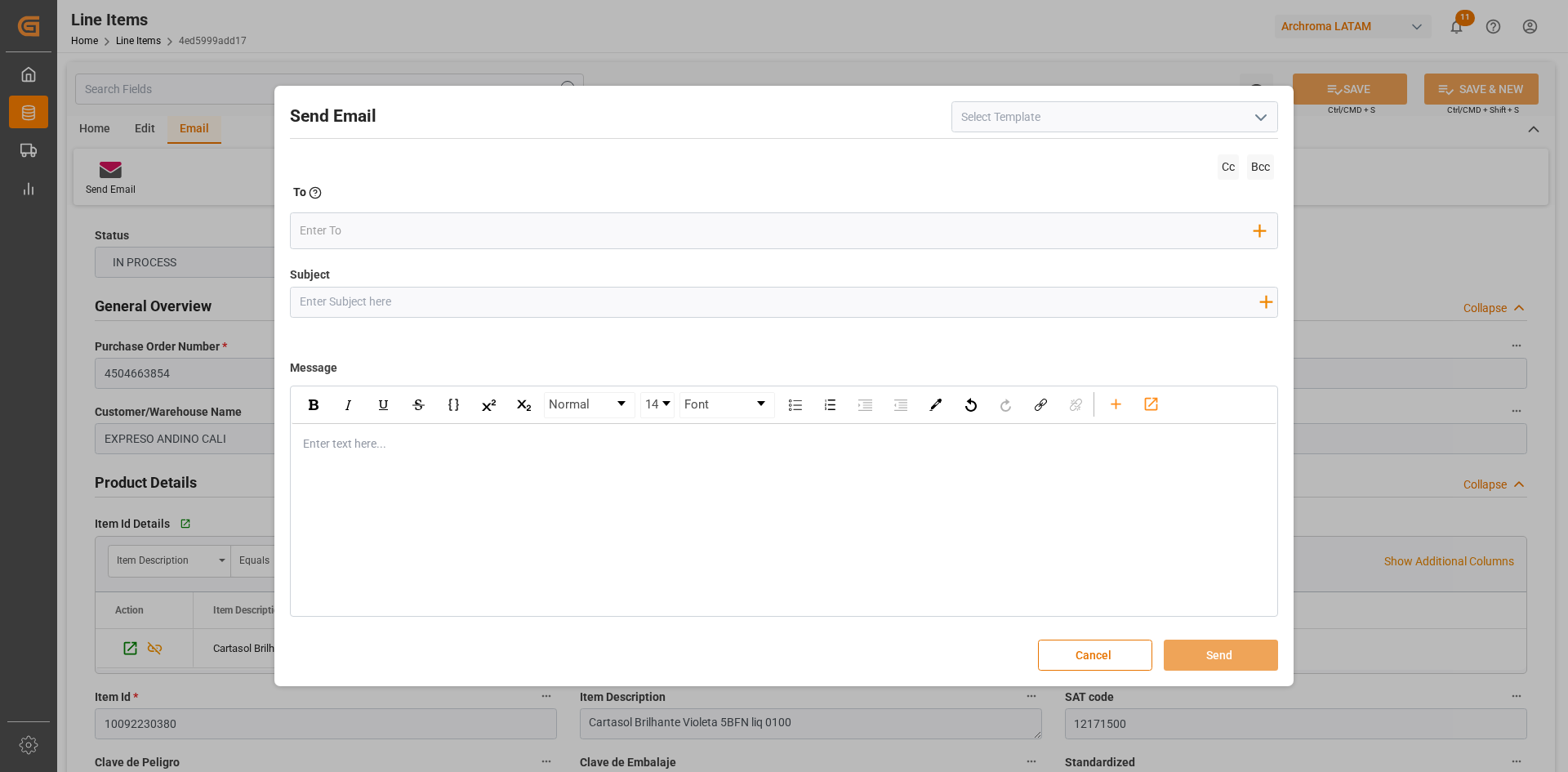
click at [1254, 114] on icon "open menu" at bounding box center [1261, 118] width 20 height 20
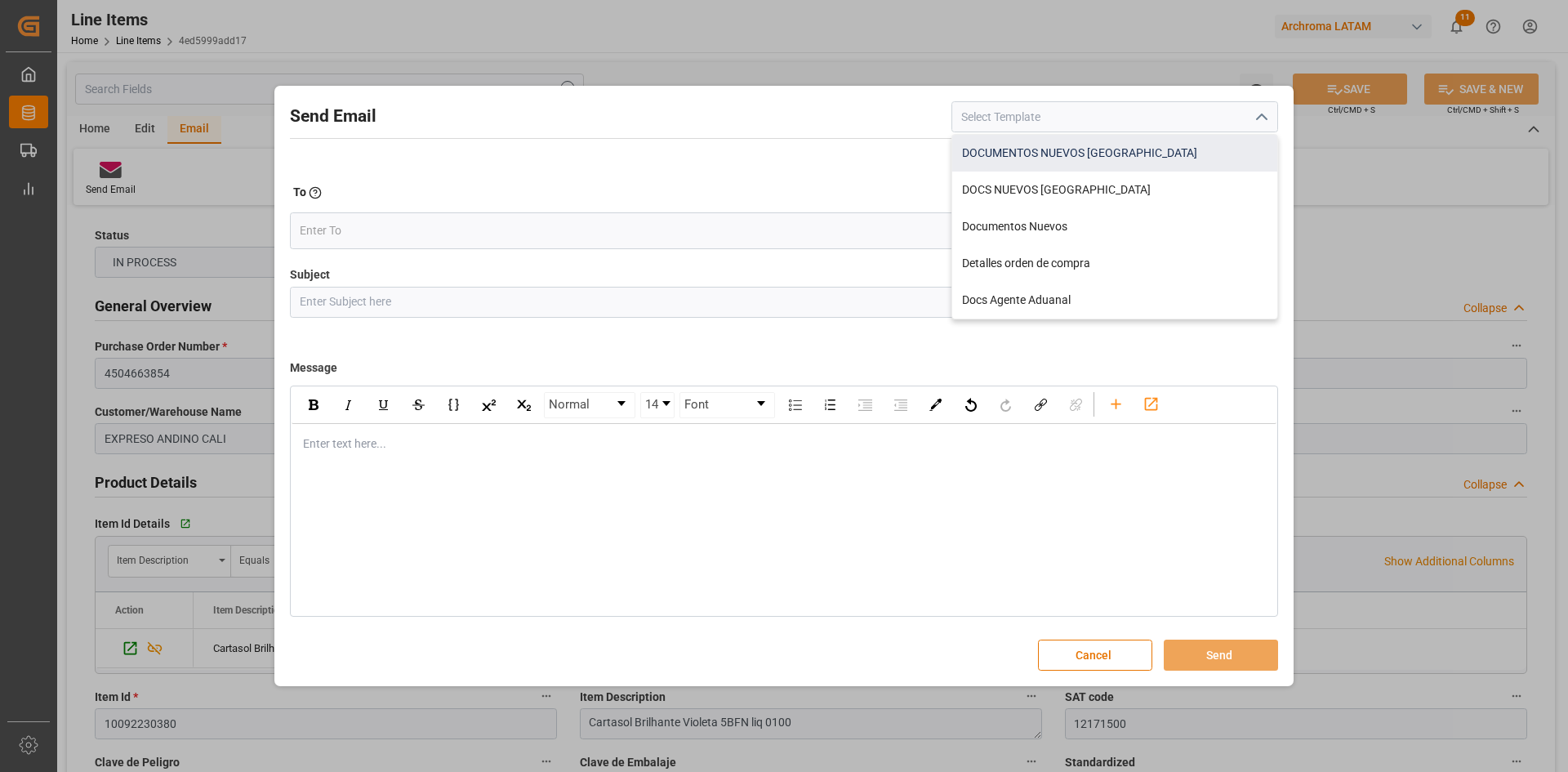
click at [1089, 157] on div "DOCUMENTOS NUEVOS COLOMBIA" at bounding box center [1114, 153] width 325 height 37
type input "DOCUMENTOS NUEVOS COLOMBIA"
type input "Documentos Nuevos {{purchaseOrder}}// {{businessUnit}}// {{region}}"
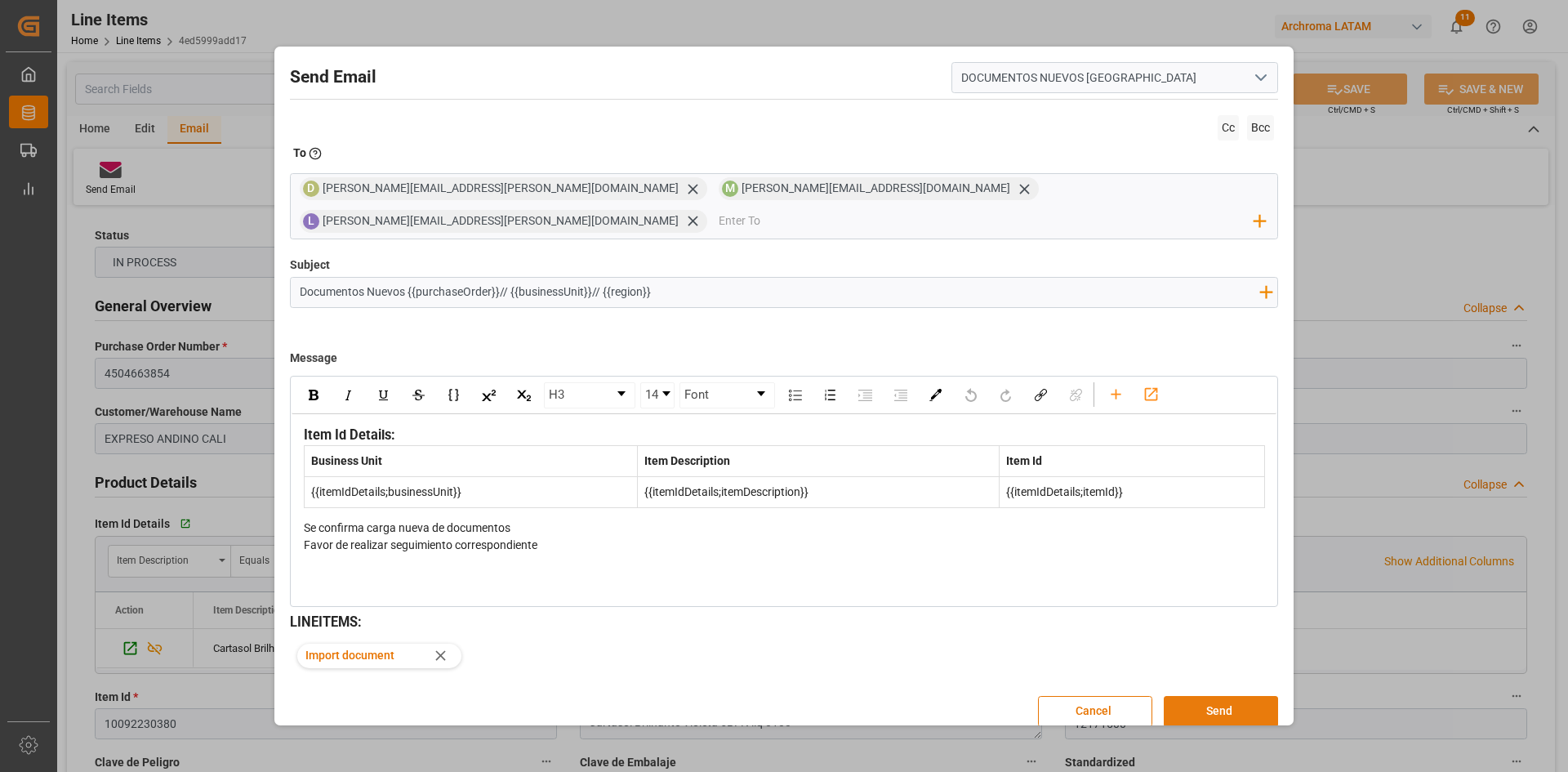
click at [1221, 696] on button "Send" at bounding box center [1221, 711] width 115 height 31
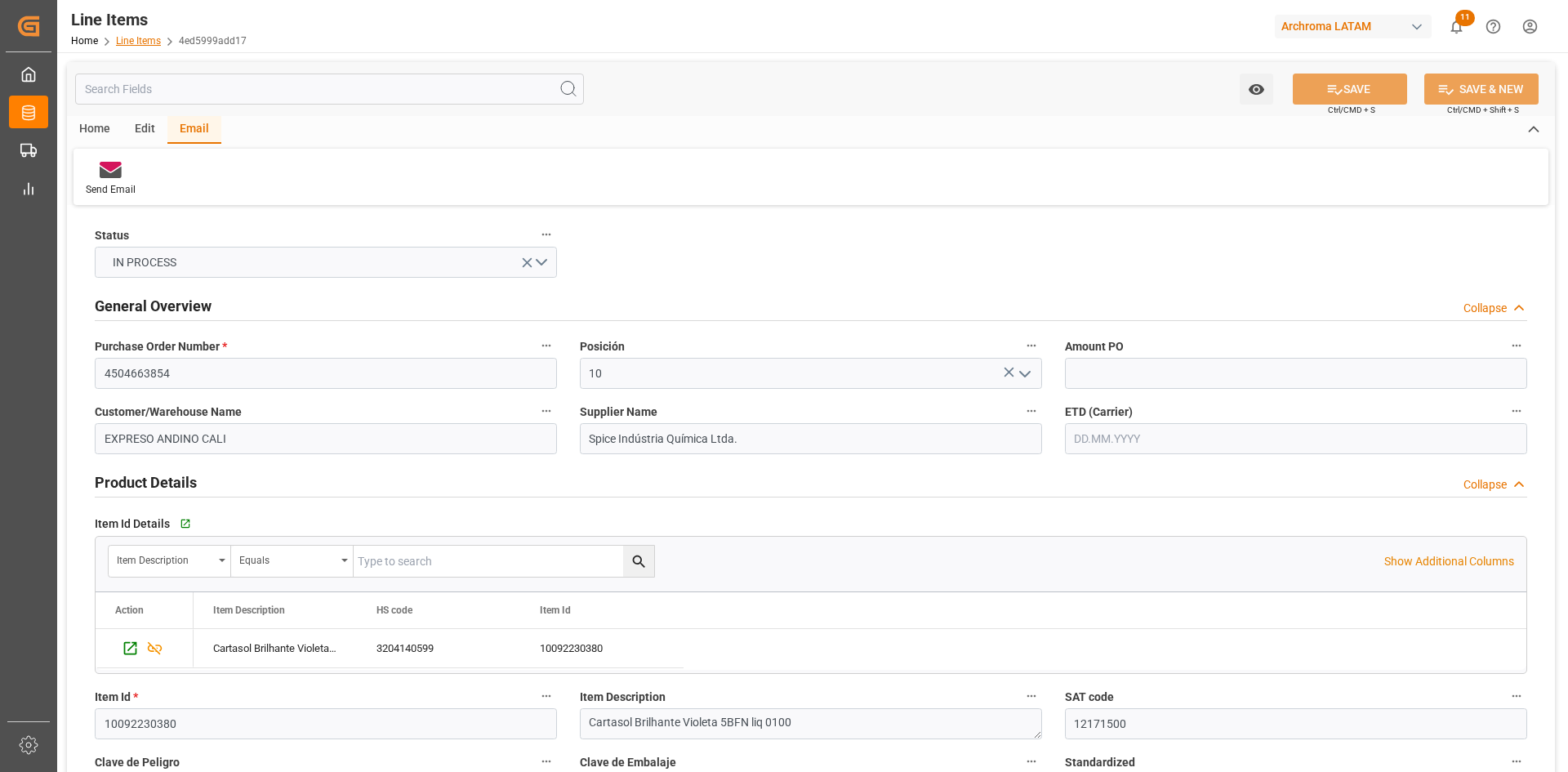
click at [153, 43] on link "Line Items" at bounding box center [139, 41] width 45 height 12
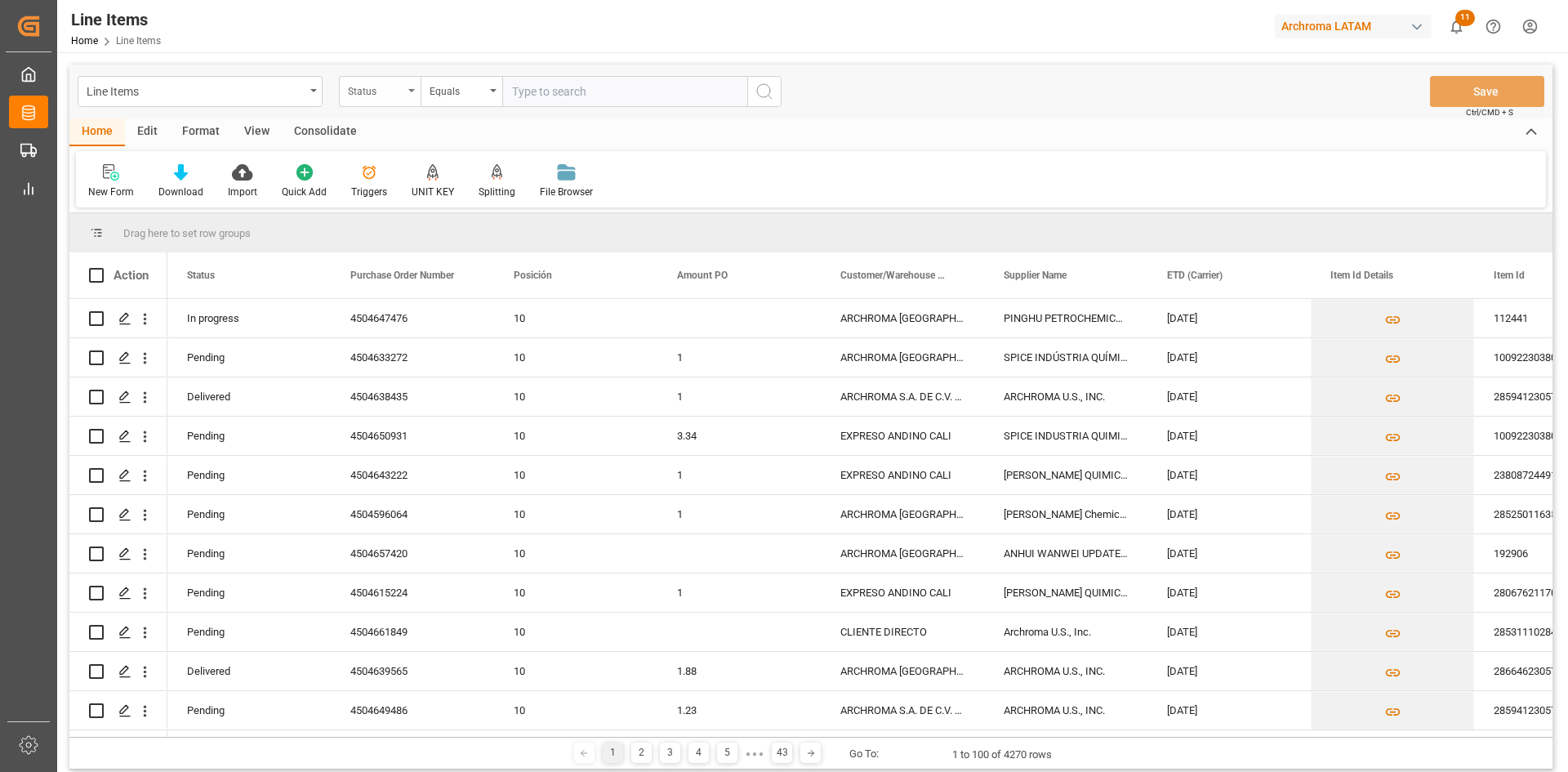
click at [404, 101] on div "Status" at bounding box center [380, 91] width 81 height 31
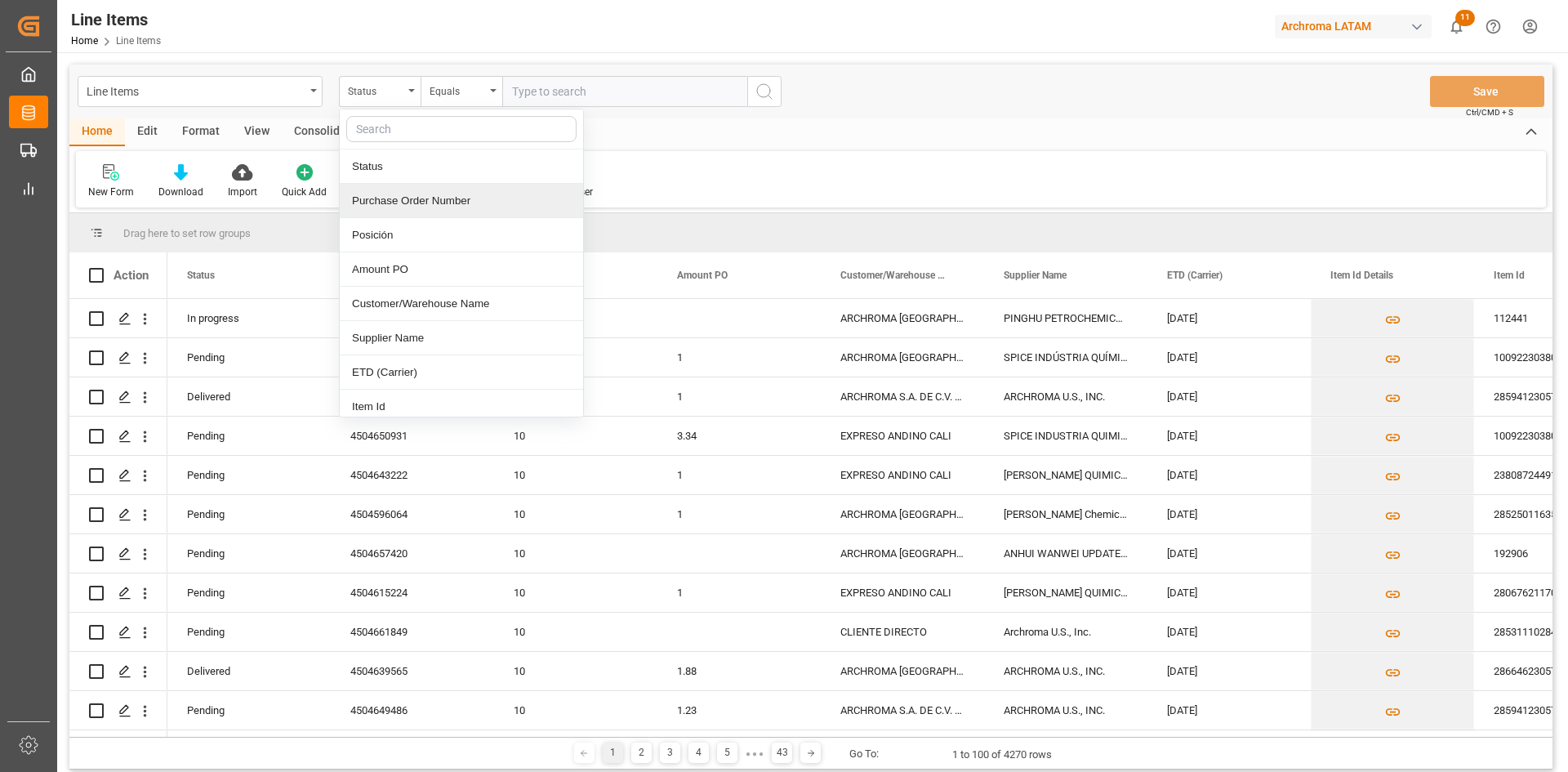
click at [420, 198] on div "Purchase Order Number" at bounding box center [461, 200] width 243 height 34
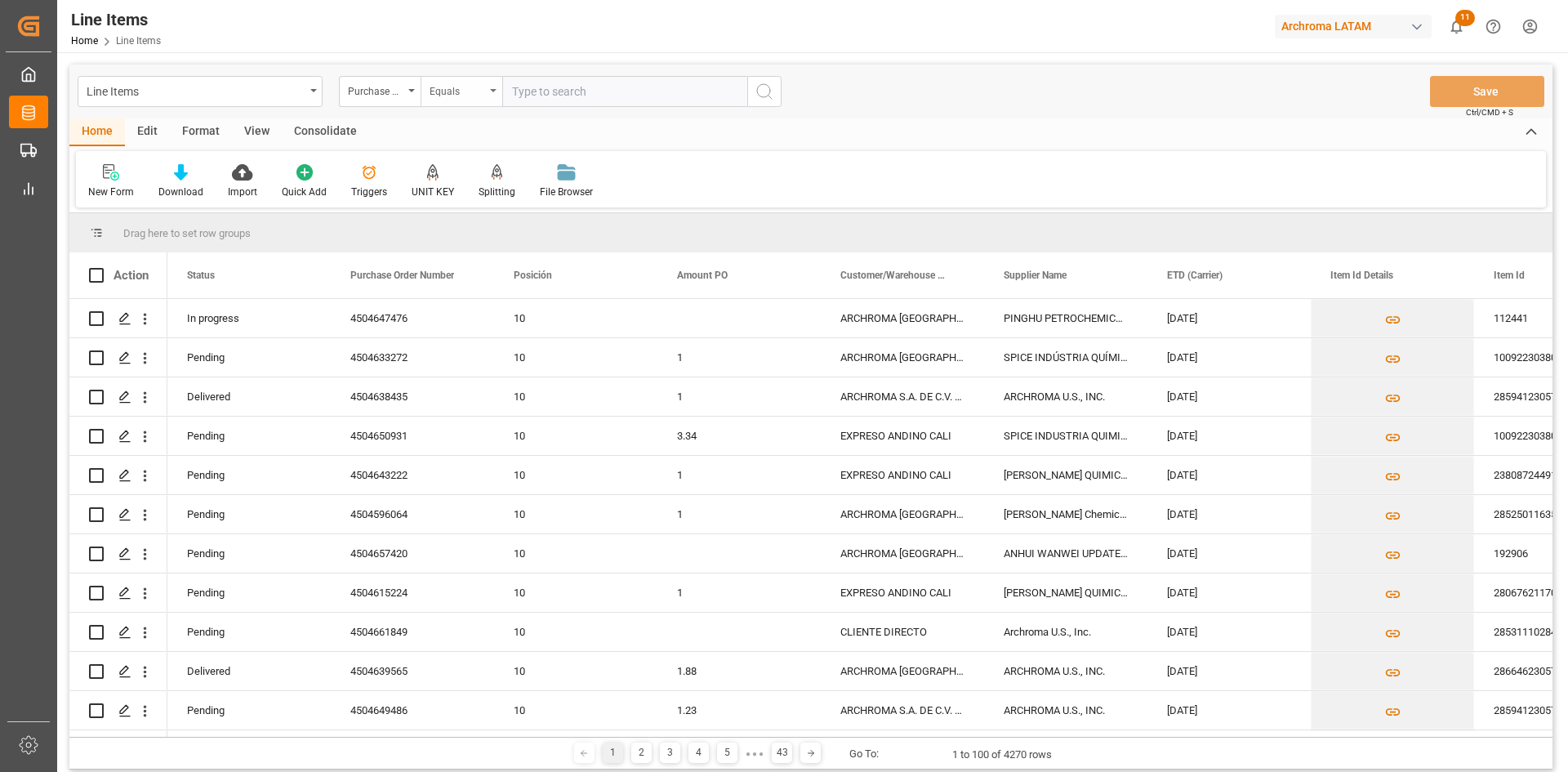
click at [460, 90] on div "Equals" at bounding box center [457, 89] width 56 height 19
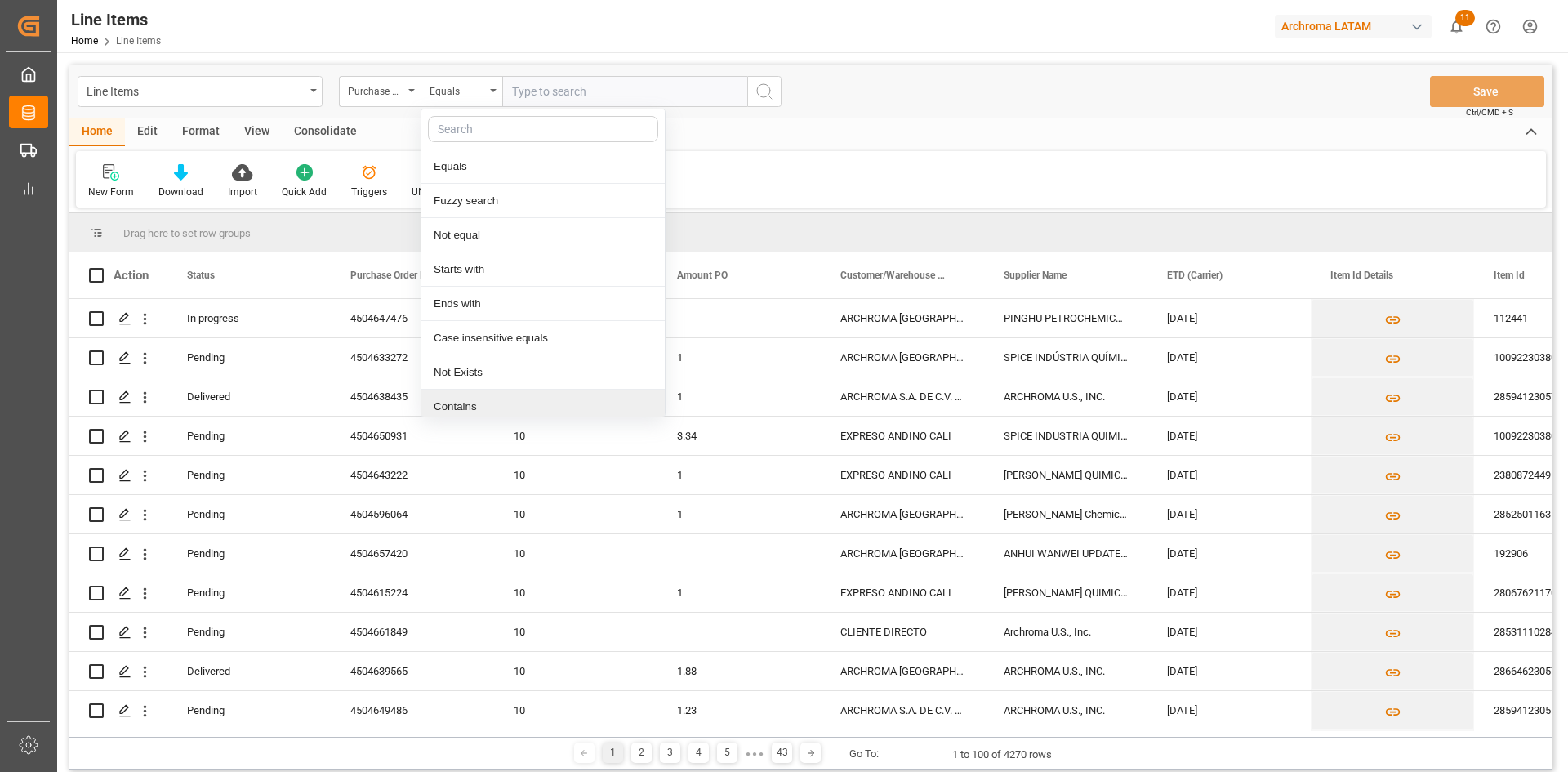
click at [490, 399] on div "Contains" at bounding box center [543, 406] width 243 height 34
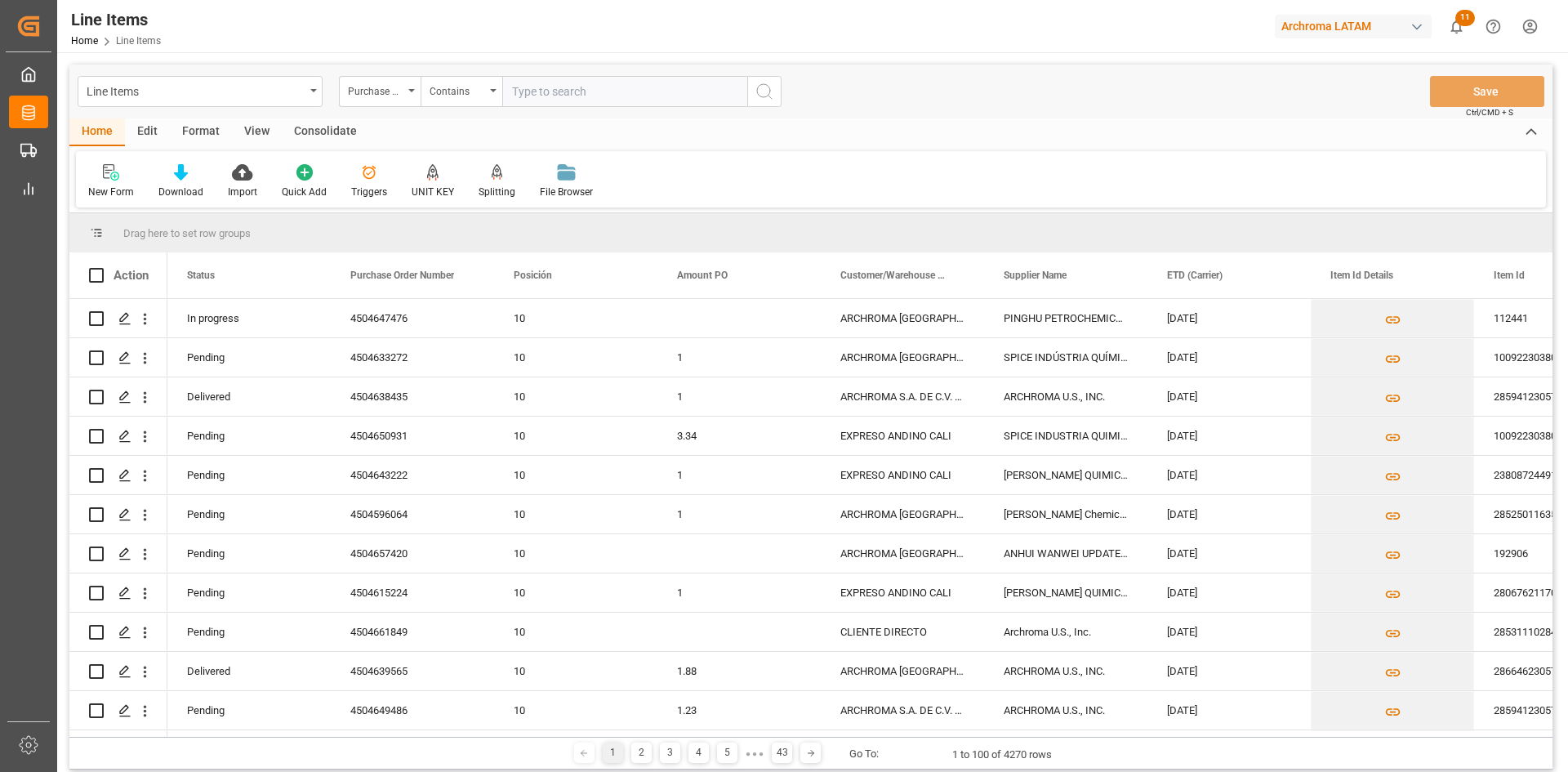
paste input "4504650037,4504656916,4504656917"
type input "4504650037,4504656916,4504656917"
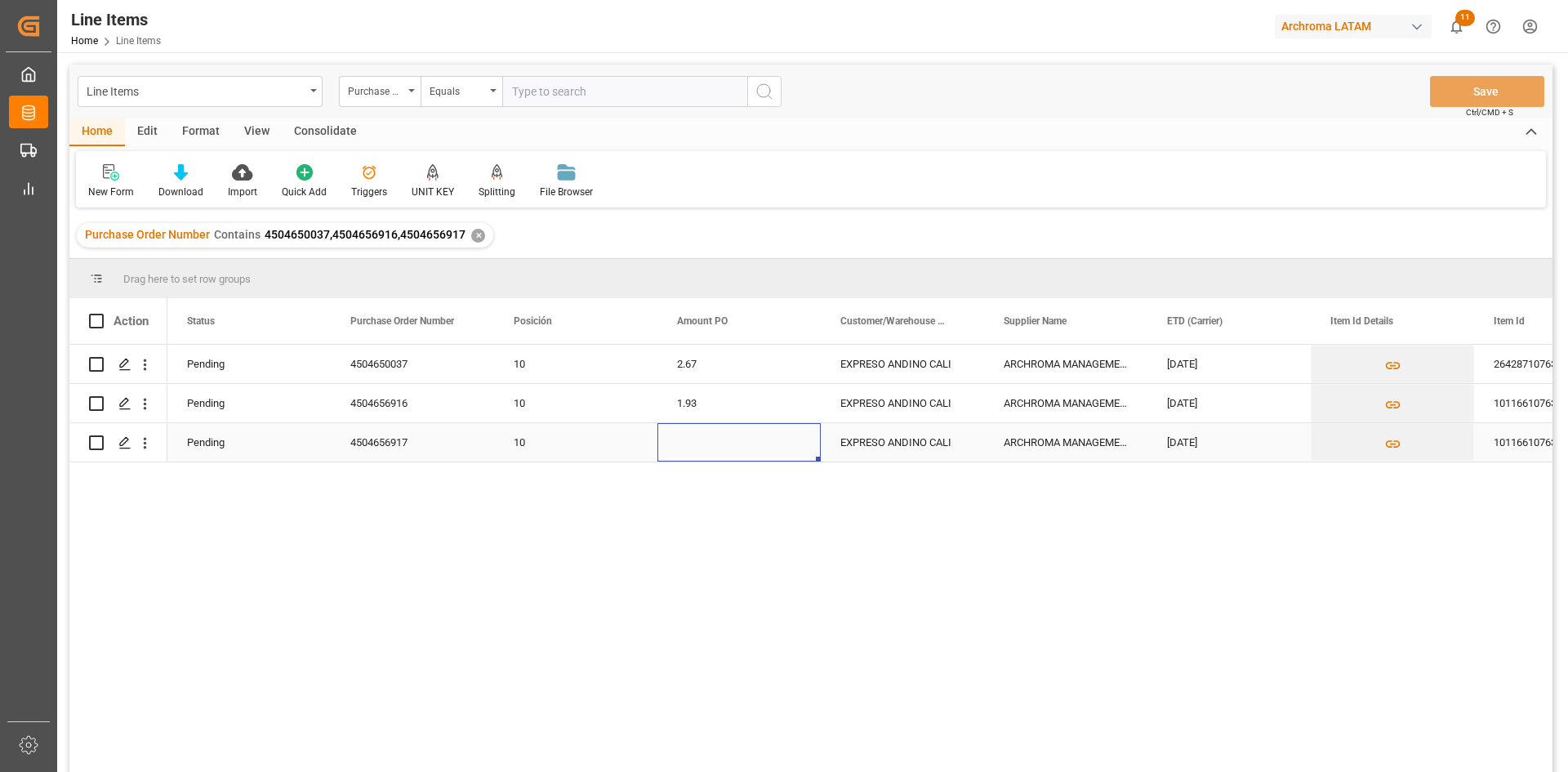
click at [701, 445] on div "Press SPACE to select this row." at bounding box center [739, 442] width 164 height 38
click at [1232, 448] on div "[DATE]" at bounding box center [1229, 442] width 164 height 38
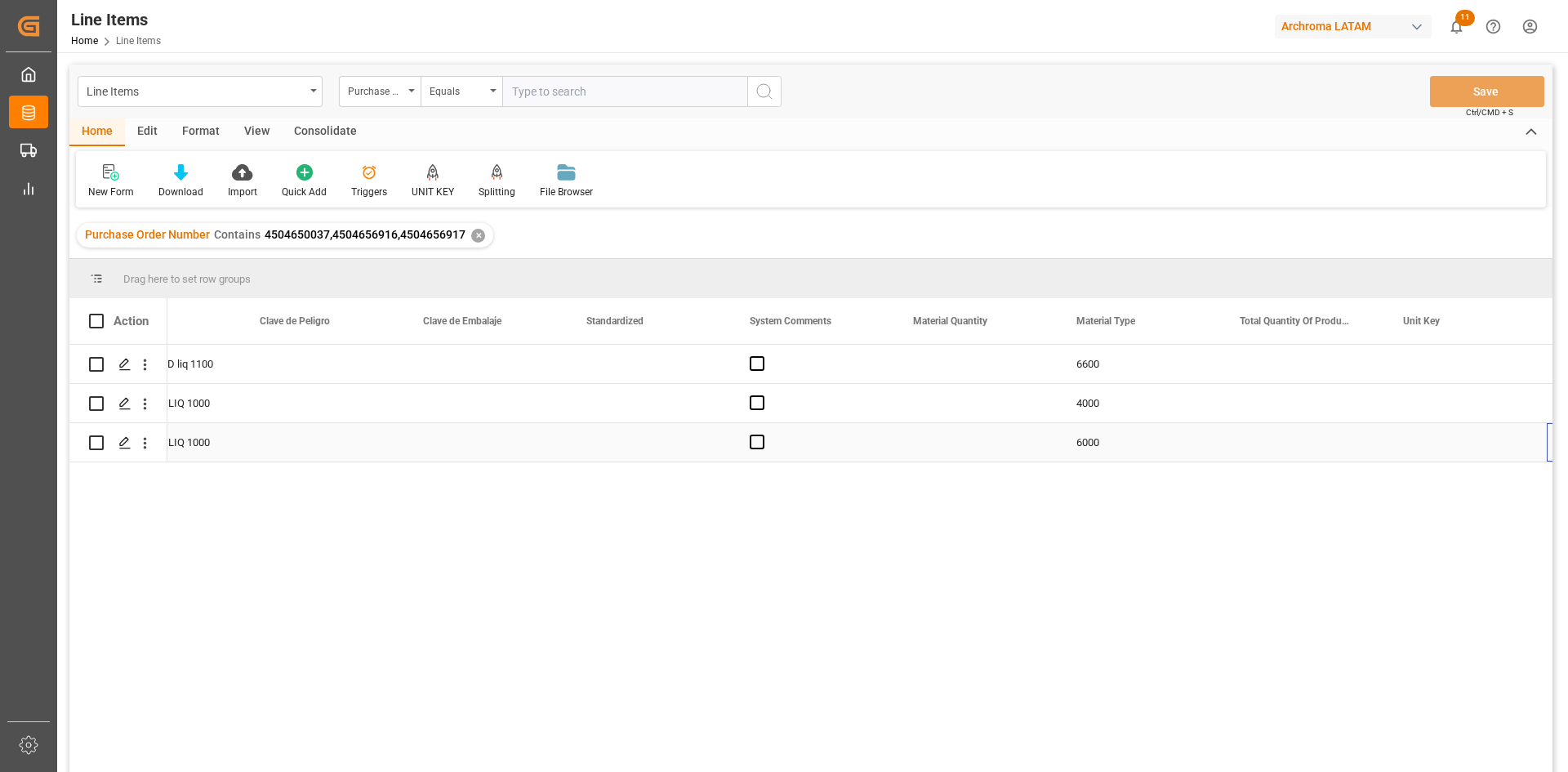
scroll to position [0, 1723]
click at [1152, 445] on div "Press SPACE to select this row." at bounding box center [1138, 442] width 164 height 38
click at [594, 441] on span "Press SPACE to select this row." at bounding box center [594, 442] width 15 height 15
click at [598, 435] on input "Press SPACE to select this row." at bounding box center [598, 435] width 0 height 0
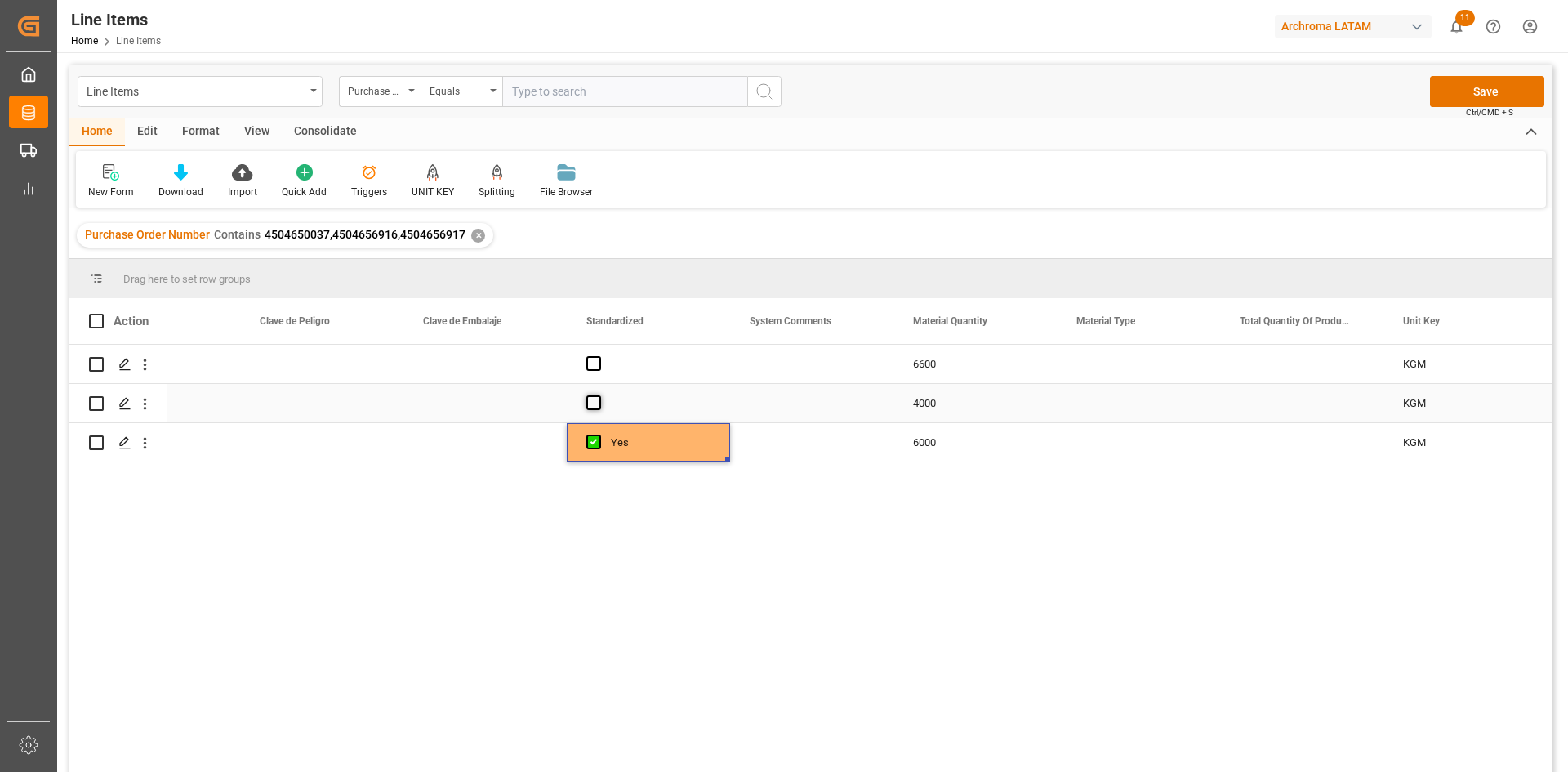
click at [594, 400] on span "Press SPACE to select this row." at bounding box center [594, 403] width 15 height 15
click at [598, 396] on input "Press SPACE to select this row." at bounding box center [598, 396] width 0 height 0
click at [597, 363] on span "Press SPACE to select this row." at bounding box center [594, 363] width 15 height 15
click at [598, 356] on input "Press SPACE to select this row." at bounding box center [598, 356] width 0 height 0
click at [1134, 447] on div "Press SPACE to select this row." at bounding box center [1138, 442] width 164 height 38
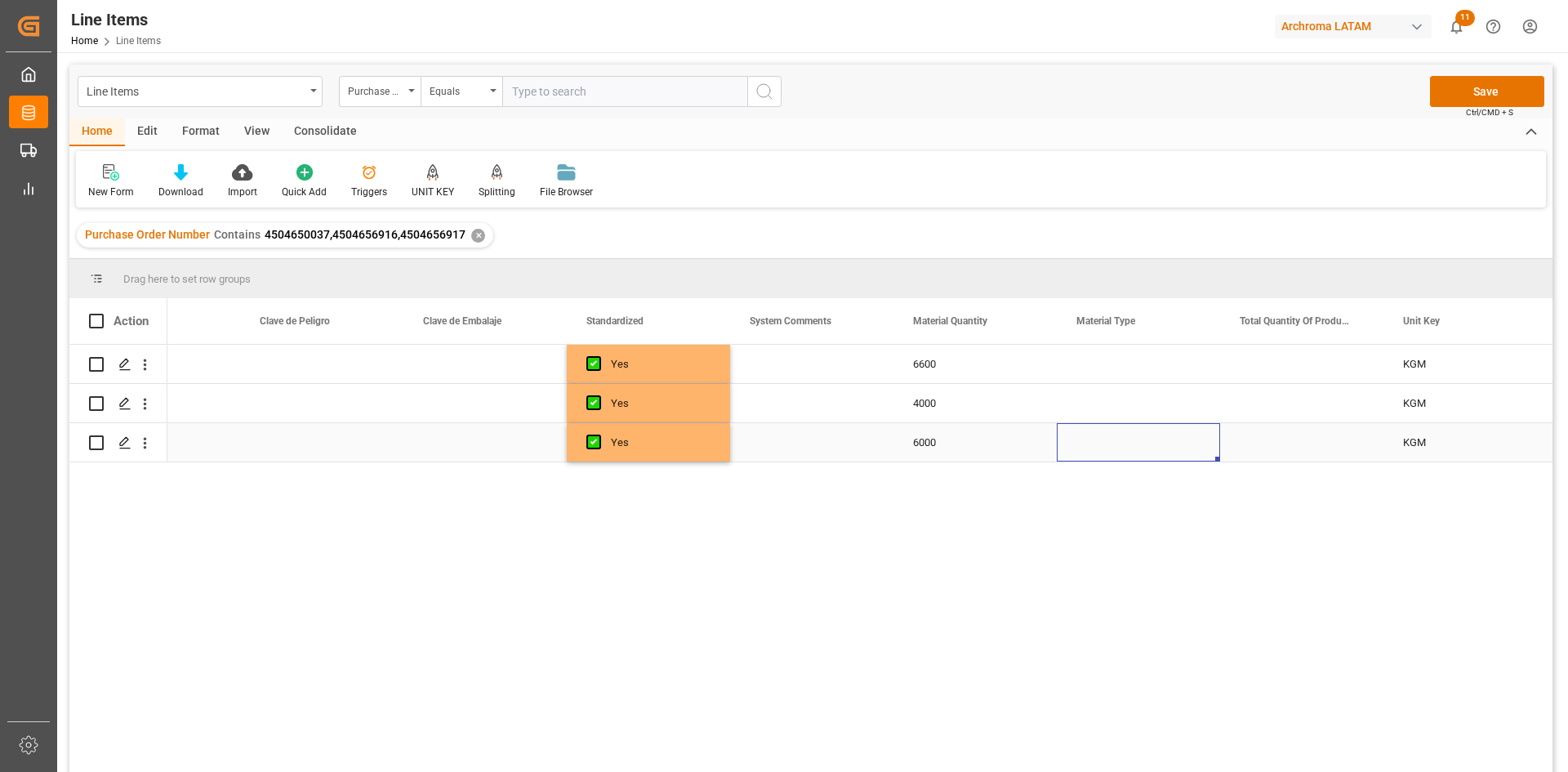
click at [1160, 445] on div "Press SPACE to select this row." at bounding box center [1138, 442] width 164 height 38
click at [1160, 445] on input "Press SPACE to select this row." at bounding box center [1138, 432] width 137 height 31
click at [1188, 430] on icon "open menu" at bounding box center [1190, 434] width 20 height 20
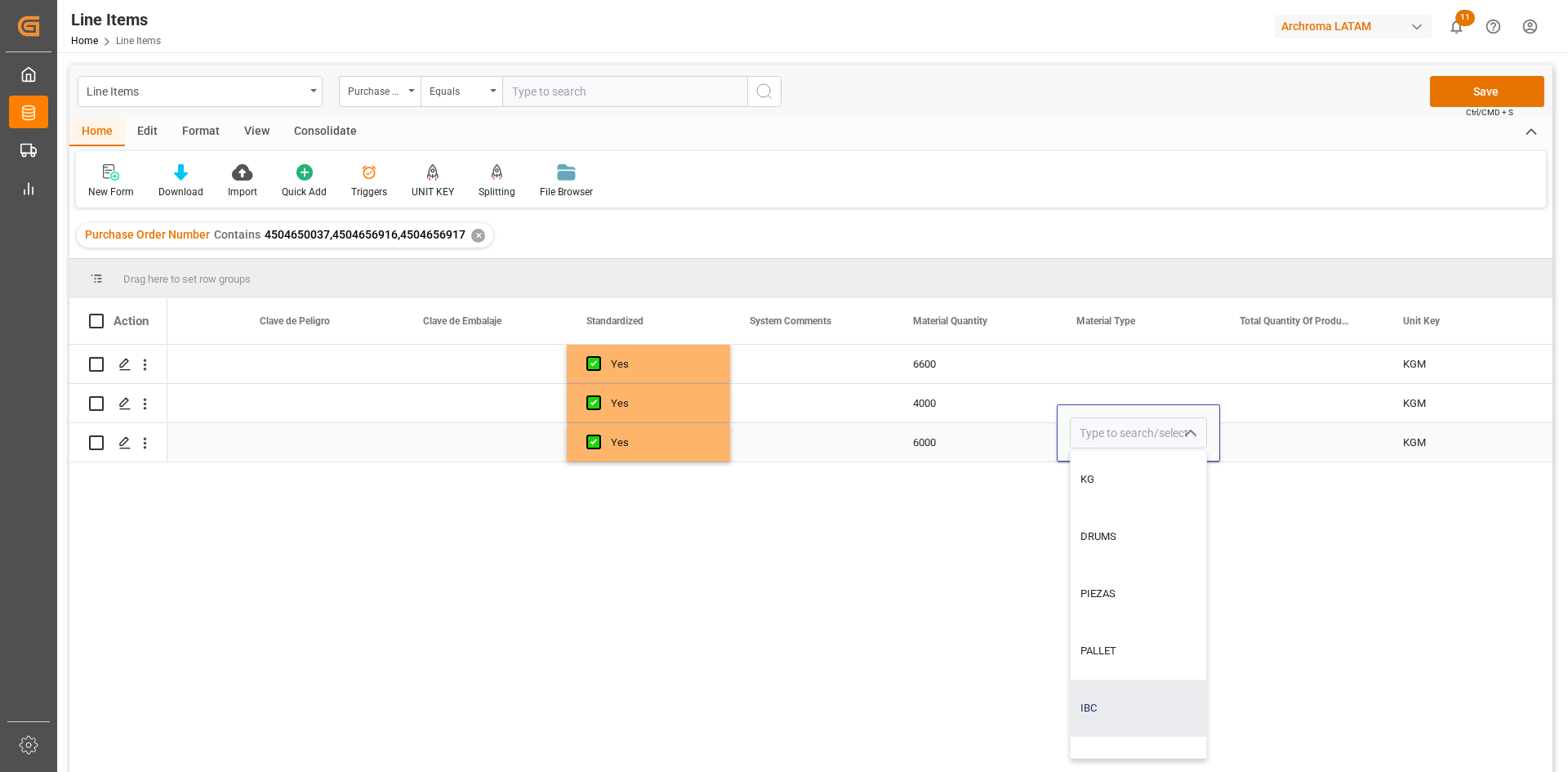
click at [1107, 698] on div "IBC" at bounding box center [1138, 708] width 135 height 57
type input "IBC"
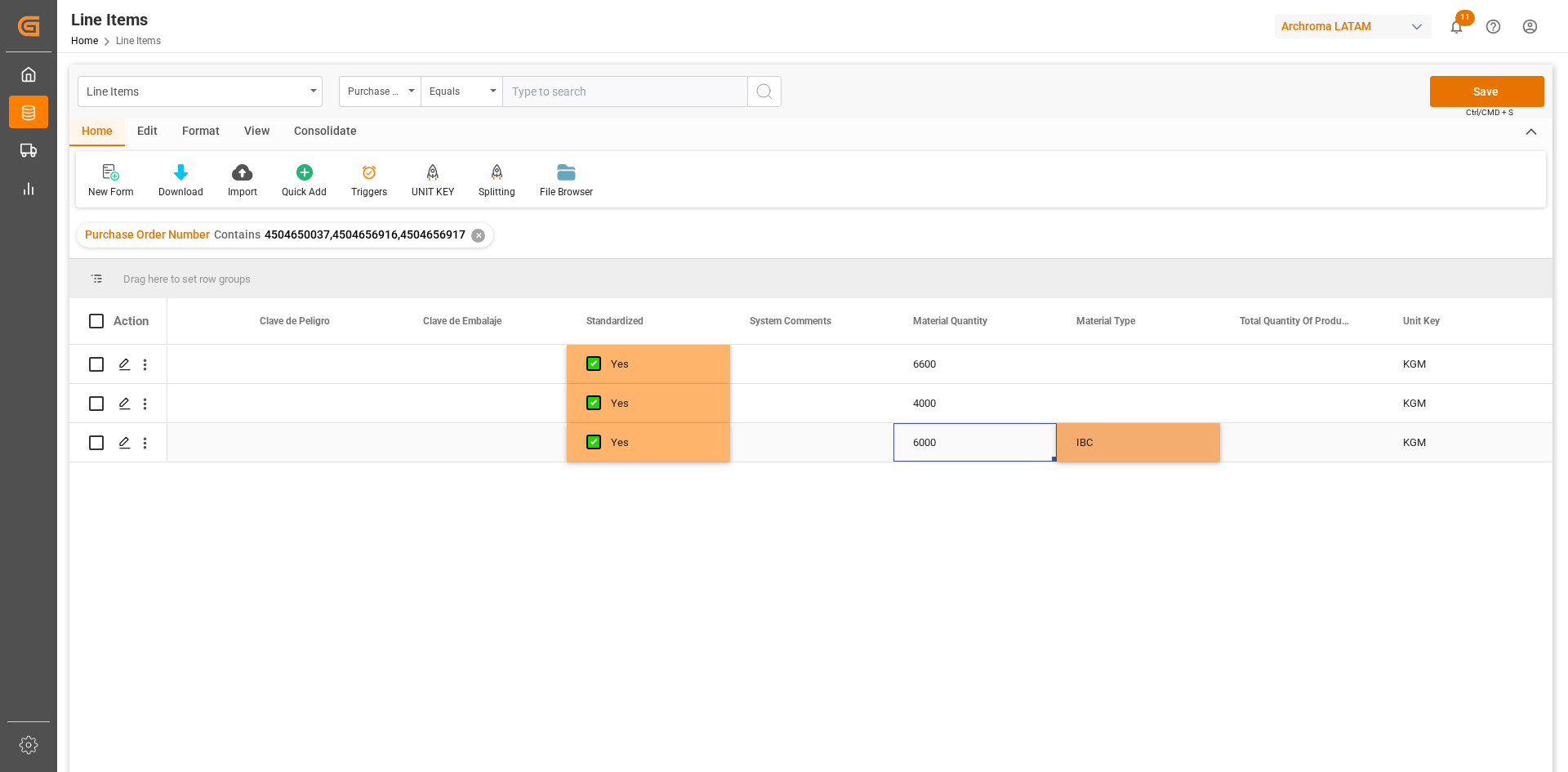
click at [999, 432] on div "6000" at bounding box center [975, 442] width 164 height 38
click at [970, 438] on div "6000" at bounding box center [975, 442] width 164 height 38
click at [964, 439] on div "6000" at bounding box center [975, 442] width 164 height 38
drag, startPoint x: 958, startPoint y: 439, endPoint x: 913, endPoint y: 432, distance: 45.5
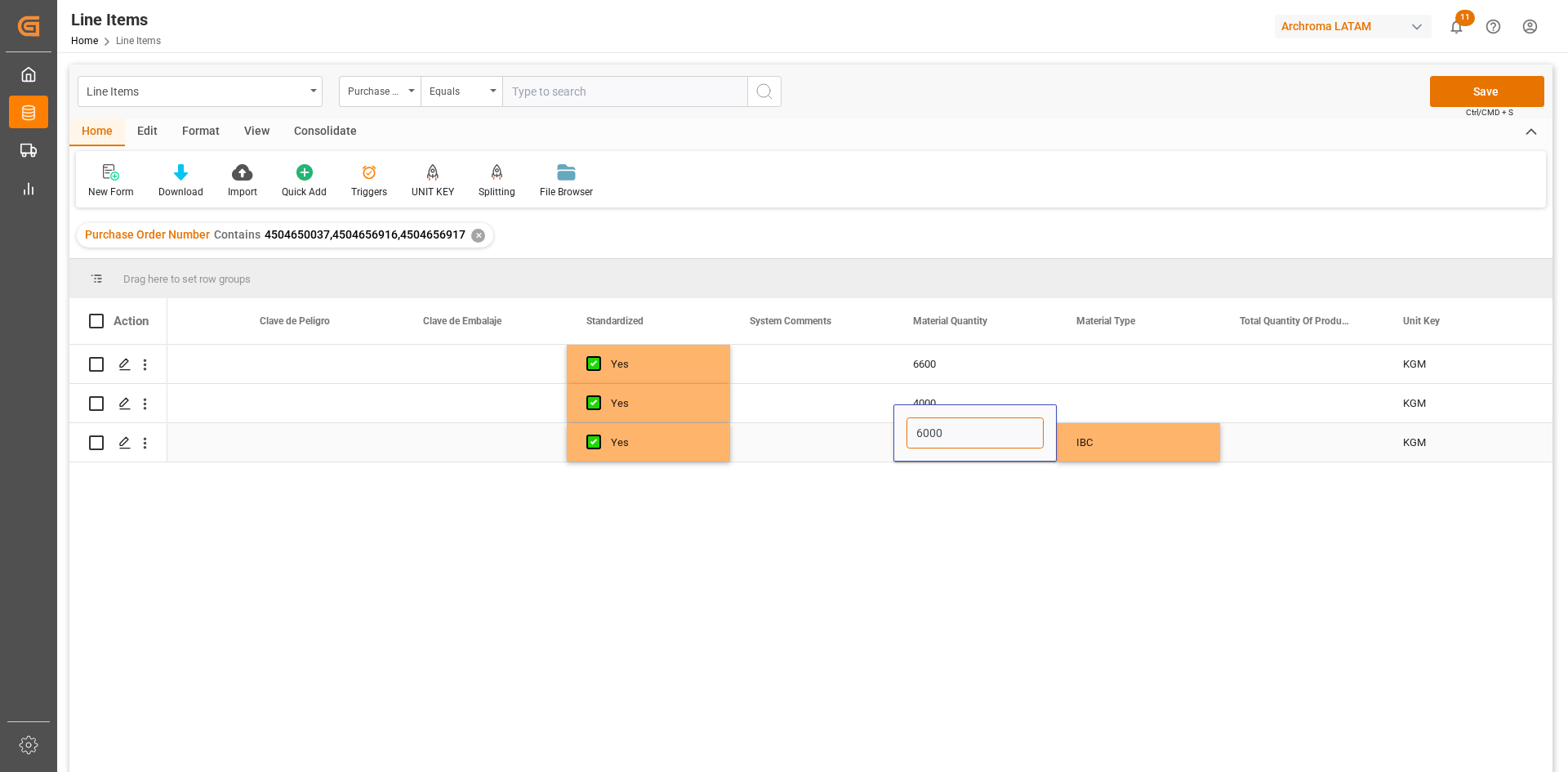
type input "6"
click at [1325, 454] on div "Press SPACE to select this row." at bounding box center [1301, 442] width 164 height 38
click at [1497, 439] on div "KGM" at bounding box center [1465, 442] width 164 height 38
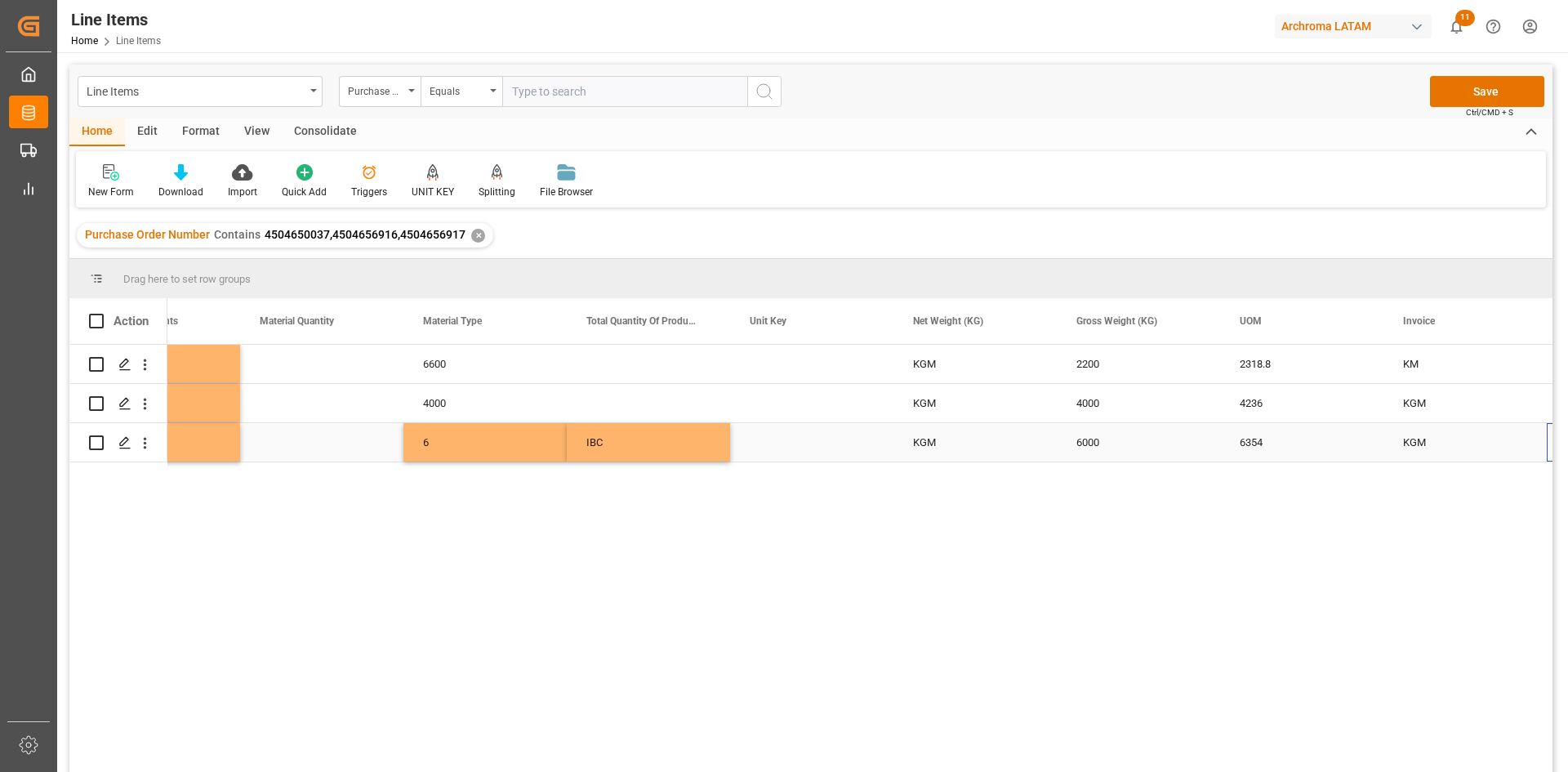
scroll to position [0, 2377]
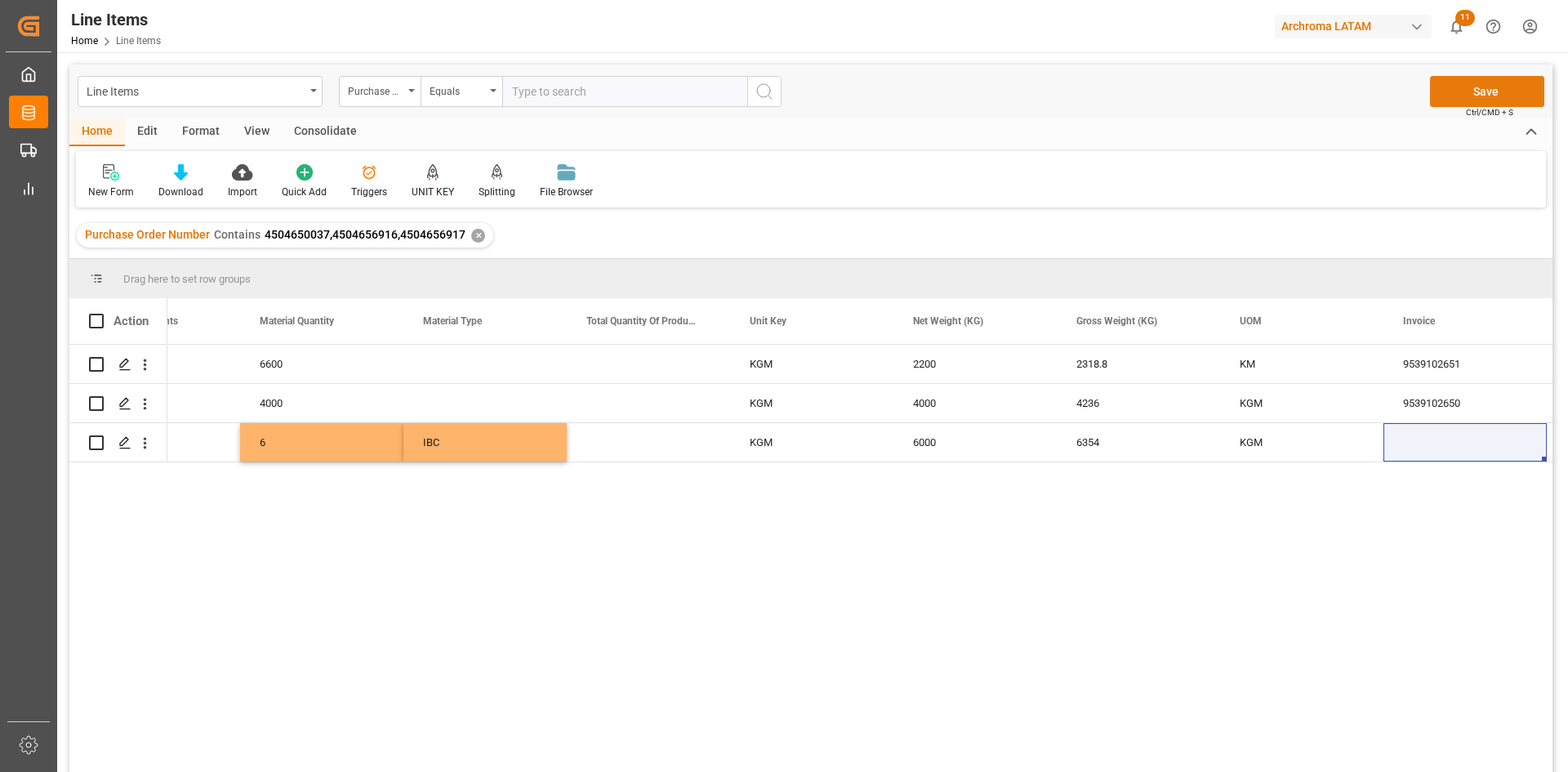
click at [1472, 94] on button "Save" at bounding box center [1487, 91] width 115 height 31
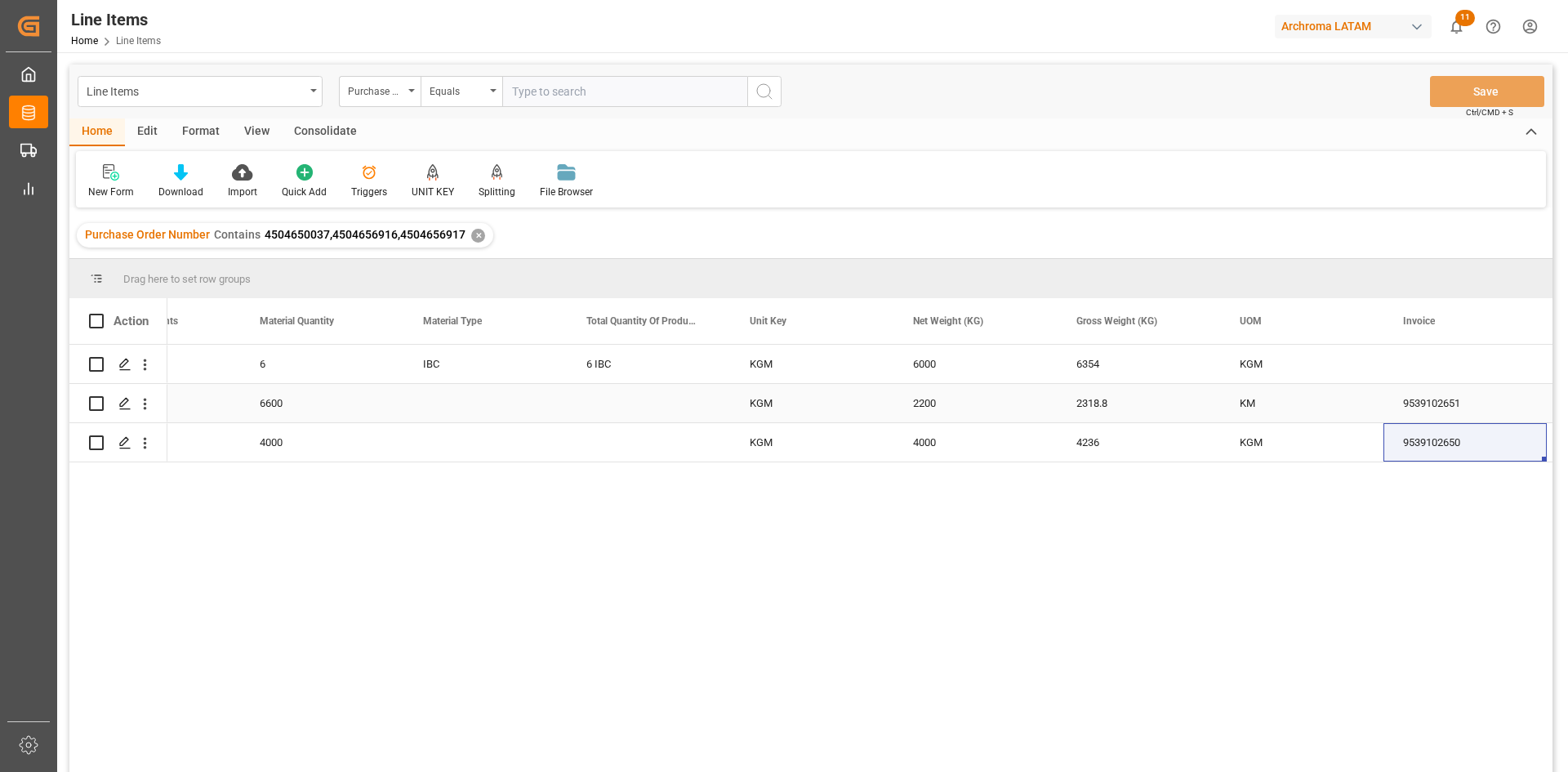
click at [455, 408] on div "Press SPACE to select this row." at bounding box center [484, 403] width 164 height 38
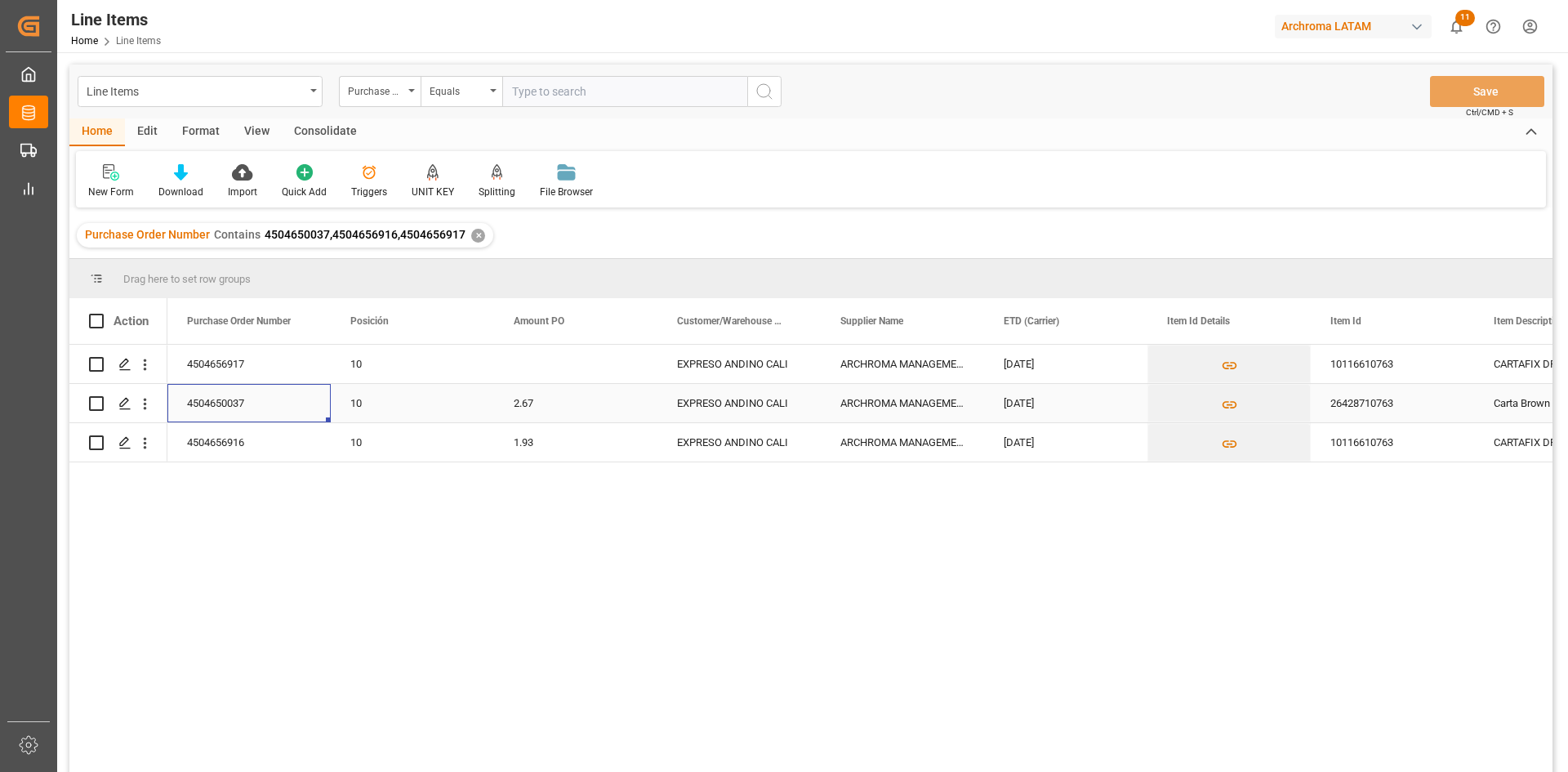
scroll to position [0, 0]
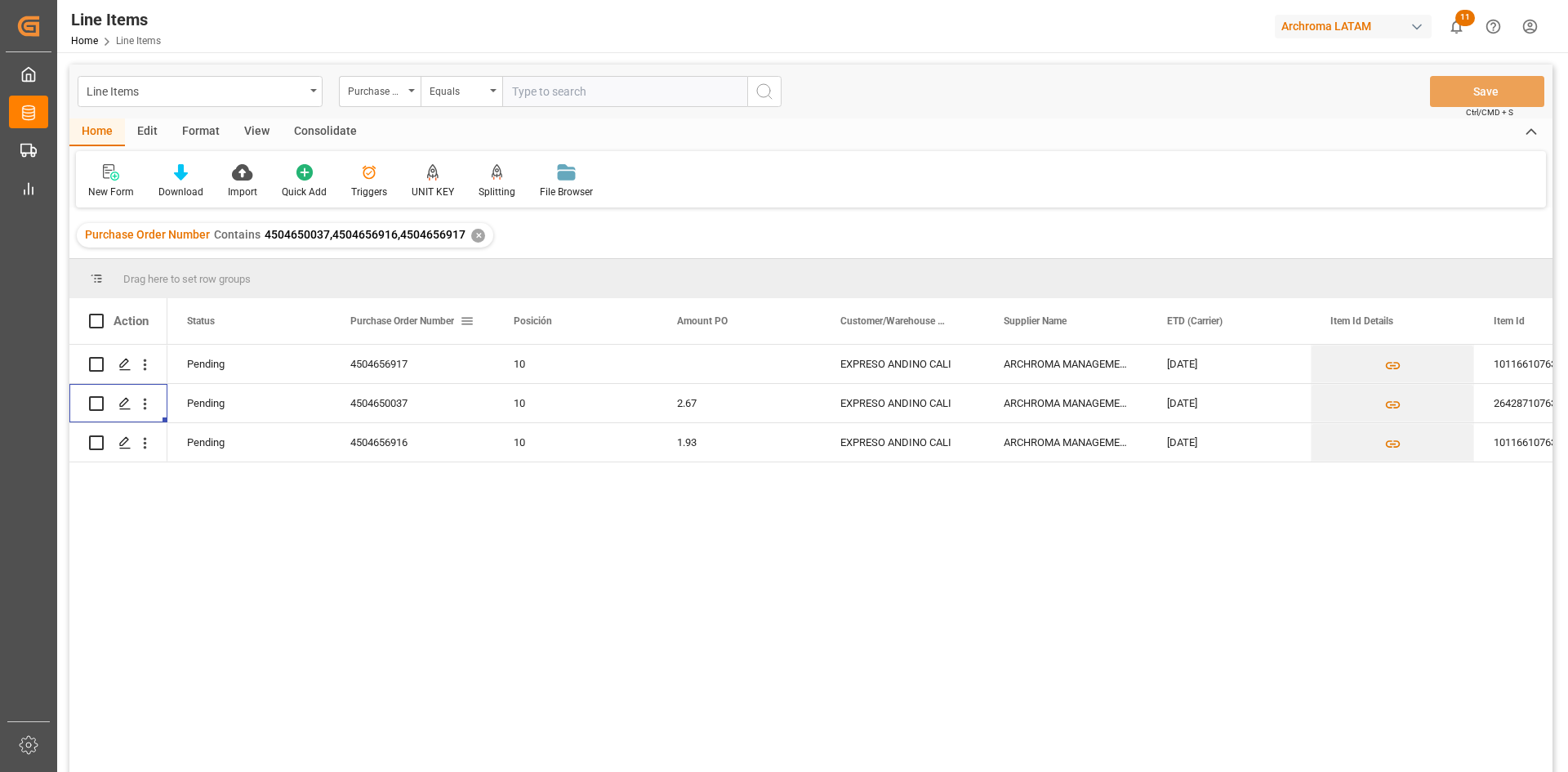
click at [466, 317] on span at bounding box center [467, 321] width 15 height 15
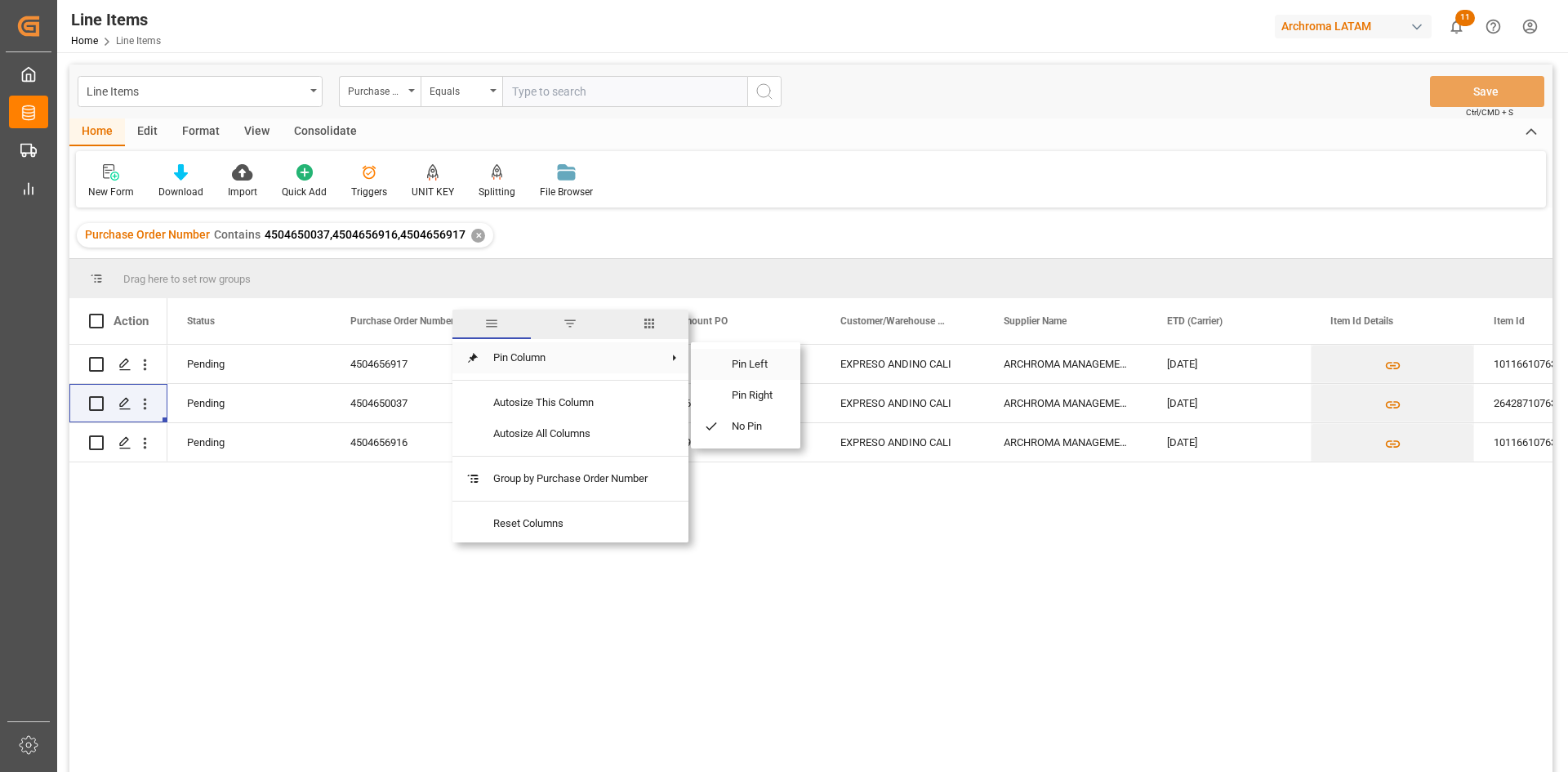
click at [775, 365] on span "Pin Left" at bounding box center [753, 364] width 69 height 31
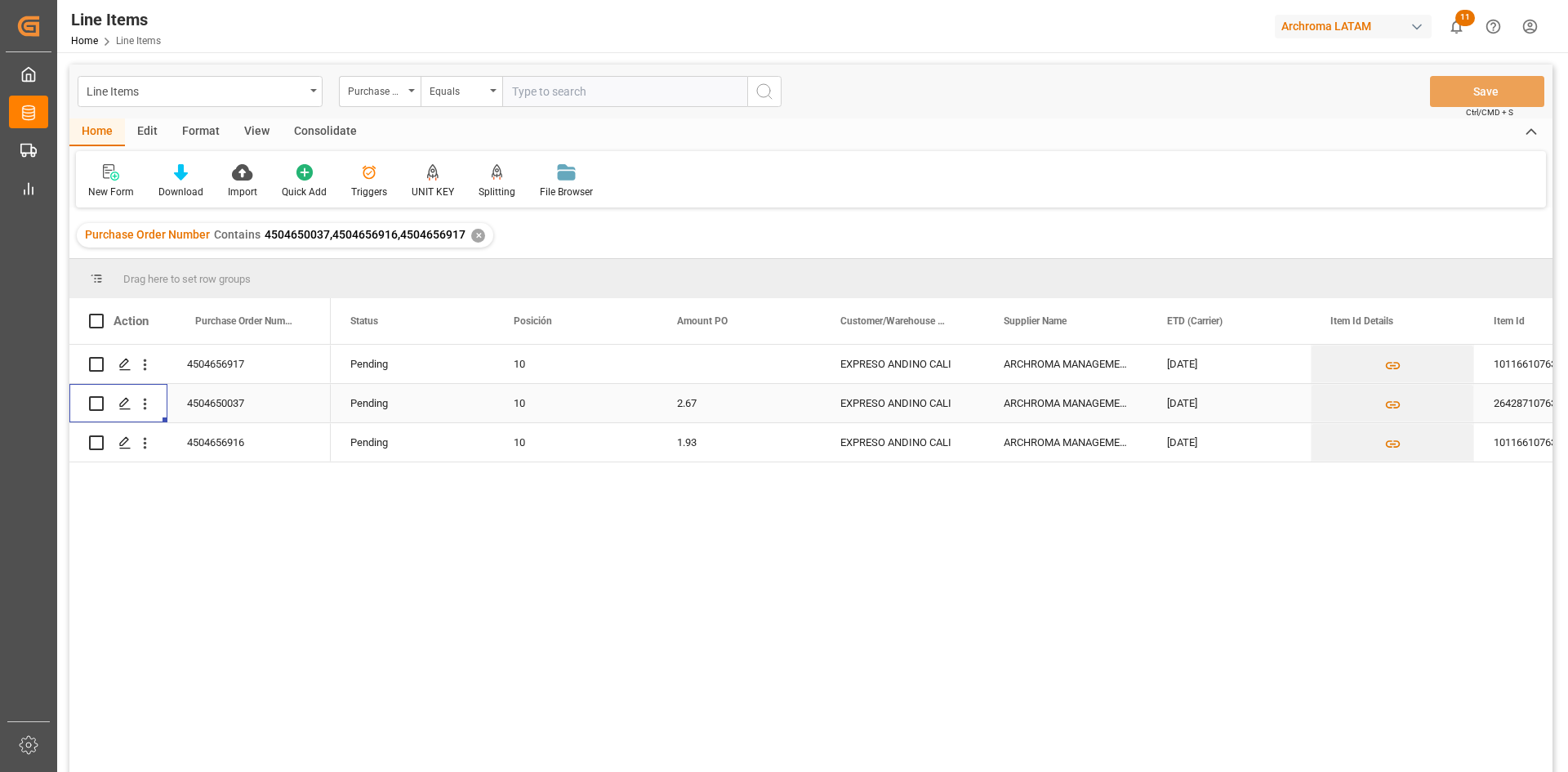
click at [578, 402] on div "10" at bounding box center [575, 403] width 124 height 37
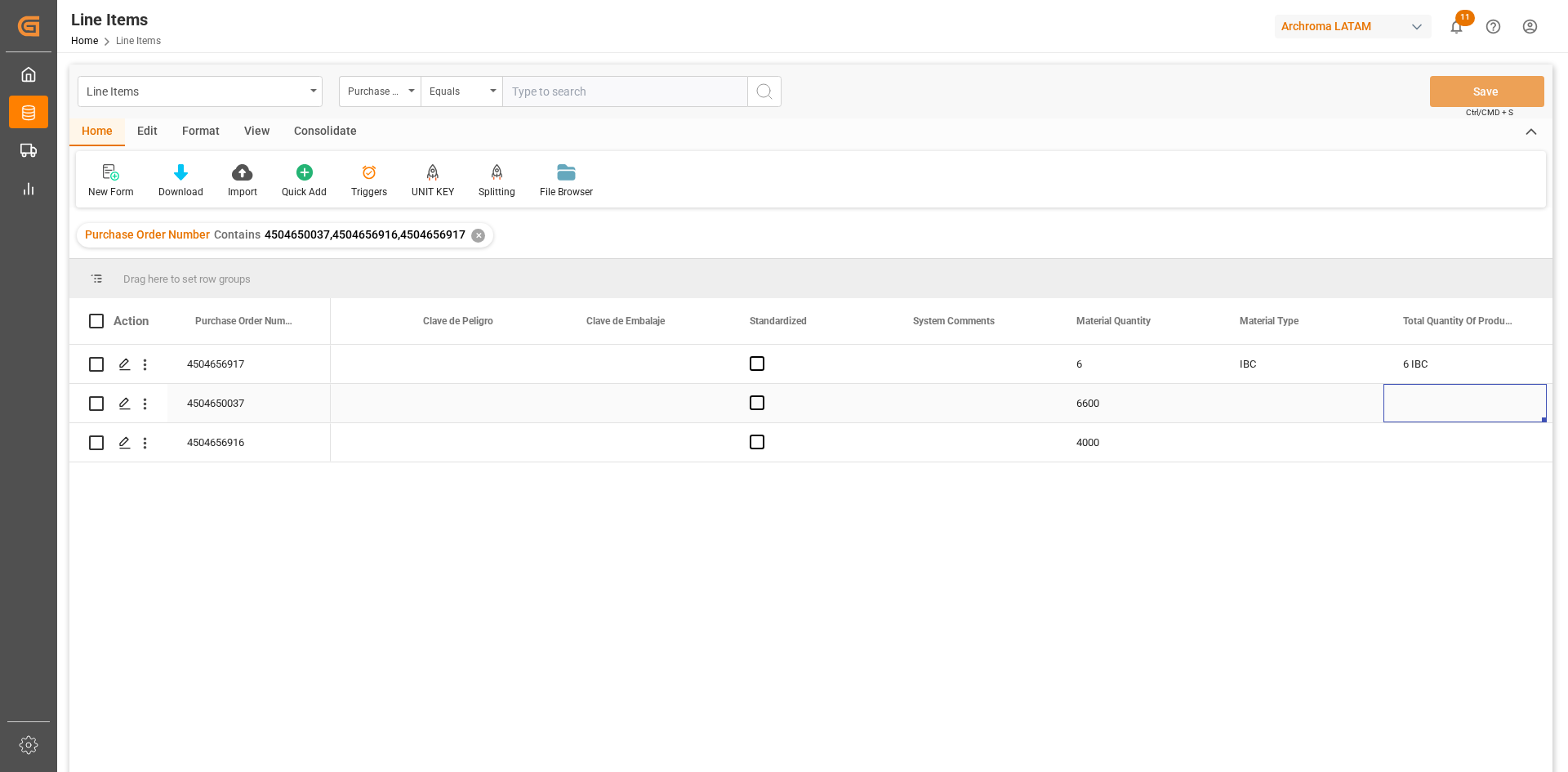
scroll to position [0, 1723]
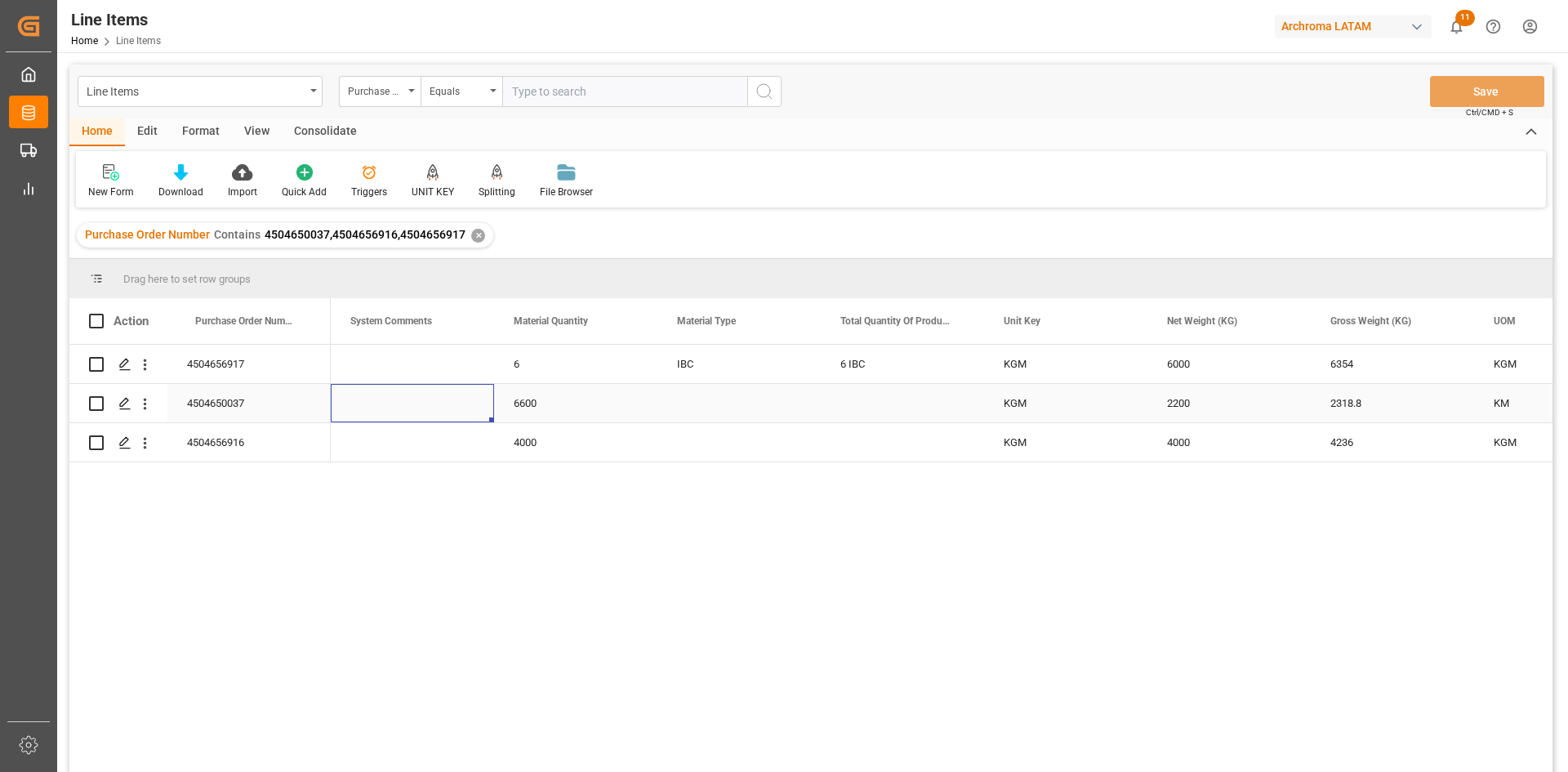
click at [561, 394] on div "6600" at bounding box center [575, 403] width 164 height 38
click at [550, 400] on input "6600" at bounding box center [575, 412] width 137 height 31
type input "2"
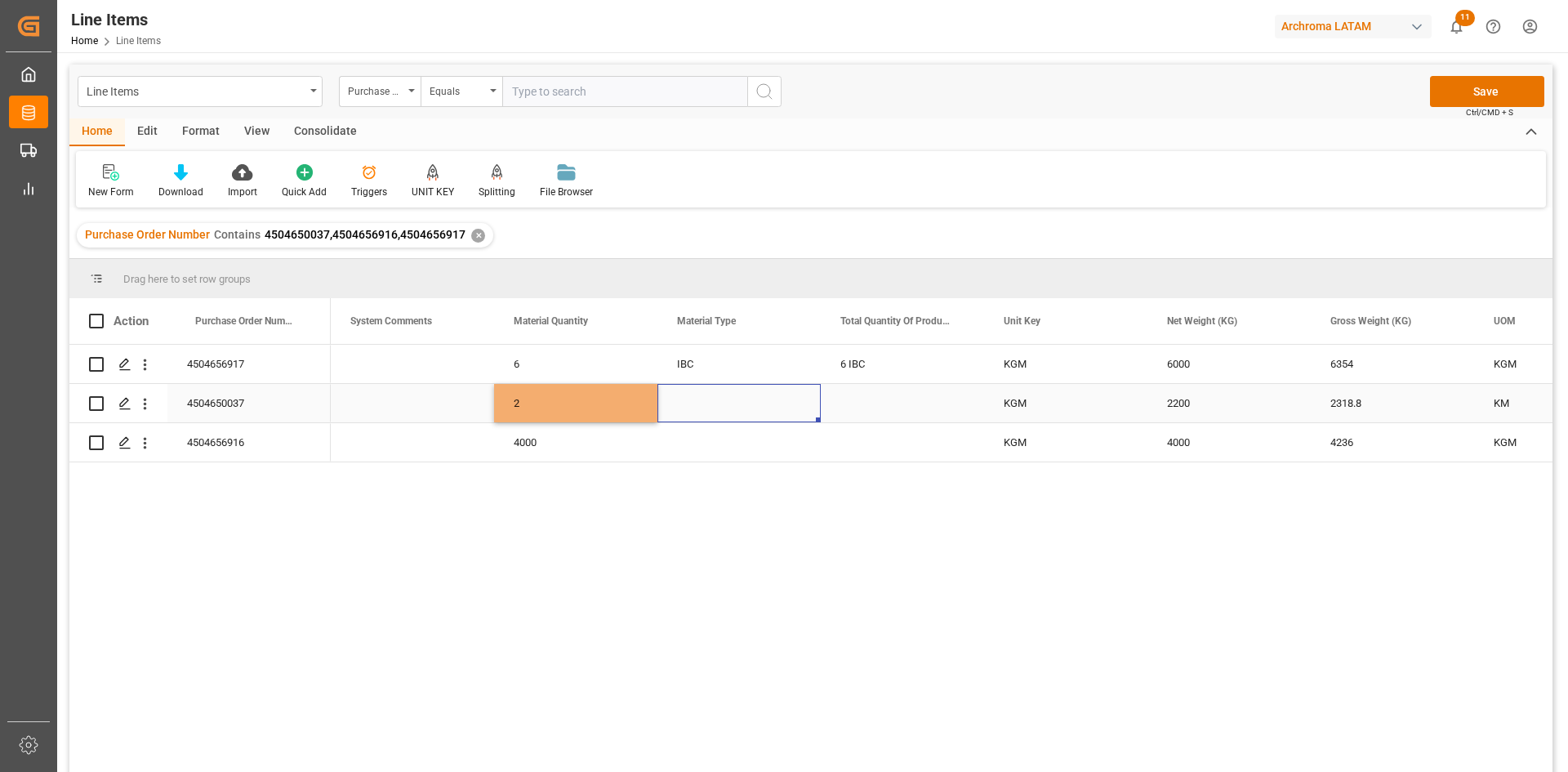
click at [737, 403] on div "Press SPACE to select this row." at bounding box center [739, 403] width 164 height 38
click at [786, 414] on icon "open menu" at bounding box center [790, 413] width 20 height 20
click at [735, 681] on div "IBC" at bounding box center [739, 687] width 135 height 57
type input "IBC"
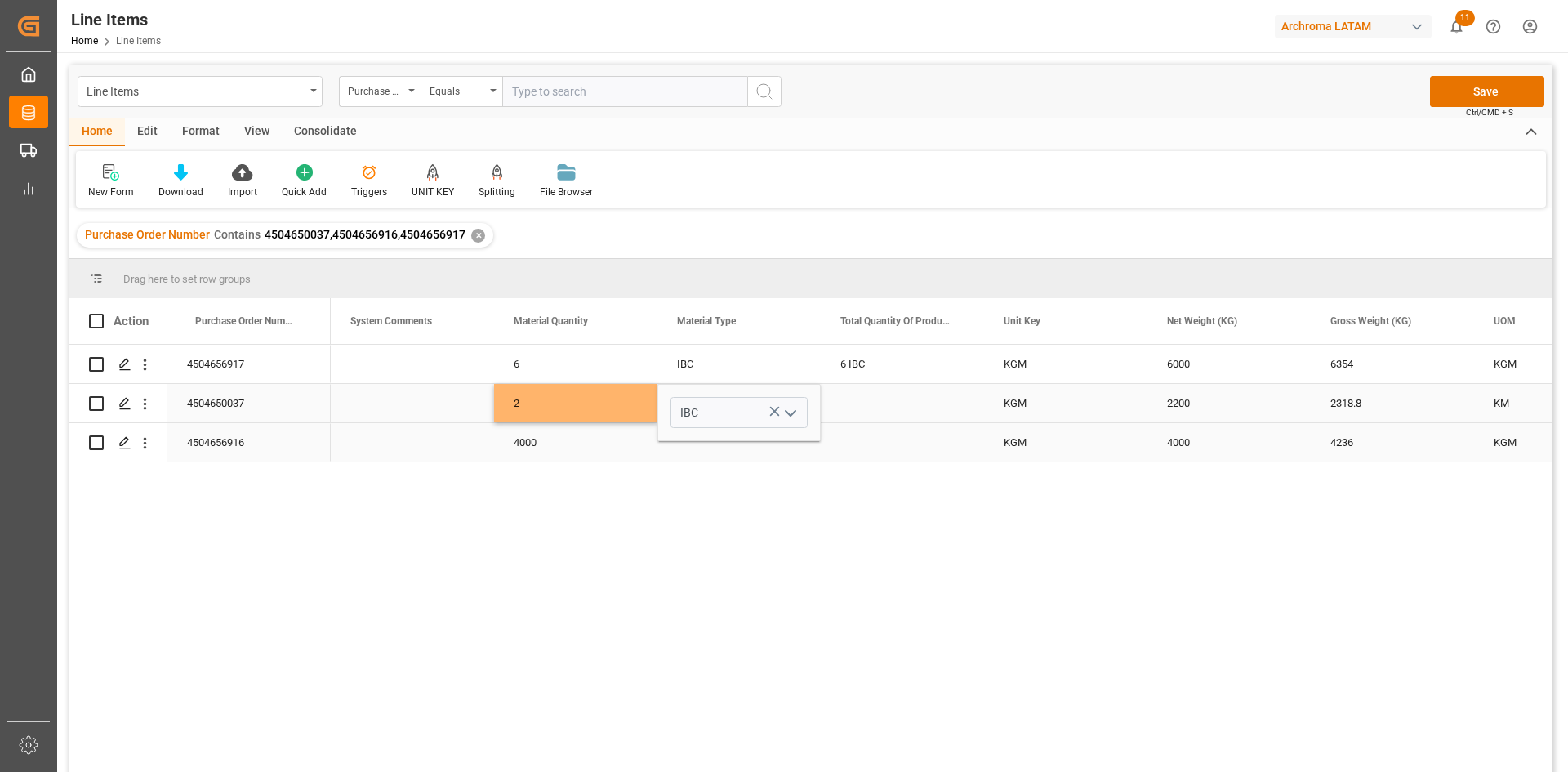
click at [569, 444] on div "4000" at bounding box center [575, 442] width 164 height 38
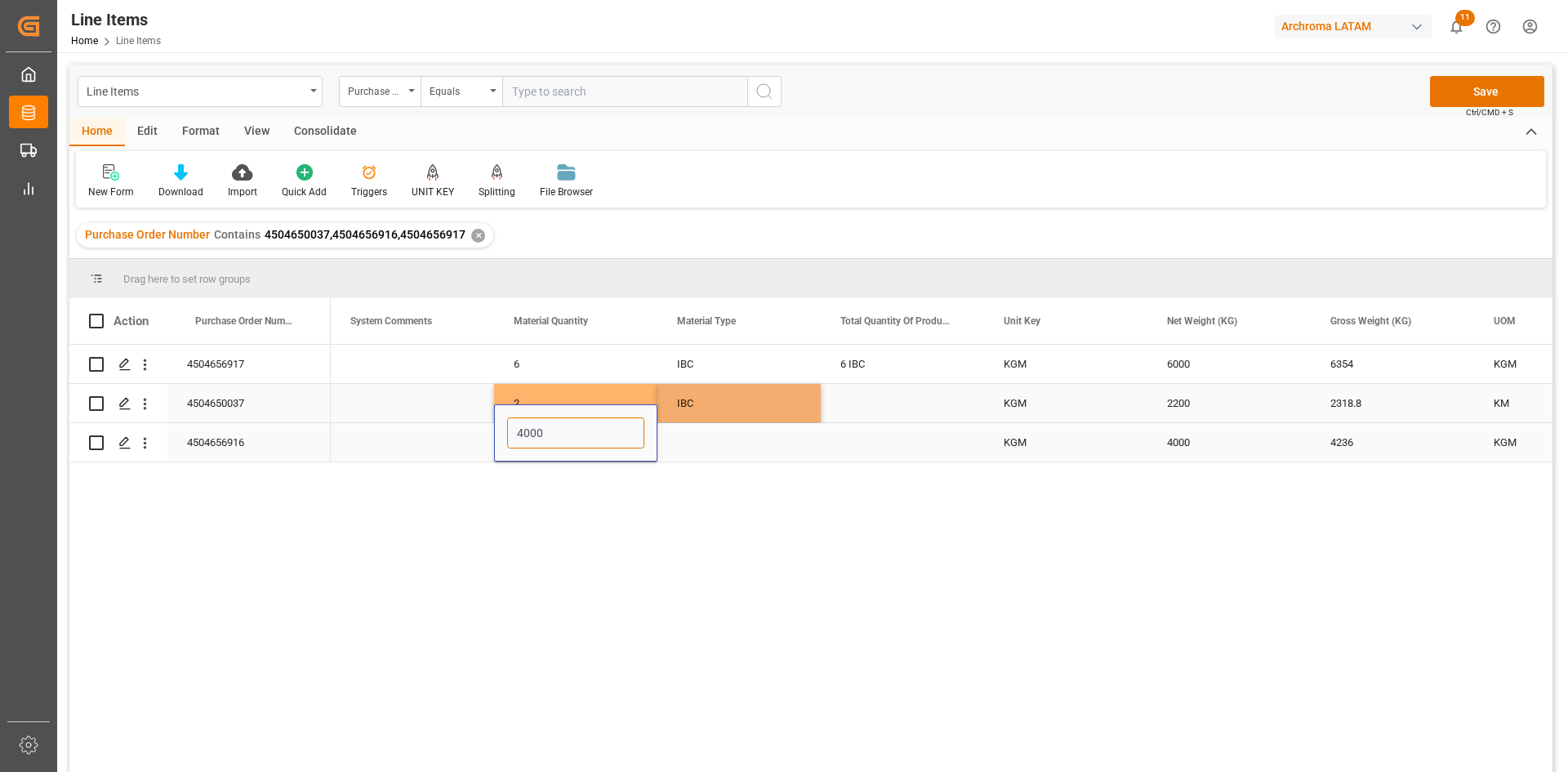
click at [569, 444] on input "4000" at bounding box center [575, 432] width 137 height 31
drag, startPoint x: 568, startPoint y: 444, endPoint x: 482, endPoint y: 450, distance: 86.2
type input "4"
click at [730, 443] on div "Press SPACE to select this row." at bounding box center [739, 442] width 164 height 38
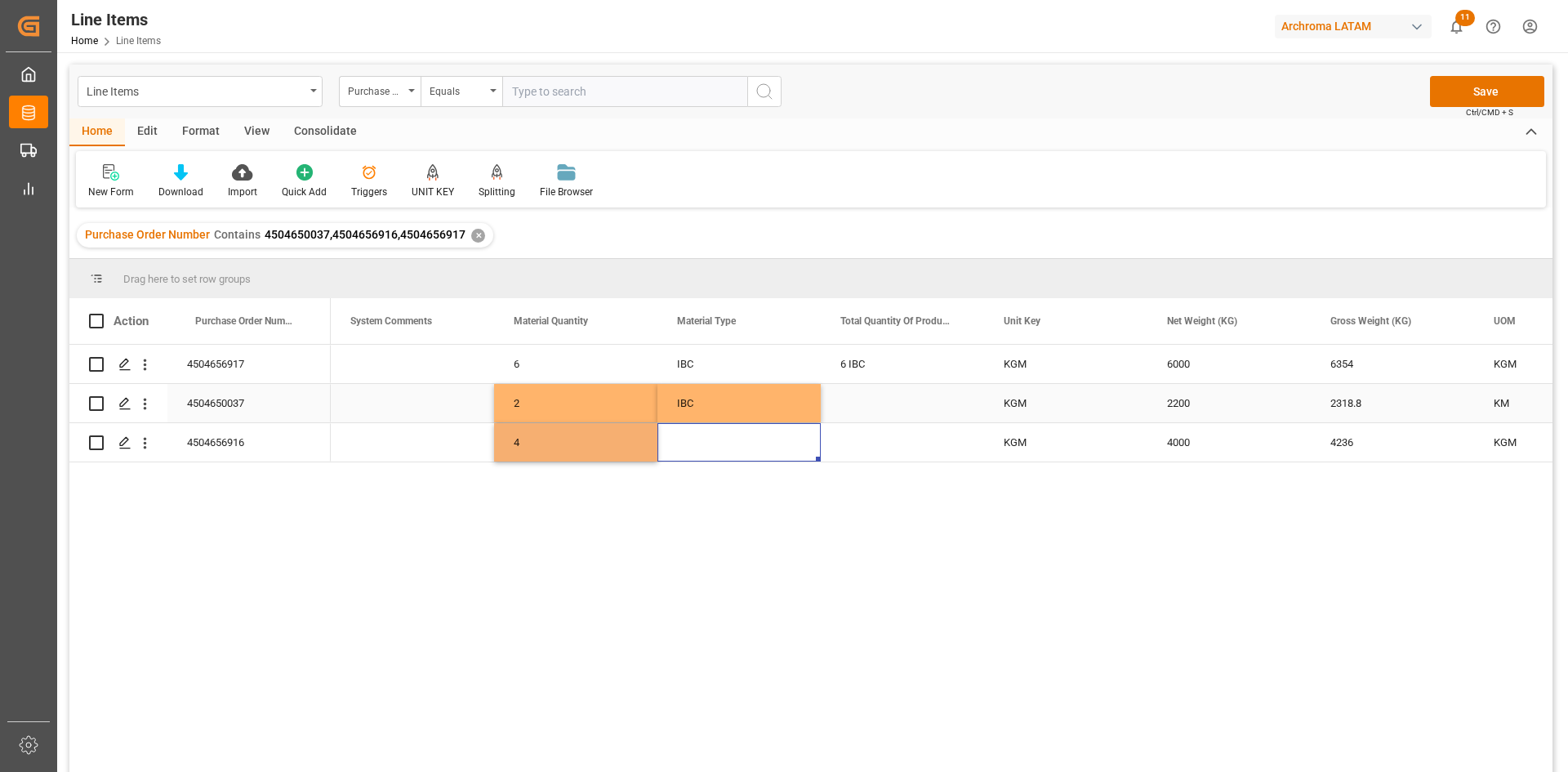
click at [772, 397] on div "IBC" at bounding box center [739, 403] width 124 height 37
drag, startPoint x: 818, startPoint y: 417, endPoint x: 812, endPoint y: 450, distance: 33.5
click at [945, 401] on div "Press SPACE to select this row." at bounding box center [902, 403] width 164 height 38
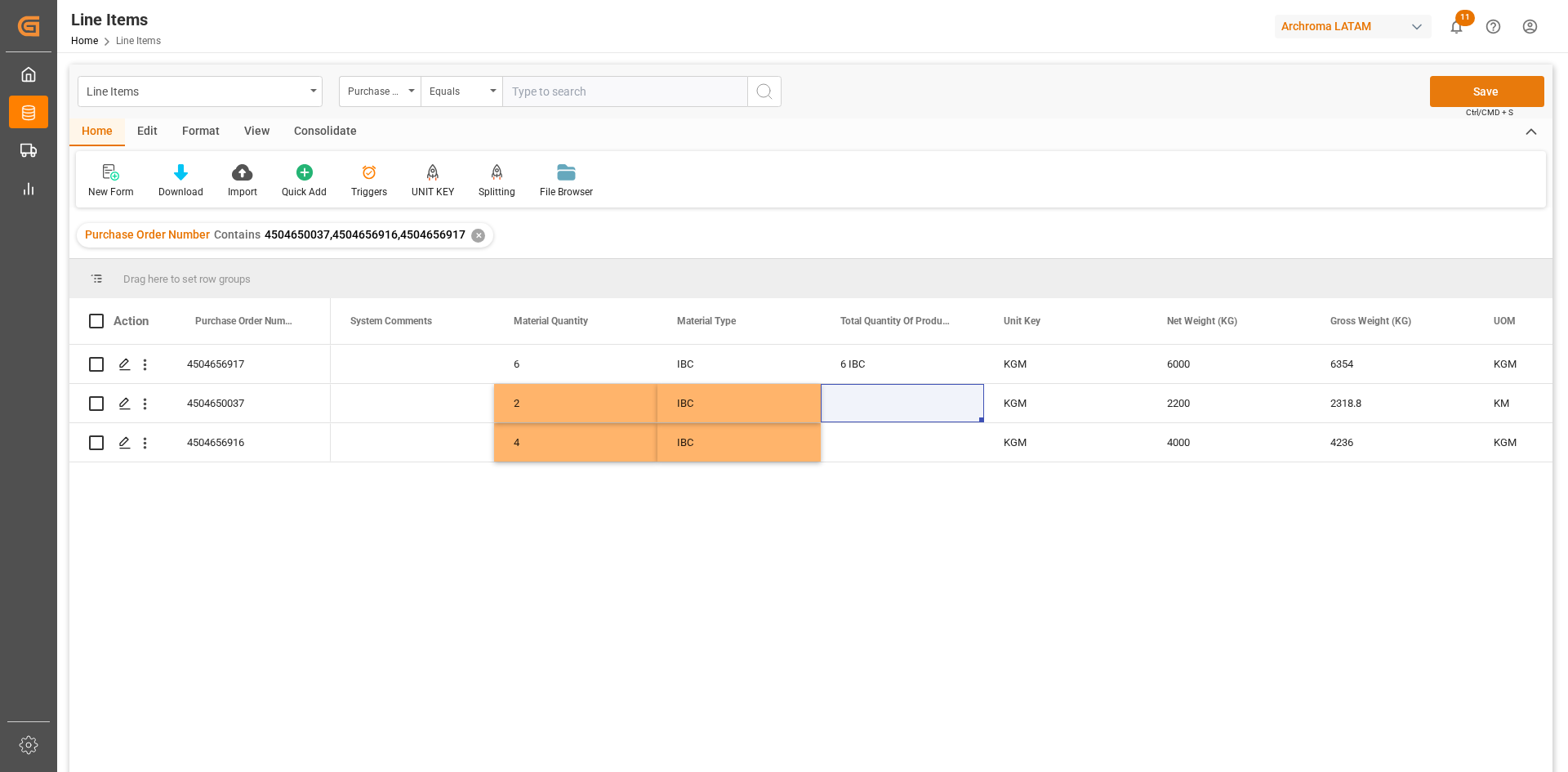
click at [1497, 96] on button "Save" at bounding box center [1487, 91] width 115 height 31
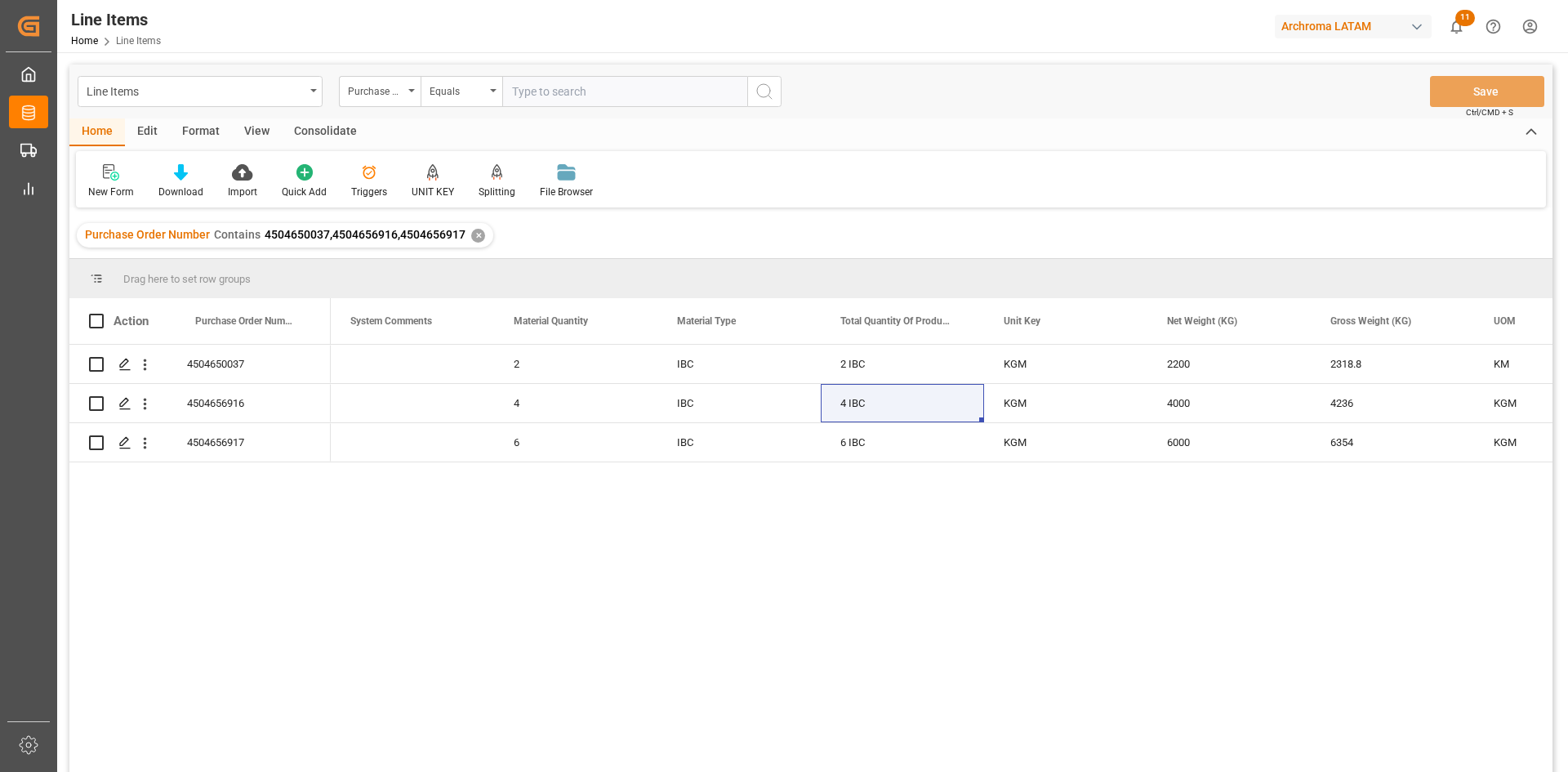
click at [430, 234] on span "4504650037,4504656916,4504656917" at bounding box center [365, 234] width 201 height 13
click at [1340, 394] on div "4236" at bounding box center [1392, 403] width 164 height 38
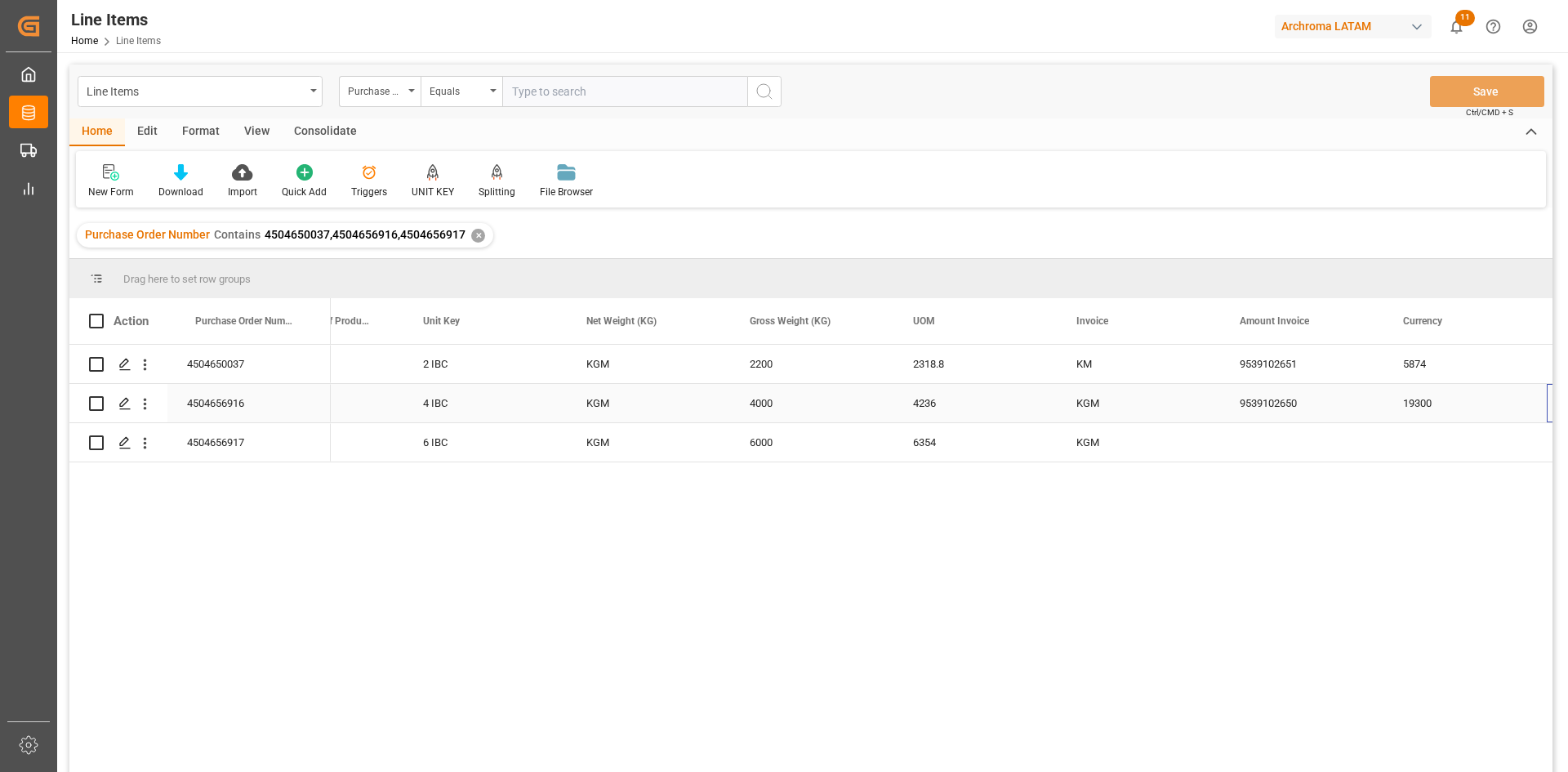
scroll to position [0, 2703]
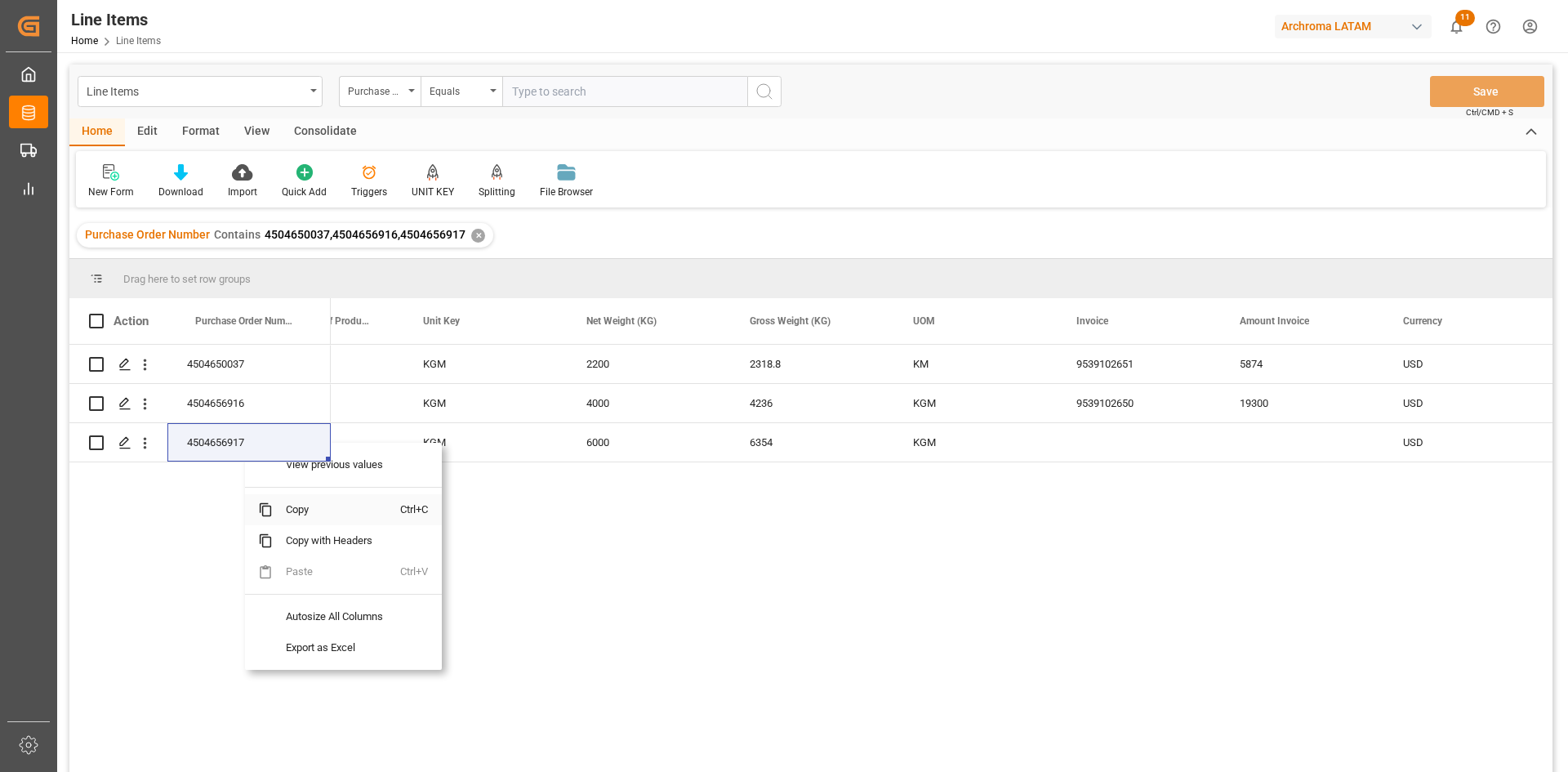
click at [300, 506] on span "Copy" at bounding box center [336, 509] width 127 height 31
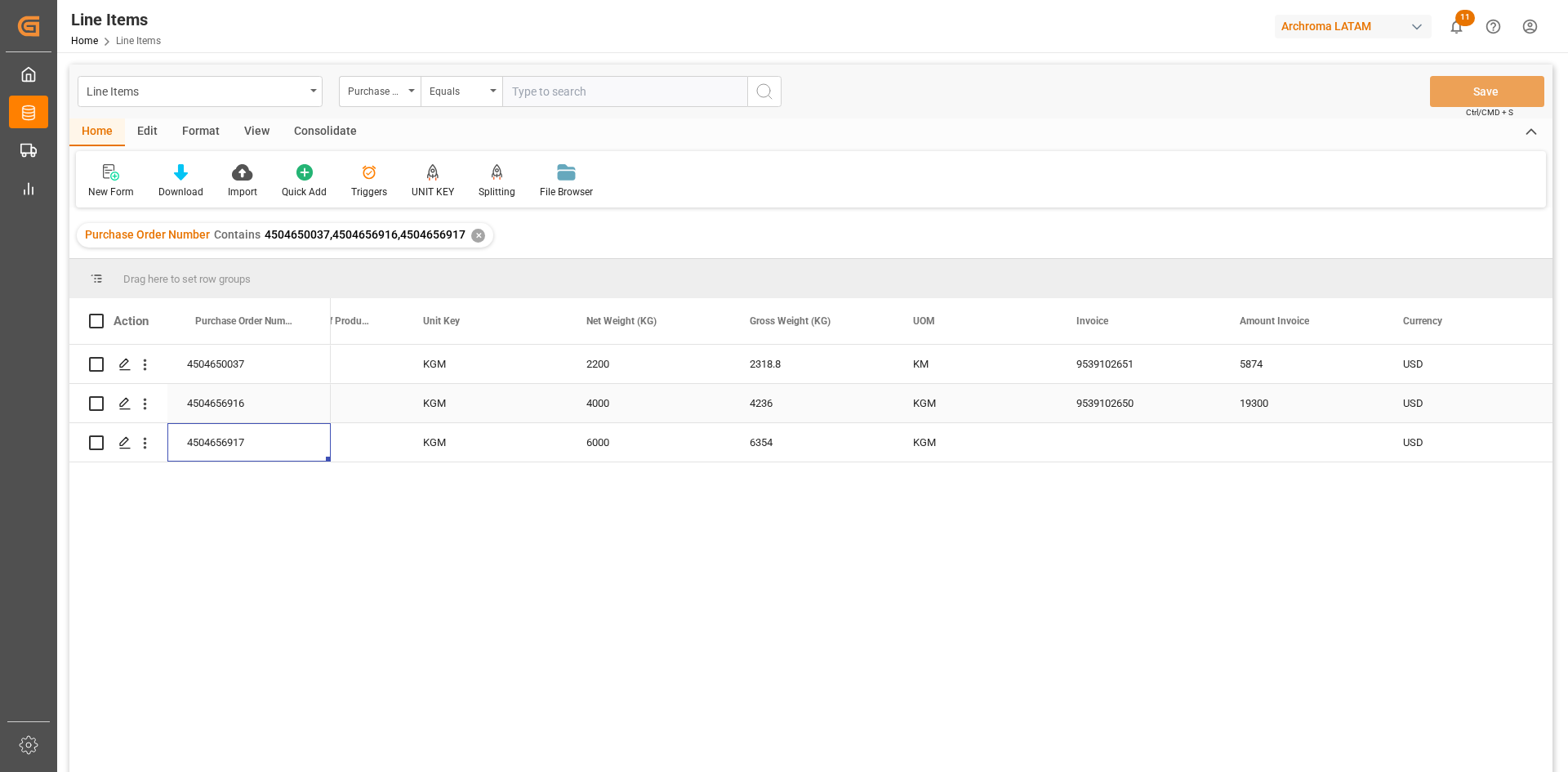
click at [1101, 436] on div "Press SPACE to select this row." at bounding box center [1138, 442] width 164 height 38
click at [99, 361] on input "Press Space to toggle row selection (unchecked)" at bounding box center [96, 364] width 15 height 15
checkbox input "true"
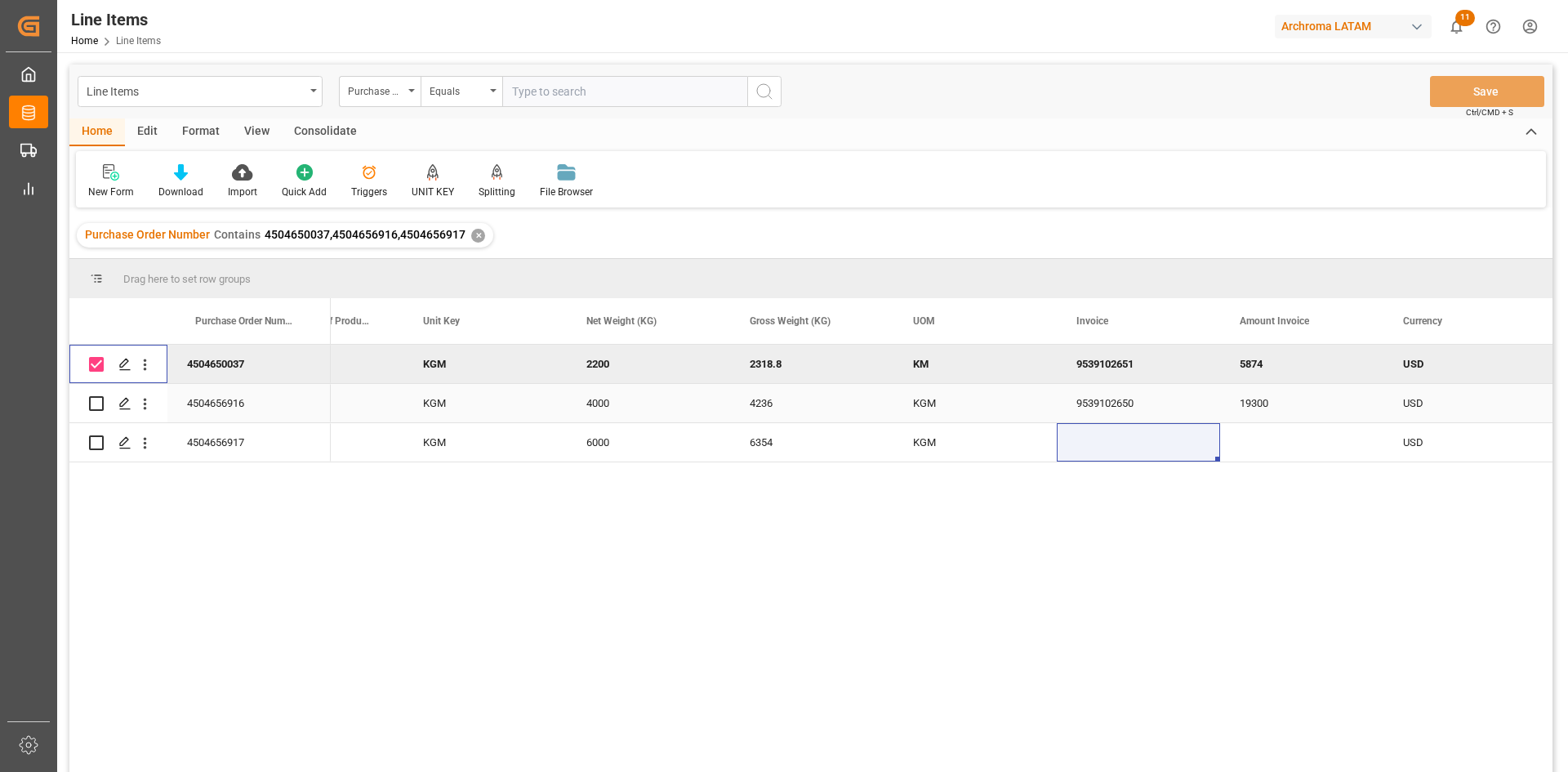
click at [96, 404] on input "Press Space to toggle row selection (unchecked)" at bounding box center [96, 404] width 15 height 15
checkbox input "true"
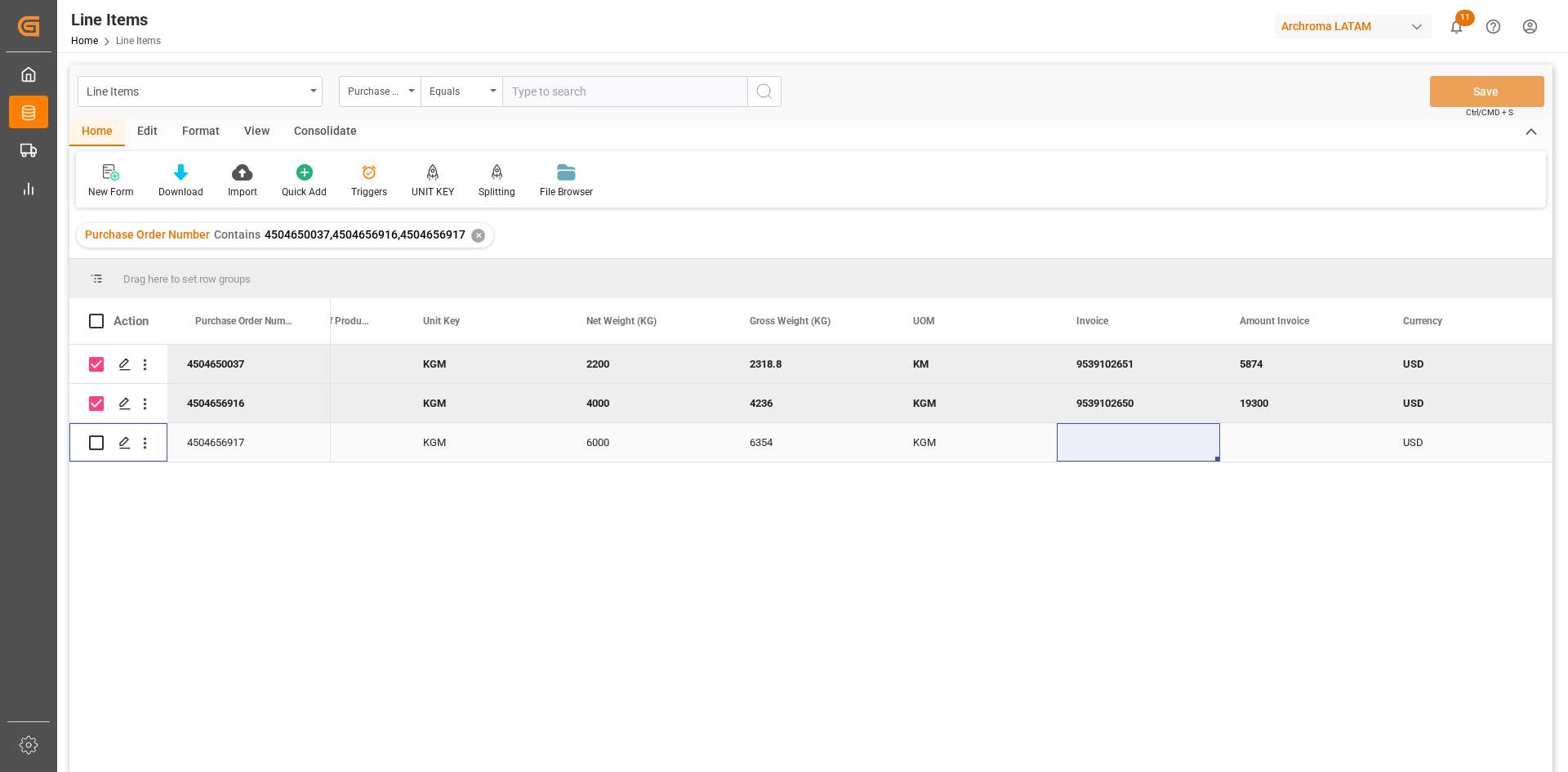
click at [96, 444] on input "Press Space to toggle row selection (unchecked)" at bounding box center [96, 443] width 15 height 15
checkbox input "true"
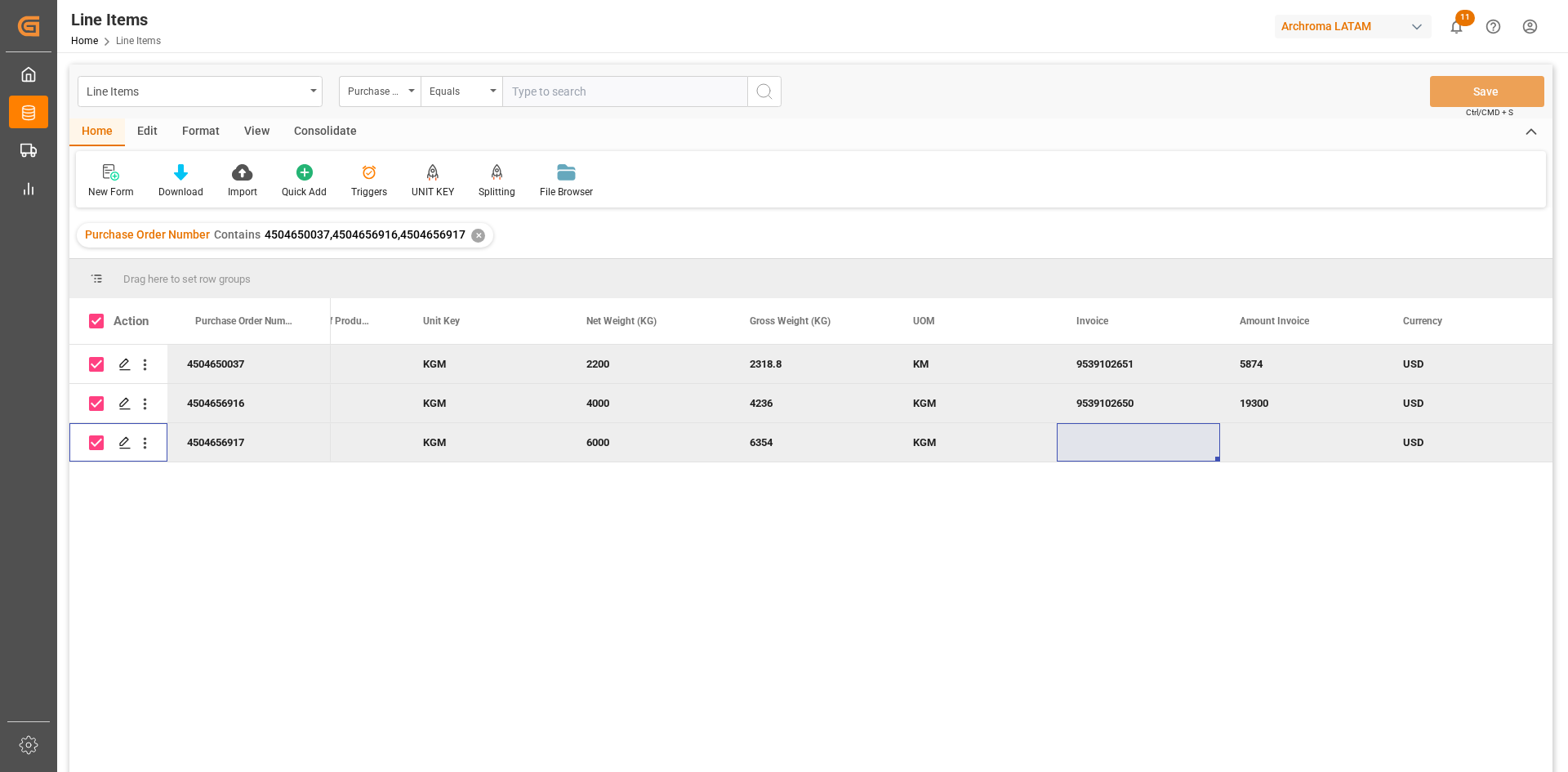
click at [354, 123] on div "Consolidate" at bounding box center [325, 131] width 87 height 27
click at [135, 170] on icon at bounding box center [128, 173] width 17 height 17
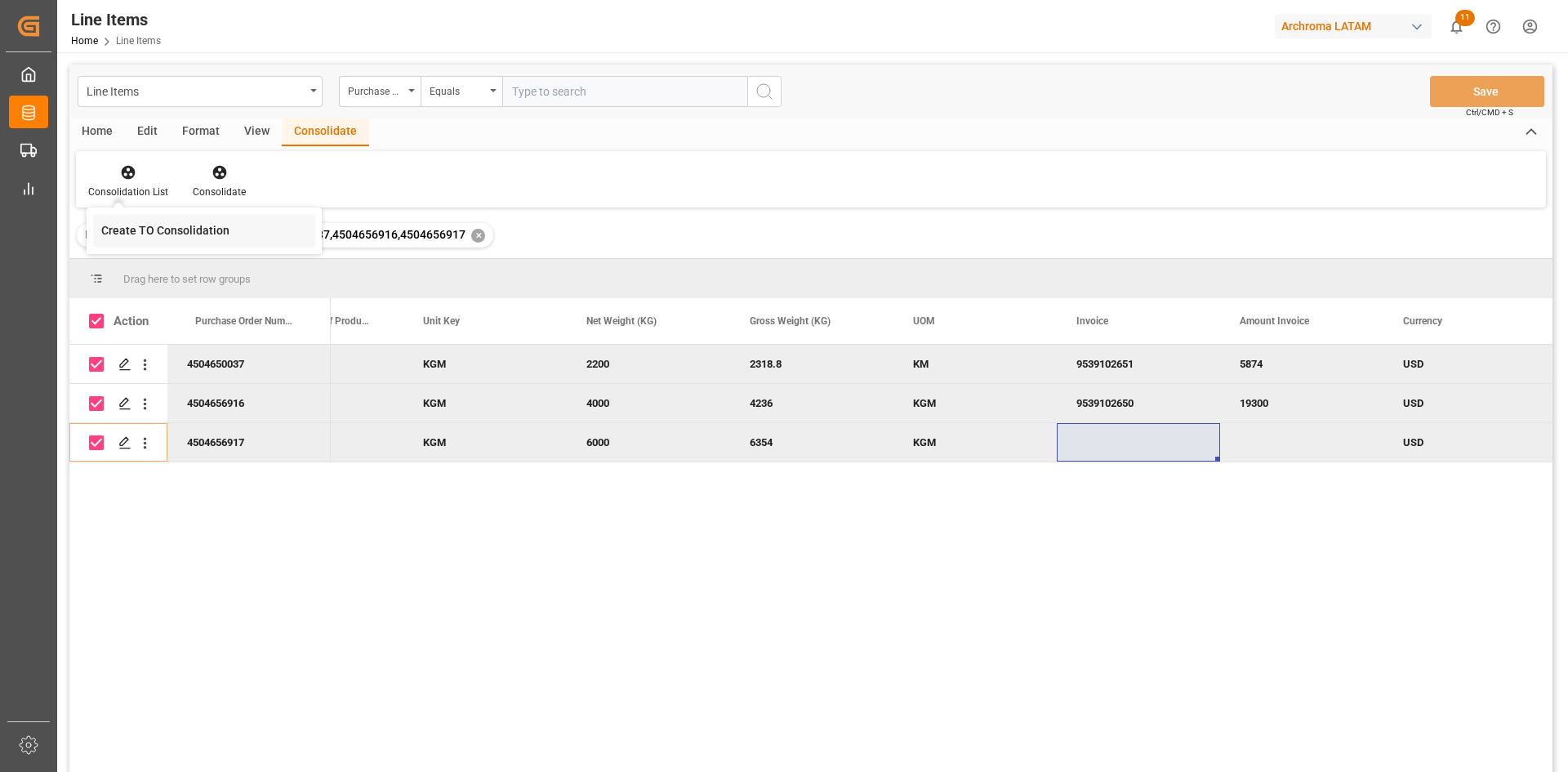
click at [246, 234] on div "Create TO Consolidation" at bounding box center [204, 230] width 222 height 33
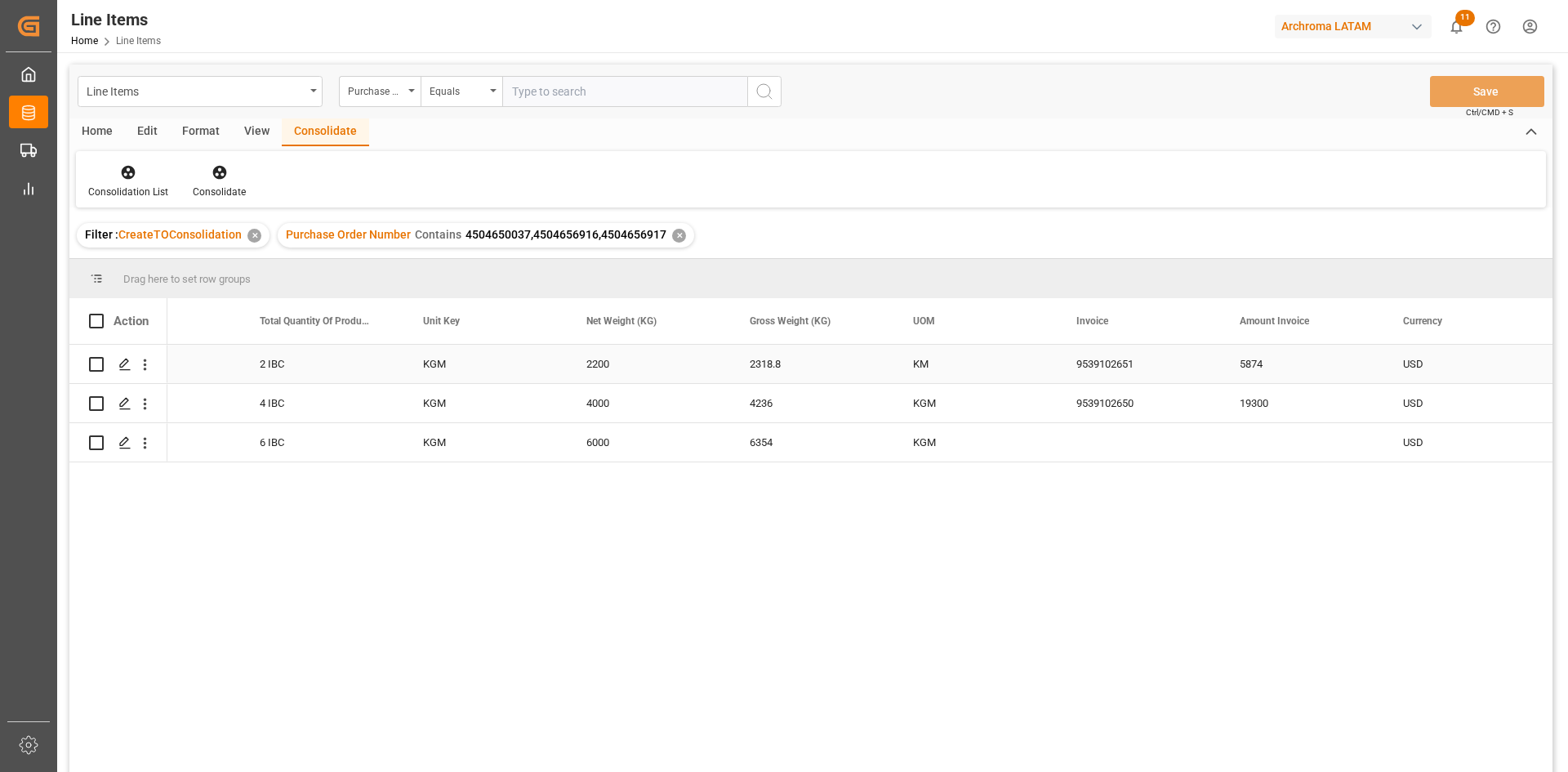
click at [97, 363] on input "Press Space to toggle row selection (unchecked)" at bounding box center [96, 364] width 15 height 15
checkbox input "true"
click at [98, 404] on input "Press Space to toggle row selection (unchecked)" at bounding box center [96, 404] width 15 height 15
checkbox input "true"
click at [100, 441] on input "Press Space to toggle row selection (unchecked)" at bounding box center [96, 443] width 15 height 15
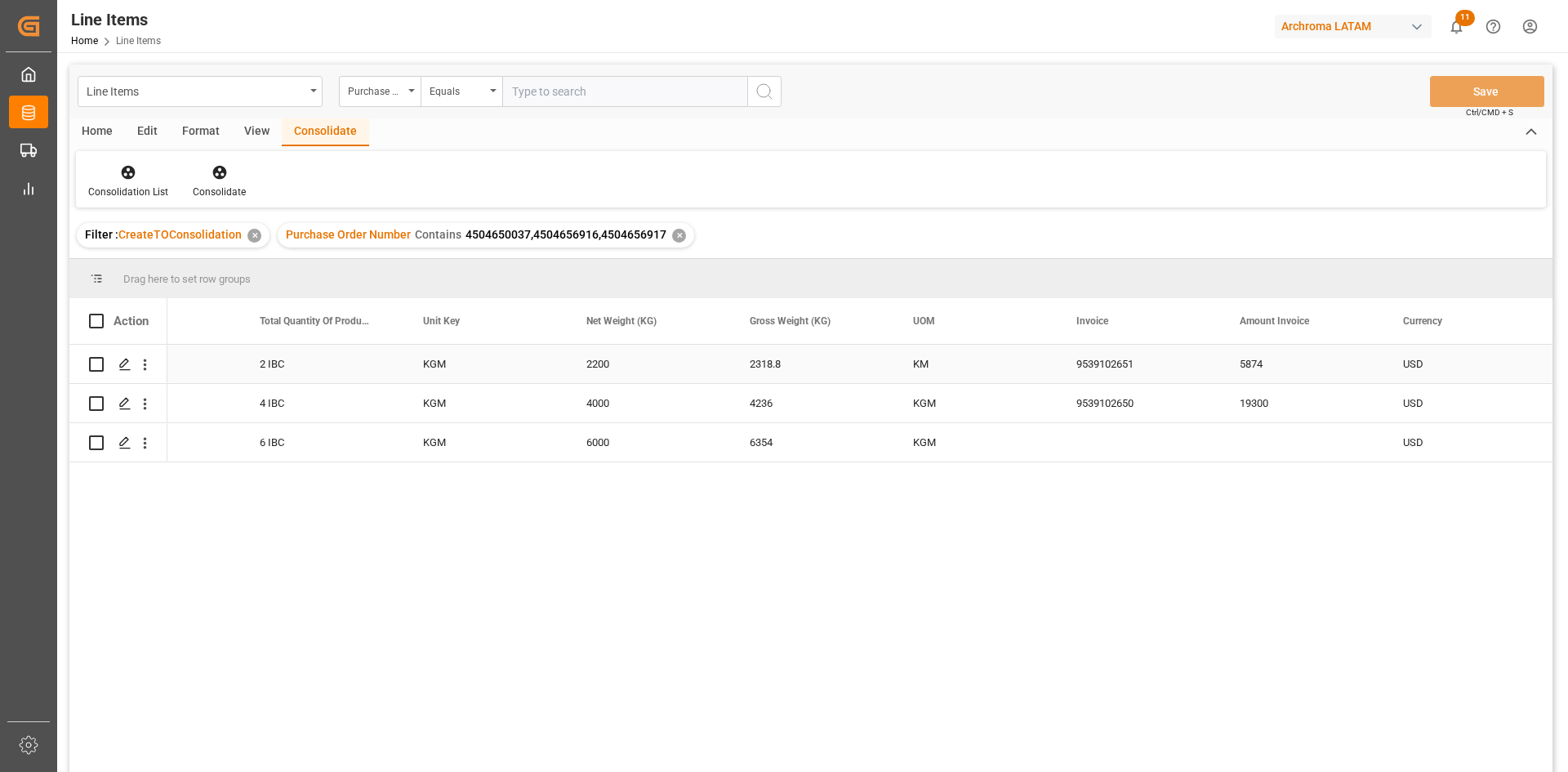
checkbox input "true"
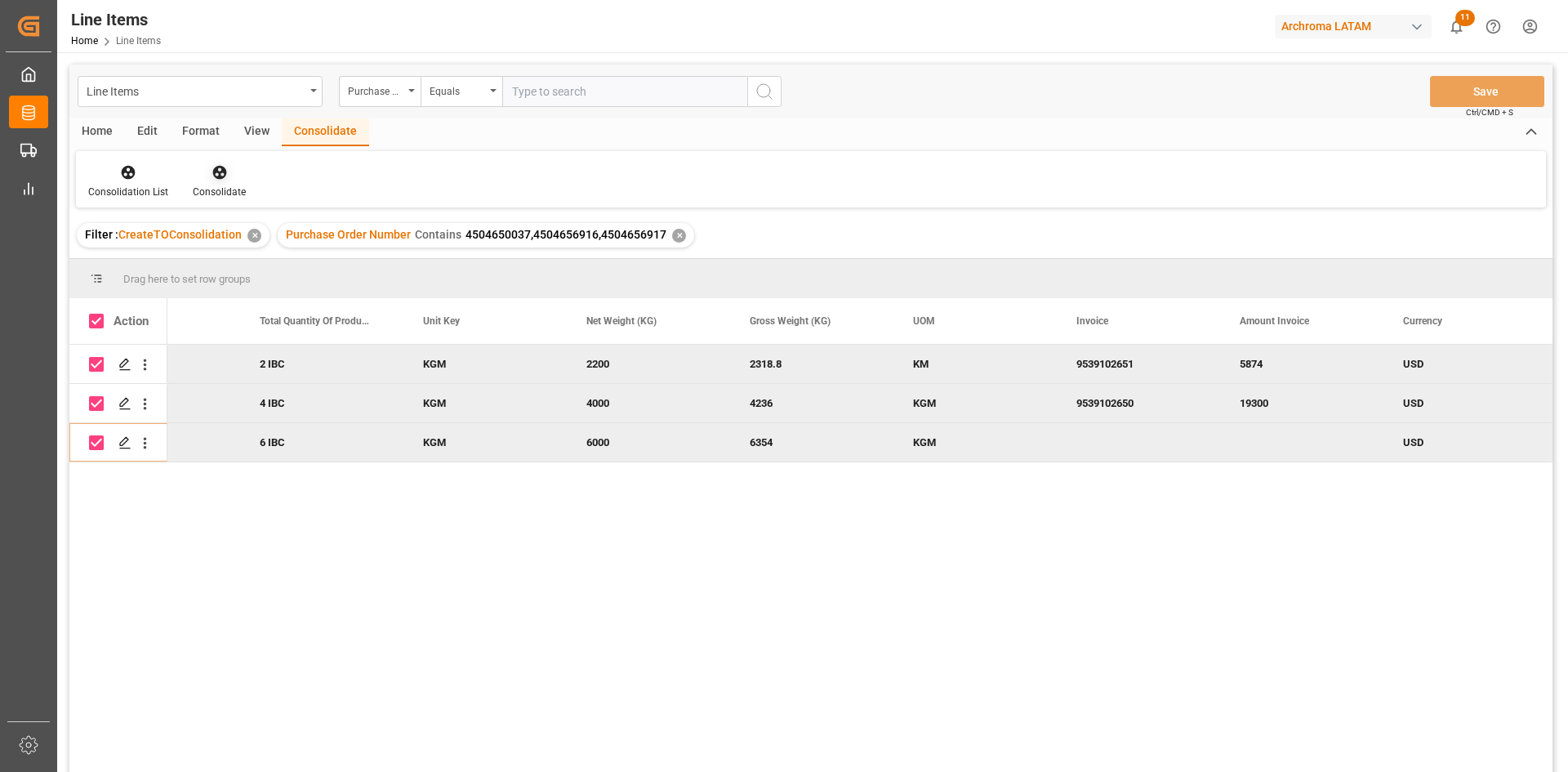
click at [207, 183] on div "Consolidate" at bounding box center [219, 181] width 77 height 36
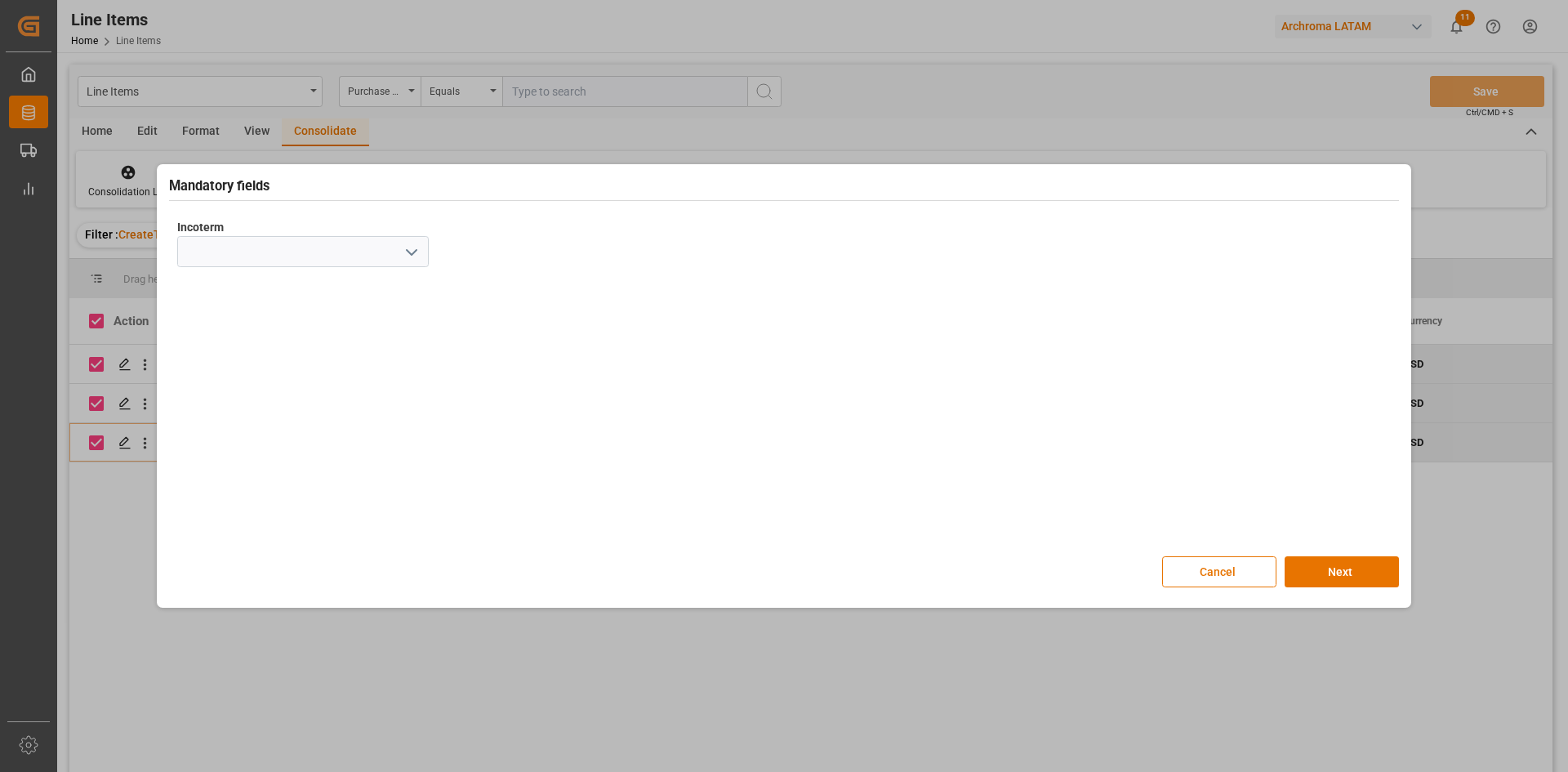
click at [417, 252] on icon "open menu" at bounding box center [411, 253] width 20 height 20
click at [248, 460] on div "CIF" at bounding box center [302, 471] width 250 height 37
type input "CIF"
click at [1358, 566] on button "Next" at bounding box center [1342, 571] width 115 height 31
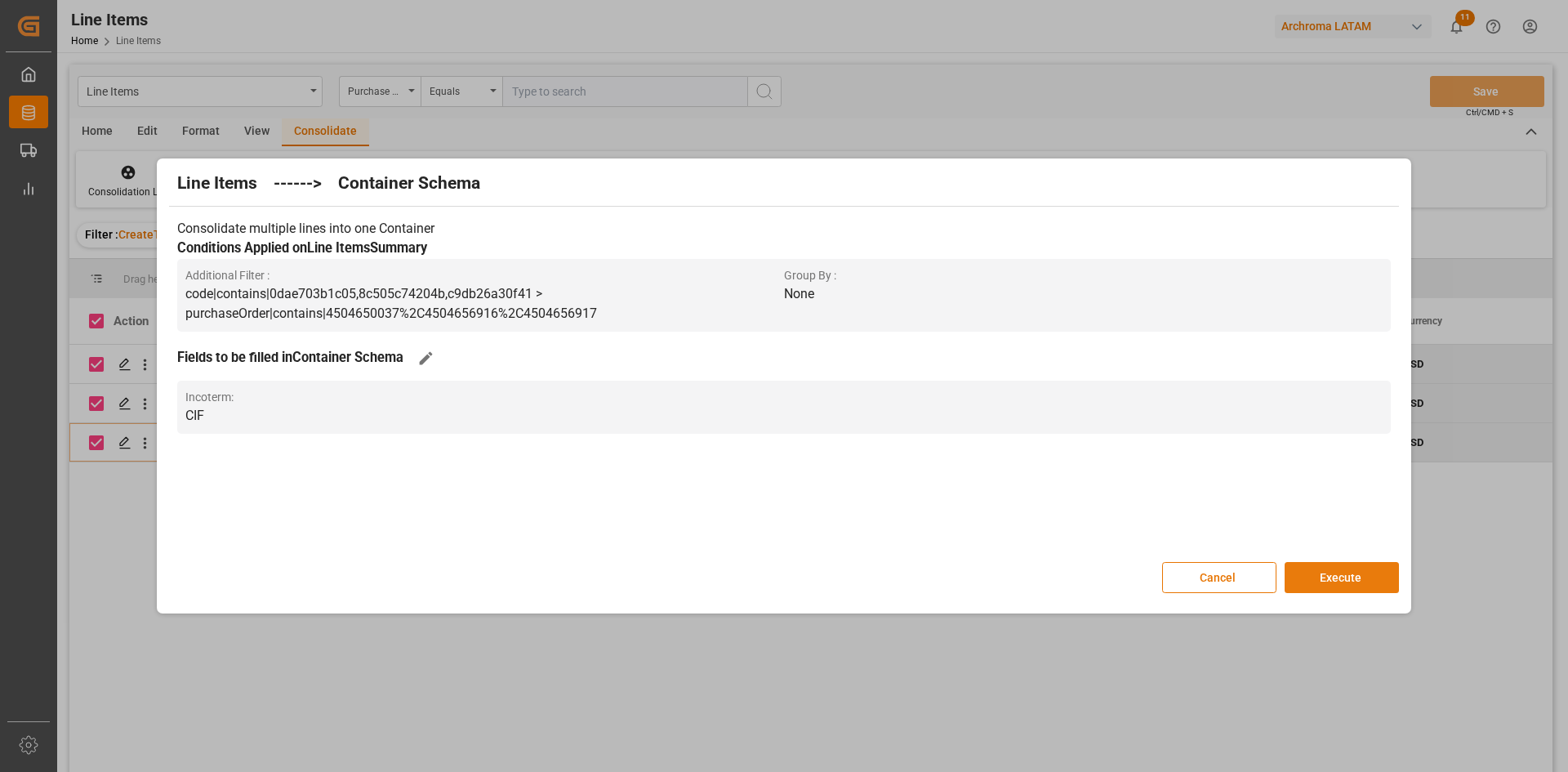
click at [1349, 568] on button "Execute" at bounding box center [1342, 577] width 115 height 31
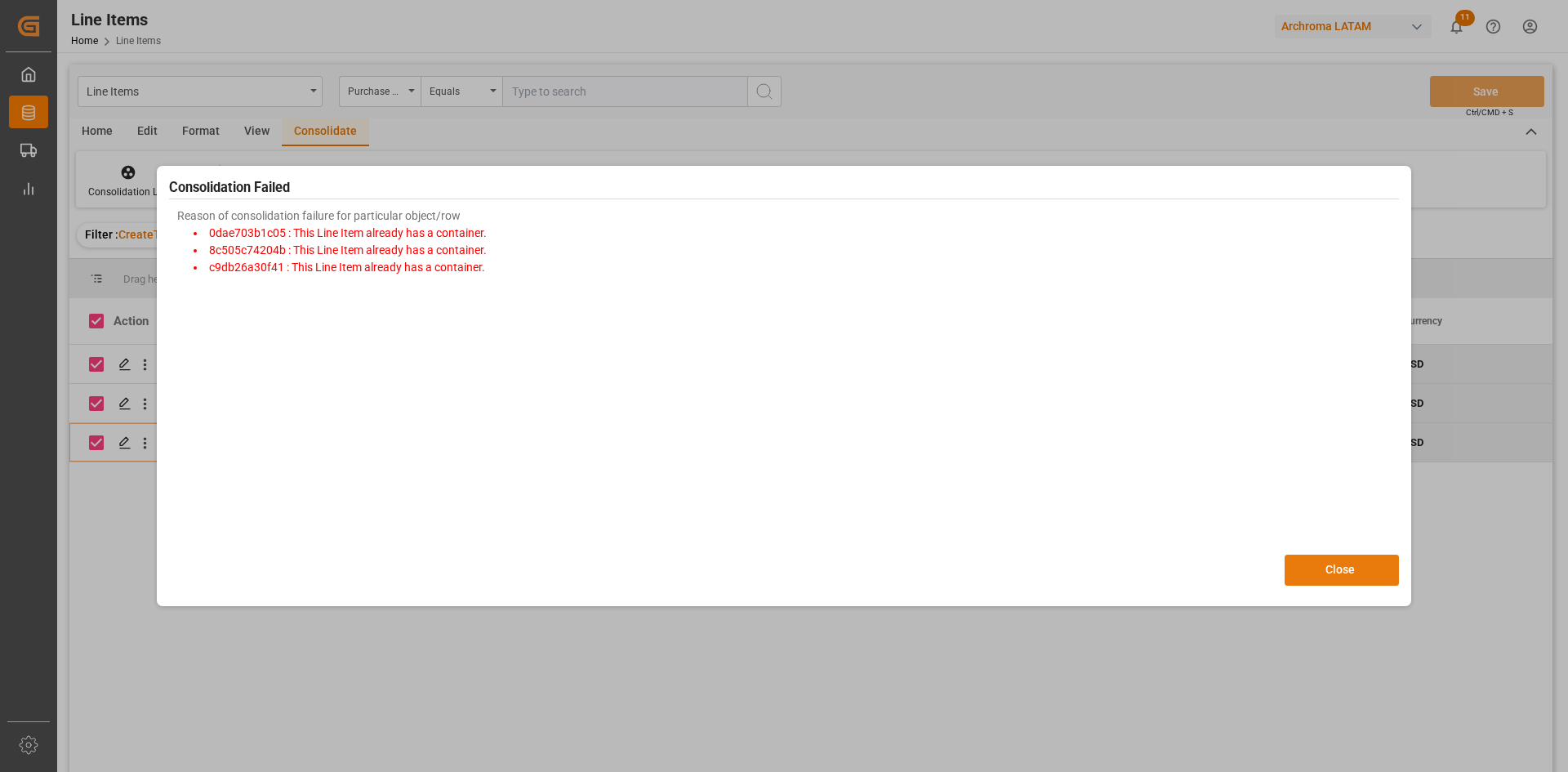
click at [1335, 563] on button "Close" at bounding box center [1342, 569] width 115 height 31
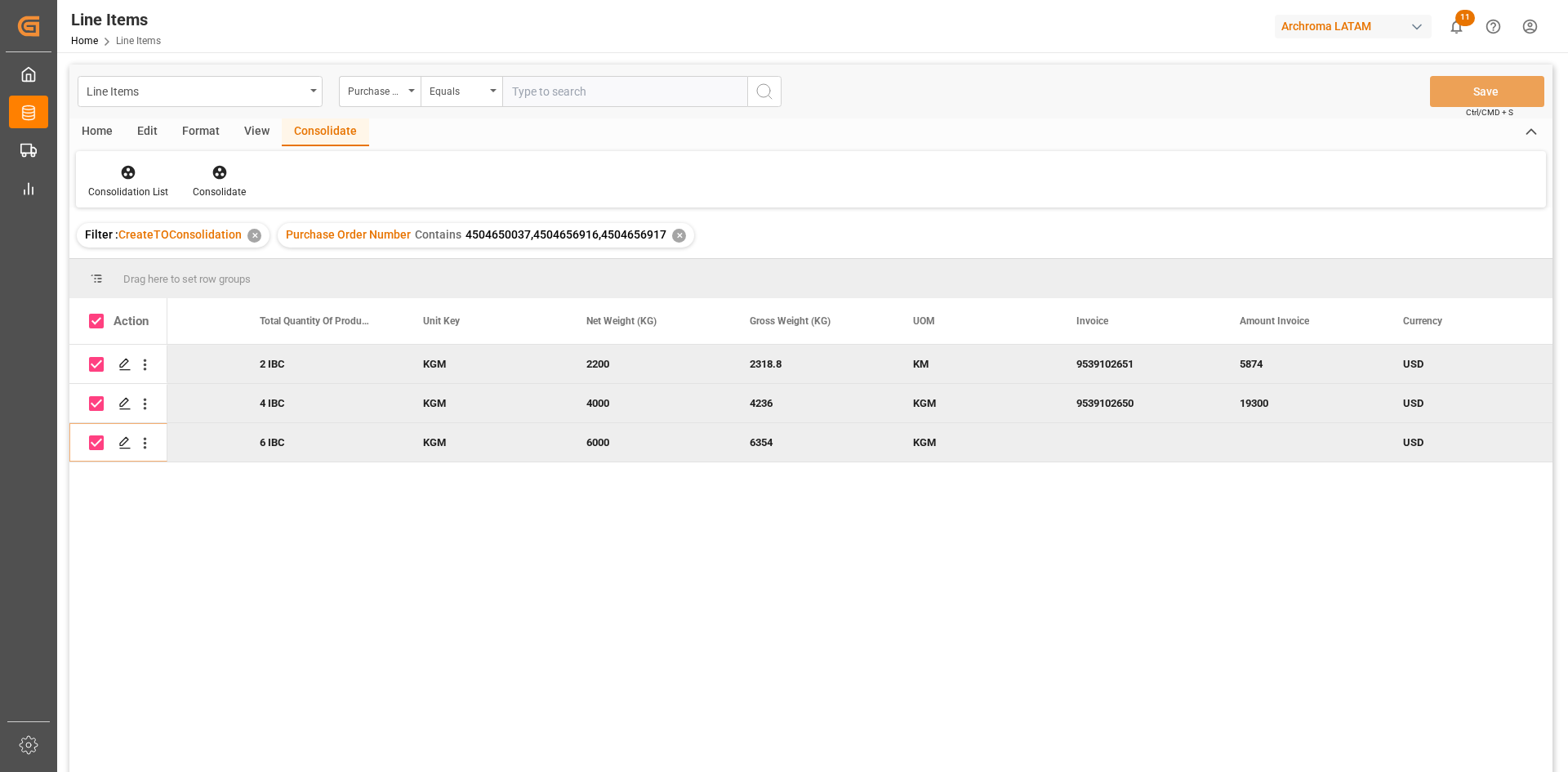
click at [96, 366] on input "Press Space to toggle row selection (checked)" at bounding box center [96, 364] width 15 height 15
checkbox input "false"
click at [95, 401] on div "Press SPACE to deselect this row." at bounding box center [96, 403] width 15 height 37
click at [571, 238] on span "4504650037,4504656916,4504656917" at bounding box center [566, 234] width 201 height 13
click at [622, 238] on span "4504650037,4504656916,4504656917" at bounding box center [566, 234] width 201 height 13
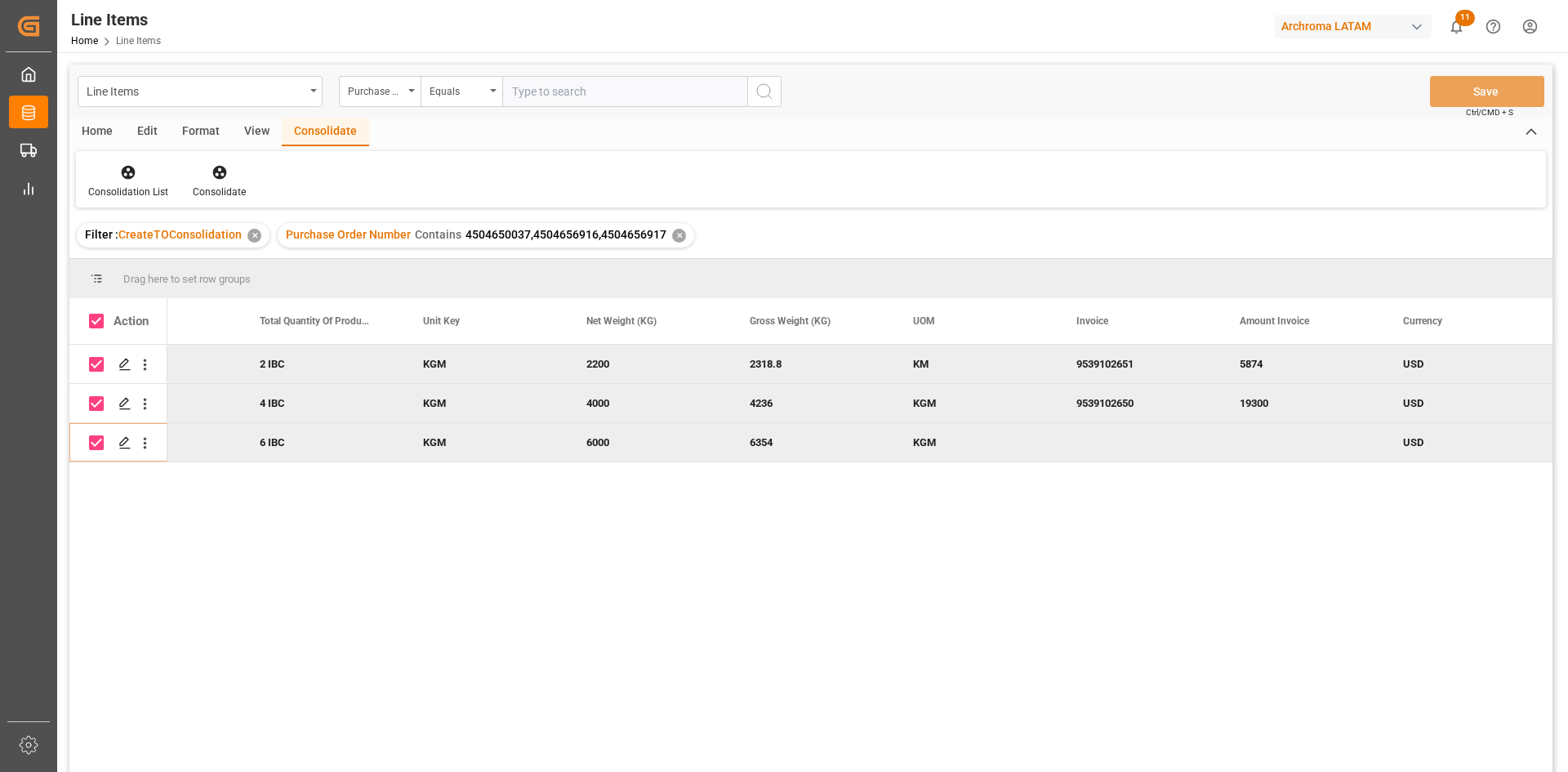
click at [630, 237] on span "4504650037,4504656916,4504656917" at bounding box center [566, 234] width 201 height 13
click at [458, 229] on div "Purchase Order Number Contains 4504650037,4504656916,4504656917 ✕" at bounding box center [485, 234] width 416 height 24
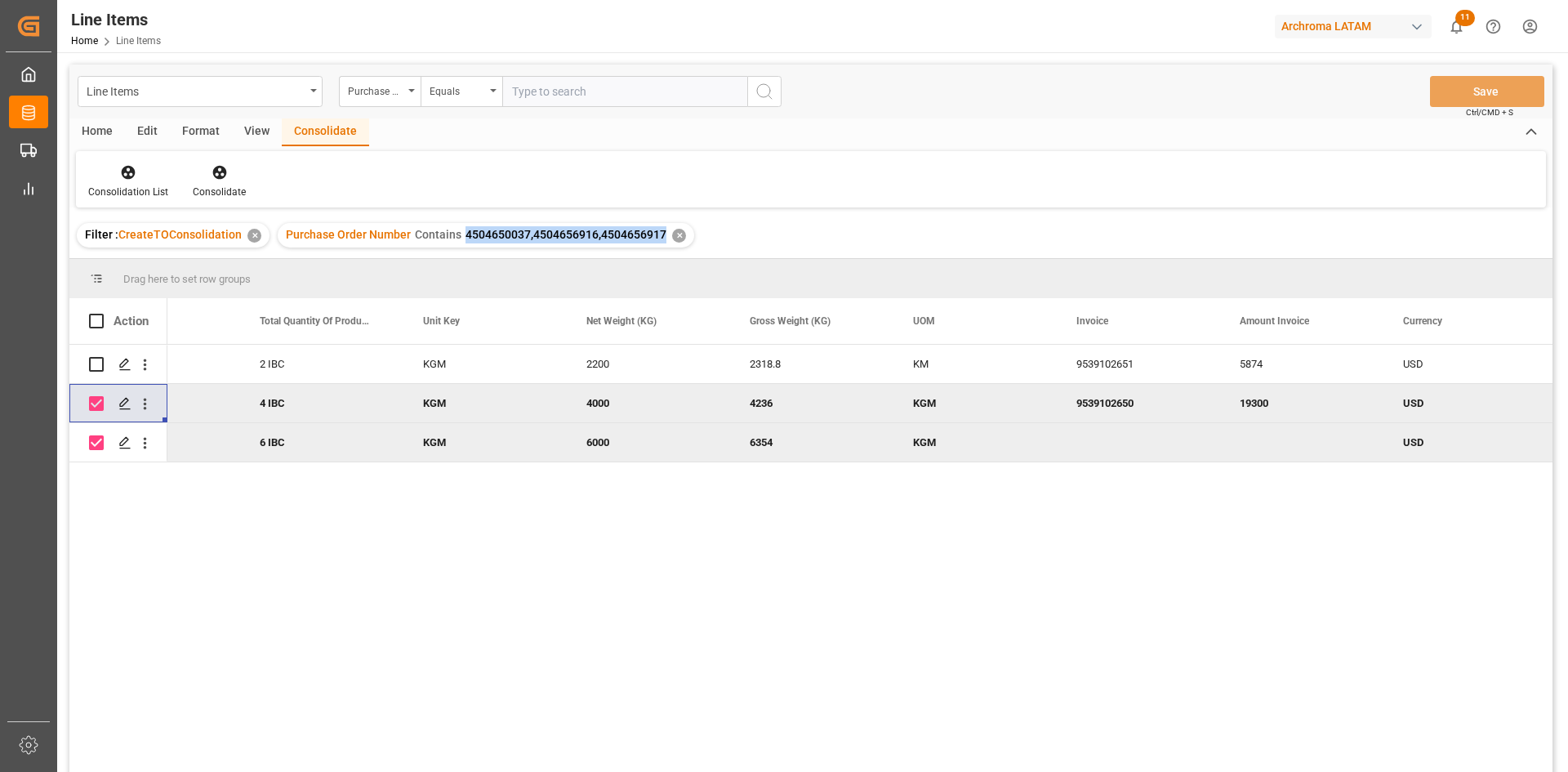
copy span "4504650037,4504656916,4504656917"
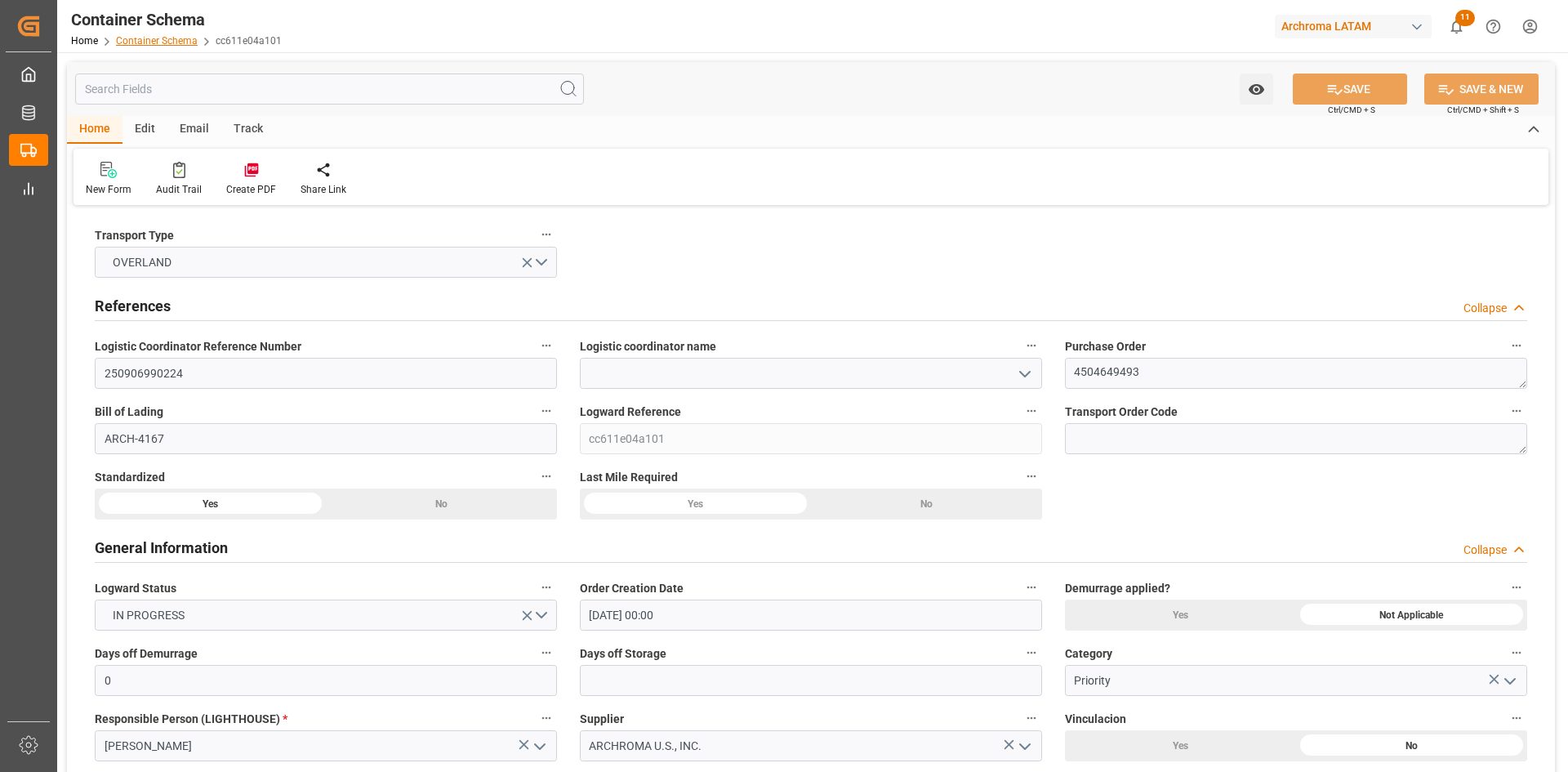
click at [155, 36] on link "Container Schema" at bounding box center [157, 41] width 81 height 12
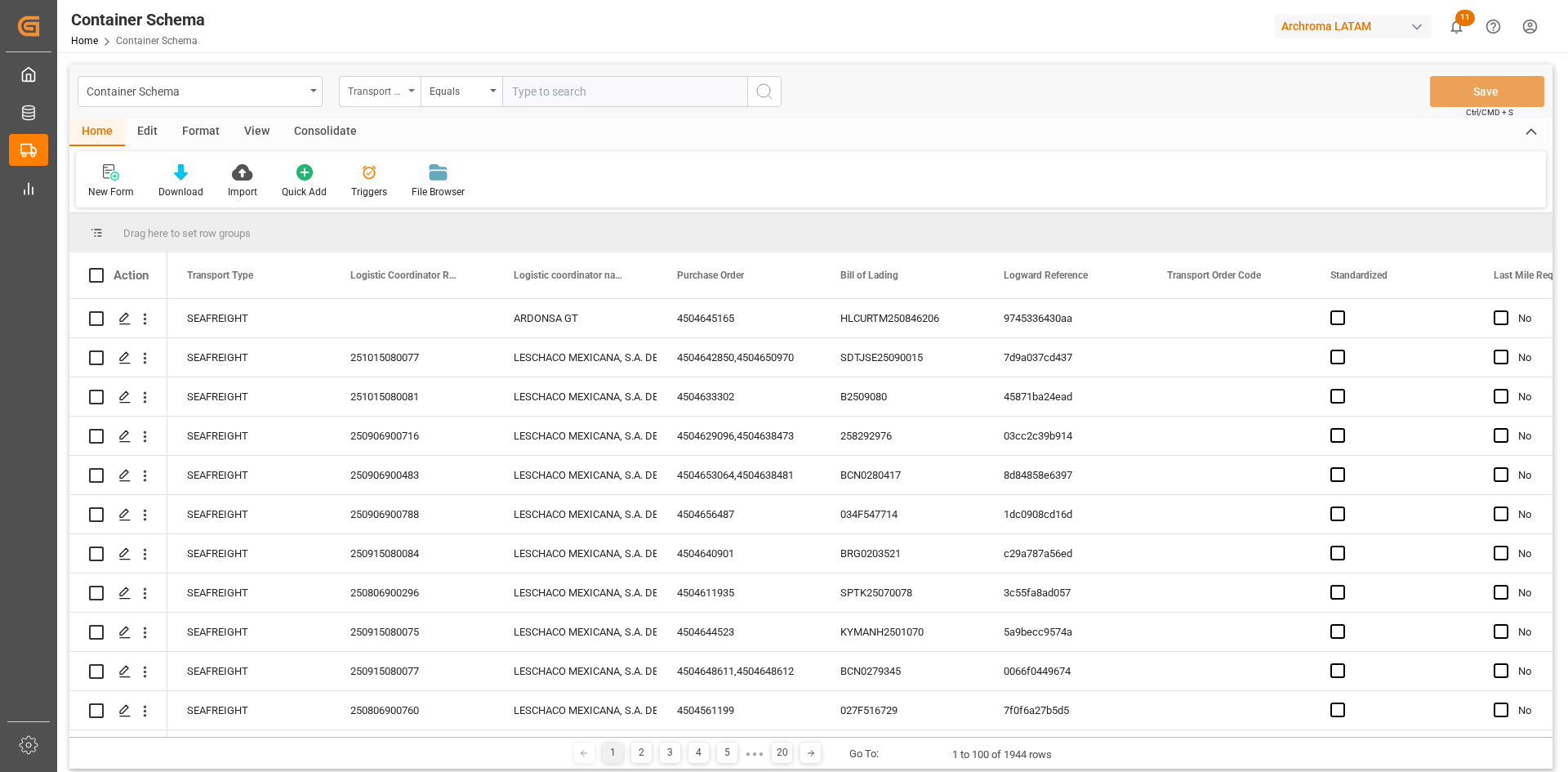
click at [400, 88] on div "Transport Type" at bounding box center [376, 89] width 56 height 19
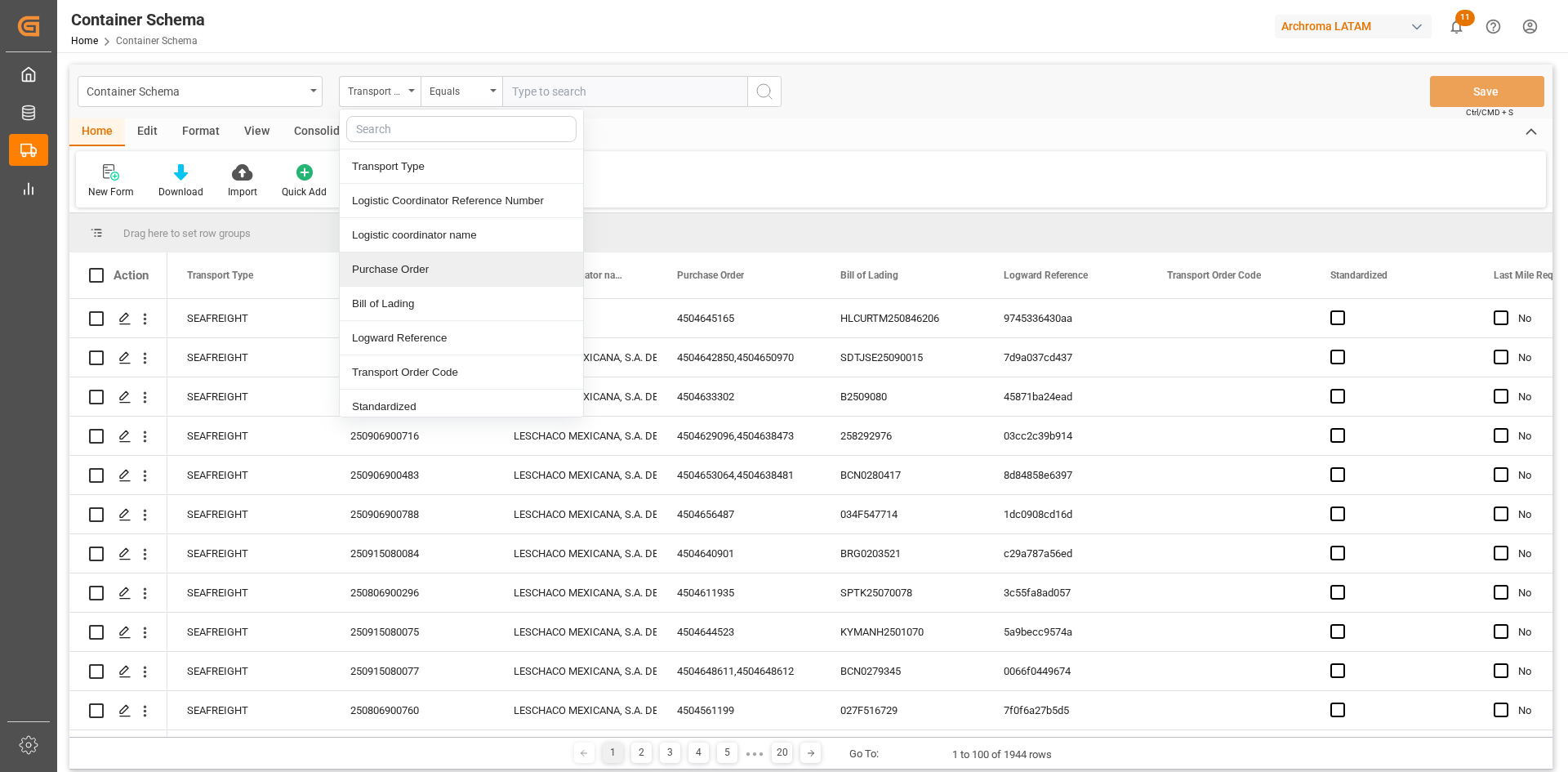
click at [452, 266] on div "Purchase Order" at bounding box center [461, 269] width 243 height 34
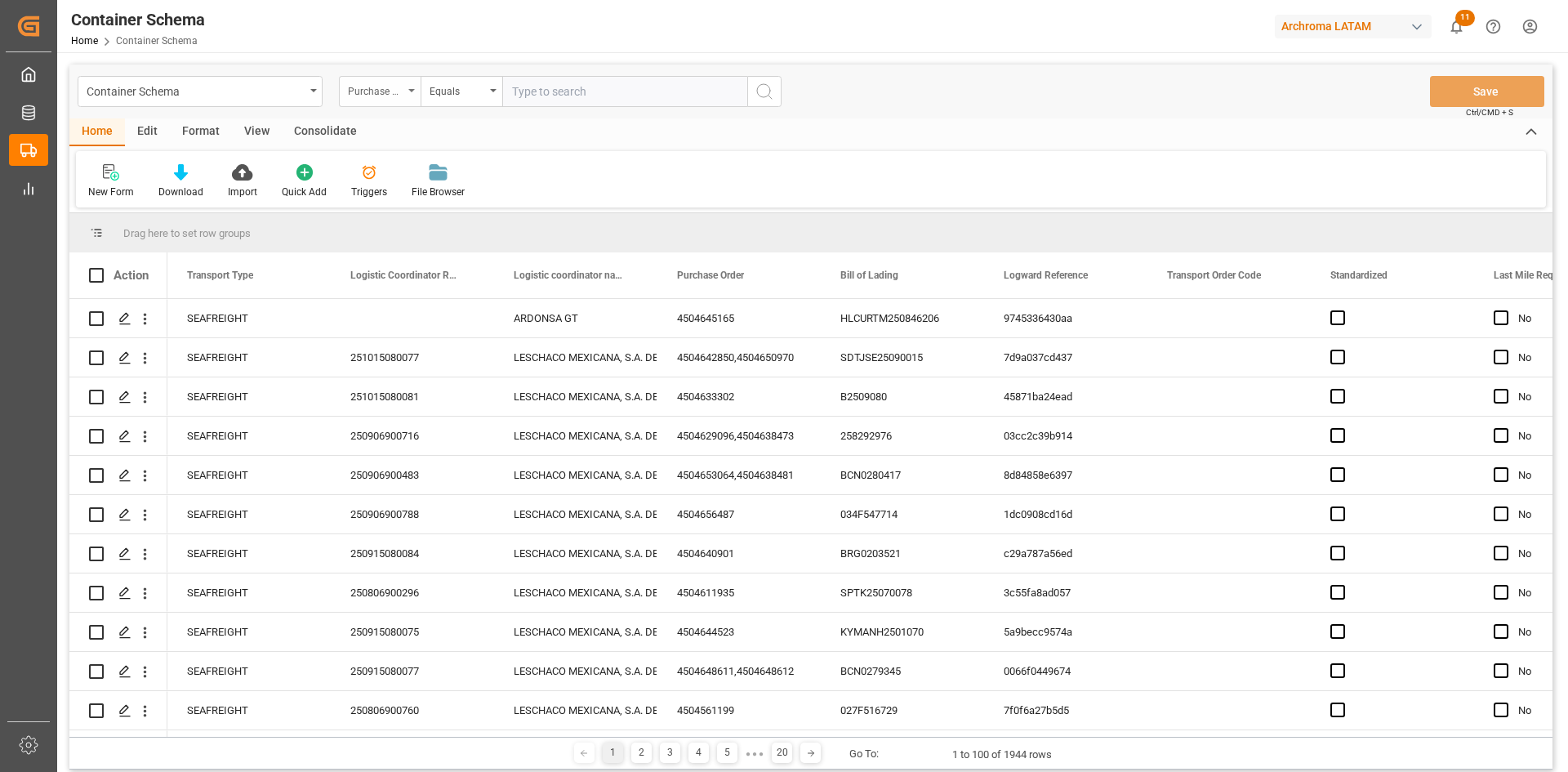
click at [403, 81] on div "Purchase Order" at bounding box center [380, 91] width 81 height 31
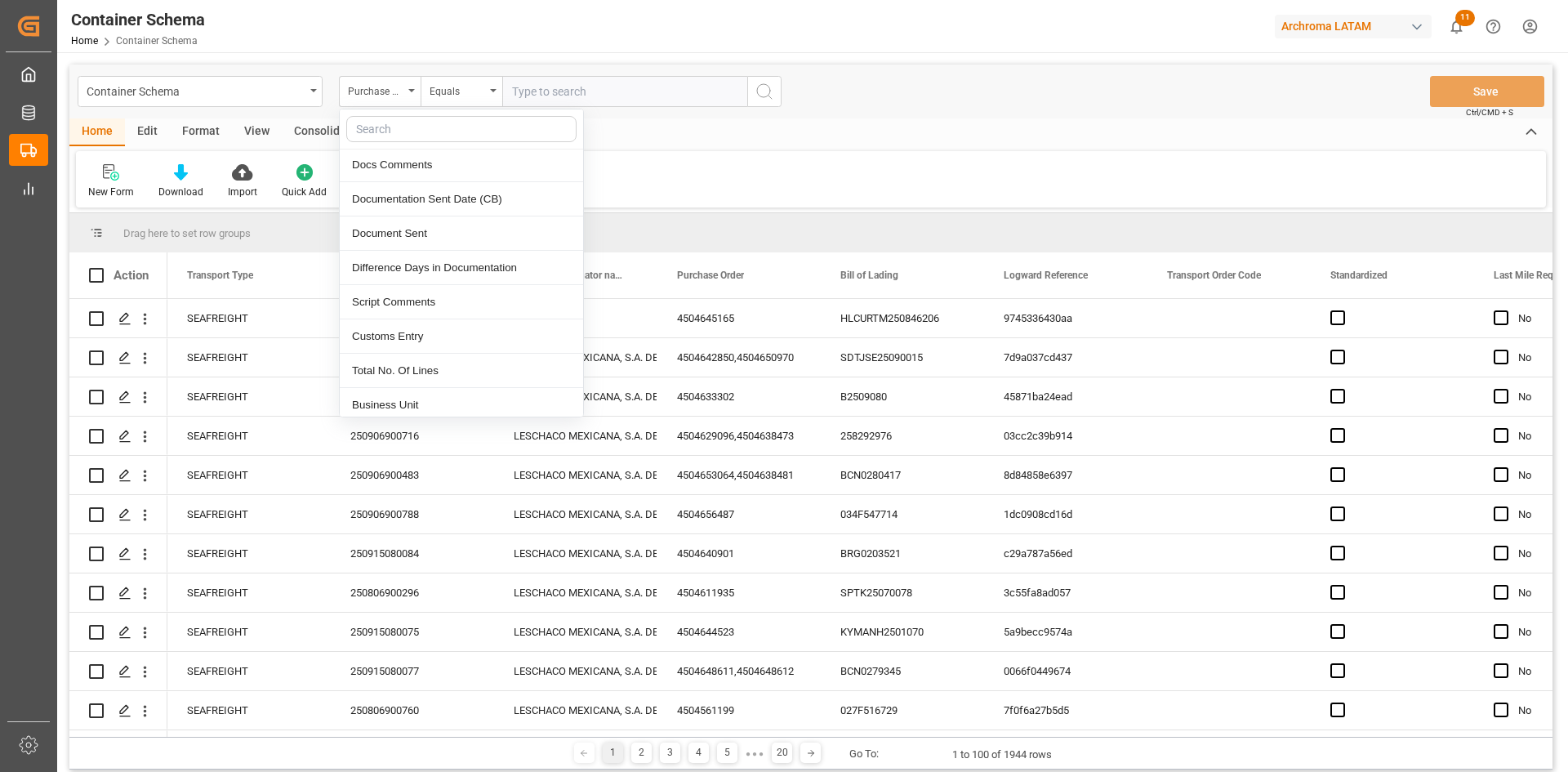
scroll to position [735, 0]
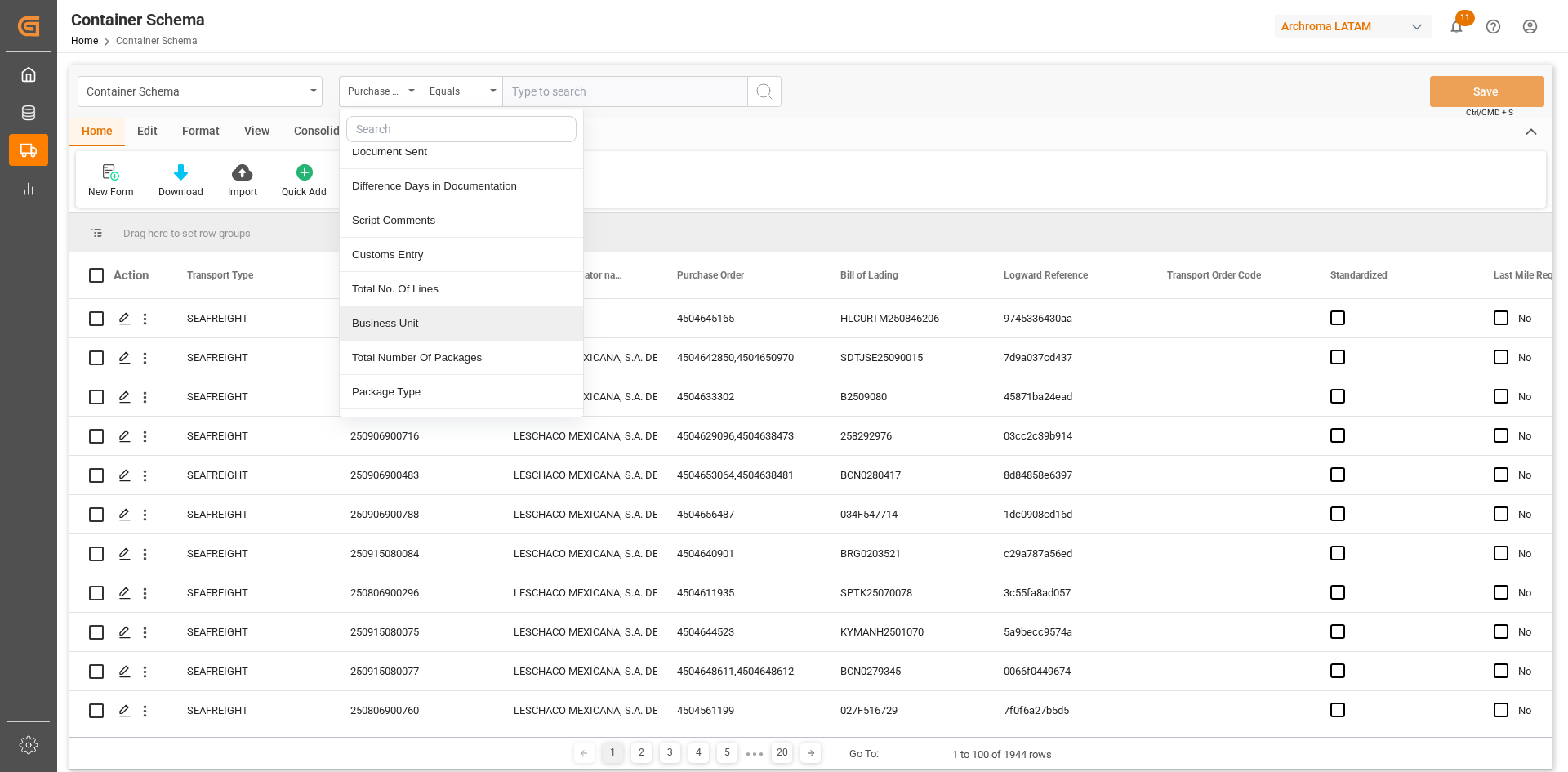
click at [441, 317] on div "Business Unit" at bounding box center [461, 322] width 243 height 34
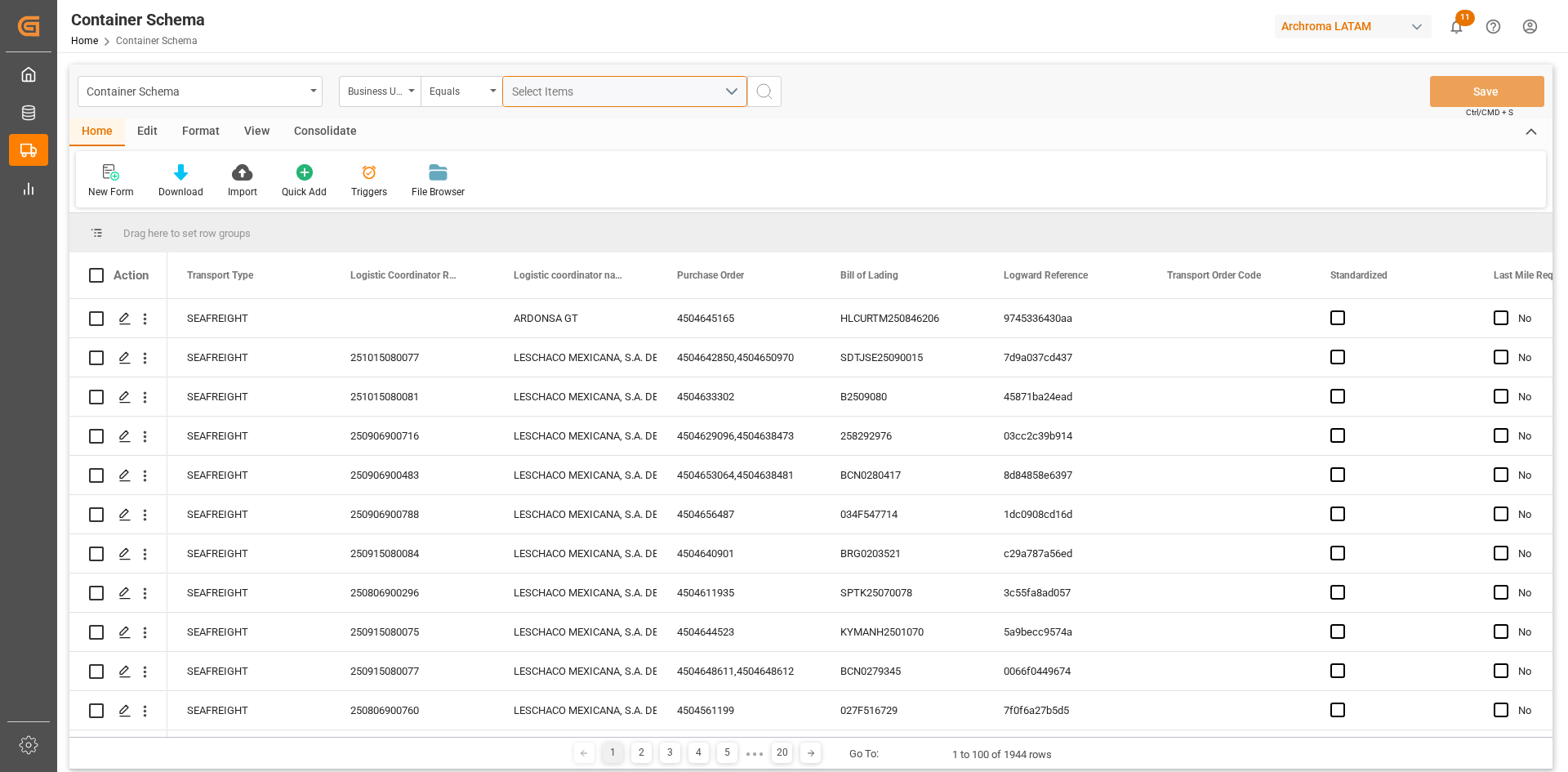
click at [666, 87] on div "Select Items" at bounding box center [617, 91] width 212 height 17
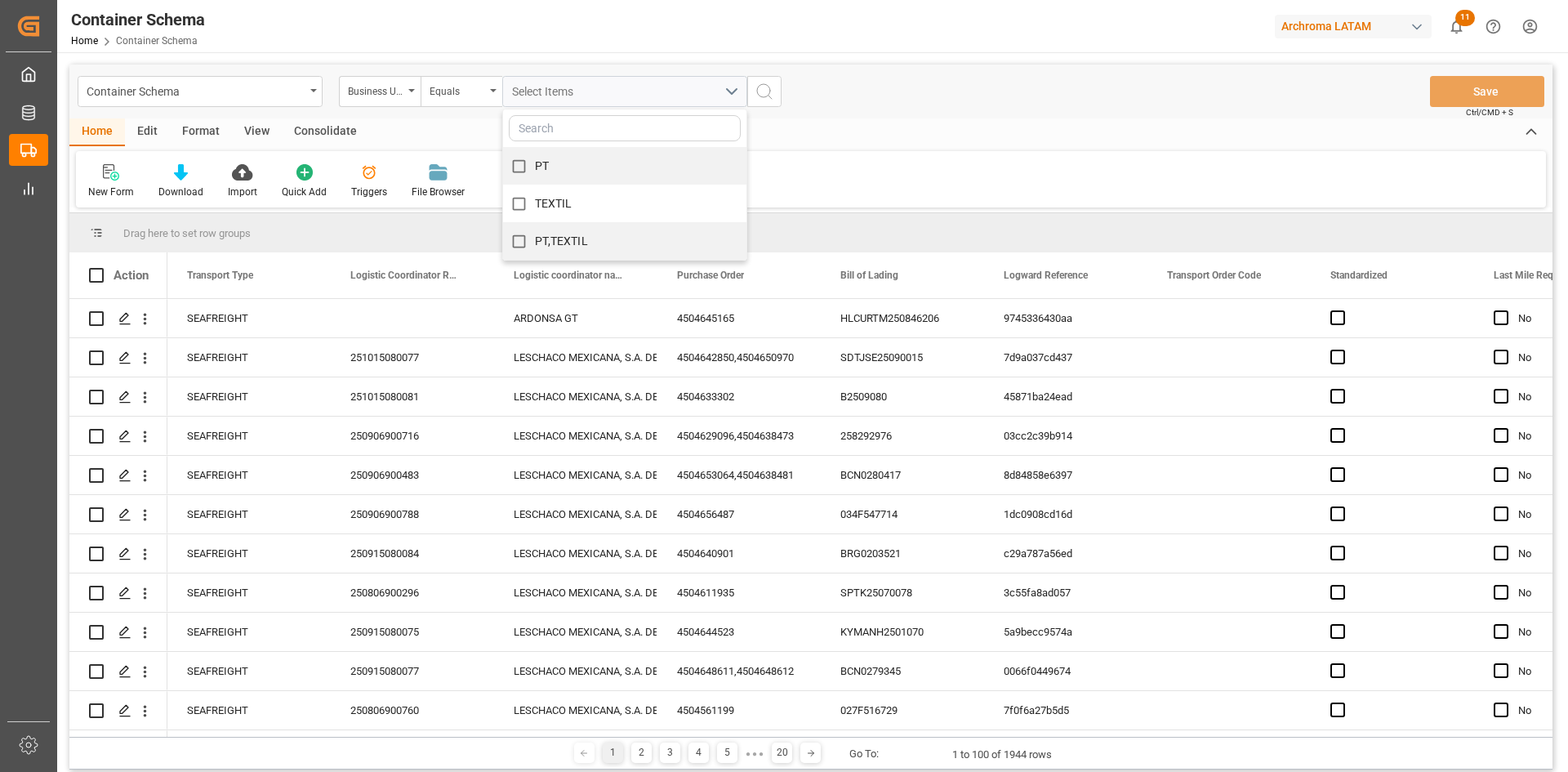
click at [565, 165] on div "PT" at bounding box center [624, 165] width 243 height 37
click at [527, 165] on input "PT" at bounding box center [519, 166] width 32 height 32
checkbox input "true"
click at [772, 87] on icon "search button" at bounding box center [764, 91] width 20 height 20
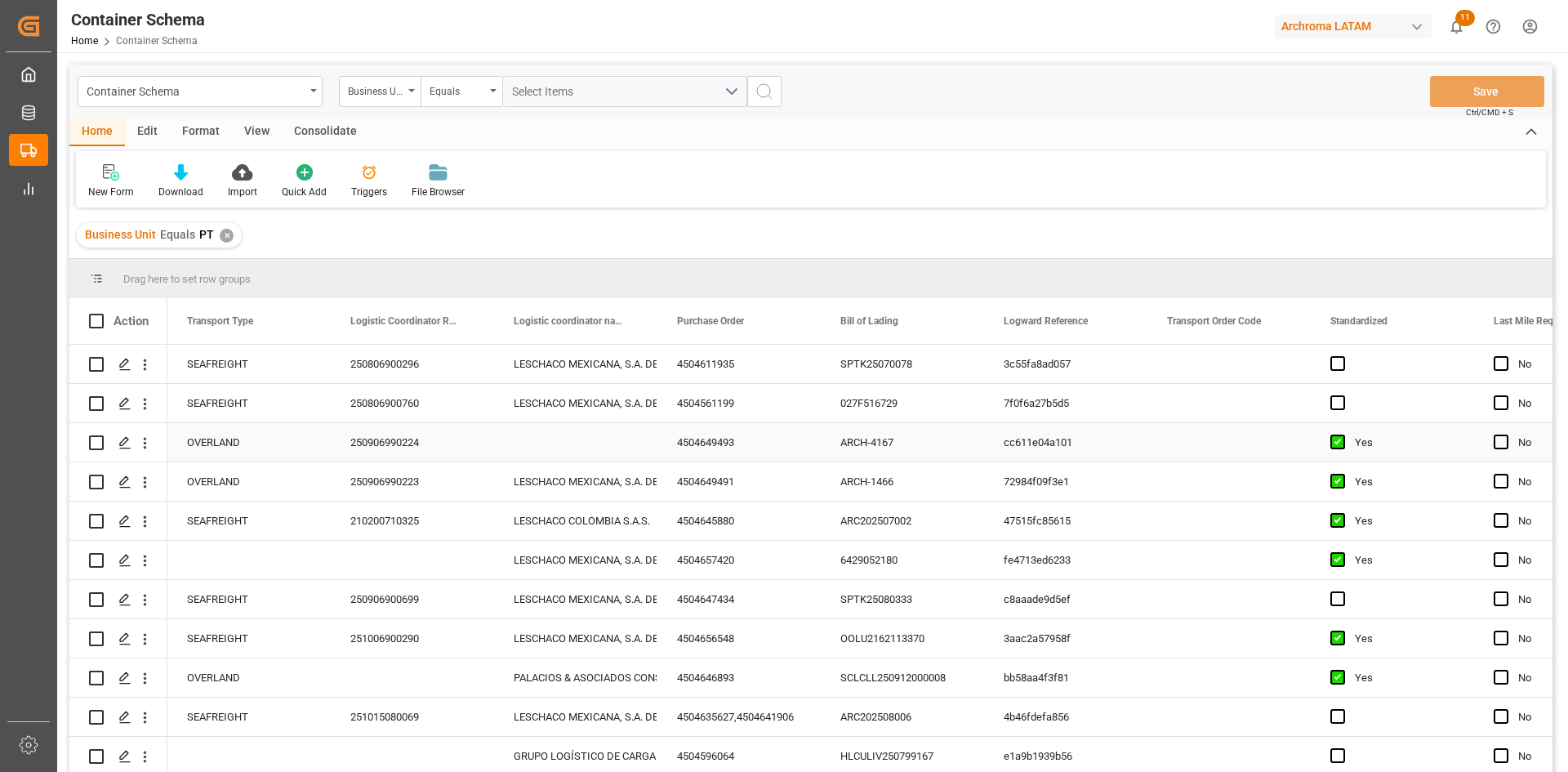
click at [577, 445] on div "Press SPACE to select this row." at bounding box center [575, 442] width 164 height 38
click at [623, 448] on icon "open menu" at bounding box center [627, 453] width 20 height 20
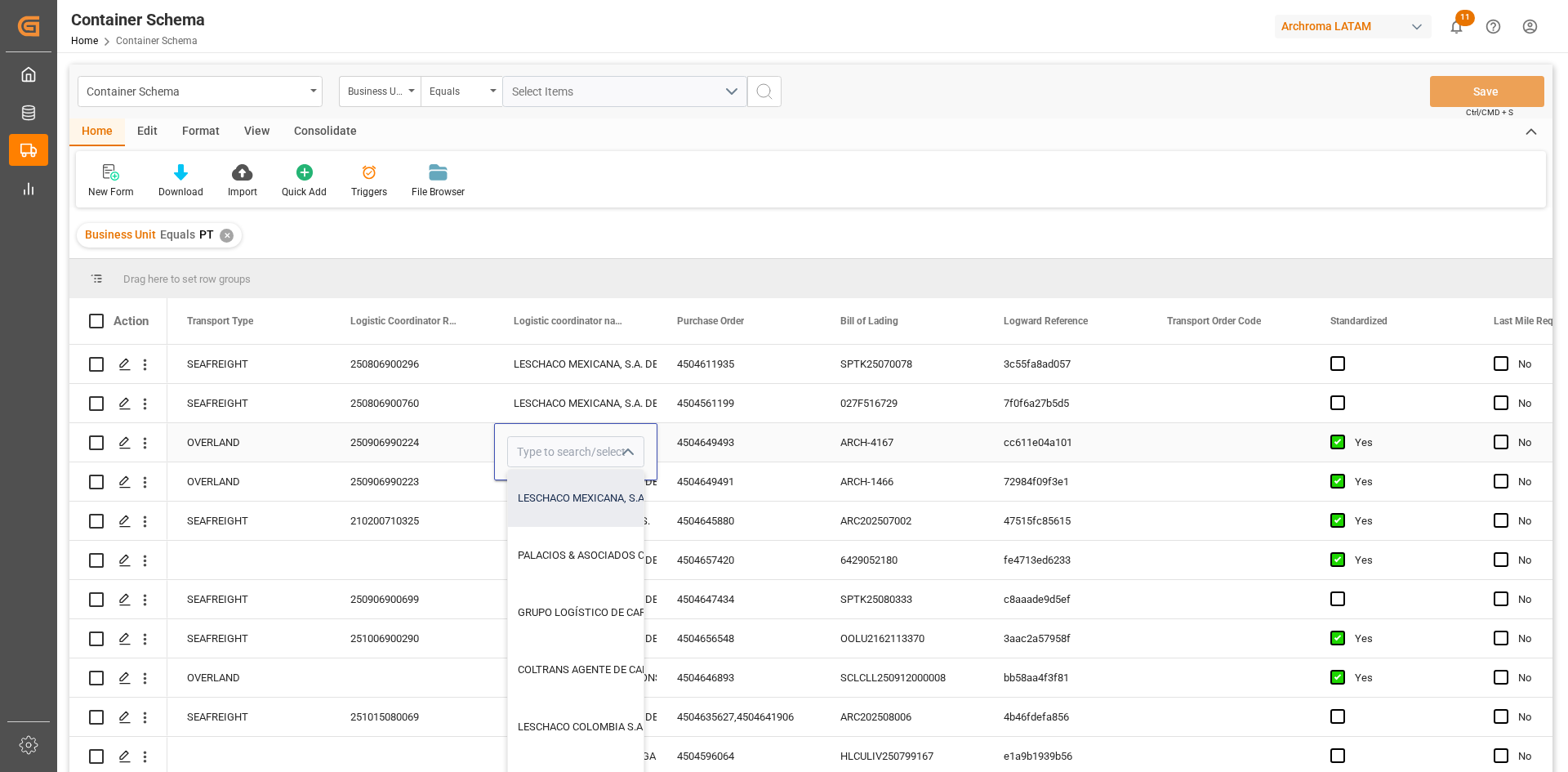
click at [586, 505] on div "LESCHACO MEXICANA, S.A. DE C.V." at bounding box center [635, 498] width 255 height 57
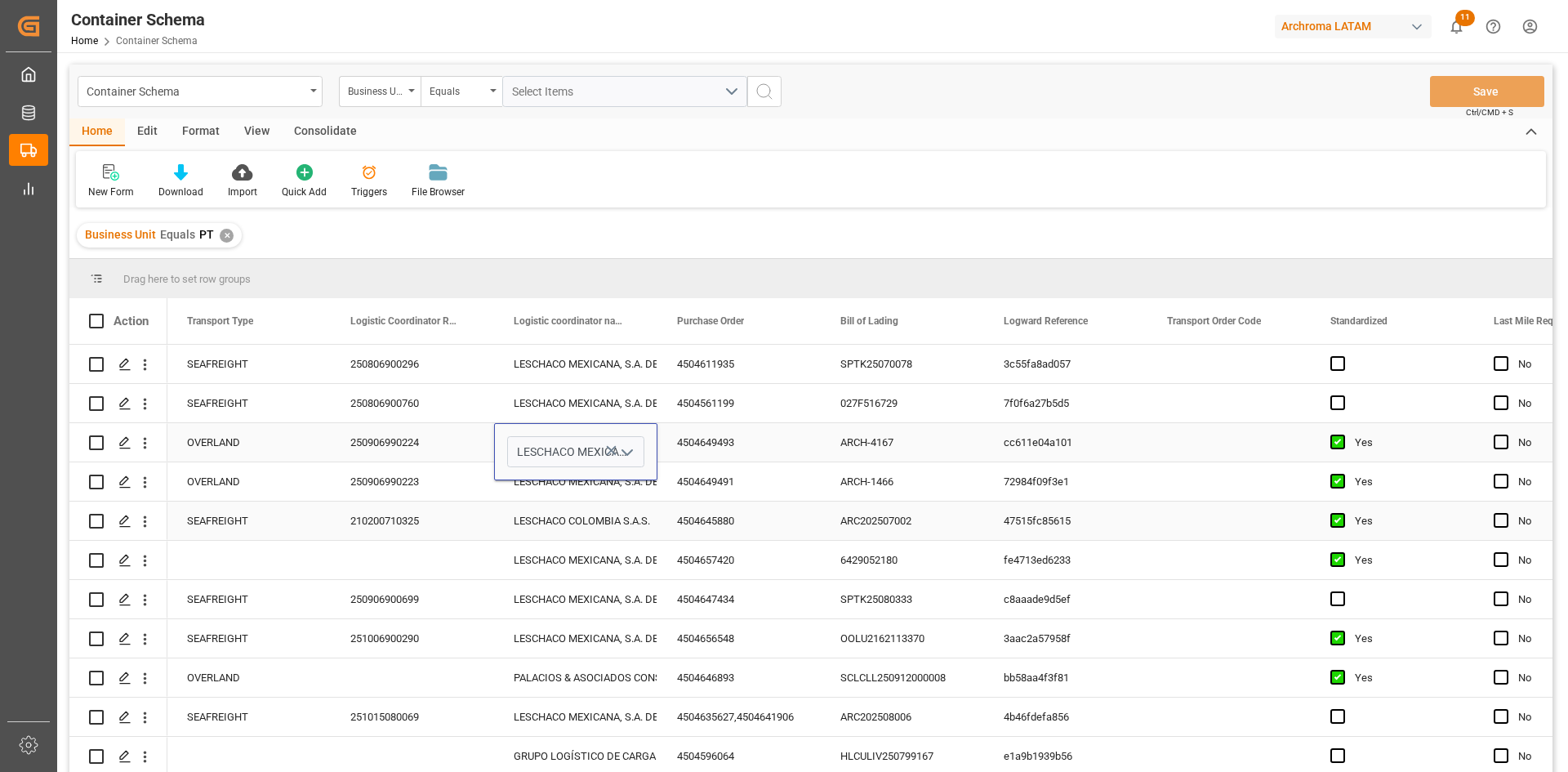
type input "LESCHACO MEXICANA, S.A. DE C.V."
click at [425, 558] on div "Press SPACE to select this row." at bounding box center [412, 559] width 164 height 38
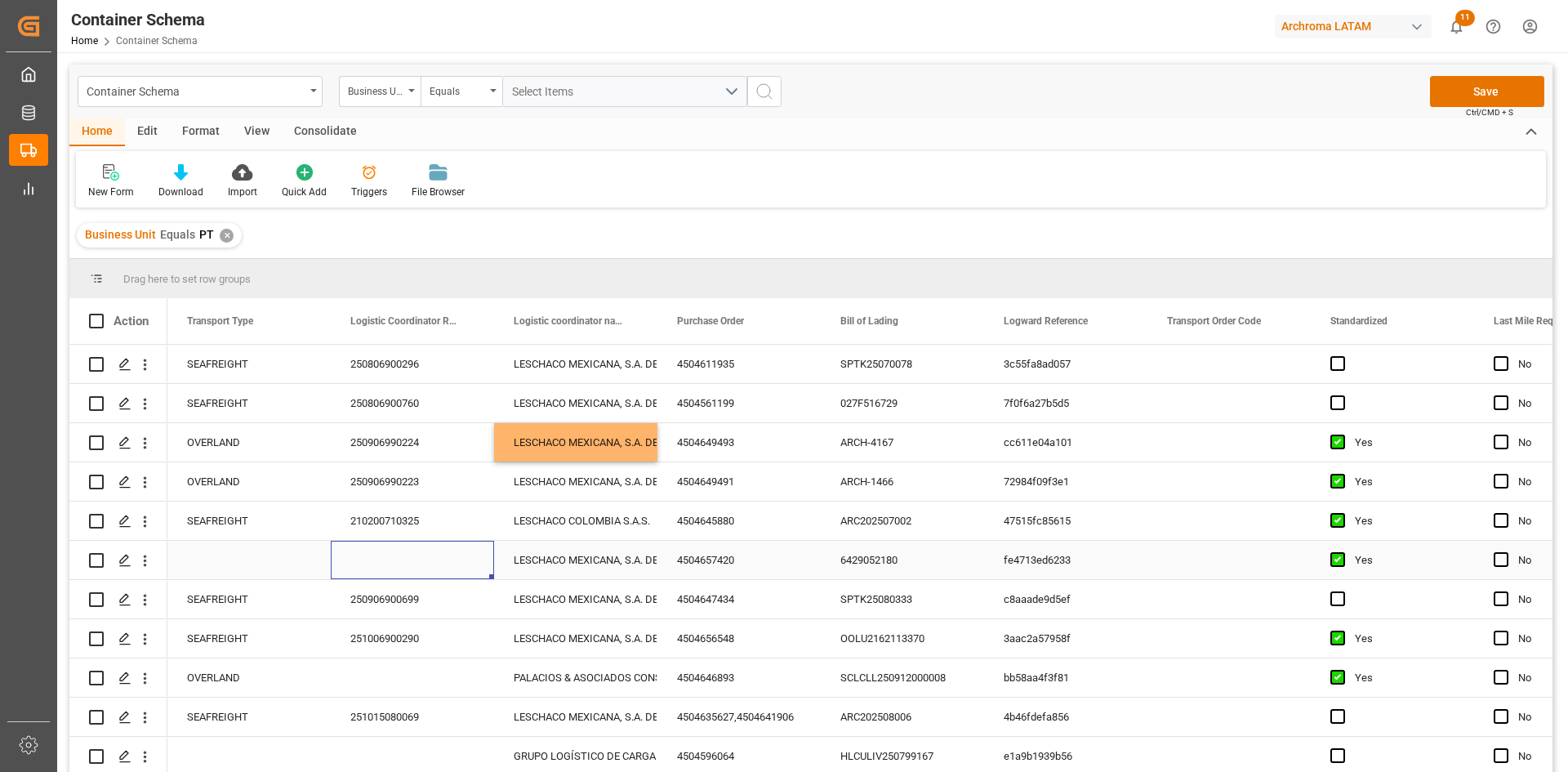
click at [620, 562] on div "LESCHACO MEXICANA, S.A. DE C.V." at bounding box center [575, 559] width 124 height 37
click at [769, 558] on div "4504657420" at bounding box center [739, 559] width 164 height 38
click at [756, 553] on div "4504657420" at bounding box center [739, 559] width 164 height 38
drag, startPoint x: 756, startPoint y: 568, endPoint x: 676, endPoint y: 578, distance: 80.6
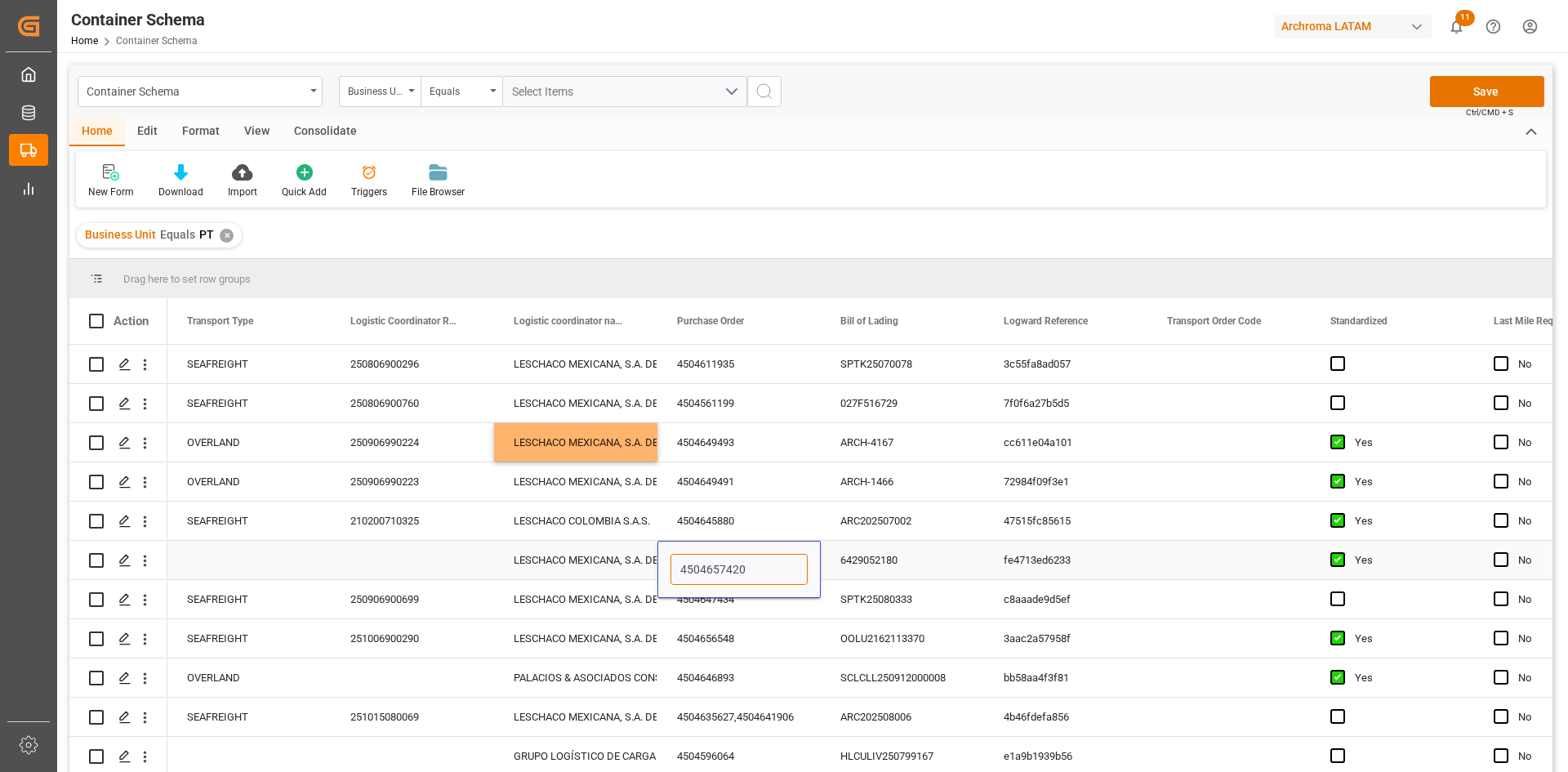
click at [676, 578] on input "4504657420" at bounding box center [739, 568] width 137 height 31
click at [433, 559] on div "Press SPACE to select this row." at bounding box center [412, 559] width 164 height 38
click at [396, 563] on div "Press SPACE to select this row." at bounding box center [412, 559] width 164 height 38
click at [405, 559] on input "Press SPACE to select this row." at bounding box center [412, 568] width 137 height 31
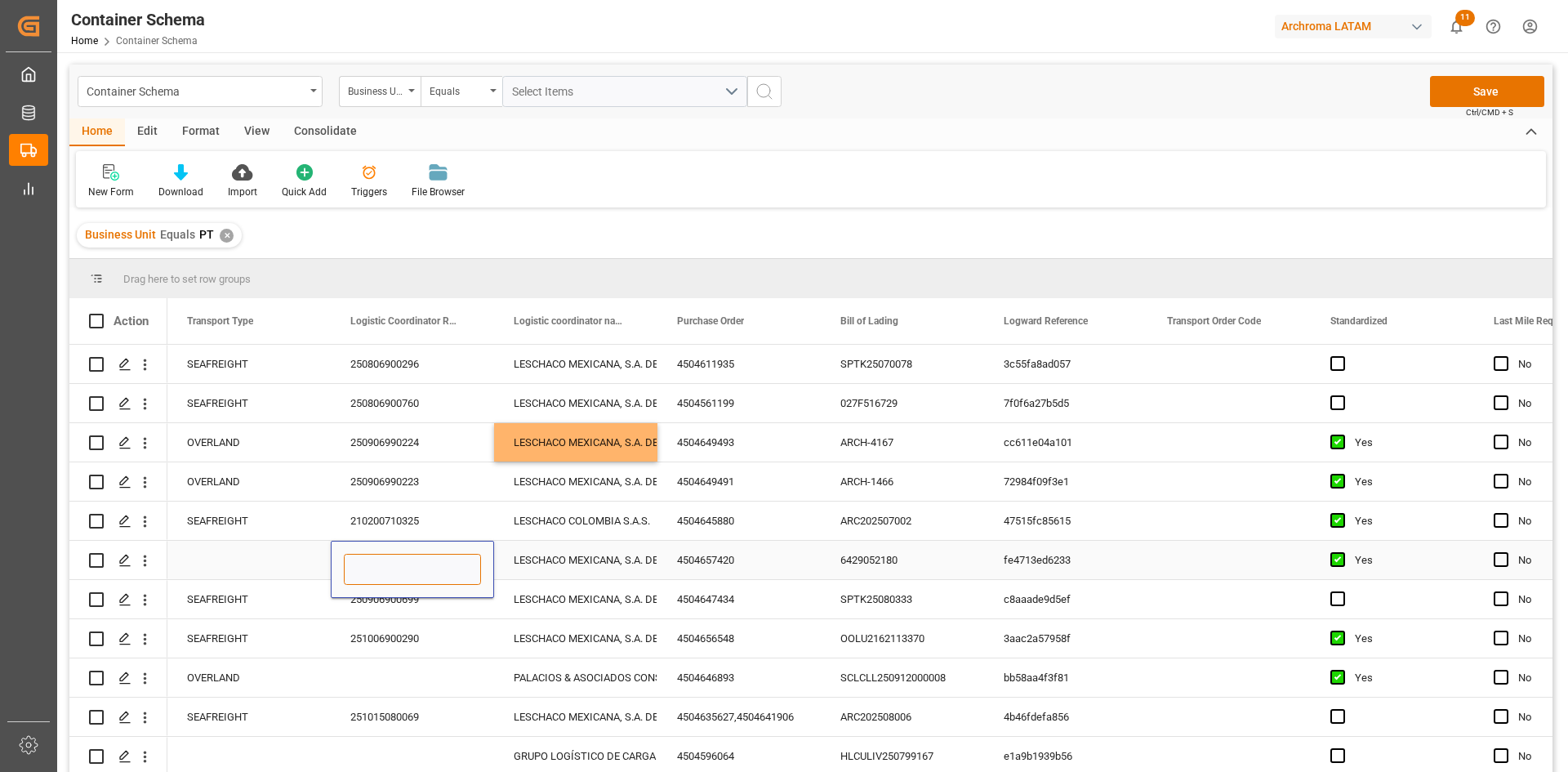
paste input "251006900320"
type input "251006900320"
click at [254, 559] on div "Press SPACE to select this row." at bounding box center [248, 559] width 164 height 38
click at [255, 557] on div "Press SPACE to select this row." at bounding box center [248, 559] width 164 height 38
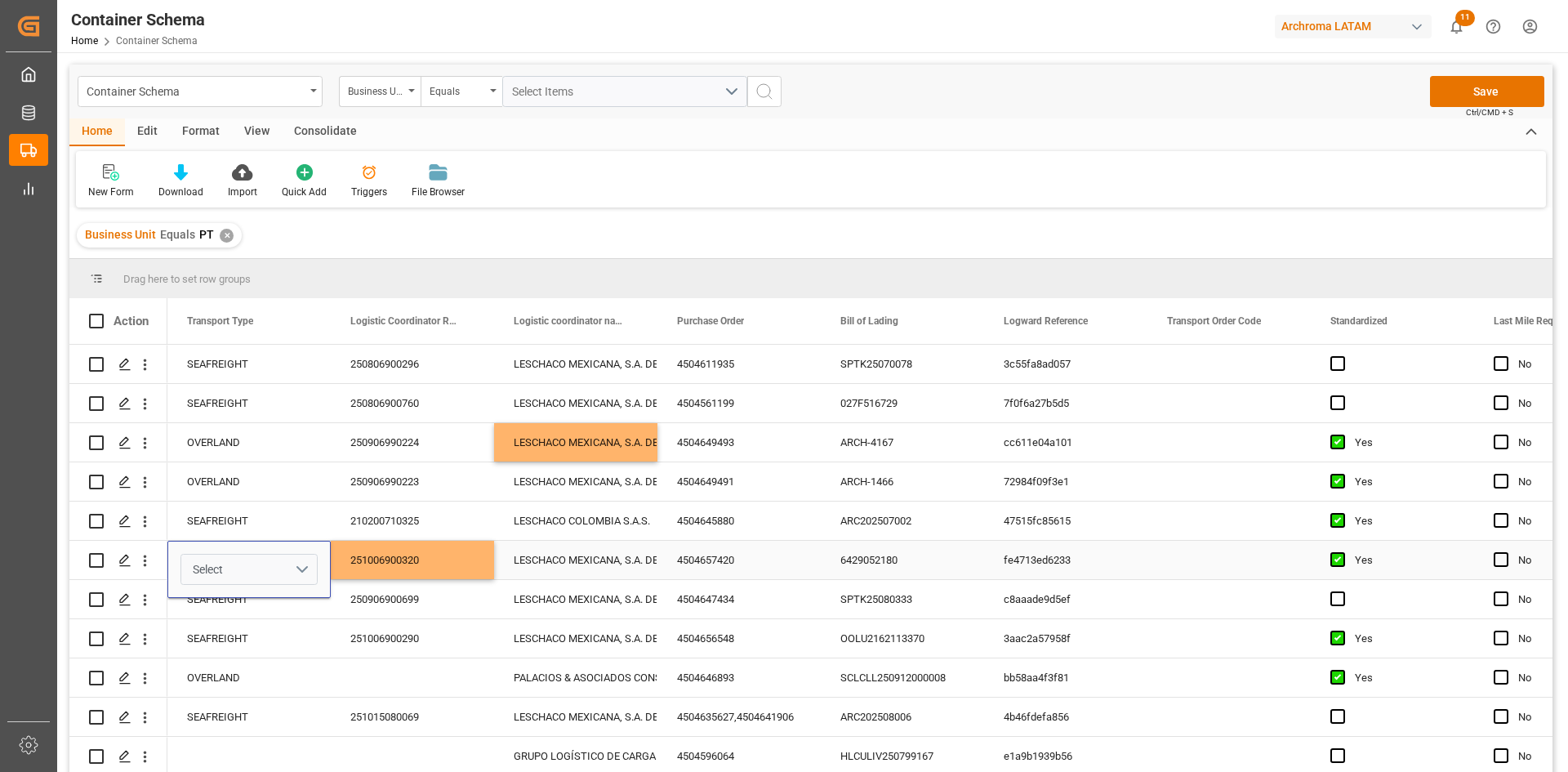
click at [300, 565] on button "Select" at bounding box center [248, 568] width 137 height 31
click at [239, 611] on div "SEAFREIGHT" at bounding box center [249, 612] width 118 height 17
click at [1491, 90] on button "Save" at bounding box center [1487, 91] width 115 height 31
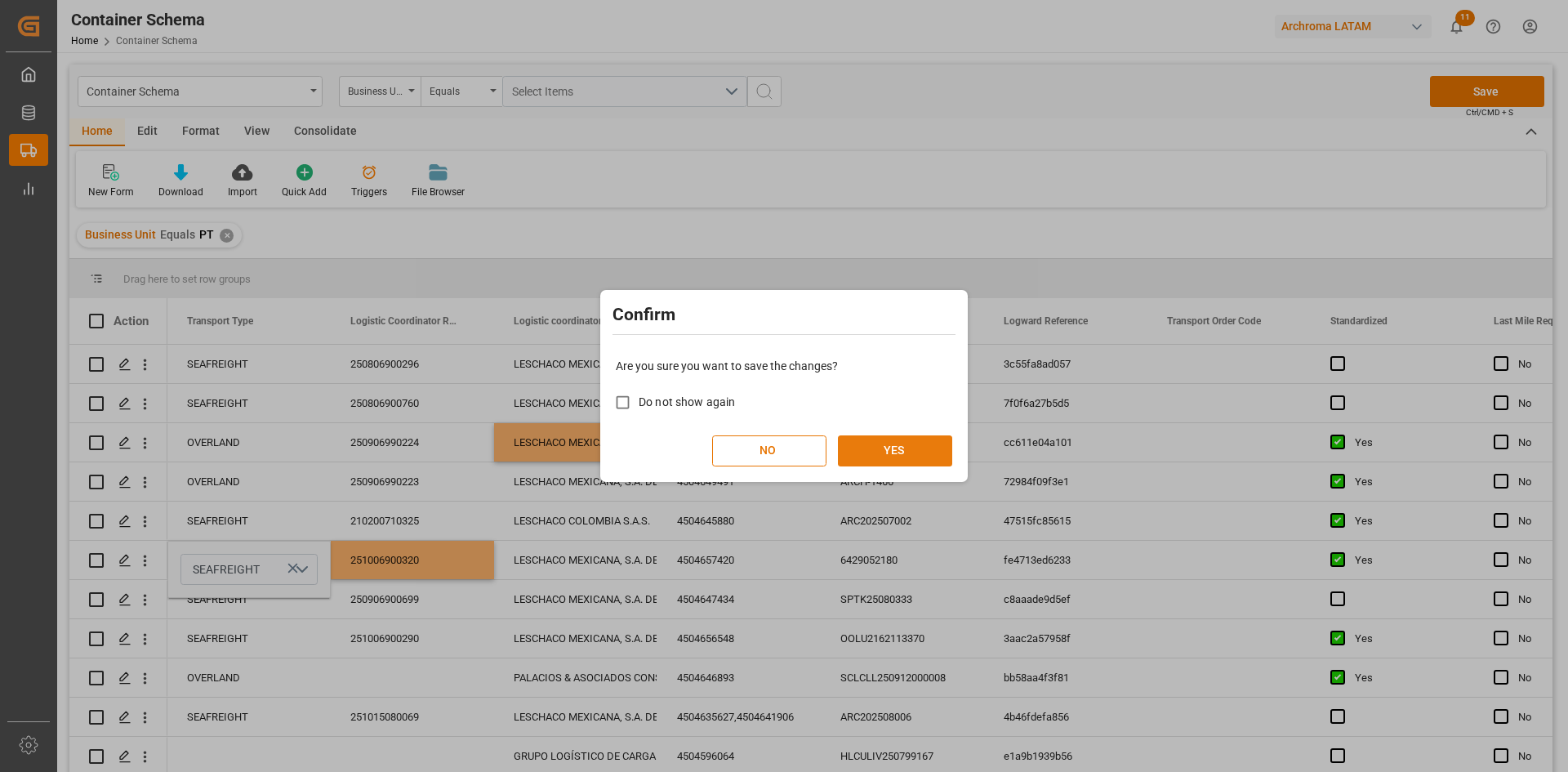
click at [895, 447] on button "YES" at bounding box center [895, 450] width 115 height 31
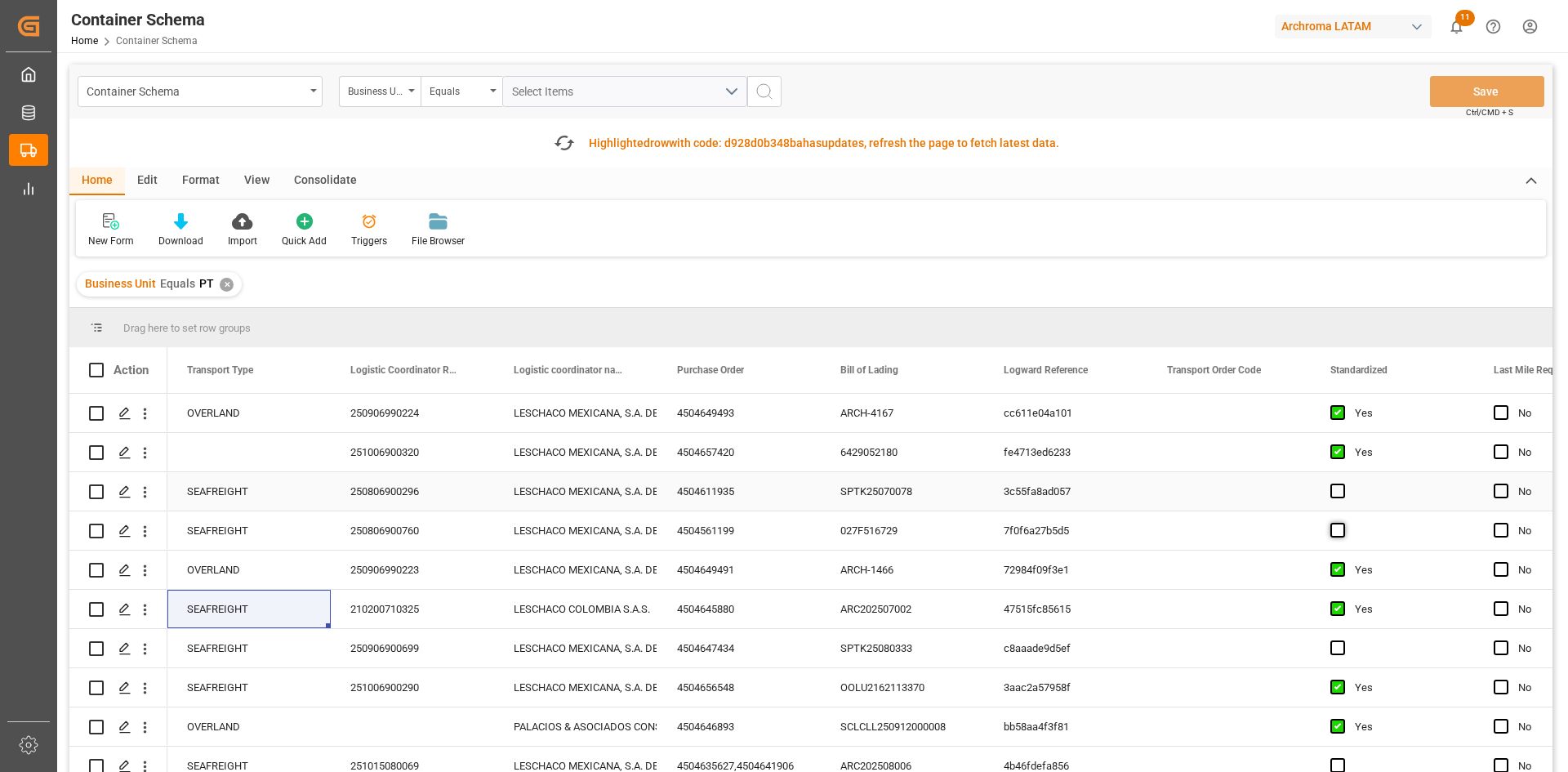
click at [1339, 497] on span "Press SPACE to select this row." at bounding box center [1338, 491] width 15 height 15
click at [1342, 484] on input "Press SPACE to select this row." at bounding box center [1342, 484] width 0 height 0
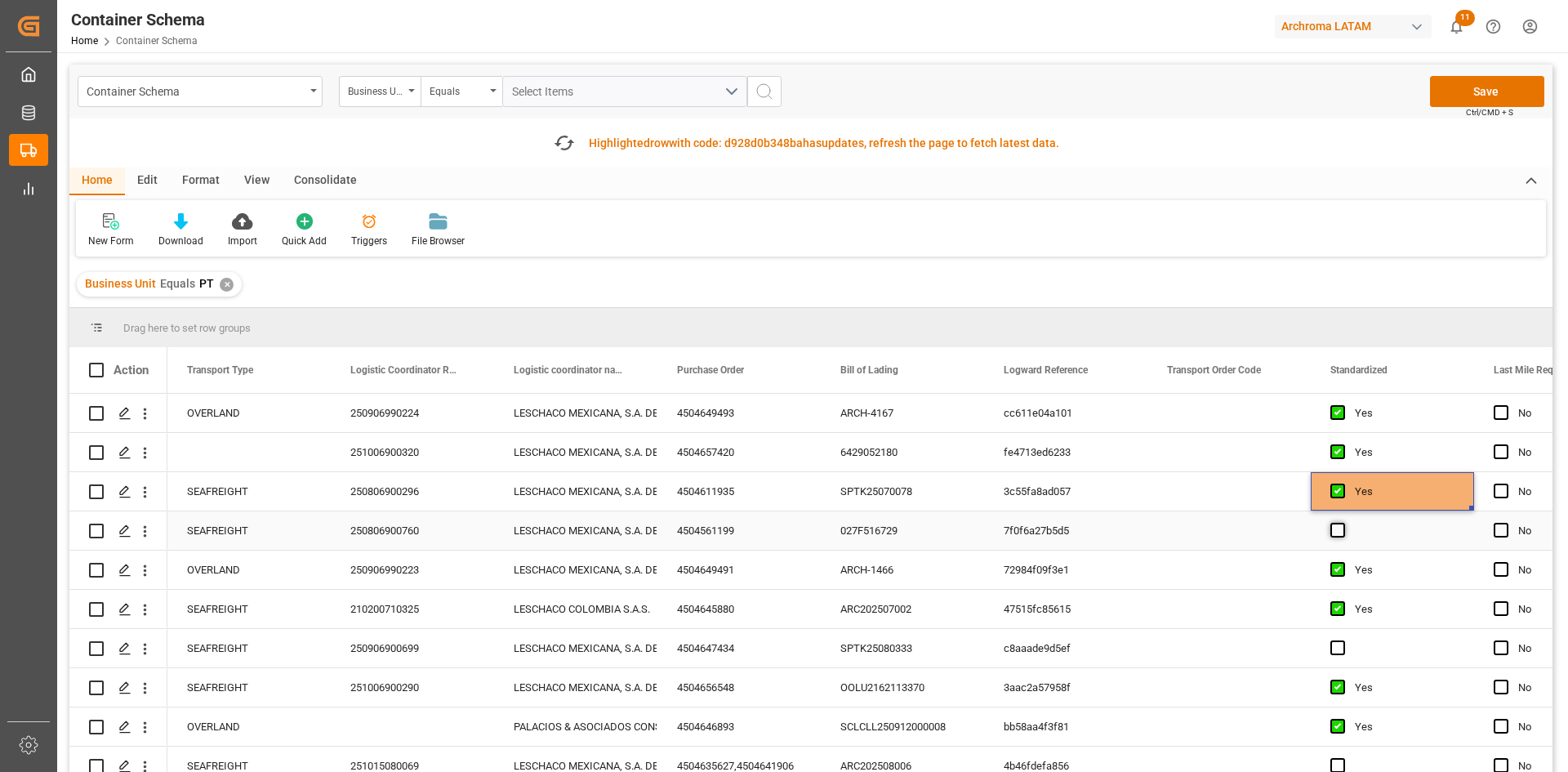
click at [1339, 525] on span "Press SPACE to select this row." at bounding box center [1338, 530] width 15 height 15
click at [1342, 523] on input "Press SPACE to select this row." at bounding box center [1342, 523] width 0 height 0
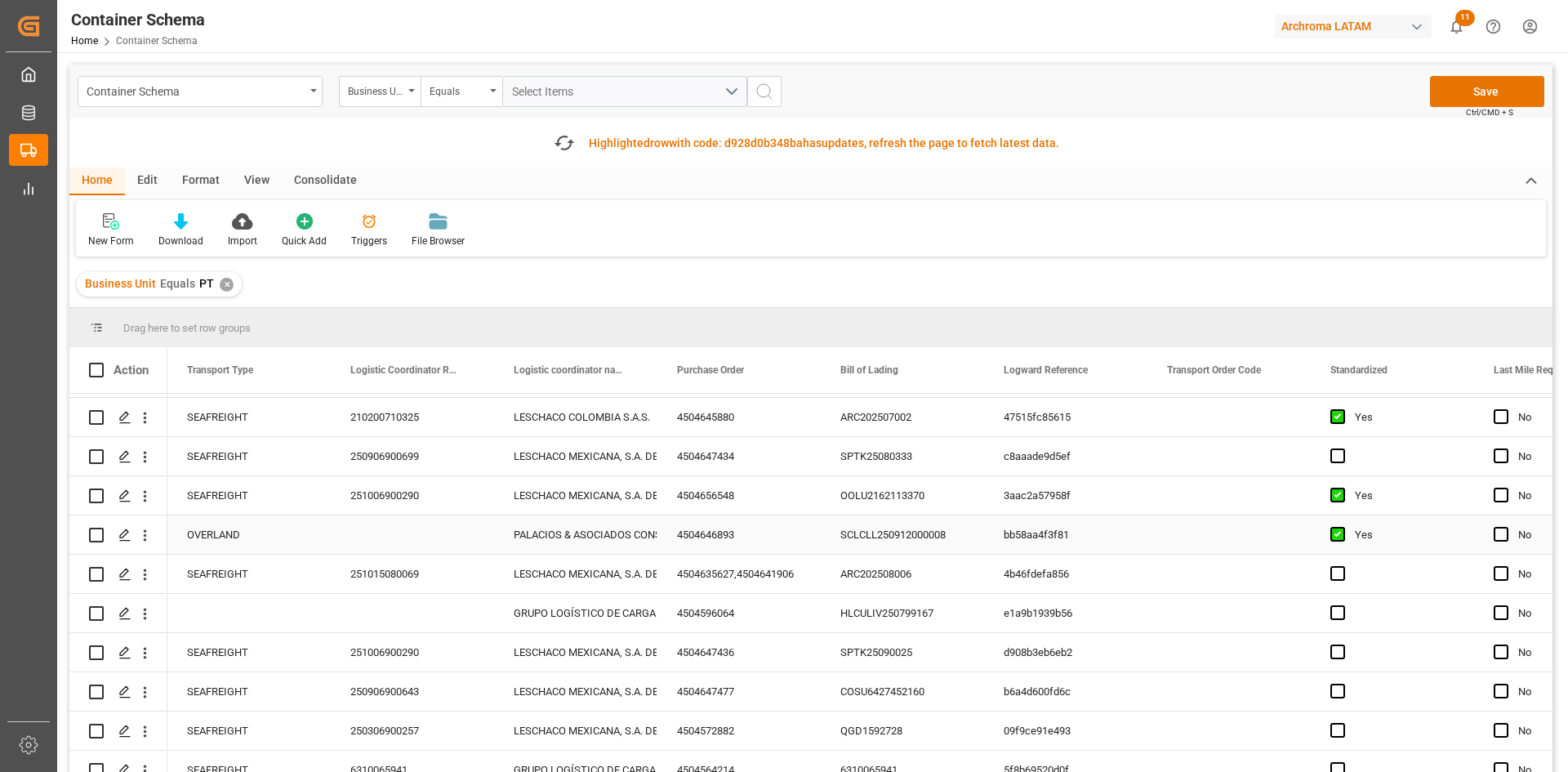
scroll to position [164, 0]
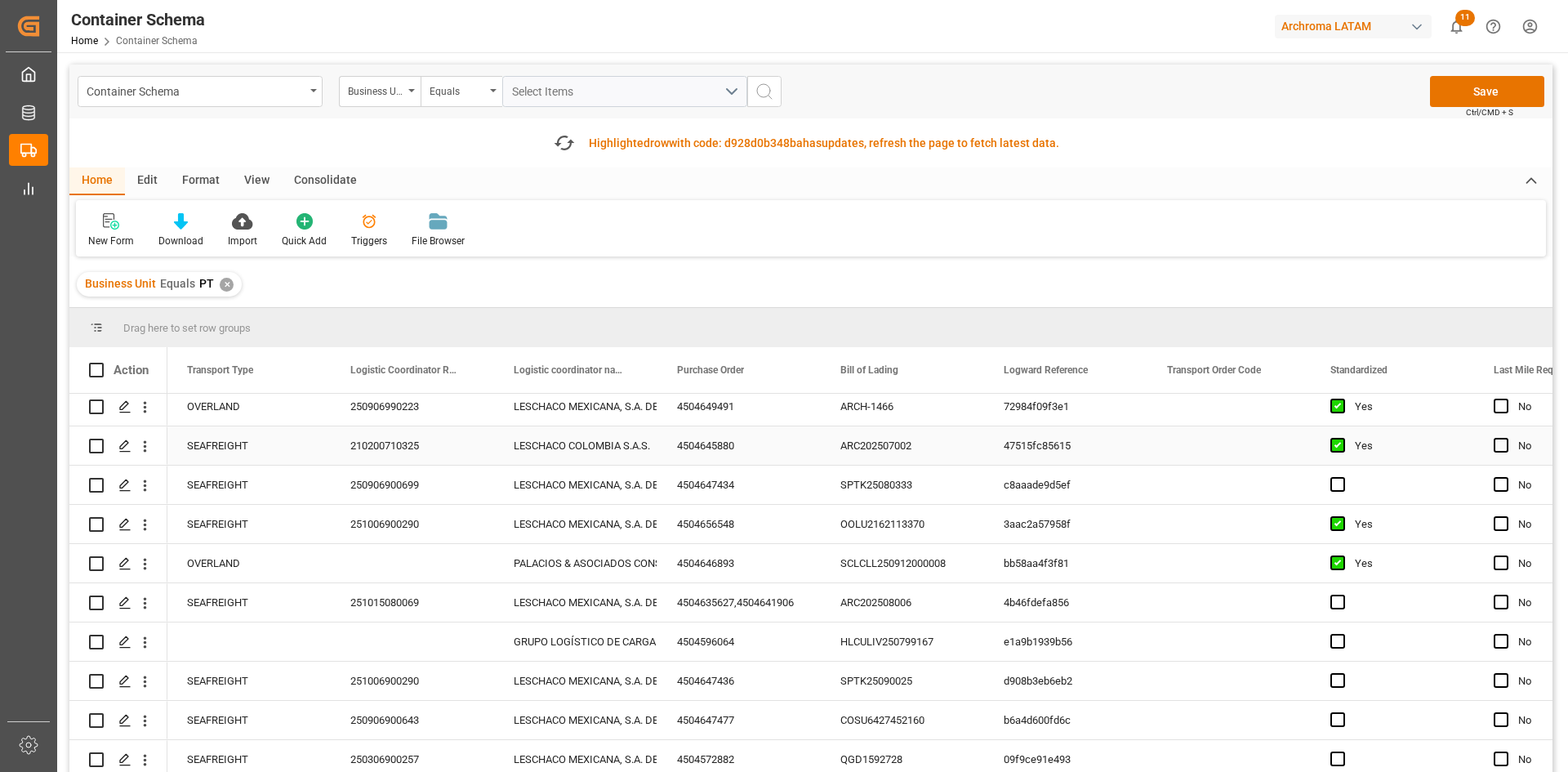
click at [1397, 434] on div "Yes" at bounding box center [1404, 445] width 100 height 37
drag, startPoint x: 1472, startPoint y: 461, endPoint x: 1413, endPoint y: 686, distance: 232.6
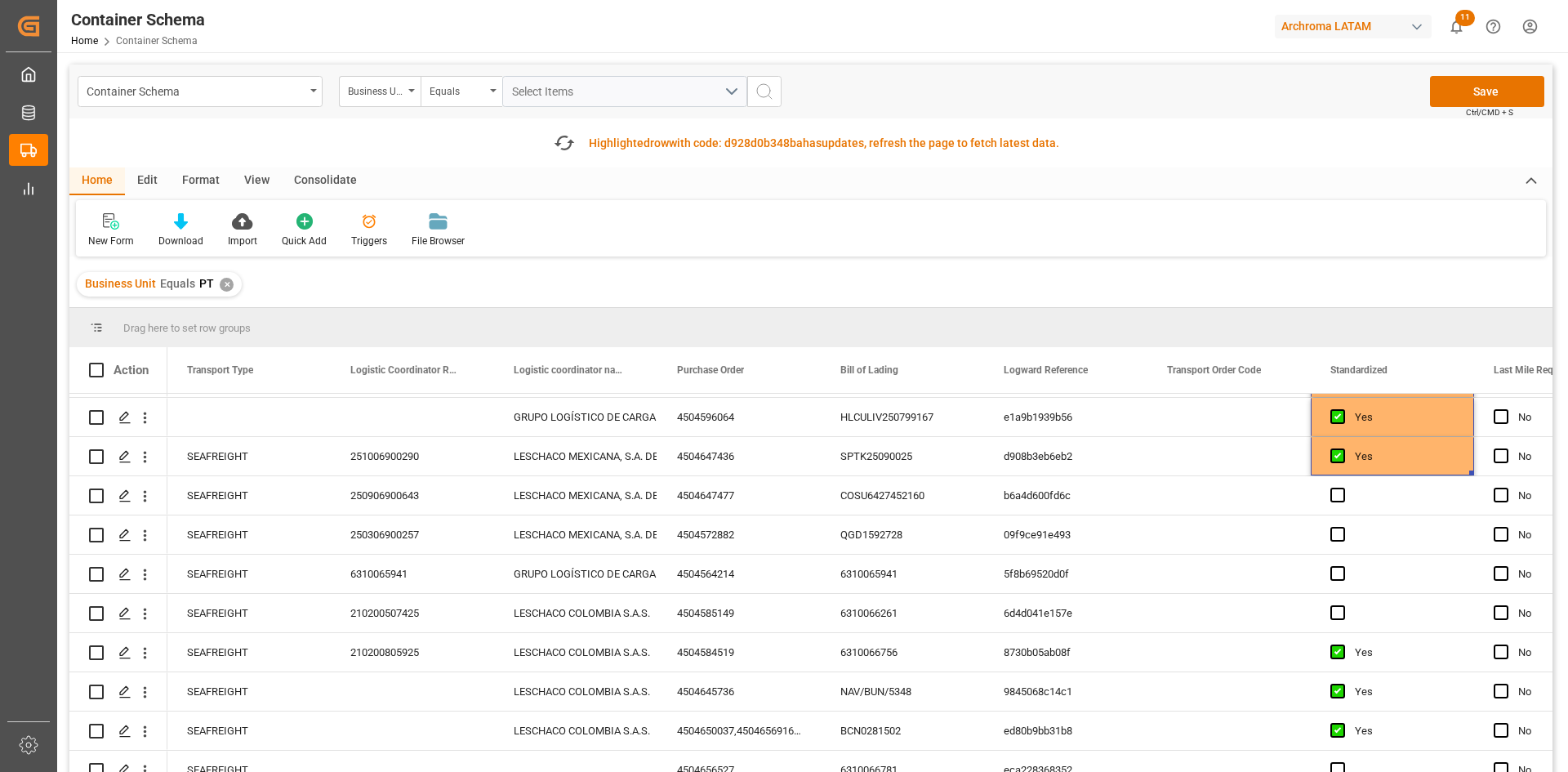
scroll to position [408, 0]
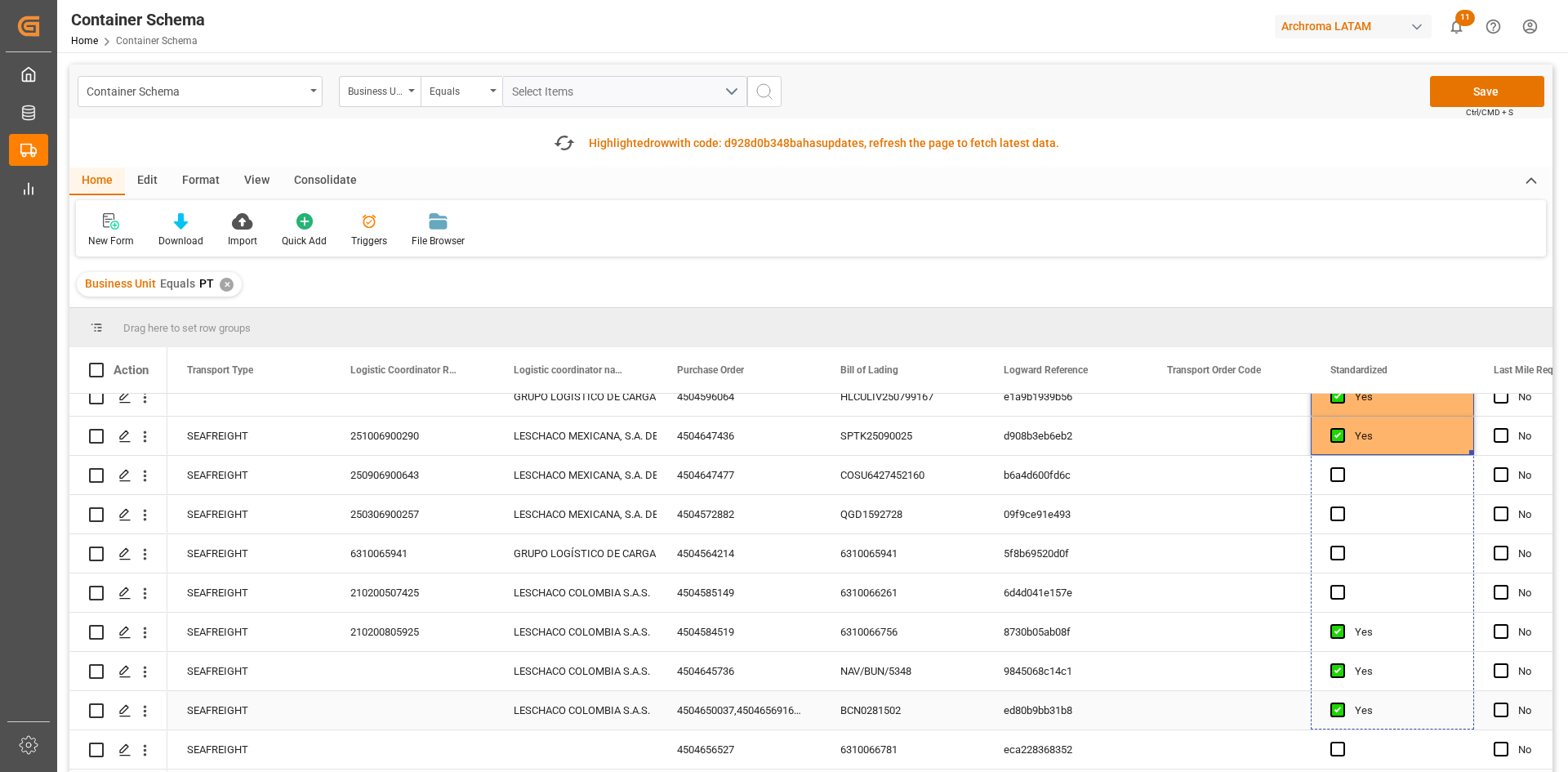
drag, startPoint x: 1471, startPoint y: 450, endPoint x: 1438, endPoint y: 718, distance: 270.0
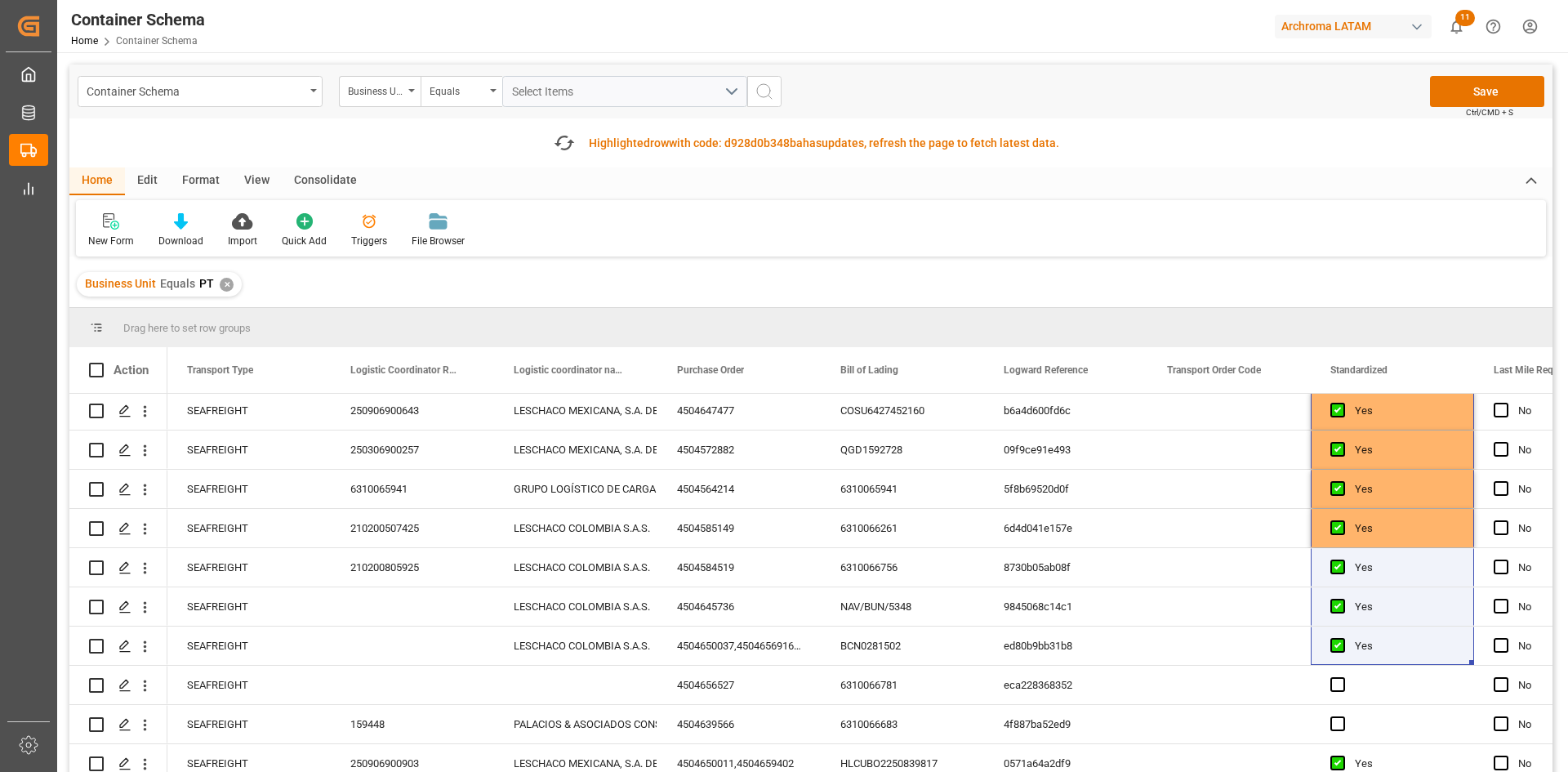
scroll to position [653, 0]
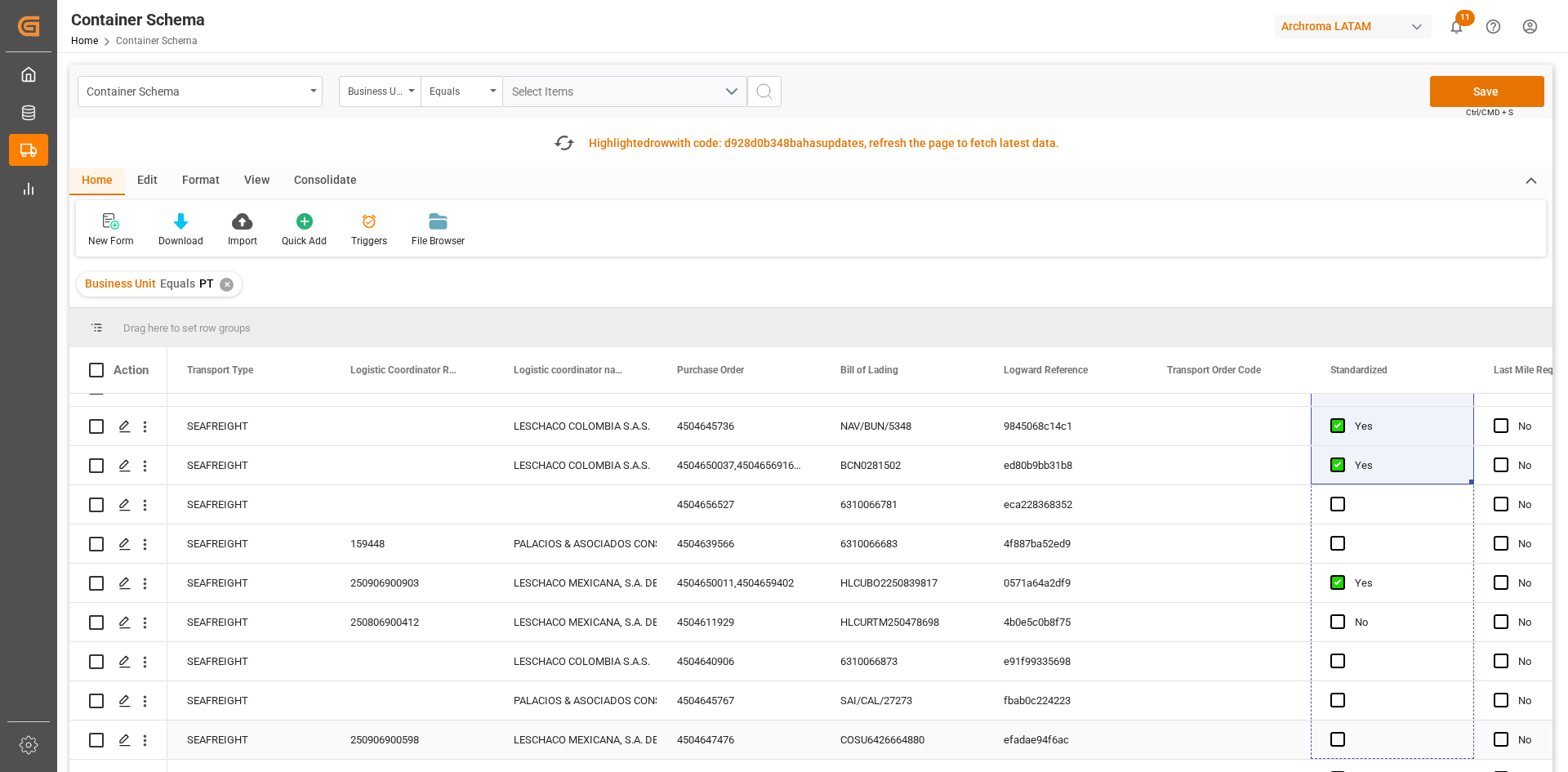
drag, startPoint x: 1472, startPoint y: 480, endPoint x: 1424, endPoint y: 757, distance: 281.1
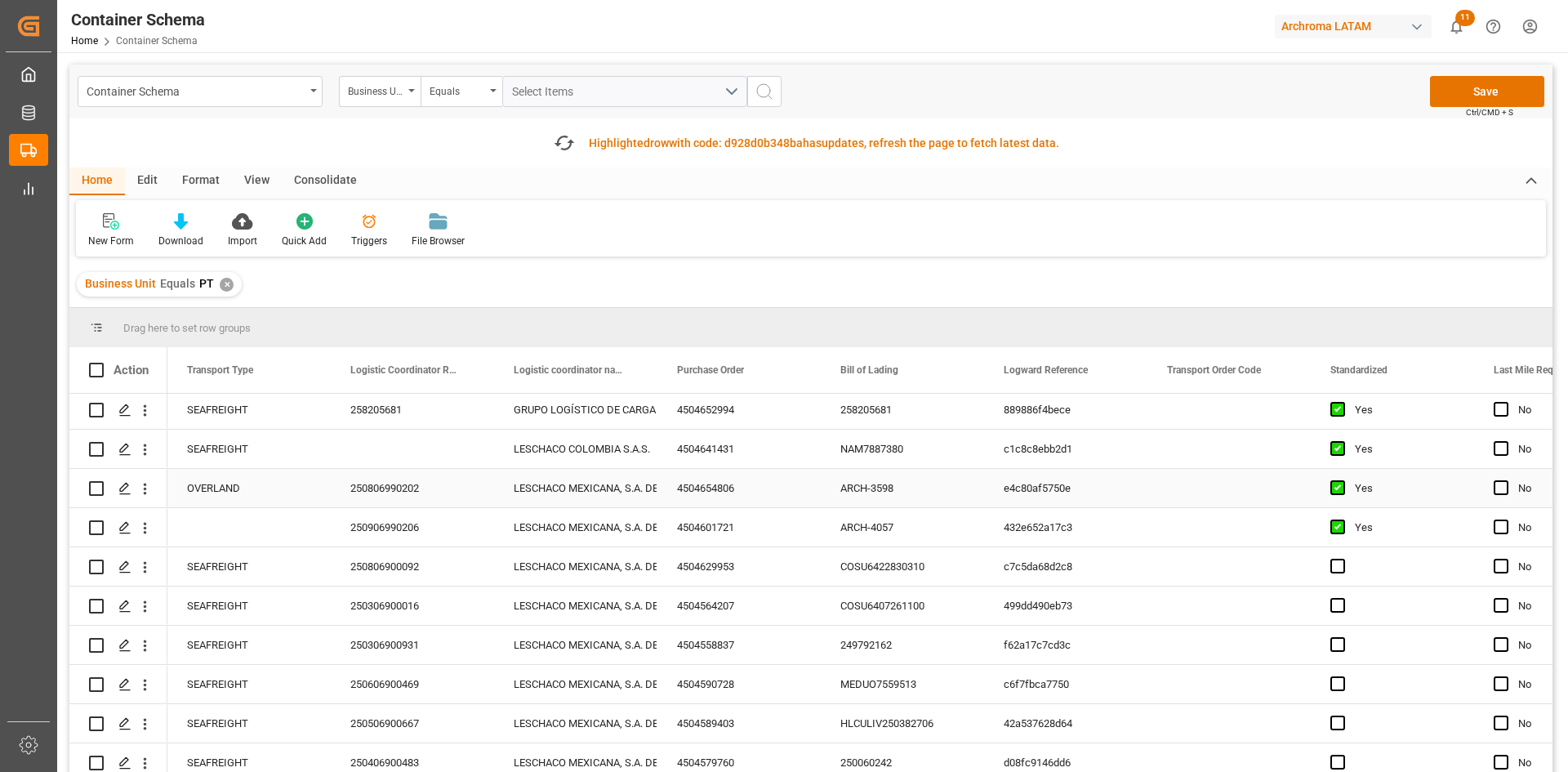
scroll to position [898, 0]
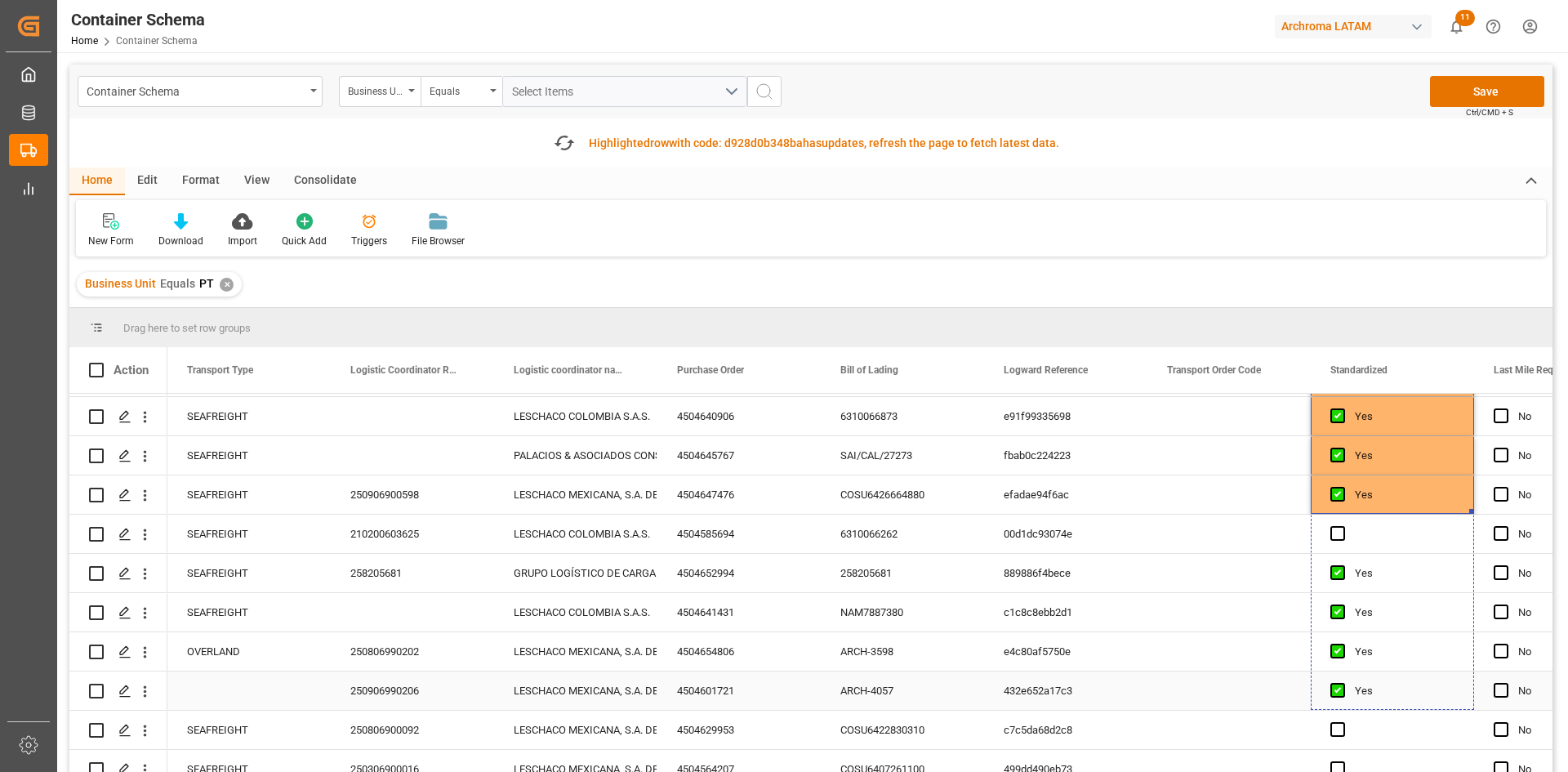
drag, startPoint x: 1472, startPoint y: 509, endPoint x: 1431, endPoint y: 701, distance: 196.3
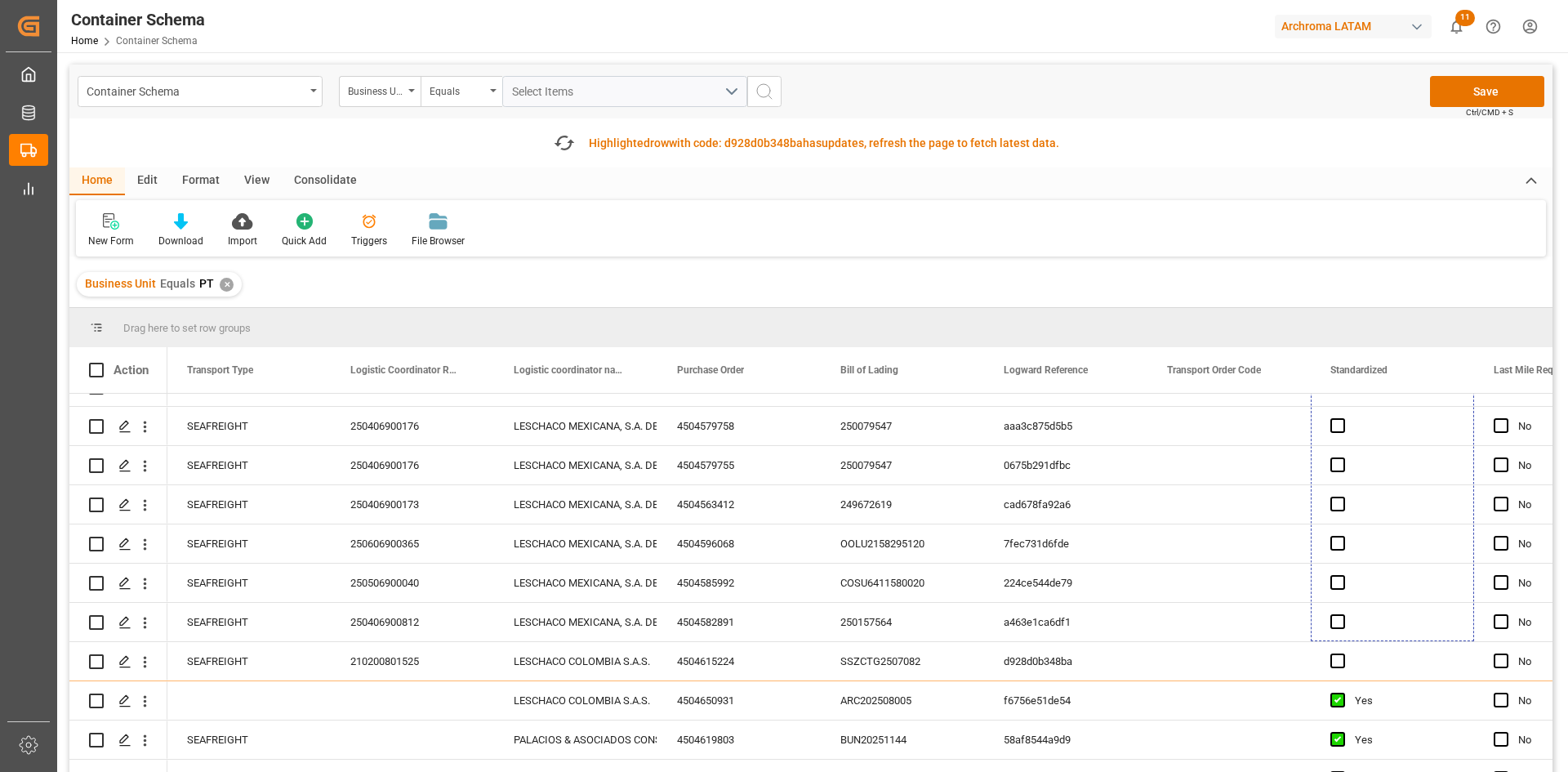
scroll to position [1535, 0]
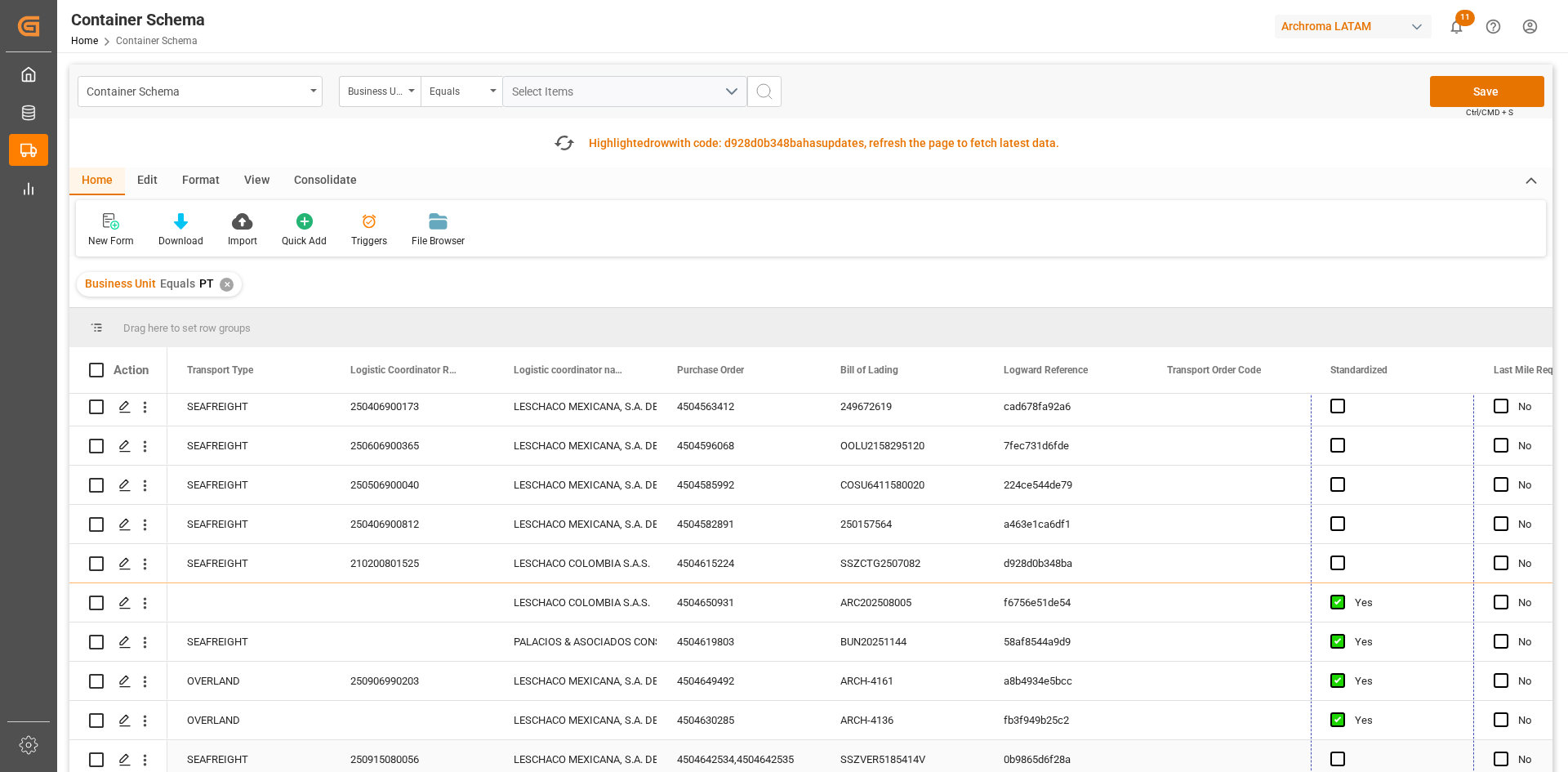
drag, startPoint x: 1471, startPoint y: 625, endPoint x: 1398, endPoint y: 766, distance: 158.8
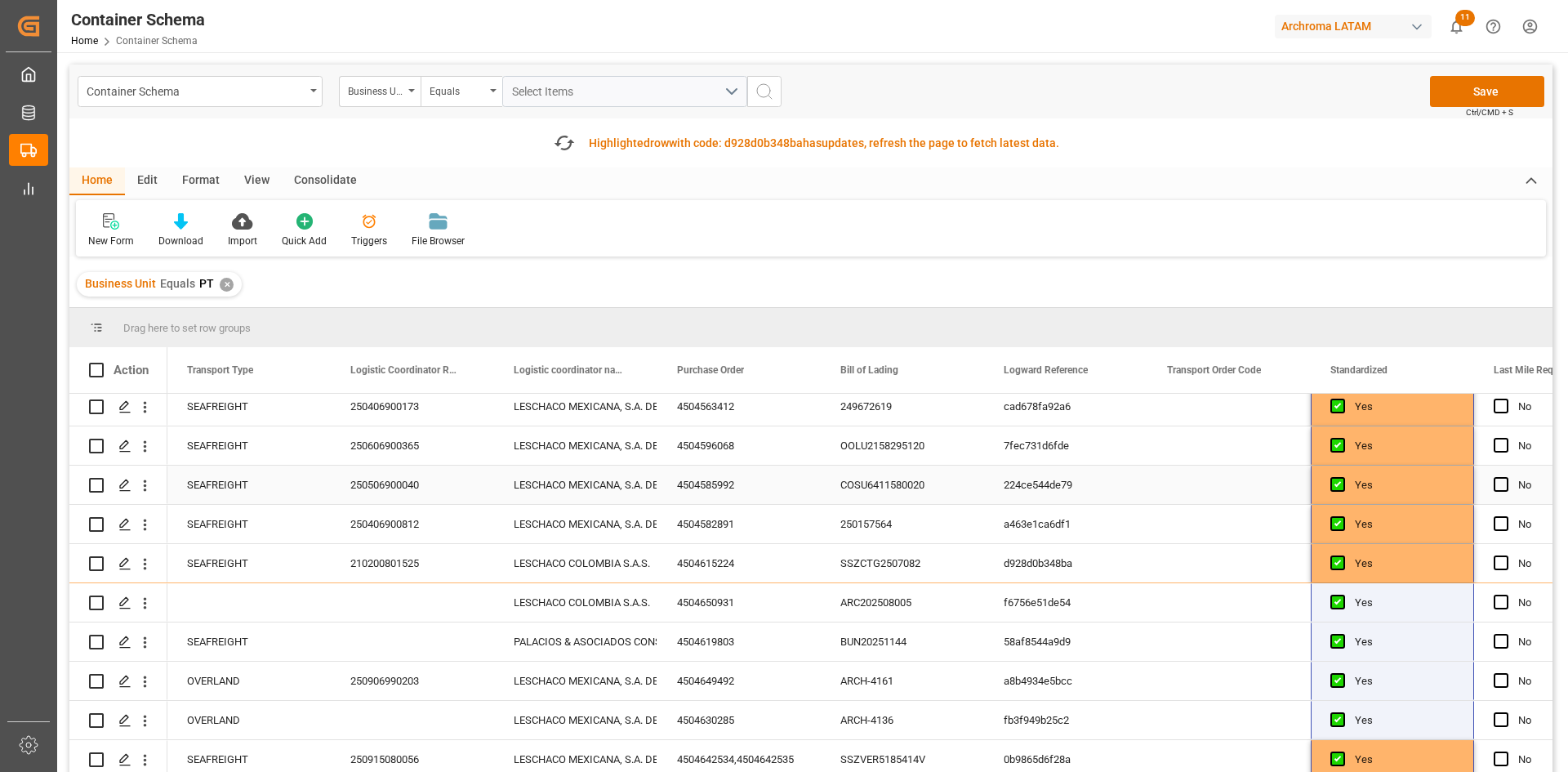
click at [1256, 496] on div "Press SPACE to select this row." at bounding box center [1229, 484] width 164 height 38
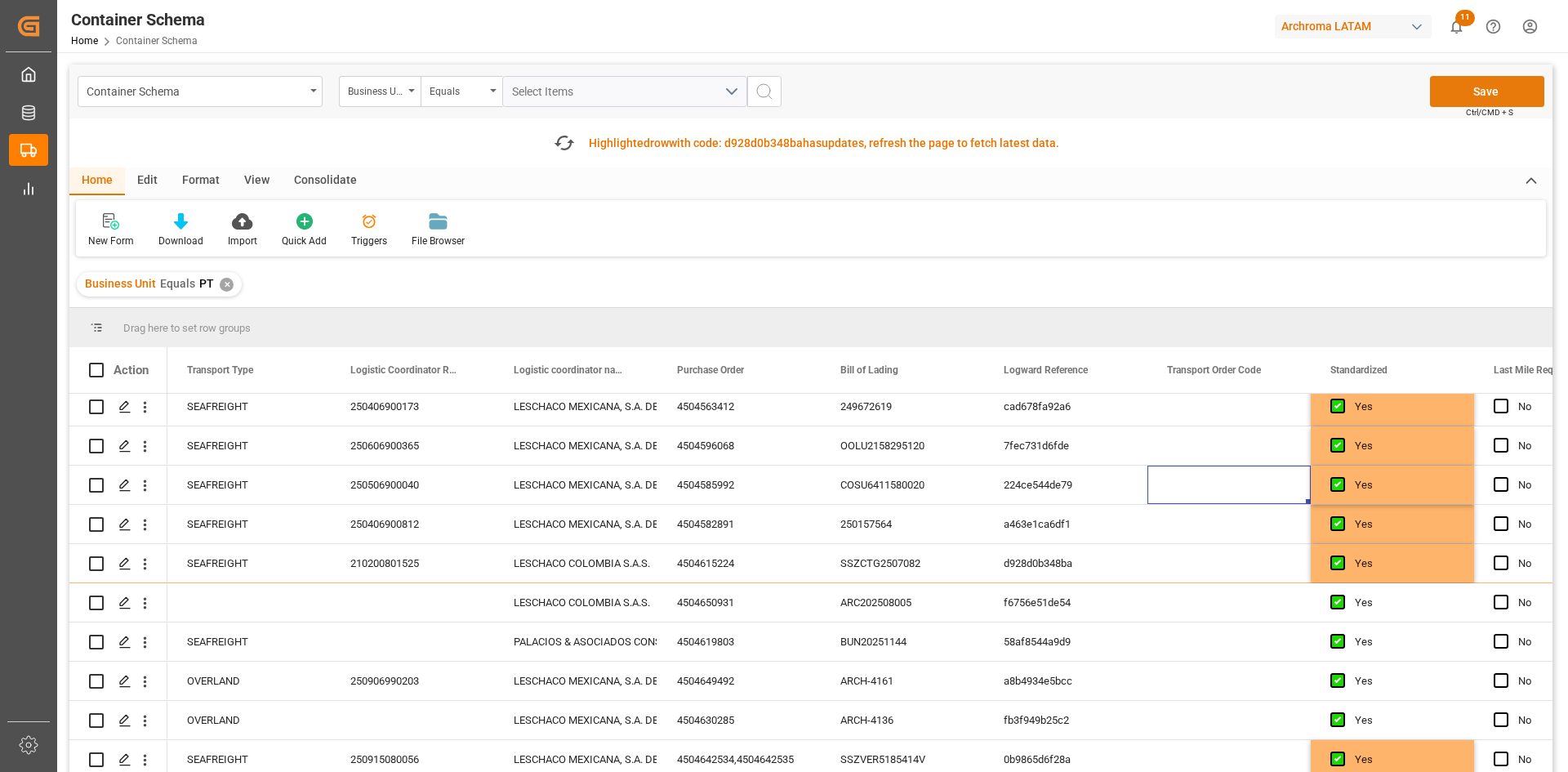
click at [1506, 92] on button "Save" at bounding box center [1487, 91] width 115 height 31
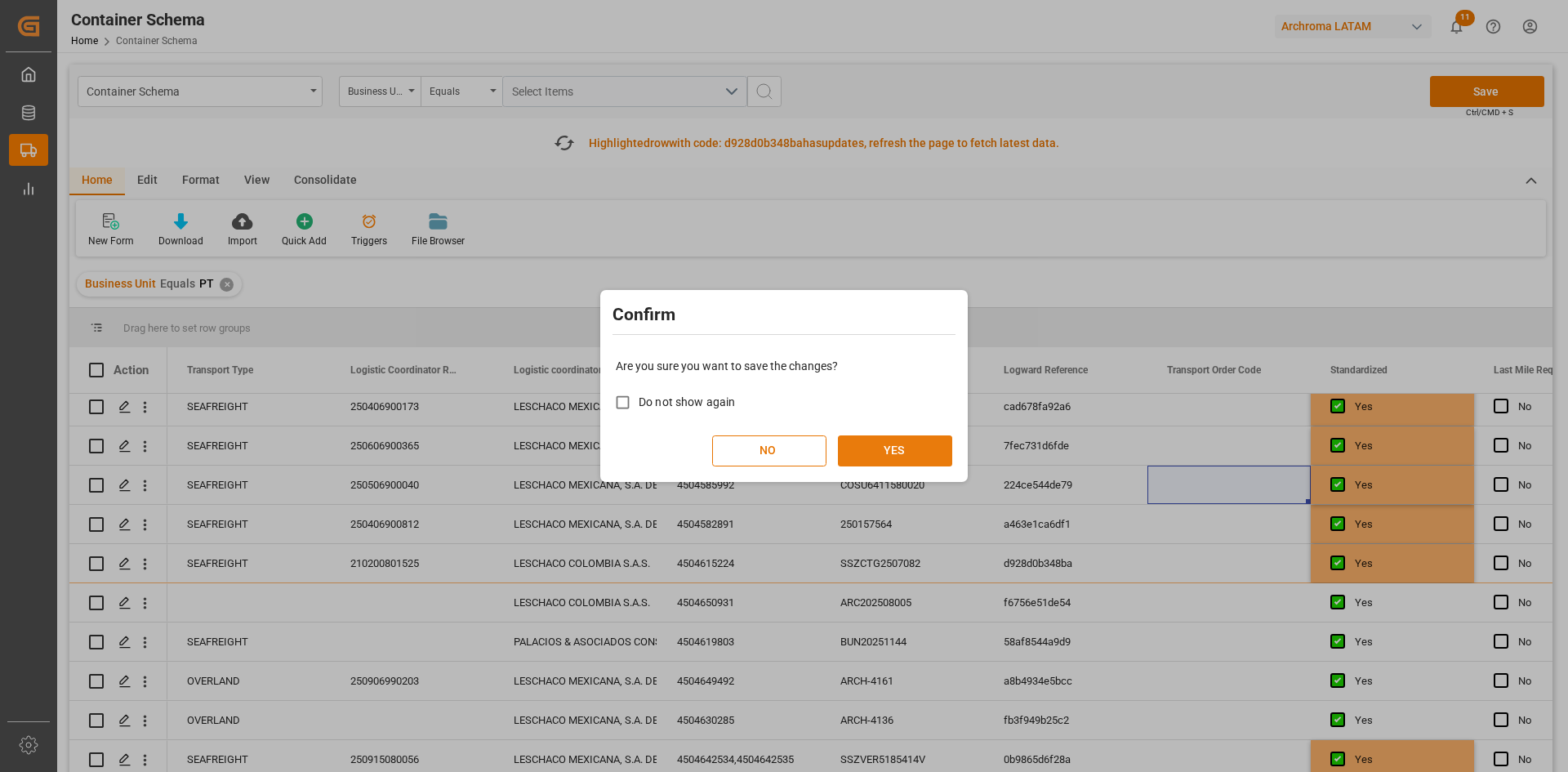
click at [885, 450] on button "YES" at bounding box center [895, 450] width 115 height 31
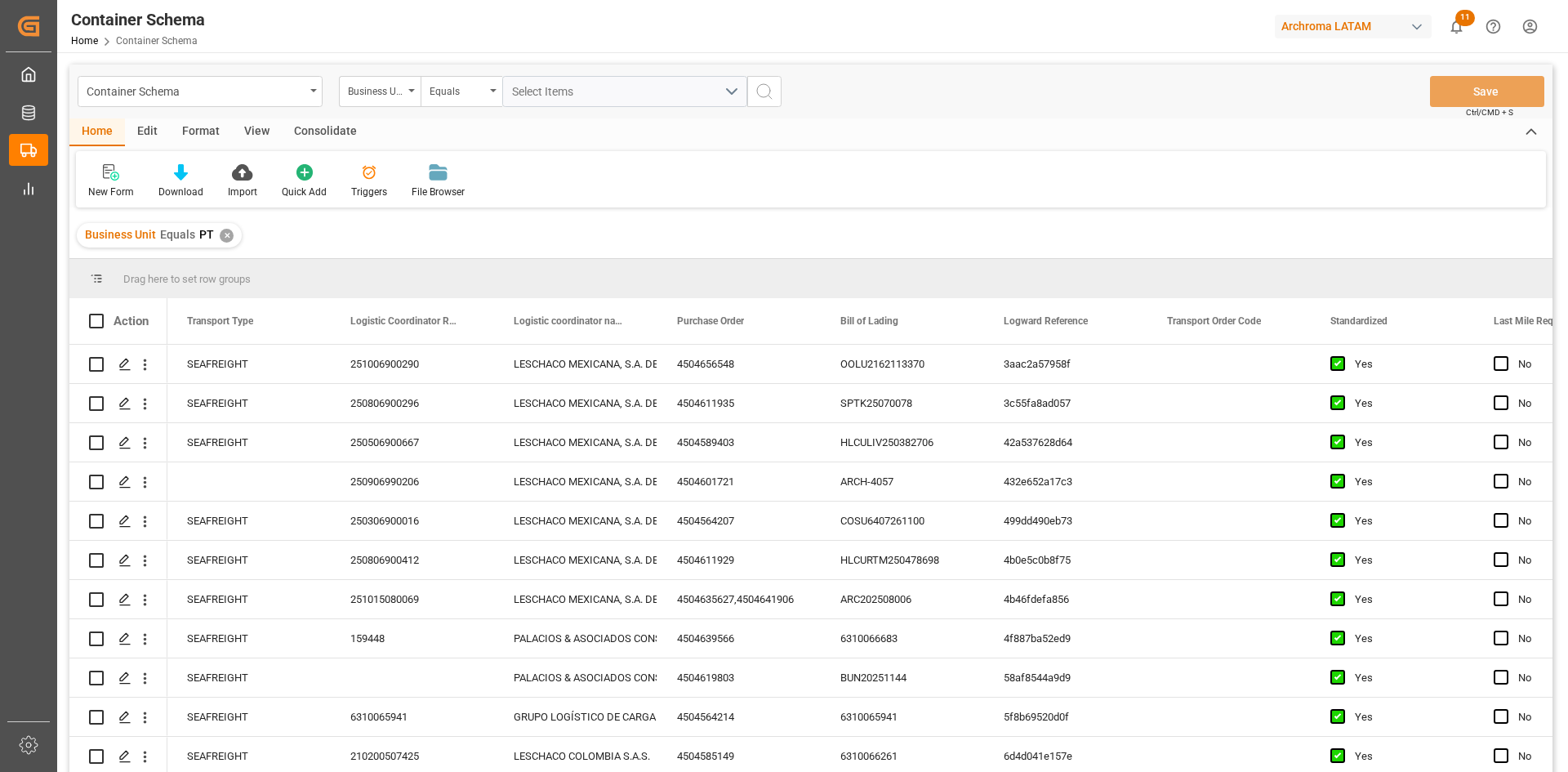
scroll to position [0, 0]
click at [1157, 501] on div "Press SPACE to select this row." at bounding box center [1229, 520] width 164 height 38
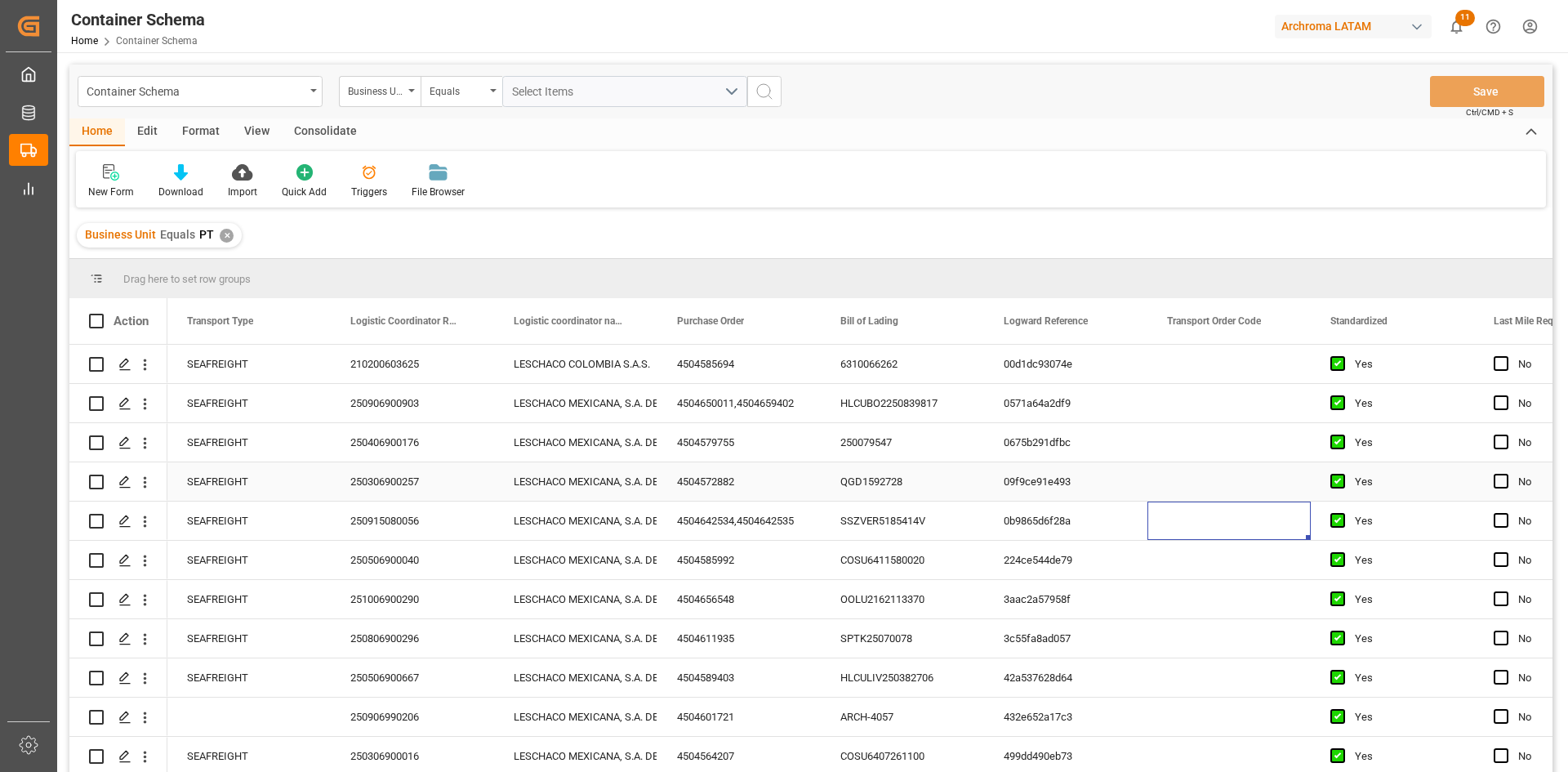
click at [1180, 480] on div "Press SPACE to select this row." at bounding box center [1229, 481] width 164 height 38
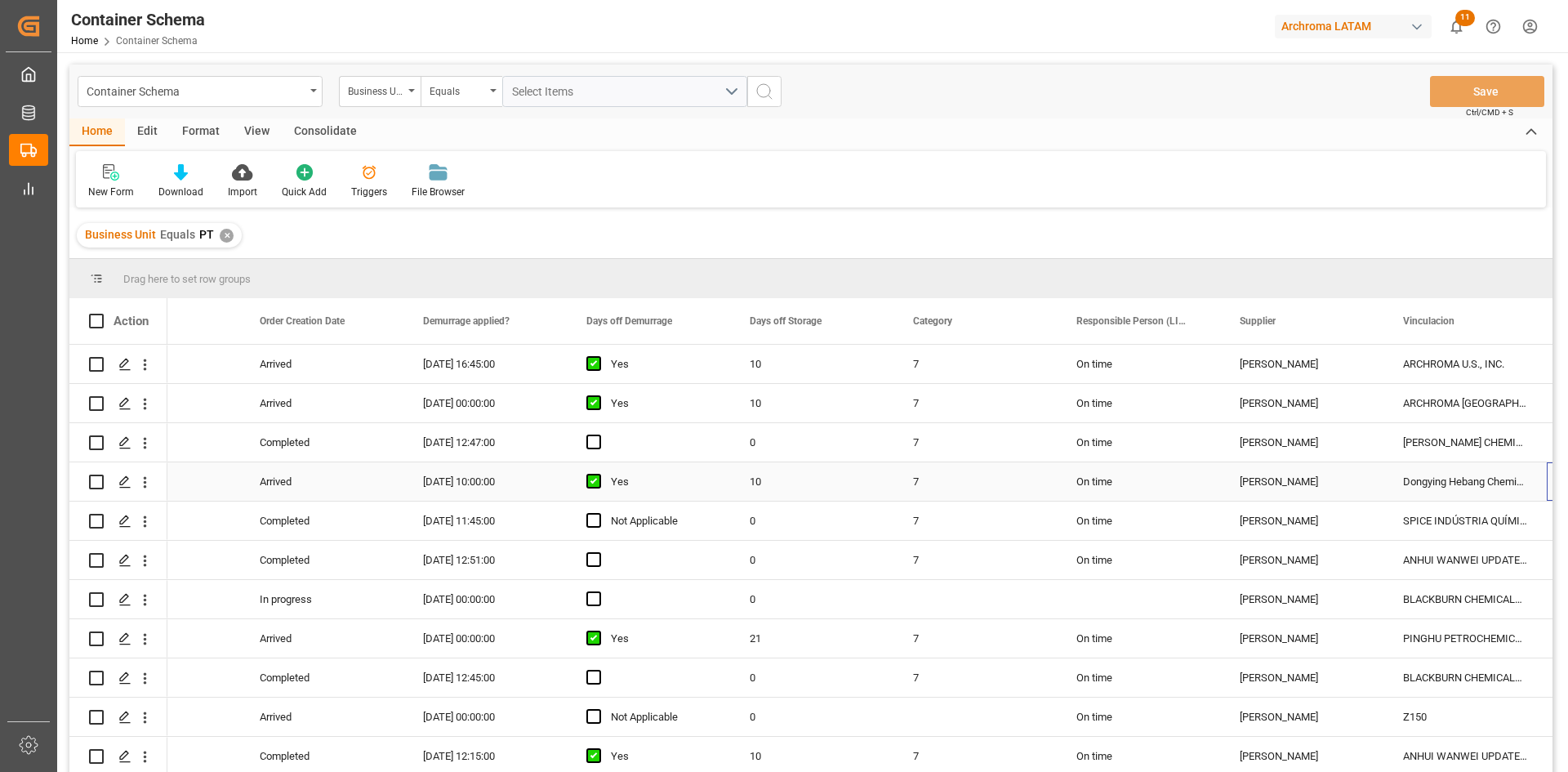
scroll to position [0, 1561]
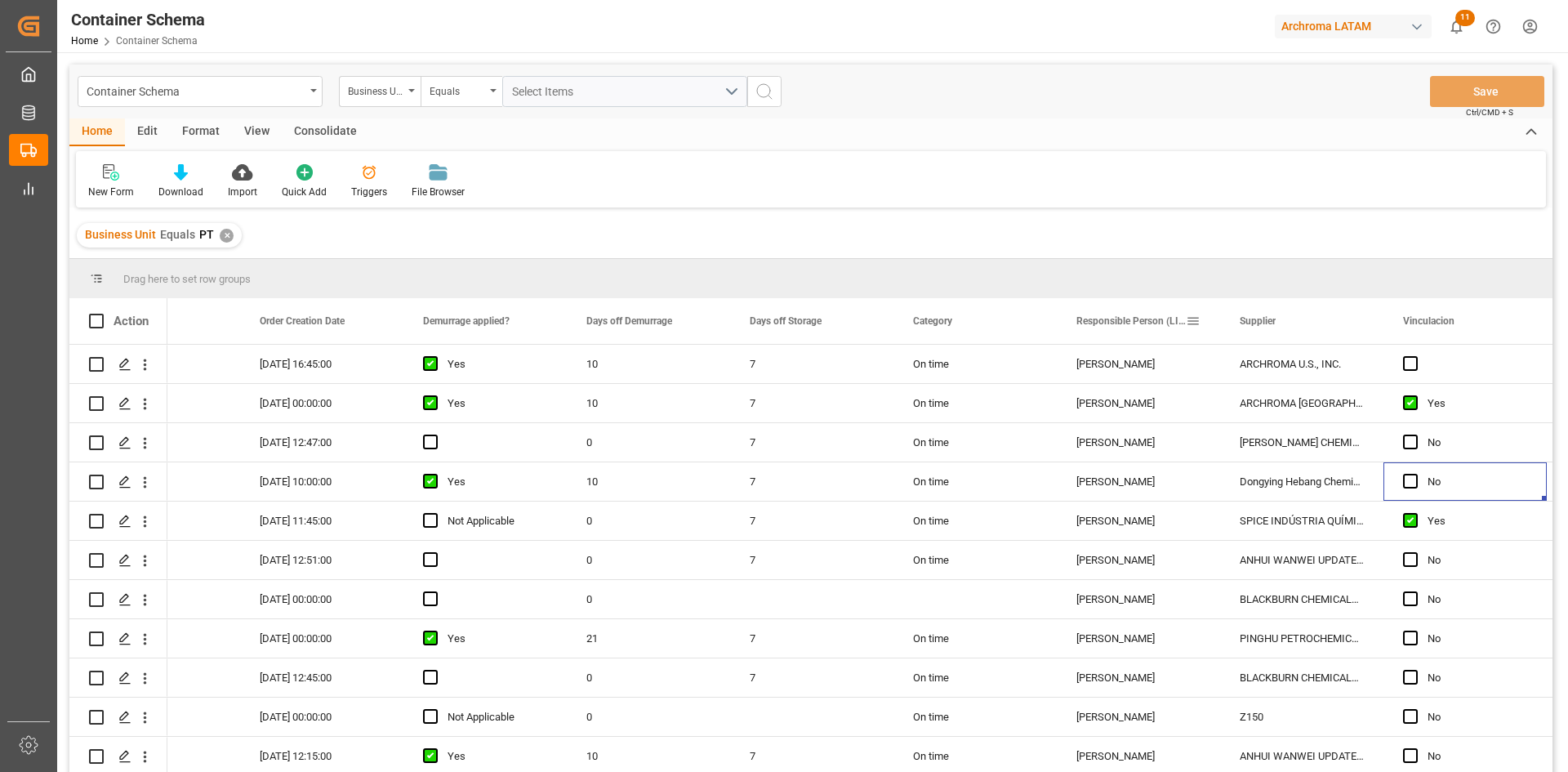
click at [1182, 324] on span "Responsible Person (LIGHTHOUSE)" at bounding box center [1131, 321] width 110 height 12
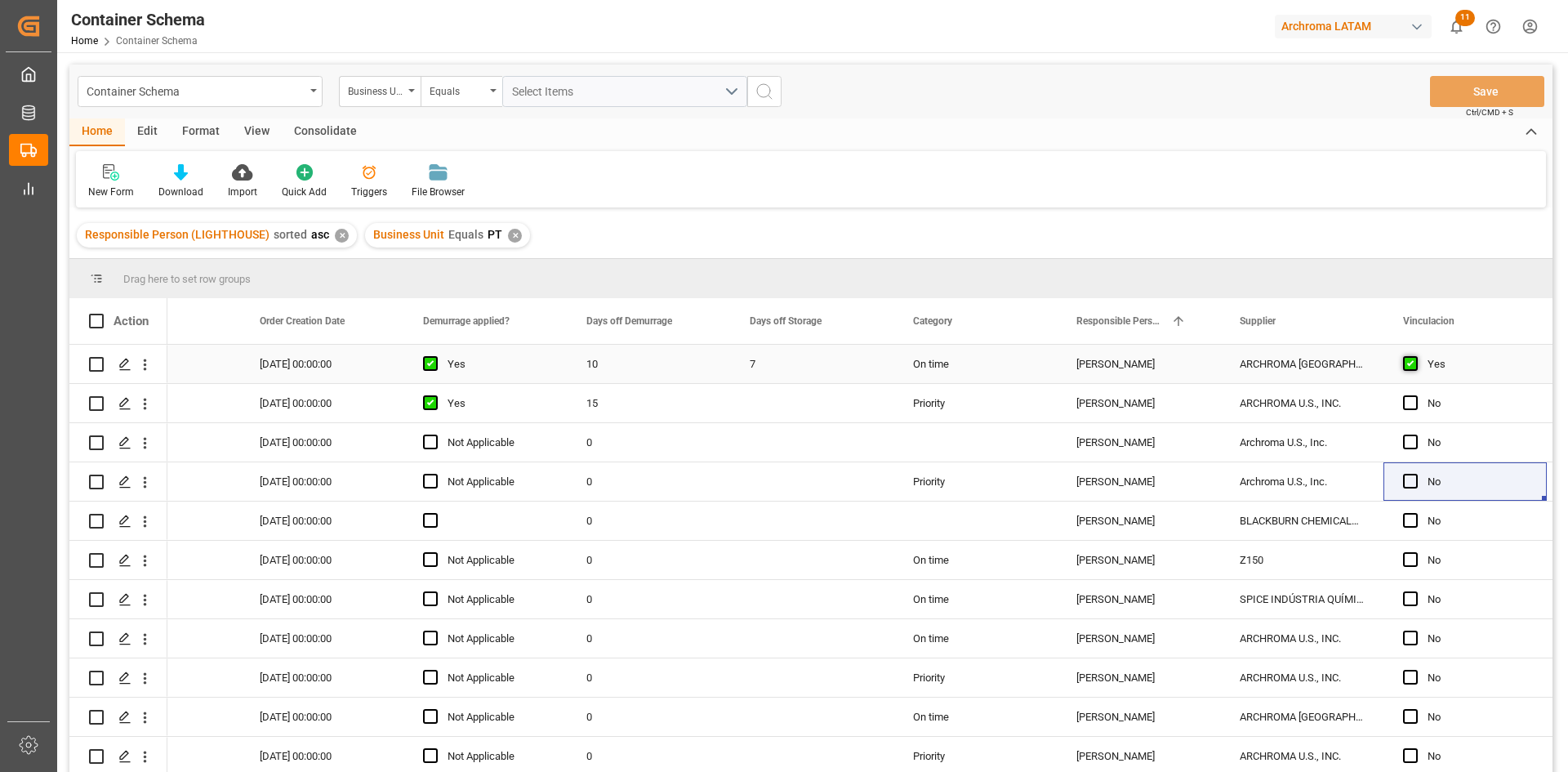
click at [1407, 365] on span "Press SPACE to select this row." at bounding box center [1410, 363] width 15 height 15
click at [1415, 356] on input "Press SPACE to select this row." at bounding box center [1415, 356] width 0 height 0
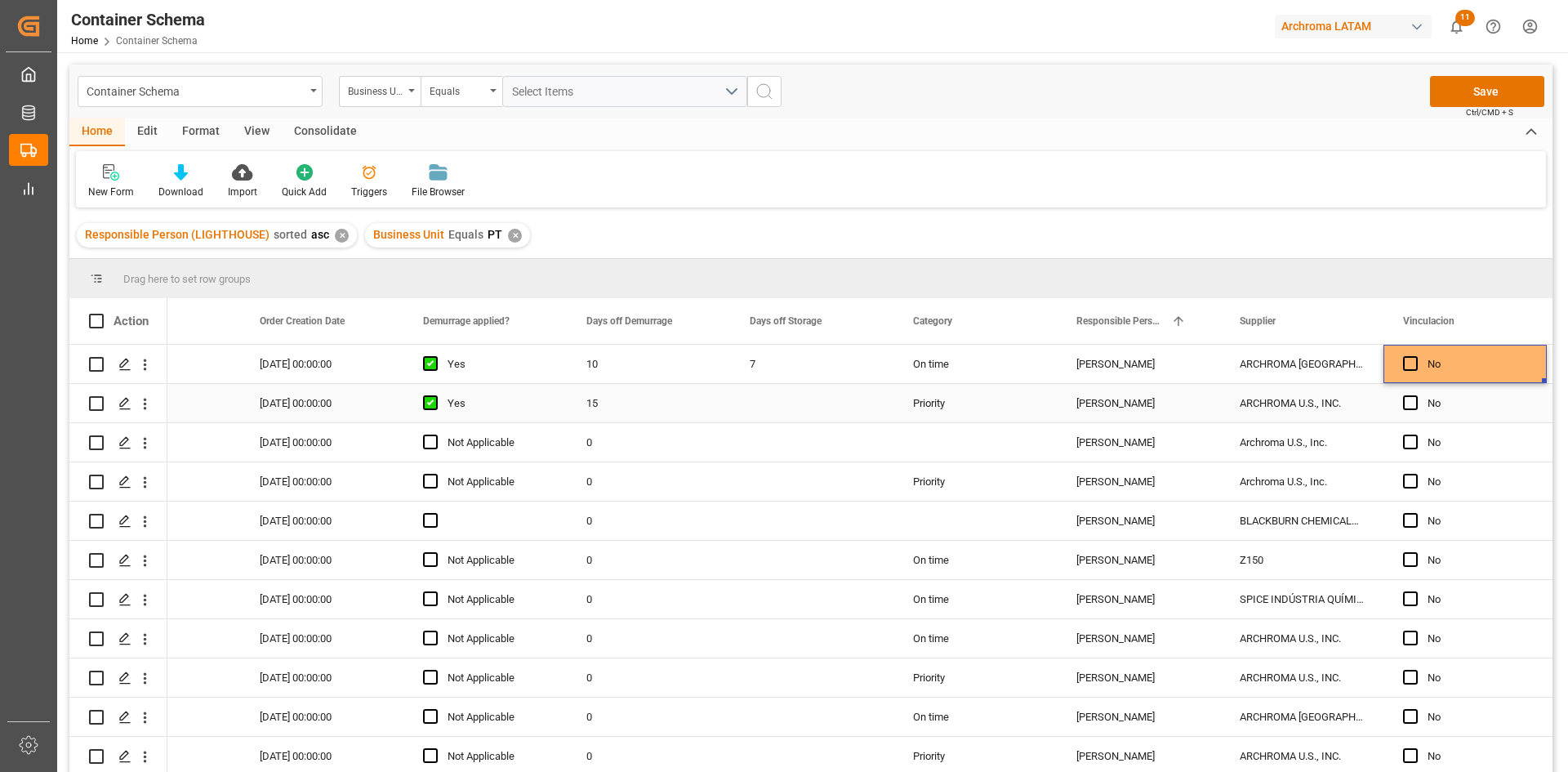
click at [1438, 404] on div "No" at bounding box center [1477, 403] width 100 height 37
click at [1480, 90] on button "Save" at bounding box center [1487, 91] width 115 height 31
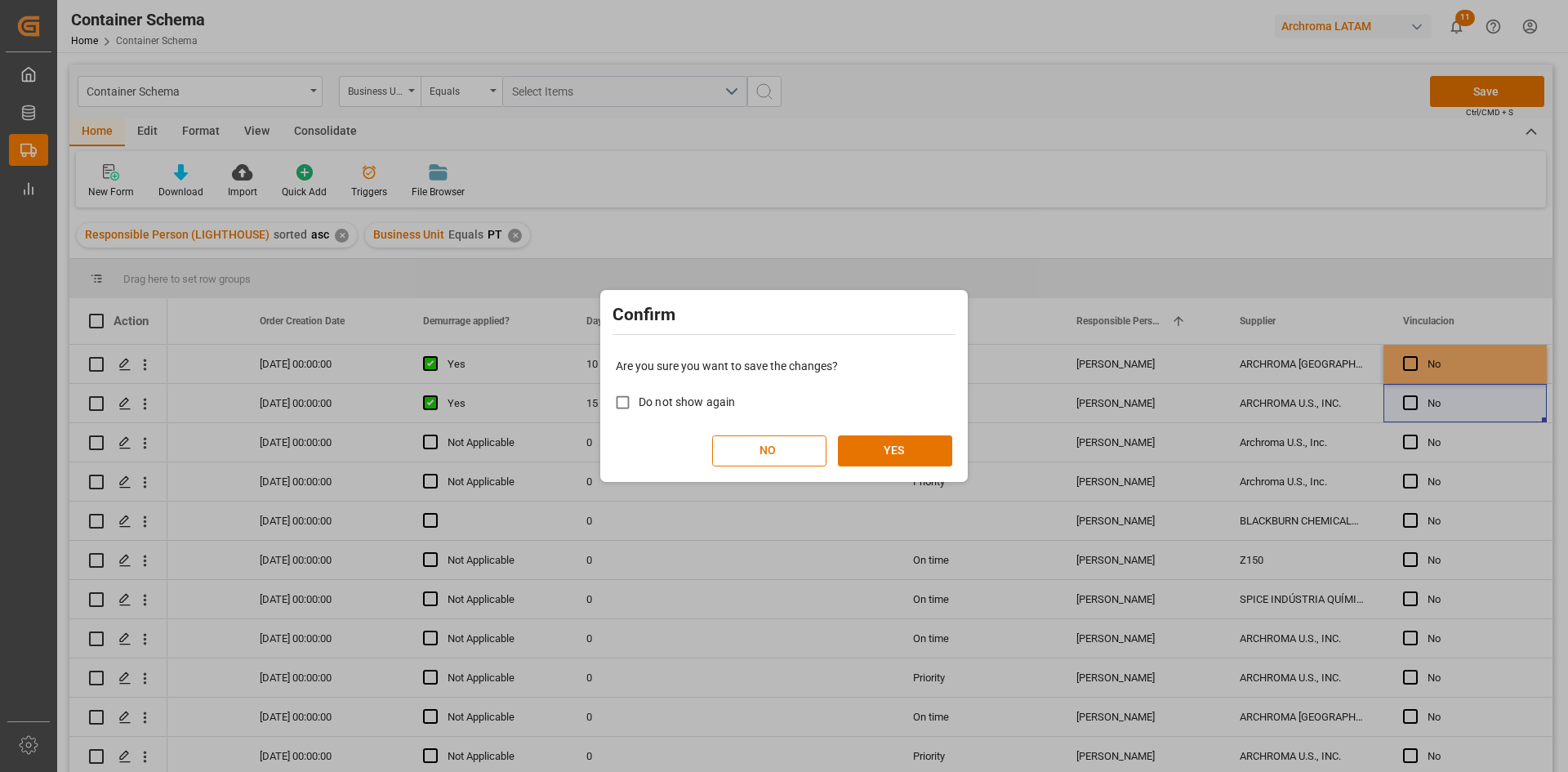
click at [919, 431] on div "Are you sure you want to save the changes? Do not show again NO YES" at bounding box center [784, 412] width 359 height 131
click at [919, 446] on button "YES" at bounding box center [895, 450] width 115 height 31
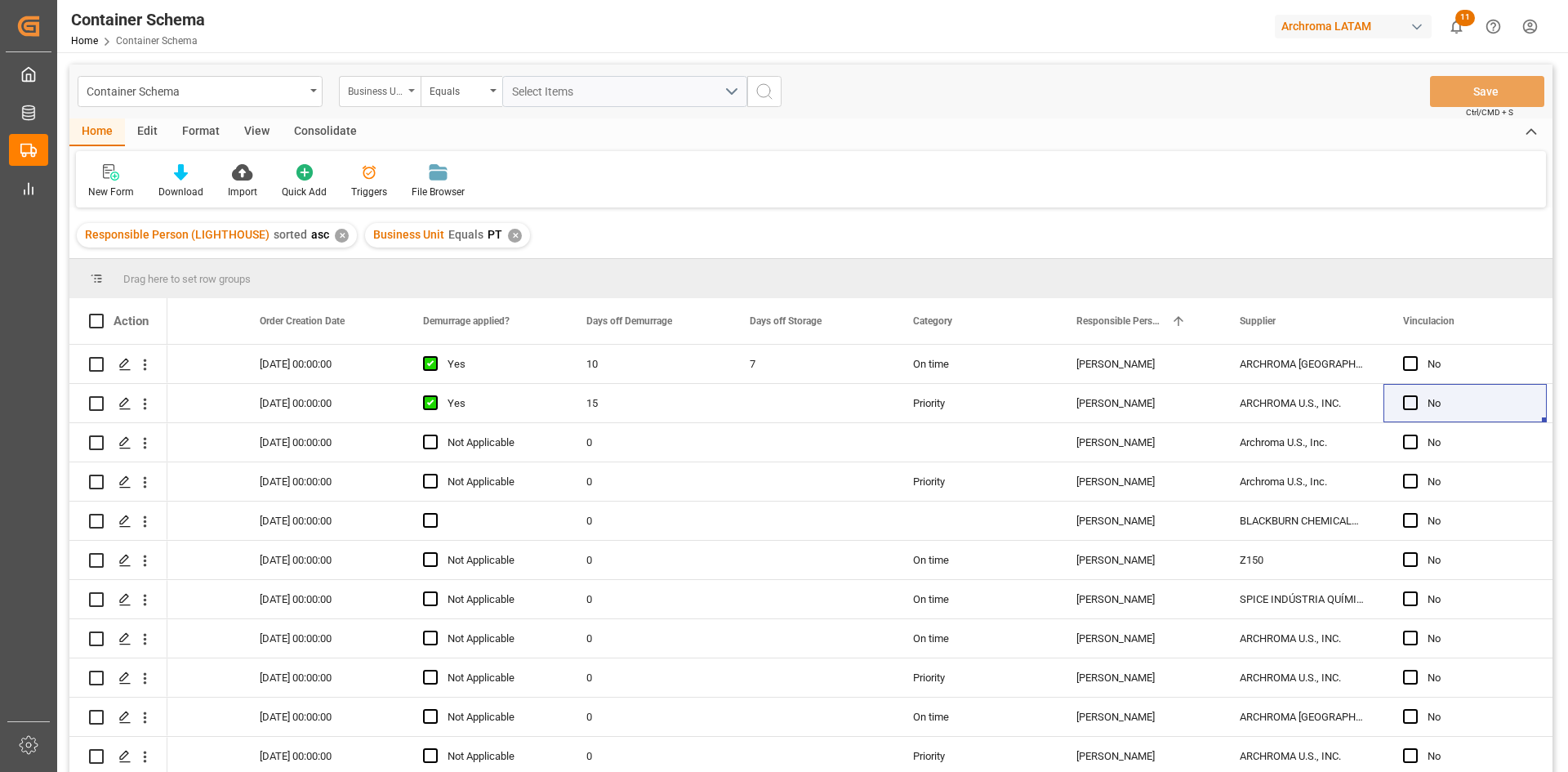
click at [403, 83] on div "Business Unit" at bounding box center [380, 91] width 81 height 31
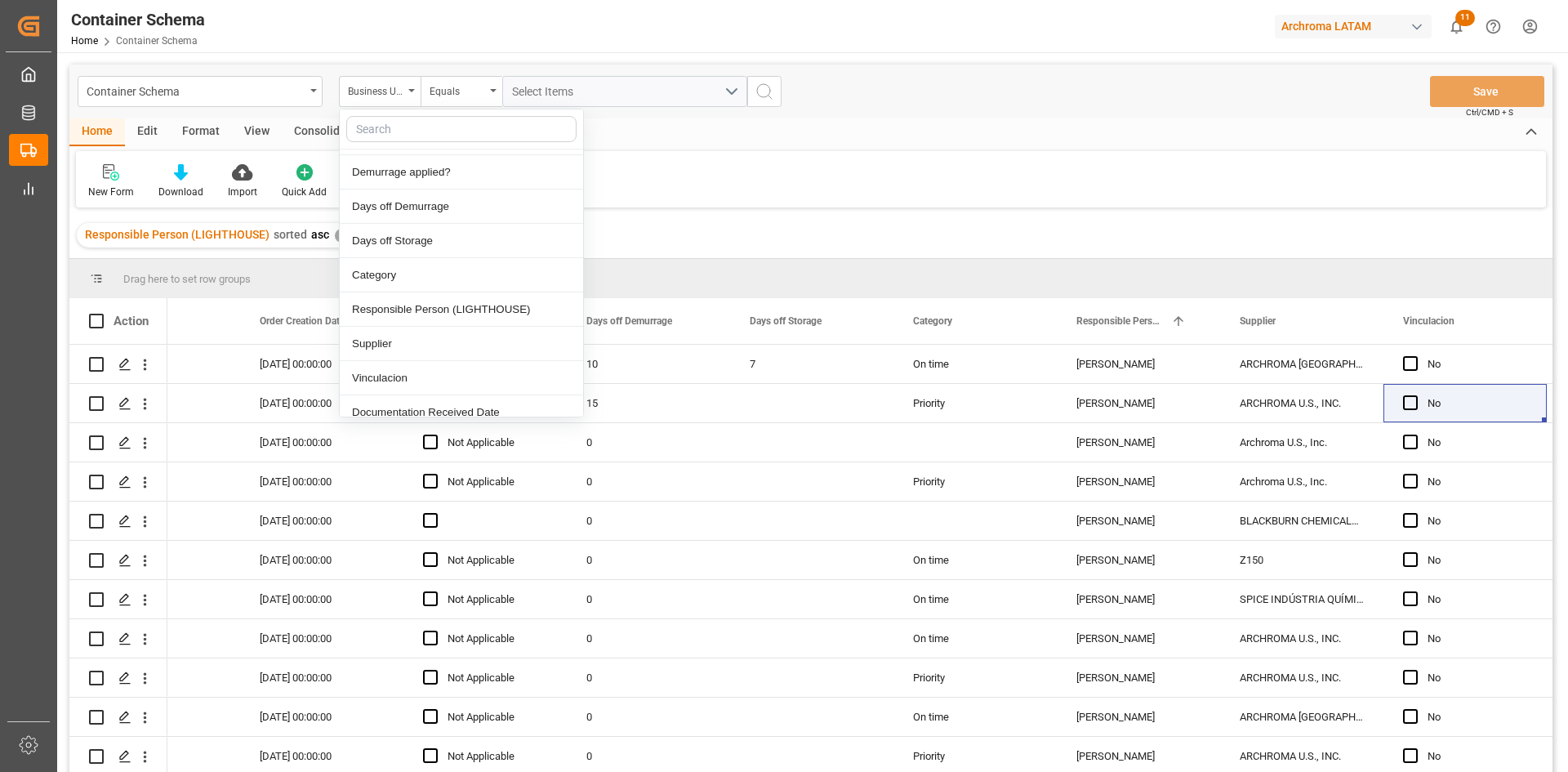
scroll to position [408, 0]
click at [448, 310] on div "Supplier" at bounding box center [461, 307] width 243 height 34
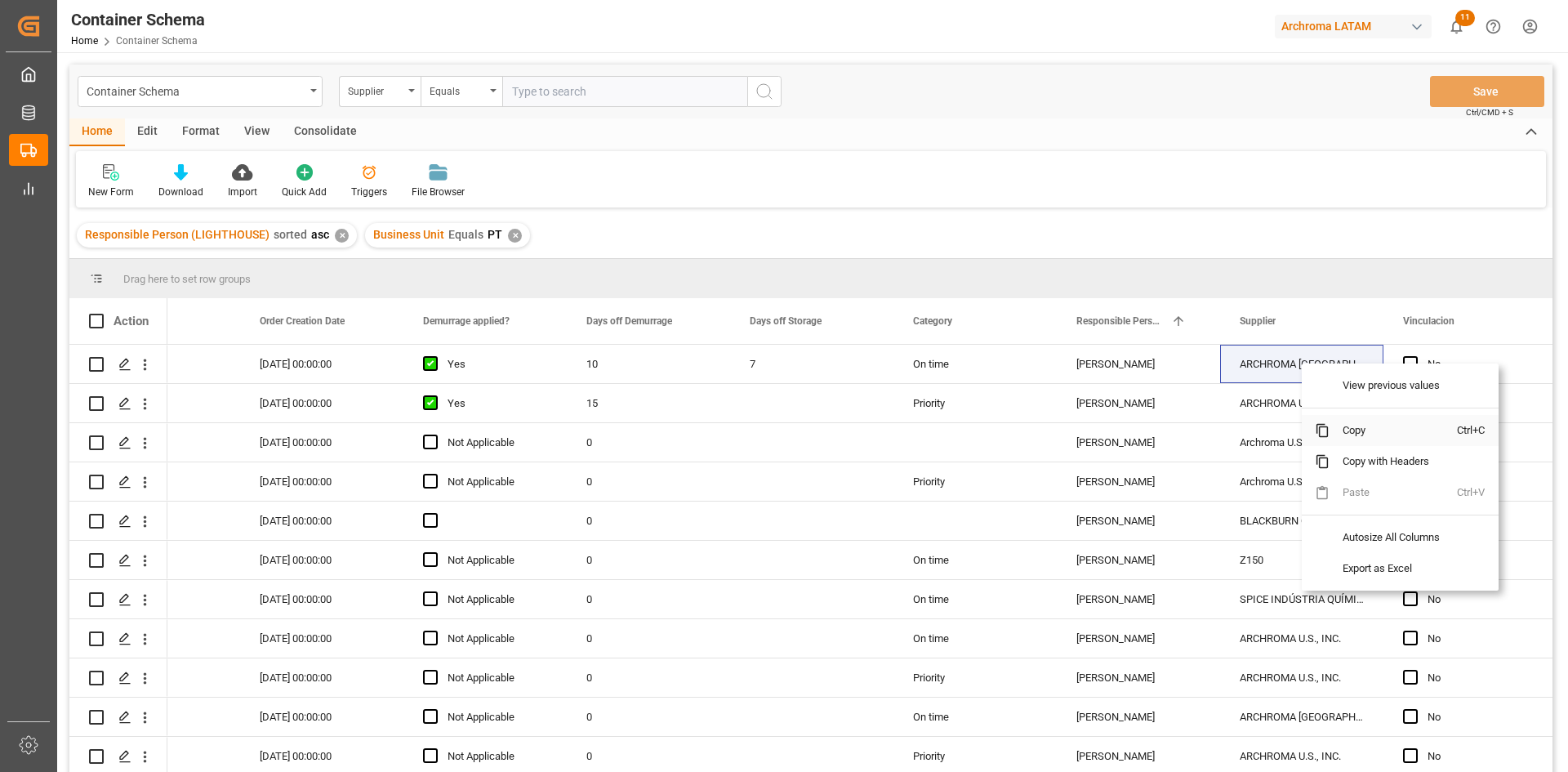
click at [1344, 420] on span "Copy" at bounding box center [1393, 430] width 127 height 31
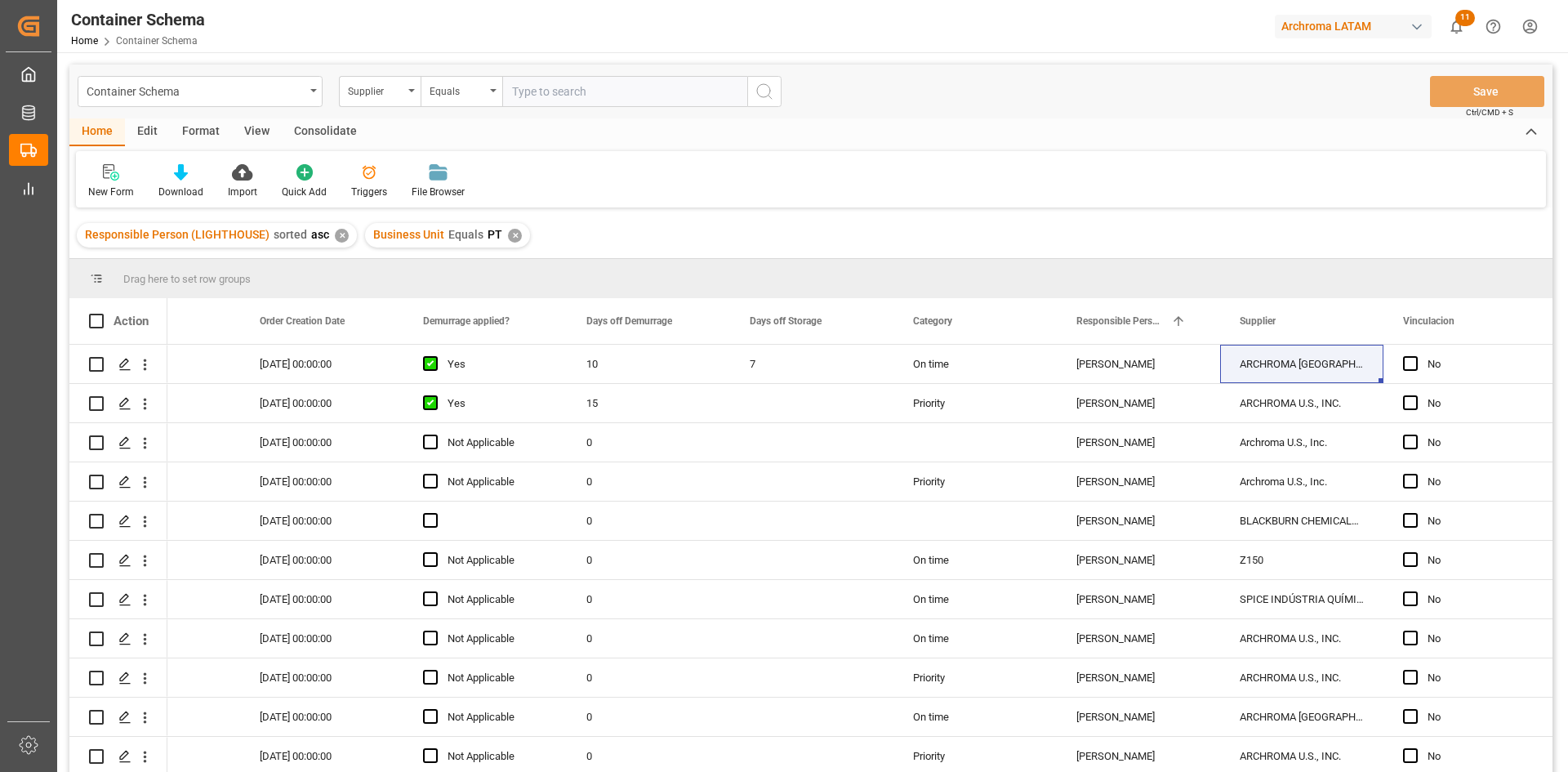
click at [565, 98] on input "text" at bounding box center [624, 91] width 245 height 31
paste input "ARCHROMA [GEOGRAPHIC_DATA] S A S"
type input "ARCHROMA [GEOGRAPHIC_DATA] S A S"
click at [765, 90] on icon "search button" at bounding box center [764, 91] width 20 height 20
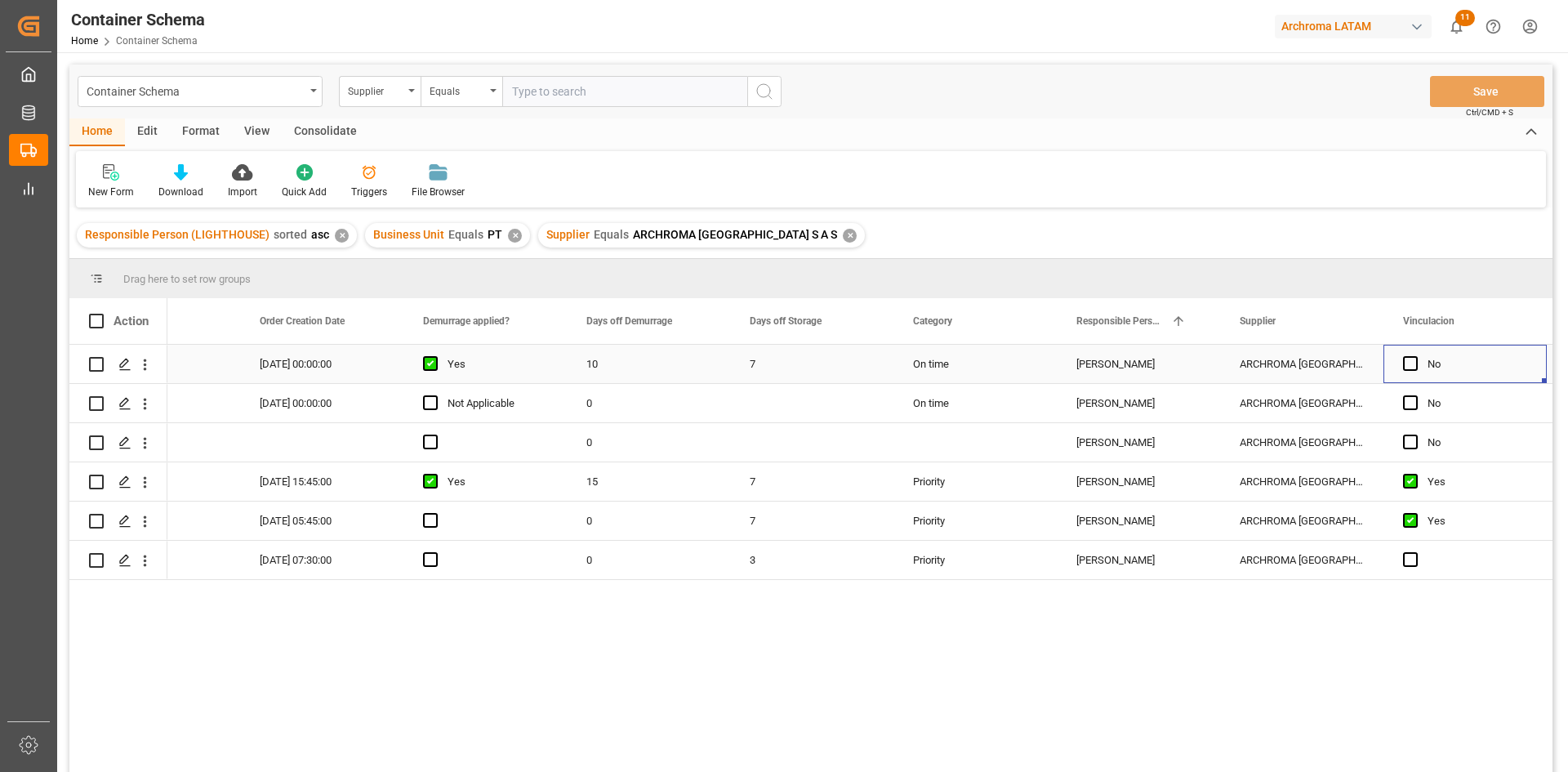
click at [1413, 372] on div "Press SPACE to select this row." at bounding box center [1414, 364] width 24 height 37
click at [1411, 362] on span "Press SPACE to select this row." at bounding box center [1410, 363] width 15 height 15
click at [1415, 356] on input "Press SPACE to select this row." at bounding box center [1415, 356] width 0 height 0
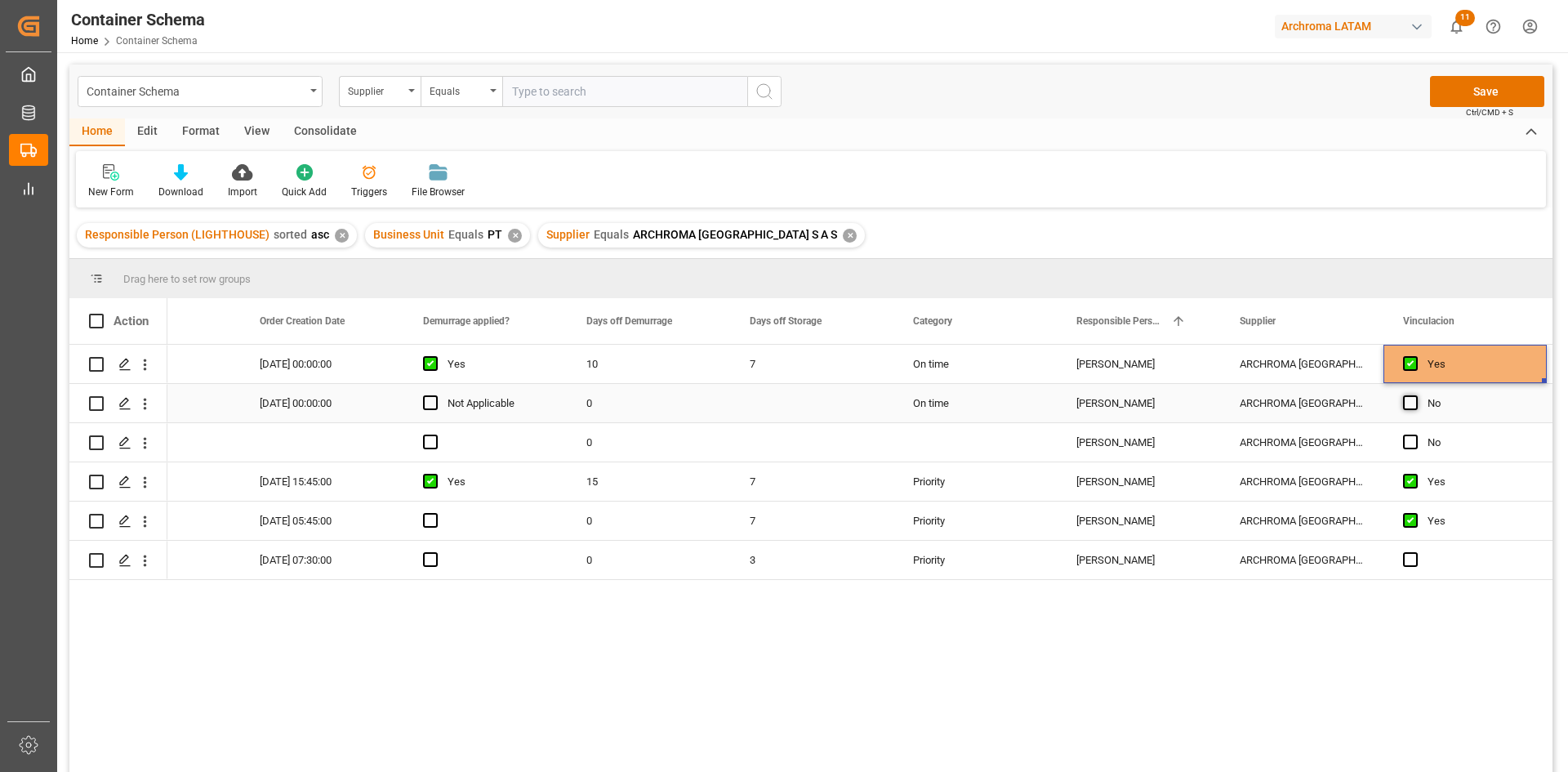
click at [1413, 406] on span "Press SPACE to select this row." at bounding box center [1410, 403] width 15 height 15
click at [1415, 396] on input "Press SPACE to select this row." at bounding box center [1415, 396] width 0 height 0
click at [1411, 440] on span "Press SPACE to select this row." at bounding box center [1410, 442] width 15 height 15
click at [1415, 435] on input "Press SPACE to select this row." at bounding box center [1415, 435] width 0 height 0
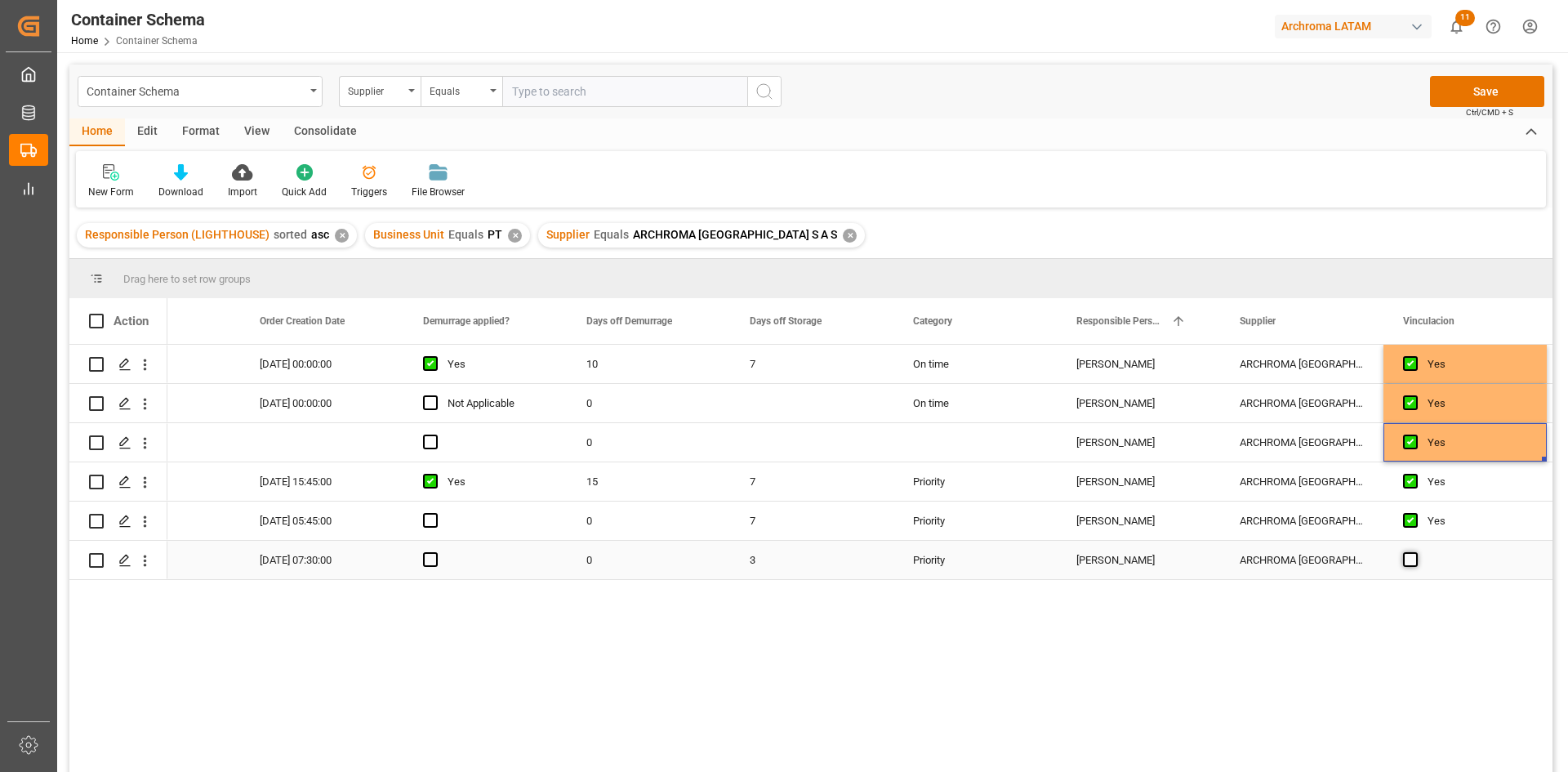
click at [1413, 560] on span "Press SPACE to select this row." at bounding box center [1410, 559] width 15 height 15
click at [1415, 552] on input "Press SPACE to select this row." at bounding box center [1415, 552] width 0 height 0
click at [1467, 90] on button "Save" at bounding box center [1487, 91] width 115 height 31
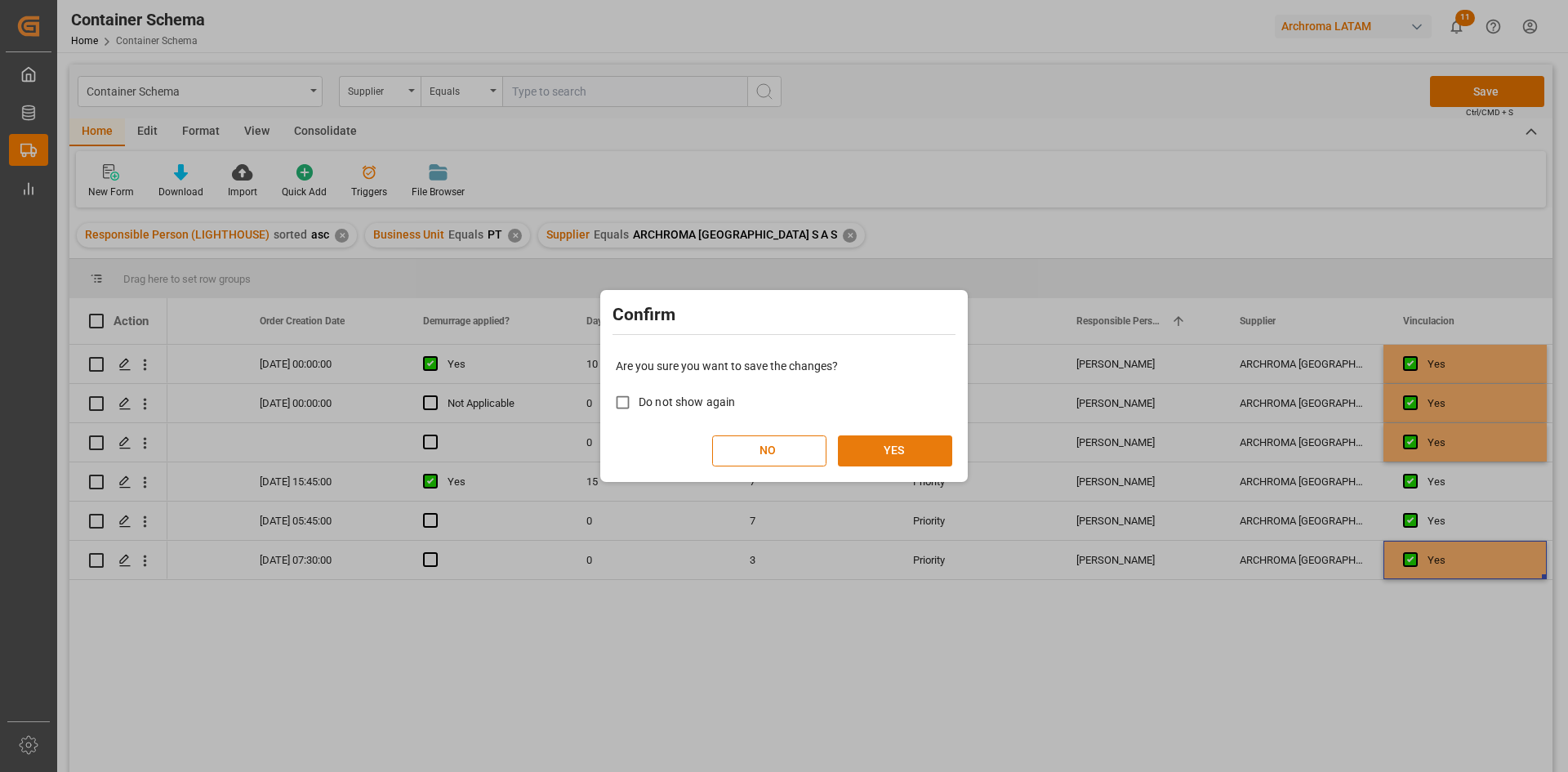
click at [872, 445] on button "YES" at bounding box center [895, 450] width 115 height 31
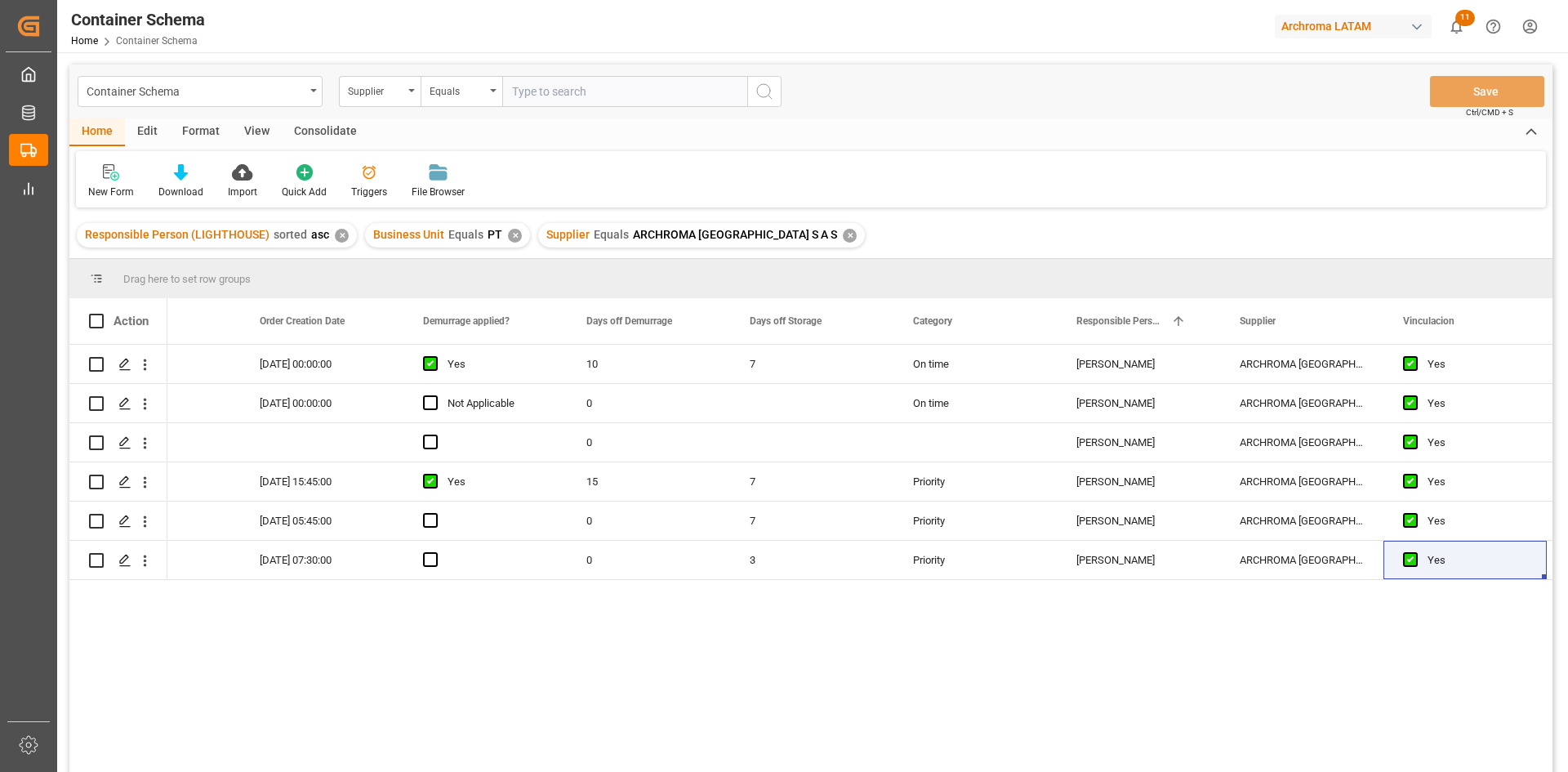
click at [843, 231] on div "✕" at bounding box center [849, 235] width 14 height 14
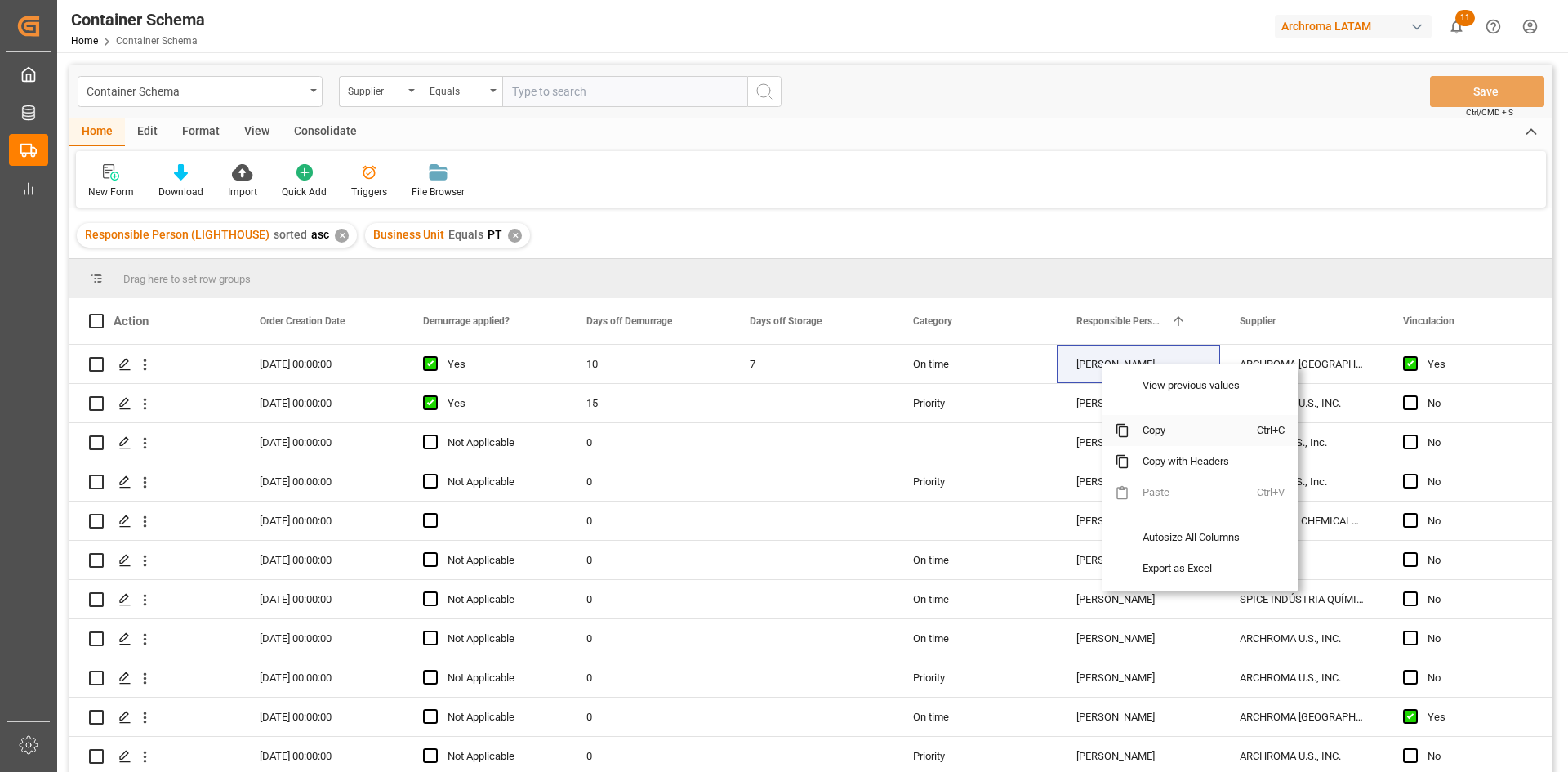
click at [1177, 440] on span "Copy" at bounding box center [1192, 430] width 127 height 31
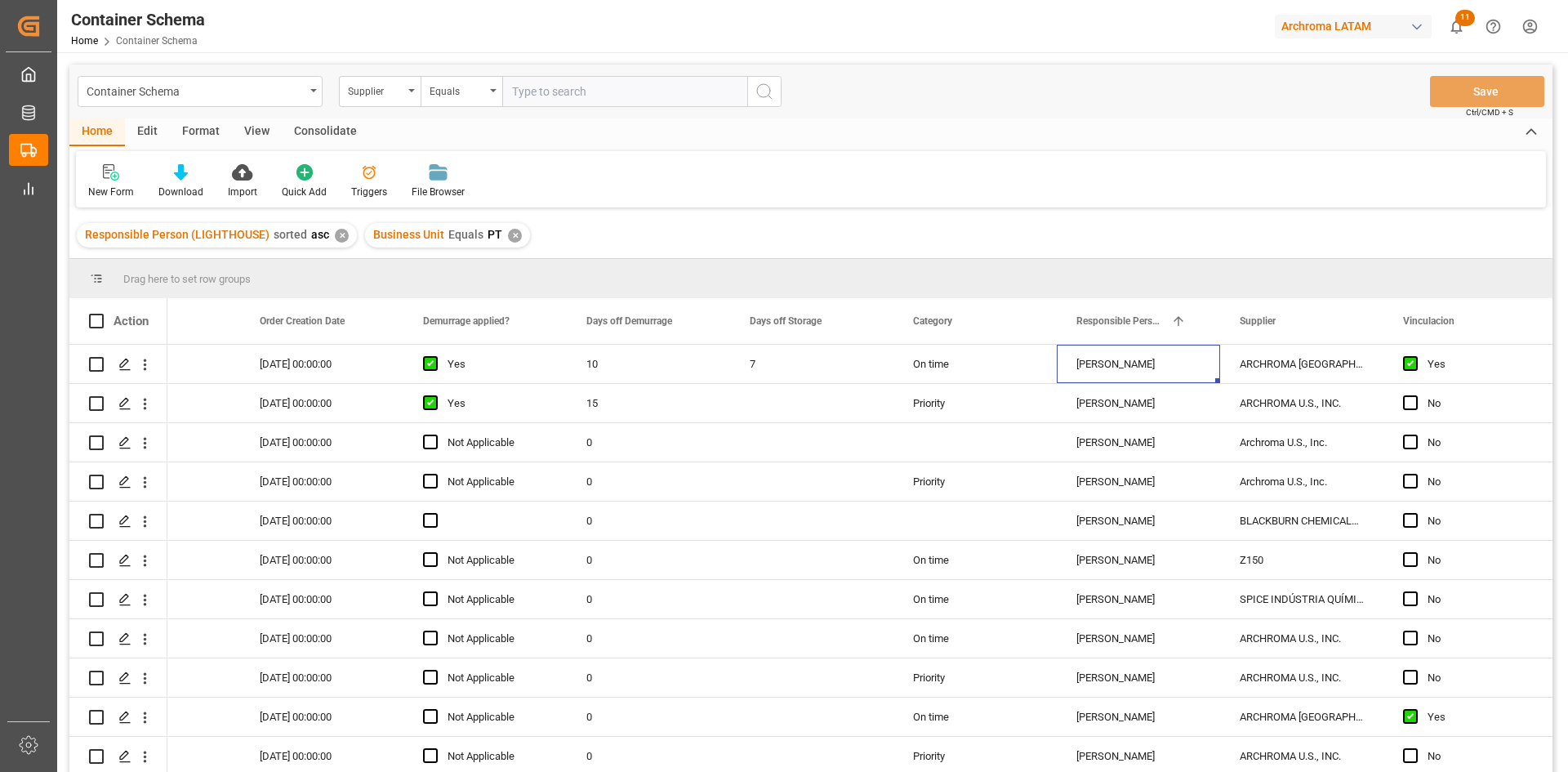
click at [337, 236] on div "✕" at bounding box center [342, 235] width 14 height 14
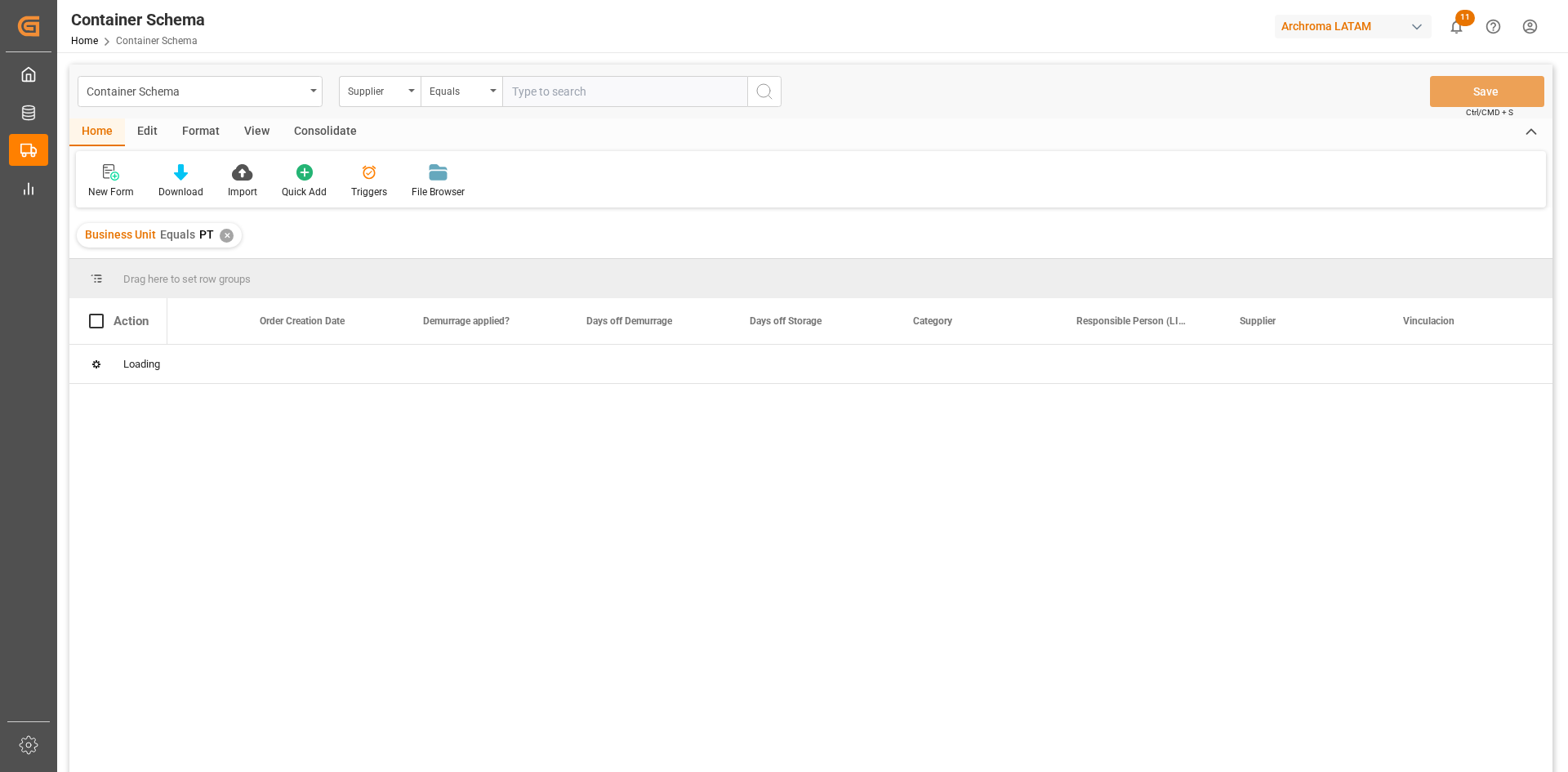
click at [401, 97] on div "Supplier" at bounding box center [376, 89] width 56 height 19
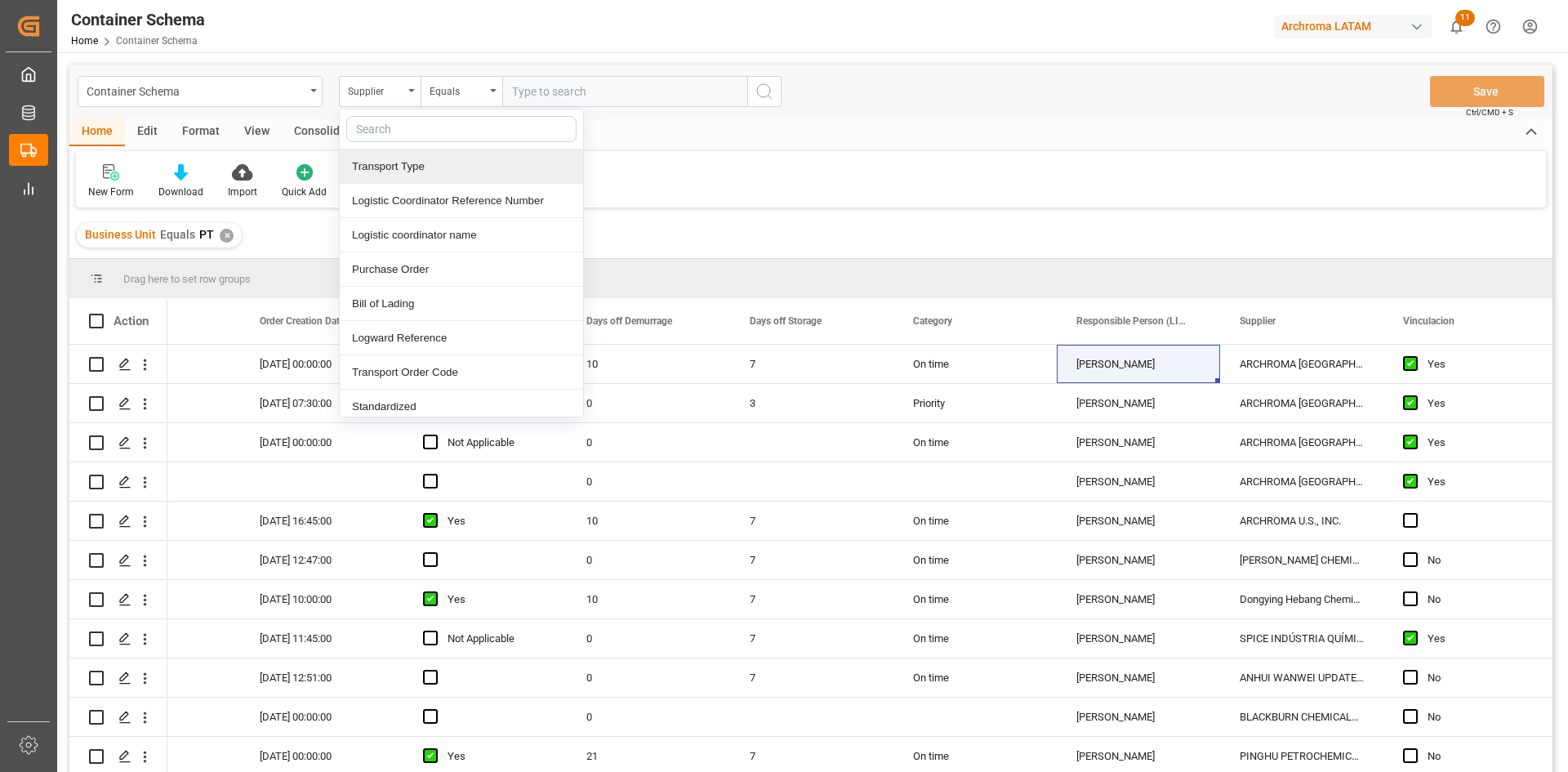
click at [452, 126] on input "text" at bounding box center [461, 129] width 230 height 26
type input "res"
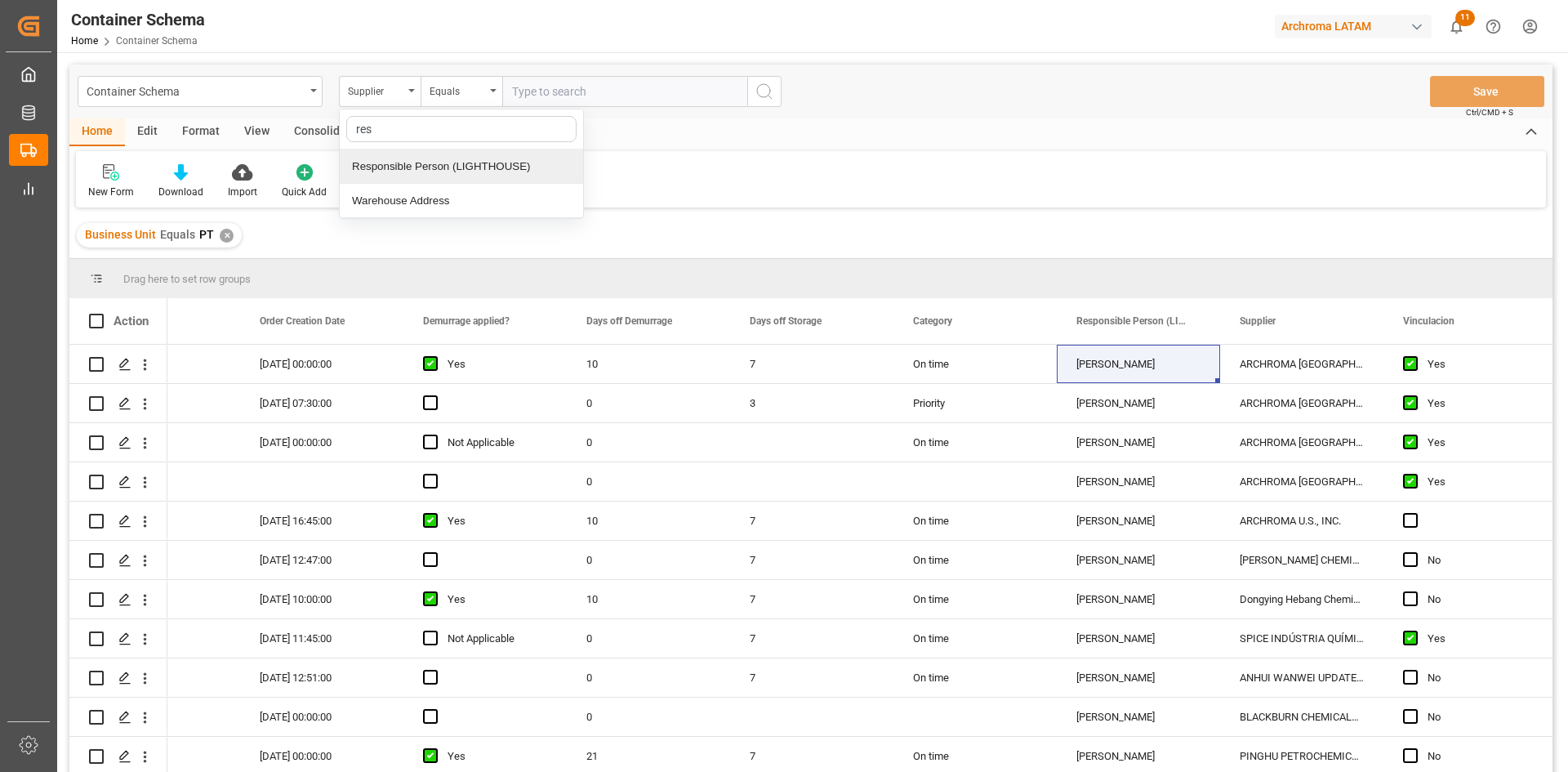
click at [464, 174] on div "Responsible Person (LIGHTHOUSE)" at bounding box center [461, 166] width 243 height 34
click at [571, 91] on span "Select Items" at bounding box center [547, 91] width 70 height 13
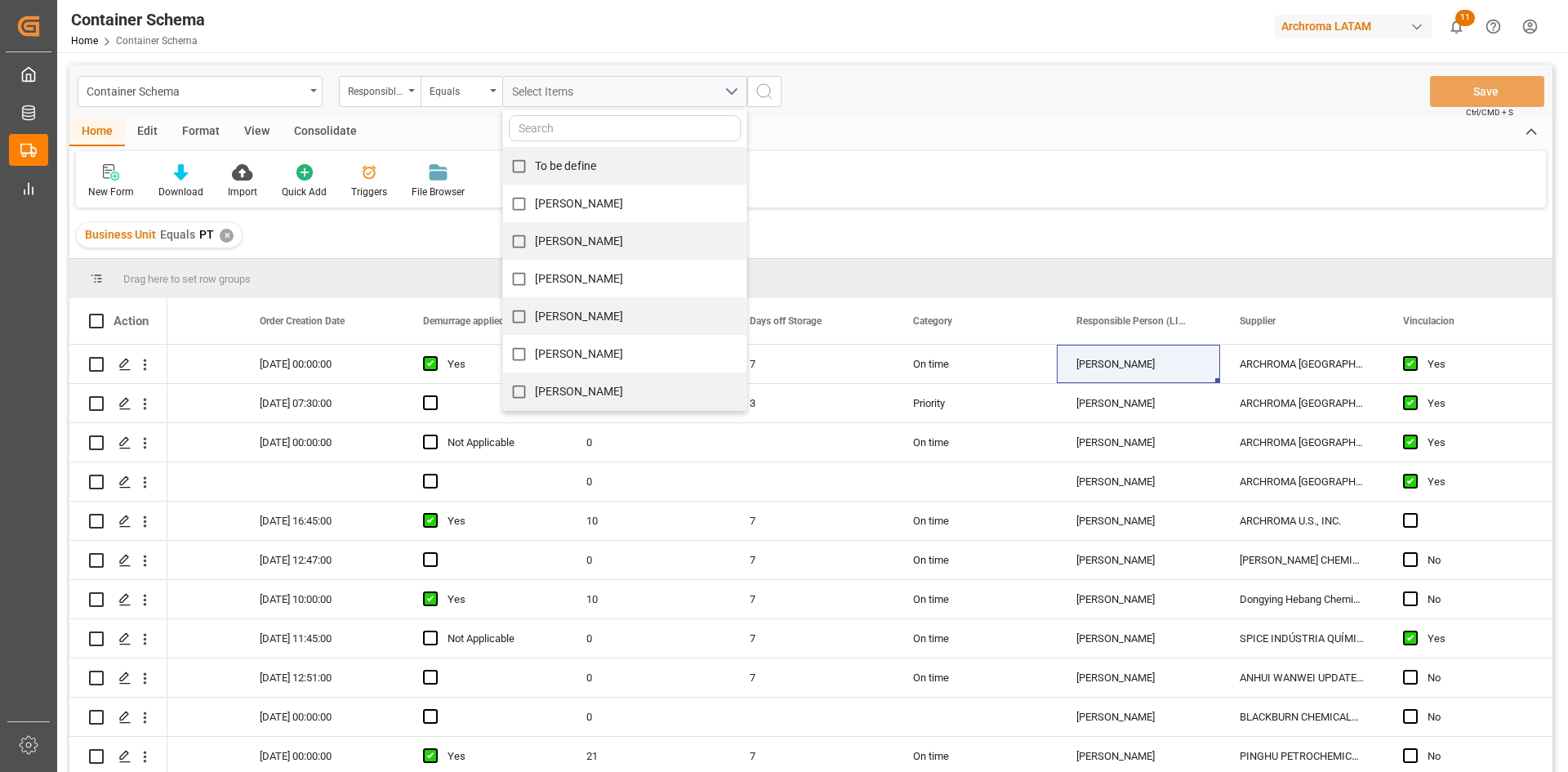
click at [566, 386] on span "[PERSON_NAME]" at bounding box center [579, 391] width 89 height 13
click at [535, 386] on input "[PERSON_NAME]" at bounding box center [519, 391] width 32 height 32
checkbox input "true"
click at [773, 93] on icon "search button" at bounding box center [764, 91] width 20 height 20
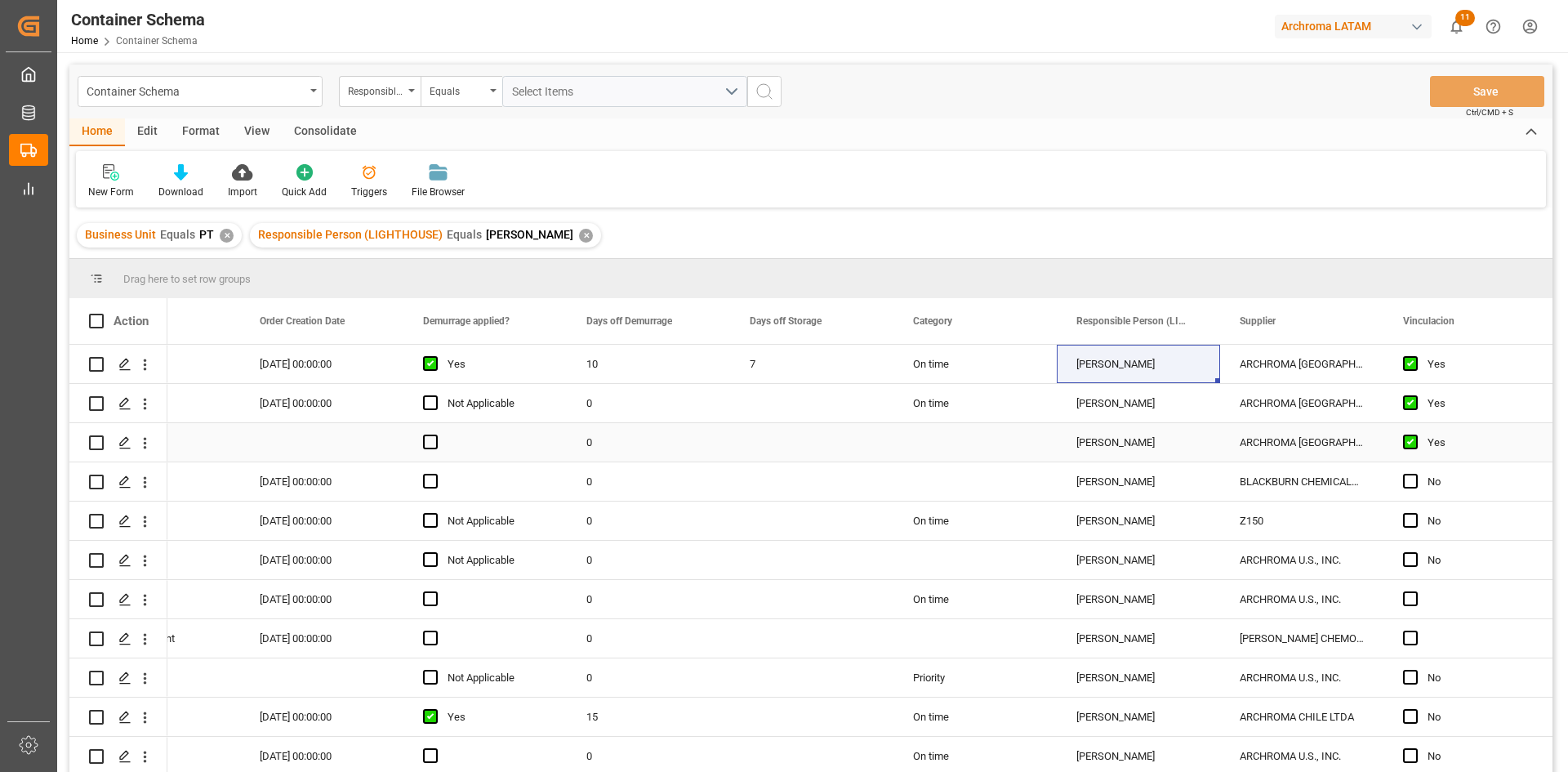
click at [757, 454] on div "Press SPACE to select this row." at bounding box center [811, 442] width 164 height 38
click at [946, 446] on div "Press SPACE to select this row." at bounding box center [975, 442] width 164 height 38
click at [983, 407] on div "On time" at bounding box center [975, 403] width 124 height 37
click at [1055, 422] on div "On time" at bounding box center [975, 403] width 164 height 38
drag, startPoint x: 1054, startPoint y: 419, endPoint x: 982, endPoint y: 644, distance: 236.2
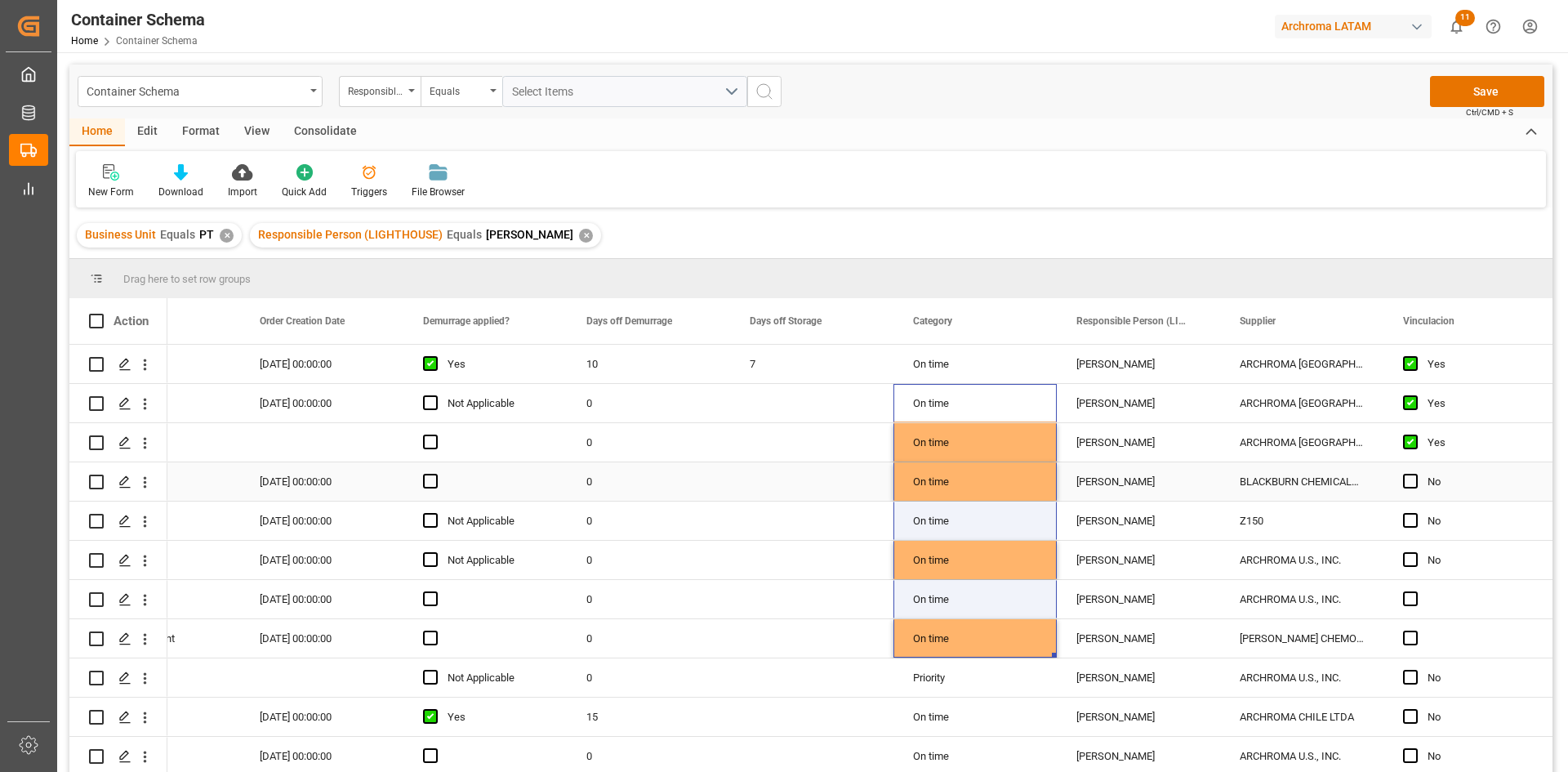
click at [723, 473] on div "0" at bounding box center [648, 481] width 164 height 38
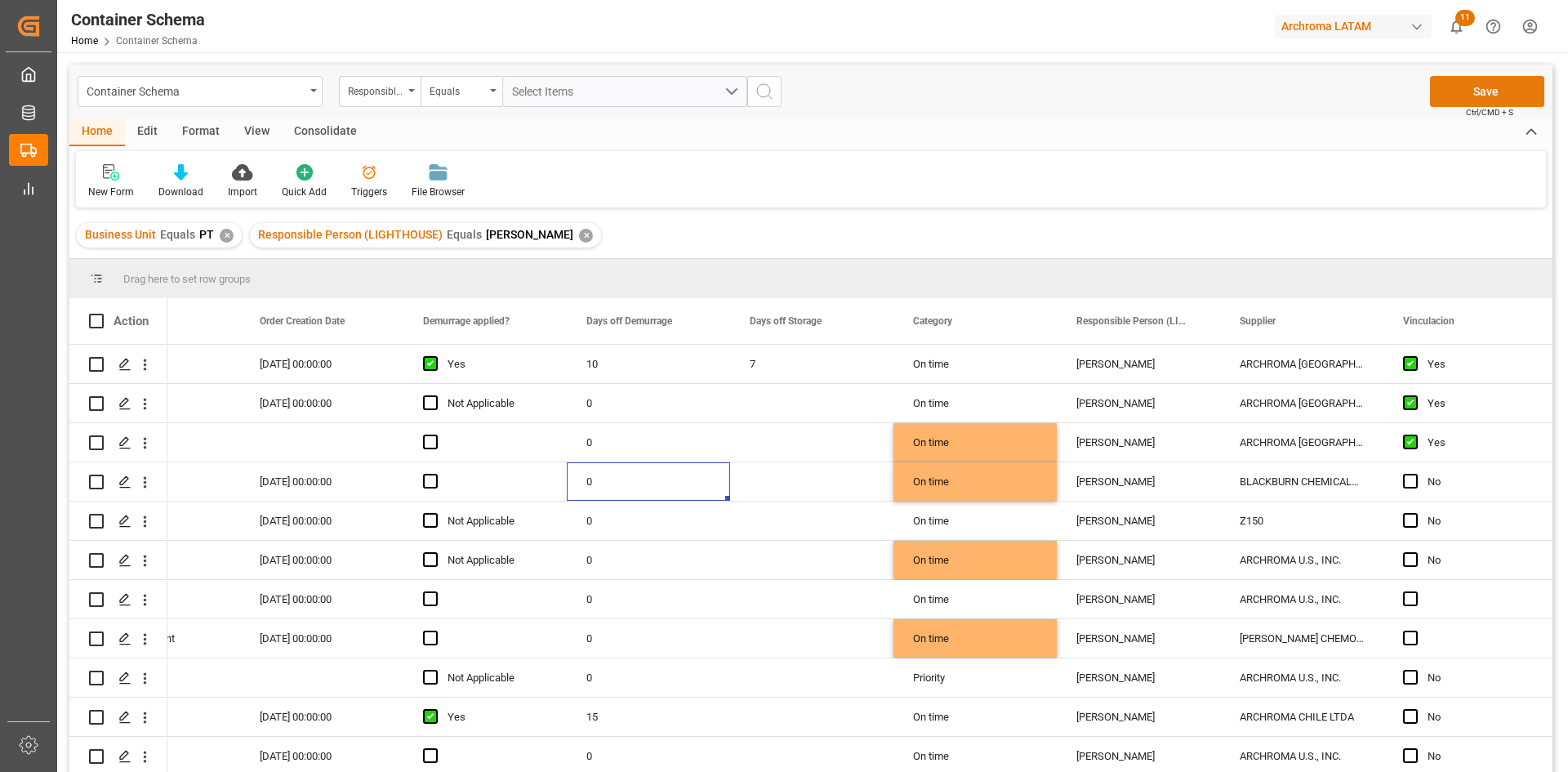
click at [1504, 82] on button "Save" at bounding box center [1487, 91] width 115 height 31
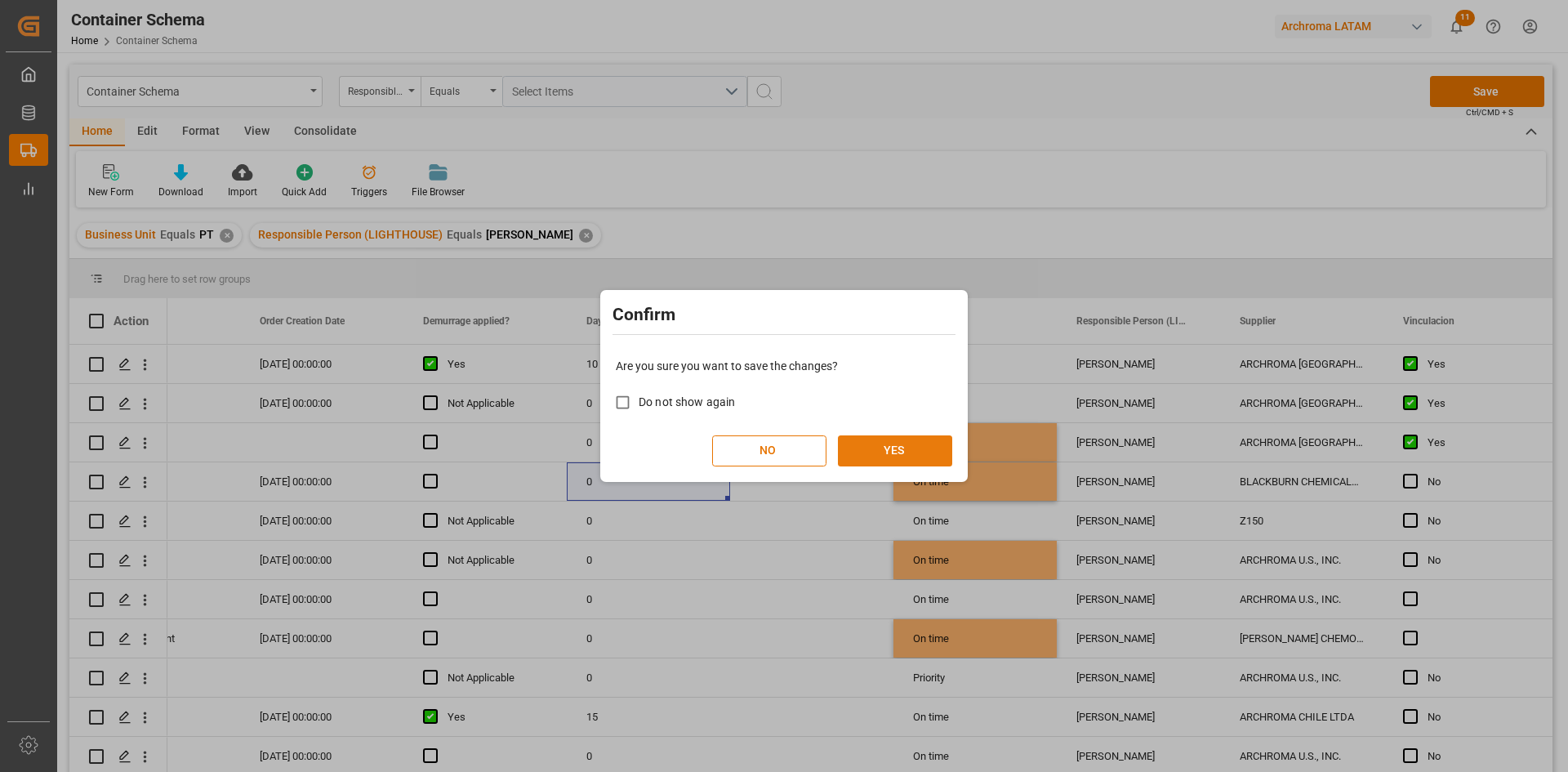
click at [886, 444] on button "YES" at bounding box center [895, 450] width 115 height 31
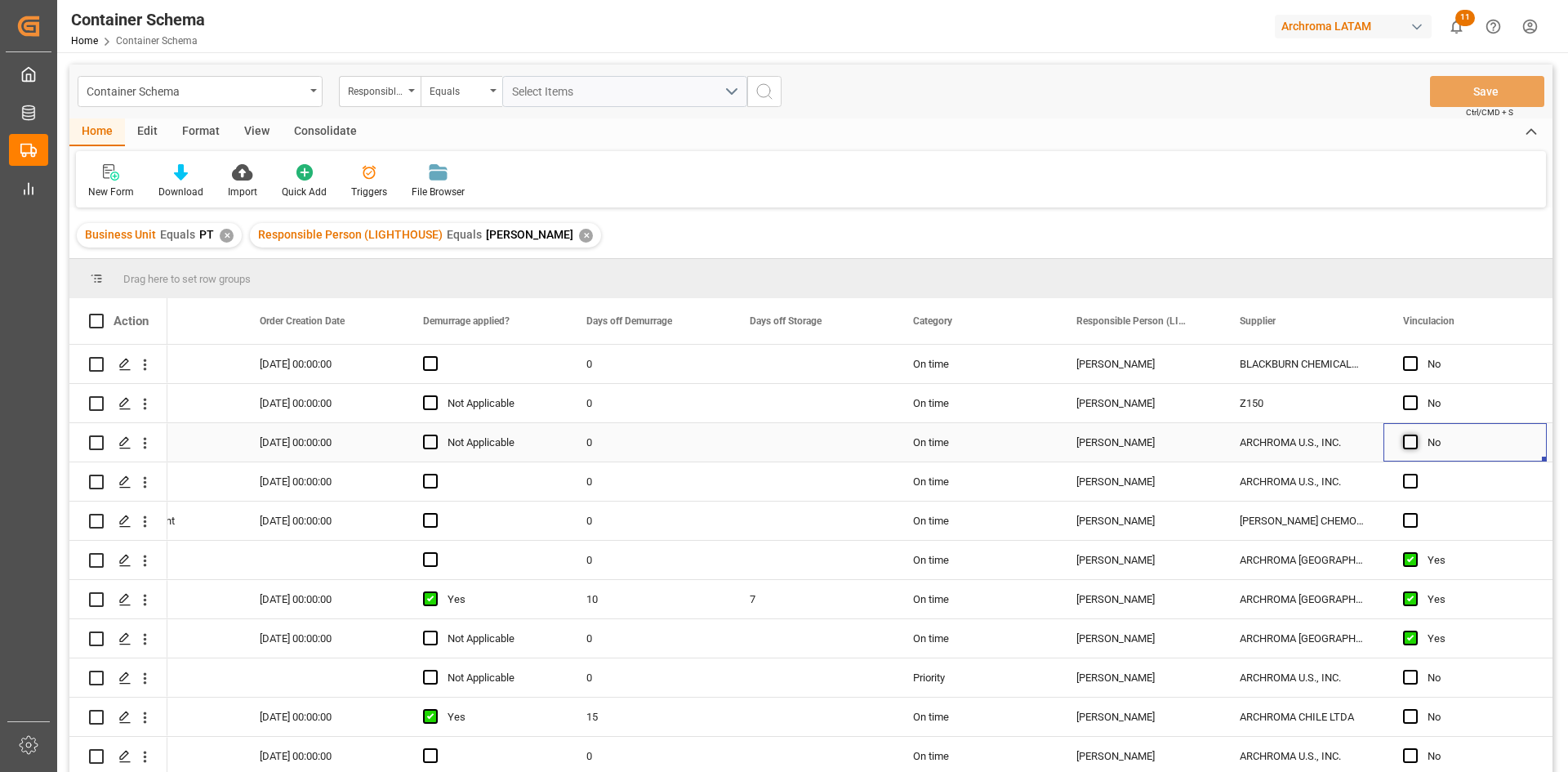
click at [1408, 440] on span "Press SPACE to select this row." at bounding box center [1410, 442] width 15 height 15
click at [1415, 435] on input "Press SPACE to select this row." at bounding box center [1415, 435] width 0 height 0
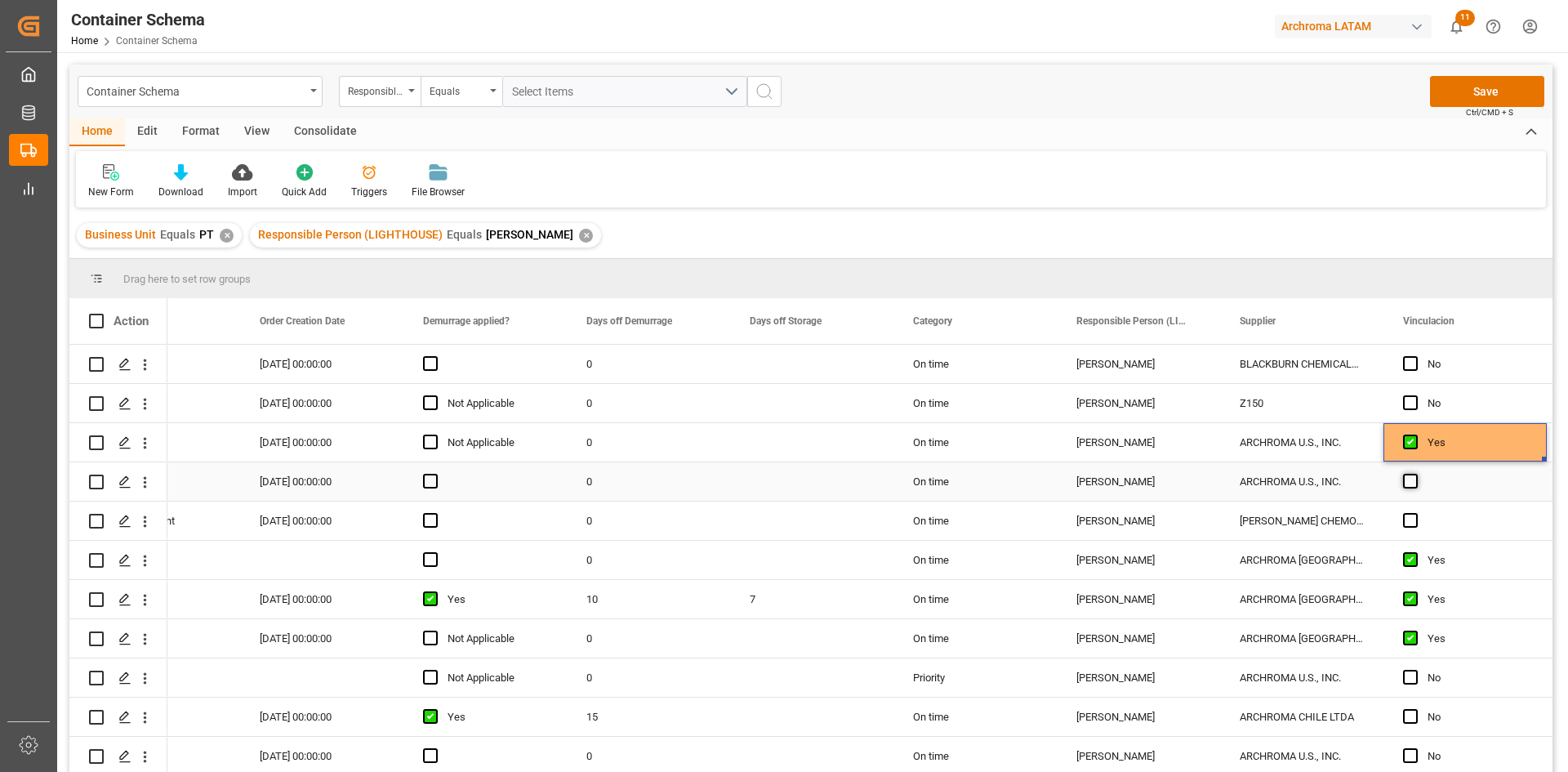
click at [1413, 478] on span "Press SPACE to select this row." at bounding box center [1410, 481] width 15 height 15
click at [1415, 474] on input "Press SPACE to select this row." at bounding box center [1415, 474] width 0 height 0
click at [1309, 430] on div "ARCHROMA U.S., INC." at bounding box center [1301, 442] width 164 height 38
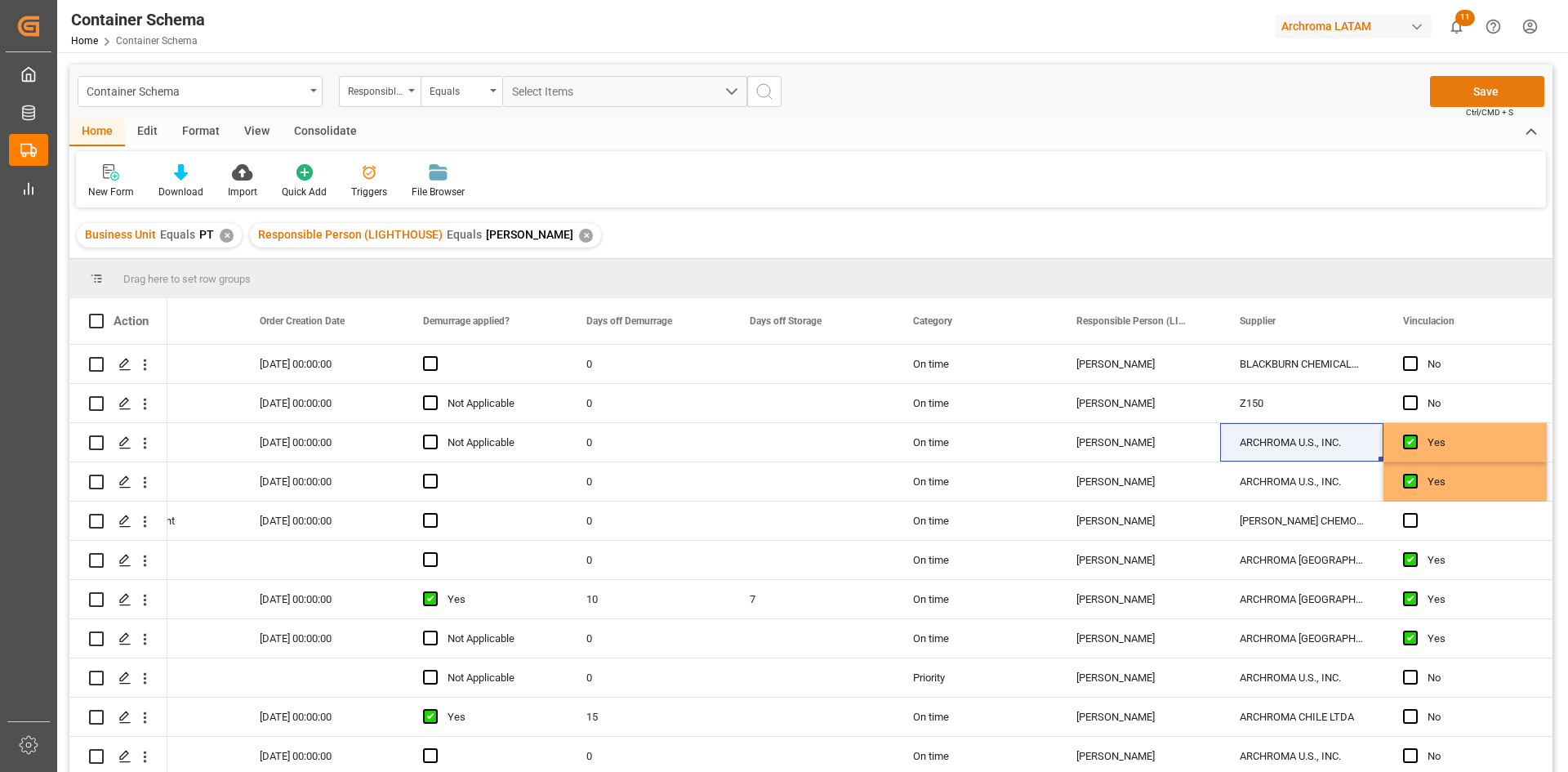
click at [1500, 87] on button "Save" at bounding box center [1487, 91] width 115 height 31
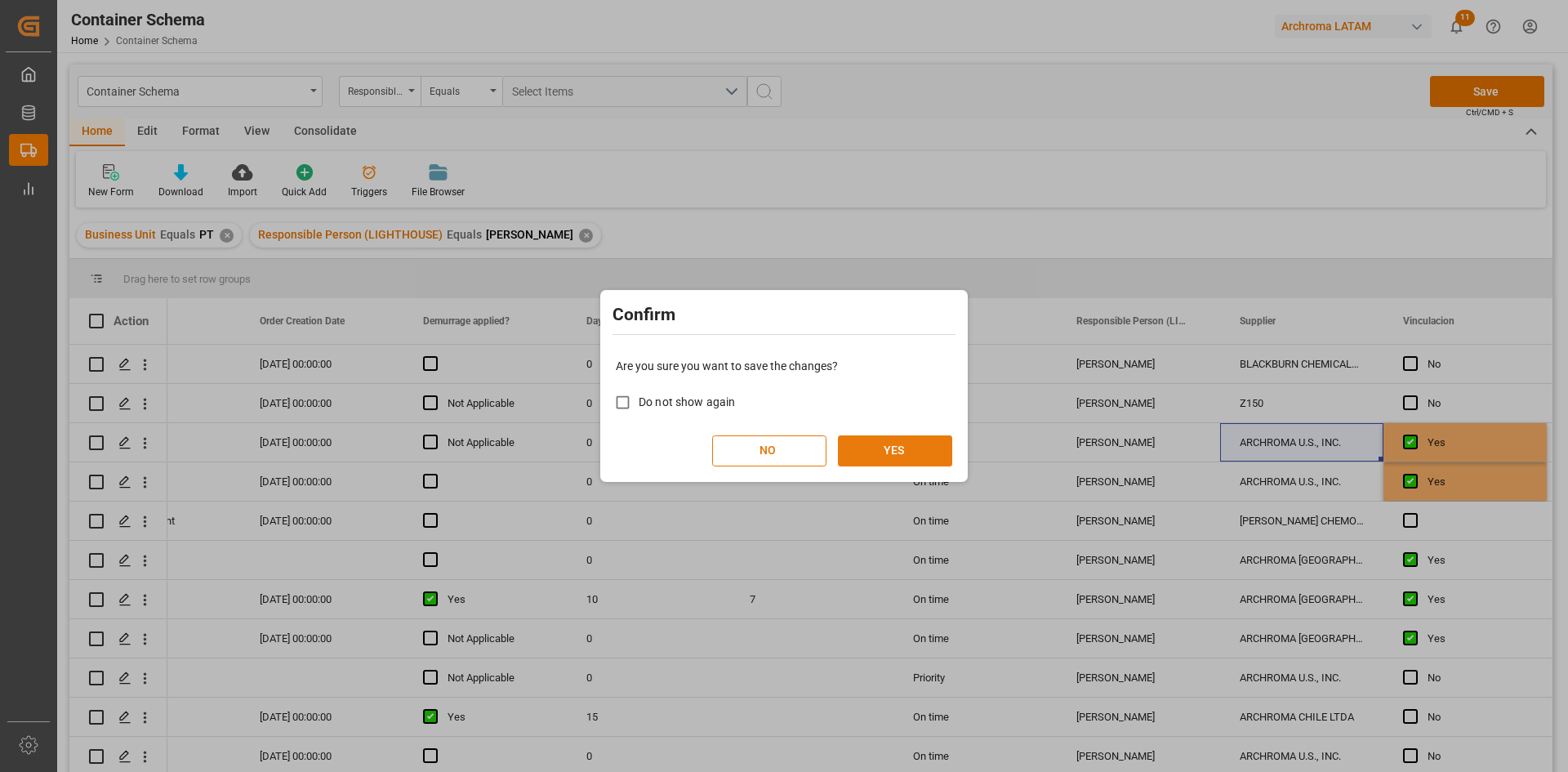
click at [858, 449] on button "YES" at bounding box center [895, 450] width 115 height 31
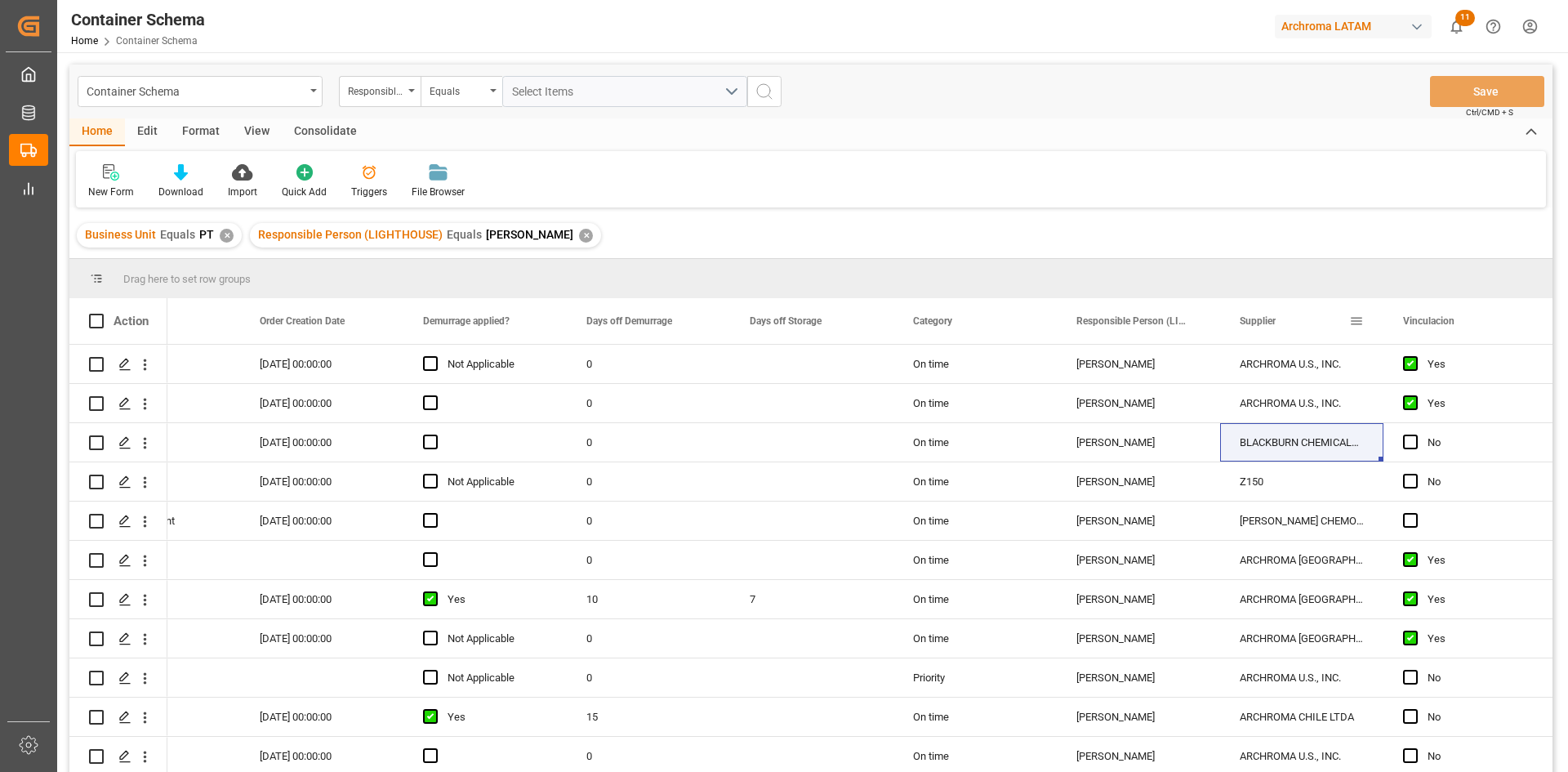
click at [1359, 325] on span at bounding box center [1356, 321] width 15 height 15
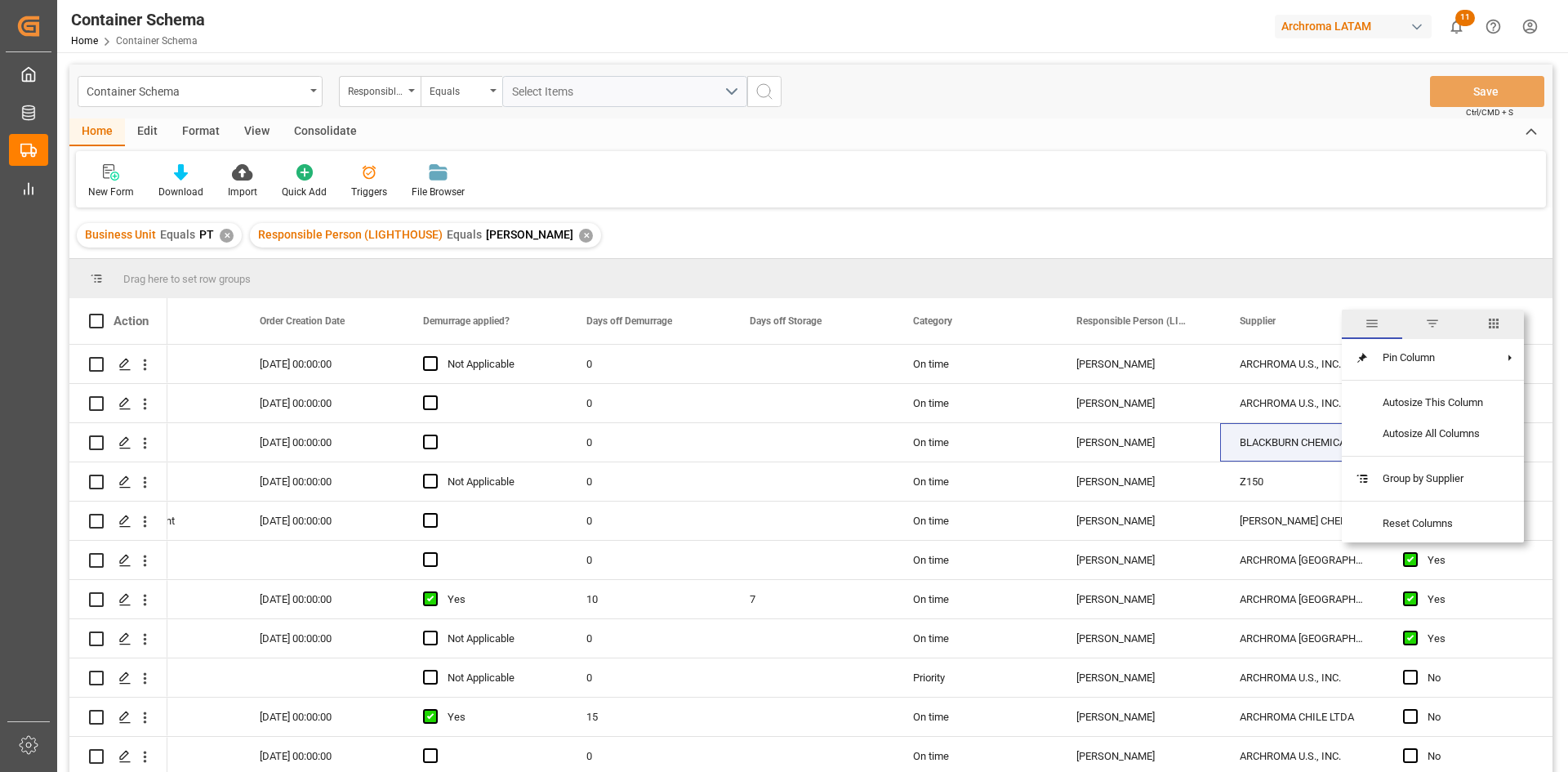
click at [1433, 325] on span "filter" at bounding box center [1433, 323] width 15 height 15
click at [1496, 322] on span "columns" at bounding box center [1491, 323] width 15 height 15
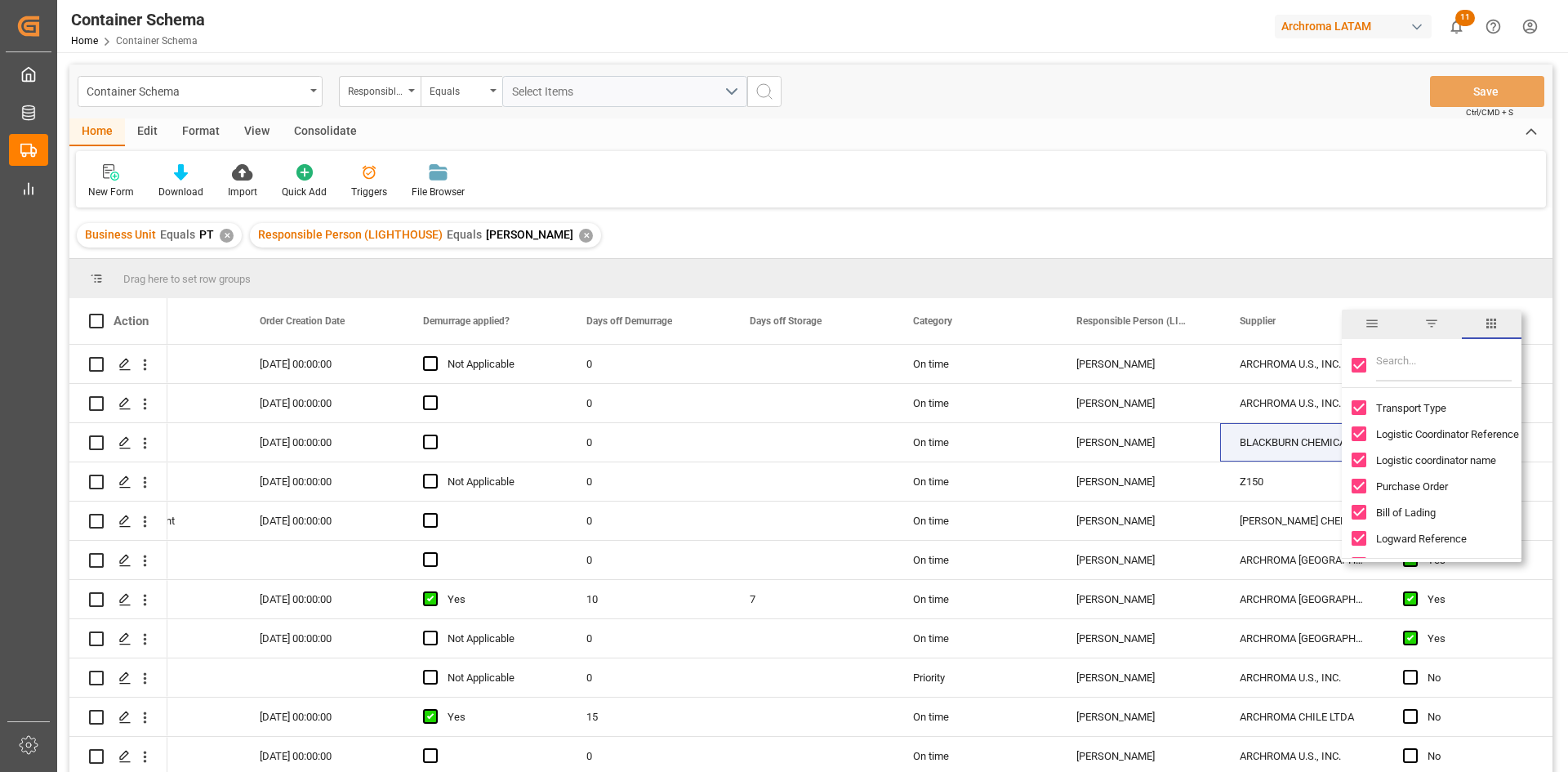
click at [1379, 328] on span "general" at bounding box center [1372, 323] width 15 height 15
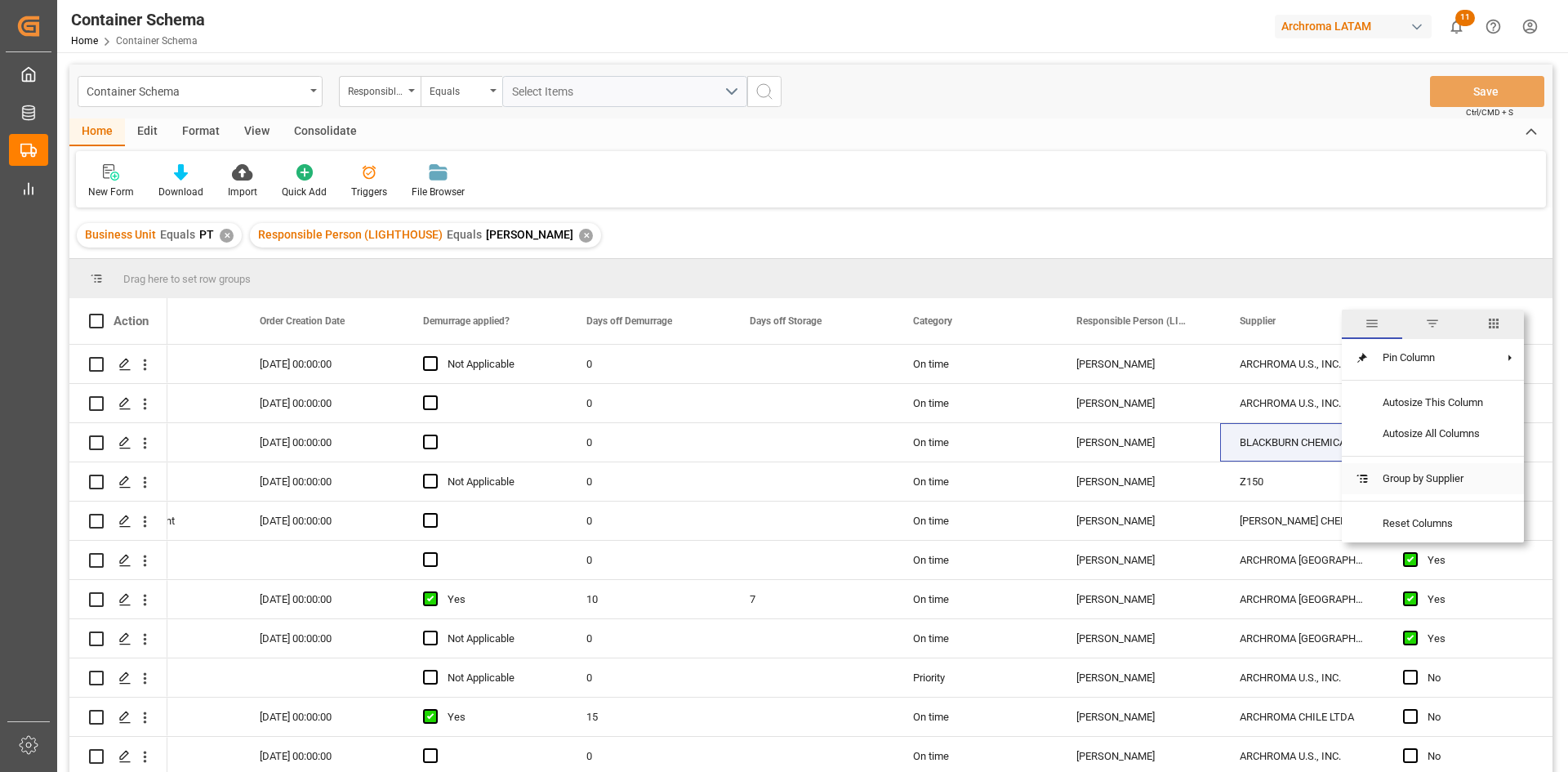
click at [1432, 477] on span "Group by Supplier" at bounding box center [1433, 478] width 126 height 31
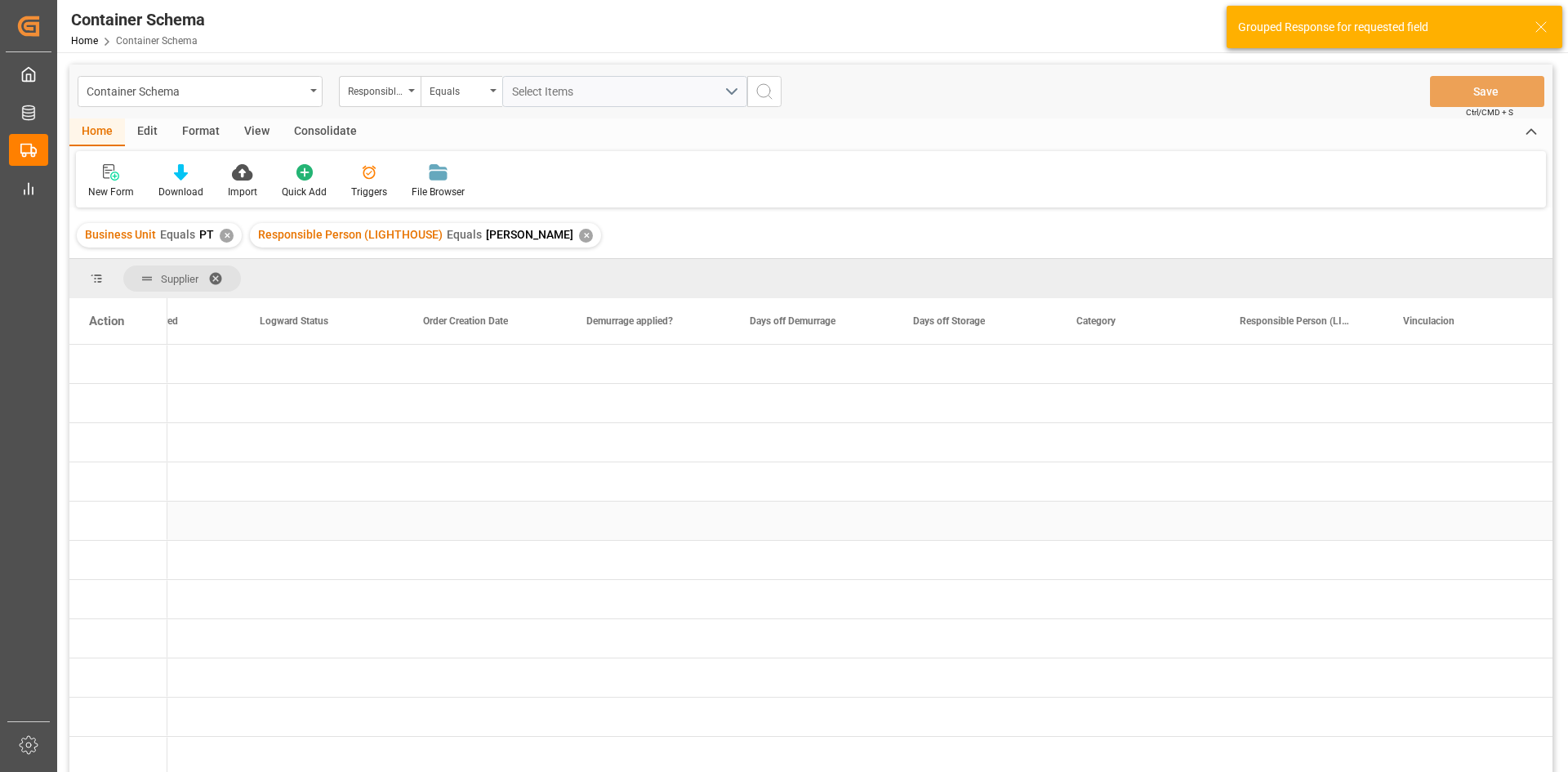
click at [597, 535] on div "Press SPACE to select this row." at bounding box center [648, 520] width 164 height 38
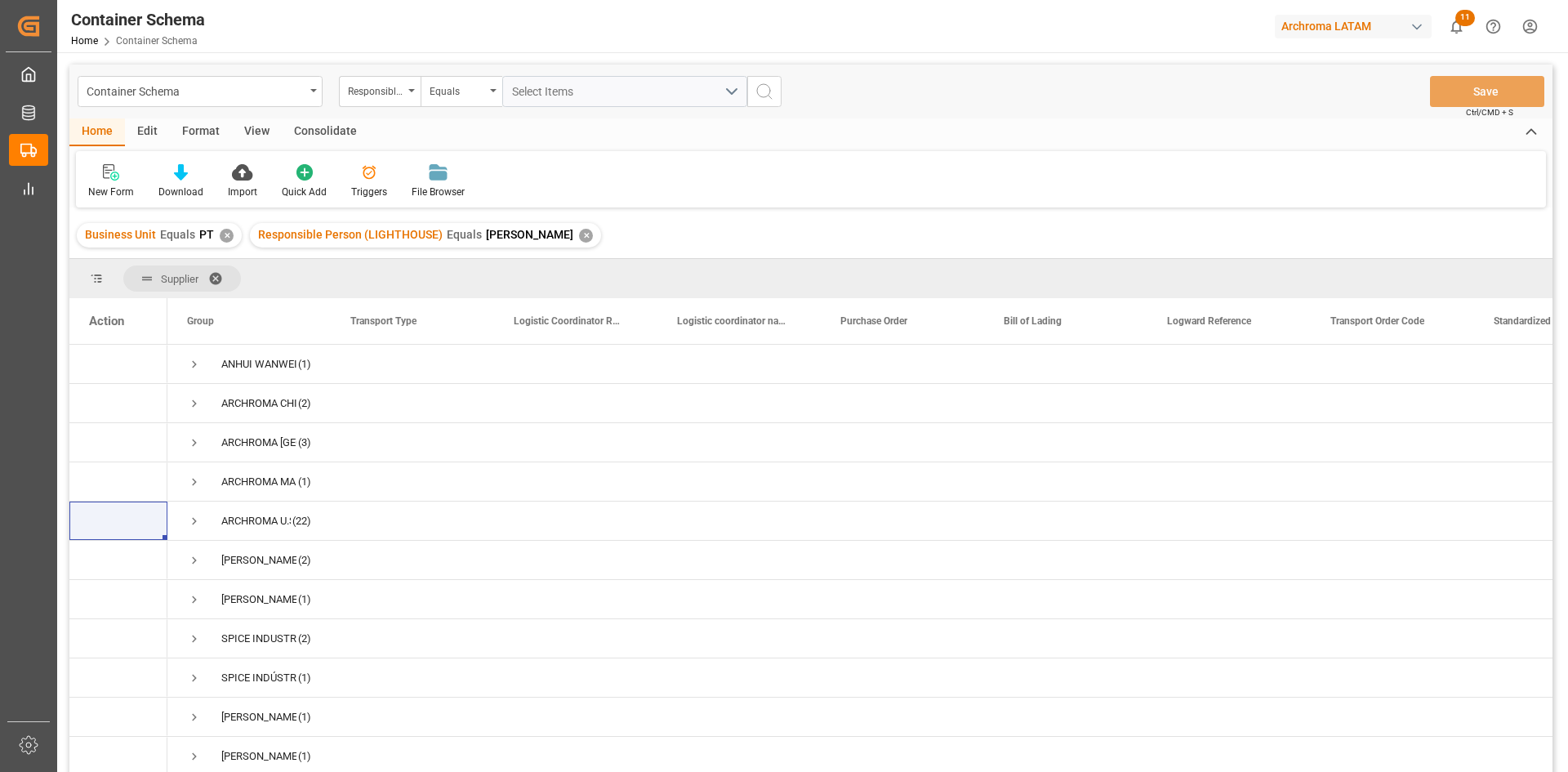
click at [213, 276] on span at bounding box center [221, 278] width 26 height 15
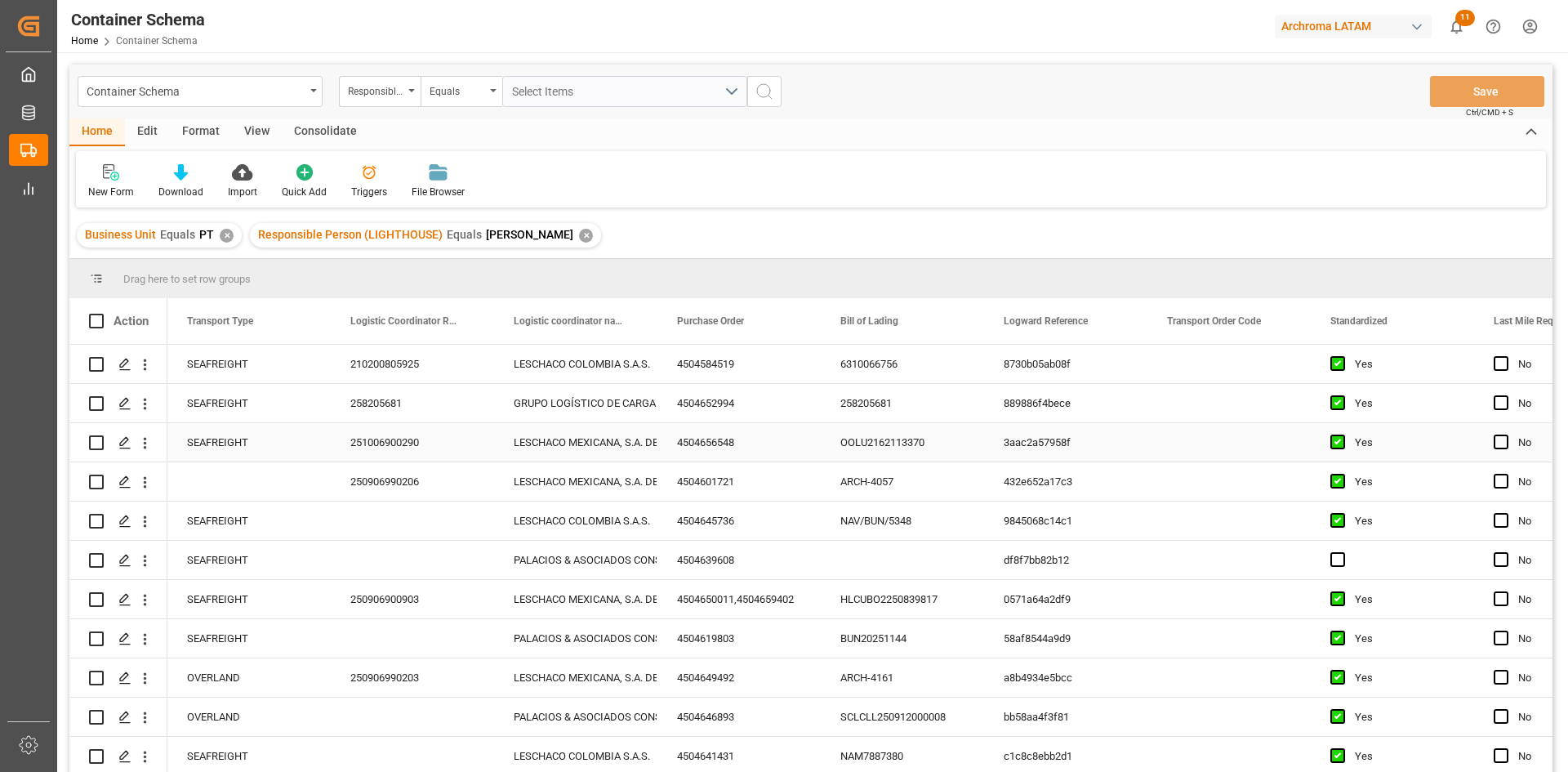
click at [1220, 435] on div "Press SPACE to select this row." at bounding box center [1229, 442] width 164 height 38
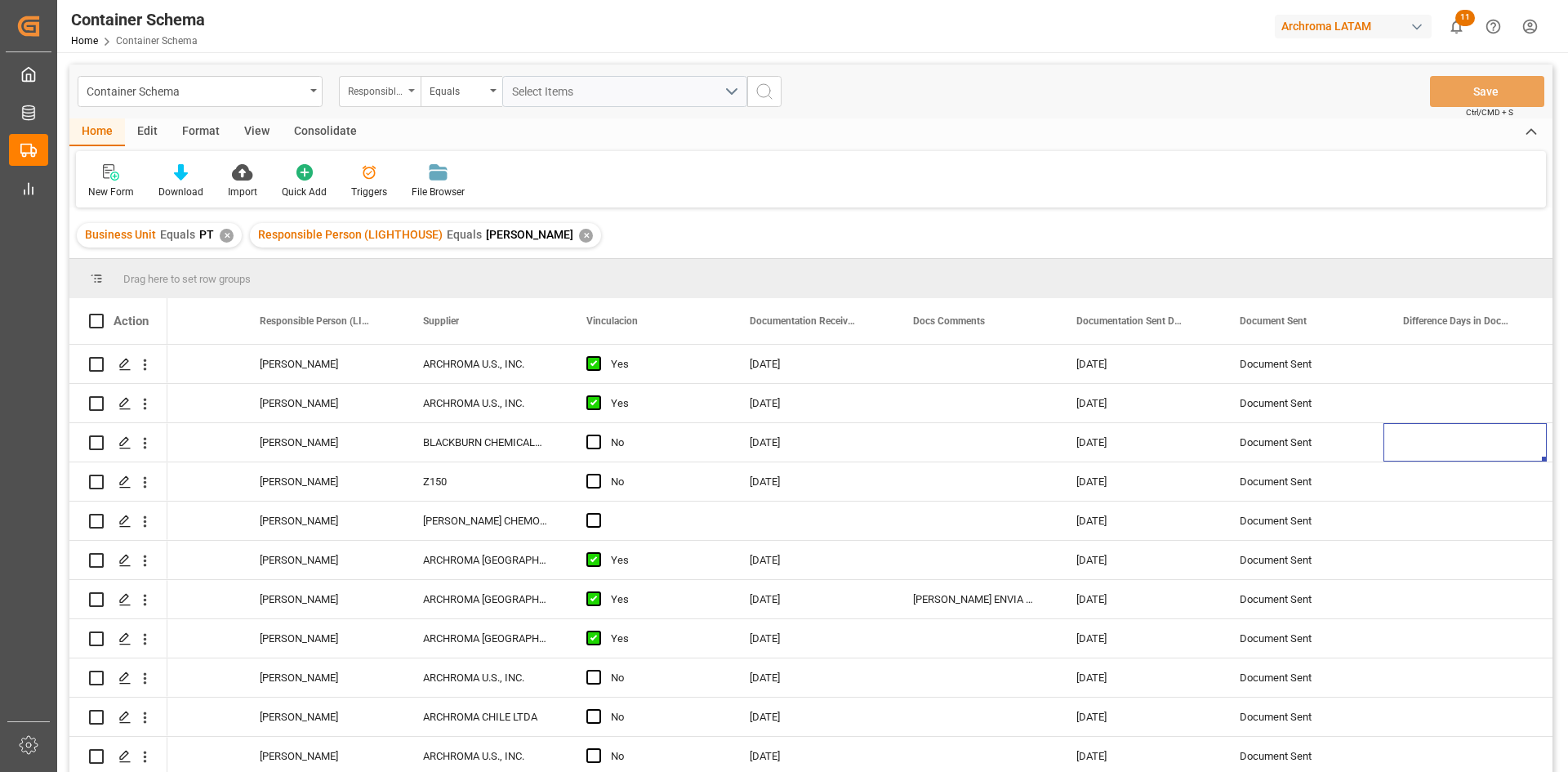
click at [406, 85] on div "Responsible Person (LIGHTHOUSE)" at bounding box center [380, 91] width 81 height 31
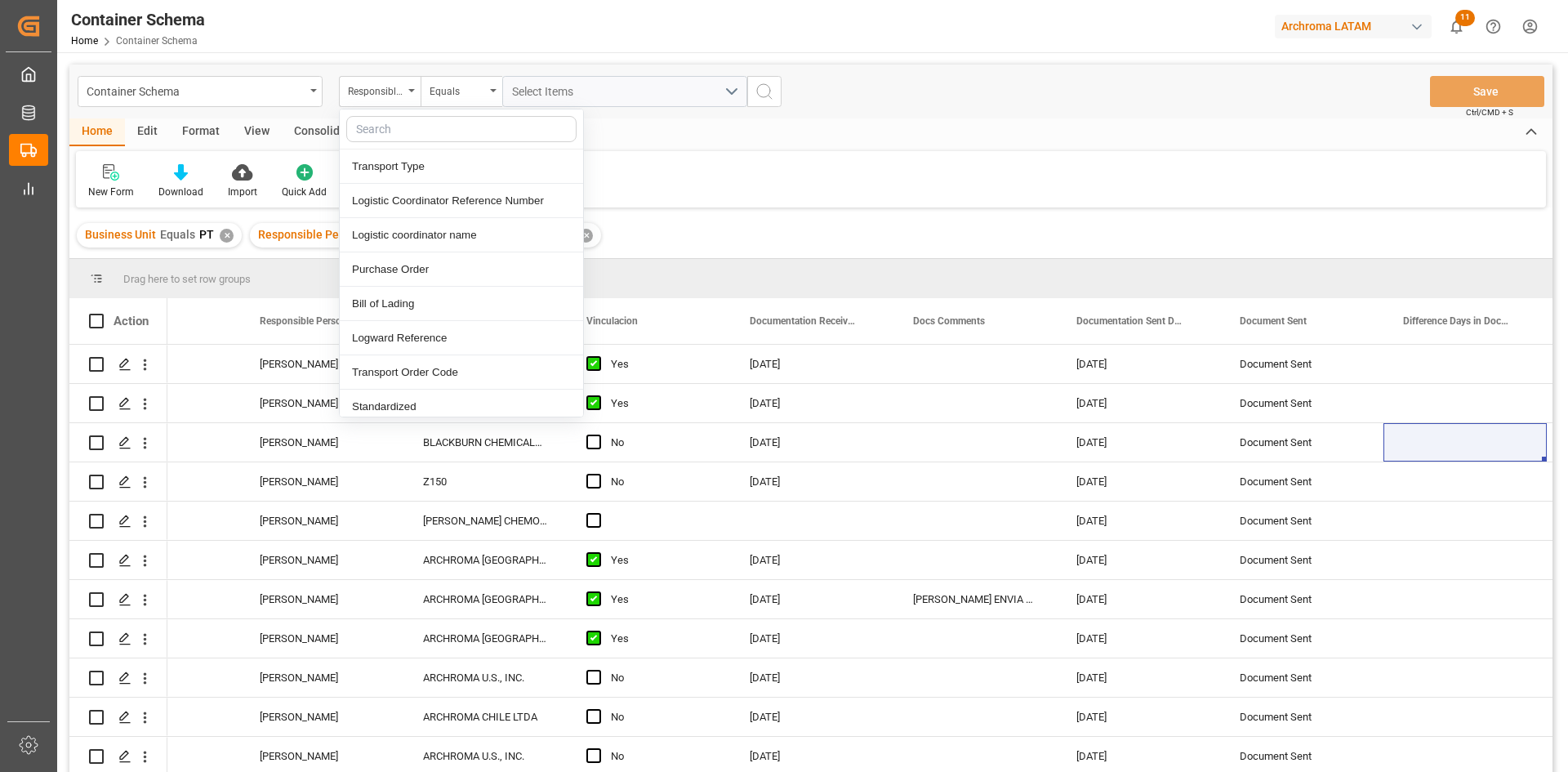
click at [406, 135] on input "text" at bounding box center [461, 129] width 230 height 26
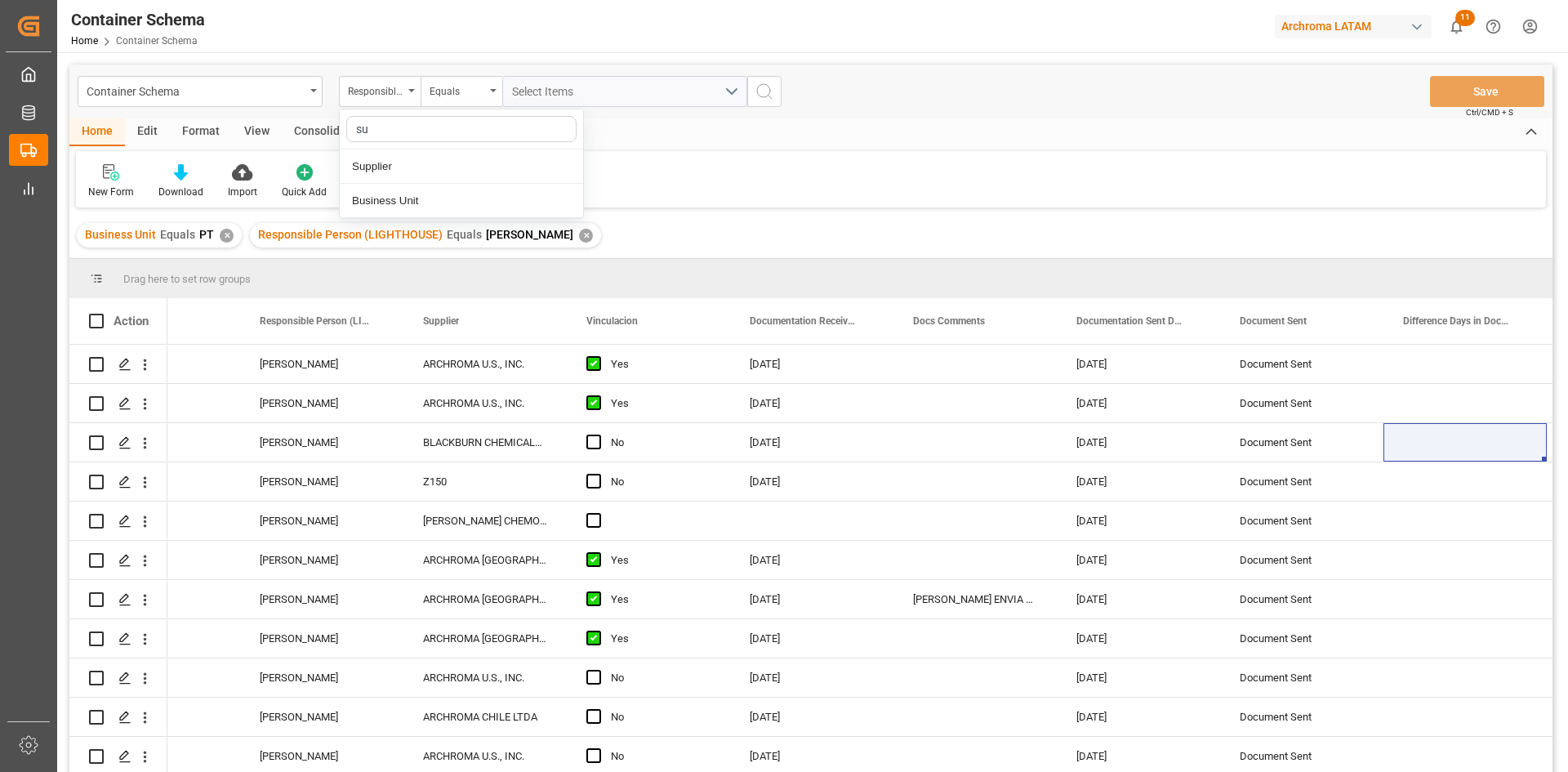
type input "sup"
click at [403, 164] on div "Supplier" at bounding box center [461, 166] width 243 height 34
click at [469, 90] on div "Equals" at bounding box center [457, 89] width 56 height 19
click at [480, 231] on div "Contains" at bounding box center [543, 234] width 243 height 34
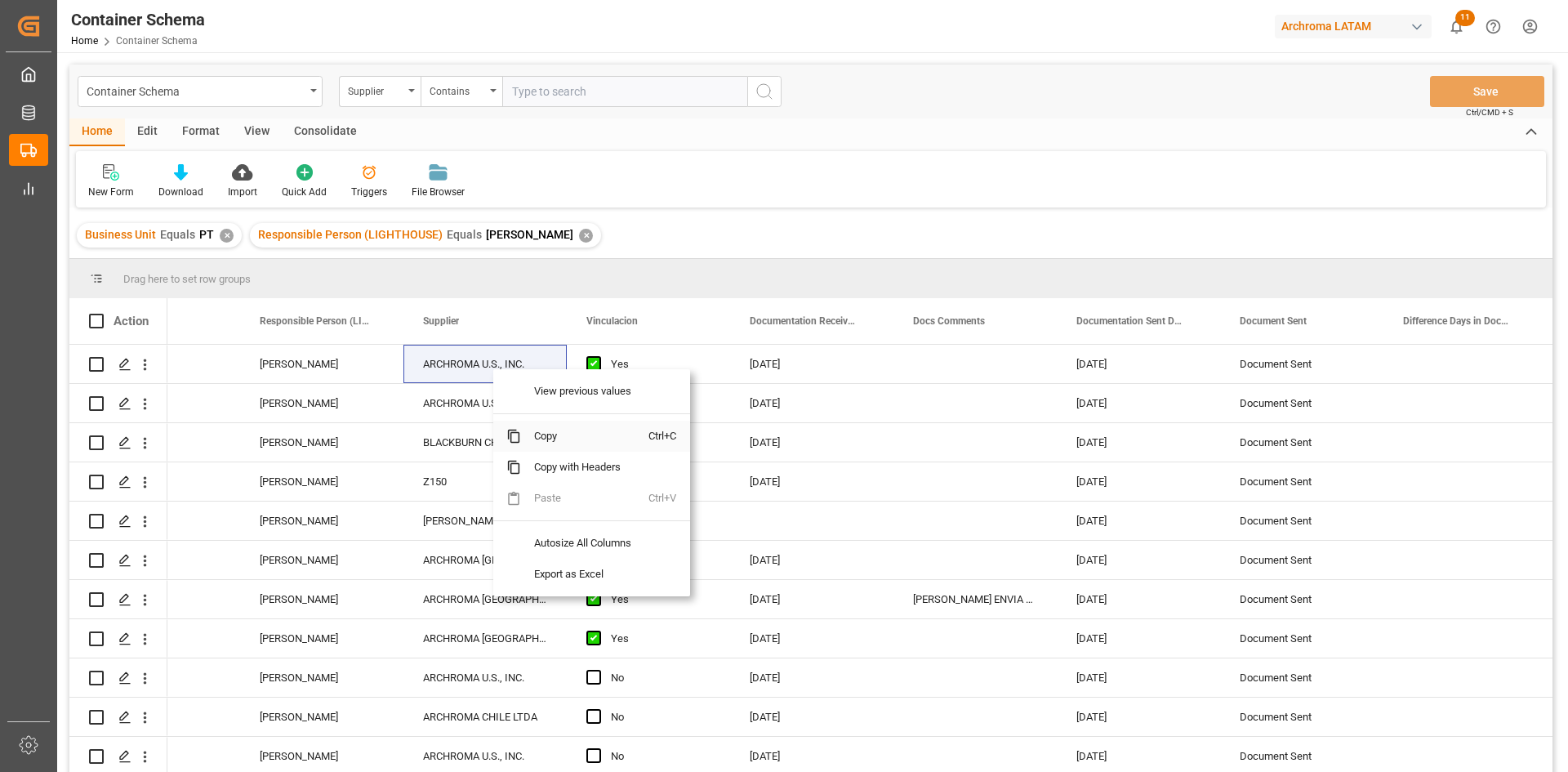
click at [553, 430] on span "Copy" at bounding box center [584, 435] width 127 height 31
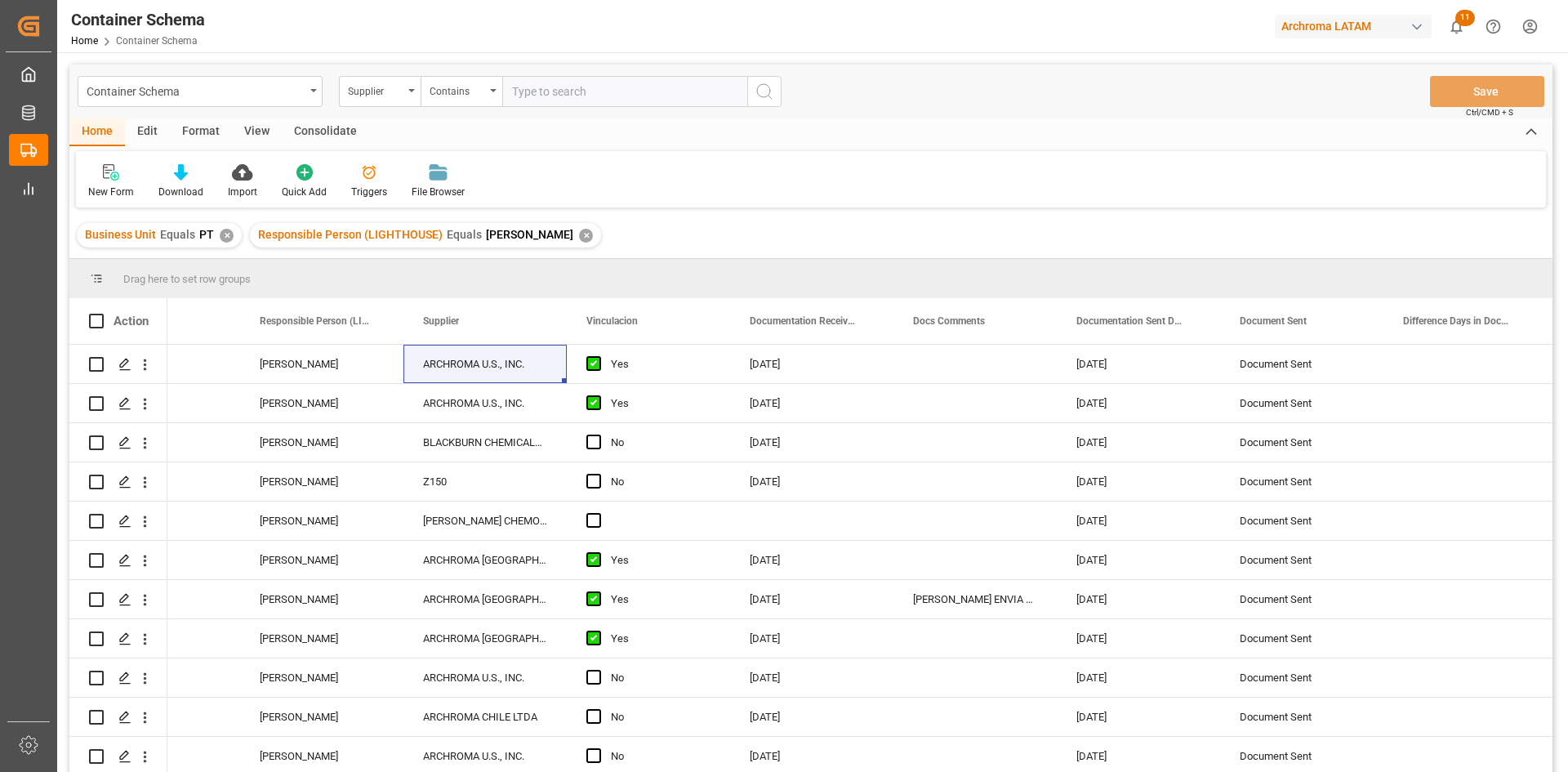
click at [565, 92] on input "text" at bounding box center [624, 91] width 245 height 31
paste input "ARCHROMA U.S., INC."
type input "ARCHROMA U.S., INC."
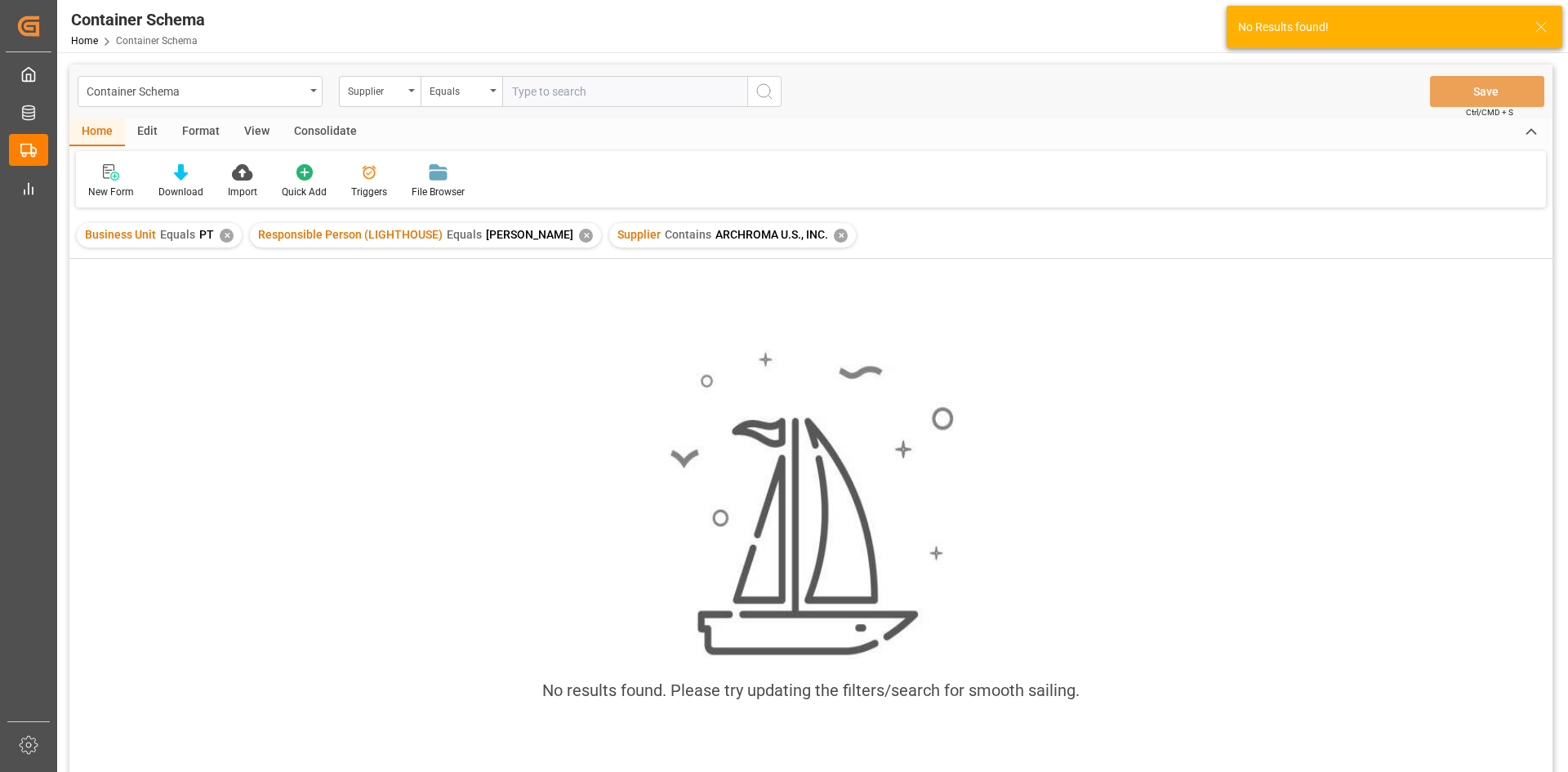
click at [833, 234] on div "✕" at bounding box center [840, 235] width 14 height 14
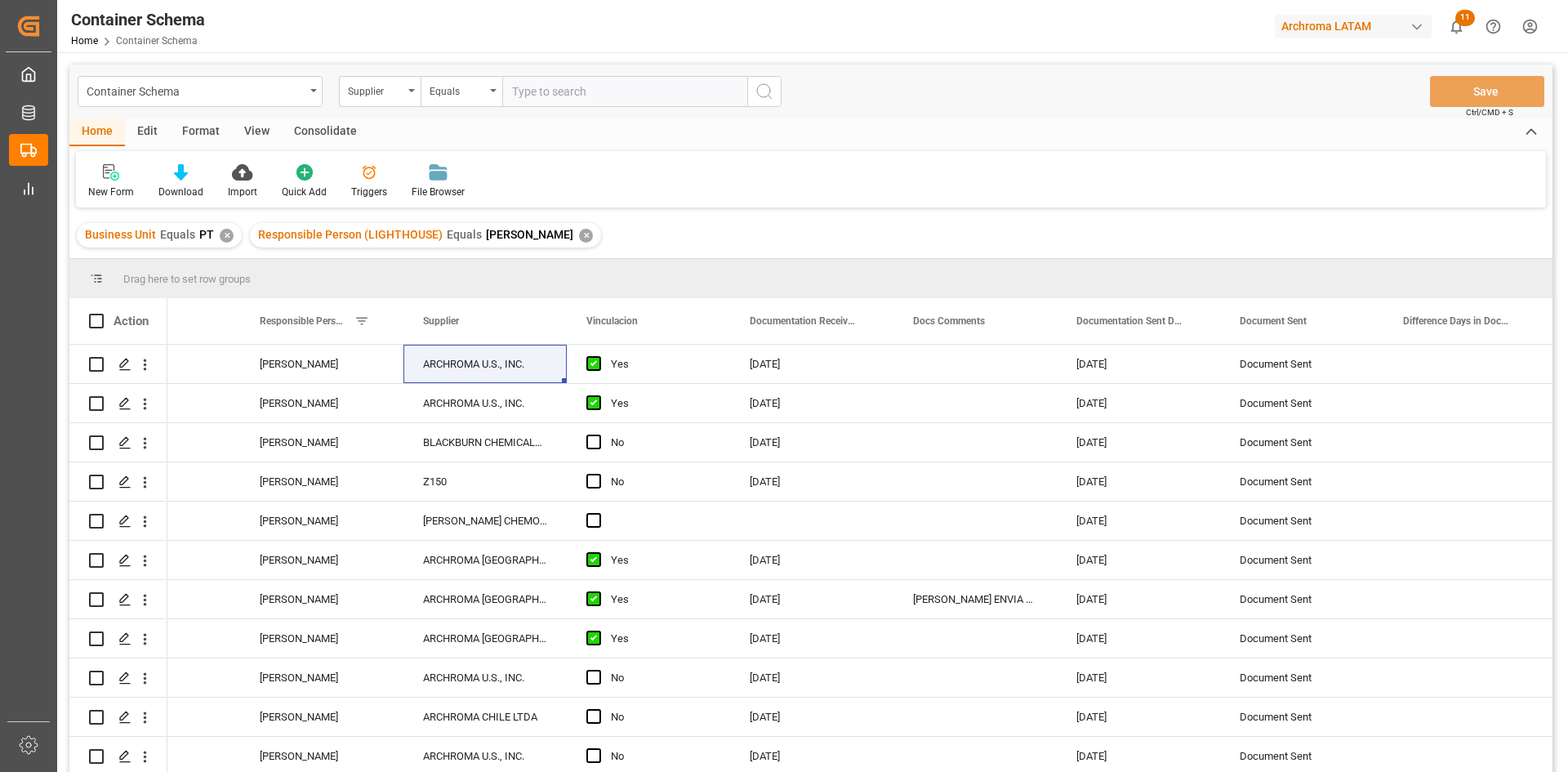
click at [568, 98] on input "text" at bounding box center [624, 91] width 245 height 31
paste input "ARCHROMA U.S., INC."
type input "ARCHROMA U.S., INC"
click at [458, 93] on div "Equals" at bounding box center [457, 89] width 56 height 19
click at [494, 224] on div "Contains" at bounding box center [543, 234] width 243 height 34
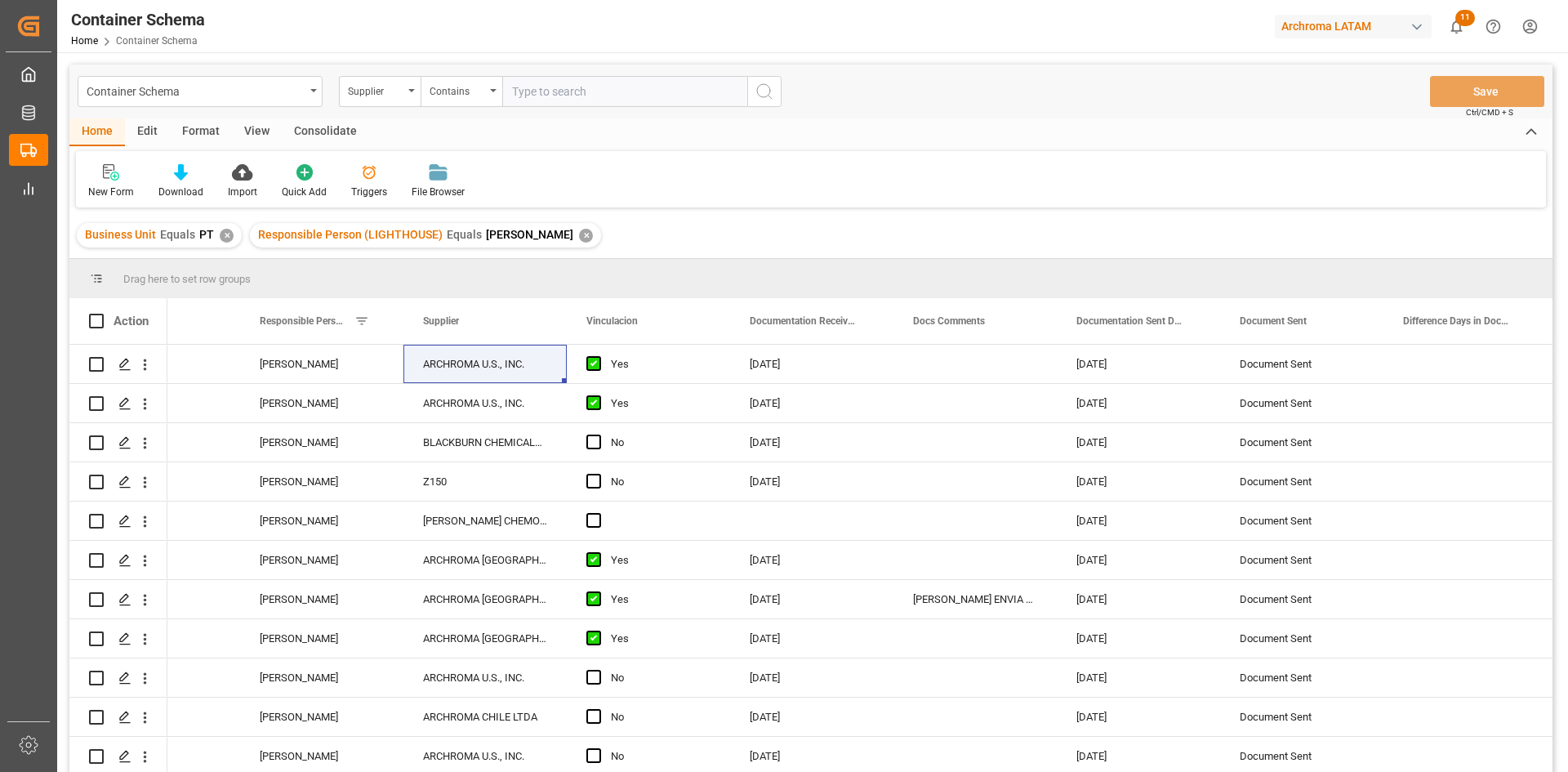
click at [563, 86] on input "text" at bounding box center [624, 91] width 245 height 31
paste input "ARCHROMA U.S., INC."
type input "ARCHROMA U.S., INC."
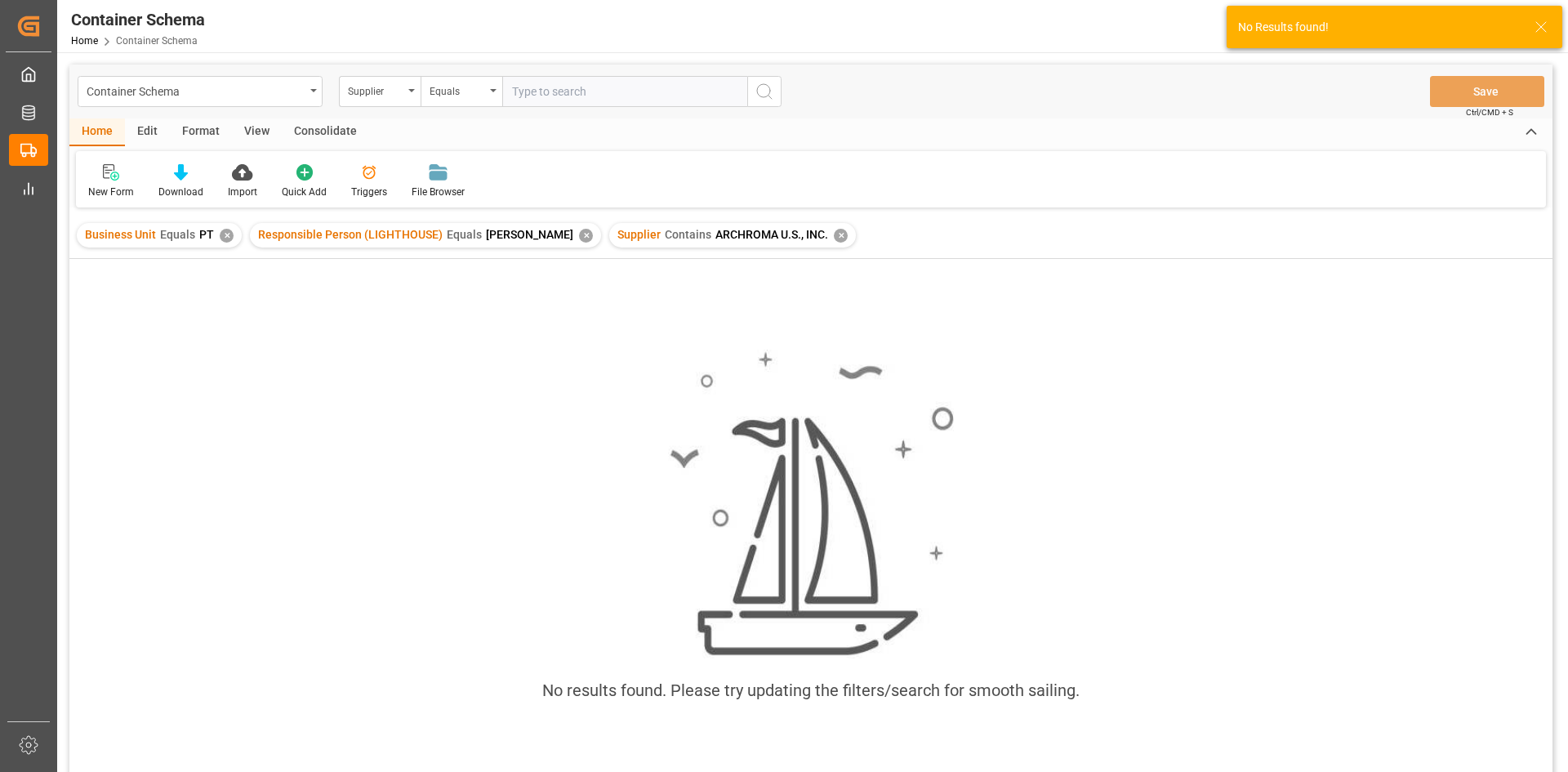
click at [833, 234] on div "✕" at bounding box center [840, 235] width 14 height 14
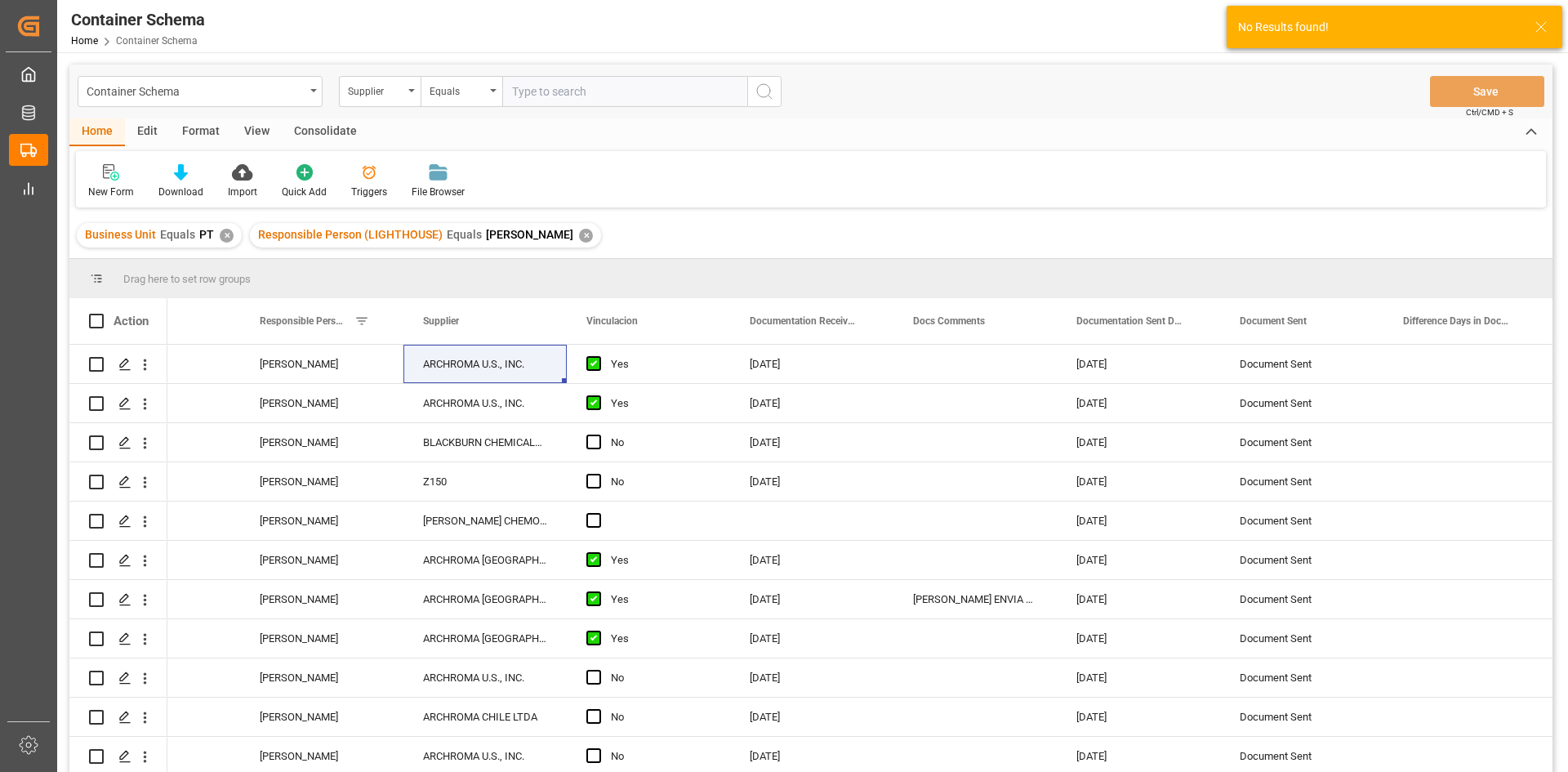
click at [559, 98] on input "text" at bounding box center [624, 91] width 245 height 31
paste input "ARCHROMA U.S., INC."
type input "ARCHROMA U.S., INC."
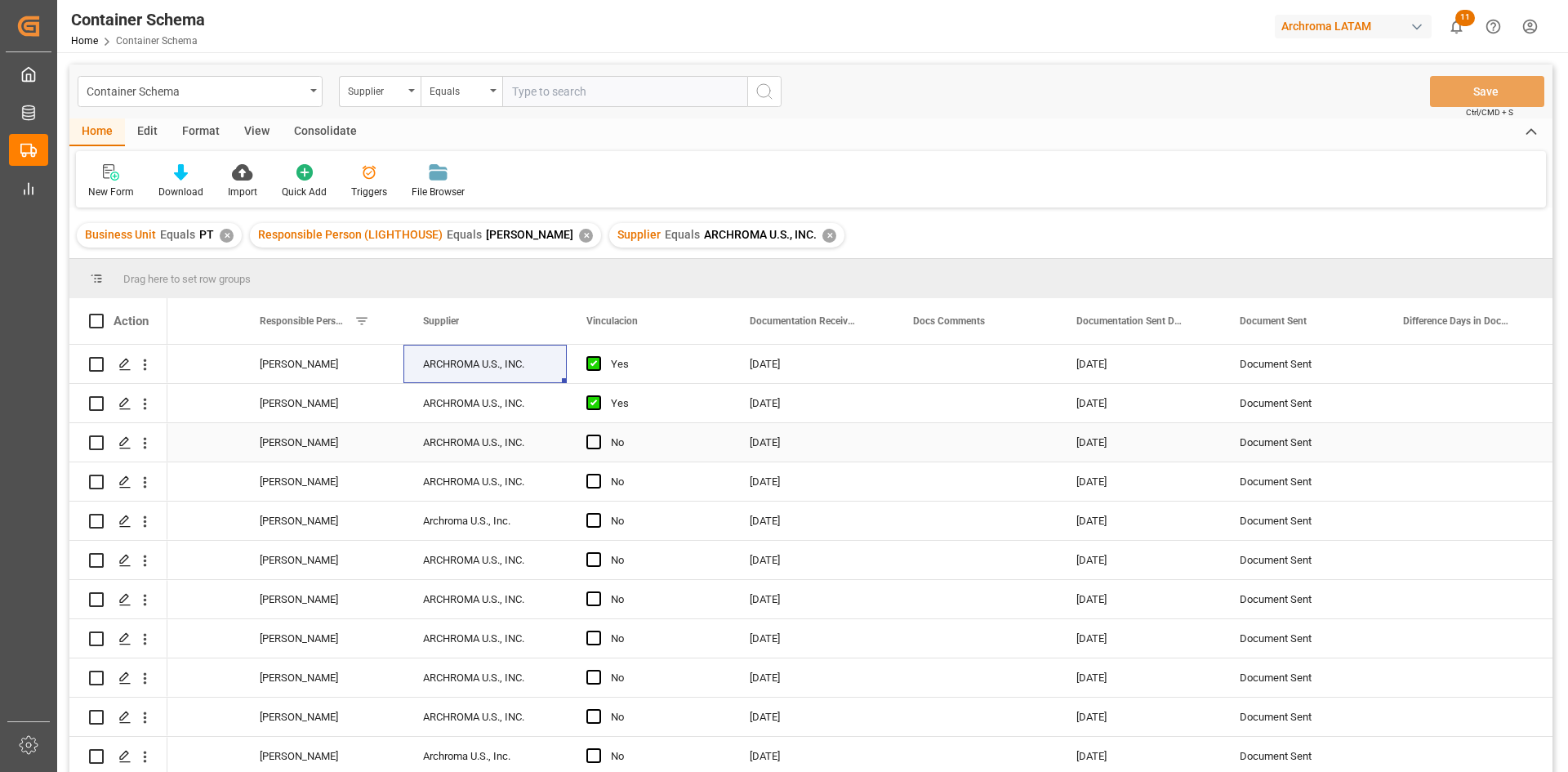
click at [597, 433] on div "Press SPACE to select this row." at bounding box center [598, 442] width 24 height 37
click at [681, 401] on div "Yes" at bounding box center [661, 403] width 100 height 37
drag, startPoint x: 728, startPoint y: 420, endPoint x: 627, endPoint y: 757, distance: 351.8
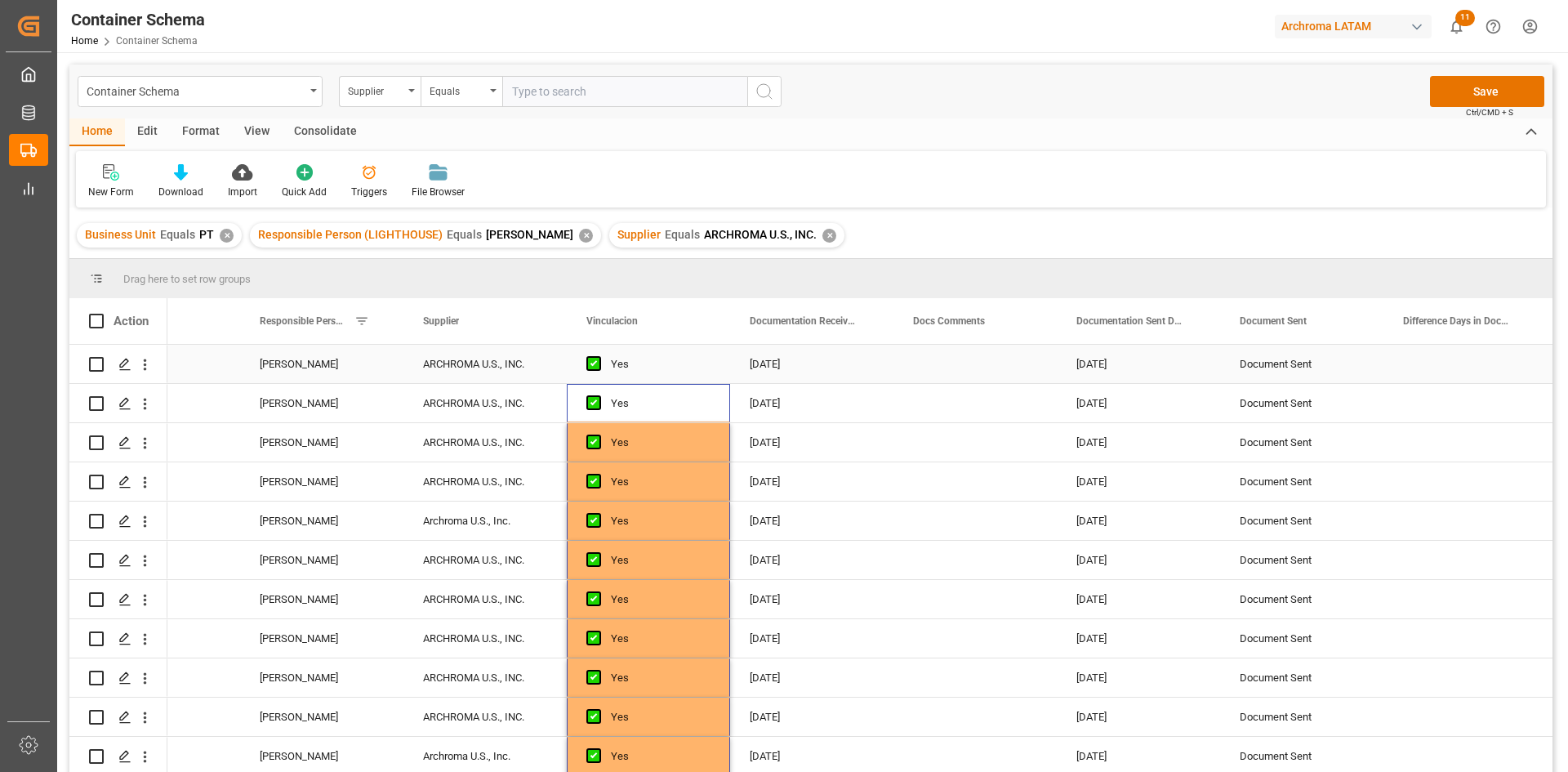
click at [509, 366] on div "ARCHROMA U.S., INC." at bounding box center [484, 364] width 164 height 38
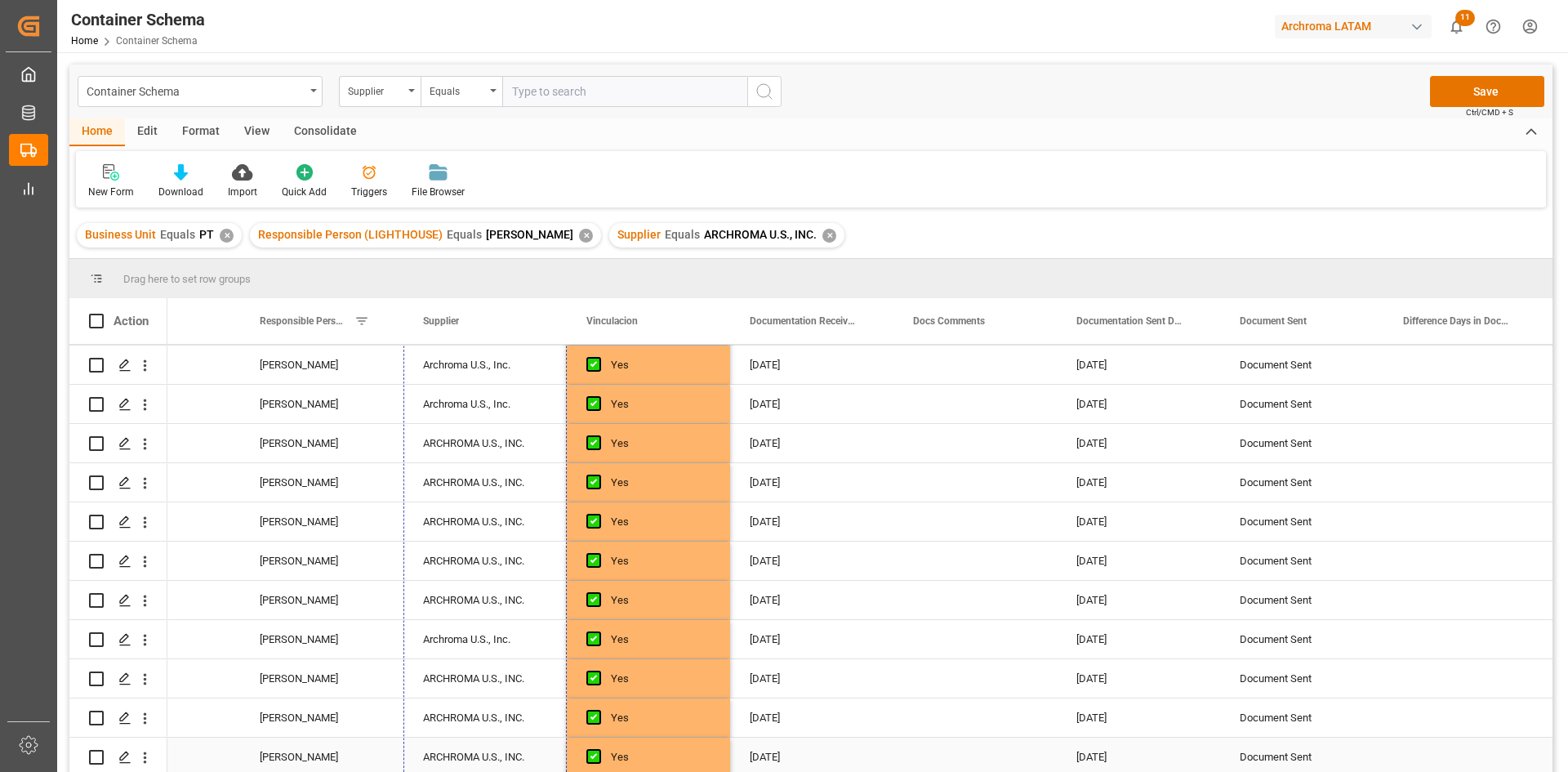
drag, startPoint x: 564, startPoint y: 382, endPoint x: 527, endPoint y: 752, distance: 371.8
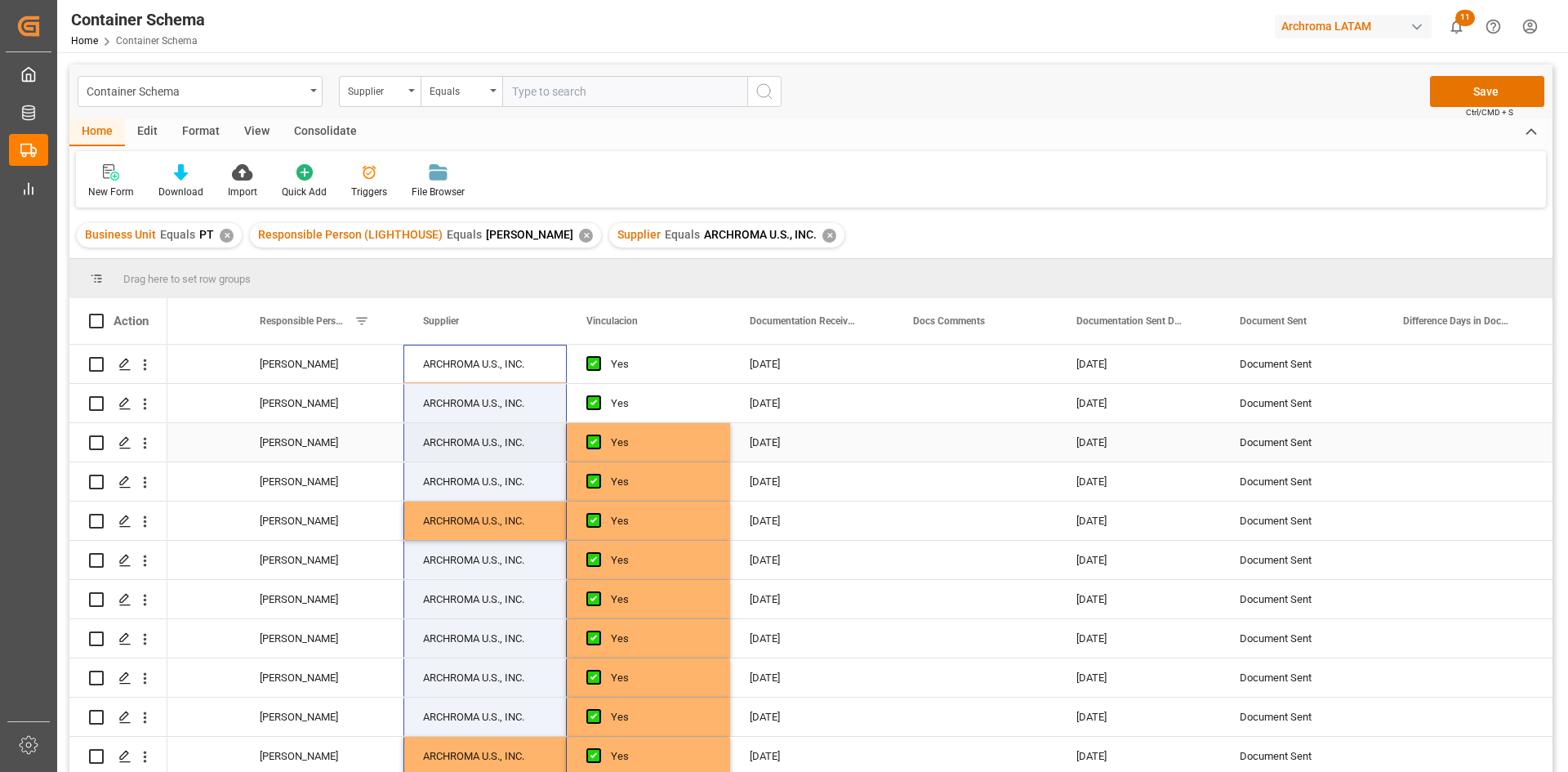
click at [947, 426] on div "Press SPACE to select this row." at bounding box center [975, 442] width 164 height 38
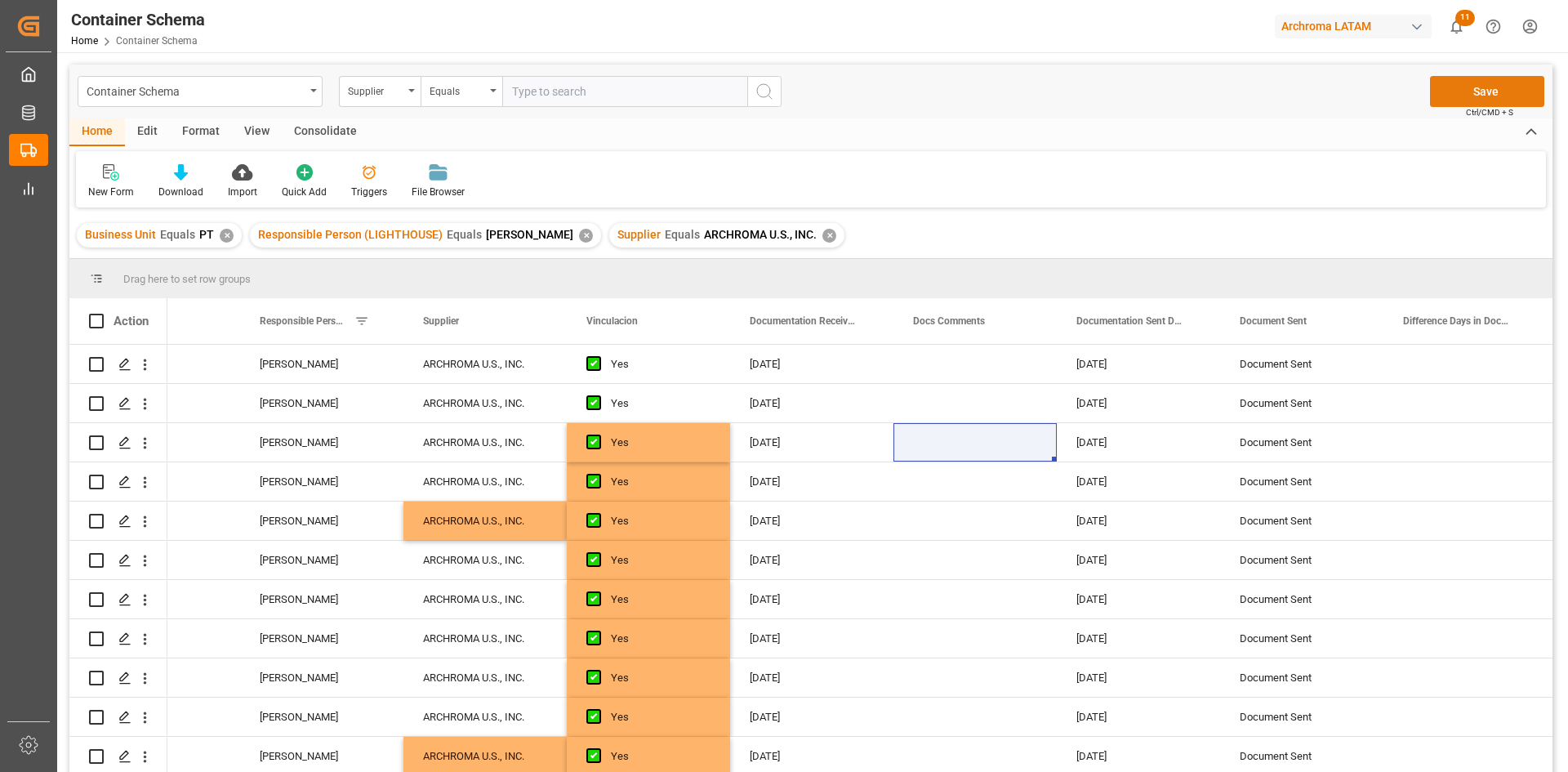
click at [1489, 96] on button "Save" at bounding box center [1487, 91] width 115 height 31
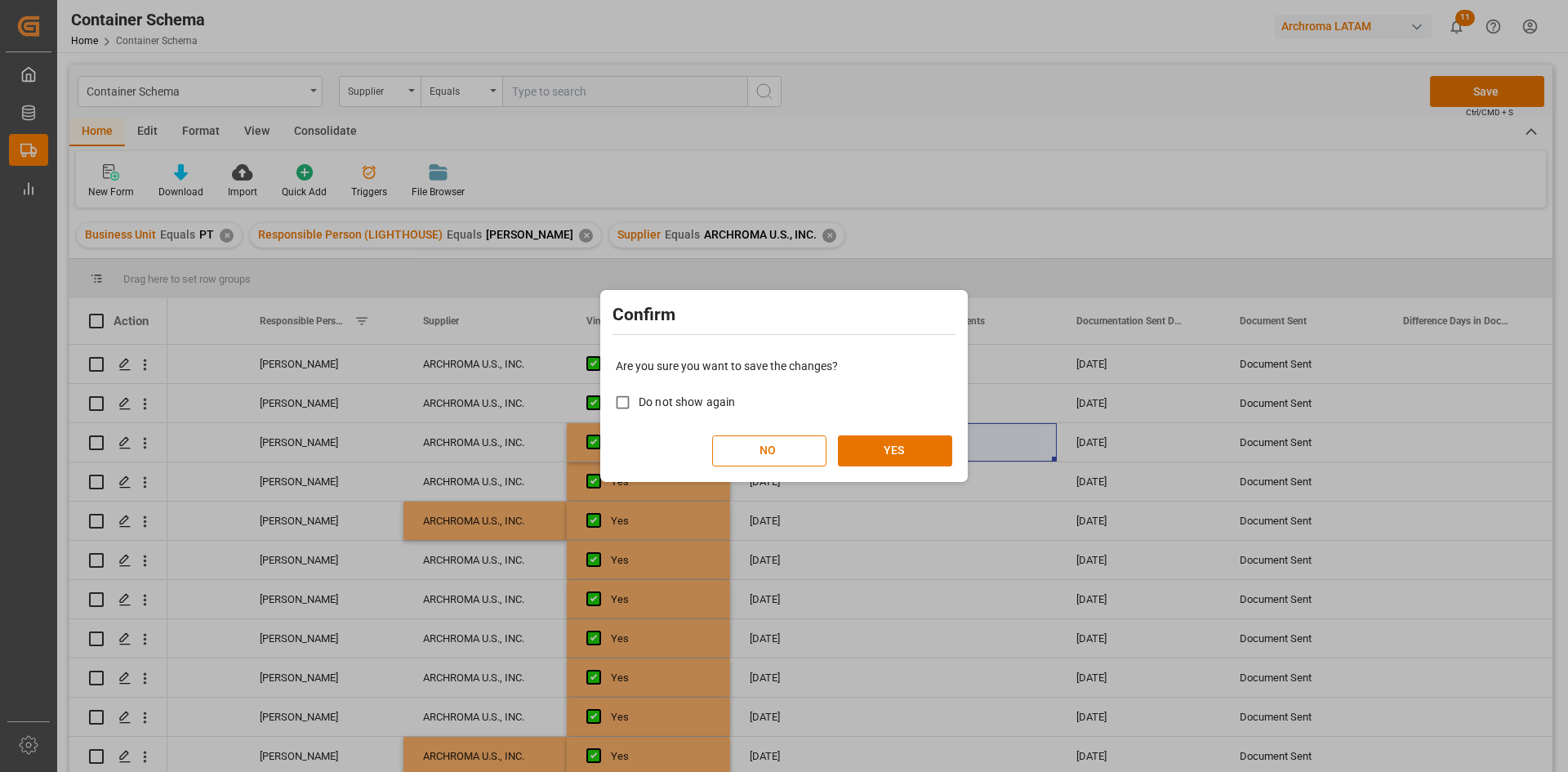
click at [682, 403] on span "Do not show again" at bounding box center [686, 402] width 96 height 13
click at [638, 403] on input "Do not show again" at bounding box center [622, 402] width 32 height 32
checkbox input "true"
click at [902, 450] on button "YES" at bounding box center [895, 450] width 115 height 31
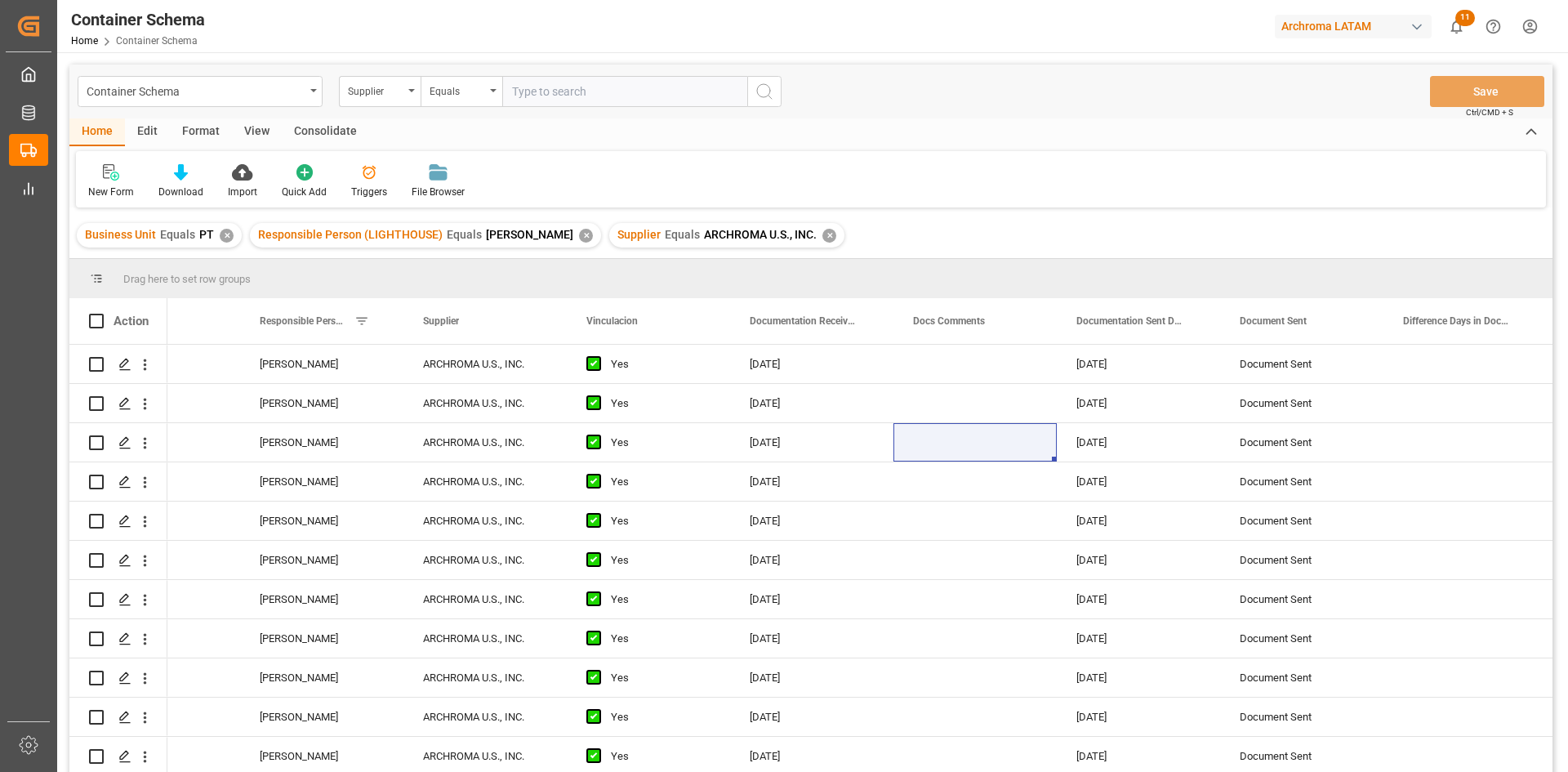
click at [823, 236] on div "✕" at bounding box center [829, 235] width 14 height 14
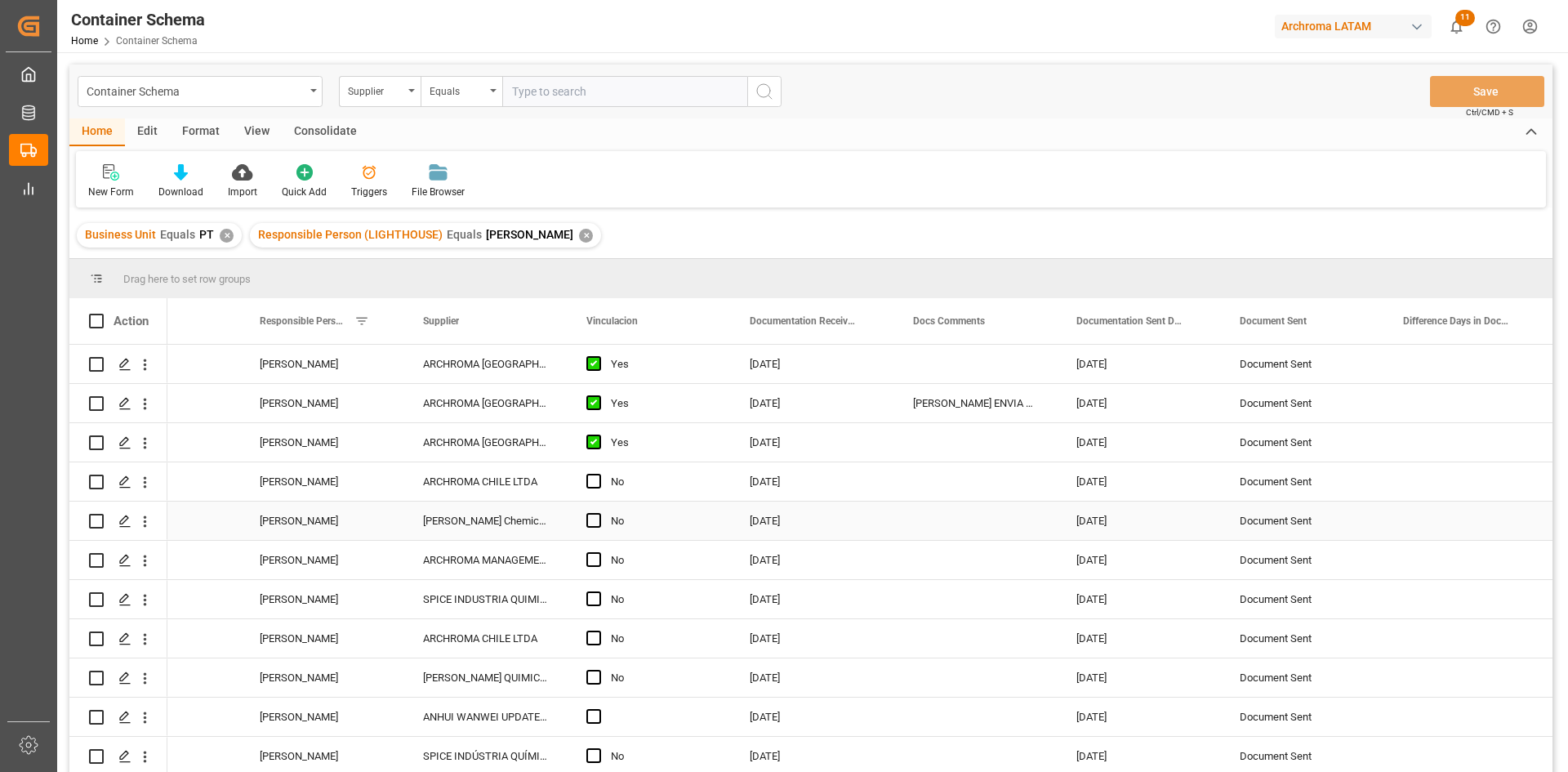
scroll to position [1142, 0]
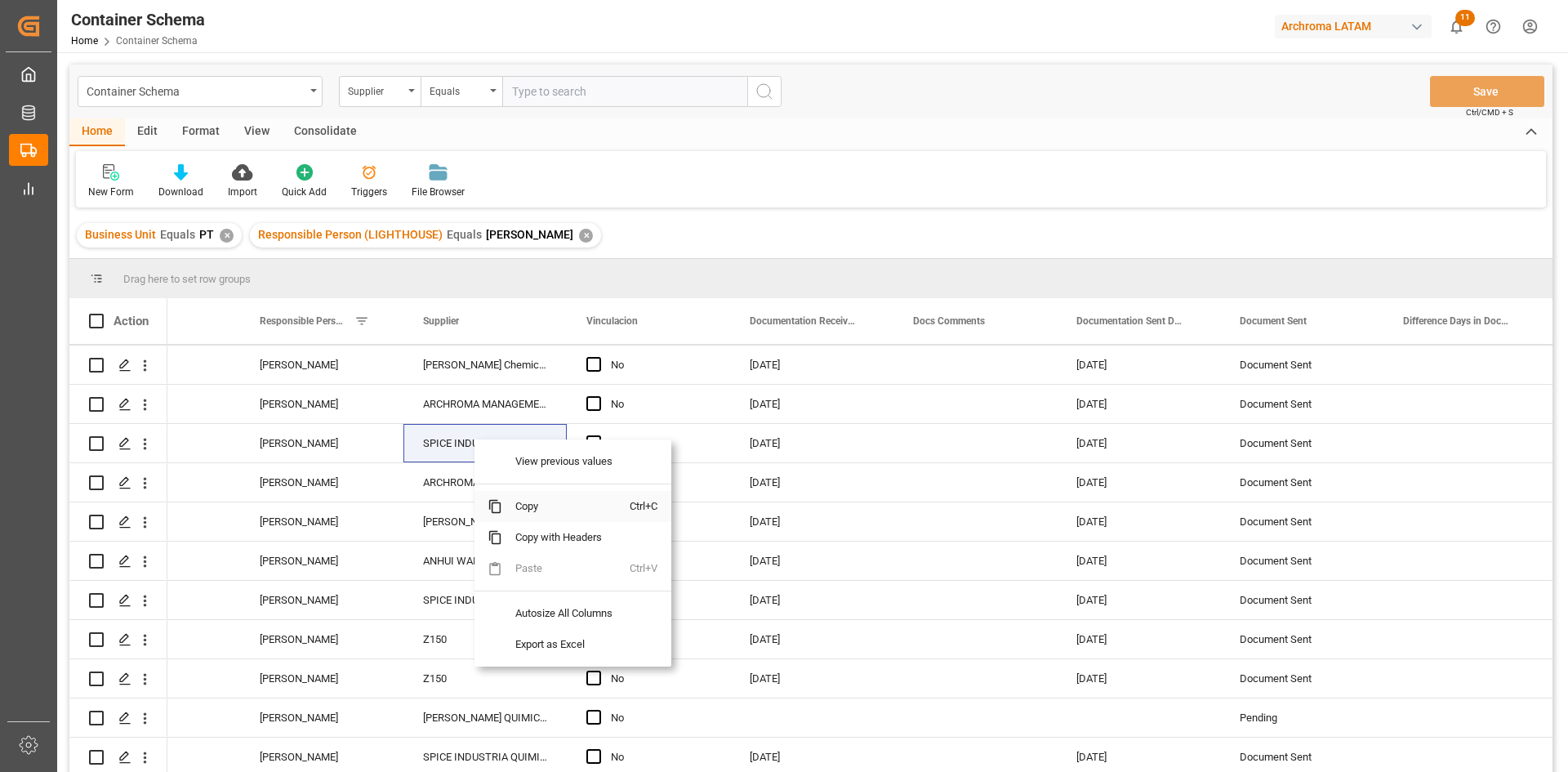
click at [545, 495] on span "Copy" at bounding box center [565, 506] width 127 height 31
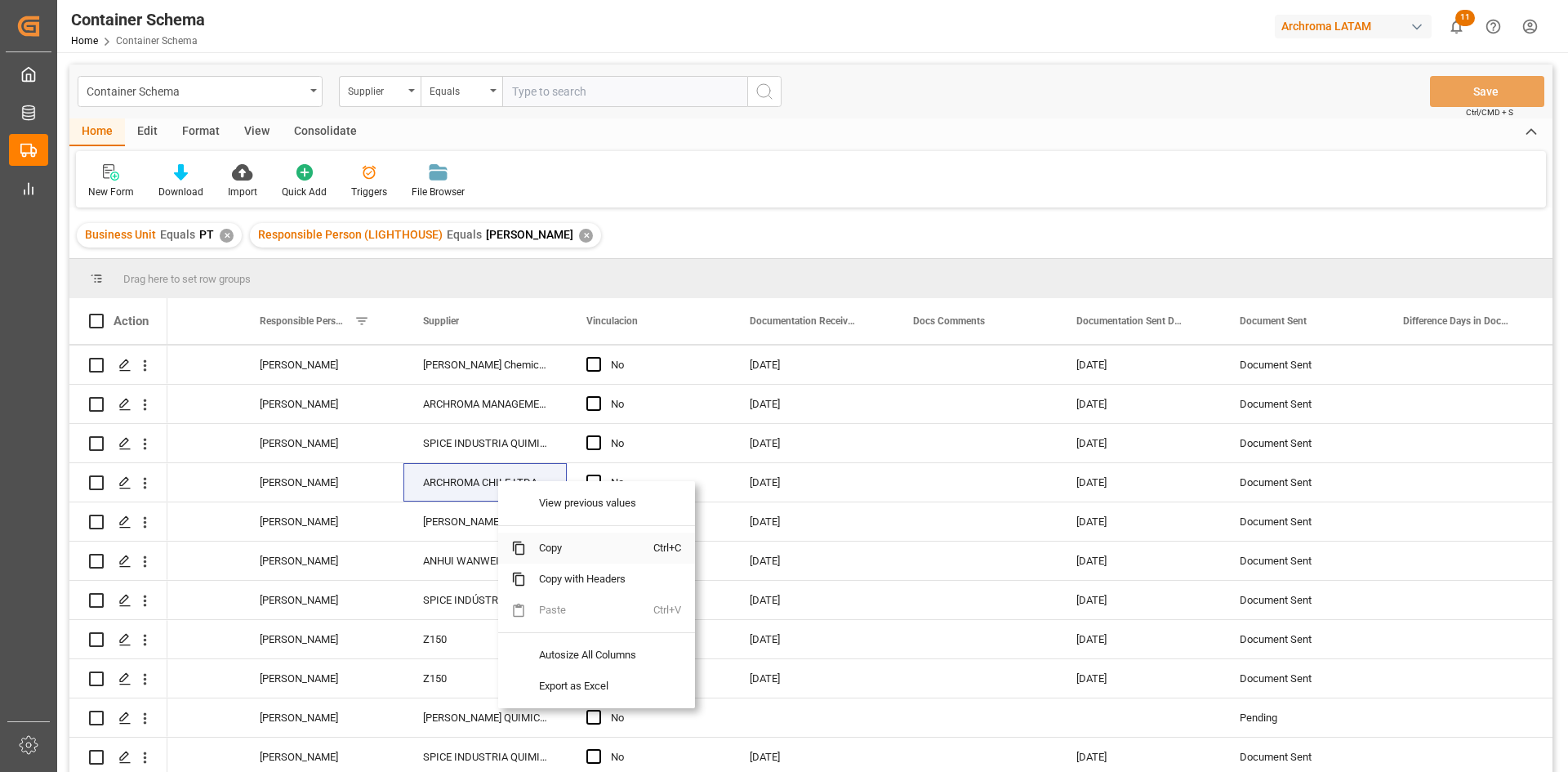
click at [548, 539] on span "Copy" at bounding box center [589, 548] width 127 height 31
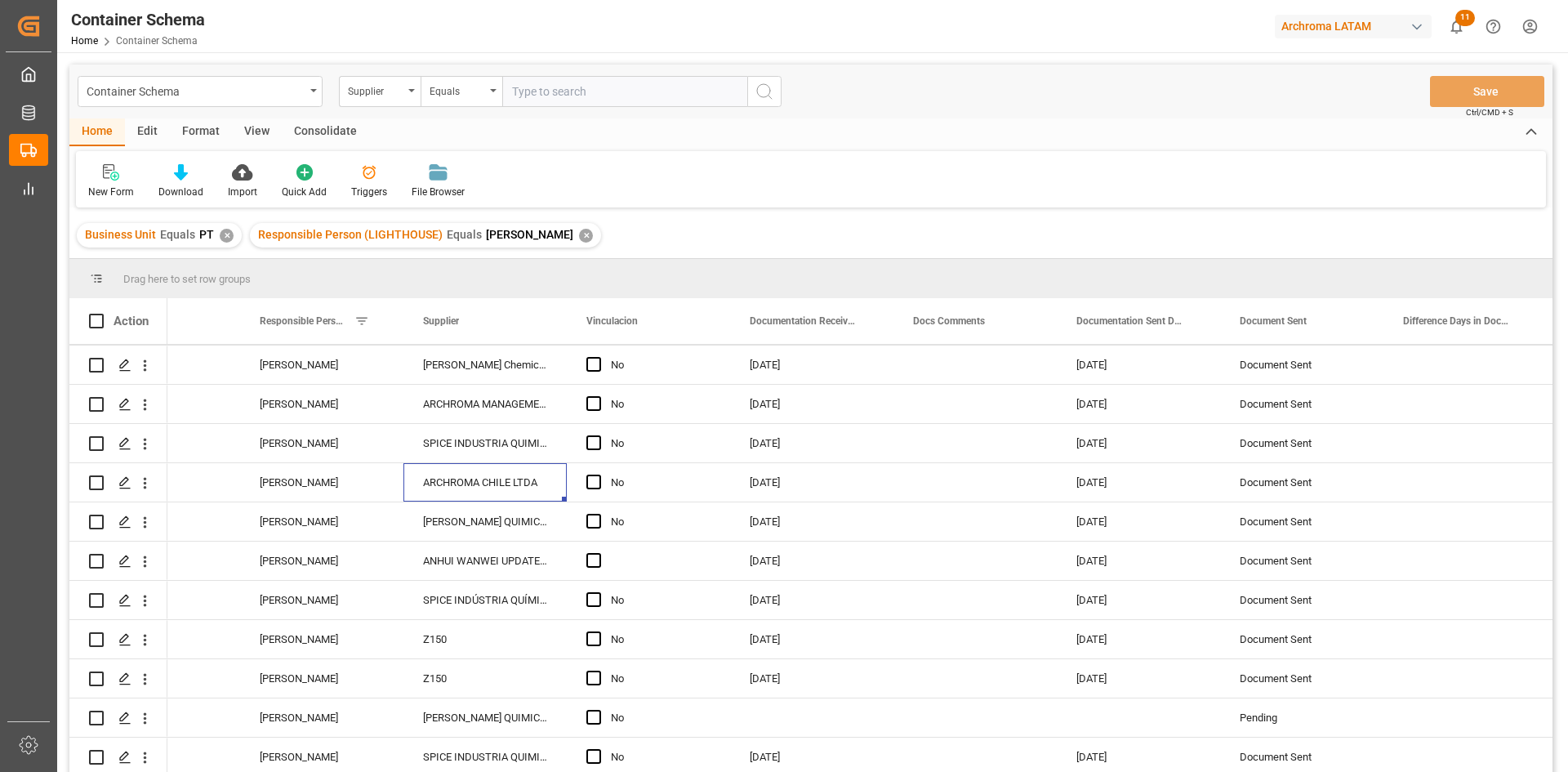
click at [558, 91] on input "text" at bounding box center [624, 91] width 245 height 31
paste input "ARCHROMA CHILE LTDA"
type input "ARCHROMA CHILE LTDA"
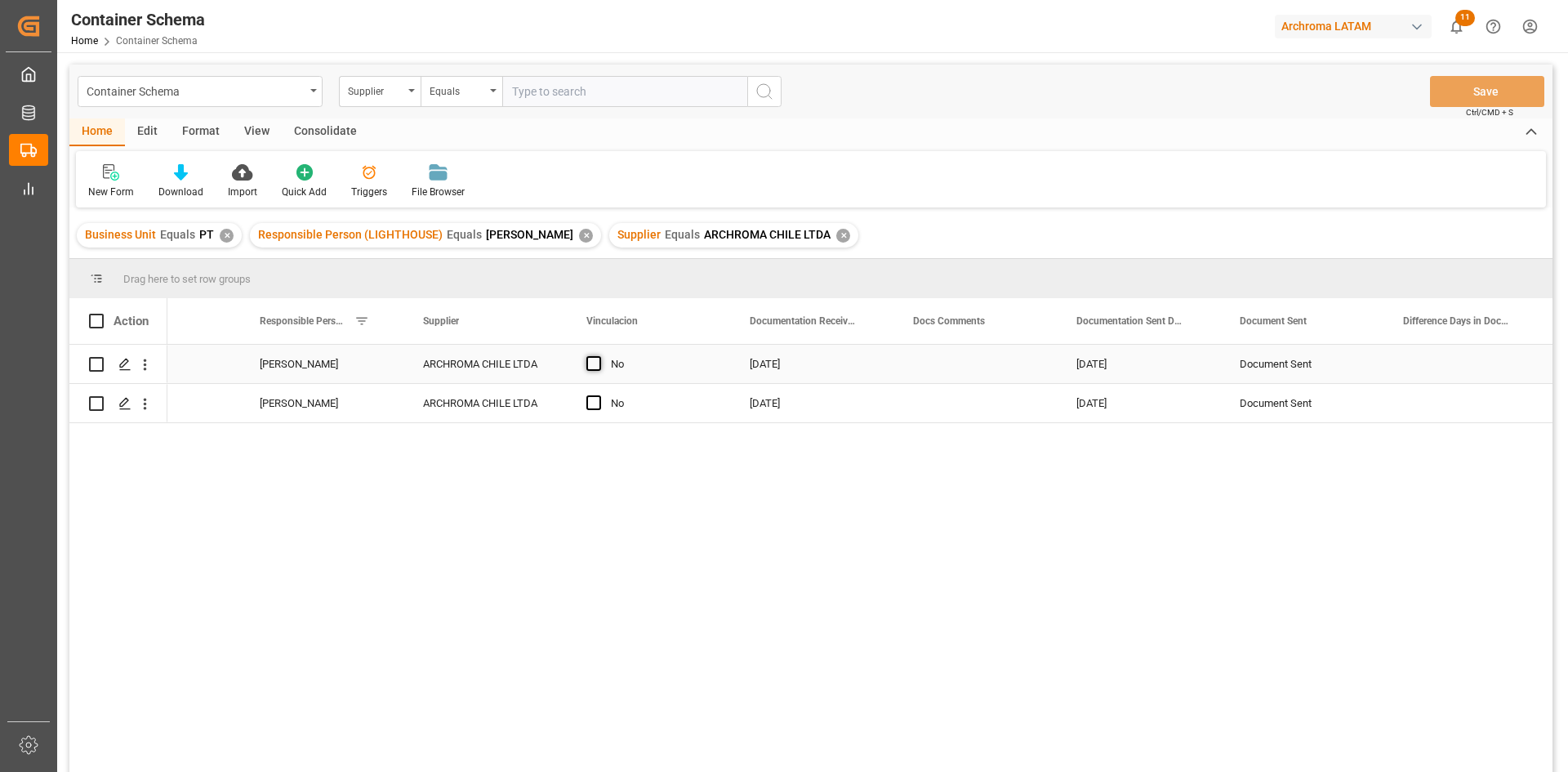
click at [594, 362] on span "Press SPACE to select this row." at bounding box center [594, 363] width 15 height 15
click at [598, 356] on input "Press SPACE to select this row." at bounding box center [598, 356] width 0 height 0
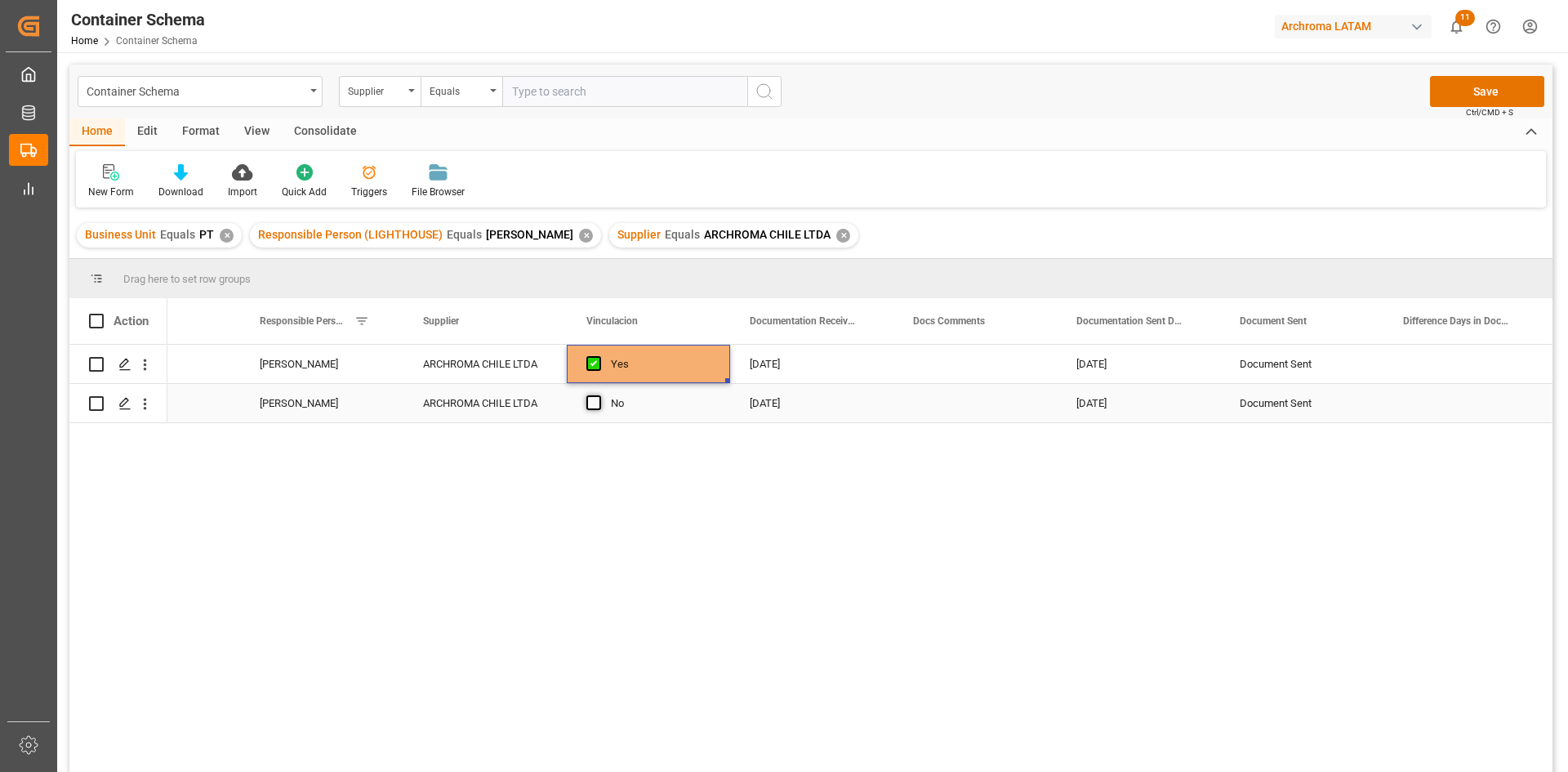
click at [594, 400] on span "Press SPACE to select this row." at bounding box center [594, 403] width 15 height 15
click at [598, 396] on input "Press SPACE to select this row." at bounding box center [598, 396] width 0 height 0
click at [842, 396] on div "29.08.2025" at bounding box center [811, 403] width 164 height 38
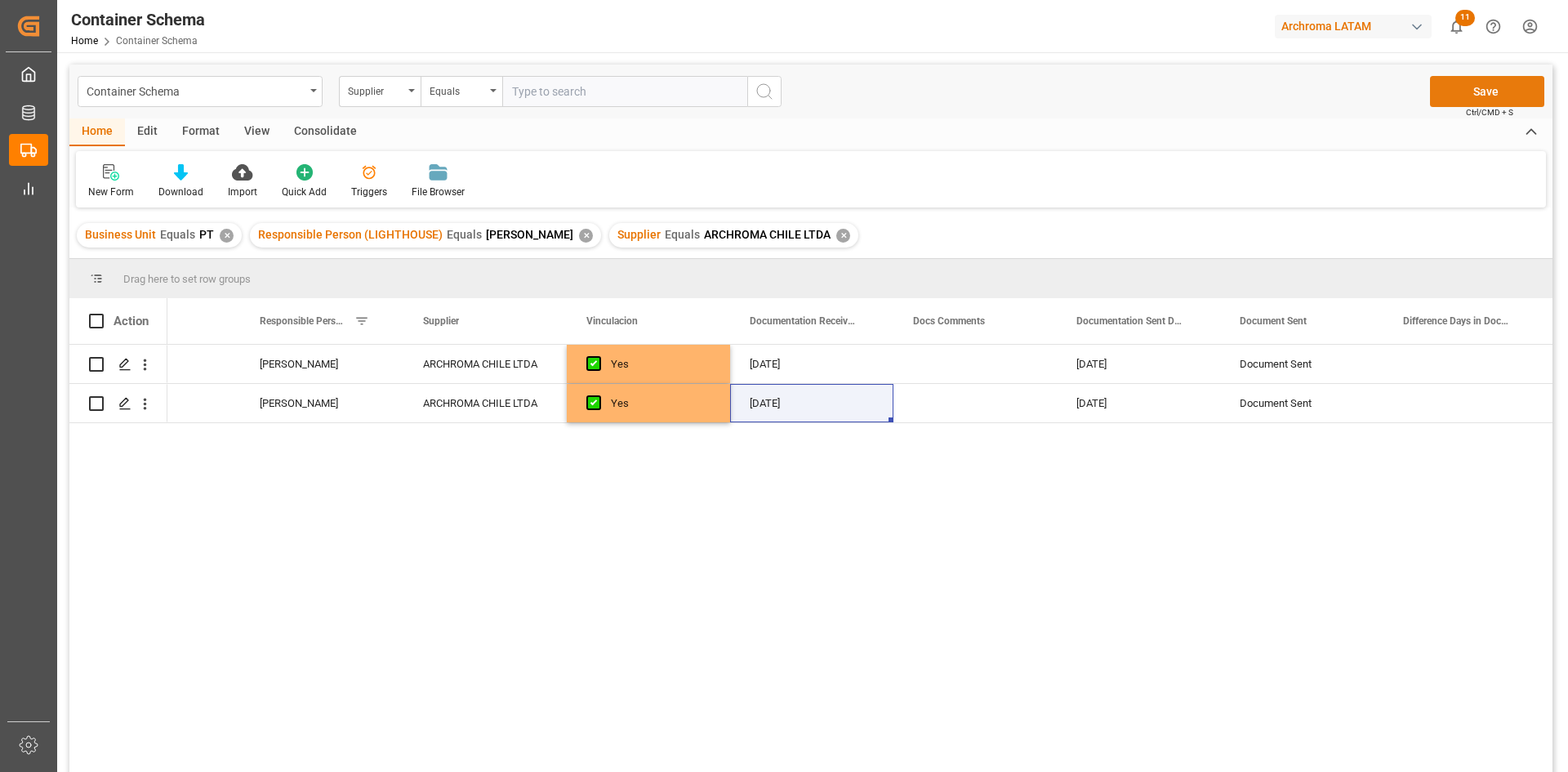
click at [1492, 90] on button "Save" at bounding box center [1487, 91] width 115 height 31
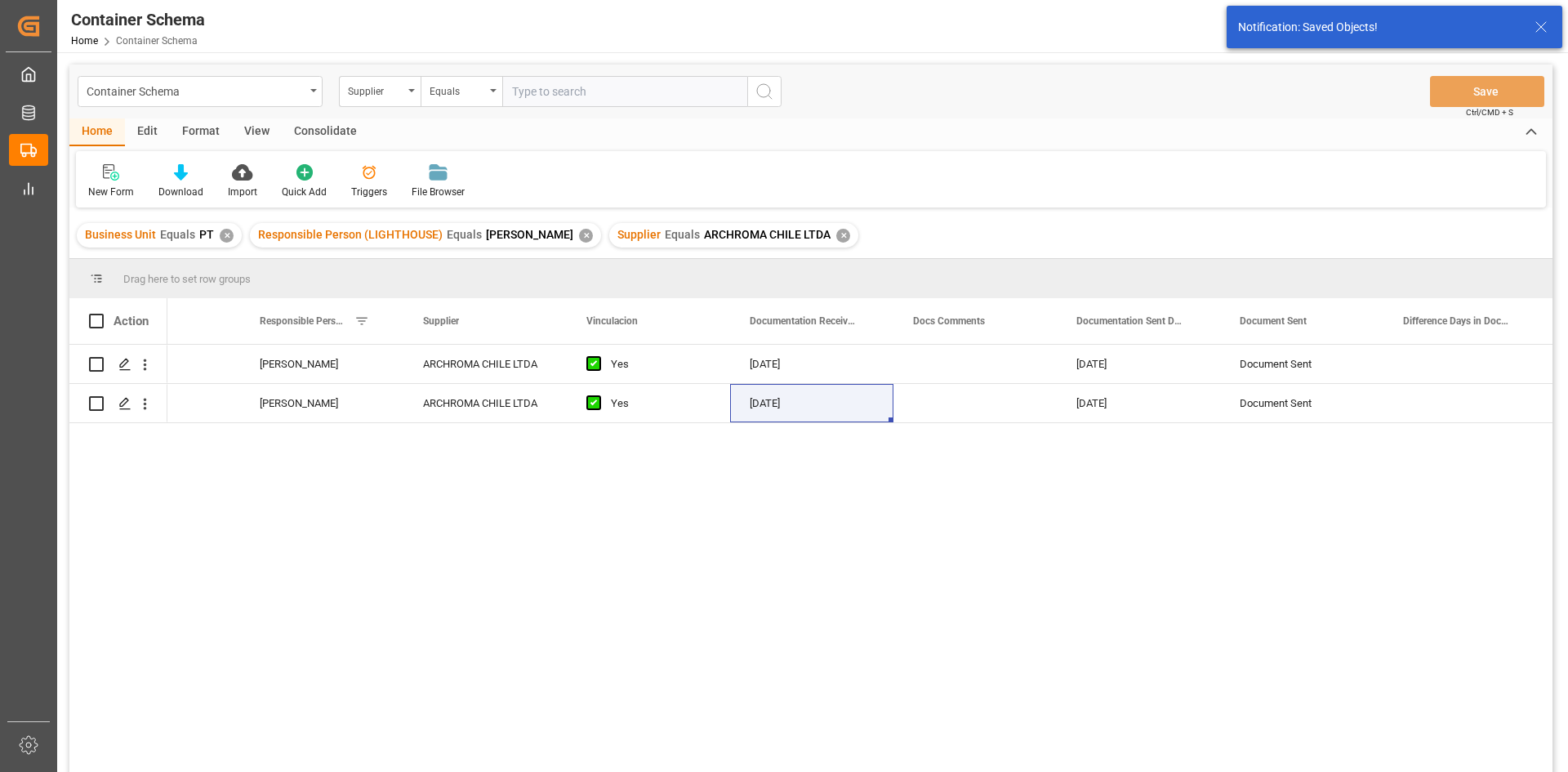
click at [836, 239] on div "✕" at bounding box center [843, 235] width 14 height 14
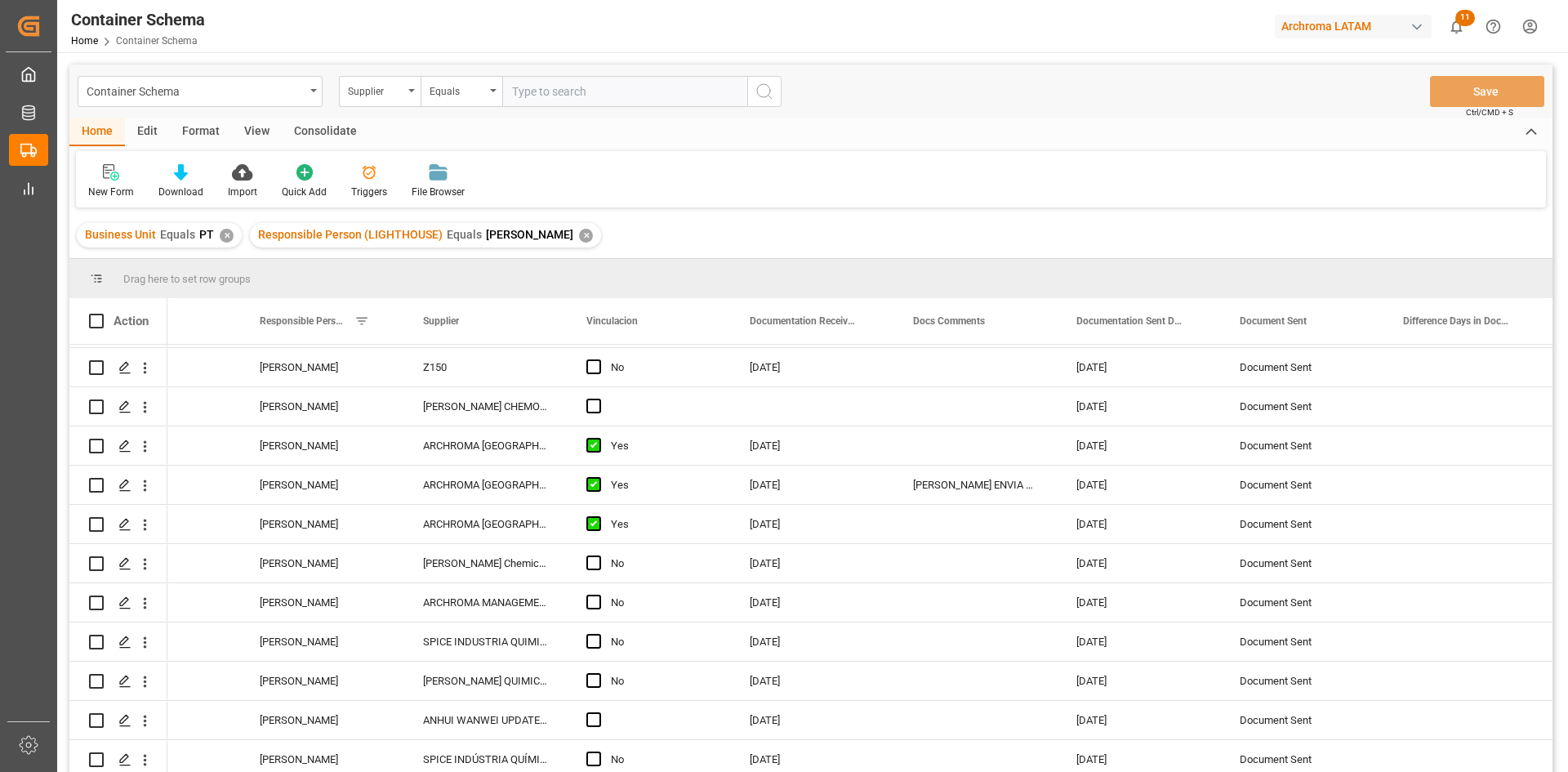
scroll to position [980, 0]
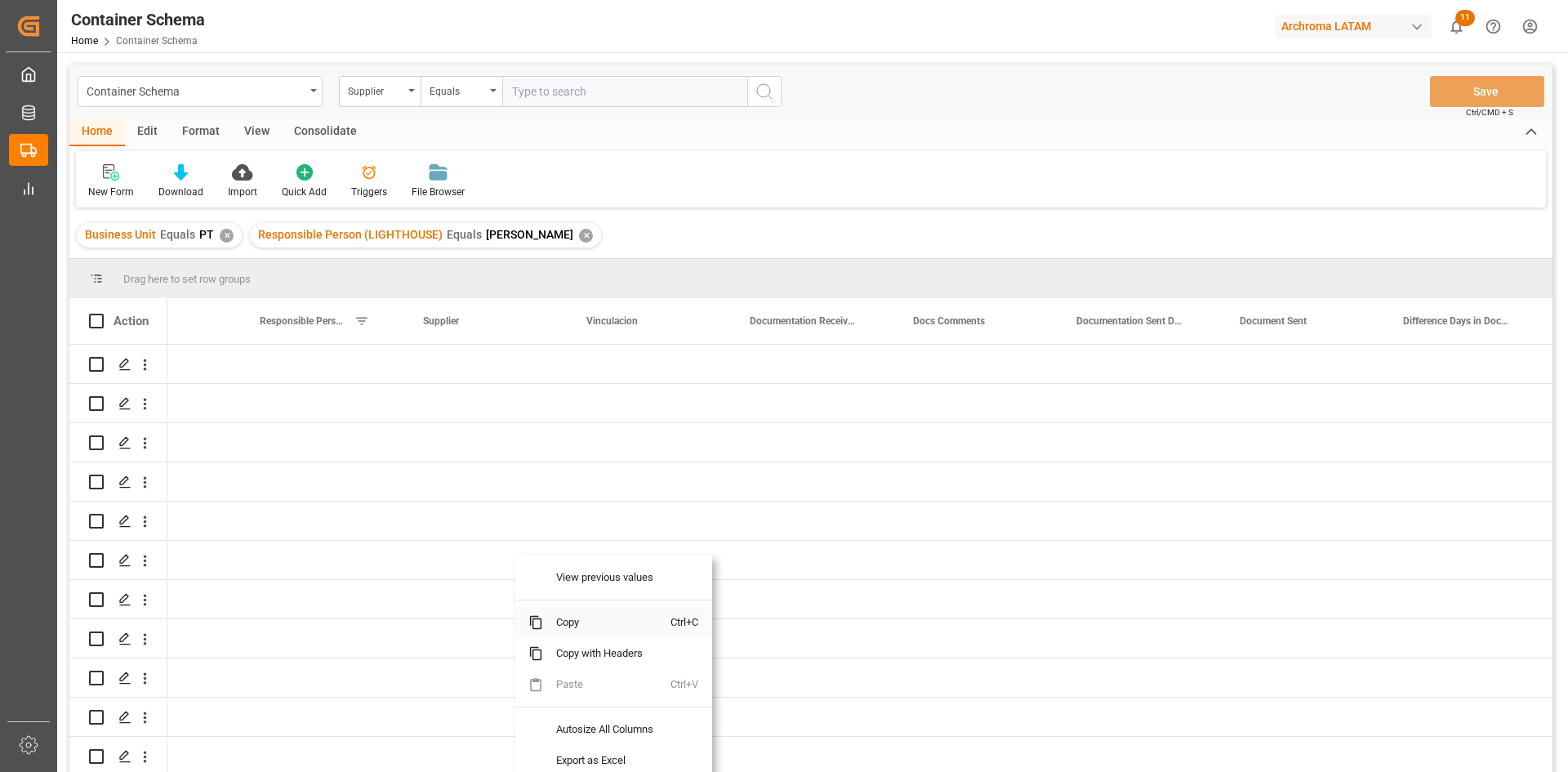
scroll to position [0, 2377]
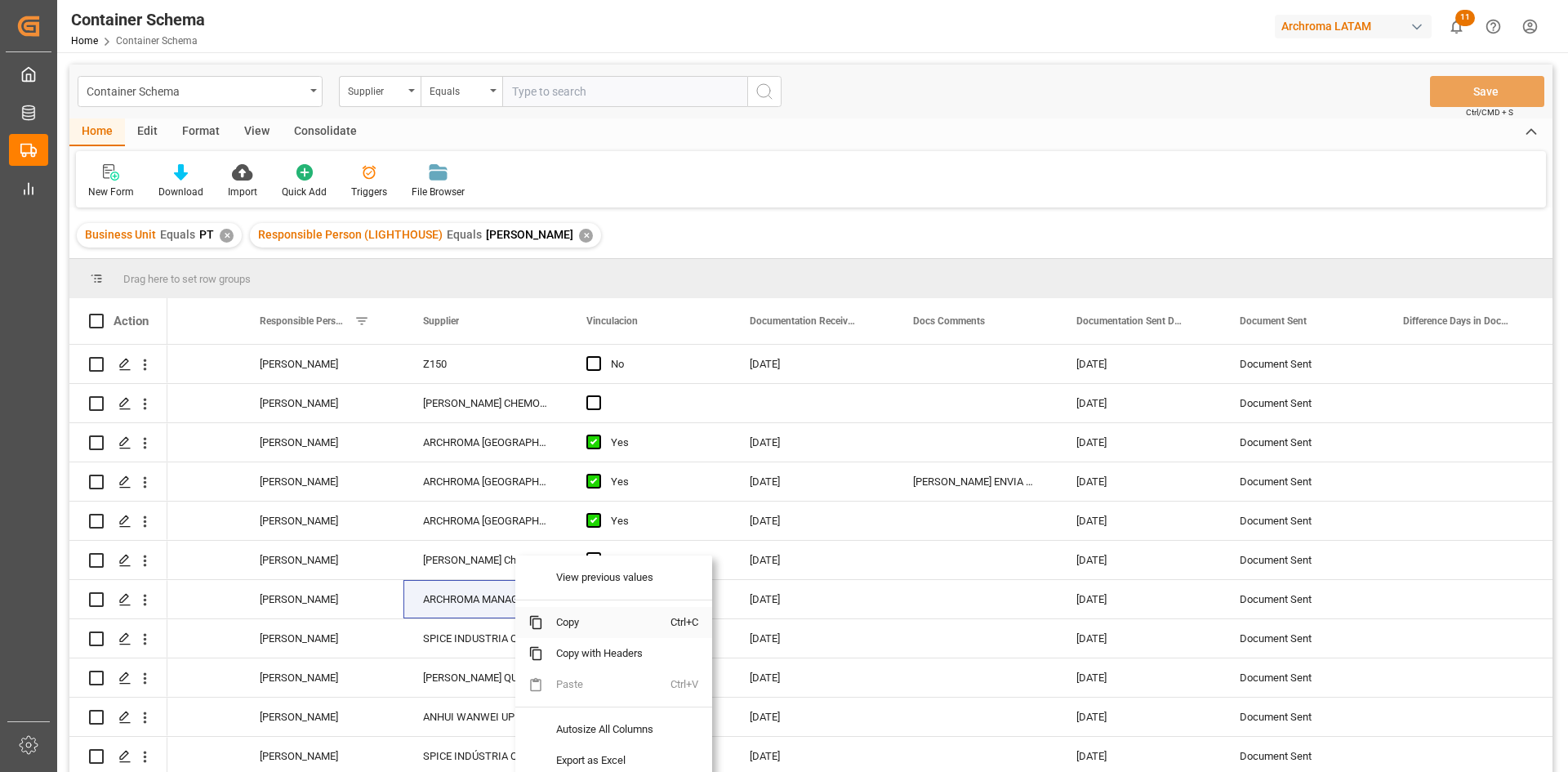
click at [600, 628] on span "Copy" at bounding box center [606, 622] width 127 height 31
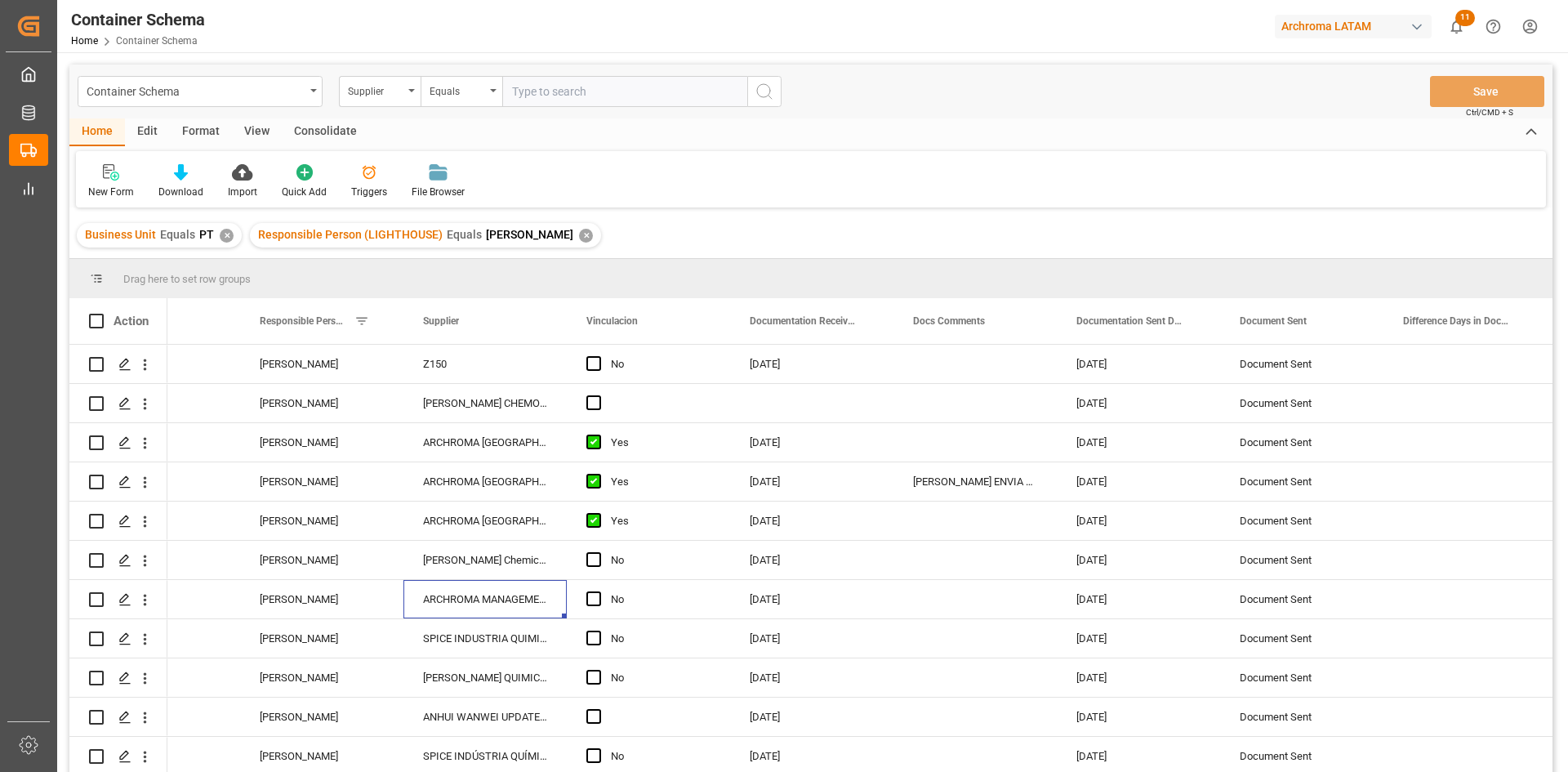
click at [540, 94] on input "text" at bounding box center [624, 91] width 245 height 31
paste input "ARCHROMA MANAGEMENT GMBH"
type input "ARCHROMA MANAGEMENT GMBH"
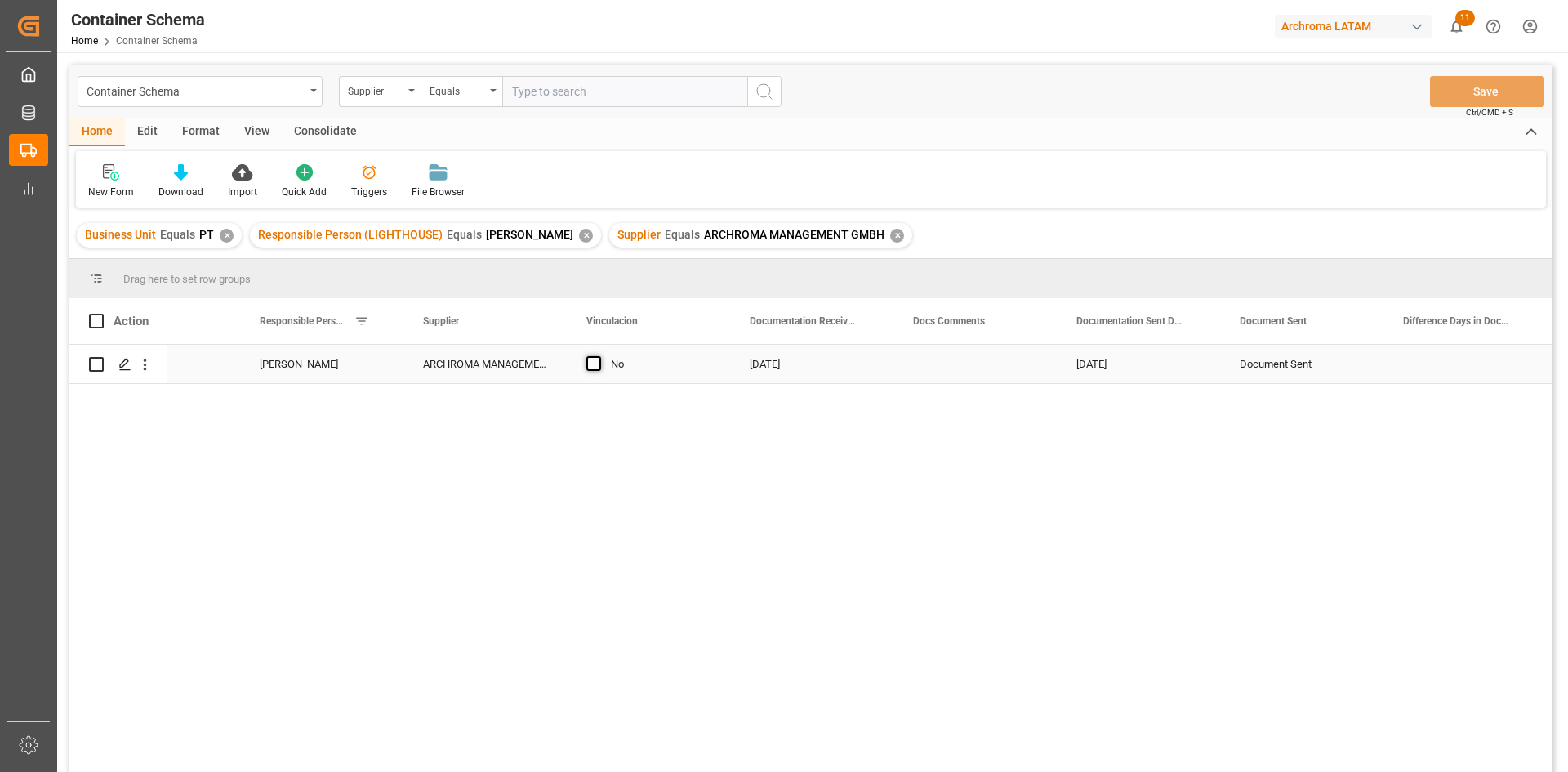
click at [594, 363] on span "Press SPACE to select this row." at bounding box center [594, 363] width 15 height 15
click at [598, 356] on input "Press SPACE to select this row." at bounding box center [598, 356] width 0 height 0
click at [1526, 95] on button "Save" at bounding box center [1487, 91] width 115 height 31
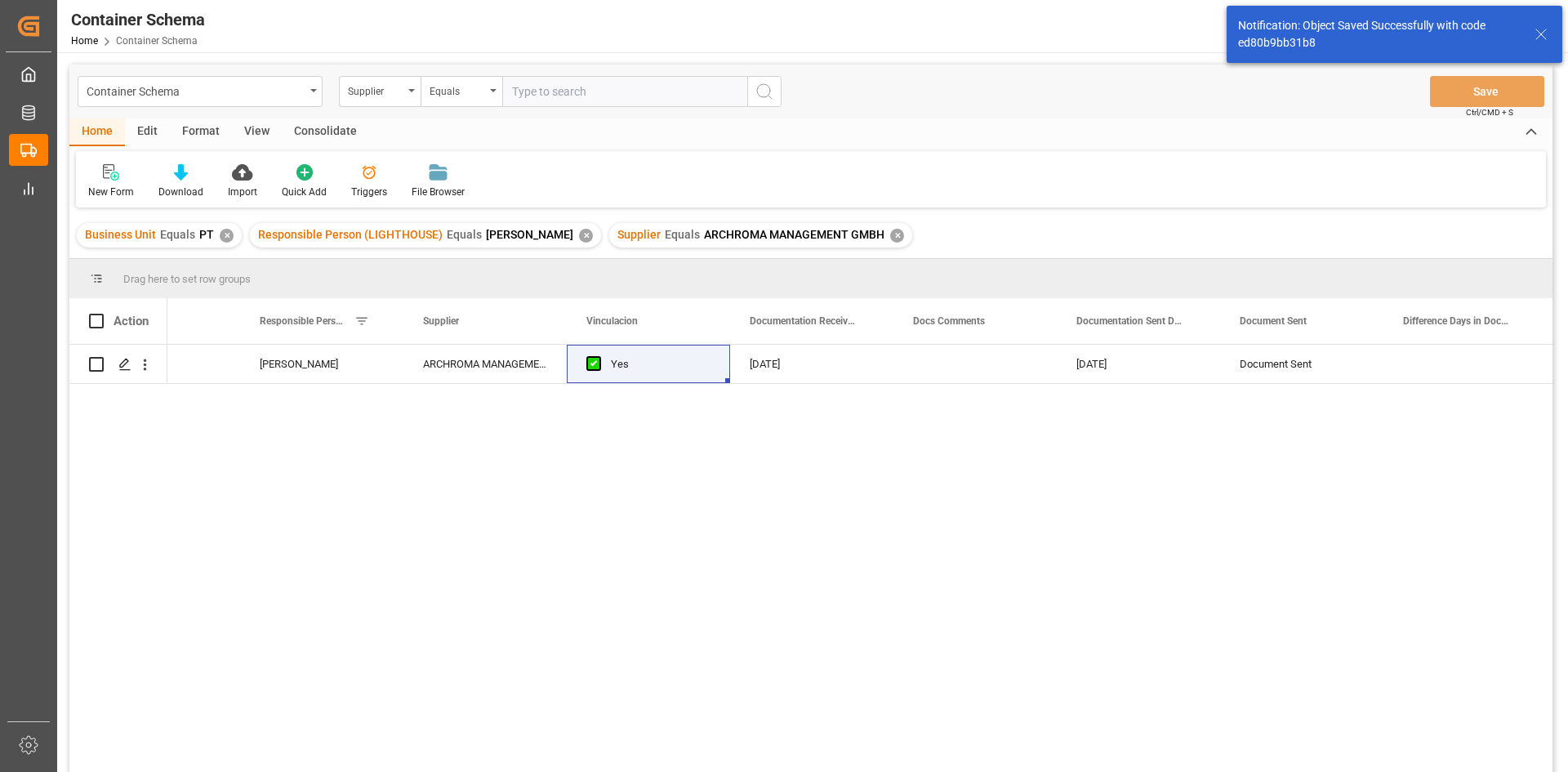
click at [890, 236] on div "✕" at bounding box center [897, 235] width 14 height 14
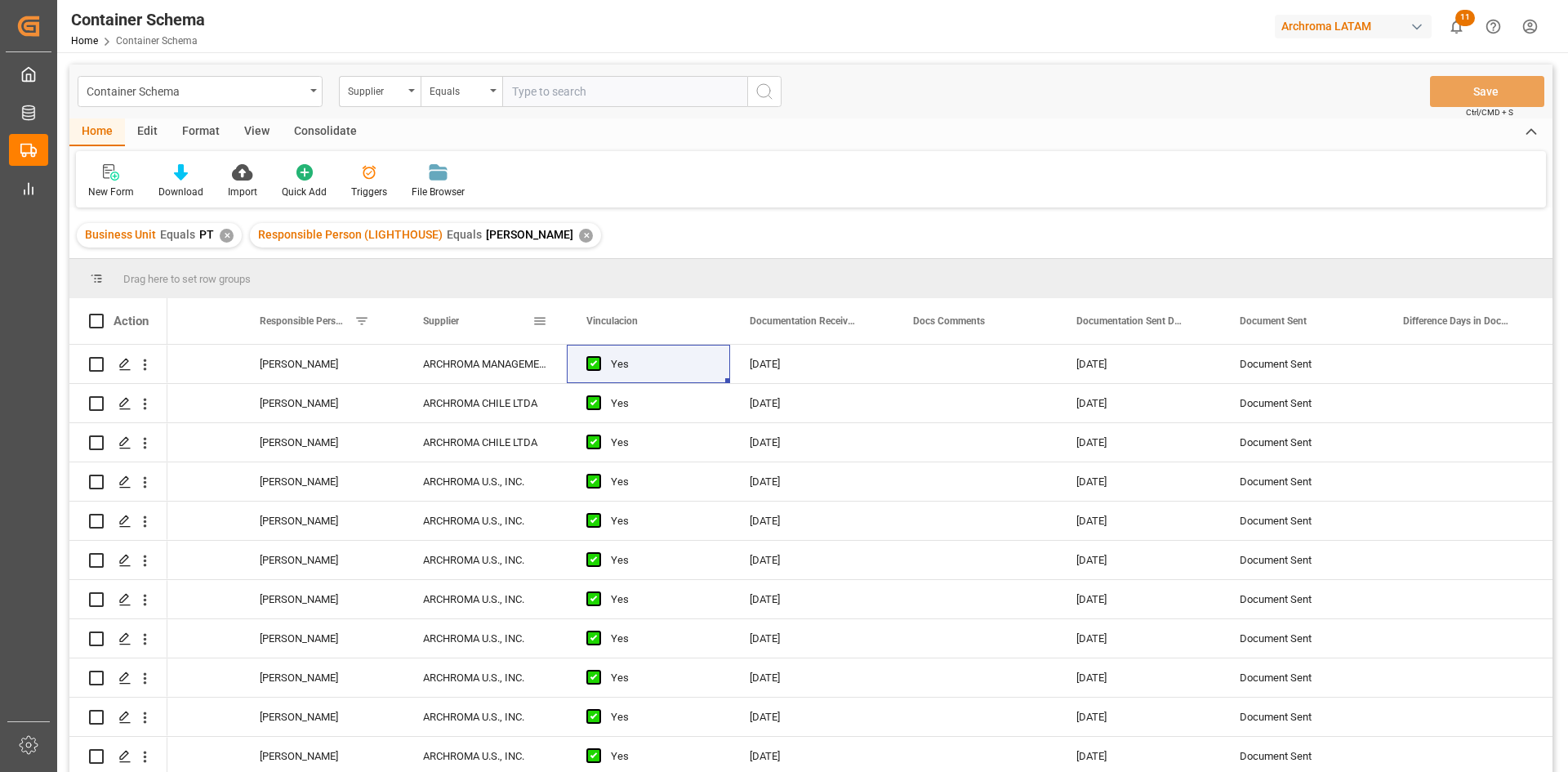
click at [540, 318] on span at bounding box center [540, 321] width 15 height 15
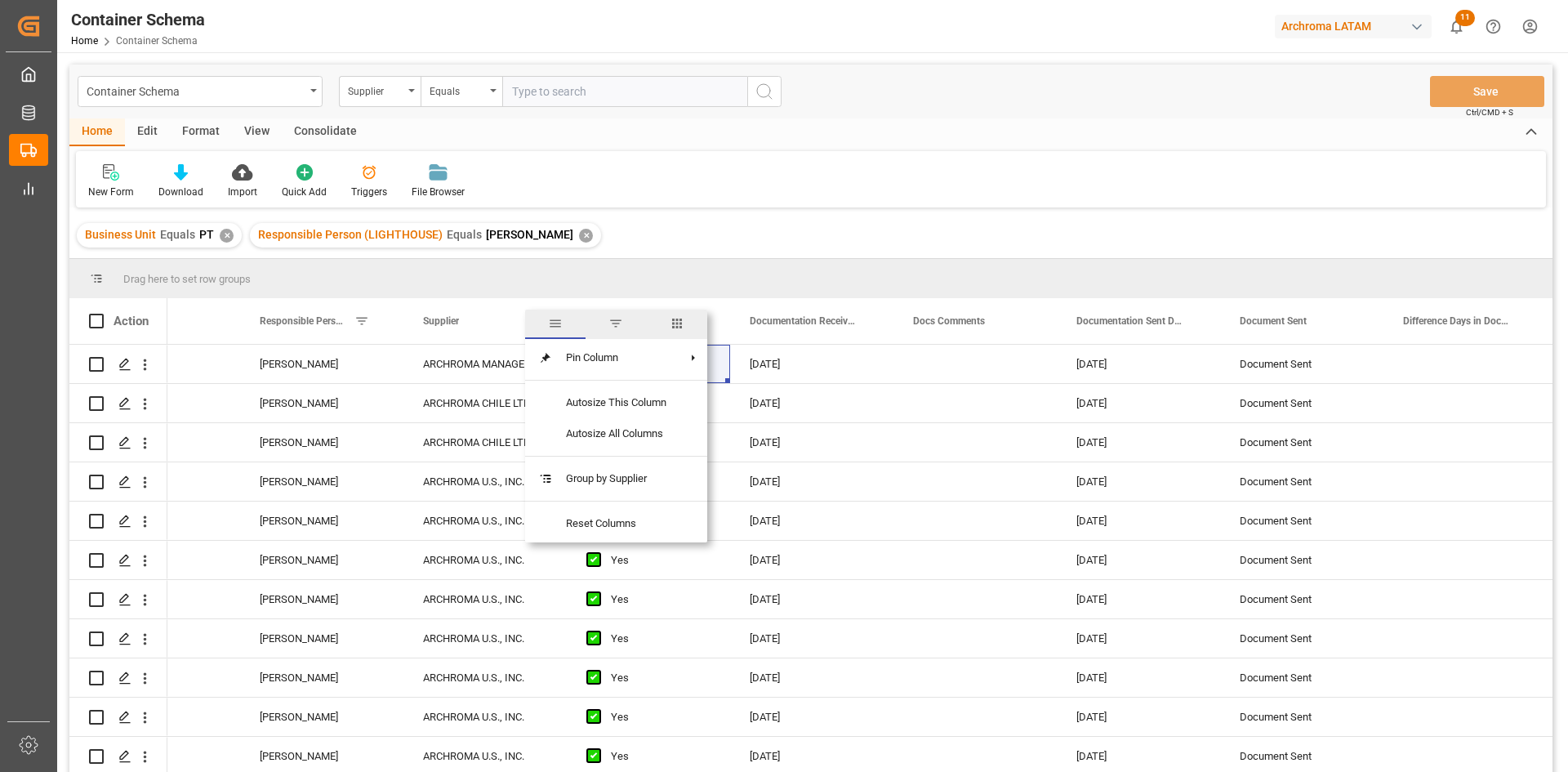
click at [617, 318] on span "filter" at bounding box center [616, 323] width 15 height 15
click at [678, 365] on div "Equals" at bounding box center [615, 367] width 160 height 26
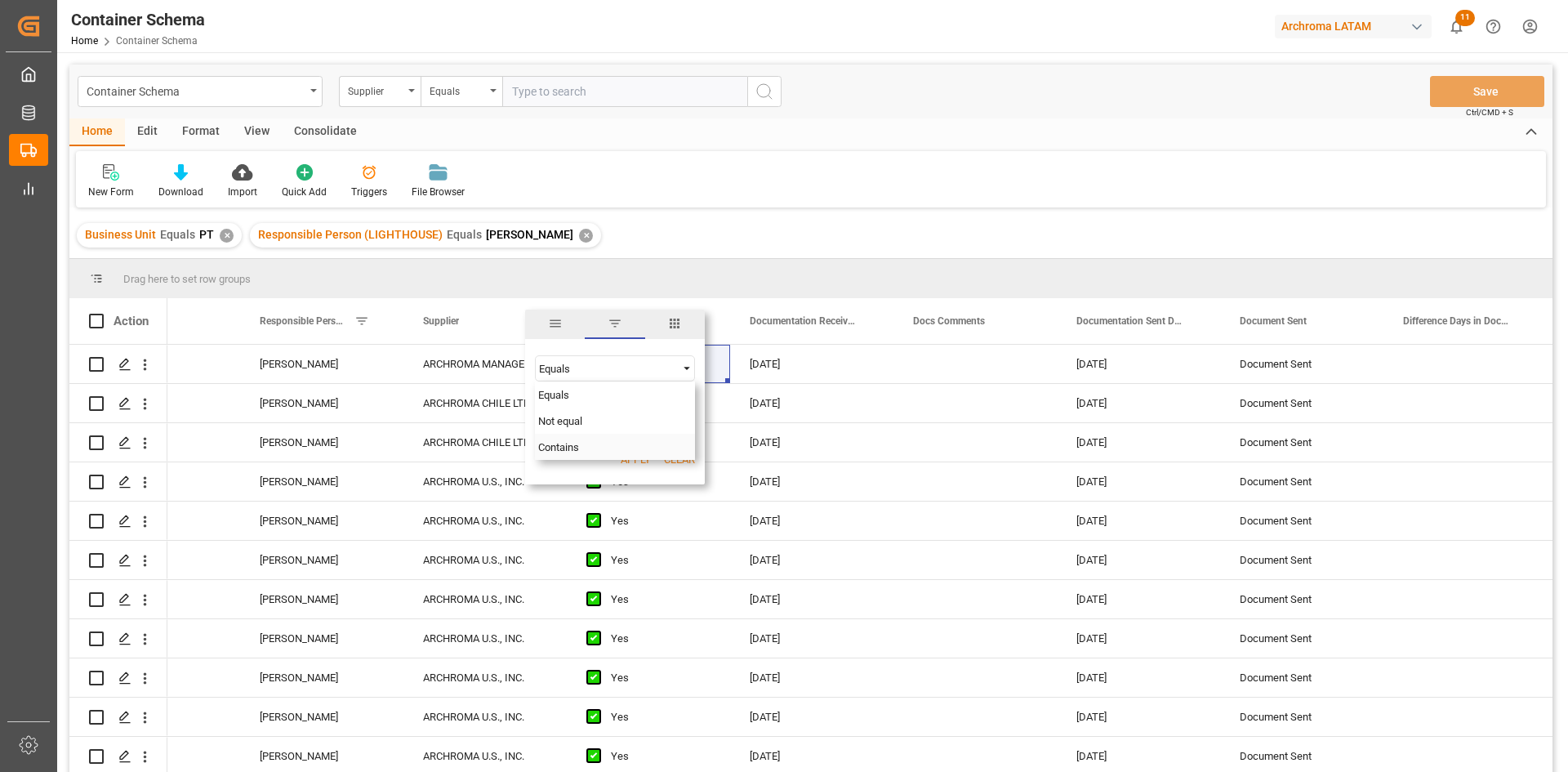
click at [579, 444] on span "Contains" at bounding box center [558, 447] width 41 height 12
click at [591, 413] on input "Filter Value" at bounding box center [615, 409] width 160 height 32
type input "ARCHROMA"
click at [622, 453] on button "Apply" at bounding box center [636, 460] width 30 height 17
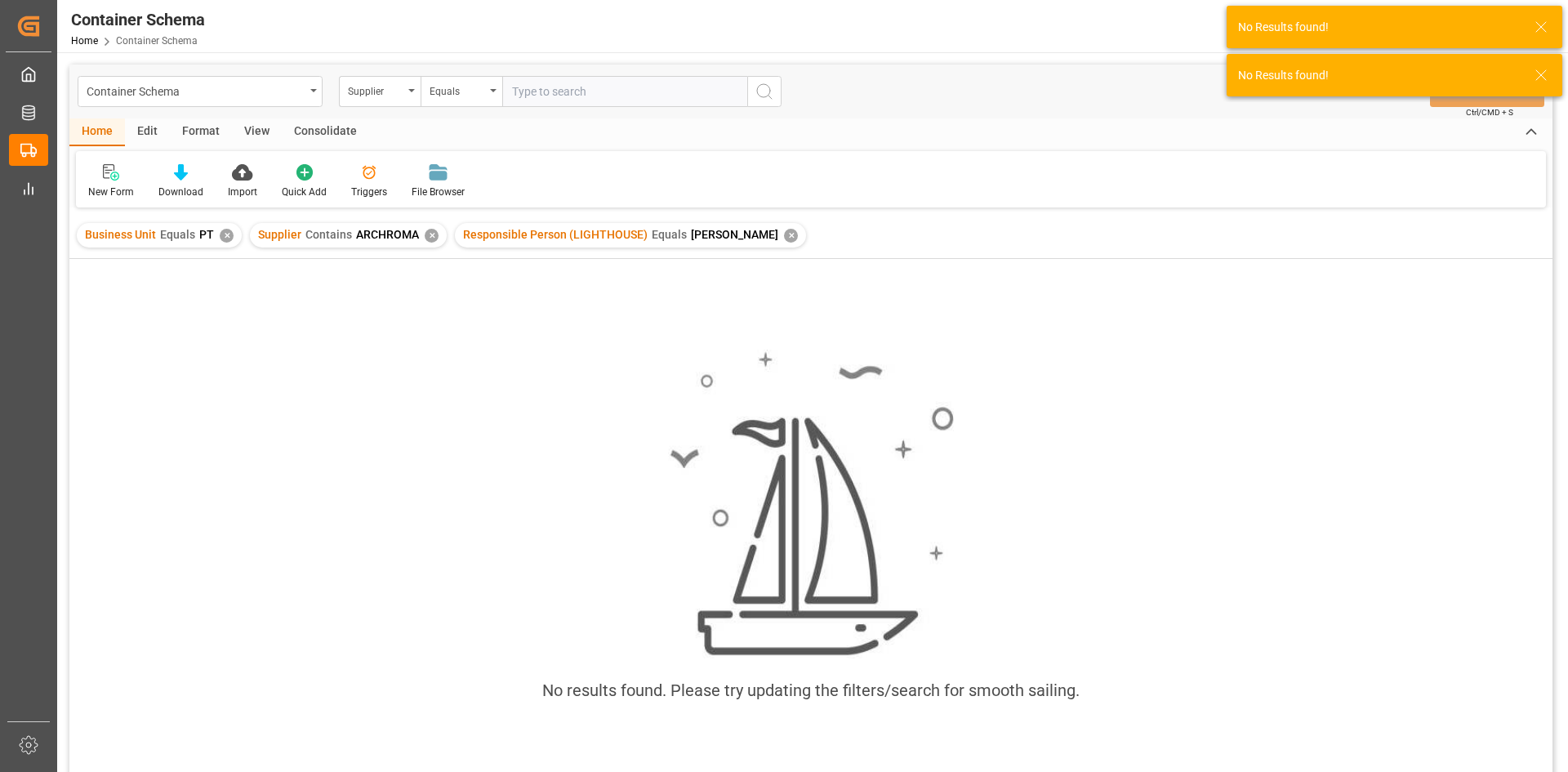
click at [425, 235] on div "✕" at bounding box center [431, 235] width 14 height 14
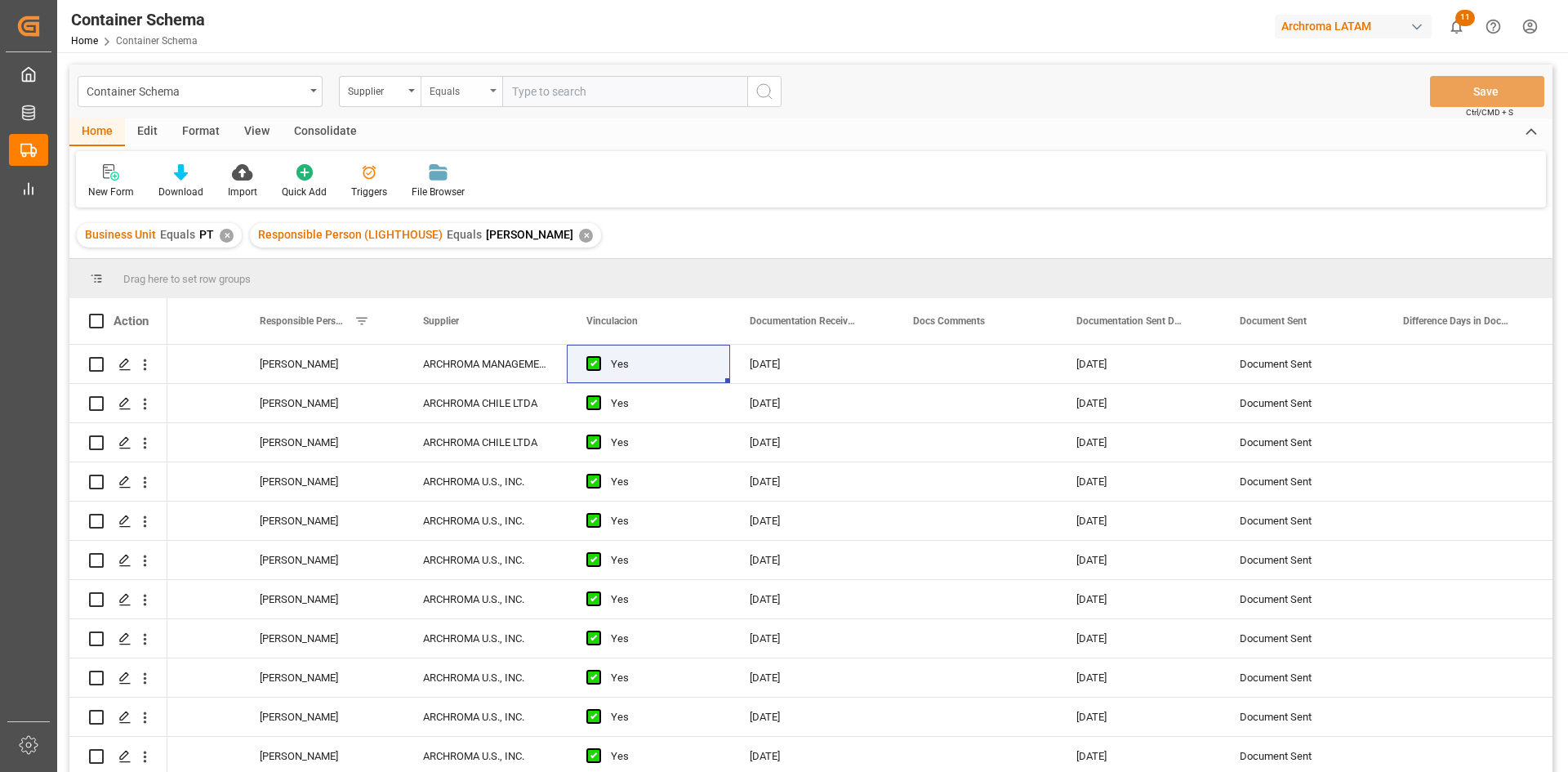
click at [497, 91] on div "Equals" at bounding box center [461, 91] width 81 height 31
click at [505, 234] on div "Contains" at bounding box center [543, 234] width 243 height 34
type input "ARCHROMA"
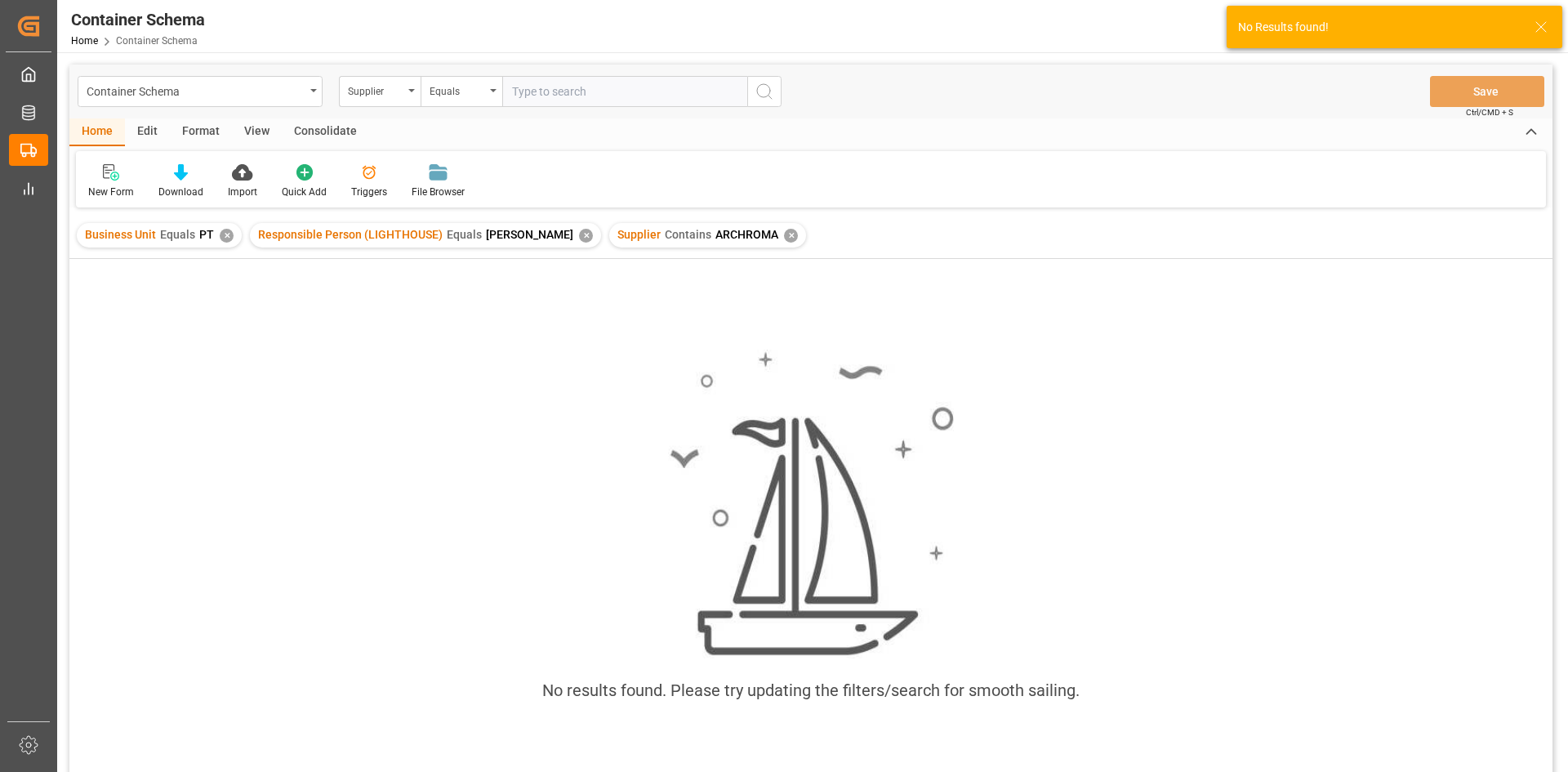
click at [763, 234] on div "Supplier Contains ARCHROMA ✕" at bounding box center [707, 234] width 197 height 24
click at [784, 234] on div "✕" at bounding box center [790, 235] width 14 height 14
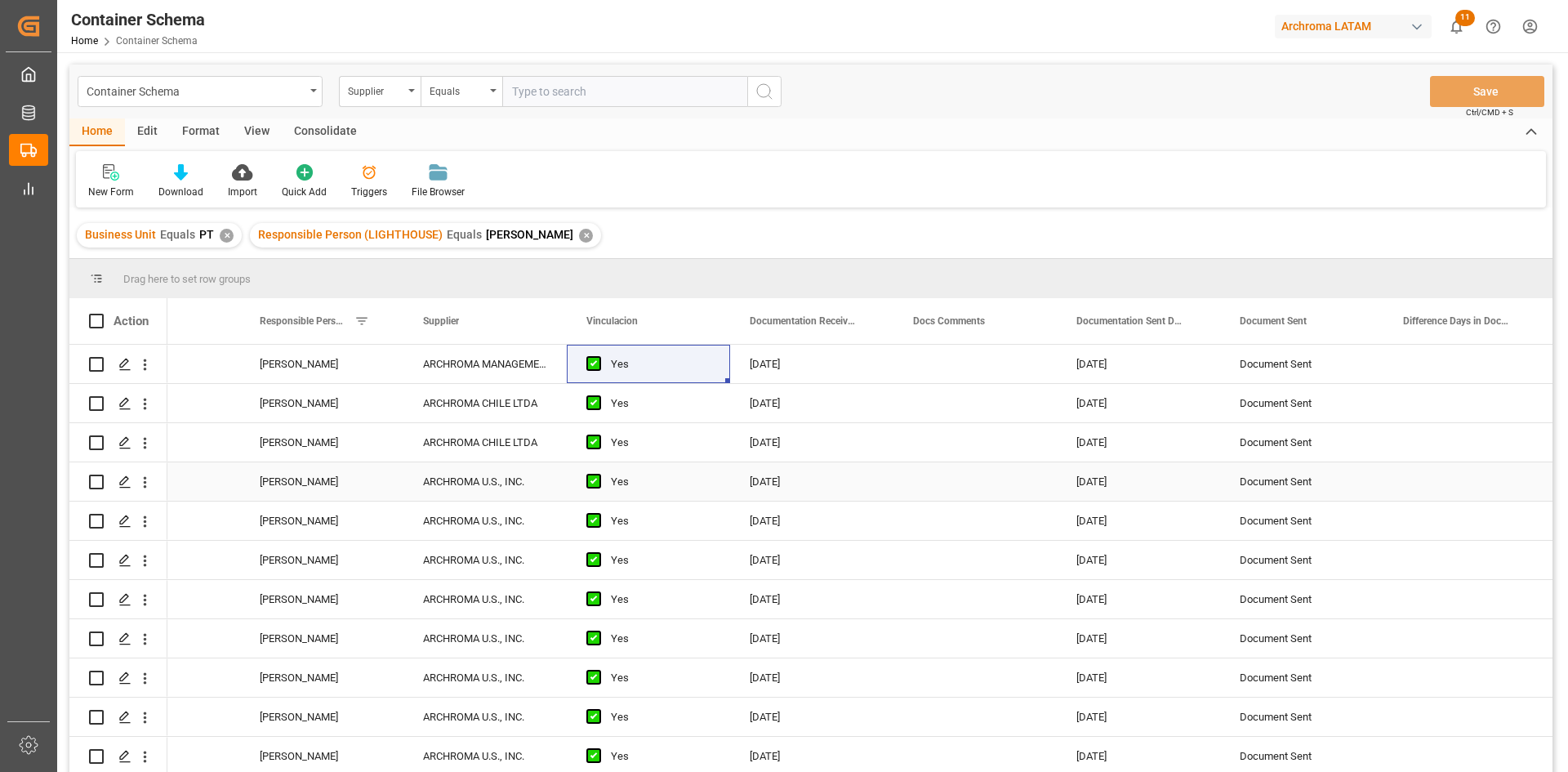
click at [886, 480] on div "[DATE]" at bounding box center [811, 481] width 164 height 38
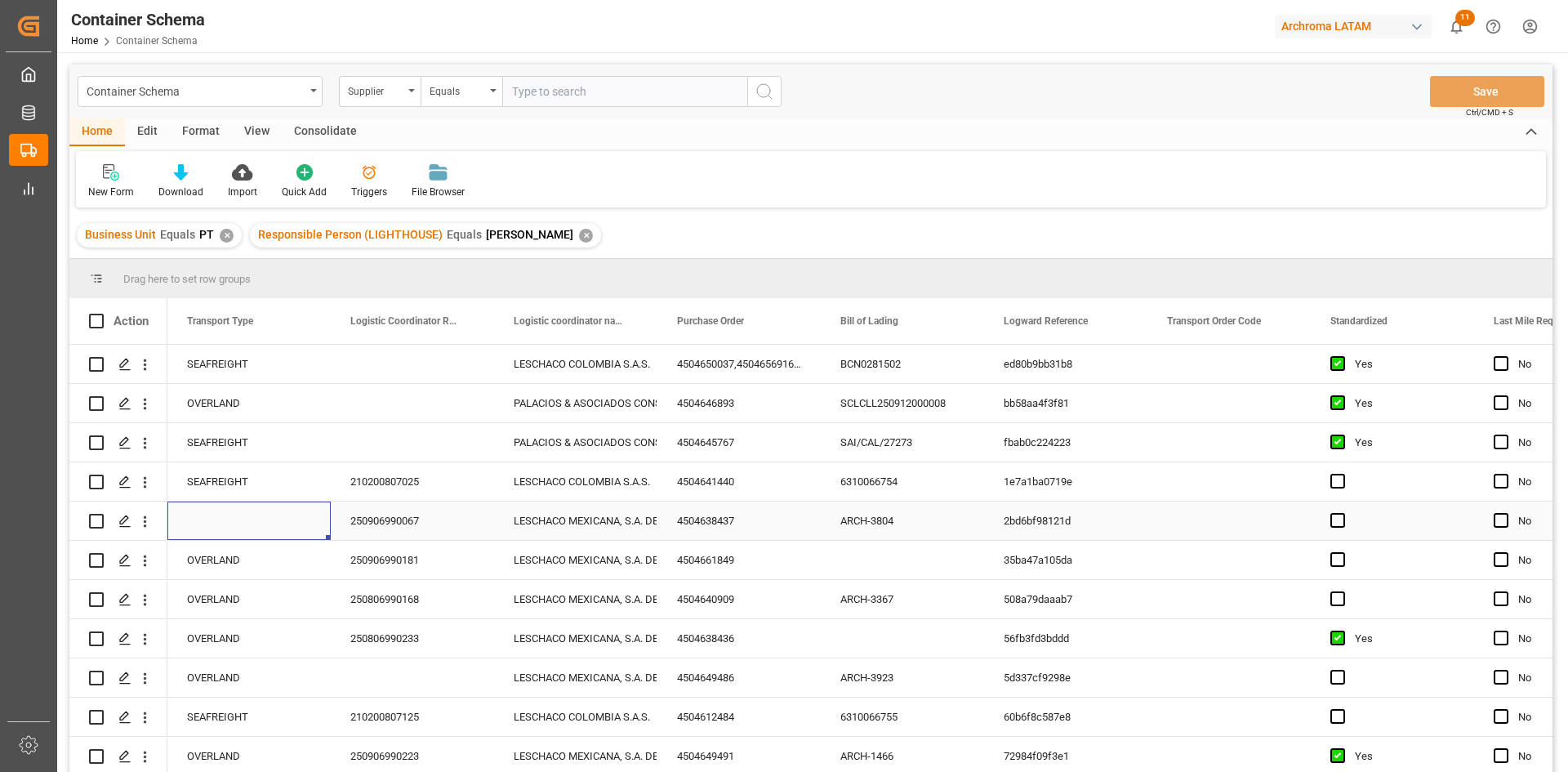
click at [219, 519] on div "Press SPACE to select this row." at bounding box center [248, 520] width 164 height 38
click at [728, 520] on div "4504638437" at bounding box center [739, 520] width 164 height 38
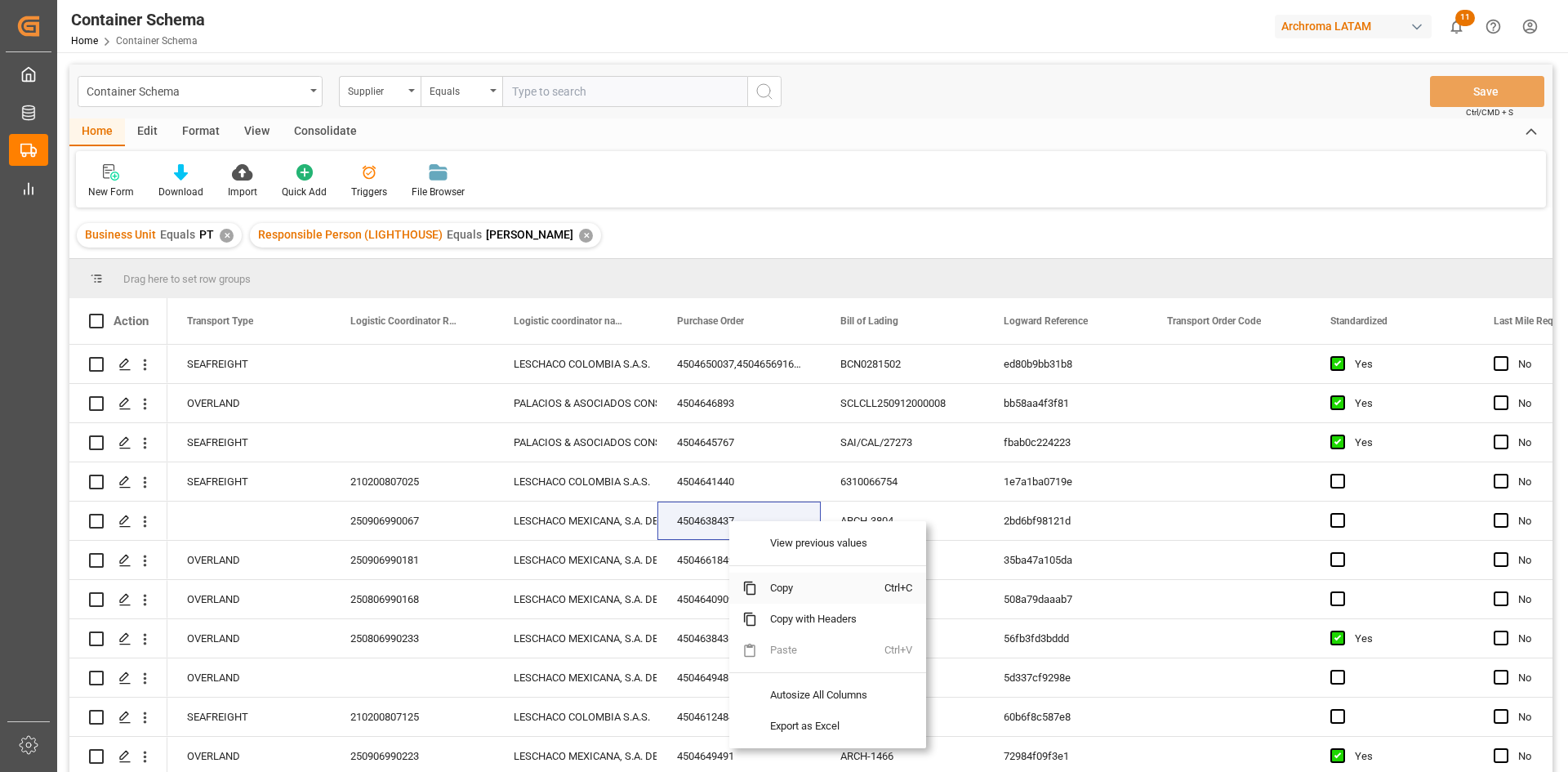
click at [796, 588] on span "Copy" at bounding box center [820, 588] width 127 height 31
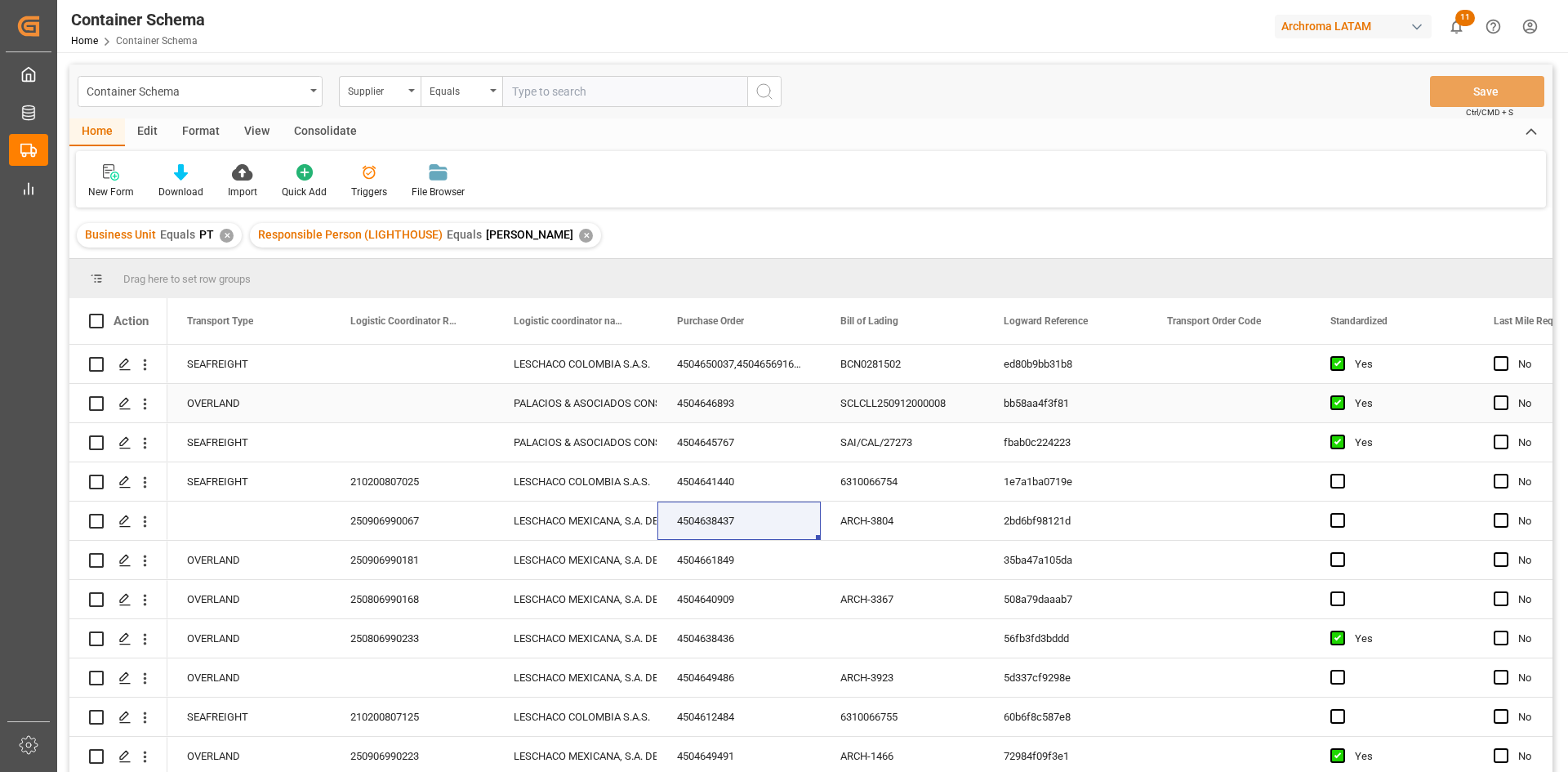
click at [1251, 388] on div "Press SPACE to select this row." at bounding box center [1229, 403] width 164 height 38
click at [276, 520] on div "Press SPACE to select this row." at bounding box center [248, 520] width 164 height 38
click at [273, 521] on div "Press SPACE to select this row." at bounding box center [248, 520] width 164 height 38
click at [275, 523] on div "Press SPACE to select this row." at bounding box center [248, 520] width 164 height 38
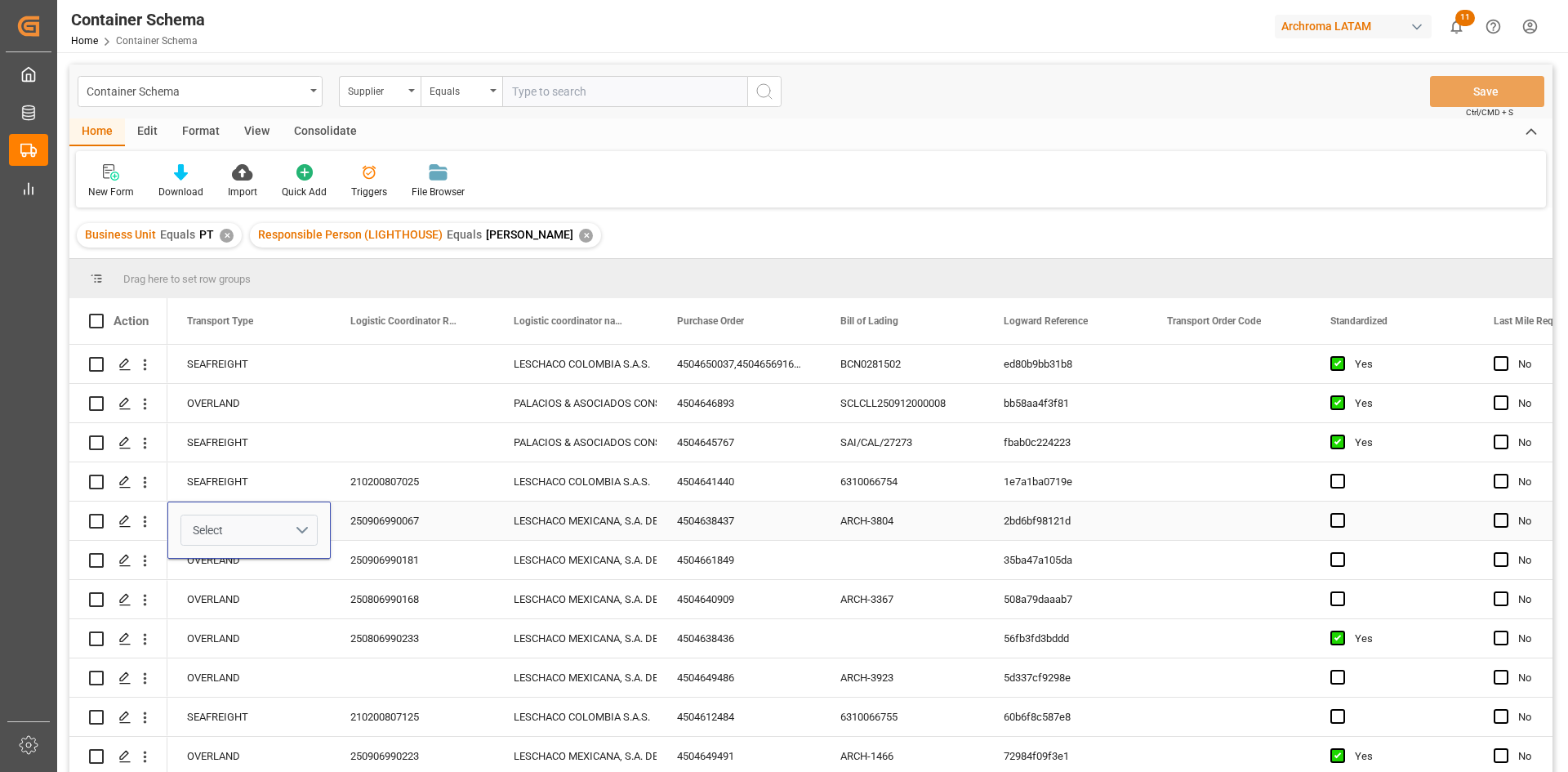
click at [296, 523] on button "Select" at bounding box center [248, 529] width 137 height 31
click at [241, 672] on div "OVERLAND" at bounding box center [249, 670] width 118 height 17
click at [445, 520] on div "250906990067" at bounding box center [412, 520] width 164 height 38
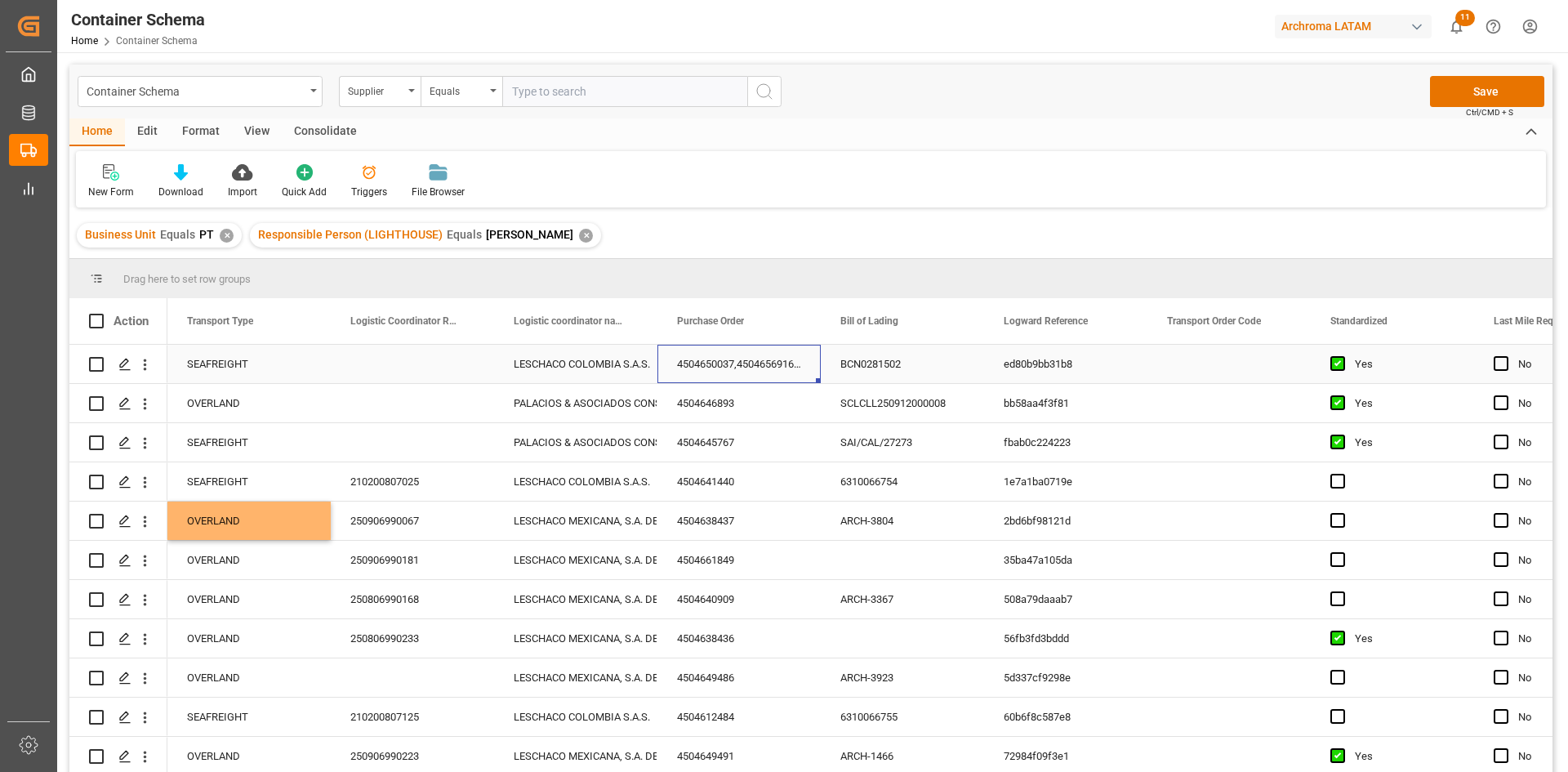
click at [758, 357] on div "4504650037,4504656916,4504656917" at bounding box center [739, 364] width 164 height 38
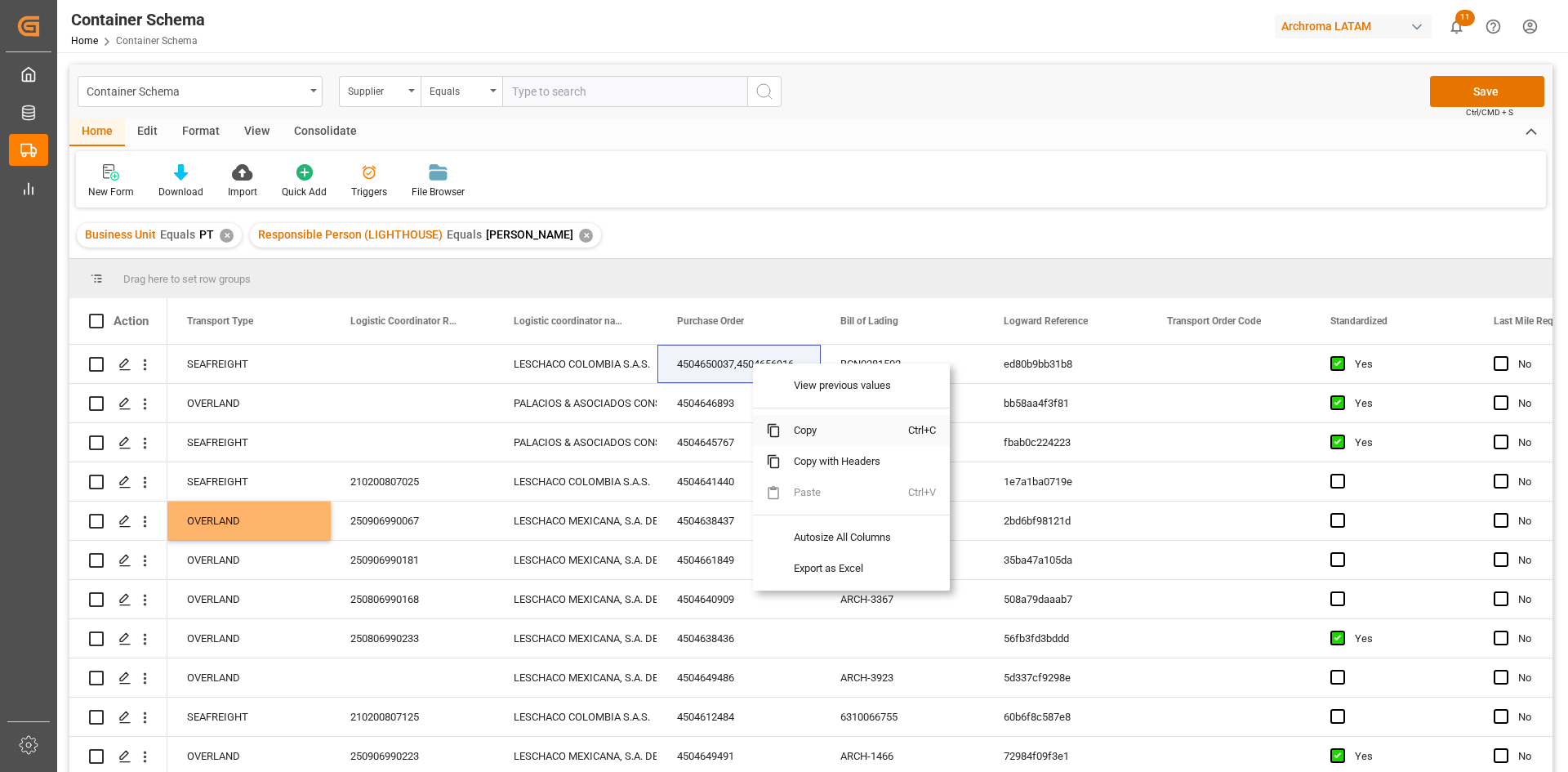
click at [820, 422] on span "Copy" at bounding box center [843, 430] width 127 height 31
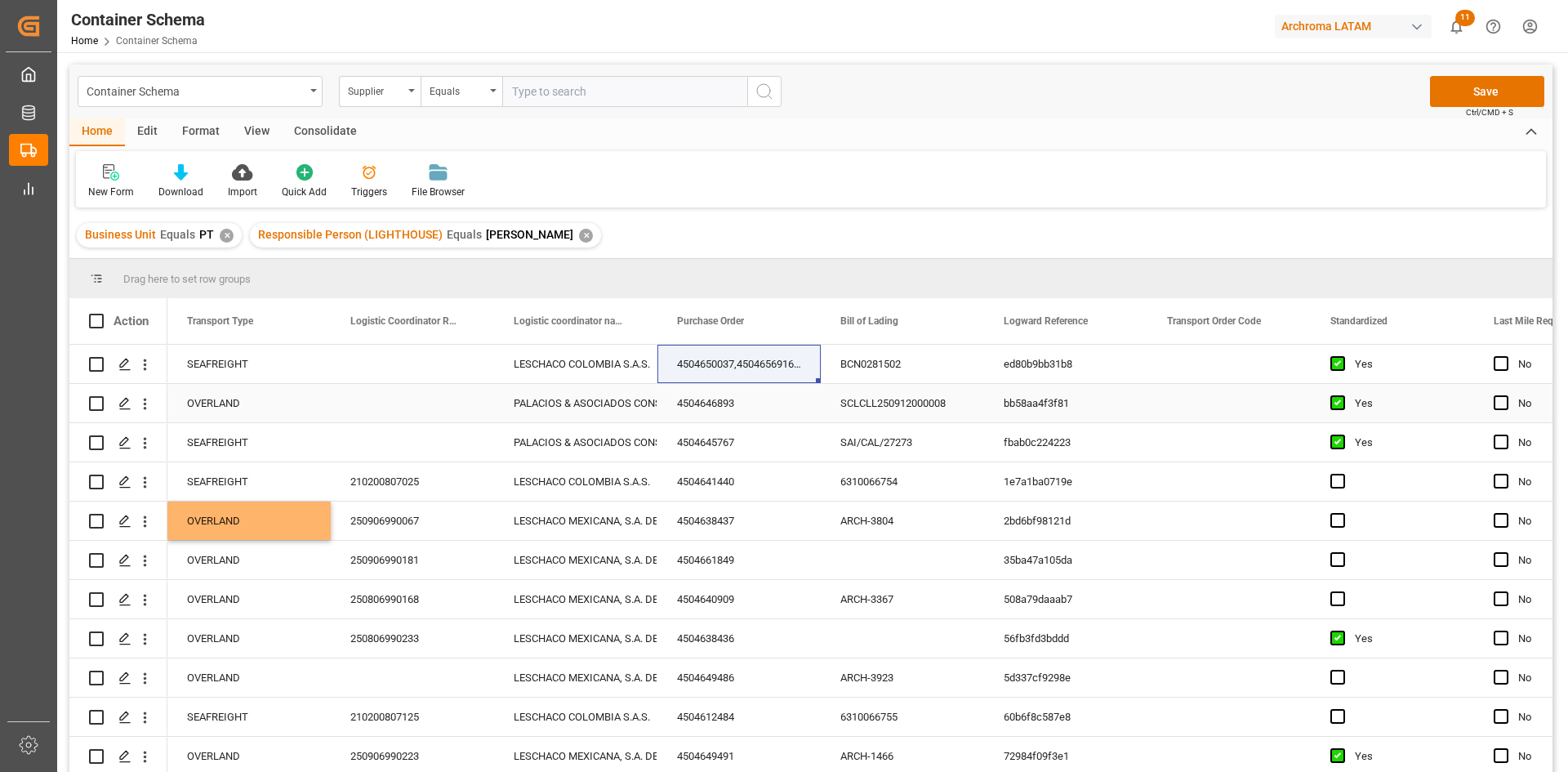
click at [430, 371] on div "Press SPACE to select this row." at bounding box center [412, 364] width 164 height 38
click at [430, 371] on input "Press SPACE to select this row." at bounding box center [412, 372] width 137 height 31
paste input "210200903125"
type input "210200903125"
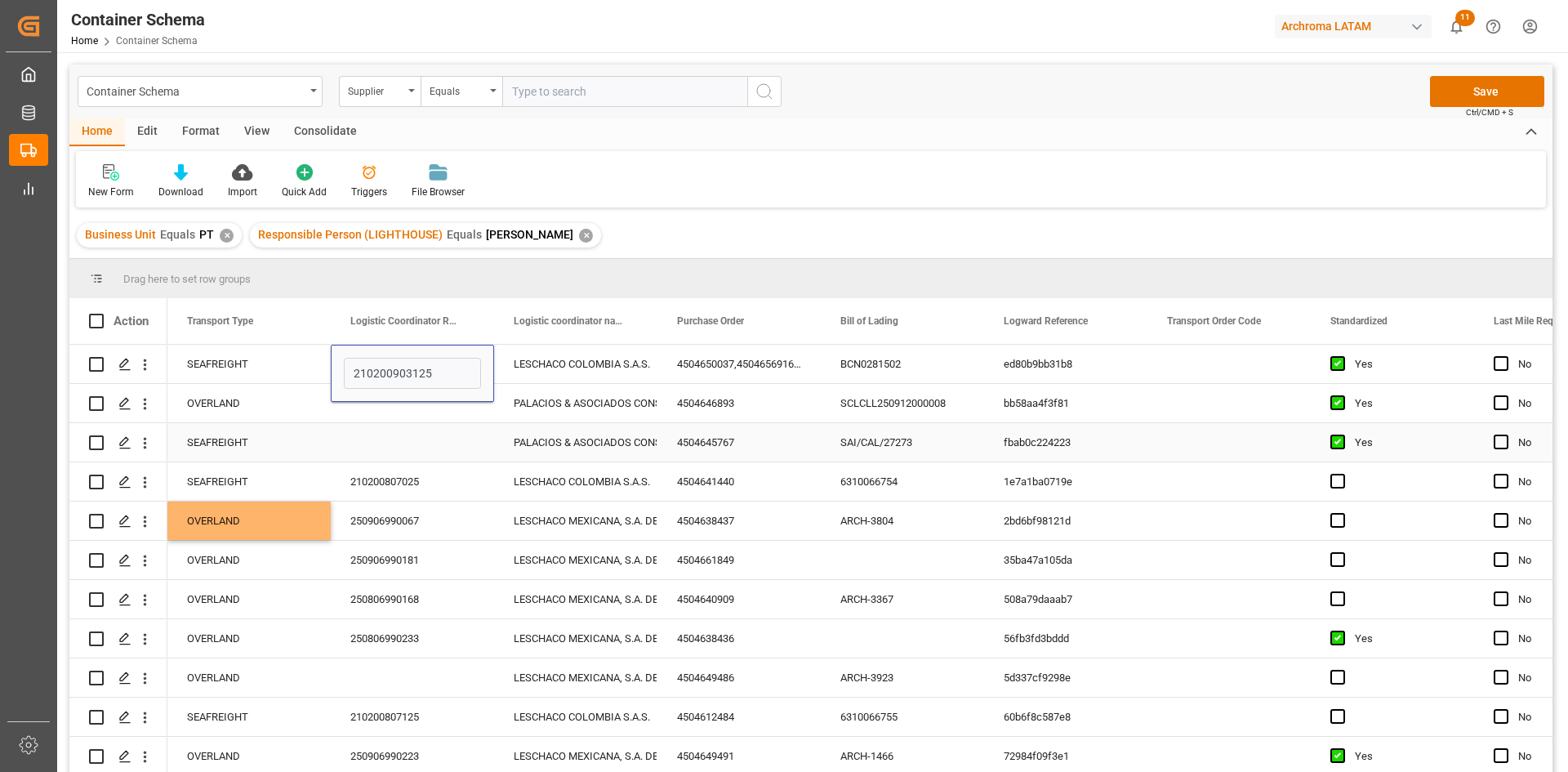
click at [396, 427] on div "Press SPACE to select this row." at bounding box center [412, 442] width 164 height 38
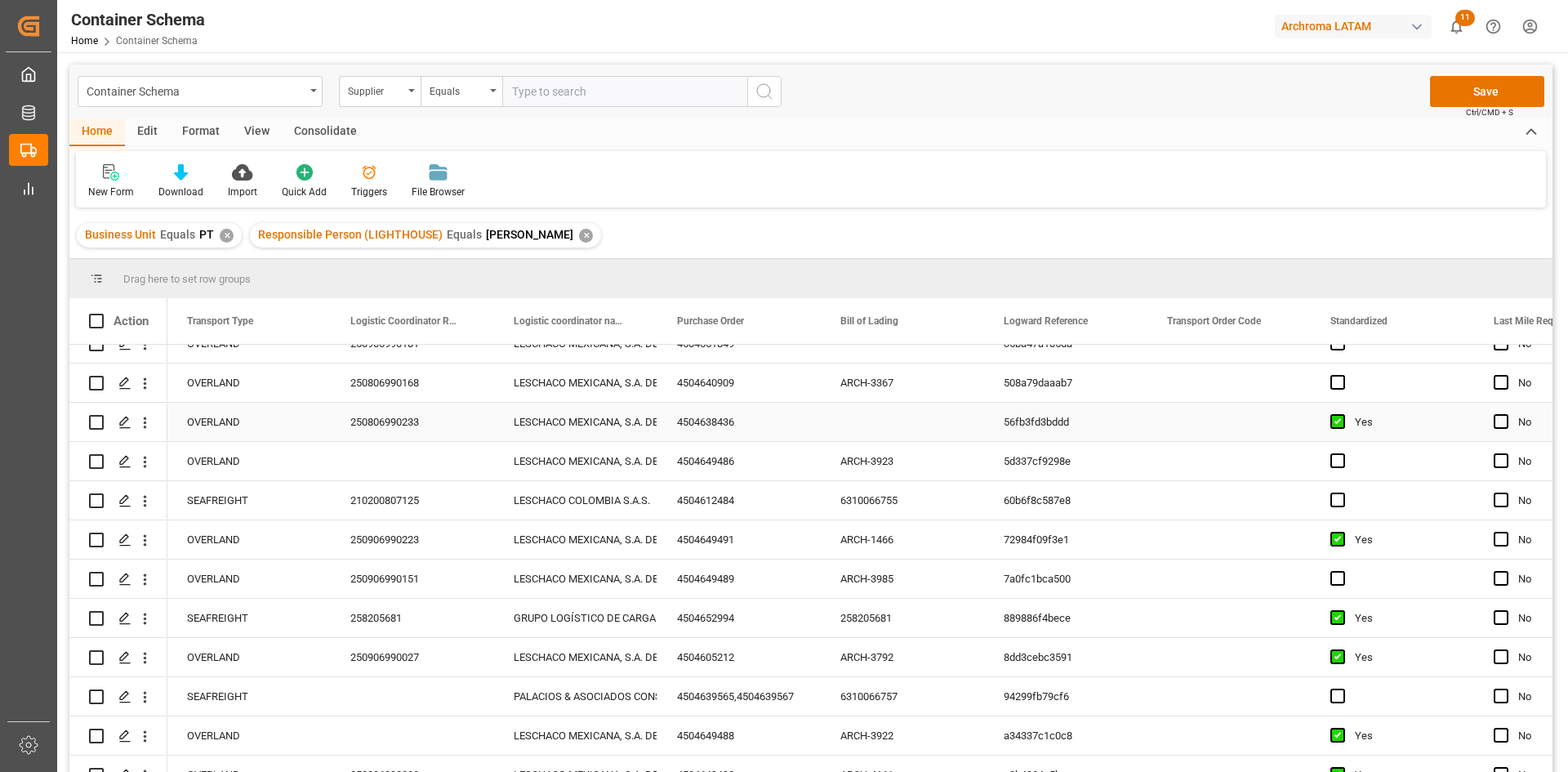
scroll to position [245, 0]
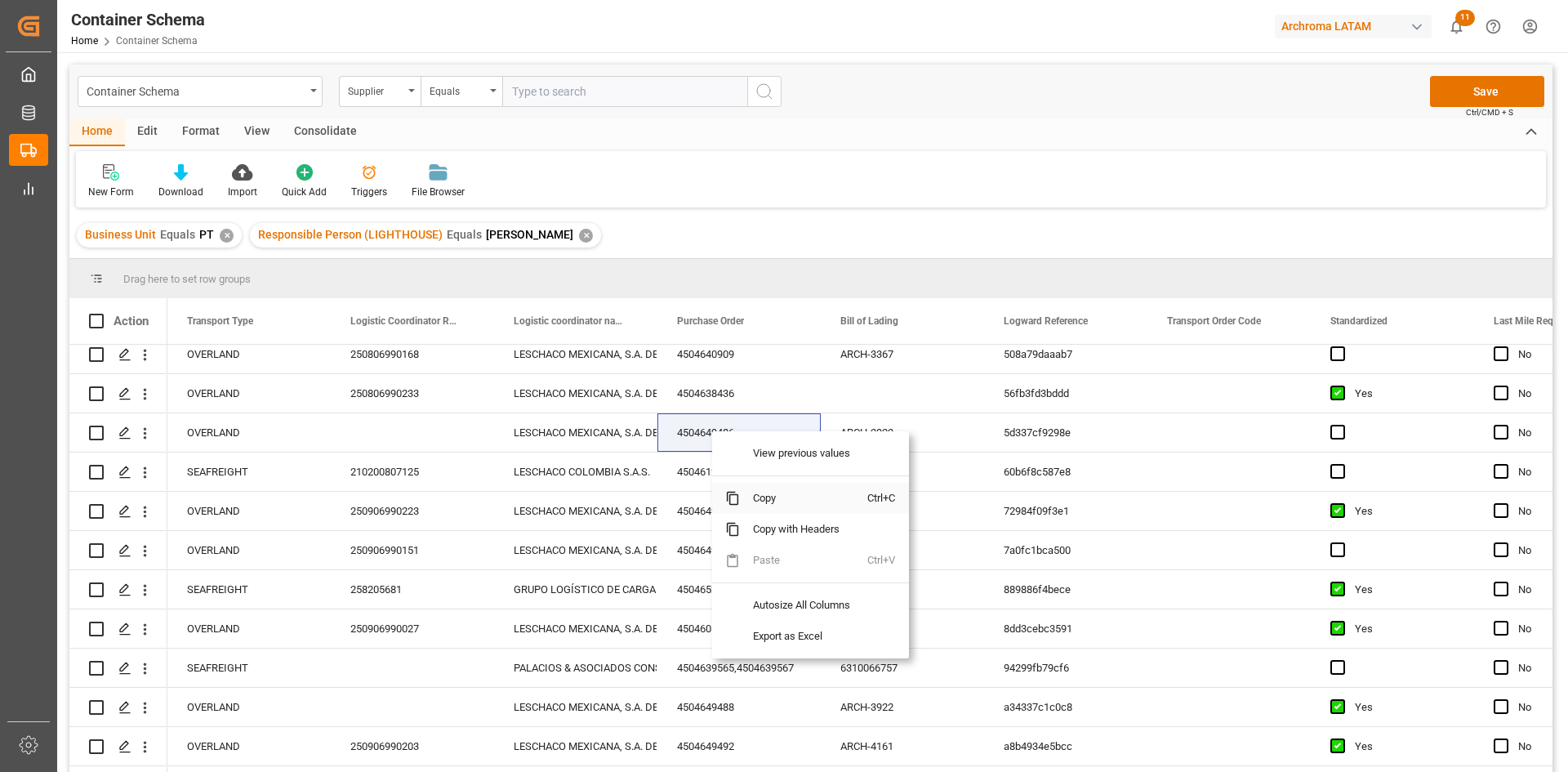
click at [759, 507] on span "Copy" at bounding box center [803, 498] width 127 height 31
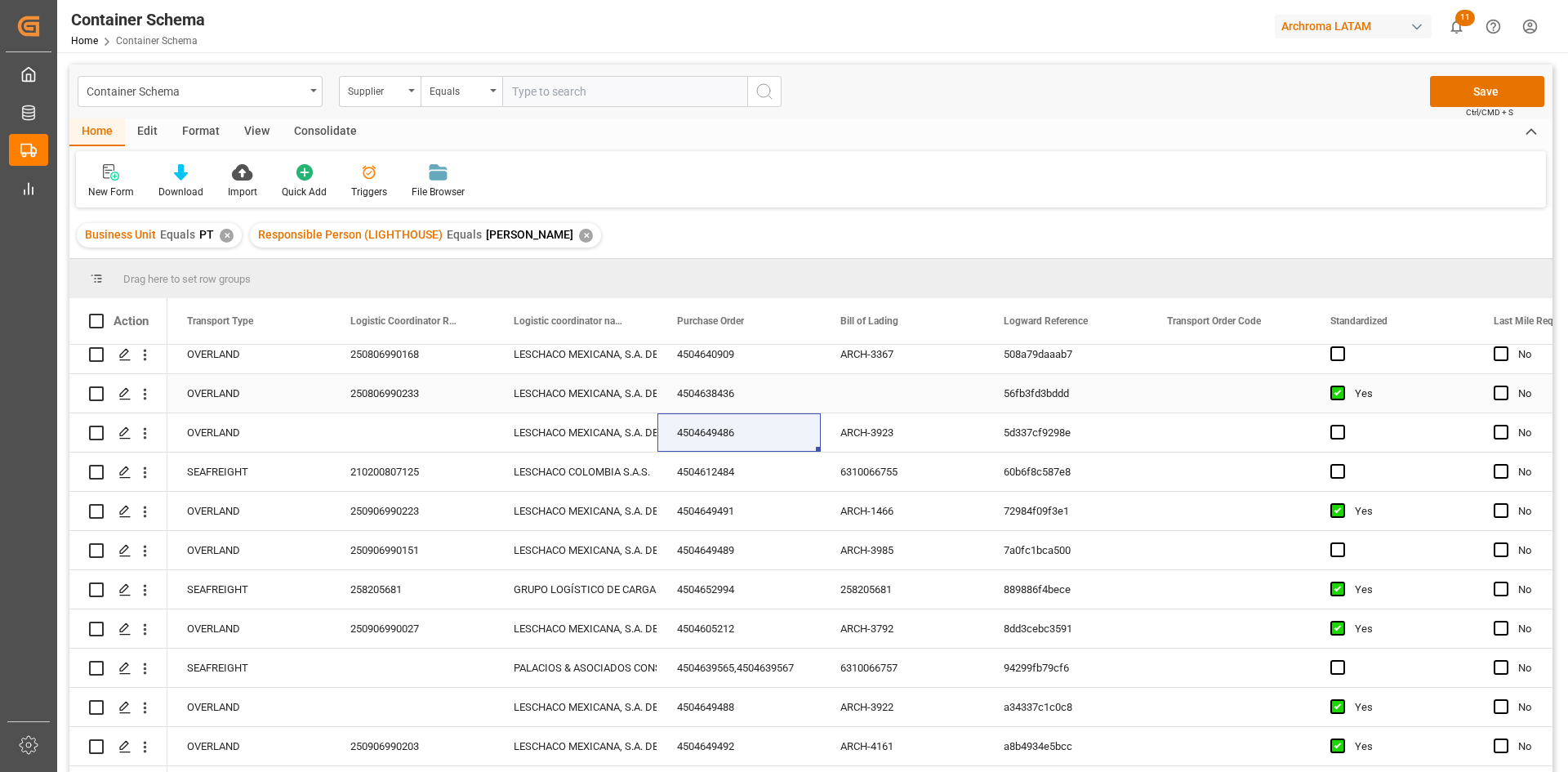
click at [371, 425] on div "Press SPACE to select this row." at bounding box center [412, 432] width 164 height 38
click at [377, 425] on div "Press SPACE to select this row." at bounding box center [412, 432] width 164 height 38
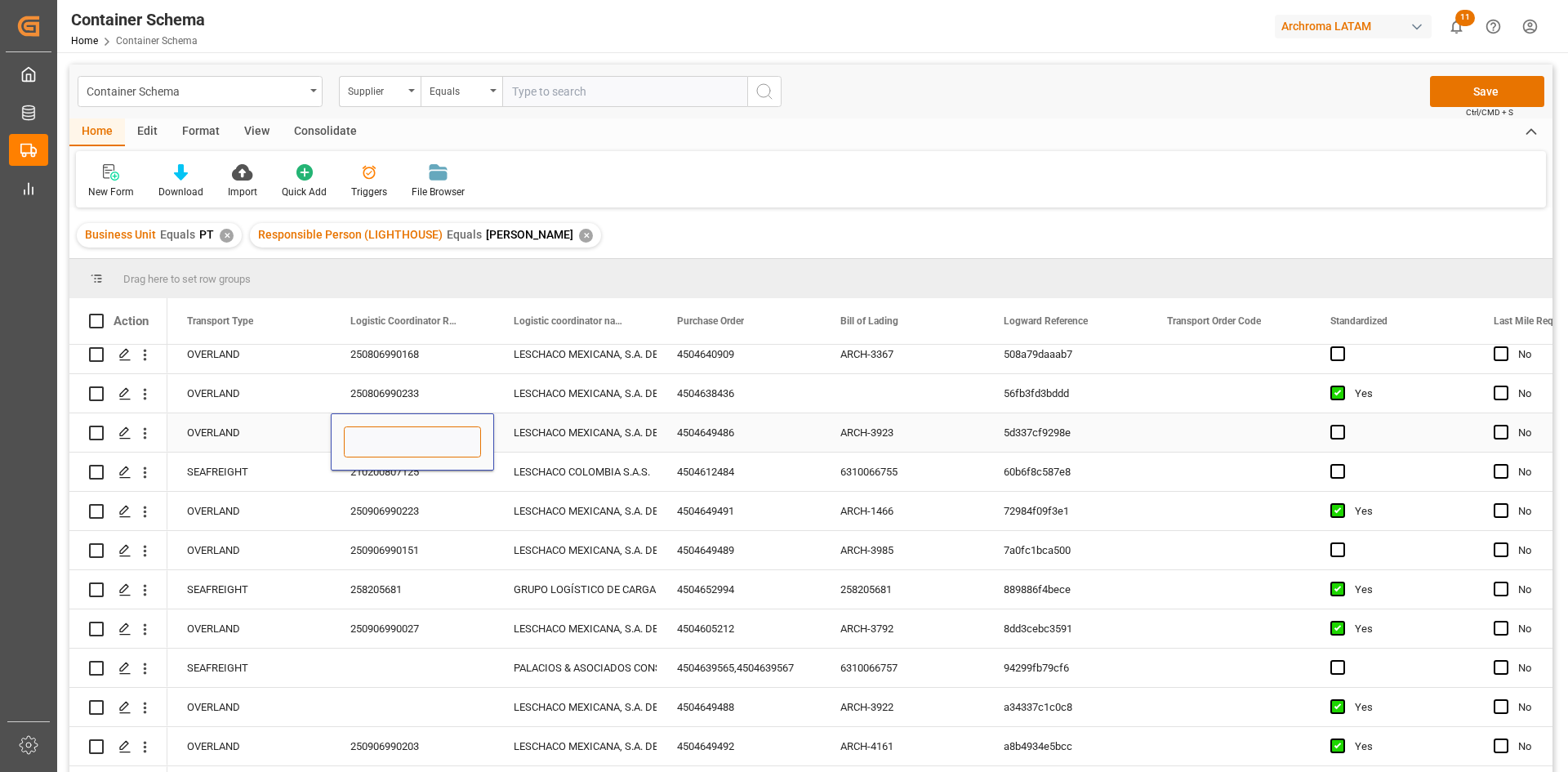
click at [407, 440] on input "Press SPACE to select this row." at bounding box center [412, 441] width 137 height 31
paste input "250906990133"
type input "250906990133"
click at [420, 667] on div "Press SPACE to select this row." at bounding box center [412, 667] width 164 height 38
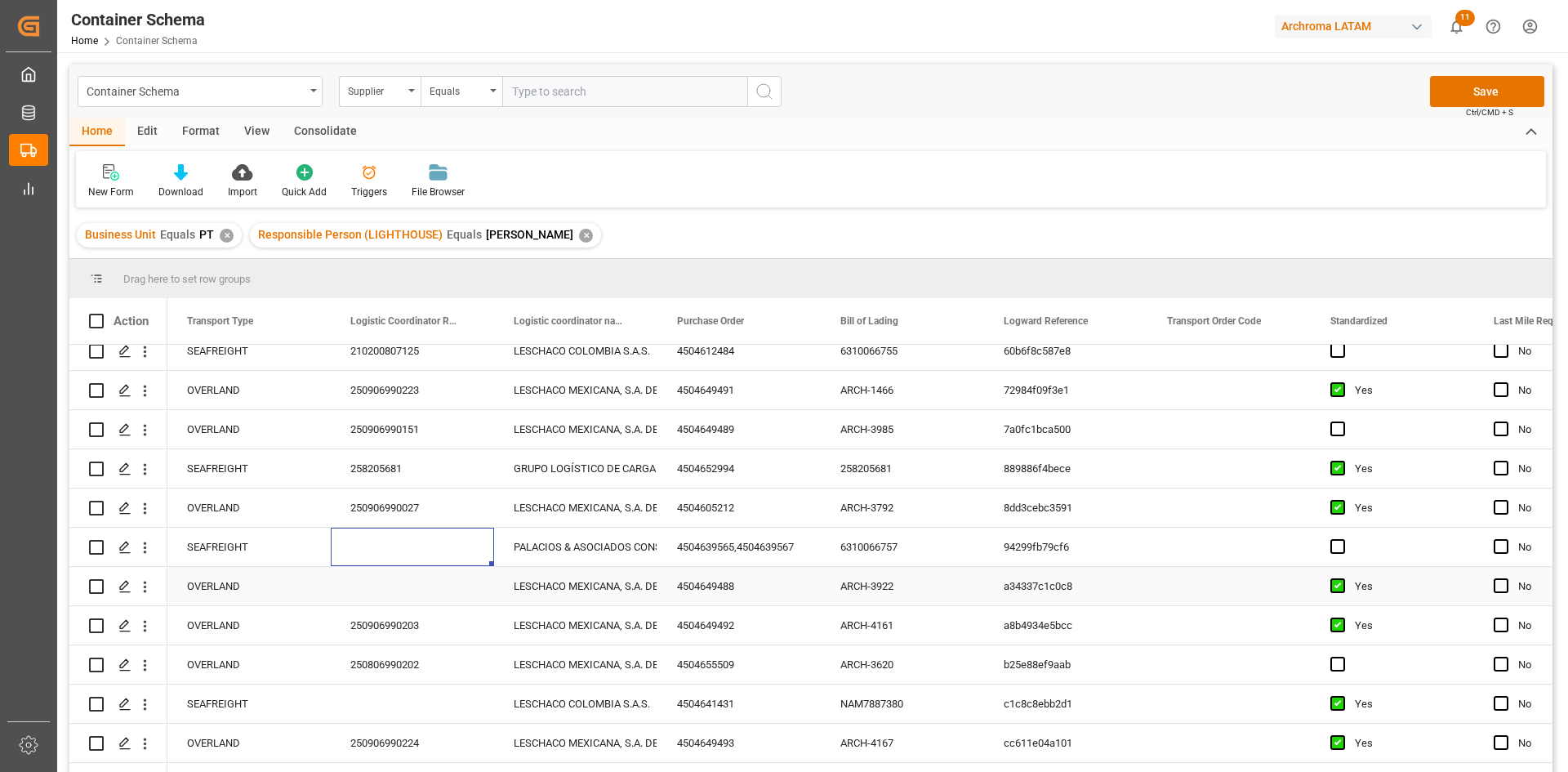
scroll to position [408, 0]
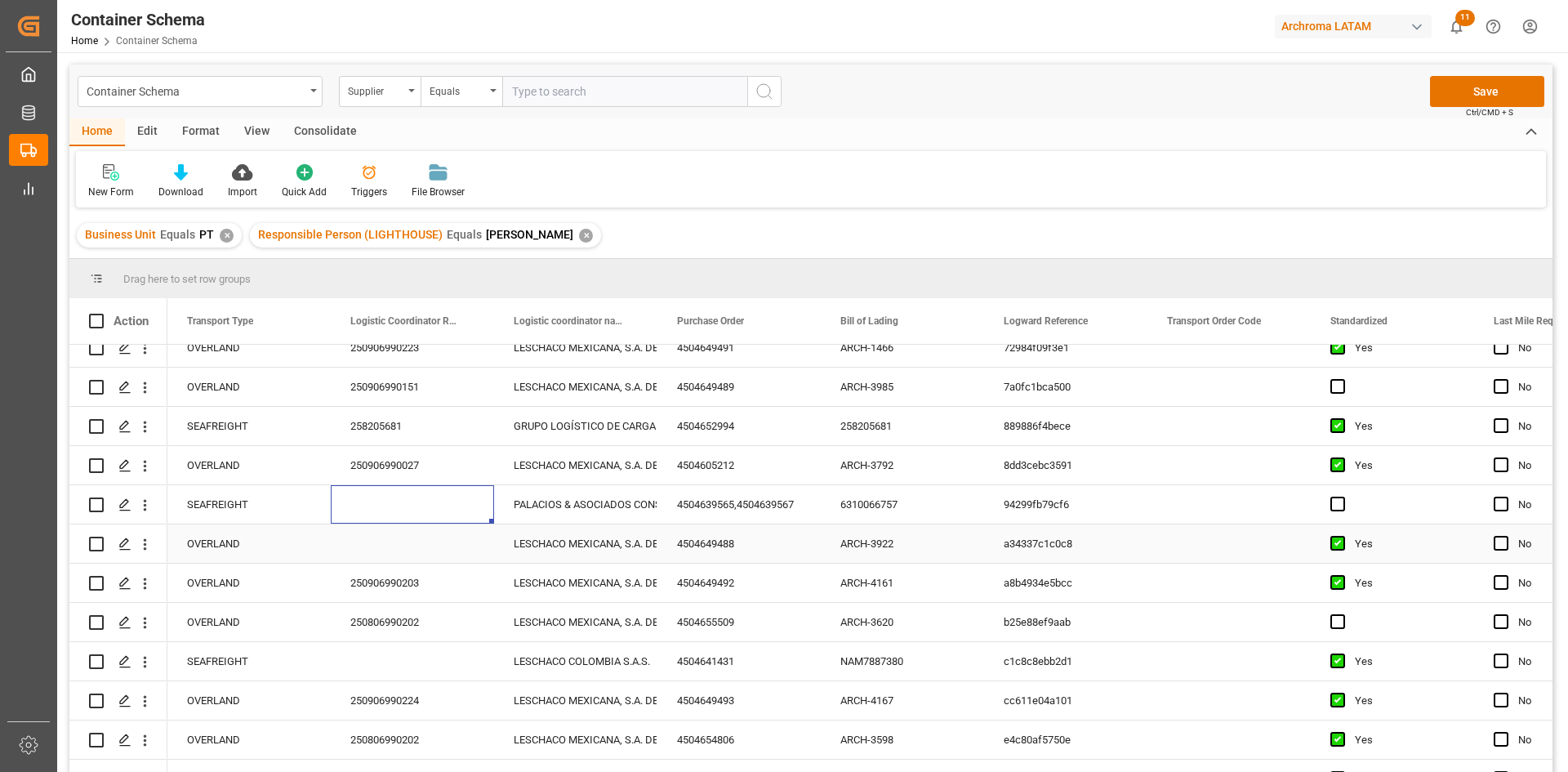
click at [413, 544] on div "Press SPACE to select this row." at bounding box center [412, 543] width 164 height 38
click at [731, 539] on div "4504649488" at bounding box center [739, 543] width 164 height 38
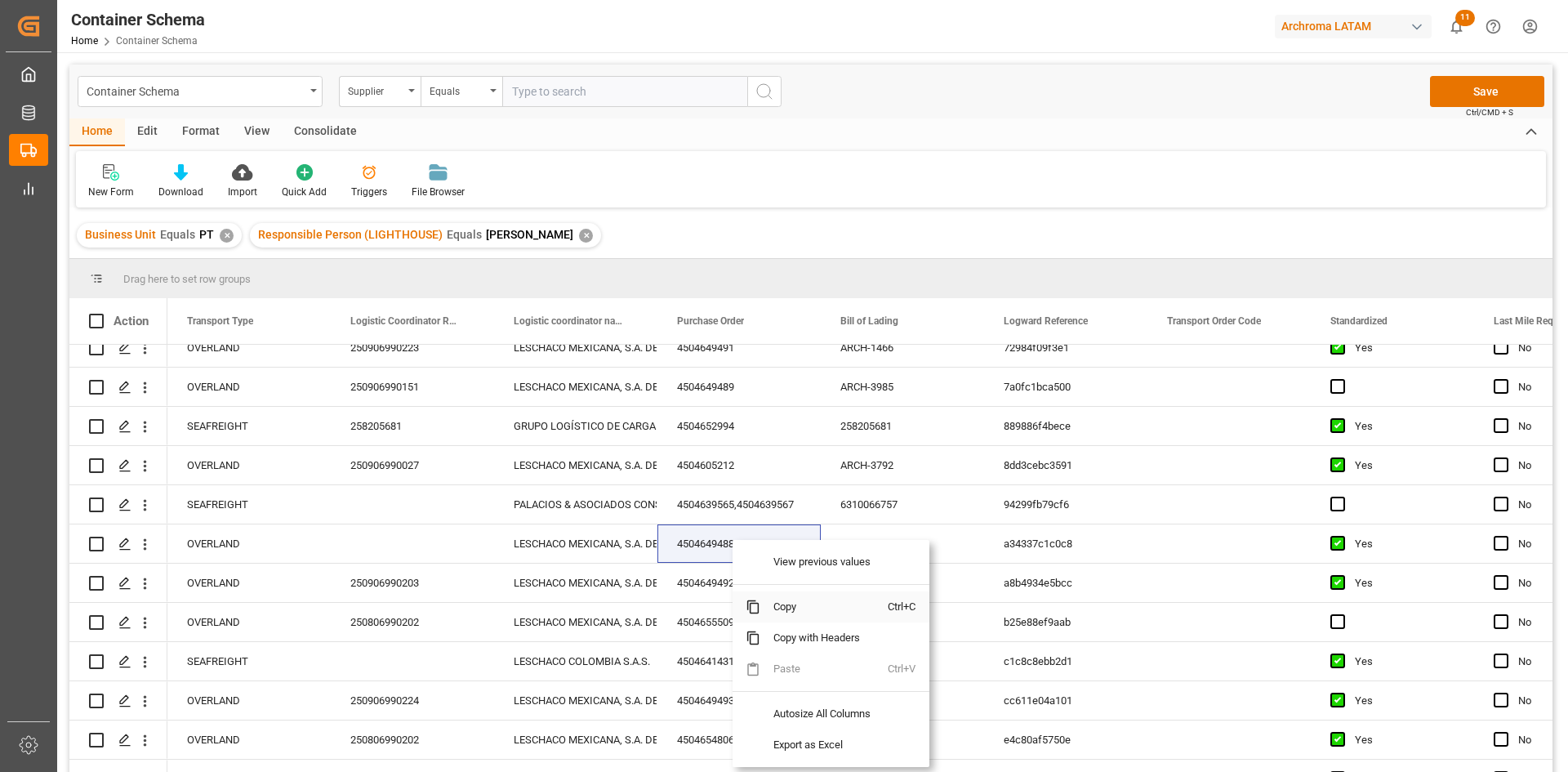
click at [788, 604] on span "Copy" at bounding box center [823, 606] width 127 height 31
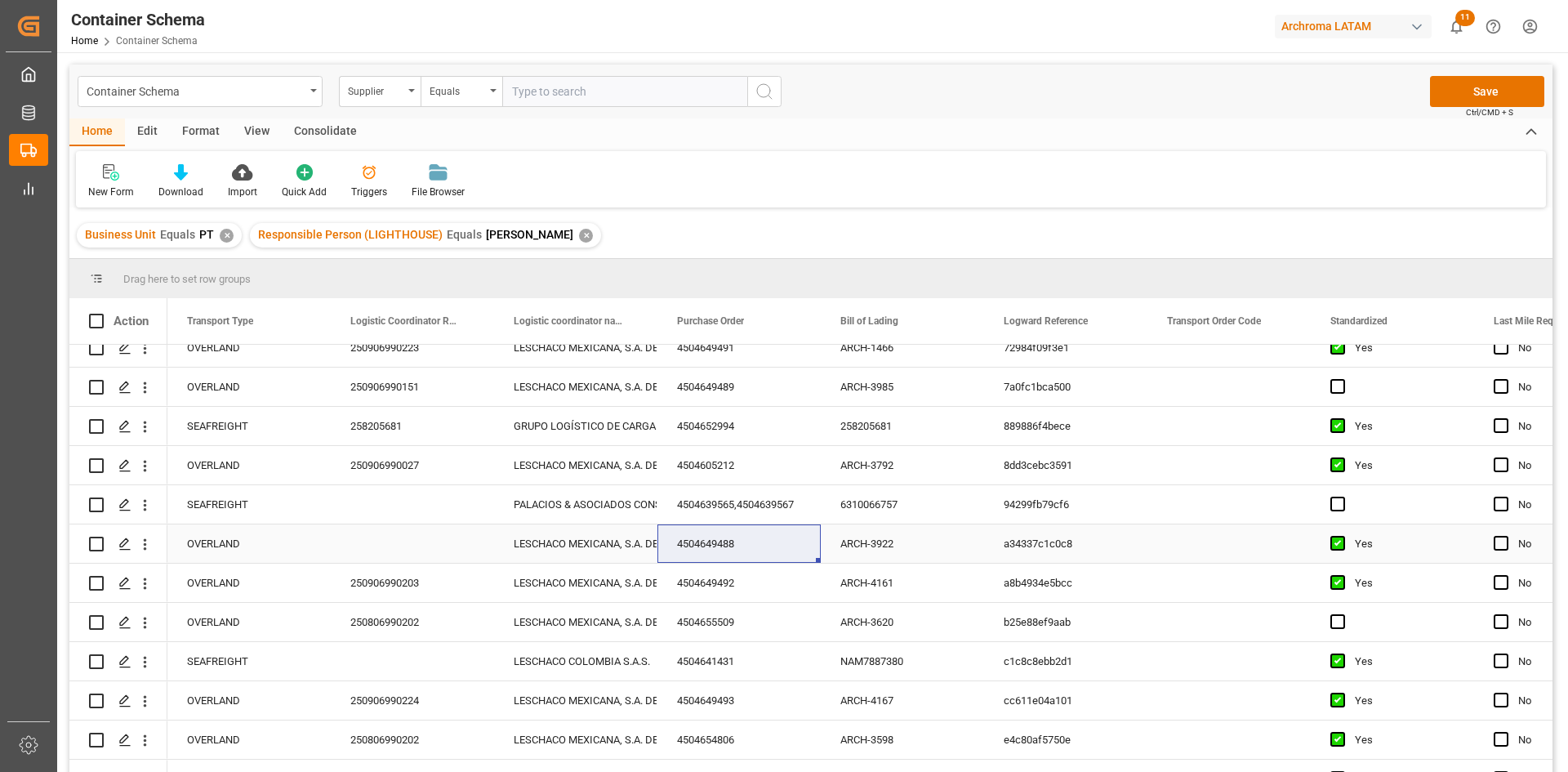
click at [381, 543] on div "Press SPACE to select this row." at bounding box center [412, 543] width 164 height 38
click at [386, 543] on div "Press SPACE to select this row." at bounding box center [412, 543] width 164 height 38
click at [386, 543] on input "Press SPACE to select this row." at bounding box center [412, 553] width 137 height 31
paste input "250906990134"
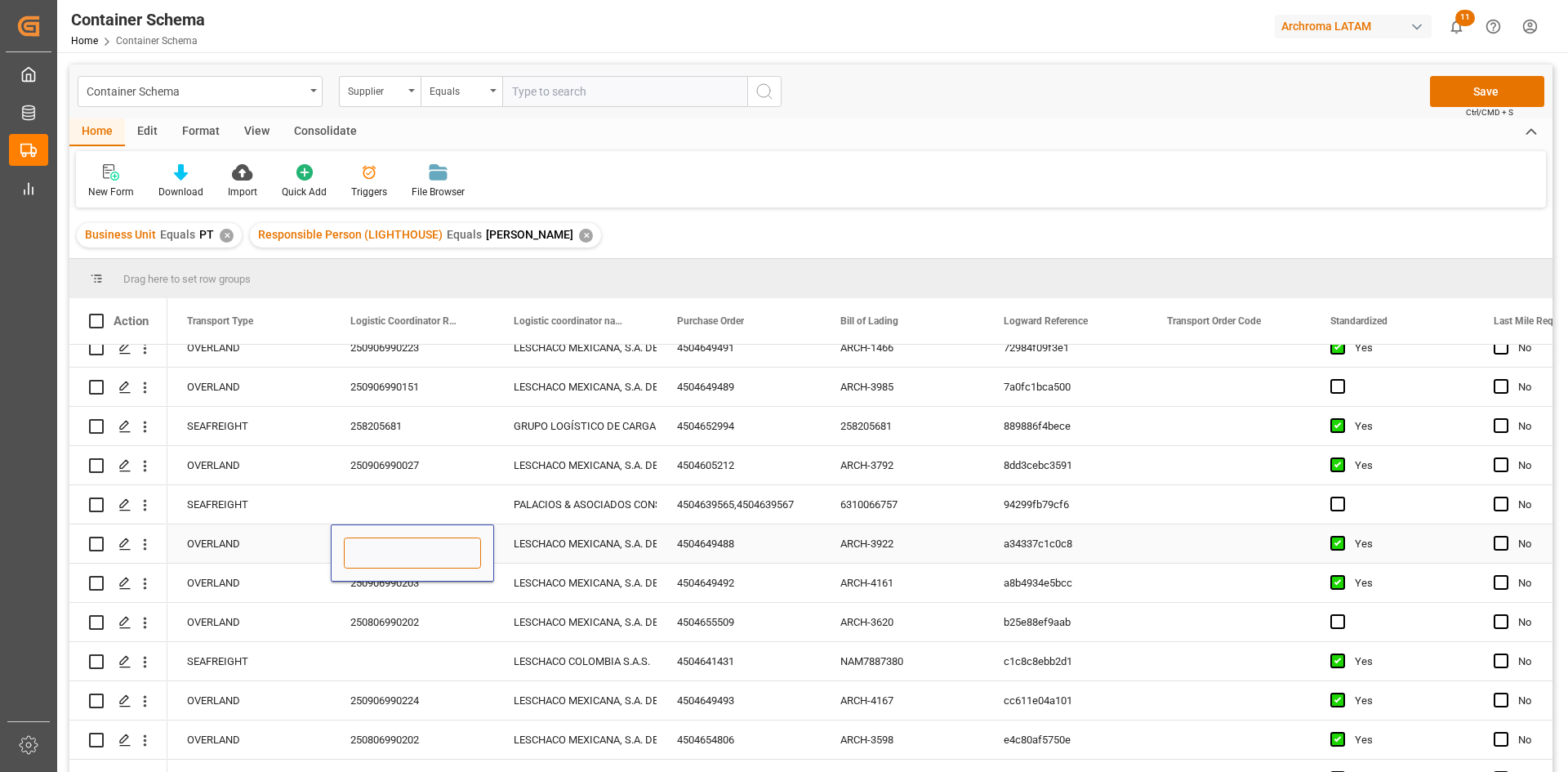
type input "250906990134"
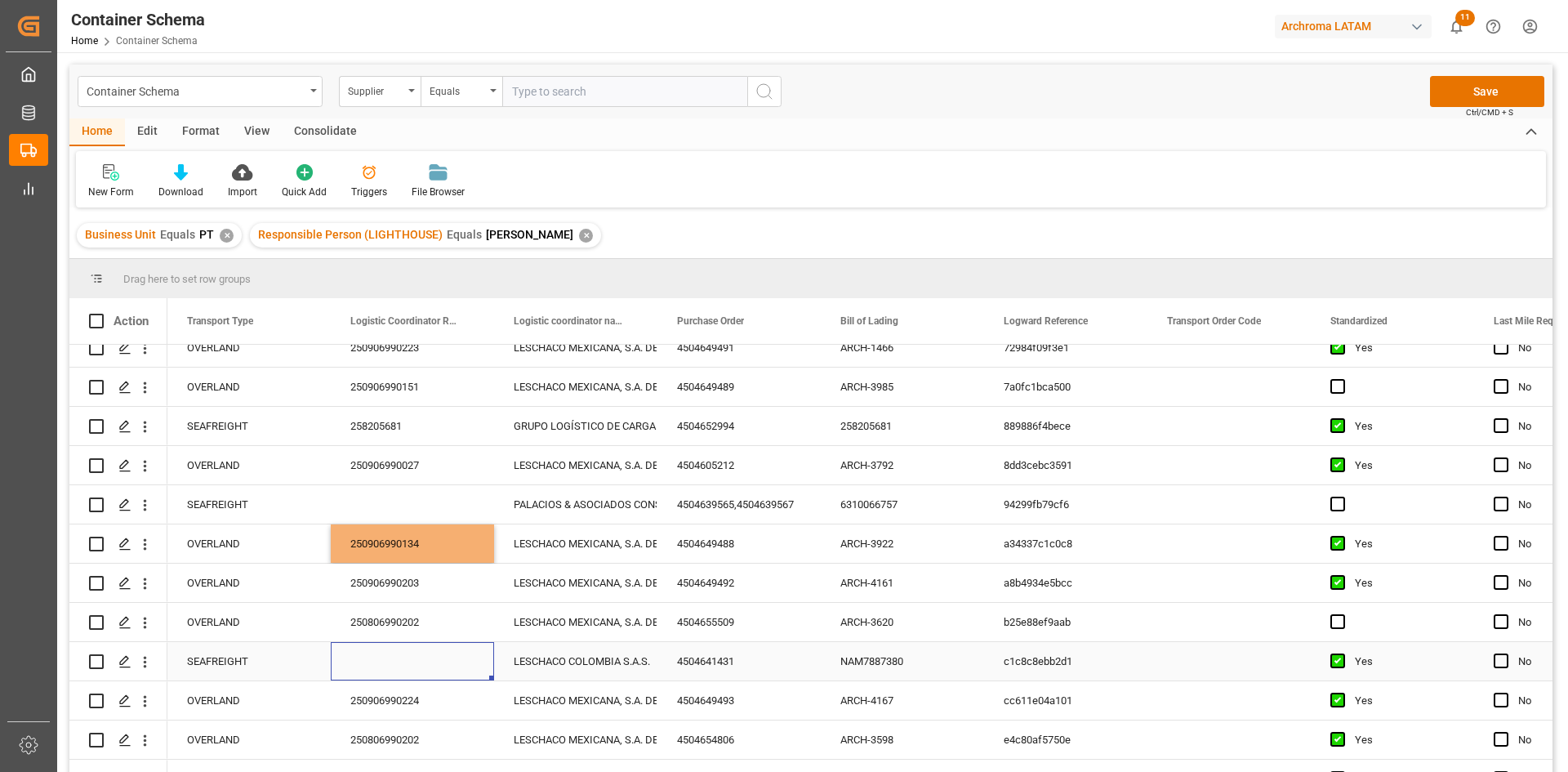
click at [377, 656] on div "Press SPACE to select this row." at bounding box center [412, 661] width 164 height 38
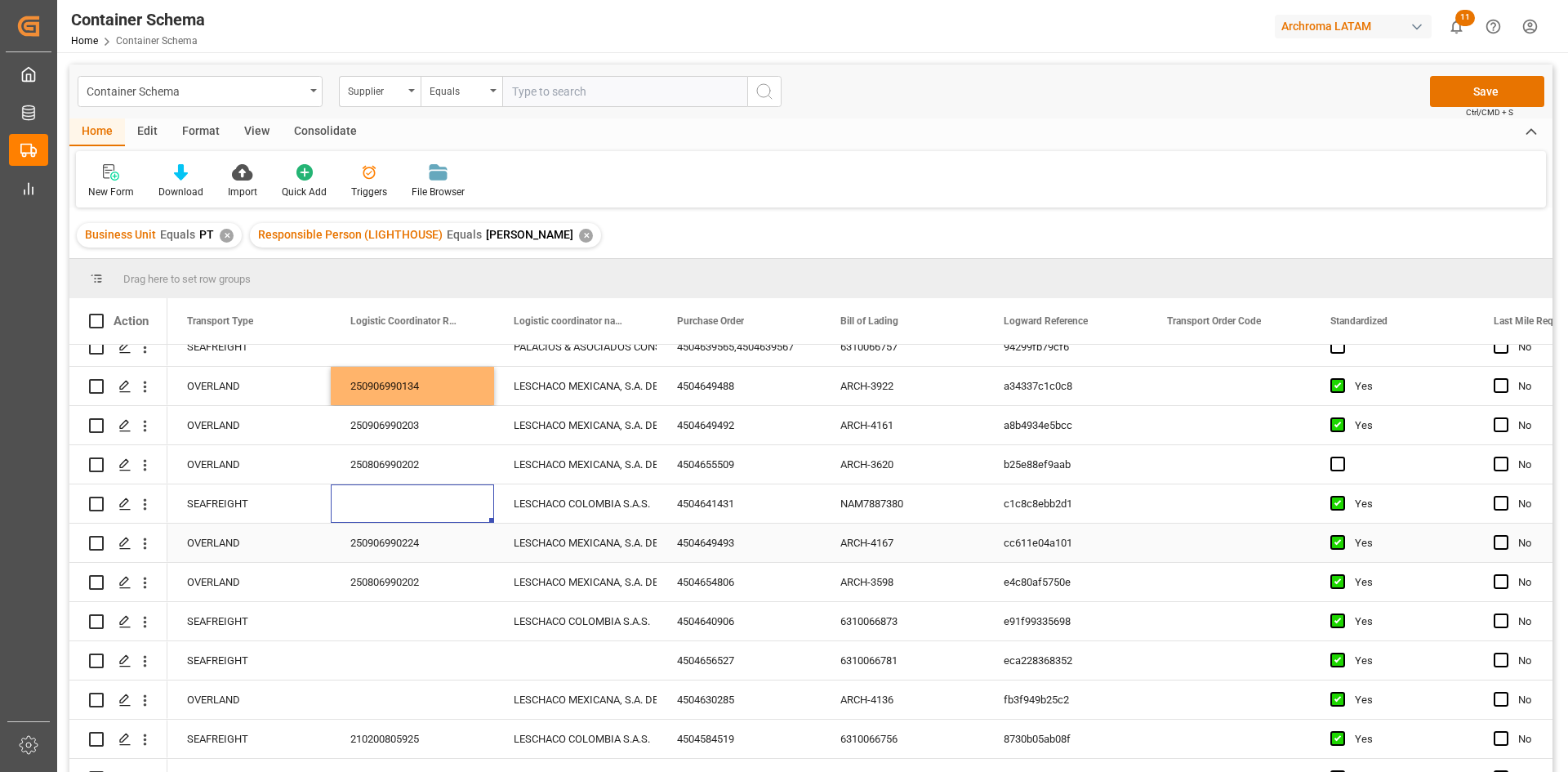
scroll to position [572, 0]
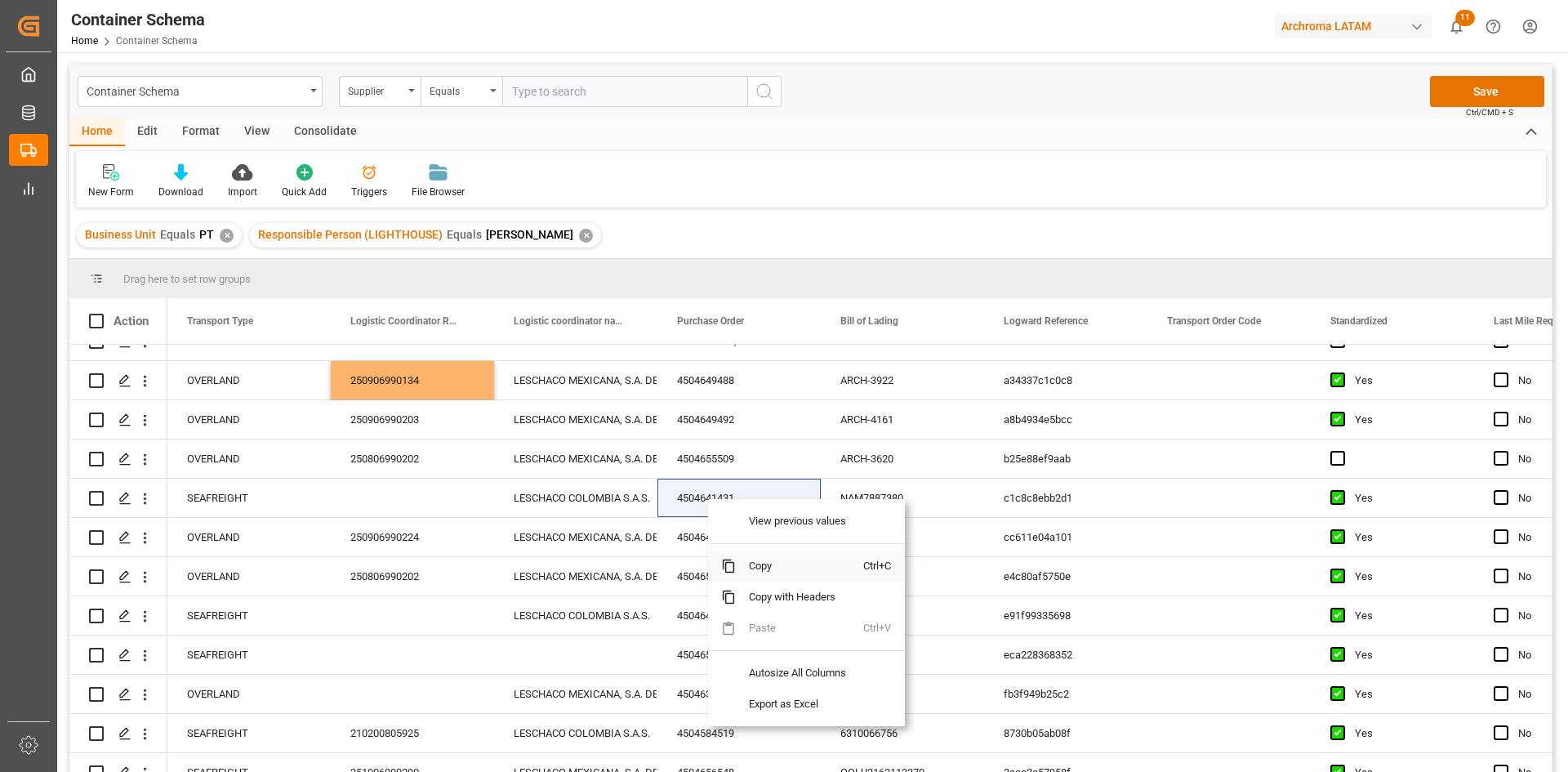
click at [768, 566] on span "Copy" at bounding box center [799, 565] width 127 height 31
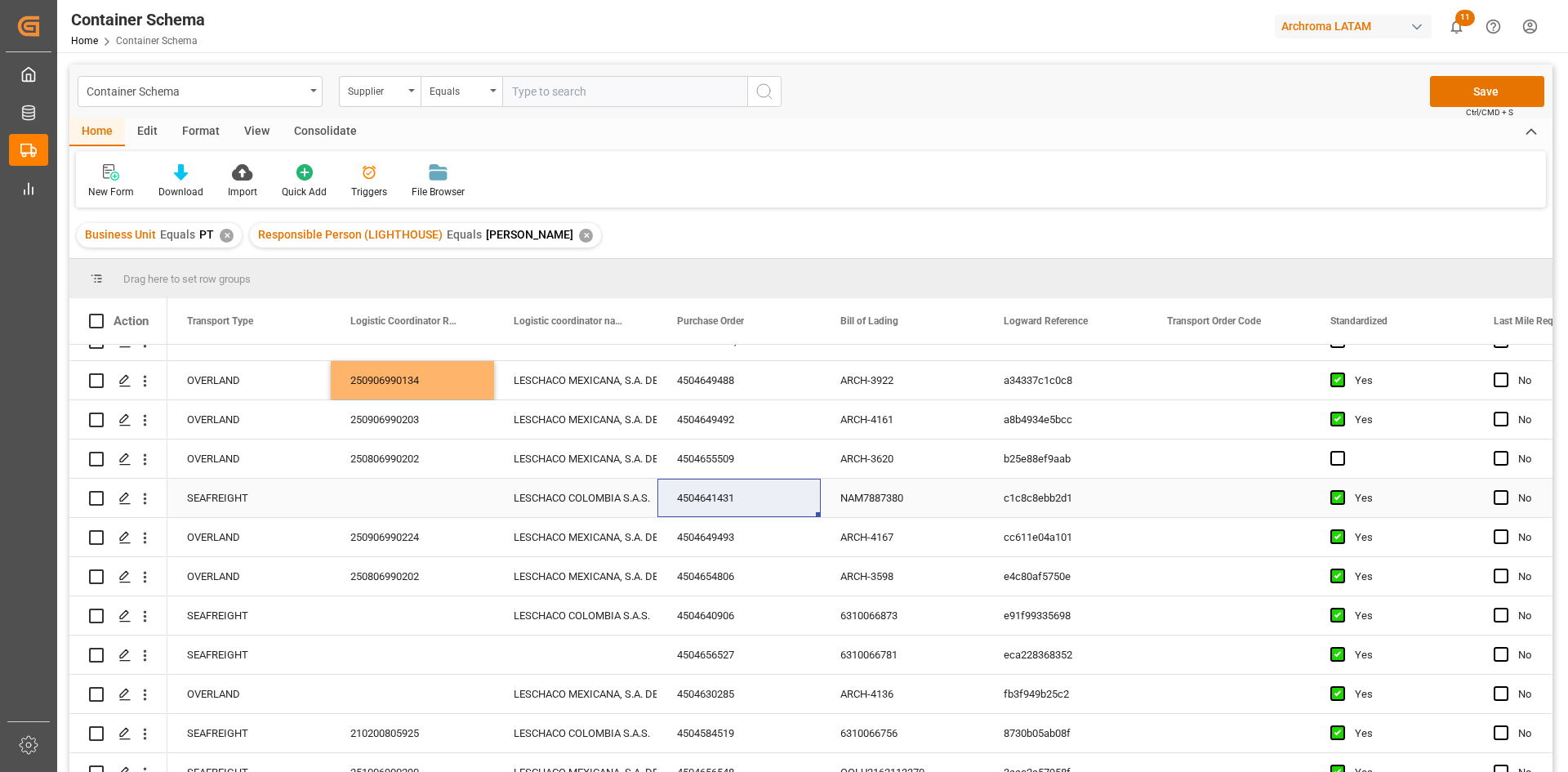
click at [406, 499] on div "Press SPACE to select this row." at bounding box center [412, 498] width 164 height 38
click at [406, 499] on div "Press SPACE to select this row." at bounding box center [412, 498] width 164 height 38
click at [406, 499] on input "Press SPACE to select this row." at bounding box center [412, 507] width 137 height 31
paste input "210200903825"
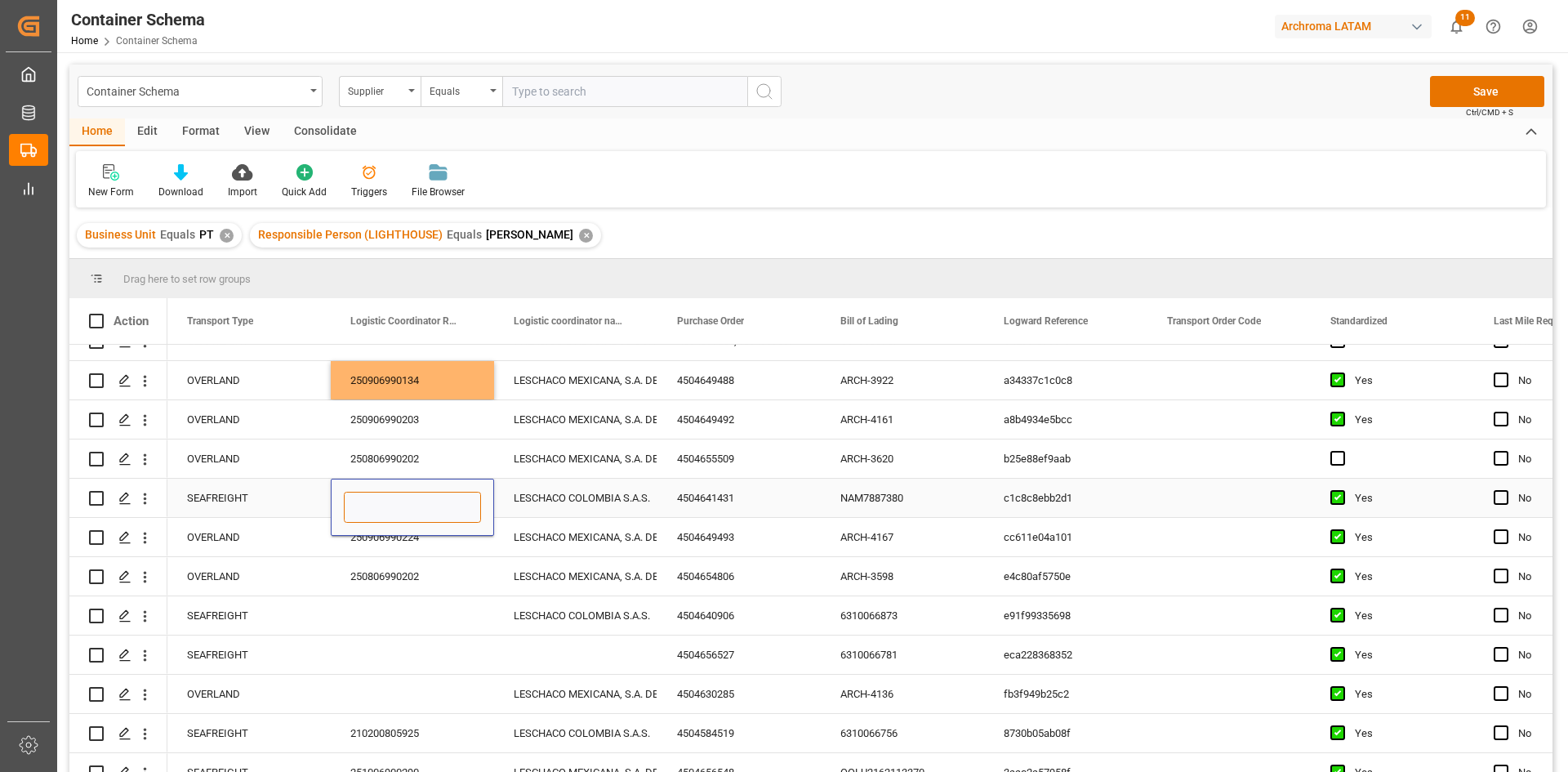
type input "210200903825"
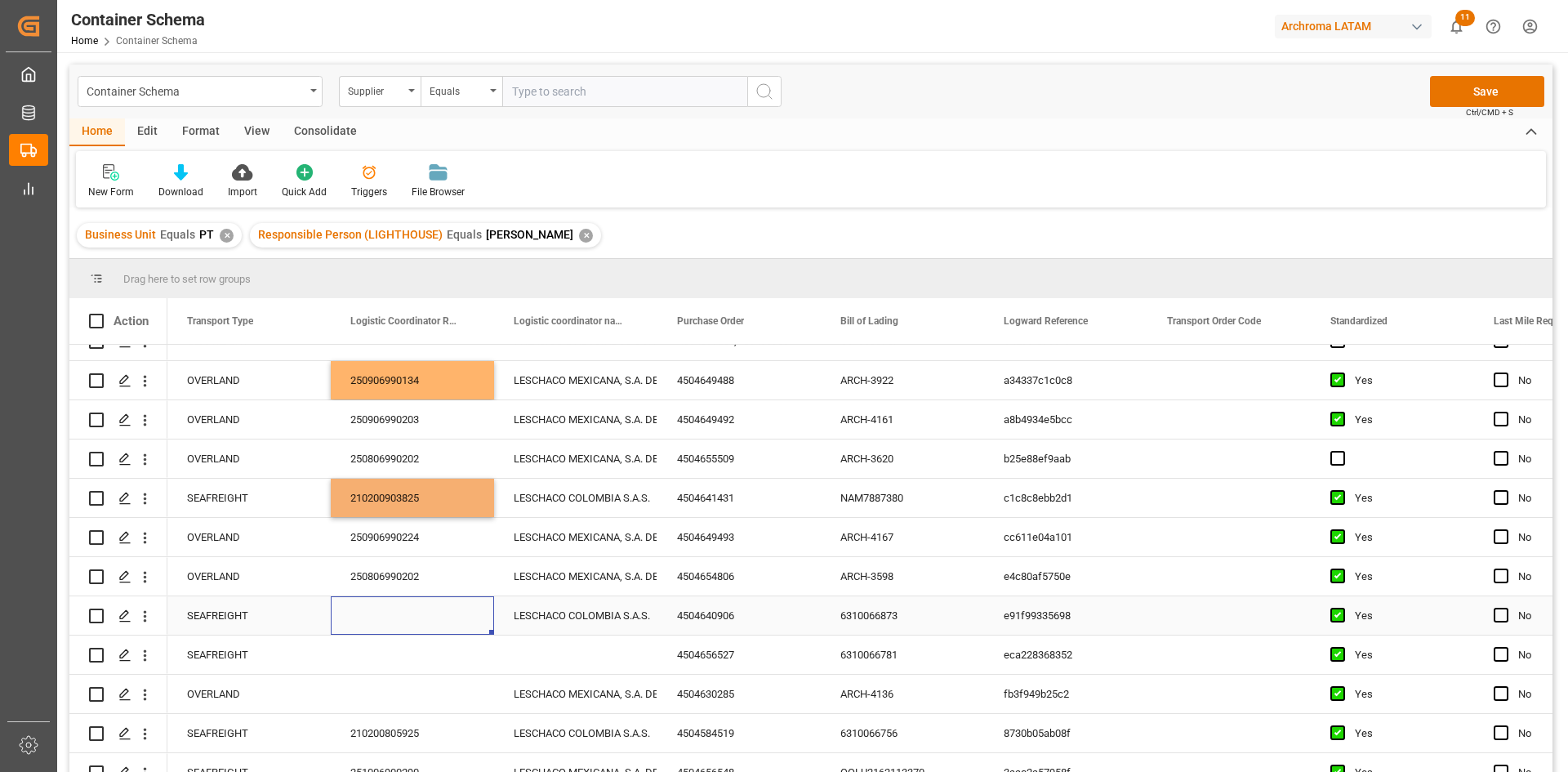
click at [392, 612] on div "Press SPACE to select this row." at bounding box center [412, 615] width 164 height 38
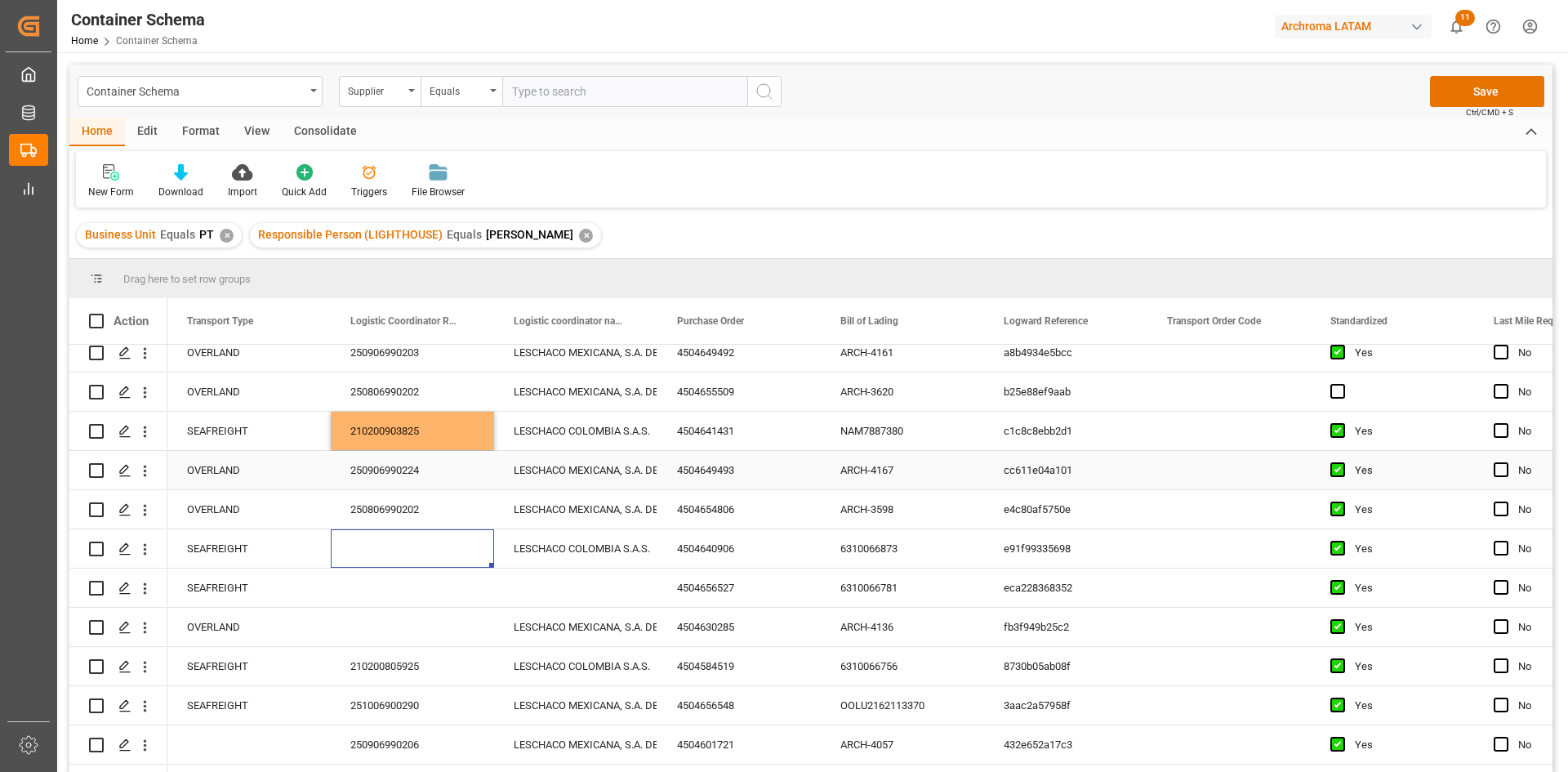
scroll to position [735, 0]
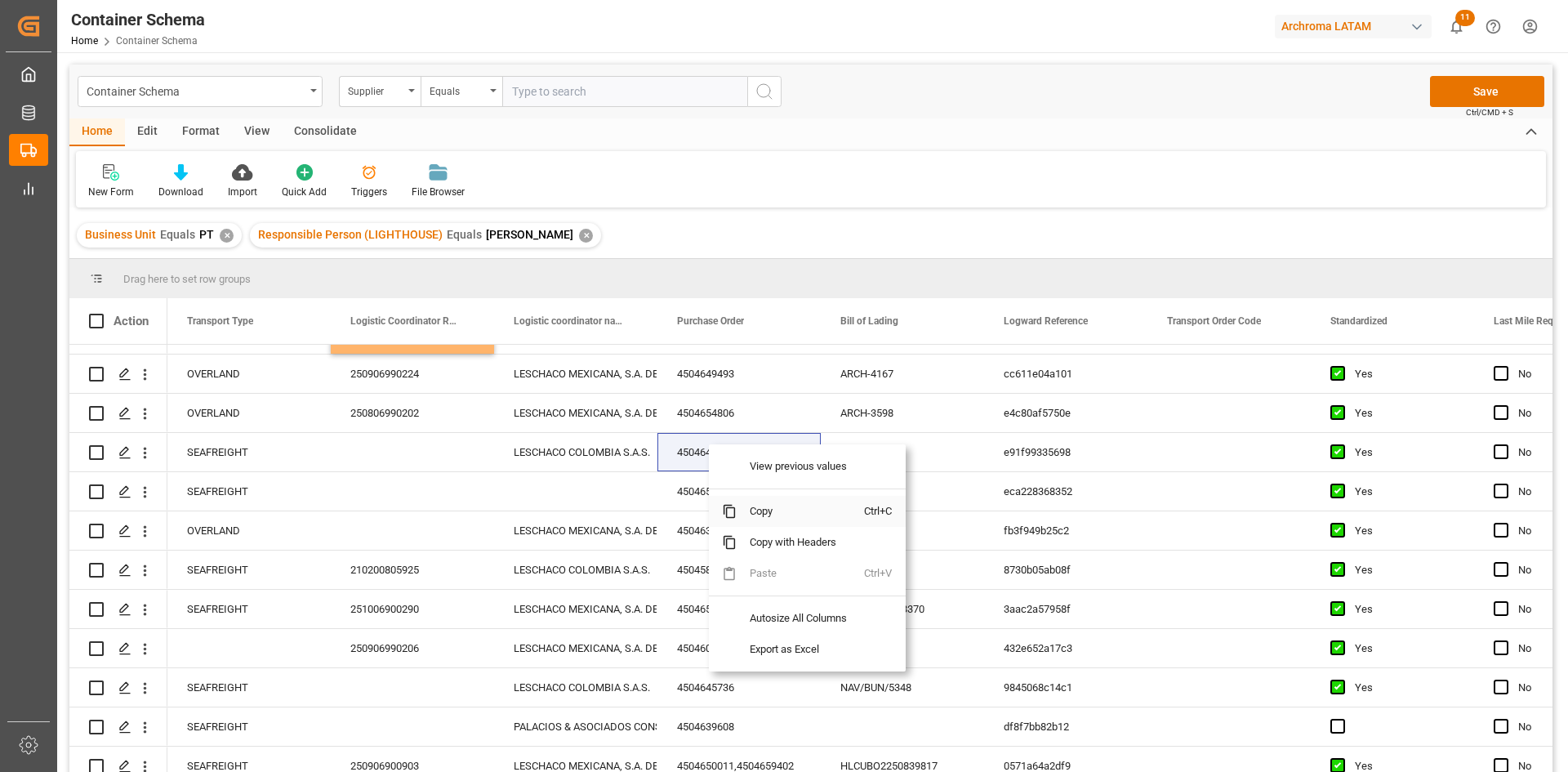
click at [762, 500] on span "Copy" at bounding box center [799, 510] width 127 height 31
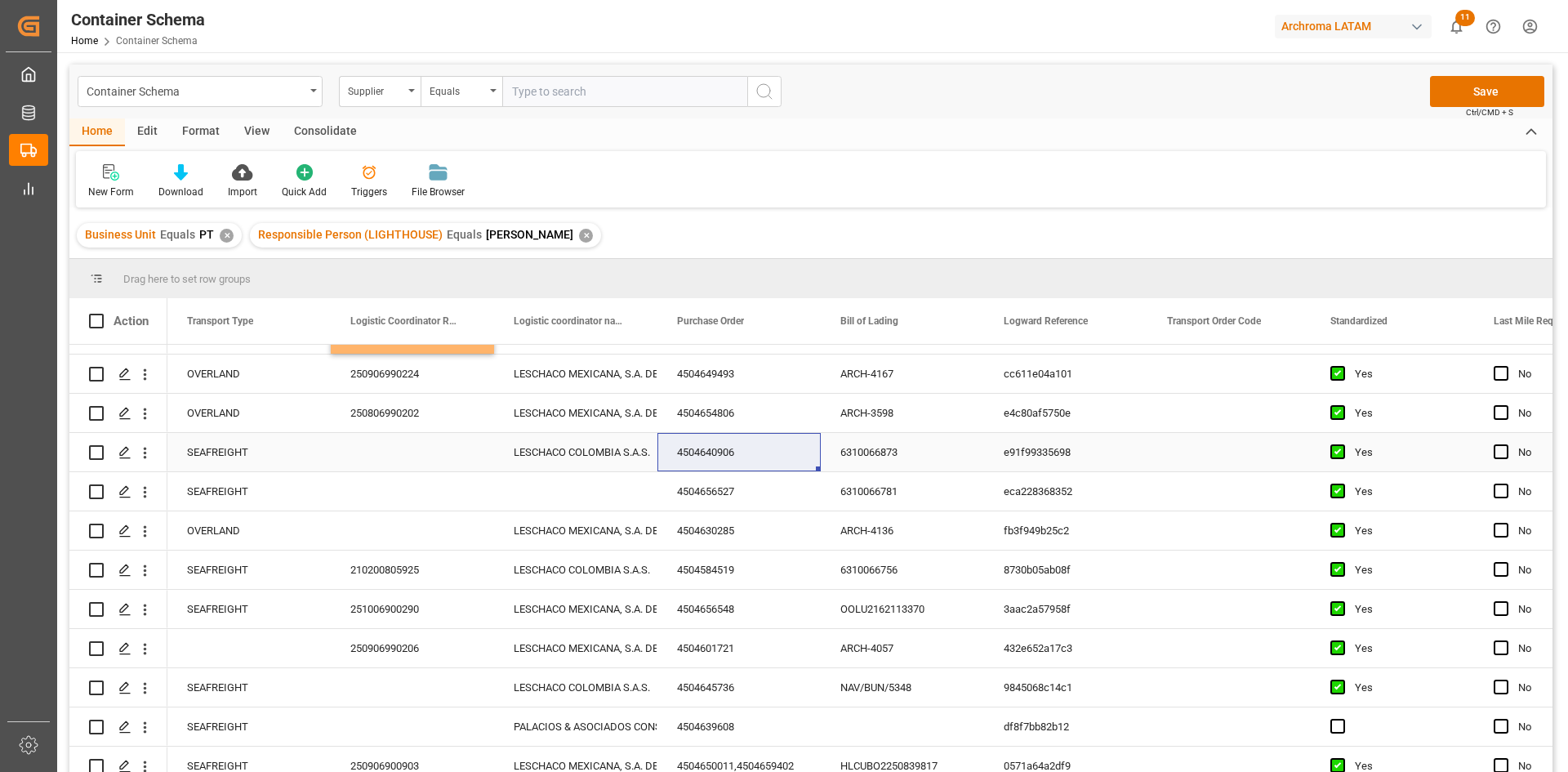
click at [401, 450] on div "Press SPACE to select this row." at bounding box center [412, 452] width 164 height 38
type input "210200903325"
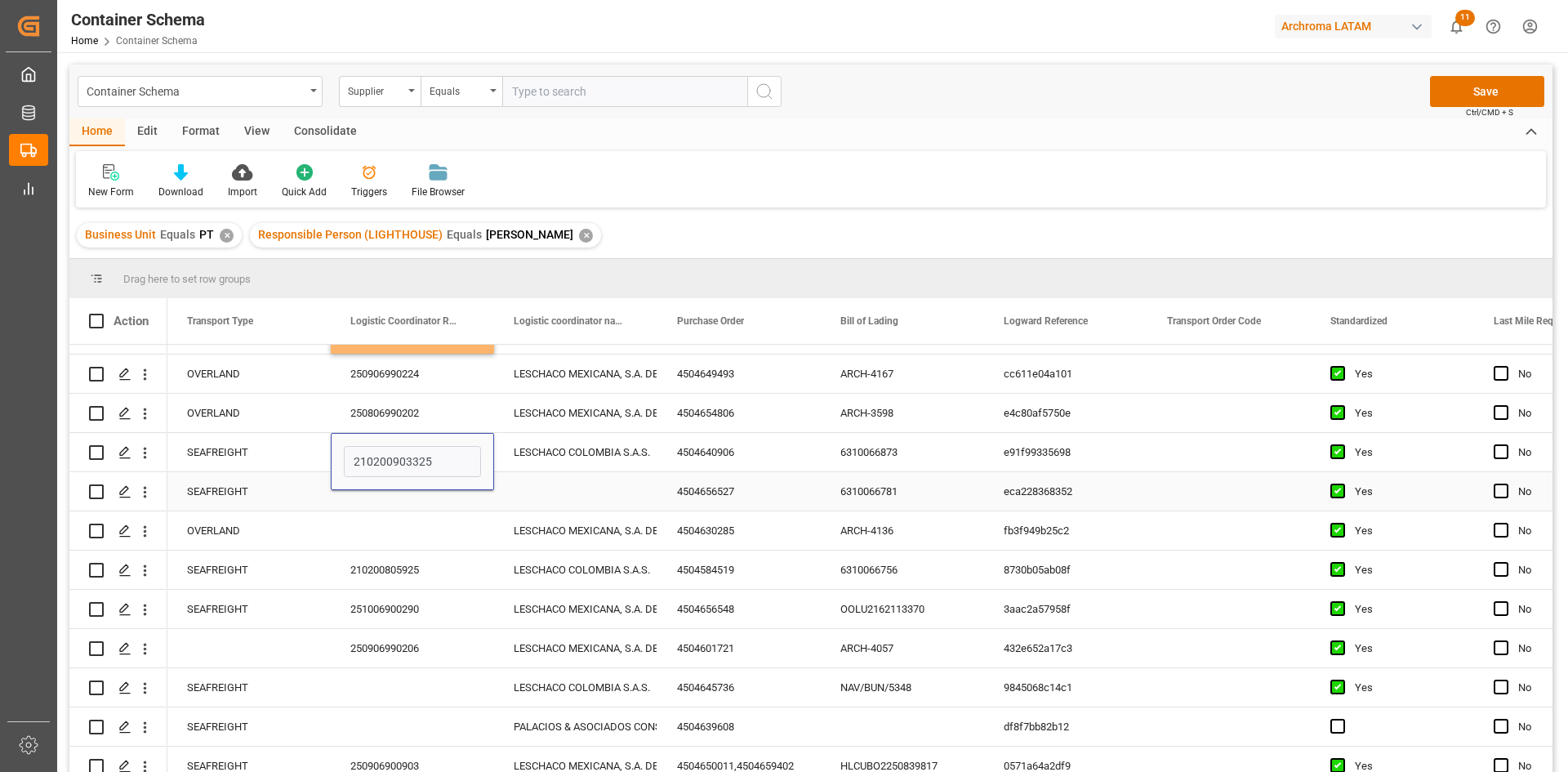
click at [609, 484] on div "Press SPACE to select this row." at bounding box center [575, 491] width 164 height 38
click at [704, 486] on div "4504656527" at bounding box center [739, 491] width 164 height 38
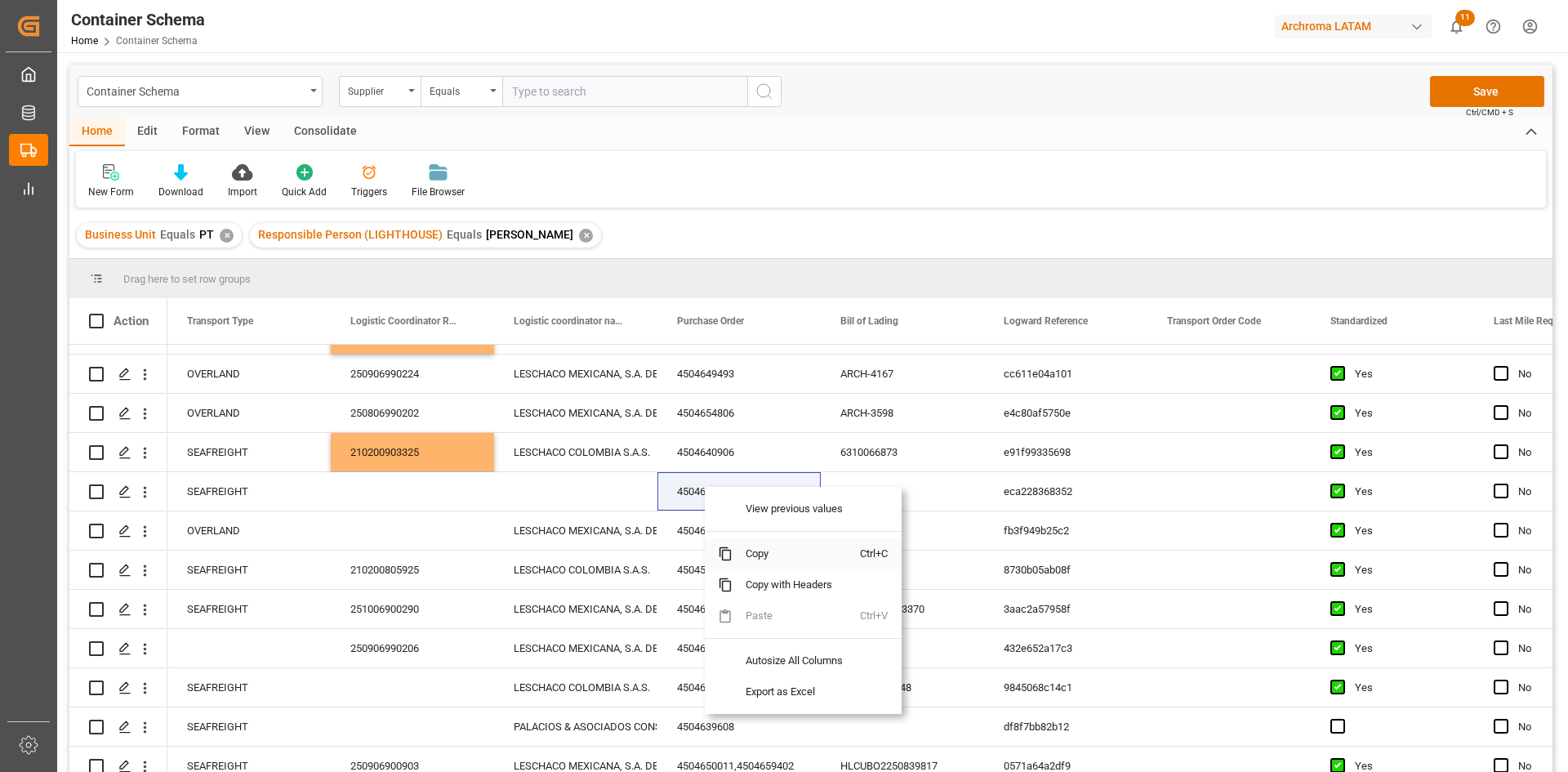
click at [751, 547] on span "Copy" at bounding box center [795, 553] width 127 height 31
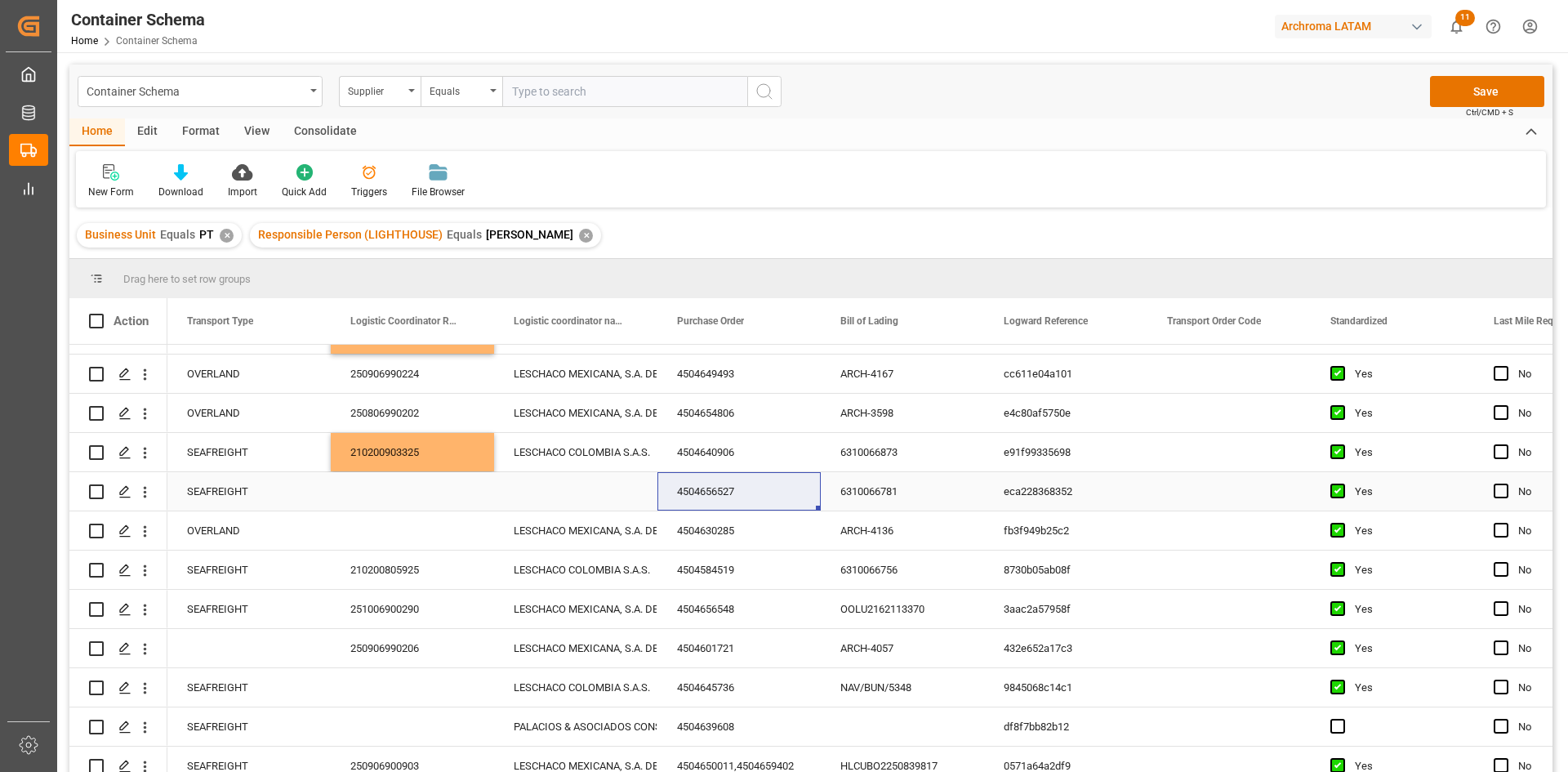
click at [603, 491] on div "Press SPACE to select this row." at bounding box center [575, 491] width 164 height 38
click at [625, 501] on polyline "open menu" at bounding box center [627, 501] width 10 height 5
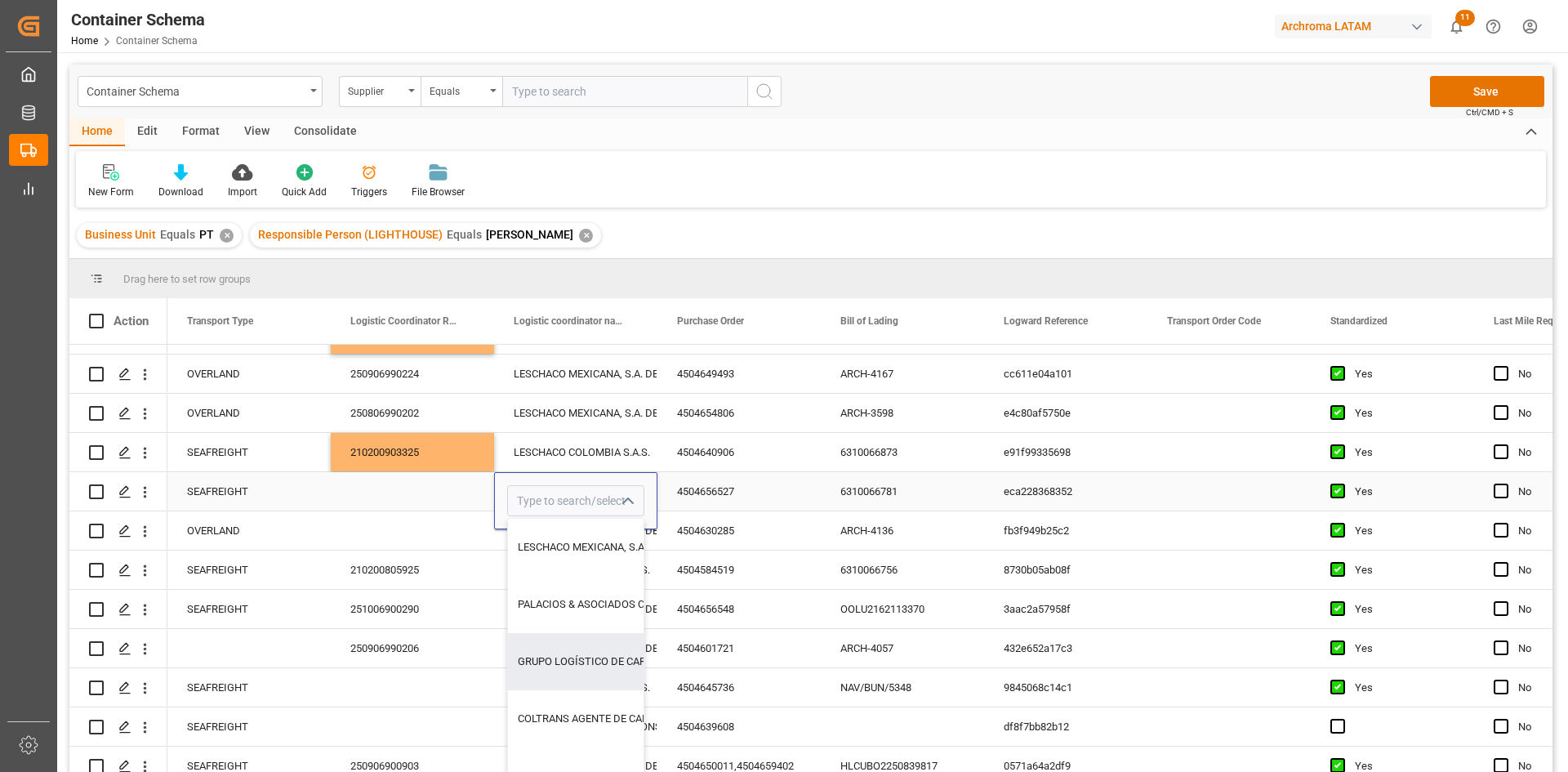
click at [602, 655] on div "GRUPO LOGÍSTICO DE CARGA GLC" at bounding box center [635, 661] width 255 height 57
type input "GRUPO LOGÍSTICO DE CARGA GLC"
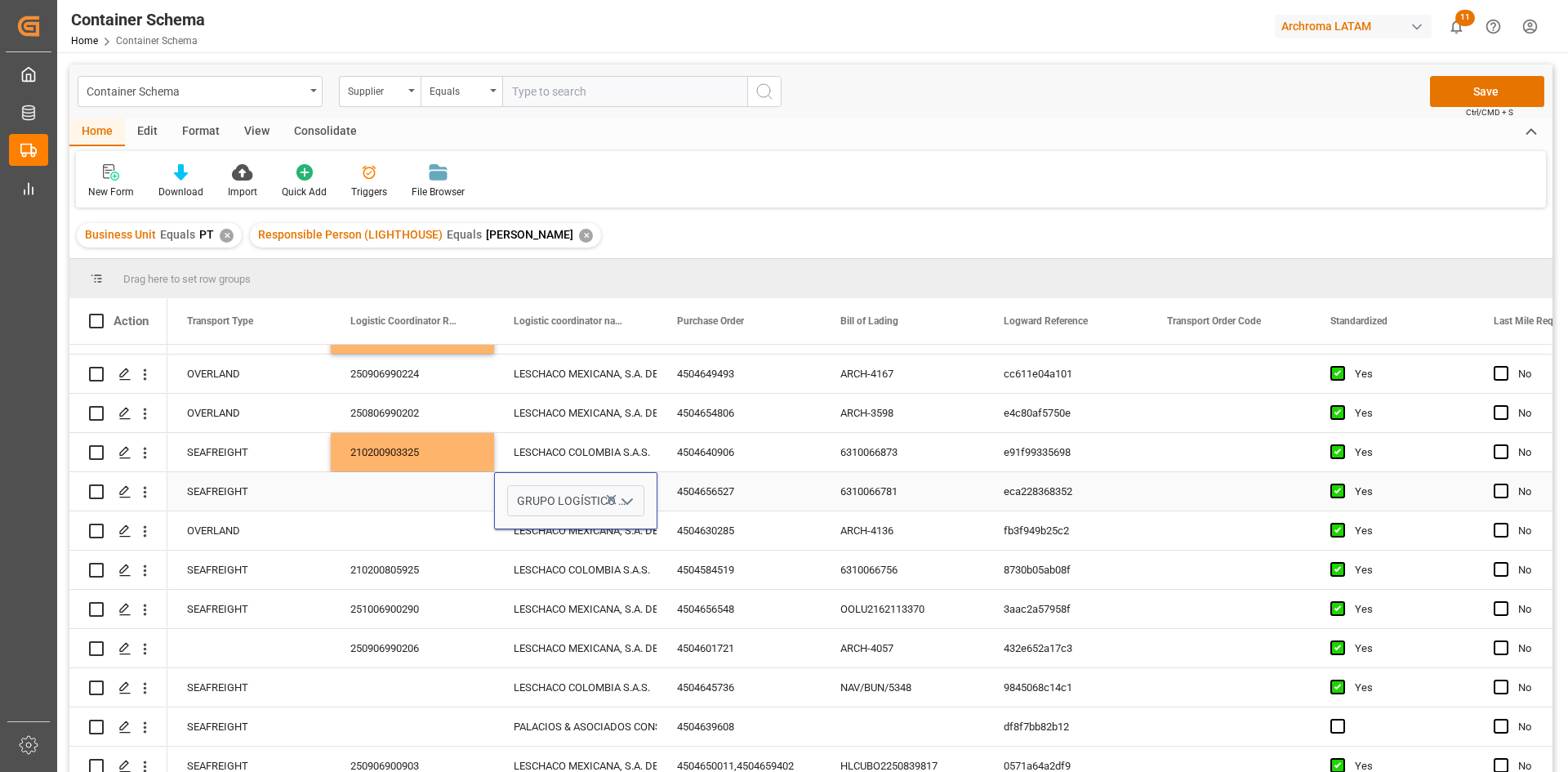
click at [415, 491] on div "Press SPACE to select this row." at bounding box center [412, 491] width 164 height 38
click at [443, 524] on div "Press SPACE to select this row." at bounding box center [412, 530] width 164 height 38
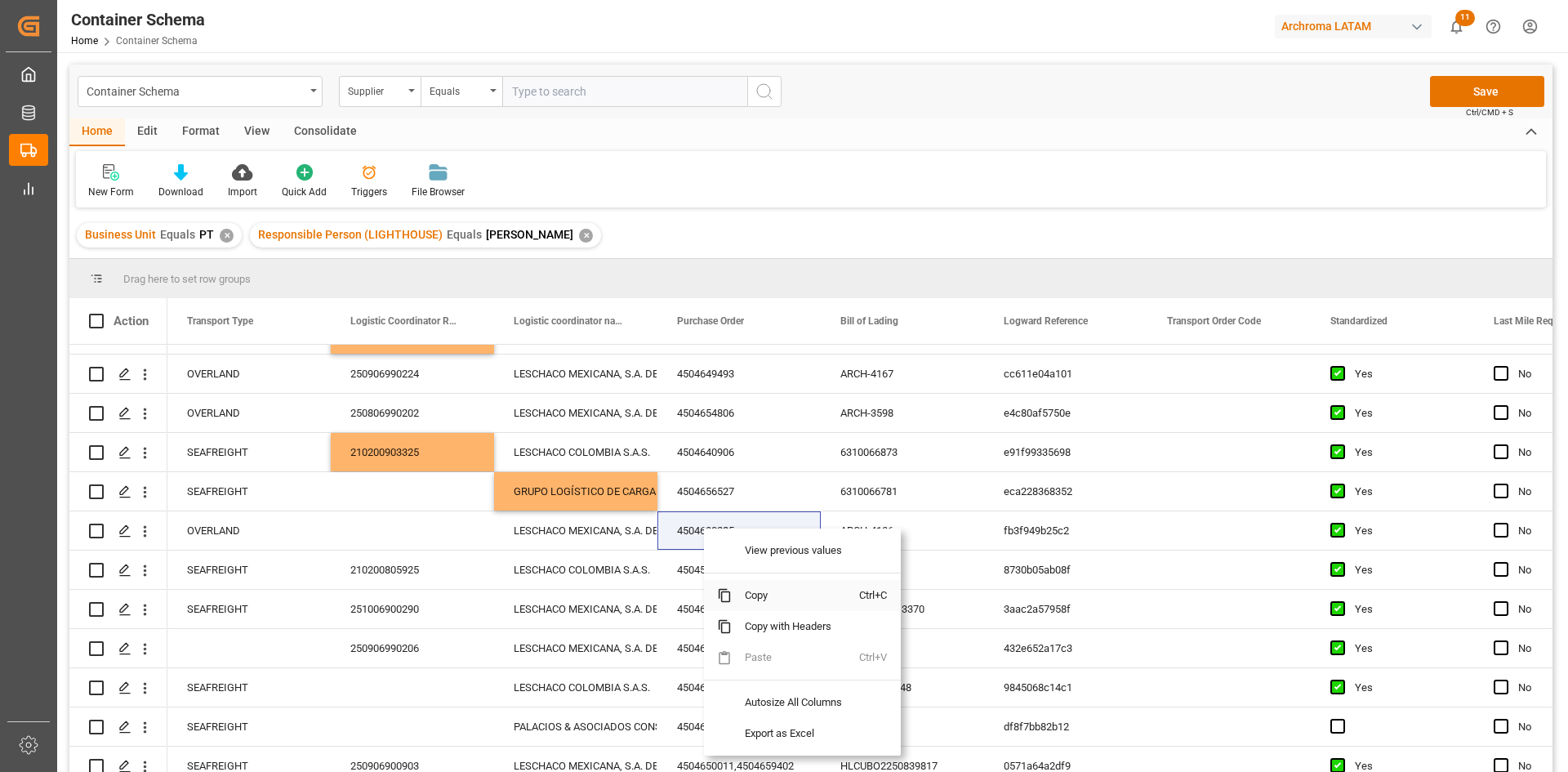
click at [755, 594] on span "Copy" at bounding box center [794, 595] width 127 height 31
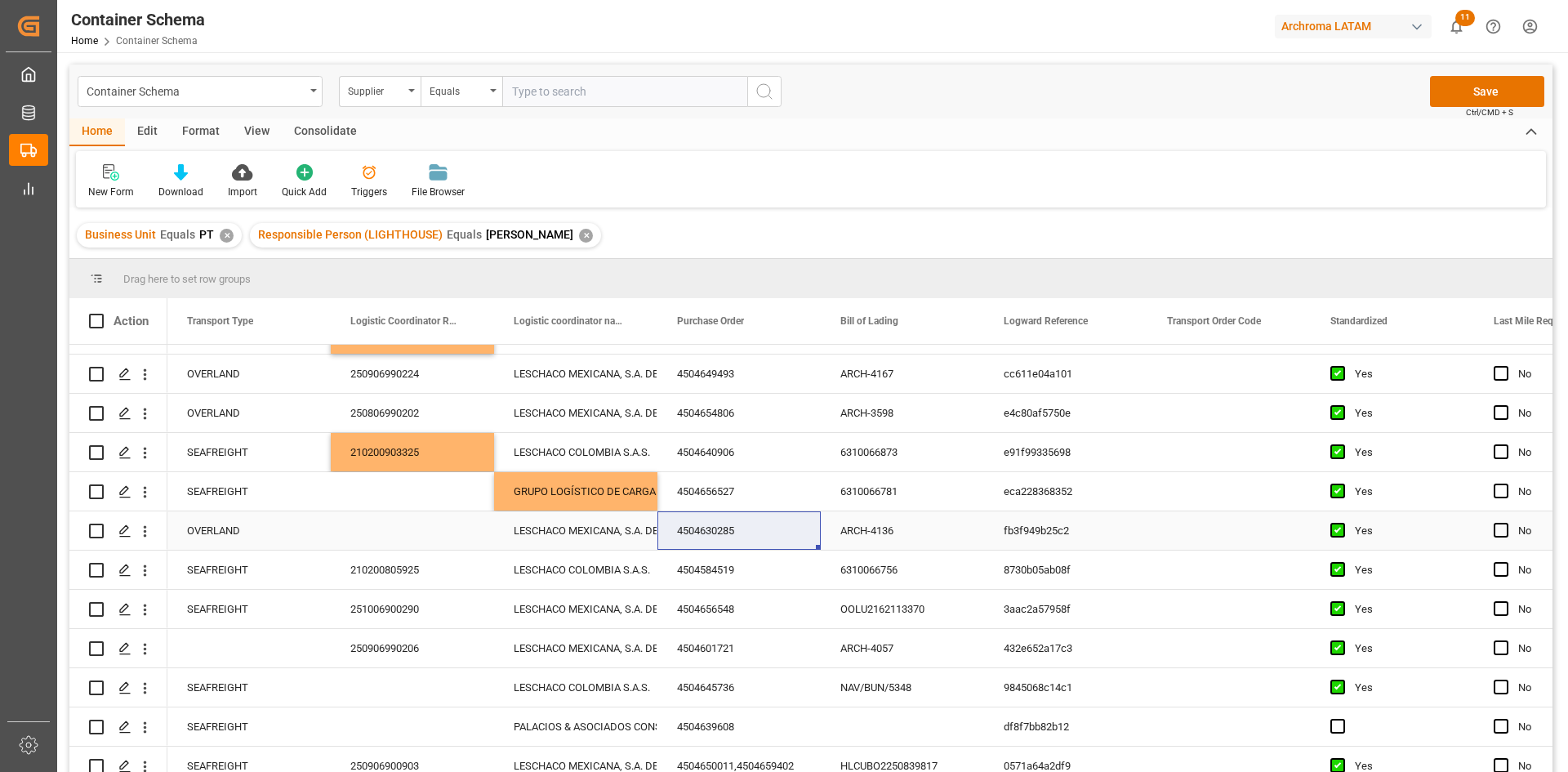
click at [411, 517] on div "Press SPACE to select this row." at bounding box center [412, 530] width 164 height 38
click at [408, 530] on div "Press SPACE to select this row." at bounding box center [412, 530] width 164 height 38
click at [408, 530] on input "Press SPACE to select this row." at bounding box center [412, 539] width 137 height 31
paste input "250906990205"
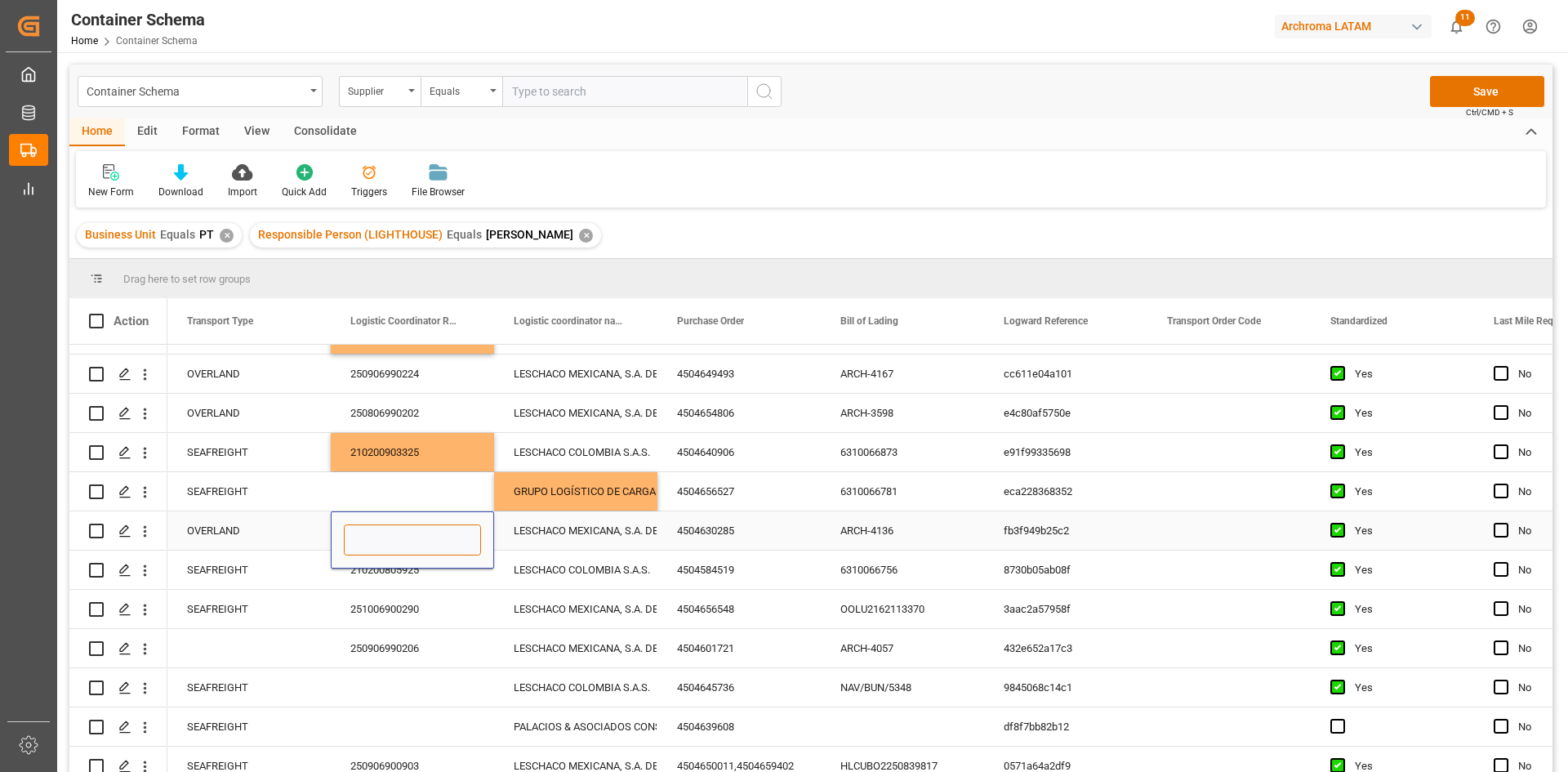
type input "250906990205"
click at [210, 641] on div "Press SPACE to select this row." at bounding box center [248, 648] width 164 height 38
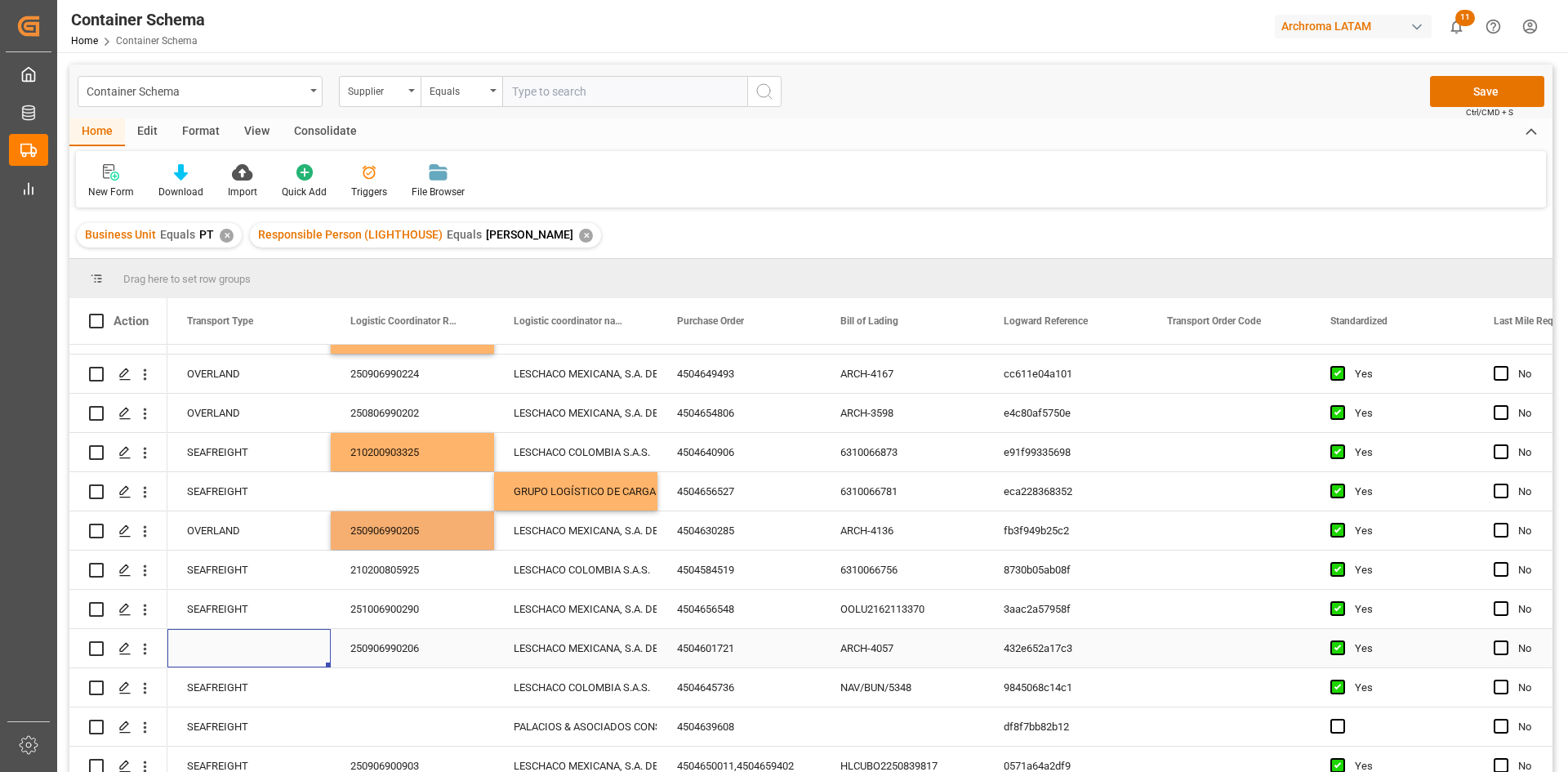
click at [210, 641] on div "Press SPACE to select this row." at bounding box center [248, 648] width 164 height 38
click at [269, 643] on div "Press SPACE to select this row." at bounding box center [248, 648] width 164 height 38
click at [302, 655] on button "Select" at bounding box center [248, 656] width 137 height 31
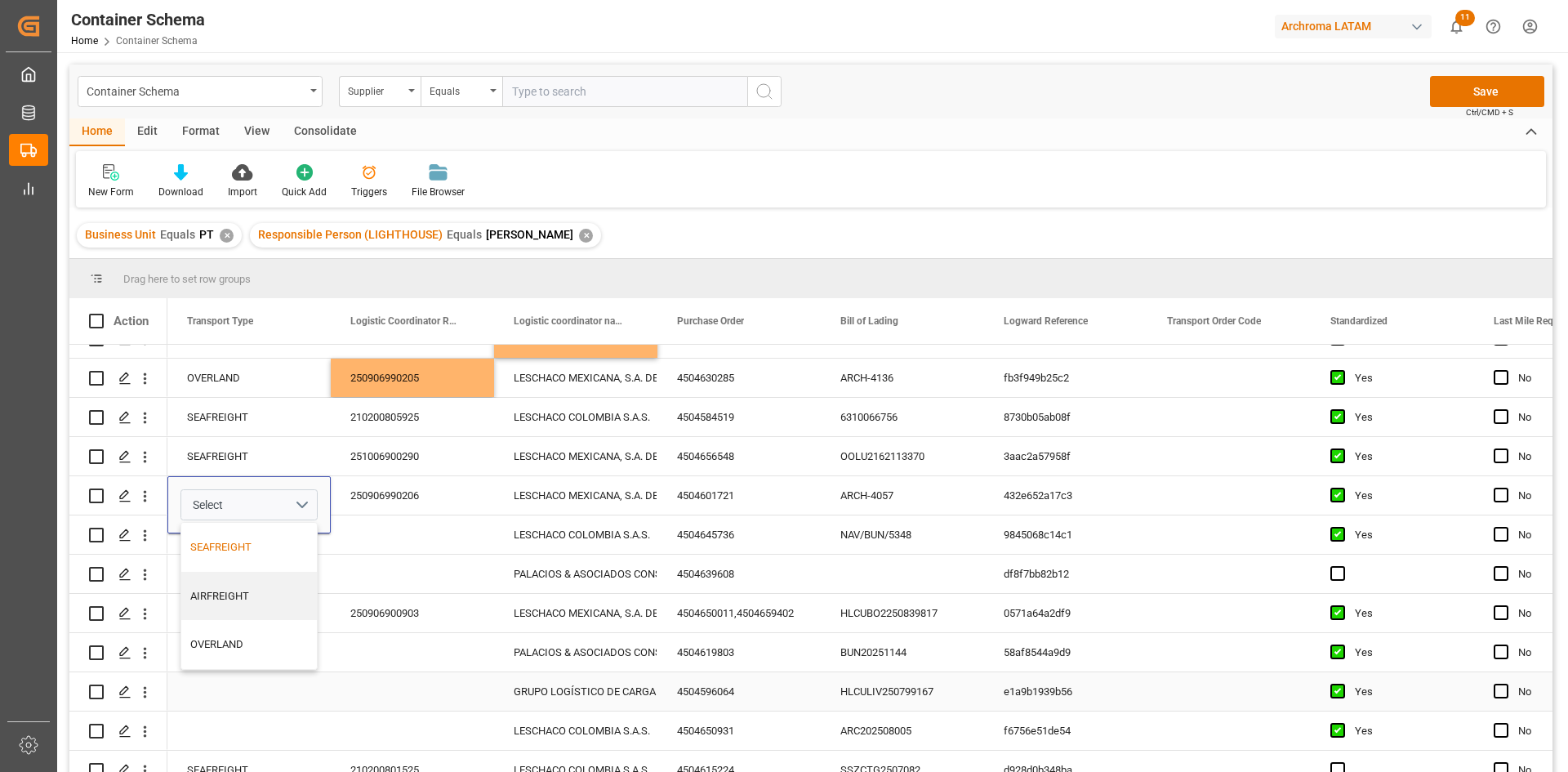
scroll to position [898, 0]
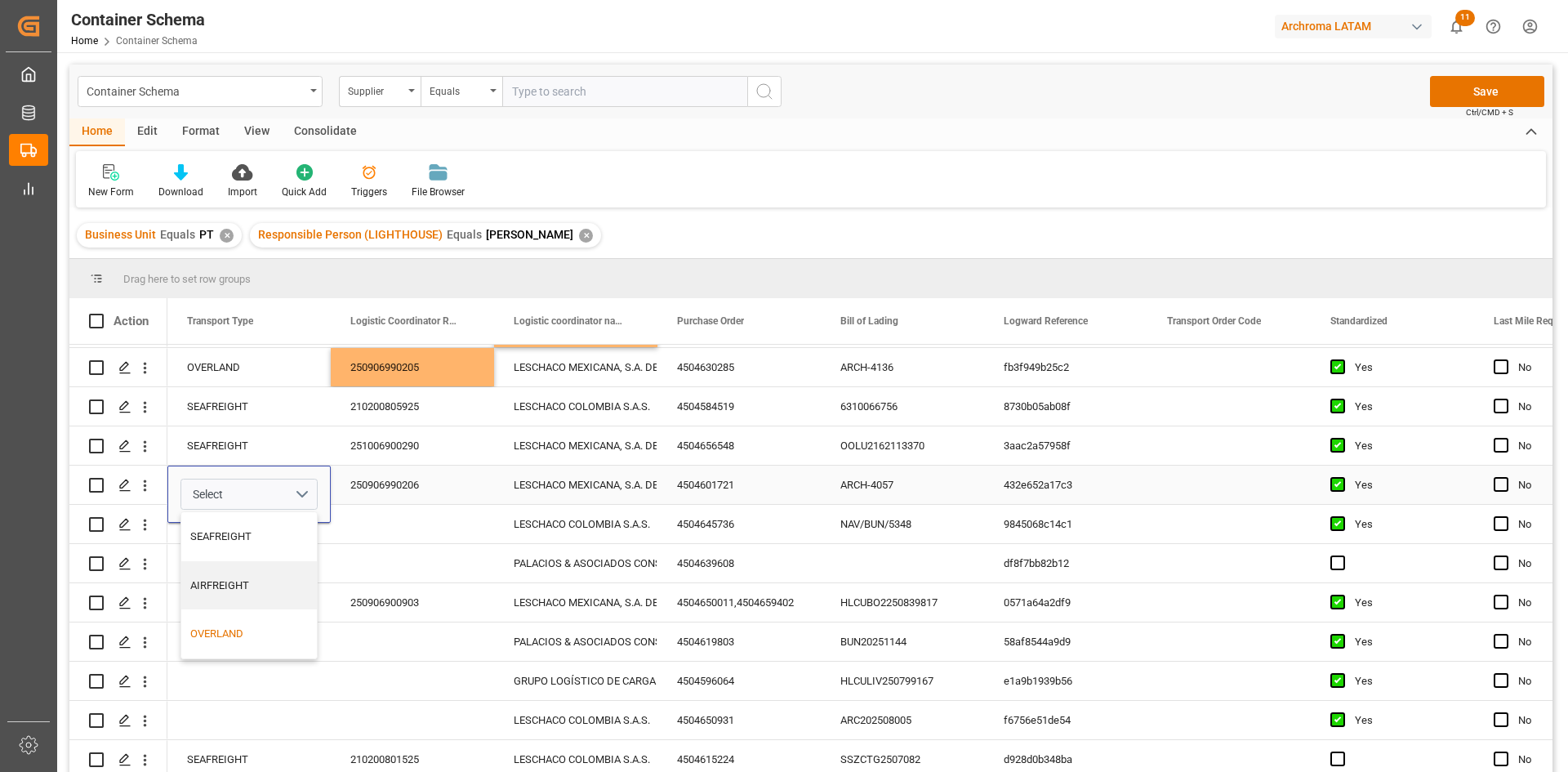
click at [232, 627] on div "OVERLAND" at bounding box center [249, 634] width 118 height 17
click at [383, 520] on div "Press SPACE to select this row." at bounding box center [412, 524] width 164 height 38
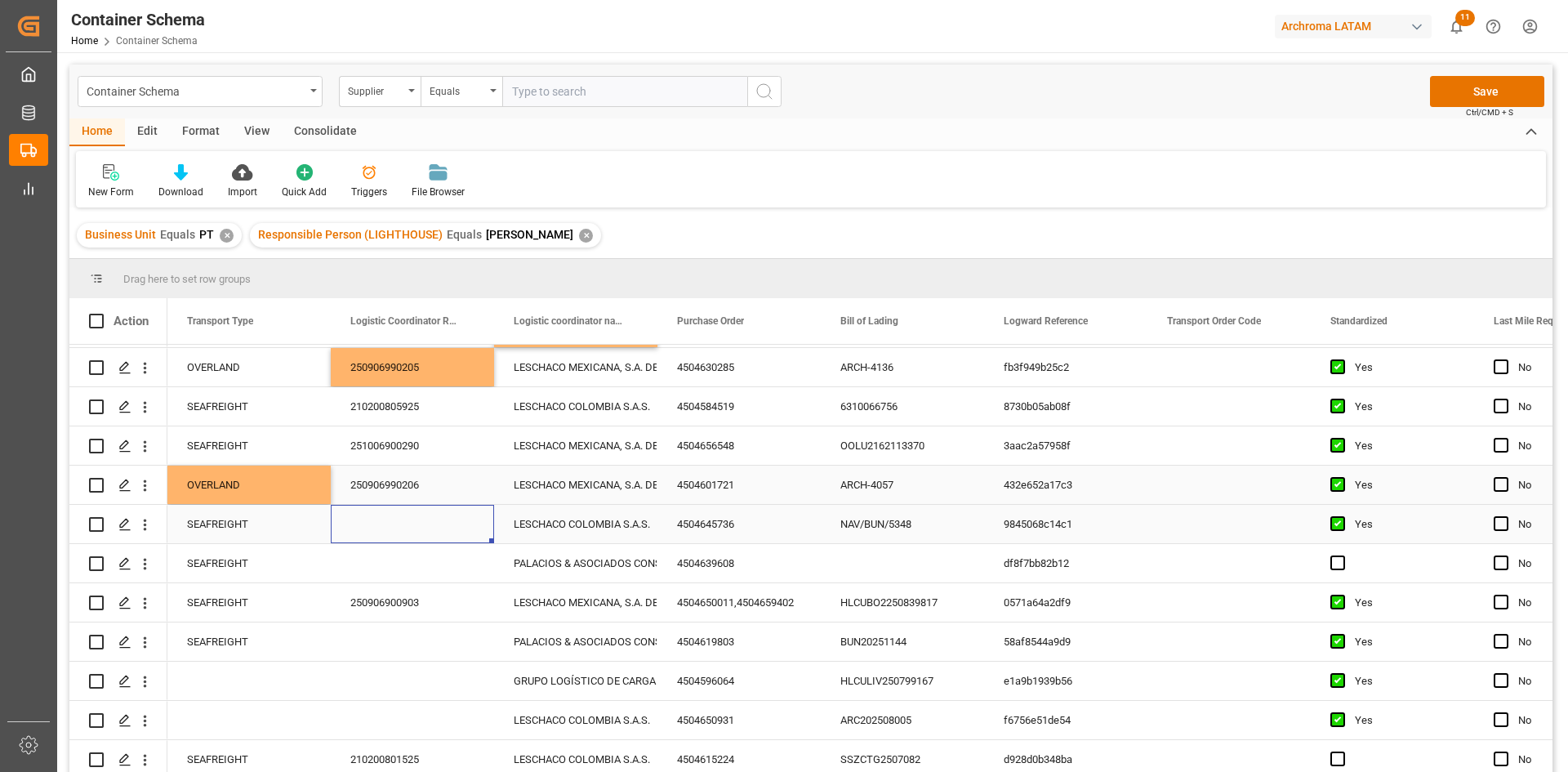
click at [714, 525] on div "4504645736" at bounding box center [739, 524] width 164 height 38
click at [416, 523] on div "Press SPACE to select this row." at bounding box center [412, 524] width 164 height 38
click at [400, 520] on div "Press SPACE to select this row." at bounding box center [412, 524] width 164 height 38
click at [406, 528] on input "Press SPACE to select this row." at bounding box center [412, 533] width 137 height 31
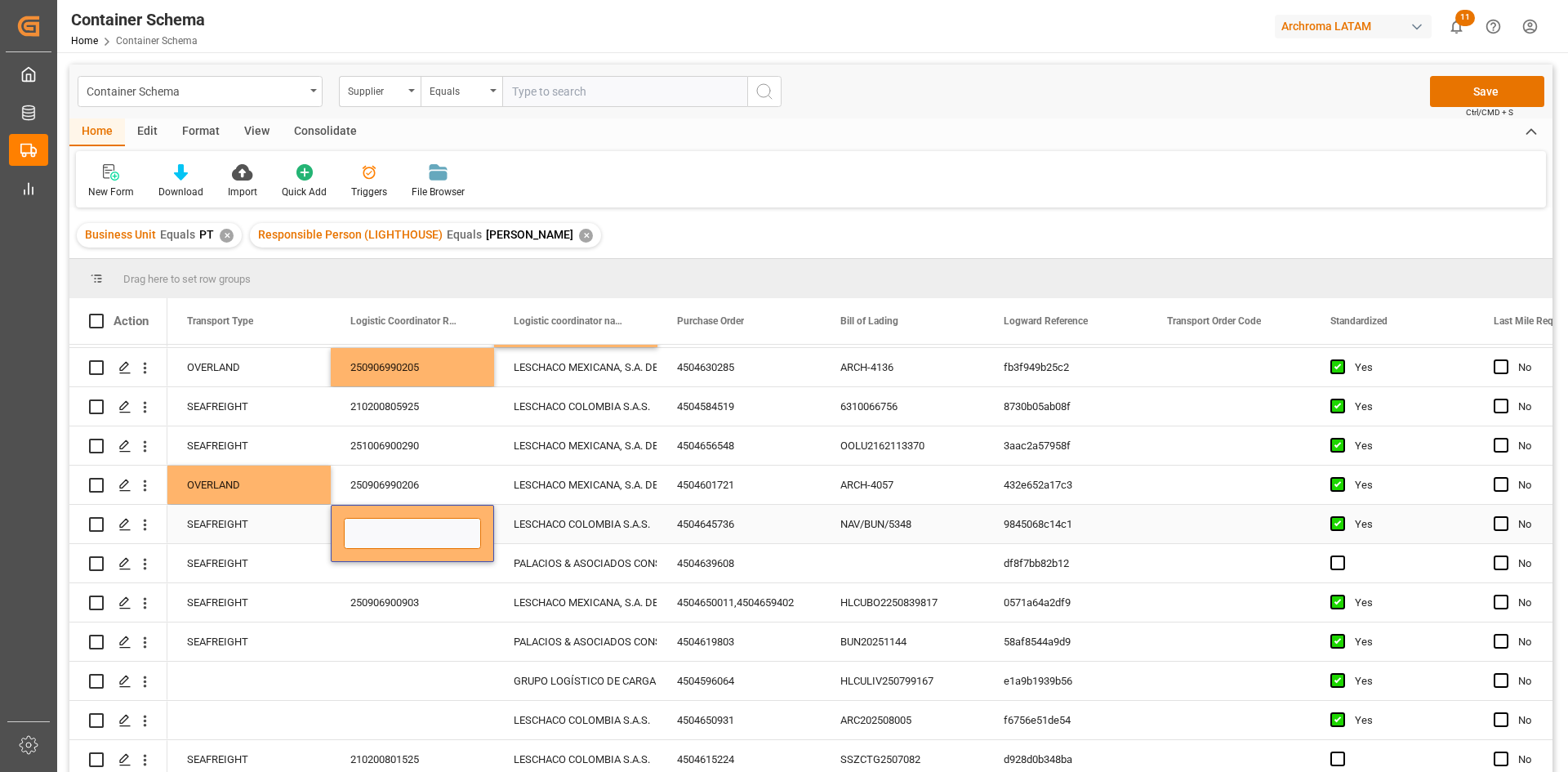
paste input "220200901025"
type input "220200901025"
click at [435, 570] on div "Press SPACE to select this row." at bounding box center [412, 563] width 164 height 38
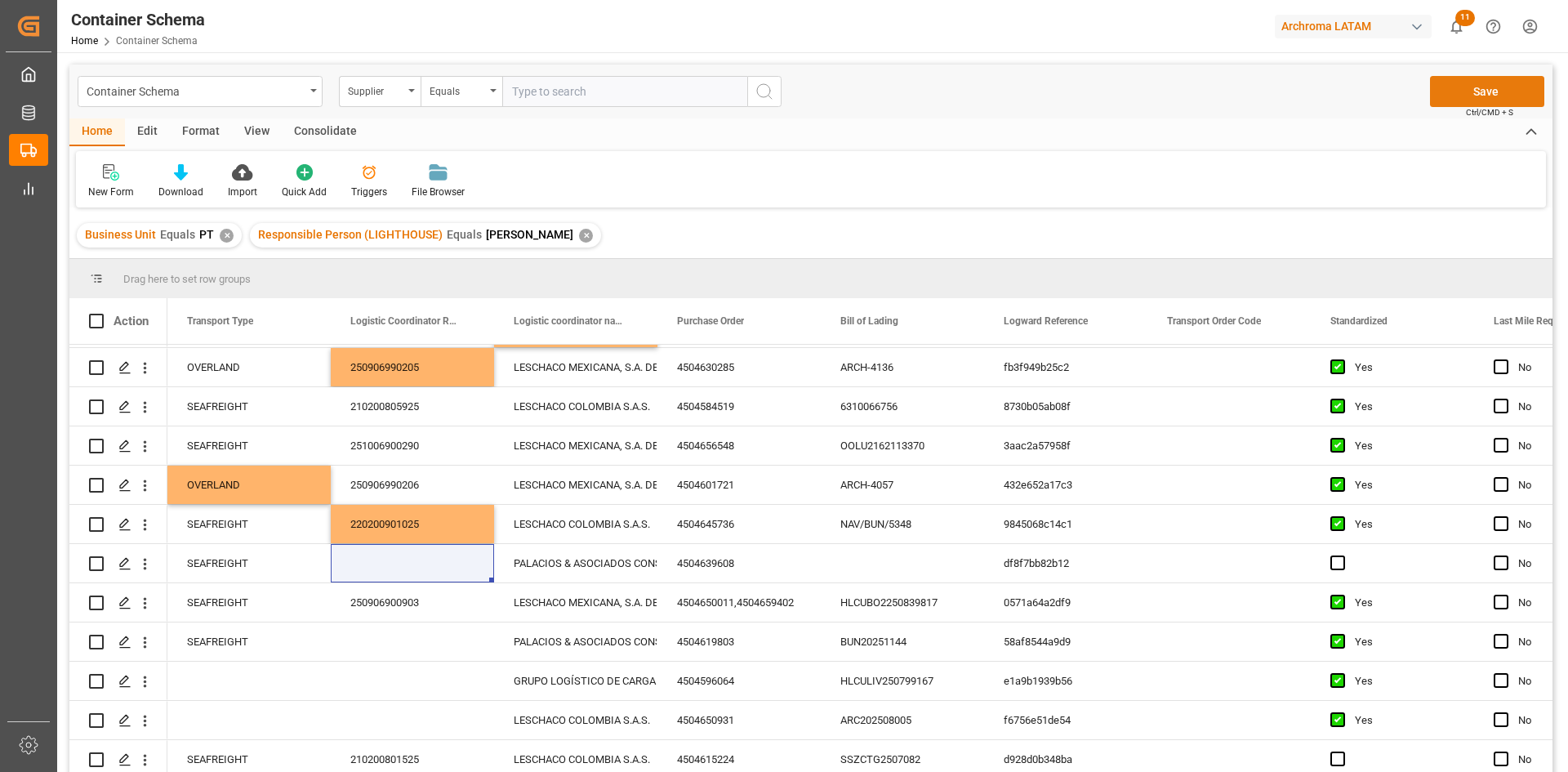
click at [1479, 95] on button "Save" at bounding box center [1487, 91] width 115 height 31
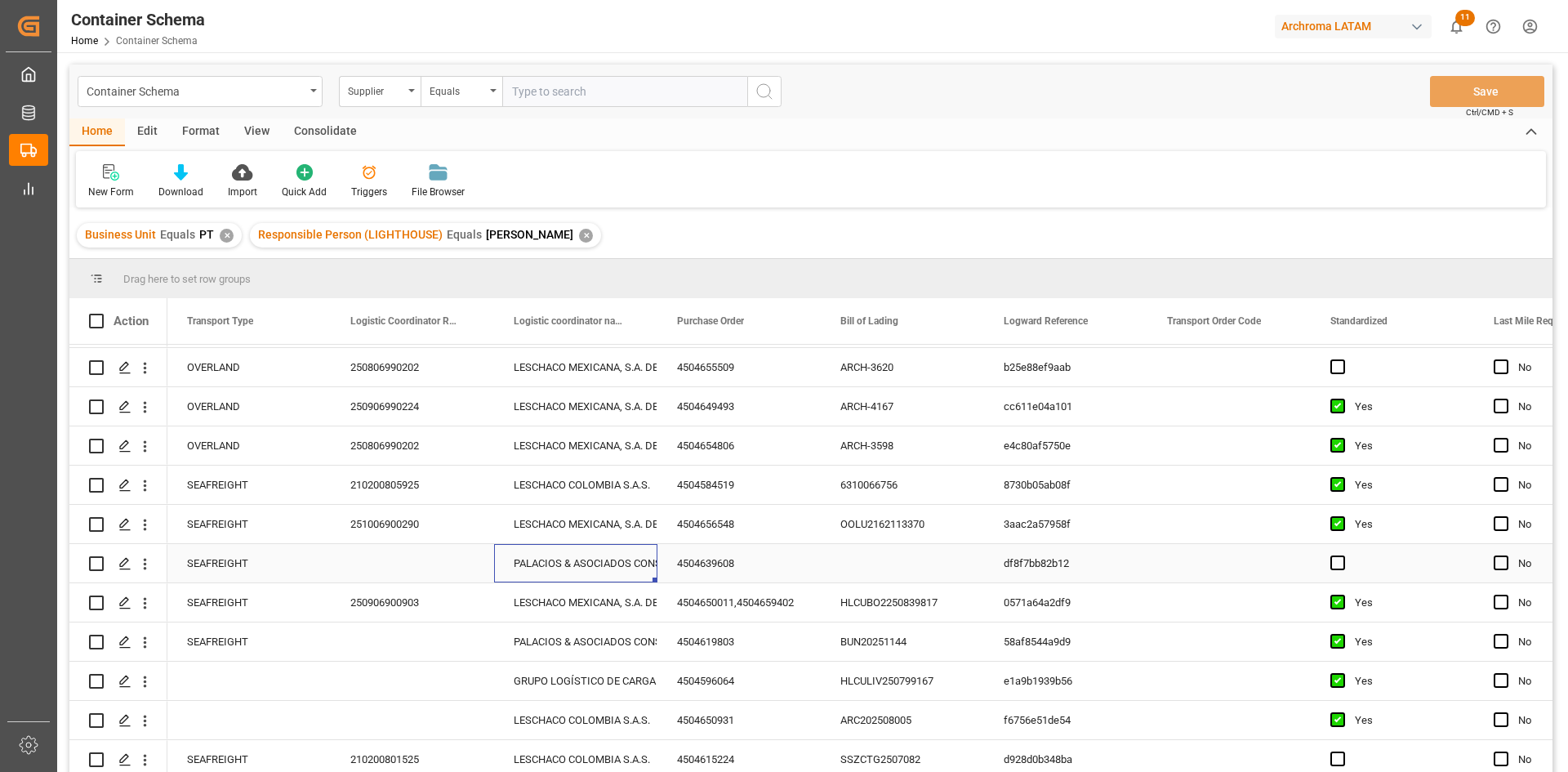
click at [597, 568] on div "PALACIOS & ASOCIADOS CONSORCIO LOGISTICO" at bounding box center [575, 563] width 124 height 37
click at [724, 559] on div "4504639608" at bounding box center [739, 563] width 164 height 38
click at [881, 561] on div "Press SPACE to select this row." at bounding box center [902, 563] width 164 height 38
click at [891, 562] on div "Press SPACE to select this row." at bounding box center [902, 563] width 164 height 38
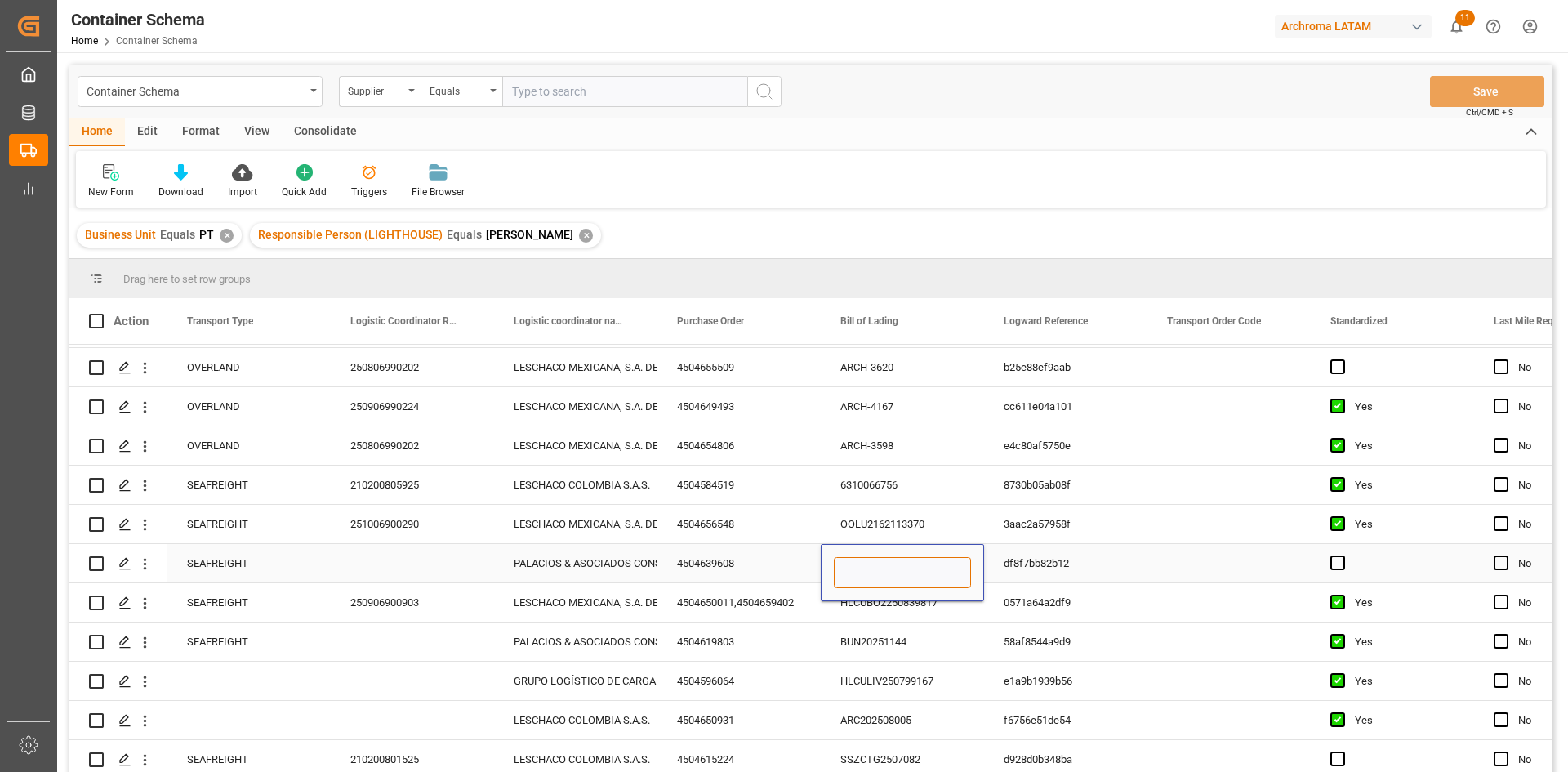
click at [891, 562] on input "Press SPACE to select this row." at bounding box center [902, 572] width 137 height 31
paste input "ALRB348041133625"
type input "ALRB348041133625"
click at [406, 567] on div "Press SPACE to select this row." at bounding box center [412, 563] width 164 height 38
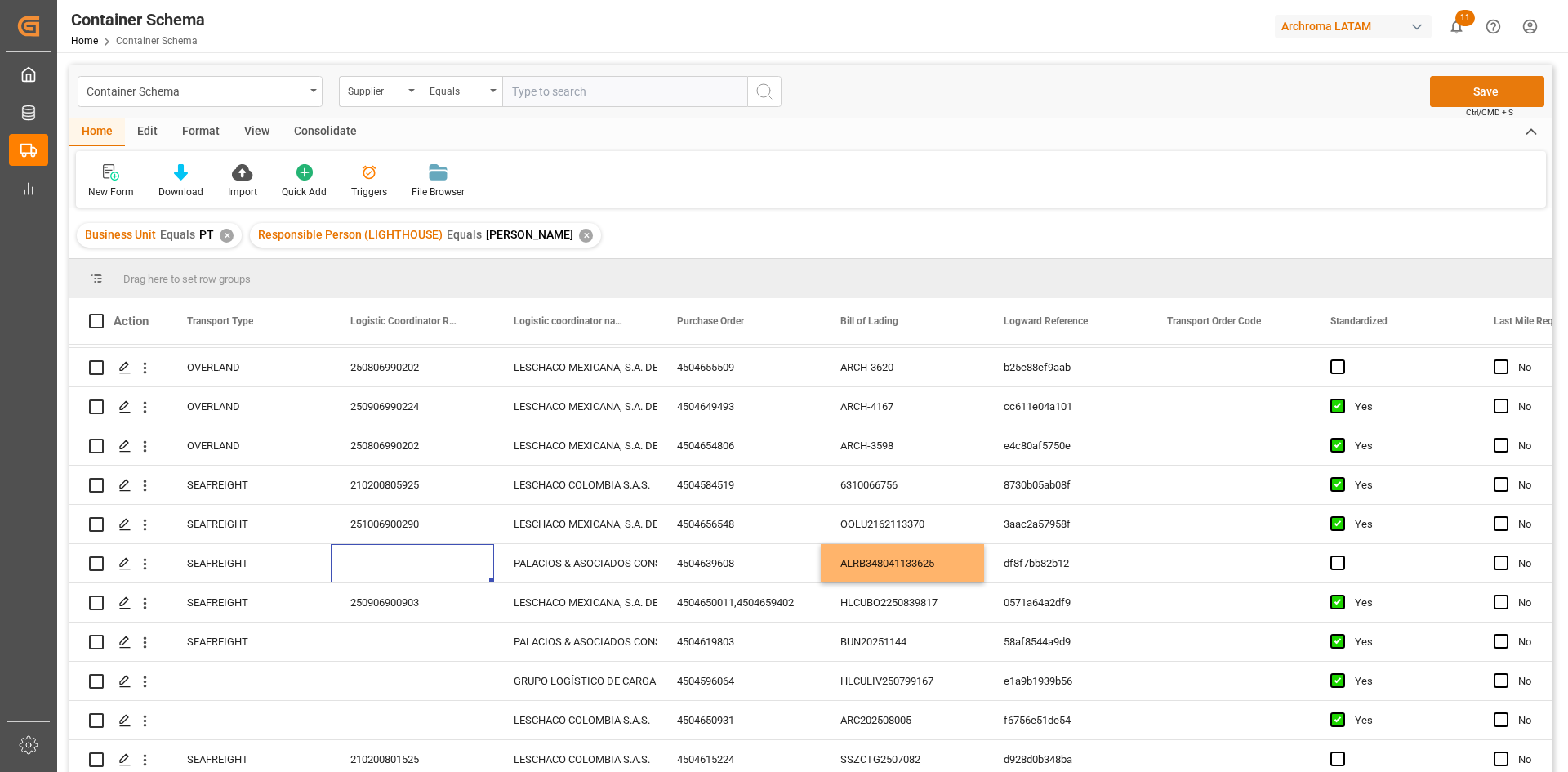
click at [1497, 77] on button "Save" at bounding box center [1487, 91] width 115 height 31
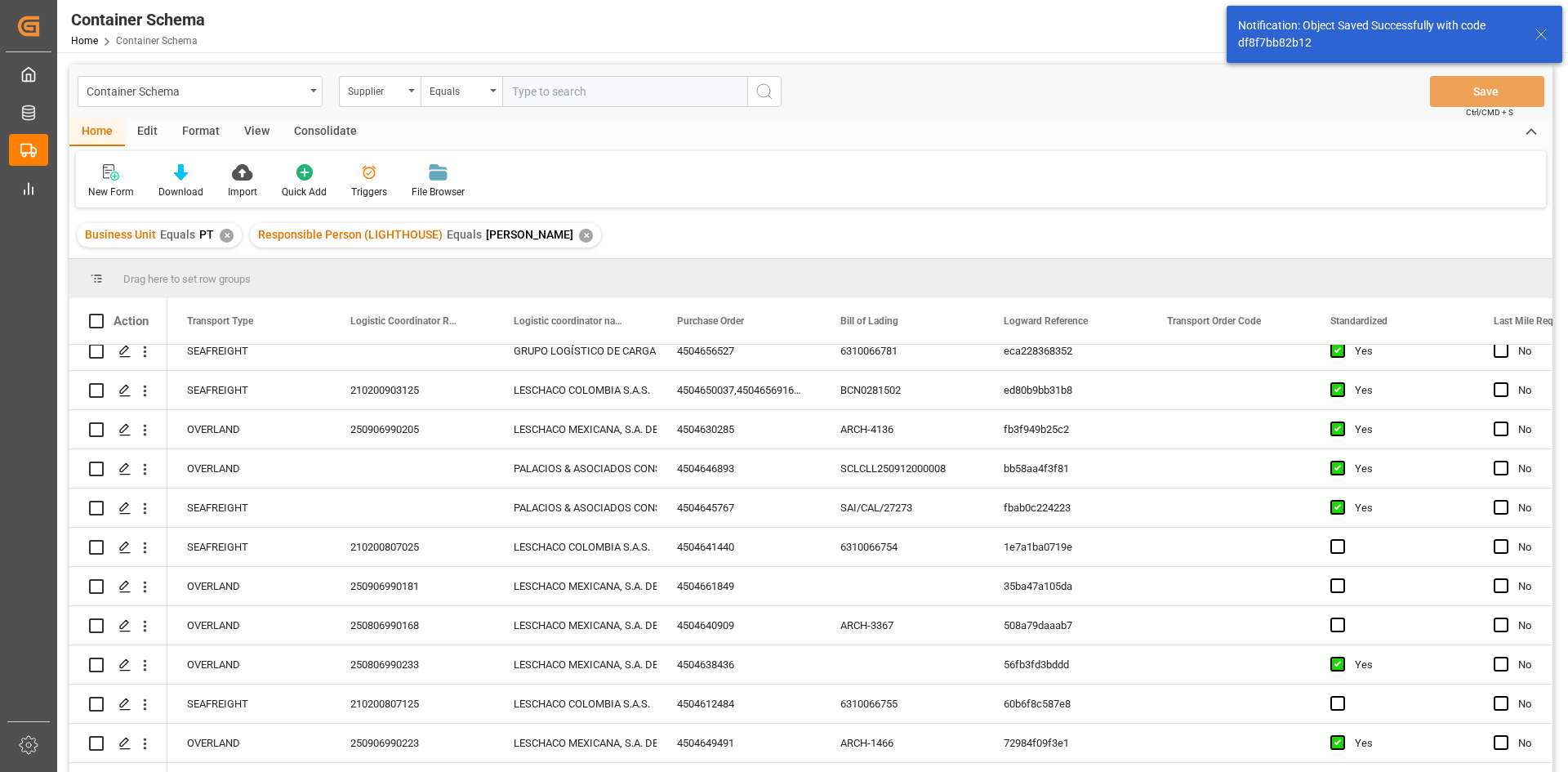
scroll to position [0, 0]
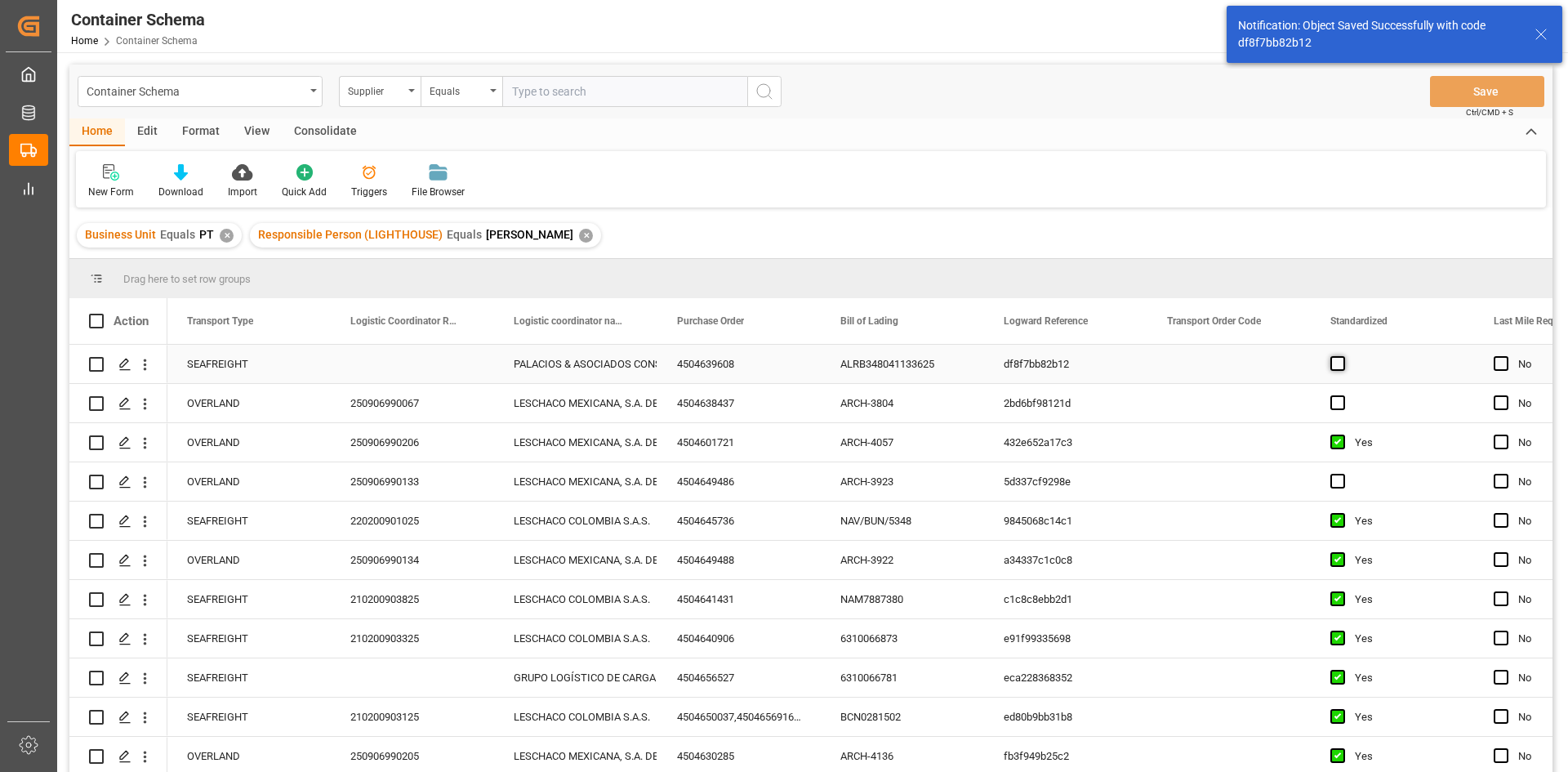
click at [1340, 361] on span "Press SPACE to select this row." at bounding box center [1338, 363] width 15 height 15
click at [1342, 356] on input "Press SPACE to select this row." at bounding box center [1342, 356] width 0 height 0
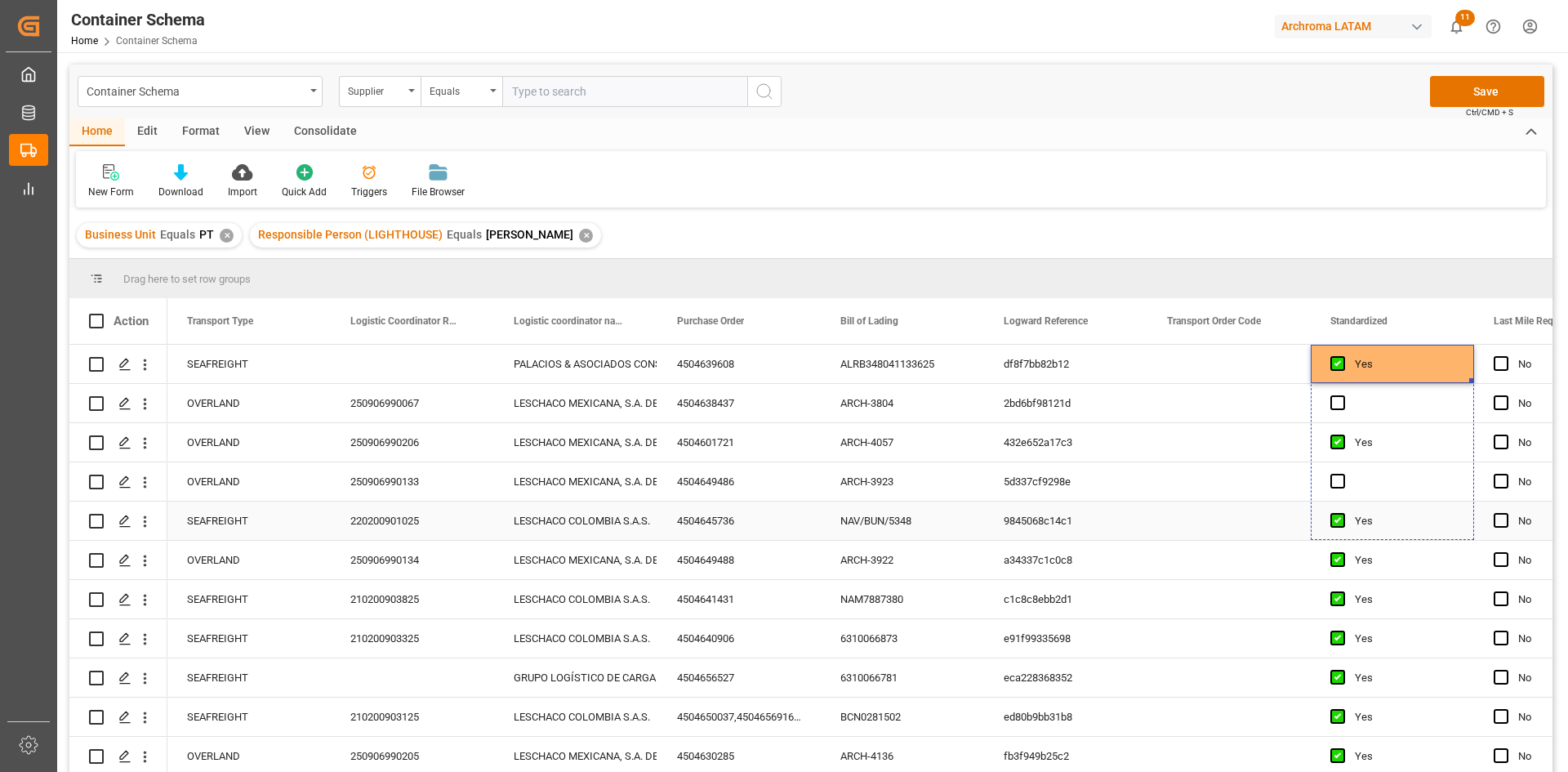
drag, startPoint x: 1472, startPoint y: 380, endPoint x: 1449, endPoint y: 529, distance: 150.8
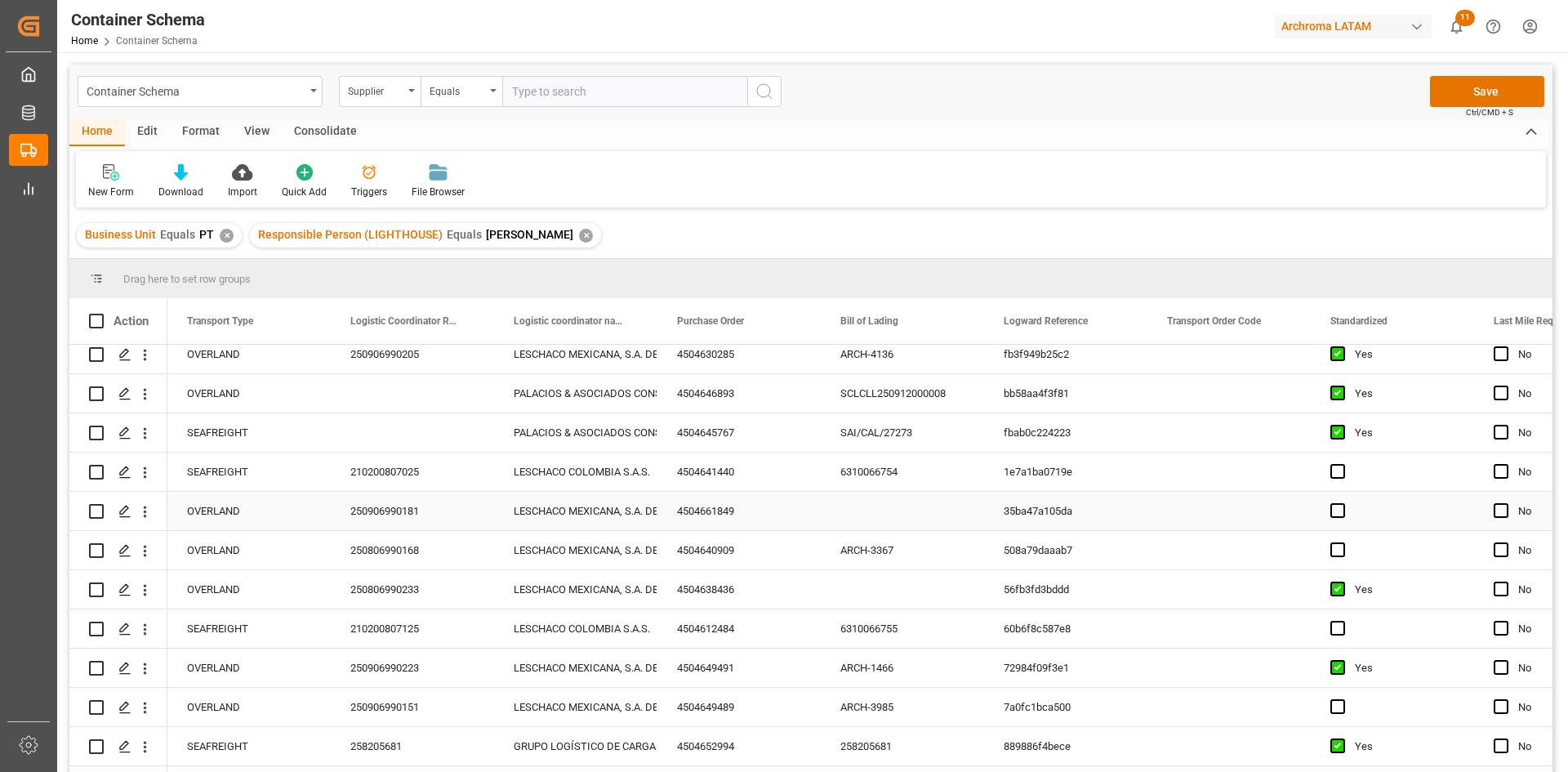
scroll to position [408, 0]
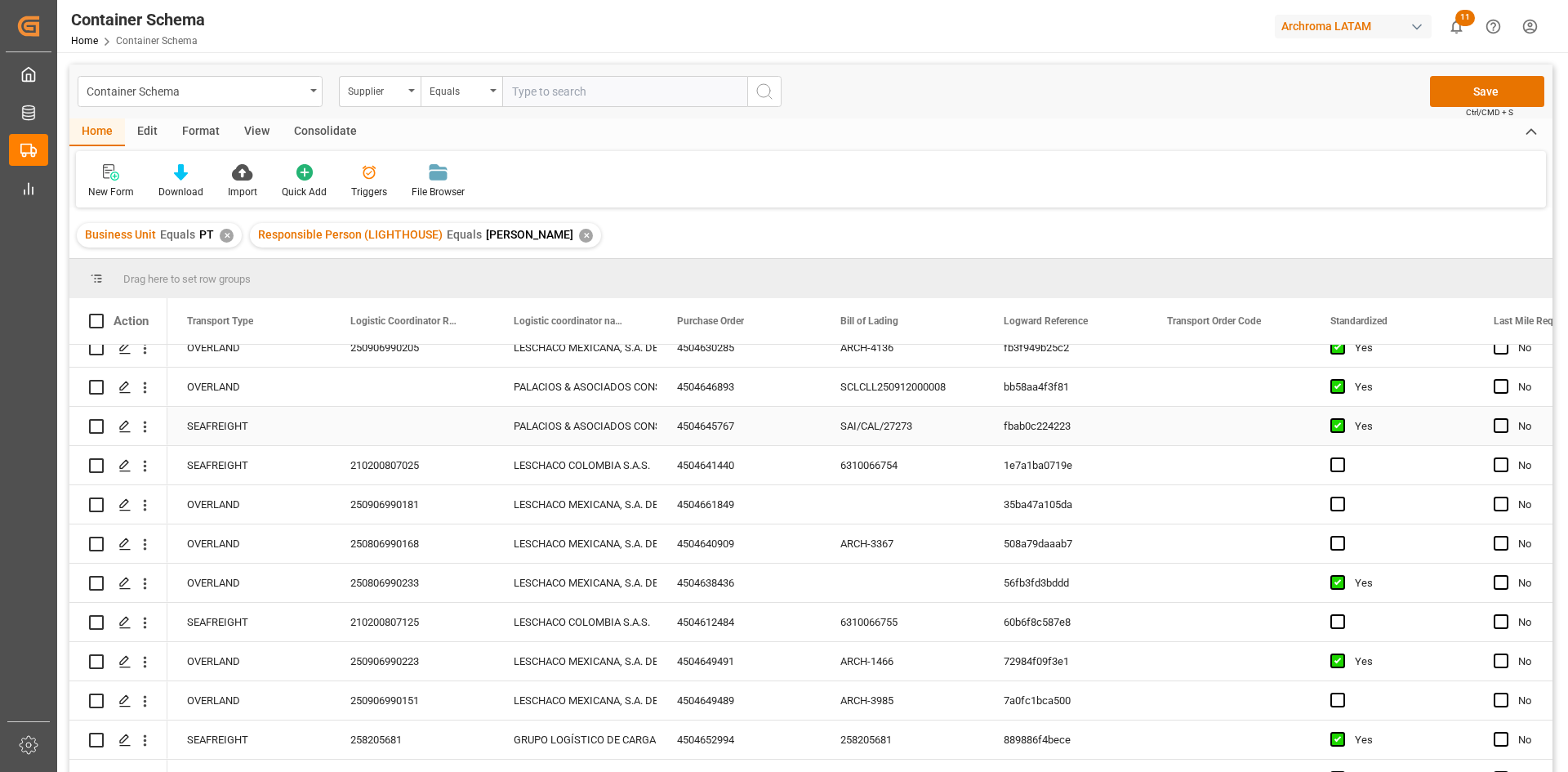
click at [1426, 432] on div "Yes" at bounding box center [1404, 425] width 100 height 37
drag, startPoint x: 1472, startPoint y: 441, endPoint x: 1383, endPoint y: 628, distance: 207.1
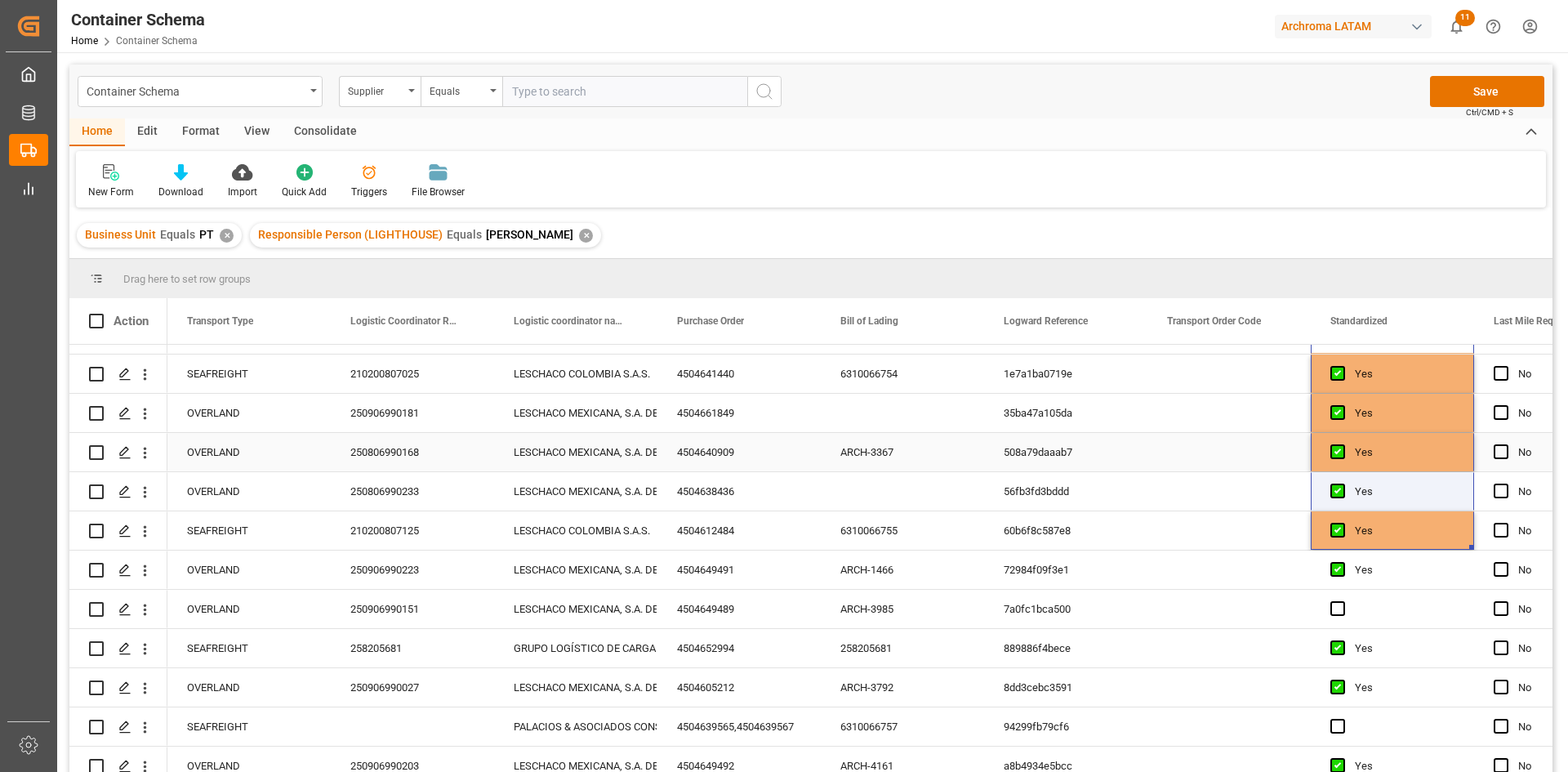
scroll to position [653, 0]
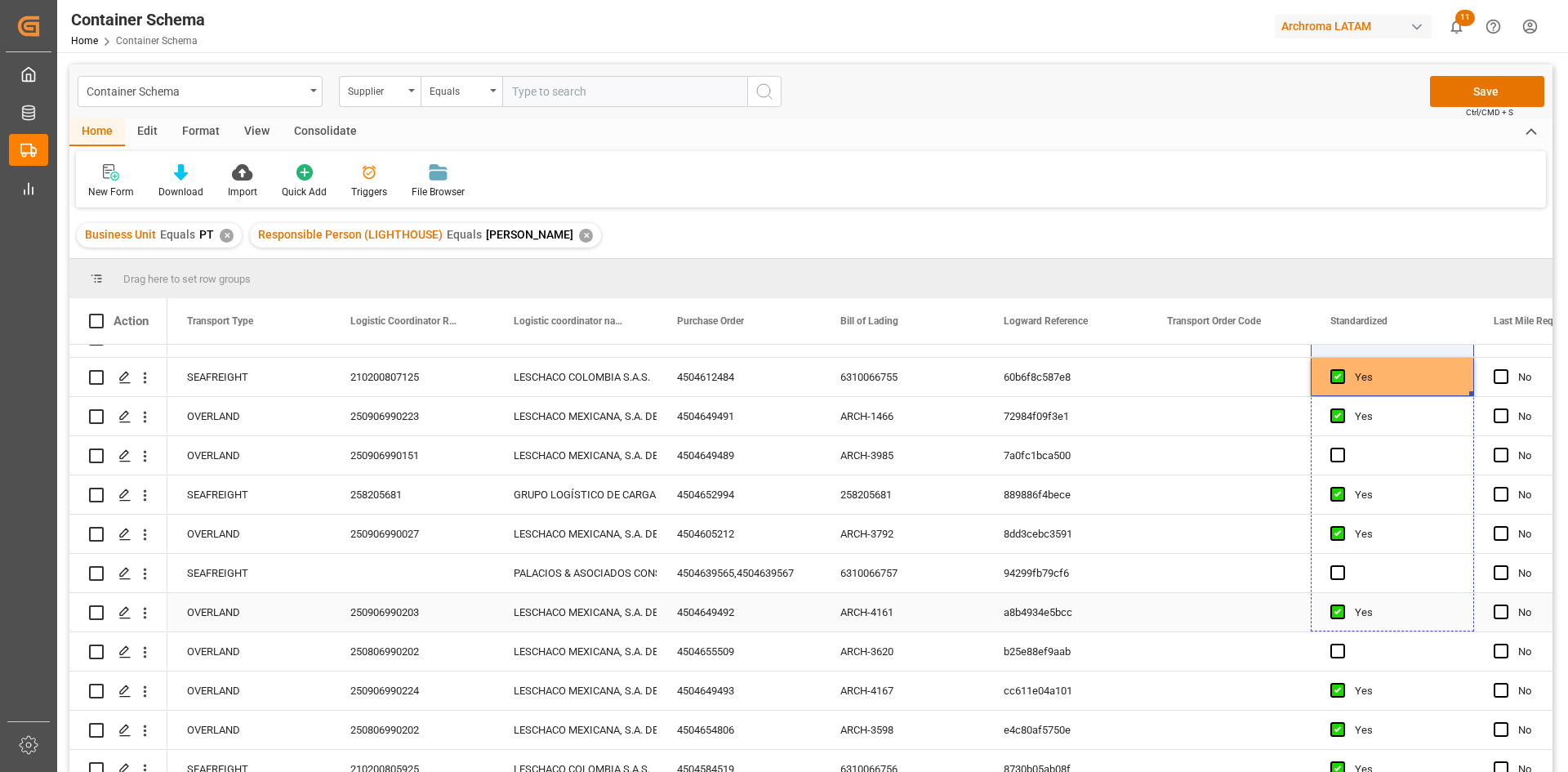
drag, startPoint x: 1470, startPoint y: 392, endPoint x: 1401, endPoint y: 591, distance: 210.6
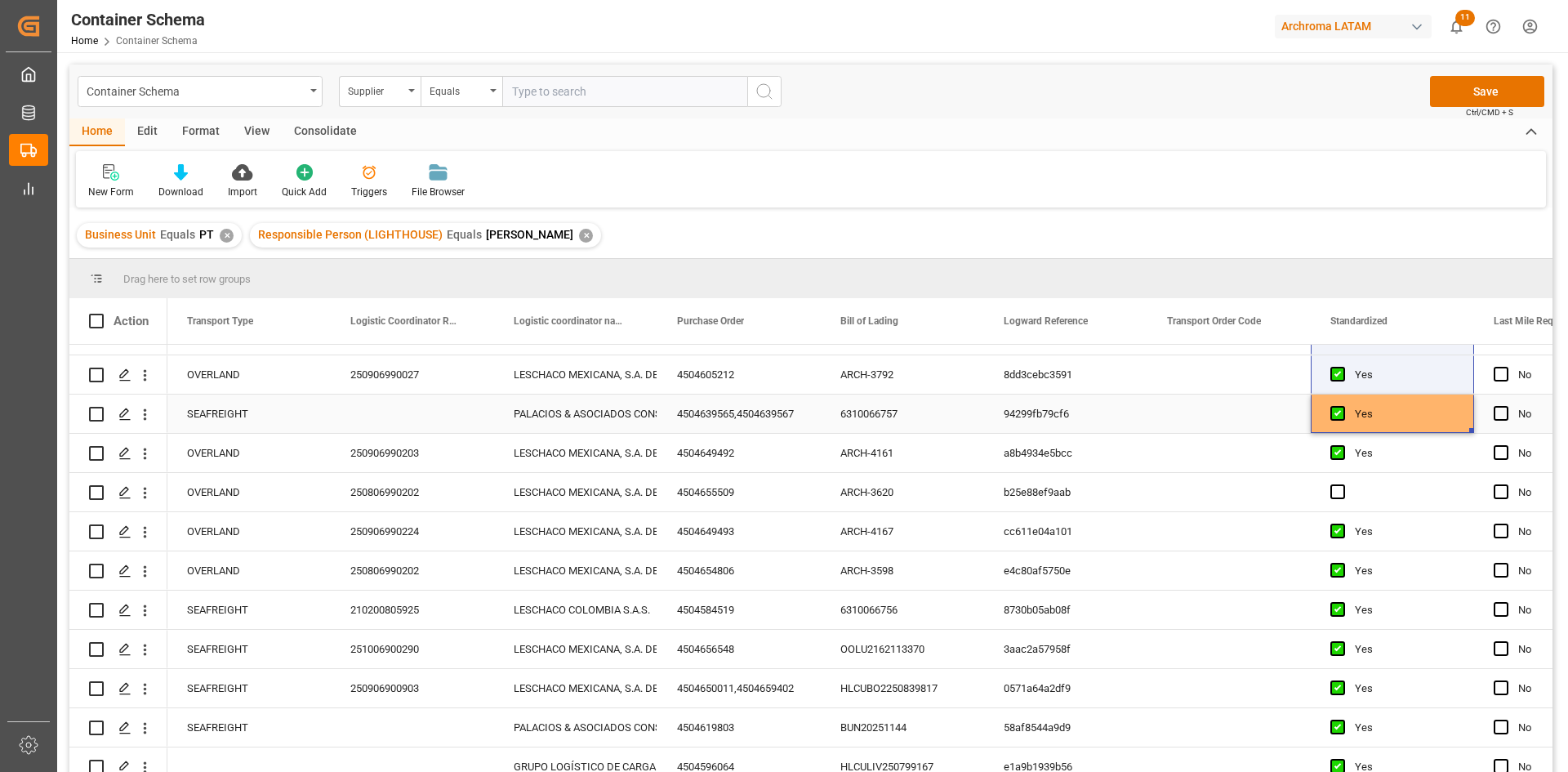
scroll to position [817, 0]
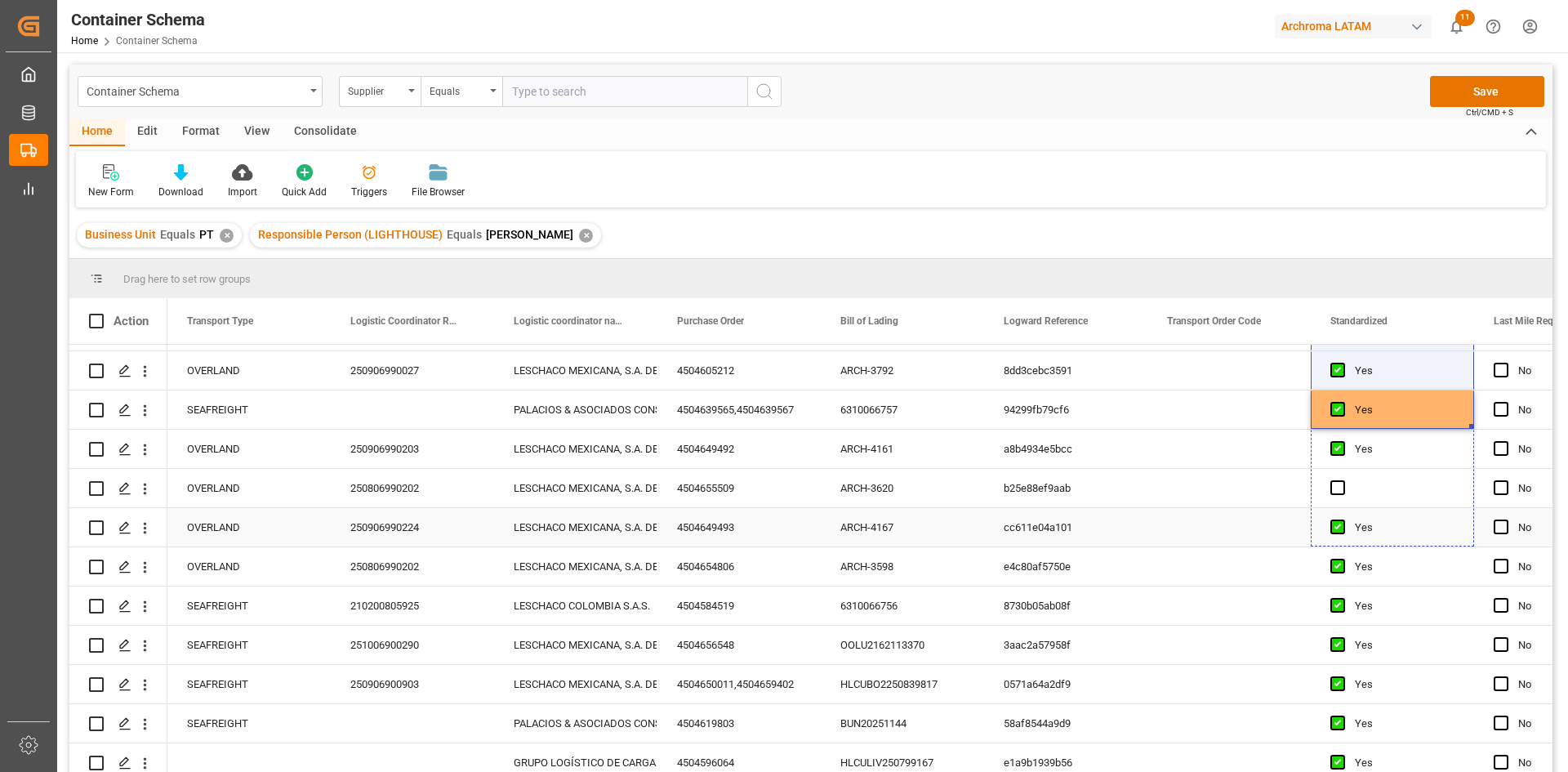
drag, startPoint x: 1471, startPoint y: 425, endPoint x: 1457, endPoint y: 523, distance: 99.0
click at [1480, 98] on button "Save" at bounding box center [1487, 91] width 115 height 31
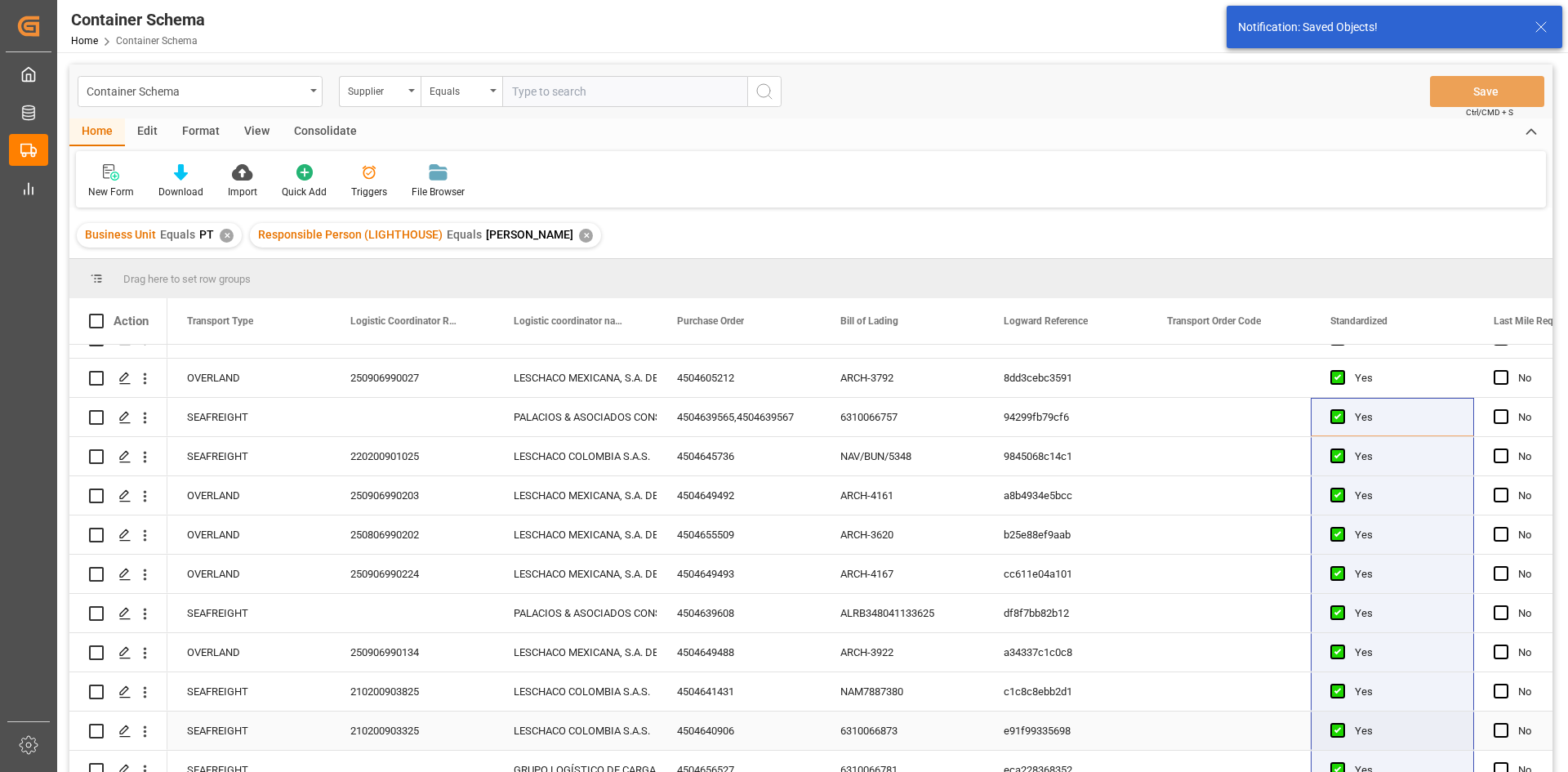
scroll to position [0, 0]
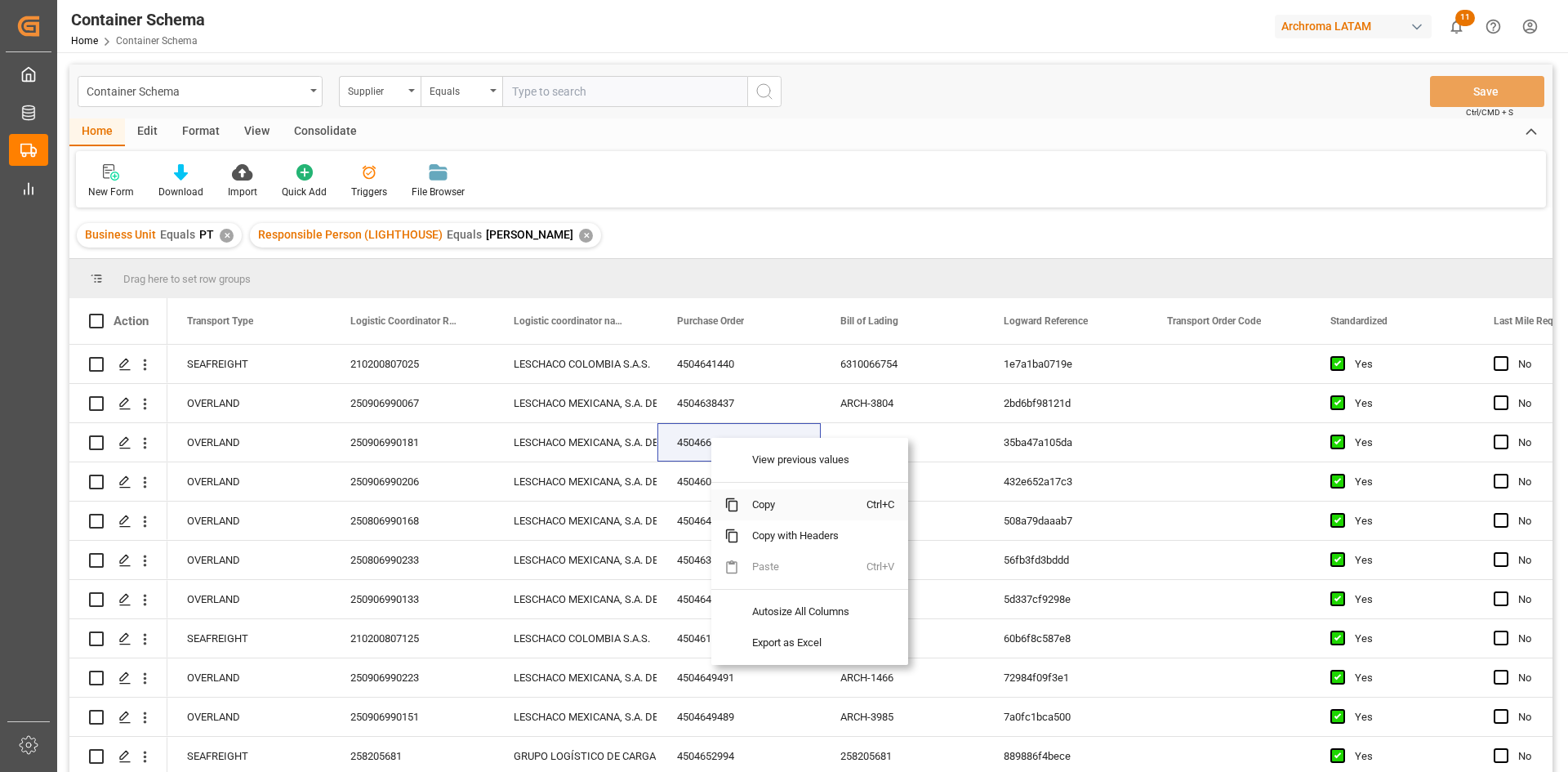
click at [774, 496] on span "Copy" at bounding box center [802, 504] width 127 height 31
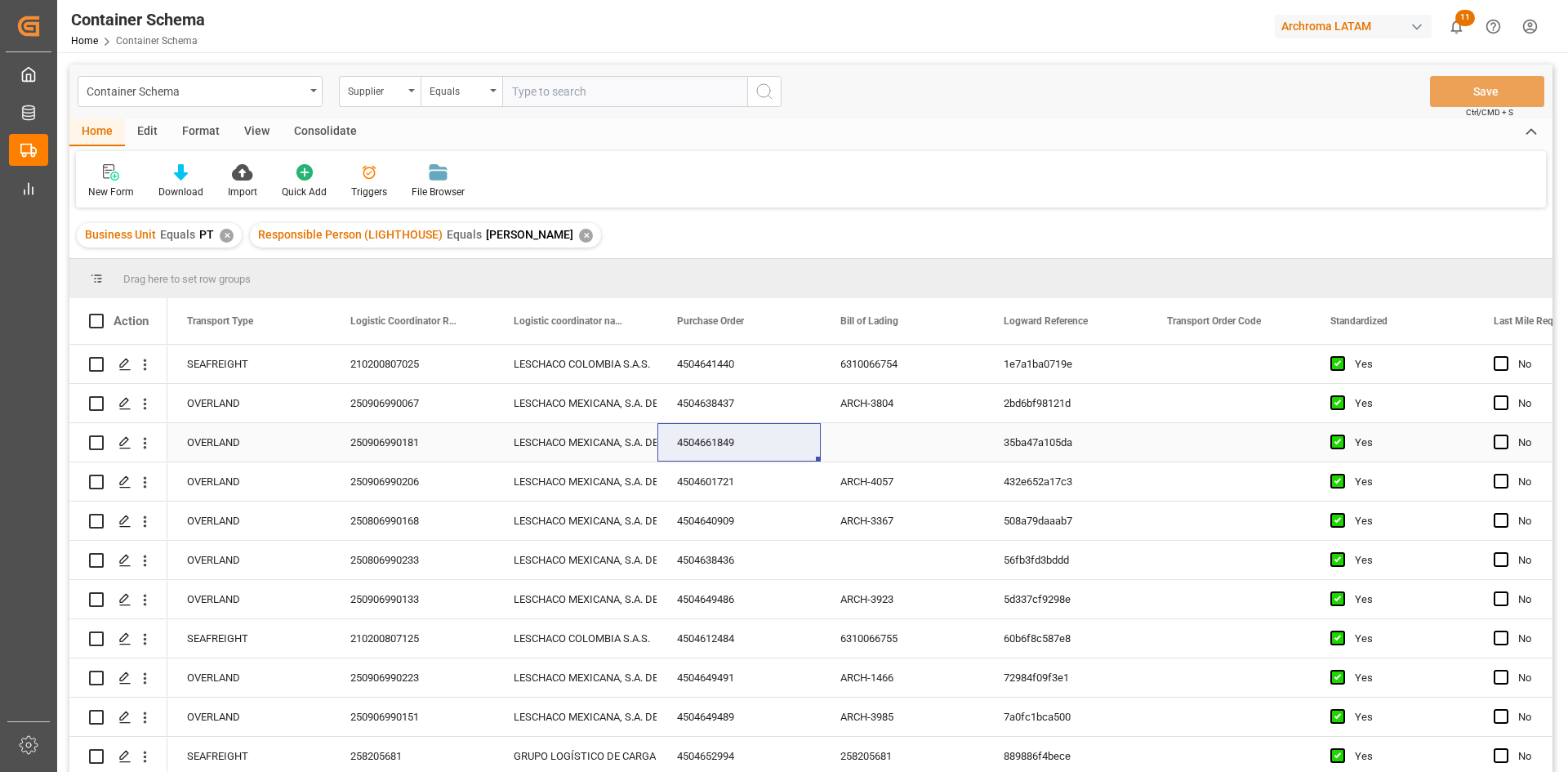
drag, startPoint x: 865, startPoint y: 450, endPoint x: 885, endPoint y: 466, distance: 25.6
click at [865, 450] on div "Press SPACE to select this row." at bounding box center [902, 442] width 164 height 38
drag, startPoint x: 1268, startPoint y: 400, endPoint x: 951, endPoint y: 552, distance: 351.6
click at [1268, 400] on div "Press SPACE to select this row." at bounding box center [1229, 403] width 164 height 38
click at [871, 446] on div "Press SPACE to select this row." at bounding box center [902, 442] width 164 height 38
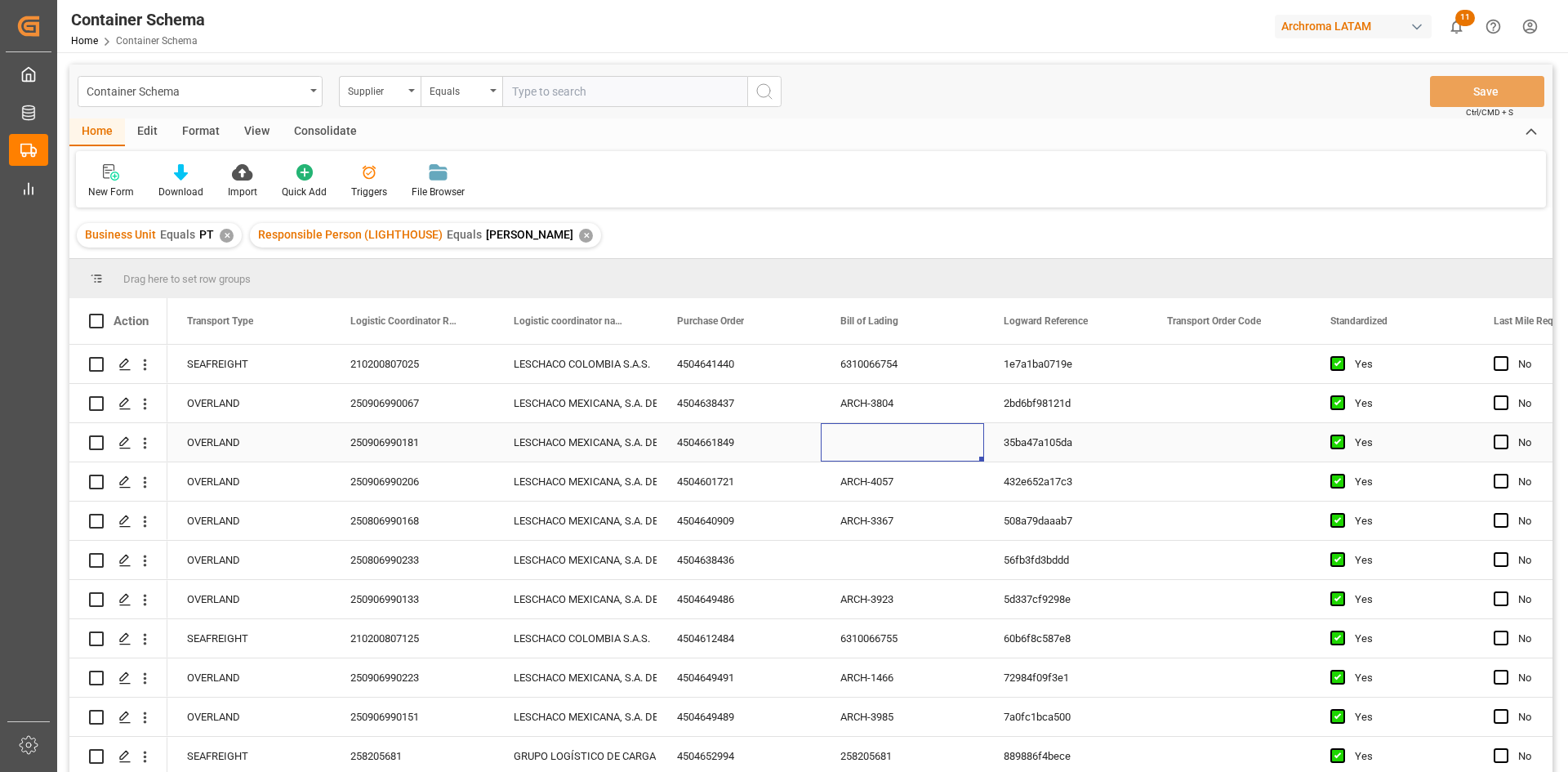
click at [860, 438] on div "Press SPACE to select this row." at bounding box center [902, 442] width 164 height 38
click at [866, 439] on input "Press SPACE to select this row." at bounding box center [902, 451] width 137 height 31
type input "ARCH-3935"
click at [855, 568] on div "Press SPACE to select this row." at bounding box center [902, 559] width 164 height 38
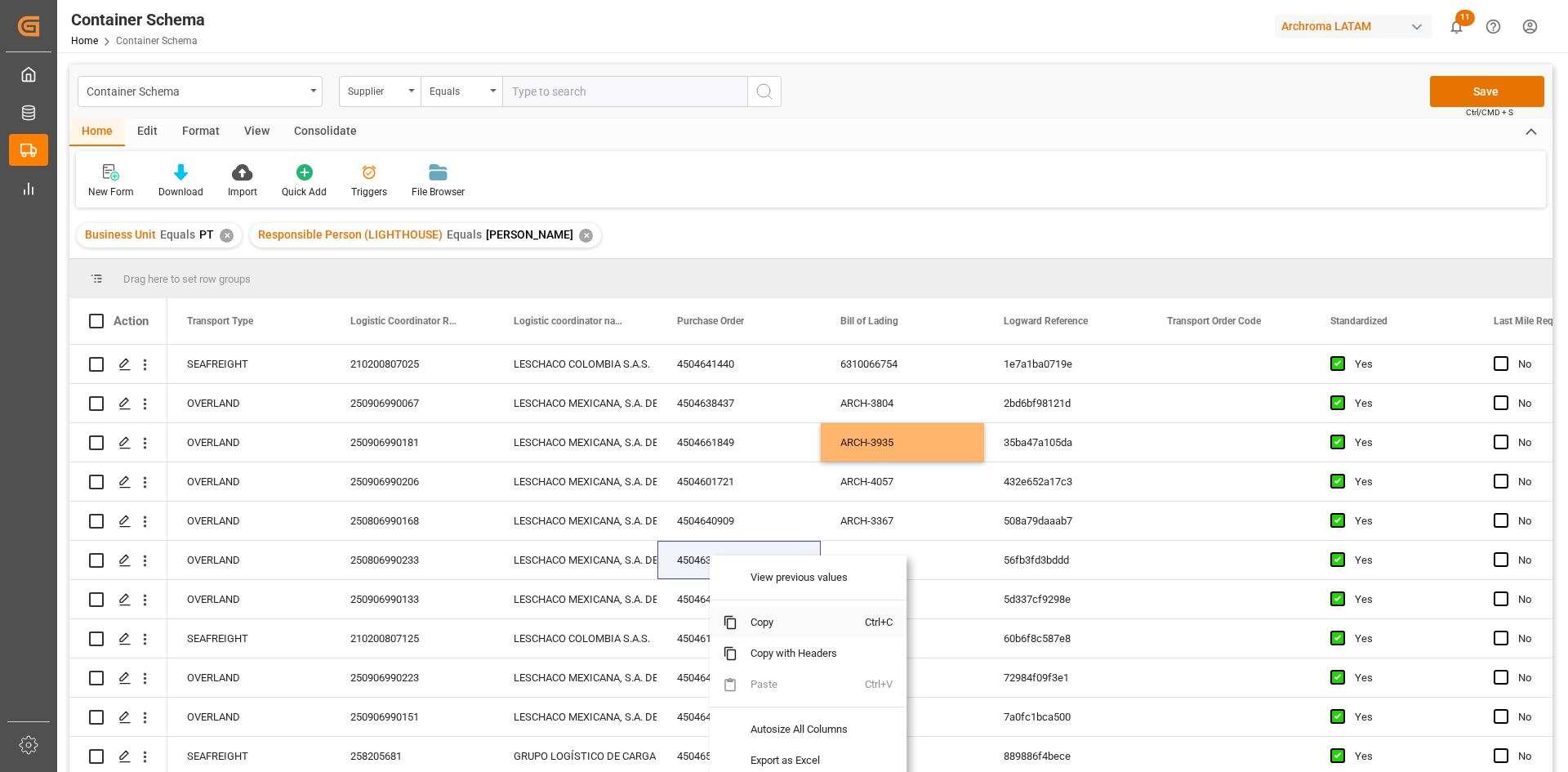
click at [754, 615] on span "Copy" at bounding box center [800, 622] width 127 height 31
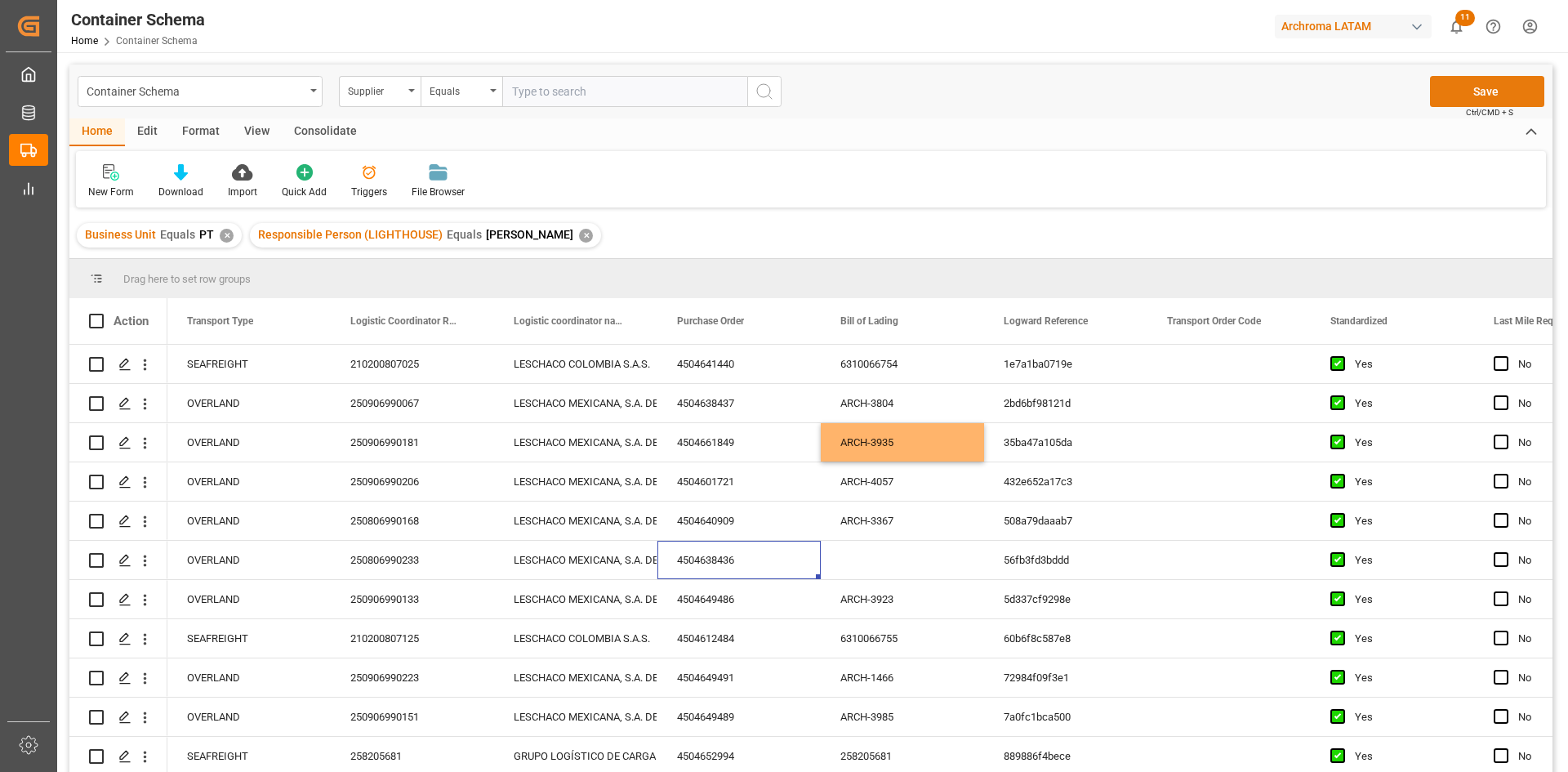
click at [1484, 84] on button "Save" at bounding box center [1487, 91] width 115 height 31
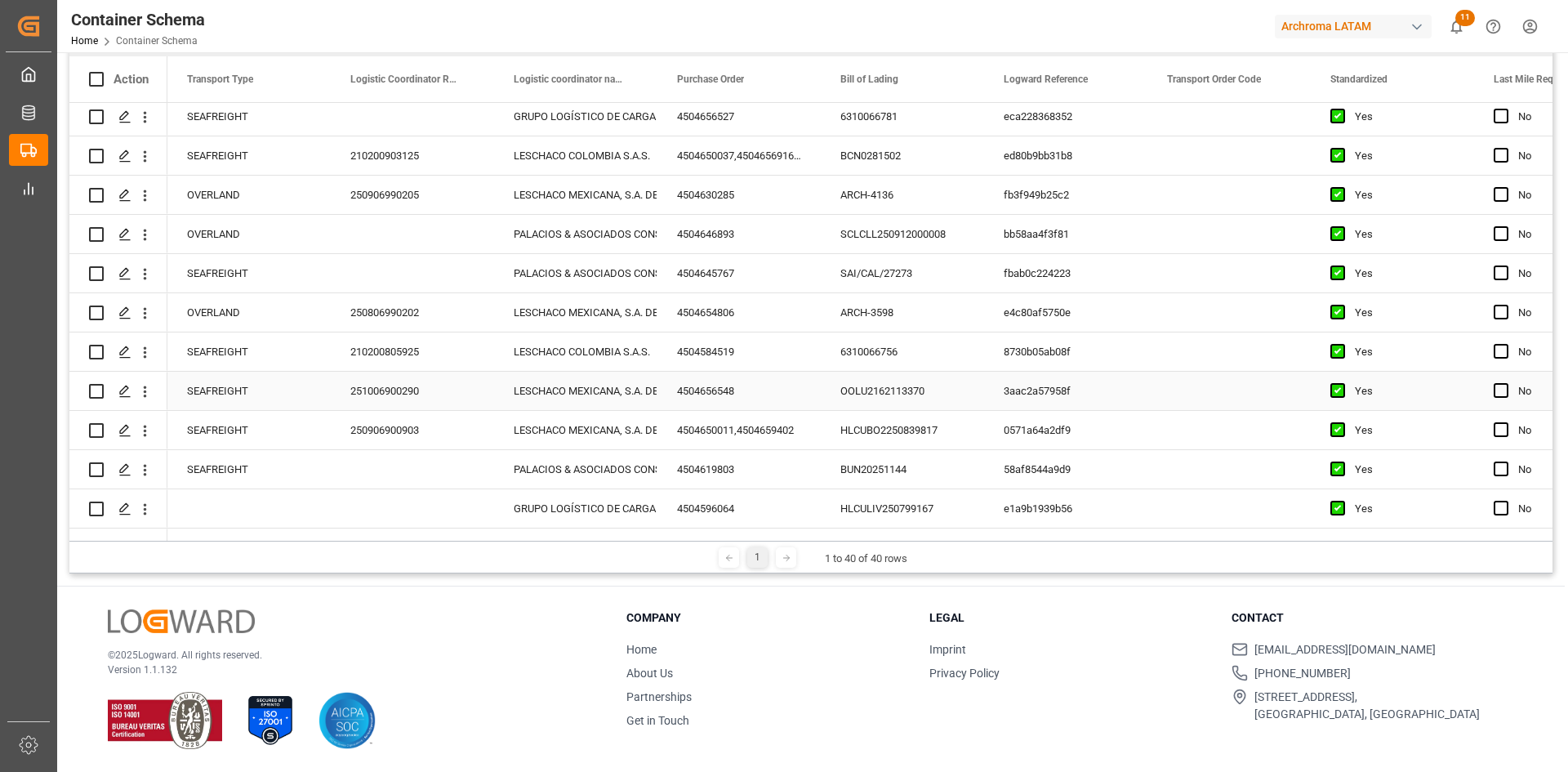
scroll to position [1142, 0]
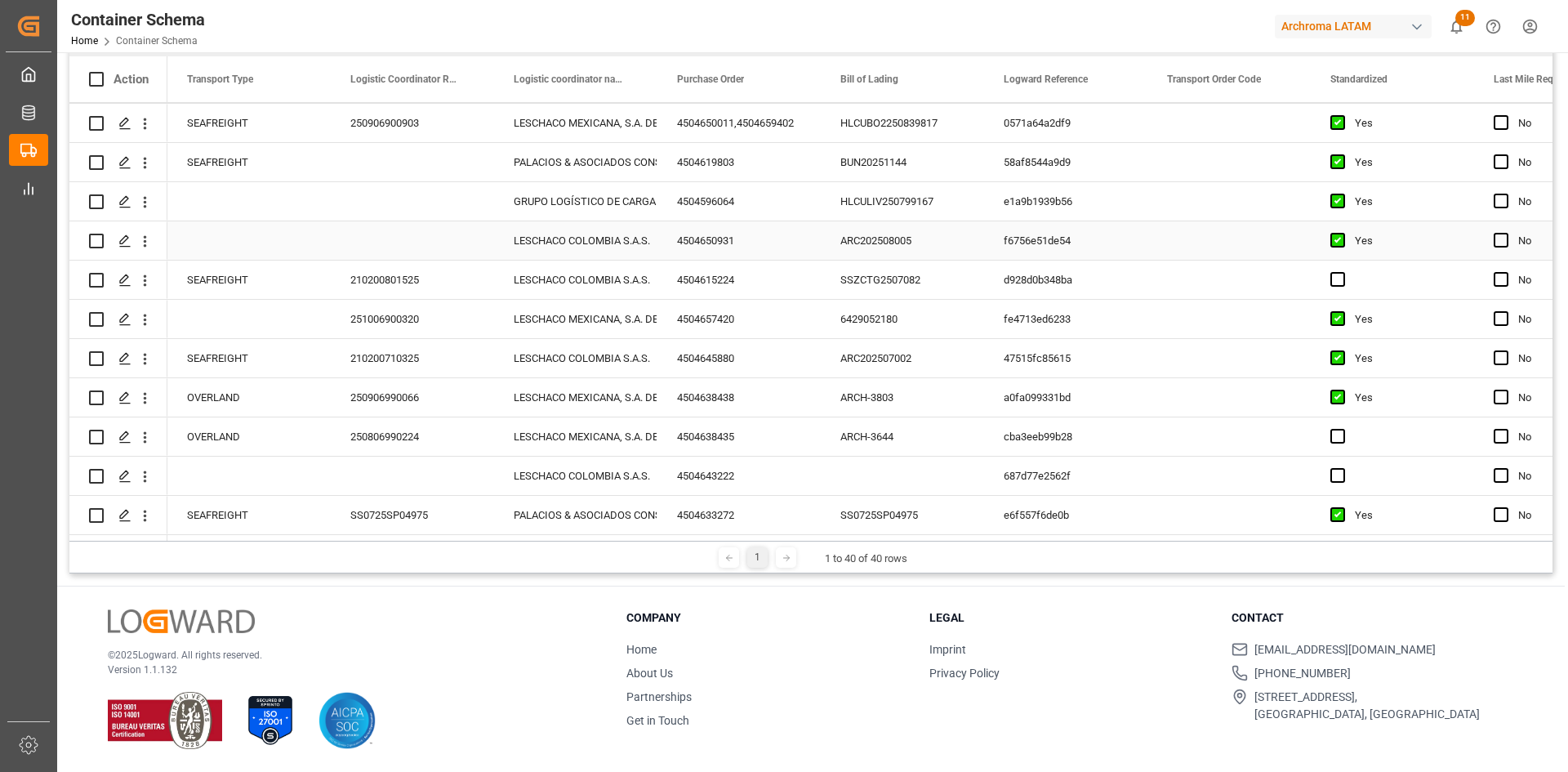
click at [1339, 233] on span "Press SPACE to select this row." at bounding box center [1338, 240] width 15 height 15
click at [1342, 233] on input "Press SPACE to select this row." at bounding box center [1342, 233] width 0 height 0
drag, startPoint x: 1471, startPoint y: 249, endPoint x: 1423, endPoint y: 514, distance: 269.3
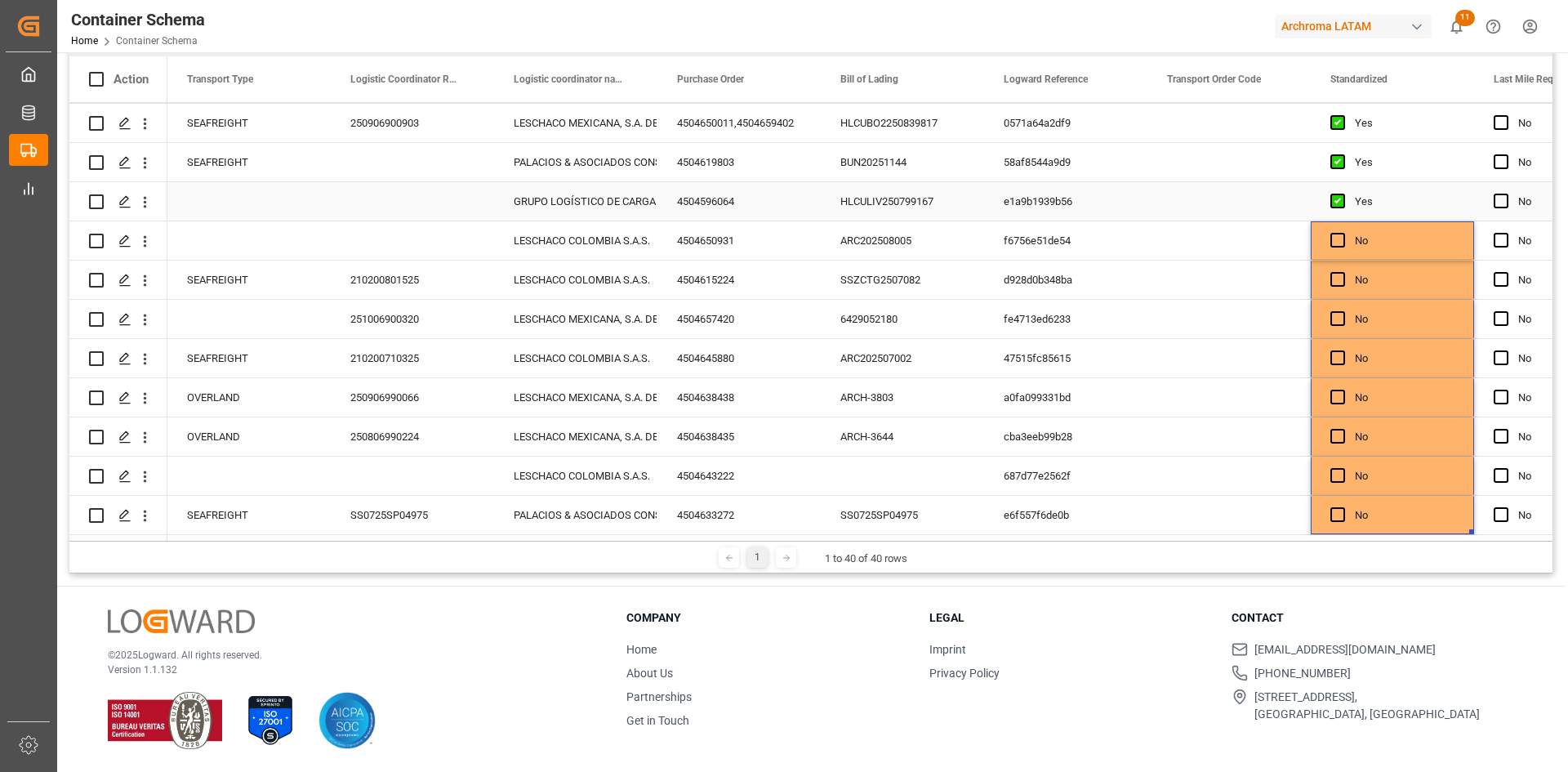
click at [1413, 185] on div "Yes" at bounding box center [1404, 201] width 100 height 37
drag, startPoint x: 1471, startPoint y: 211, endPoint x: 1423, endPoint y: 514, distance: 306.8
click at [1246, 232] on div "Press SPACE to select this row." at bounding box center [1229, 240] width 164 height 38
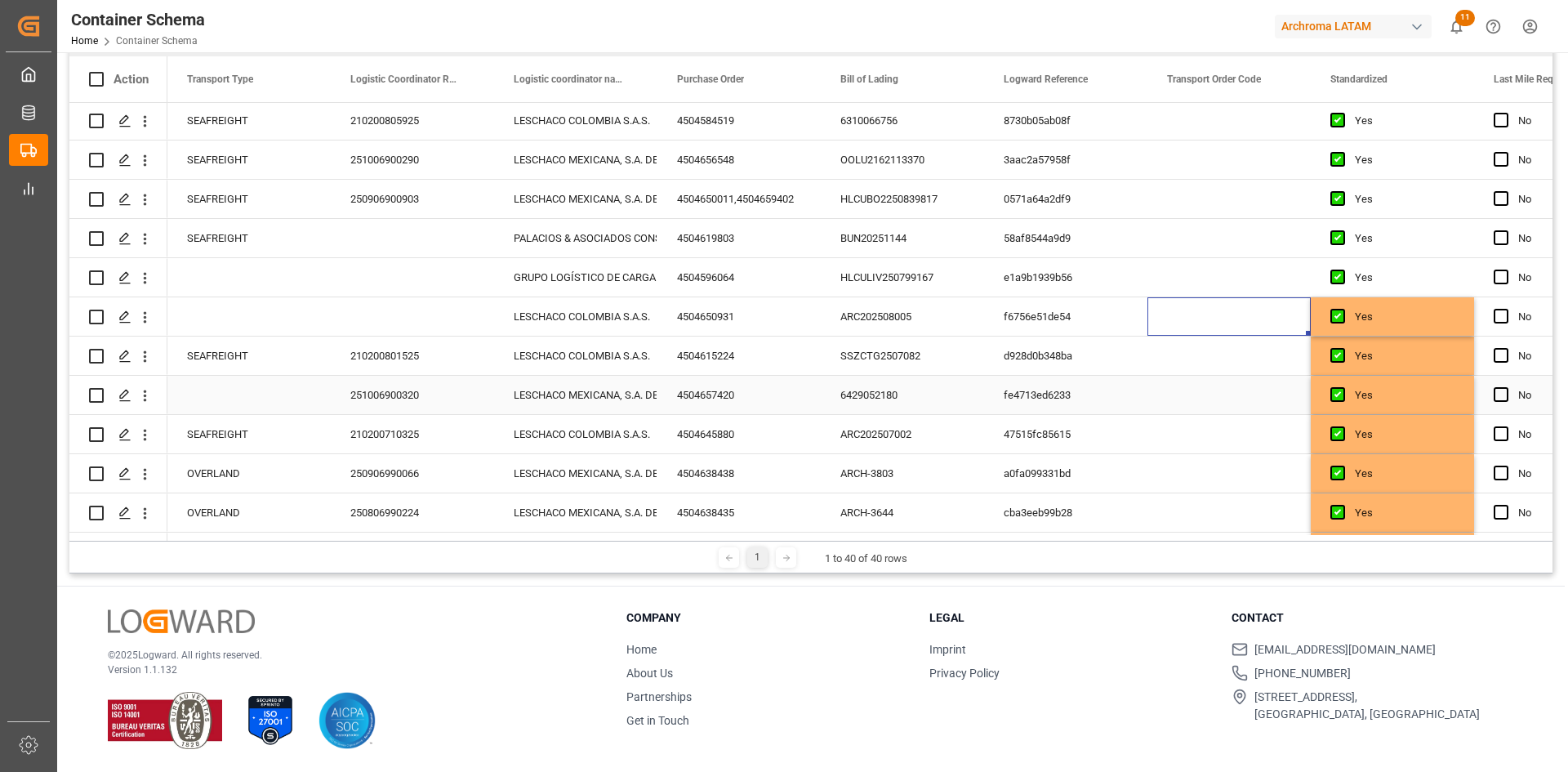
click at [191, 396] on div "Press SPACE to select this row." at bounding box center [248, 395] width 164 height 38
click at [211, 391] on div "Press SPACE to select this row." at bounding box center [248, 395] width 164 height 38
click at [262, 396] on div "Press SPACE to select this row." at bounding box center [248, 395] width 164 height 38
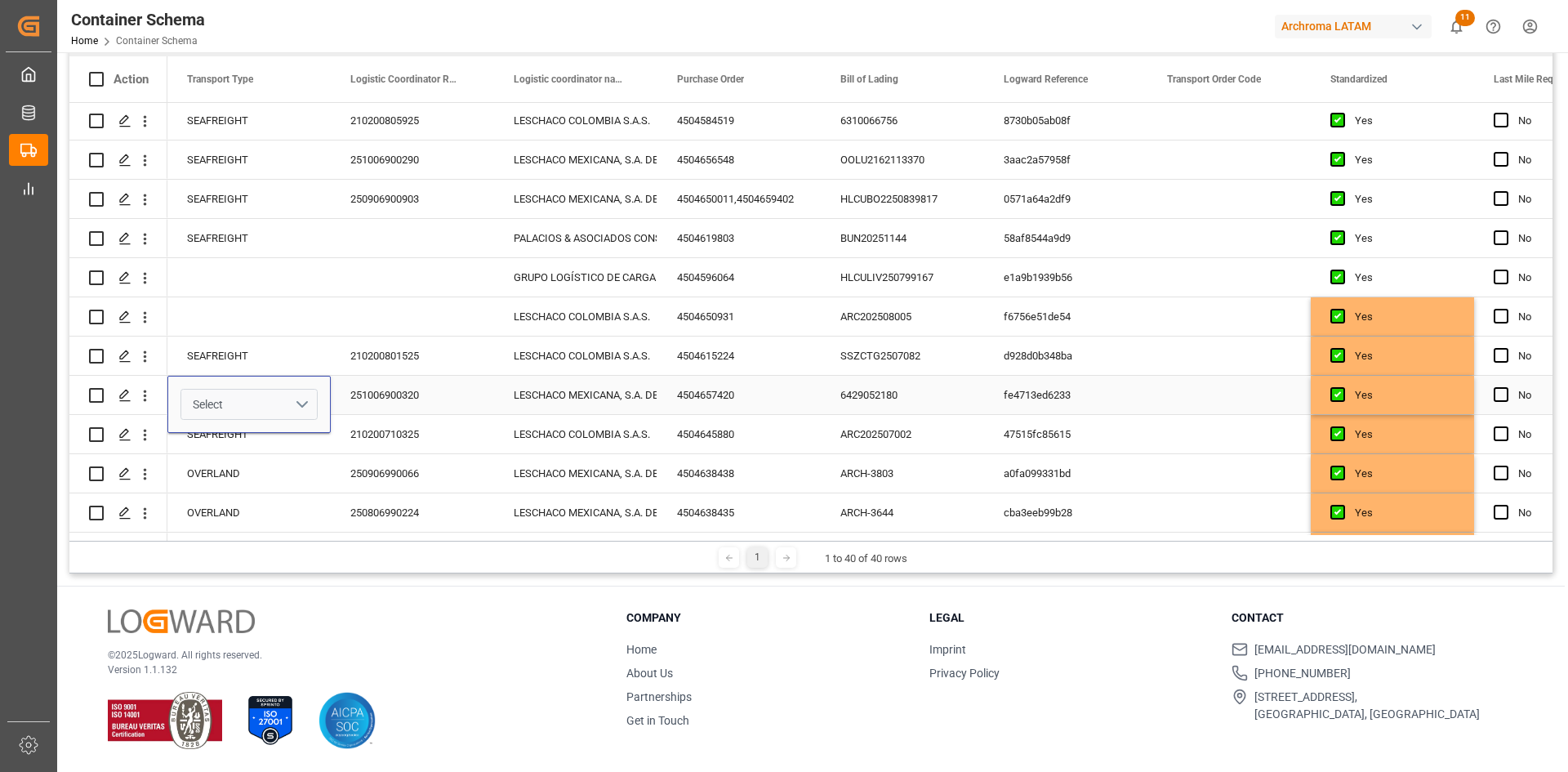
click at [297, 401] on button "Select" at bounding box center [248, 404] width 137 height 31
click at [259, 445] on div "SEAFREIGHT" at bounding box center [249, 447] width 118 height 17
click at [194, 319] on div "Press SPACE to select this row." at bounding box center [248, 317] width 164 height 38
click at [258, 360] on div "SEAFREIGHT" at bounding box center [248, 356] width 164 height 38
drag, startPoint x: 328, startPoint y: 371, endPoint x: 311, endPoint y: 271, distance: 101.4
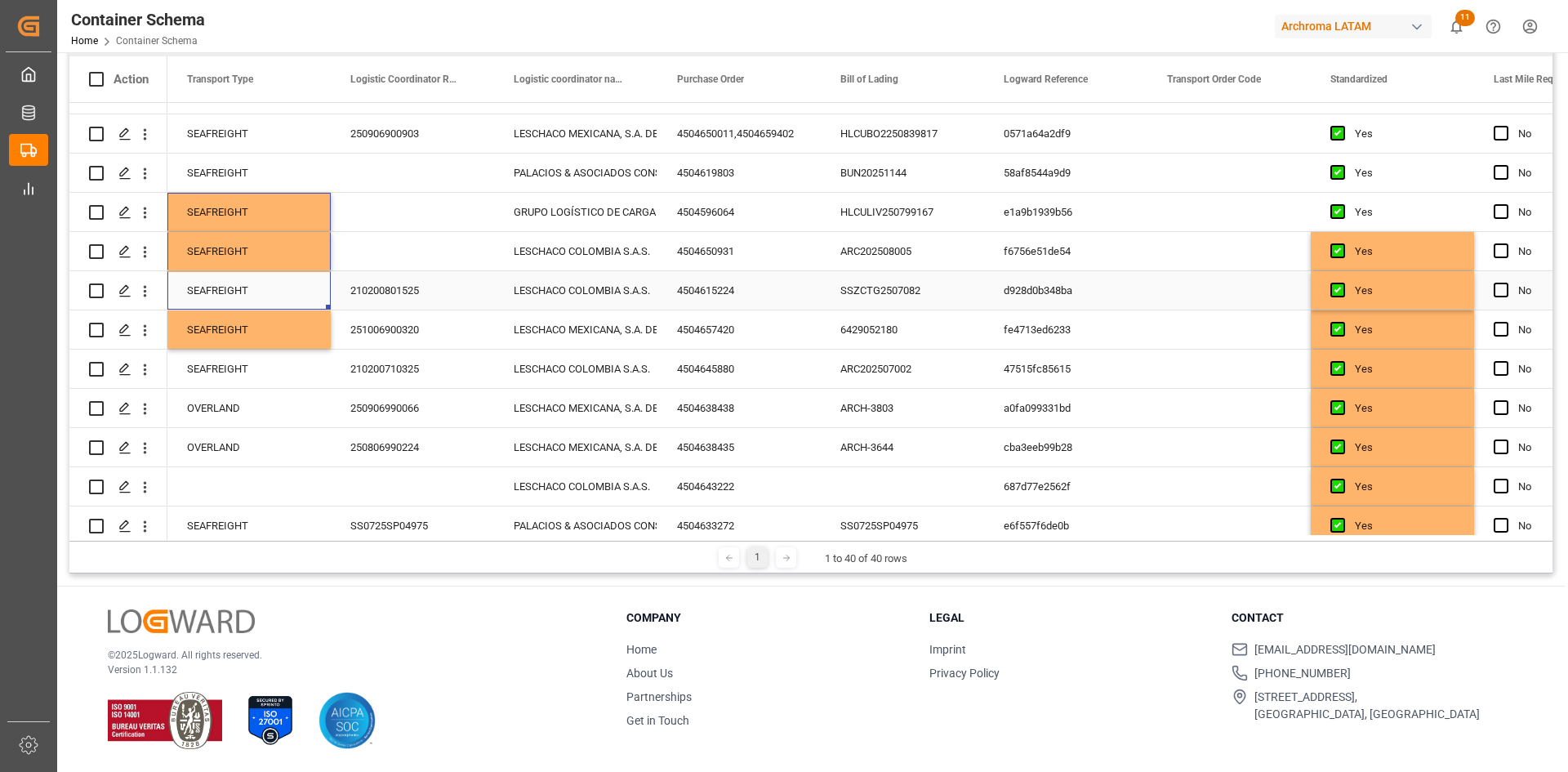
scroll to position [1142, 0]
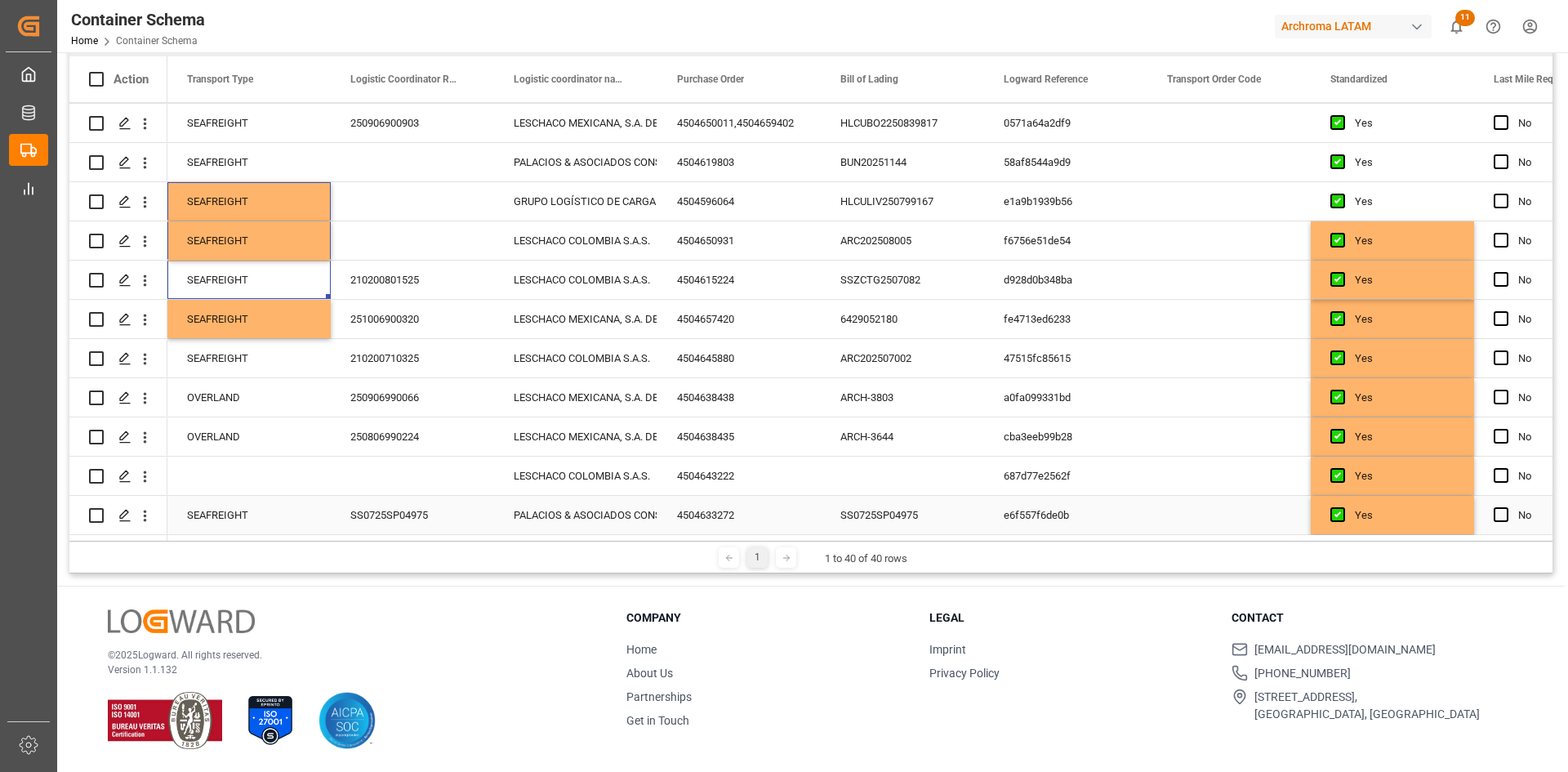
click at [241, 503] on div "SEAFREIGHT" at bounding box center [248, 514] width 164 height 38
drag, startPoint x: 327, startPoint y: 526, endPoint x: 302, endPoint y: 473, distance: 58.6
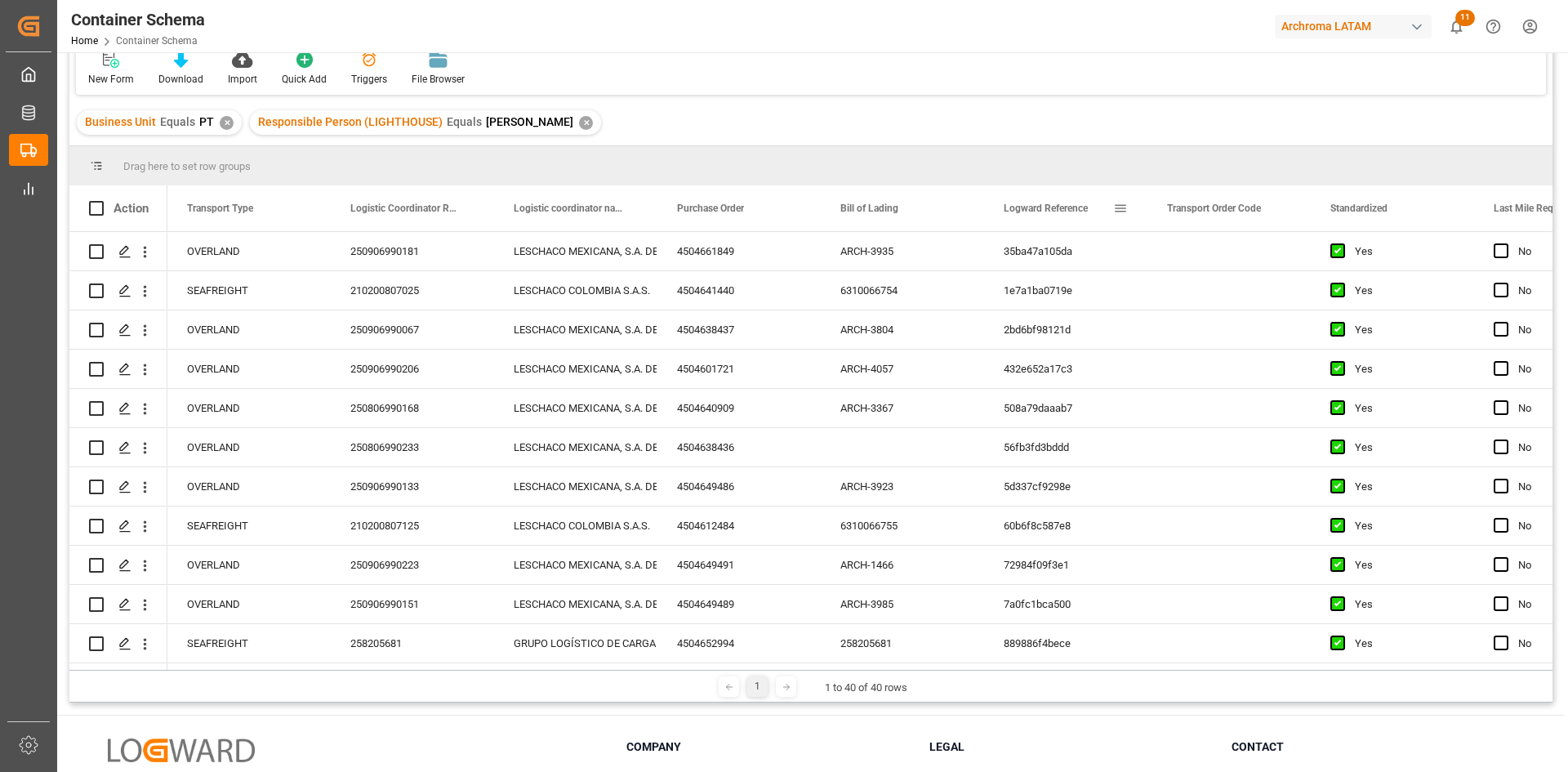
scroll to position [0, 0]
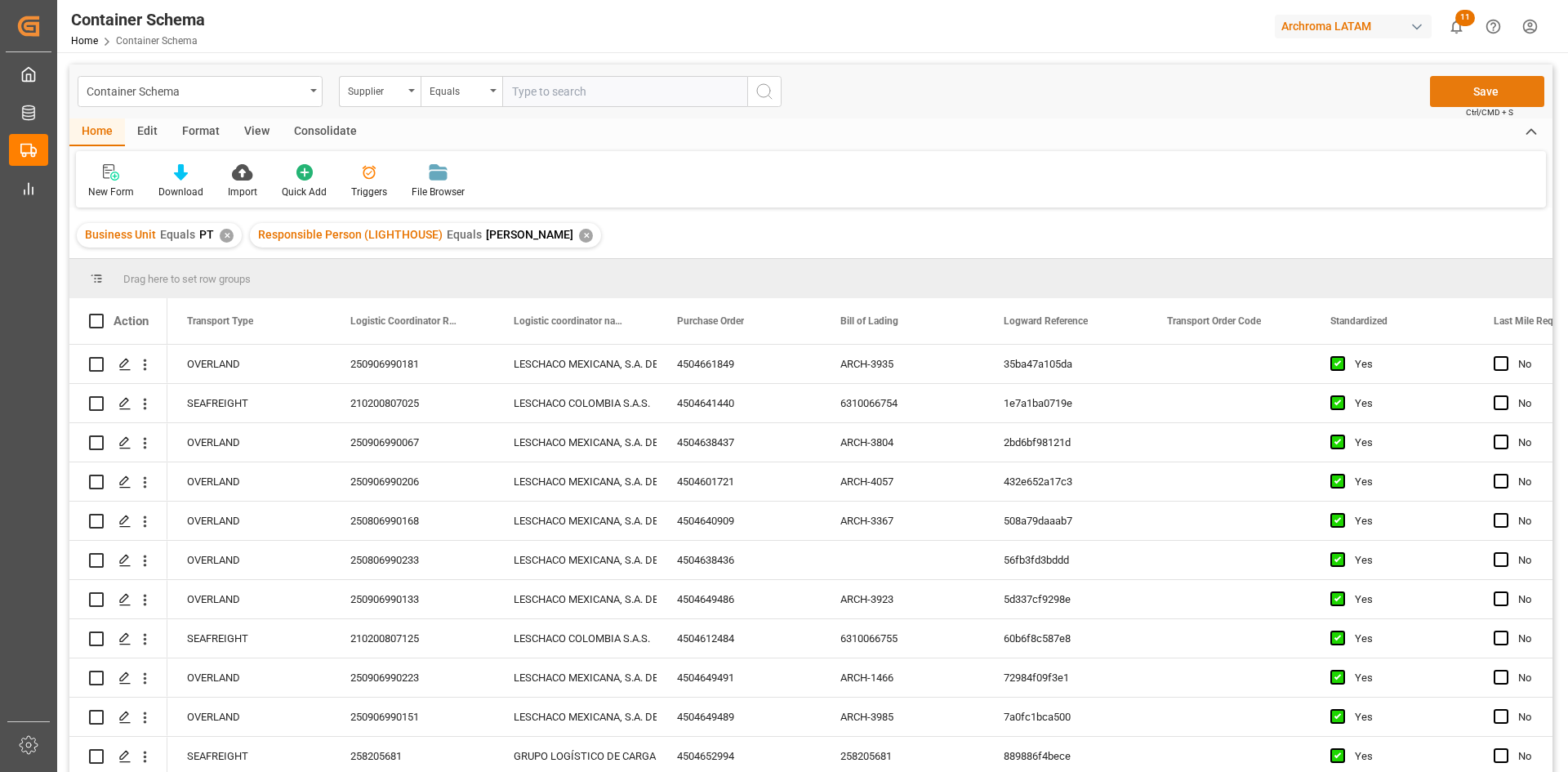
click at [1496, 97] on button "Save" at bounding box center [1487, 91] width 115 height 31
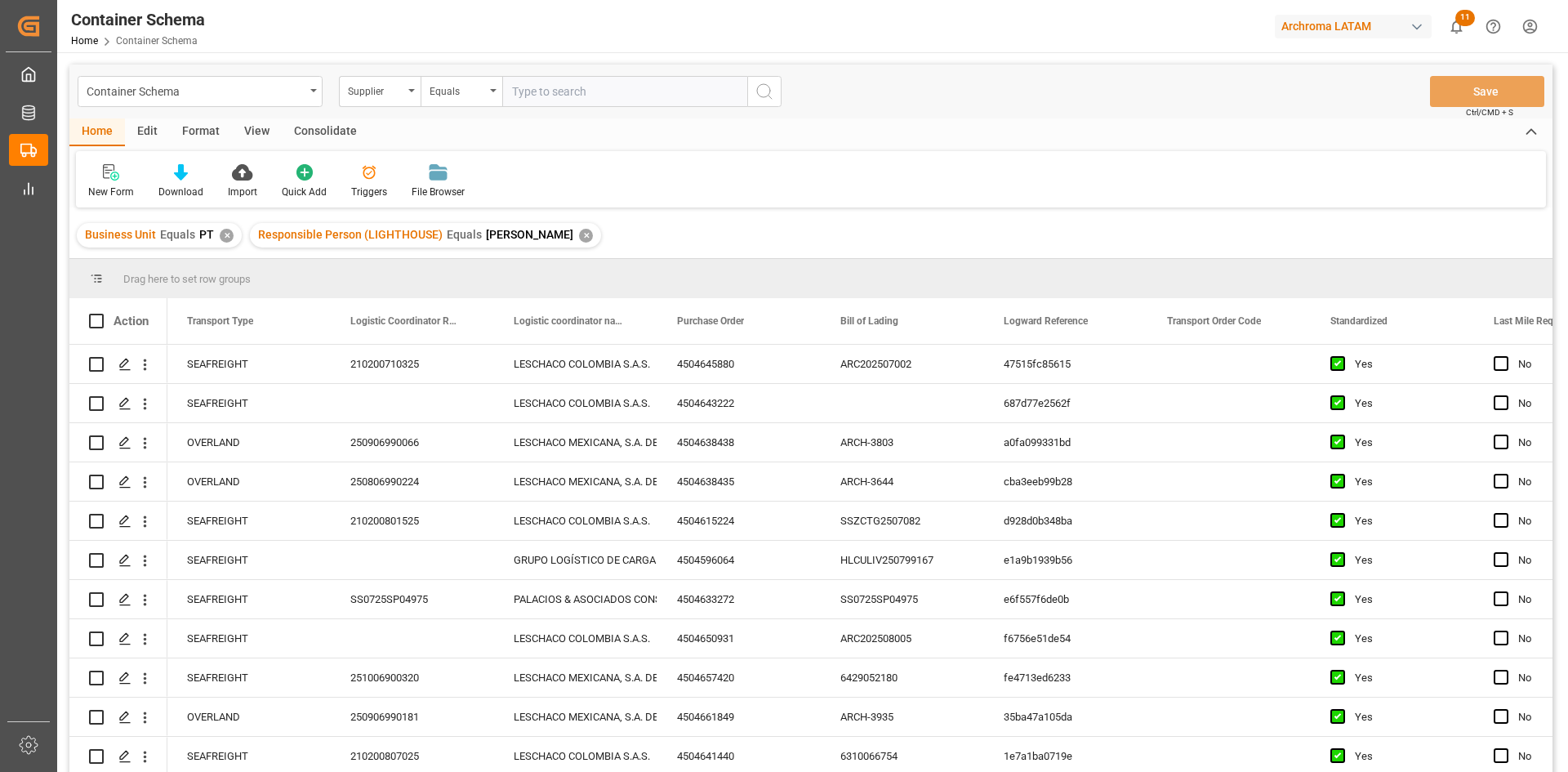
click at [579, 235] on div "✕" at bounding box center [586, 235] width 14 height 14
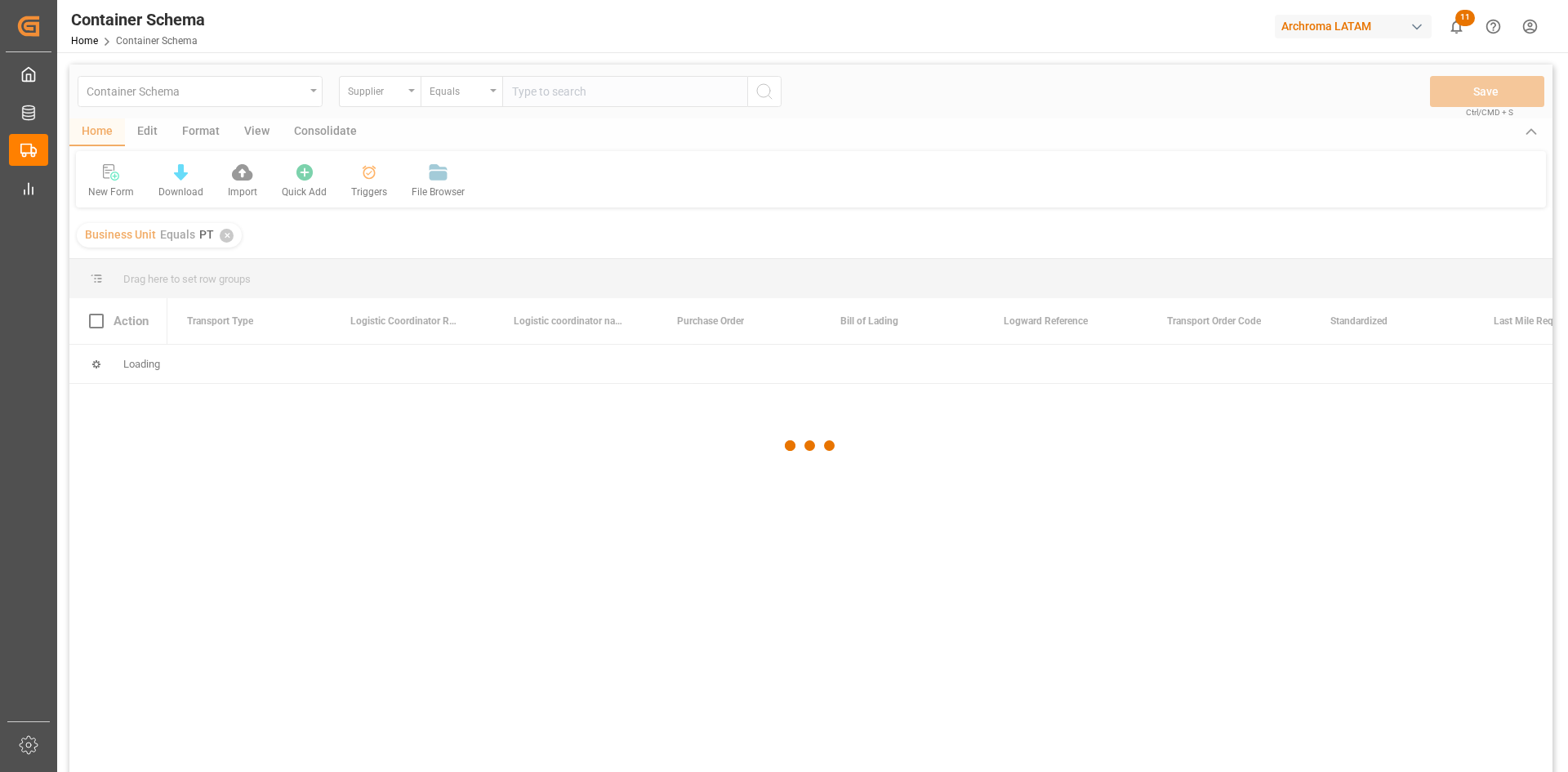
click at [222, 239] on div "✕" at bounding box center [226, 235] width 14 height 14
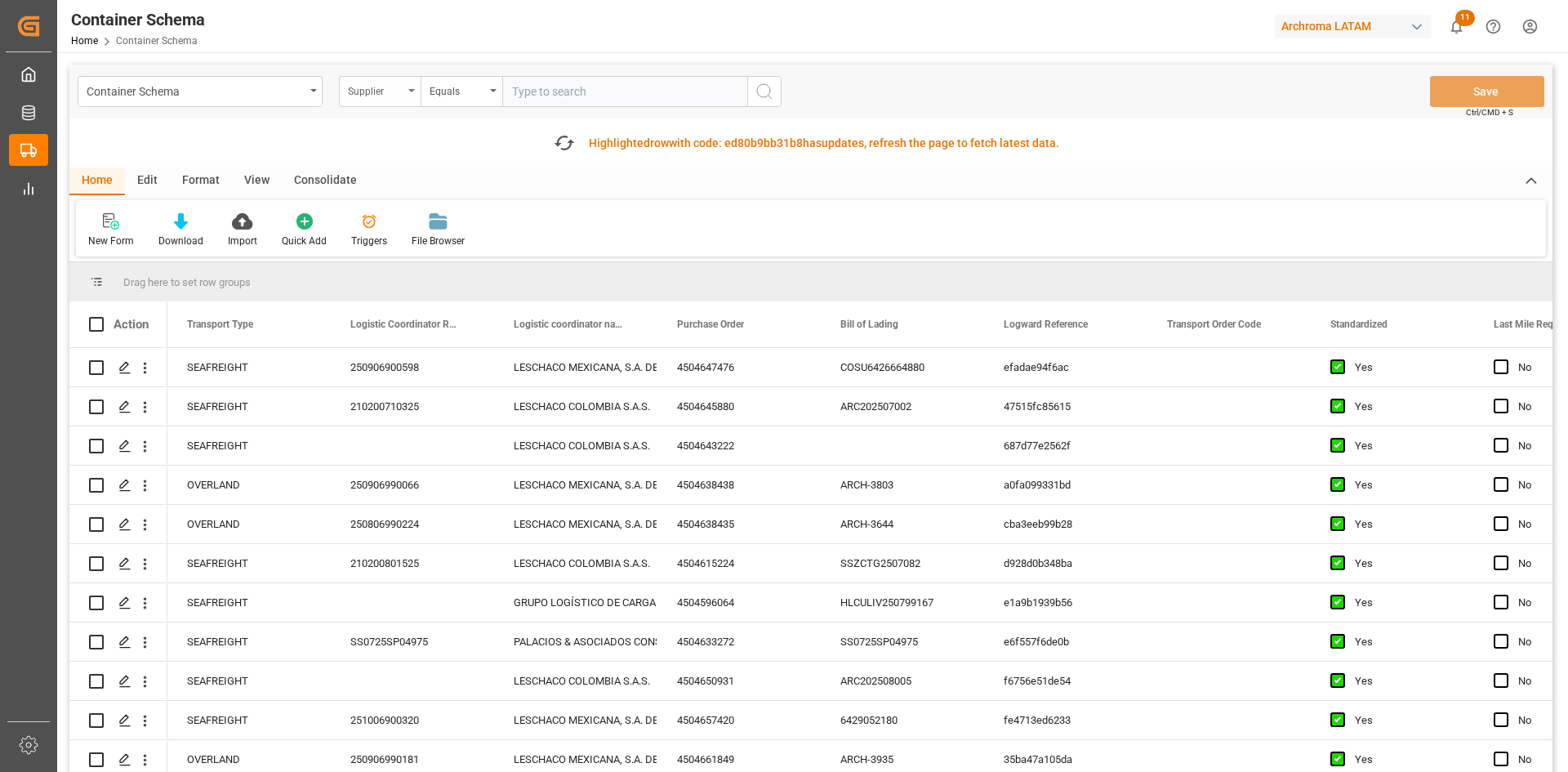
click at [407, 96] on div "Supplier" at bounding box center [380, 91] width 81 height 31
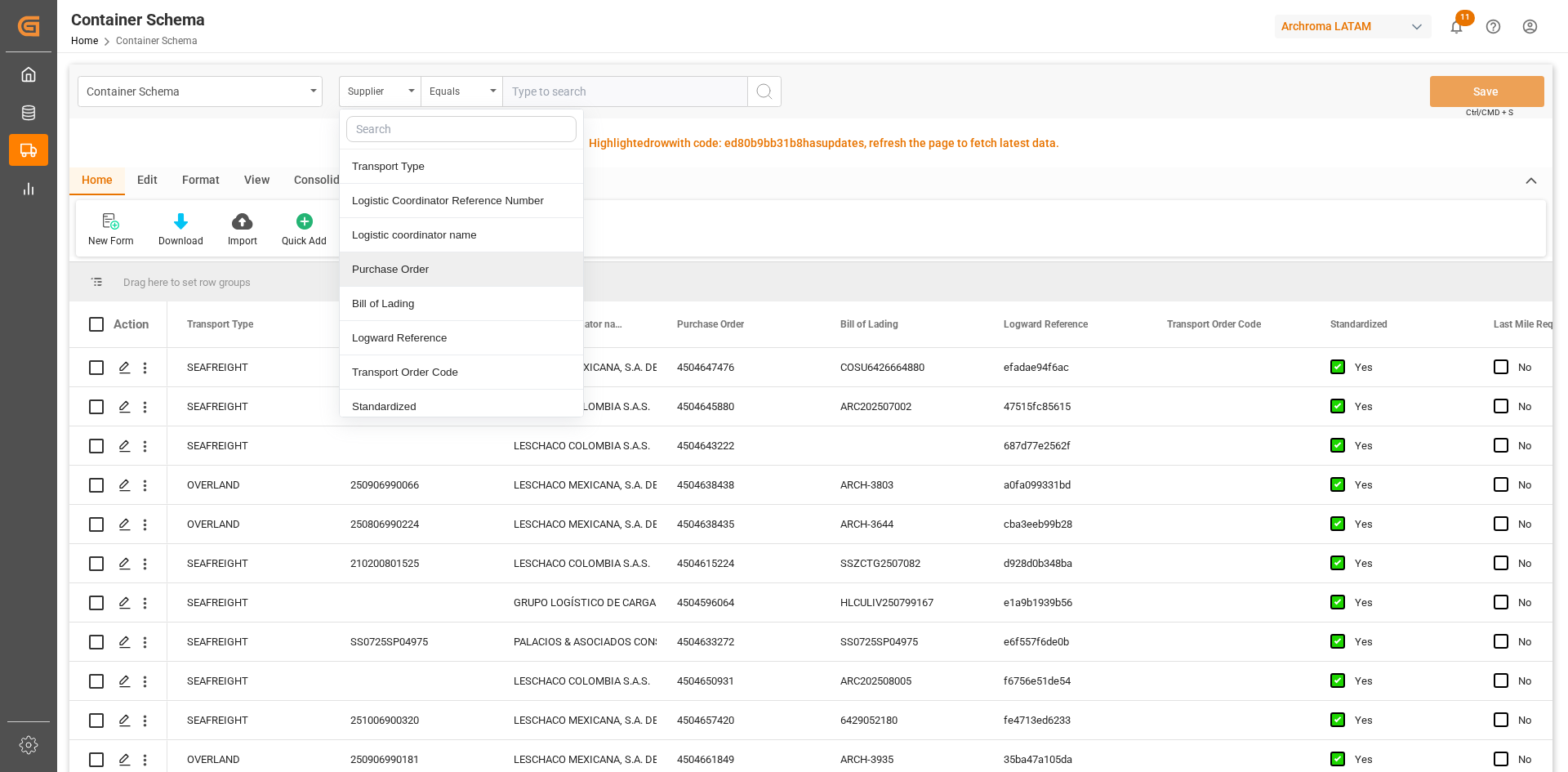
click at [470, 262] on div "Purchase Order" at bounding box center [461, 269] width 243 height 34
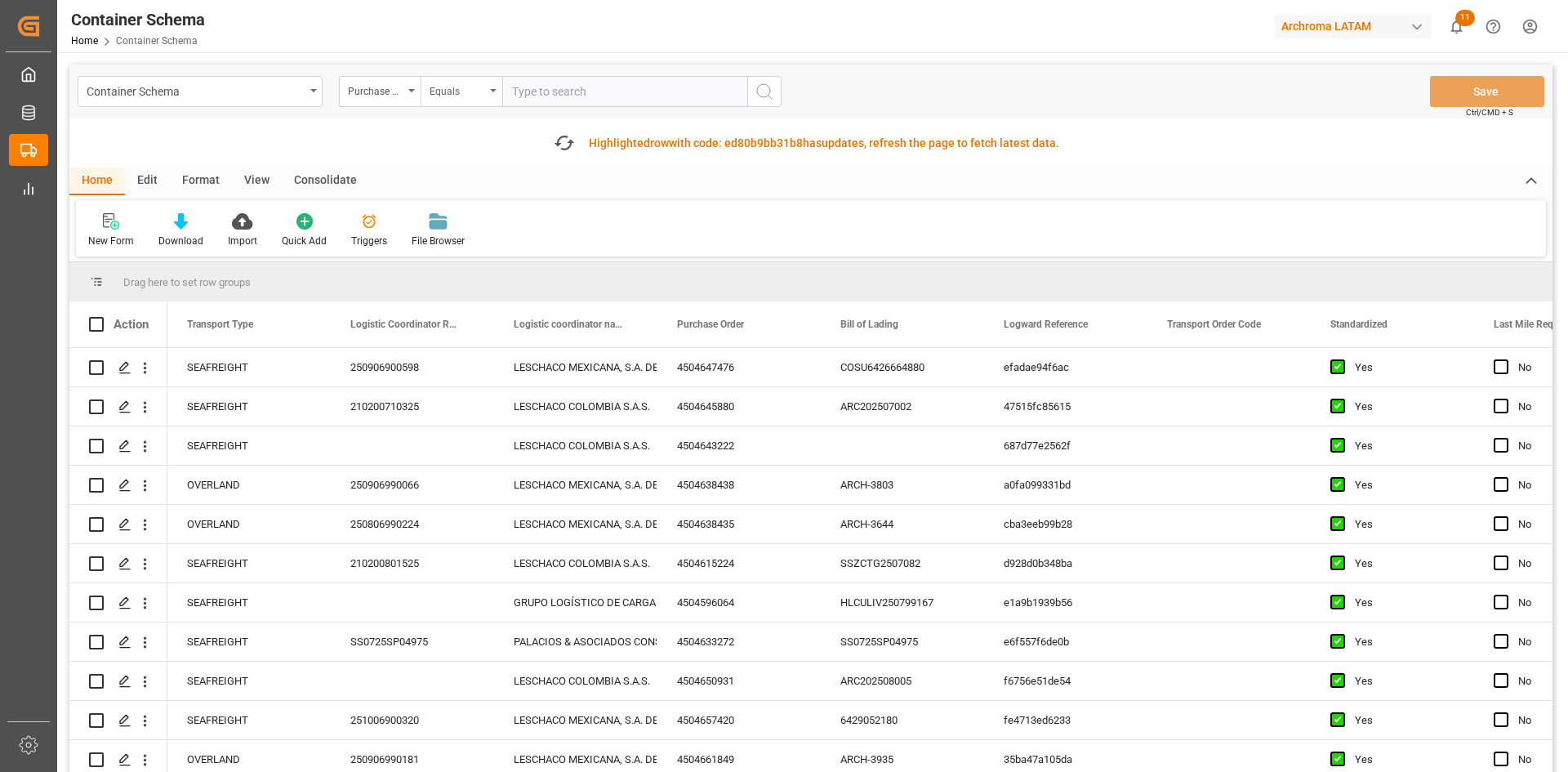
click at [468, 96] on div "Equals" at bounding box center [457, 89] width 56 height 19
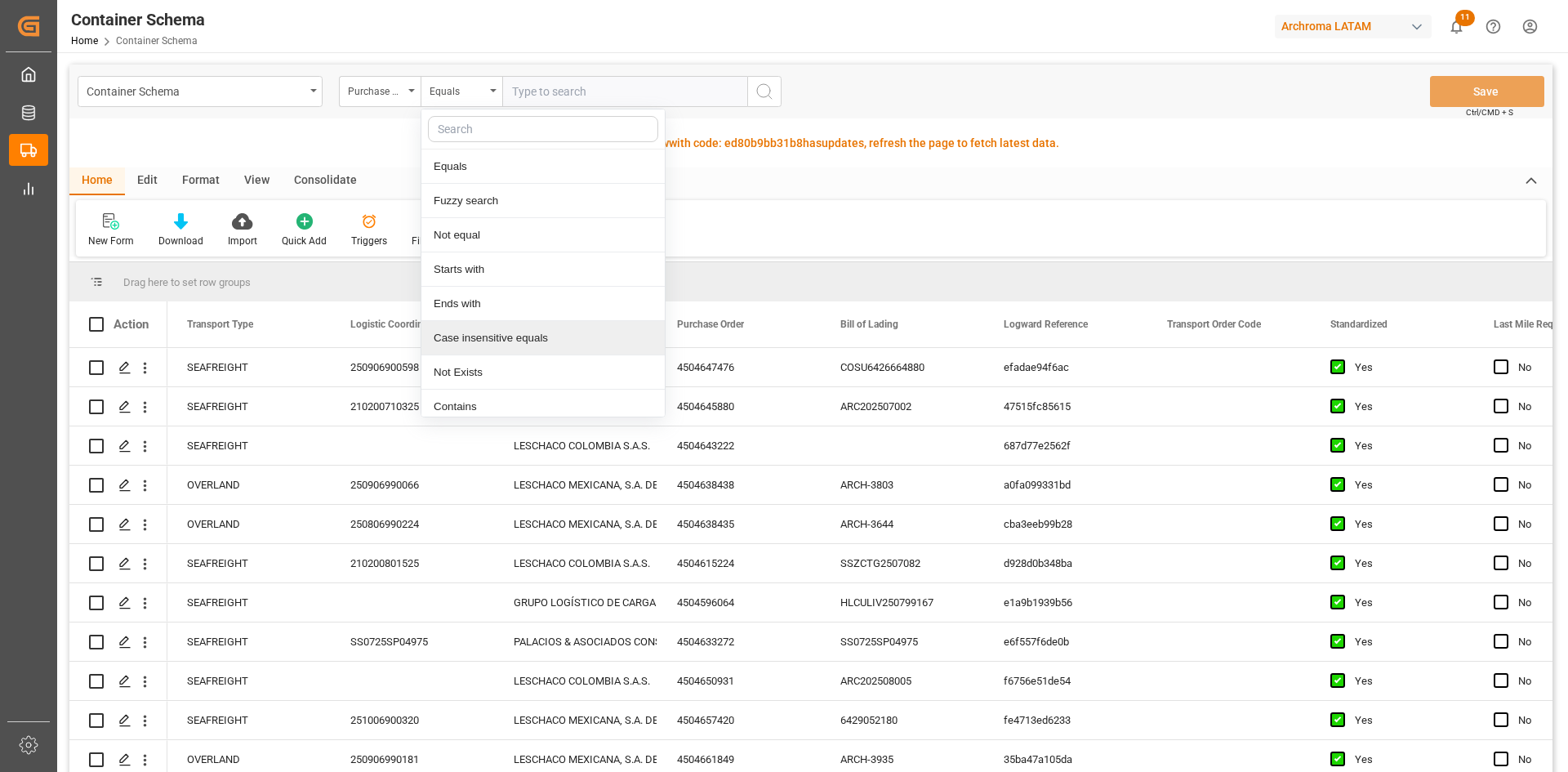
click at [556, 340] on div "Case insensitive equals" at bounding box center [543, 337] width 243 height 34
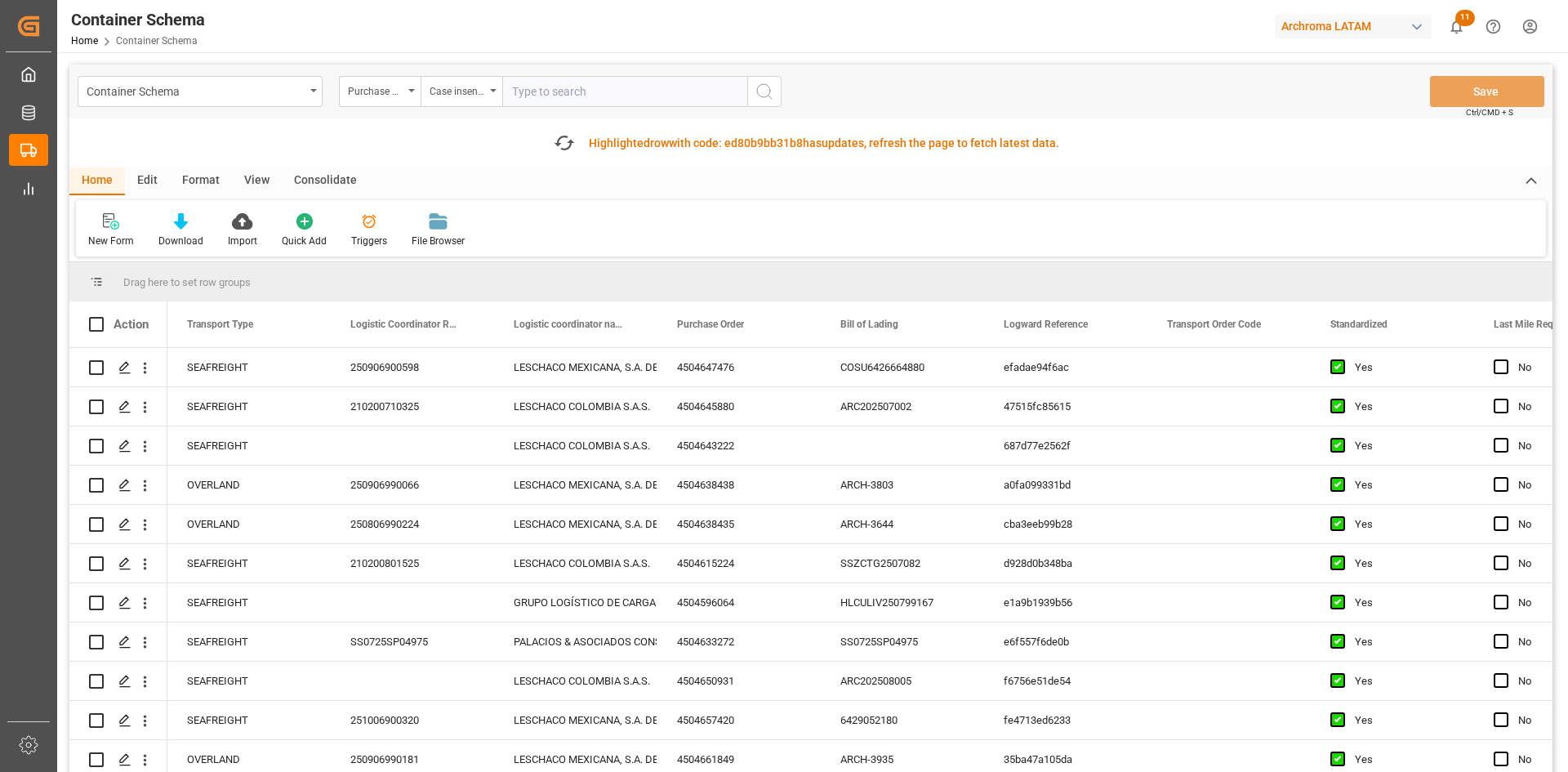
paste input "4504650037,4504656916,4504656917"
type input "4504650037,4504656916,4504656917"
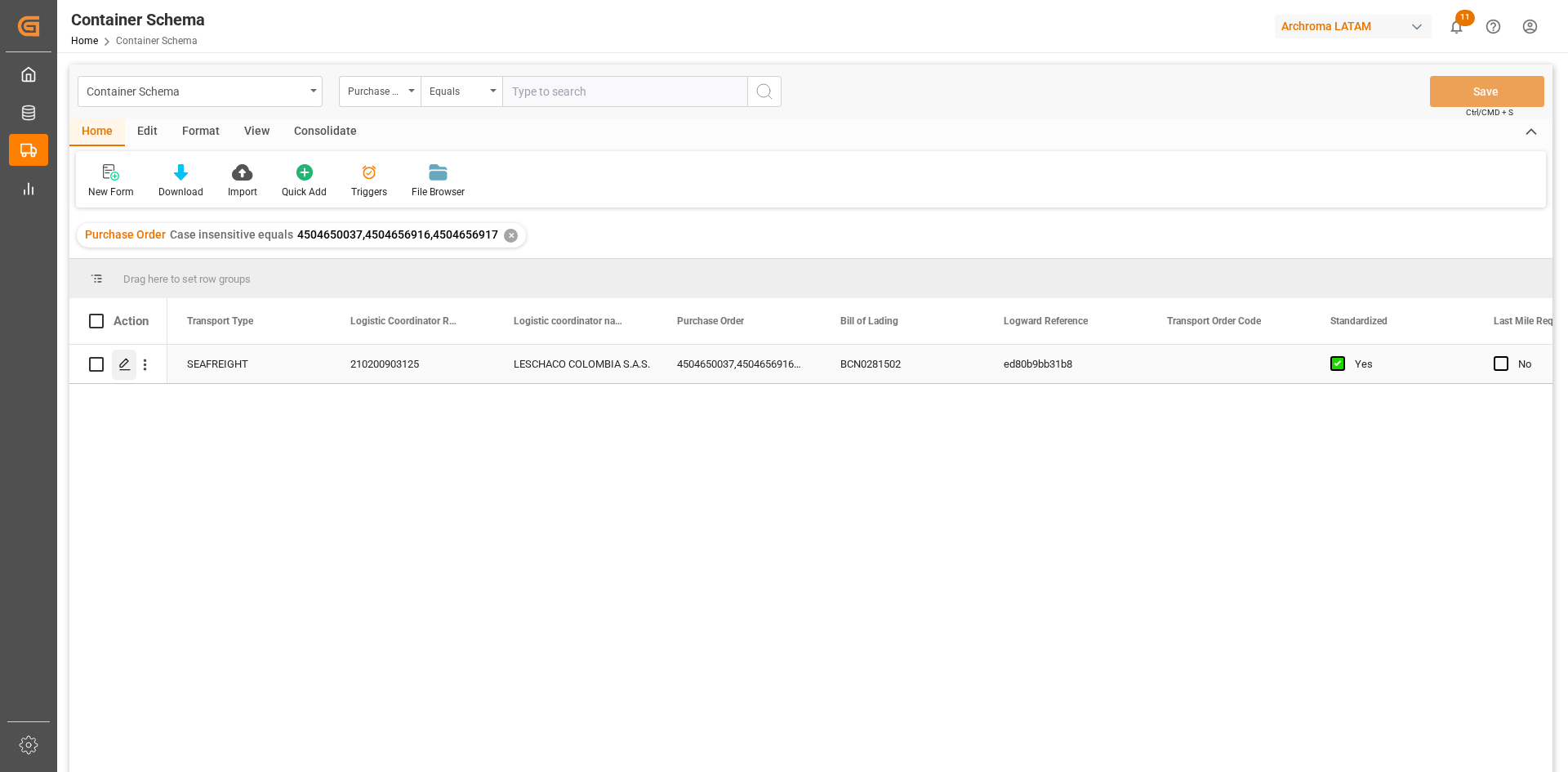
click at [121, 364] on icon "Press SPACE to select this row." at bounding box center [125, 364] width 13 height 13
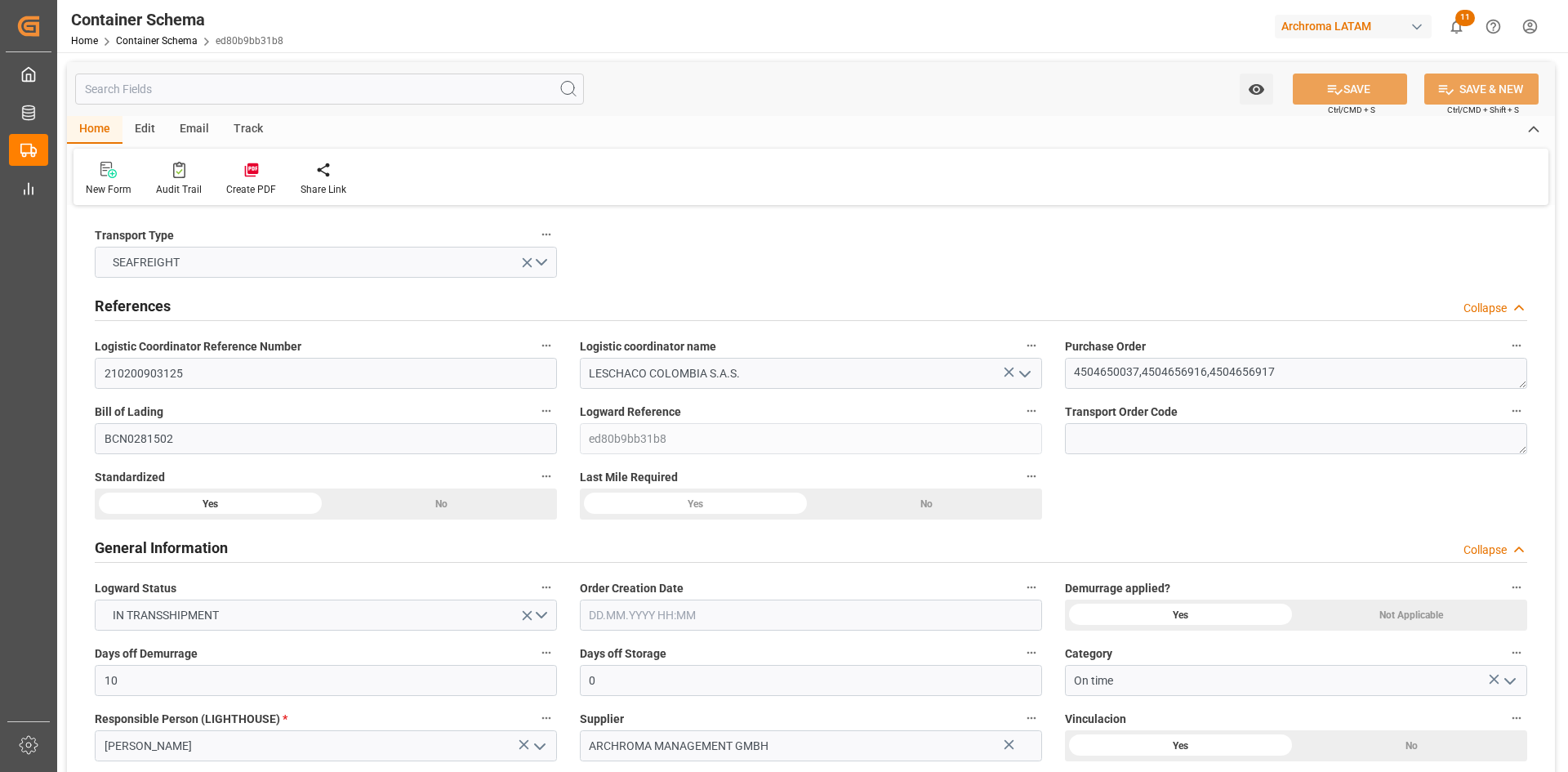
type input "10"
type input "0"
type input "3"
type input "6600"
type input "12200"
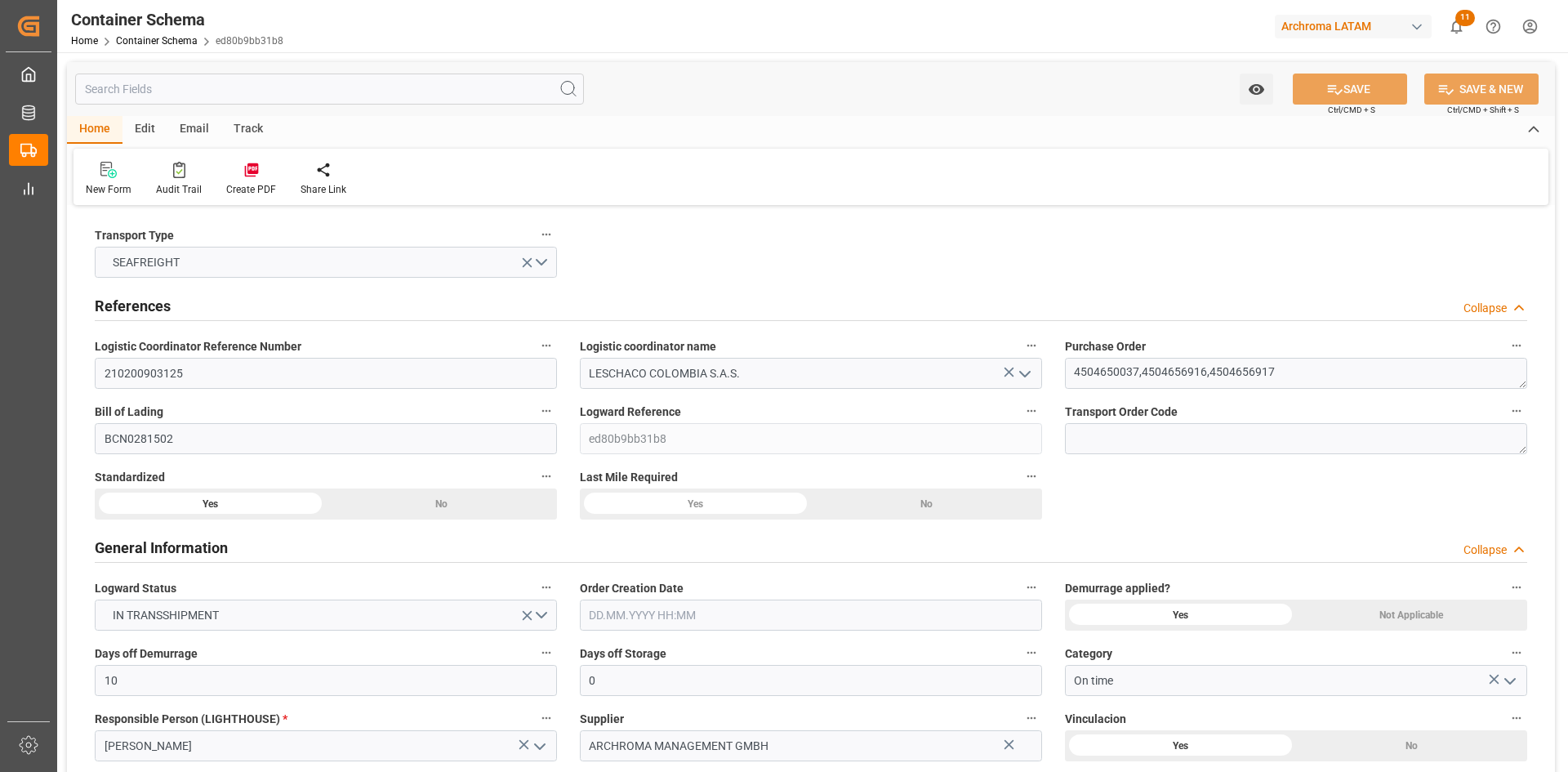
type input "12908.8"
type input "MSC"
type input "Mediterranean Shipping Company"
type input "ESBCN"
type input "COCTG"
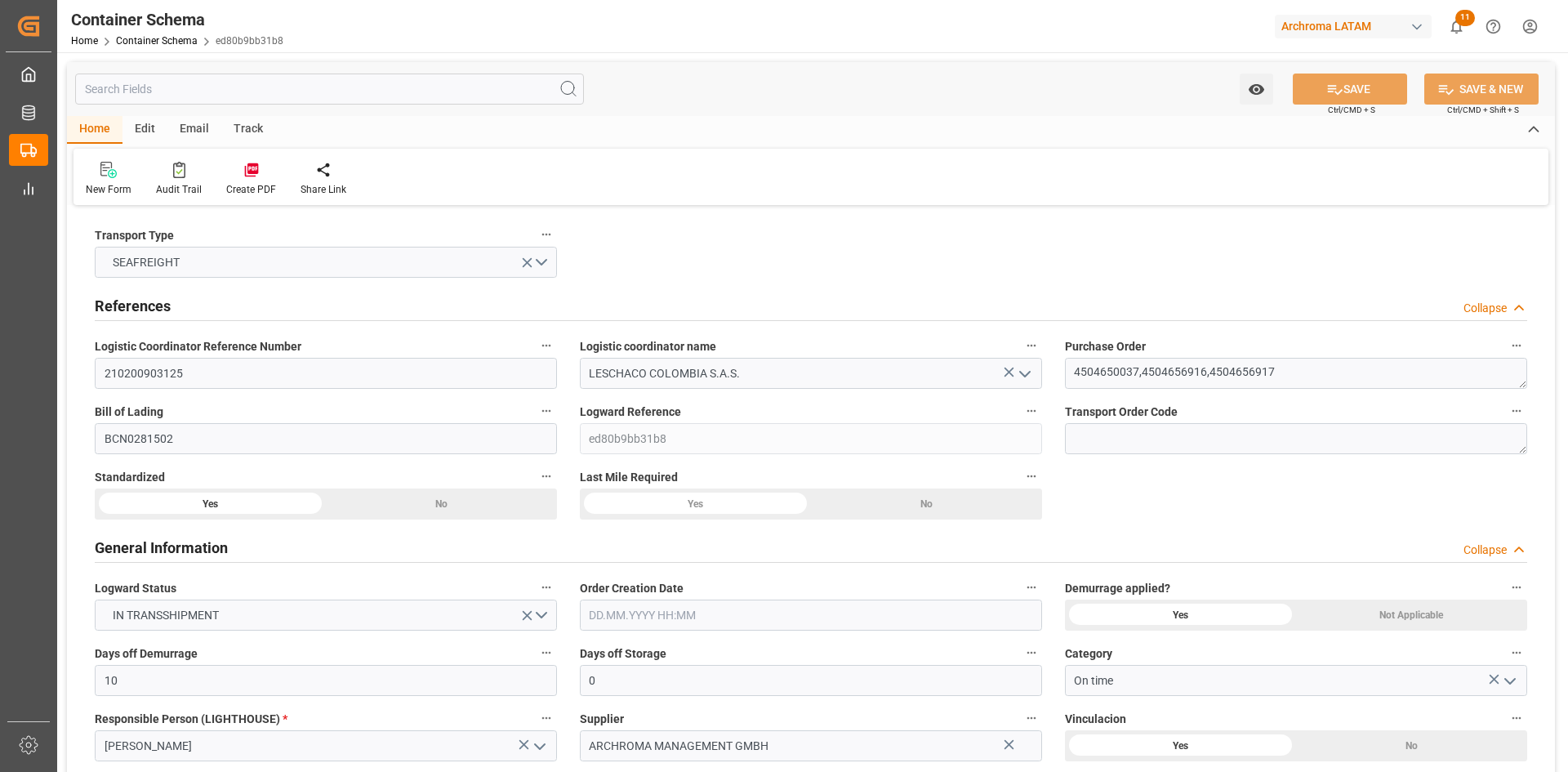
type input "COCTG"
type input "9724049"
type input "[DATE] 00:00"
type input "[DATE]"
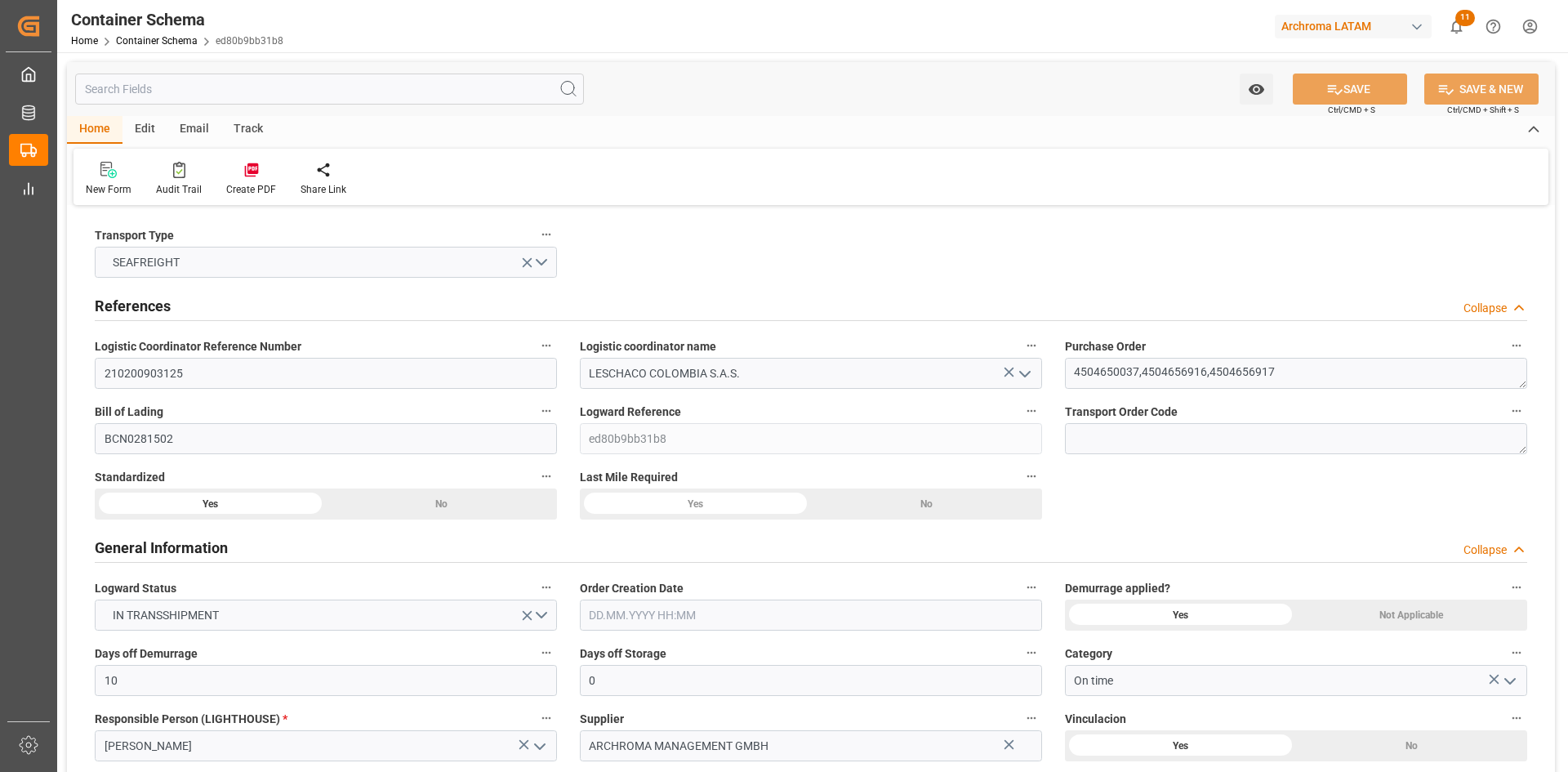
type input "[DATE]"
type input "[DATE] 00:00"
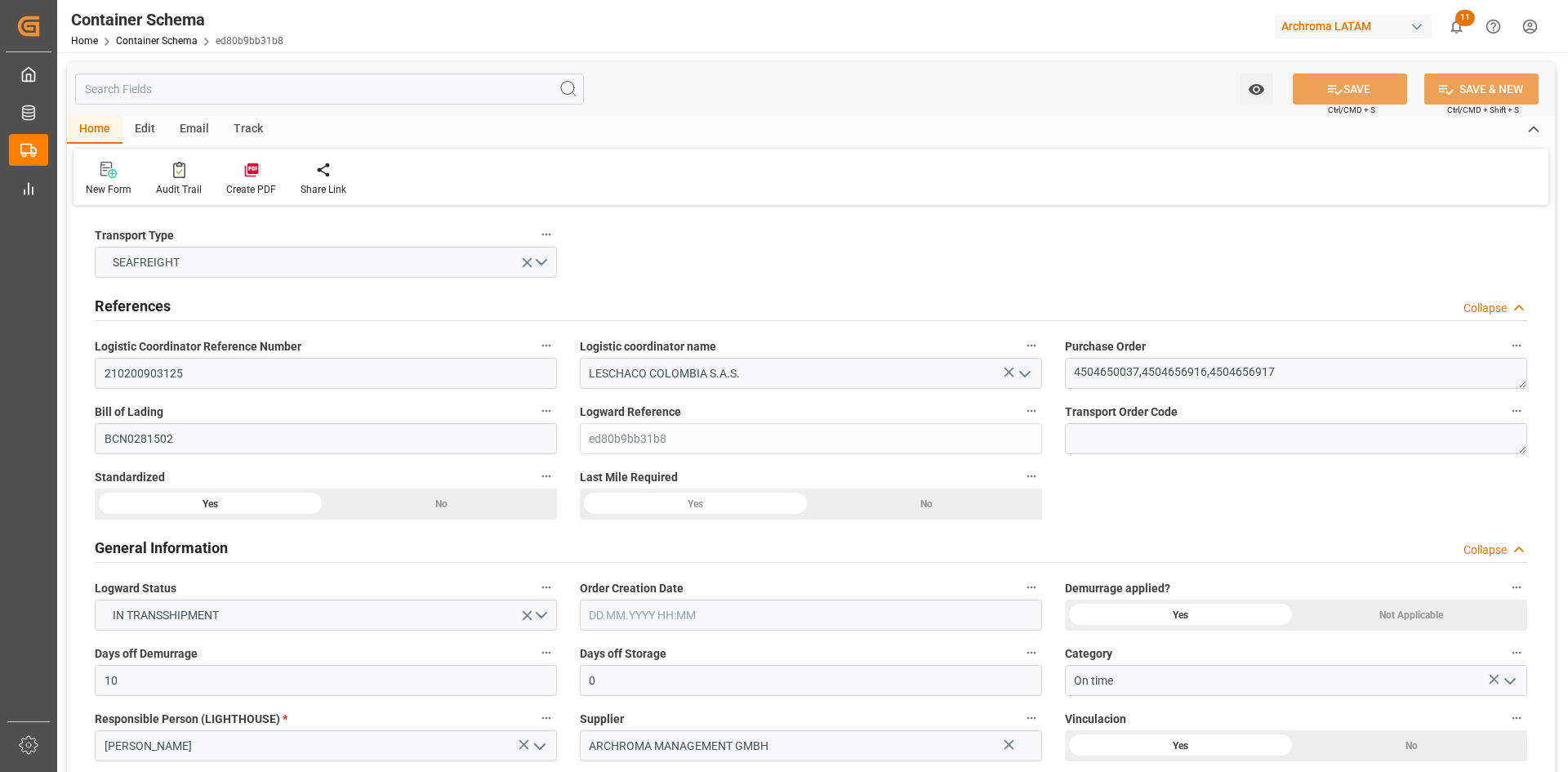
type input "[DATE] 00:00"
